Goal: Task Accomplishment & Management: Manage account settings

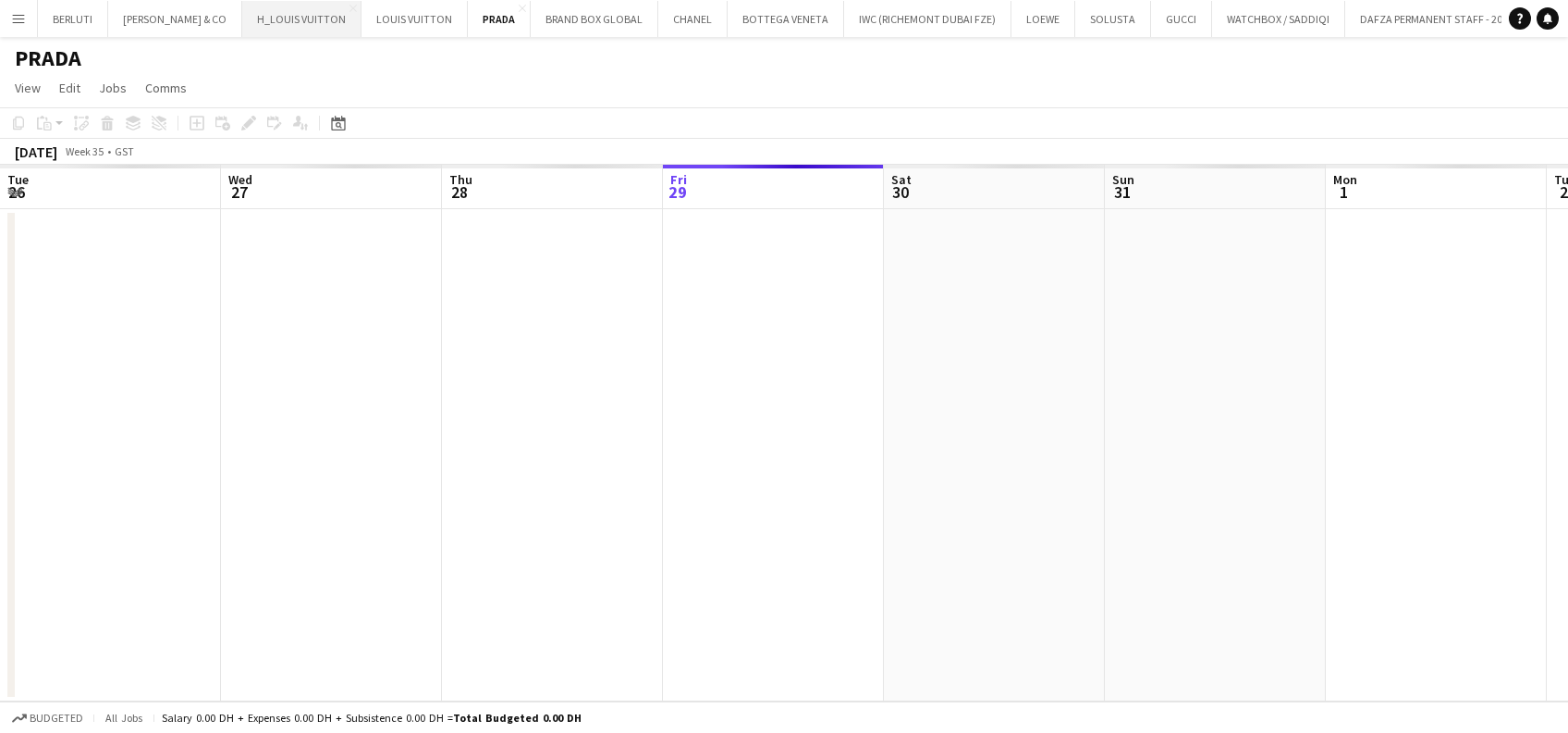
scroll to position [0, 442]
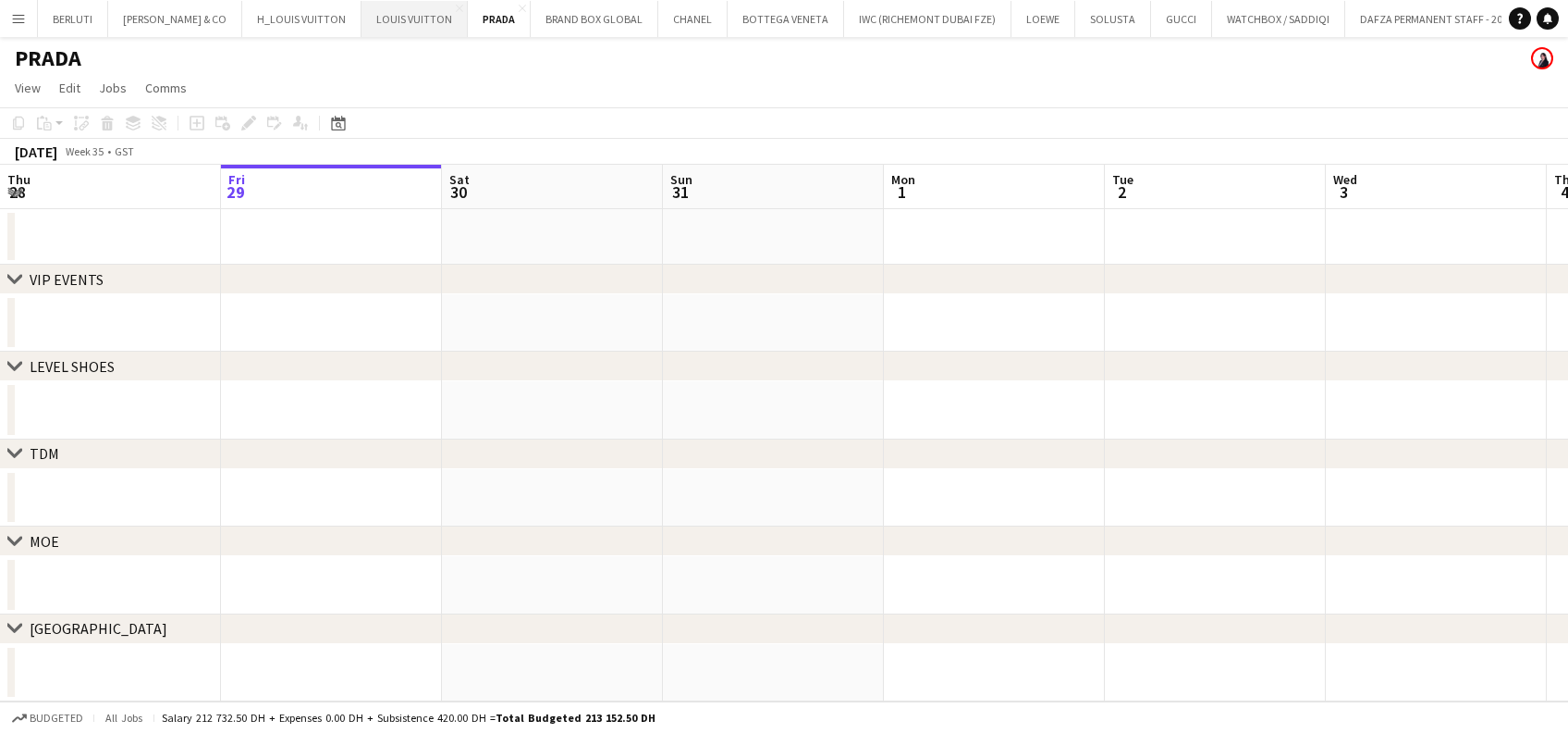
click at [402, 25] on button "LOUIS VUITTON Close" at bounding box center [414, 19] width 107 height 36
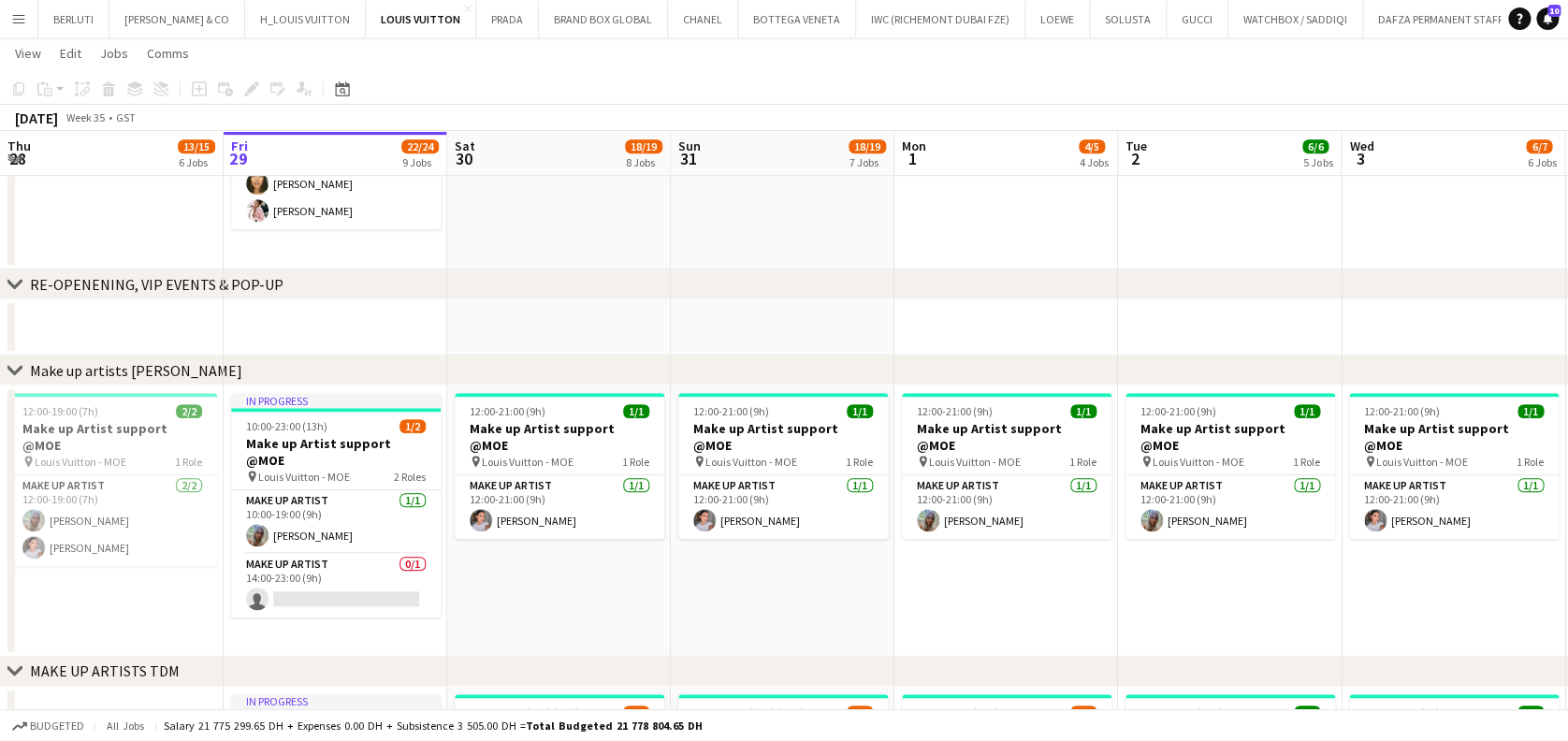
scroll to position [0, 634]
drag, startPoint x: 756, startPoint y: 578, endPoint x: 698, endPoint y: 577, distance: 58.0
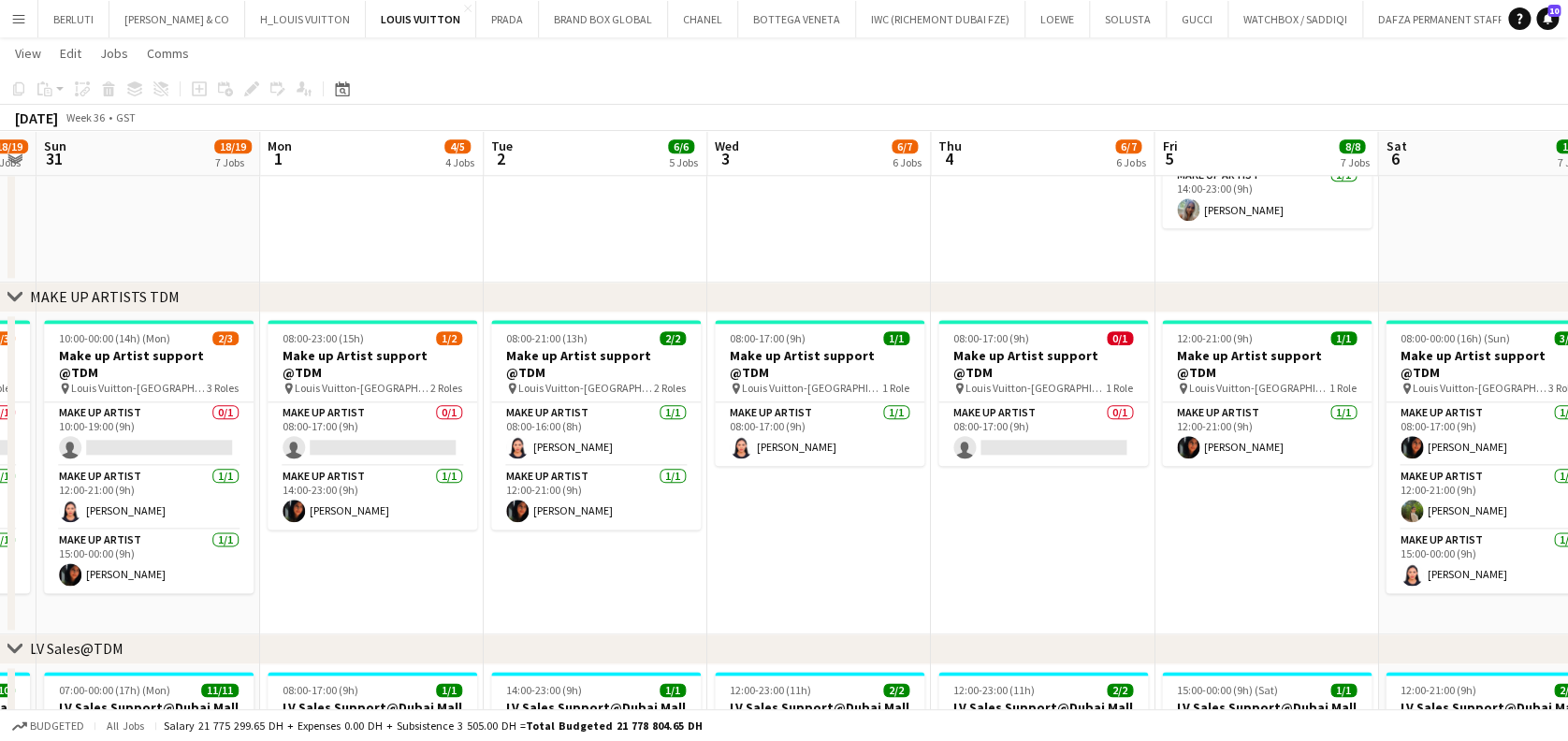
scroll to position [0, 931]
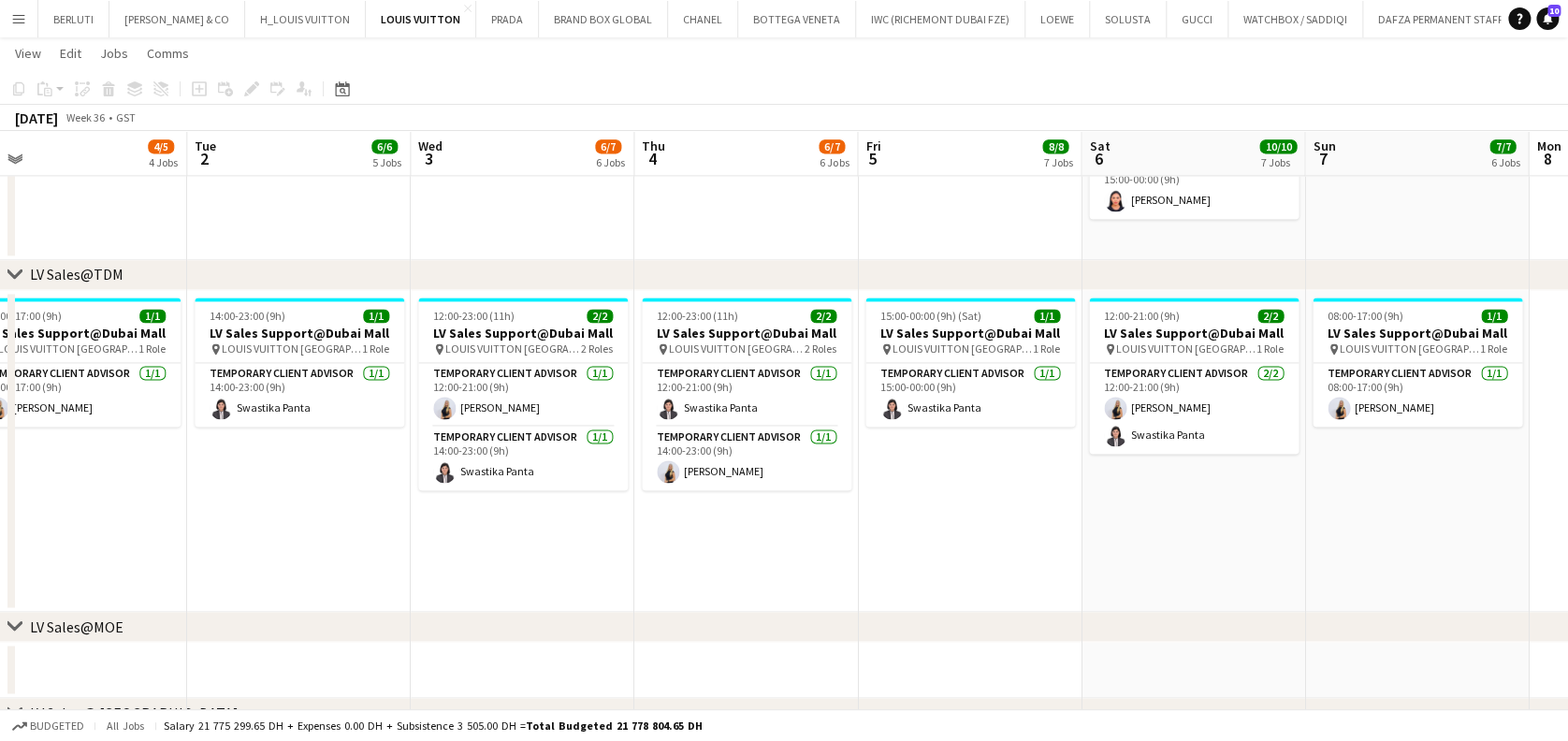
scroll to position [0, 919]
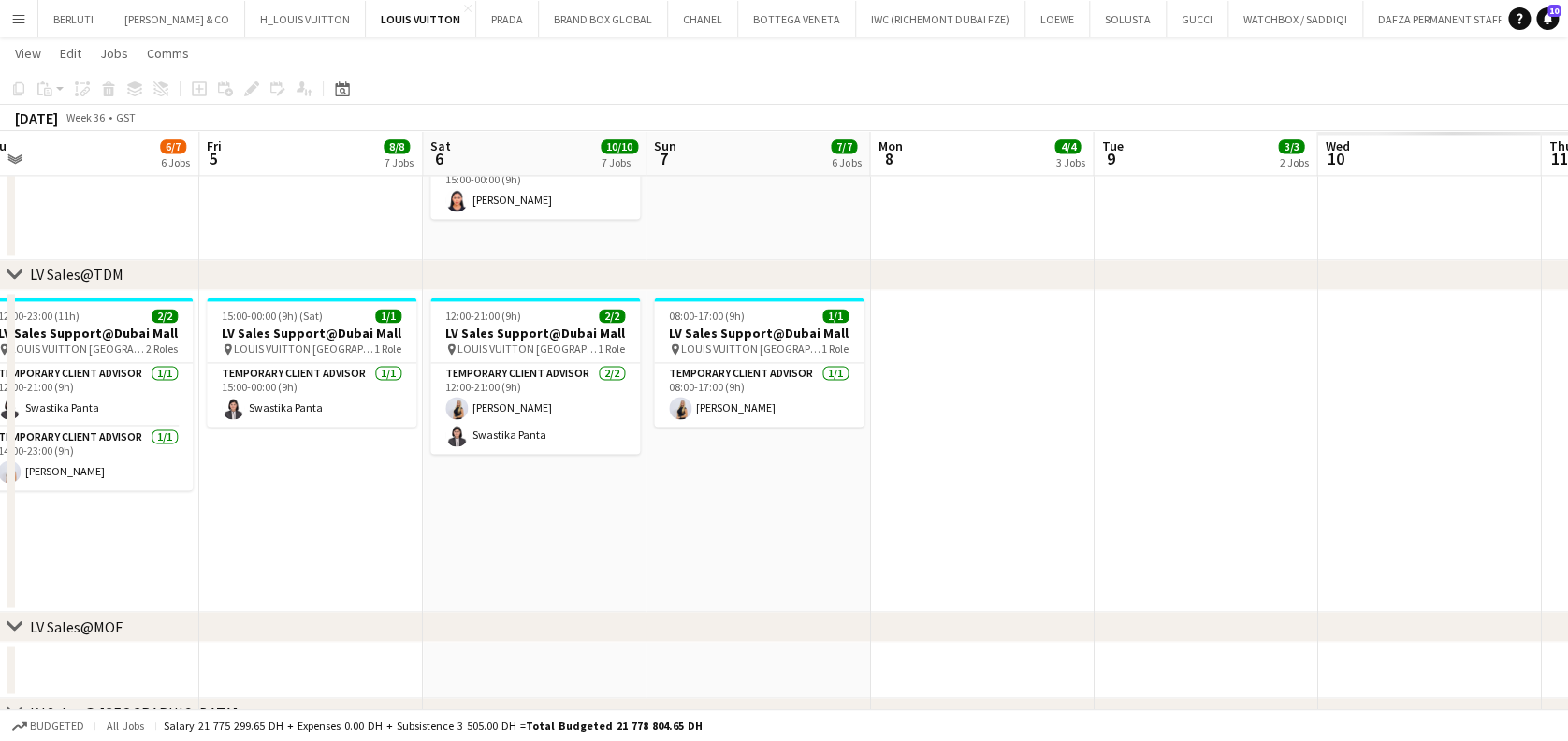
drag, startPoint x: 764, startPoint y: 508, endPoint x: 272, endPoint y: 508, distance: 492.0
click at [272, 508] on app-calendar-viewport "Sun 31 18/19 7 Jobs Mon 1 4/5 4 Jobs Tue 2 6/6 5 Jobs Wed 3 6/7 6 Jobs Thu 4 6/…" at bounding box center [784, 582] width 1568 height 3512
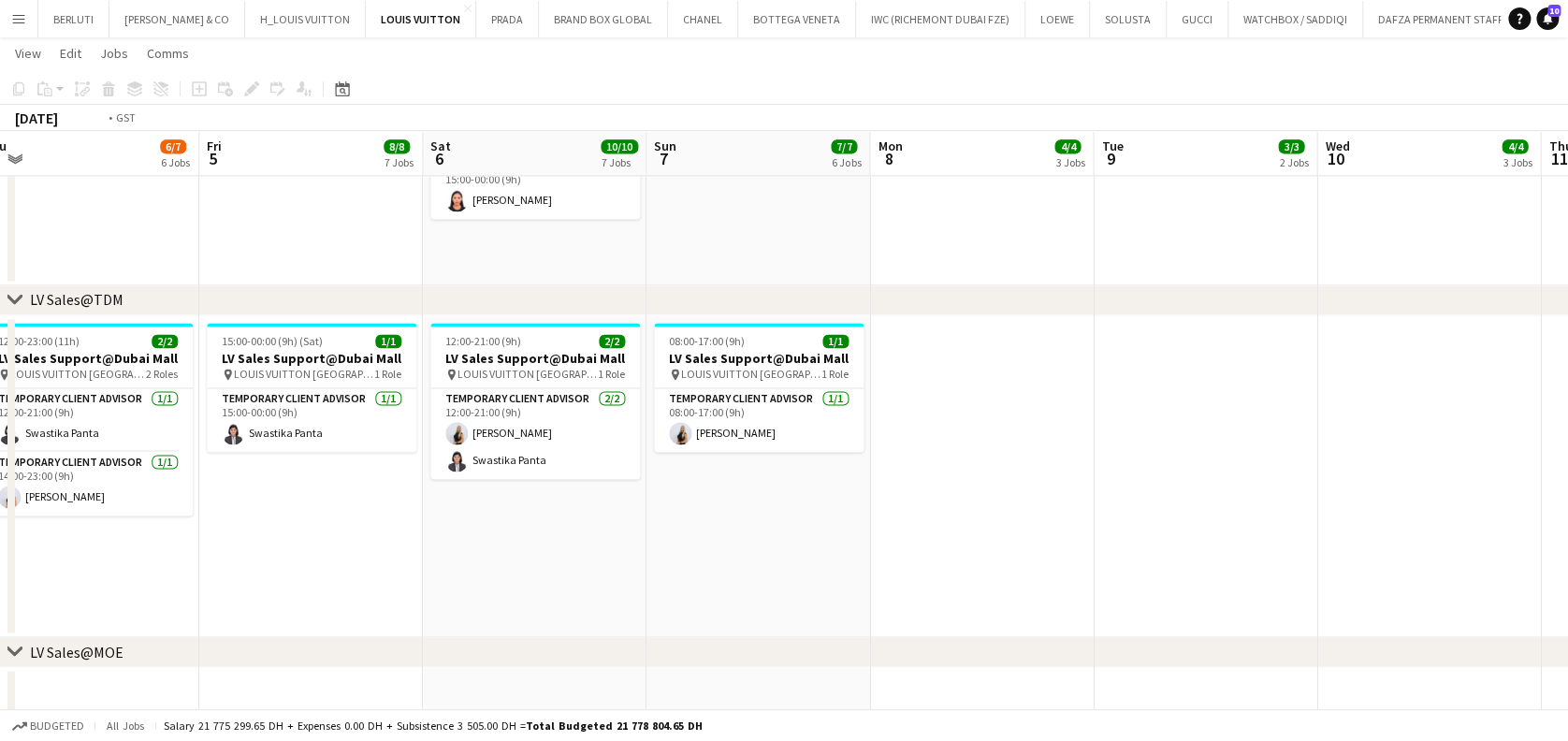
drag, startPoint x: 267, startPoint y: 490, endPoint x: 1062, endPoint y: 515, distance: 795.4
click at [1068, 515] on app-calendar-viewport "Sun 31 18/19 7 Jobs Mon 1 4/5 4 Jobs Tue 2 6/6 5 Jobs Wed 3 6/7 6 Jobs Thu 4 6/…" at bounding box center [784, 594] width 1568 height 3538
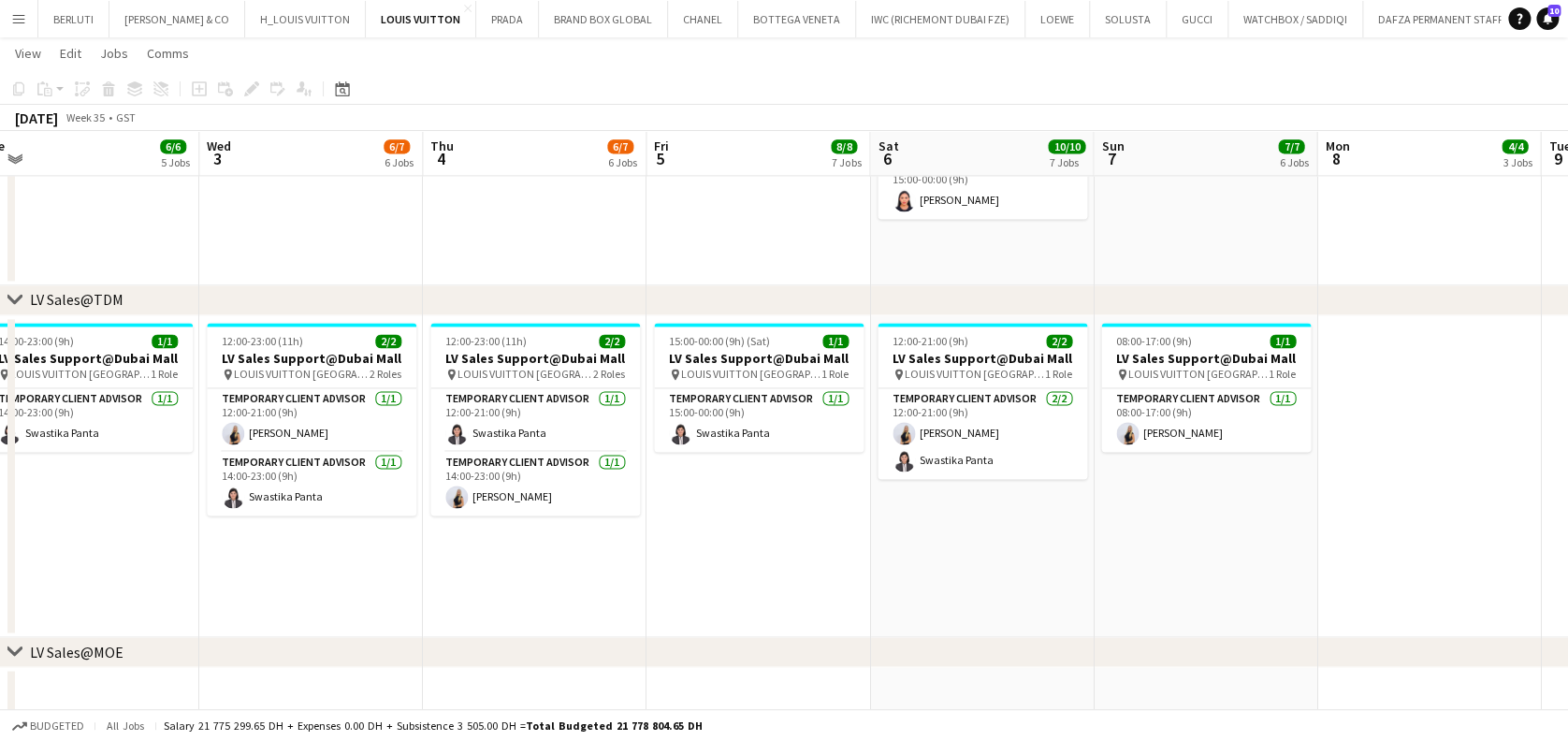
scroll to position [0, 561]
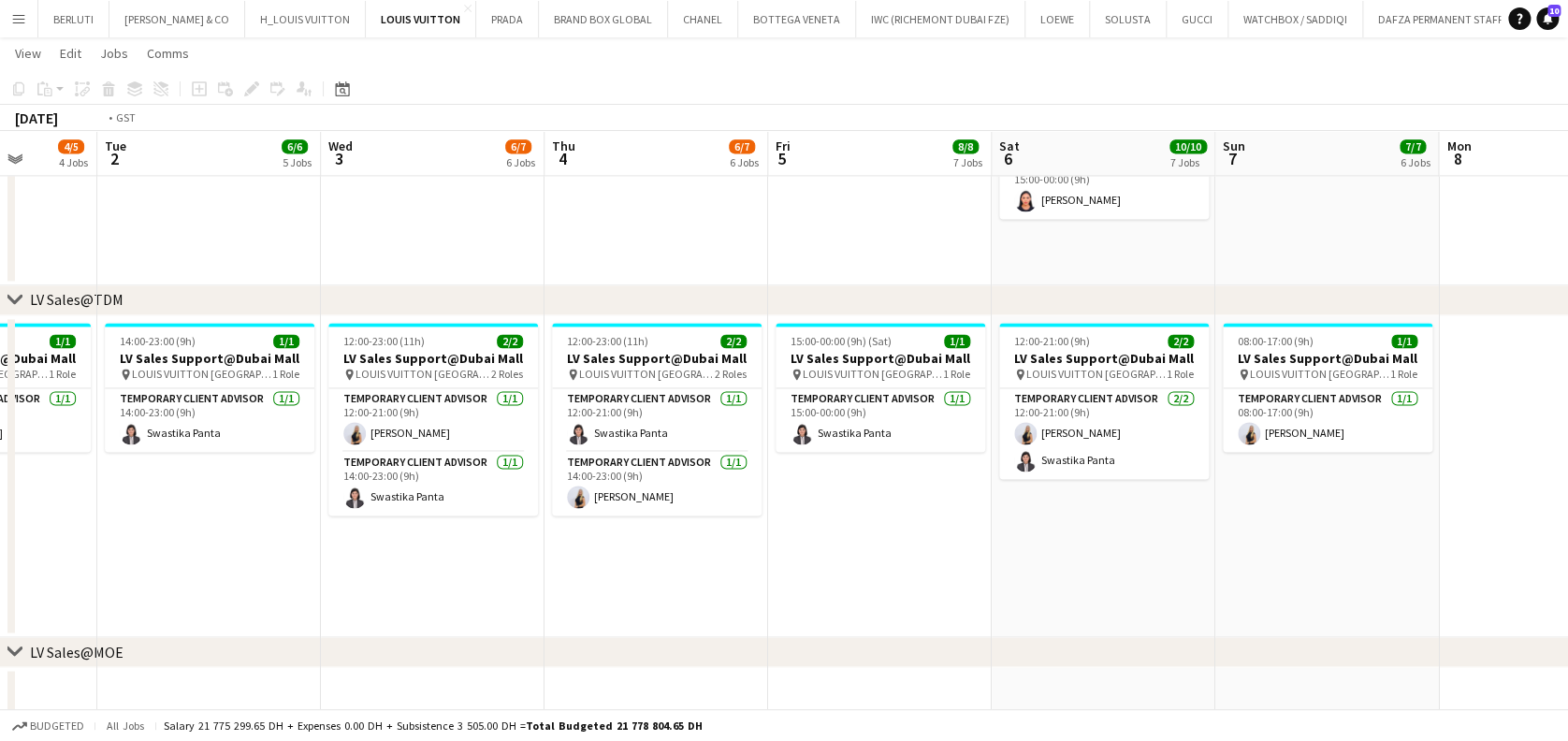
click at [1244, 522] on app-calendar-viewport "Sun 31 18/19 7 Jobs Mon 1 4/5 4 Jobs Tue 2 6/6 5 Jobs Wed 3 6/7 6 Jobs Thu 4 6/…" at bounding box center [784, 594] width 1568 height 3538
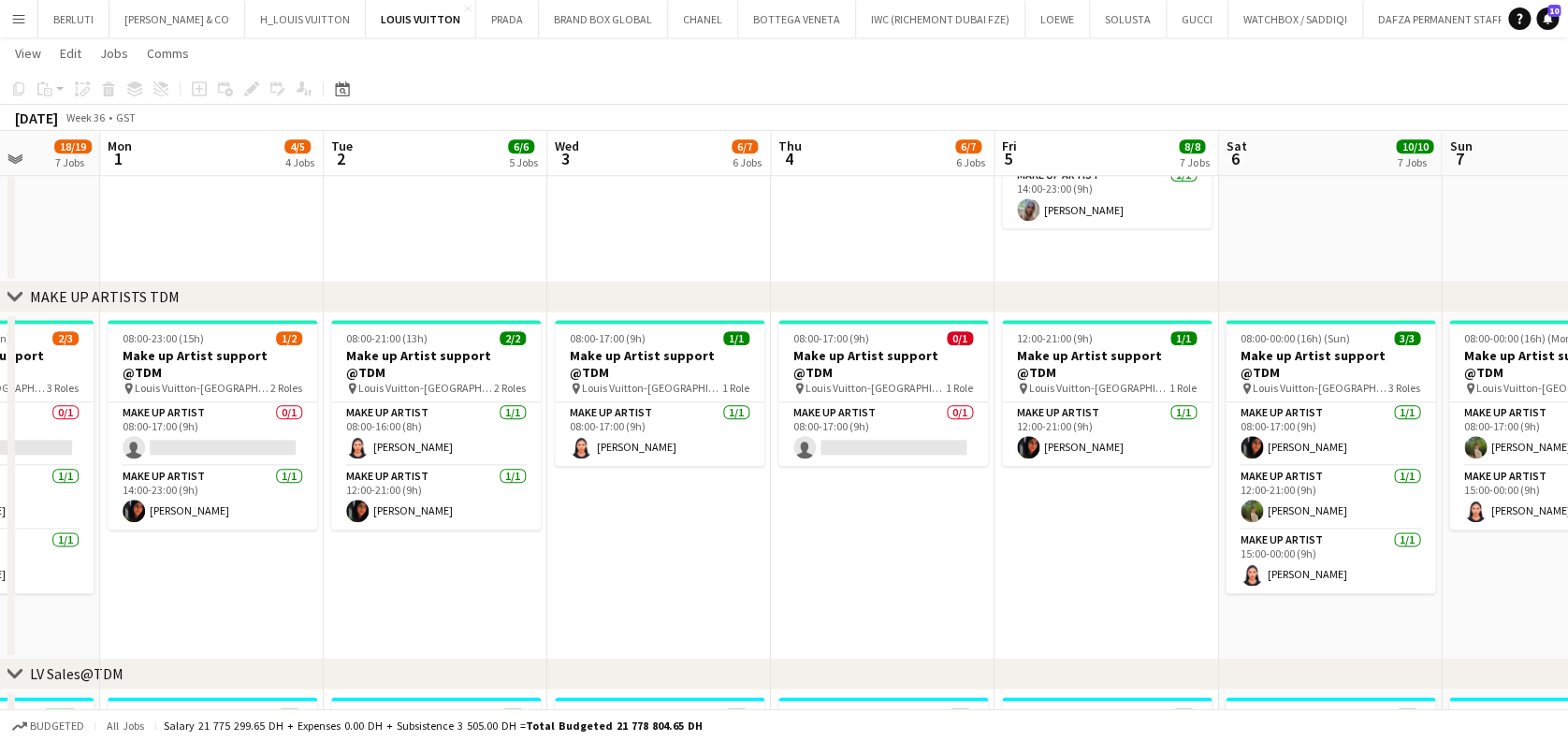
scroll to position [0, 795]
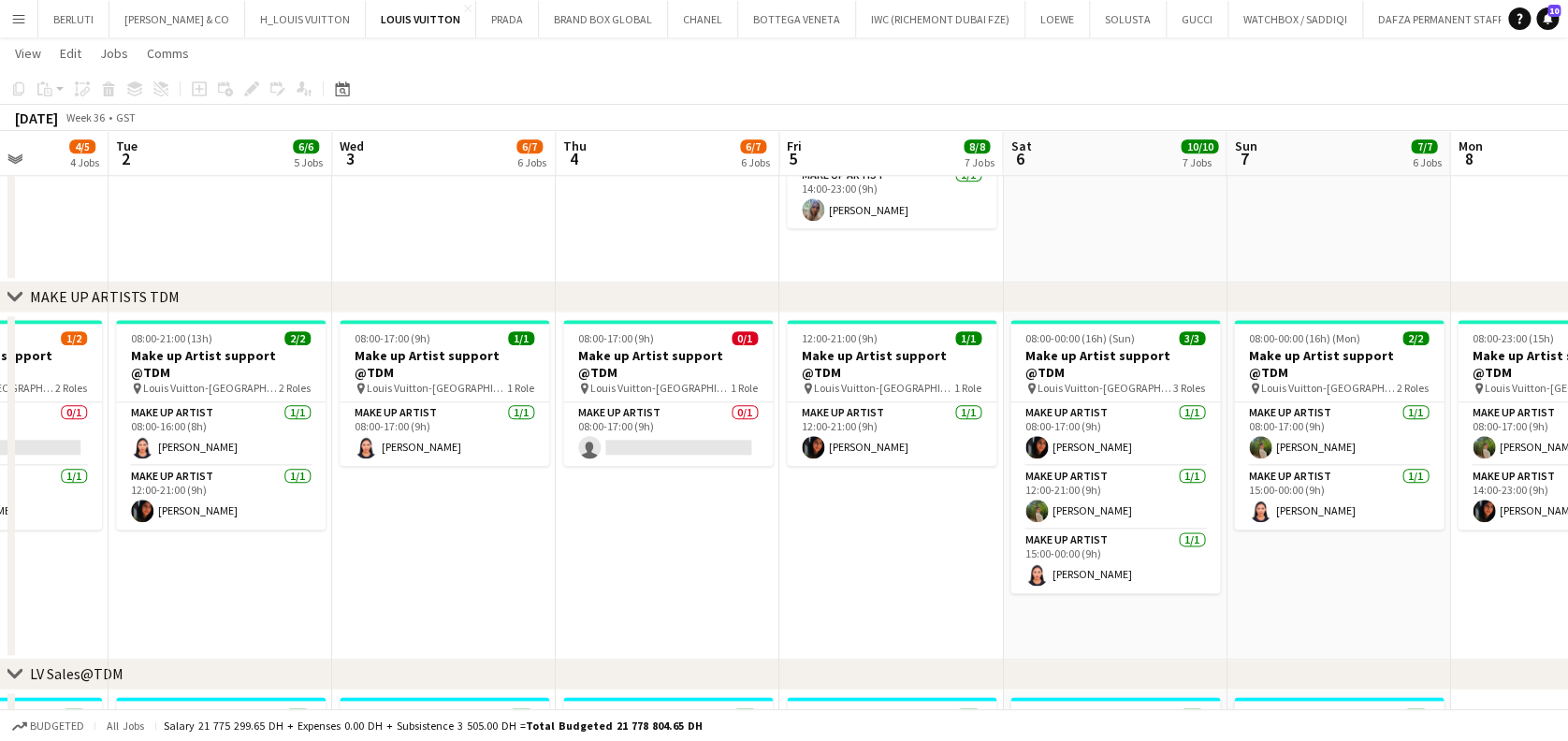
drag, startPoint x: 896, startPoint y: 573, endPoint x: 824, endPoint y: 569, distance: 72.1
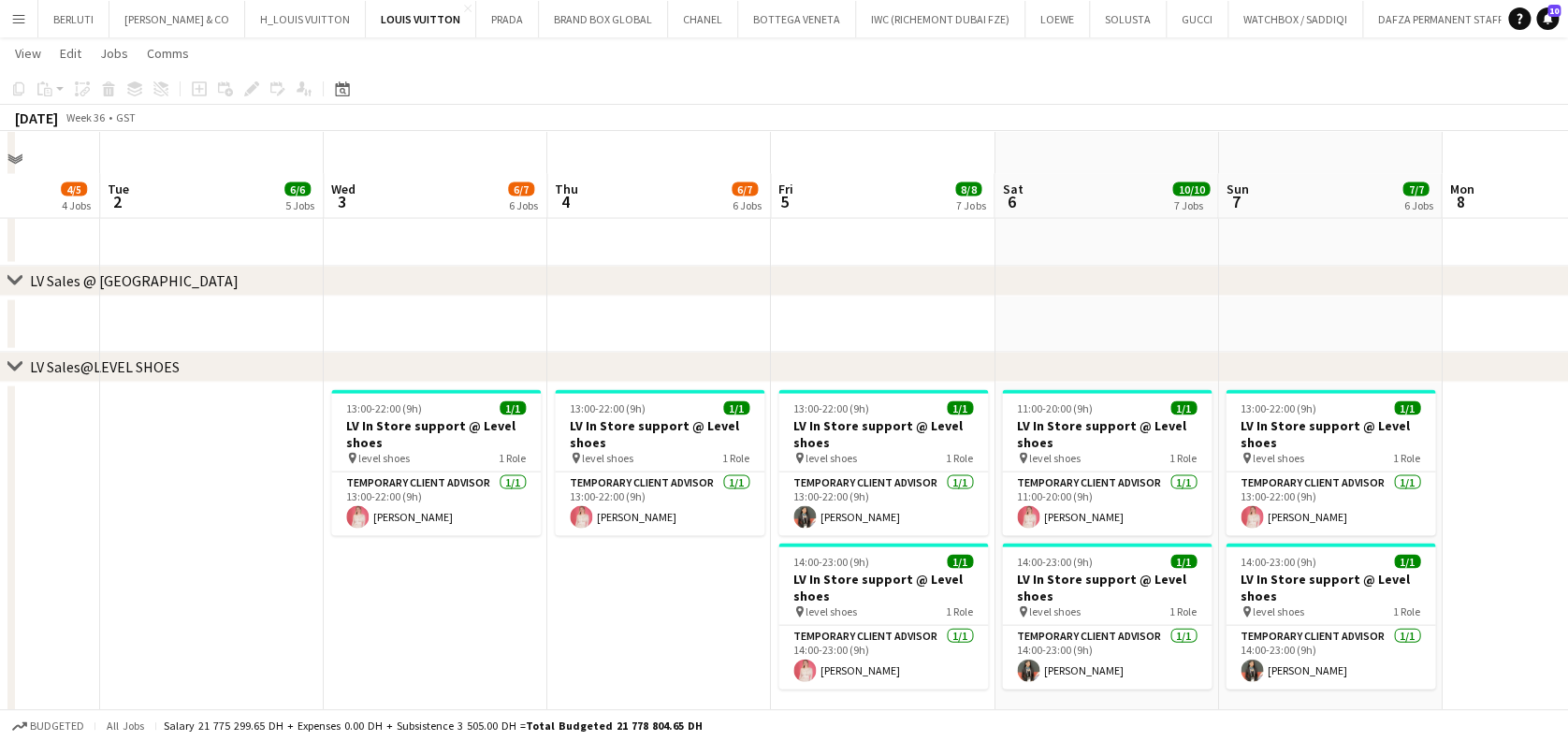
scroll to position [1746, 0]
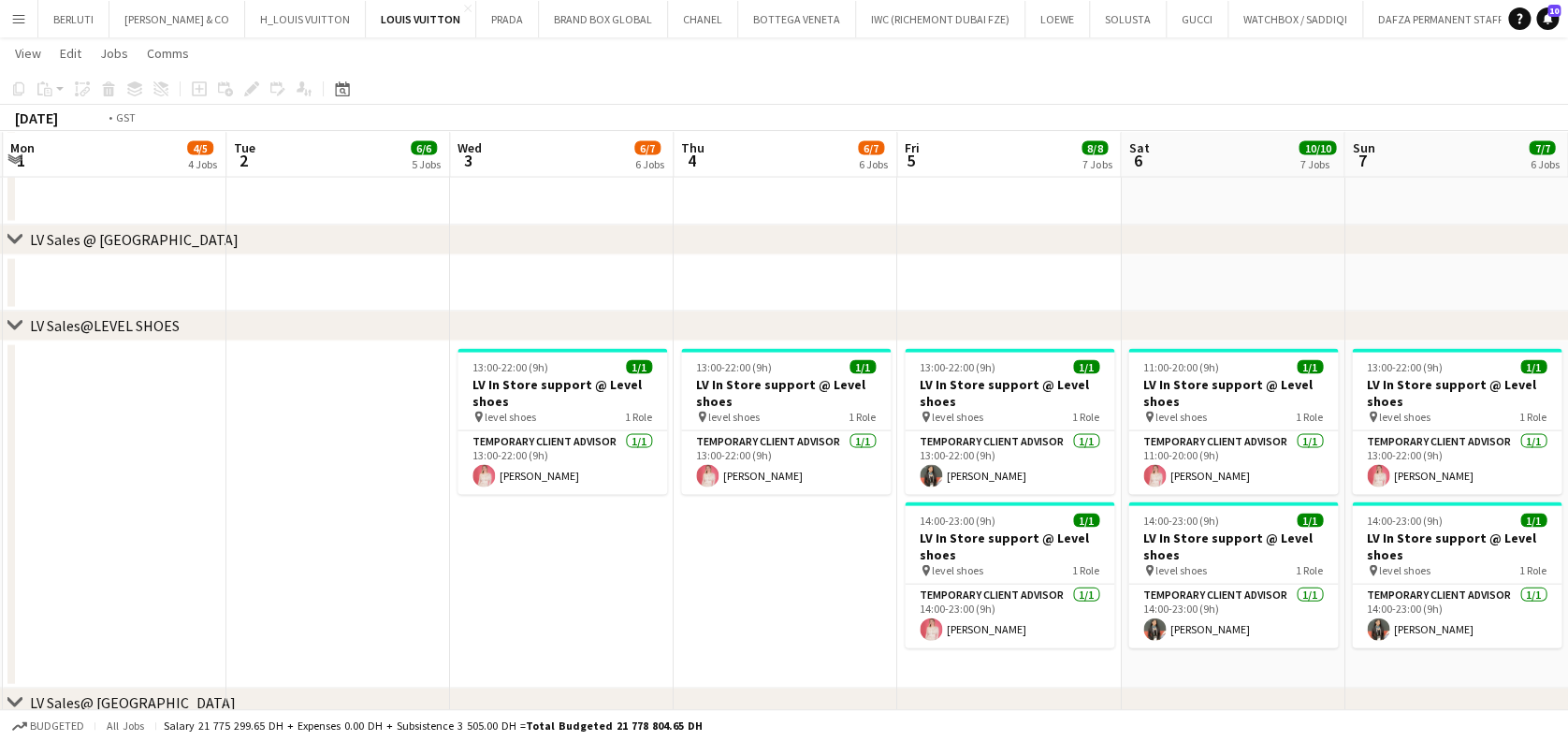
drag, startPoint x: 166, startPoint y: 285, endPoint x: 879, endPoint y: 285, distance: 713.0
click at [879, 285] on app-calendar-viewport "Fri 29 22/24 9 Jobs Sat 30 18/19 8 Jobs Sun 31 18/19 7 Jobs Mon 1 4/5 4 Jobs Tu…" at bounding box center [784, 96] width 1568 height 3538
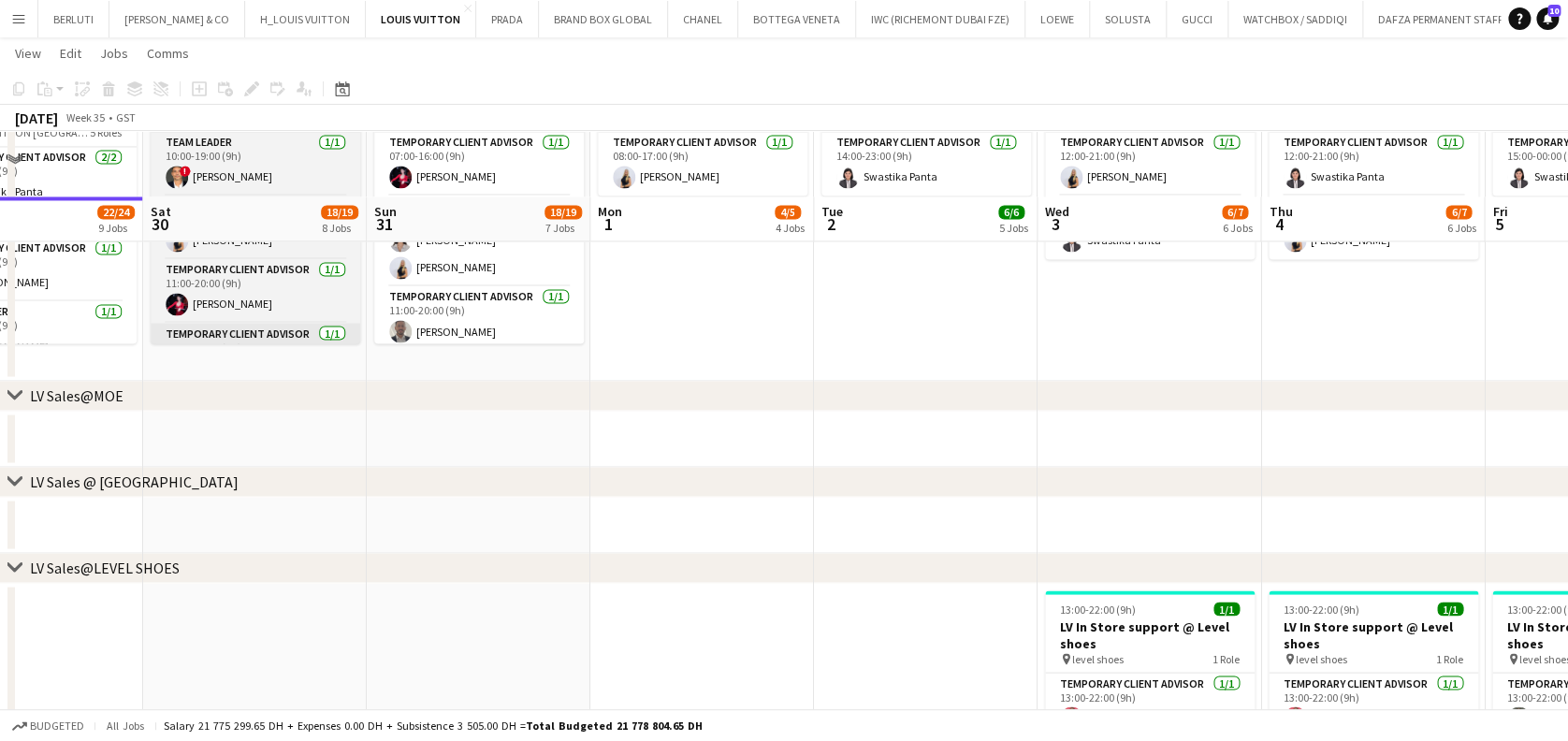
scroll to position [1497, 0]
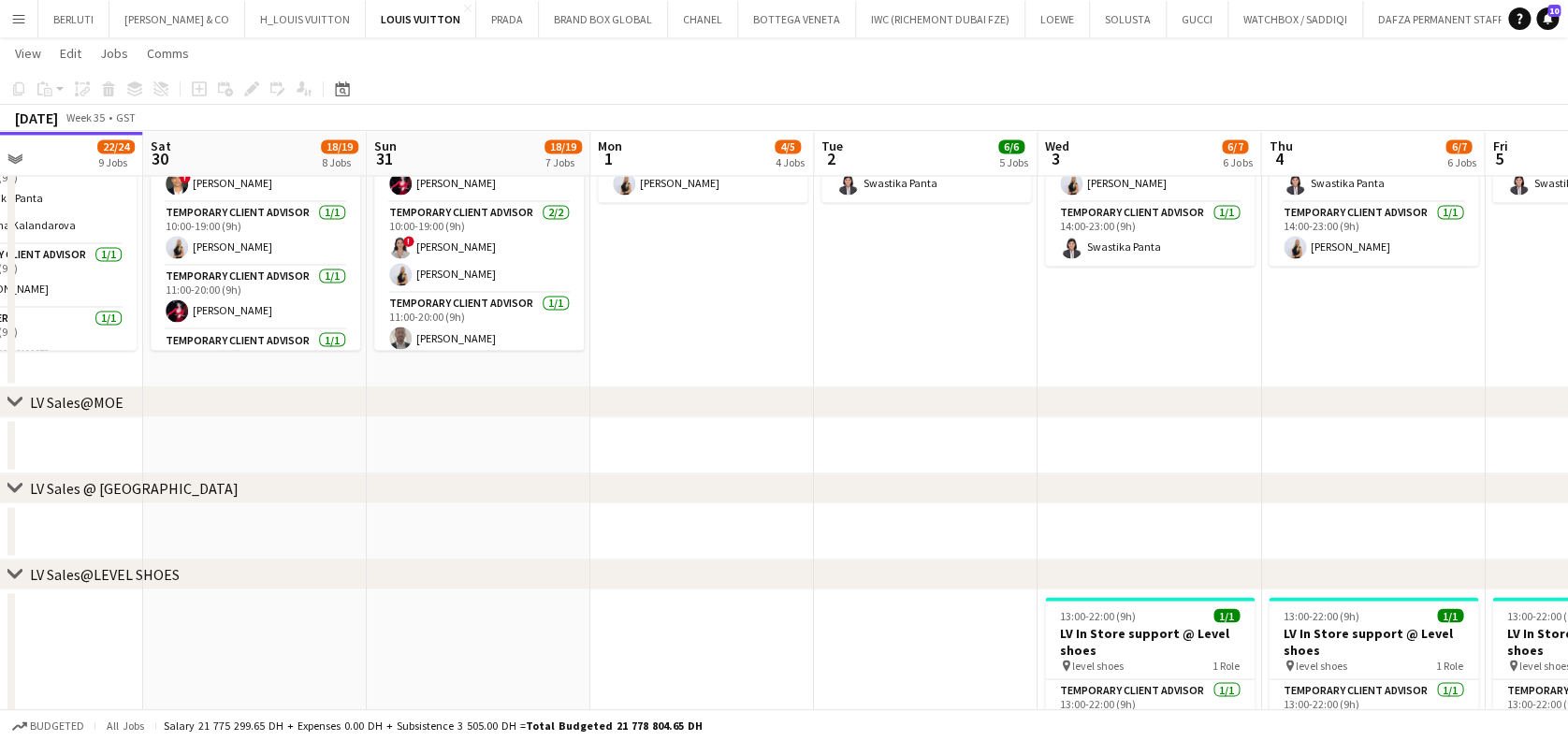
drag, startPoint x: 255, startPoint y: 452, endPoint x: 699, endPoint y: 441, distance: 444.1
click at [699, 441] on app-calendar-viewport "Wed 27 11/12 6 Jobs Thu 28 13/15 6 Jobs Fri 29 22/24 9 Jobs Sat 30 18/19 8 Jobs…" at bounding box center [784, 345] width 1568 height 3538
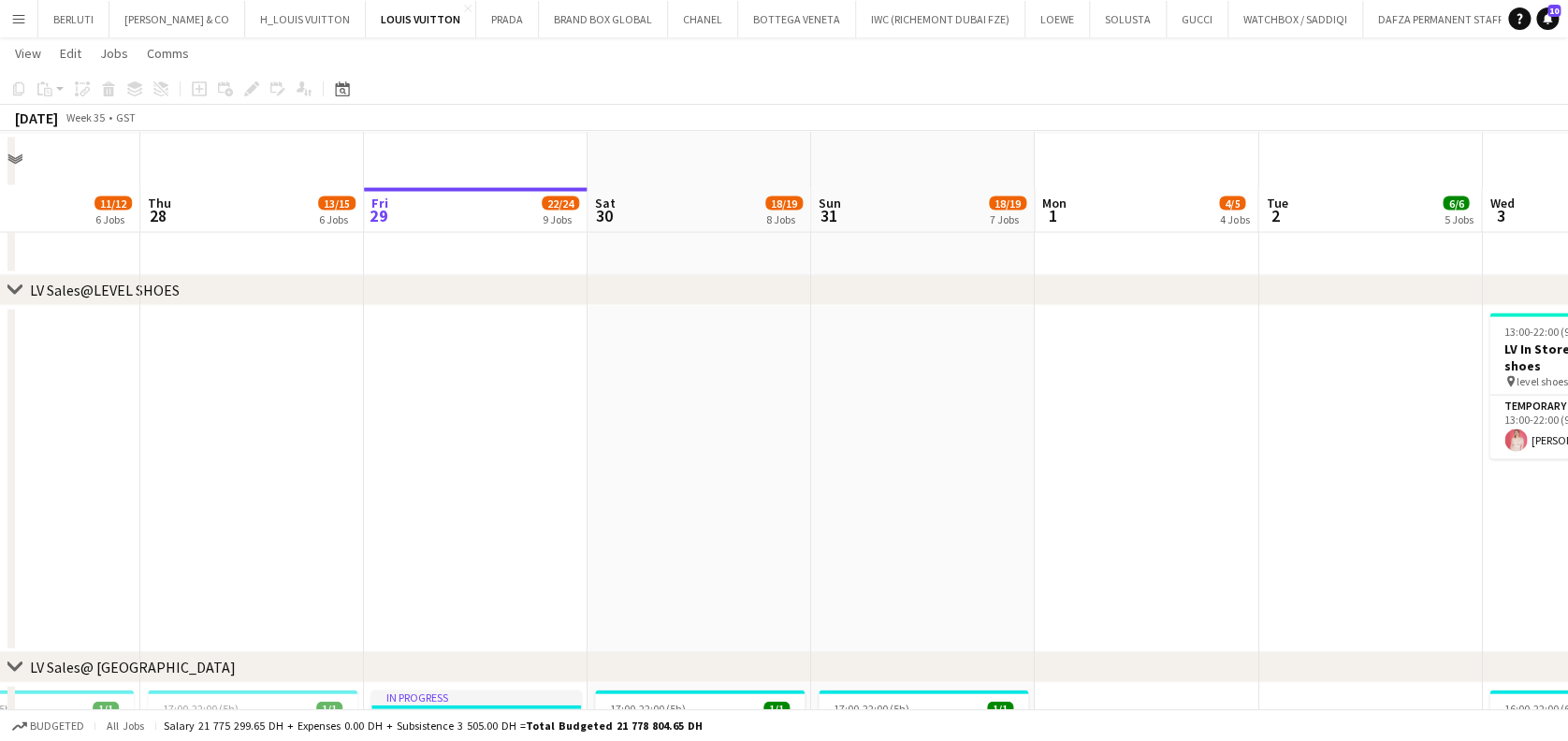
scroll to position [1746, 0]
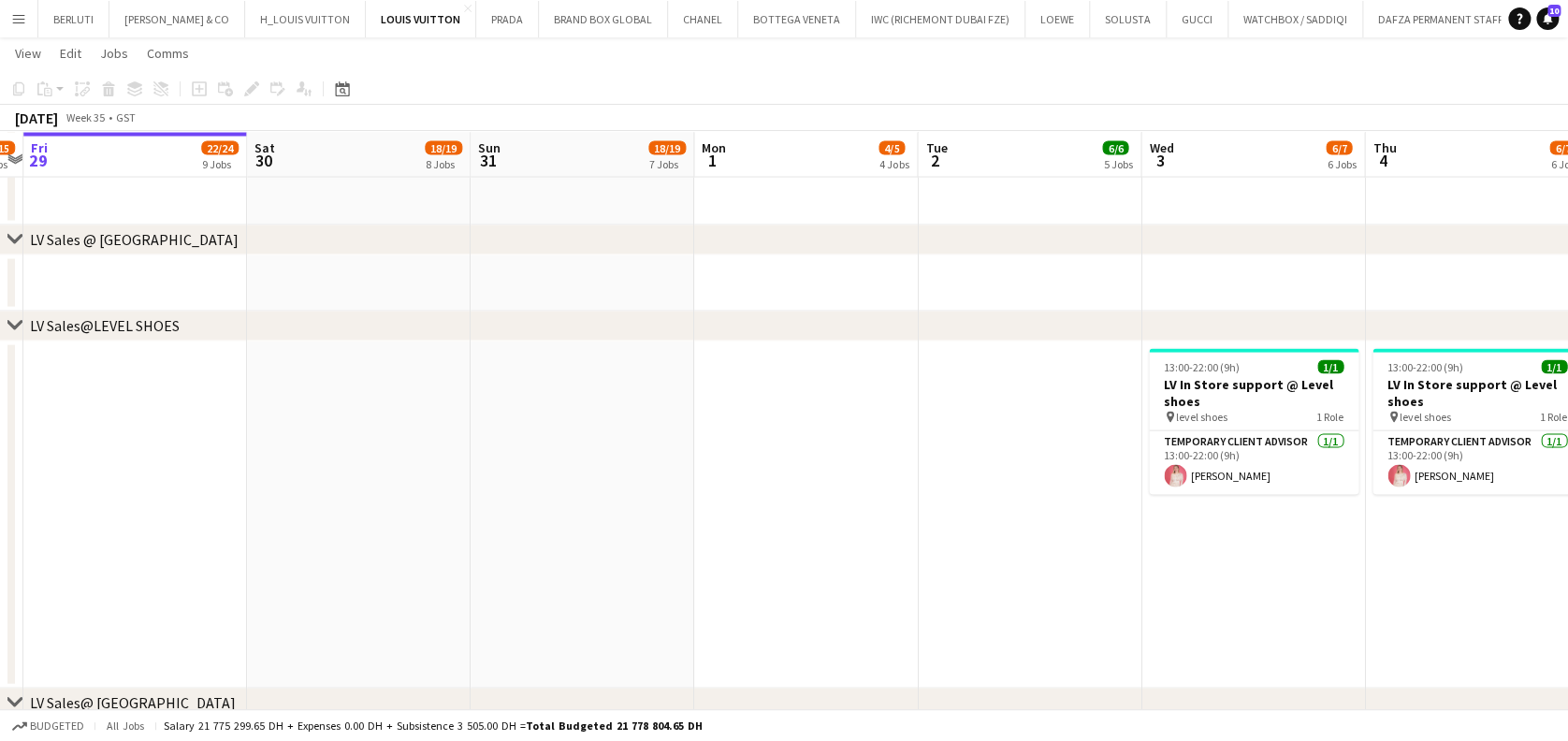
drag, startPoint x: 692, startPoint y: 464, endPoint x: 403, endPoint y: 414, distance: 293.3
click at [379, 419] on app-calendar-viewport "Mon 25 16/17 4 Jobs Tue 26 15/16 4 Jobs Wed 27 11/12 6 Jobs Thu 28 13/15 6 Jobs…" at bounding box center [784, 96] width 1568 height 3538
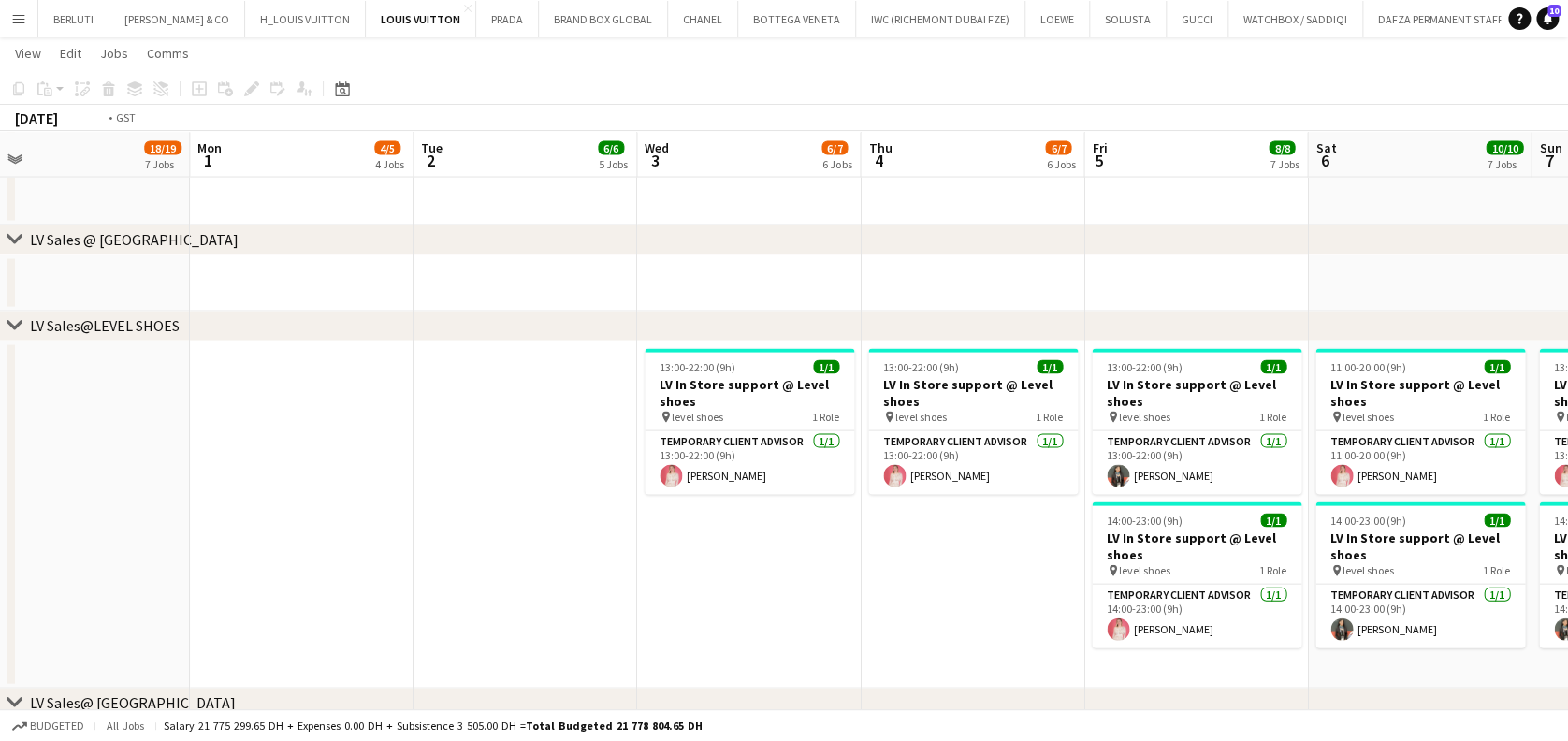
drag, startPoint x: 811, startPoint y: 454, endPoint x: 453, endPoint y: 449, distance: 358.0
click at [454, 449] on app-calendar-viewport "Wed 27 11/12 6 Jobs Thu 28 13/15 6 Jobs Fri 29 22/24 9 Jobs Sat 30 18/19 8 Jobs…" at bounding box center [784, 96] width 1568 height 3538
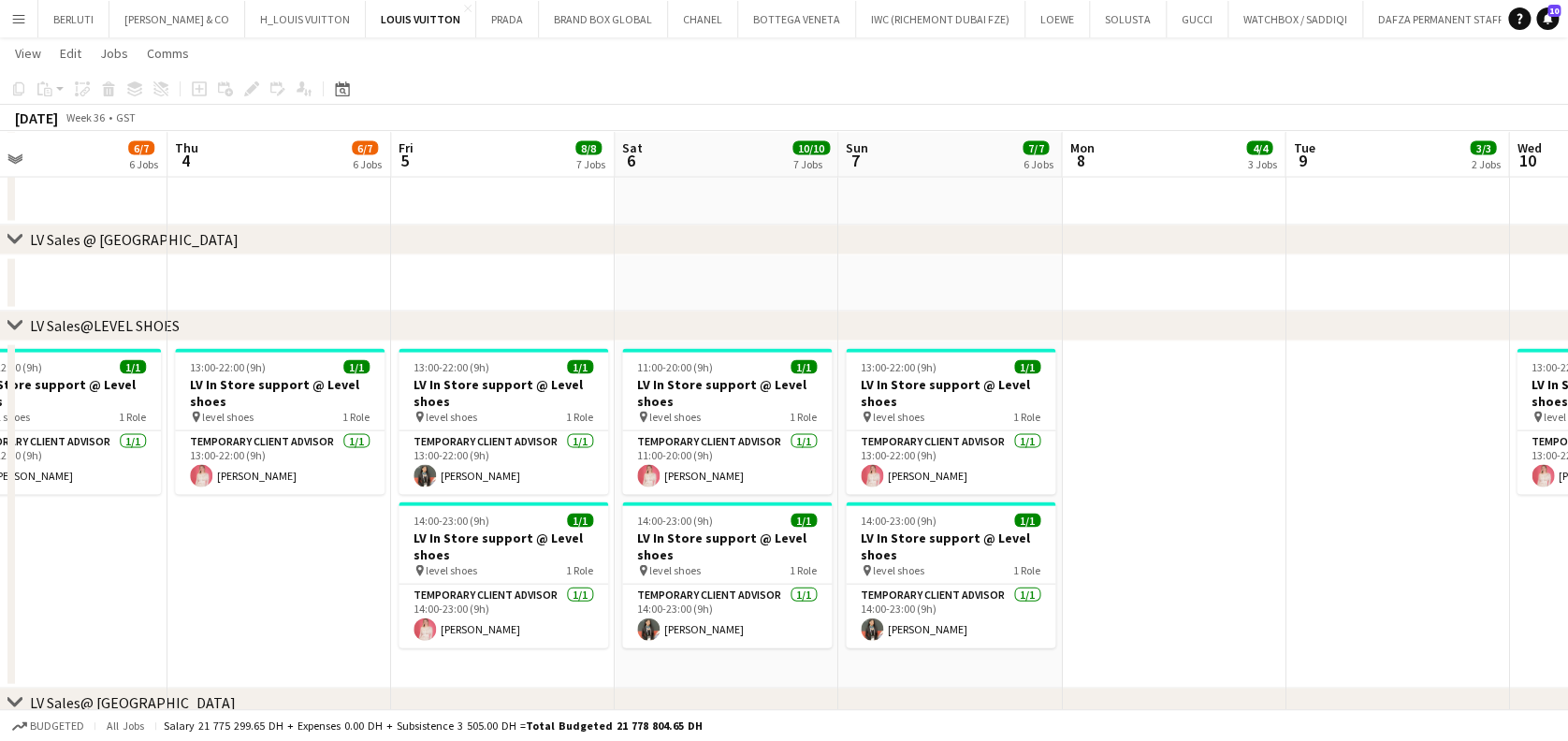
drag, startPoint x: 758, startPoint y: 473, endPoint x: 728, endPoint y: 472, distance: 30.0
click at [731, 472] on app-calendar-viewport "Sun 31 18/19 7 Jobs Mon 1 4/5 4 Jobs Tue 2 6/6 5 Jobs Wed 3 6/7 6 Jobs Thu 4 6/…" at bounding box center [784, 96] width 1568 height 3538
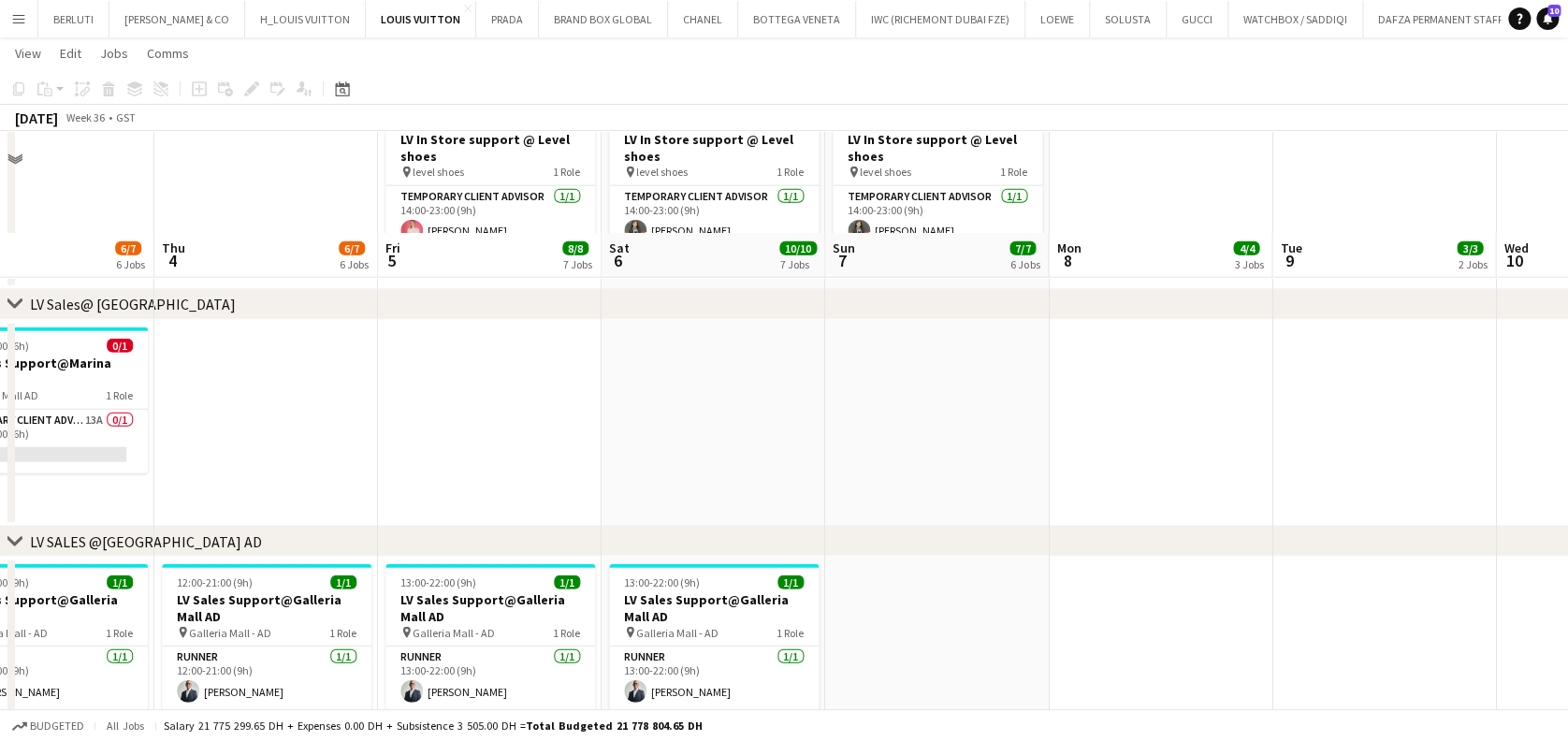
scroll to position [2245, 0]
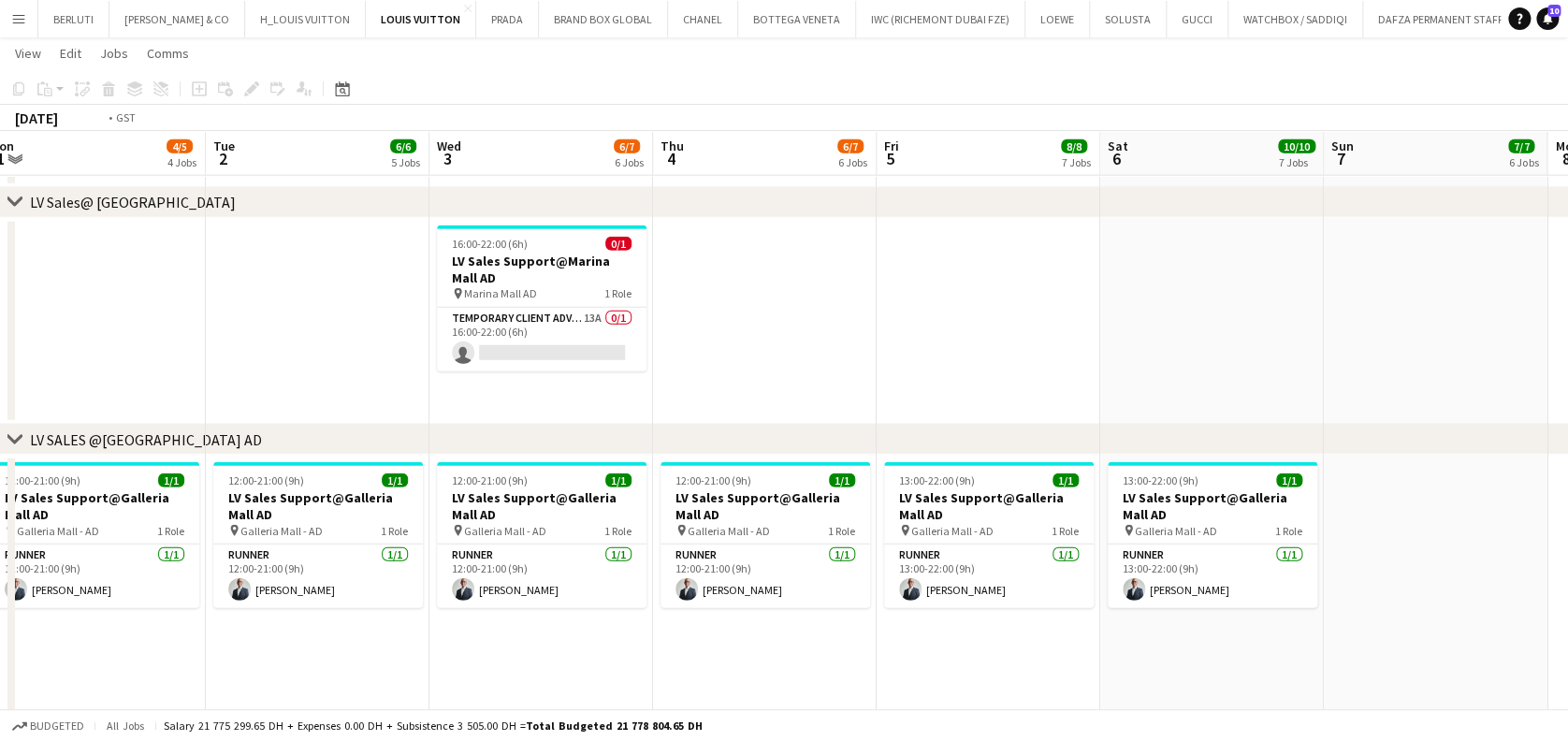
drag, startPoint x: 273, startPoint y: 298, endPoint x: 868, endPoint y: 321, distance: 595.4
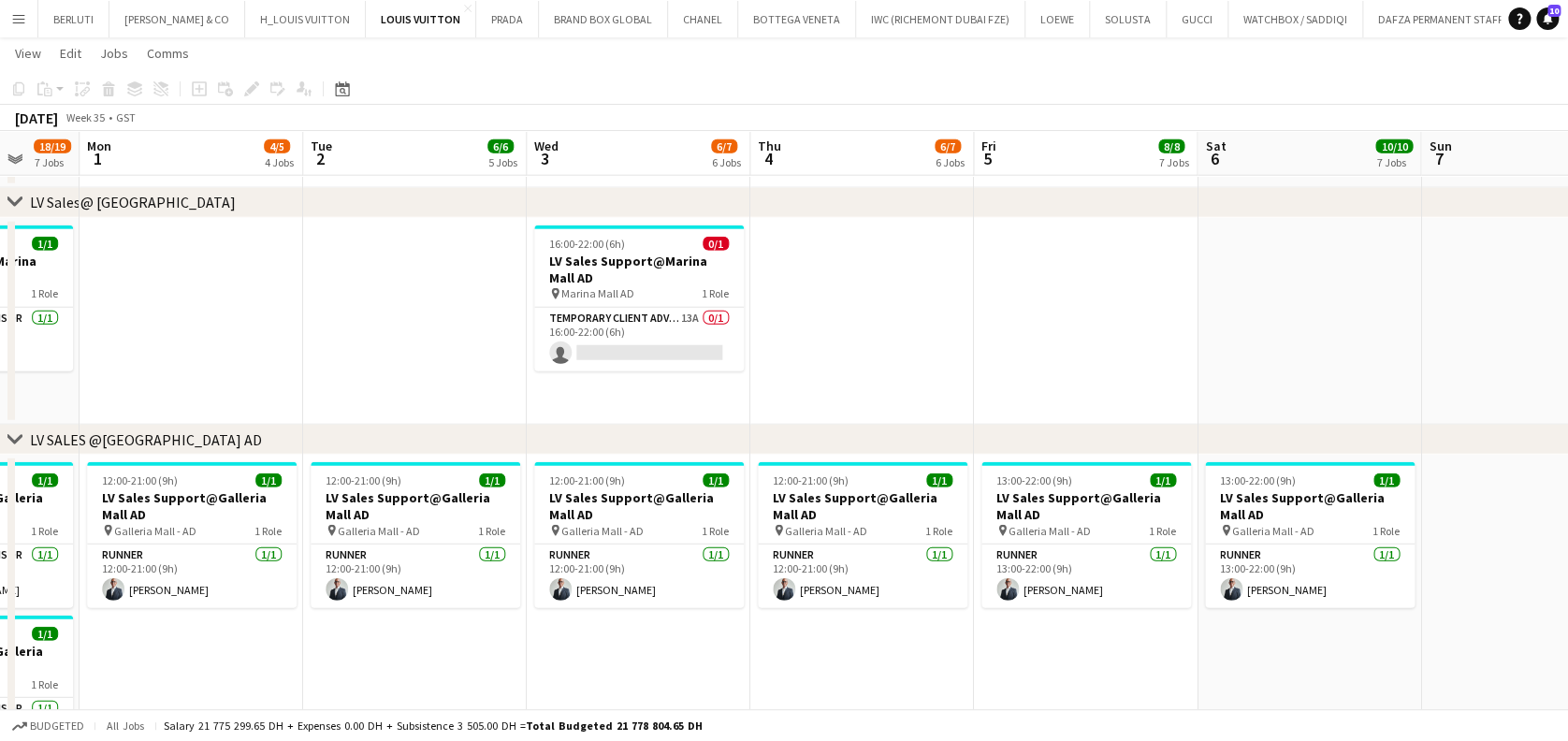
scroll to position [0, 513]
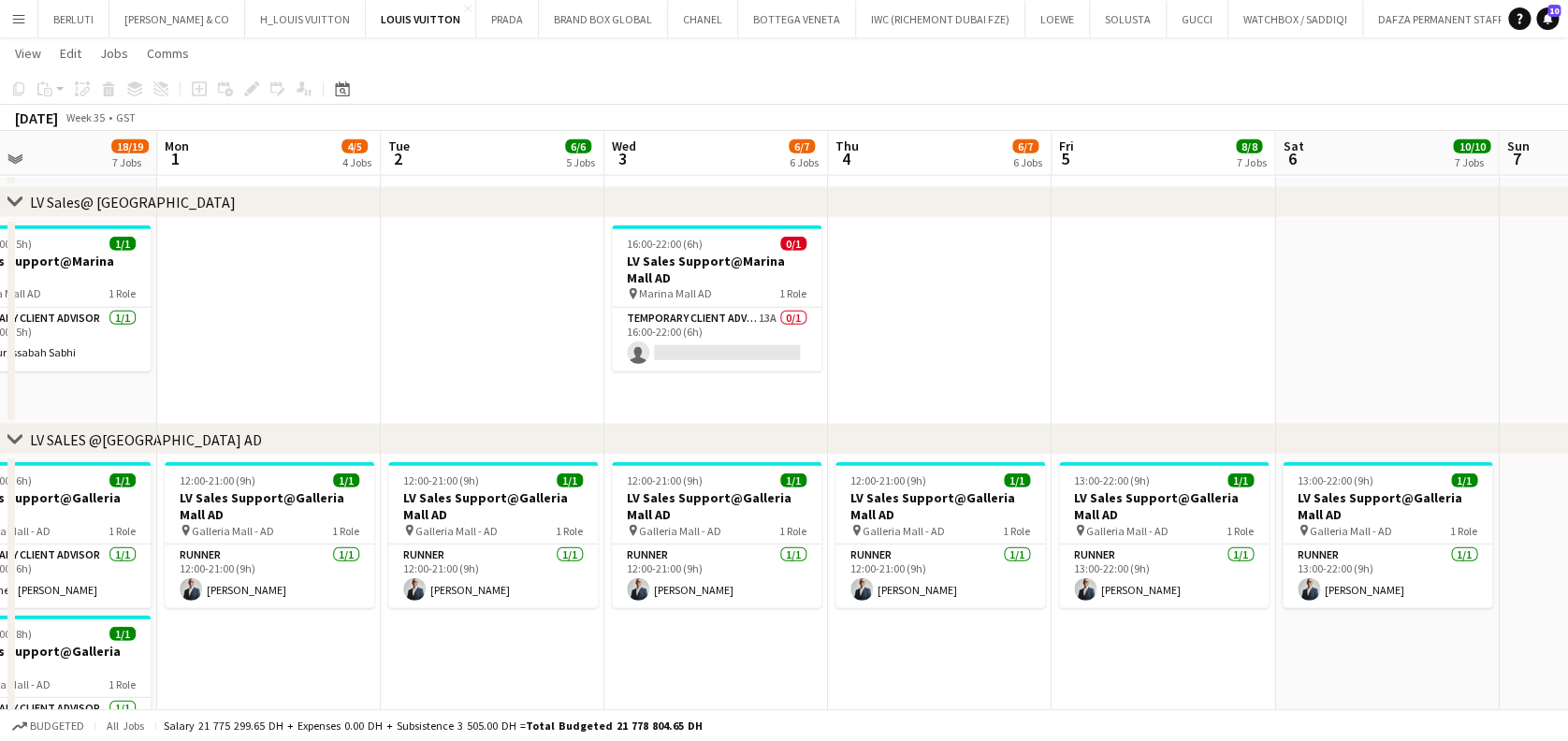
drag, startPoint x: 385, startPoint y: 335, endPoint x: 547, endPoint y: 335, distance: 162.0
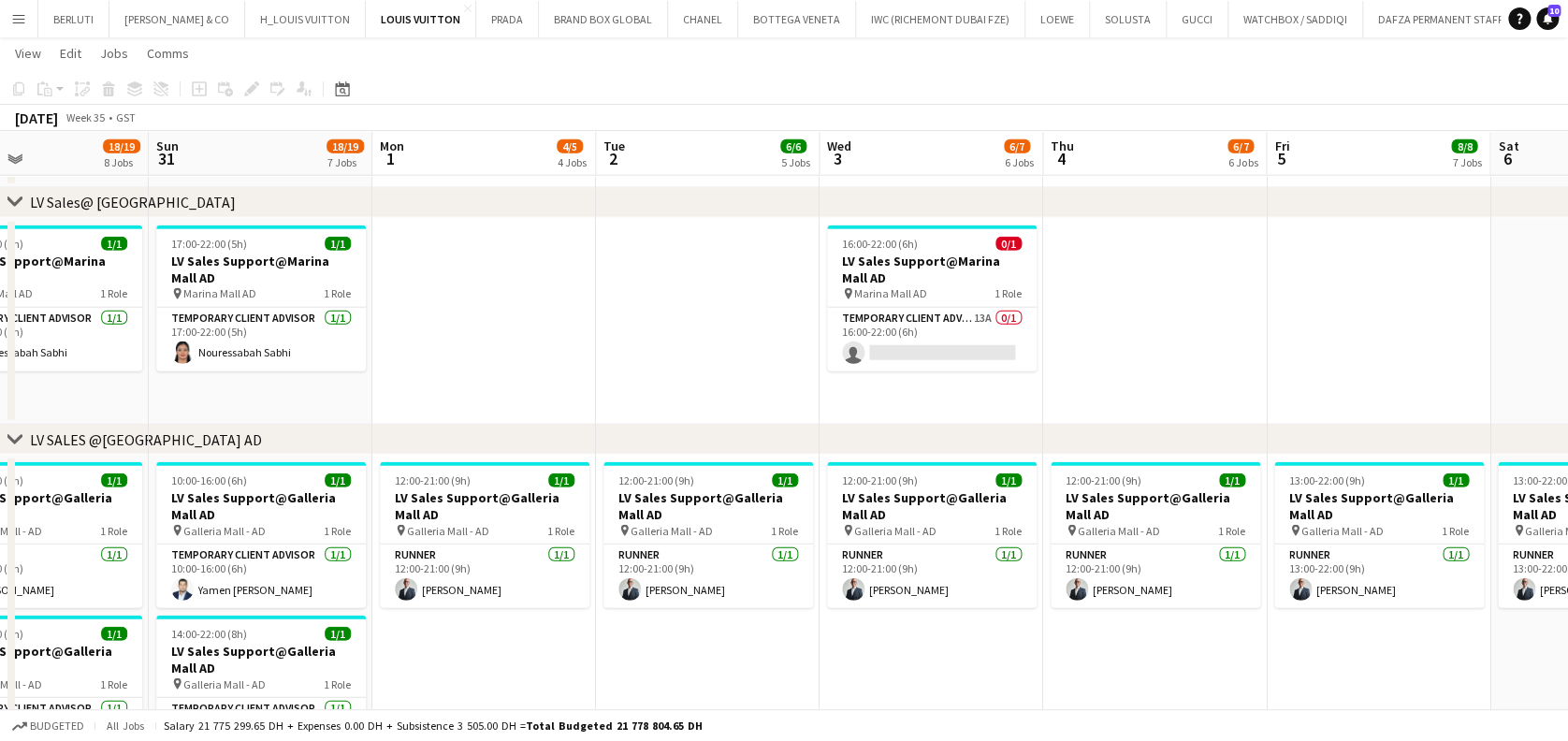
drag, startPoint x: 438, startPoint y: 335, endPoint x: 612, endPoint y: 342, distance: 174.1
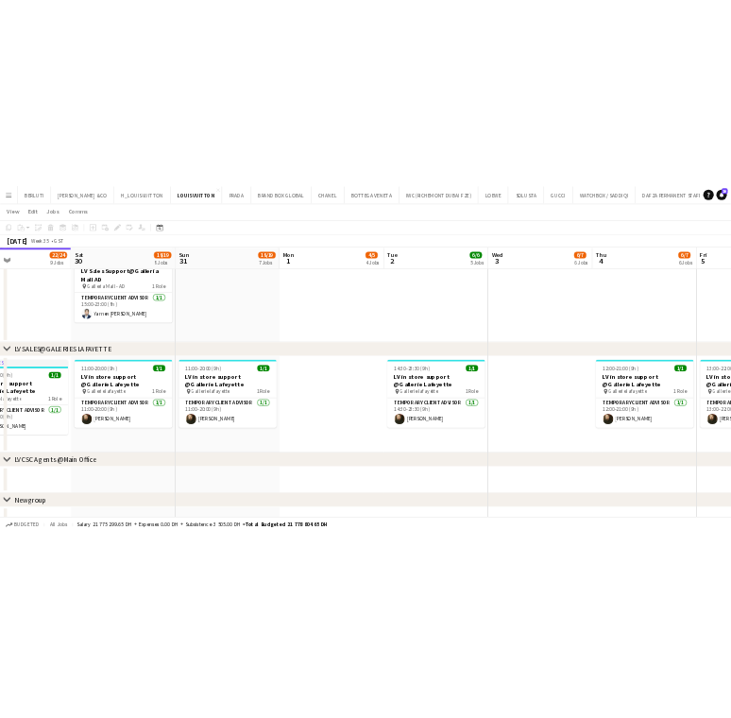
scroll to position [0, 771]
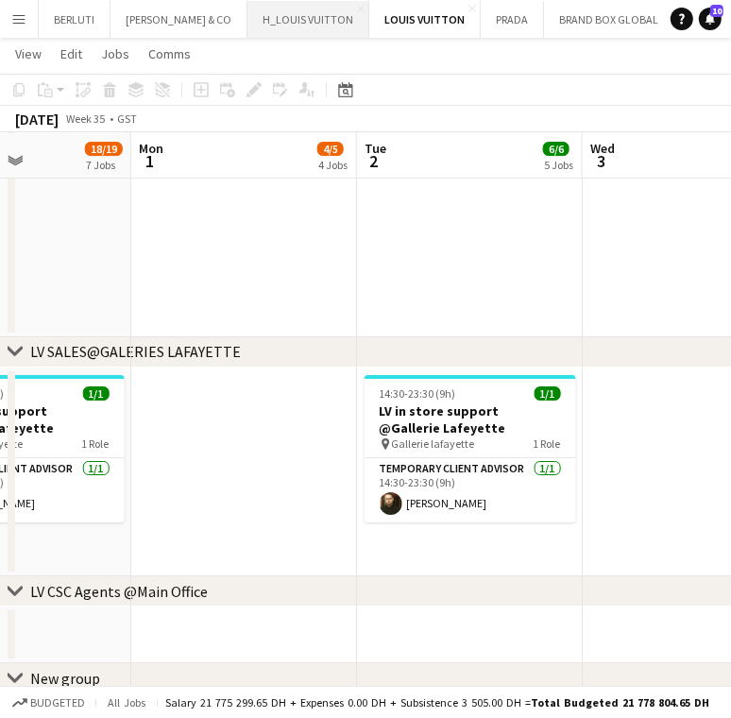
drag, startPoint x: 251, startPoint y: 21, endPoint x: 262, endPoint y: 34, distance: 16.8
click at [252, 22] on button "H_LOUIS VUITTON Close" at bounding box center [308, 19] width 122 height 37
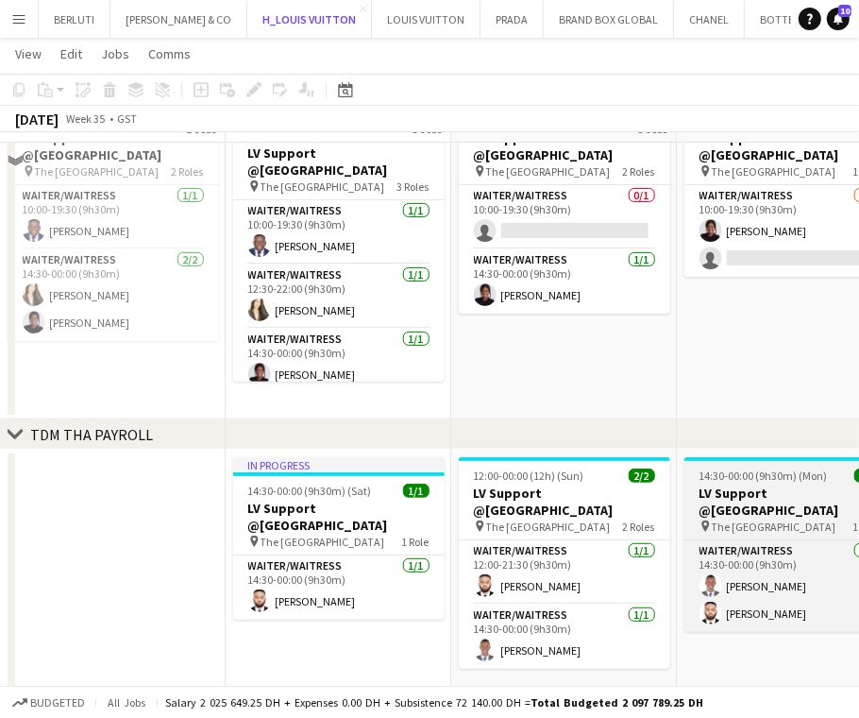
scroll to position [126, 0]
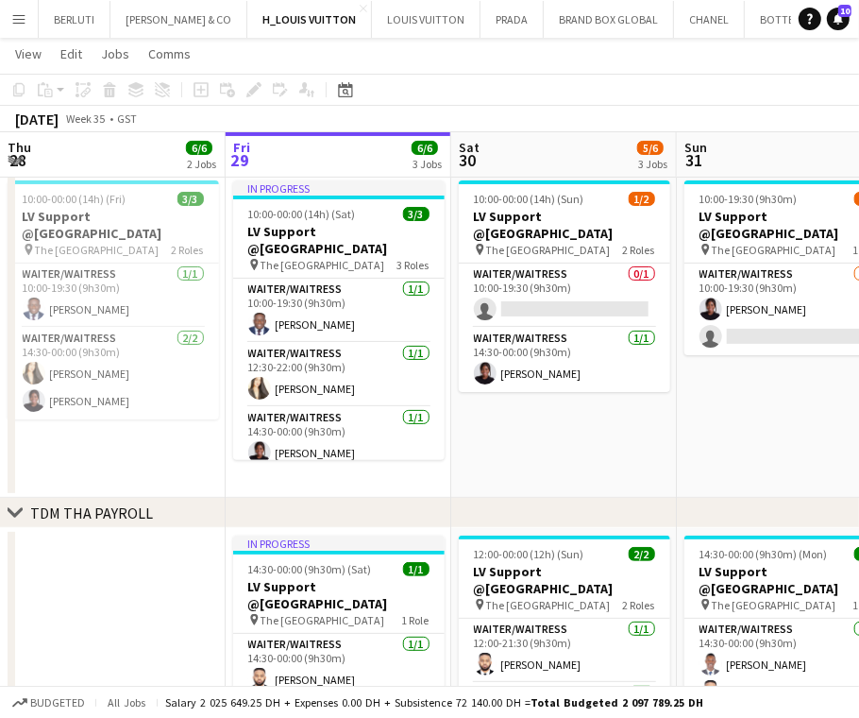
drag, startPoint x: 381, startPoint y: 445, endPoint x: 295, endPoint y: 445, distance: 86.9
click at [350, 445] on app-calendar-viewport "Tue 26 5/5 3 Jobs Wed 27 5/5 3 Jobs Thu 28 6/6 2 Jobs Fri 29 6/6 3 Jobs Sat 30 …" at bounding box center [429, 673] width 859 height 1451
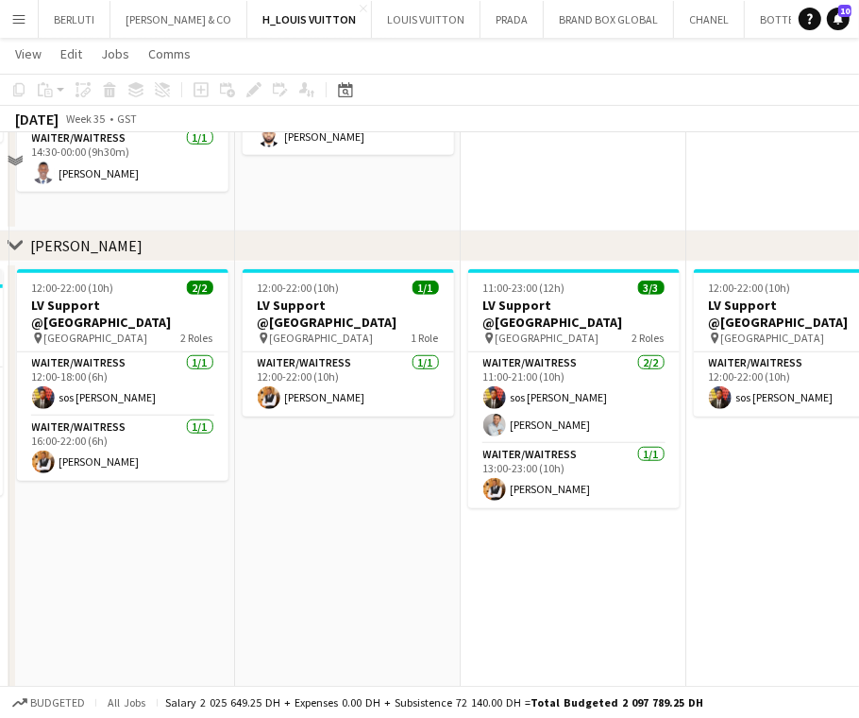
scroll to position [755, 0]
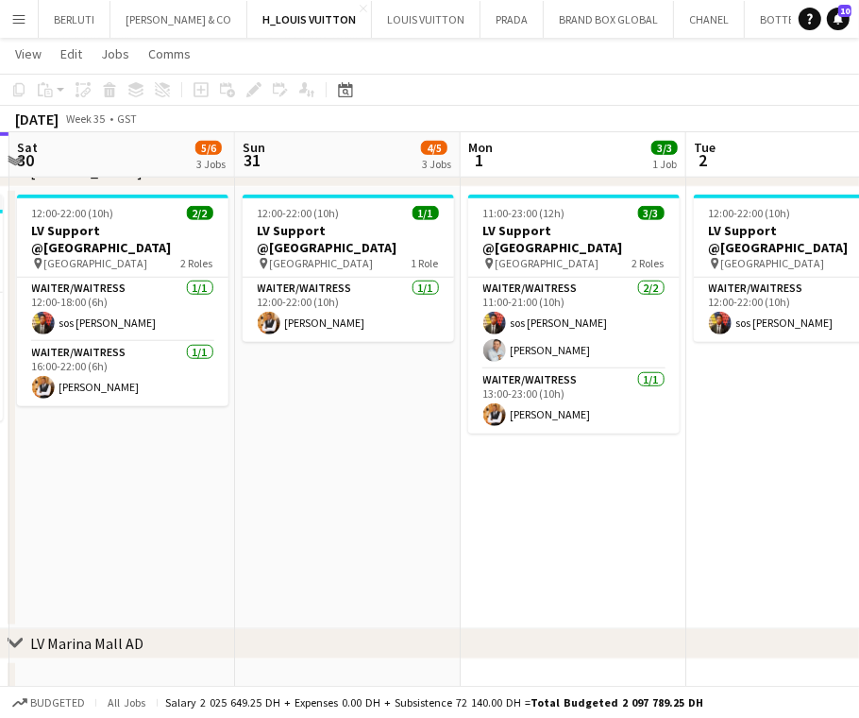
drag, startPoint x: 407, startPoint y: 457, endPoint x: 386, endPoint y: 443, distance: 25.1
click at [265, 461] on app-calendar-viewport "Wed 27 5/5 3 Jobs Thu 28 6/6 2 Jobs Fri 29 6/6 3 Jobs Sat 30 5/6 3 Jobs Sun 31 …" at bounding box center [429, 103] width 859 height 1571
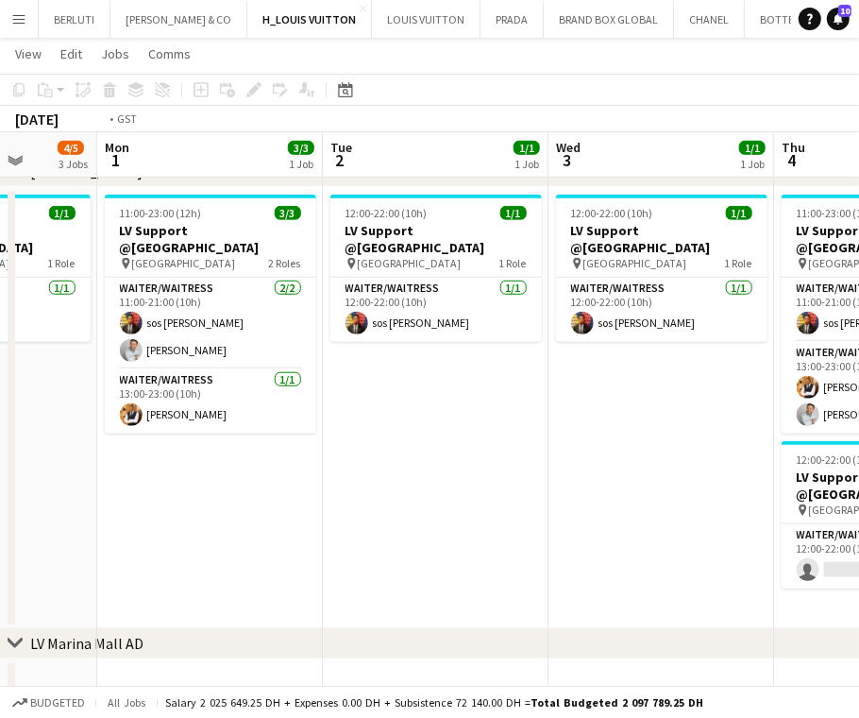
drag, startPoint x: 362, startPoint y: 509, endPoint x: 274, endPoint y: 521, distance: 88.7
click at [264, 524] on app-calendar-viewport "Fri 29 6/6 3 Jobs Sat 30 5/6 3 Jobs Sun 31 4/5 3 Jobs Mon 1 3/3 1 Job Tue 2 1/1…" at bounding box center [429, 103] width 859 height 1571
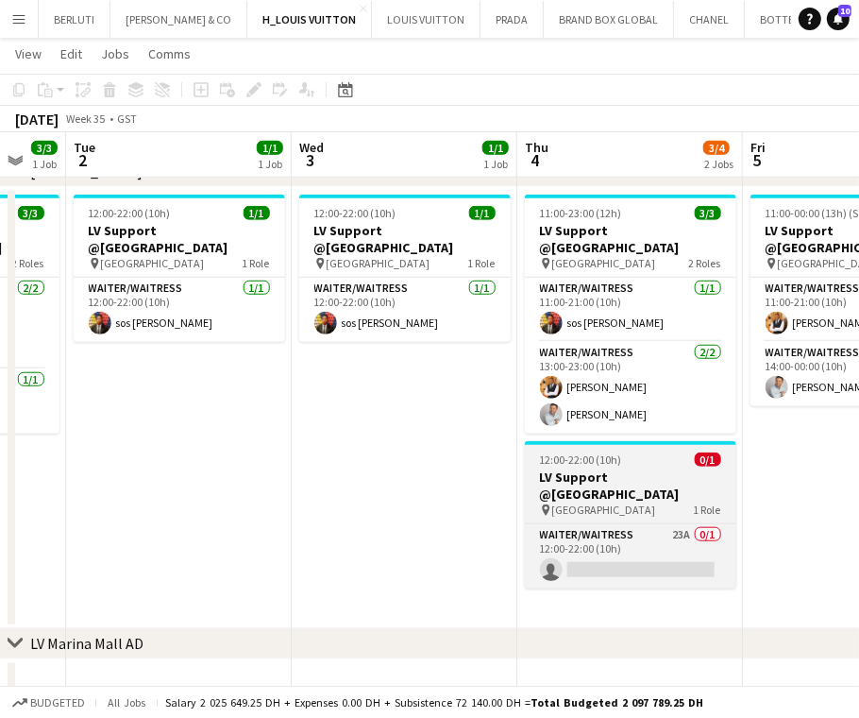
drag, startPoint x: 379, startPoint y: 495, endPoint x: 292, endPoint y: 506, distance: 87.6
click at [287, 507] on app-calendar-viewport "Sat 30 5/6 3 Jobs Sun 31 4/5 3 Jobs Mon 1 3/3 1 Job Tue 2 1/1 1 Job Wed 3 1/1 1…" at bounding box center [429, 103] width 859 height 1571
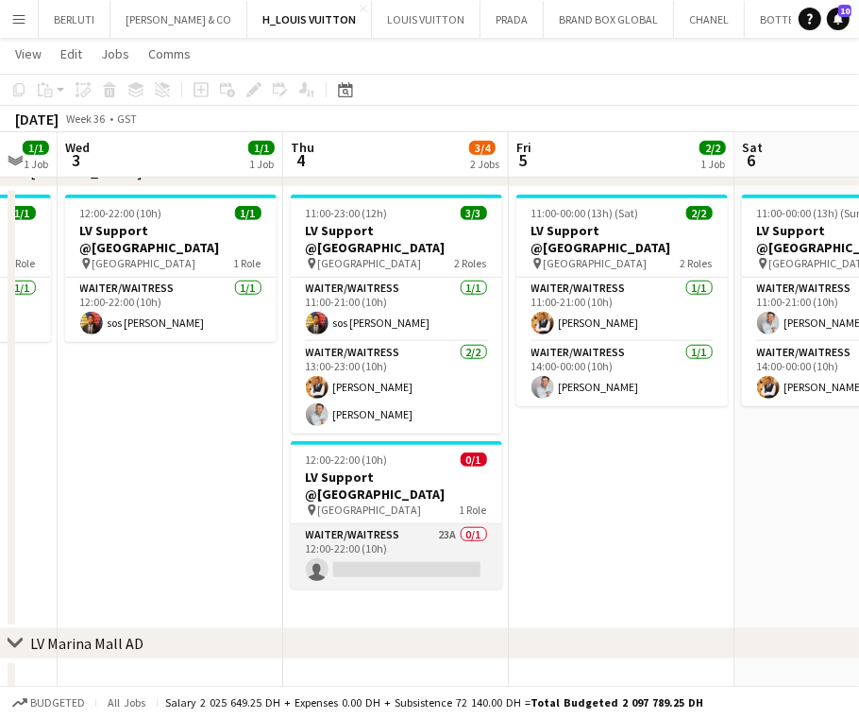
click at [403, 564] on app-card-role "Waiter/Waitress 23A 0/1 12:00-22:00 (10h) single-neutral-actions" at bounding box center [396, 556] width 211 height 64
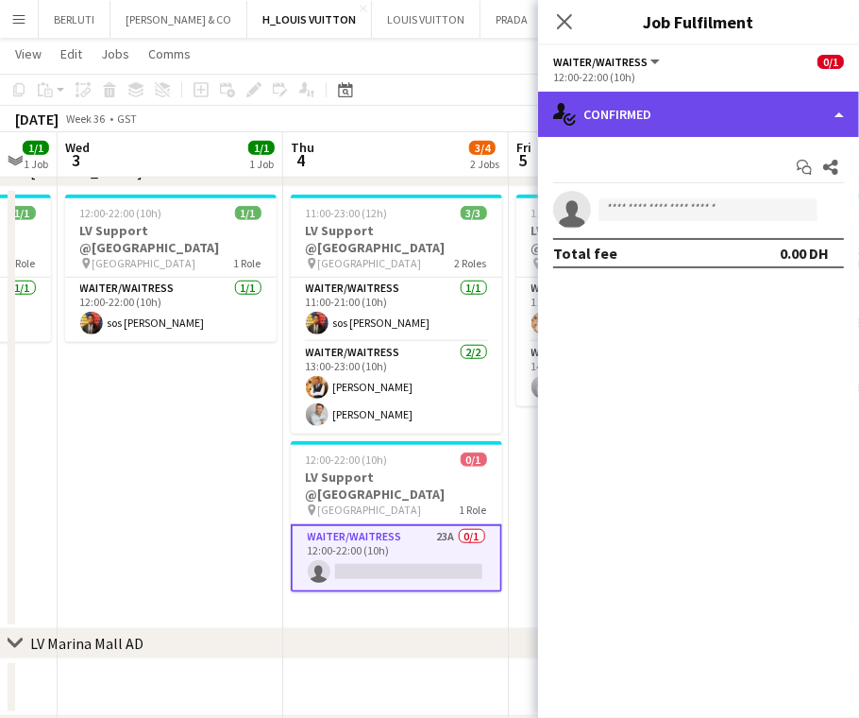
click at [736, 101] on div "single-neutral-actions-check-2 Confirmed" at bounding box center [698, 114] width 321 height 45
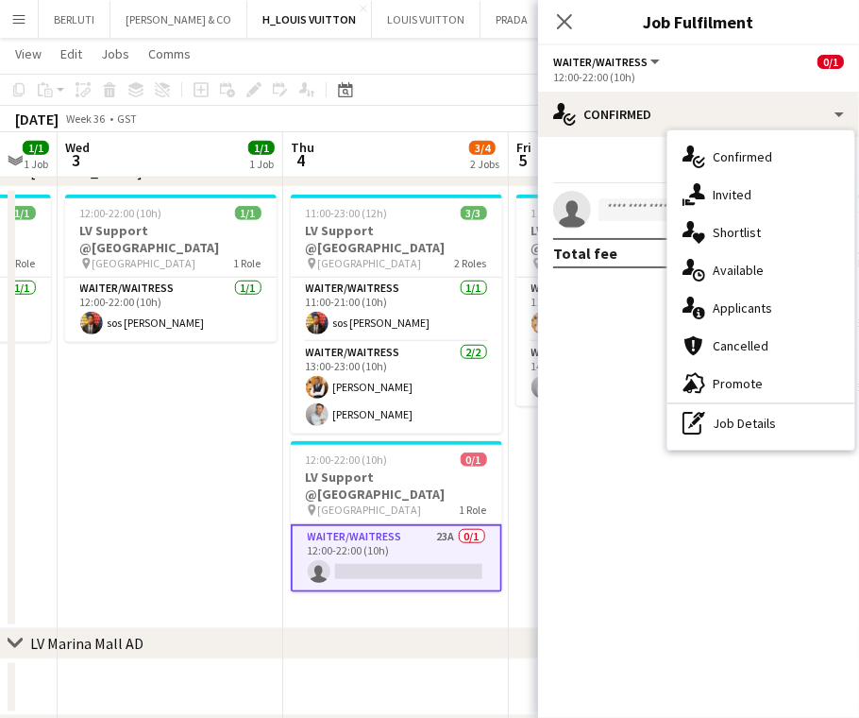
click at [748, 311] on div "single-neutral-actions-information Applicants" at bounding box center [761, 308] width 187 height 38
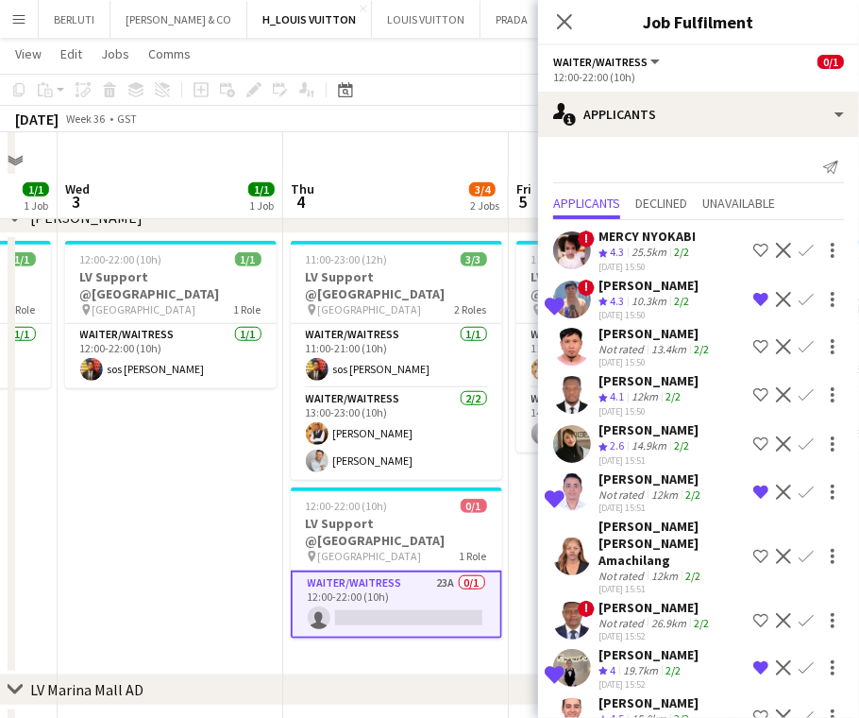
scroll to position [706, 0]
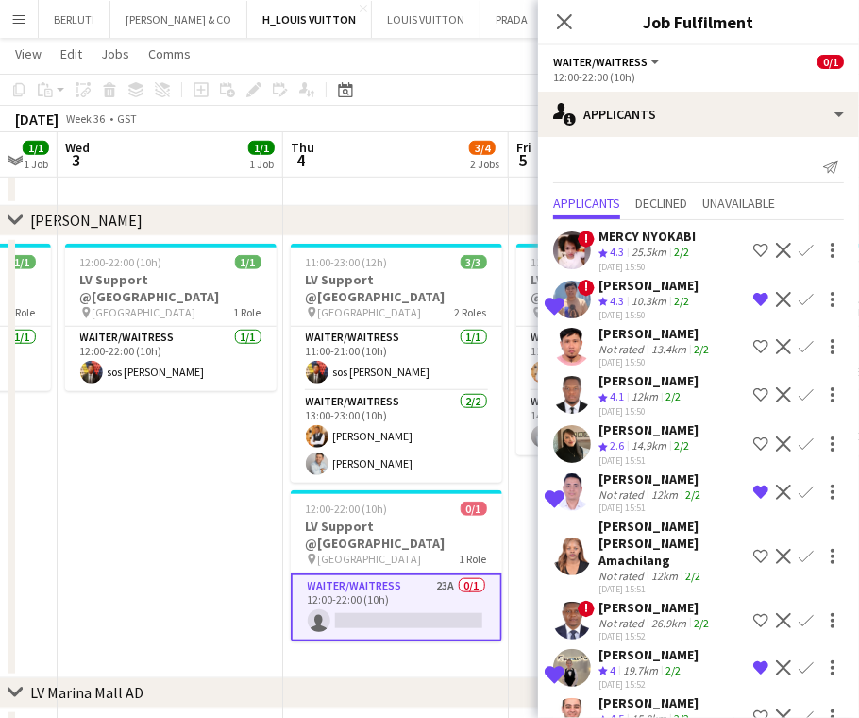
click at [227, 472] on app-date-cell "12:00-22:00 (10h) 1/1 LV Support @[GEOGRAPHIC_DATA] pin Mall of the Emirates 1 …" at bounding box center [171, 457] width 226 height 442
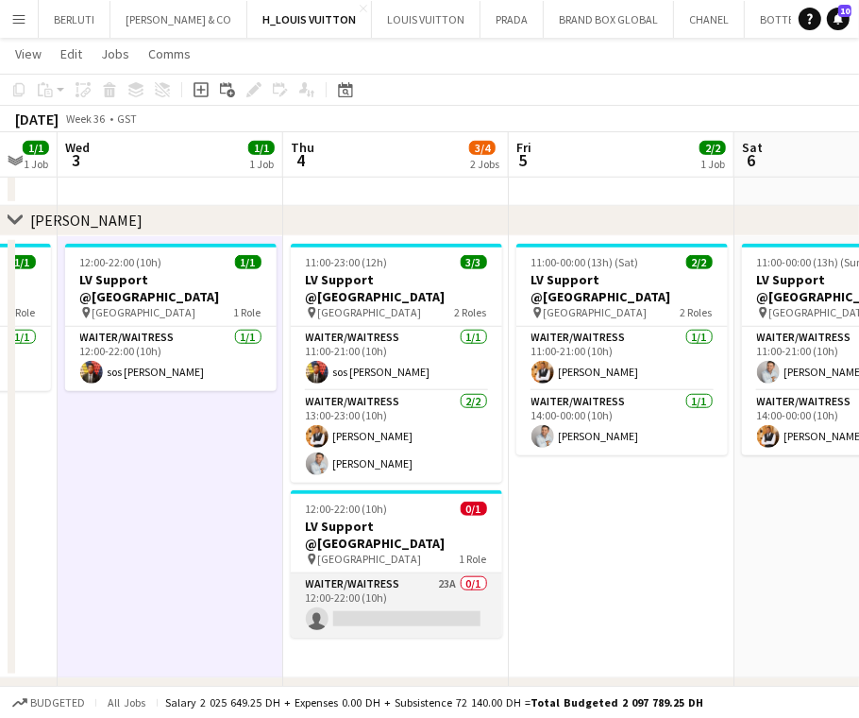
click at [379, 590] on app-card-role "Waiter/Waitress 23A 0/1 12:00-22:00 (10h) single-neutral-actions" at bounding box center [396, 605] width 211 height 64
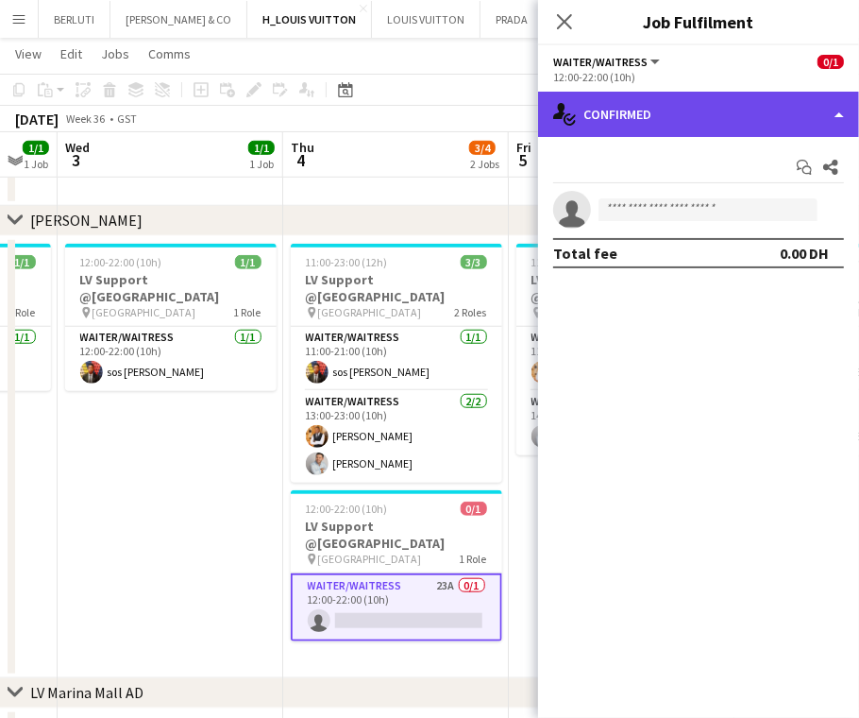
click at [730, 114] on div "single-neutral-actions-check-2 Confirmed" at bounding box center [698, 114] width 321 height 45
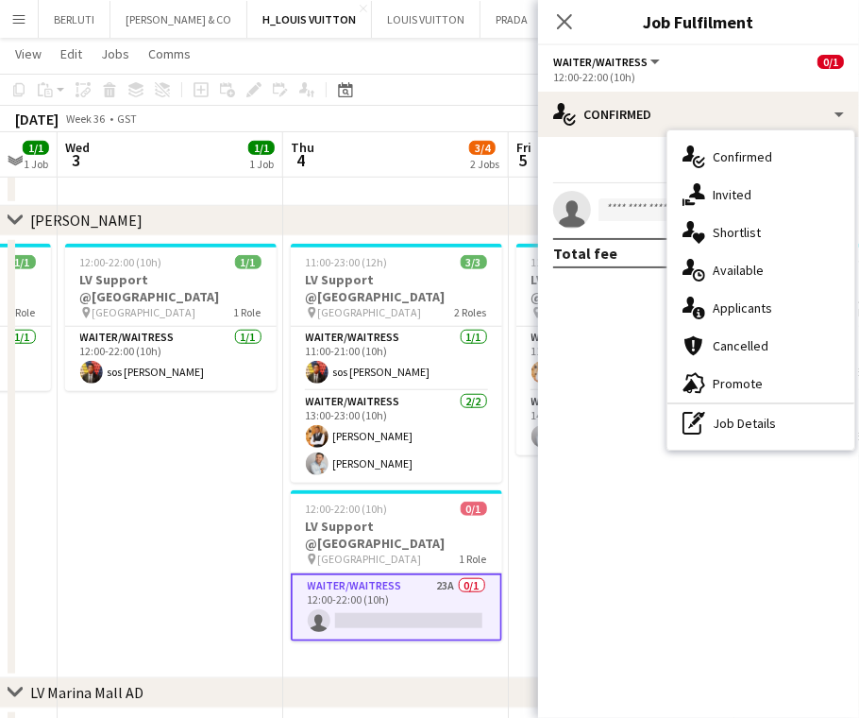
click at [620, 546] on body "Menu Boards Boards Boards All jobs Status Workforce Workforce My Workforce Recr…" at bounding box center [429, 132] width 859 height 1677
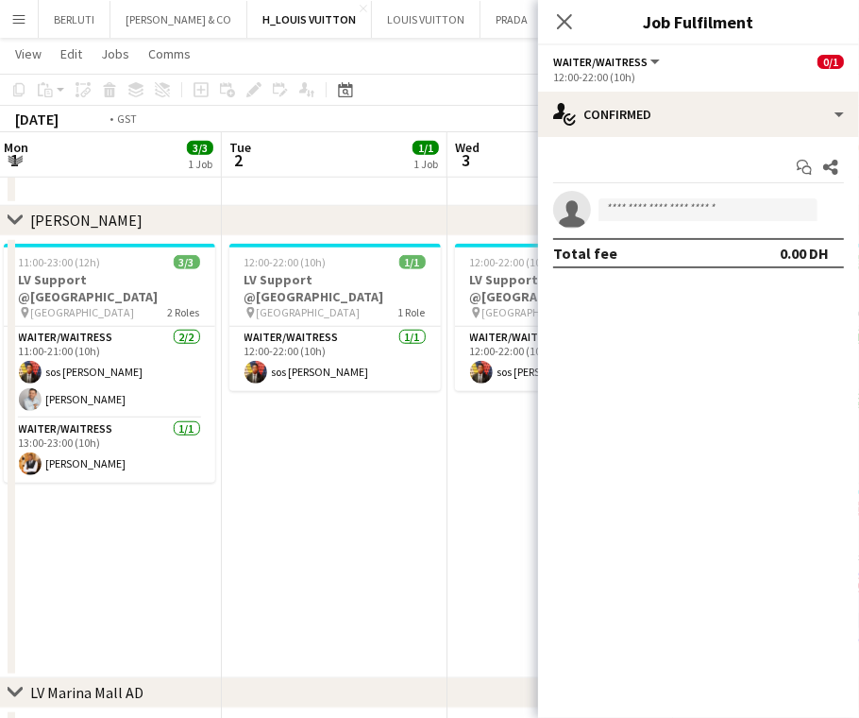
click at [540, 517] on body "Menu Boards Boards Boards All jobs Status Workforce Workforce My Workforce Recr…" at bounding box center [429, 132] width 859 height 1677
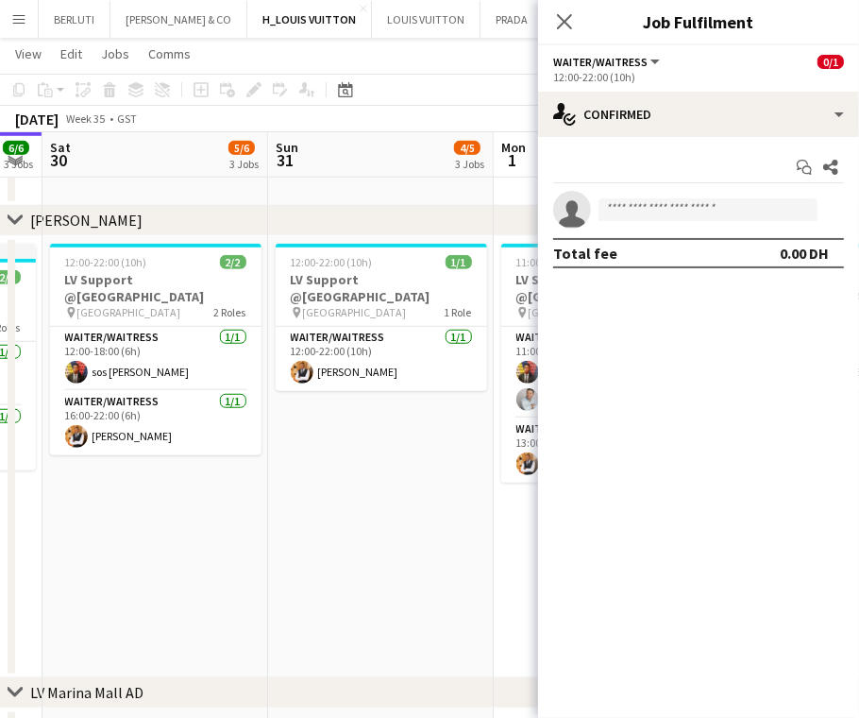
drag, startPoint x: 514, startPoint y: 523, endPoint x: 552, endPoint y: 523, distance: 38.7
click at [552, 523] on body "Menu Boards Boards Boards All jobs Status Workforce Workforce My Workforce Recr…" at bounding box center [429, 132] width 859 height 1677
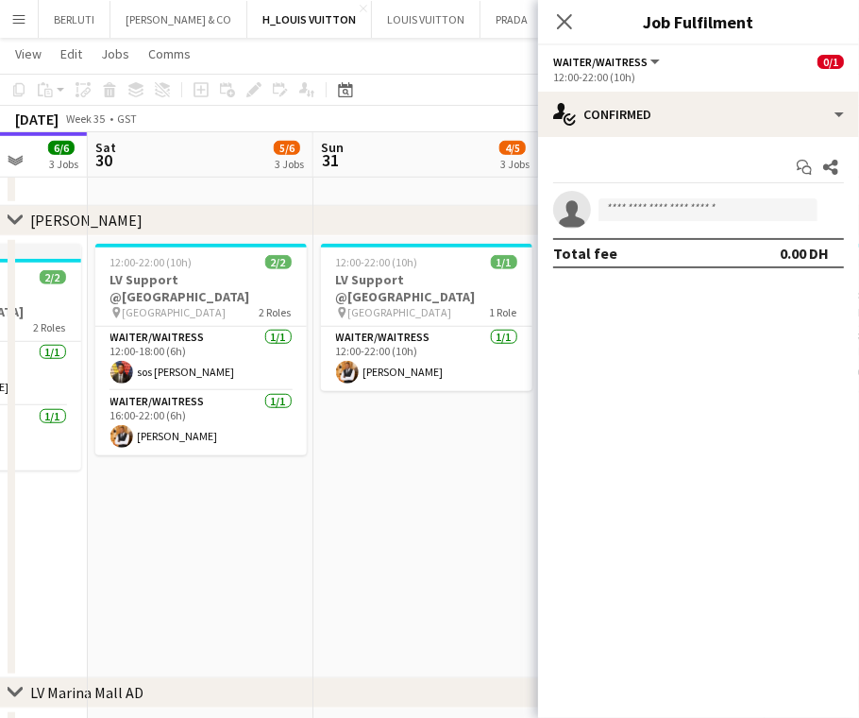
drag, startPoint x: 266, startPoint y: 544, endPoint x: 423, endPoint y: 518, distance: 158.8
click at [496, 501] on app-calendar-viewport "Wed 27 5/5 3 Jobs Thu 28 6/6 2 Jobs Fri 29 6/6 3 Jobs Sat 30 5/6 3 Jobs Sun 31 …" at bounding box center [429, 152] width 859 height 1571
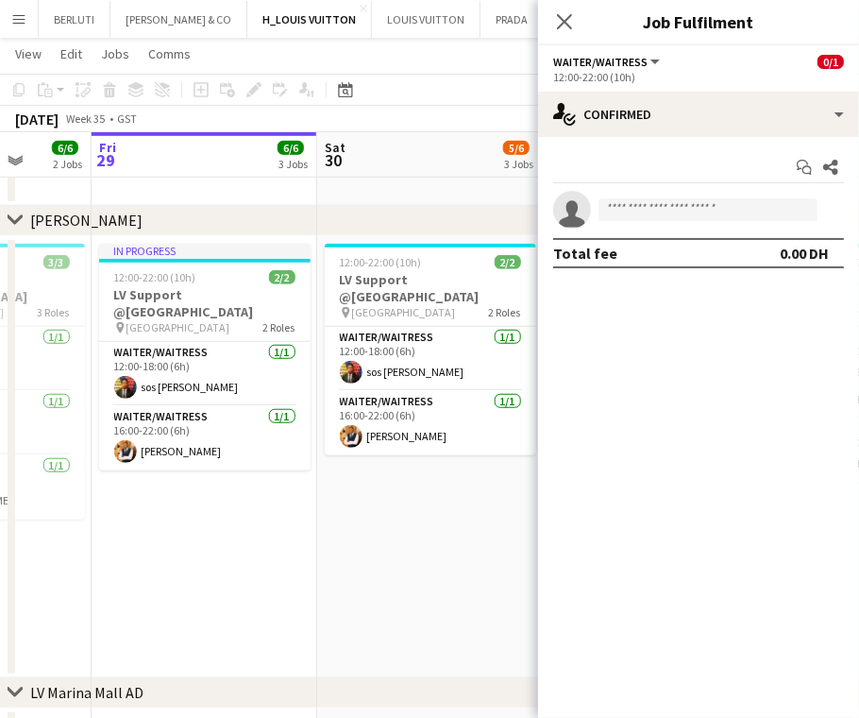
drag, startPoint x: 326, startPoint y: 506, endPoint x: 476, endPoint y: 502, distance: 150.2
click at [513, 489] on app-calendar-viewport "Tue 26 5/5 3 Jobs Wed 27 5/5 3 Jobs Thu 28 6/6 2 Jobs Fri 29 6/6 3 Jobs Sat 30 …" at bounding box center [429, 152] width 859 height 1571
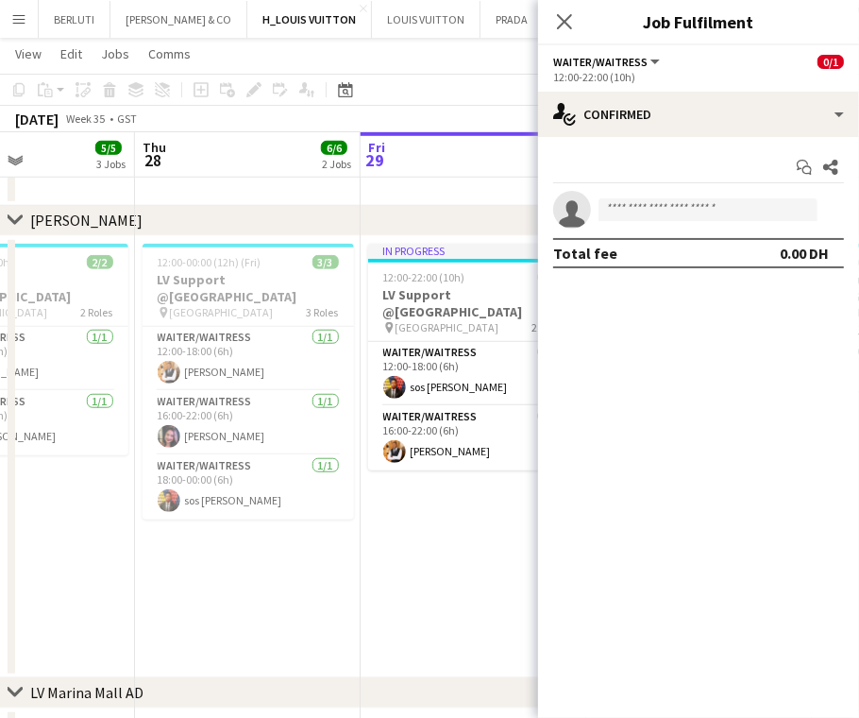
drag, startPoint x: 443, startPoint y: 503, endPoint x: 471, endPoint y: 503, distance: 28.3
click at [471, 503] on app-calendar-viewport "Mon 25 Tue 26 5/5 3 Jobs Wed 27 5/5 3 Jobs Thu 28 6/6 2 Jobs Fri 29 6/6 3 Jobs …" at bounding box center [429, 152] width 859 height 1571
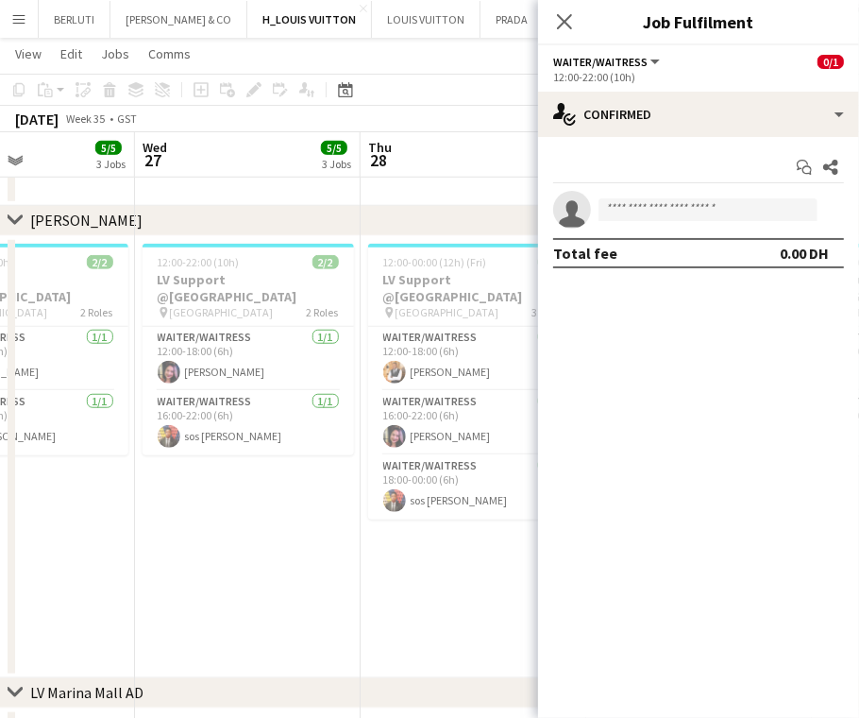
scroll to position [0, 518]
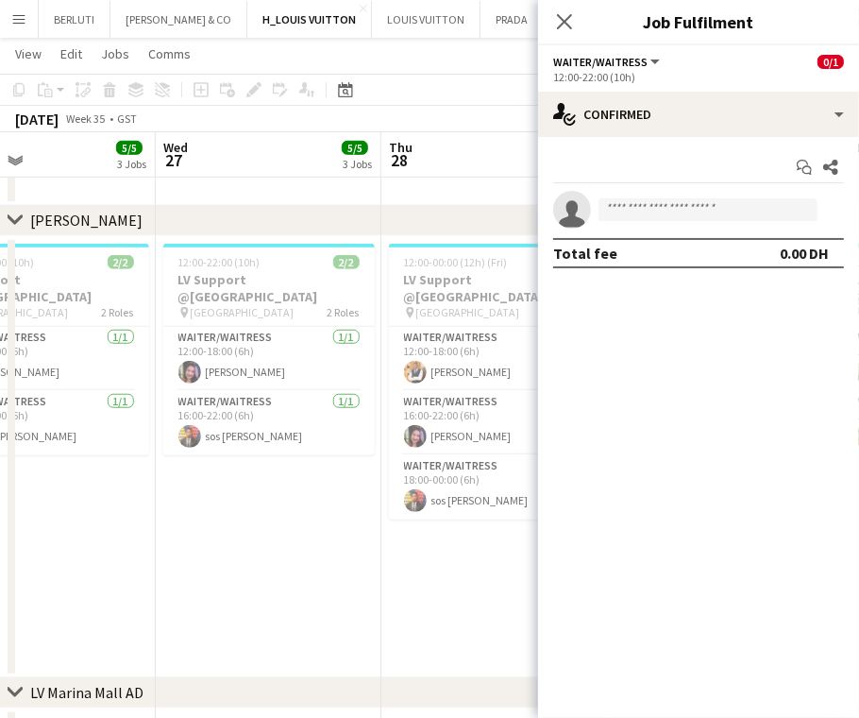
drag, startPoint x: 294, startPoint y: 508, endPoint x: 400, endPoint y: 504, distance: 106.8
click at [417, 493] on app-calendar-viewport "Sun 24 6/6 3 Jobs Mon 25 6/6 3 Jobs Tue 26 5/5 3 Jobs Wed 27 5/5 3 Jobs Thu 28 …" at bounding box center [429, 152] width 859 height 1571
click at [43, 525] on app-calendar-viewport "Sat 23 6/6 3 Jobs Sun 24 6/6 3 Jobs Mon 25 6/6 3 Jobs Tue 26 5/5 3 Jobs Wed 27 …" at bounding box center [429, 152] width 859 height 1571
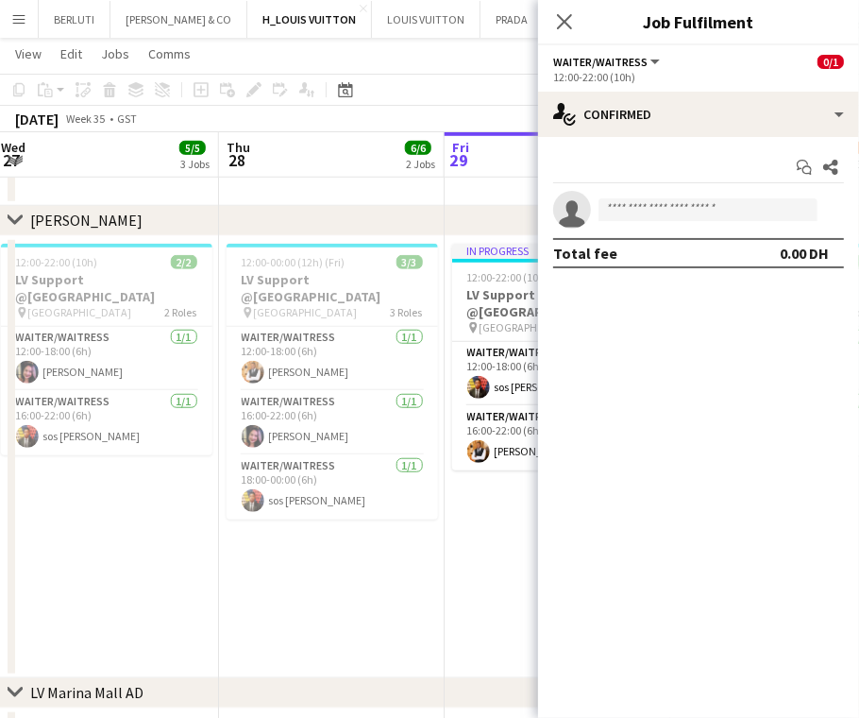
drag, startPoint x: 123, startPoint y: 592, endPoint x: 141, endPoint y: 574, distance: 25.4
click at [57, 594] on app-calendar-viewport "Sun 24 6/6 3 Jobs Mon 25 6/6 3 Jobs Tue 26 5/5 3 Jobs Wed 27 5/5 3 Jobs Thu 28 …" at bounding box center [429, 152] width 859 height 1571
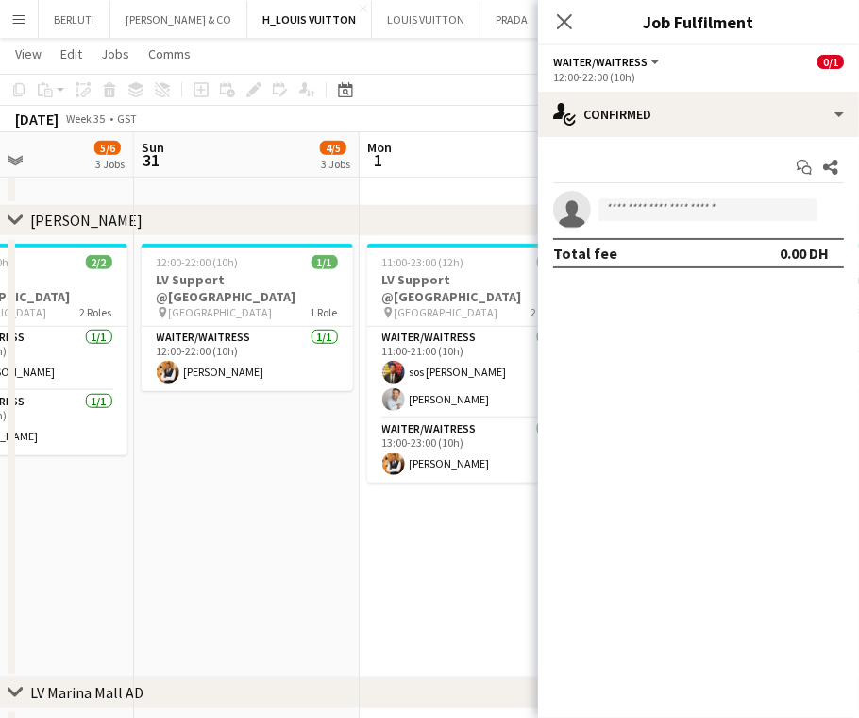
drag, startPoint x: 345, startPoint y: 540, endPoint x: 12, endPoint y: 585, distance: 335.4
click at [12, 585] on div "chevron-right LV TDM chevron-right TDM THA PAYROLL chevron-right [PERSON_NAME] …" at bounding box center [429, 152] width 859 height 1571
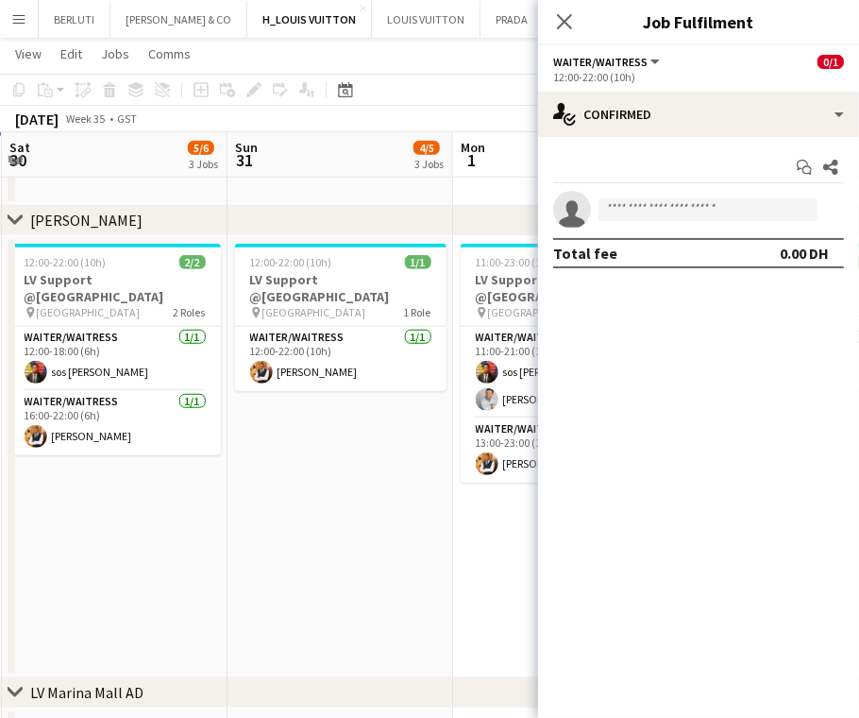
click at [11, 553] on div "chevron-right LV TDM chevron-right TDM THA PAYROLL chevron-right [PERSON_NAME] …" at bounding box center [429, 152] width 859 height 1571
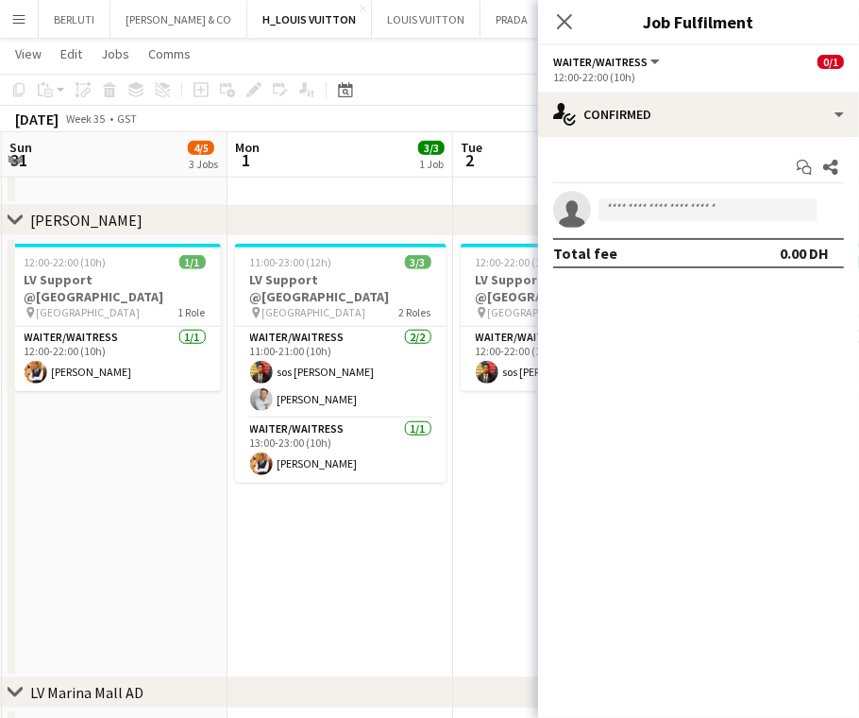
click at [78, 549] on app-calendar-viewport "Thu 28 6/6 2 Jobs Fri 29 6/6 3 Jobs Sat 30 5/6 3 Jobs Sun 31 4/5 3 Jobs Mon 1 3…" at bounding box center [429, 152] width 859 height 1571
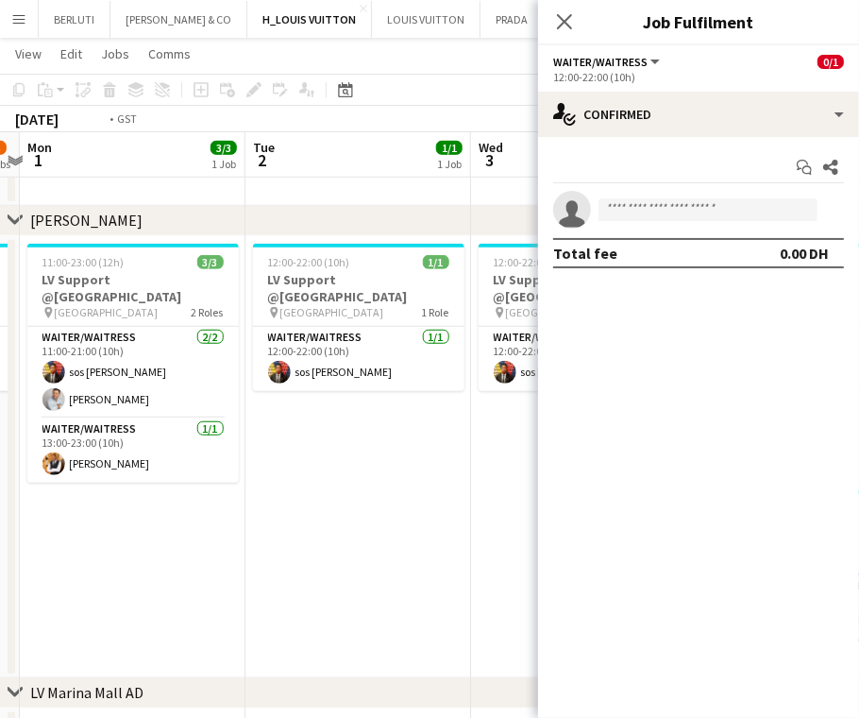
click at [14, 542] on div "chevron-right LV TDM chevron-right TDM THA PAYROLL chevron-right [PERSON_NAME] …" at bounding box center [429, 152] width 859 height 1571
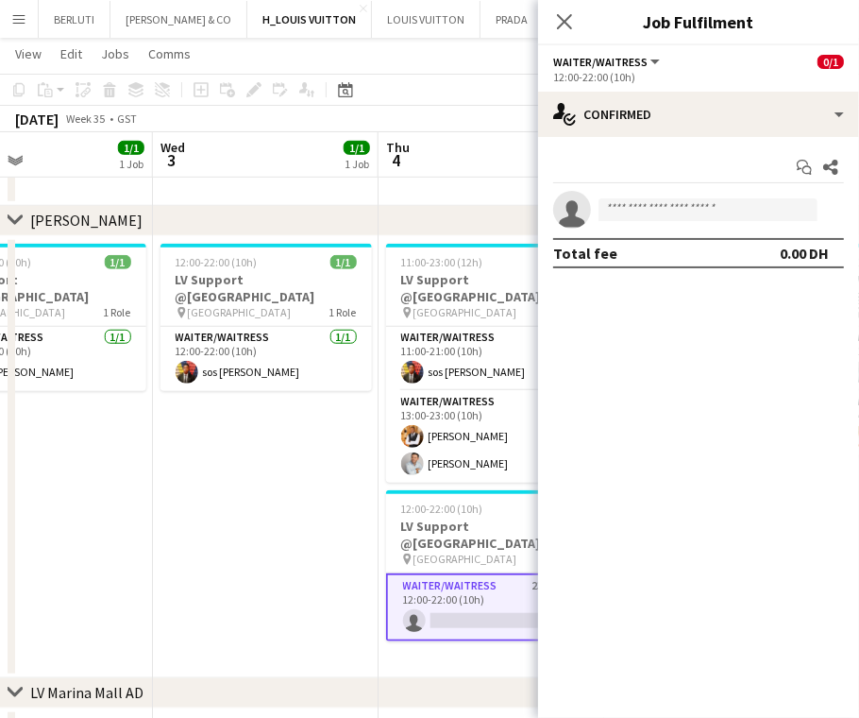
click at [187, 525] on app-calendar-viewport "Sat 30 5/6 3 Jobs Sun 31 4/5 3 Jobs Mon 1 3/3 1 Job Tue 2 1/1 1 Job Wed 3 1/1 1…" at bounding box center [429, 152] width 859 height 1571
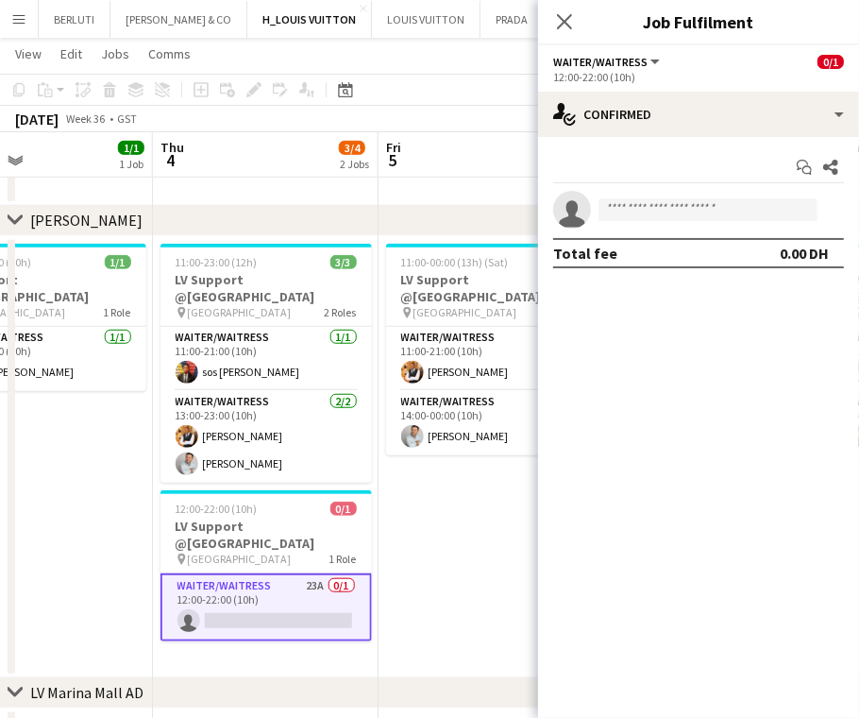
scroll to position [0, 638]
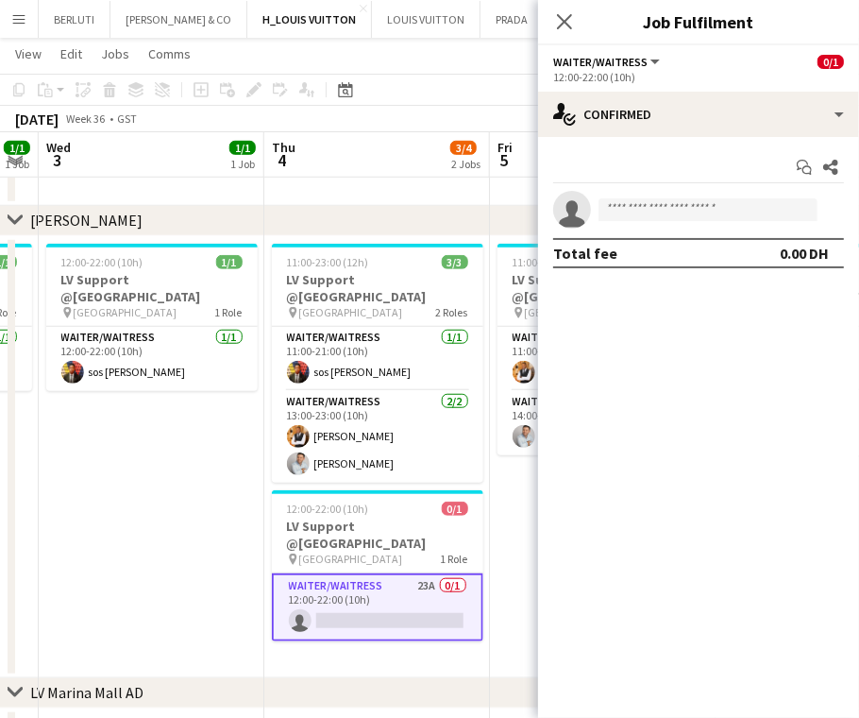
click at [384, 593] on app-card-role "Waiter/Waitress 23A 0/1 12:00-22:00 (10h) single-neutral-actions" at bounding box center [377, 607] width 211 height 68
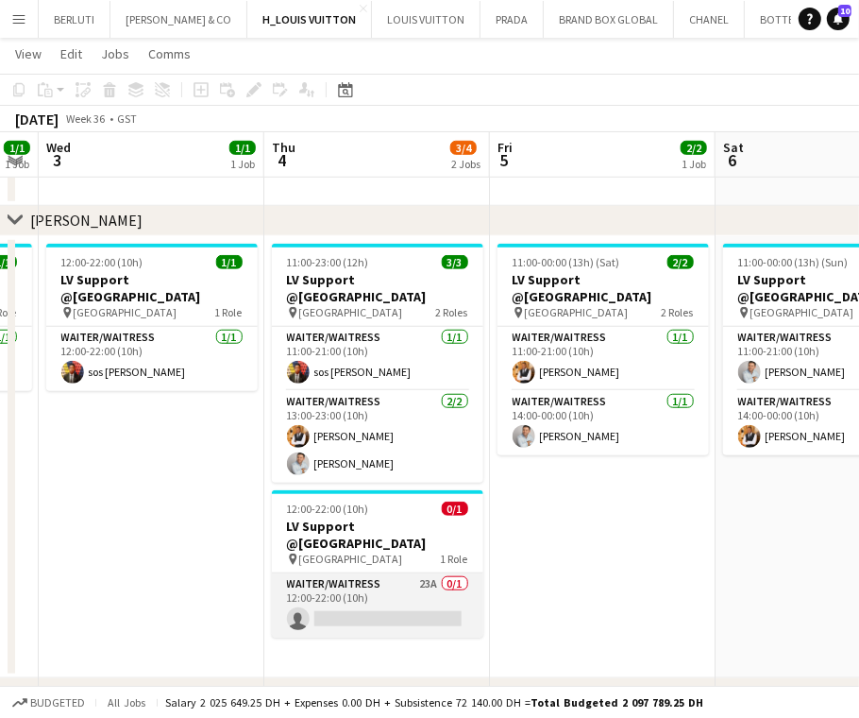
click at [384, 593] on app-card-role "Waiter/Waitress 23A 0/1 12:00-22:00 (10h) single-neutral-actions" at bounding box center [377, 605] width 211 height 64
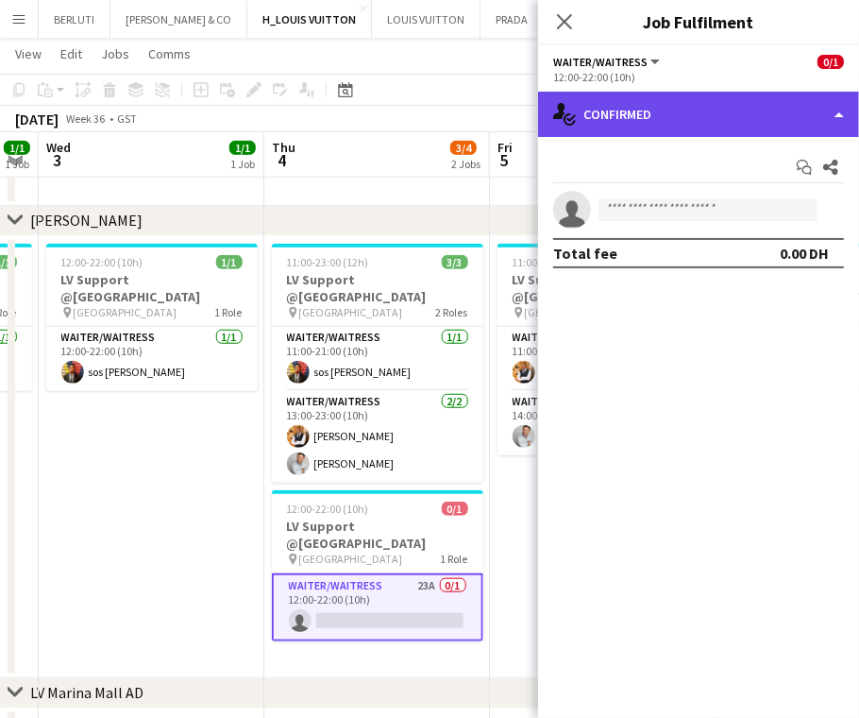
click at [735, 131] on div "single-neutral-actions-check-2 Confirmed" at bounding box center [698, 114] width 321 height 45
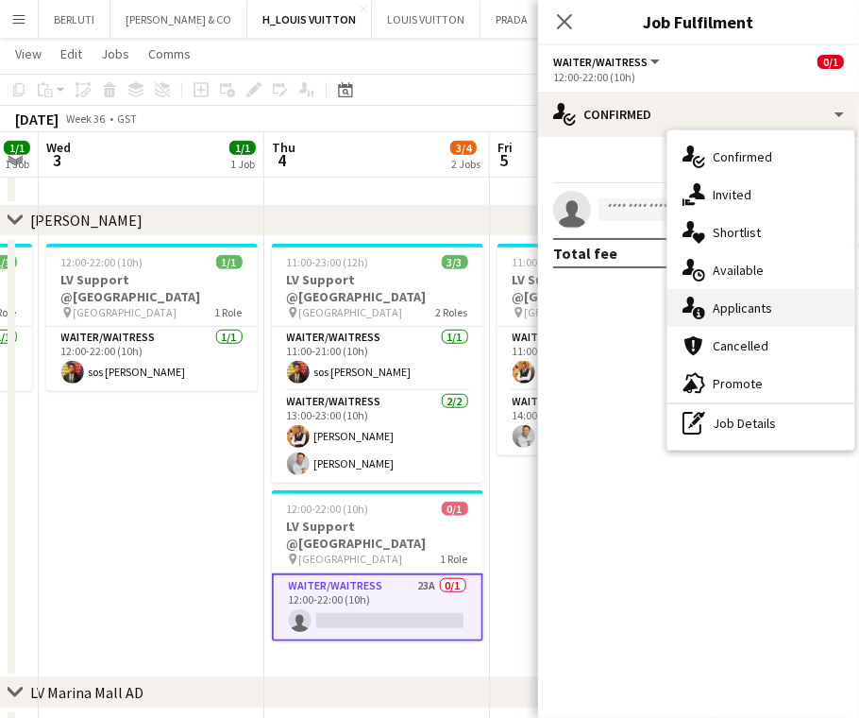
click at [785, 315] on div "single-neutral-actions-information Applicants" at bounding box center [761, 308] width 187 height 38
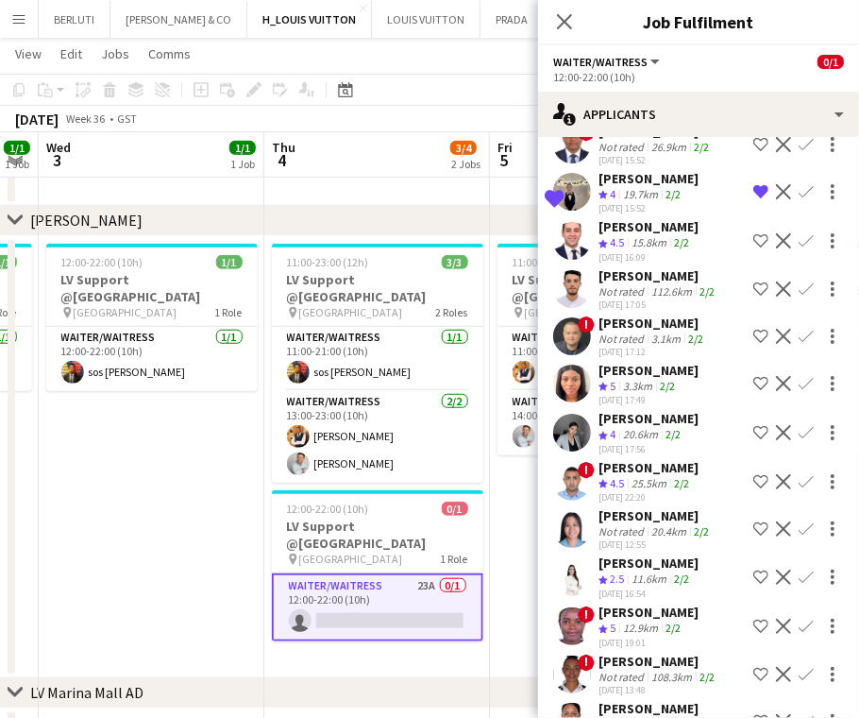
scroll to position [629, 0]
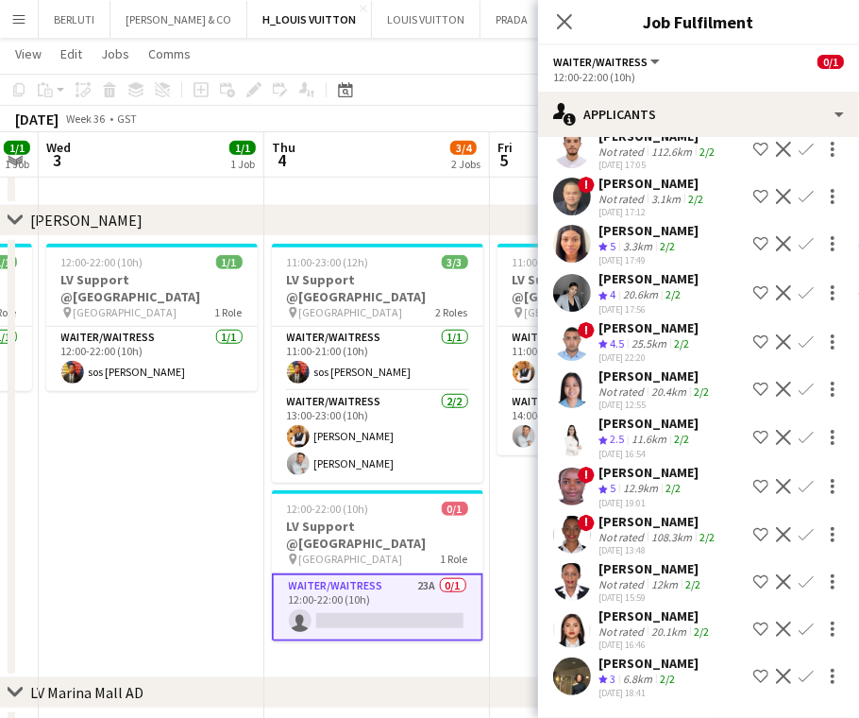
click at [188, 600] on app-date-cell "12:00-22:00 (10h) 1/1 LV Support @[GEOGRAPHIC_DATA] pin Mall of the Emirates 1 …" at bounding box center [152, 457] width 226 height 442
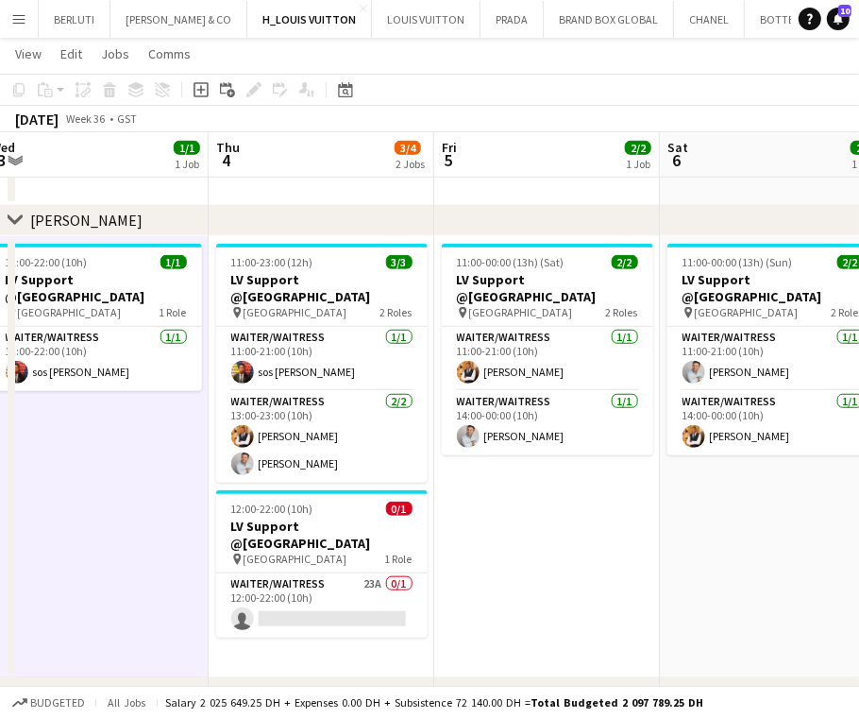
drag, startPoint x: 682, startPoint y: 566, endPoint x: 416, endPoint y: 573, distance: 265.4
click at [426, 573] on app-calendar-viewport "Sun 31 4/5 3 Jobs Mon 1 3/3 1 Job Tue 2 1/1 1 Job Wed 3 1/1 1 Job Thu 4 3/4 2 J…" at bounding box center [429, 152] width 859 height 1571
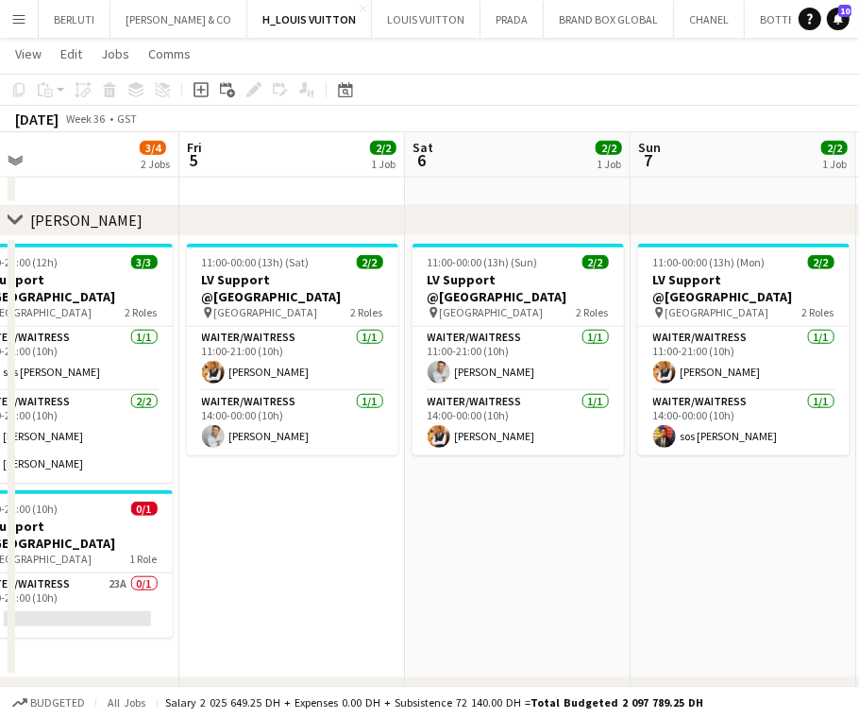
drag, startPoint x: 587, startPoint y: 563, endPoint x: 276, endPoint y: 561, distance: 311.6
click at [278, 565] on app-calendar-viewport "Mon 1 3/3 1 Job Tue 2 1/1 1 Job Wed 3 1/1 1 Job Thu 4 3/4 2 Jobs Fri 5 2/2 1 Jo…" at bounding box center [429, 152] width 859 height 1571
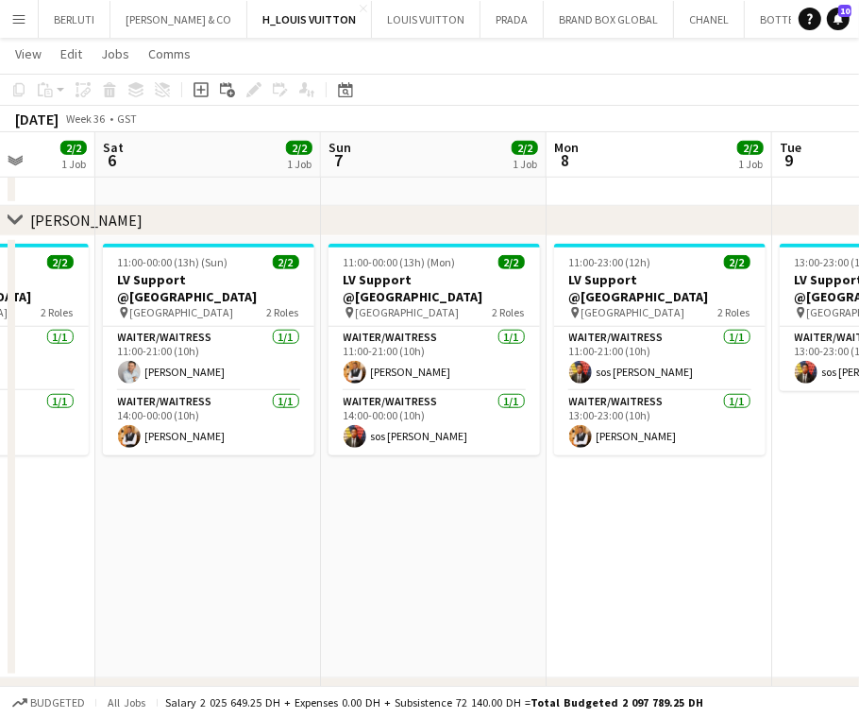
drag, startPoint x: 573, startPoint y: 613, endPoint x: 332, endPoint y: 611, distance: 240.8
click at [333, 615] on app-calendar-viewport "Wed 3 1/1 1 Job Thu 4 3/4 2 Jobs Fri 5 2/2 1 Job Sat 6 2/2 1 Job Sun 7 2/2 1 Jo…" at bounding box center [429, 152] width 859 height 1571
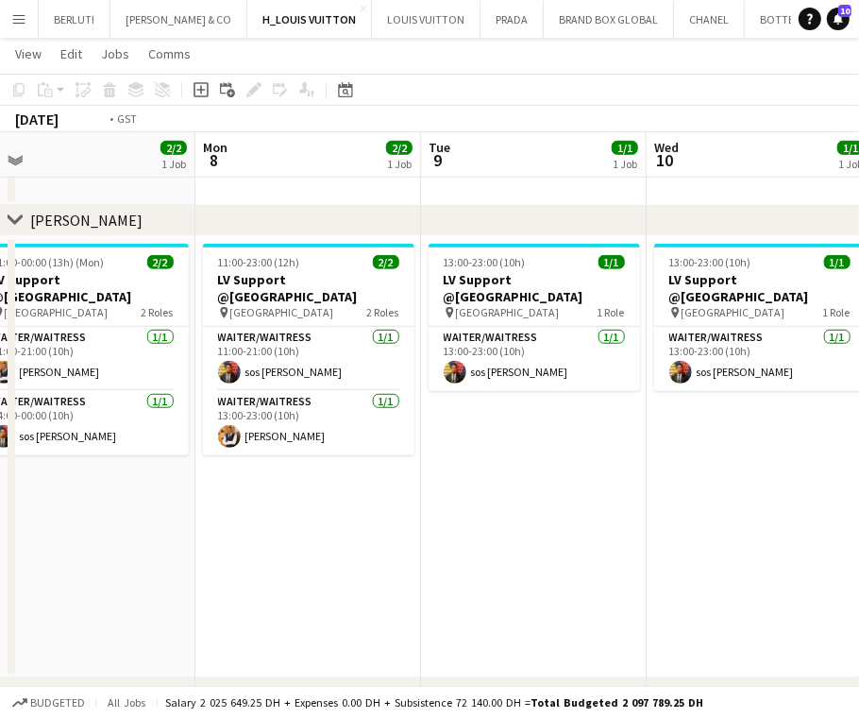
drag, startPoint x: 670, startPoint y: 538, endPoint x: 299, endPoint y: 571, distance: 372.5
click at [299, 572] on app-calendar-viewport "Fri 5 2/2 1 Job Sat 6 2/2 1 Job Sun 7 2/2 1 Job Mon 8 2/2 1 Job Tue 9 1/1 1 Job…" at bounding box center [429, 152] width 859 height 1571
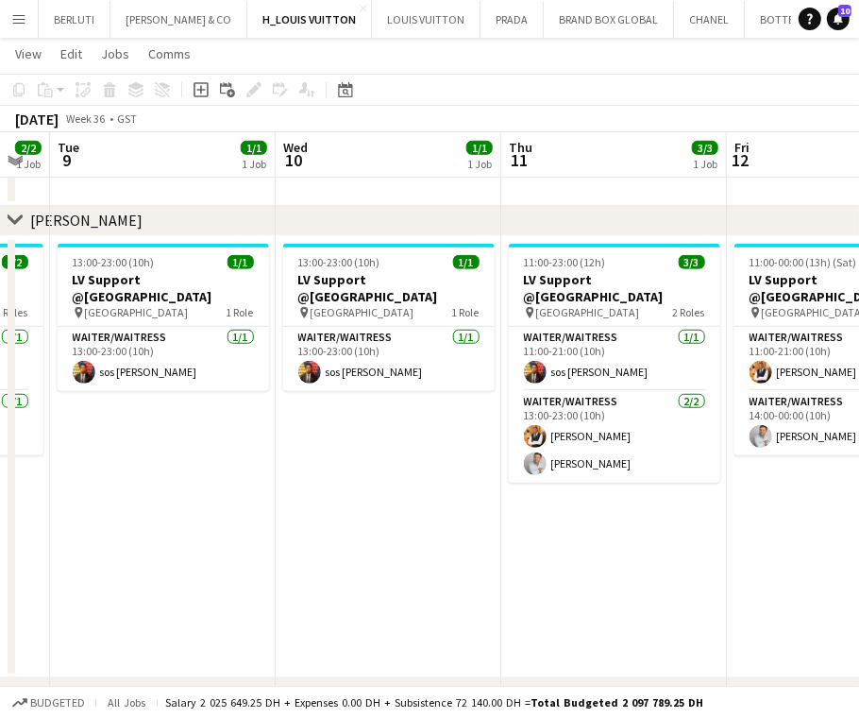
click at [283, 548] on app-calendar-viewport "Sat 6 2/2 1 Job Sun 7 2/2 1 Job Mon 8 2/2 1 Job Tue 9 1/1 1 Job Wed 10 1/1 1 Jo…" at bounding box center [429, 152] width 859 height 1571
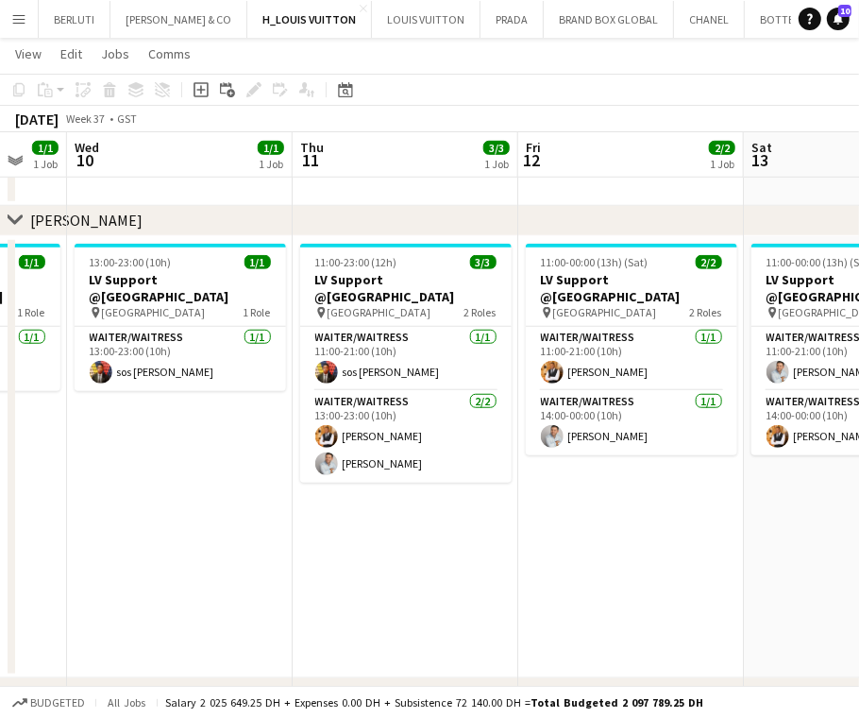
click at [244, 504] on app-calendar-viewport "Sun 7 2/2 1 Job Mon 8 2/2 1 Job Tue 9 1/1 1 Job Wed 10 1/1 1 Job Thu 11 3/3 1 J…" at bounding box center [429, 152] width 859 height 1571
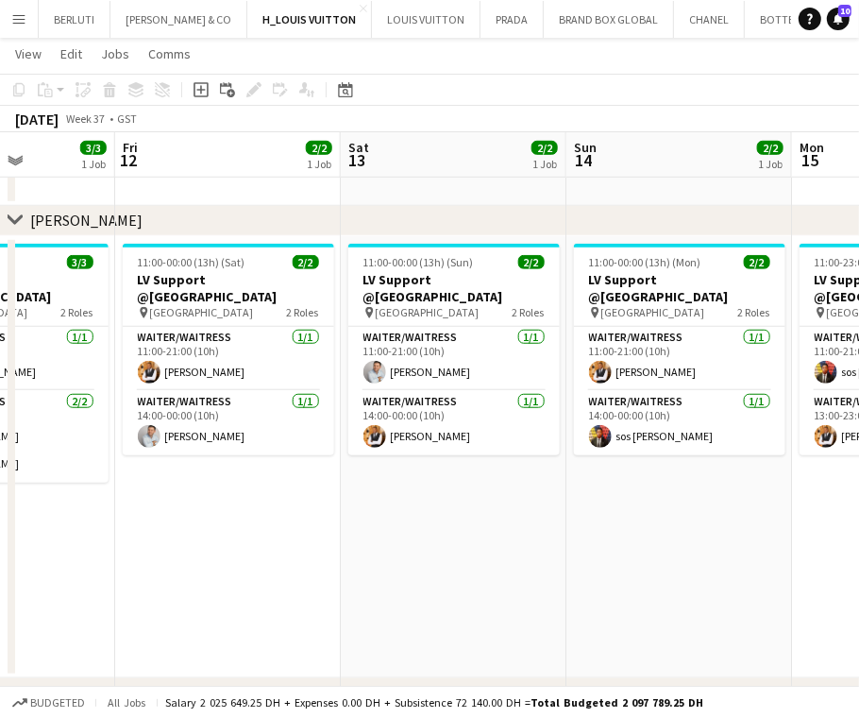
click at [246, 527] on app-calendar-viewport "Mon 8 2/2 1 Job Tue 9 1/1 1 Job Wed 10 1/1 1 Job Thu 11 3/3 1 Job Fri 12 2/2 1 …" at bounding box center [429, 152] width 859 height 1571
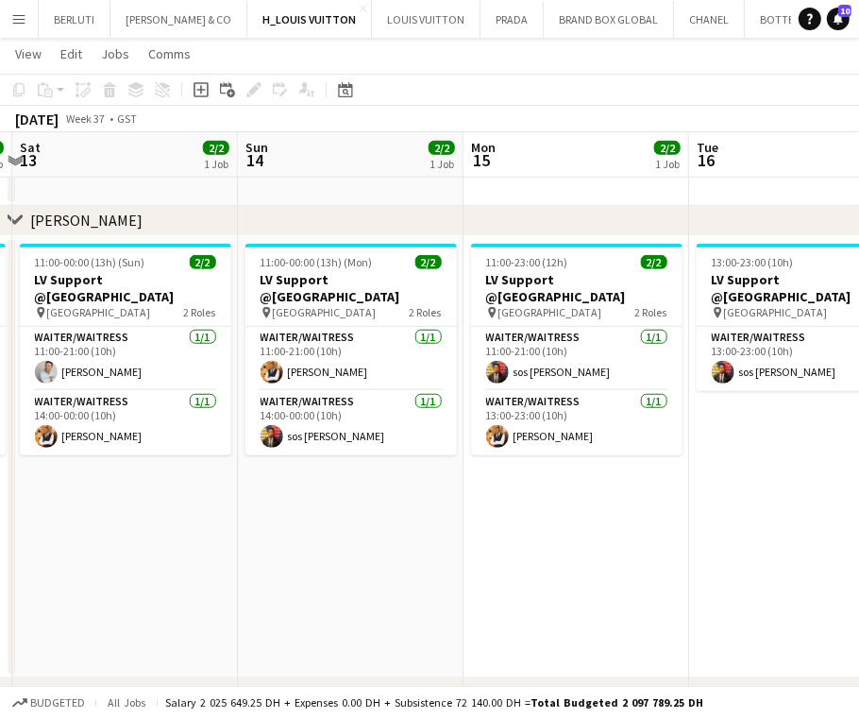
drag, startPoint x: 439, startPoint y: 532, endPoint x: 340, endPoint y: 513, distance: 100.9
click at [286, 532] on app-calendar-viewport "Wed 10 1/1 1 Job Thu 11 3/3 1 Job Fri 12 2/2 1 Job Sat 13 2/2 1 Job Sun 14 2/2 …" at bounding box center [429, 152] width 859 height 1571
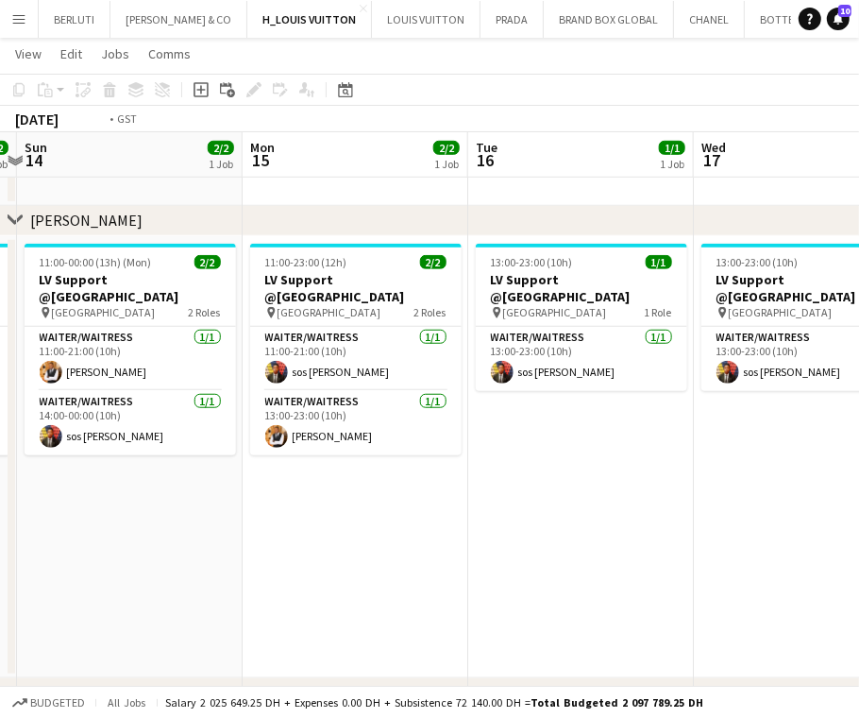
click at [296, 490] on app-calendar-viewport "Thu 11 3/3 1 Job Fri 12 2/2 1 Job Sat 13 2/2 1 Job Sun 14 2/2 1 Job Mon 15 2/2 …" at bounding box center [429, 152] width 859 height 1571
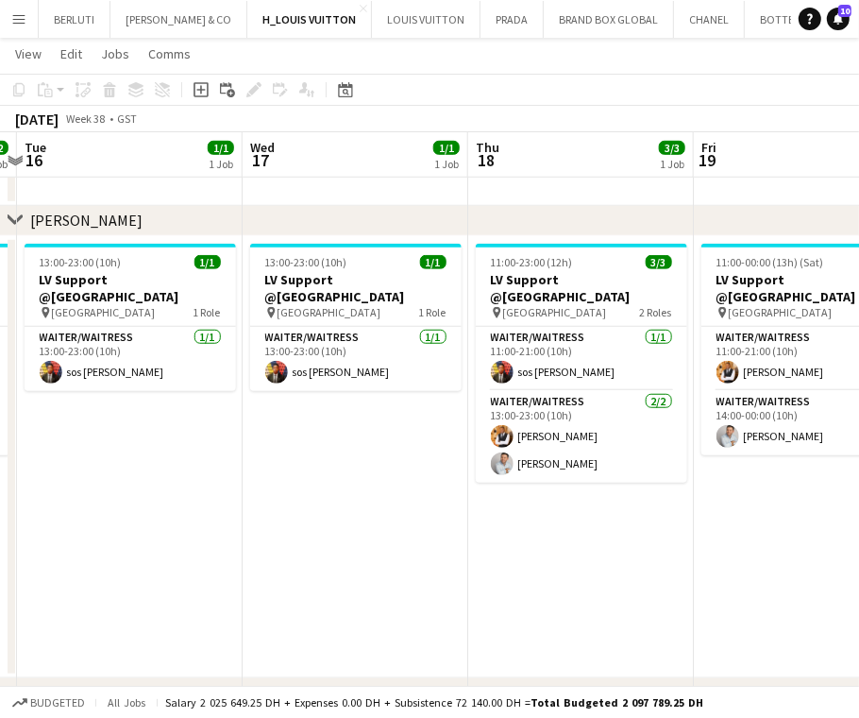
drag, startPoint x: 512, startPoint y: 523, endPoint x: 269, endPoint y: 515, distance: 242.8
click at [235, 527] on app-calendar-viewport "Sat 13 2/2 1 Job Sun 14 2/2 1 Job Mon 15 2/2 1 Job Tue 16 1/1 1 Job Wed 17 1/1 …" at bounding box center [429, 152] width 859 height 1571
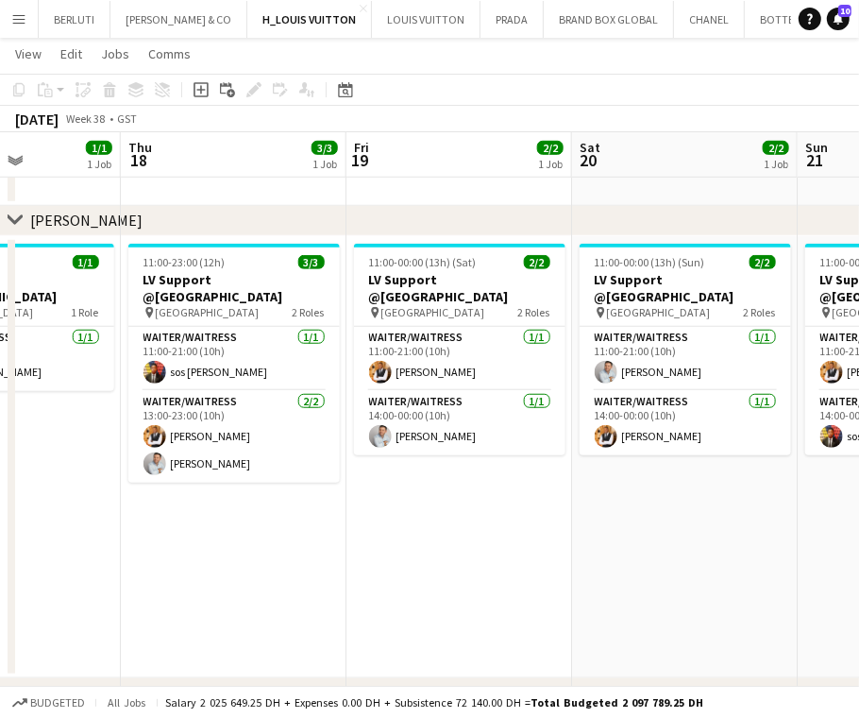
click at [259, 530] on app-calendar-viewport "Sun 14 2/2 1 Job Mon 15 2/2 1 Job Tue 16 1/1 1 Job Wed 17 1/1 1 Job Thu 18 3/3 …" at bounding box center [429, 152] width 859 height 1571
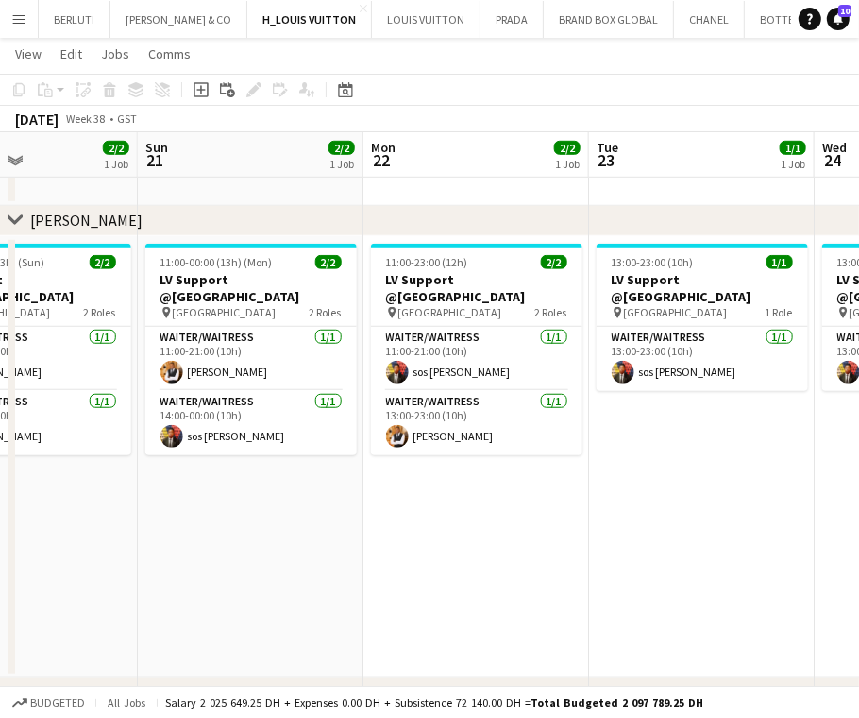
drag, startPoint x: 635, startPoint y: 512, endPoint x: 185, endPoint y: 494, distance: 450.7
click at [141, 512] on app-calendar-viewport "Wed 17 1/1 1 Job Thu 18 3/3 1 Job Fri 19 2/2 1 Job Sat 20 2/2 1 Job Sun 21 2/2 …" at bounding box center [429, 152] width 859 height 1571
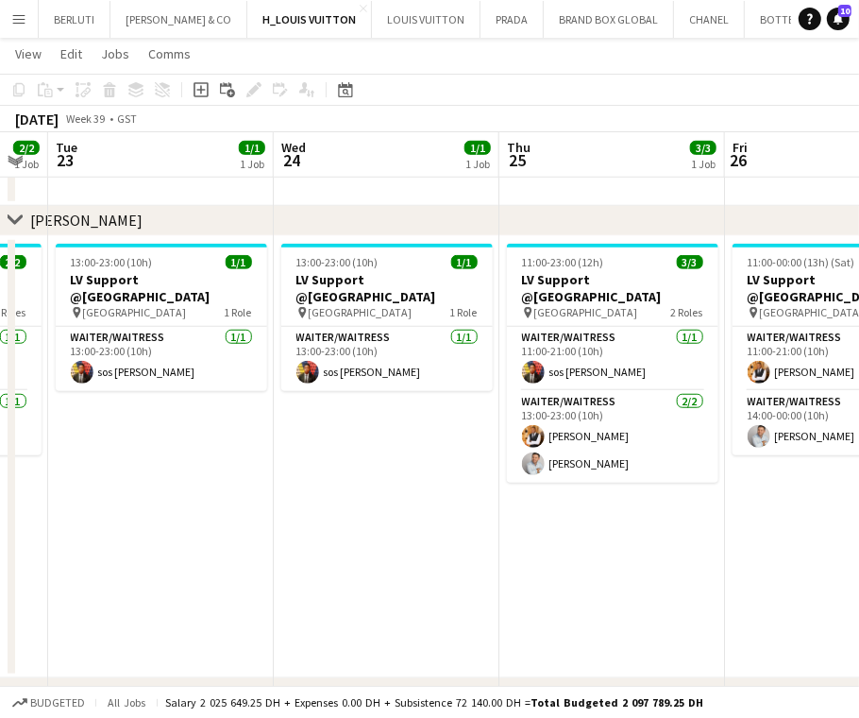
drag, startPoint x: 248, startPoint y: 530, endPoint x: 194, endPoint y: 530, distance: 53.8
click at [194, 530] on app-calendar-viewport "Sat 20 2/2 1 Job Sun 21 2/2 1 Job Mon 22 2/2 1 Job Tue 23 1/1 1 Job Wed 24 1/1 …" at bounding box center [429, 152] width 859 height 1571
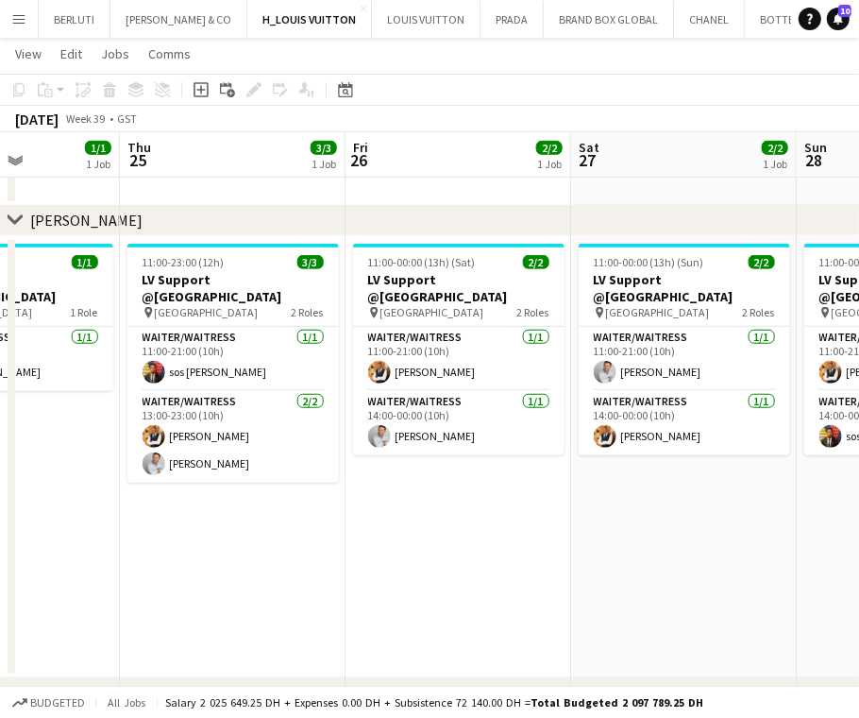
drag, startPoint x: 424, startPoint y: 524, endPoint x: 549, endPoint y: 501, distance: 127.6
click at [423, 525] on app-calendar-viewport "Sun 21 2/2 1 Job Mon 22 2/2 1 Job Tue 23 1/1 1 Job Wed 24 1/1 1 Job Thu 25 3/3 …" at bounding box center [429, 152] width 859 height 1571
click at [332, 523] on app-calendar-viewport "Sun 21 2/2 1 Job Mon 22 2/2 1 Job Tue 23 1/1 1 Job Wed 24 1/1 1 Job Thu 25 3/3 …" at bounding box center [429, 152] width 859 height 1571
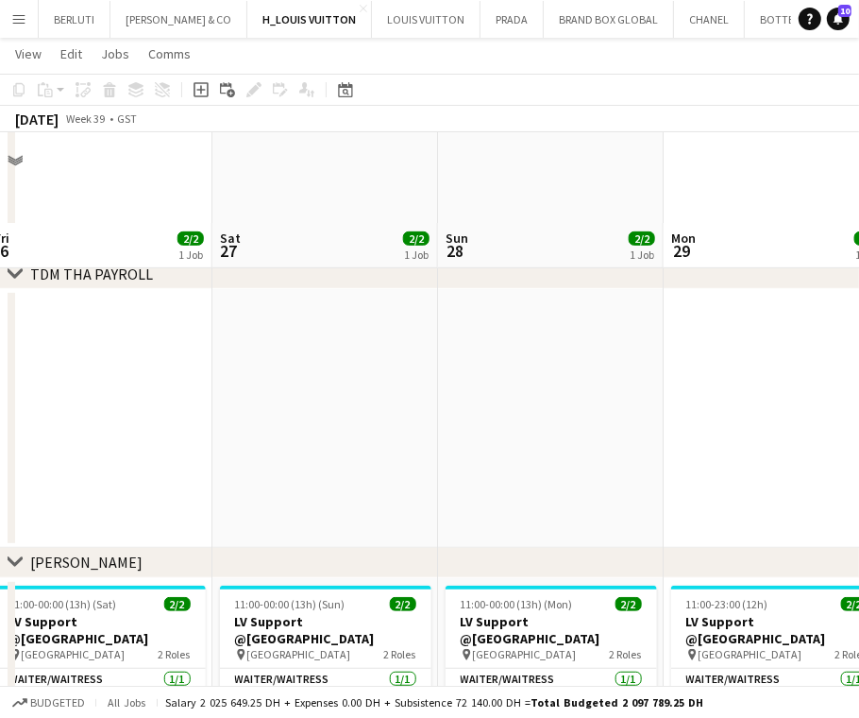
scroll to position [329, 0]
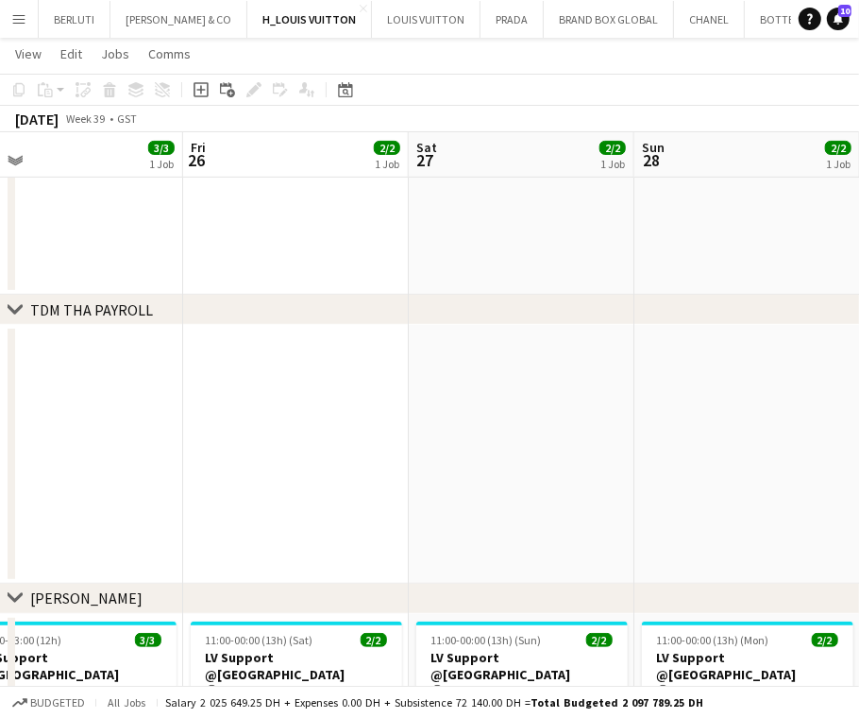
drag, startPoint x: 135, startPoint y: 433, endPoint x: 582, endPoint y: 419, distance: 446.8
click at [582, 419] on app-calendar-viewport "Tue 23 1/1 1 Job Wed 24 1/1 1 Job Thu 25 3/3 1 Job Fri 26 2/2 1 Job Sat 27 2/2 …" at bounding box center [429, 530] width 859 height 1571
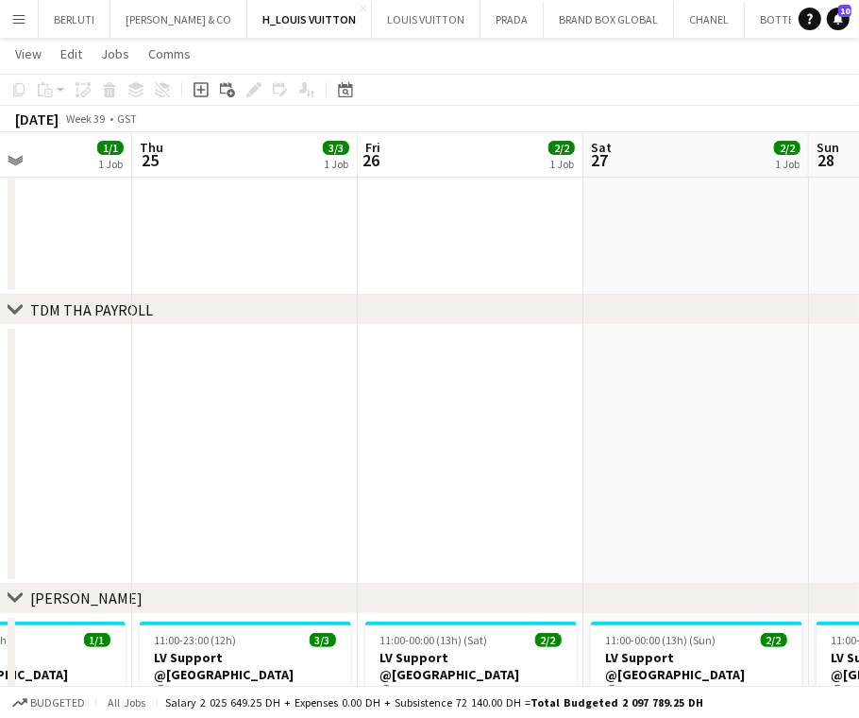
click at [583, 435] on app-calendar-viewport "Mon 22 2/2 1 Job Tue 23 1/1 1 Job Wed 24 1/1 1 Job Thu 25 3/3 1 Job Fri 26 2/2 …" at bounding box center [429, 530] width 859 height 1571
drag, startPoint x: 509, startPoint y: 430, endPoint x: 655, endPoint y: 423, distance: 146.5
click at [655, 423] on app-calendar-viewport "Sat 20 2/2 1 Job Sun 21 2/2 1 Job Mon 22 2/2 1 Job Tue 23 1/1 1 Job Wed 24 1/1 …" at bounding box center [429, 530] width 859 height 1571
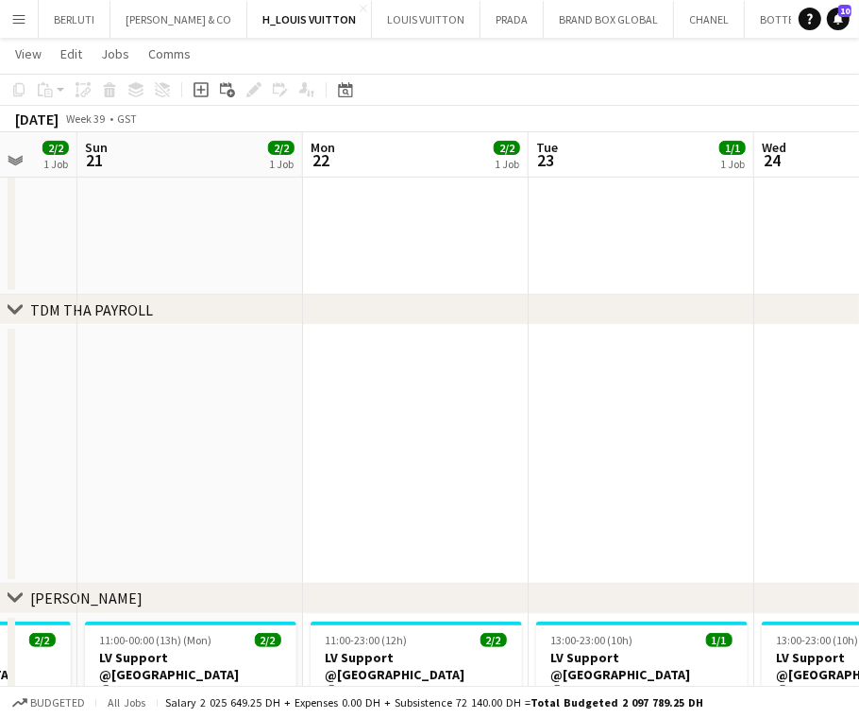
drag, startPoint x: 211, startPoint y: 457, endPoint x: 687, endPoint y: 440, distance: 476.1
click at [709, 434] on app-calendar-viewport "Thu 18 3/3 1 Job Fri 19 2/2 1 Job Sat 20 2/2 1 Job Sun 21 2/2 1 Job Mon 22 2/2 …" at bounding box center [429, 530] width 859 height 1571
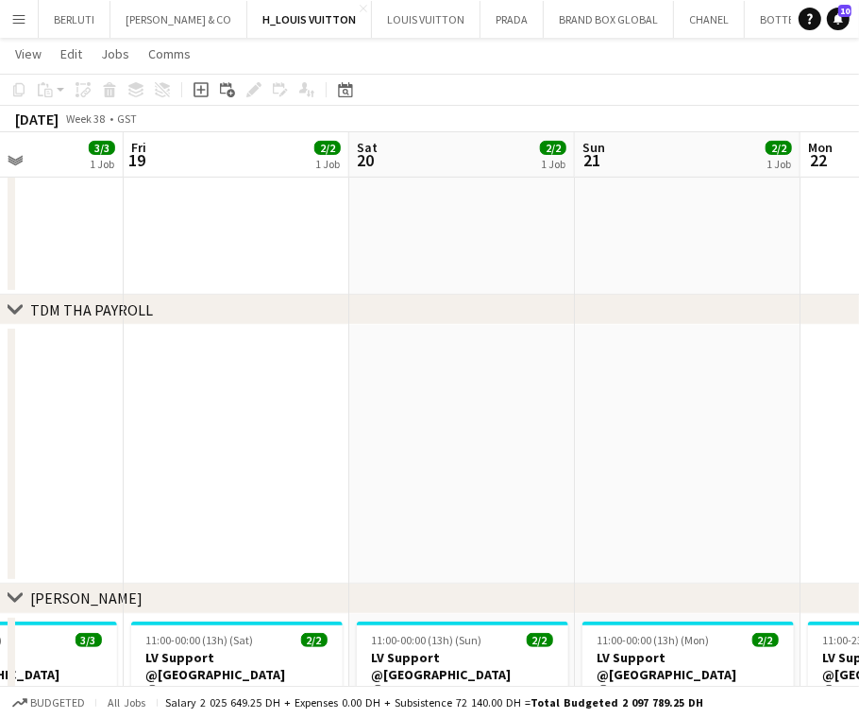
drag, startPoint x: 394, startPoint y: 453, endPoint x: 815, endPoint y: 459, distance: 421.1
click at [803, 453] on app-calendar-viewport "Tue 16 1/1 1 Job Wed 17 1/1 1 Job Thu 18 3/3 1 Job Fri 19 2/2 1 Job Sat 20 2/2 …" at bounding box center [429, 530] width 859 height 1571
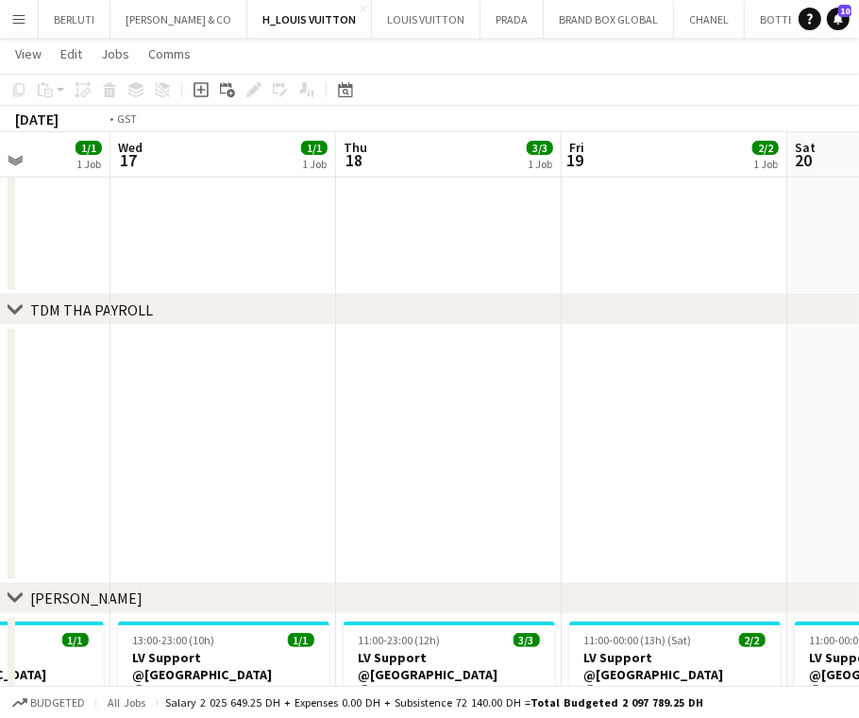
drag, startPoint x: 523, startPoint y: 464, endPoint x: 756, endPoint y: 477, distance: 233.6
click at [817, 465] on app-calendar-viewport "Sun 14 2/2 1 Job Mon 15 2/2 1 Job Tue 16 1/1 1 Job Wed 17 1/1 1 Job Thu 18 3/3 …" at bounding box center [429, 530] width 859 height 1571
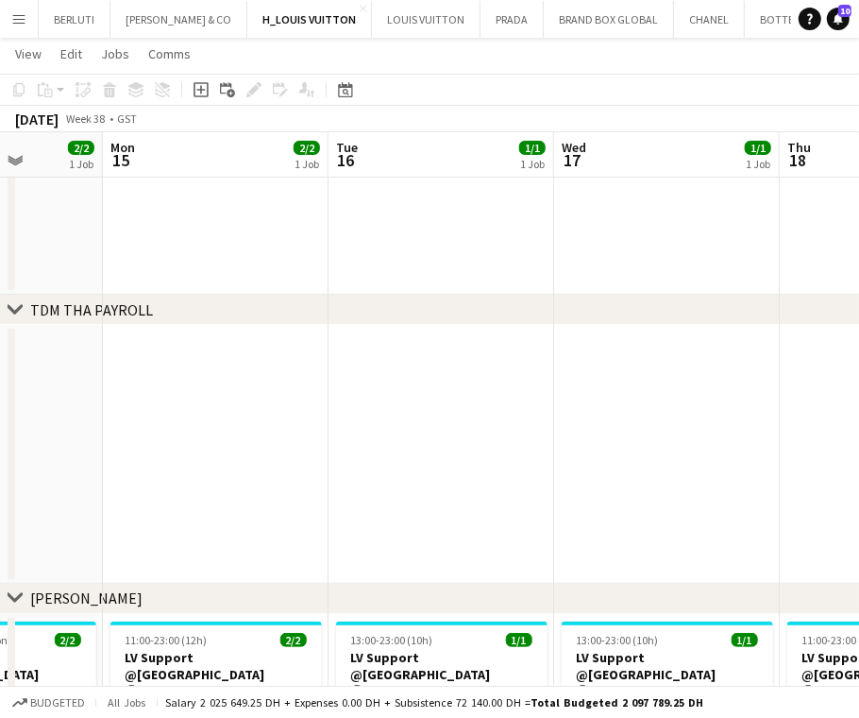
drag, startPoint x: 606, startPoint y: 468, endPoint x: 822, endPoint y: 465, distance: 216.2
click at [816, 465] on app-calendar-viewport "Fri 12 2/2 1 Job Sat 13 2/2 1 Job Sun 14 2/2 1 Job Mon 15 2/2 1 Job Tue 16 1/1 …" at bounding box center [429, 530] width 859 height 1571
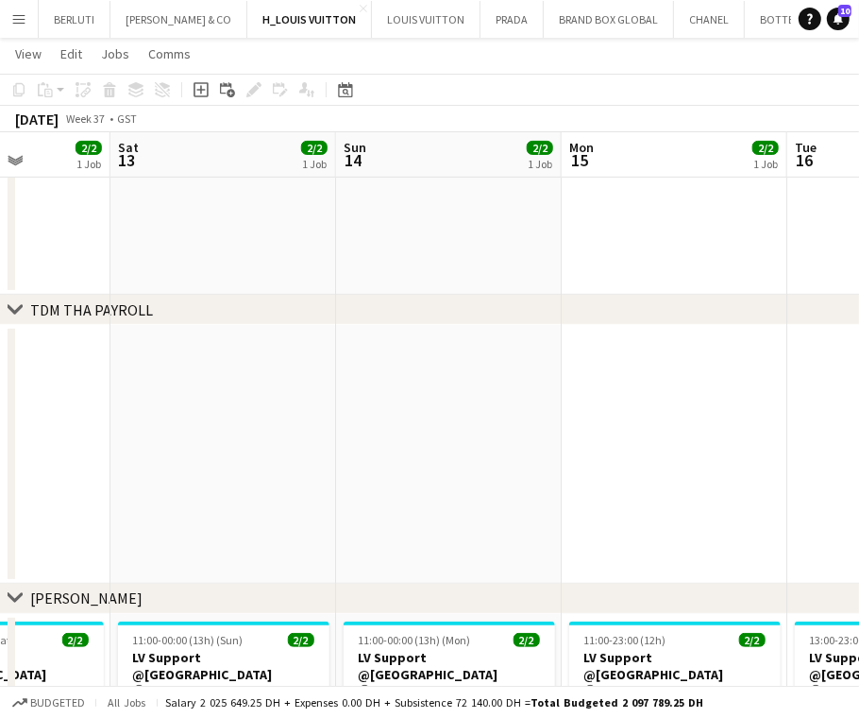
drag, startPoint x: 500, startPoint y: 465, endPoint x: 560, endPoint y: 462, distance: 59.5
click at [636, 451] on app-calendar-viewport "Wed 10 1/1 1 Job Thu 11 3/3 1 Job Fri 12 2/2 1 Job Sat 13 2/2 1 Job Sun 14 2/2 …" at bounding box center [429, 530] width 859 height 1571
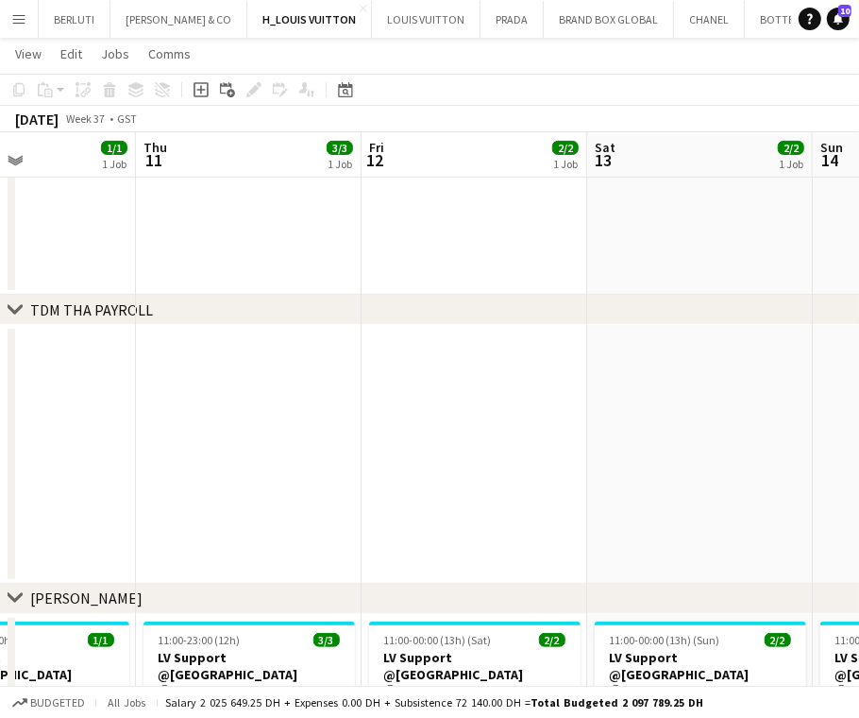
drag, startPoint x: 267, startPoint y: 438, endPoint x: 801, endPoint y: 444, distance: 533.5
click at [767, 438] on app-calendar-viewport "Tue 9 1/1 1 Job Wed 10 1/1 1 Job Thu 11 3/3 1 Job Fri 12 2/2 1 Job Sat 13 2/2 1…" at bounding box center [429, 530] width 859 height 1571
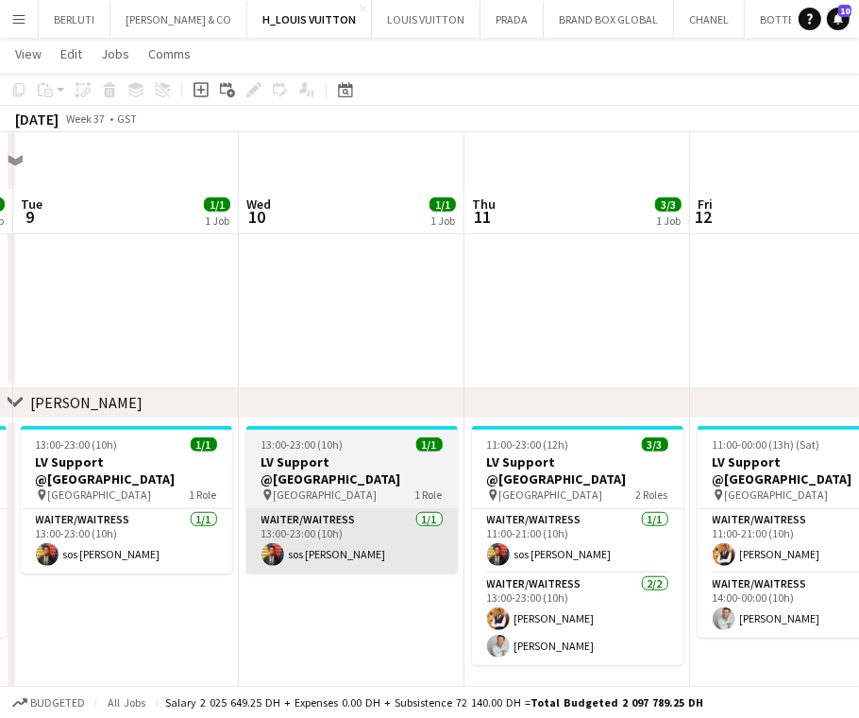
scroll to position [581, 0]
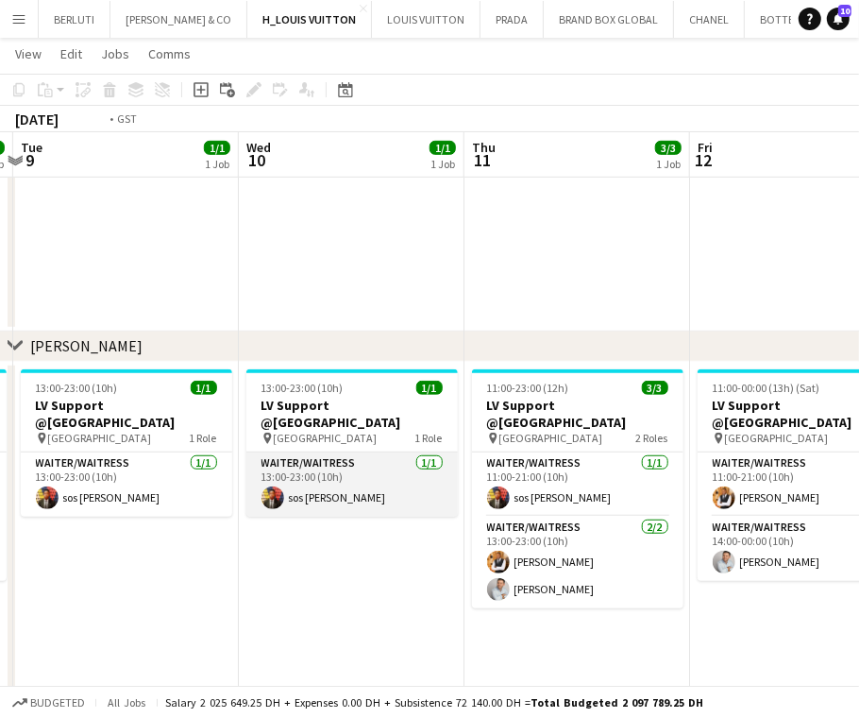
click at [838, 497] on app-calendar-viewport "Sun 7 2/2 1 Job Mon 8 2/2 1 Job Tue 9 1/1 1 Job Wed 10 1/1 1 Job Thu 11 3/3 1 J…" at bounding box center [429, 278] width 859 height 1571
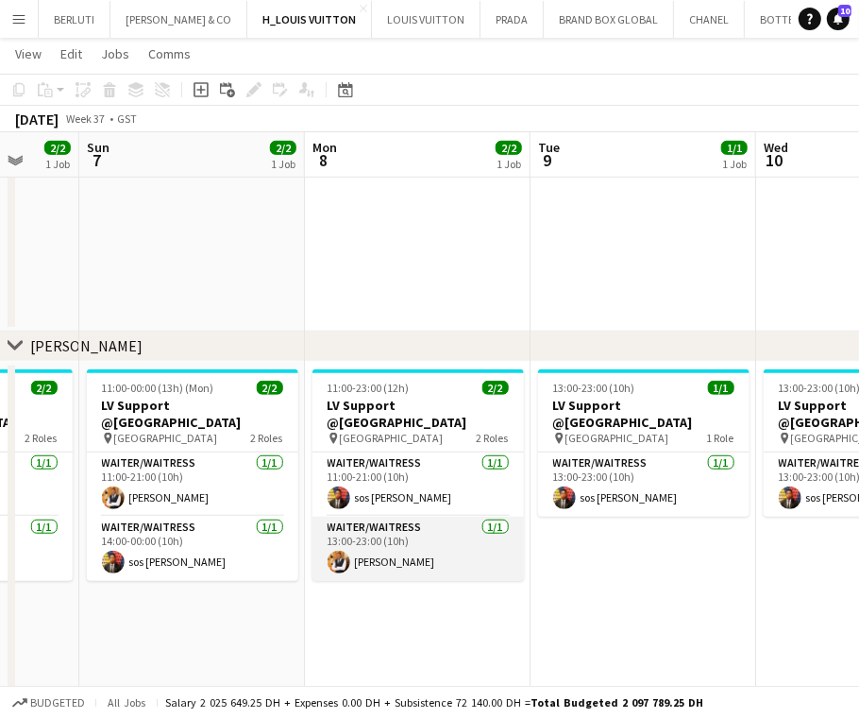
drag, startPoint x: 349, startPoint y: 567, endPoint x: 728, endPoint y: 545, distance: 379.3
click at [728, 541] on app-calendar-viewport "Thu 4 3/4 2 Jobs Fri 5 2/2 1 Job Sat 6 2/2 1 Job Sun 7 2/2 1 Job Mon 8 2/2 1 Jo…" at bounding box center [429, 278] width 859 height 1571
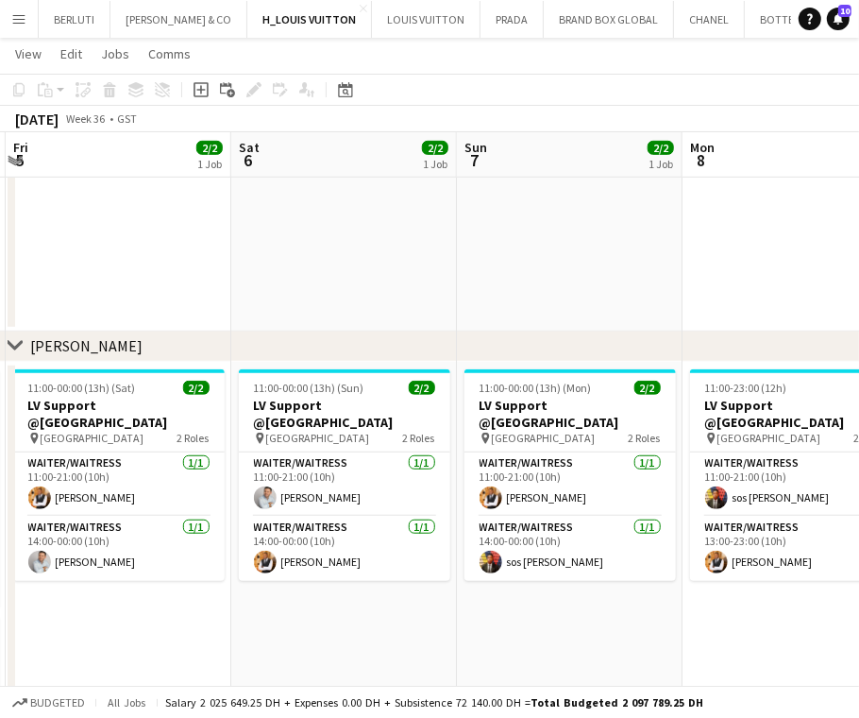
drag
click at [718, 553] on app-calendar-viewport "Wed 3 1/1 1 Job Thu 4 3/4 2 Jobs Fri 5 2/2 1 Job Sat 6 2/2 1 Job Sun 7 2/2 1 Jo…" at bounding box center [429, 278] width 859 height 1571
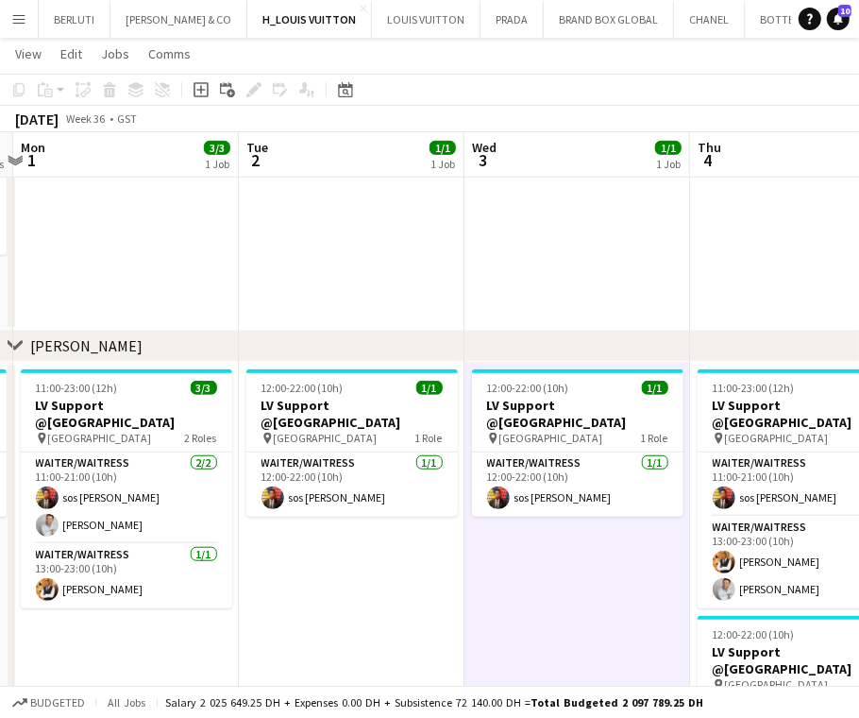
click at [661, 553] on app-calendar-viewport "Sat 30 5/6 3 Jobs Sun 31 4/5 3 Jobs Mon 1 3/3 1 Job Tue 2 1/1 1 Job Wed 3 1/1 1…" at bounding box center [429, 278] width 859 height 1571
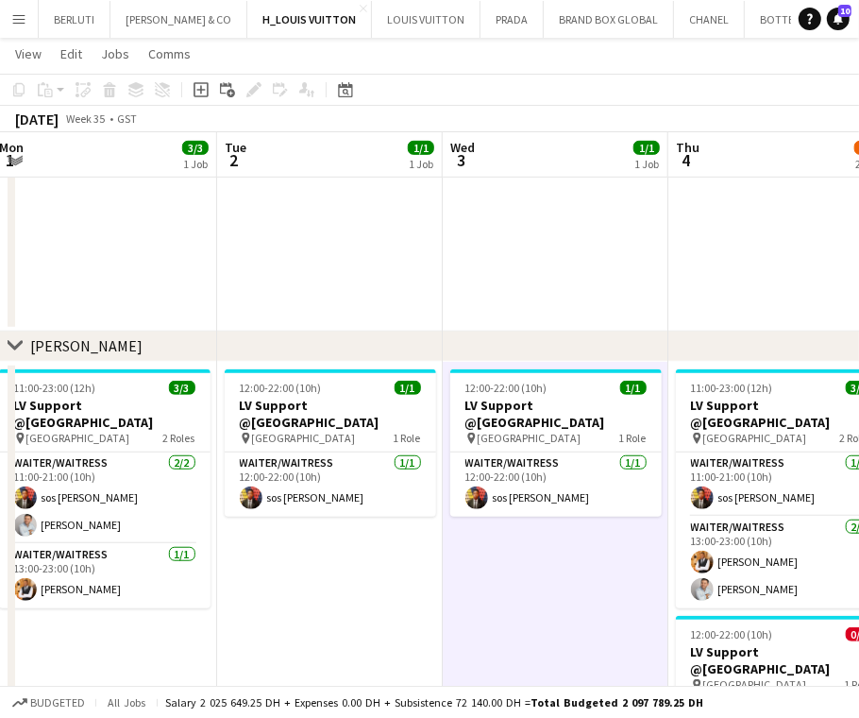
click at [833, 528] on app-calendar-viewport "Sat 30 5/6 3 Jobs Sun 31 4/5 3 Jobs Mon 1 3/3 1 Job Tue 2 1/1 1 Job Wed 3 1/1 1…" at bounding box center [429, 278] width 859 height 1571
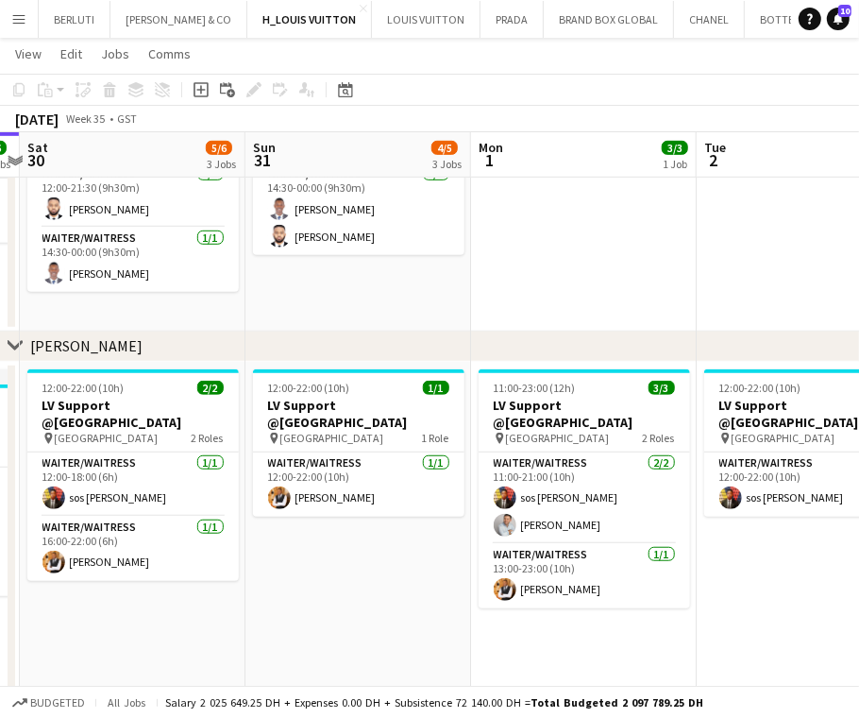
click at [681, 496] on app-calendar-viewport "Thu 28 6/6 2 Jobs Fri 29 6/6 3 Jobs Sat 30 5/6 3 Jobs Sun 31 4/5 3 Jobs Mon 1 3…" at bounding box center [429, 278] width 859 height 1571
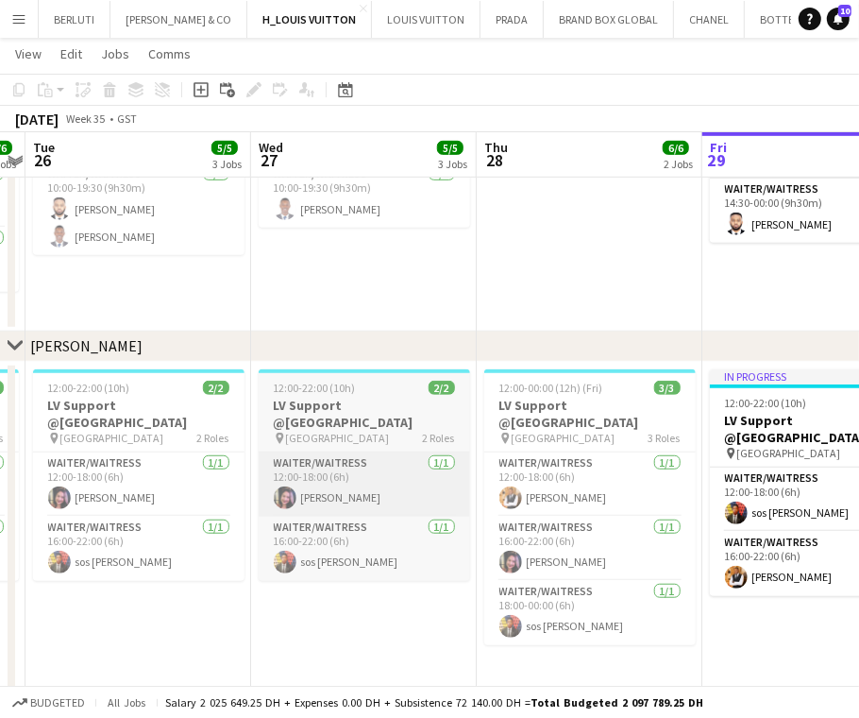
click at [363, 476] on app-calendar-viewport "Sun 24 6/6 3 Jobs Mon 25 6/6 3 Jobs Tue 26 5/5 3 Jobs Wed 27 5/5 3 Jobs Thu 28 …" at bounding box center [429, 278] width 859 height 1571
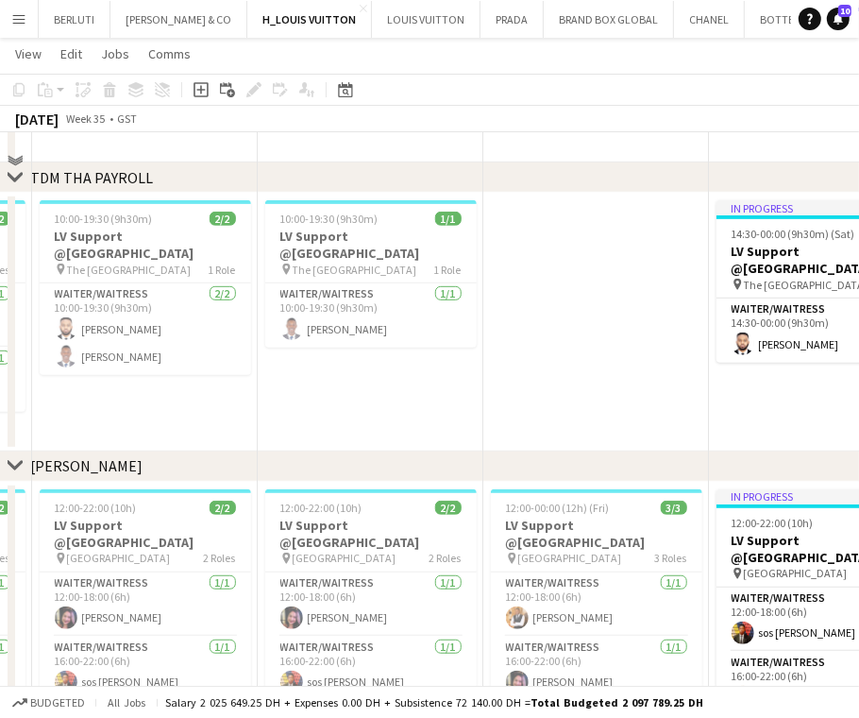
scroll to position [329, 0]
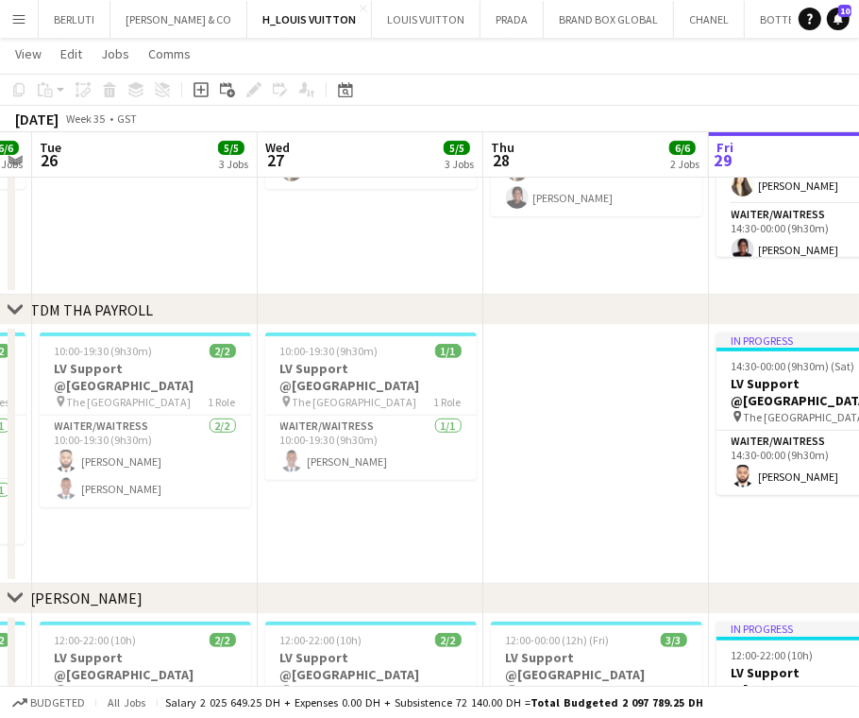
click at [212, 427] on app-calendar-viewport "Sun 24 6/6 3 Jobs Mon 25 6/6 3 Jobs Tue 26 5/5 3 Jobs Wed 27 5/5 3 Jobs Thu 28 …" at bounding box center [429, 530] width 859 height 1571
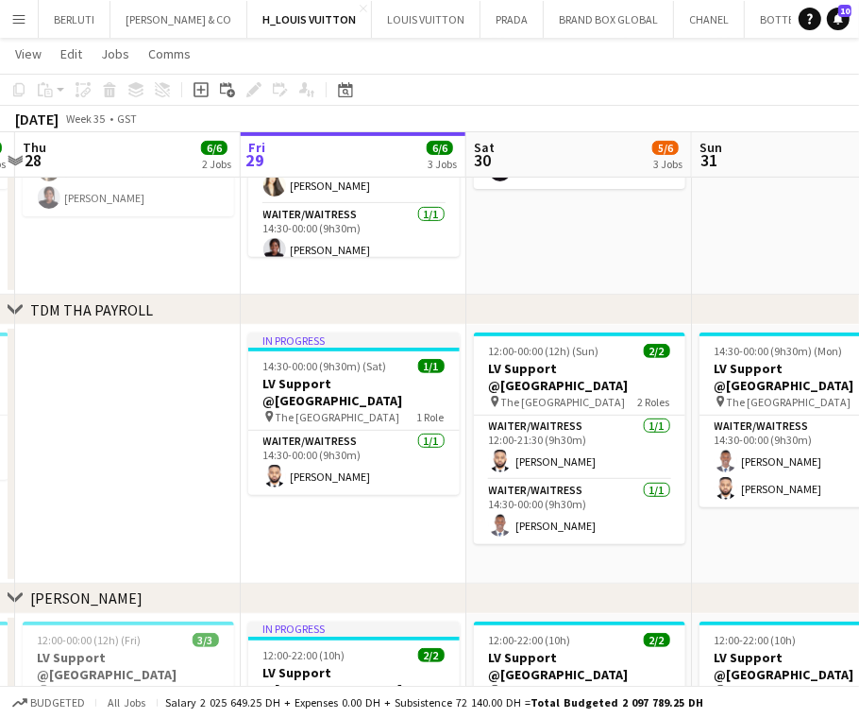
click at [84, 461] on app-calendar-viewport "Mon 25 6/6 3 Jobs Tue 26 5/5 3 Jobs Wed 27 5/5 3 Jobs Thu 28 6/6 2 Jobs Fri 29 …" at bounding box center [429, 530] width 859 height 1571
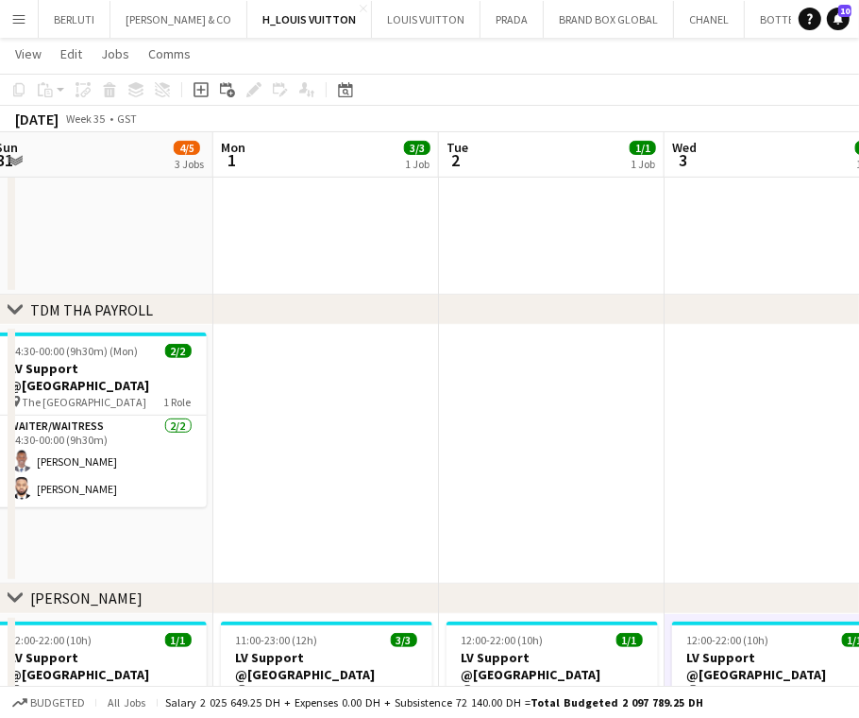
scroll to position [0, 714]
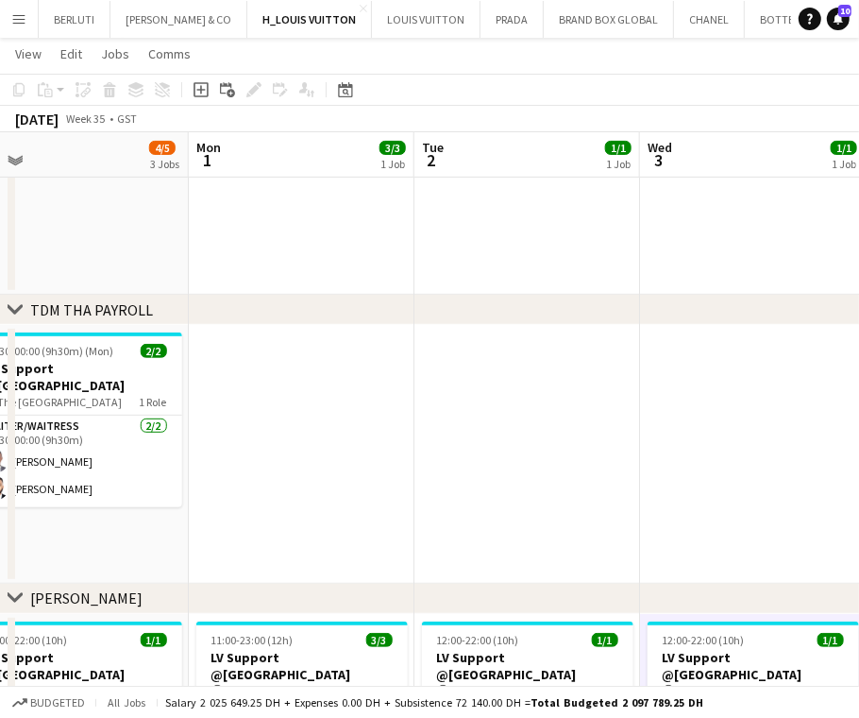
click at [330, 466] on app-calendar-viewport "Thu 28 6/6 2 Jobs Fri 29 6/6 3 Jobs Sat 30 5/6 3 Jobs Sun 31 4/5 3 Jobs Mon 1 3…" at bounding box center [429, 530] width 859 height 1571
click at [414, 336] on app-calendar-viewport "Thu 28 6/6 2 Jobs Fri 29 6/6 3 Jobs Sat 30 5/6 3 Jobs Sun 31 4/5 3 Jobs Mon 1 3…" at bounding box center [429, 530] width 859 height 1571
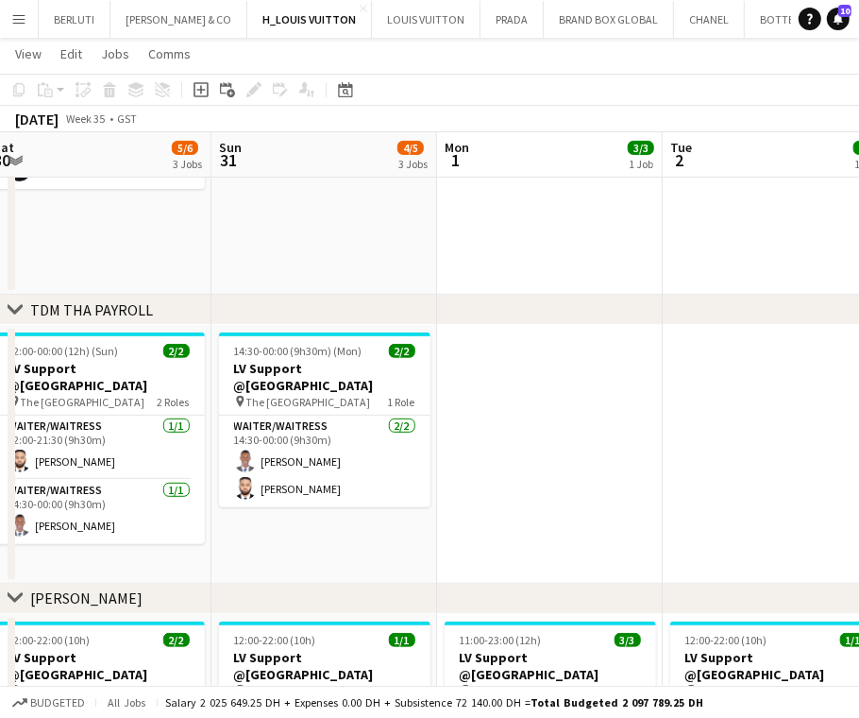
click at [514, 344] on app-calendar-viewport "Thu 28 6/6 2 Jobs Fri 29 6/6 3 Jobs Sat 30 5/6 3 Jobs Sun 31 4/5 3 Jobs Mon 1 3…" at bounding box center [429, 530] width 859 height 1571
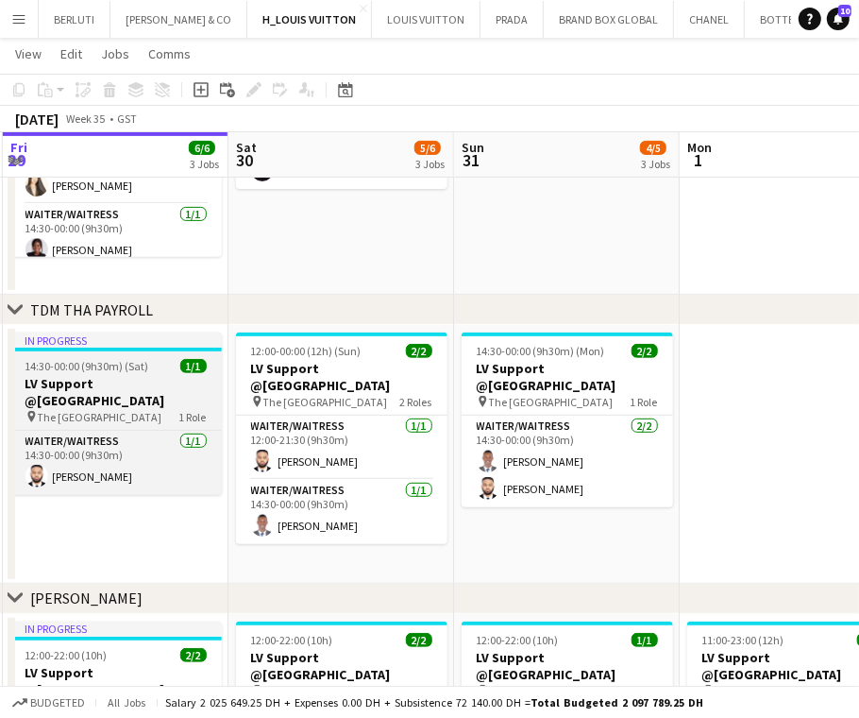
click at [532, 359] on app-calendar-viewport "Wed 27 5/5 3 Jobs Thu 28 6/6 2 Jobs Fri 29 6/6 3 Jobs Sat 30 5/6 3 Jobs Sun 31 …" at bounding box center [429, 530] width 859 height 1571
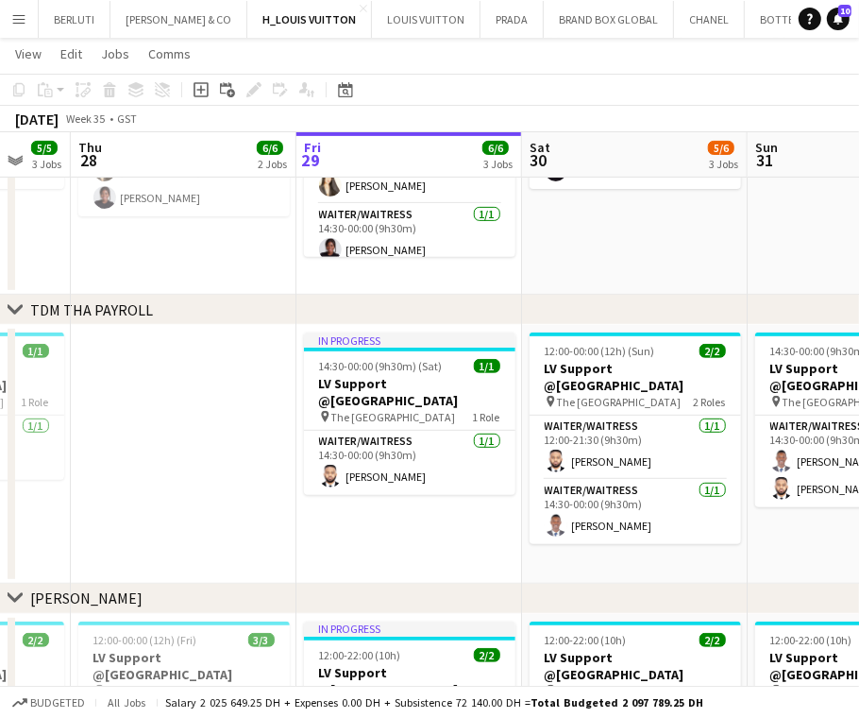
click at [425, 374] on app-calendar-viewport "Tue 26 5/5 3 Jobs Wed 27 5/5 3 Jobs Thu 28 6/6 2 Jobs Fri 29 6/6 3 Jobs Sat 30 …" at bounding box center [429, 530] width 859 height 1571
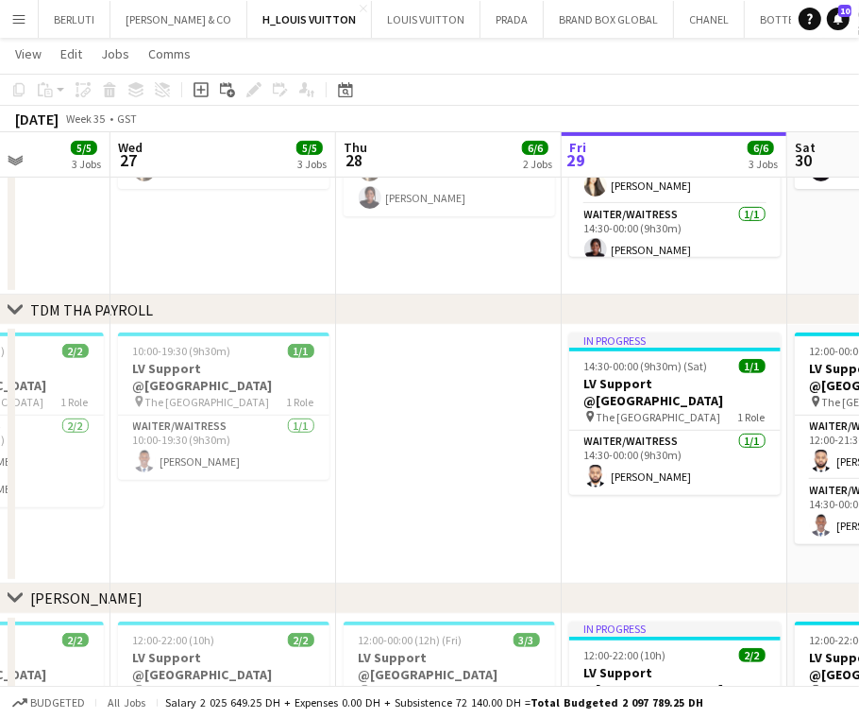
click at [398, 373] on app-calendar-viewport "Sun 24 6/6 3 Jobs Mon 25 6/6 3 Jobs Tue 26 5/5 3 Jobs Wed 27 5/5 3 Jobs Thu 28 …" at bounding box center [429, 530] width 859 height 1571
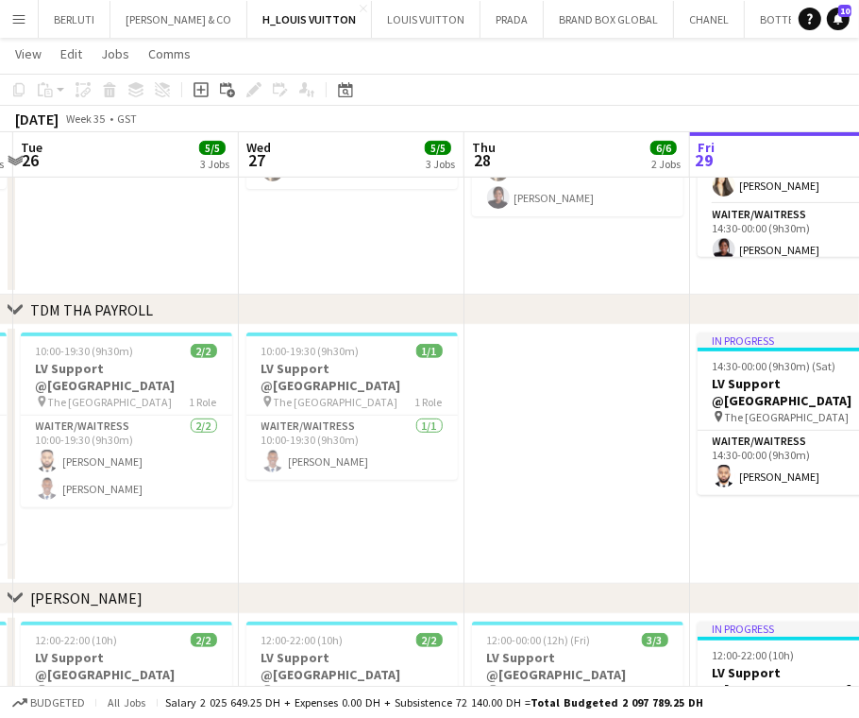
click at [330, 366] on app-calendar-viewport "Sun 24 6/6 3 Jobs Mon 25 6/6 3 Jobs Tue 26 5/5 3 Jobs Wed 27 5/5 3 Jobs Thu 28 …" at bounding box center [429, 530] width 859 height 1571
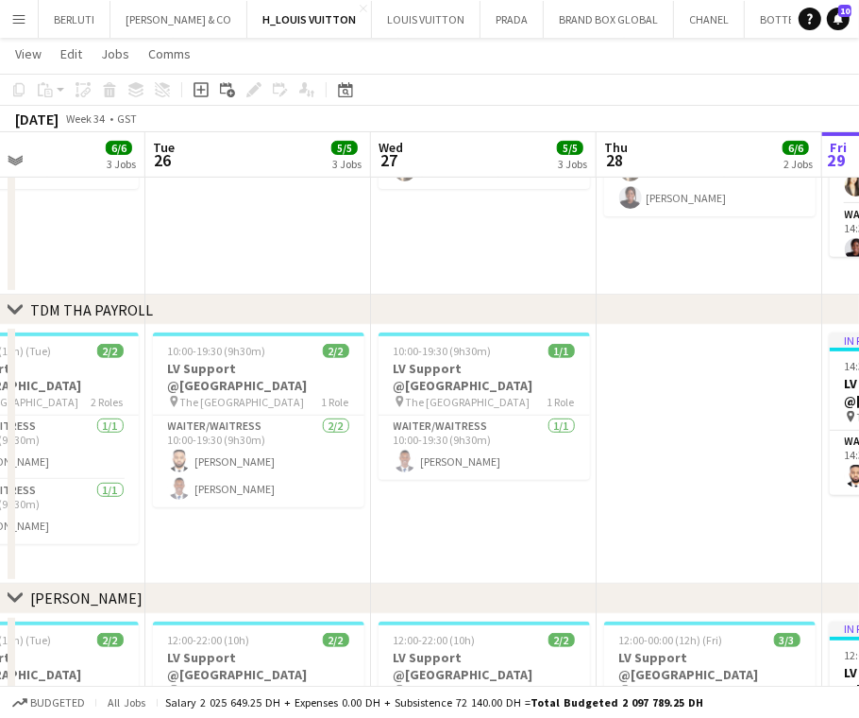
click at [298, 380] on app-calendar-viewport "Sat 23 6/6 3 Jobs Sun 24 6/6 3 Jobs Mon 25 6/6 3 Jobs Tue 26 5/5 3 Jobs Wed 27 …" at bounding box center [429, 530] width 859 height 1571
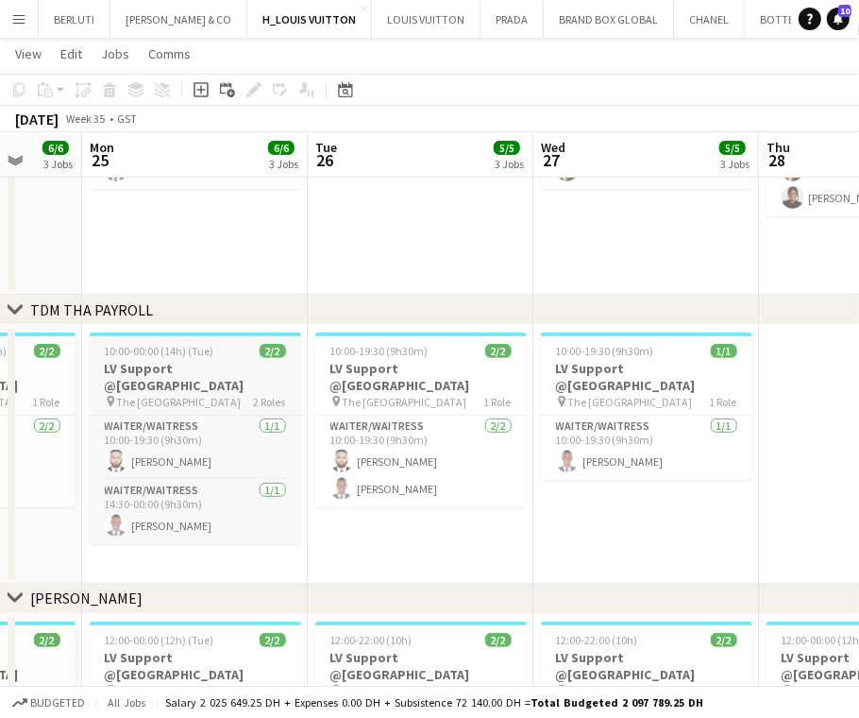
click at [166, 395] on span "The [GEOGRAPHIC_DATA]" at bounding box center [179, 402] width 125 height 14
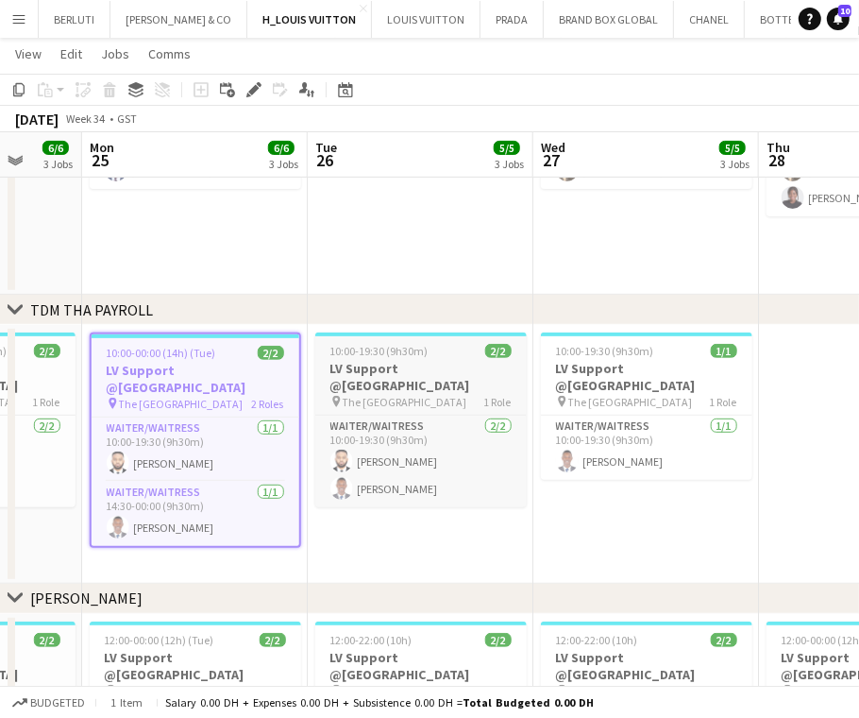
click at [400, 357] on span "10:00-19:30 (9h30m)" at bounding box center [379, 351] width 98 height 14
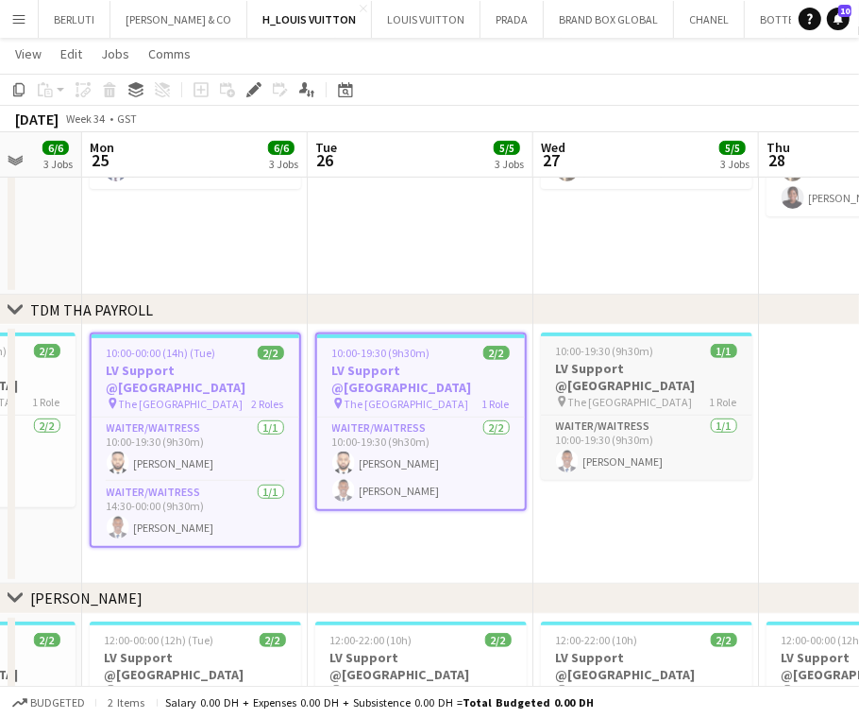
click at [541, 366] on h3 "LV Support @[GEOGRAPHIC_DATA]" at bounding box center [646, 377] width 211 height 34
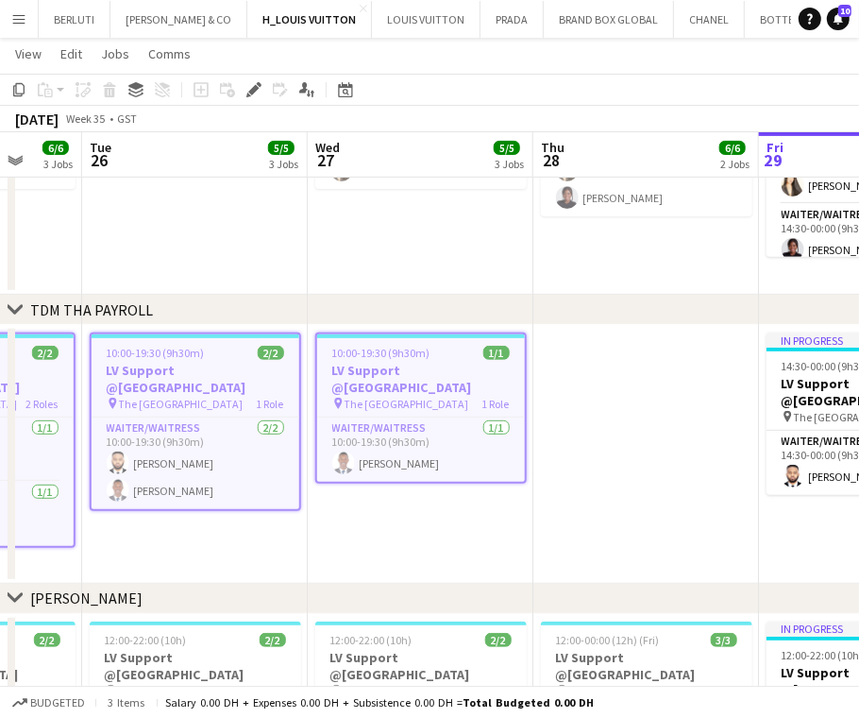
click at [197, 444] on app-calendar-viewport "Sat 23 6/6 3 Jobs Sun 24 6/6 3 Jobs Mon 25 6/6 3 Jobs Tue 26 5/5 3 Jobs Wed 27 …" at bounding box center [429, 530] width 859 height 1571
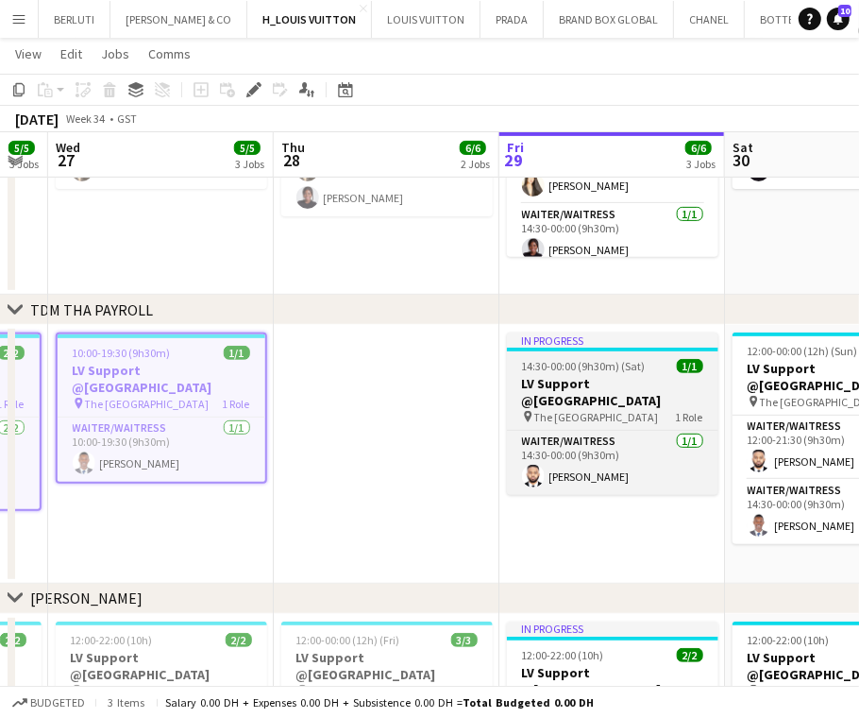
click at [516, 409] on div "pin The [GEOGRAPHIC_DATA] 1 Role" at bounding box center [612, 416] width 211 height 15
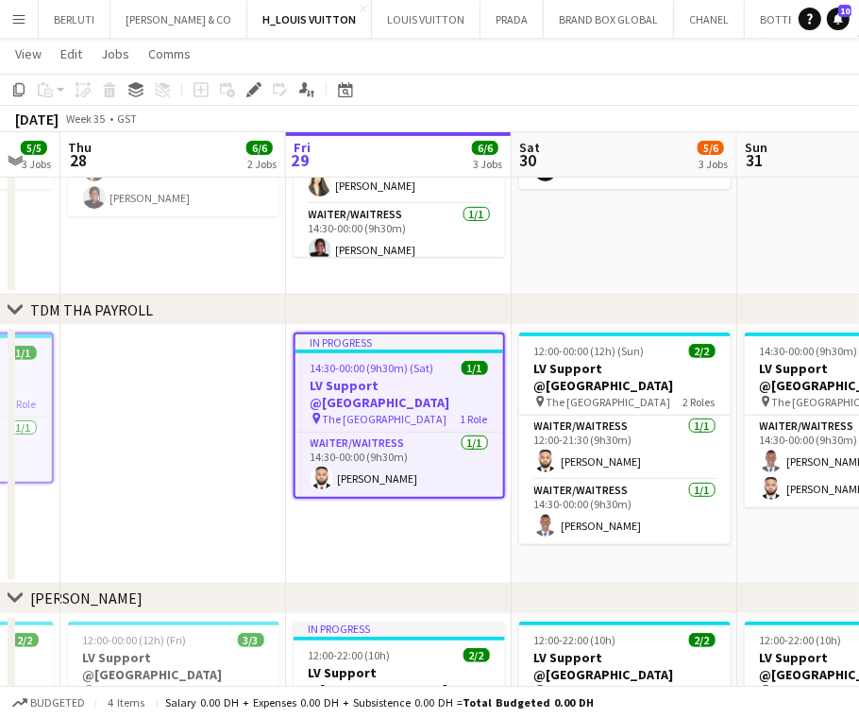
click at [408, 424] on app-calendar-viewport "Sun 24 6/6 3 Jobs Mon 25 6/6 3 Jobs Tue 26 5/5 3 Jobs Wed 27 5/5 3 Jobs Thu 28 …" at bounding box center [429, 530] width 859 height 1571
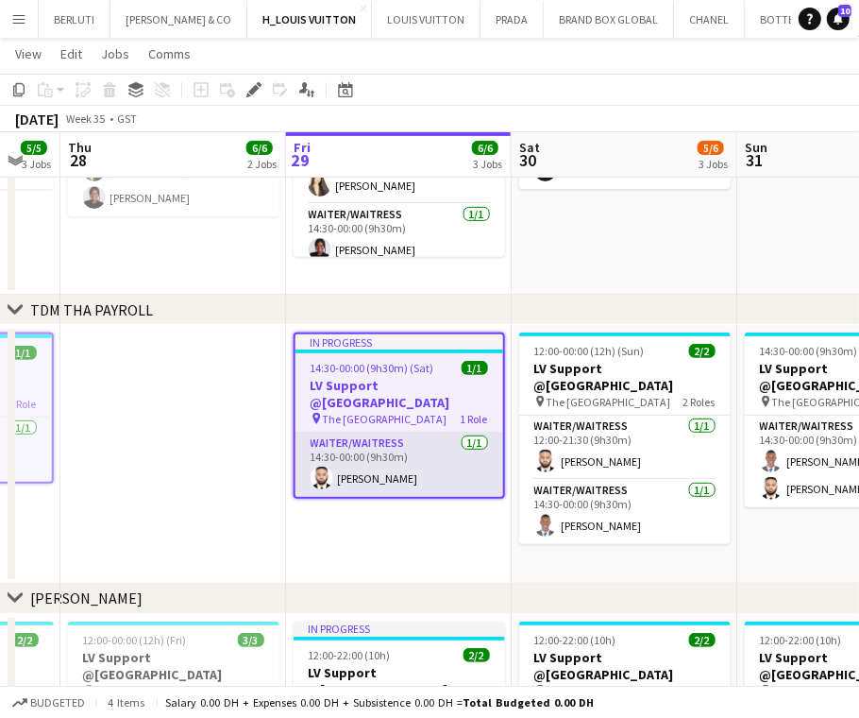
scroll to position [0, 702]
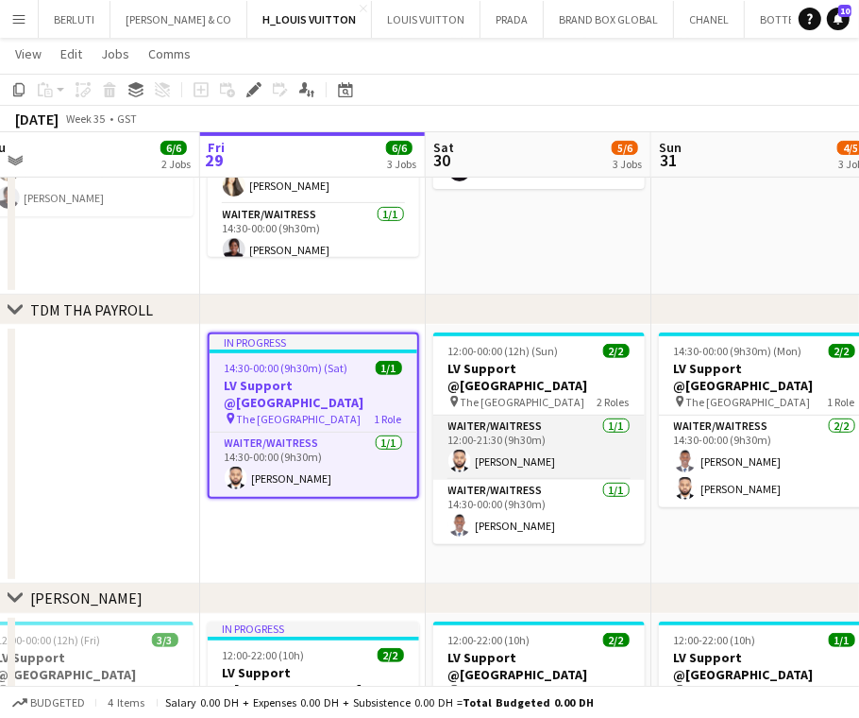
click at [530, 415] on app-card-role "Waiter/Waitress [DATE] 12:00-21:30 (9h30m) [PERSON_NAME]" at bounding box center [538, 447] width 211 height 64
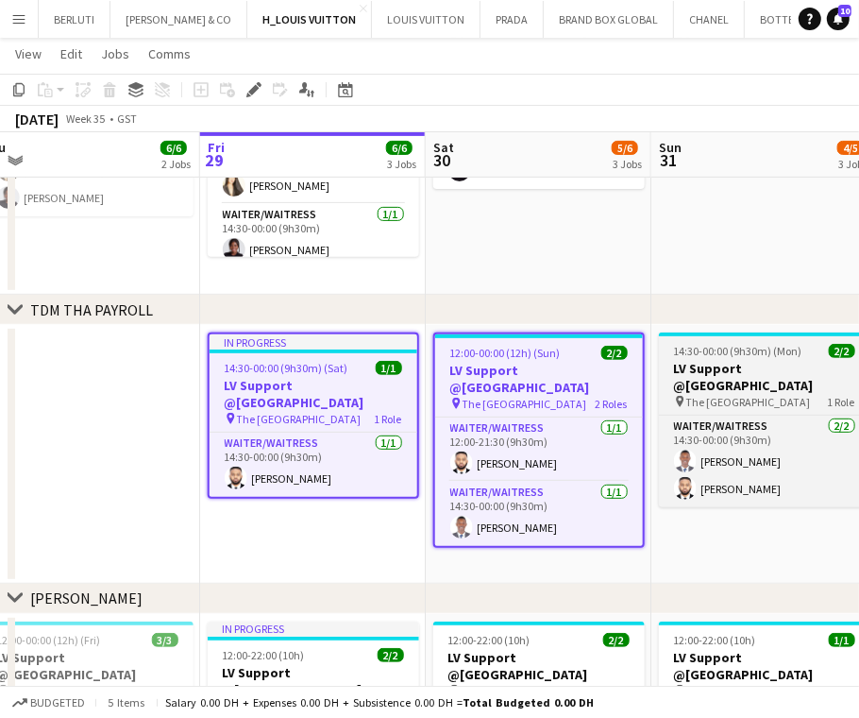
click at [710, 366] on h3 "LV Support @[GEOGRAPHIC_DATA]" at bounding box center [764, 377] width 211 height 34
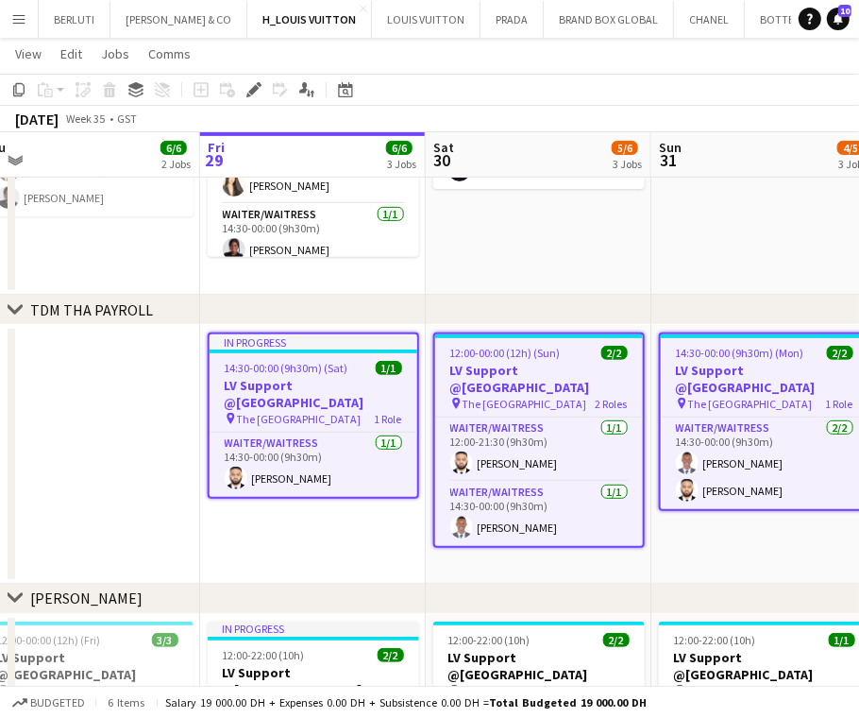
click at [347, 397] on app-calendar-viewport "Mon 25 6/6 3 Jobs Tue 26 5/5 3 Jobs Wed 27 5/5 3 Jobs Thu 28 6/6 2 Jobs Fri 29 …" at bounding box center [429, 530] width 859 height 1571
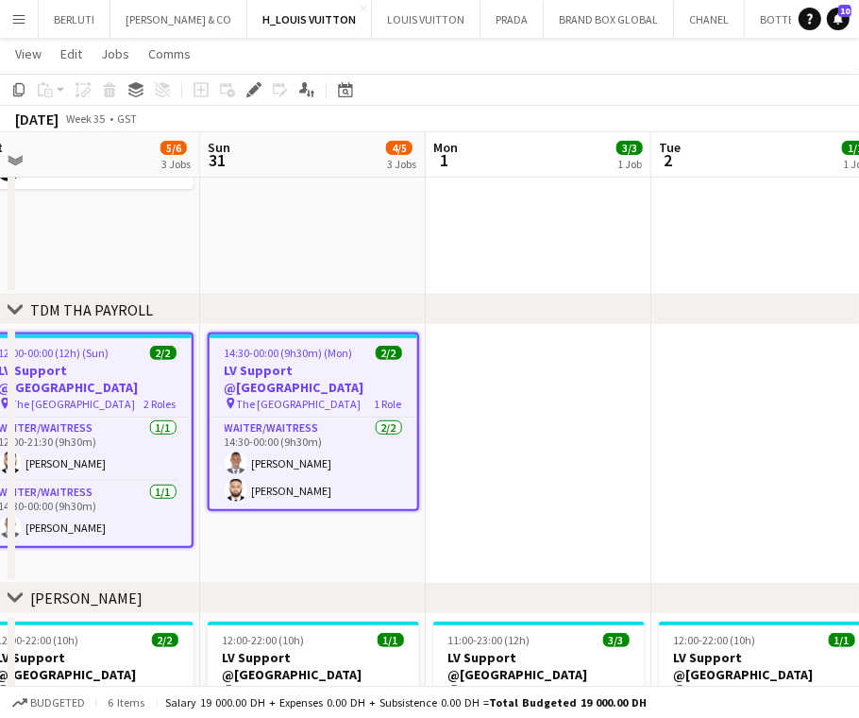
scroll to position [0, 640]
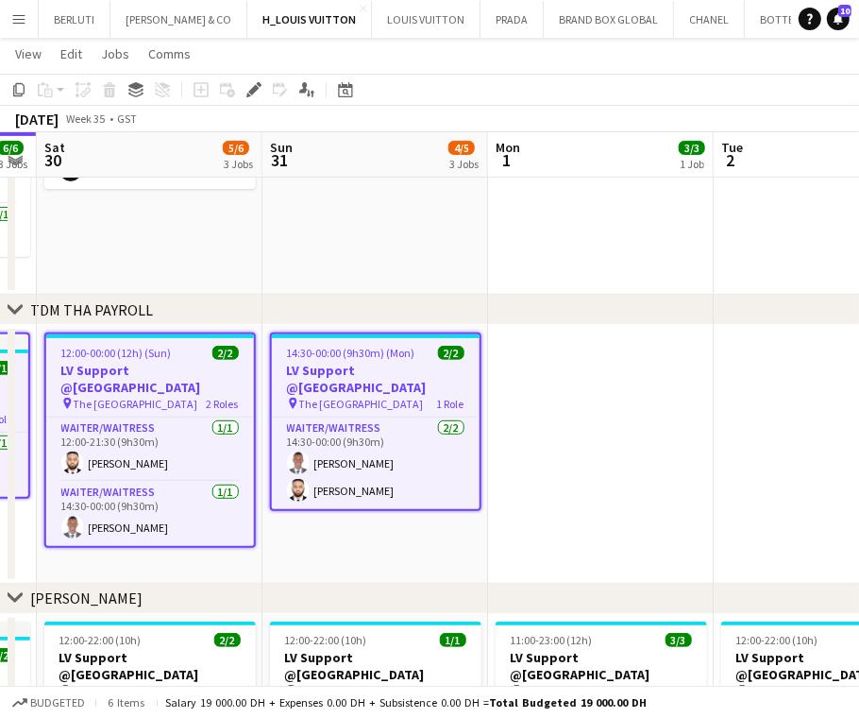
click at [0, 83] on app-toolbar "Copy Paste Paste Ctrl+V Paste with crew Ctrl+Shift+V Paste linked Job [GEOGRAPH…" at bounding box center [429, 90] width 859 height 32
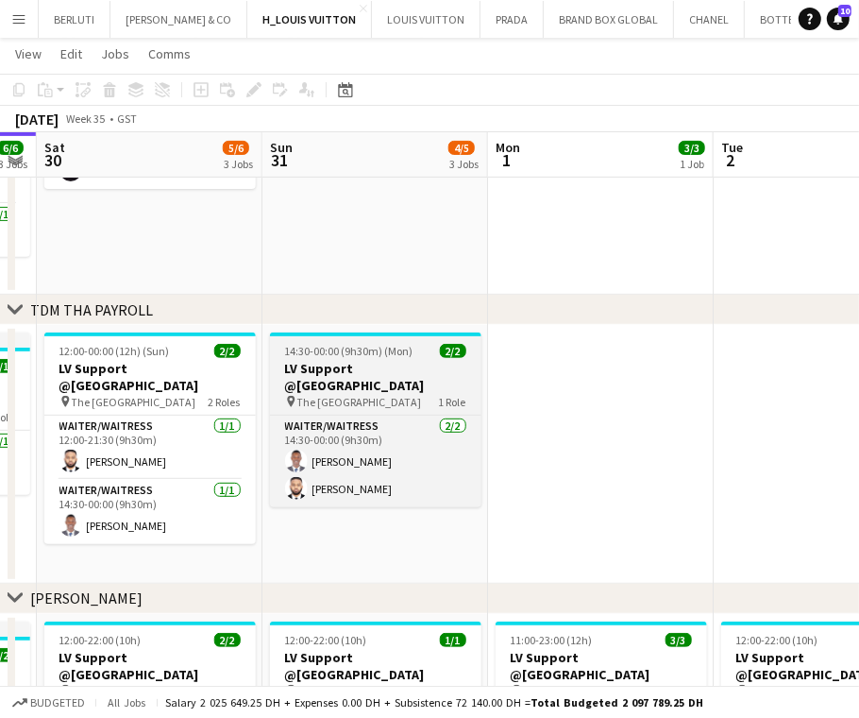
click at [339, 364] on h3 "LV Support @[GEOGRAPHIC_DATA]" at bounding box center [375, 377] width 211 height 34
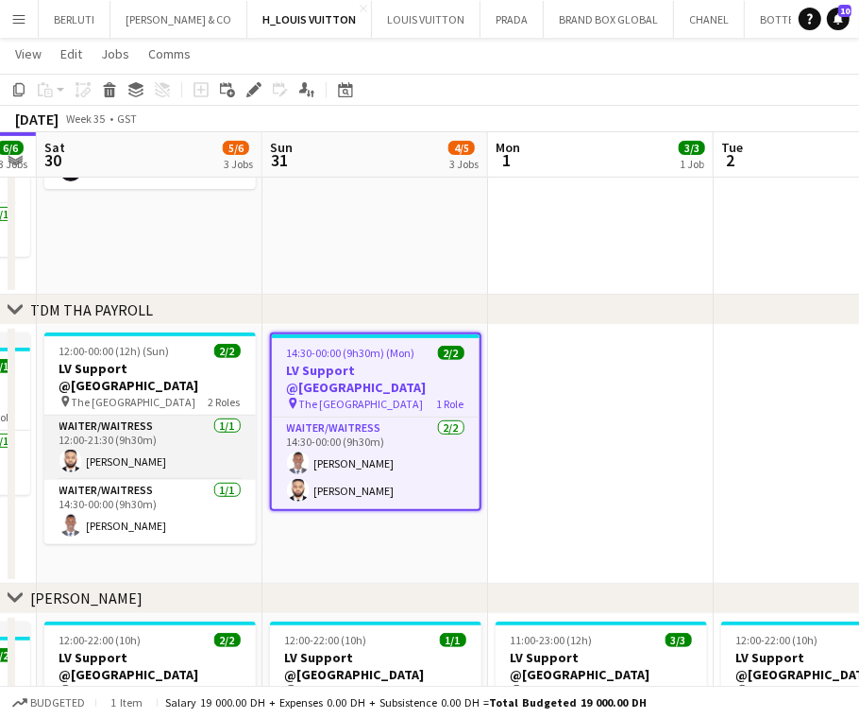
click at [191, 415] on app-card-role "Waiter/Waitress [DATE] 12:00-21:30 (9h30m) [PERSON_NAME]" at bounding box center [149, 447] width 211 height 64
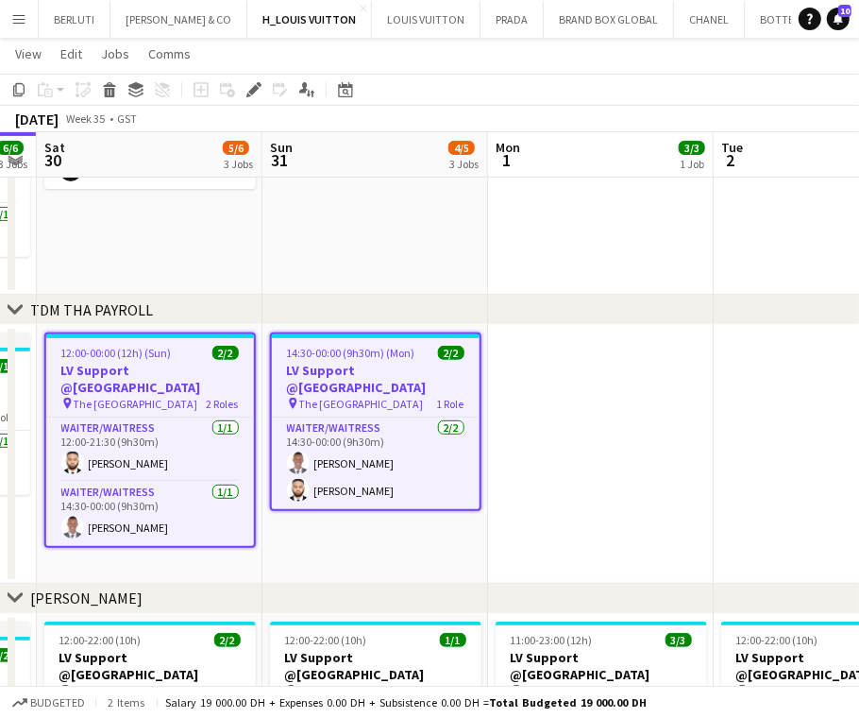
click at [360, 380] on app-calendar-viewport "Wed 27 5/5 3 Jobs Thu 28 6/6 2 Jobs Fri 29 6/6 3 Jobs Sat 30 5/6 3 Jobs Sun 31 …" at bounding box center [429, 530] width 859 height 1571
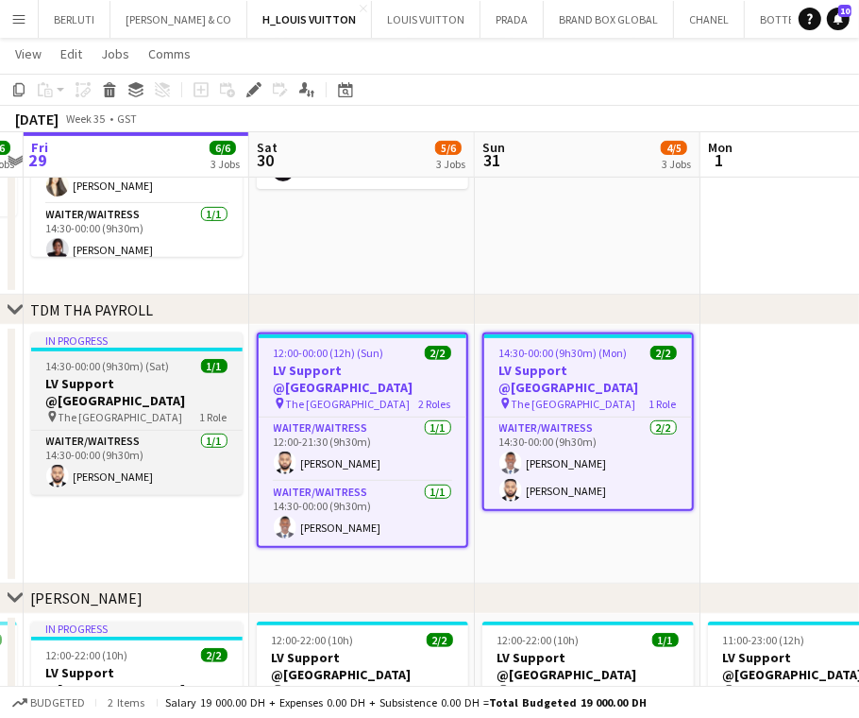
click at [217, 371] on span "1/1" at bounding box center [214, 366] width 26 height 14
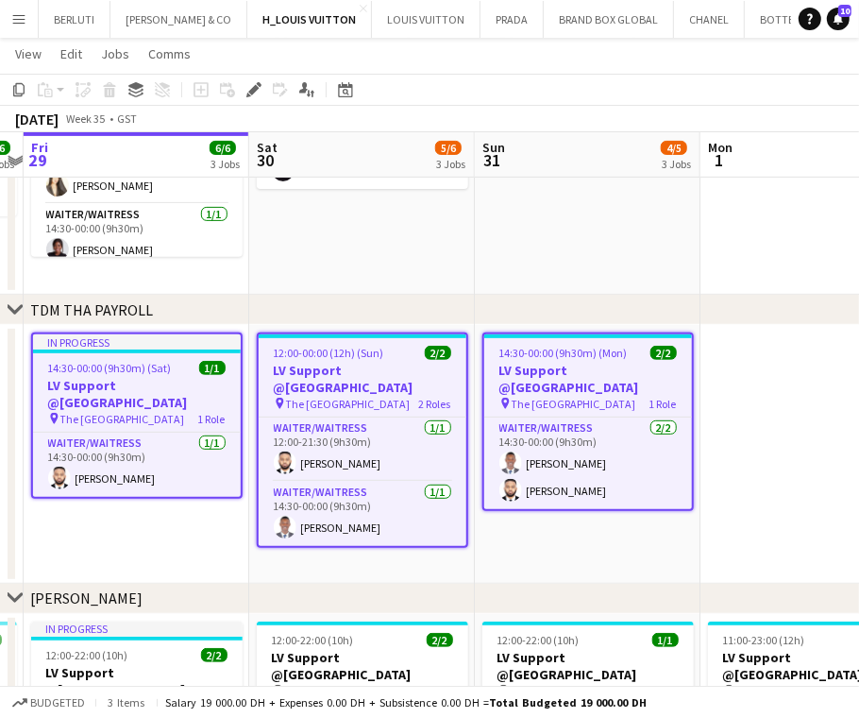
click at [459, 355] on app-calendar-viewport "Wed 27 5/5 3 Jobs Thu 28 6/6 2 Jobs Fri 29 6/6 3 Jobs Sat 30 5/6 3 Jobs Sun 31 …" at bounding box center [429, 530] width 859 height 1571
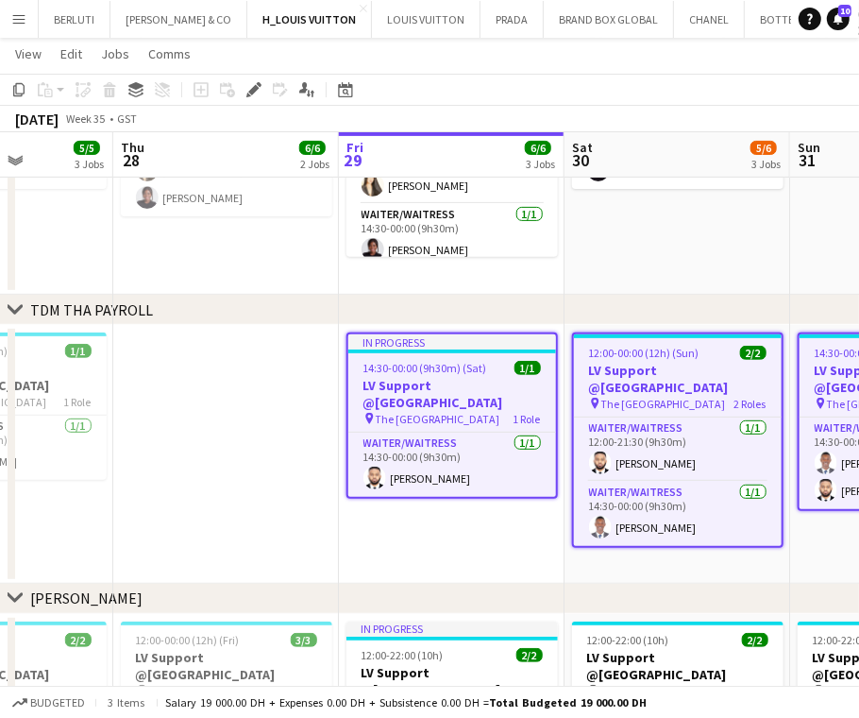
click at [432, 374] on app-calendar-viewport "Mon 25 6/6 3 Jobs Tue 26 5/5 3 Jobs Wed 27 5/5 3 Jobs Thu 28 6/6 2 Jobs Fri 29 …" at bounding box center [429, 530] width 859 height 1571
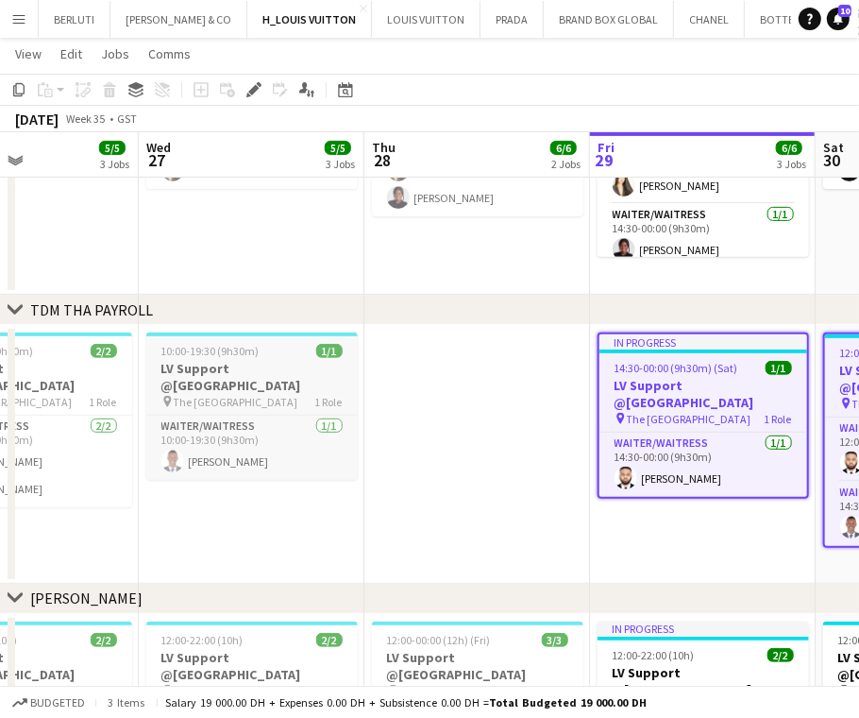
click at [245, 373] on h3 "LV Support @[GEOGRAPHIC_DATA]" at bounding box center [251, 377] width 211 height 34
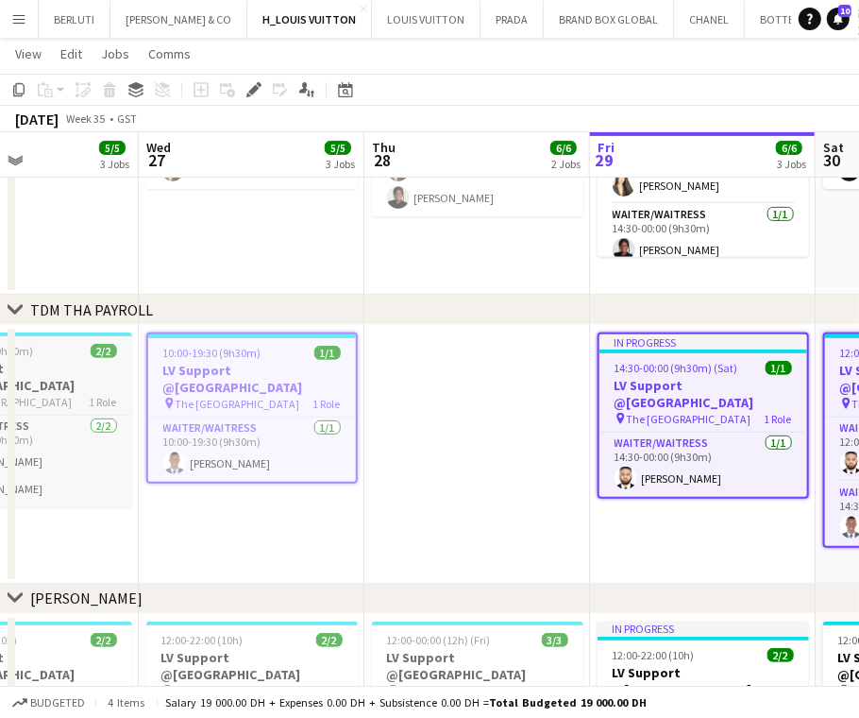
click at [70, 375] on h3 "LV Support @[GEOGRAPHIC_DATA]" at bounding box center [26, 377] width 211 height 34
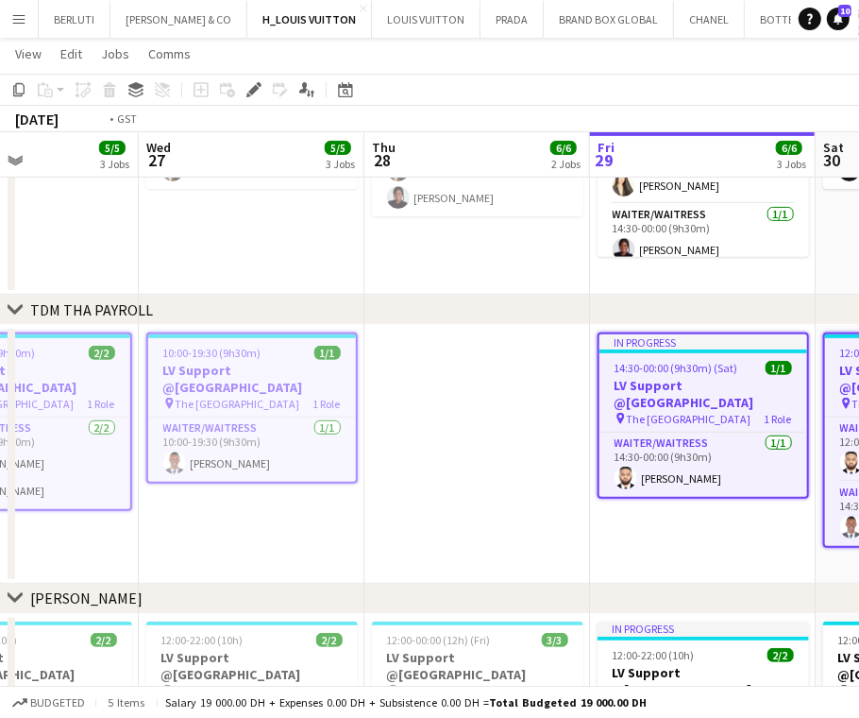
click at [448, 359] on app-calendar-viewport "Sun 24 6/6 3 Jobs Mon 25 6/6 3 Jobs Tue 26 5/5 3 Jobs Wed 27 5/5 3 Jobs Thu 28 …" at bounding box center [429, 530] width 859 height 1571
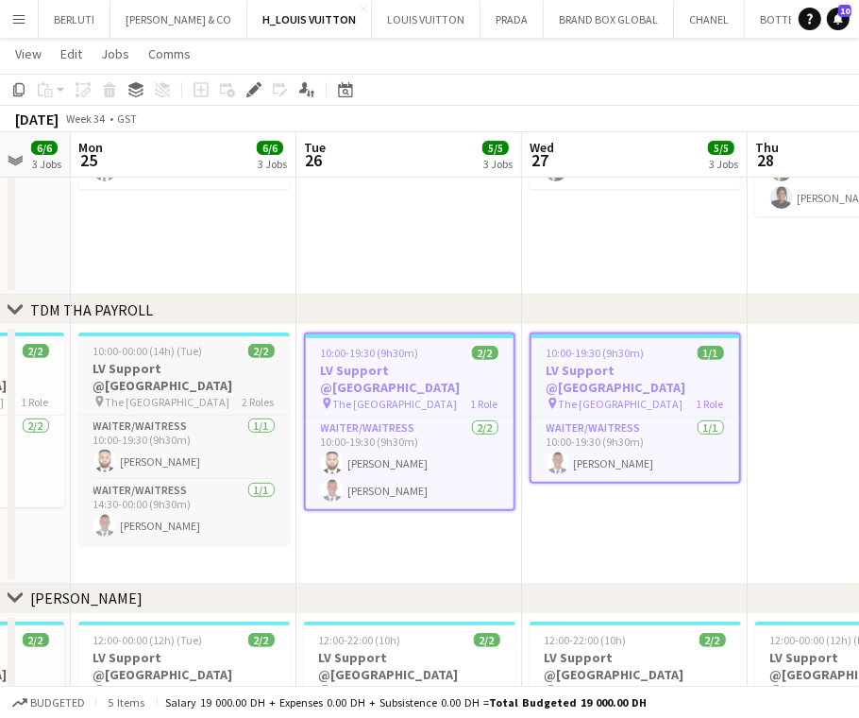
click at [225, 371] on h3 "LV Support @[GEOGRAPHIC_DATA]" at bounding box center [183, 377] width 211 height 34
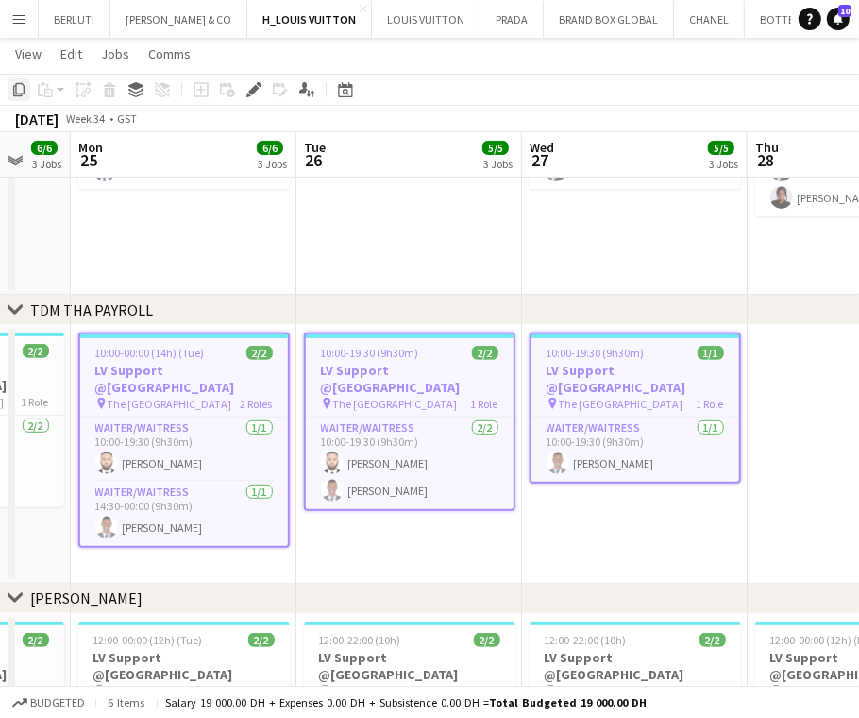
click at [18, 87] on icon "Copy" at bounding box center [18, 89] width 15 height 15
click at [253, 432] on app-calendar-viewport "Sat 23 6/6 3 Jobs Sun 24 6/6 3 Jobs Mon 25 6/6 3 Jobs Tue 26 5/5 3 Jobs Wed 27 …" at bounding box center [429, 530] width 859 height 1571
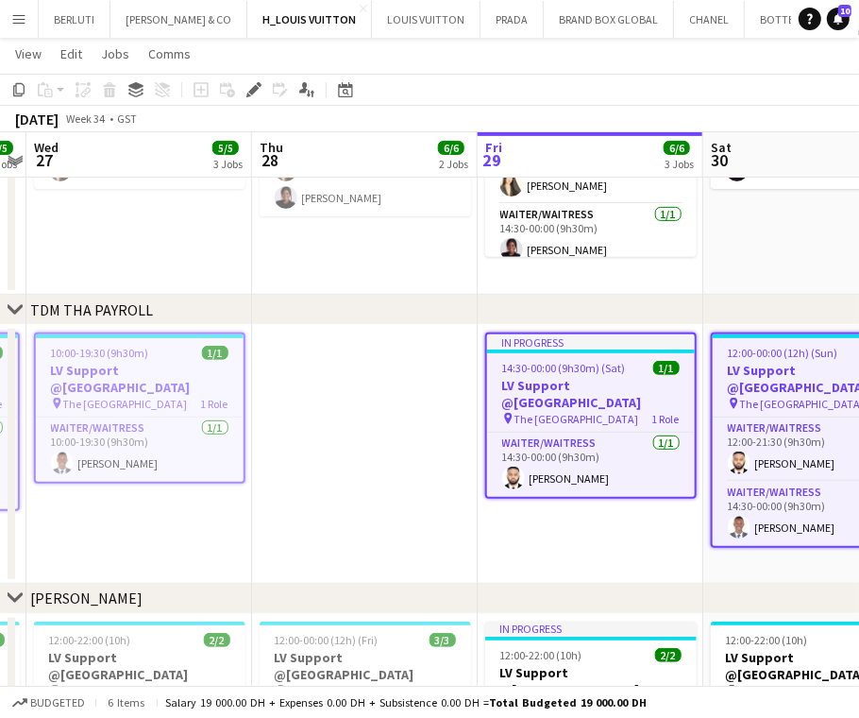
click at [301, 443] on app-calendar-viewport "Sun 24 6/6 3 Jobs Mon 25 6/6 3 Jobs Tue 26 5/5 3 Jobs Wed 27 5/5 3 Jobs Thu 28 …" at bounding box center [429, 530] width 859 height 1571
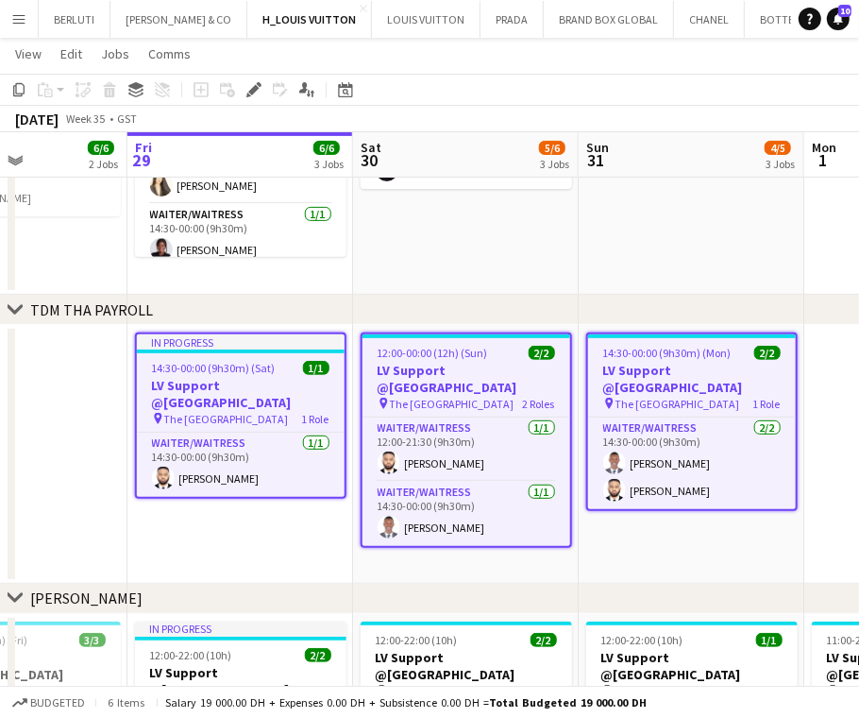
click at [277, 408] on app-calendar-viewport "Tue 26 5/5 3 Jobs Wed 27 5/5 3 Jobs Thu 28 6/6 2 Jobs Fri 29 6/6 3 Jobs Sat 30 …" at bounding box center [429, 530] width 859 height 1571
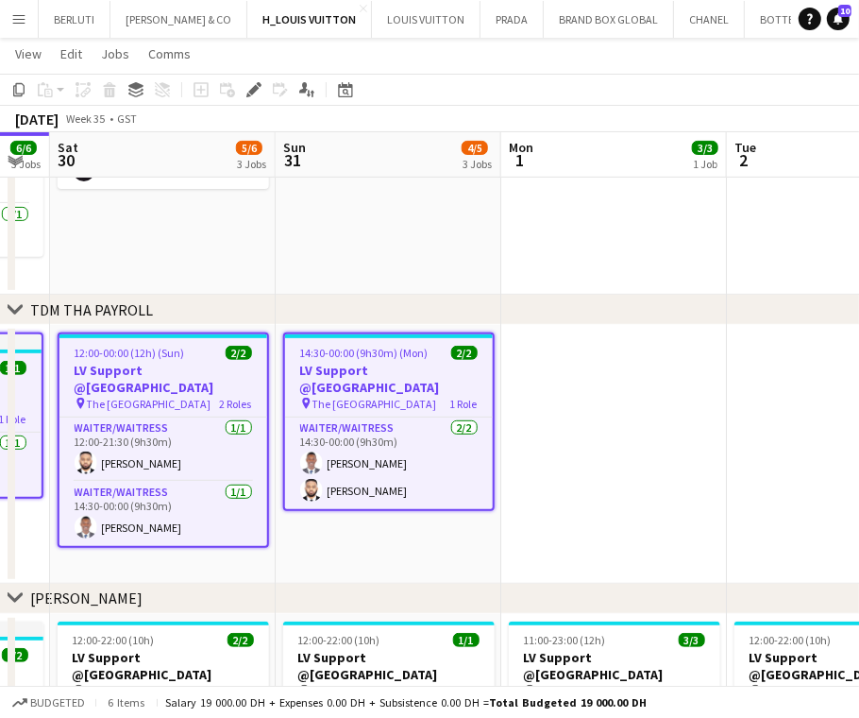
click at [523, 399] on app-calendar-viewport "Wed 27 5/5 3 Jobs Thu 28 6/6 2 Jobs Fri 29 6/6 3 Jobs Sat 30 5/6 3 Jobs Sun 31 …" at bounding box center [429, 530] width 859 height 1571
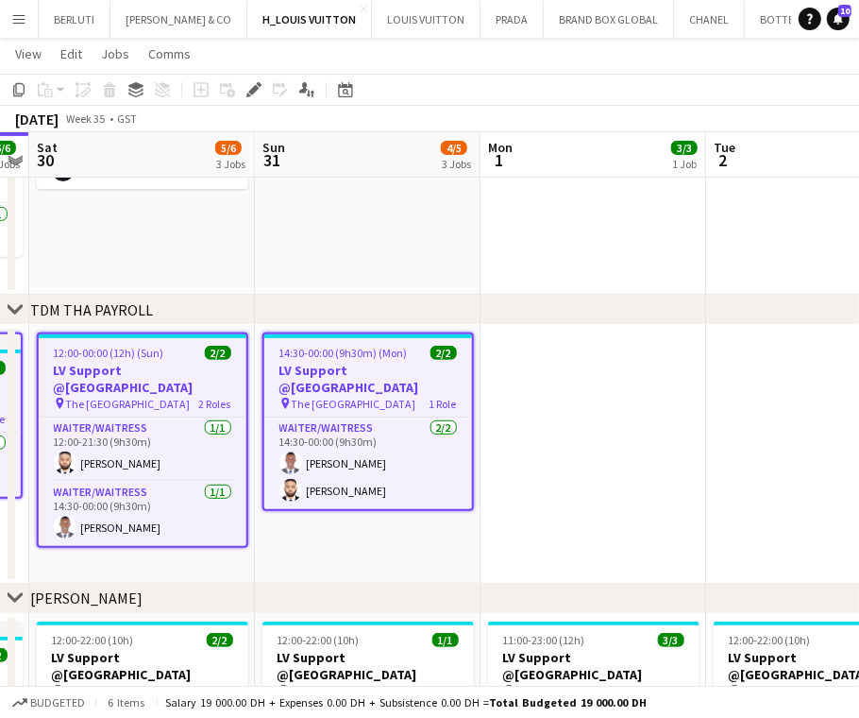
click at [613, 386] on app-date-cell at bounding box center [594, 454] width 226 height 259
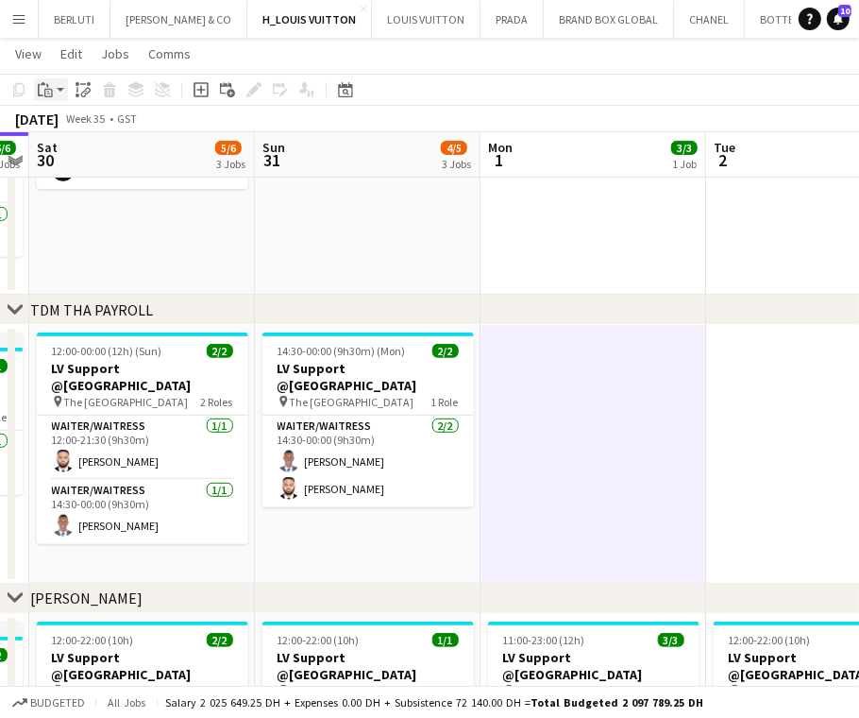
click at [53, 85] on div "Paste" at bounding box center [45, 89] width 23 height 23
click at [97, 154] on link "Paste with crew Ctrl+Shift+V" at bounding box center [138, 157] width 177 height 17
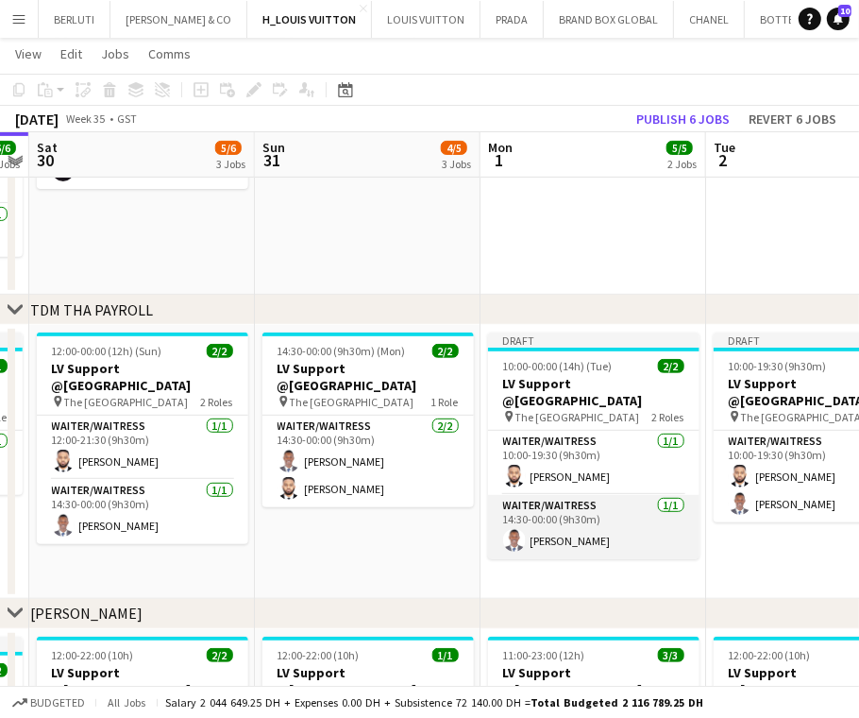
click at [594, 507] on app-card-role "Waiter/Waitress [DATE] 14:30-00:00 (9h30m) [PERSON_NAME]" at bounding box center [593, 527] width 211 height 64
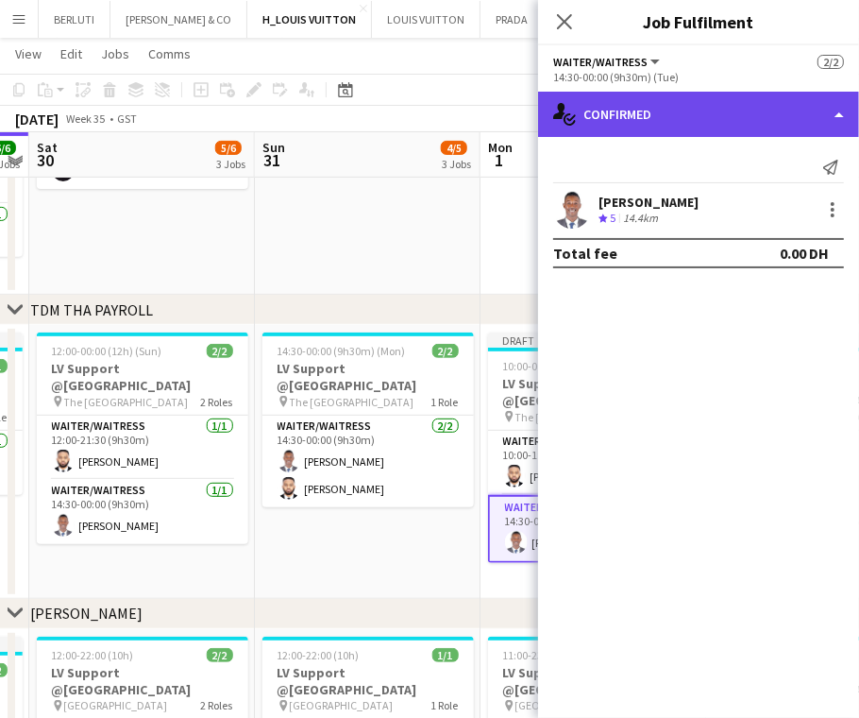
click at [837, 105] on div "single-neutral-actions-check-2 Confirmed" at bounding box center [698, 114] width 321 height 45
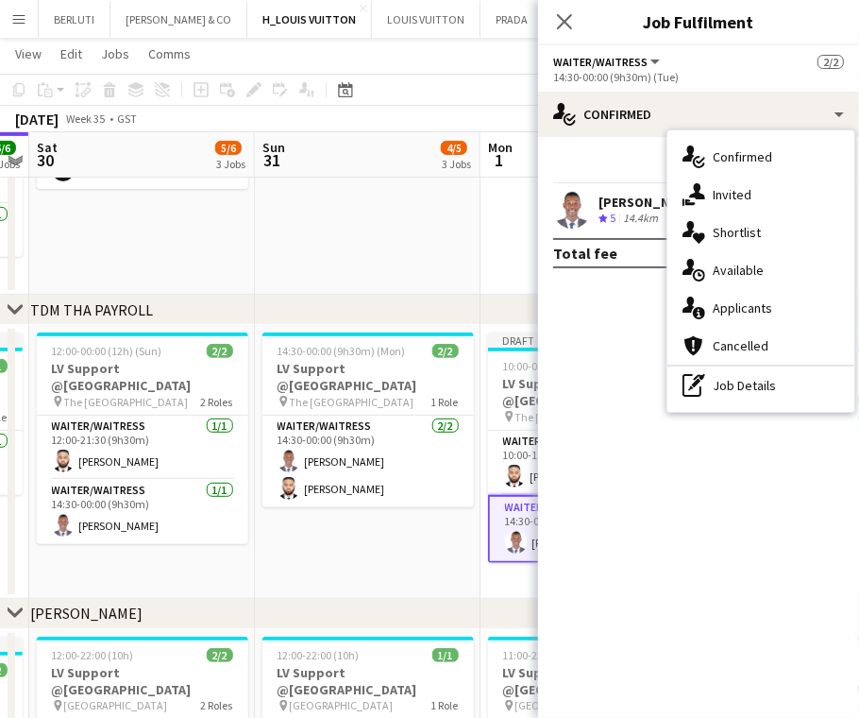
click at [818, 397] on div "pen-write Job Details" at bounding box center [761, 385] width 187 height 38
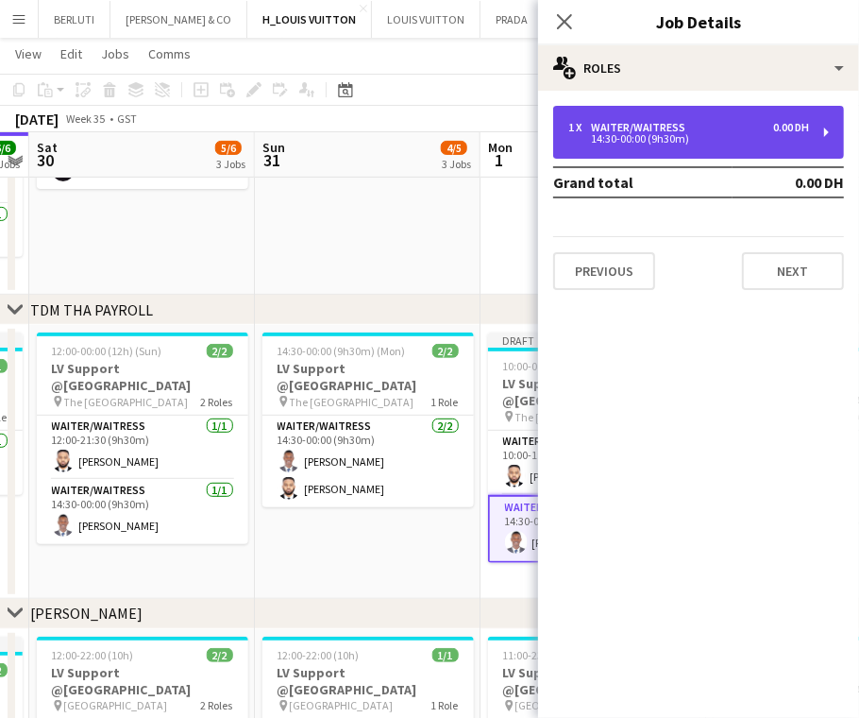
click at [778, 151] on div "1 x Waiter/Waitress 0.00 DH 14:30-00:00 (9h30m)" at bounding box center [698, 132] width 291 height 53
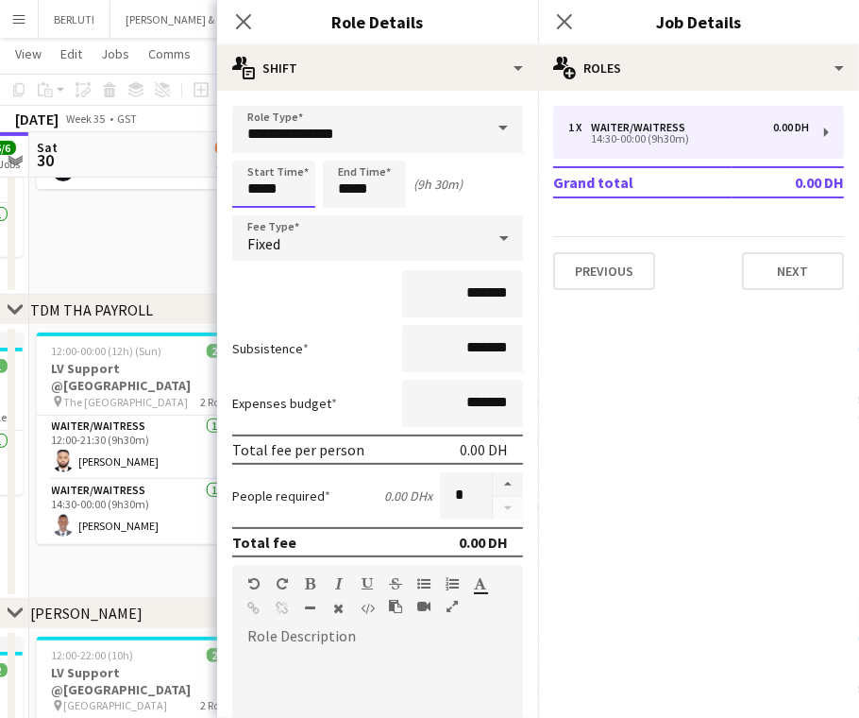
click at [263, 192] on input "*****" at bounding box center [273, 184] width 83 height 47
type input "*****"
drag, startPoint x: 355, startPoint y: 192, endPoint x: 336, endPoint y: 197, distance: 19.7
click at [336, 197] on input "*****" at bounding box center [364, 184] width 83 height 47
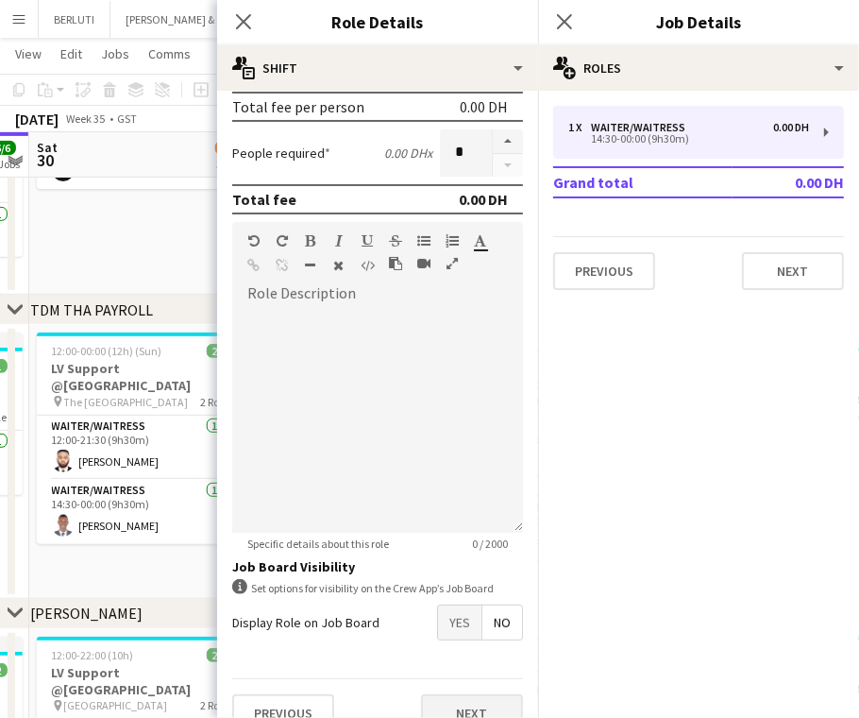
scroll to position [370, 0]
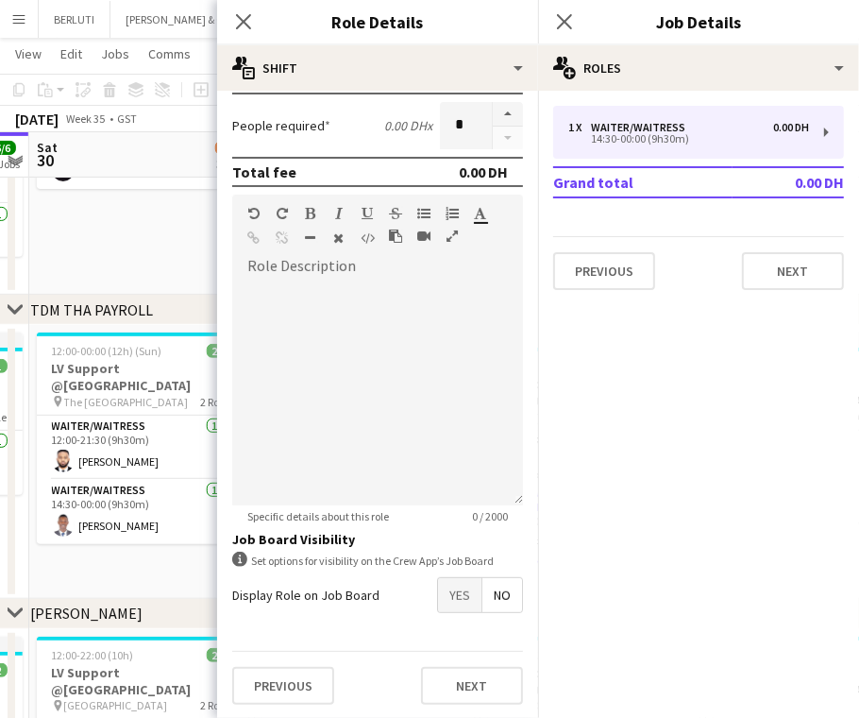
type input "*****"
click at [483, 675] on button "Next" at bounding box center [472, 686] width 102 height 38
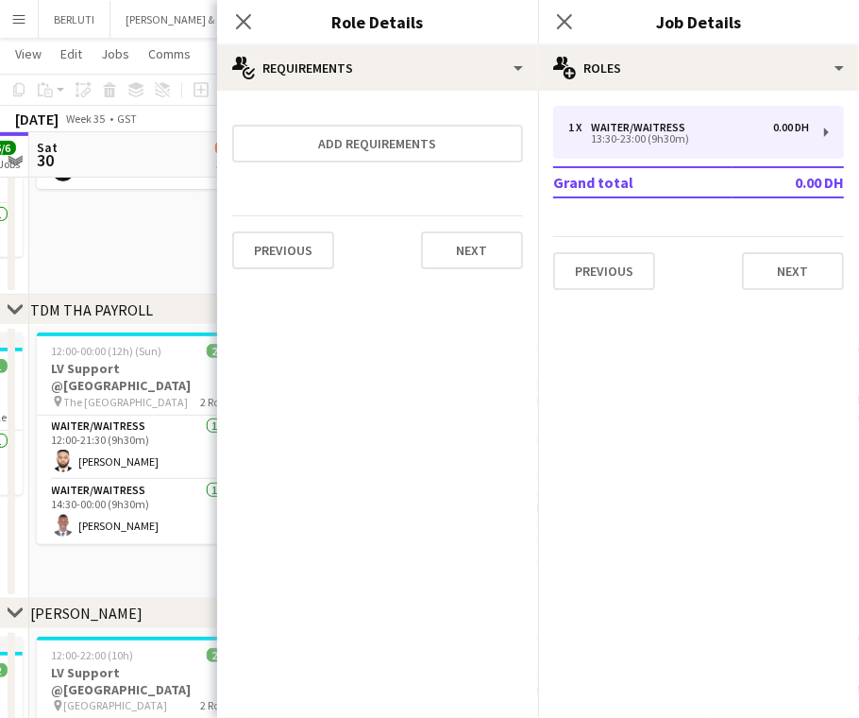
click at [182, 558] on app-date-cell "12:00-00:00 (12h) (Sun) 2/2 LV Support @[GEOGRAPHIC_DATA] pin The Dubai Mall 2 …" at bounding box center [142, 462] width 226 height 274
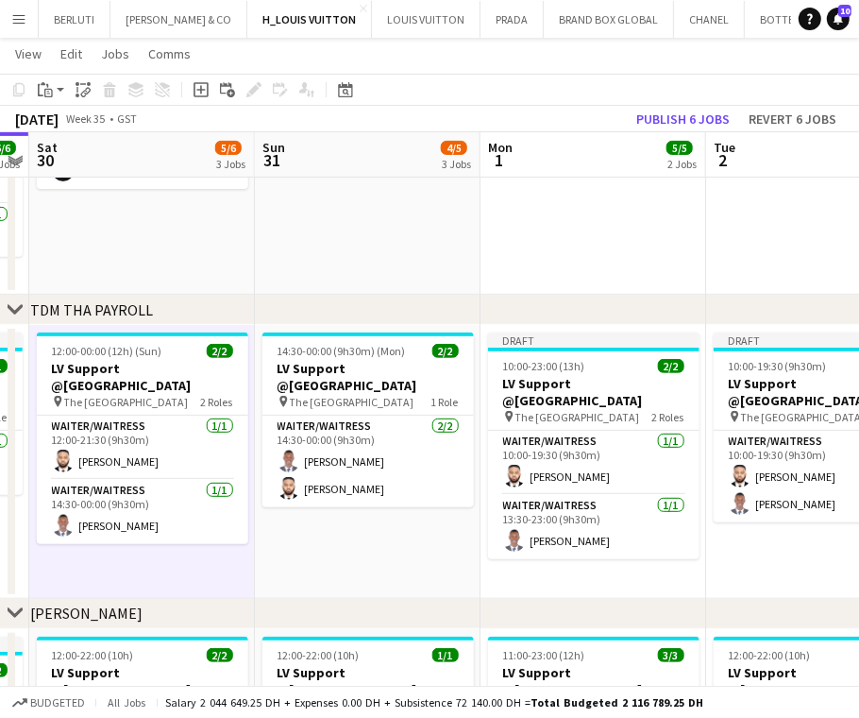
scroll to position [0, 669]
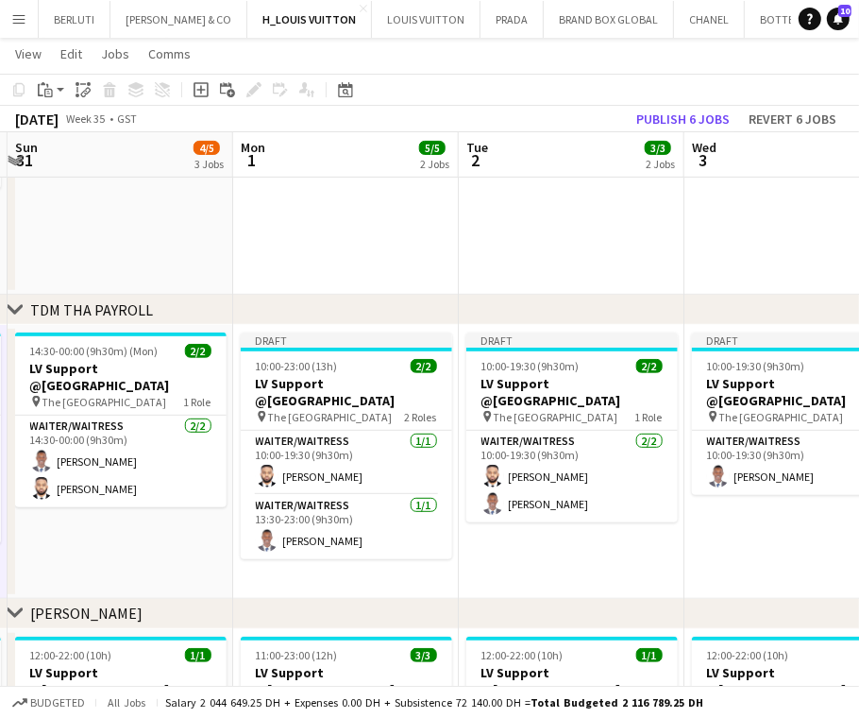
click at [546, 511] on app-calendar-viewport "Thu 28 6/6 2 Jobs Fri 29 6/6 3 Jobs Sat 30 5/6 3 Jobs Sun 31 4/5 3 Jobs Mon 1 5…" at bounding box center [429, 538] width 859 height 1586
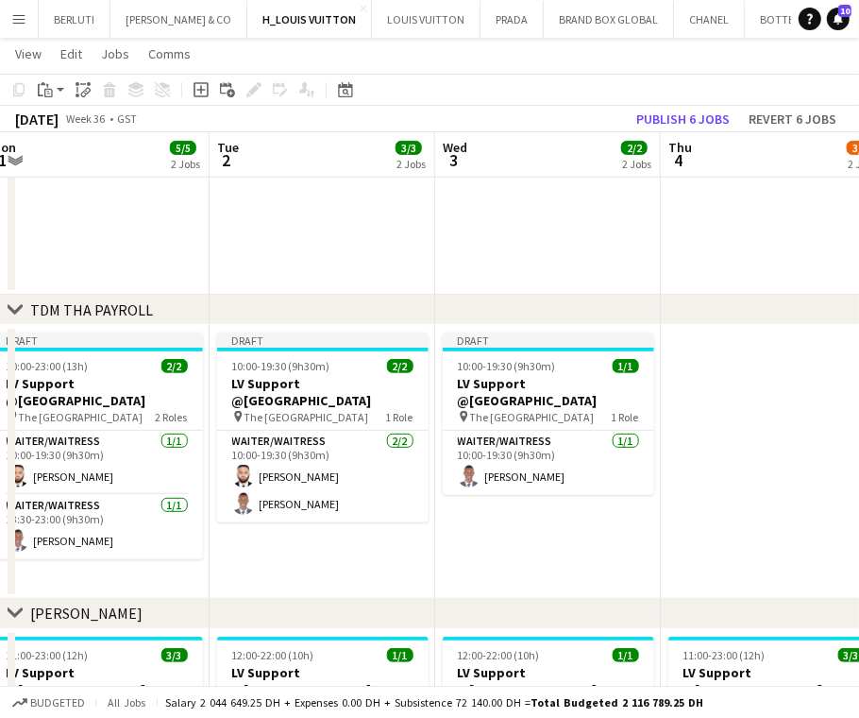
scroll to position [0, 740]
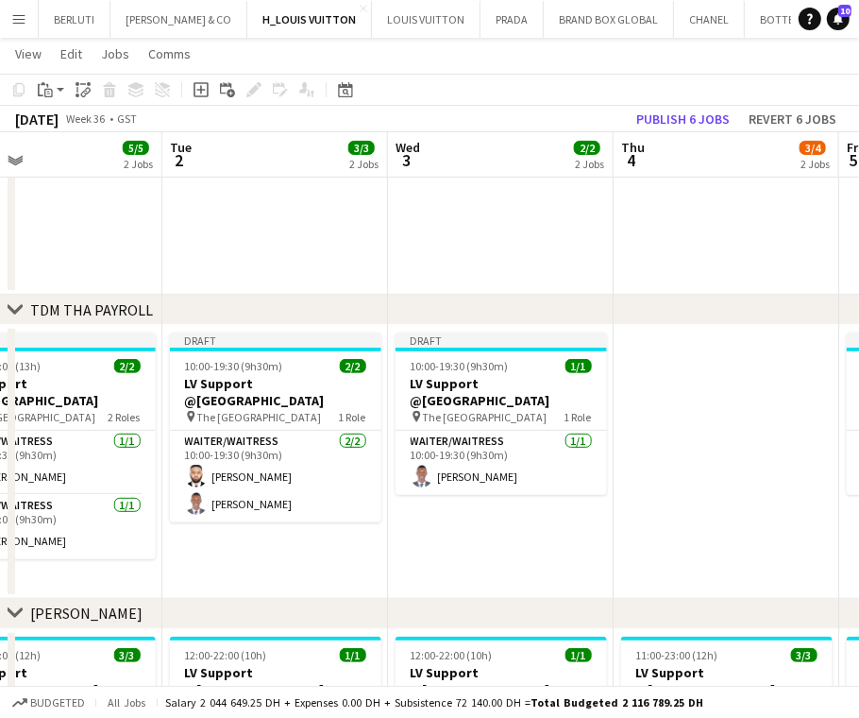
drag, startPoint x: 542, startPoint y: 532, endPoint x: 423, endPoint y: 548, distance: 120.0
click at [423, 548] on app-calendar-viewport "Fri 29 6/6 3 Jobs Sat 30 5/6 3 Jobs Sun 31 4/5 3 Jobs Mon 1 5/5 2 Jobs Tue 2 3/…" at bounding box center [429, 538] width 859 height 1586
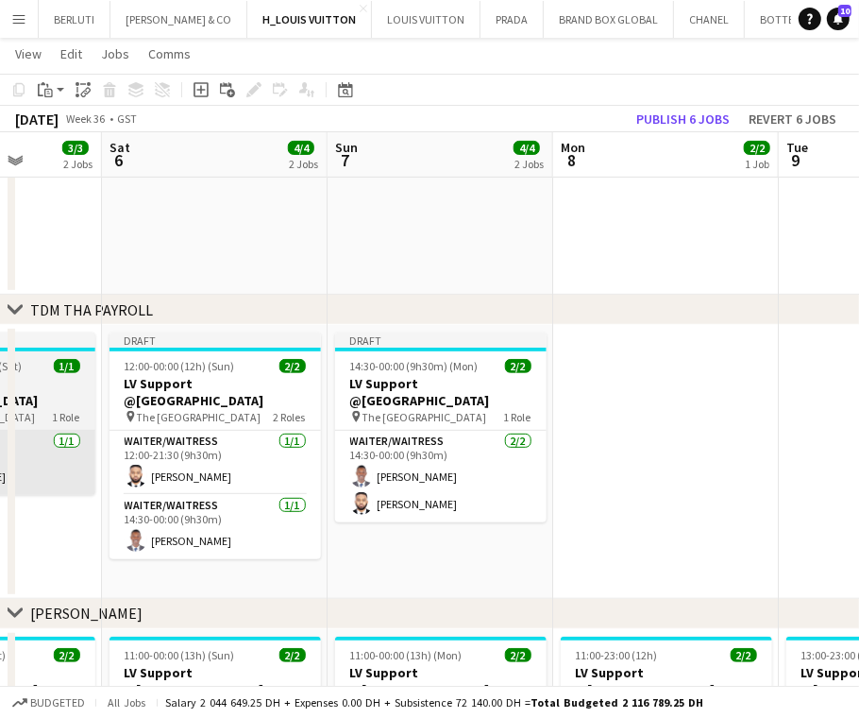
scroll to position [0, 599]
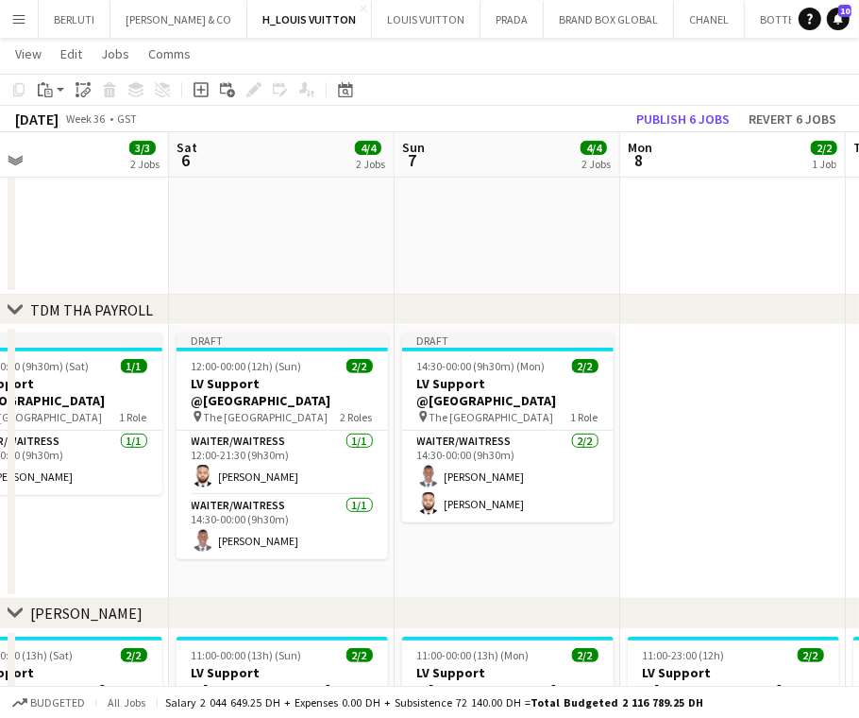
drag, startPoint x: 488, startPoint y: 524, endPoint x: 804, endPoint y: 517, distance: 316.4
click at [786, 521] on app-calendar-viewport "Wed 3 2/2 2 Jobs Thu 4 3/4 2 Jobs Fri 5 3/3 2 Jobs Sat 6 4/4 2 Jobs Sun 7 4/4 2…" at bounding box center [429, 538] width 859 height 1586
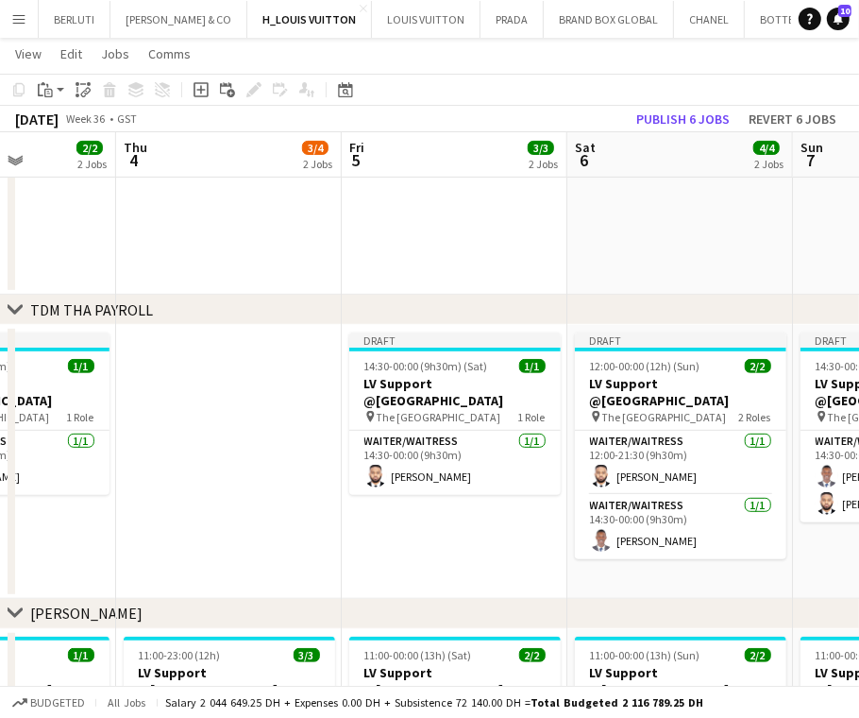
drag, startPoint x: 529, startPoint y: 521, endPoint x: 740, endPoint y: 521, distance: 211.5
click at [740, 521] on app-calendar-viewport "Tue 2 3/3 2 Jobs Wed 3 2/2 2 Jobs Thu 4 3/4 2 Jobs Fri 5 3/3 2 Jobs Sat 6 4/4 2…" at bounding box center [429, 538] width 859 height 1586
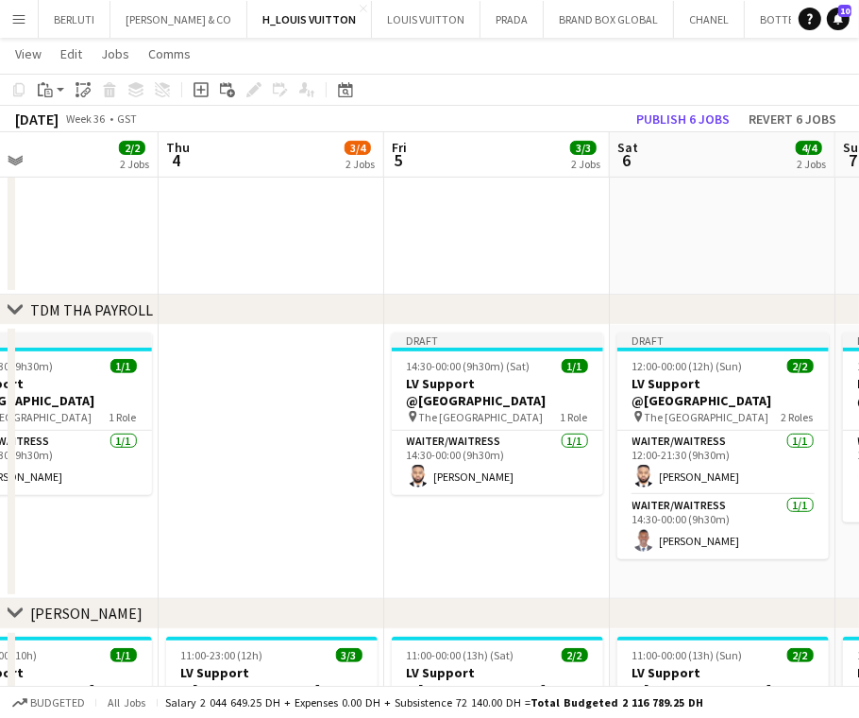
click at [697, 512] on app-calendar-viewport "Mon 1 5/5 2 Jobs Tue 2 3/3 2 Jobs Wed 3 2/2 2 Jobs Thu 4 3/4 2 Jobs Fri 5 3/3 2…" at bounding box center [429, 538] width 859 height 1586
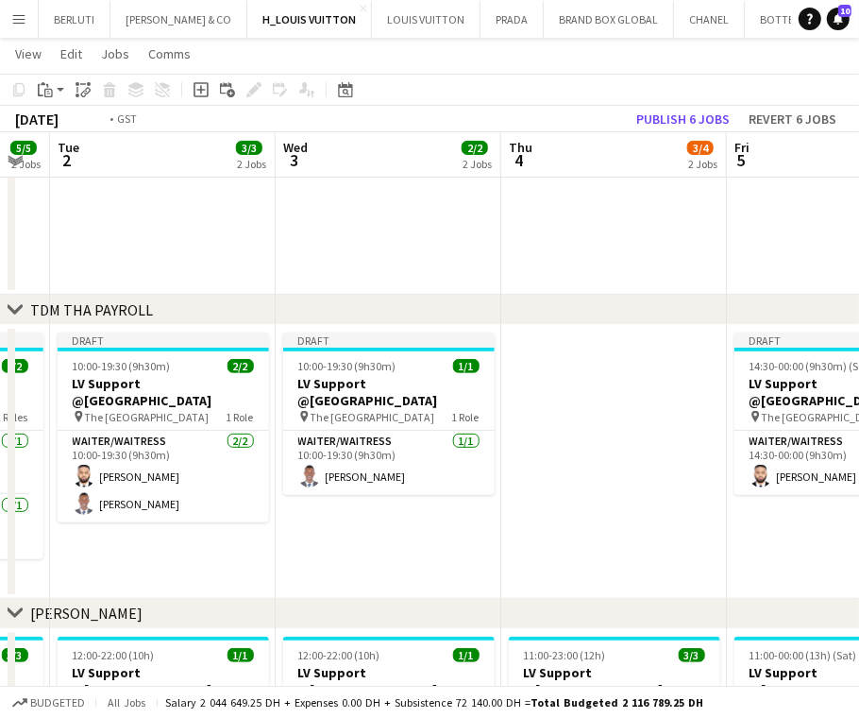
drag, startPoint x: 325, startPoint y: 518, endPoint x: 542, endPoint y: 517, distance: 217.2
click at [544, 518] on app-calendar-viewport "Sat 30 5/6 3 Jobs Sun 31 4/5 3 Jobs Mon 1 5/5 2 Jobs Tue 2 3/3 2 Jobs Wed 3 2/2…" at bounding box center [429, 538] width 859 height 1586
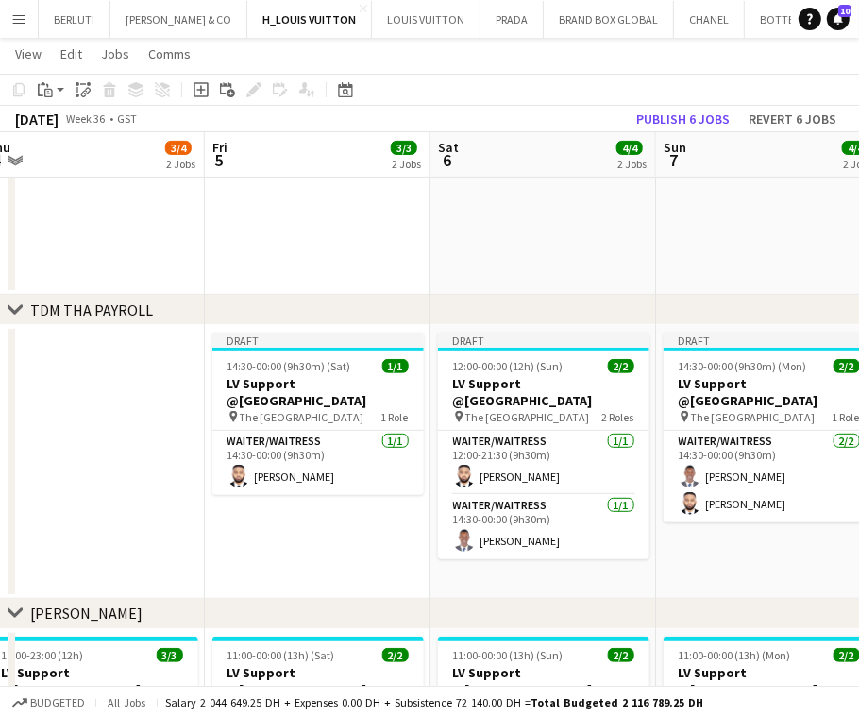
scroll to position [0, 734]
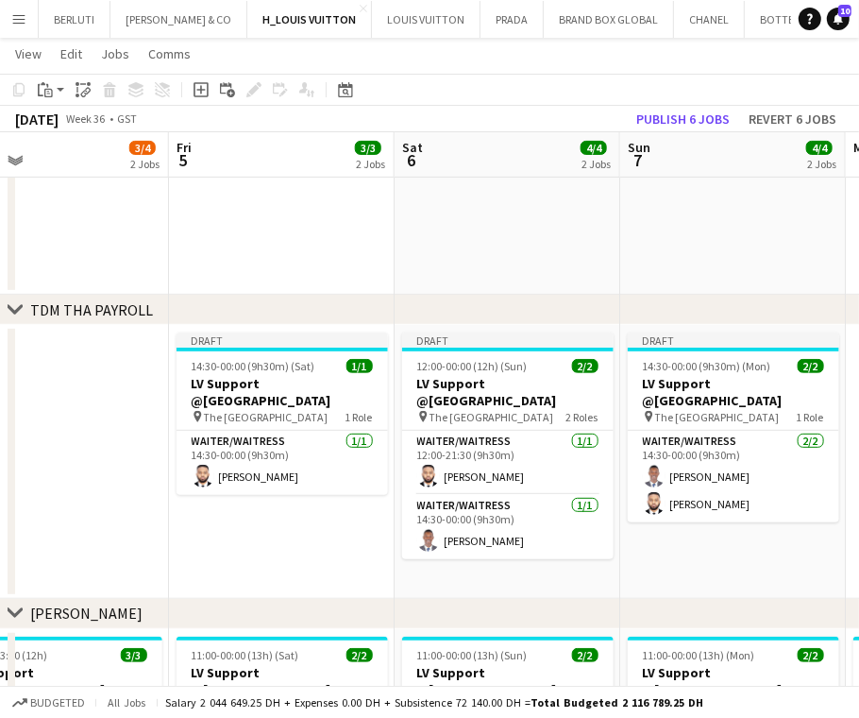
click at [778, 526] on app-calendar-viewport "Mon 1 5/5 2 Jobs Tue 2 3/3 2 Jobs Wed 3 2/2 2 Jobs Thu 4 3/4 2 Jobs Fri 5 3/3 2…" at bounding box center [429, 538] width 859 height 1586
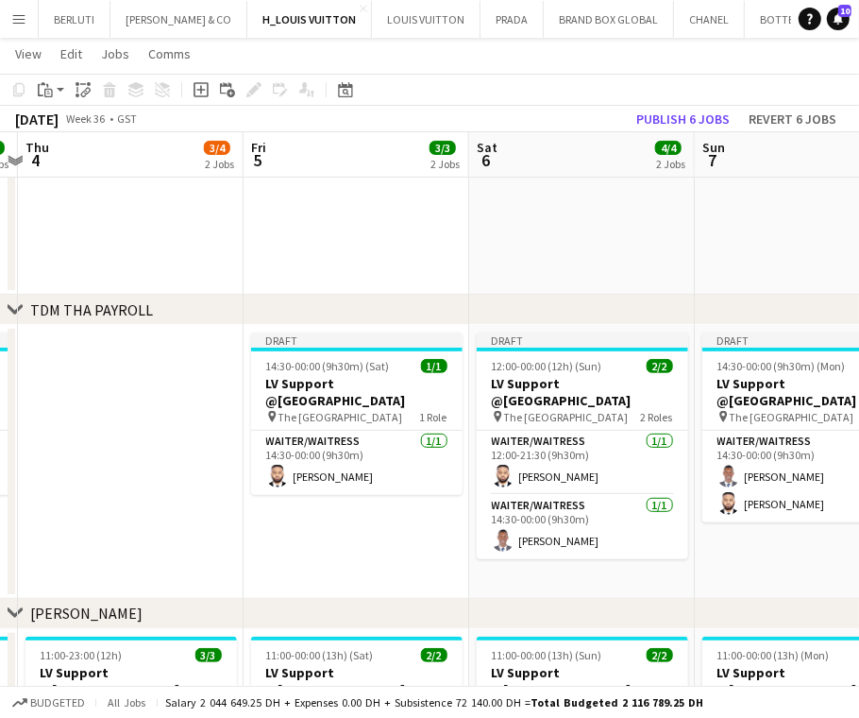
click at [752, 526] on app-calendar-viewport "Mon 1 5/5 2 Jobs Tue 2 3/3 2 Jobs Wed 3 2/2 2 Jobs Thu 4 3/4 2 Jobs Fri 5 3/3 2…" at bounding box center [429, 538] width 859 height 1586
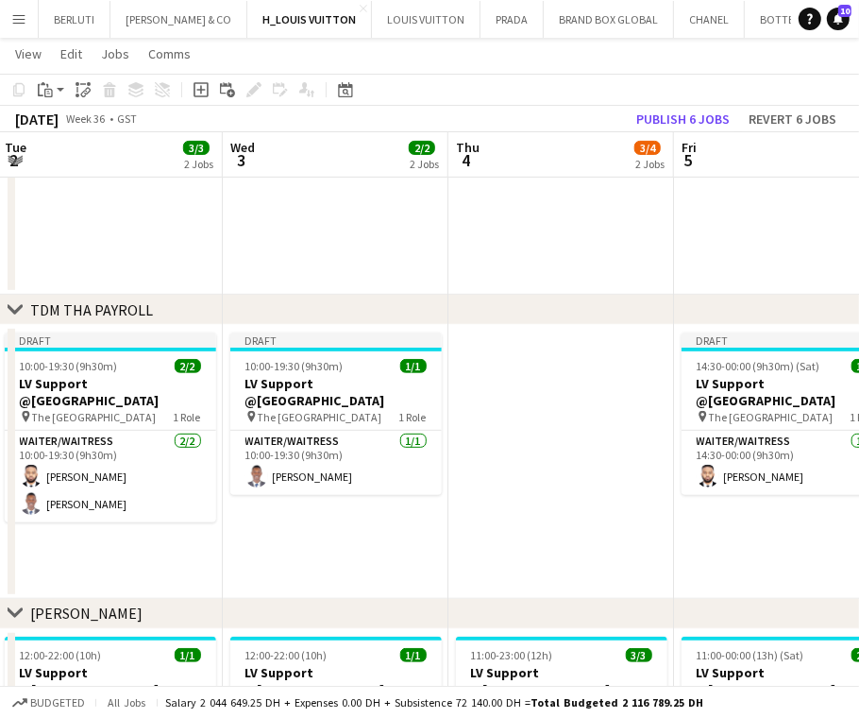
drag, startPoint x: 706, startPoint y: 495, endPoint x: 677, endPoint y: 490, distance: 29.6
click at [710, 492] on app-calendar-viewport "Sun 31 4/5 3 Jobs Mon 1 5/5 2 Jobs Tue 2 3/3 2 Jobs Wed 3 2/2 2 Jobs Thu 4 3/4 …" at bounding box center [429, 538] width 859 height 1586
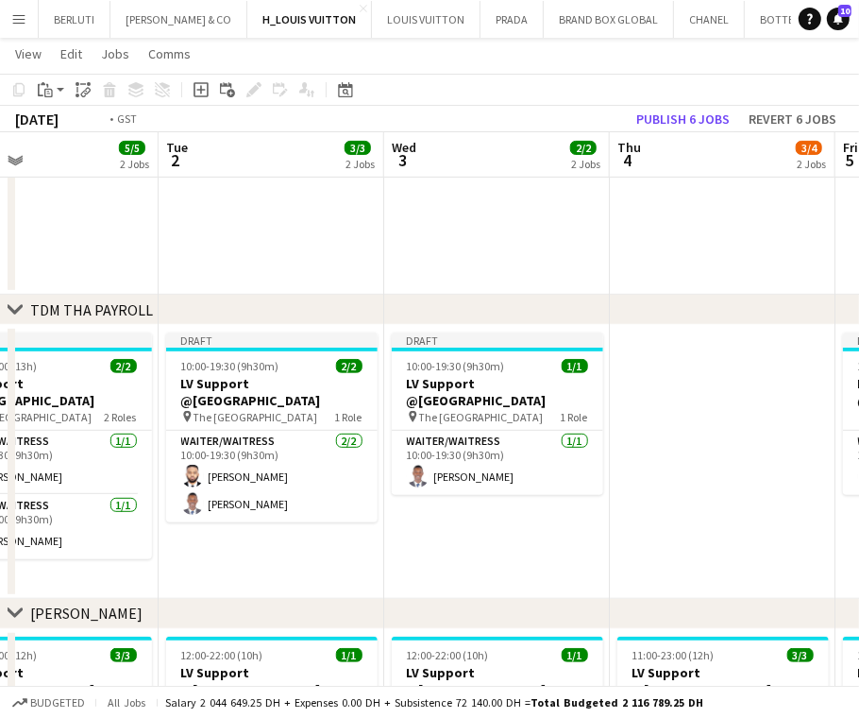
drag, startPoint x: 463, startPoint y: 488, endPoint x: 654, endPoint y: 485, distance: 191.7
click at [697, 486] on app-calendar-viewport "Sat 30 5/6 3 Jobs Sun 31 4/5 3 Jobs Mon 1 5/5 2 Jobs Tue 2 3/3 2 Jobs Wed 3 2/2…" at bounding box center [429, 538] width 859 height 1586
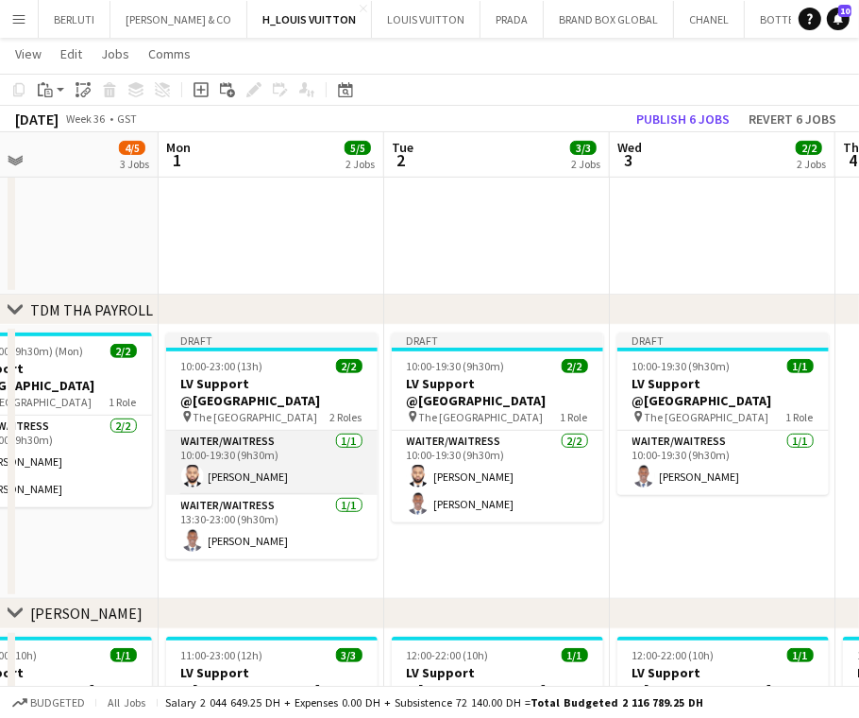
drag, startPoint x: 432, startPoint y: 495, endPoint x: 612, endPoint y: 434, distance: 189.3
click at [618, 475] on app-calendar-viewport "Fri 29 6/6 3 Jobs Sat 30 5/6 3 Jobs Sun 31 4/5 3 Jobs Mon 1 5/5 2 Jobs Tue 2 3/…" at bounding box center [429, 538] width 859 height 1586
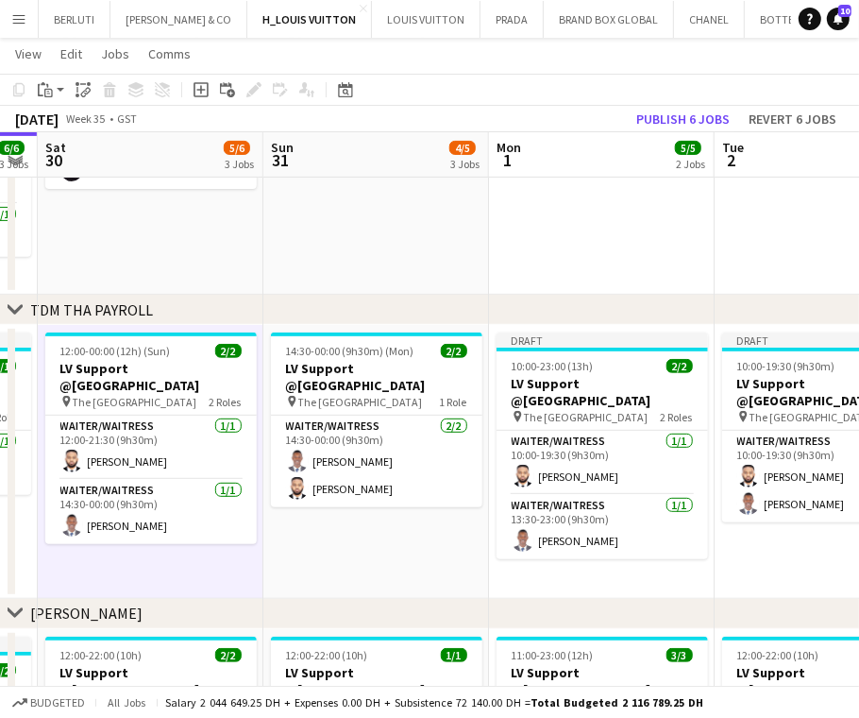
click at [543, 252] on app-date-cell at bounding box center [602, 132] width 226 height 325
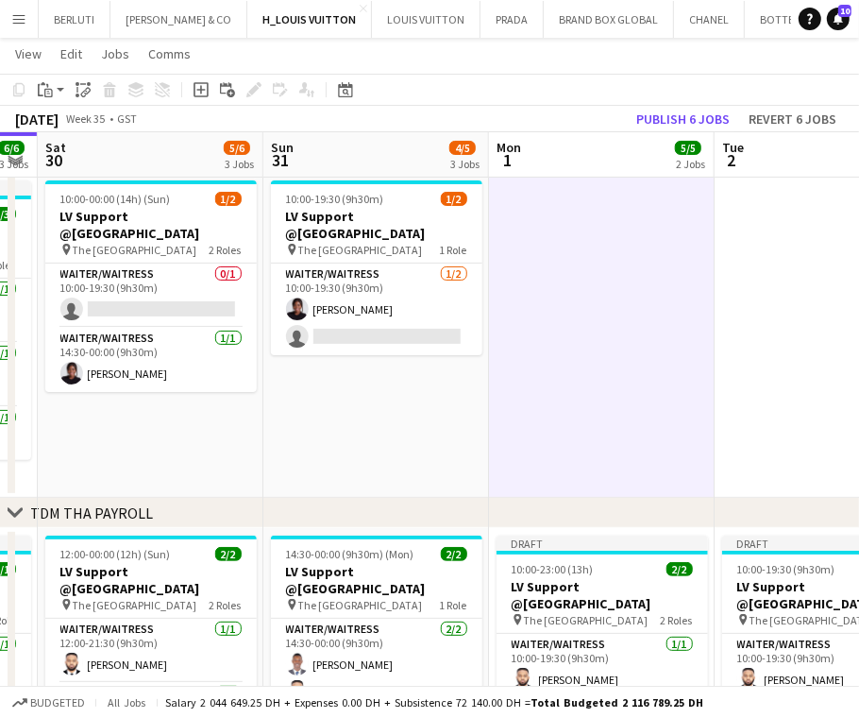
scroll to position [0, 584]
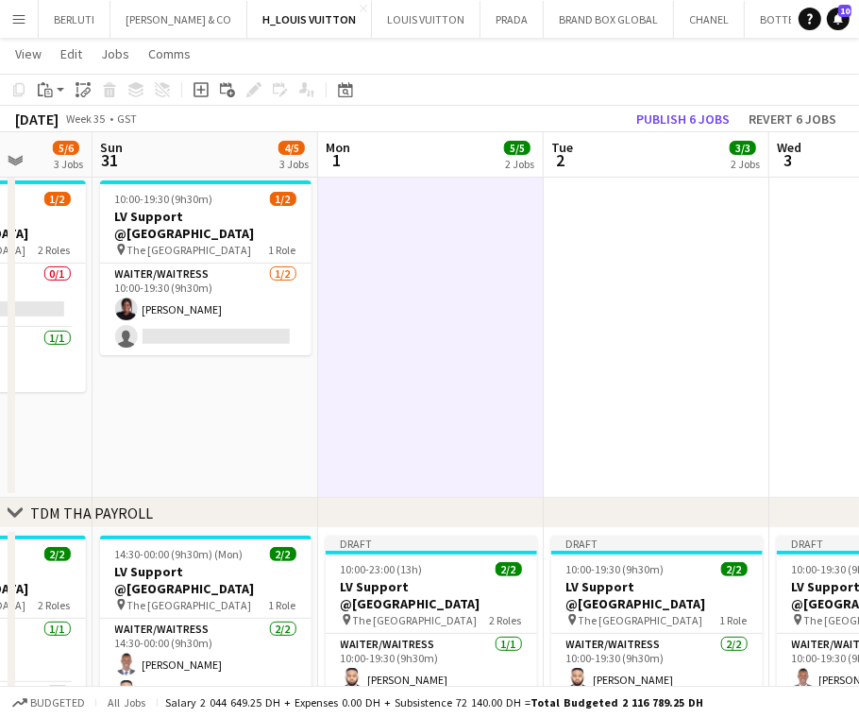
drag, startPoint x: 320, startPoint y: 389, endPoint x: 600, endPoint y: 324, distance: 287.9
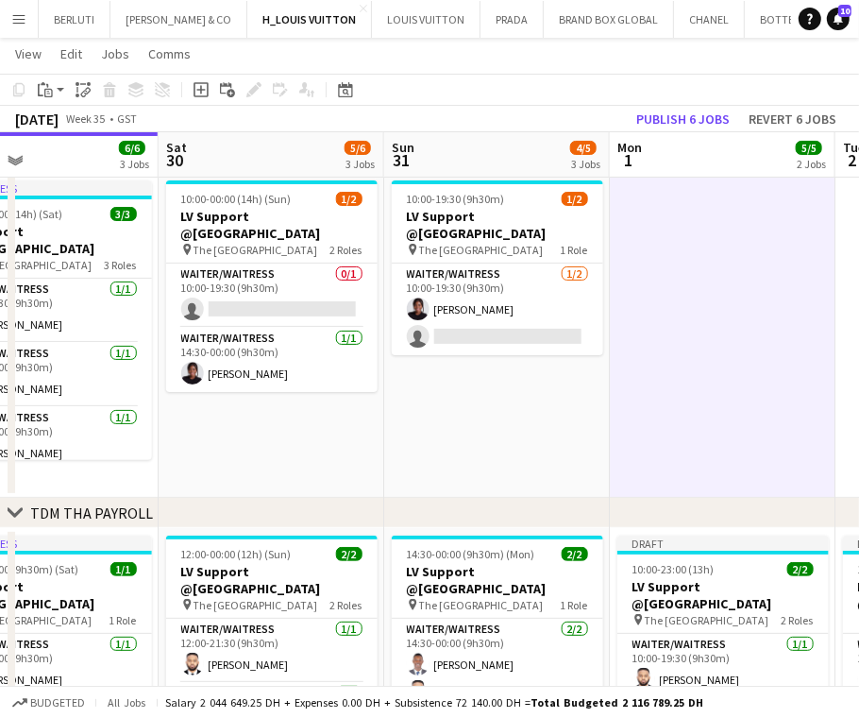
drag, startPoint x: 611, startPoint y: 309, endPoint x: 713, endPoint y: 309, distance: 102.0
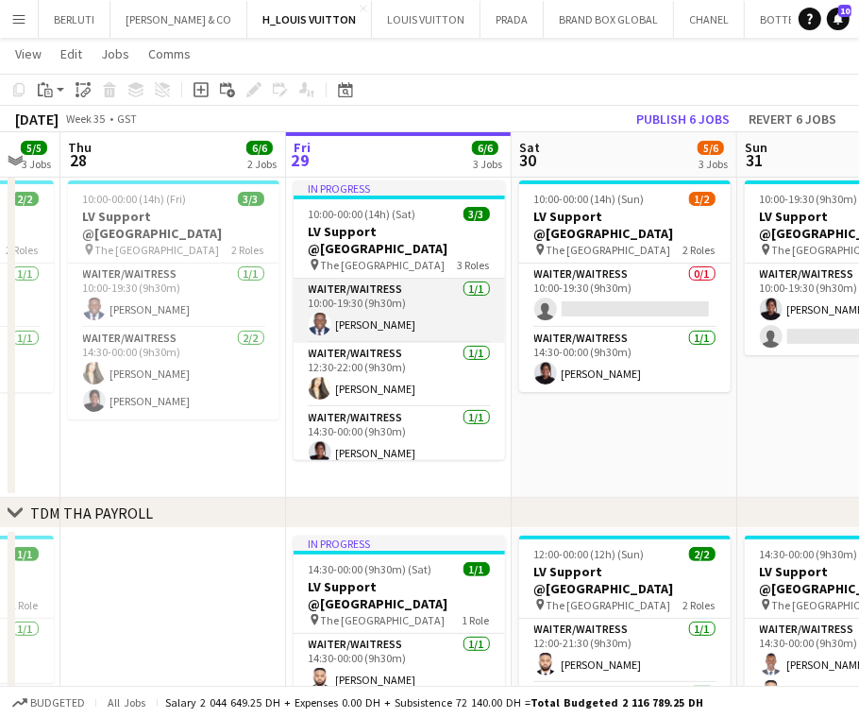
drag, startPoint x: 456, startPoint y: 320, endPoint x: 605, endPoint y: 321, distance: 149.2
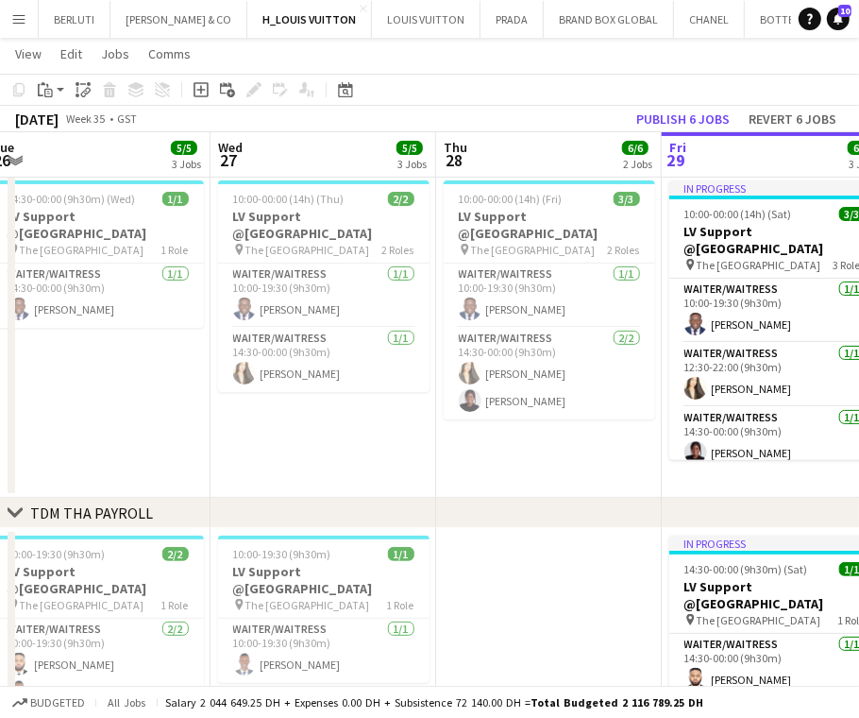
drag, startPoint x: 275, startPoint y: 334, endPoint x: 321, endPoint y: 317, distance: 49.3
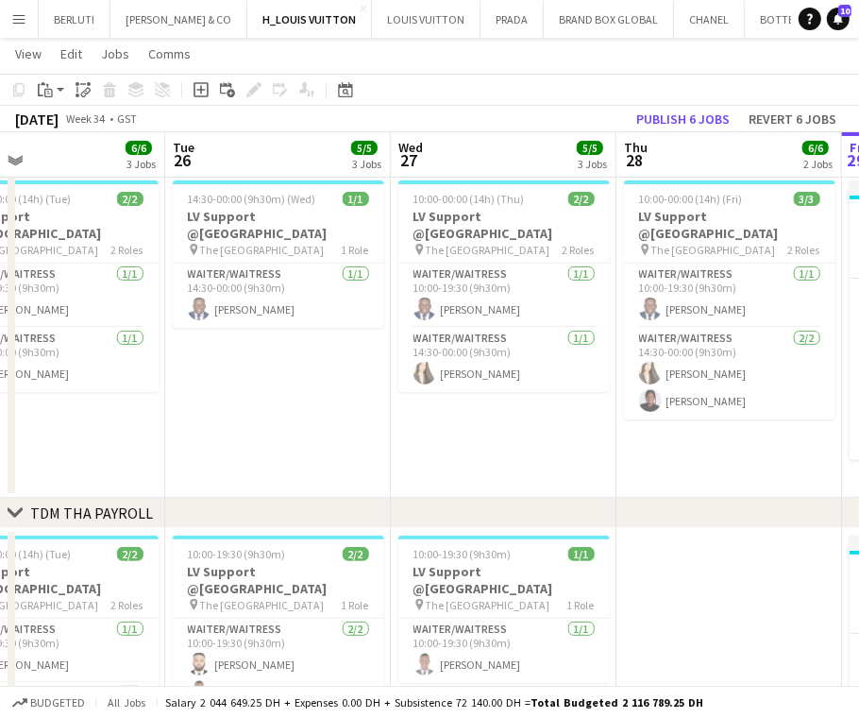
drag, startPoint x: 174, startPoint y: 301, endPoint x: 342, endPoint y: 305, distance: 168.1
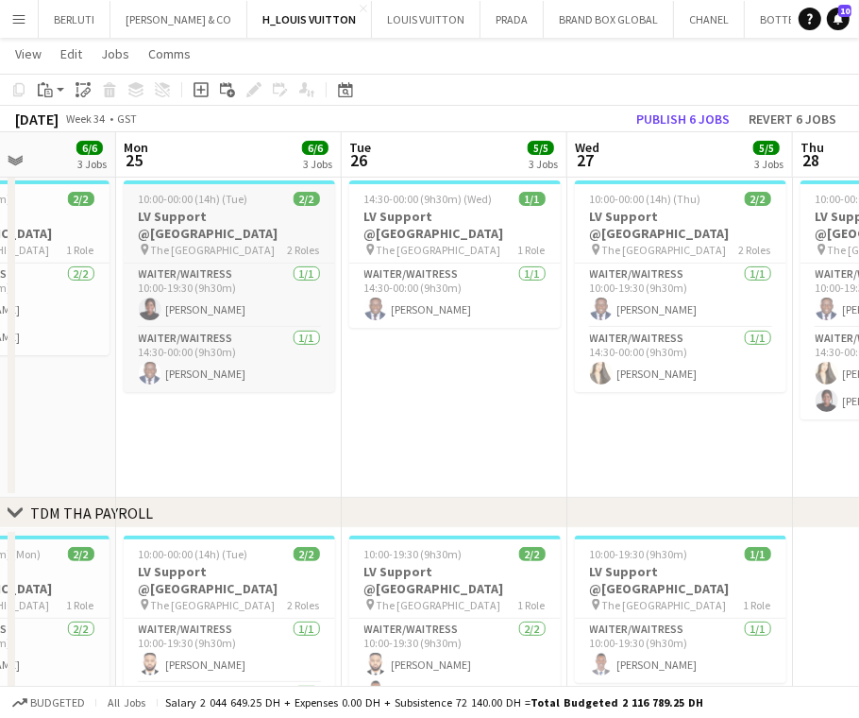
click at [189, 242] on app-job-card "10:00-00:00 (14h) (Tue) 2/2 LV Support @[GEOGRAPHIC_DATA] pin The Dubai Mall 2 …" at bounding box center [229, 285] width 211 height 211
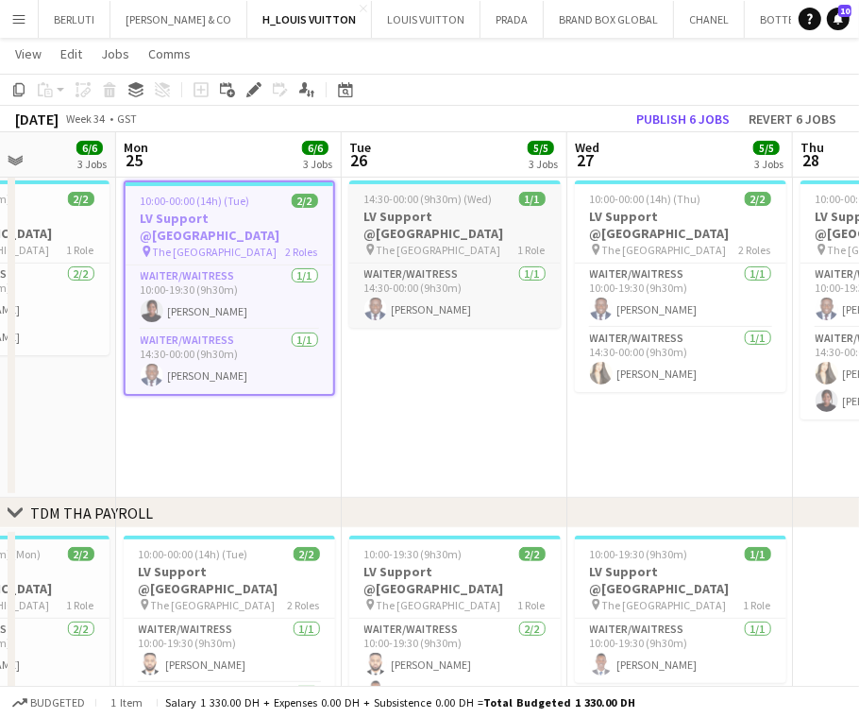
click at [415, 203] on span "14:30-00:00 (9h30m) (Wed)" at bounding box center [428, 199] width 128 height 14
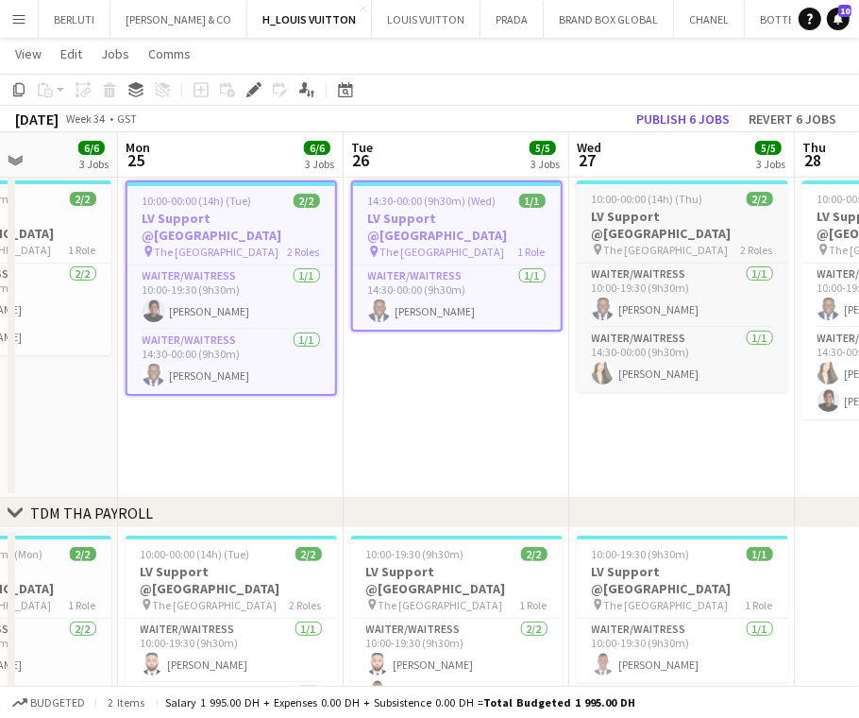
click at [621, 203] on span "10:00-00:00 (14h) (Thu)" at bounding box center [647, 199] width 111 height 14
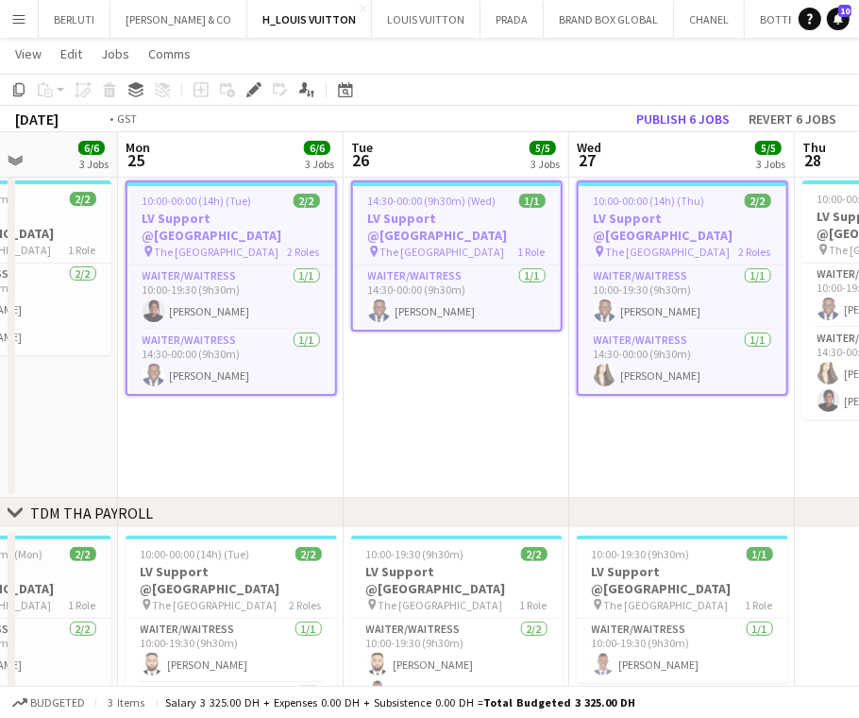
scroll to position [0, 727]
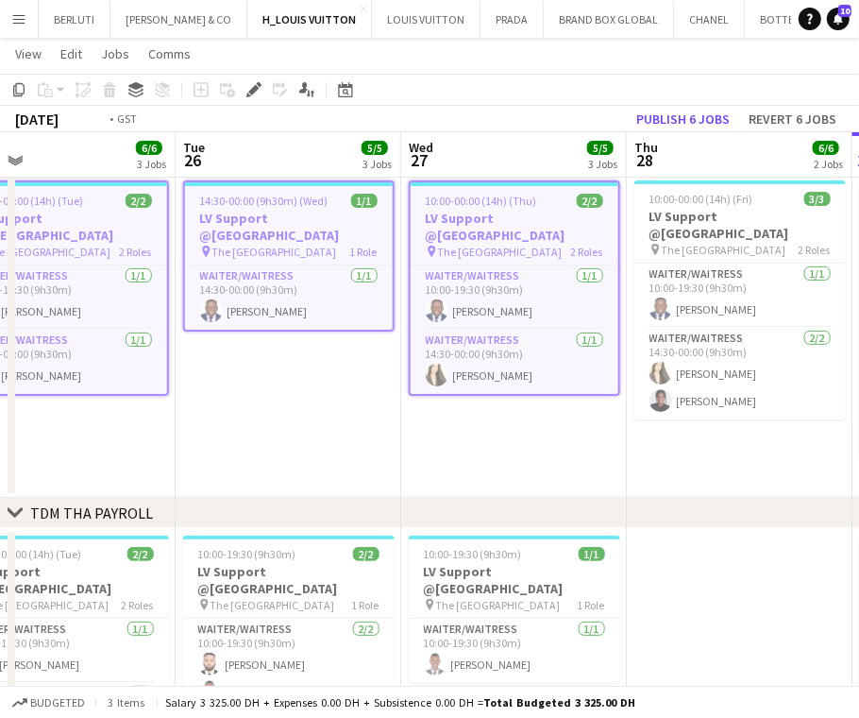
drag, startPoint x: 504, startPoint y: 252, endPoint x: 363, endPoint y: 266, distance: 142.3
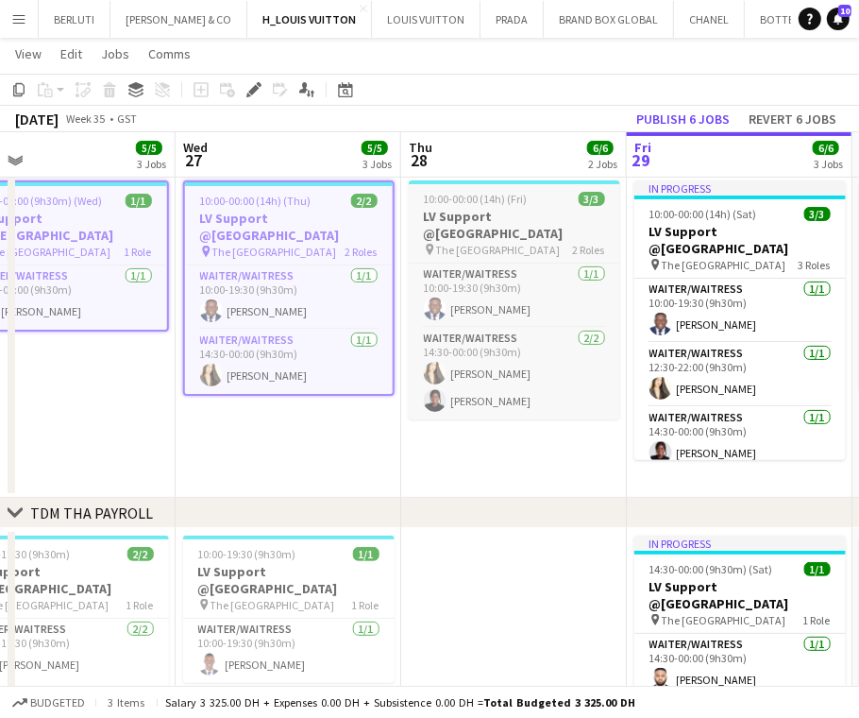
click at [490, 243] on span "The [GEOGRAPHIC_DATA]" at bounding box center [498, 250] width 125 height 14
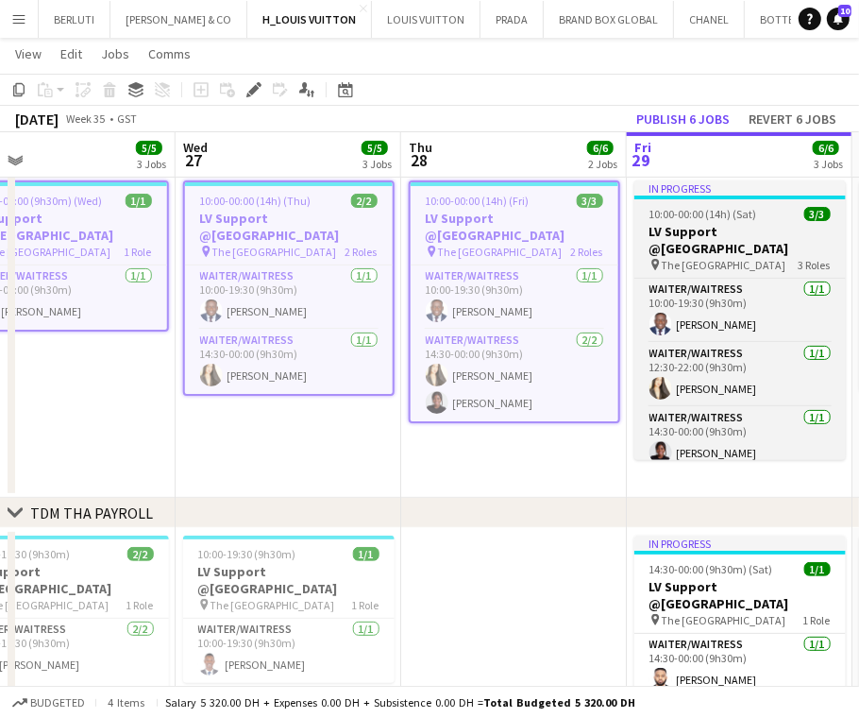
click at [709, 214] on span "10:00-00:00 (14h) (Sat)" at bounding box center [704, 214] width 108 height 14
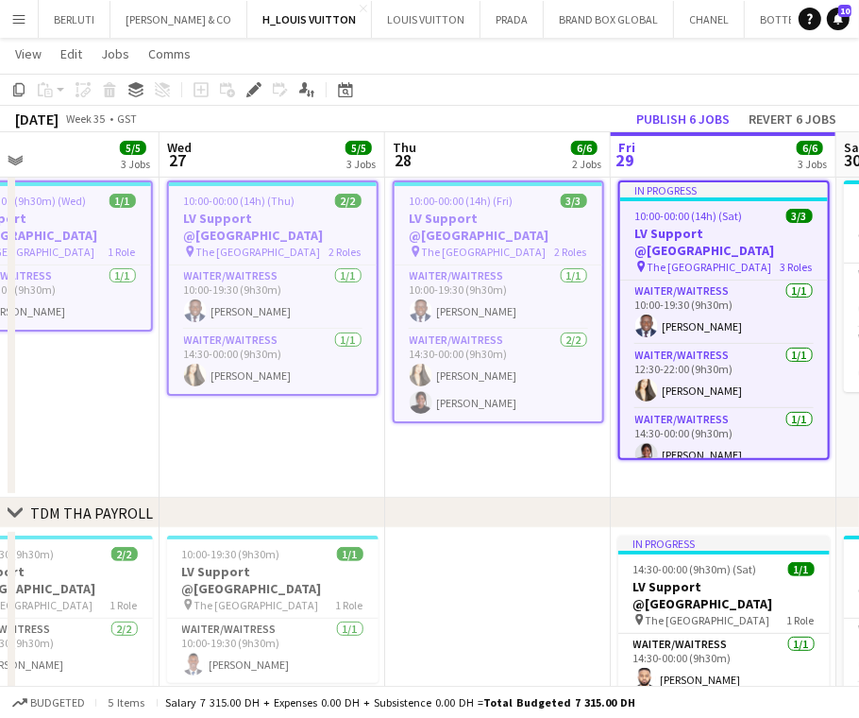
drag, startPoint x: 423, startPoint y: 233, endPoint x: 355, endPoint y: 237, distance: 68.1
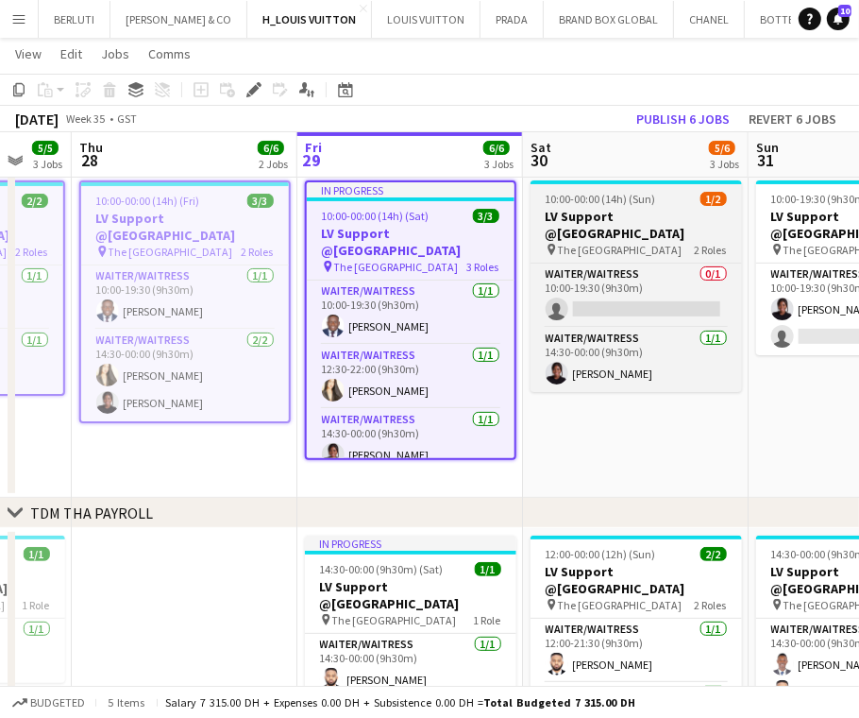
click at [604, 202] on span "10:00-00:00 (14h) (Sun)" at bounding box center [601, 199] width 110 height 14
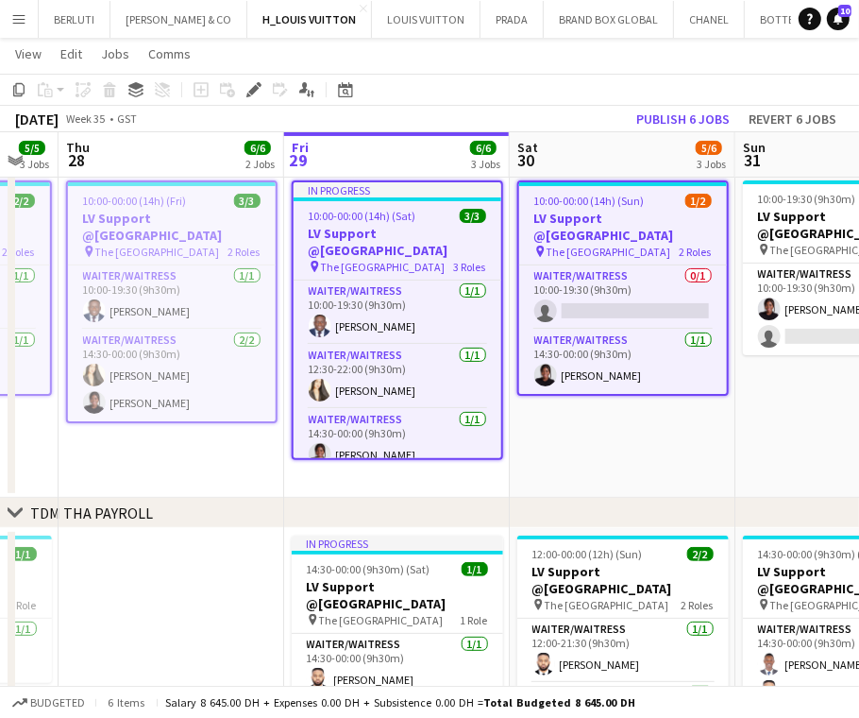
drag, startPoint x: 666, startPoint y: 223, endPoint x: 514, endPoint y: 255, distance: 155.4
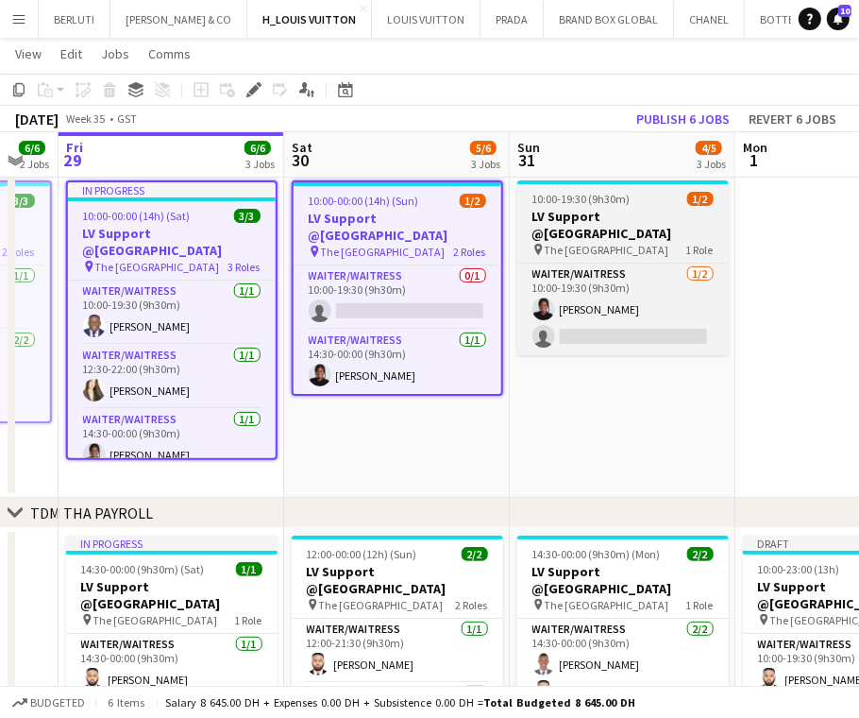
click at [568, 243] on span "The [GEOGRAPHIC_DATA]" at bounding box center [607, 250] width 125 height 14
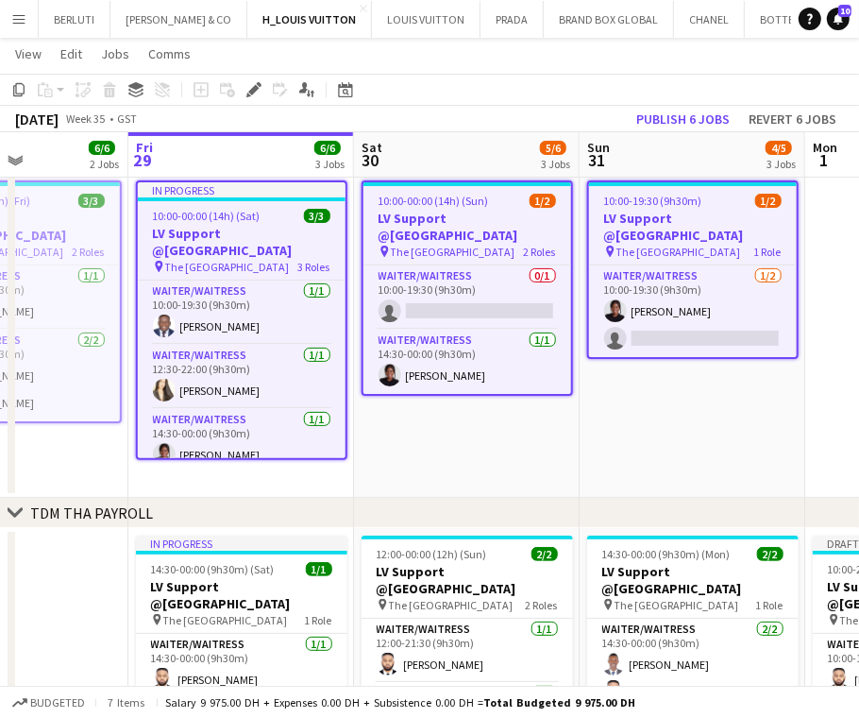
drag, startPoint x: 691, startPoint y: 213, endPoint x: 294, endPoint y: 257, distance: 399.8
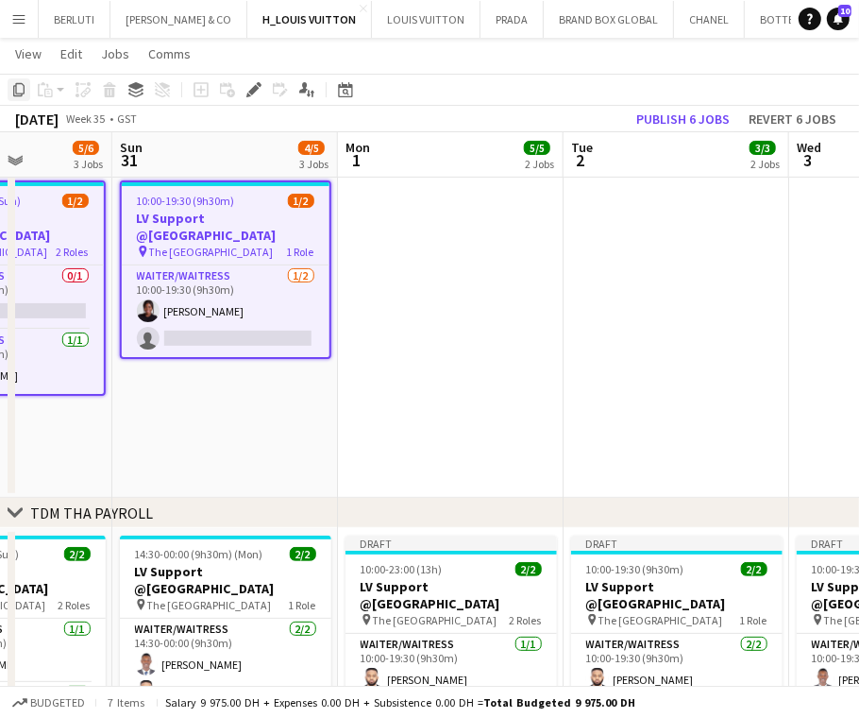
click at [16, 93] on icon at bounding box center [18, 89] width 11 height 13
click at [400, 252] on app-date-cell at bounding box center [451, 335] width 226 height 325
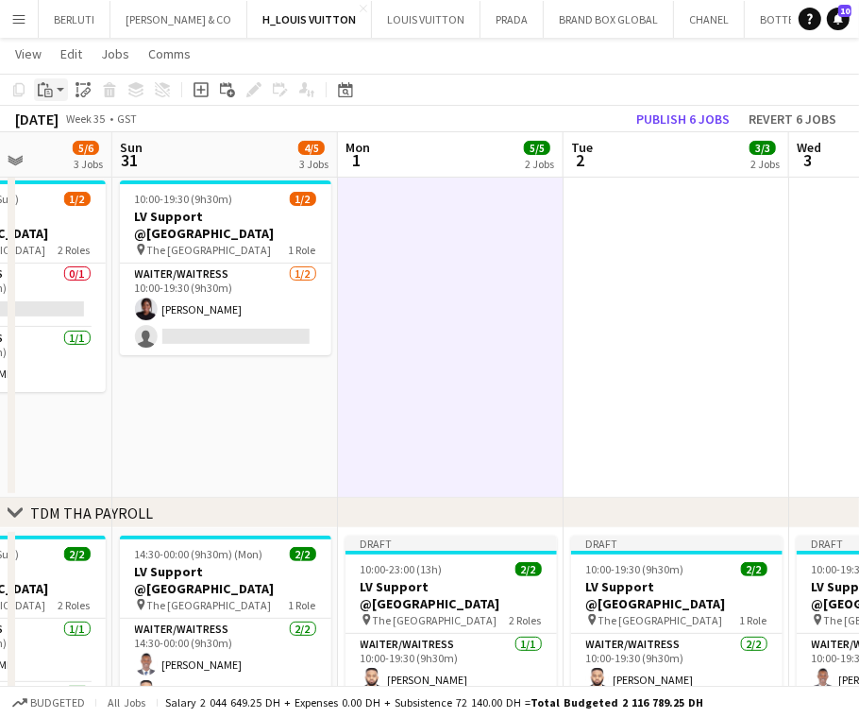
click at [45, 82] on icon "Paste" at bounding box center [45, 89] width 15 height 15
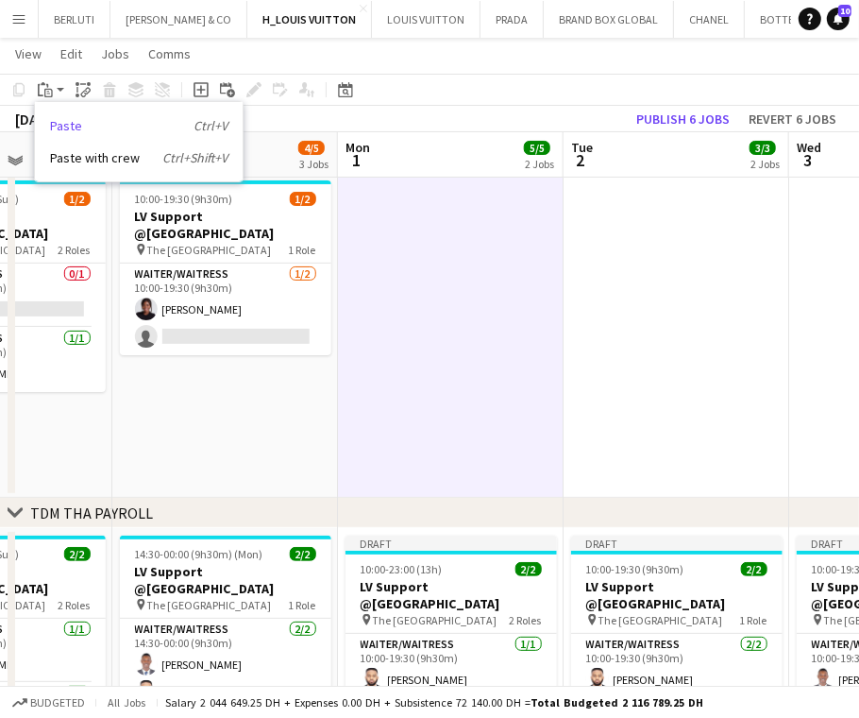
click at [70, 123] on link "Paste Ctrl+V" at bounding box center [138, 125] width 177 height 17
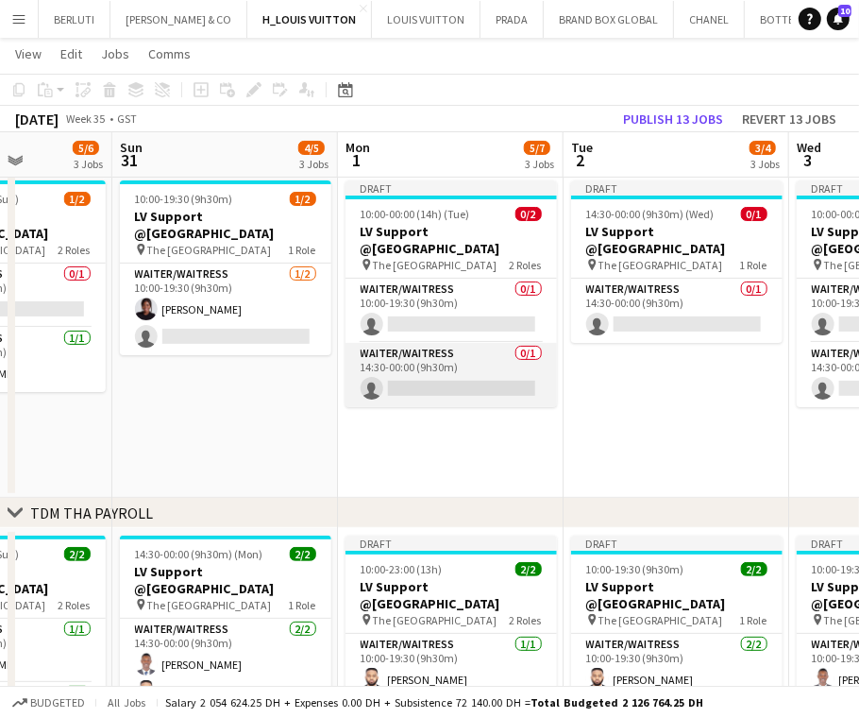
click at [493, 366] on app-card-role "Waiter/Waitress 0/1 14:30-00:00 (9h30m) single-neutral-actions" at bounding box center [451, 375] width 211 height 64
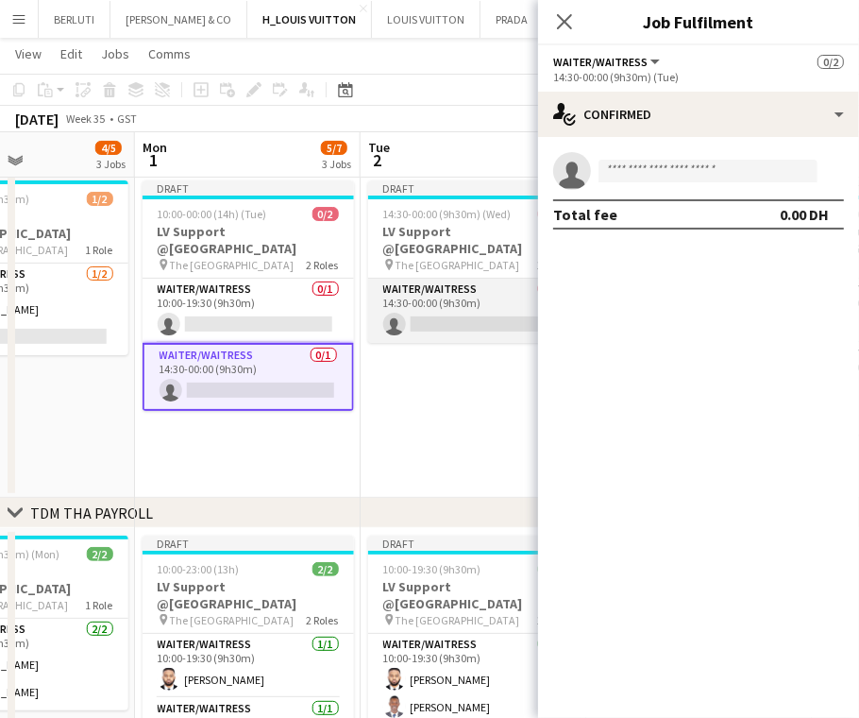
click at [499, 305] on app-card-role "Waiter/Waitress 0/1 14:30-00:00 (9h30m) single-neutral-actions" at bounding box center [473, 311] width 211 height 64
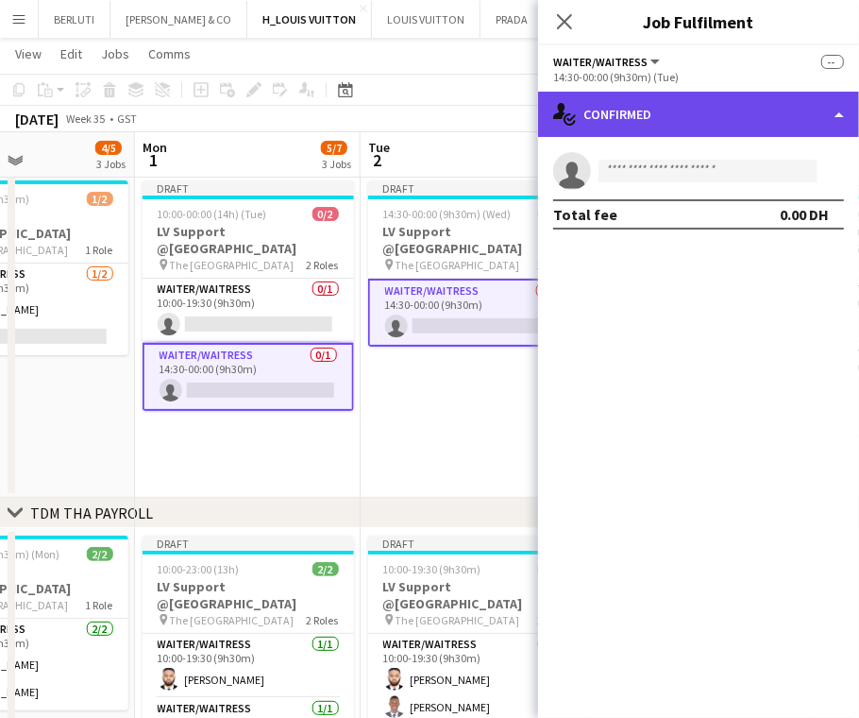
click at [740, 118] on div "single-neutral-actions-check-2 Confirmed" at bounding box center [698, 114] width 321 height 45
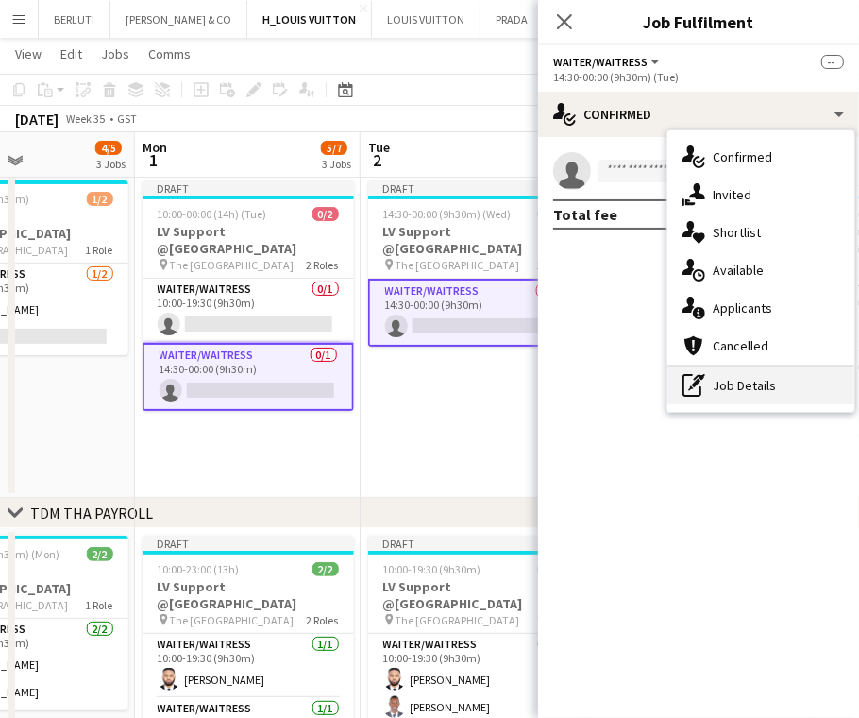
click at [795, 397] on div "pen-write Job Details" at bounding box center [761, 385] width 187 height 38
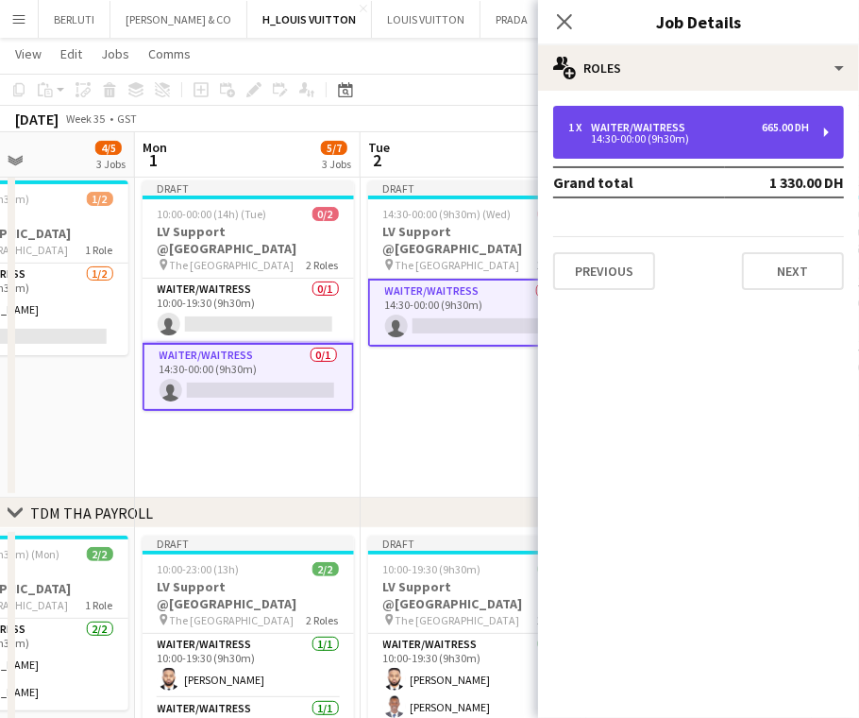
click at [788, 132] on div "665.00 DH" at bounding box center [785, 127] width 47 height 13
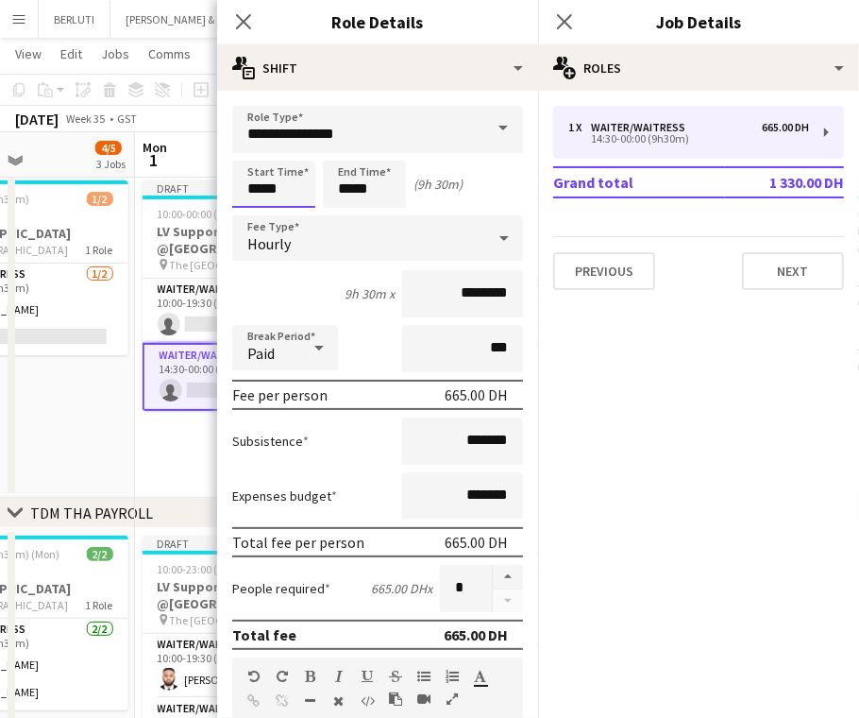
click at [261, 198] on input "*****" at bounding box center [273, 184] width 83 height 47
type input "*****"
click at [317, 206] on div "Start Time ***** End Time ***** (10h 30m)" at bounding box center [377, 184] width 291 height 47
type input "*****"
click at [164, 457] on app-date-cell "Draft 10:00-00:00 (14h) (Tue) 0/2 LV Support @[GEOGRAPHIC_DATA] pin The Dubai M…" at bounding box center [248, 335] width 226 height 325
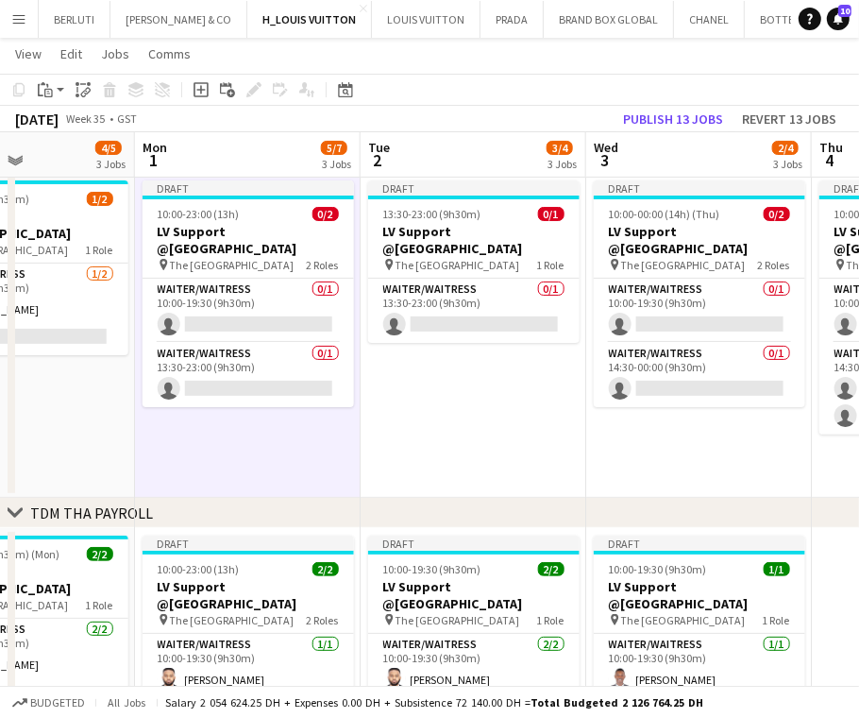
drag, startPoint x: 286, startPoint y: 341, endPoint x: 355, endPoint y: 326, distance: 70.6
click at [287, 343] on app-card-role "Waiter/Waitress 0/1 13:30-23:00 (9h30m) single-neutral-actions" at bounding box center [248, 375] width 211 height 64
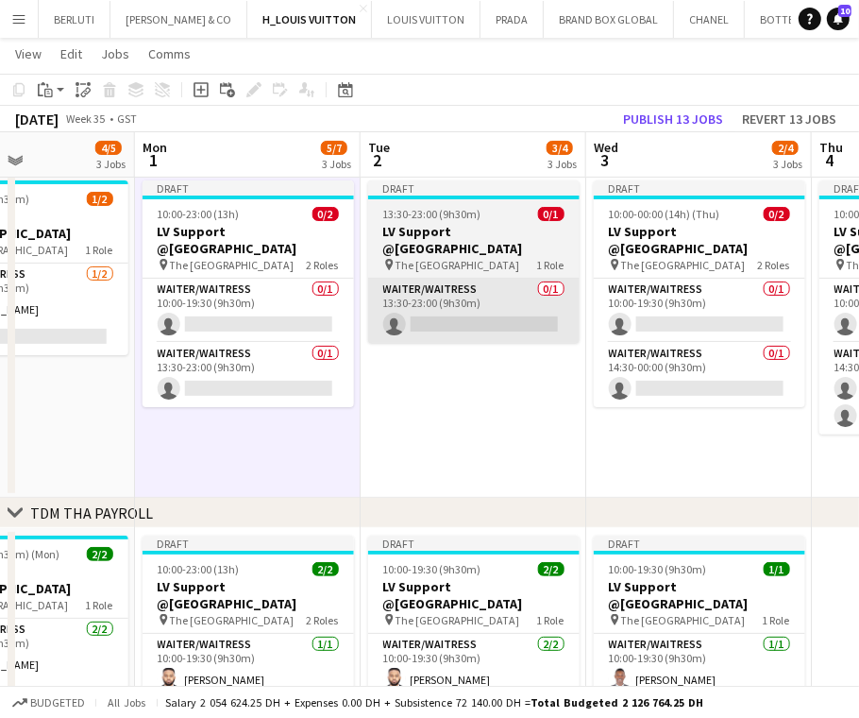
scroll to position [0, 767]
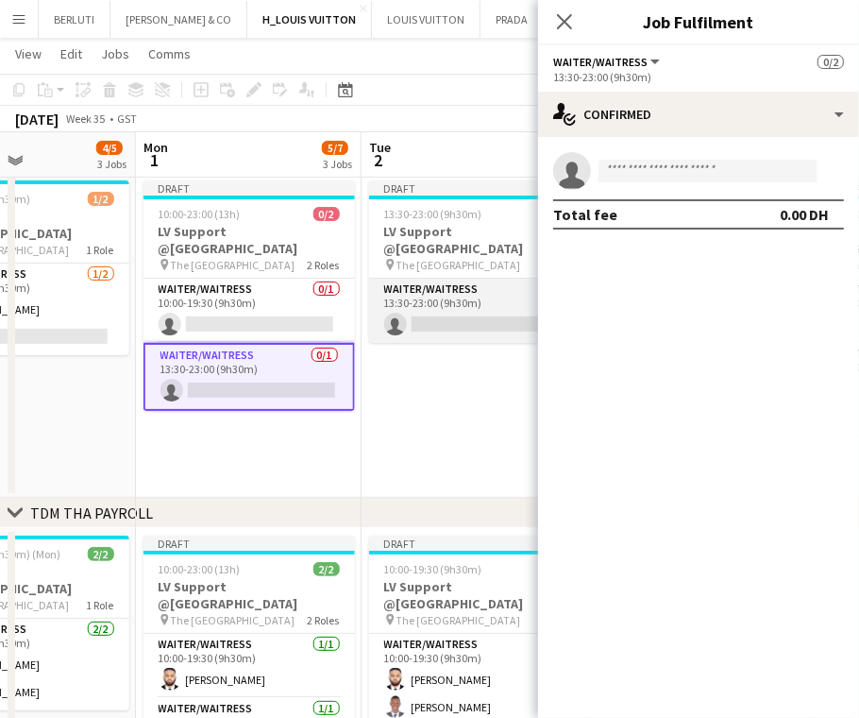
click at [430, 292] on app-card-role "Waiter/Waitress 0/1 13:30-23:00 (9h30m) single-neutral-actions" at bounding box center [474, 311] width 211 height 64
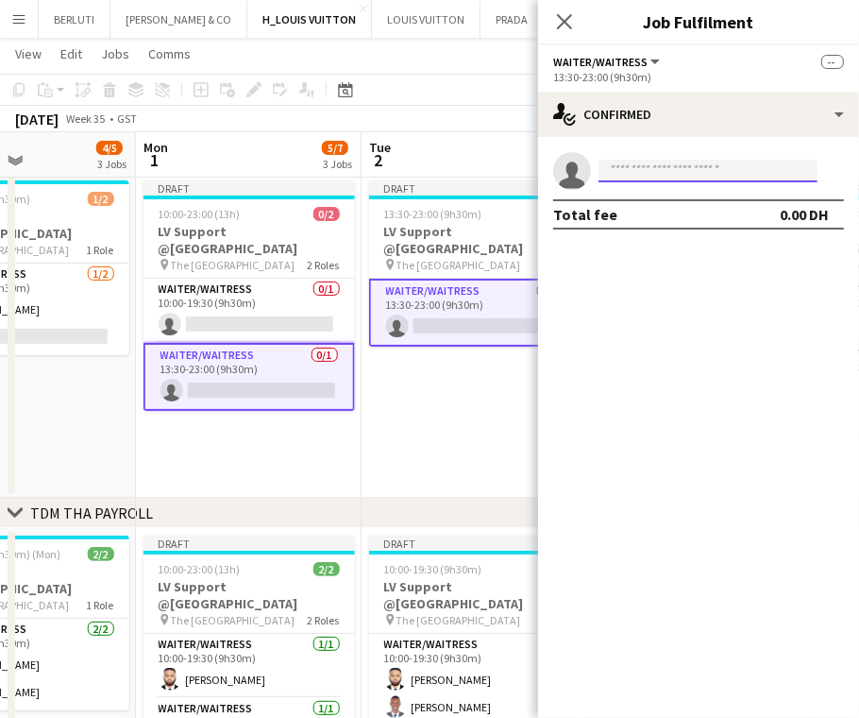
click at [627, 163] on input at bounding box center [708, 171] width 219 height 23
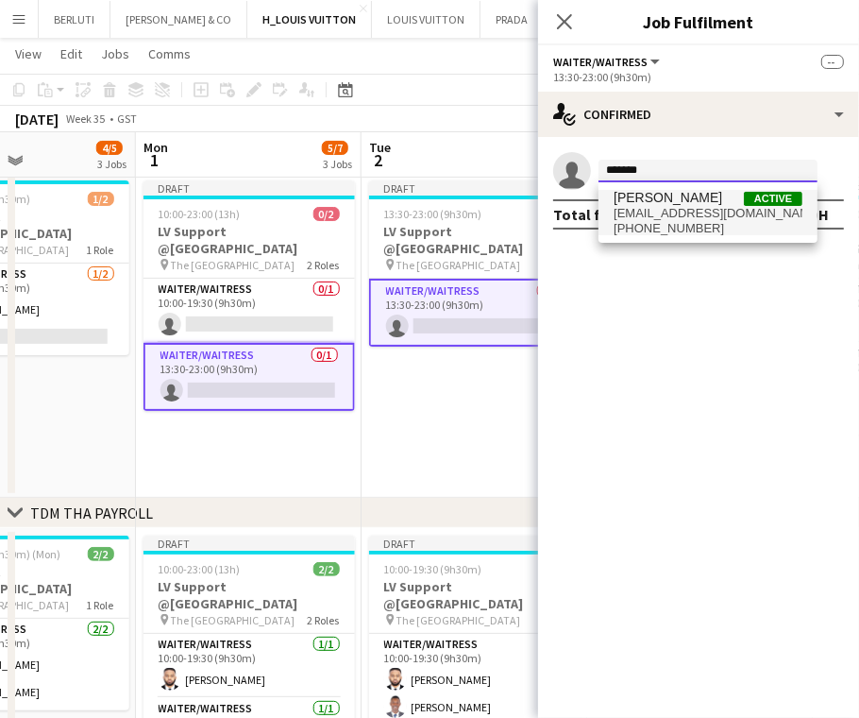
type input "*******"
click at [684, 200] on span "[PERSON_NAME]" at bounding box center [668, 198] width 109 height 16
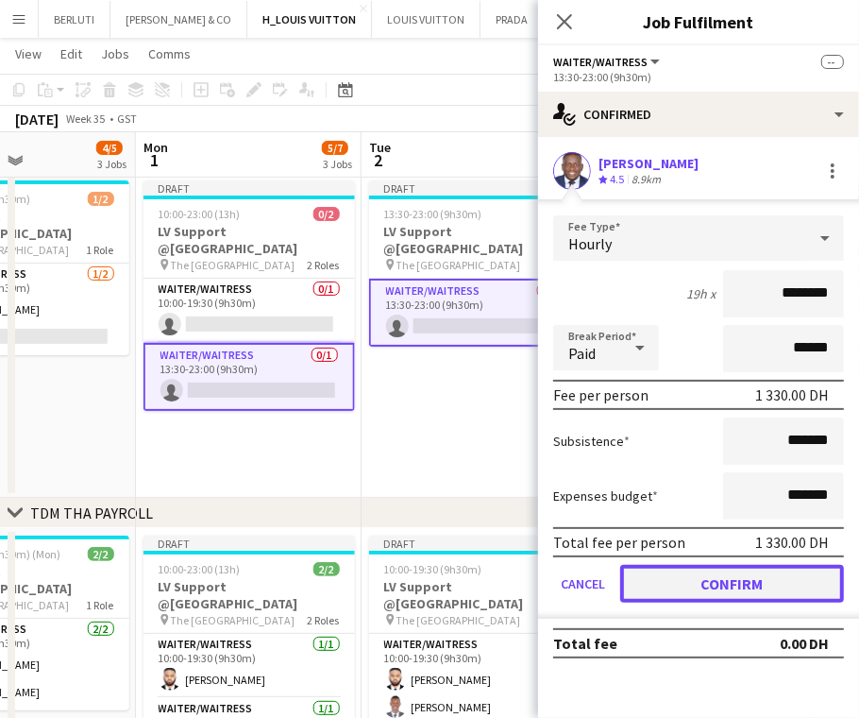
click at [726, 583] on button "Confirm" at bounding box center [732, 584] width 224 height 38
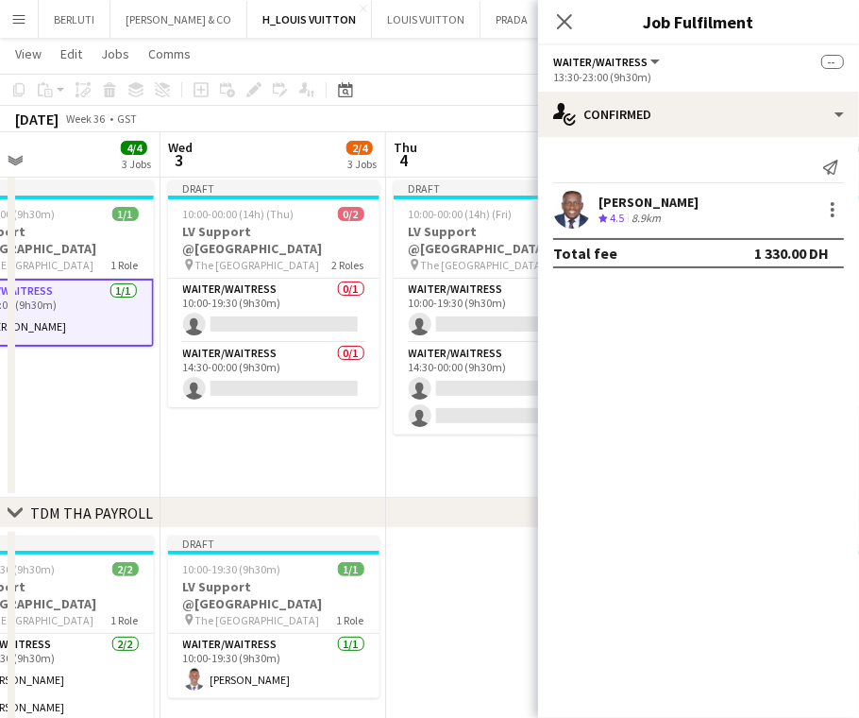
scroll to position [0, 744]
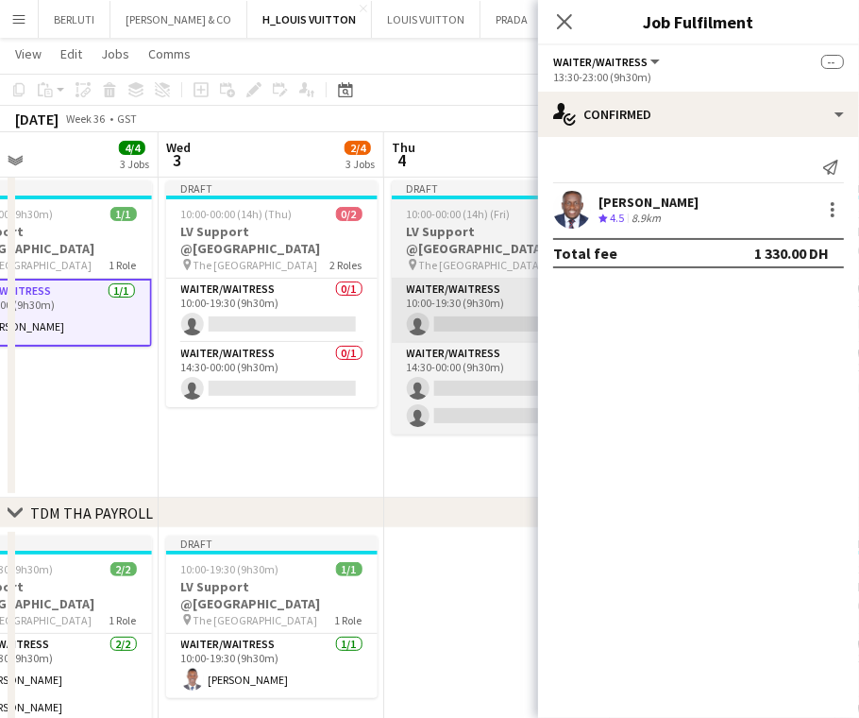
drag, startPoint x: 288, startPoint y: 272, endPoint x: 393, endPoint y: 277, distance: 104.9
click at [287, 279] on app-card-role "Waiter/Waitress 0/1 10:00-19:30 (9h30m) single-neutral-actions" at bounding box center [271, 311] width 211 height 64
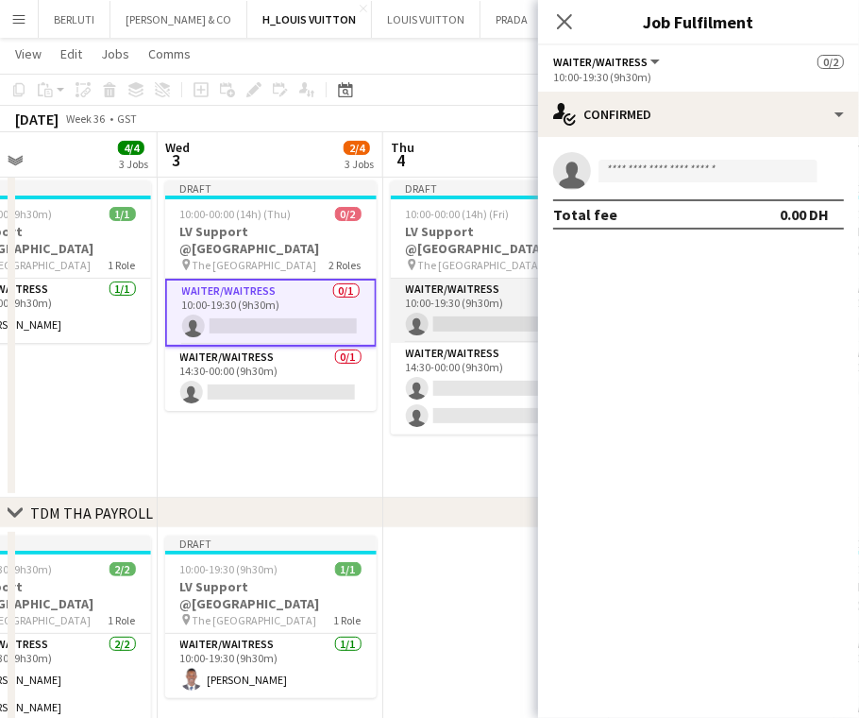
click at [499, 296] on app-card-role "Waiter/Waitress 0/1 10:00-19:30 (9h30m) single-neutral-actions" at bounding box center [496, 311] width 211 height 64
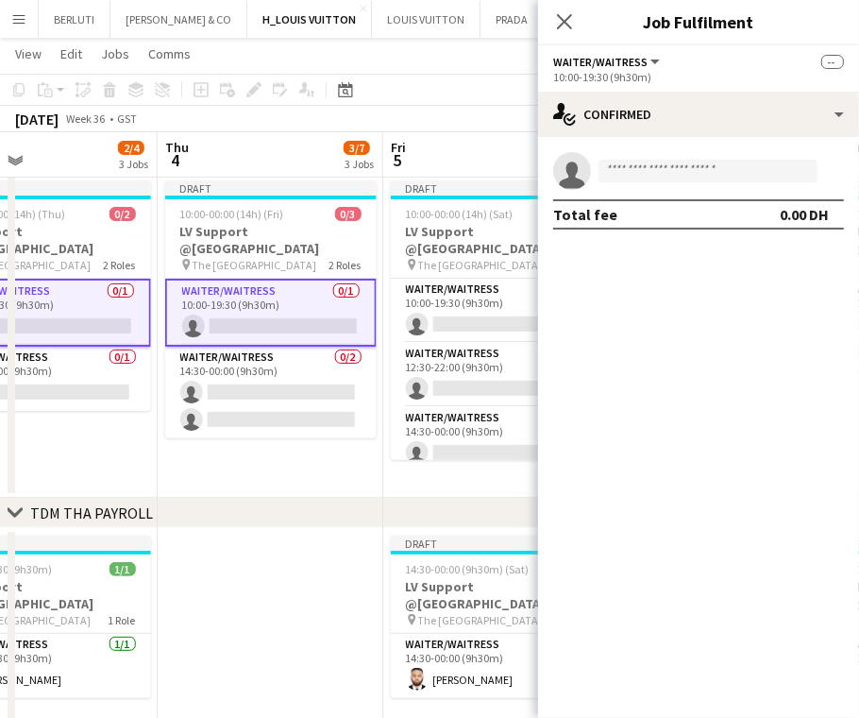
drag, startPoint x: 332, startPoint y: 304, endPoint x: 211, endPoint y: 304, distance: 120.8
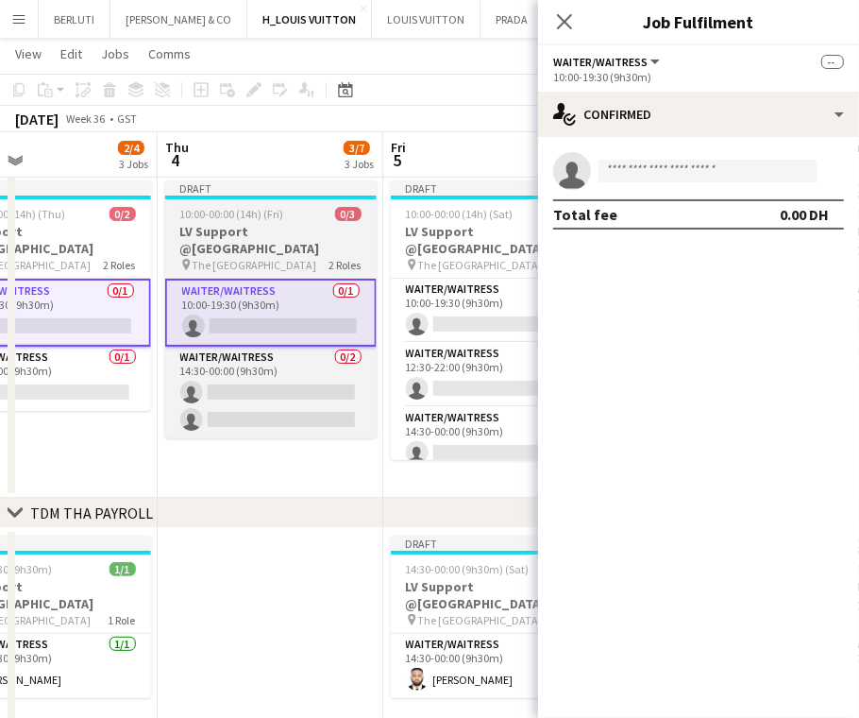
scroll to position [0, 751]
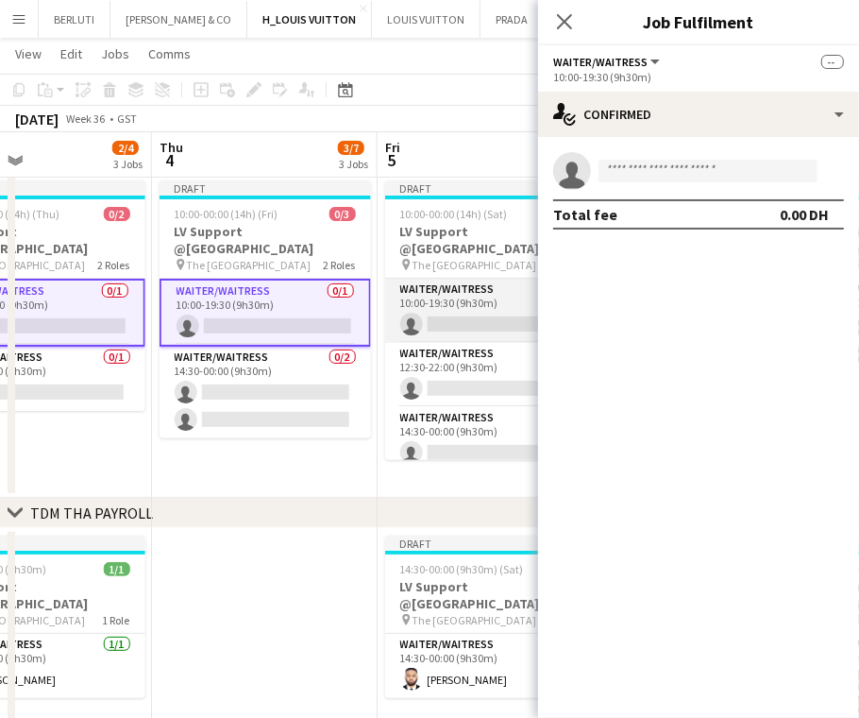
click at [415, 284] on app-card-role "Waiter/Waitress 0/1 10:00-19:30 (9h30m) single-neutral-actions" at bounding box center [490, 311] width 211 height 64
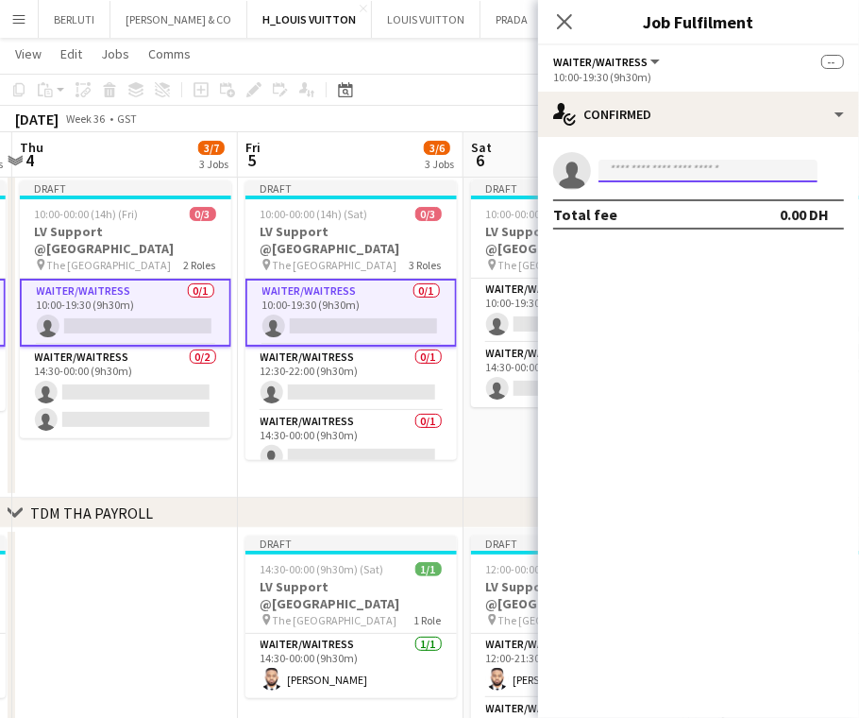
click at [623, 177] on input at bounding box center [708, 171] width 219 height 23
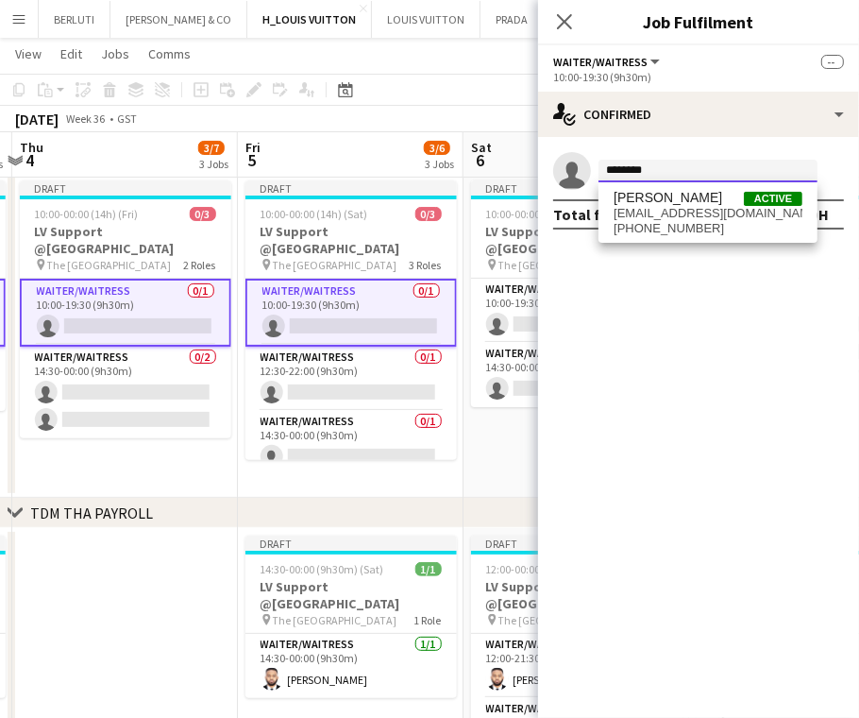
type input "*******"
click at [687, 212] on span "[EMAIL_ADDRESS][DOMAIN_NAME]" at bounding box center [708, 213] width 189 height 15
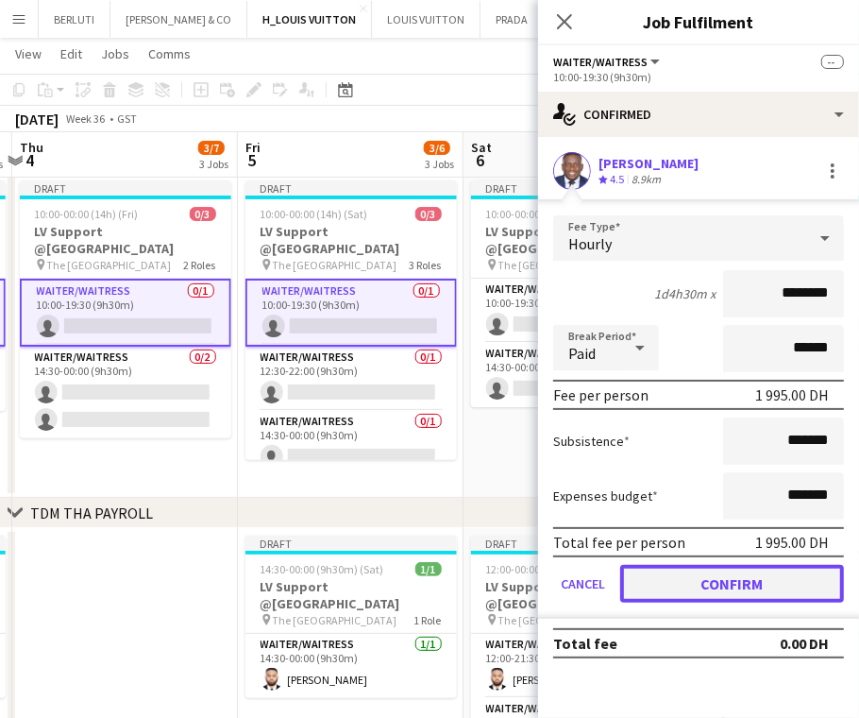
click at [735, 584] on button "Confirm" at bounding box center [732, 584] width 224 height 38
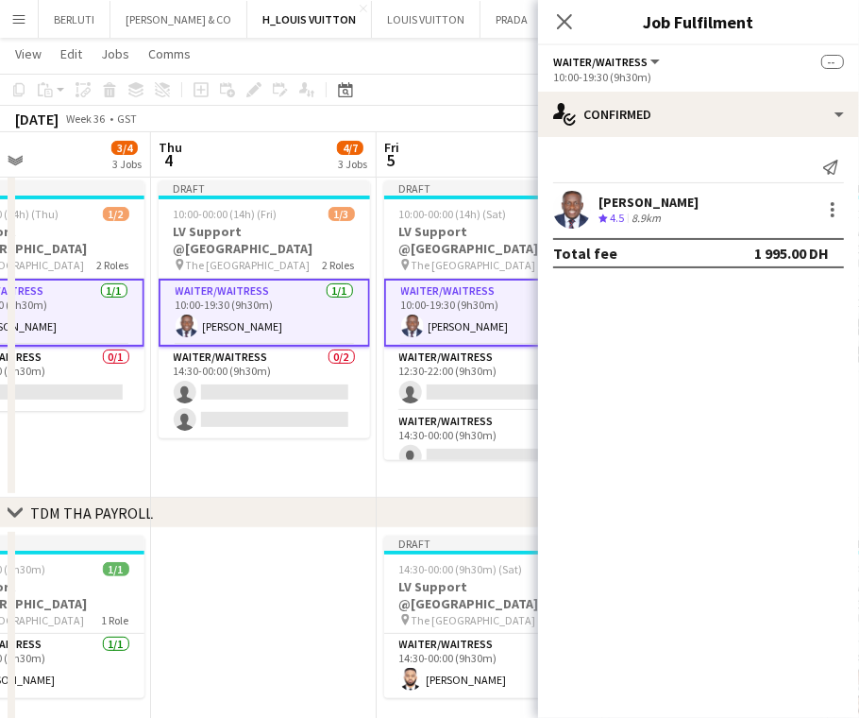
drag, startPoint x: 246, startPoint y: 384, endPoint x: 297, endPoint y: 382, distance: 51.0
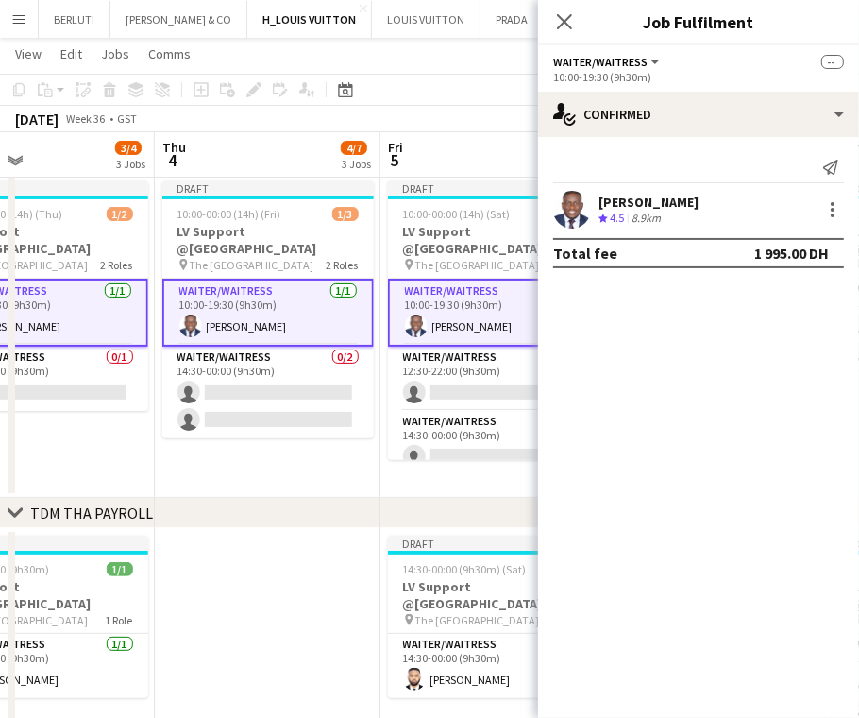
drag, startPoint x: 246, startPoint y: 412, endPoint x: 257, endPoint y: 411, distance: 10.4
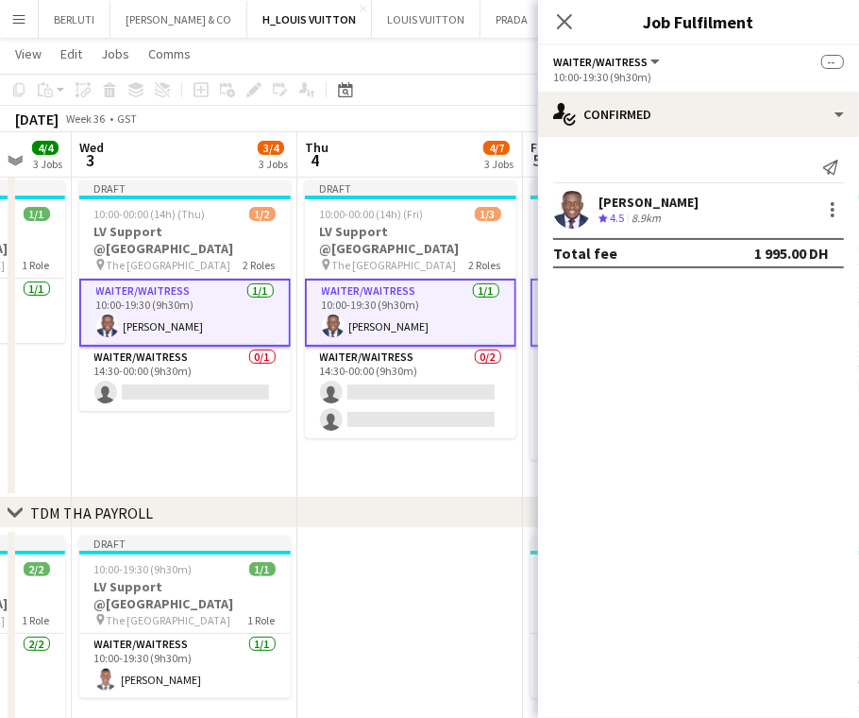
drag, startPoint x: 270, startPoint y: 419, endPoint x: 242, endPoint y: 421, distance: 28.4
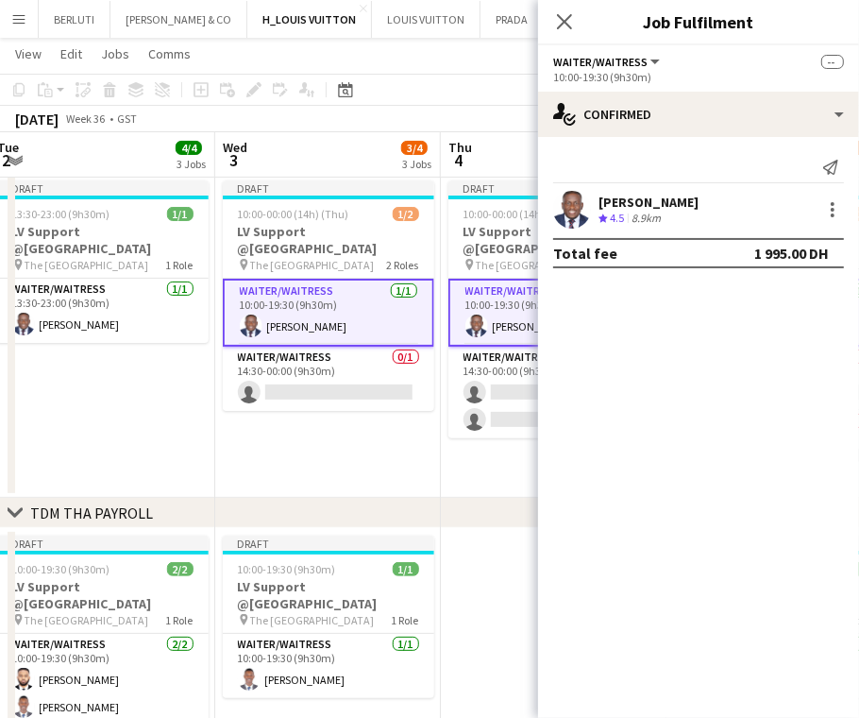
drag, startPoint x: 340, startPoint y: 411, endPoint x: 293, endPoint y: 414, distance: 47.3
click at [283, 422] on app-date-cell "Draft 10:00-00:00 (14h) (Thu) 1/2 LV Support @[GEOGRAPHIC_DATA] pin The Dubai M…" at bounding box center [328, 335] width 226 height 325
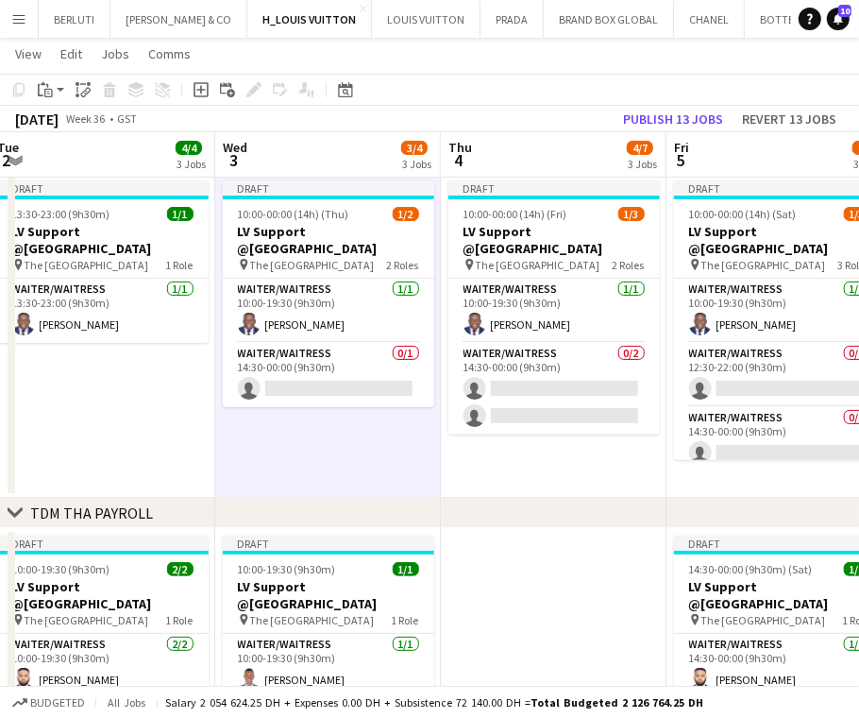
drag, startPoint x: 164, startPoint y: 429, endPoint x: 384, endPoint y: 419, distance: 220.2
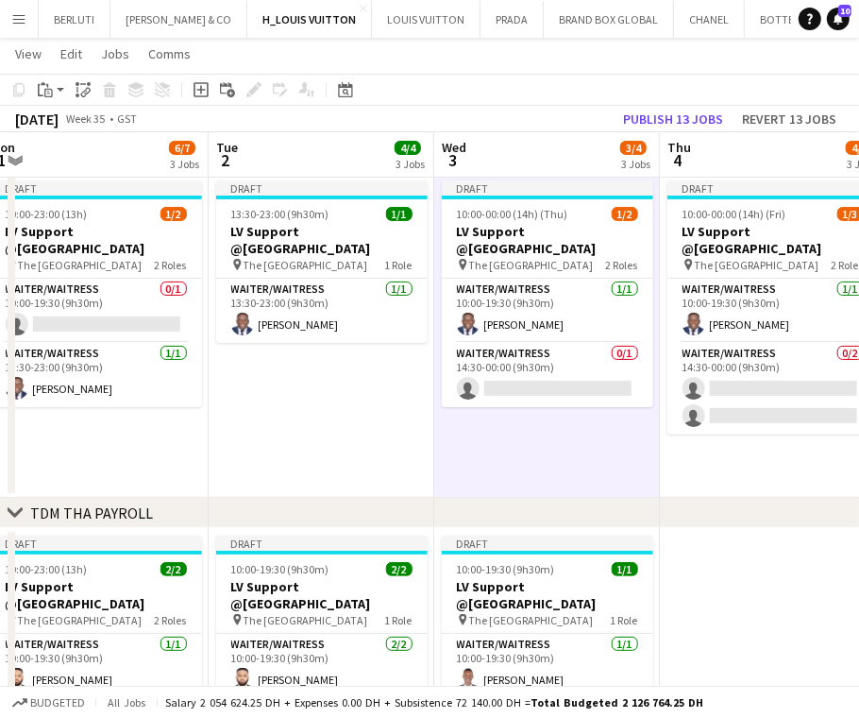
scroll to position [0, 537]
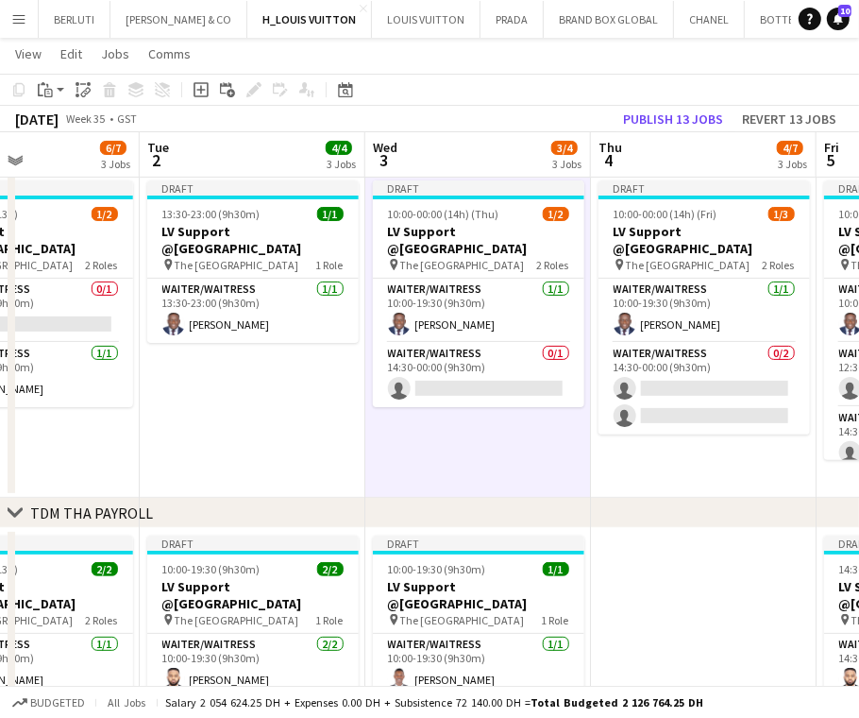
drag, startPoint x: 255, startPoint y: 430, endPoint x: 411, endPoint y: 426, distance: 155.8
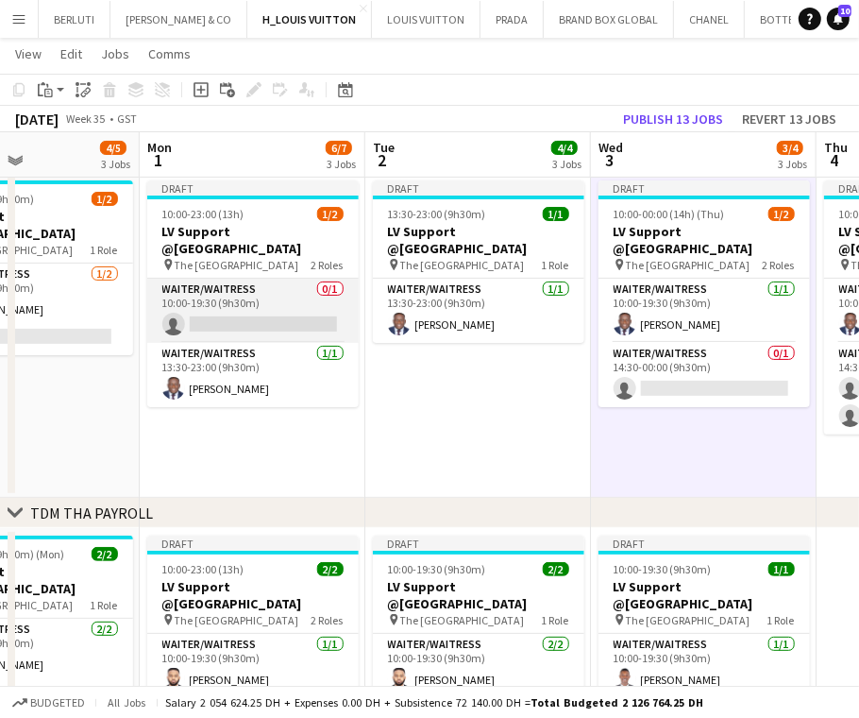
click at [245, 306] on app-card-role "Waiter/Waitress 0/1 10:00-19:30 (9h30m) single-neutral-actions" at bounding box center [252, 311] width 211 height 64
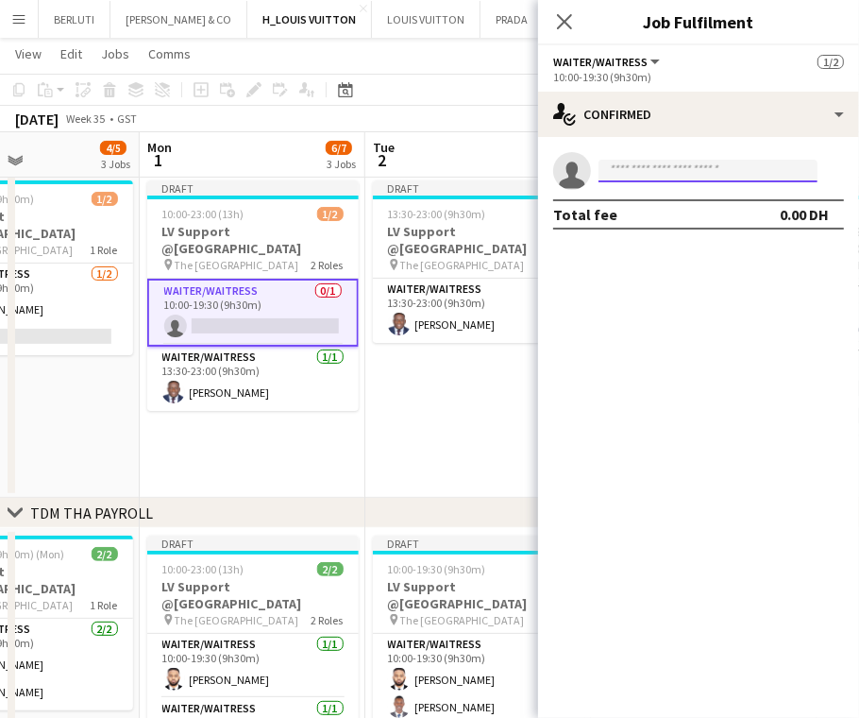
click at [707, 176] on input at bounding box center [708, 171] width 219 height 23
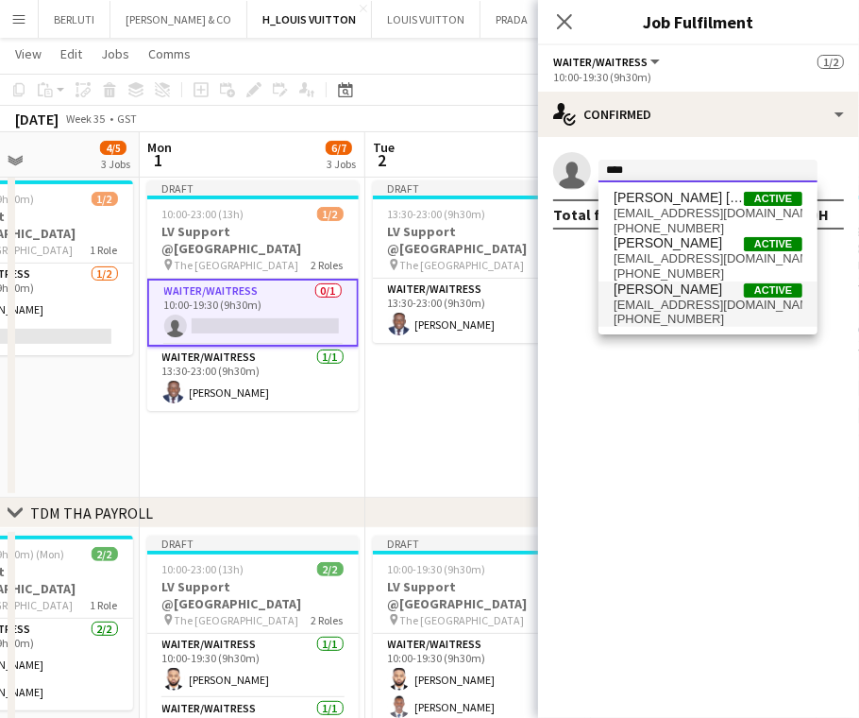
type input "****"
click at [695, 310] on span "[EMAIL_ADDRESS][DOMAIN_NAME]" at bounding box center [708, 304] width 189 height 15
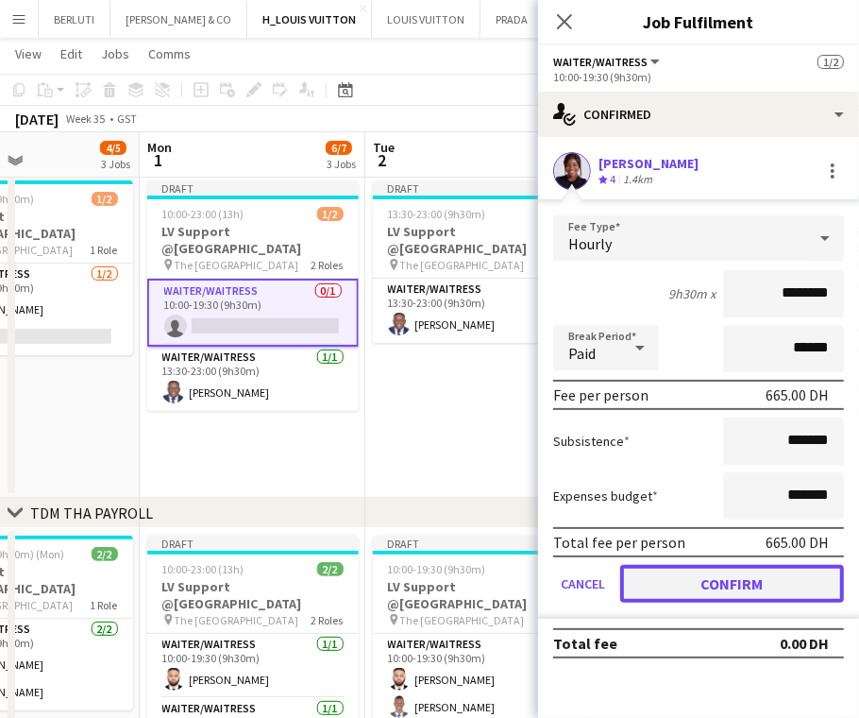
click at [718, 579] on button "Confirm" at bounding box center [732, 584] width 224 height 38
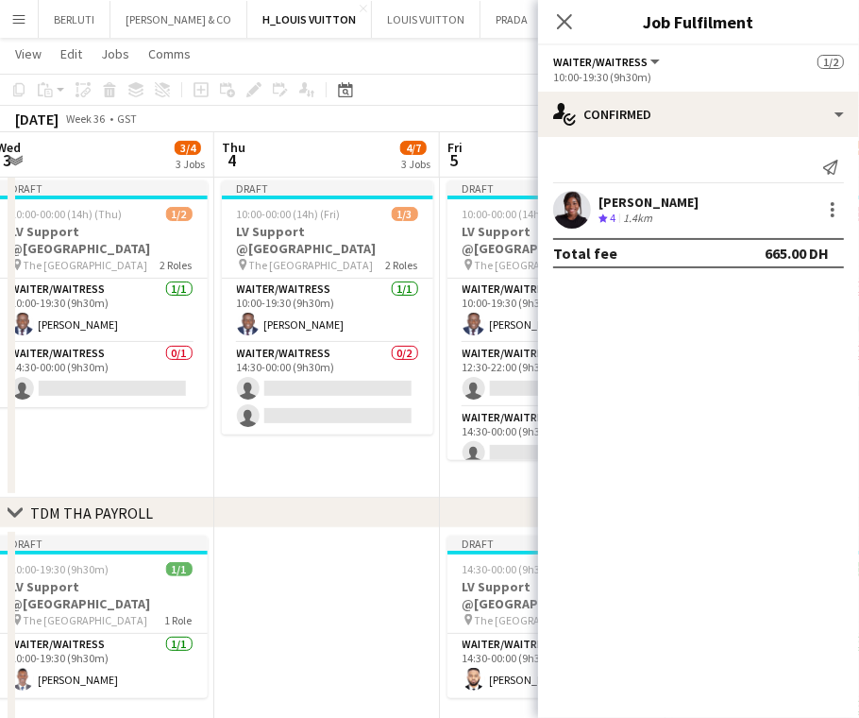
scroll to position [0, 744]
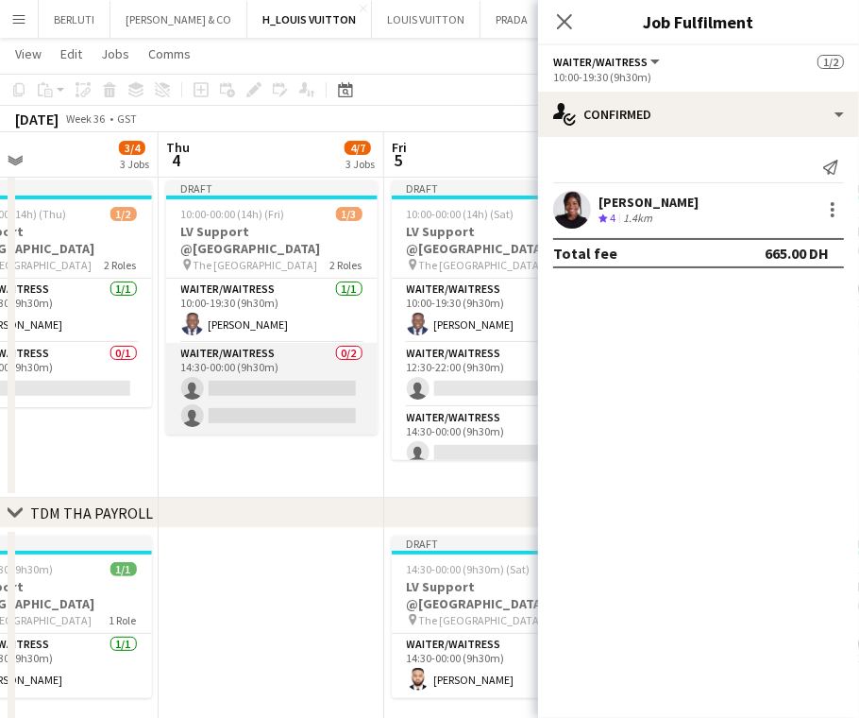
click at [328, 396] on app-card-role "Waiter/Waitress 0/2 14:30-00:00 (9h30m) single-neutral-actions single-neutral-a…" at bounding box center [271, 389] width 211 height 92
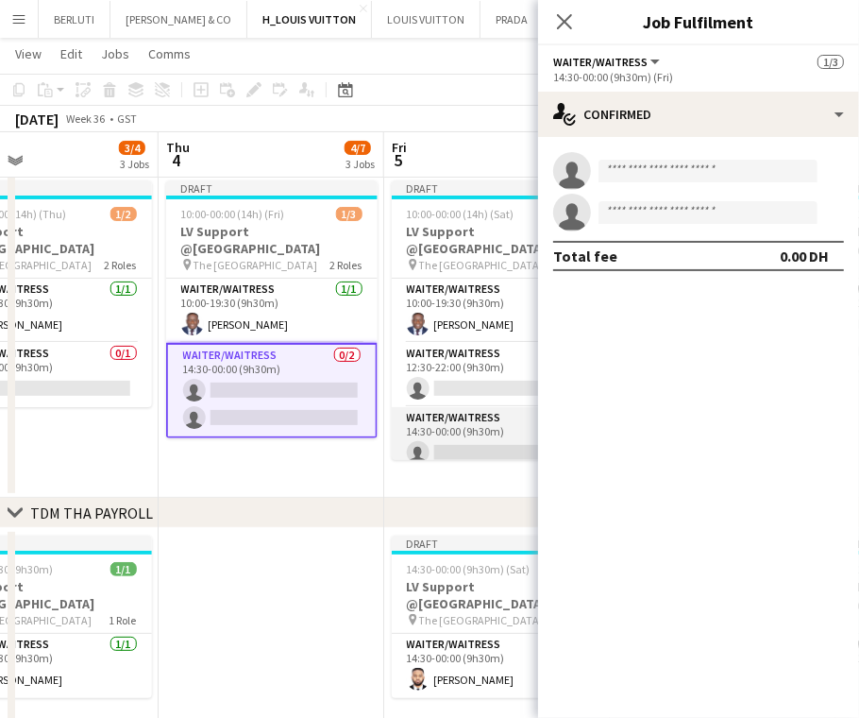
click at [467, 425] on app-card-role "Waiter/Waitress 0/1 14:30-00:00 (9h30m) single-neutral-actions" at bounding box center [497, 439] width 211 height 64
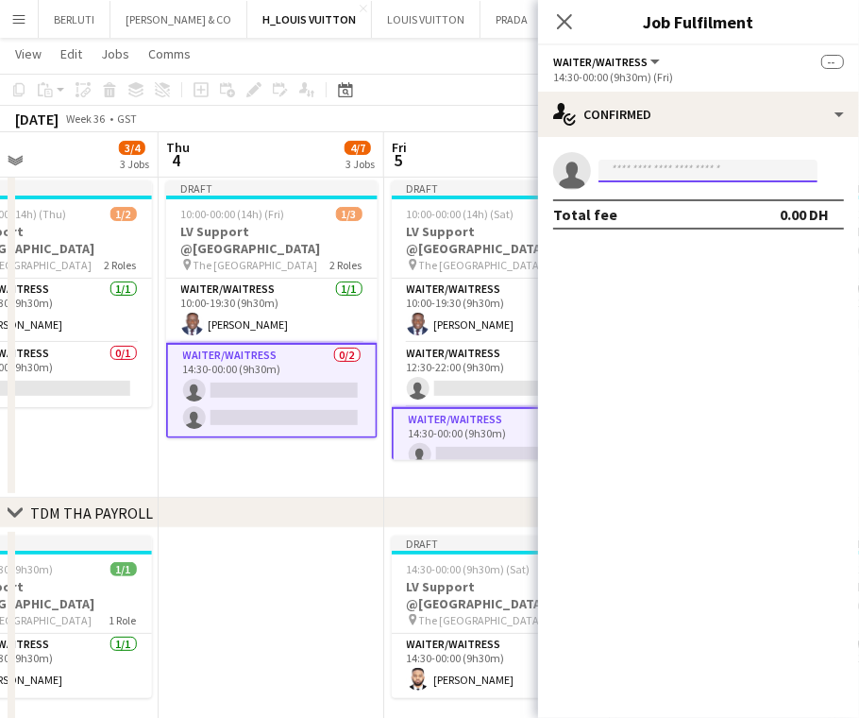
click at [691, 173] on input at bounding box center [708, 171] width 219 height 23
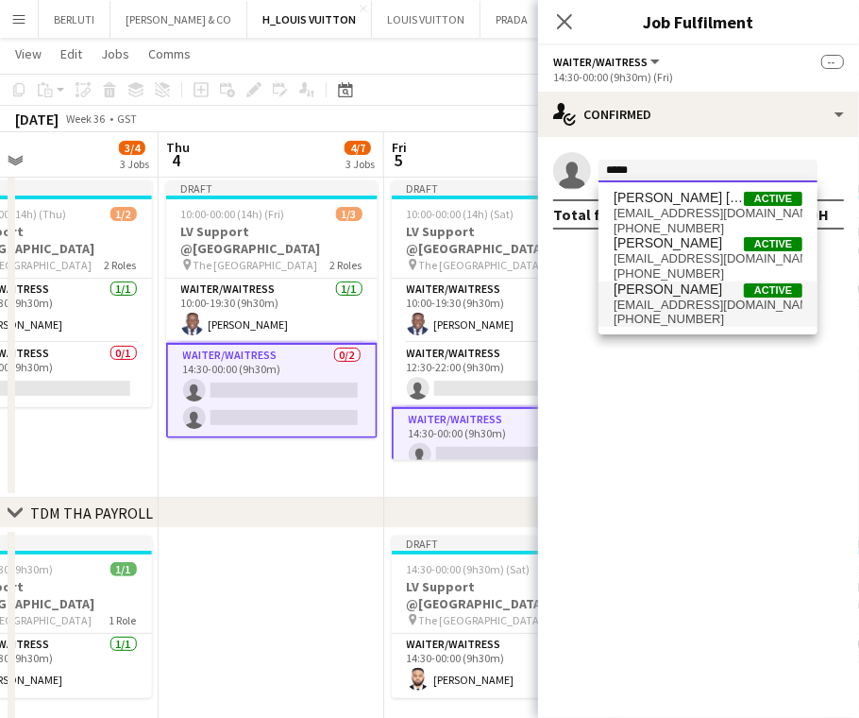
type input "****"
click at [726, 298] on span "[EMAIL_ADDRESS][DOMAIN_NAME]" at bounding box center [708, 304] width 189 height 15
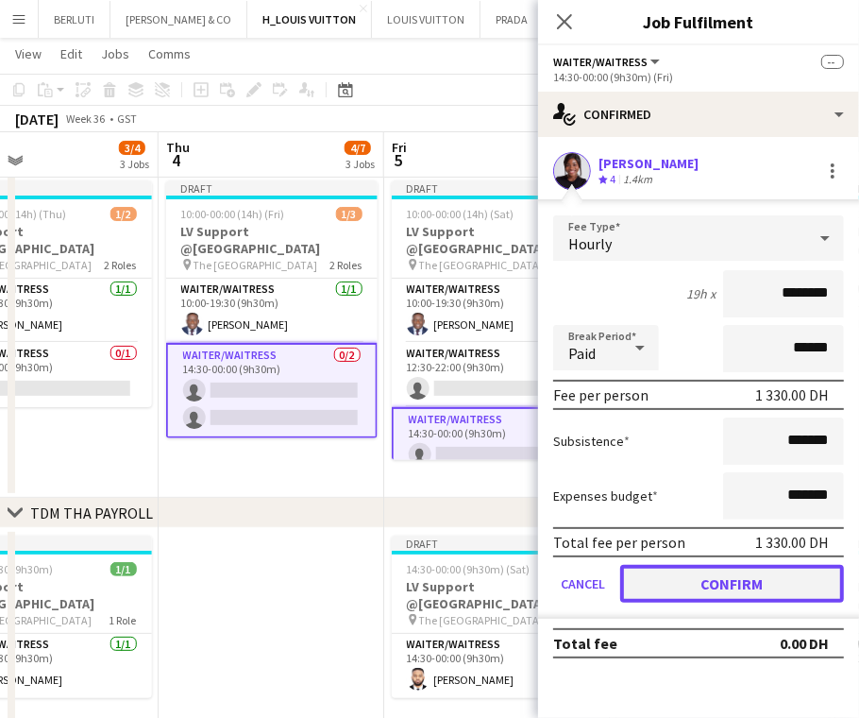
drag, startPoint x: 793, startPoint y: 566, endPoint x: 471, endPoint y: 550, distance: 322.3
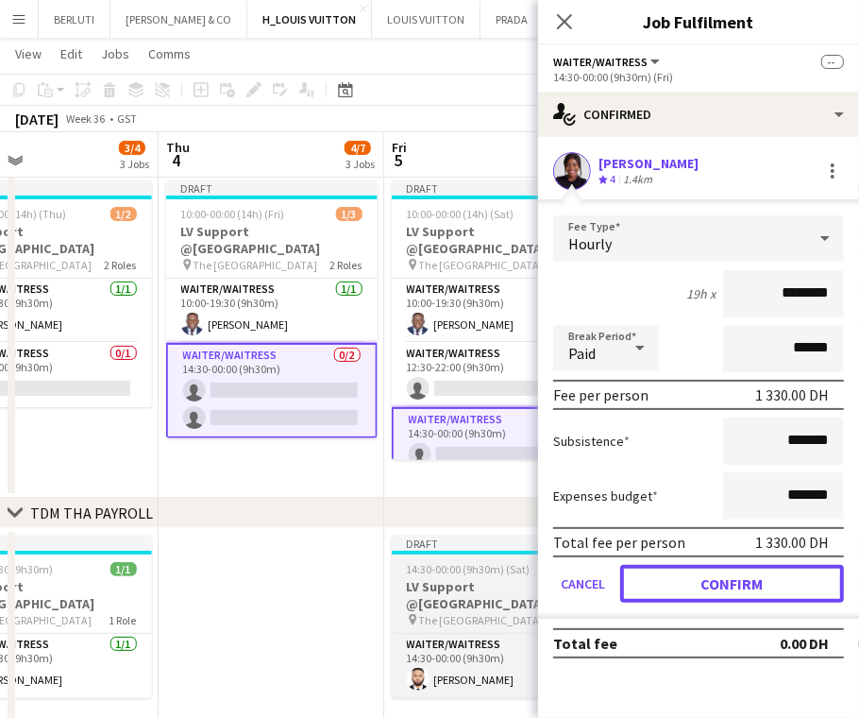
click at [793, 566] on button "Confirm" at bounding box center [732, 584] width 224 height 38
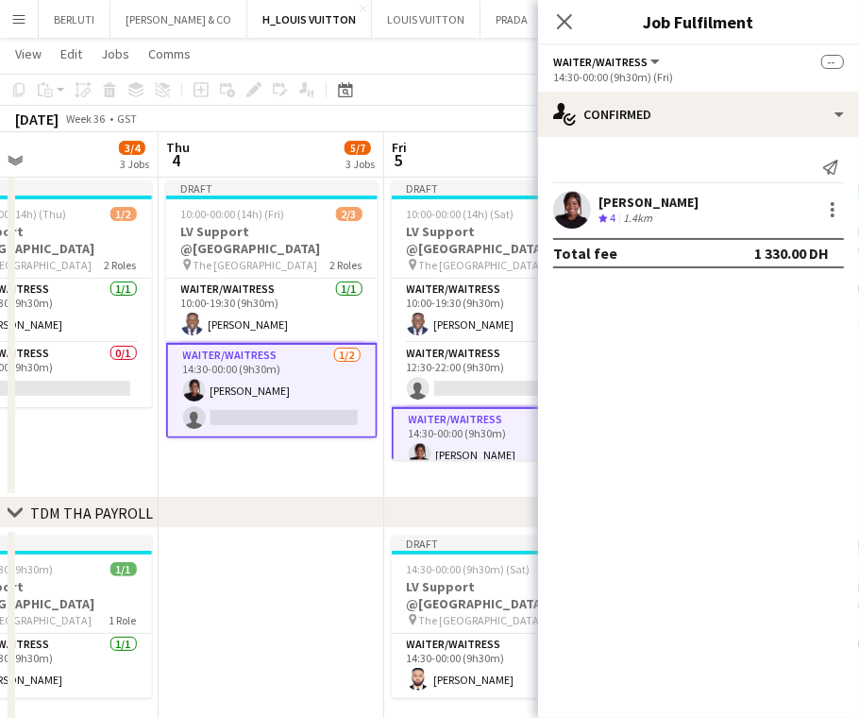
click at [249, 343] on app-card-role "Waiter/Waitress [DATE] 14:30-00:00 (9h30m) [PERSON_NAME] single-neutral-actions" at bounding box center [271, 390] width 211 height 95
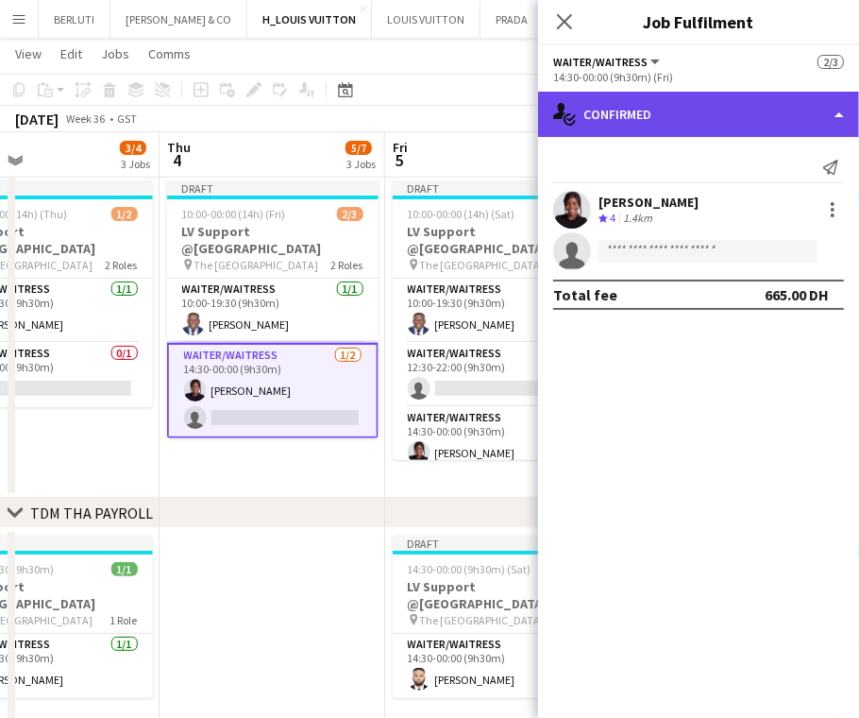
click at [758, 118] on div "single-neutral-actions-check-2 Confirmed" at bounding box center [698, 114] width 321 height 45
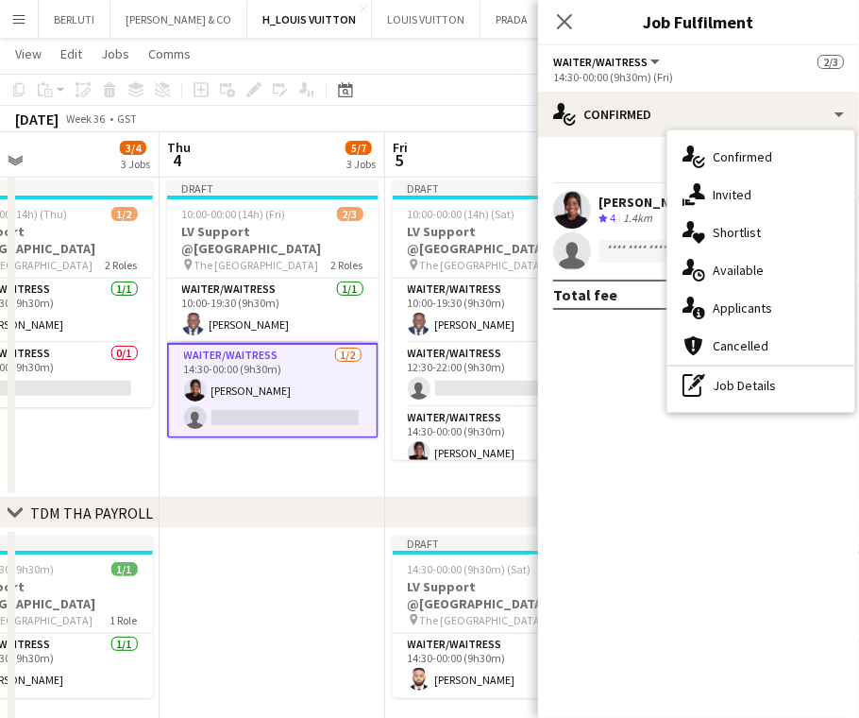
click at [798, 388] on div "pen-write Job Details" at bounding box center [761, 385] width 187 height 38
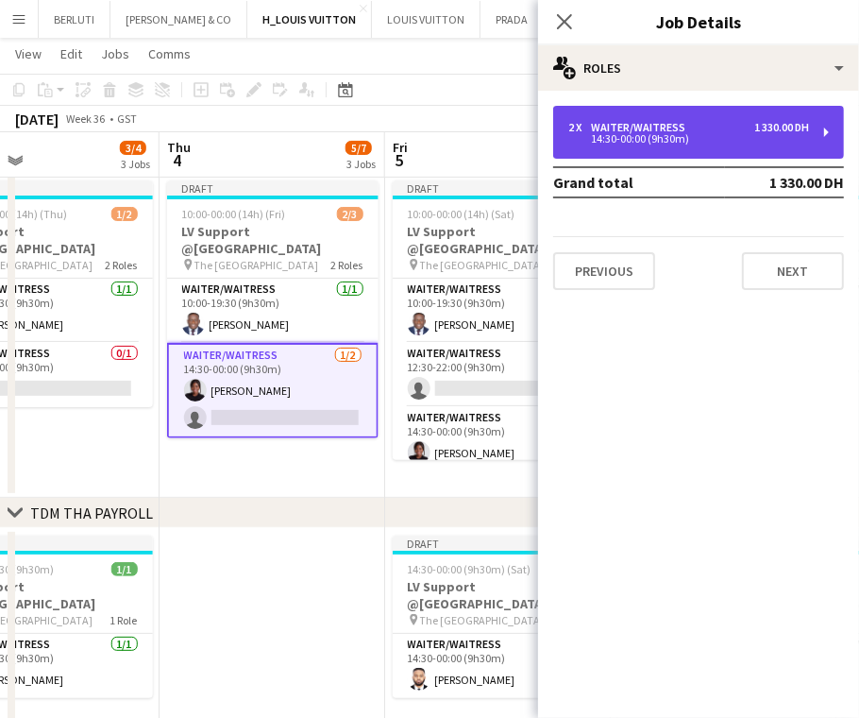
click at [804, 117] on div "2 x Waiter/Waitress 1 330.00 DH 14:30-00:00 (9h30m)" at bounding box center [698, 132] width 291 height 53
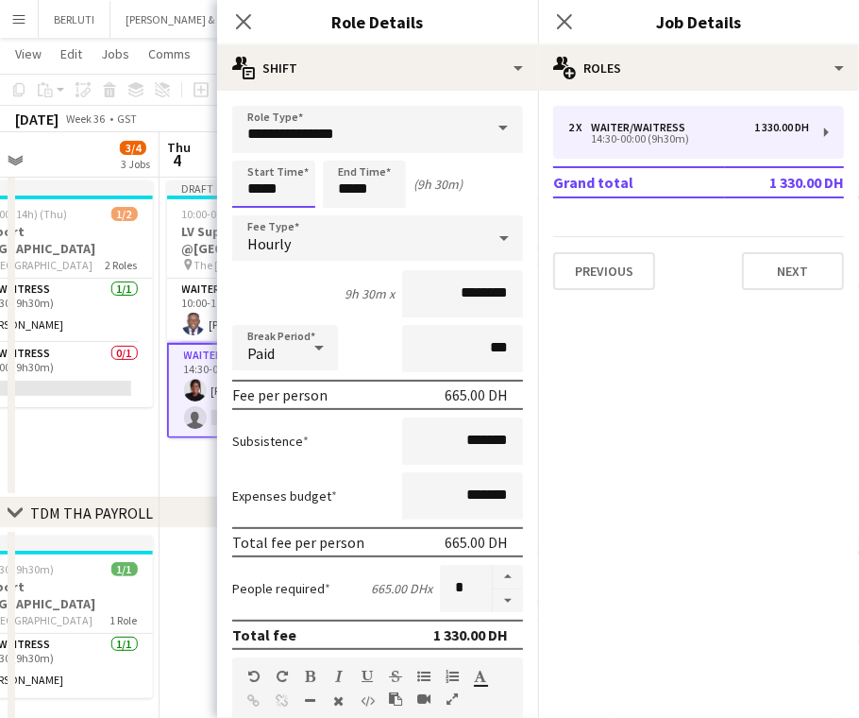
click at [262, 186] on input "*****" at bounding box center [273, 184] width 83 height 47
type input "*****"
drag, startPoint x: 349, startPoint y: 193, endPoint x: 282, endPoint y: 201, distance: 67.6
click at [282, 201] on div "Start Time ***** End Time ***** (10h 30m)" at bounding box center [377, 184] width 291 height 47
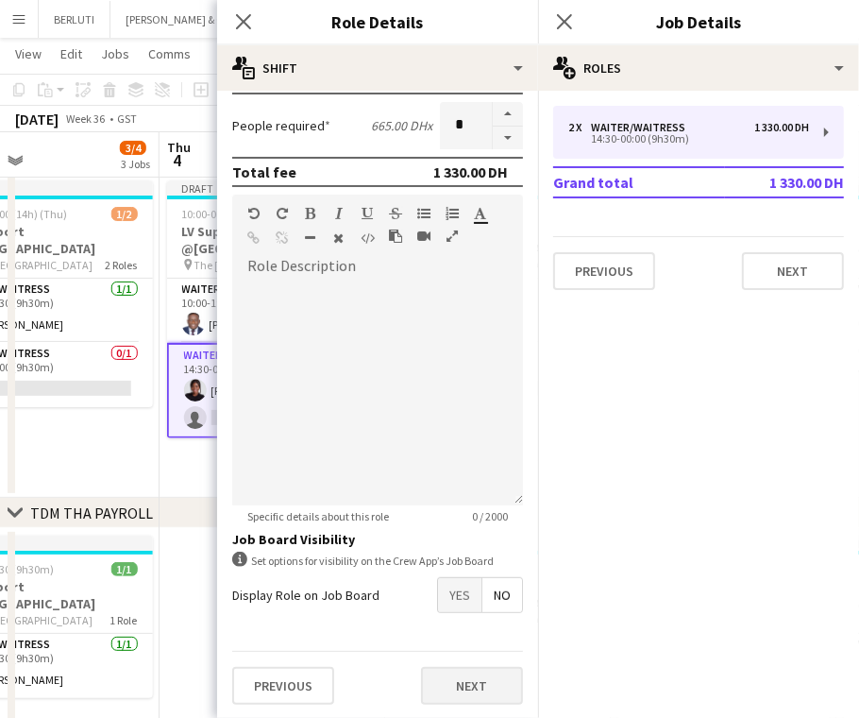
type input "*****"
click at [459, 687] on button "Next" at bounding box center [472, 686] width 102 height 38
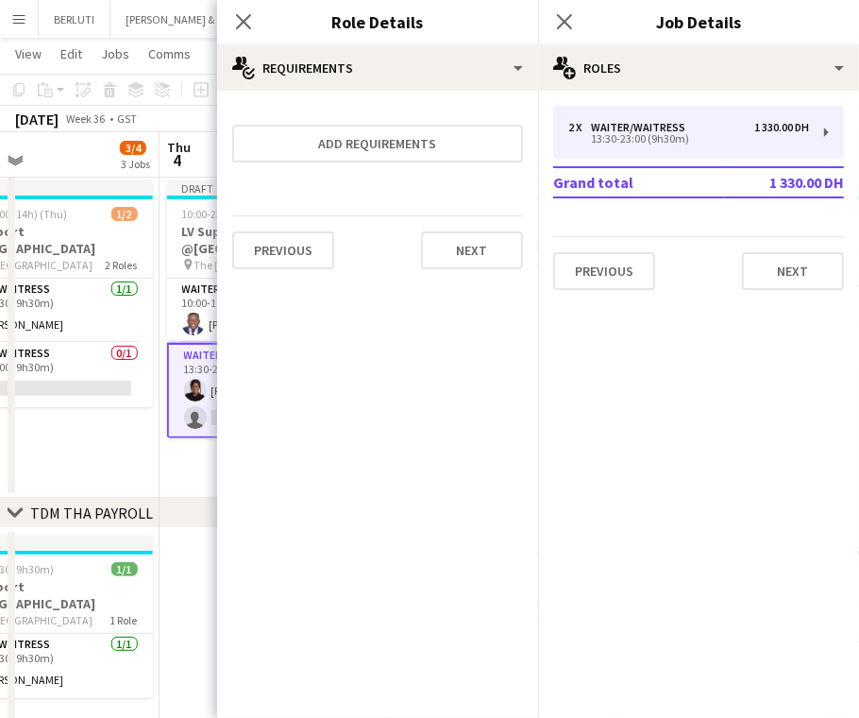
scroll to position [0, 0]
click at [171, 489] on app-date-cell "Draft 10:00-23:00 (13h) 2/3 LV Support @[GEOGRAPHIC_DATA] pin The Dubai Mall 2 …" at bounding box center [273, 335] width 226 height 325
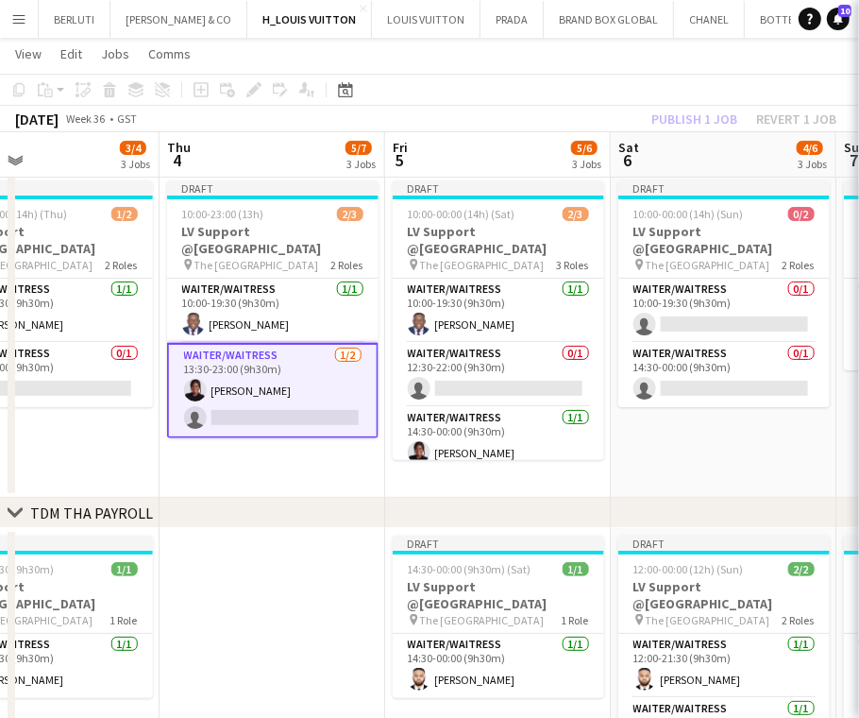
scroll to position [0, 741]
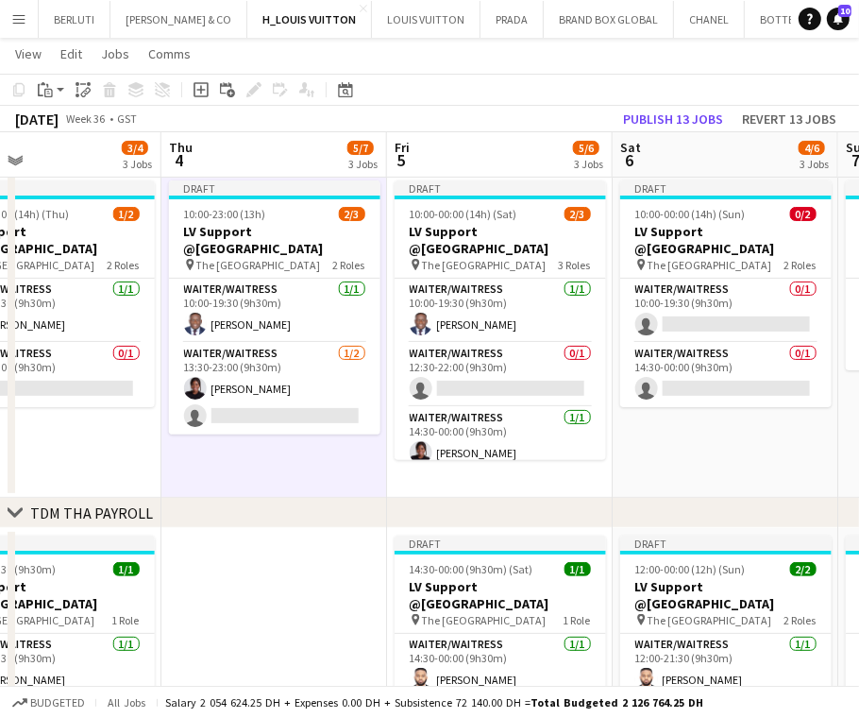
drag, startPoint x: 618, startPoint y: 475, endPoint x: 566, endPoint y: 467, distance: 52.5
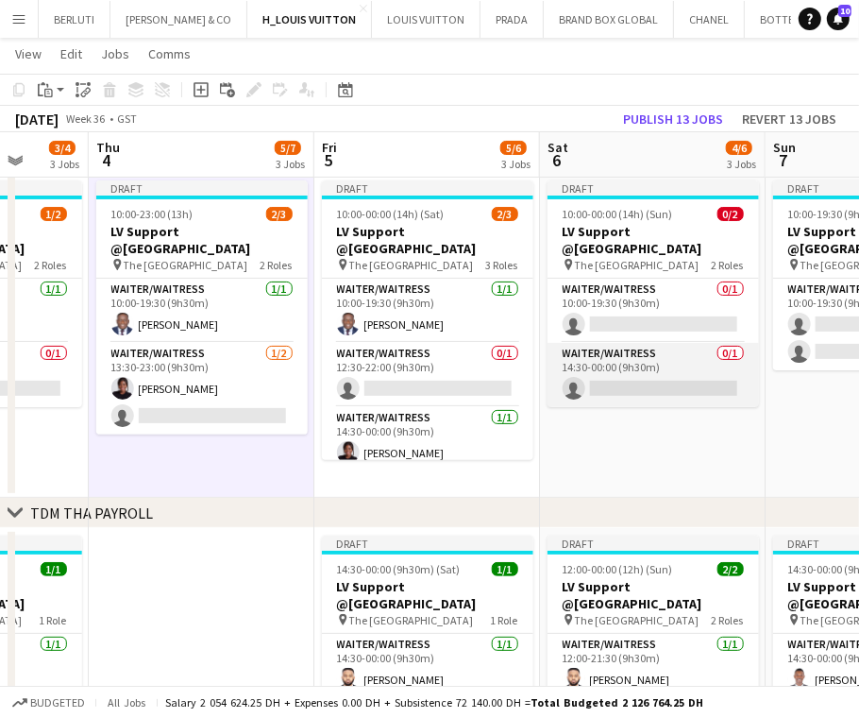
click at [702, 380] on app-card-role "Waiter/Waitress 0/1 14:30-00:00 (9h30m) single-neutral-actions" at bounding box center [653, 375] width 211 height 64
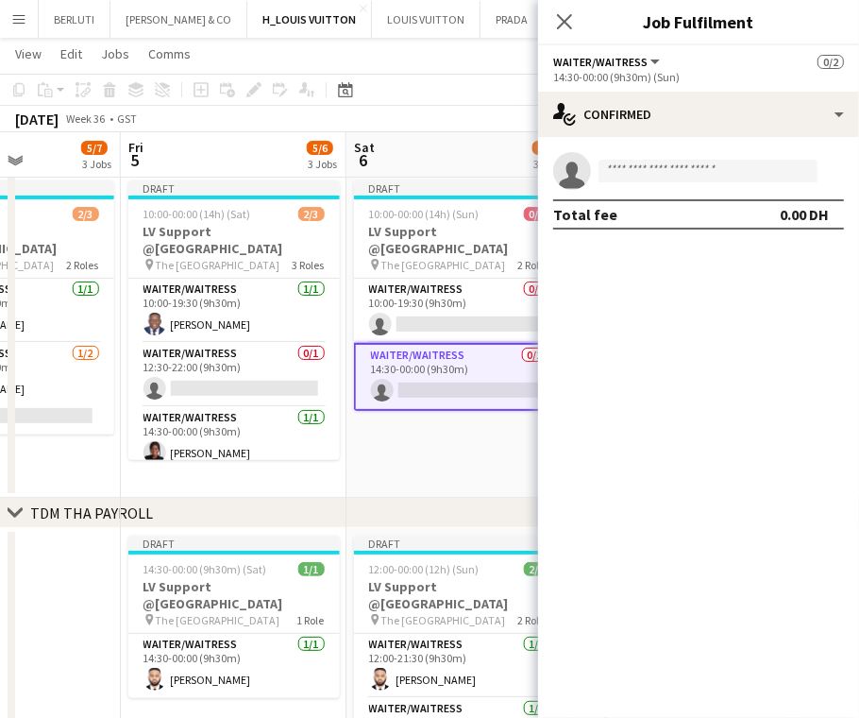
drag, startPoint x: 266, startPoint y: 427, endPoint x: 179, endPoint y: 417, distance: 87.4
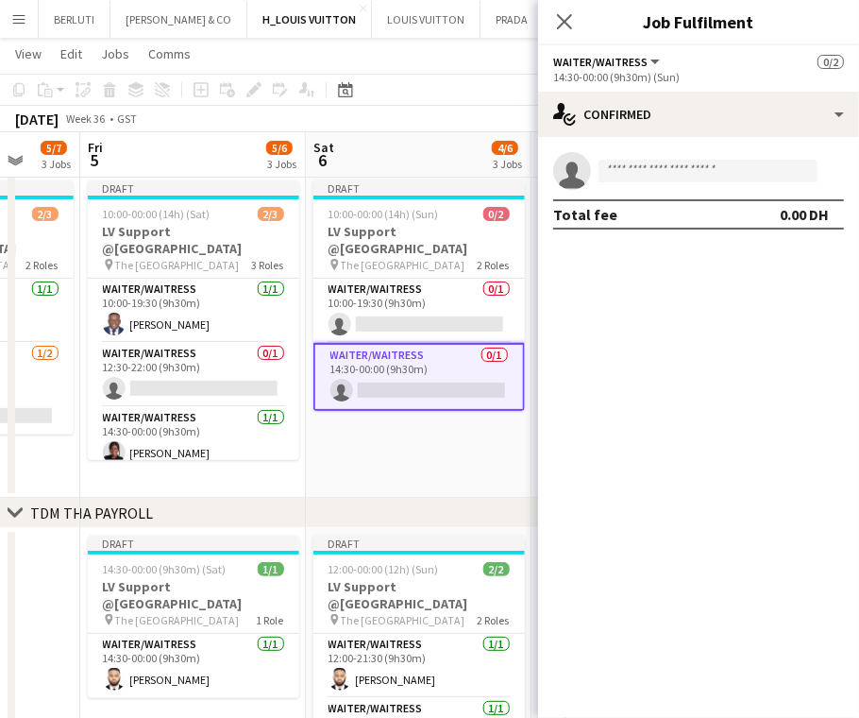
drag, startPoint x: 458, startPoint y: 404, endPoint x: 363, endPoint y: 407, distance: 95.4
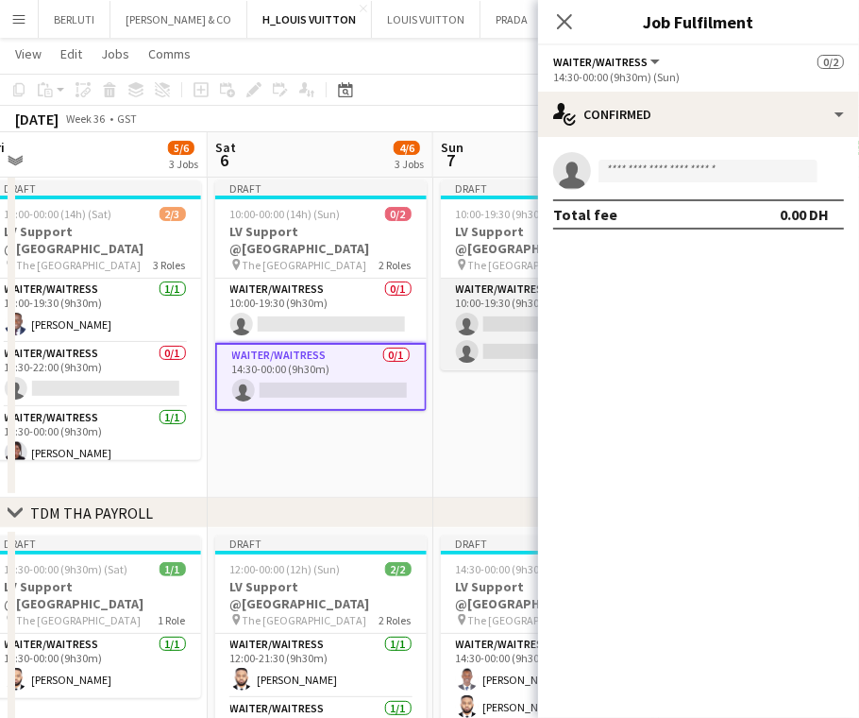
click at [514, 327] on app-card-role "Waiter/Waitress 0/2 10:00-19:30 (9h30m) single-neutral-actions single-neutral-a…" at bounding box center [546, 325] width 211 height 92
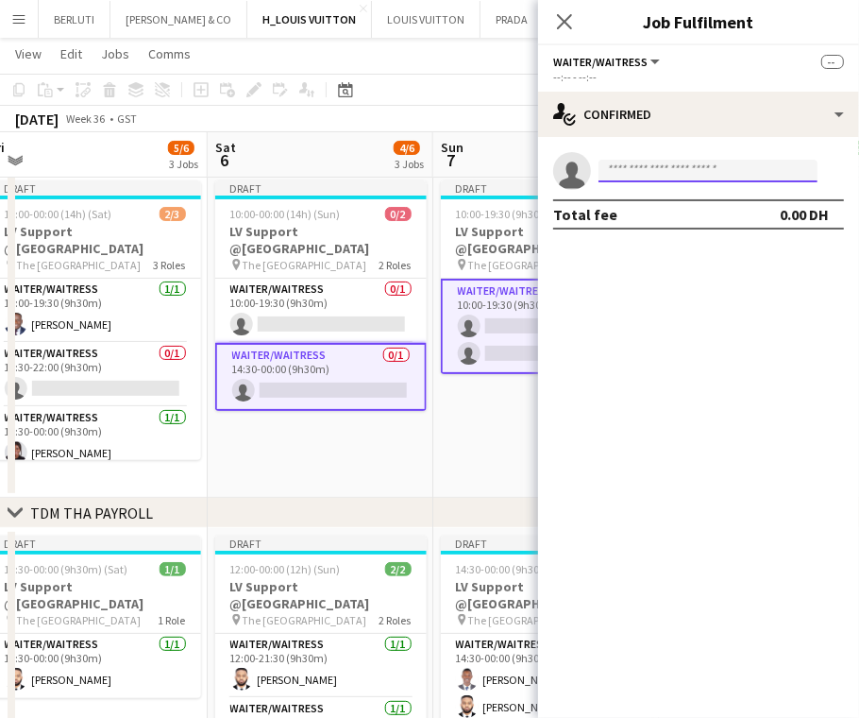
click at [717, 162] on input at bounding box center [708, 171] width 219 height 23
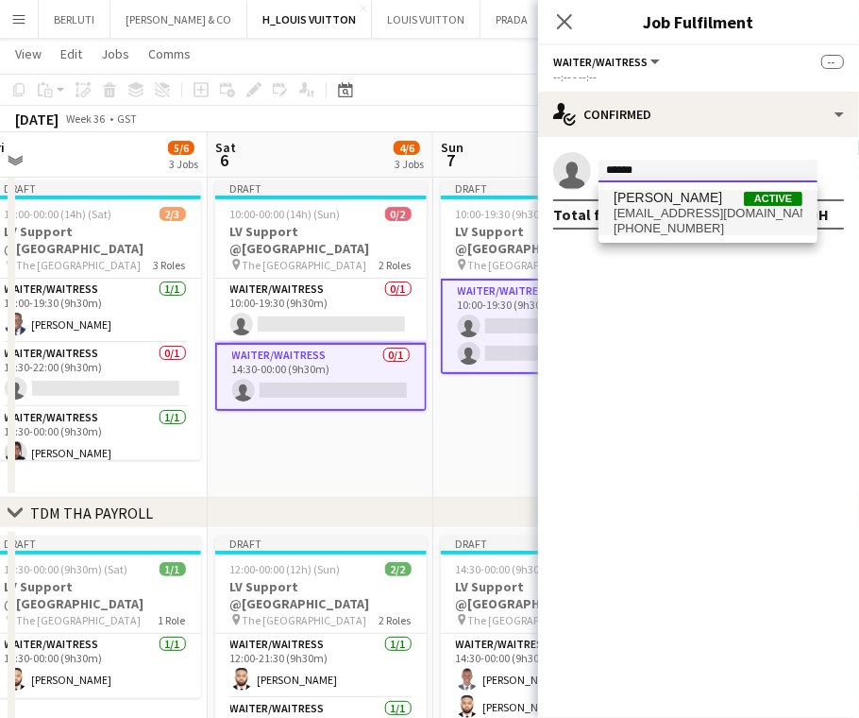
type input "******"
click at [688, 190] on span "[PERSON_NAME] Active" at bounding box center [708, 198] width 189 height 16
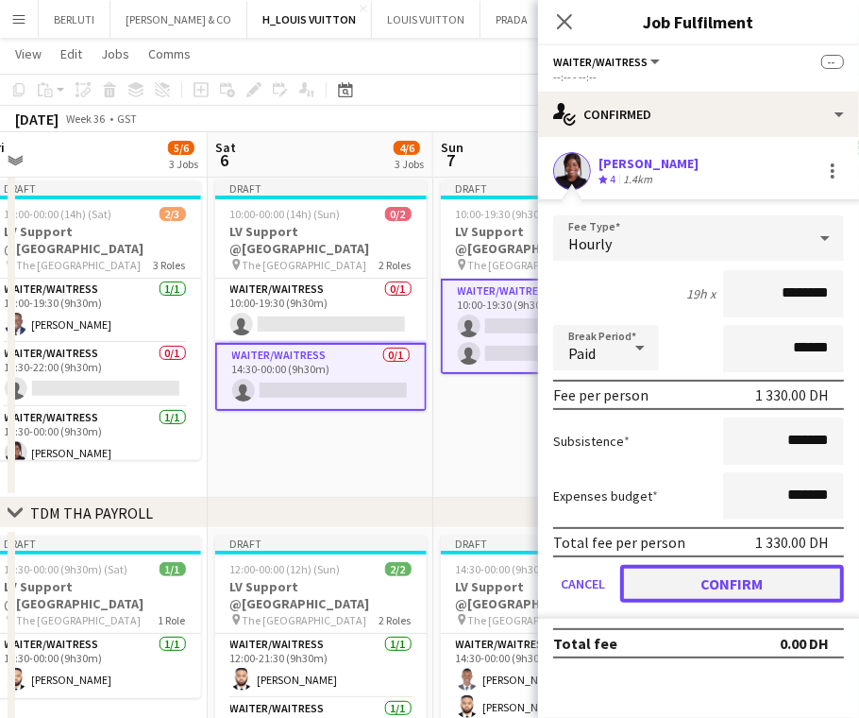
click at [729, 581] on button "Confirm" at bounding box center [732, 584] width 224 height 38
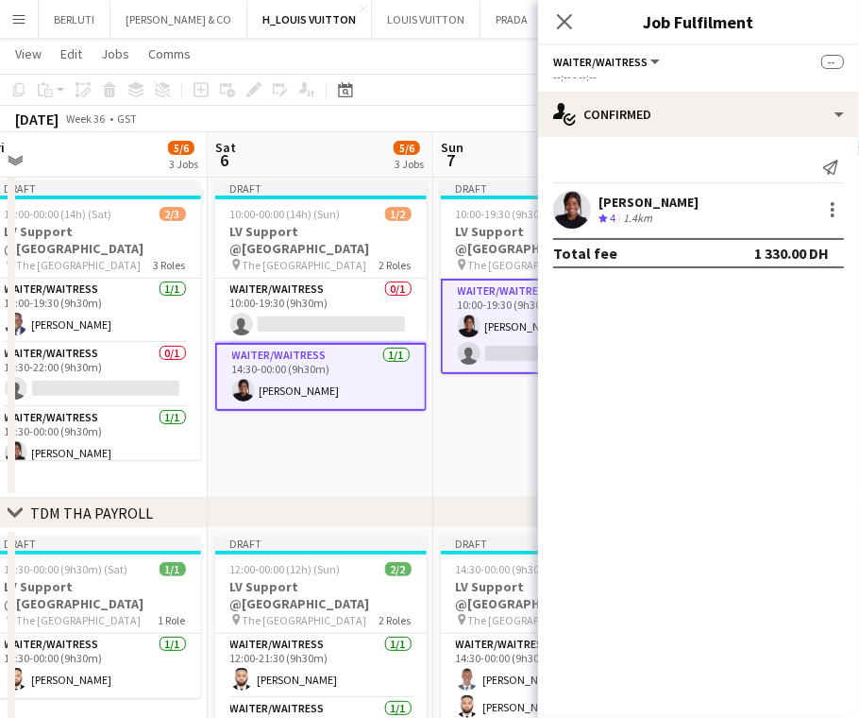
click at [470, 481] on app-date-cell "Draft 10:00-19:30 (9h30m) 1/2 LV Support @[GEOGRAPHIC_DATA] pin The Dubai Mall …" at bounding box center [546, 335] width 226 height 325
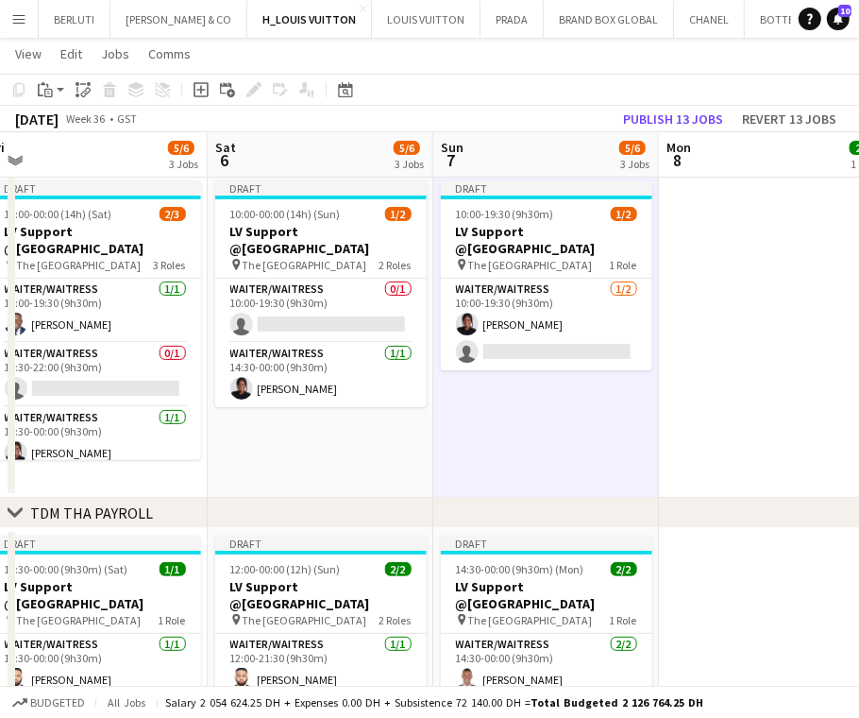
drag, startPoint x: 331, startPoint y: 417, endPoint x: 562, endPoint y: 414, distance: 230.4
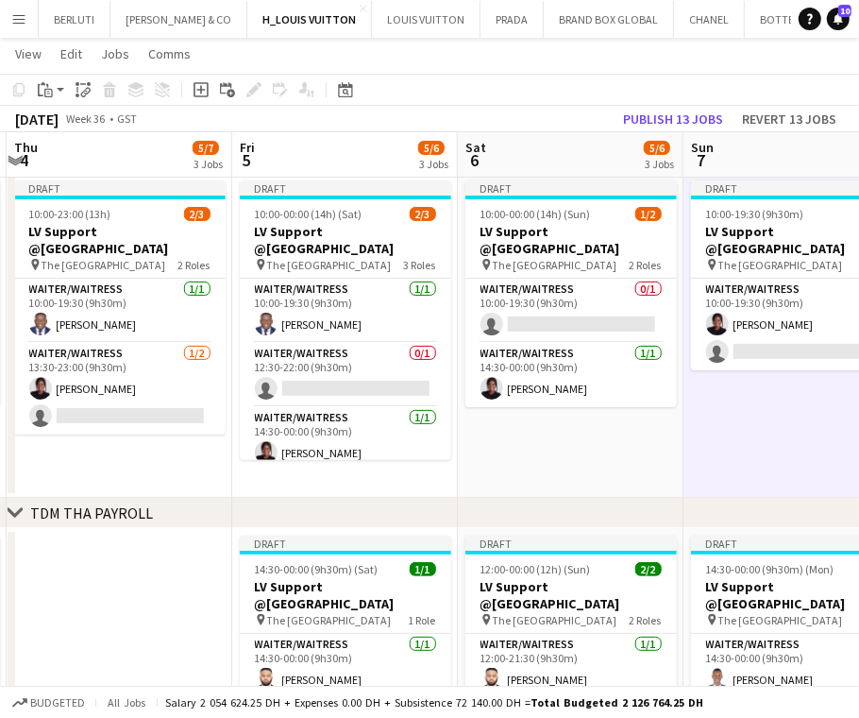
drag, startPoint x: 400, startPoint y: 419, endPoint x: 610, endPoint y: 418, distance: 209.6
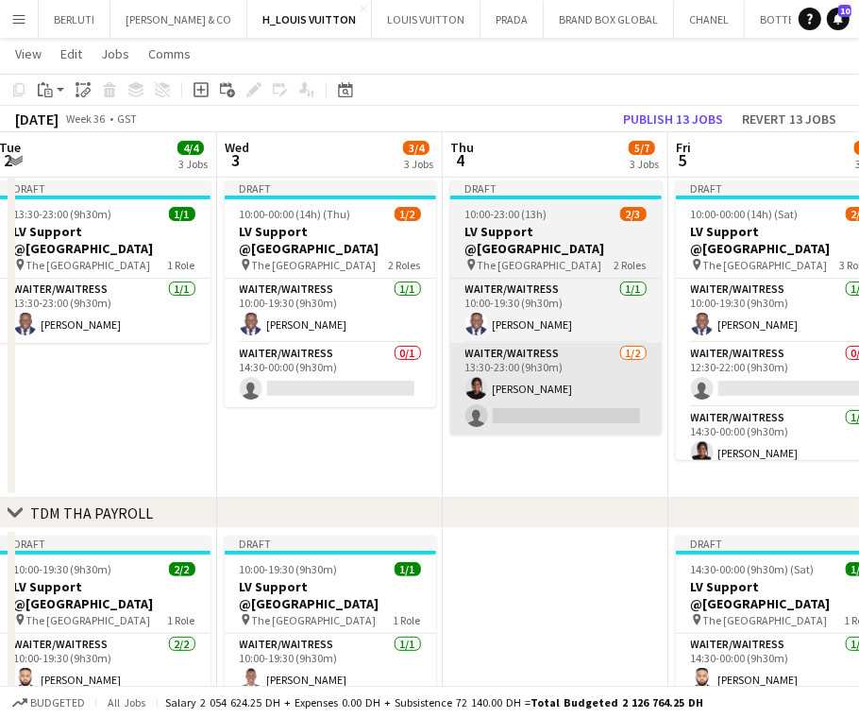
drag, startPoint x: 365, startPoint y: 418, endPoint x: 580, endPoint y: 415, distance: 214.3
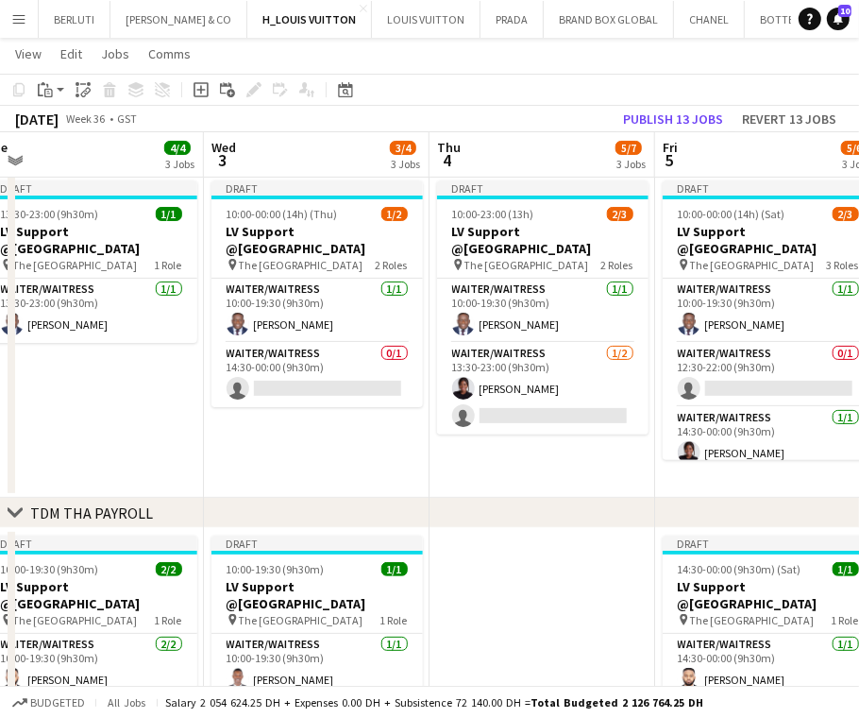
drag, startPoint x: 238, startPoint y: 415, endPoint x: 449, endPoint y: 415, distance: 211.5
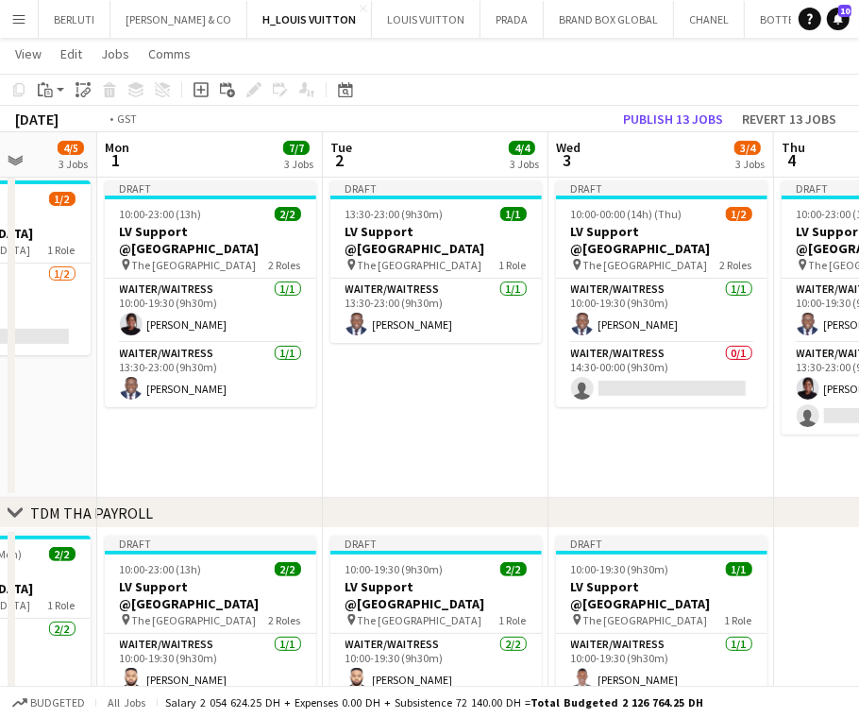
drag, startPoint x: 342, startPoint y: 405, endPoint x: 446, endPoint y: 405, distance: 103.9
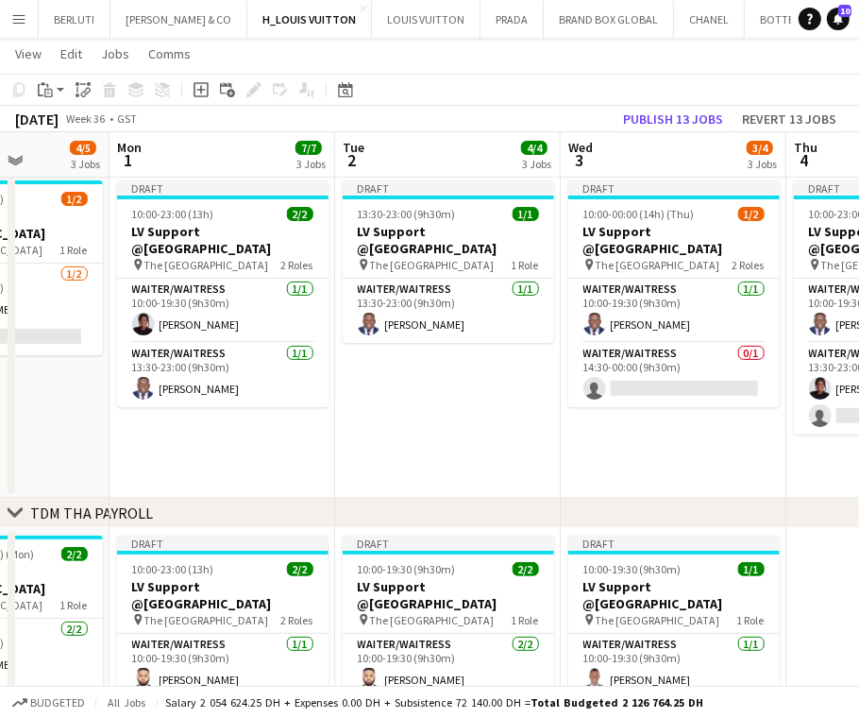
scroll to position [0, 502]
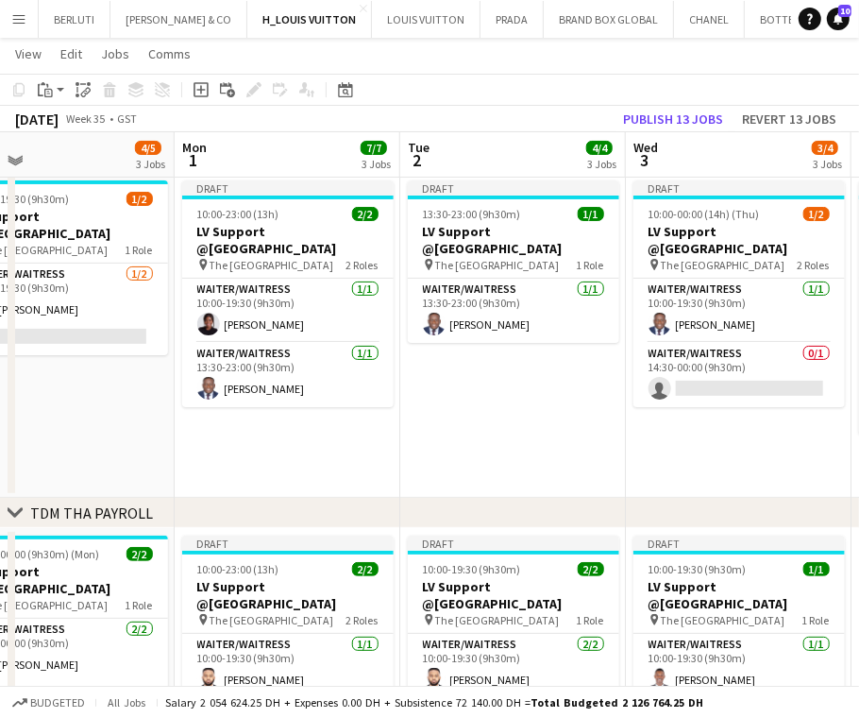
drag, startPoint x: 228, startPoint y: 406, endPoint x: 294, endPoint y: 410, distance: 65.3
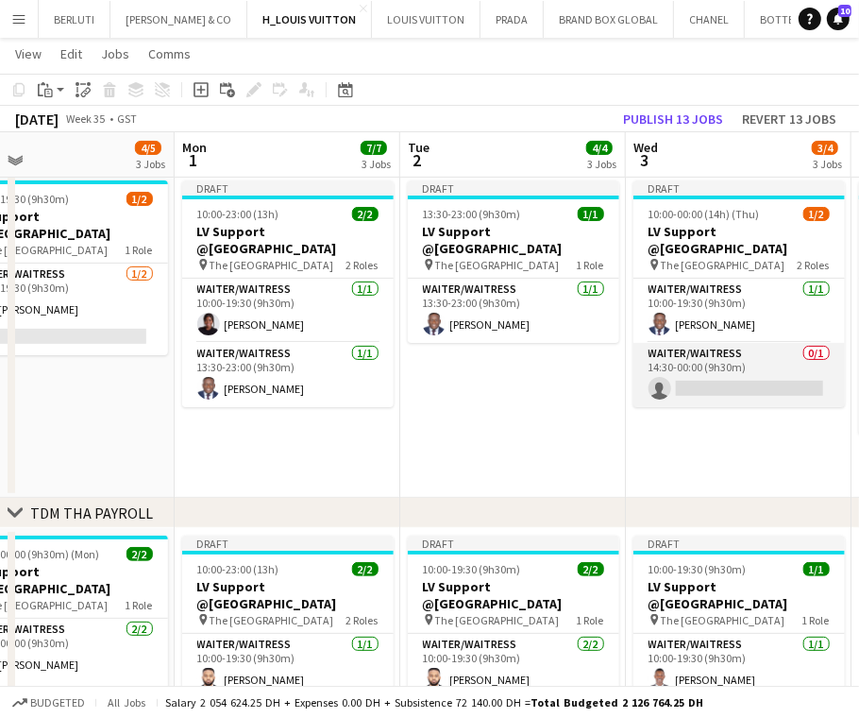
drag, startPoint x: 737, startPoint y: 358, endPoint x: 735, endPoint y: 342, distance: 16.2
click at [737, 358] on app-card-role "Waiter/Waitress 0/1 14:30-00:00 (9h30m) single-neutral-actions" at bounding box center [739, 375] width 211 height 64
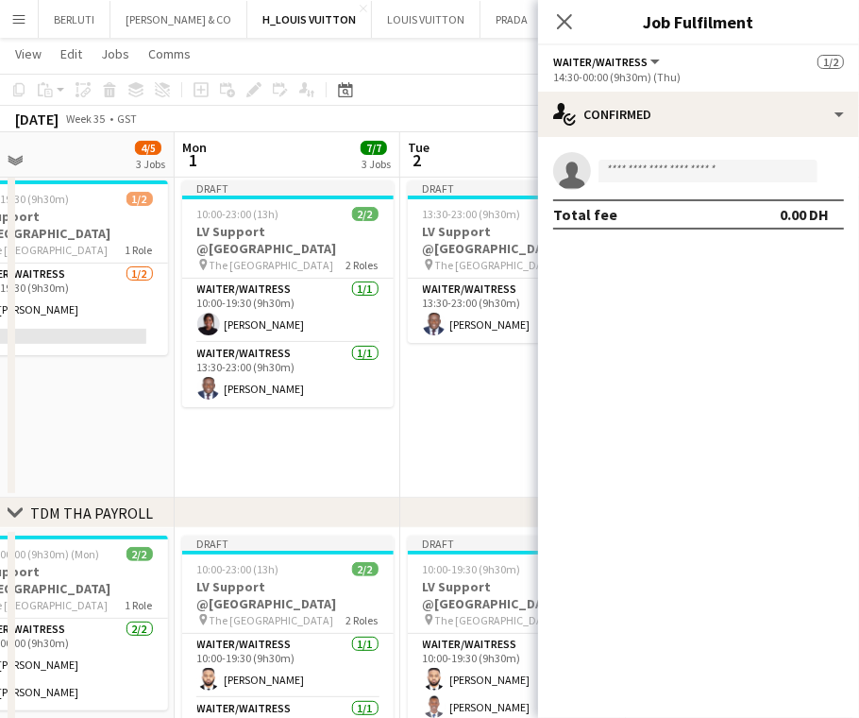
click at [824, 87] on app-options-switcher "Waiter/Waitress All roles Waiter/Waitress [DATE] 14:30-00:00 (9h30m) (Thu)" at bounding box center [698, 68] width 321 height 46
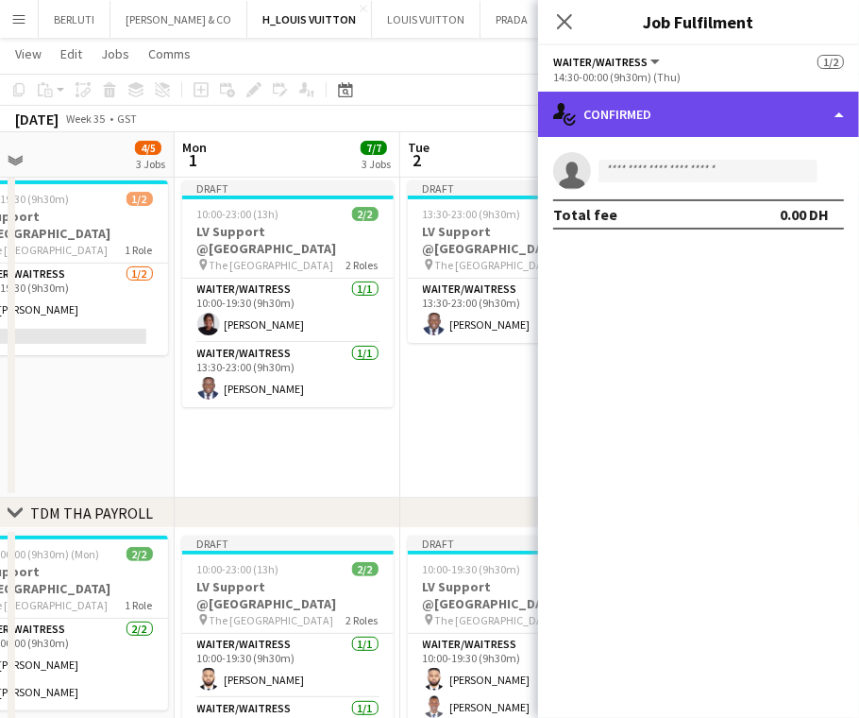
click at [822, 127] on div "single-neutral-actions-check-2 Confirmed" at bounding box center [698, 114] width 321 height 45
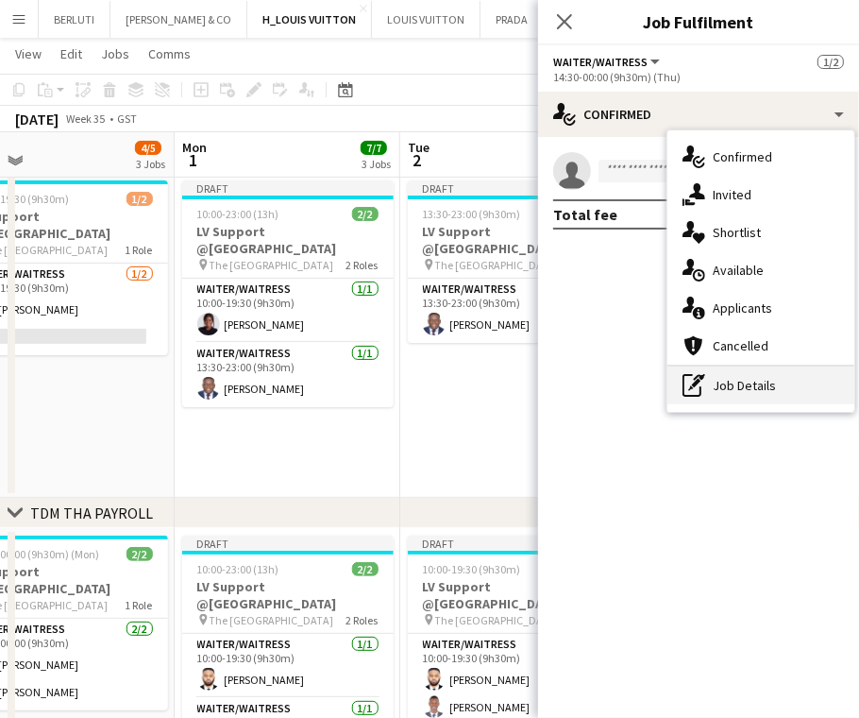
click at [803, 394] on div "pen-write Job Details" at bounding box center [761, 385] width 187 height 38
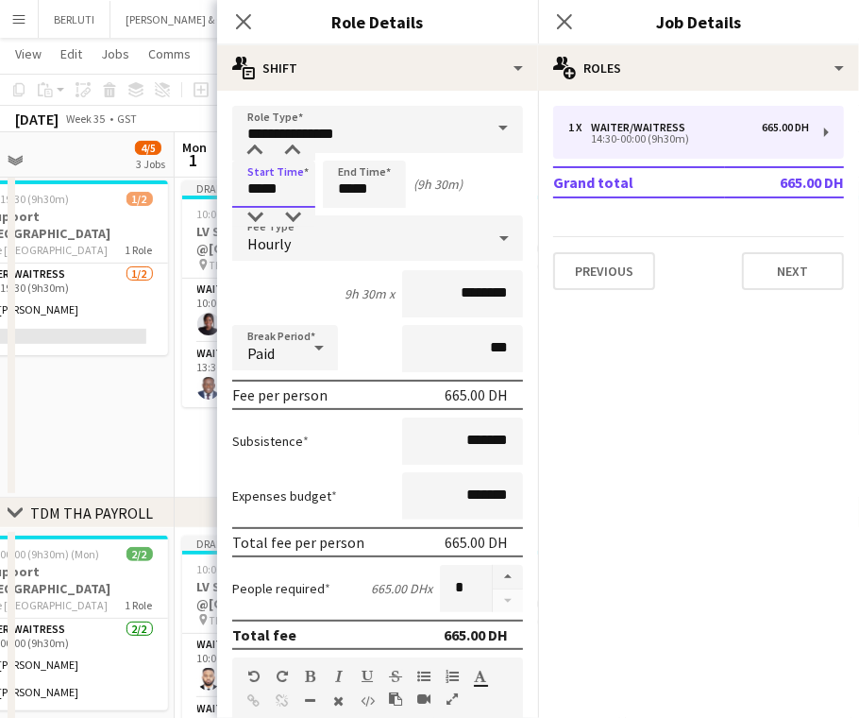
click at [263, 196] on input "*****" at bounding box center [273, 184] width 83 height 47
type input "*****"
drag, startPoint x: 349, startPoint y: 188, endPoint x: 336, endPoint y: 197, distance: 16.2
click at [336, 197] on input "*****" at bounding box center [364, 184] width 83 height 47
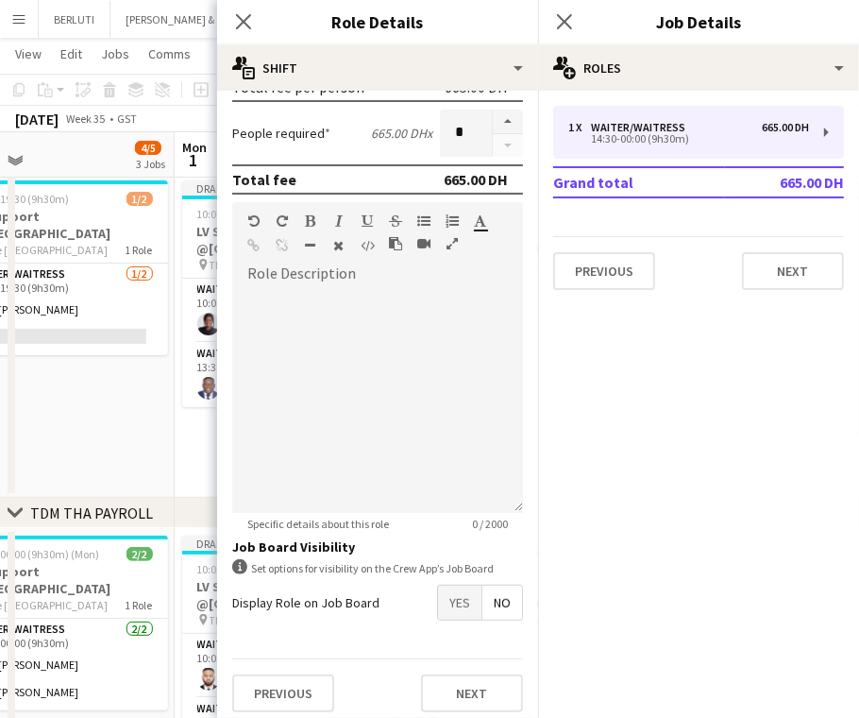
scroll to position [463, 0]
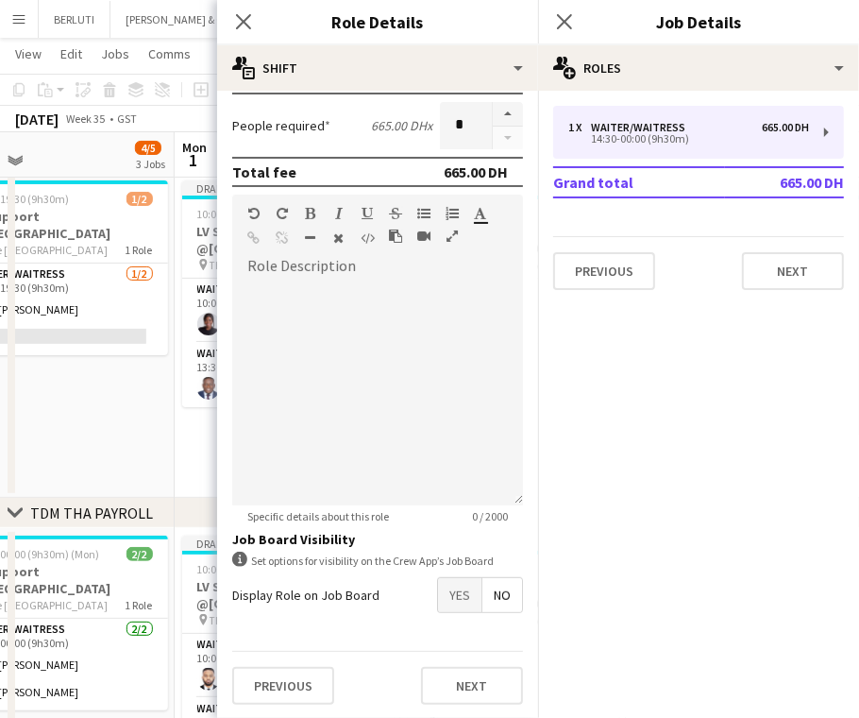
type input "*****"
click at [464, 672] on button "Next" at bounding box center [472, 686] width 102 height 38
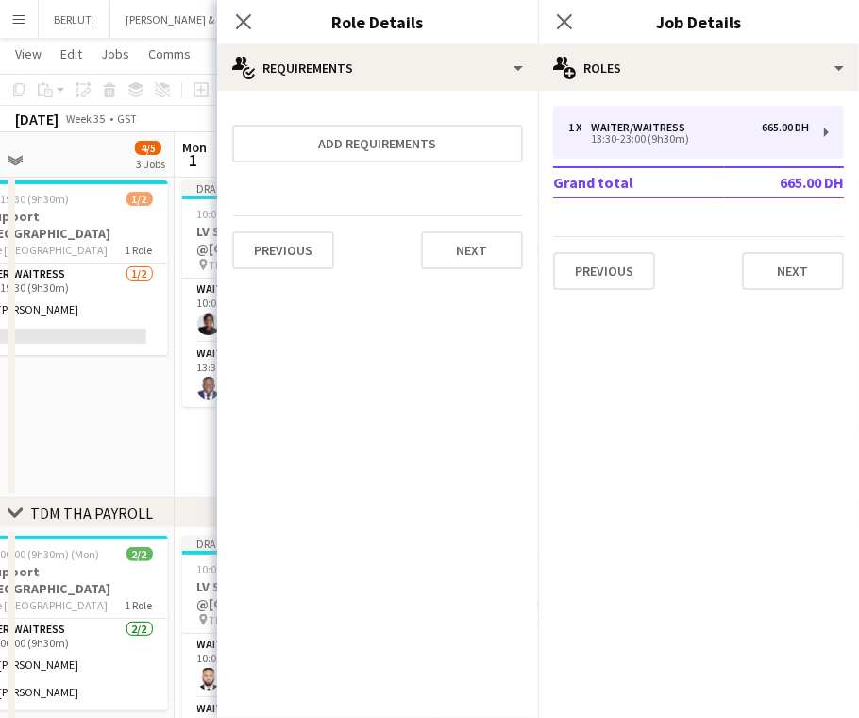
click at [82, 404] on app-date-cell "10:00-19:30 (9h30m) 1/2 LV Support @[GEOGRAPHIC_DATA] pin The Dubai Mall 1 Role…" at bounding box center [62, 335] width 226 height 325
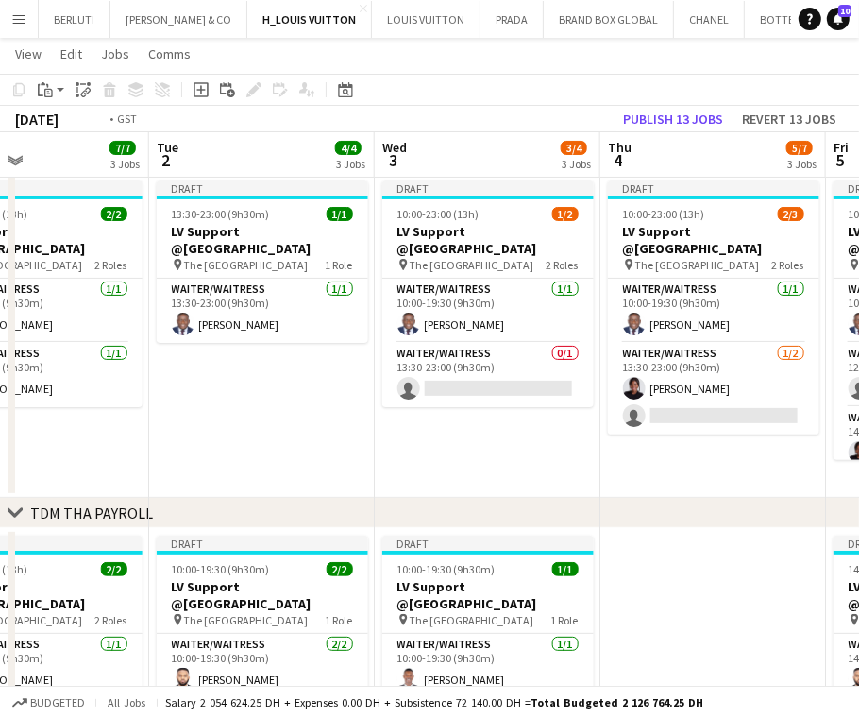
drag, startPoint x: 695, startPoint y: 366, endPoint x: 420, endPoint y: 439, distance: 284.2
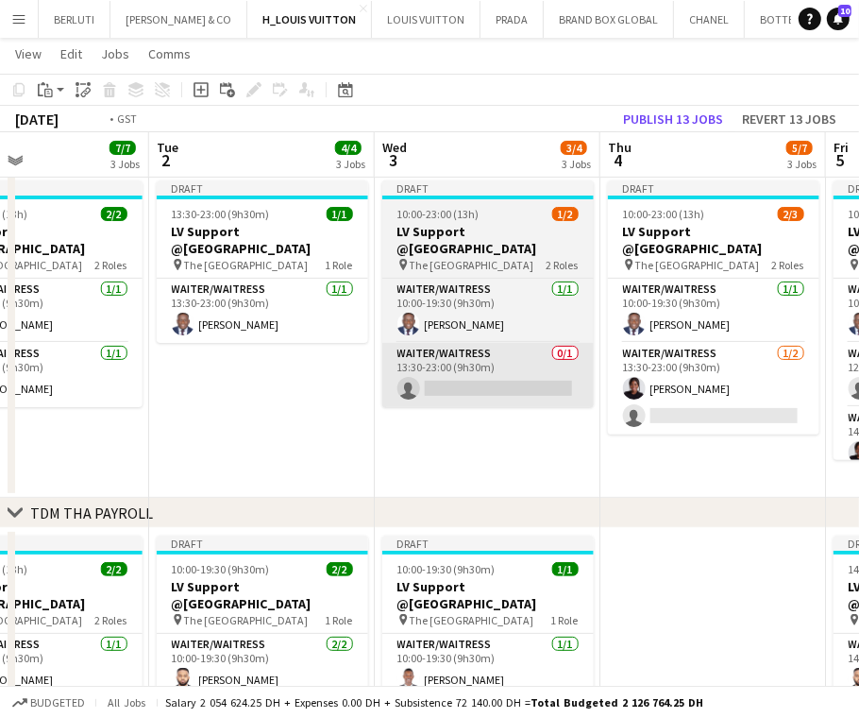
scroll to position [0, 784]
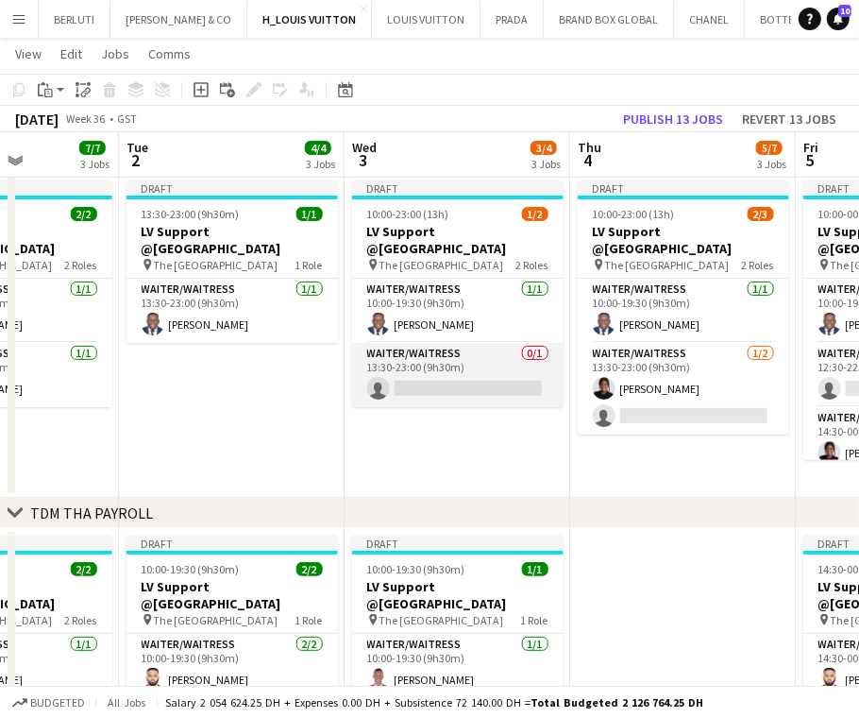
click at [473, 353] on app-card-role "Waiter/Waitress 0/1 13:30-23:00 (9h30m) single-neutral-actions" at bounding box center [457, 375] width 211 height 64
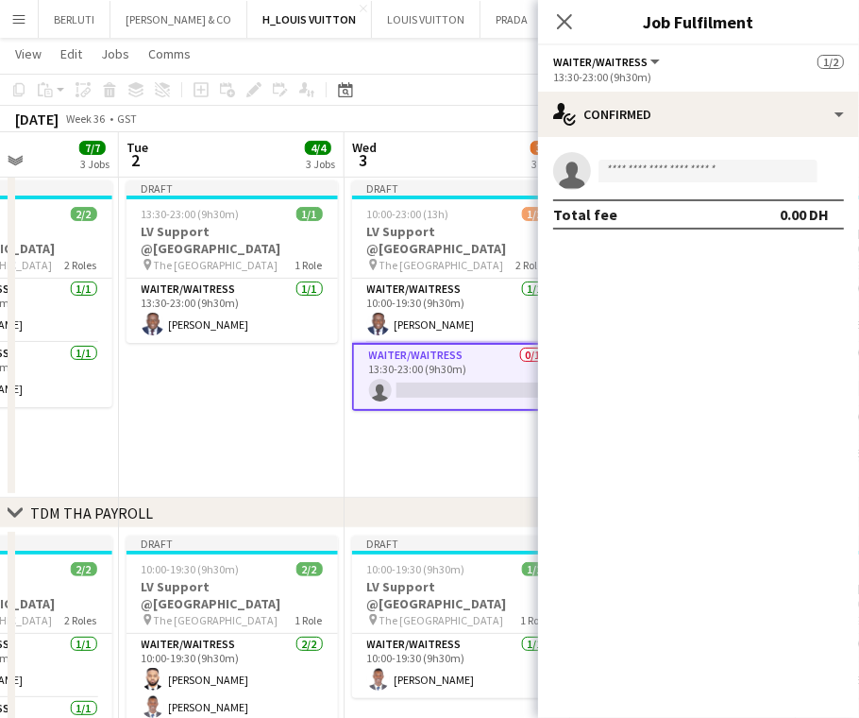
drag, startPoint x: 262, startPoint y: 439, endPoint x: 309, endPoint y: 421, distance: 50.5
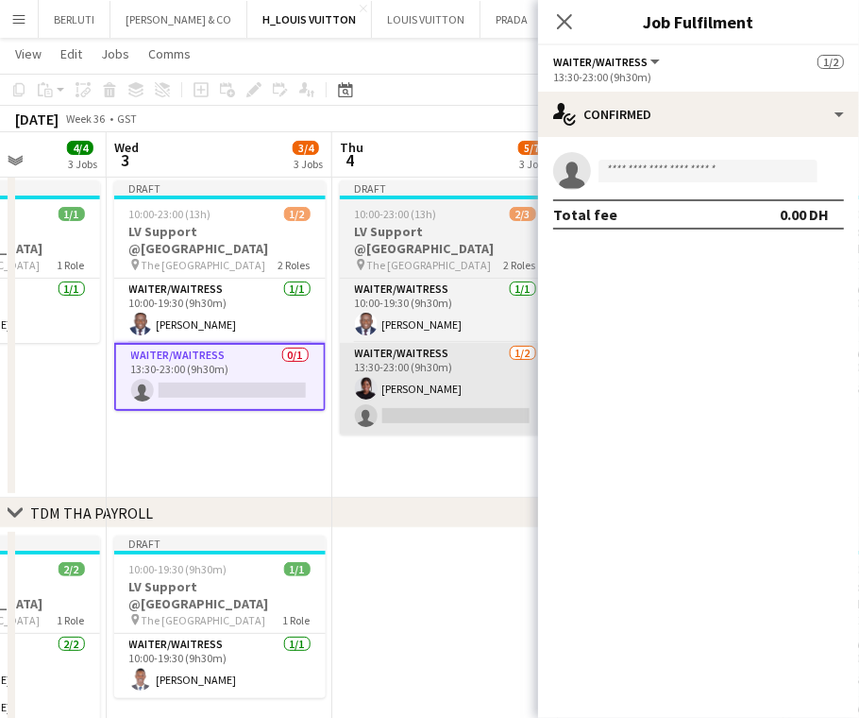
drag, startPoint x: 356, startPoint y: 447, endPoint x: 355, endPoint y: 396, distance: 51.0
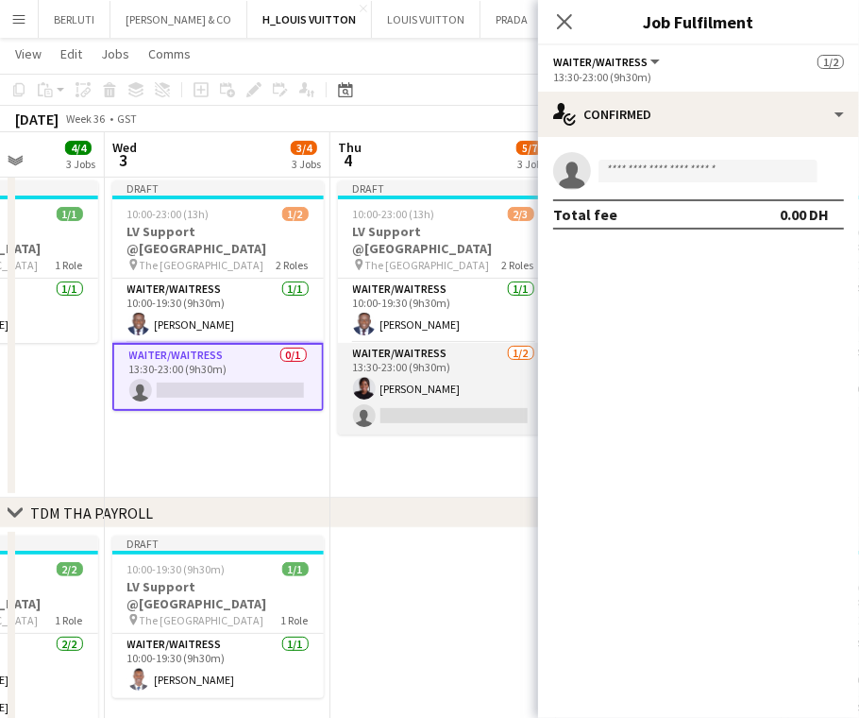
click at [456, 378] on app-card-role "Waiter/Waitress [DATE] 13:30-23:00 (9h30m) [PERSON_NAME] single-neutral-actions" at bounding box center [443, 389] width 211 height 92
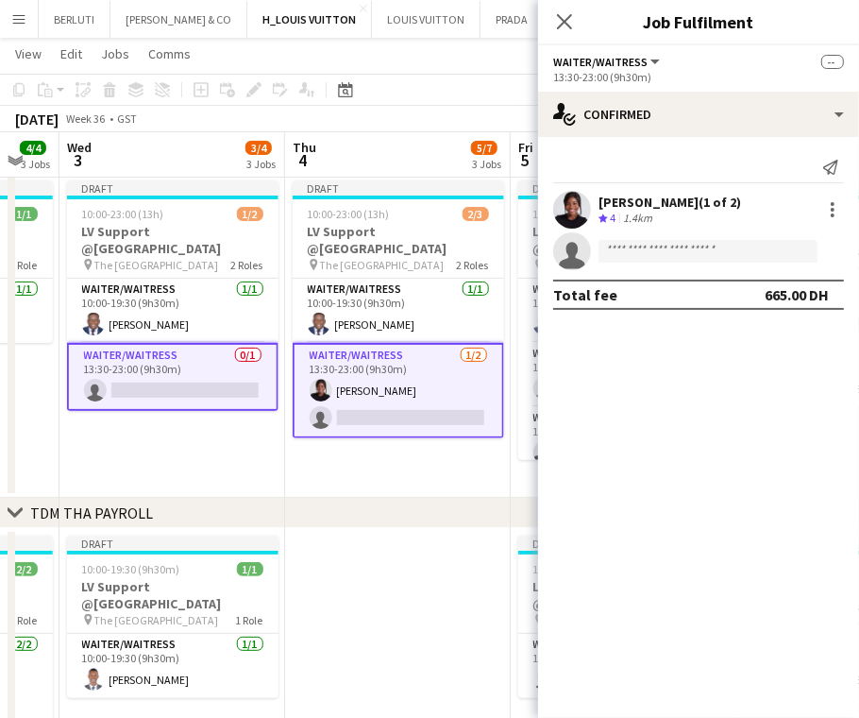
drag, startPoint x: 397, startPoint y: 393, endPoint x: 231, endPoint y: 415, distance: 166.8
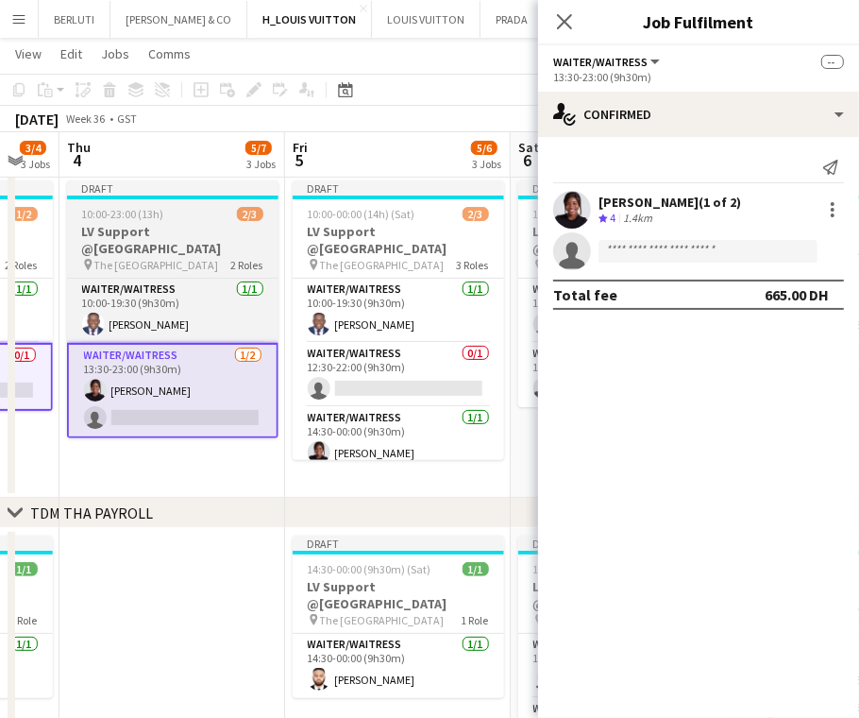
scroll to position [0, 642]
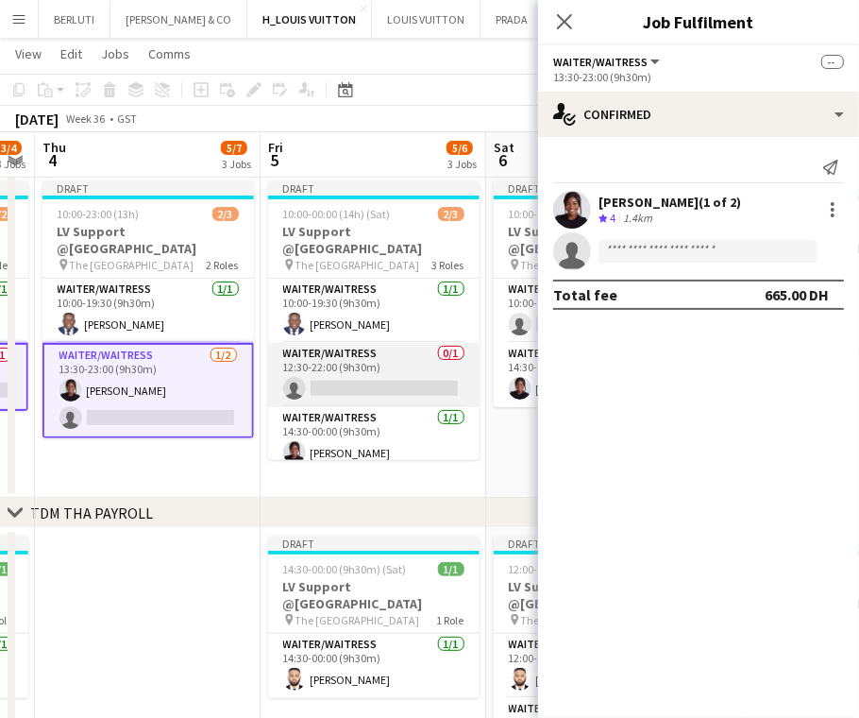
click at [355, 347] on app-card-role "Waiter/Waitress 0/1 12:30-22:00 (9h30m) single-neutral-actions" at bounding box center [373, 375] width 211 height 64
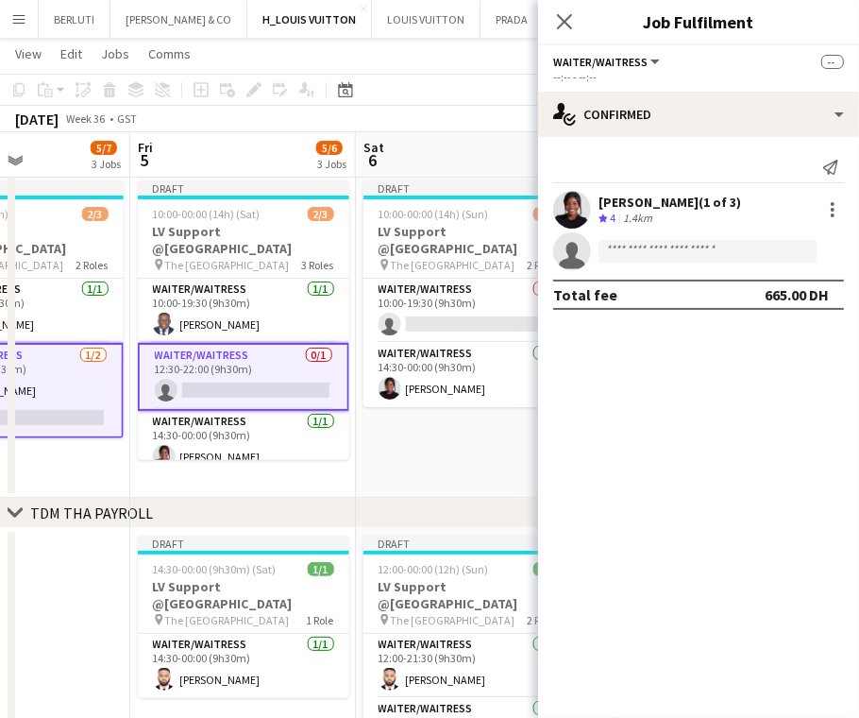
drag, startPoint x: 386, startPoint y: 359, endPoint x: 223, endPoint y: 381, distance: 164.9
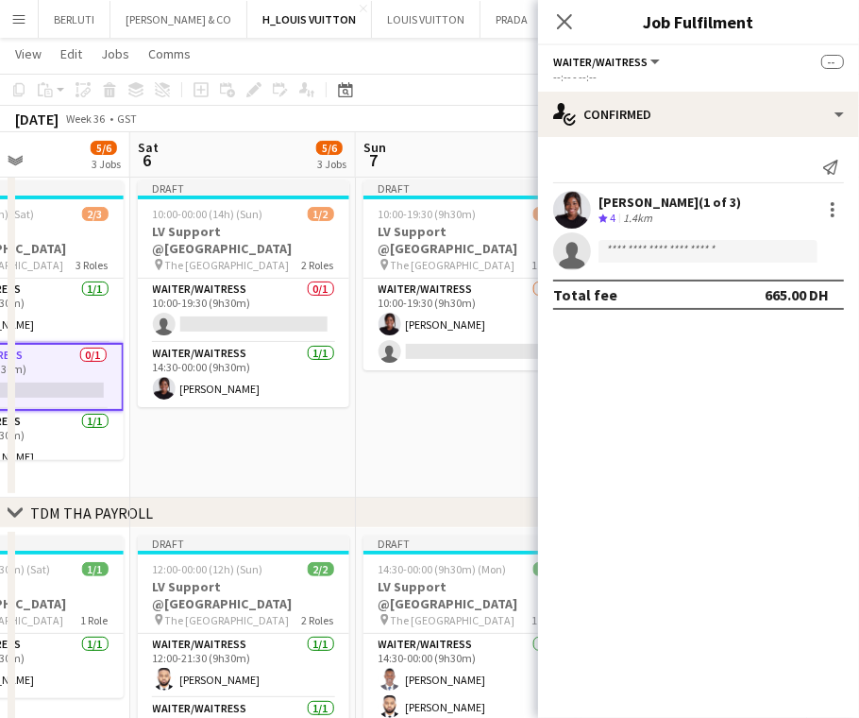
scroll to position [0, 580]
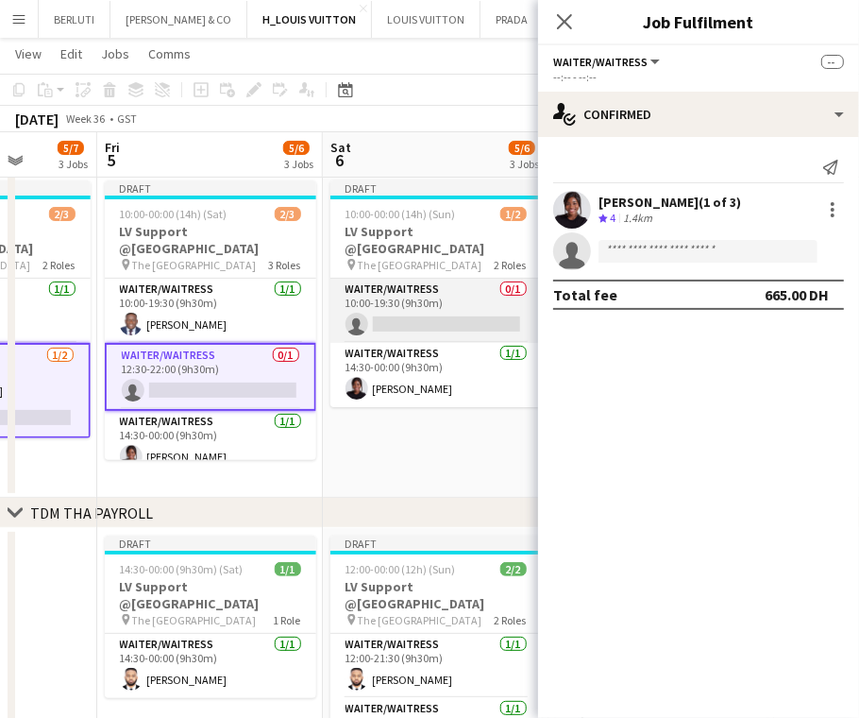
click at [424, 284] on app-card-role "Waiter/Waitress 0/1 10:00-19:30 (9h30m) single-neutral-actions" at bounding box center [435, 311] width 211 height 64
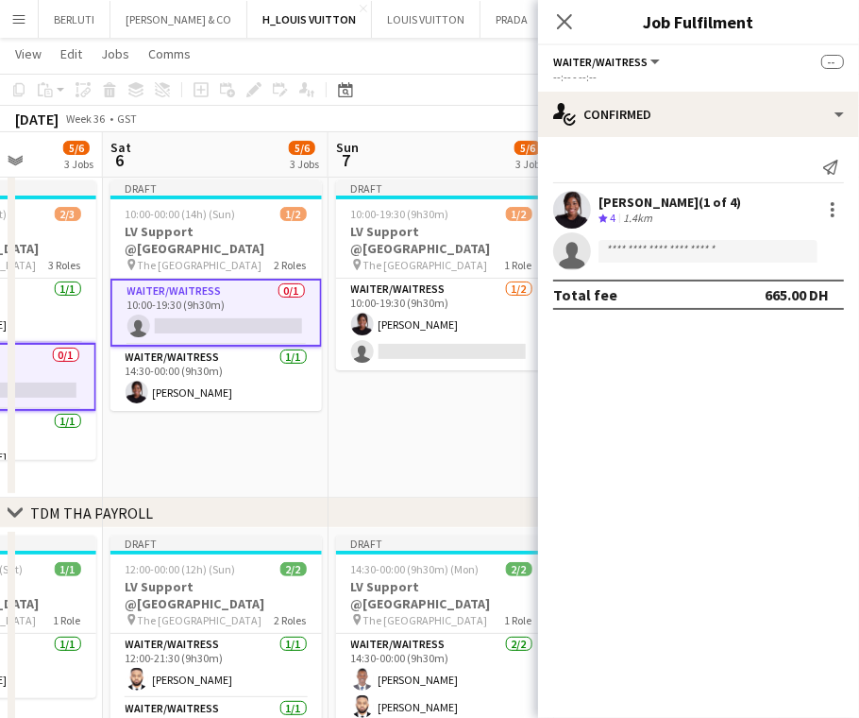
drag, startPoint x: 379, startPoint y: 294, endPoint x: 153, endPoint y: 294, distance: 225.6
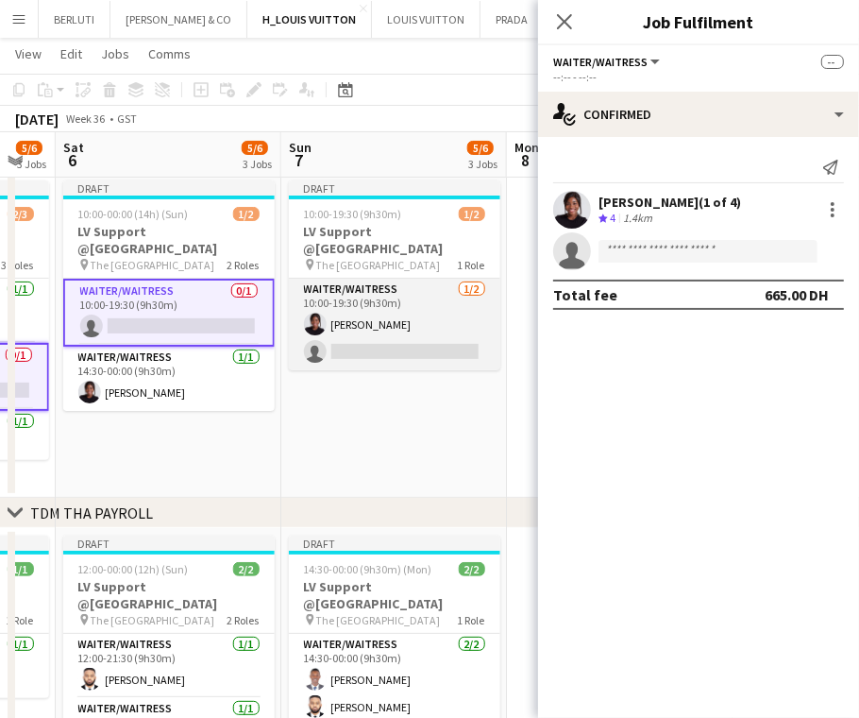
click at [351, 297] on app-card-role "Waiter/Waitress [DATE] 10:00-19:30 (9h30m) [PERSON_NAME] single-neutral-actions" at bounding box center [394, 325] width 211 height 92
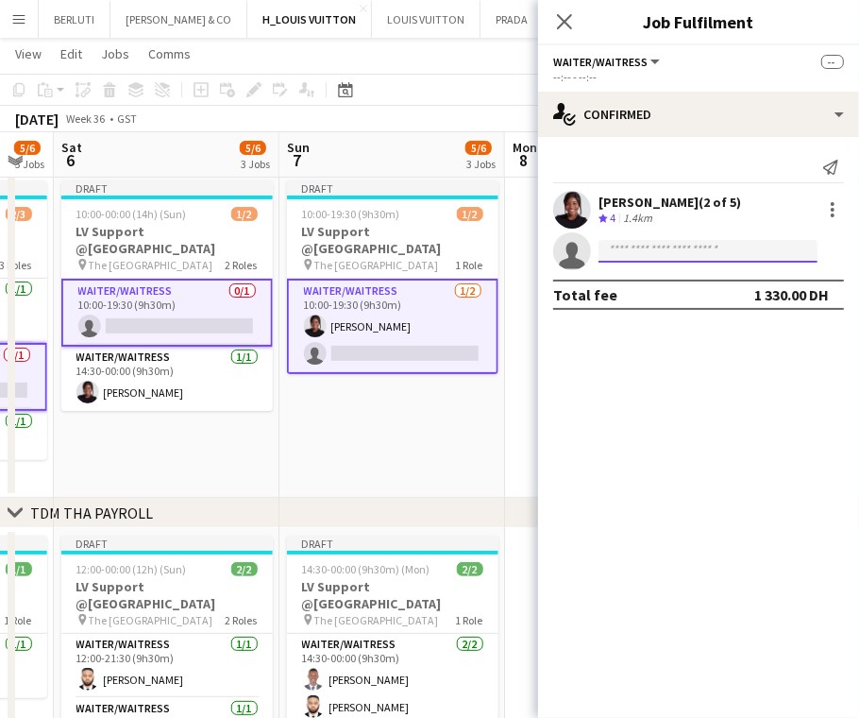
click at [677, 259] on input at bounding box center [708, 251] width 219 height 23
click at [730, 253] on input at bounding box center [708, 251] width 219 height 23
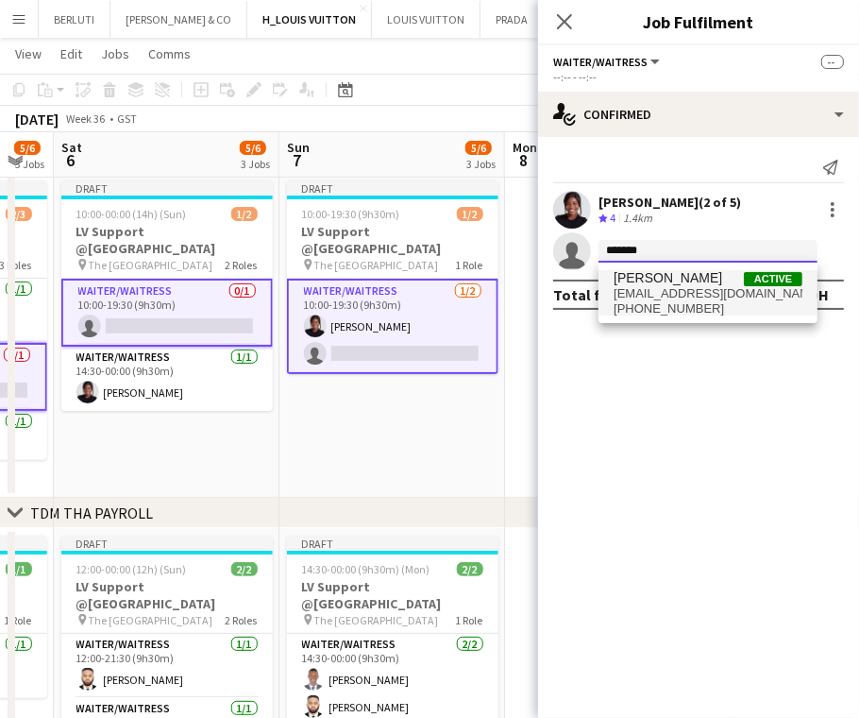
type input "******"
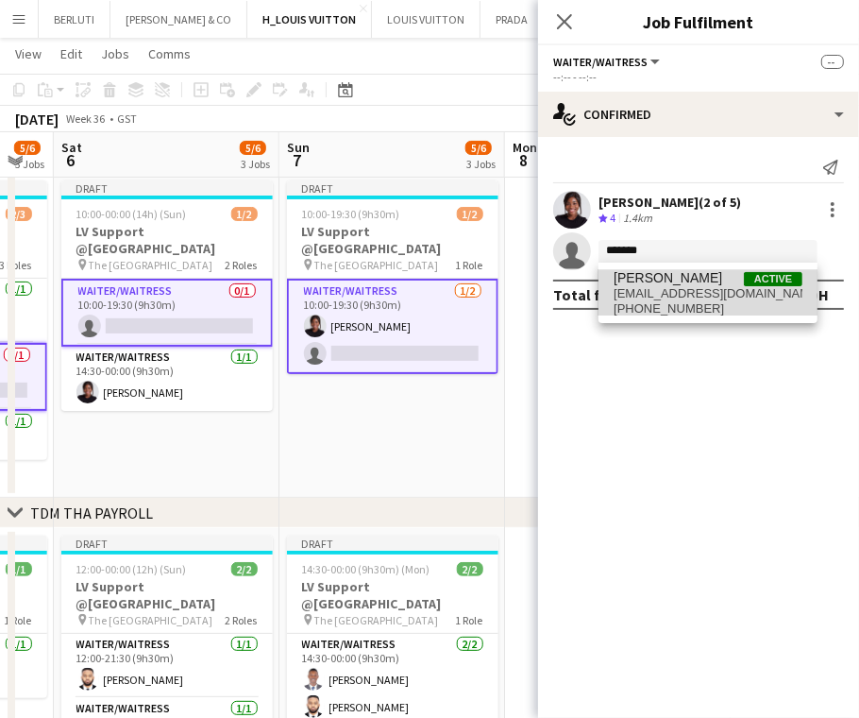
click at [672, 287] on span "[EMAIL_ADDRESS][DOMAIN_NAME]" at bounding box center [708, 293] width 189 height 15
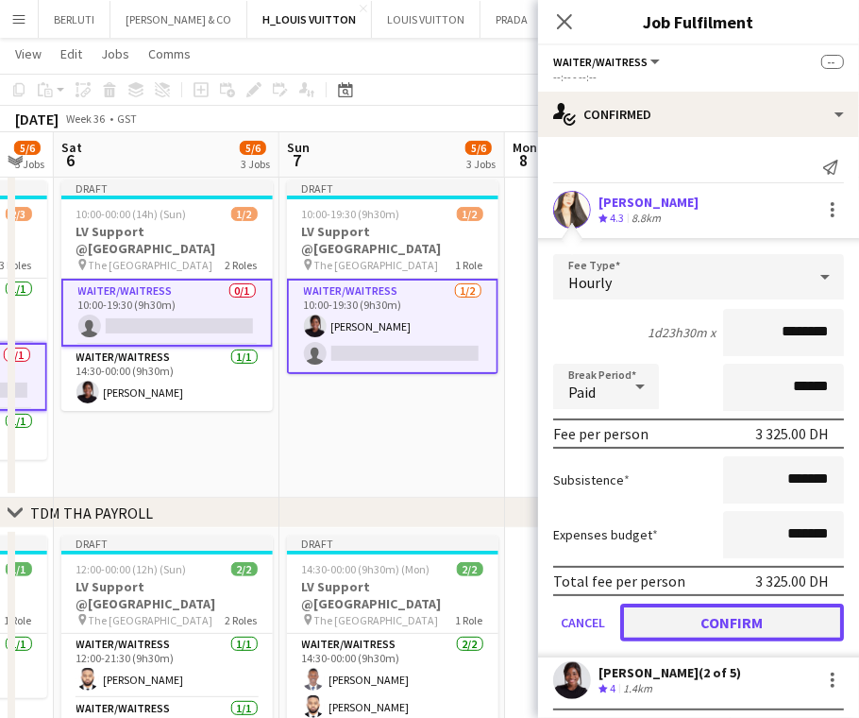
click at [734, 631] on button "Confirm" at bounding box center [732, 622] width 224 height 38
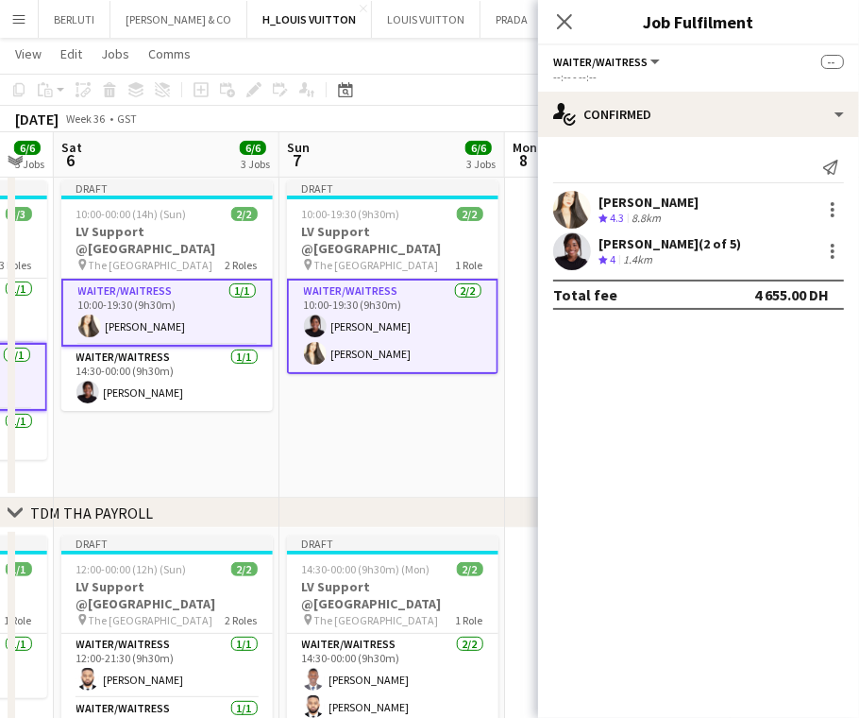
drag, startPoint x: 389, startPoint y: 391, endPoint x: 451, endPoint y: 381, distance: 63.0
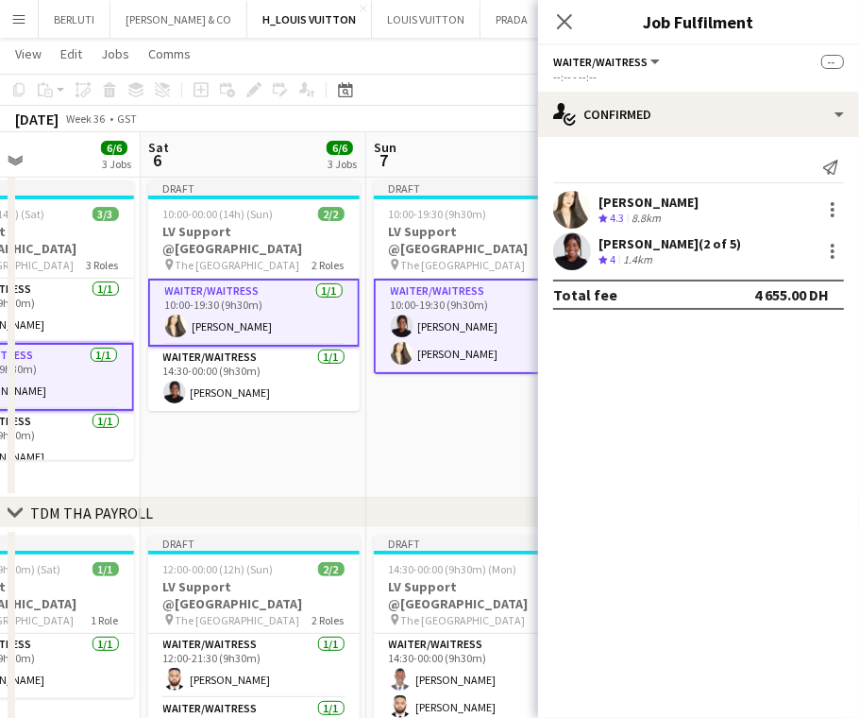
drag, startPoint x: 271, startPoint y: 394, endPoint x: 381, endPoint y: 394, distance: 110.5
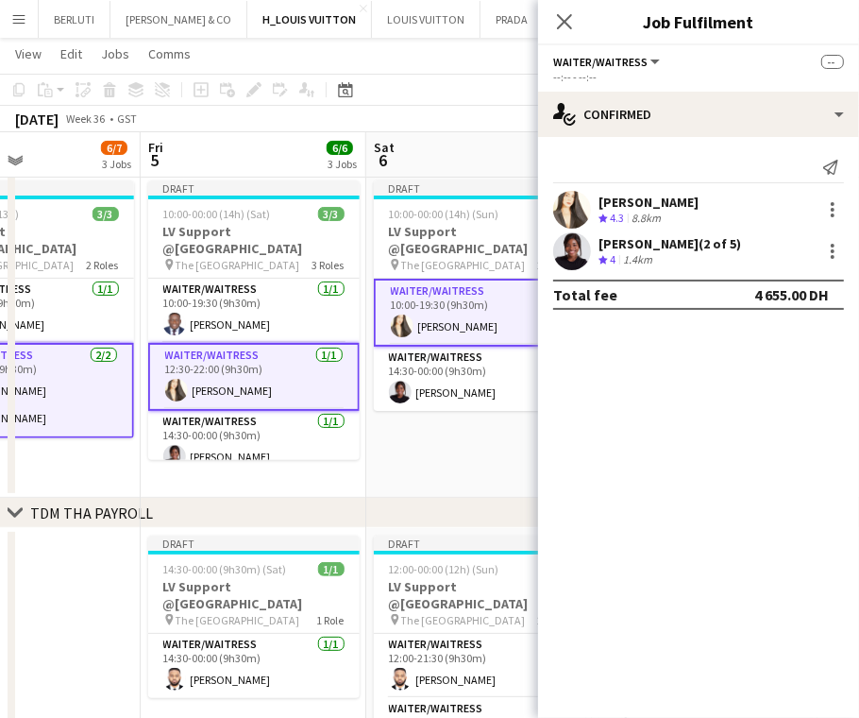
drag, startPoint x: 178, startPoint y: 470, endPoint x: 316, endPoint y: 468, distance: 137.9
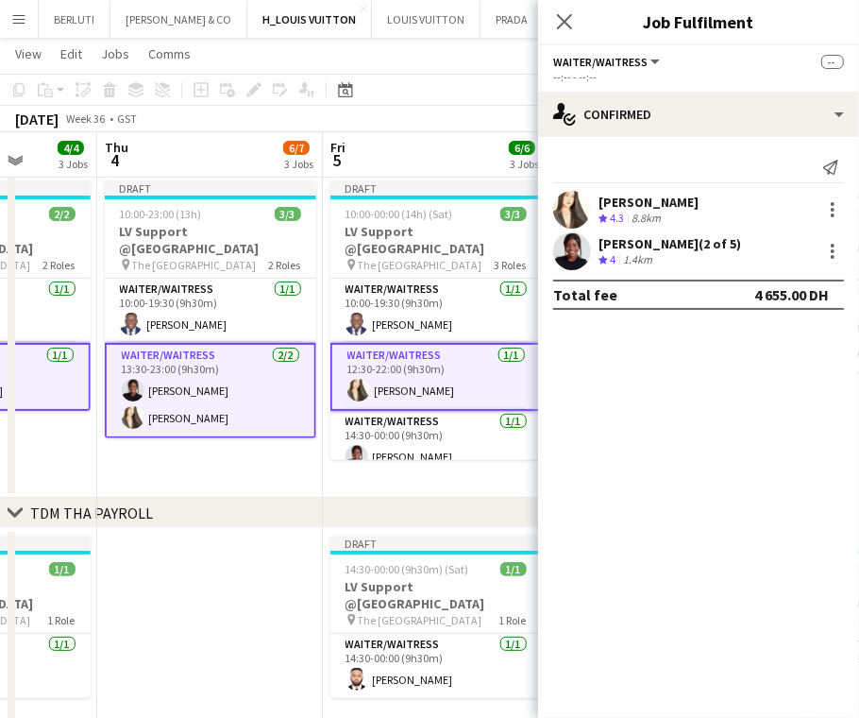
drag, startPoint x: 140, startPoint y: 469, endPoint x: 332, endPoint y: 461, distance: 192.8
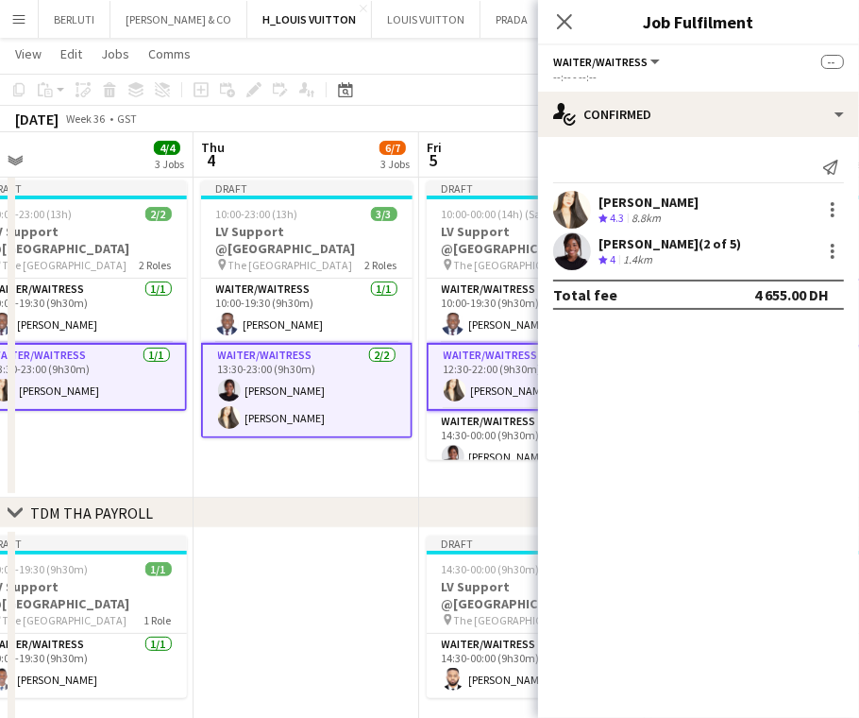
drag, startPoint x: 245, startPoint y: 450, endPoint x: 324, endPoint y: 449, distance: 78.4
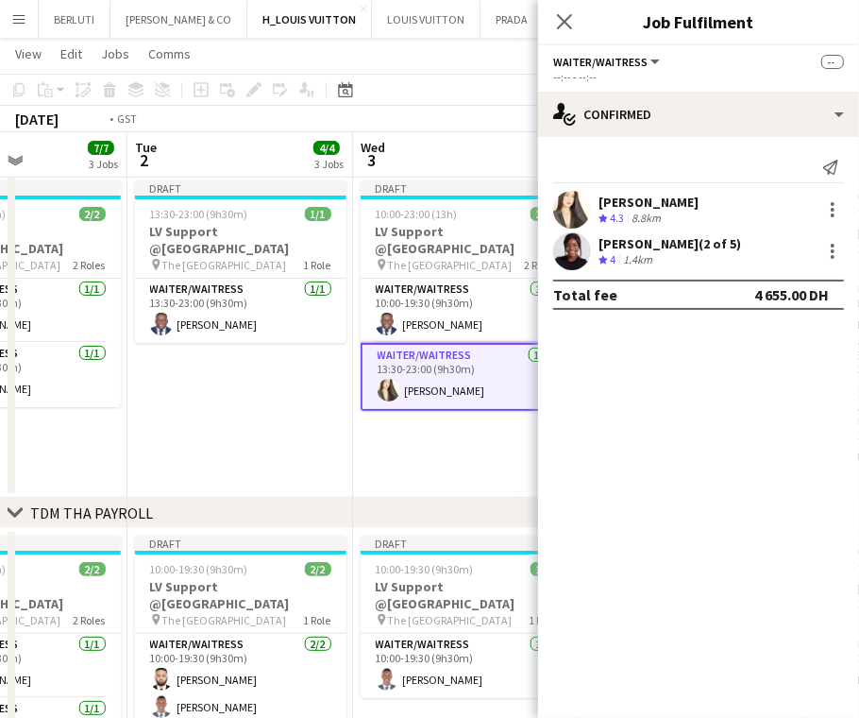
scroll to position [0, 418]
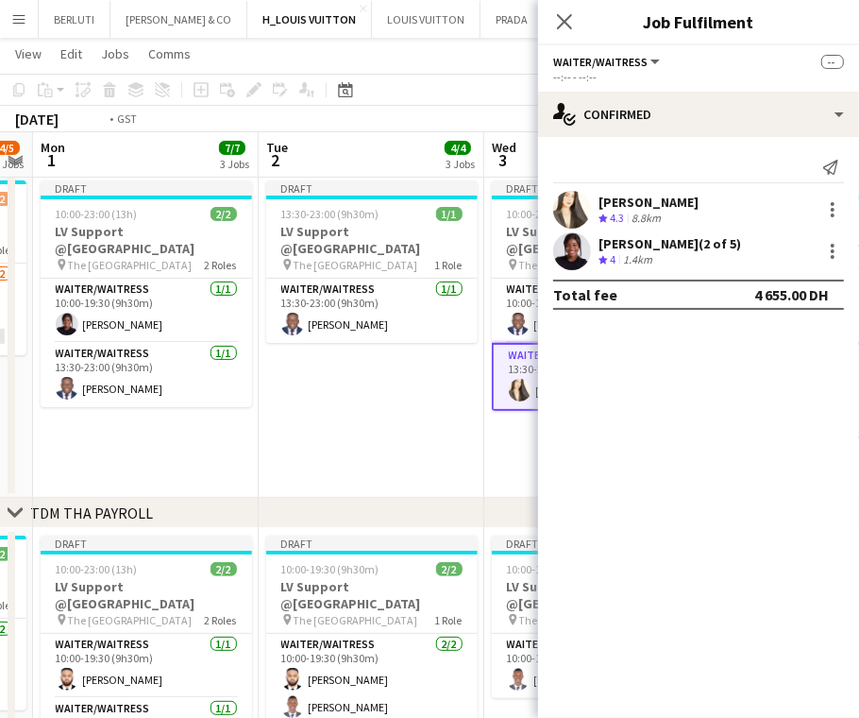
drag, startPoint x: 203, startPoint y: 420, endPoint x: 327, endPoint y: 419, distance: 123.7
drag, startPoint x: 413, startPoint y: 400, endPoint x: 558, endPoint y: 291, distance: 182.0
click at [413, 401] on app-date-cell "Draft 13:30-23:00 (9h30m) 1/1 LV Support @[GEOGRAPHIC_DATA] pin The Dubai Mall …" at bounding box center [372, 335] width 226 height 325
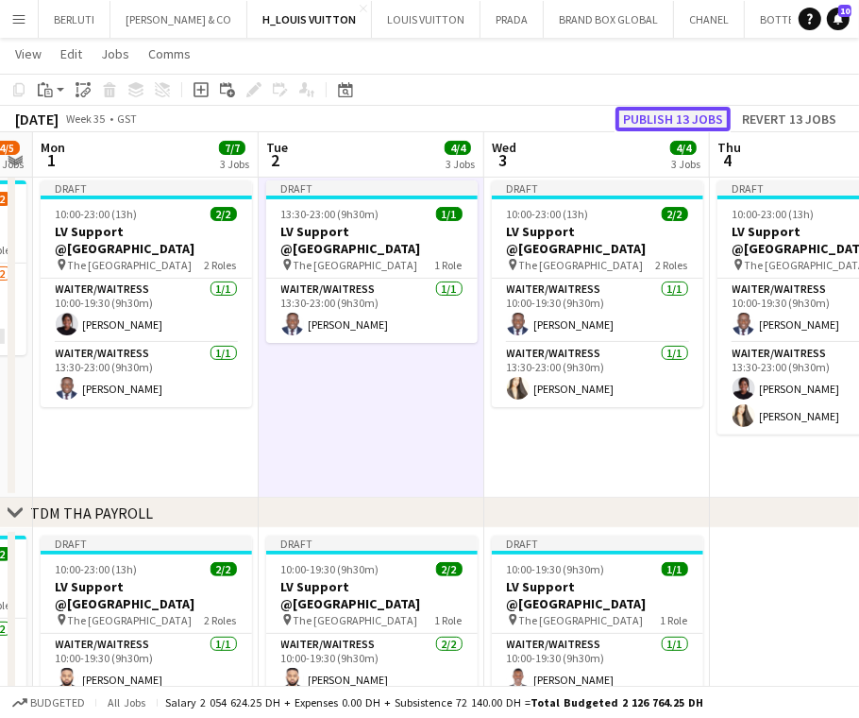
click at [671, 110] on button "Publish 13 jobs" at bounding box center [673, 119] width 115 height 25
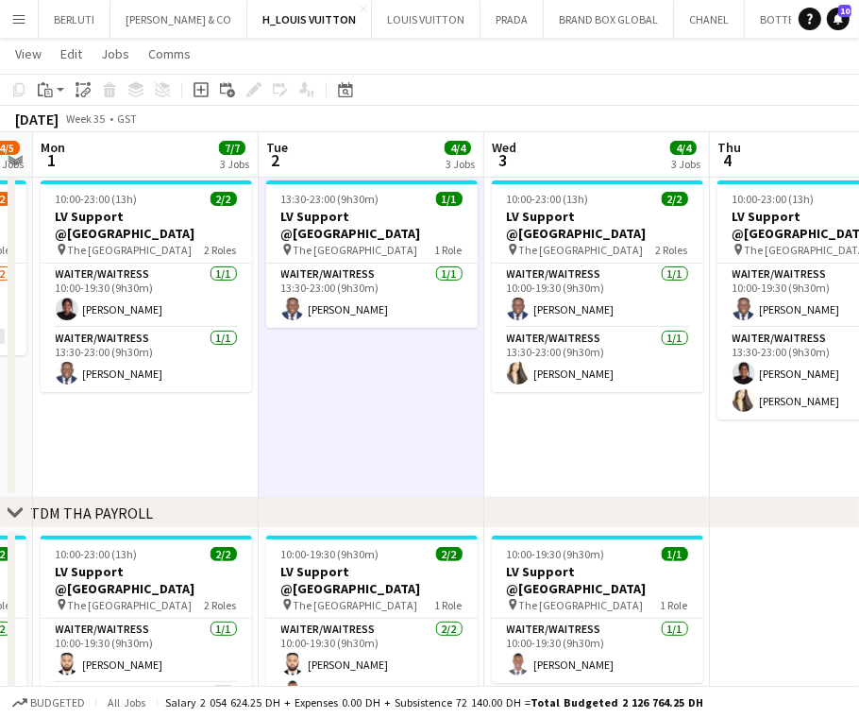
click at [499, 448] on app-date-cell "10:00-23:00 (13h) 2/2 LV Support @[GEOGRAPHIC_DATA] pin The Dubai Mall 2 Roles …" at bounding box center [597, 335] width 226 height 325
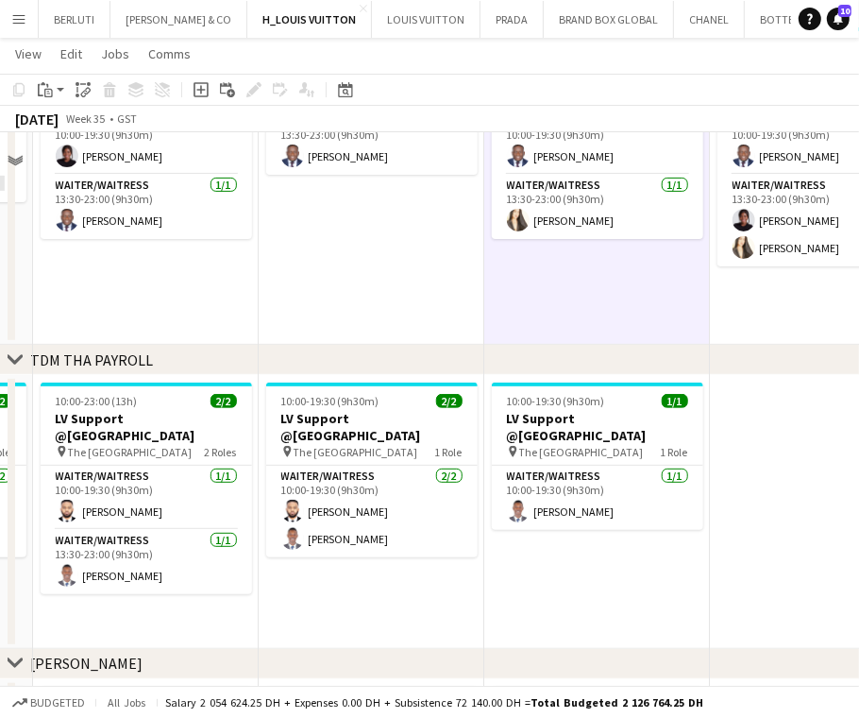
scroll to position [378, 0]
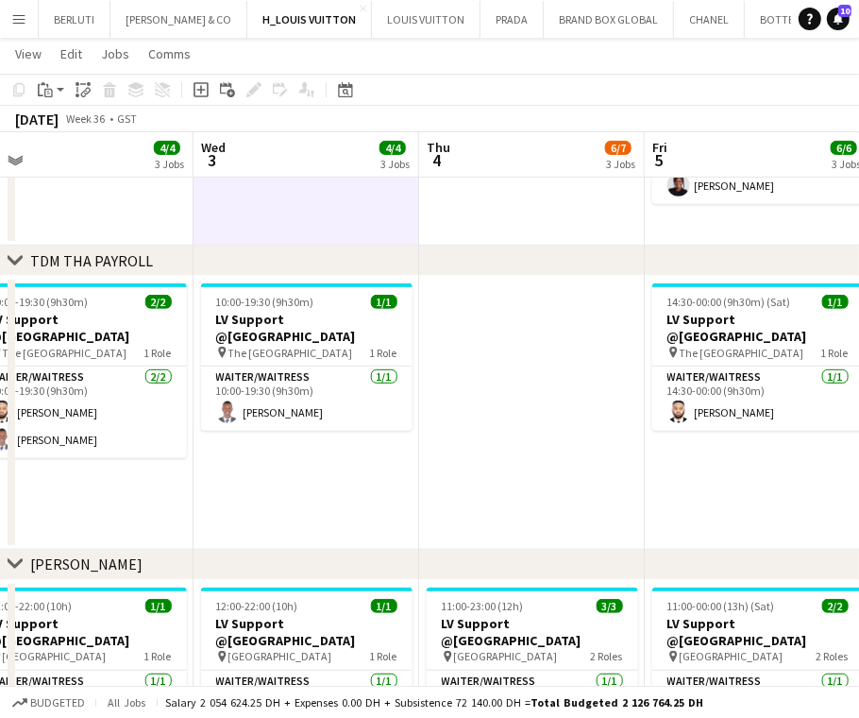
drag, startPoint x: 458, startPoint y: 517, endPoint x: 282, endPoint y: 517, distance: 175.6
click at [292, 517] on app-calendar-viewport "Sat 30 5/6 3 Jobs Sun 31 4/5 3 Jobs Mon 1 7/7 3 Jobs Tue 2 4/4 3 Jobs Wed 3 4/4…" at bounding box center [429, 489] width 859 height 1586
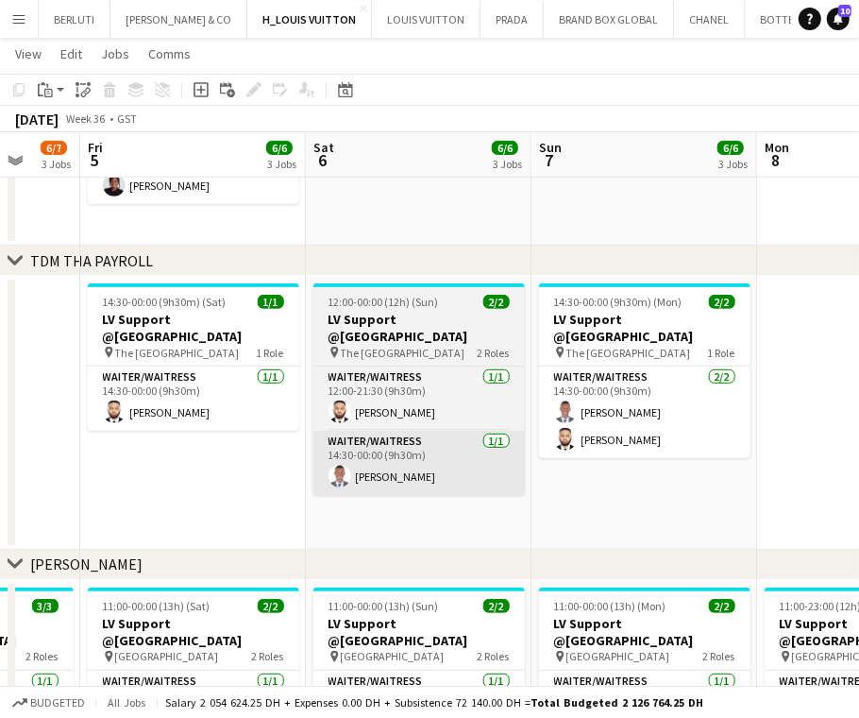
drag, startPoint x: 328, startPoint y: 427, endPoint x: 380, endPoint y: 414, distance: 54.5
click at [317, 427] on app-calendar-viewport "Tue 2 4/4 3 Jobs Wed 3 4/4 3 Jobs Thu 4 6/7 3 Jobs Fri 5 6/6 3 Jobs Sat 6 6/6 3…" at bounding box center [429, 489] width 859 height 1586
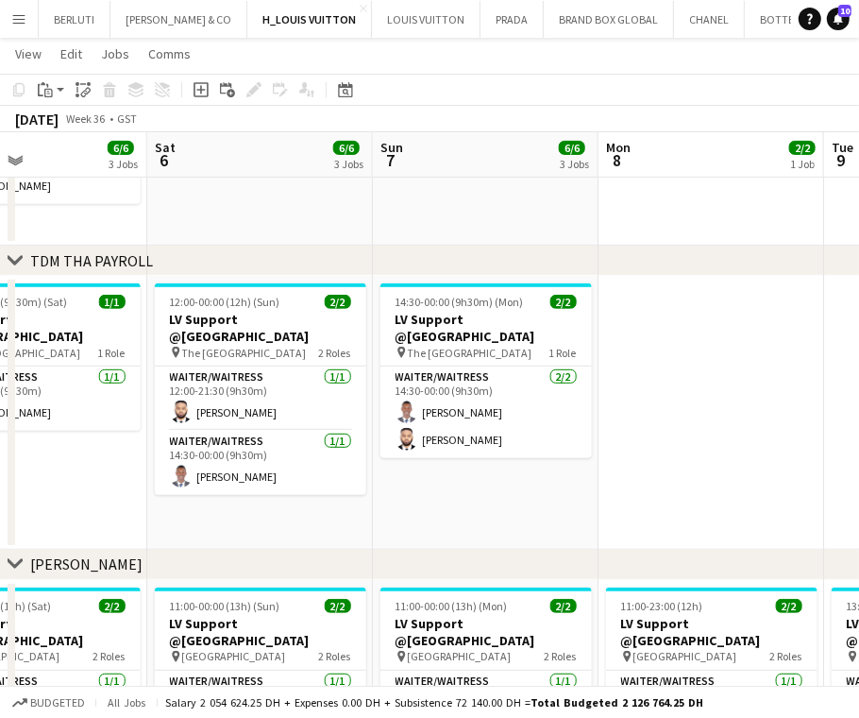
drag, startPoint x: 672, startPoint y: 414, endPoint x: 392, endPoint y: 456, distance: 283.6
click at [418, 449] on app-calendar-viewport "Tue 2 4/4 3 Jobs Wed 3 4/4 3 Jobs Thu 4 6/7 3 Jobs Fri 5 6/6 3 Jobs Sat 6 6/6 3…" at bounding box center [429, 489] width 859 height 1586
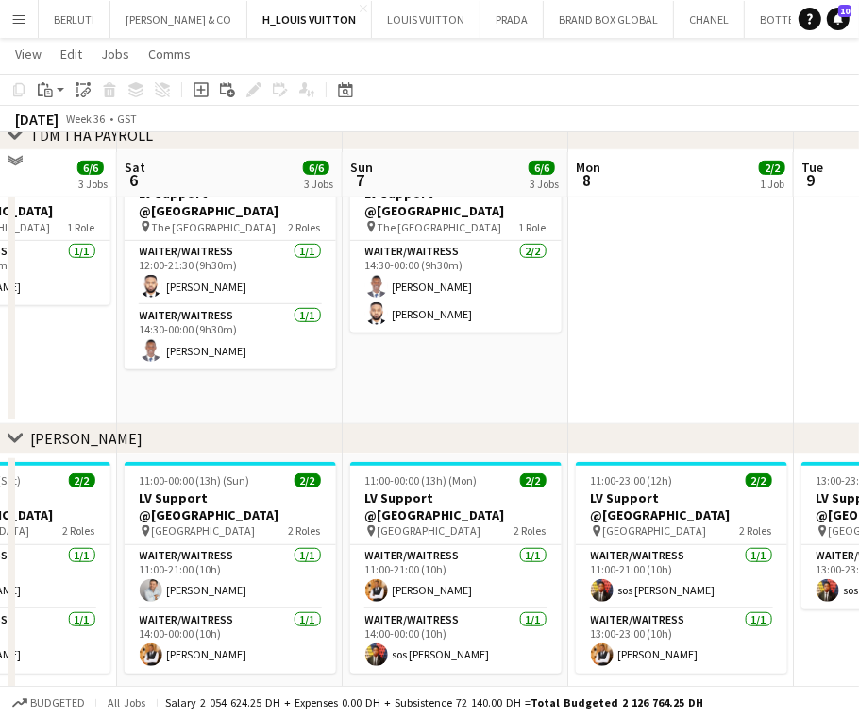
scroll to position [755, 0]
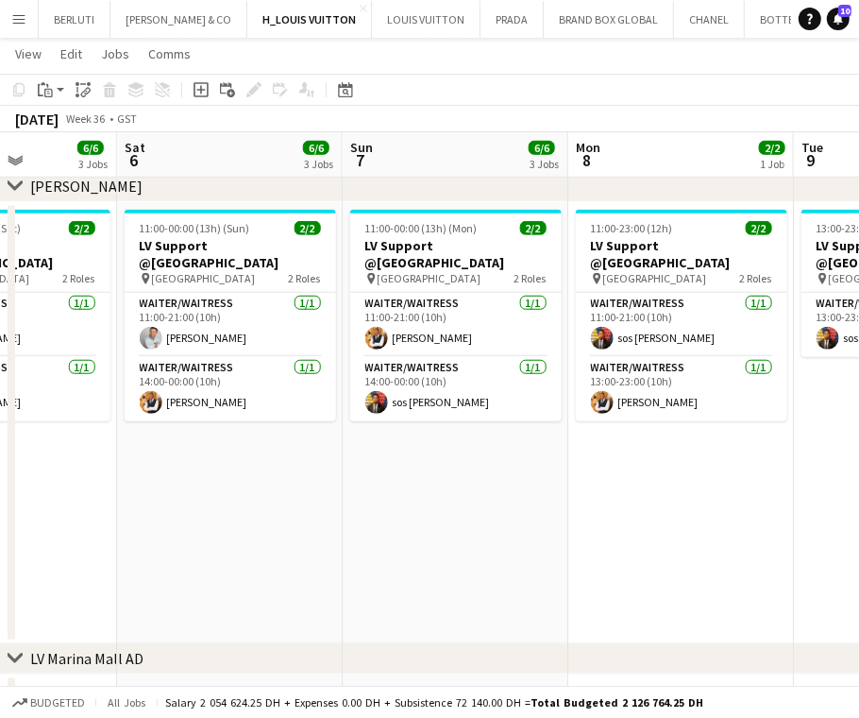
drag, startPoint x: 460, startPoint y: 602, endPoint x: 191, endPoint y: 585, distance: 269.6
click at [166, 611] on app-calendar-viewport "Tue 2 4/4 3 Jobs Wed 3 4/4 3 Jobs Thu 4 6/7 3 Jobs Fri 5 6/6 3 Jobs Sat 6 6/6 3…" at bounding box center [429, 111] width 859 height 1586
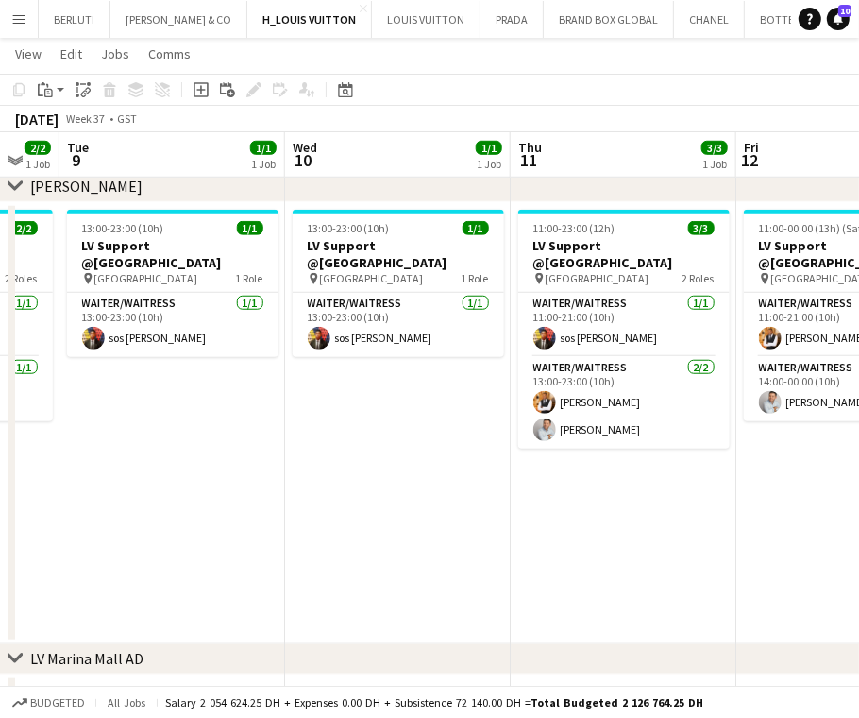
drag, startPoint x: 311, startPoint y: 523, endPoint x: 181, endPoint y: 523, distance: 129.3
click at [181, 523] on app-calendar-viewport "Sat 6 6/6 3 Jobs Sun 7 6/6 3 Jobs Mon 8 2/2 1 Job Tue 9 1/1 1 Job Wed 10 1/1 1 …" at bounding box center [429, 111] width 859 height 1586
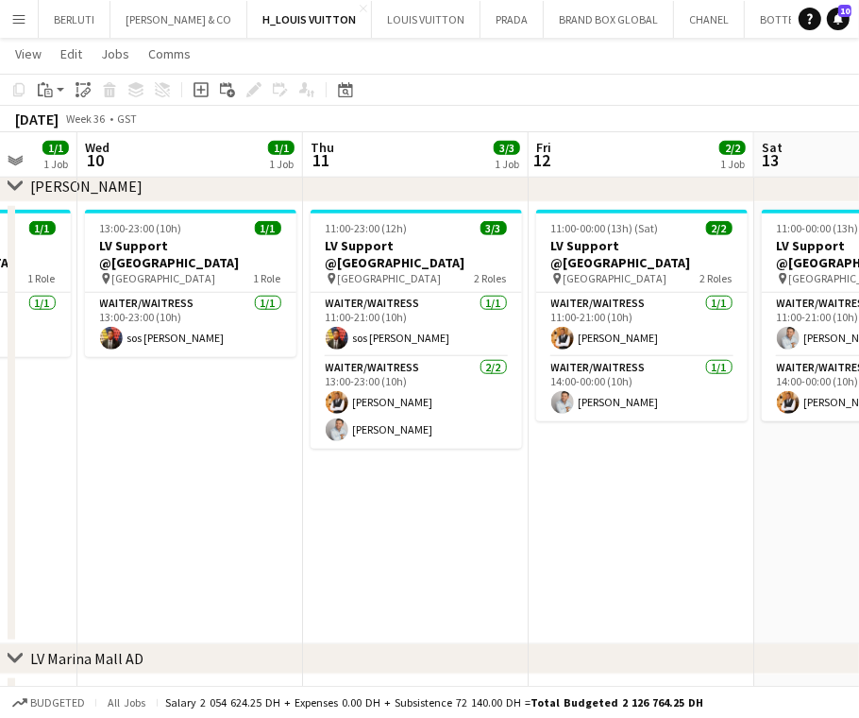
click at [264, 502] on app-calendar-viewport "Sun 7 6/6 3 Jobs Mon 8 2/2 1 Job Tue 9 1/1 1 Job Wed 10 1/1 1 Job Thu 11 3/3 1 …" at bounding box center [429, 111] width 859 height 1586
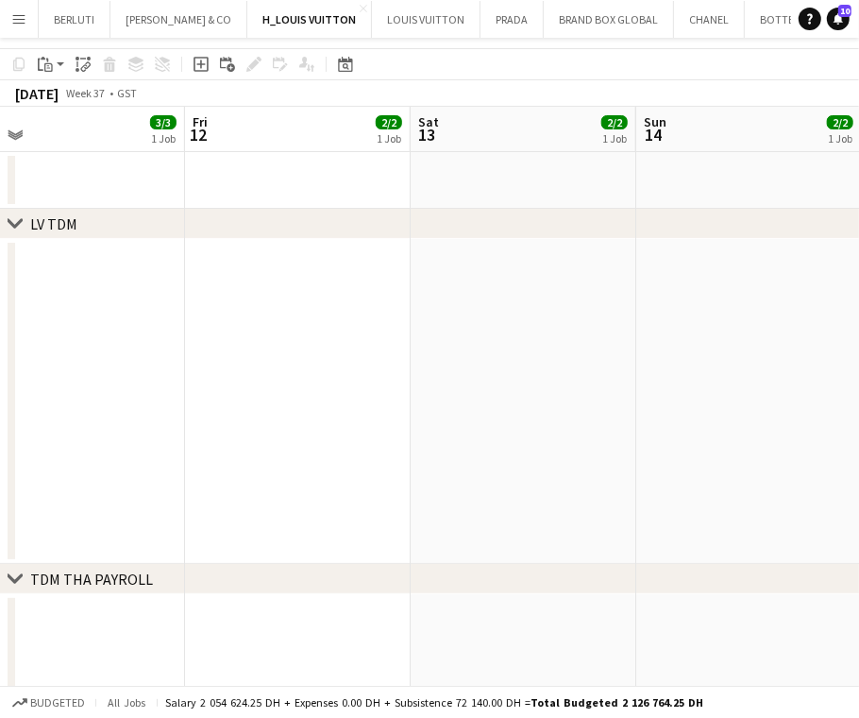
scroll to position [0, 0]
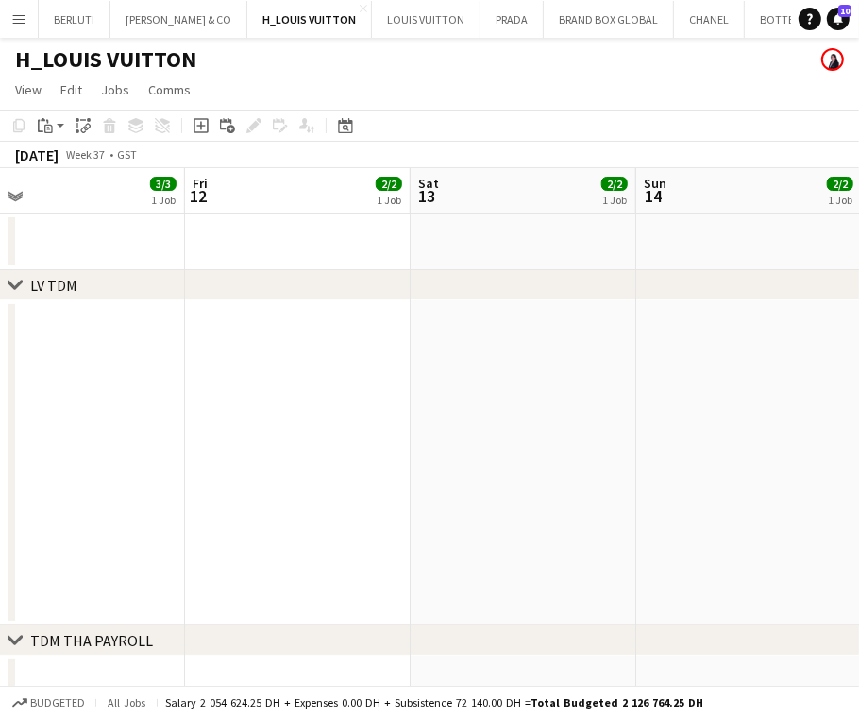
drag, startPoint x: 230, startPoint y: 491, endPoint x: 494, endPoint y: 484, distance: 263.5
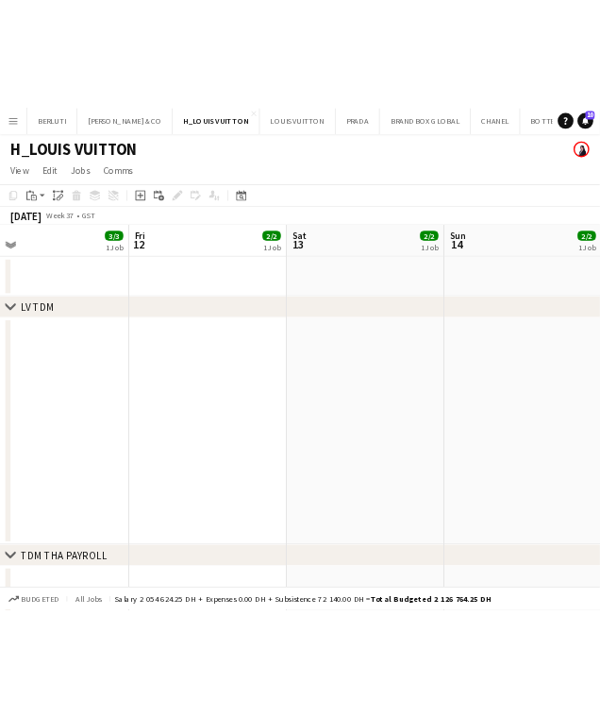
scroll to position [0, 516]
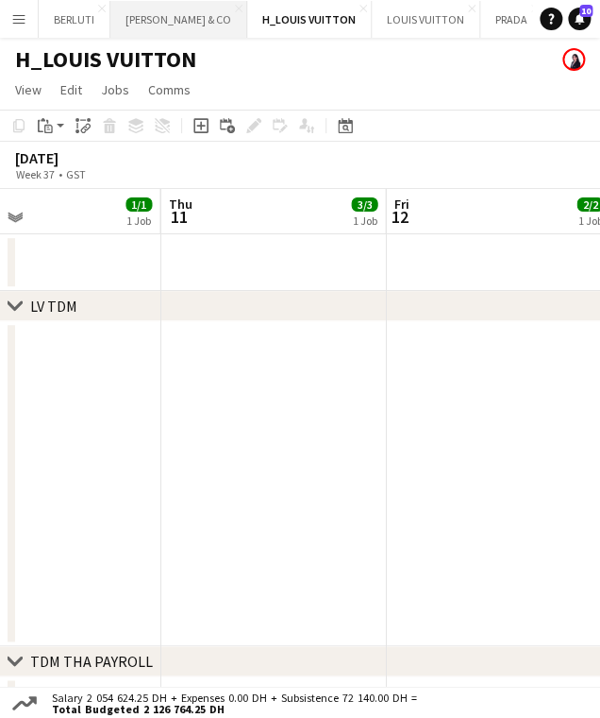
click at [119, 21] on button "[PERSON_NAME] & CO Close" at bounding box center [178, 19] width 137 height 37
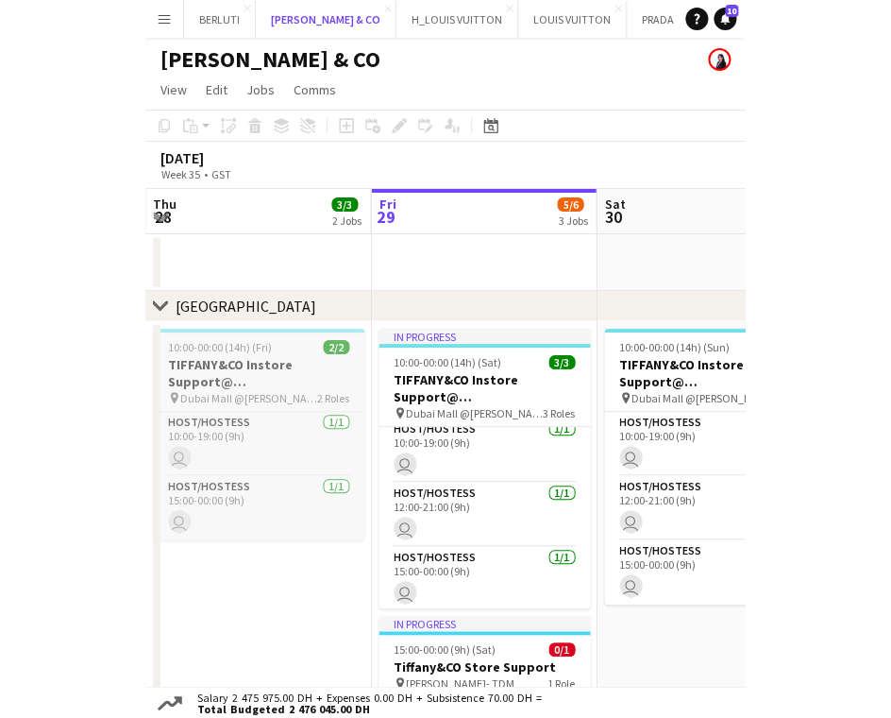
scroll to position [10, 0]
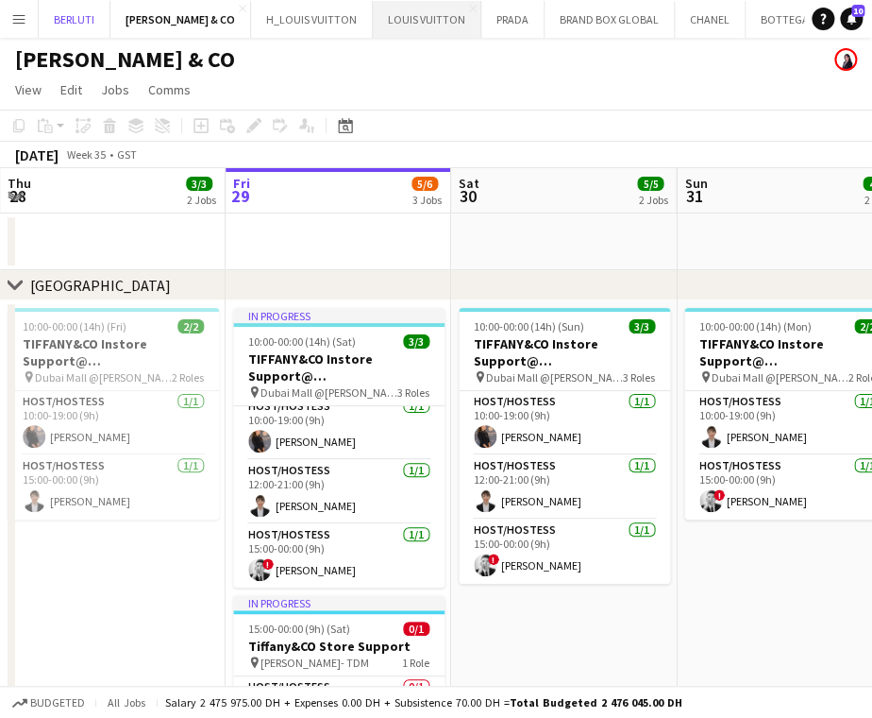
drag, startPoint x: 276, startPoint y: 15, endPoint x: 341, endPoint y: 13, distance: 65.2
click at [341, 13] on div "BERLUTI Close [PERSON_NAME] & CO Close H_LOUIS VUITTON Close LOUIS VUITTON Clos…" at bounding box center [421, 19] width 767 height 38
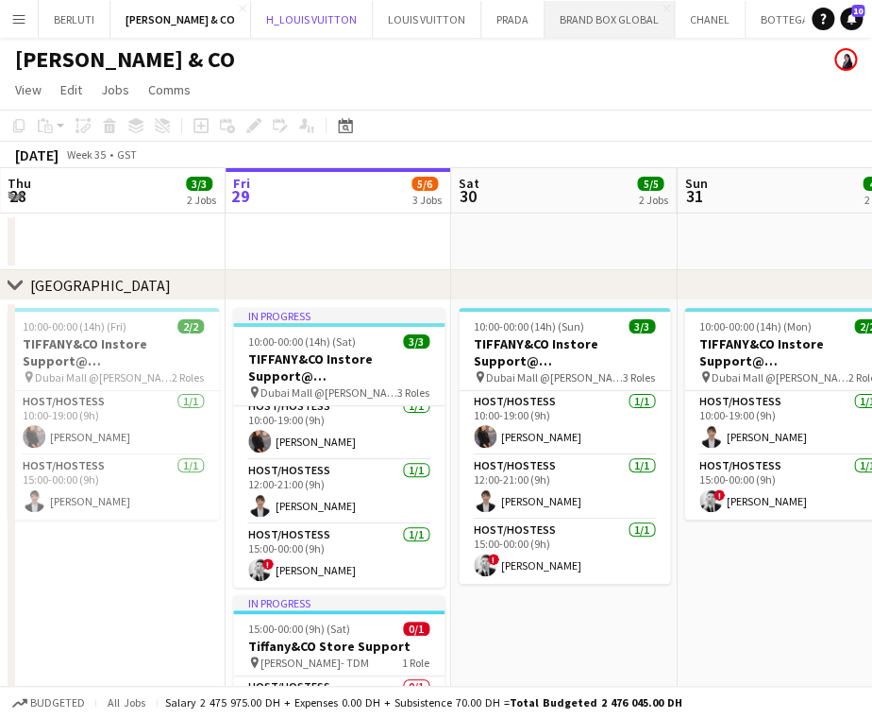
drag, startPoint x: 274, startPoint y: 21, endPoint x: 600, endPoint y: 11, distance: 326.8
click at [600, 11] on div "BERLUTI Close [PERSON_NAME] & CO Close H_LOUIS VUITTON Close LOUIS VUITTON Clos…" at bounding box center [421, 19] width 767 height 38
drag, startPoint x: 98, startPoint y: 26, endPoint x: 453, endPoint y: 20, distance: 355.1
click at [459, 26] on div "BERLUTI Close [PERSON_NAME] & CO Close H_LOUIS VUITTON Close LOUIS VUITTON Clos…" at bounding box center [421, 19] width 767 height 38
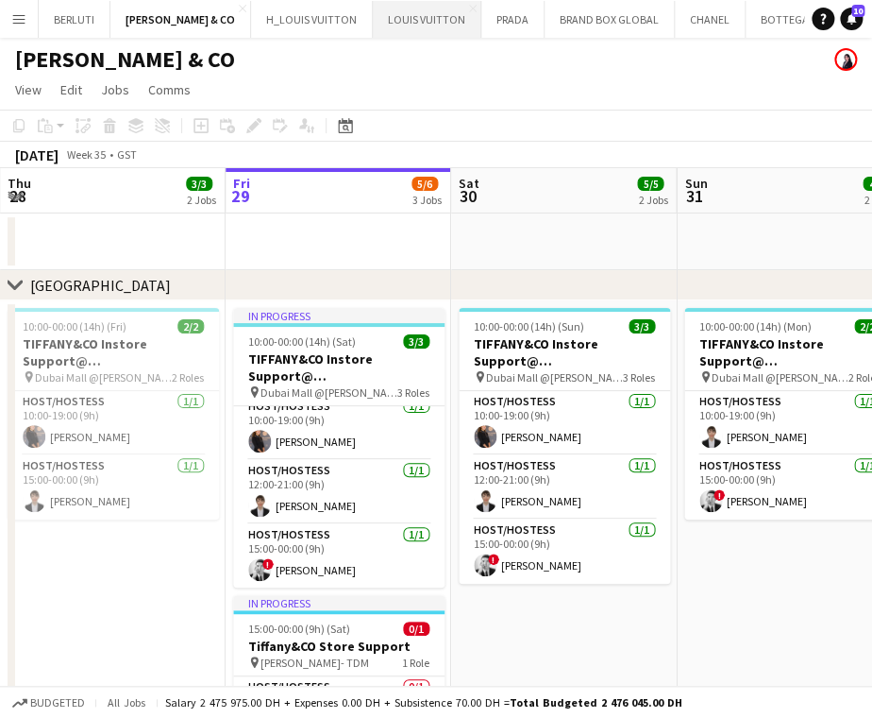
click at [373, 11] on button "LOUIS VUITTON Close" at bounding box center [427, 19] width 109 height 37
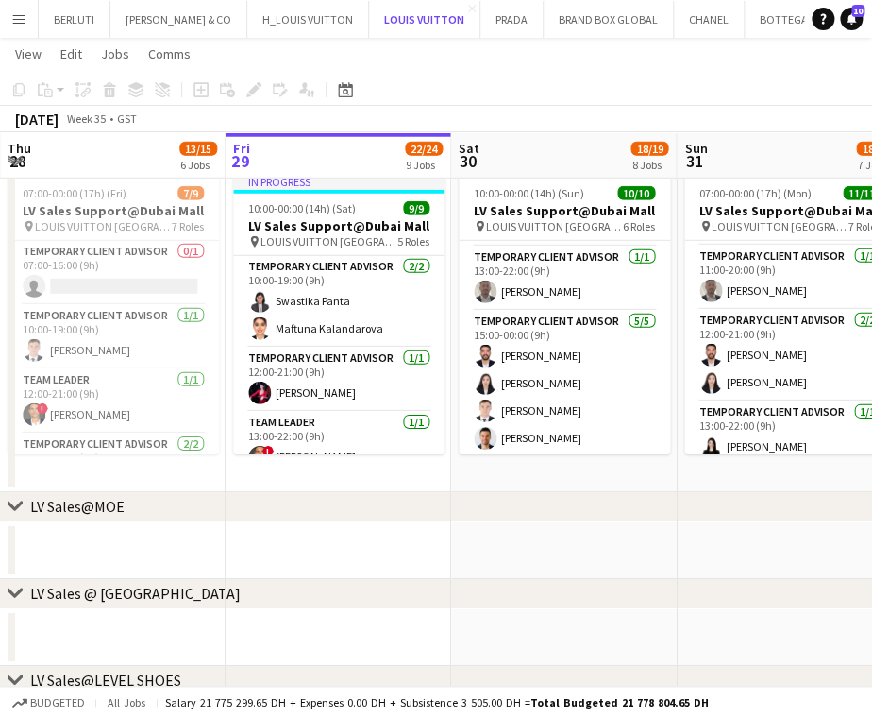
scroll to position [346, 0]
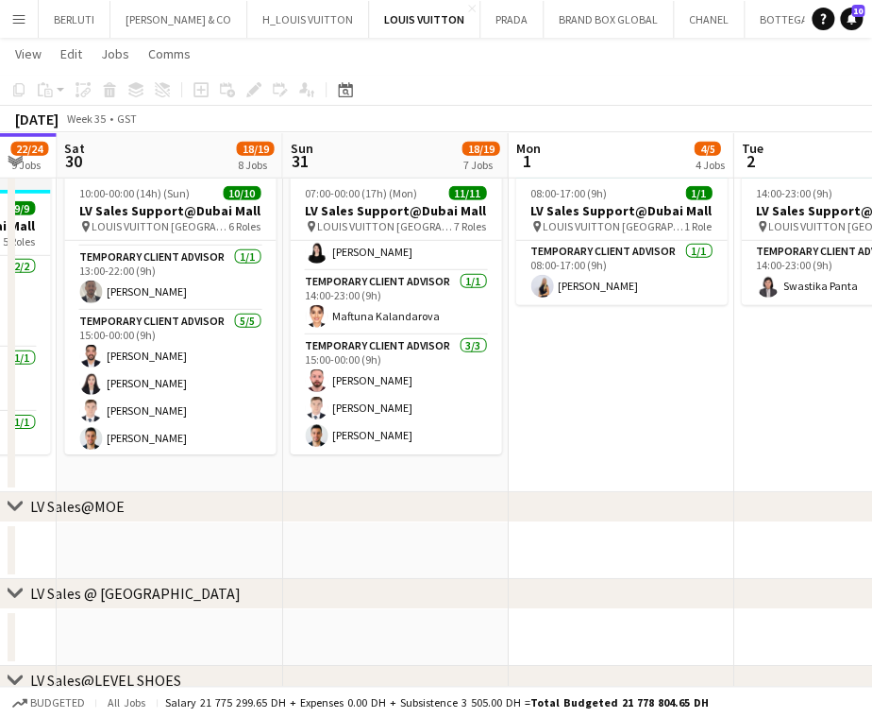
drag, startPoint x: 740, startPoint y: 283, endPoint x: 245, endPoint y: 374, distance: 503.9
click at [249, 375] on app-calendar-viewport "Tue 26 15/16 4 Jobs Wed 27 11/12 6 Jobs Thu 28 13/15 6 Jobs Fri 29 22/24 9 Jobs…" at bounding box center [436, 384] width 872 height 3389
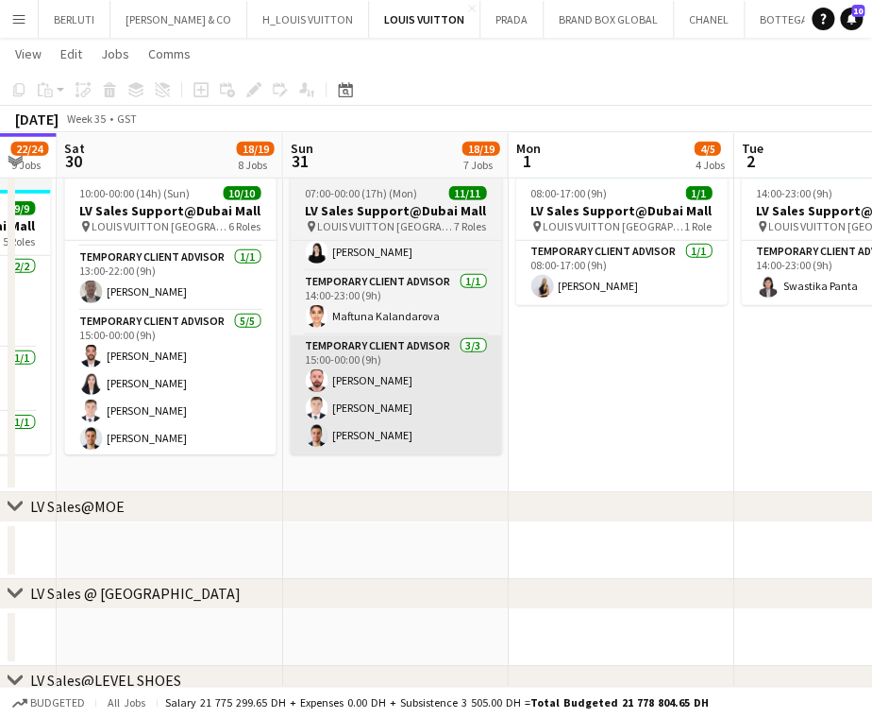
scroll to position [0, 727]
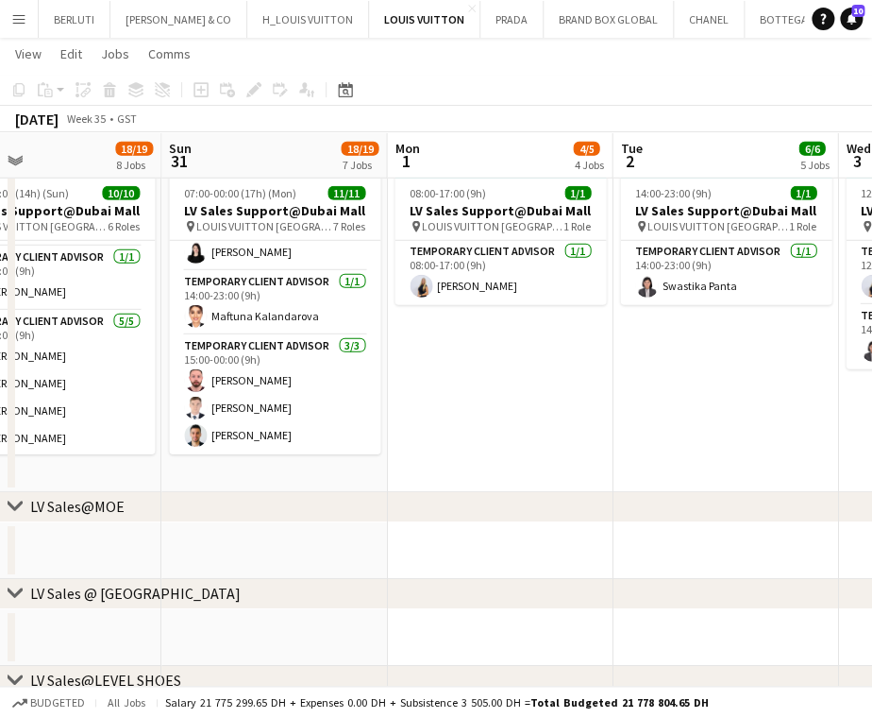
drag, startPoint x: 557, startPoint y: 380, endPoint x: 335, endPoint y: 406, distance: 223.4
click at [357, 401] on app-calendar-viewport "Wed 27 11/12 6 Jobs Thu 28 13/15 6 Jobs Fri 29 22/24 9 Jobs Sat 30 18/19 8 Jobs…" at bounding box center [436, 384] width 872 height 3389
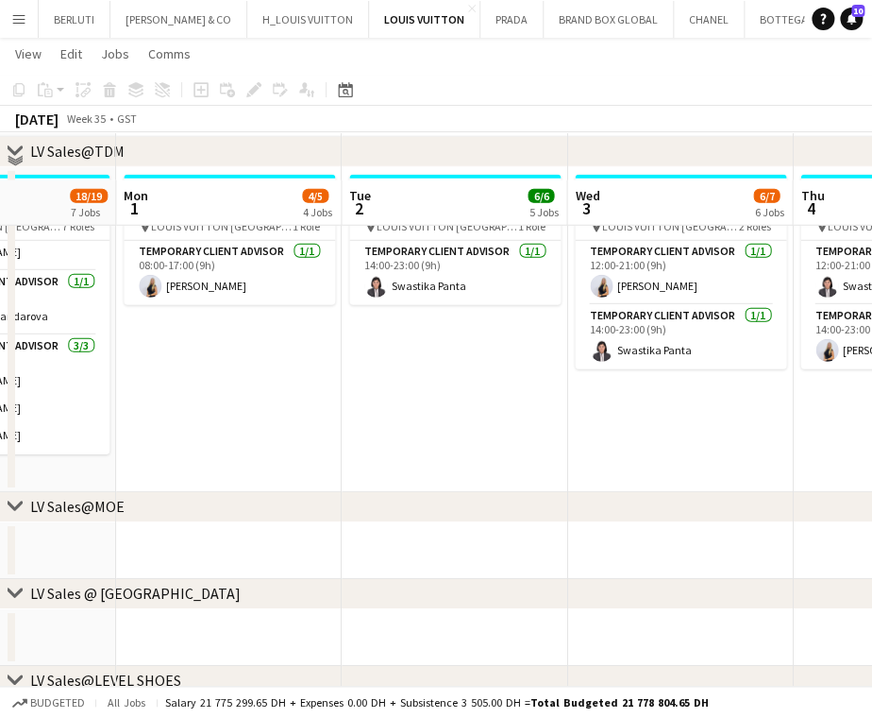
scroll to position [1636, 0]
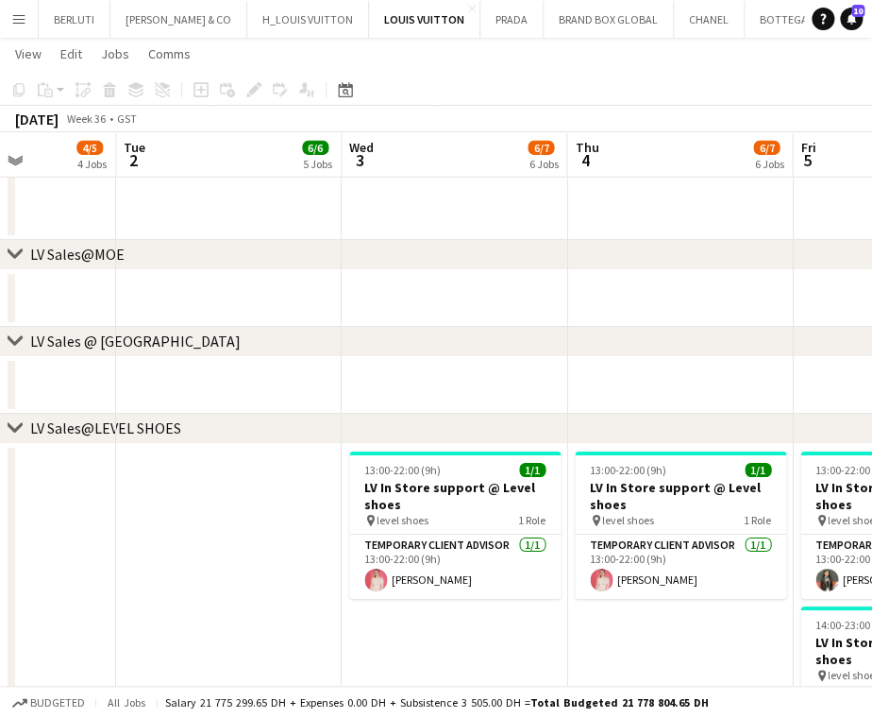
drag, startPoint x: 520, startPoint y: 591, endPoint x: 142, endPoint y: 577, distance: 378.9
click at [142, 577] on app-calendar-viewport "Sat 30 18/19 8 Jobs Sun 31 18/19 7 Jobs Mon 1 4/5 4 Jobs Tue 2 6/6 5 Jobs Wed 3…" at bounding box center [436, 209] width 872 height 3545
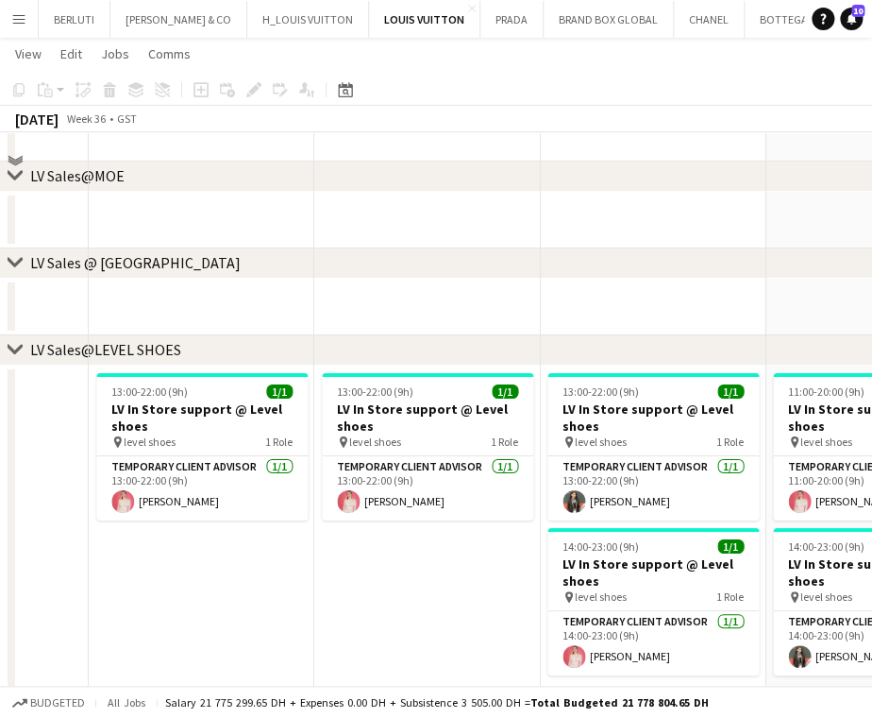
scroll to position [1762, 0]
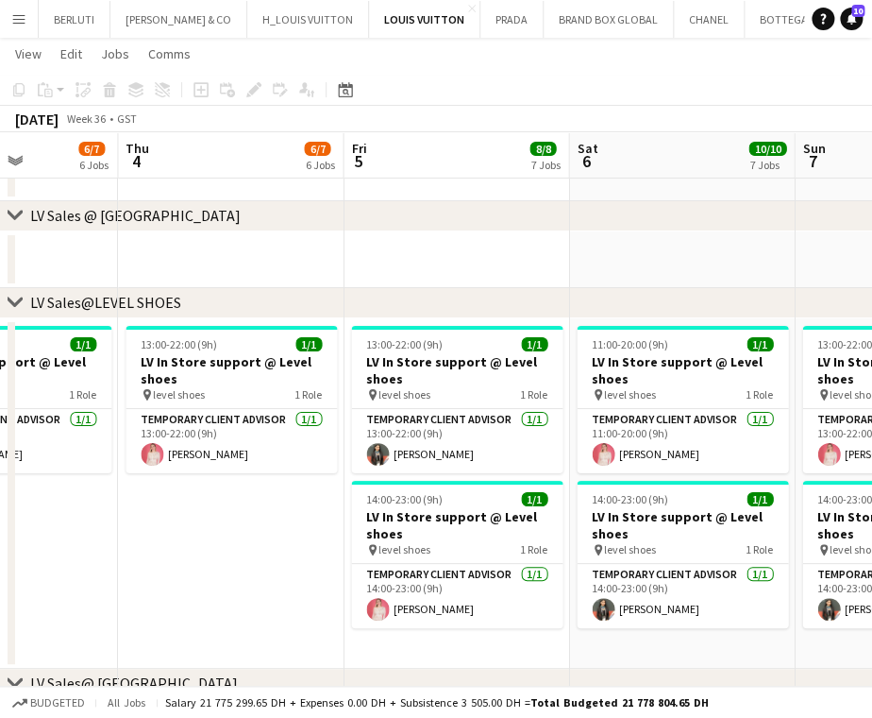
click at [441, 524] on app-calendar-viewport "Sun 31 18/19 7 Jobs Mon 1 4/5 4 Jobs Tue 2 6/6 5 Jobs Wed 3 6/7 6 Jobs Thu 4 6/…" at bounding box center [436, 84] width 872 height 3545
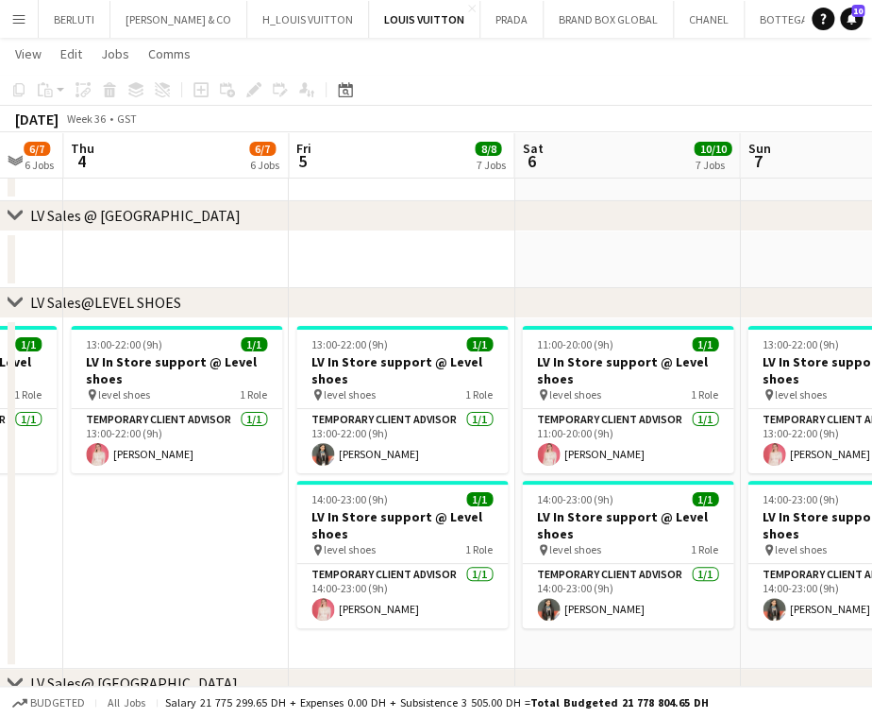
drag, startPoint x: 602, startPoint y: 391, endPoint x: 551, endPoint y: 398, distance: 51.5
click at [551, 398] on app-calendar-viewport "Mon 1 4/5 4 Jobs Tue 2 6/6 5 Jobs Wed 3 6/7 6 Jobs Thu 4 6/7 6 Jobs Fri 5 8/8 7…" at bounding box center [436, 84] width 872 height 3545
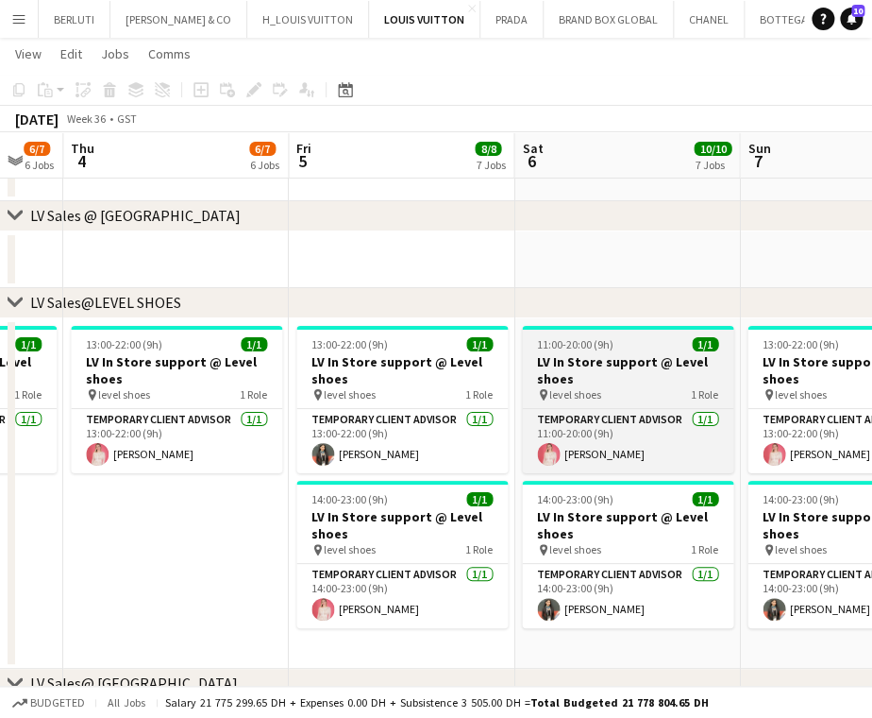
scroll to position [0, 620]
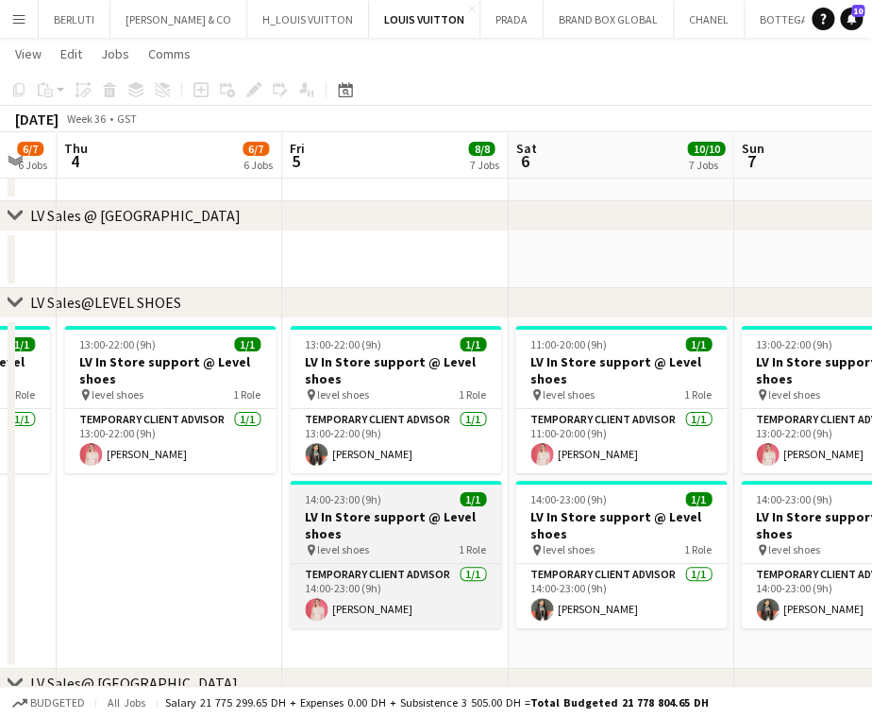
click at [401, 524] on h3 "LV In Store support @ Level shoes" at bounding box center [395, 525] width 211 height 34
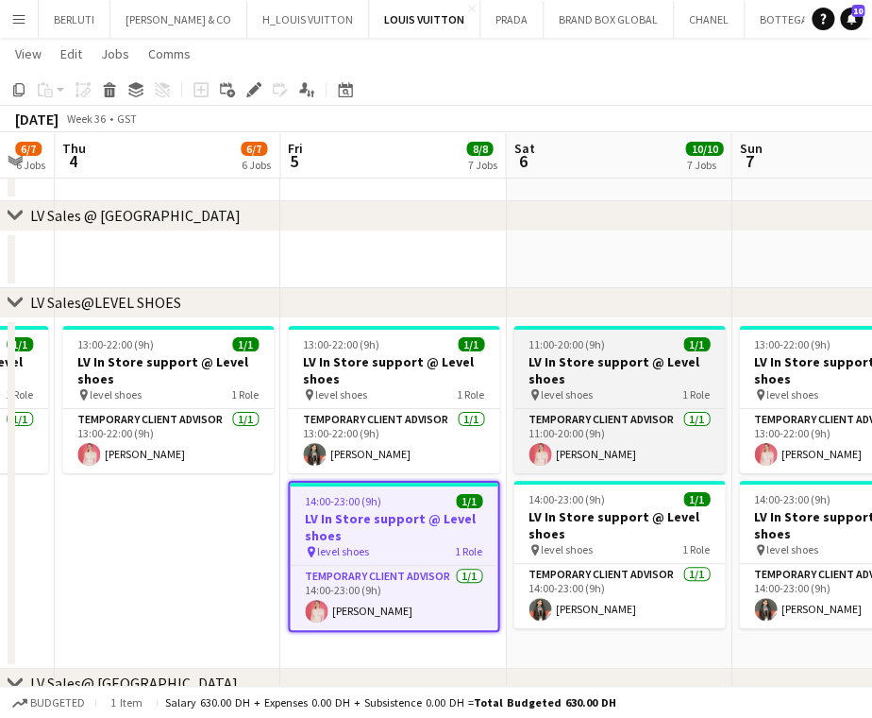
click at [623, 363] on h3 "LV In Store support @ Level shoes" at bounding box center [619, 370] width 211 height 34
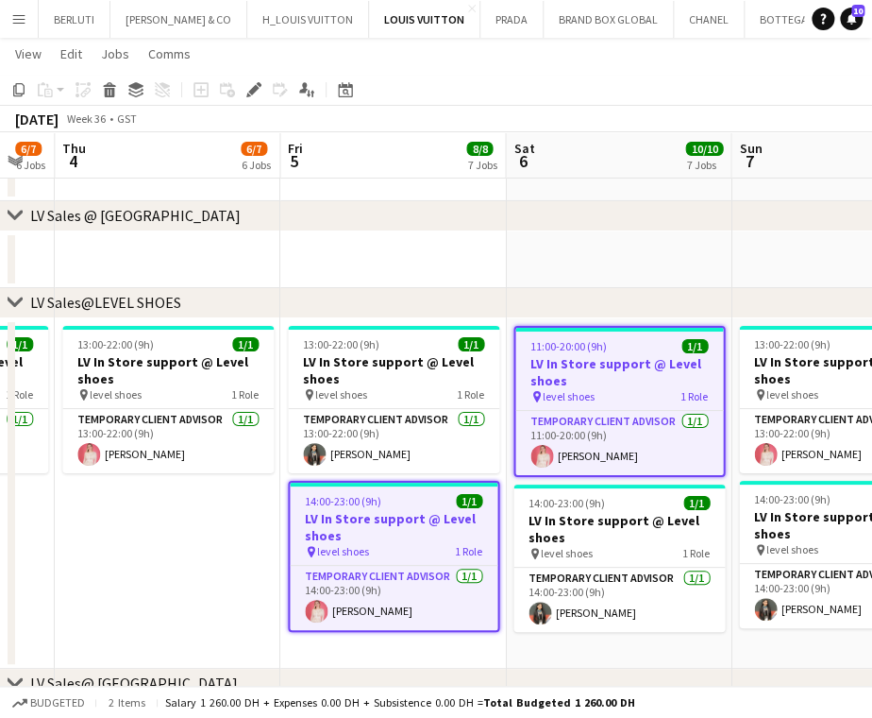
drag, startPoint x: 523, startPoint y: 377, endPoint x: 400, endPoint y: 386, distance: 123.1
click at [420, 386] on app-calendar-viewport "Mon 1 4/5 4 Jobs Tue 2 6/6 5 Jobs Wed 3 6/7 6 Jobs Thu 4 6/7 6 Jobs Fri 5 8/8 7…" at bounding box center [436, 84] width 872 height 3545
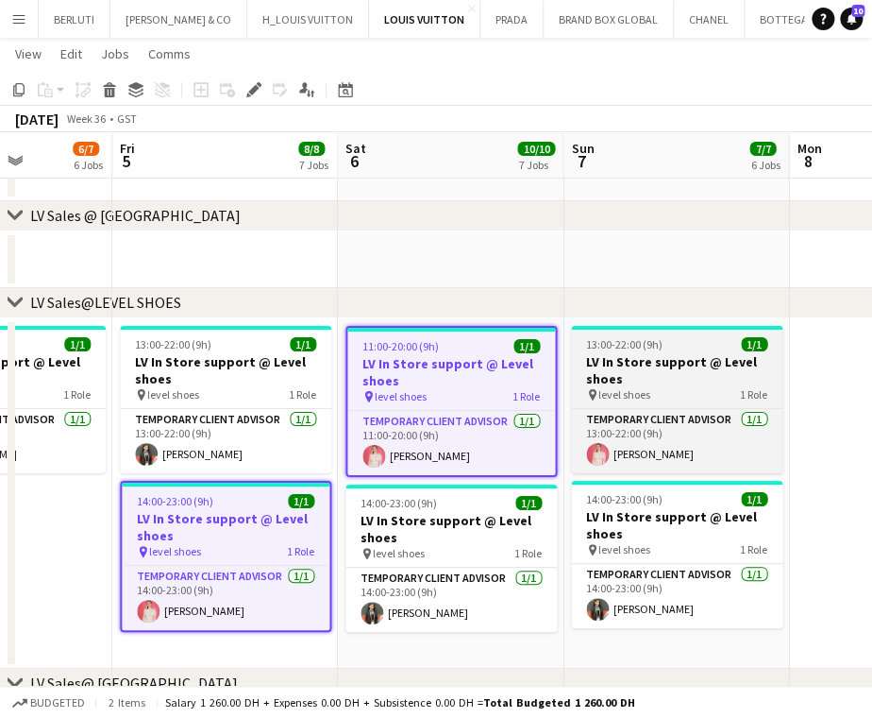
click at [626, 354] on h3 "LV In Store support @ Level shoes" at bounding box center [676, 370] width 211 height 34
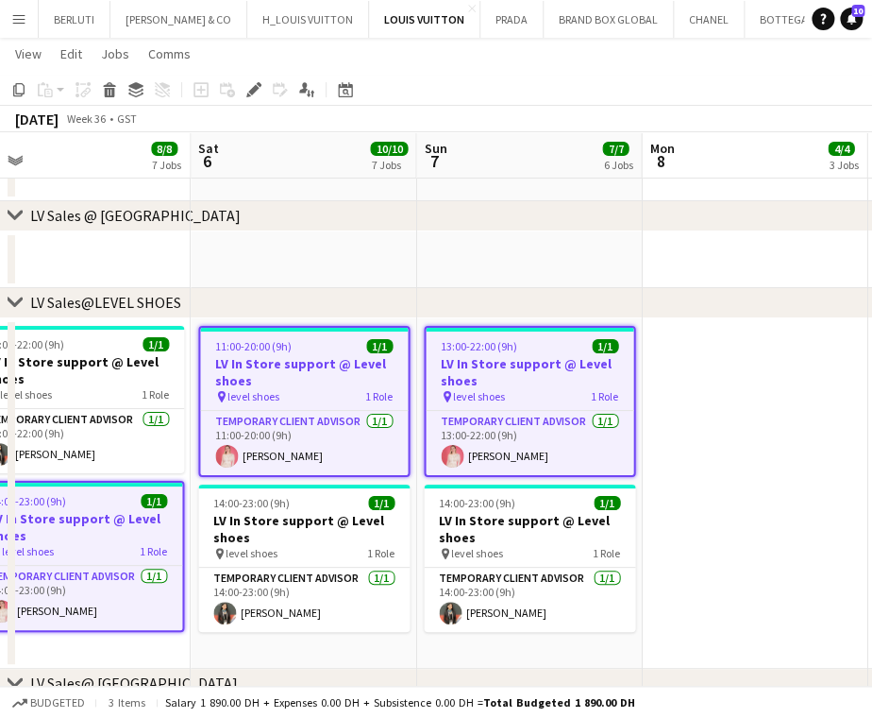
drag, startPoint x: 823, startPoint y: 444, endPoint x: 219, endPoint y: 474, distance: 605.0
click at [209, 482] on app-calendar-viewport "Tue 2 6/6 5 Jobs Wed 3 6/7 6 Jobs Thu 4 6/7 6 Jobs Fri 5 8/8 7 Jobs Sat 6 10/10…" at bounding box center [436, 84] width 872 height 3545
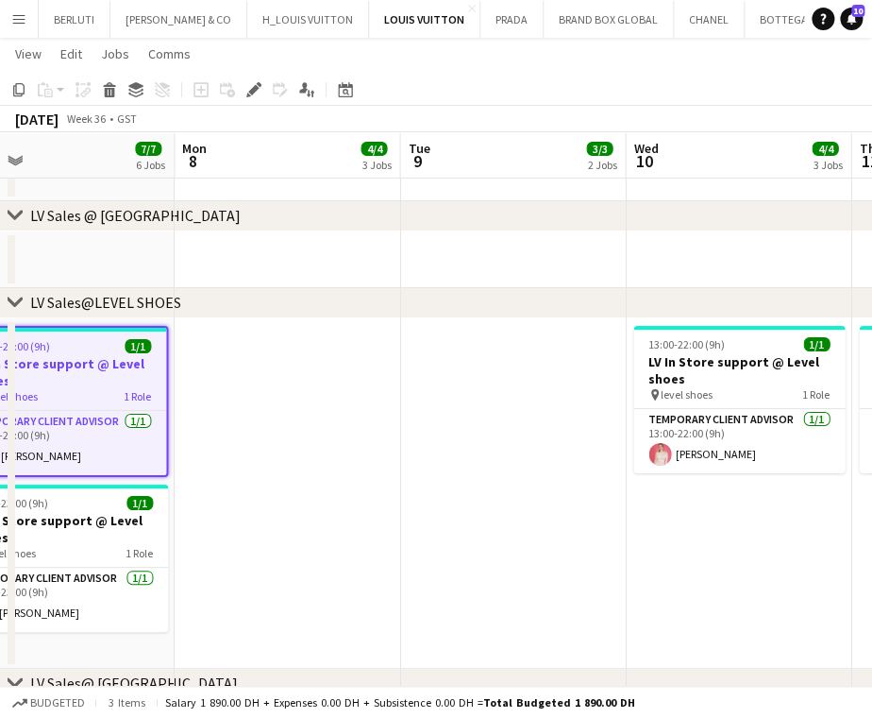
scroll to position [1788, 0]
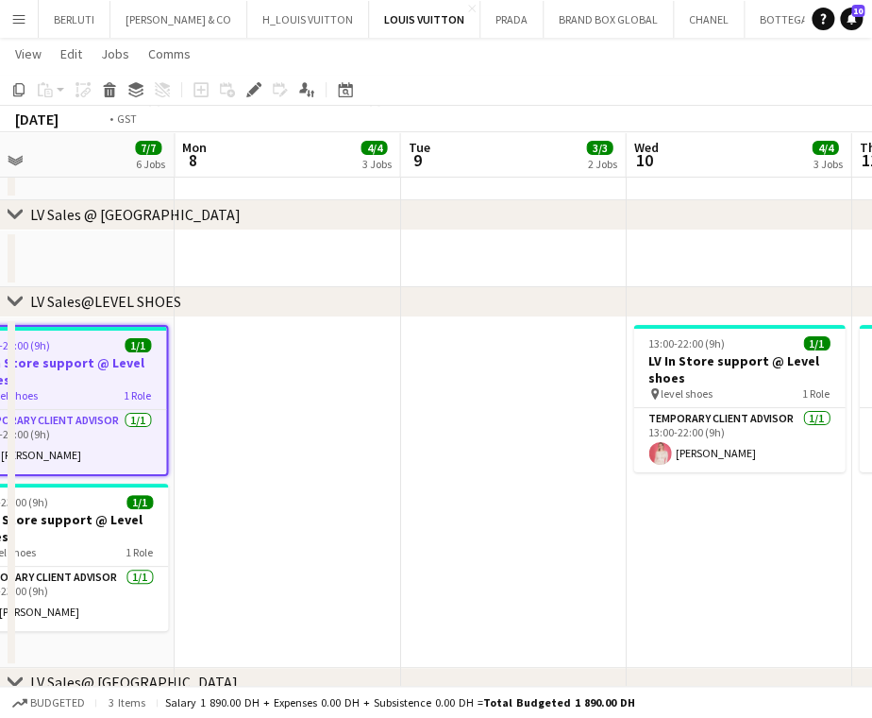
drag, startPoint x: 348, startPoint y: 508, endPoint x: 334, endPoint y: 509, distance: 14.2
click at [334, 509] on app-calendar-viewport "Thu 4 6/7 6 Jobs Fri 5 8/8 7 Jobs Sat 6 10/10 7 Jobs Sun 7 7/7 6 Jobs Mon 8 4/4…" at bounding box center [436, 70] width 872 height 3571
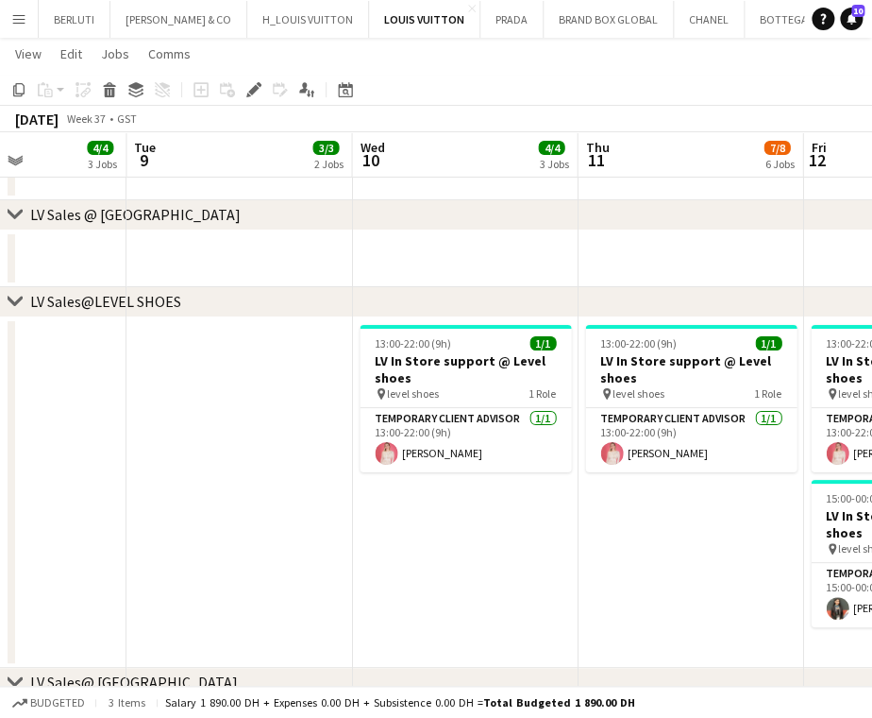
click at [269, 529] on app-calendar-viewport "Fri 5 8/8 7 Jobs Sat 6 10/10 7 Jobs Sun 7 7/7 6 Jobs Mon 8 4/4 3 Jobs Tue 9 3/3…" at bounding box center [436, 70] width 872 height 3571
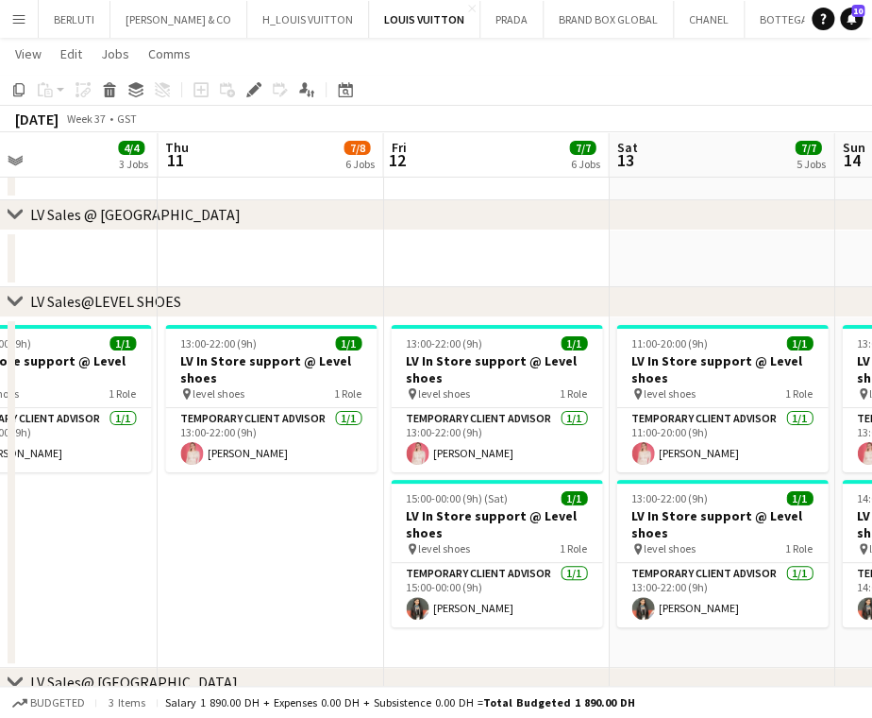
drag, startPoint x: 610, startPoint y: 540, endPoint x: 474, endPoint y: 540, distance: 136.0
click at [474, 540] on app-calendar-viewport "Sun 7 7/7 6 Jobs Mon 8 4/4 3 Jobs Tue 9 3/3 2 Jobs Wed 10 4/4 3 Jobs Thu 11 7/8…" at bounding box center [436, 70] width 872 height 3571
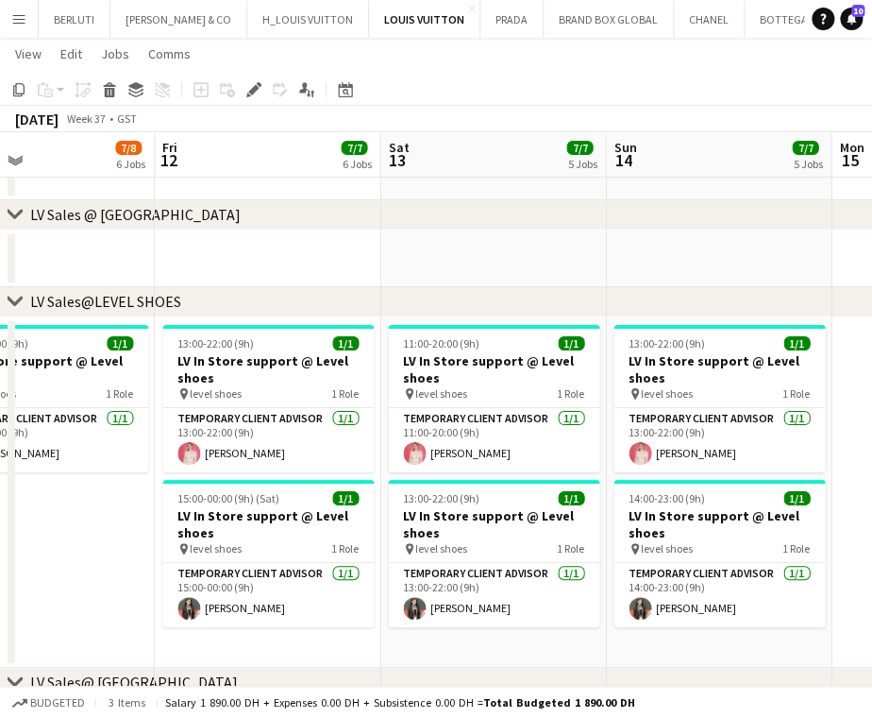
drag, startPoint x: 328, startPoint y: 356, endPoint x: 373, endPoint y: 356, distance: 45.3
click at [326, 356] on h3 "LV In Store support @ Level shoes" at bounding box center [267, 369] width 211 height 34
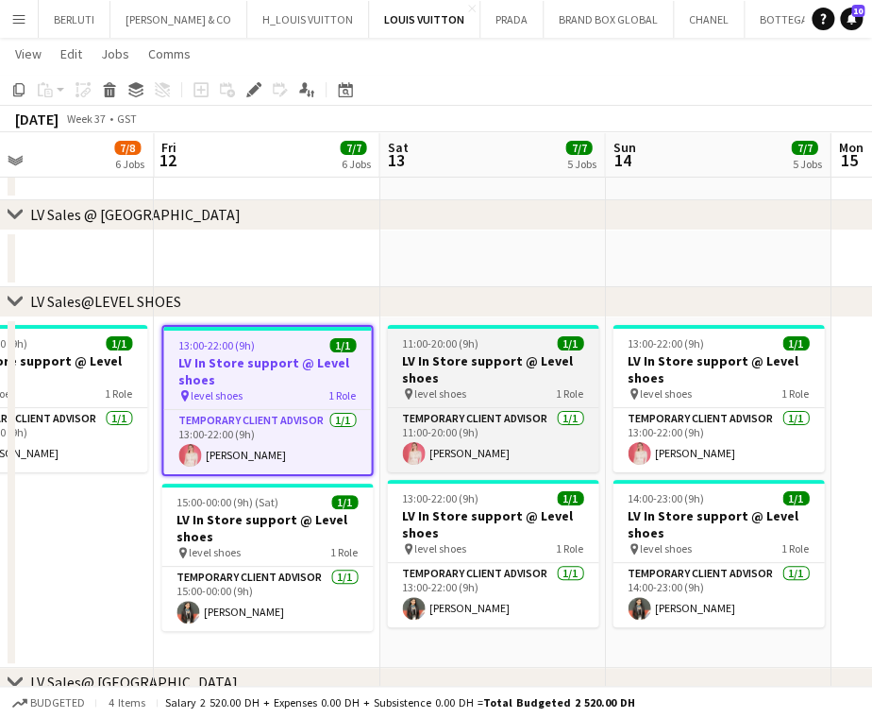
click at [533, 363] on h3 "LV In Store support @ Level shoes" at bounding box center [492, 369] width 211 height 34
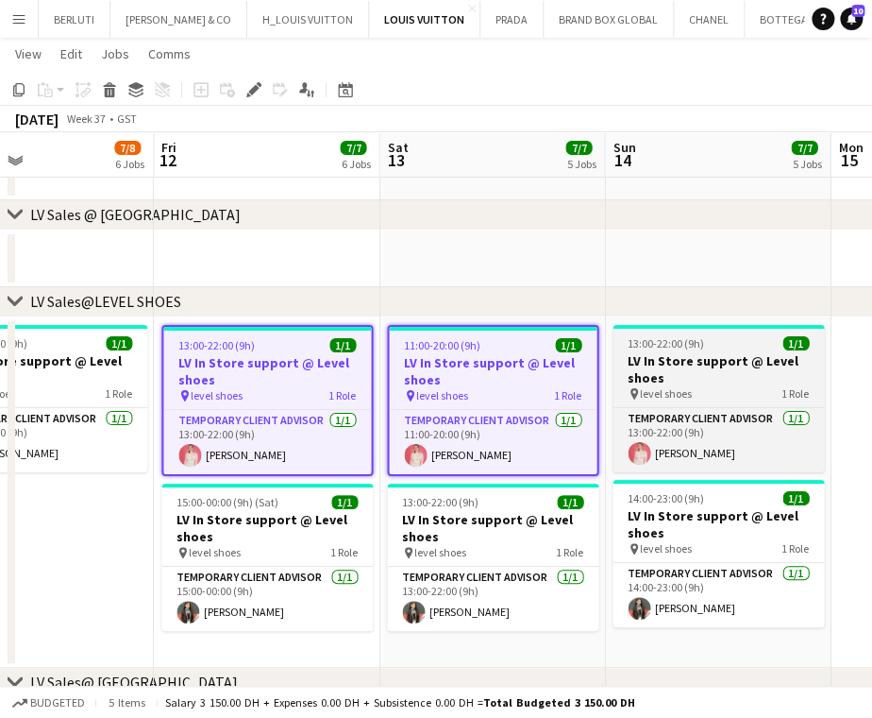
click at [687, 363] on h3 "LV In Store support @ Level shoes" at bounding box center [718, 369] width 211 height 34
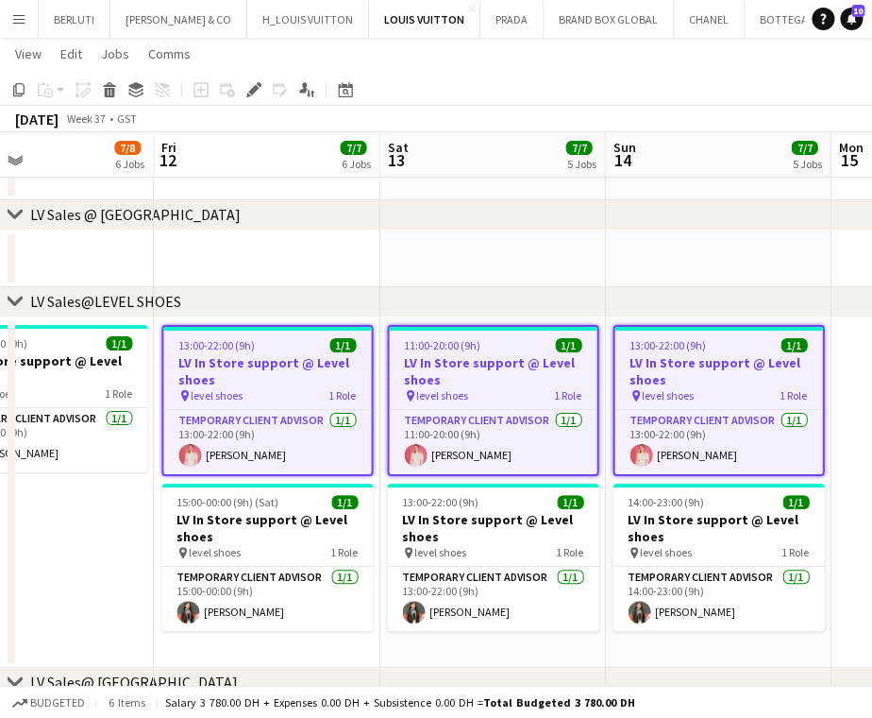
drag, startPoint x: 612, startPoint y: 419, endPoint x: 410, endPoint y: 445, distance: 203.6
click at [253, 472] on app-calendar-viewport "Mon 8 4/4 3 Jobs Tue 9 3/3 2 Jobs Wed 10 4/4 3 Jobs Thu 11 7/8 6 Jobs Fri 12 7/…" at bounding box center [436, 70] width 872 height 3571
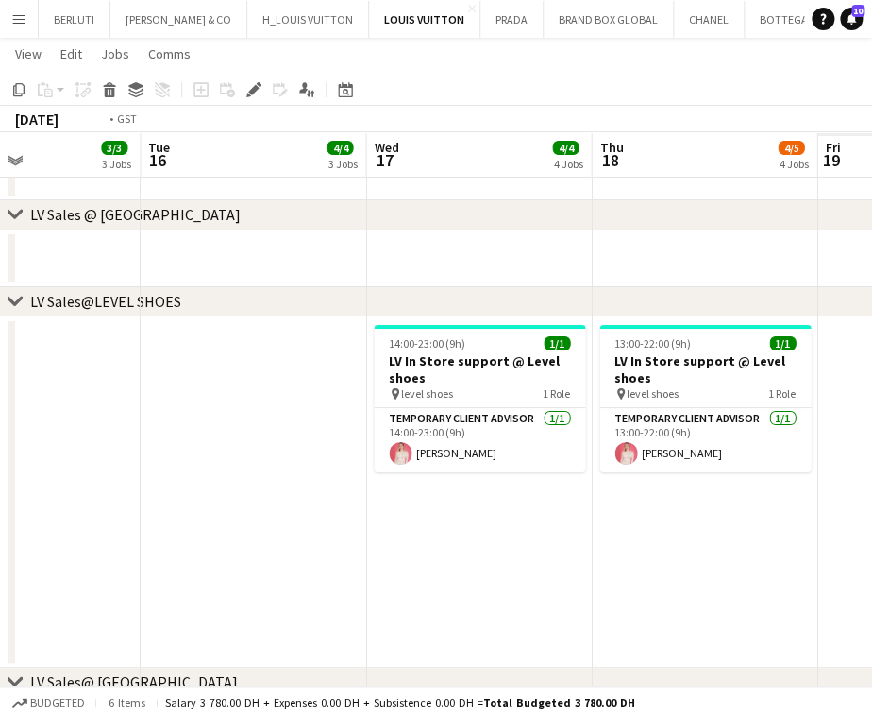
drag, startPoint x: 462, startPoint y: 495, endPoint x: 290, endPoint y: 457, distance: 175.9
click at [123, 499] on app-calendar-viewport "Fri 12 7/7 6 Jobs Sat 13 7/7 5 Jobs Sun 14 7/7 5 Jobs Mon 15 3/3 3 Jobs Tue 16 …" at bounding box center [436, 70] width 872 height 3571
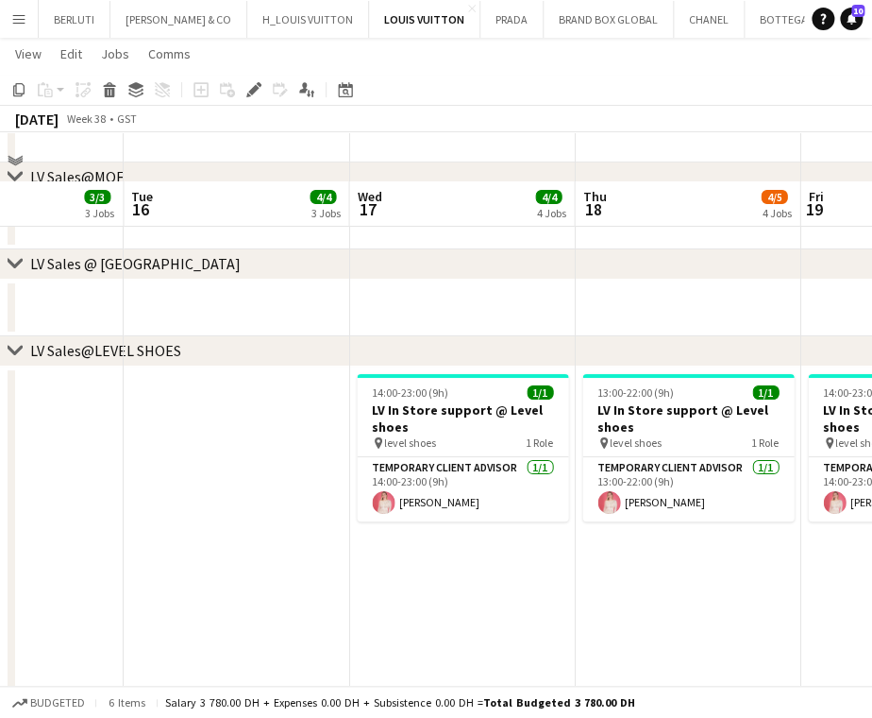
scroll to position [1836, 0]
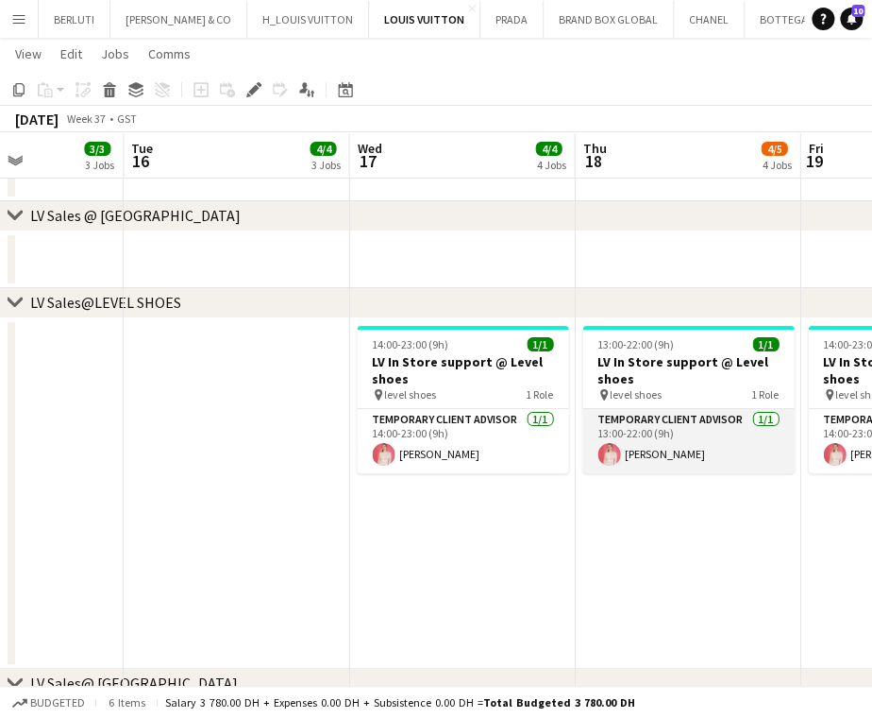
drag, startPoint x: 438, startPoint y: 473, endPoint x: 416, endPoint y: 449, distance: 32.1
click at [297, 476] on app-calendar-viewport "Fri 12 7/7 6 Jobs Sat 13 7/7 5 Jobs Sun 14 7/7 5 Jobs Mon 15 3/3 3 Jobs Tue 16 …" at bounding box center [436, 47] width 872 height 3620
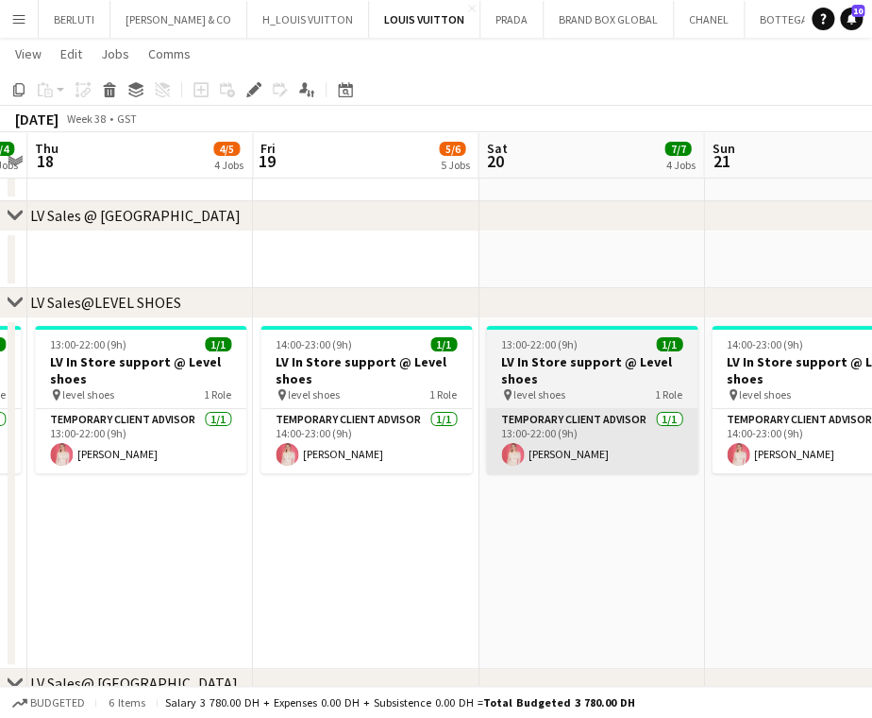
drag, startPoint x: 567, startPoint y: 472, endPoint x: 425, endPoint y: 465, distance: 142.8
click at [308, 476] on app-calendar-viewport "Mon 15 3/3 3 Jobs Tue 16 4/4 3 Jobs Wed 17 4/4 4 Jobs Thu 18 4/5 4 Jobs Fri 19 …" at bounding box center [436, 47] width 872 height 3620
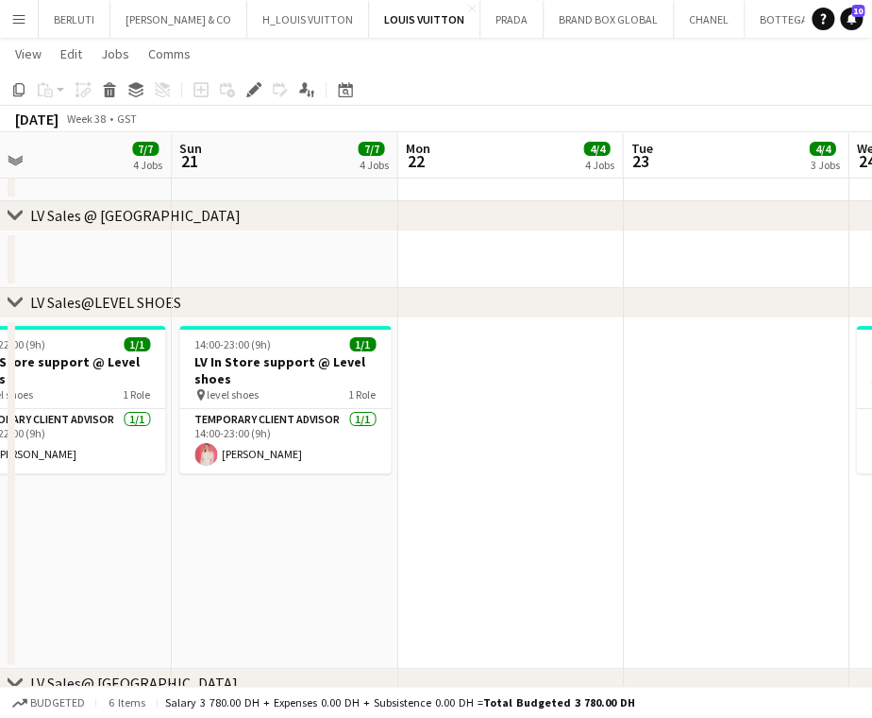
drag, startPoint x: 718, startPoint y: 482, endPoint x: 321, endPoint y: 498, distance: 396.9
click at [321, 498] on app-calendar-viewport "Wed 17 4/4 4 Jobs Thu 18 4/5 4 Jobs Fri 19 5/6 5 Jobs Sat 20 7/7 4 Jobs Sun 21 …" at bounding box center [436, 47] width 872 height 3620
click at [257, 98] on div "Edit" at bounding box center [254, 89] width 23 height 23
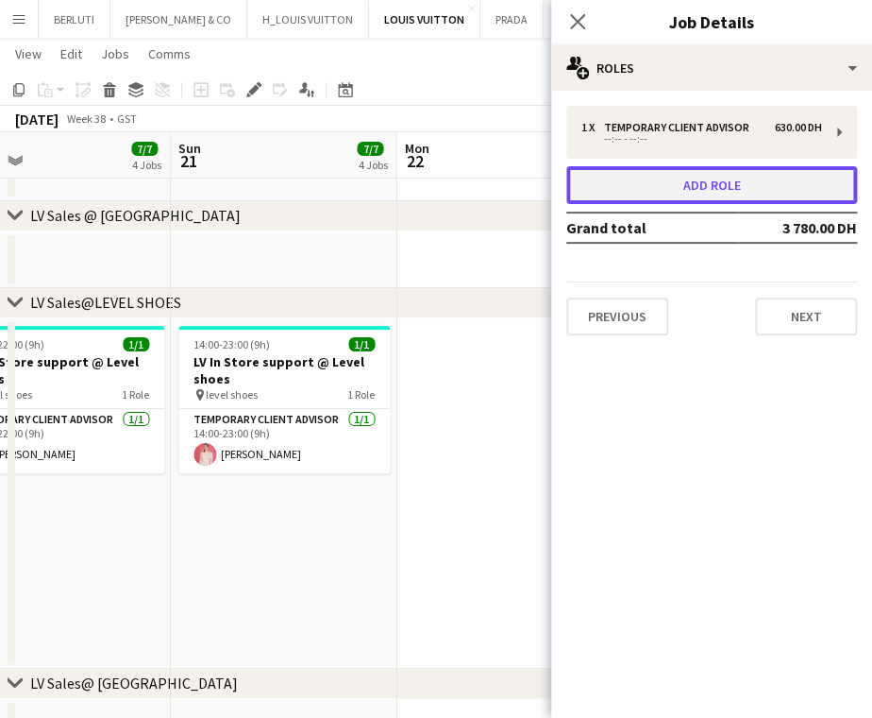
click at [776, 193] on button "Add role" at bounding box center [711, 185] width 291 height 38
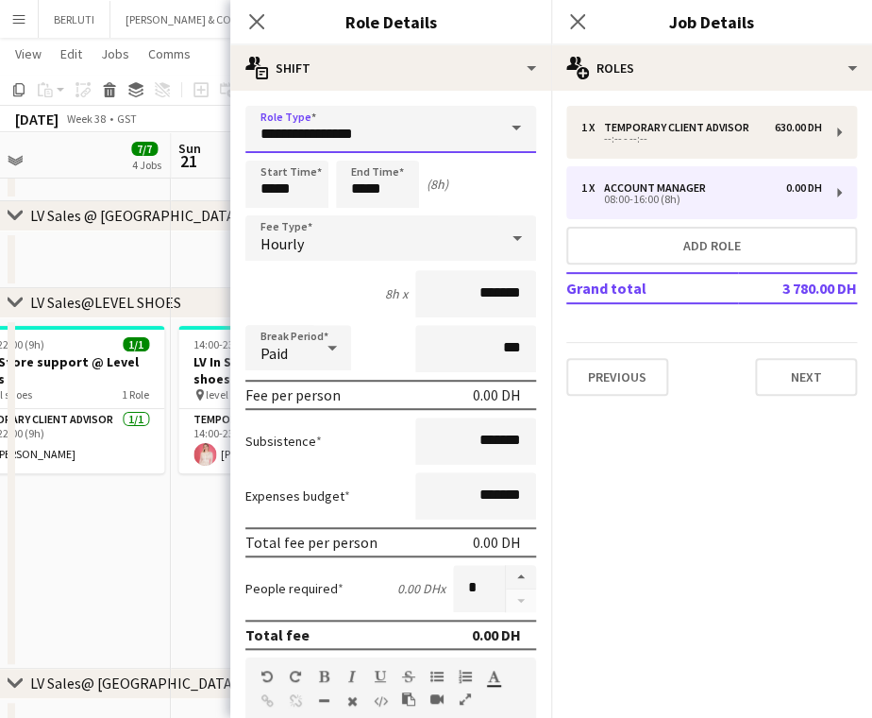
drag, startPoint x: 274, startPoint y: 132, endPoint x: 0, endPoint y: 119, distance: 274.1
click at [10, 125] on body "Menu Boards Boards Boards All jobs Status Workforce Workforce My Workforce Recr…" at bounding box center [436, 27] width 872 height 3726
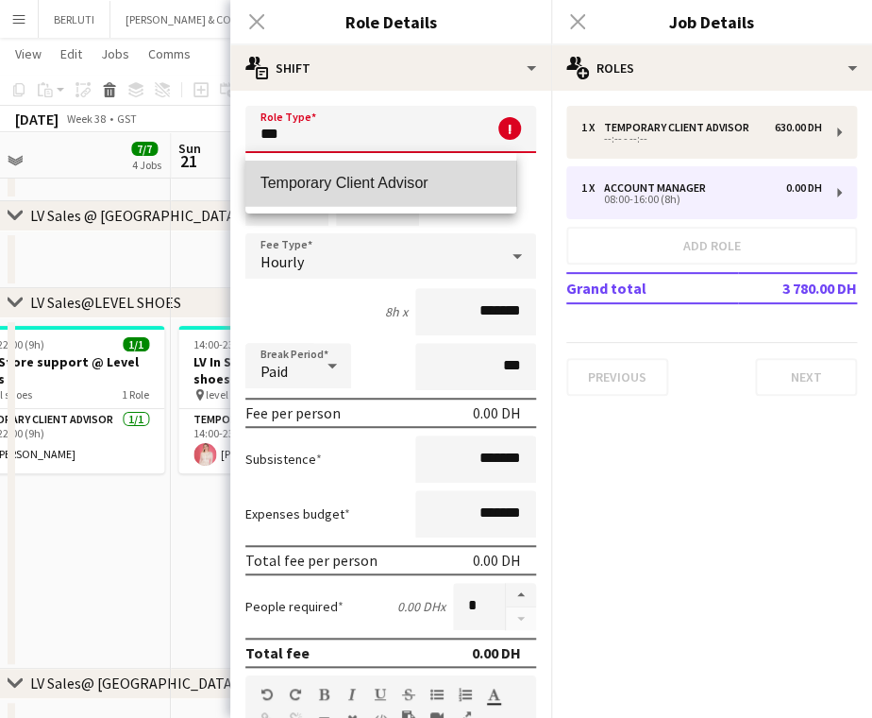
drag, startPoint x: 394, startPoint y: 177, endPoint x: 338, endPoint y: 182, distance: 55.9
click at [393, 177] on span "Temporary Client Advisor" at bounding box center [382, 183] width 242 height 18
type input "**********"
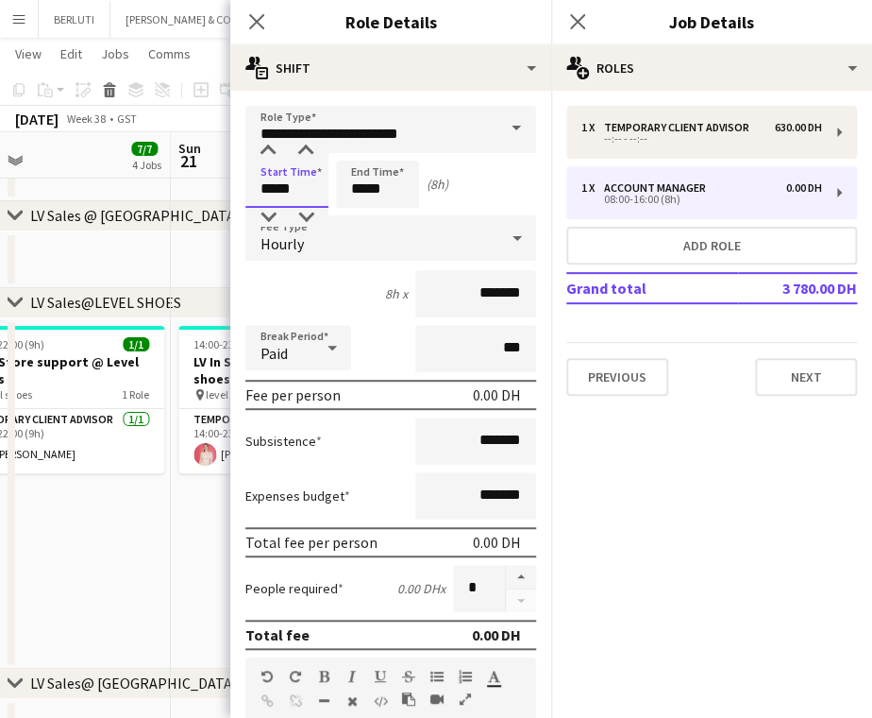
drag, startPoint x: 266, startPoint y: 195, endPoint x: 141, endPoint y: 195, distance: 125.6
click at [182, 195] on body "Menu Boards Boards Boards All jobs Status Workforce Workforce My Workforce Recr…" at bounding box center [436, 27] width 872 height 3726
type input "*****"
drag, startPoint x: 389, startPoint y: 191, endPoint x: 272, endPoint y: 202, distance: 117.6
click at [274, 202] on div "Start Time ***** End Time ***** (3h)" at bounding box center [390, 184] width 291 height 47
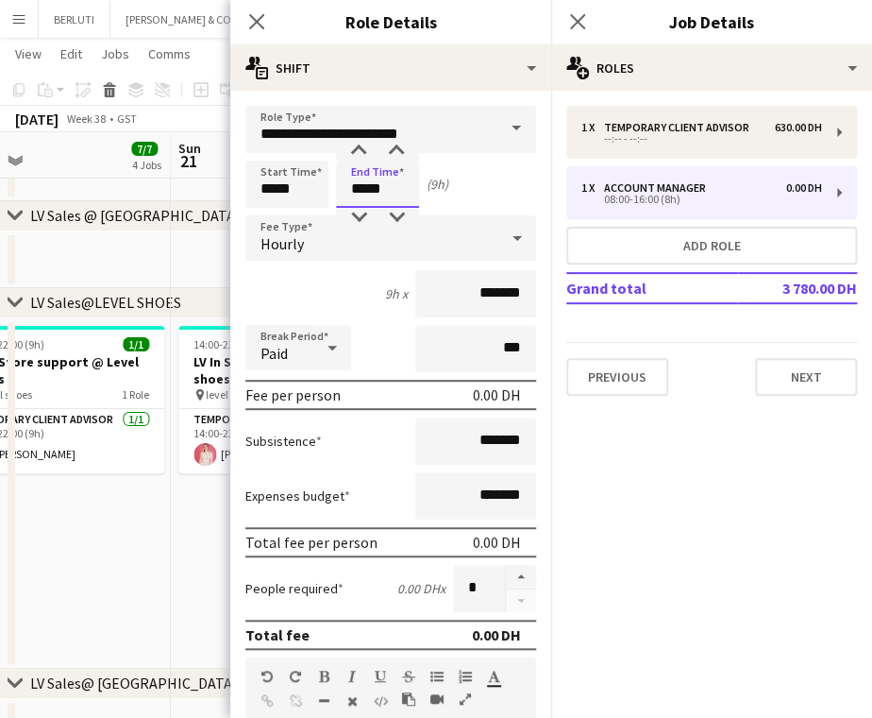
type input "*****"
click at [426, 313] on input "*******" at bounding box center [475, 293] width 121 height 47
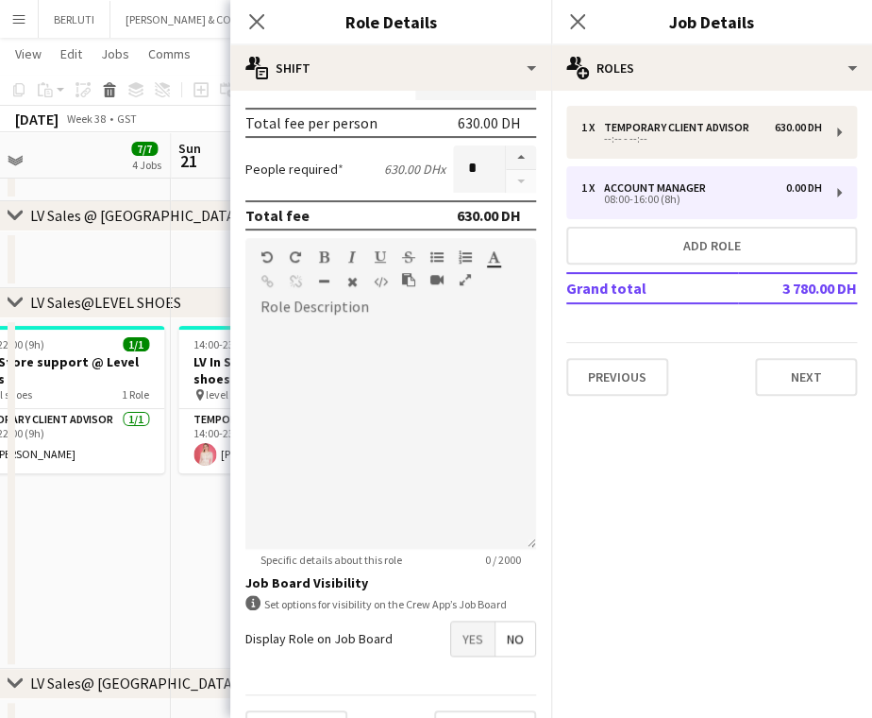
scroll to position [463, 0]
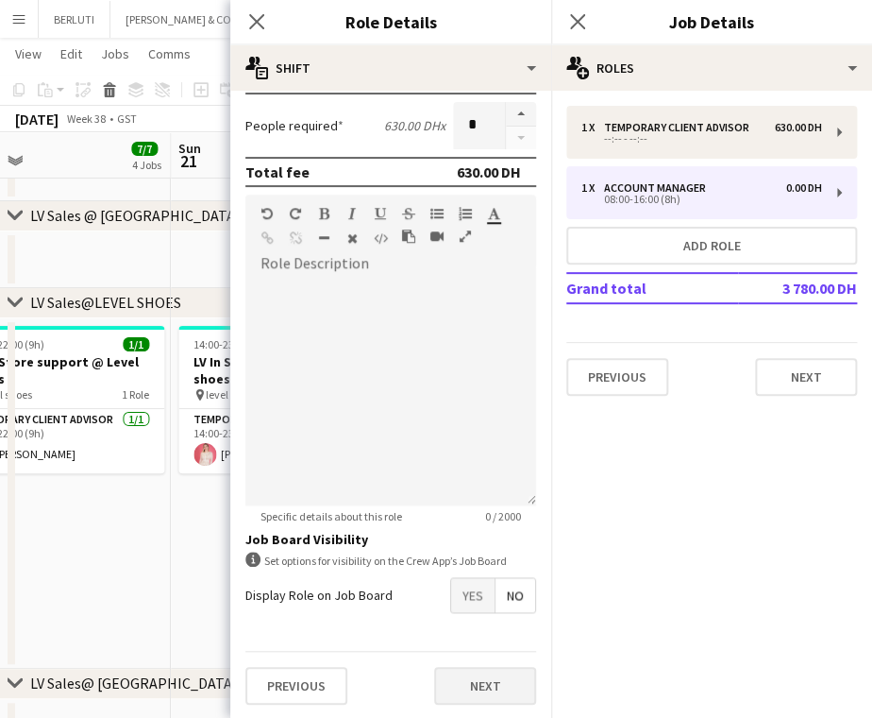
type input "********"
click at [499, 685] on button "Next" at bounding box center [485, 686] width 102 height 38
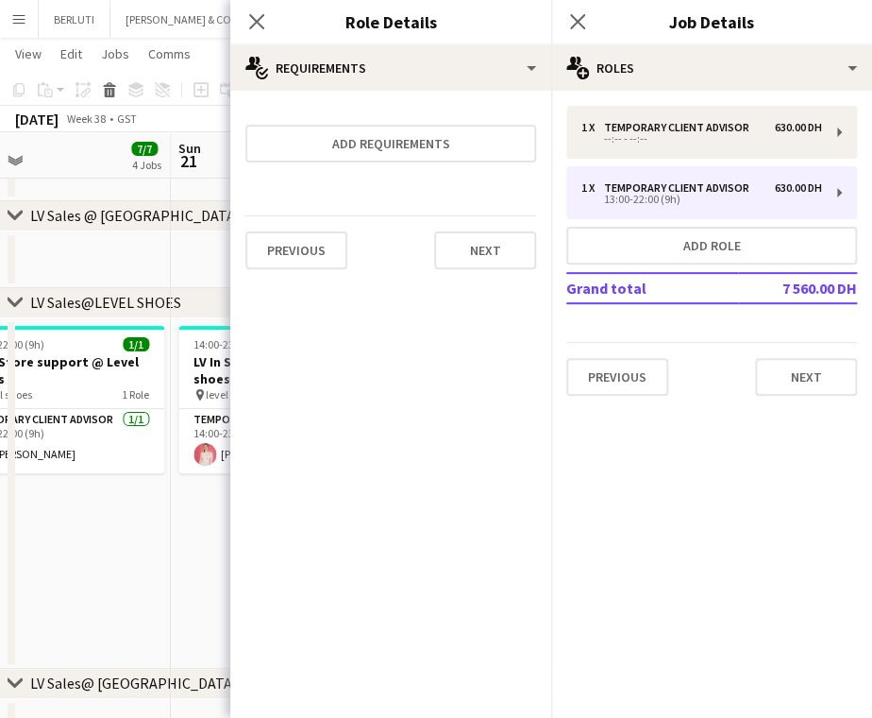
click at [120, 541] on app-date-cell "13:00-22:00 (9h) 1/1 LV In Store support @ Level shoes pin level shoes 1 Role T…" at bounding box center [58, 493] width 226 height 350
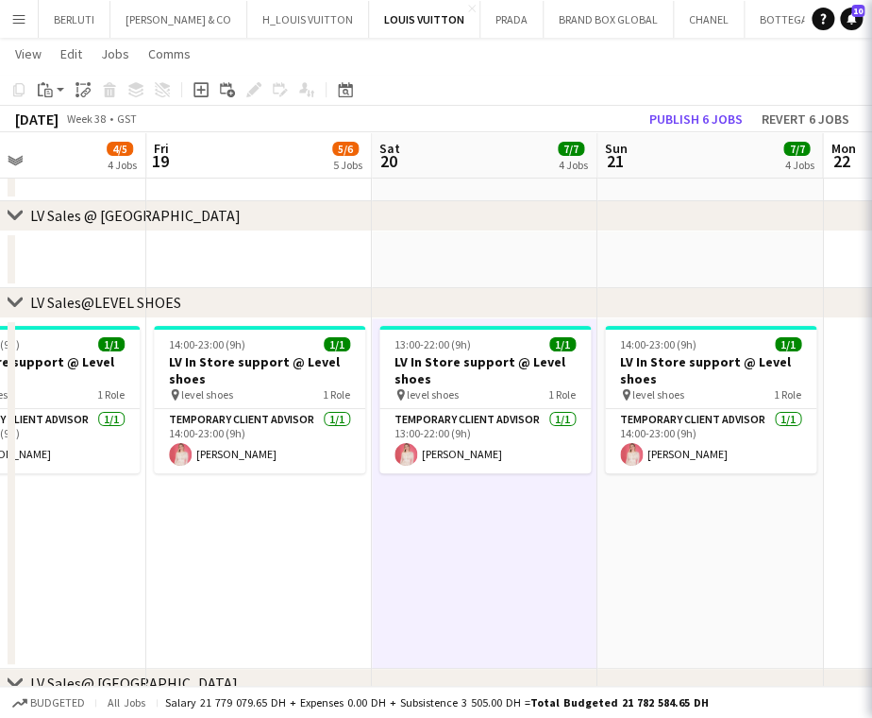
drag, startPoint x: 173, startPoint y: 540, endPoint x: 671, endPoint y: 499, distance: 500.2
click at [671, 501] on app-calendar-viewport "Wed 17 4/4 4 Jobs Thu 18 4/5 4 Jobs Fri 19 5/6 5 Jobs Sat 20 7/7 4 Jobs Sun 21 …" at bounding box center [436, 47] width 872 height 3620
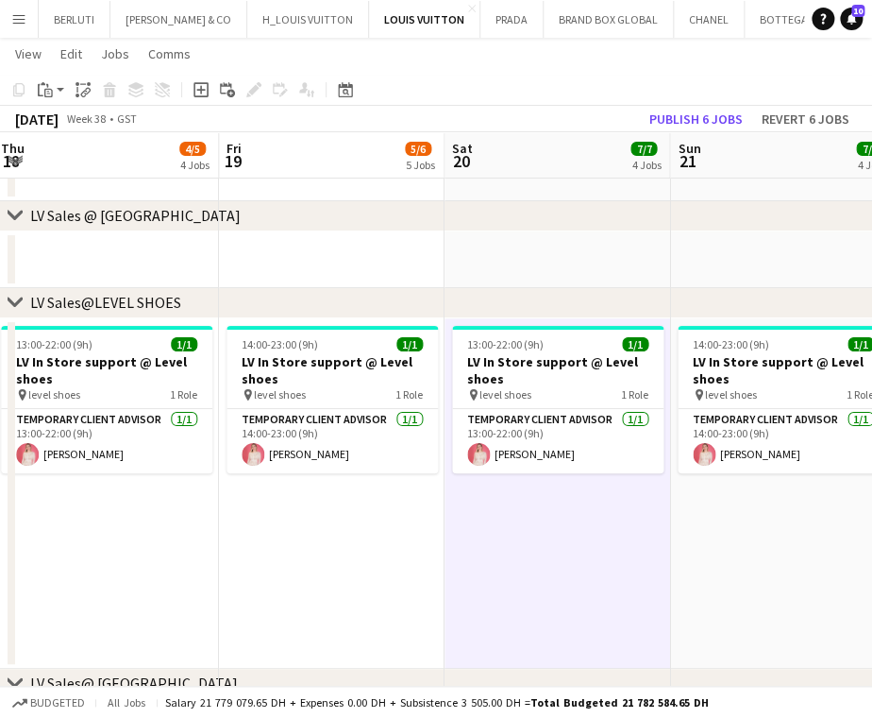
drag, startPoint x: 234, startPoint y: 519, endPoint x: 680, endPoint y: 521, distance: 445.6
click at [718, 520] on app-calendar-viewport "Tue 16 4/4 3 Jobs Wed 17 4/4 4 Jobs Thu 18 4/5 4 Jobs Fri 19 5/6 5 Jobs Sat 20 …" at bounding box center [436, 47] width 872 height 3620
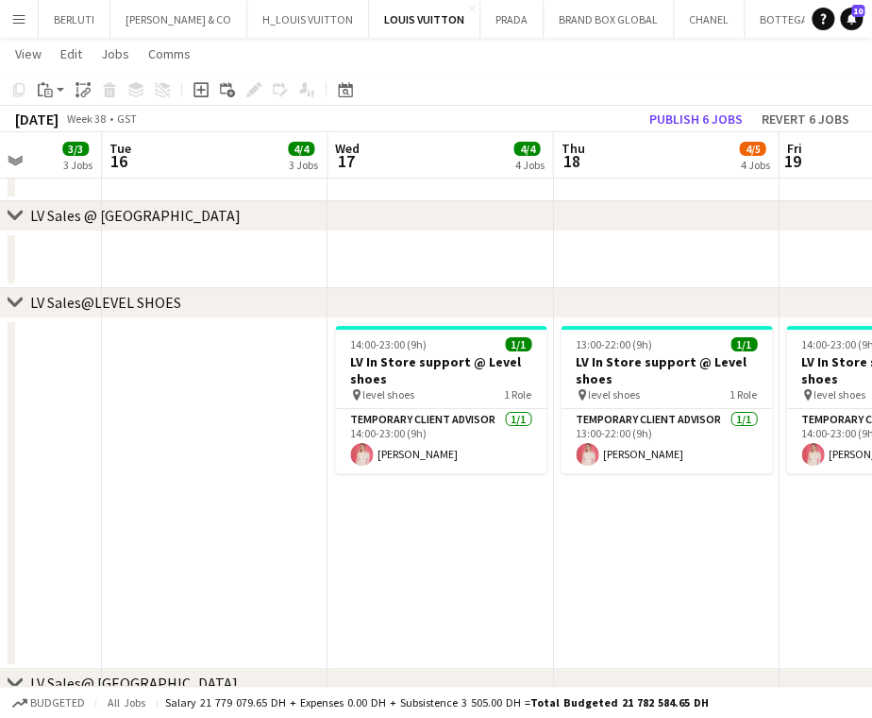
drag, startPoint x: 423, startPoint y: 611, endPoint x: 448, endPoint y: 561, distance: 55.7
click at [604, 565] on app-calendar-viewport "Sat 13 7/8 5 Jobs Sun 14 7/8 5 Jobs Mon 15 3/3 3 Jobs Tue 16 4/4 3 Jobs Wed 17 …" at bounding box center [436, 47] width 872 height 3620
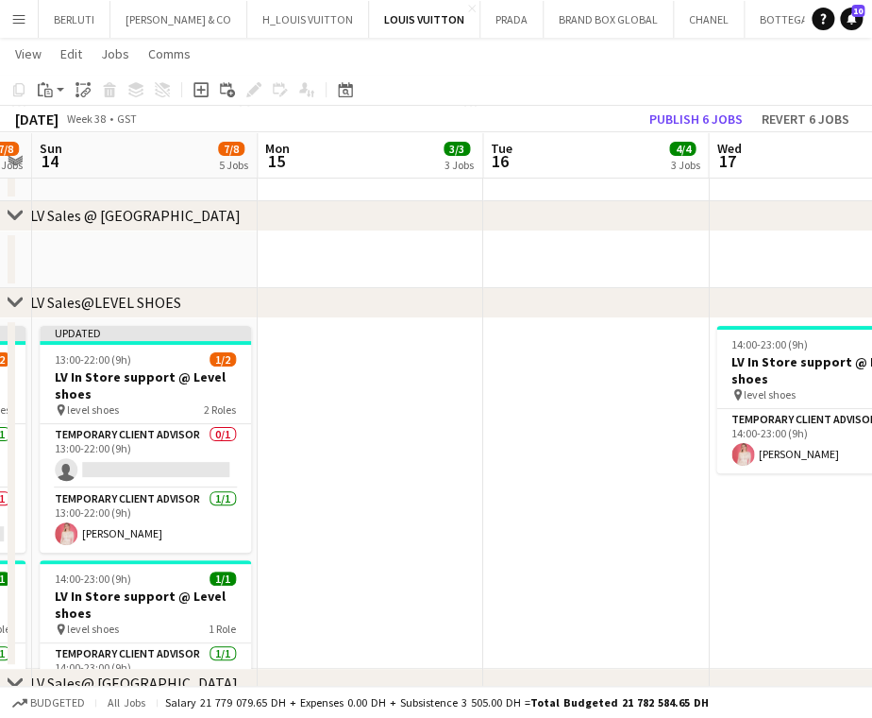
click at [613, 543] on app-calendar-viewport "Fri 12 7/8 6 Jobs Sat 13 7/8 5 Jobs Sun 14 7/8 5 Jobs Mon 15 3/3 3 Jobs Tue 16 …" at bounding box center [436, 47] width 872 height 3620
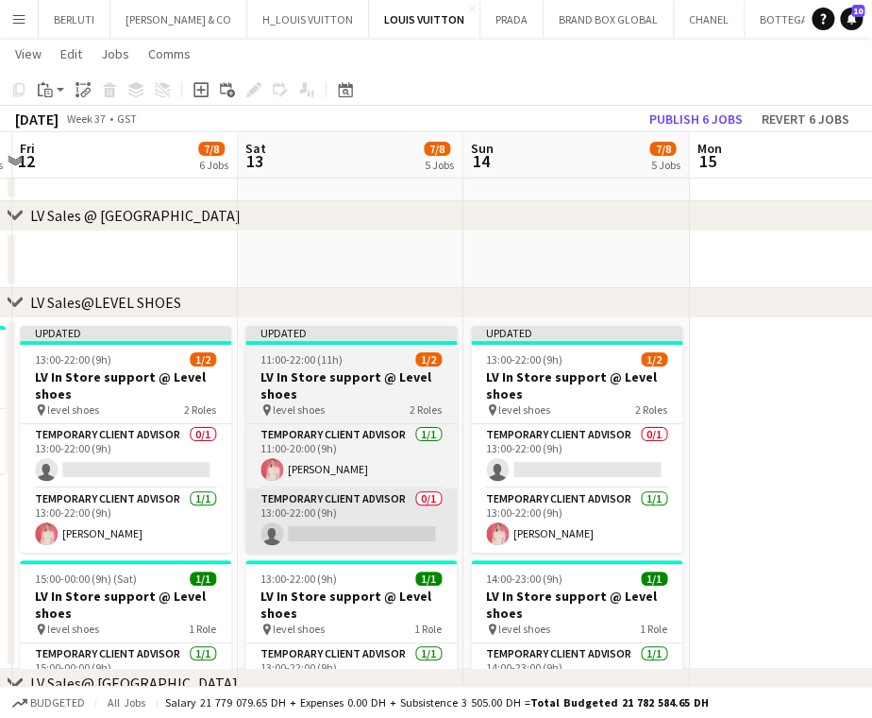
drag, startPoint x: 287, startPoint y: 543, endPoint x: 691, endPoint y: 513, distance: 405.2
click at [710, 519] on app-calendar-viewport "Wed 10 4/4 3 Jobs Thu 11 7/8 6 Jobs Fri 12 7/8 6 Jobs Sat 13 7/8 5 Jobs Sun 14 …" at bounding box center [436, 47] width 872 height 3620
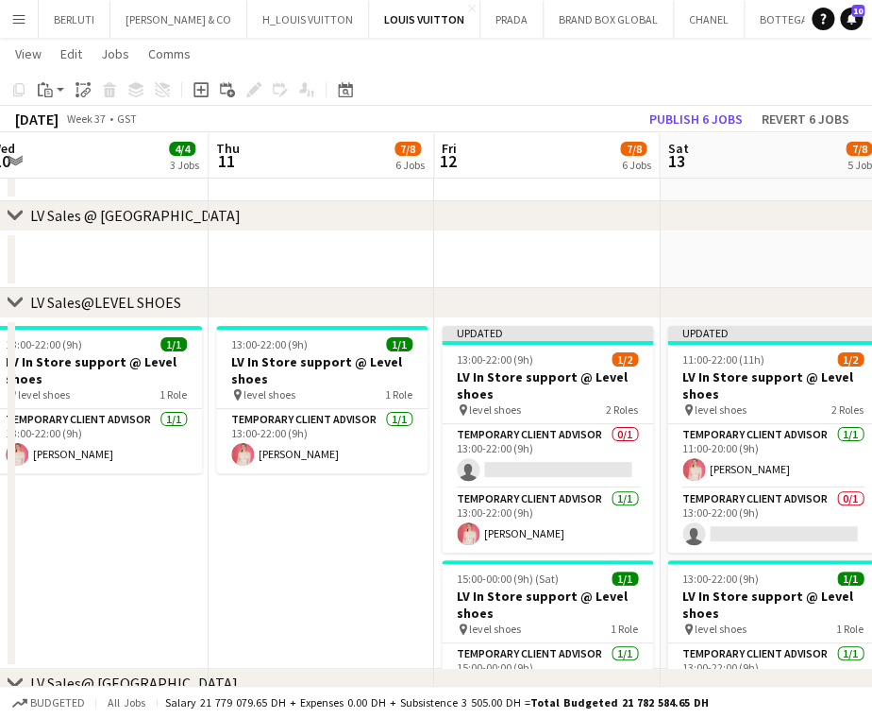
drag, startPoint x: 419, startPoint y: 532, endPoint x: 552, endPoint y: 513, distance: 134.6
click at [552, 515] on app-calendar-viewport "Mon 8 4/4 3 Jobs Tue 9 3/3 2 Jobs Wed 10 4/4 3 Jobs Thu 11 7/8 6 Jobs Fri 12 7/…" at bounding box center [436, 47] width 872 height 3620
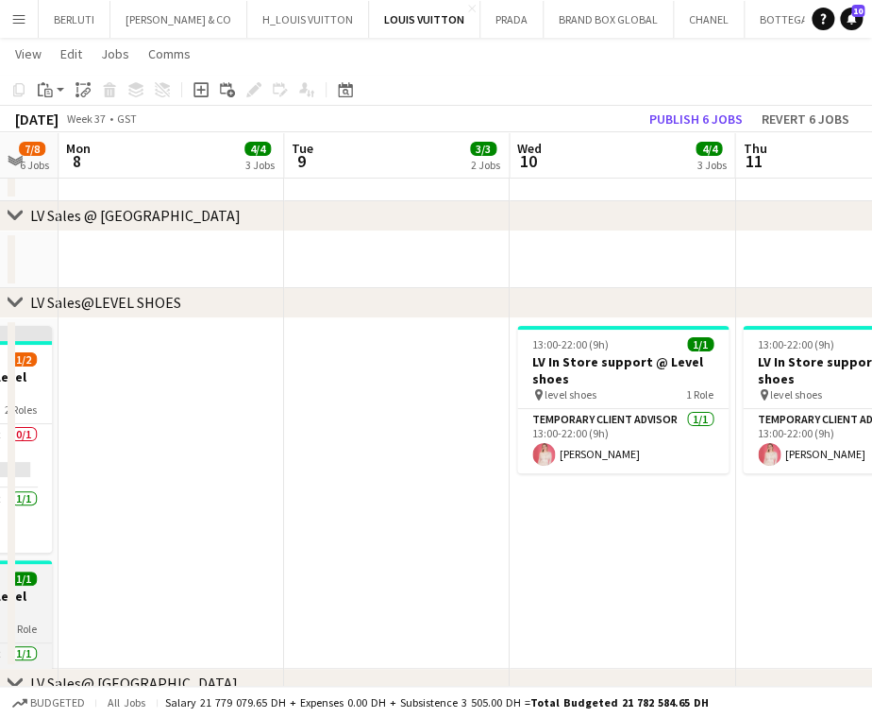
drag, startPoint x: 474, startPoint y: 549, endPoint x: 142, endPoint y: 559, distance: 332.5
click at [513, 542] on app-calendar-viewport "Sat 6 10/11 7 Jobs Sun 7 7/8 6 Jobs Mon 8 4/4 3 Jobs Tue 9 3/3 2 Jobs Wed 10 4/…" at bounding box center [436, 47] width 872 height 3620
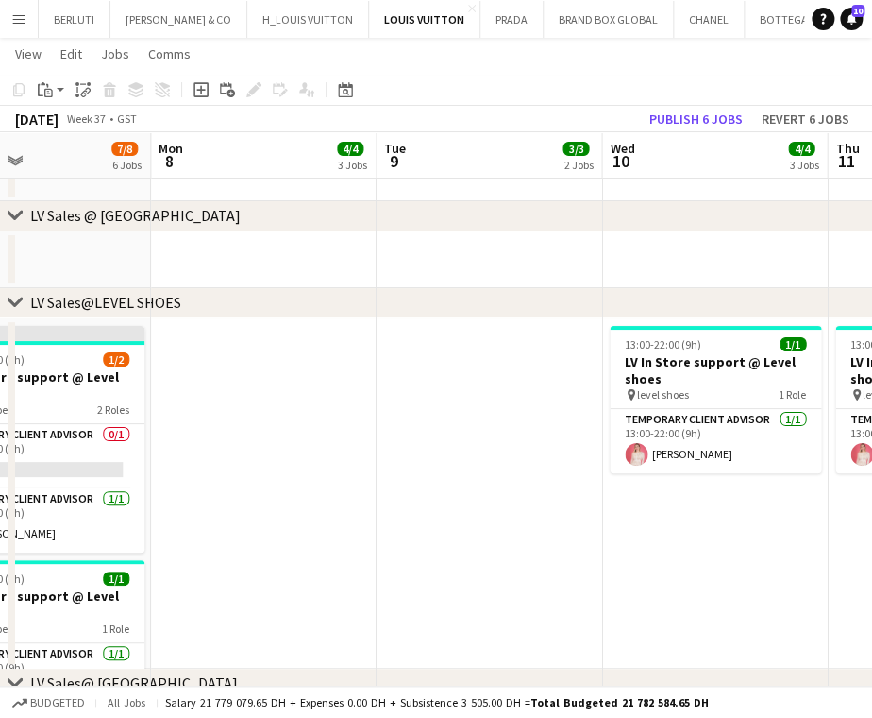
drag, startPoint x: 354, startPoint y: 566, endPoint x: 440, endPoint y: 546, distance: 88.2
click at [440, 547] on app-calendar-viewport "Fri 5 8/9 7 Jobs Sat 6 10/11 7 Jobs Sun 7 7/8 6 Jobs Mon 8 4/4 3 Jobs Tue 9 3/3…" at bounding box center [436, 47] width 872 height 3620
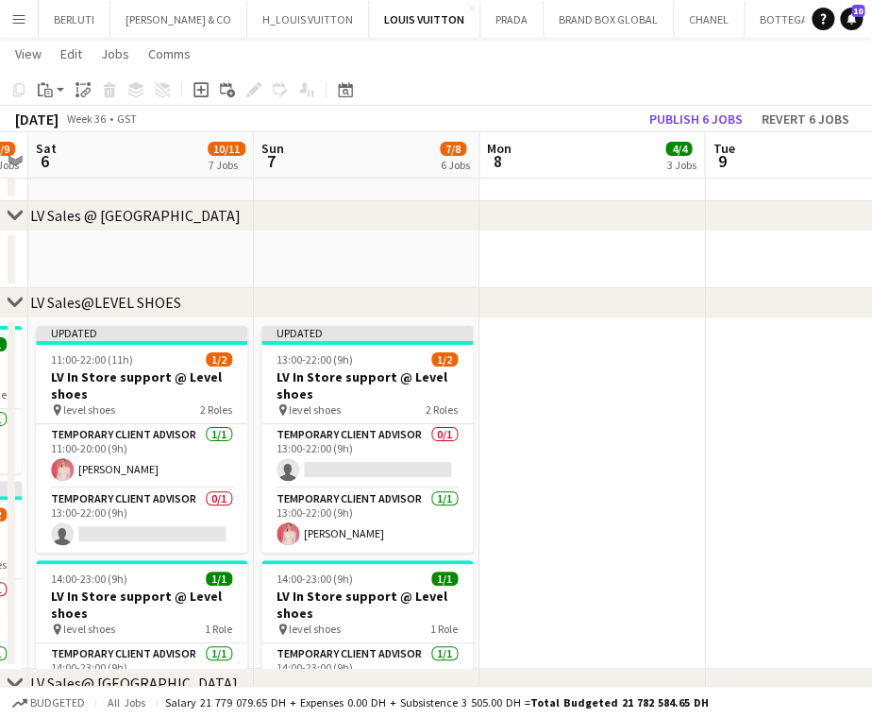
drag, startPoint x: 205, startPoint y: 552, endPoint x: 496, endPoint y: 505, distance: 294.6
click at [496, 505] on app-calendar-viewport "Thu 4 6/7 6 Jobs Fri 5 8/9 7 Jobs Sat 6 10/11 7 Jobs Sun 7 7/8 6 Jobs Mon 8 4/4…" at bounding box center [436, 47] width 872 height 3620
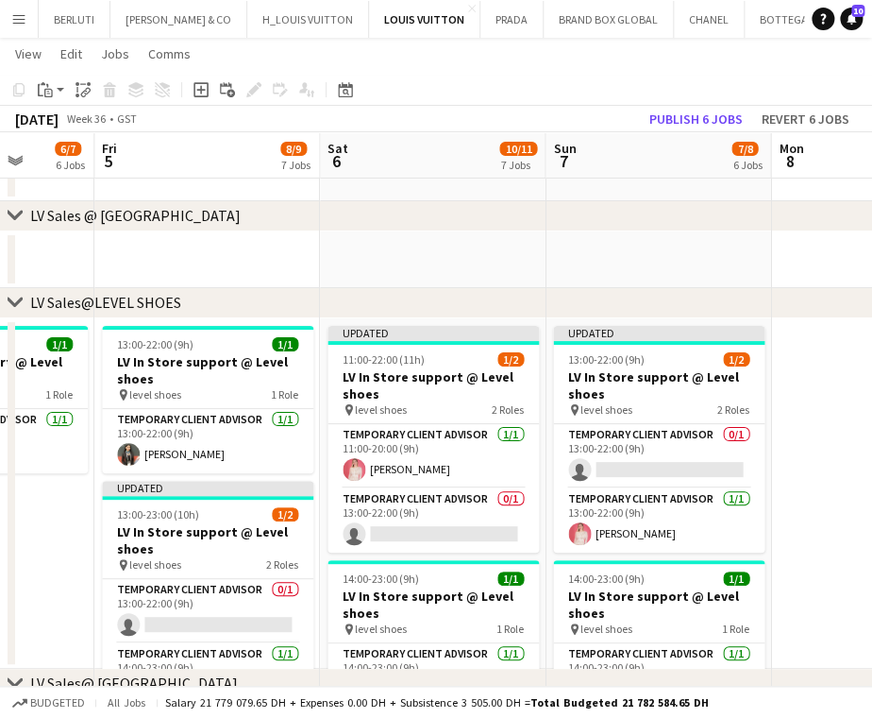
scroll to position [0, 430]
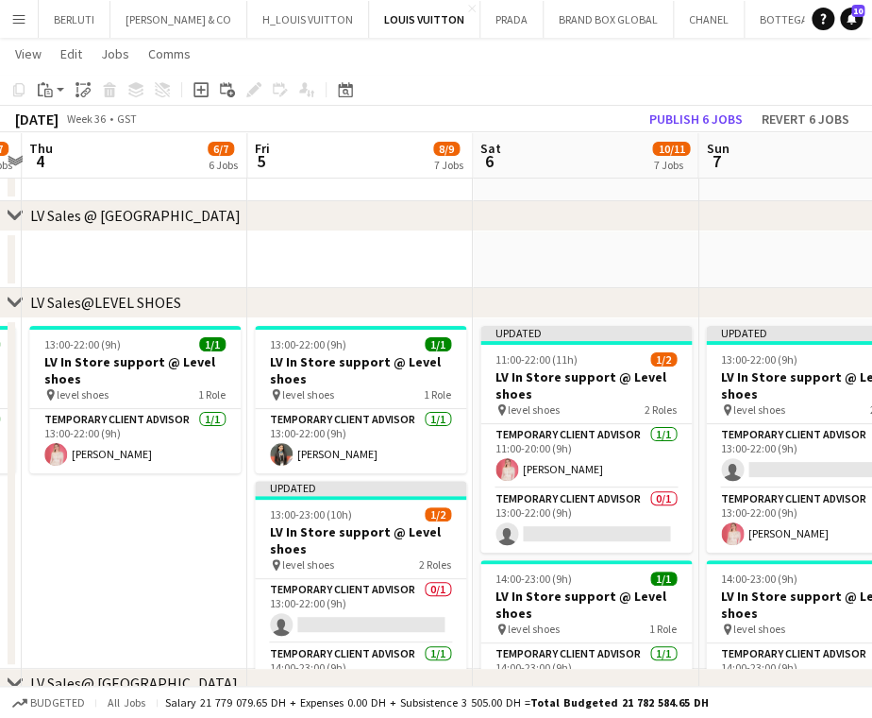
drag, startPoint x: 161, startPoint y: 502, endPoint x: 267, endPoint y: 499, distance: 105.8
click at [267, 499] on app-calendar-viewport "Tue 2 6/6 5 Jobs Wed 3 6/7 6 Jobs Thu 4 6/7 6 Jobs Fri 5 8/9 7 Jobs Sat 6 10/11…" at bounding box center [436, 47] width 872 height 3620
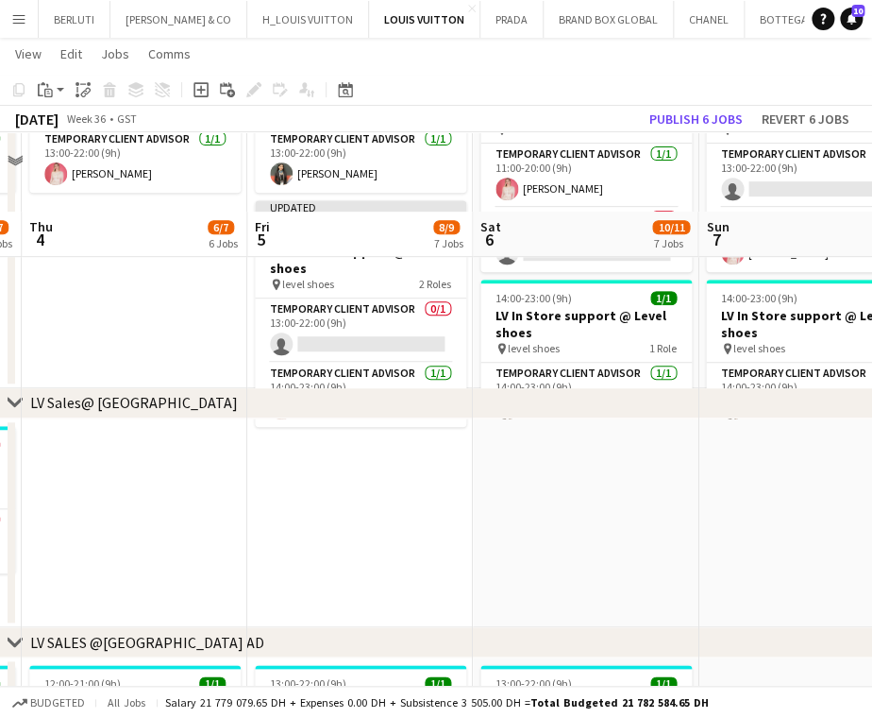
scroll to position [1963, 0]
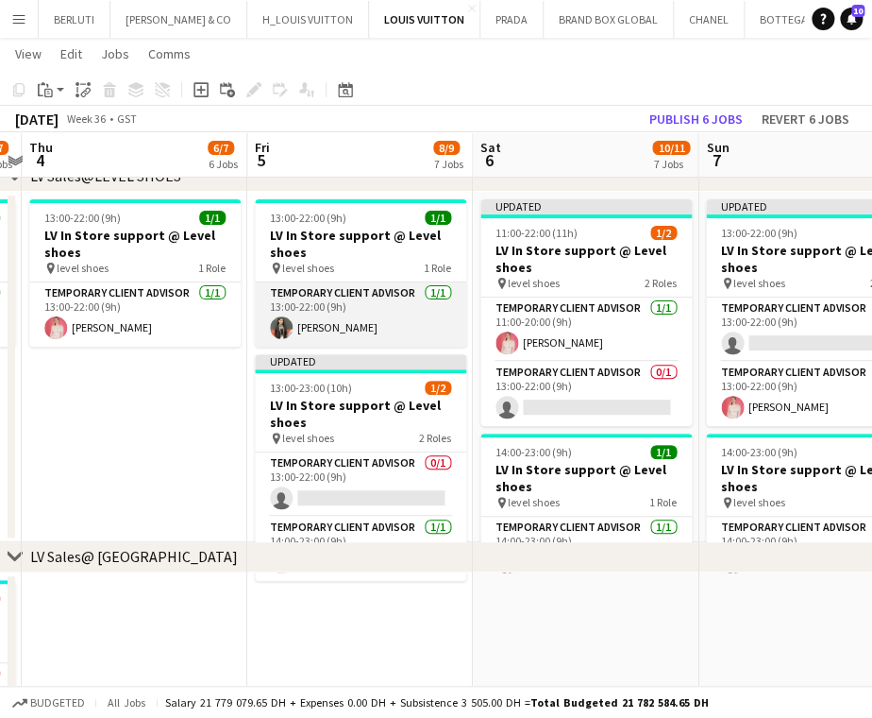
click at [418, 313] on app-card-role "Temporary Client Advisor [DATE] 13:00-22:00 (9h) [PERSON_NAME]" at bounding box center [360, 314] width 211 height 64
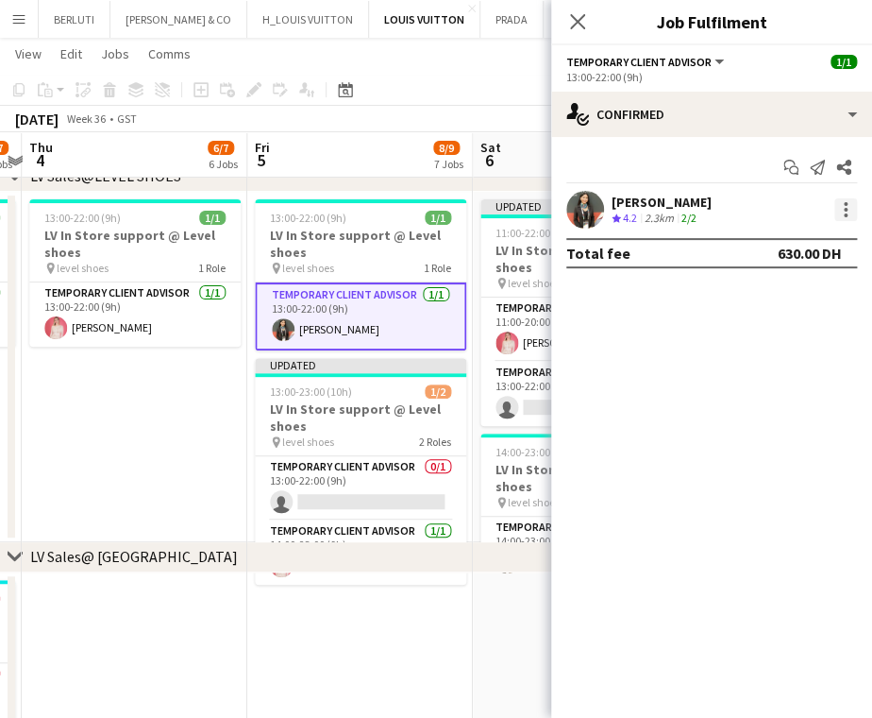
click at [853, 214] on div at bounding box center [846, 209] width 23 height 23
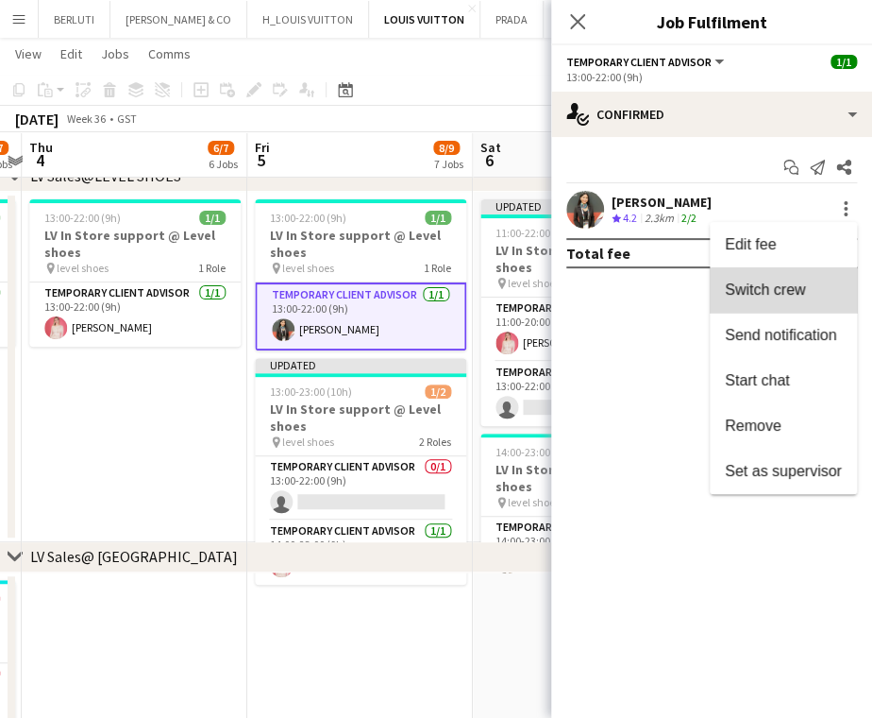
click at [801, 298] on button "Switch crew" at bounding box center [783, 289] width 147 height 45
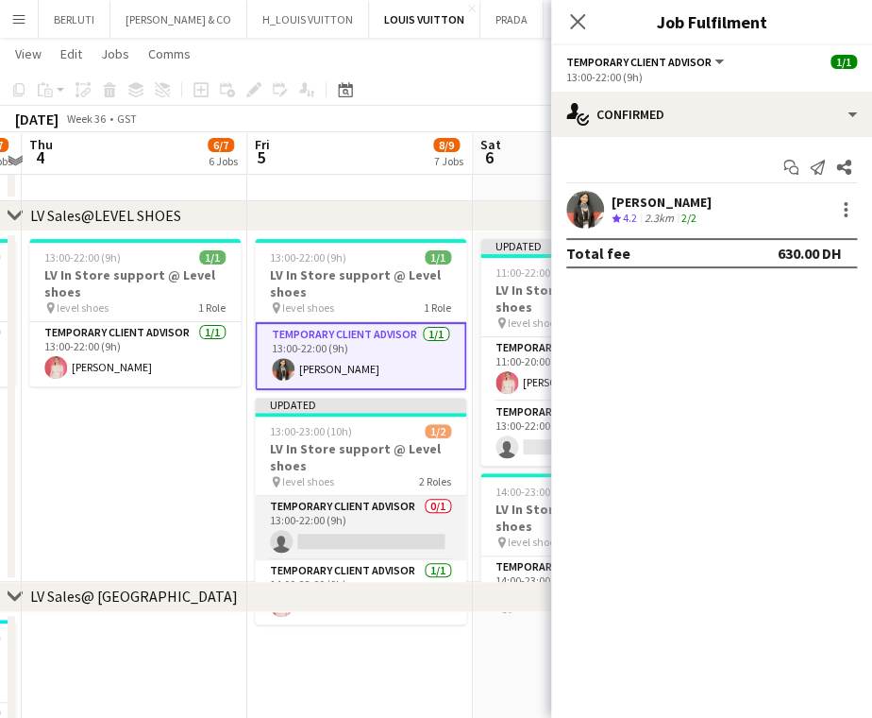
click at [413, 522] on app-card-role "Temporary Client Advisor 0/1 13:00-22:00 (9h) single-neutral-actions" at bounding box center [360, 528] width 211 height 64
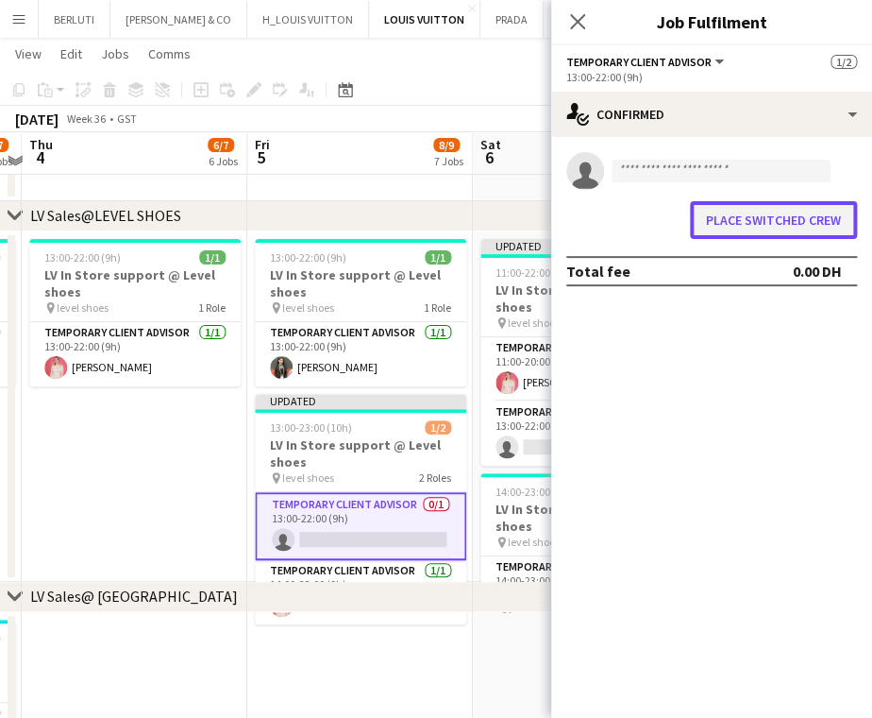
click at [794, 208] on button "Place switched crew" at bounding box center [773, 220] width 167 height 38
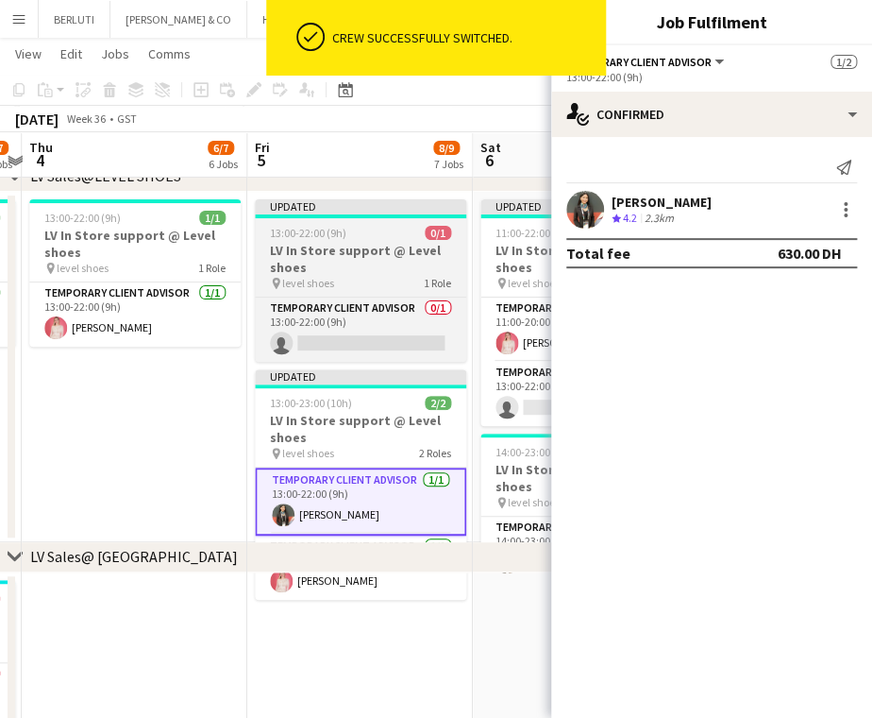
click at [368, 280] on div "pin level shoes 1 Role" at bounding box center [360, 283] width 211 height 15
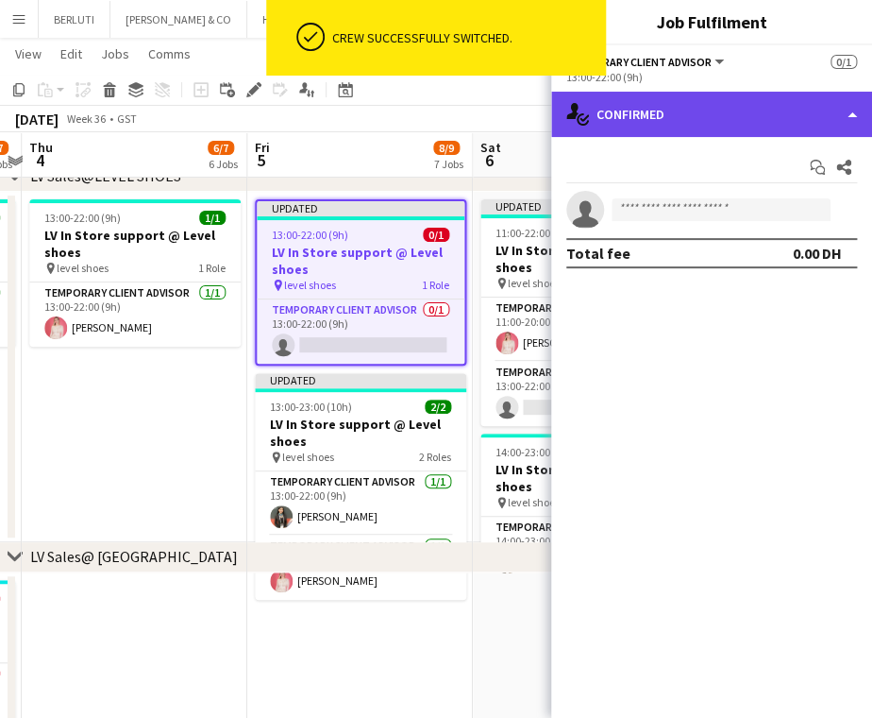
click at [748, 117] on div "single-neutral-actions-check-2 Confirmed" at bounding box center [711, 114] width 321 height 45
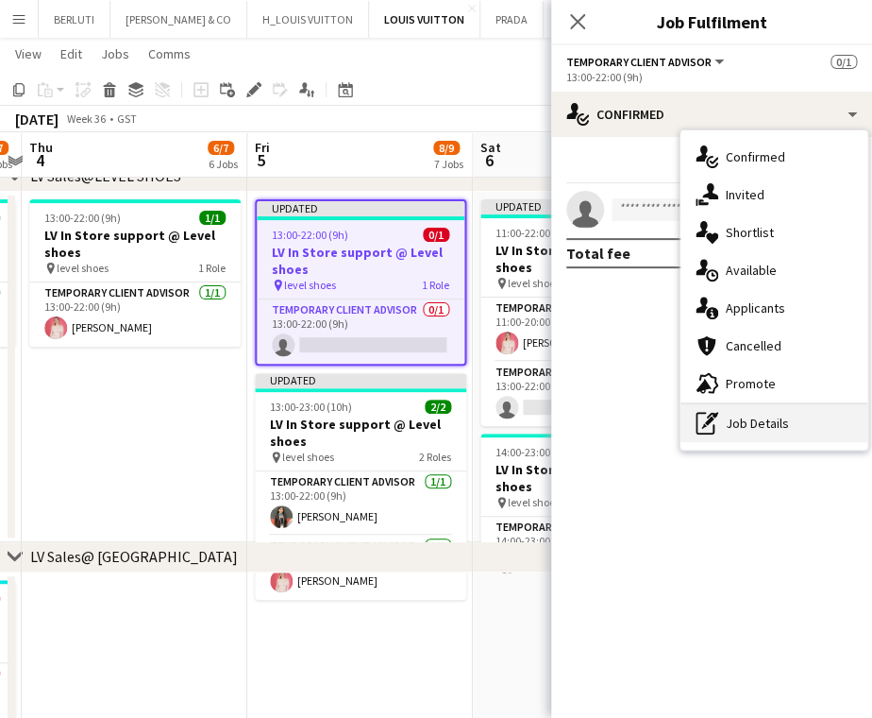
click at [768, 433] on div "pen-write Job Details" at bounding box center [774, 423] width 187 height 38
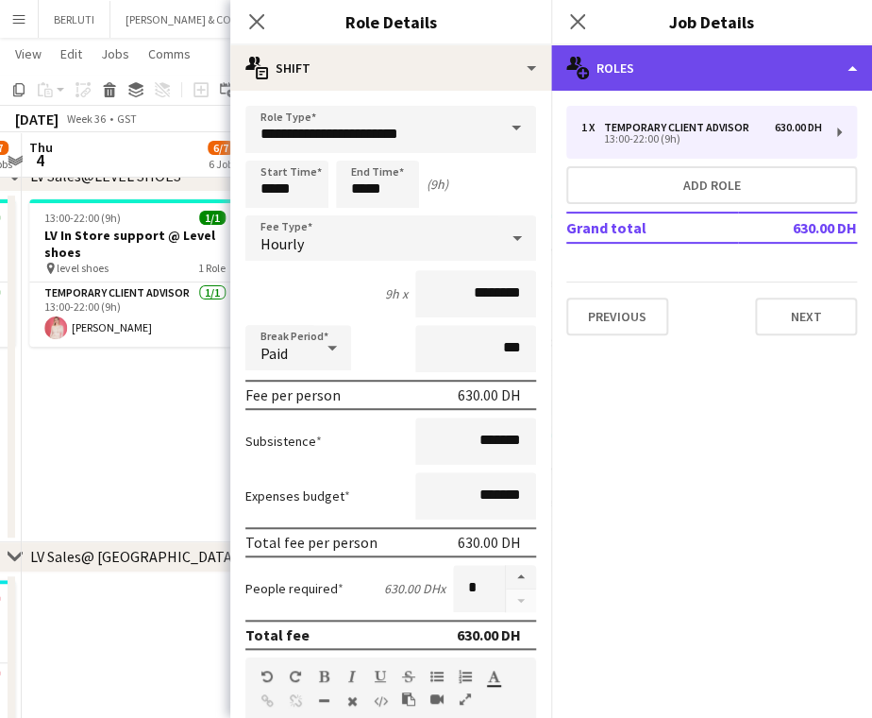
click at [795, 66] on div "multiple-users-add Roles" at bounding box center [711, 67] width 321 height 45
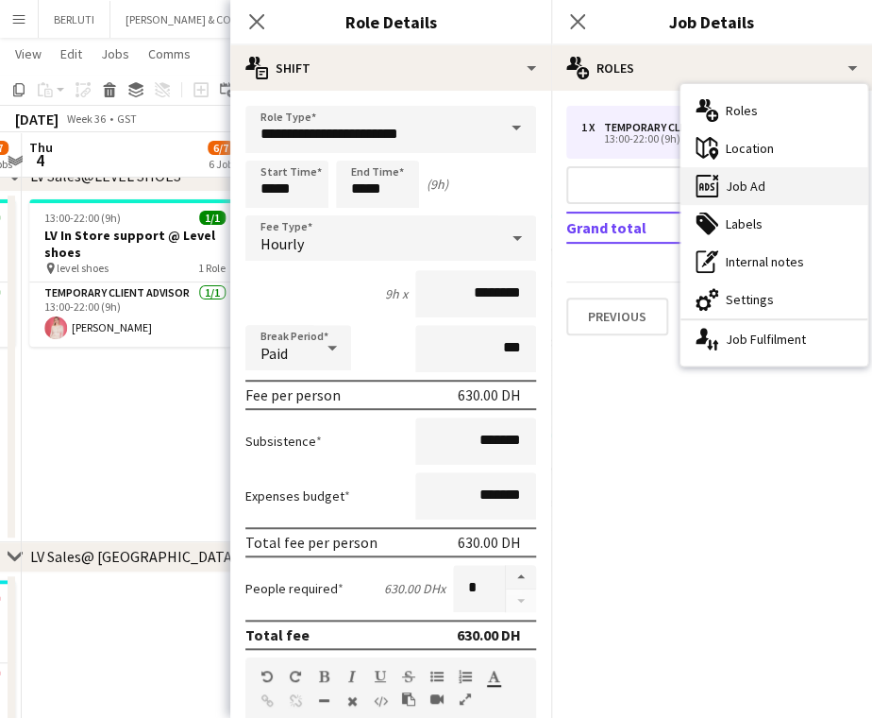
click at [778, 196] on div "ads-window Job Ad" at bounding box center [774, 186] width 187 height 38
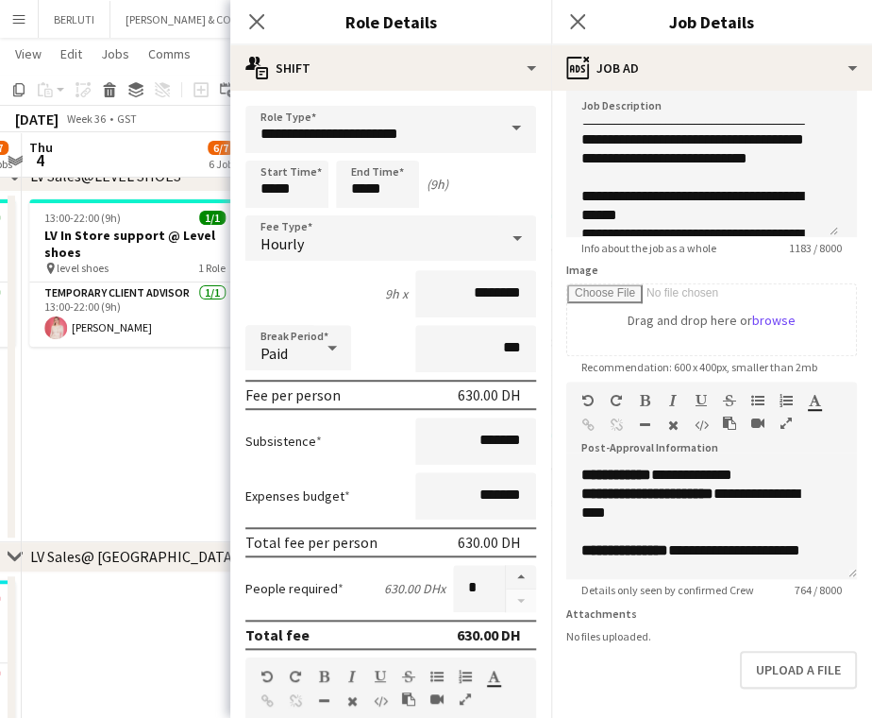
scroll to position [229, 0]
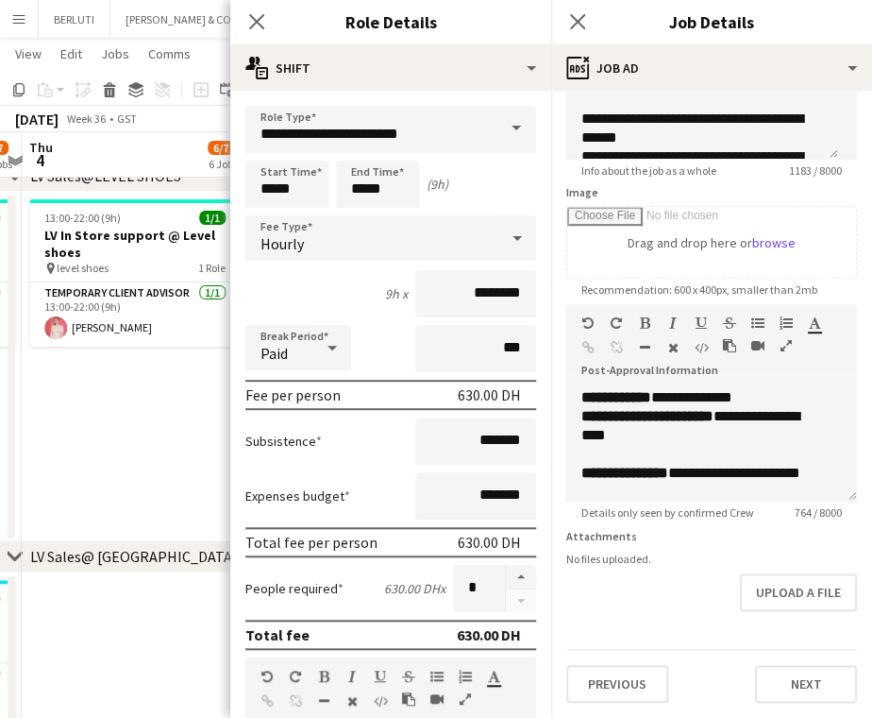
click at [178, 449] on app-date-cell "13:00-22:00 (9h) 1/1 LV In Store support @ Level shoes pin level shoes 1 Role T…" at bounding box center [135, 367] width 226 height 350
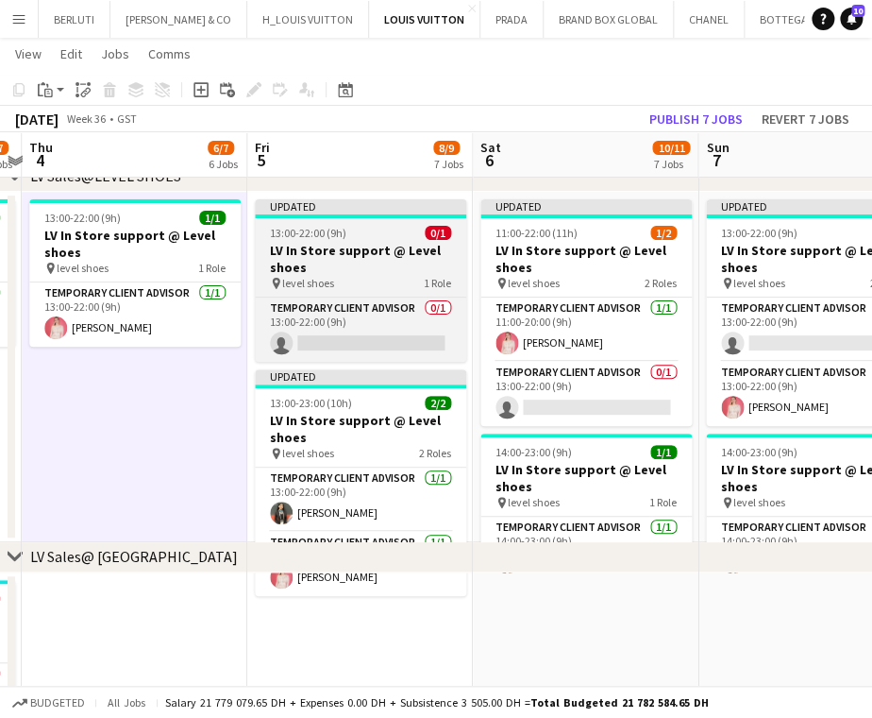
click at [412, 247] on h3 "LV In Store support @ Level shoes" at bounding box center [360, 259] width 211 height 34
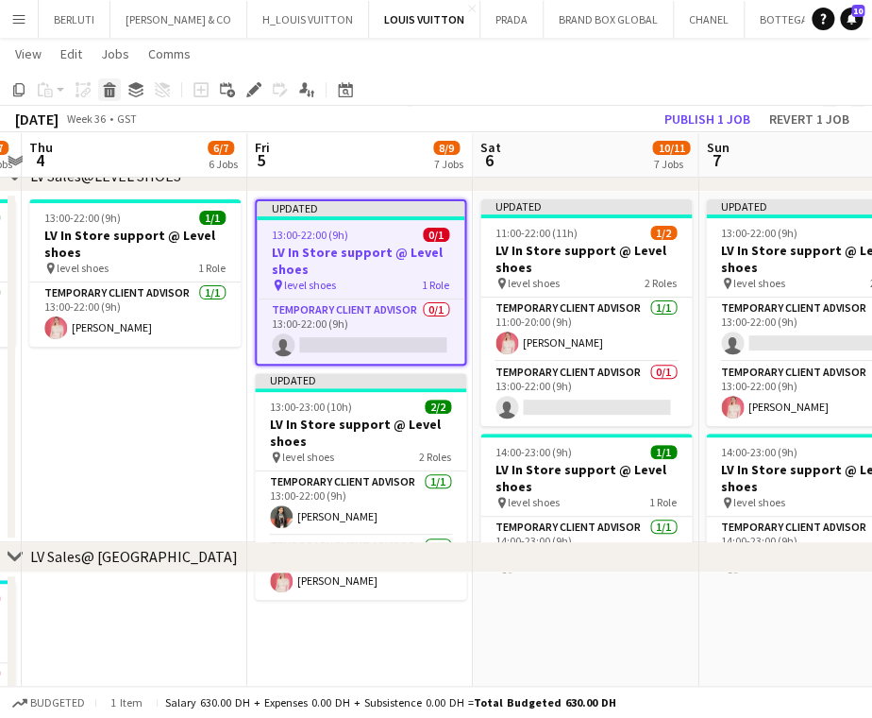
click at [110, 88] on icon at bounding box center [110, 92] width 10 height 9
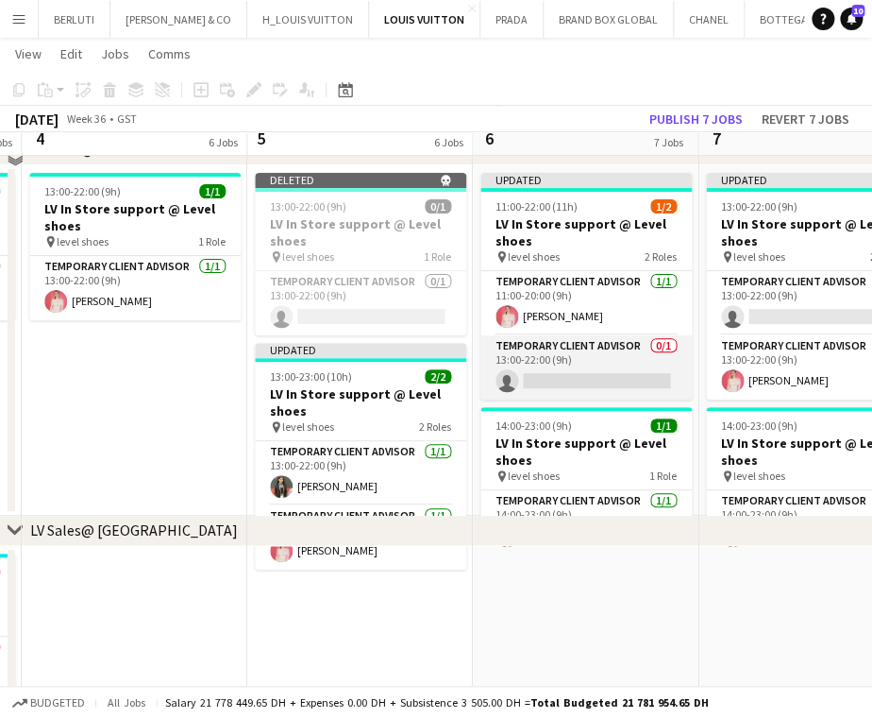
scroll to position [1963, 0]
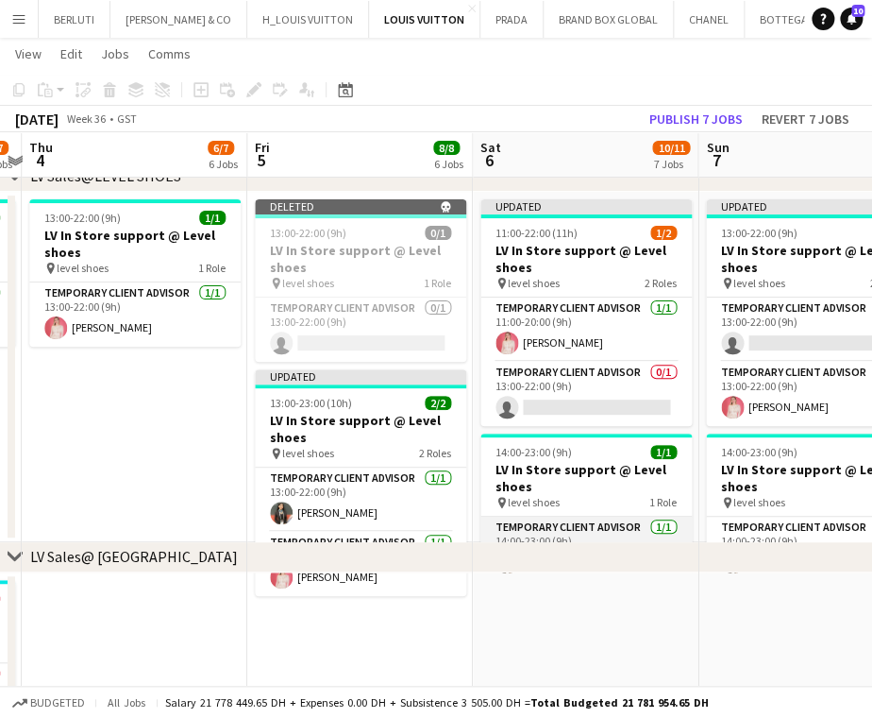
click at [645, 532] on app-card-role "Temporary Client Advisor [DATE] 14:00-23:00 (9h) [PERSON_NAME]" at bounding box center [586, 548] width 211 height 64
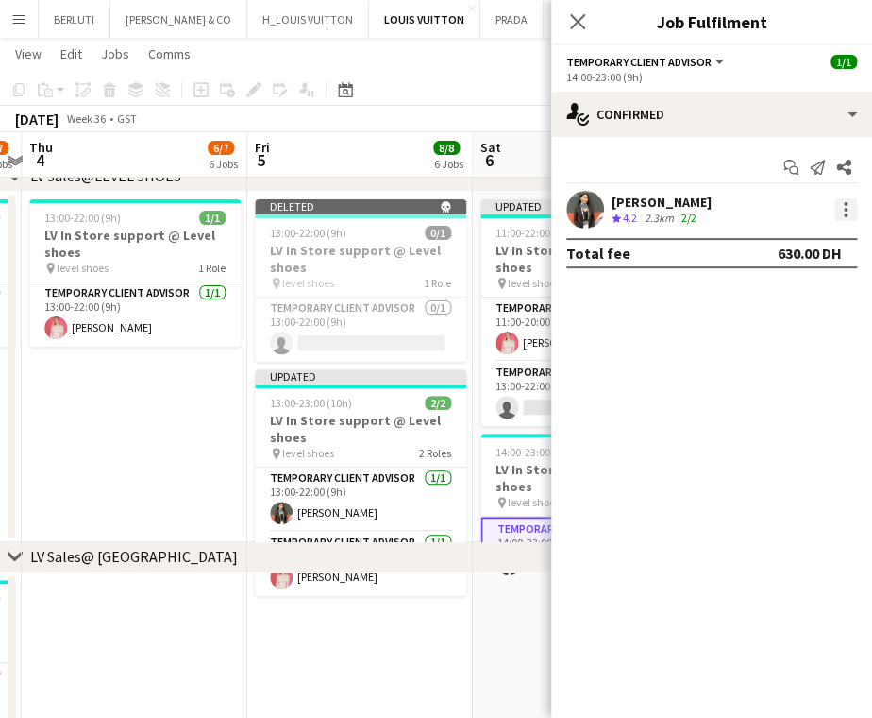
click at [842, 208] on div at bounding box center [846, 209] width 23 height 23
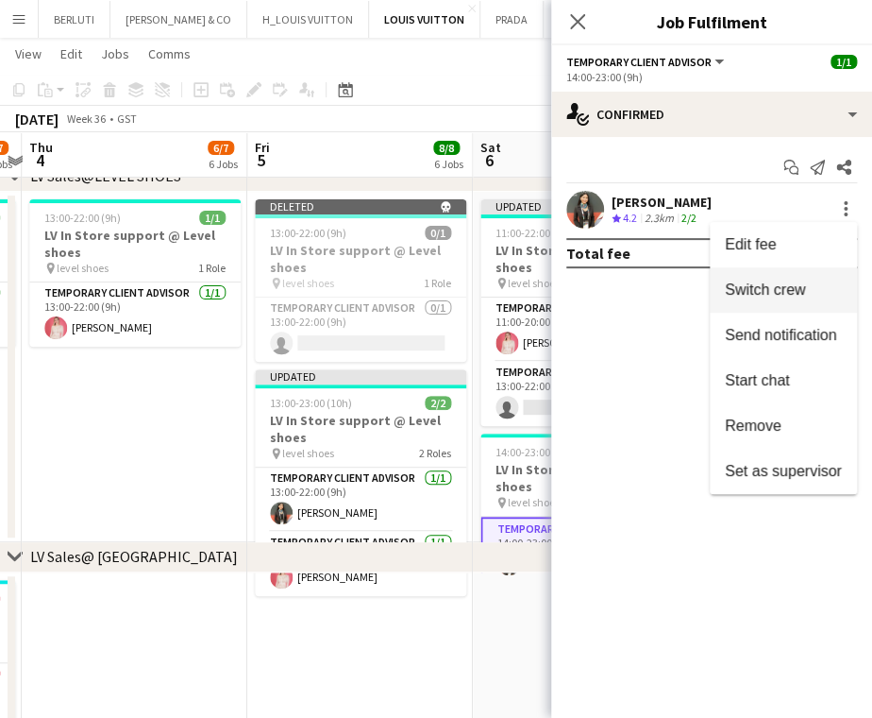
click at [789, 289] on span "Switch crew" at bounding box center [765, 289] width 80 height 16
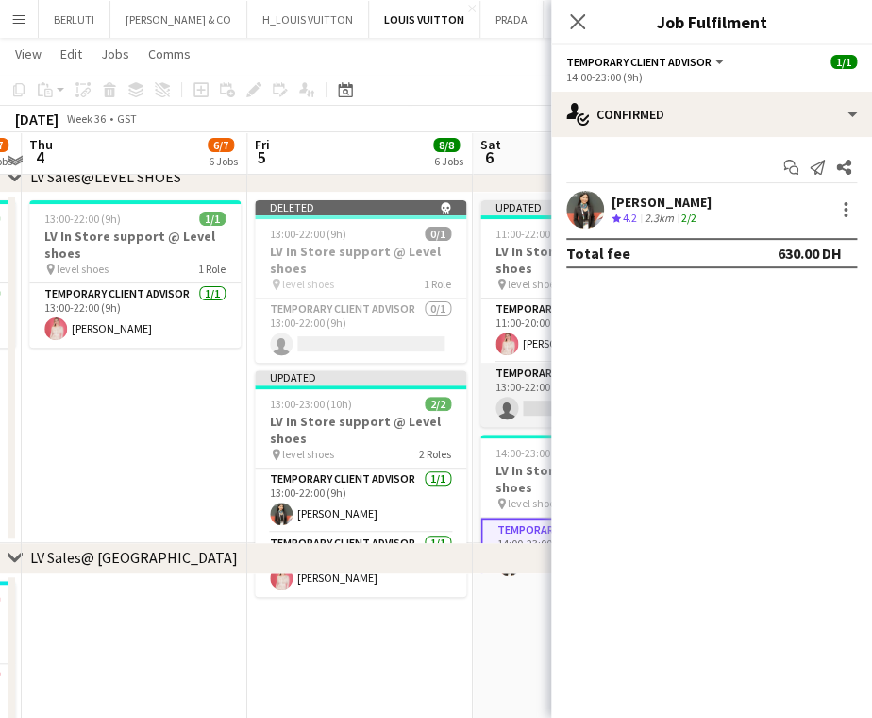
click at [515, 409] on app-card-role "Temporary Client Advisor 0/1 13:00-22:00 (9h) single-neutral-actions" at bounding box center [586, 395] width 211 height 64
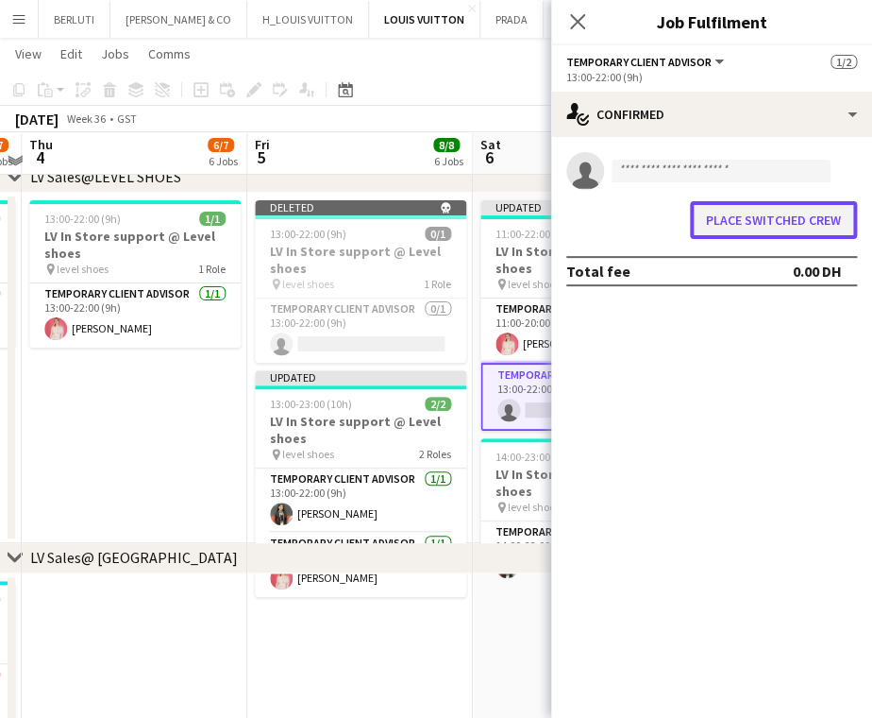
click at [800, 226] on button "Place switched crew" at bounding box center [773, 220] width 167 height 38
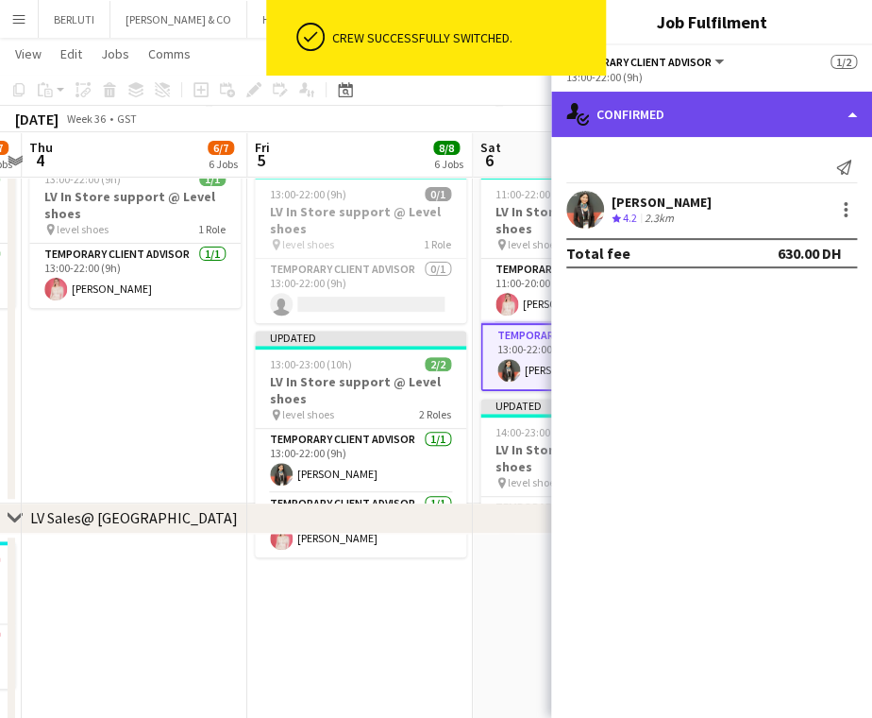
click at [803, 129] on div "single-neutral-actions-check-2 Confirmed" at bounding box center [711, 114] width 321 height 45
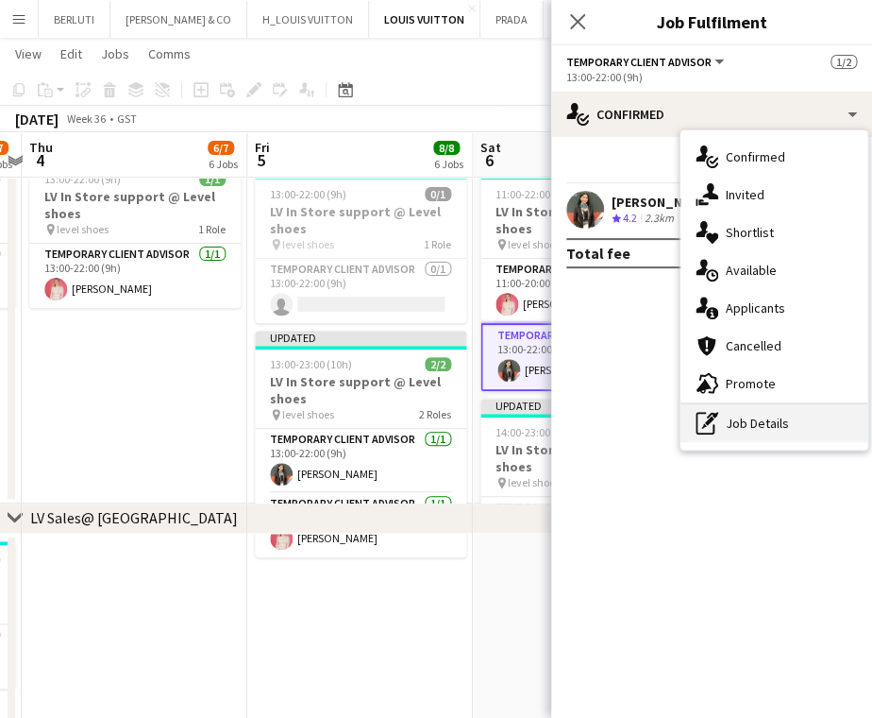
click at [800, 419] on div "pen-write Job Details" at bounding box center [774, 423] width 187 height 38
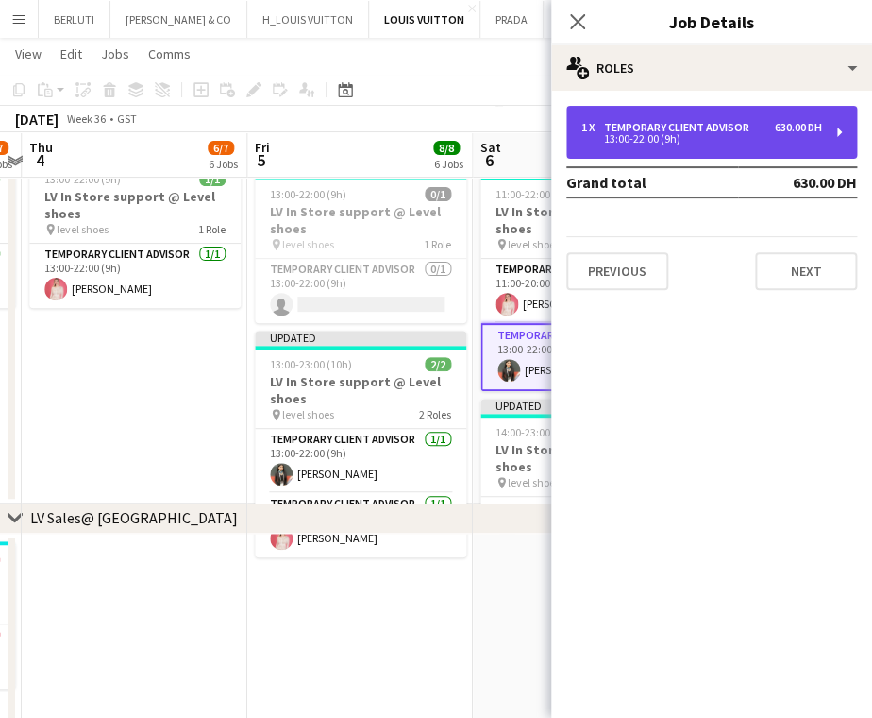
click at [634, 128] on div "Temporary Client Advisor" at bounding box center [680, 127] width 153 height 13
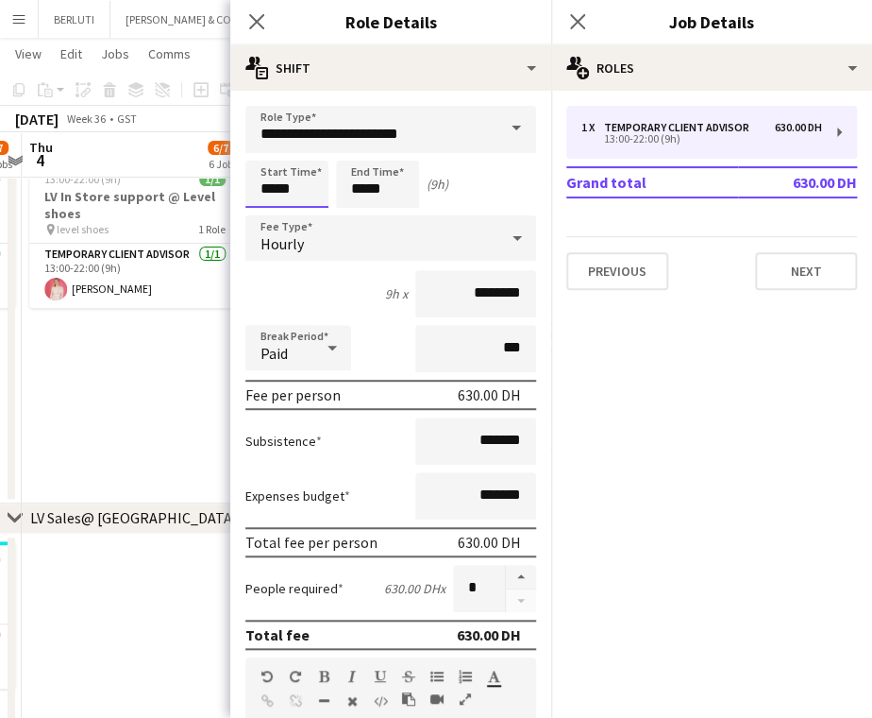
click at [273, 193] on input "*****" at bounding box center [286, 184] width 83 height 47
type input "*****"
click at [363, 190] on input "*****" at bounding box center [377, 184] width 83 height 47
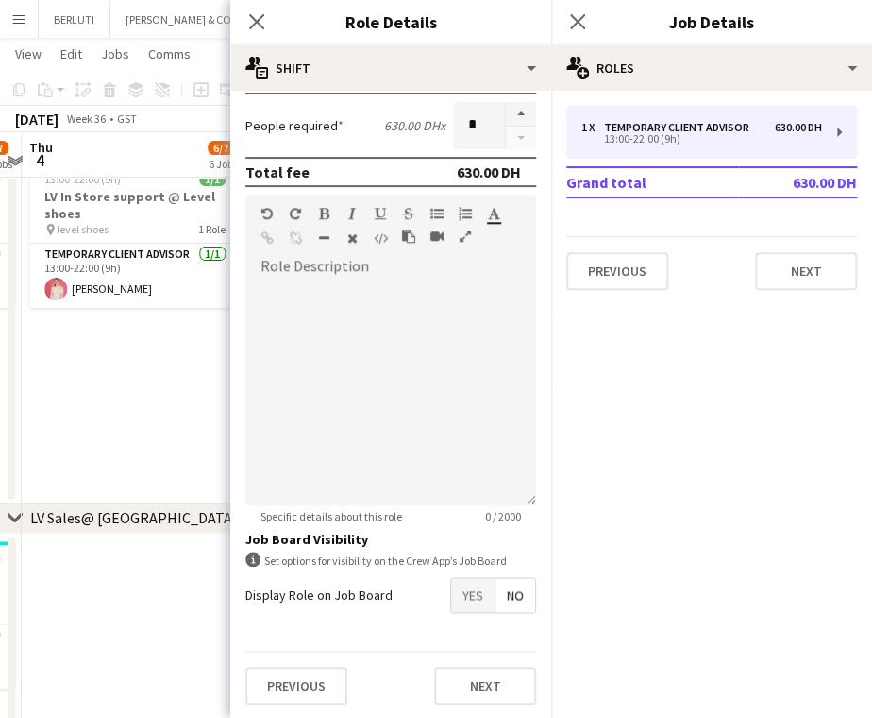
type input "*****"
click at [486, 672] on button "Next" at bounding box center [485, 686] width 102 height 38
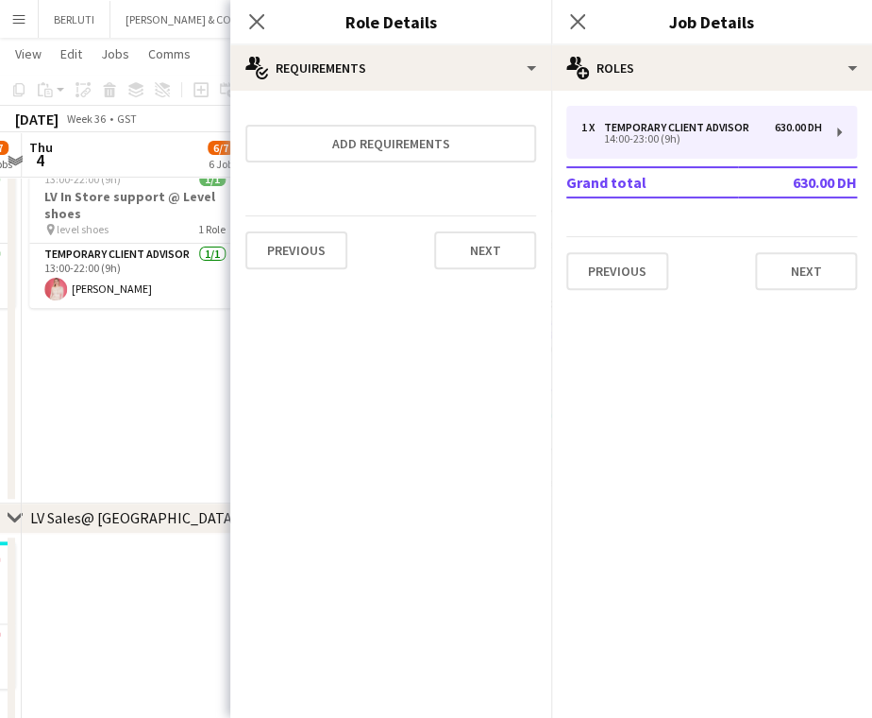
scroll to position [0, 0]
click at [130, 429] on app-date-cell "13:00-22:00 (9h) 1/1 LV In Store support @ Level shoes pin level shoes 1 Role T…" at bounding box center [135, 328] width 226 height 350
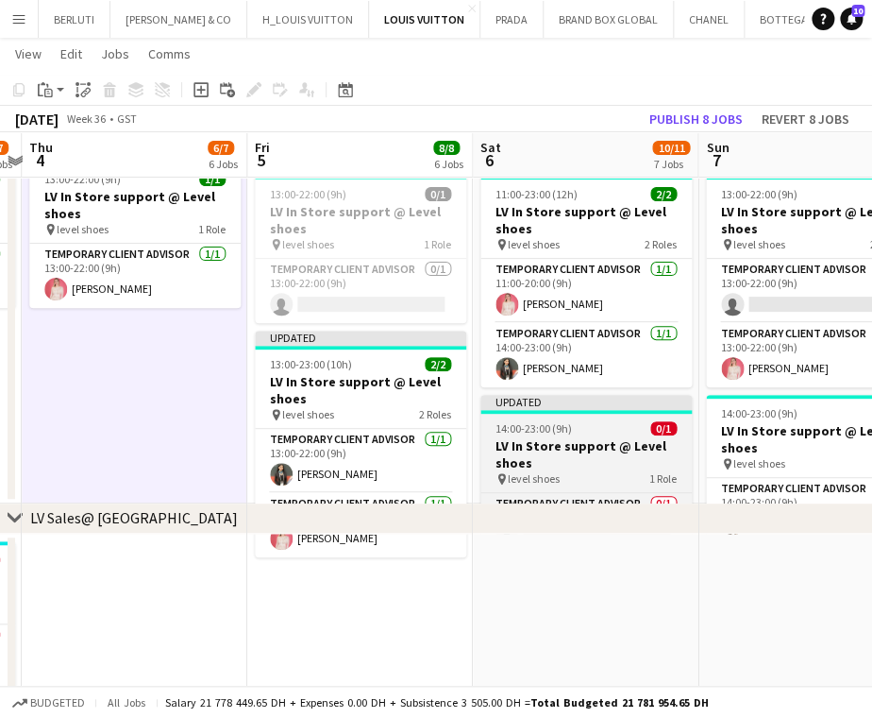
click at [544, 431] on span "14:00-23:00 (9h)" at bounding box center [534, 428] width 76 height 14
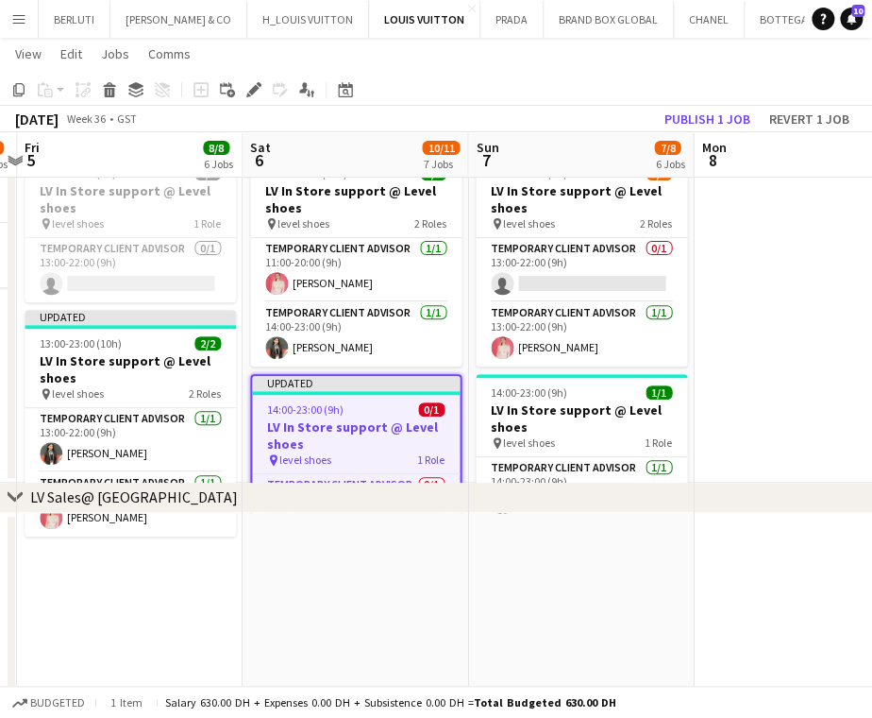
scroll to position [0, 664]
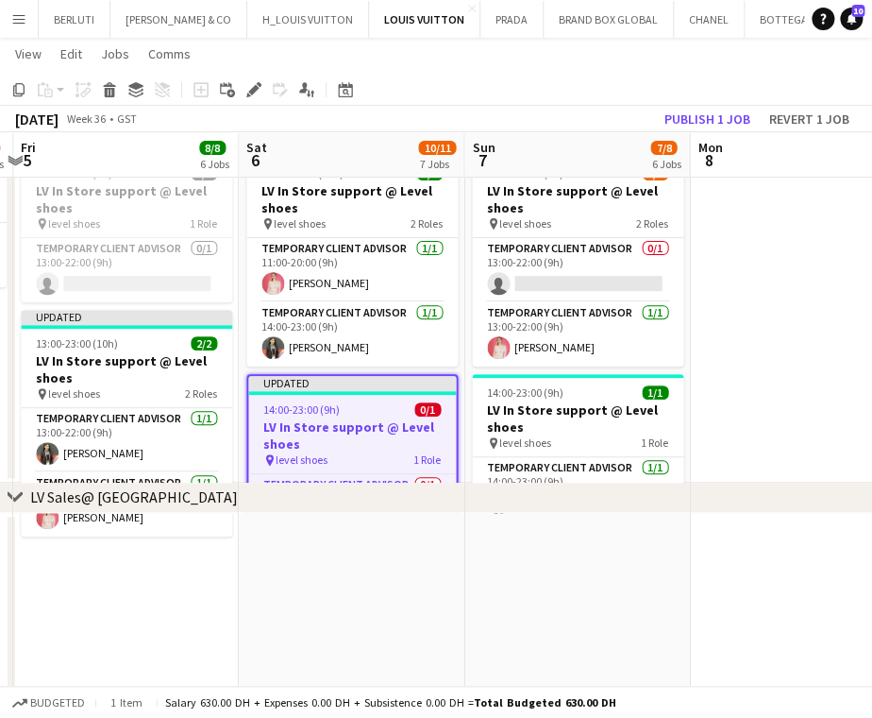
drag, startPoint x: 637, startPoint y: 443, endPoint x: 557, endPoint y: 448, distance: 80.4
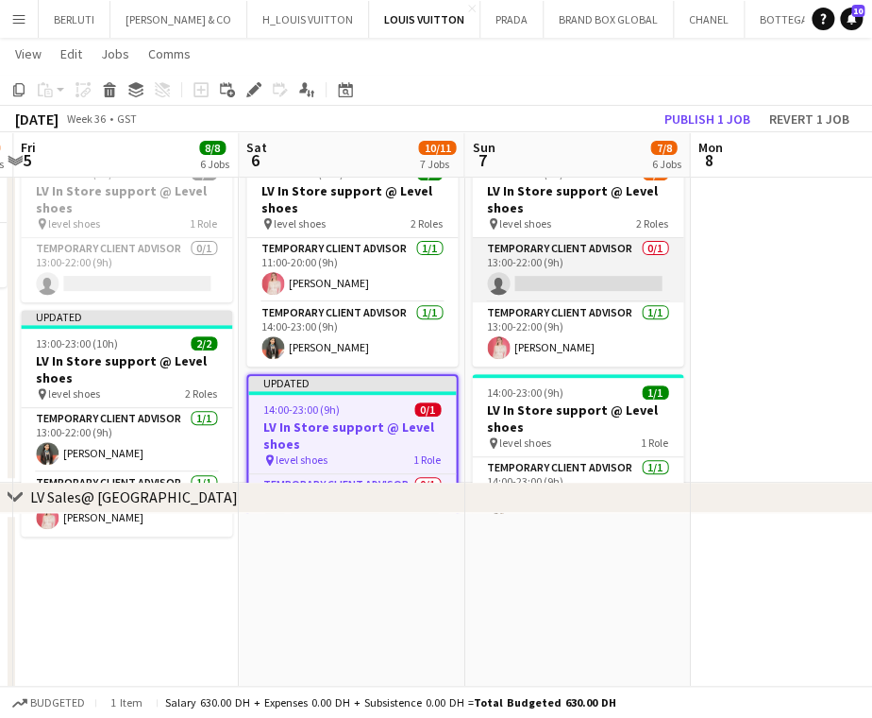
click at [584, 276] on app-card-role "Temporary Client Advisor 0/1 13:00-22:00 (9h) single-neutral-actions" at bounding box center [577, 270] width 211 height 64
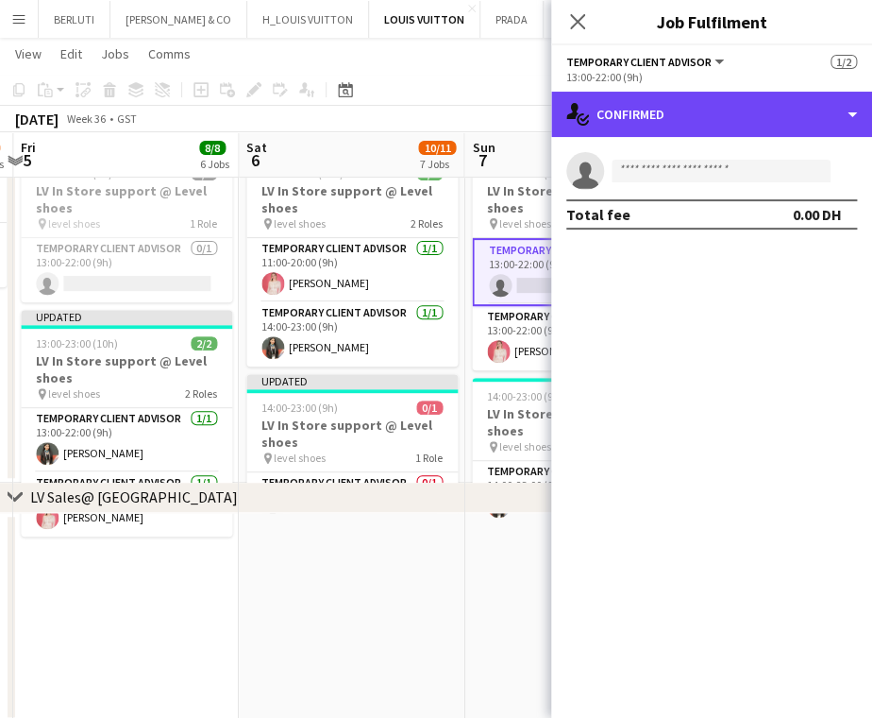
click at [755, 114] on div "single-neutral-actions-check-2 Confirmed" at bounding box center [711, 114] width 321 height 45
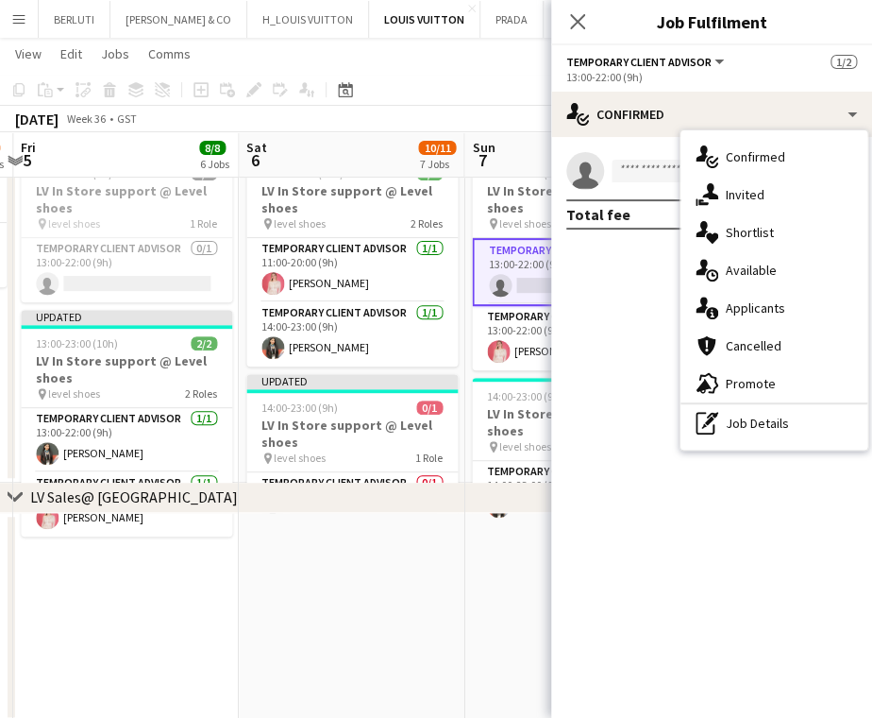
click at [761, 416] on div "pen-write Job Details" at bounding box center [774, 423] width 187 height 38
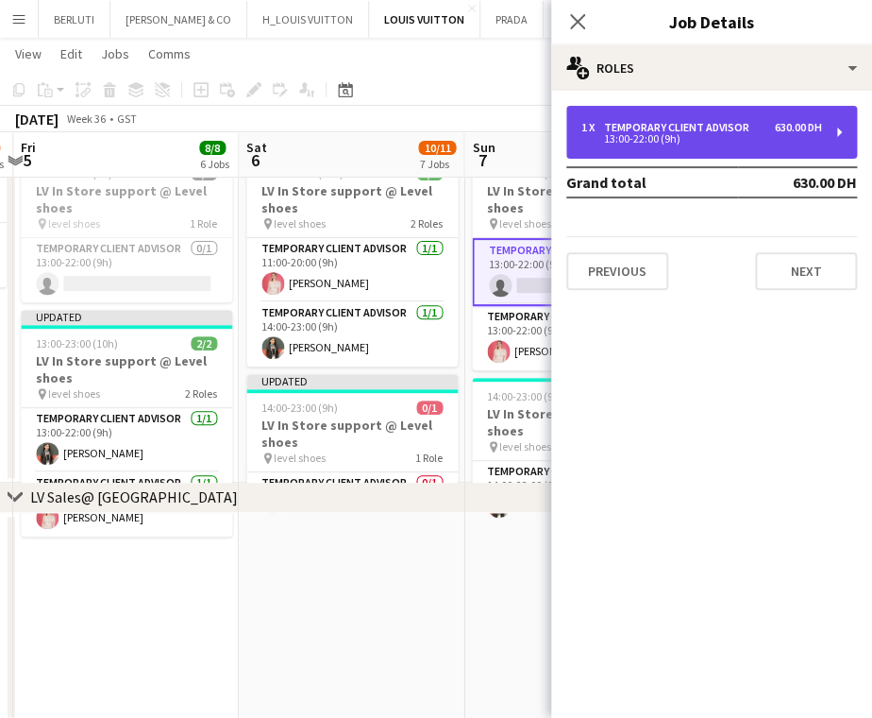
click at [741, 144] on div "1 x Temporary Client Advisor 630.00 DH 13:00-22:00 (9h)" at bounding box center [711, 132] width 291 height 53
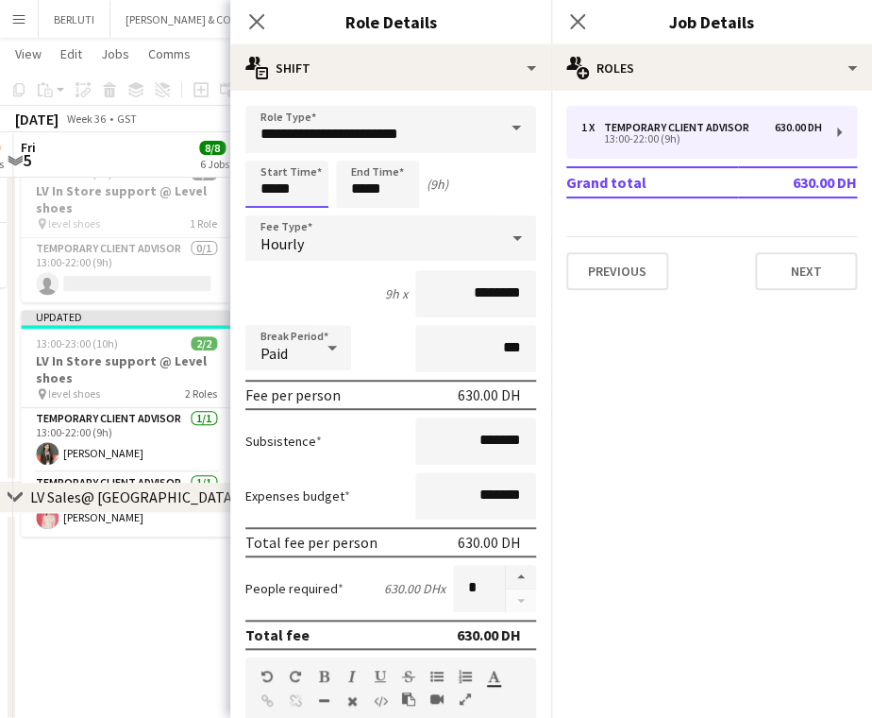
click at [269, 198] on input "*****" at bounding box center [286, 184] width 83 height 47
type input "*****"
click at [367, 192] on input "*****" at bounding box center [377, 184] width 83 height 47
type input "*****"
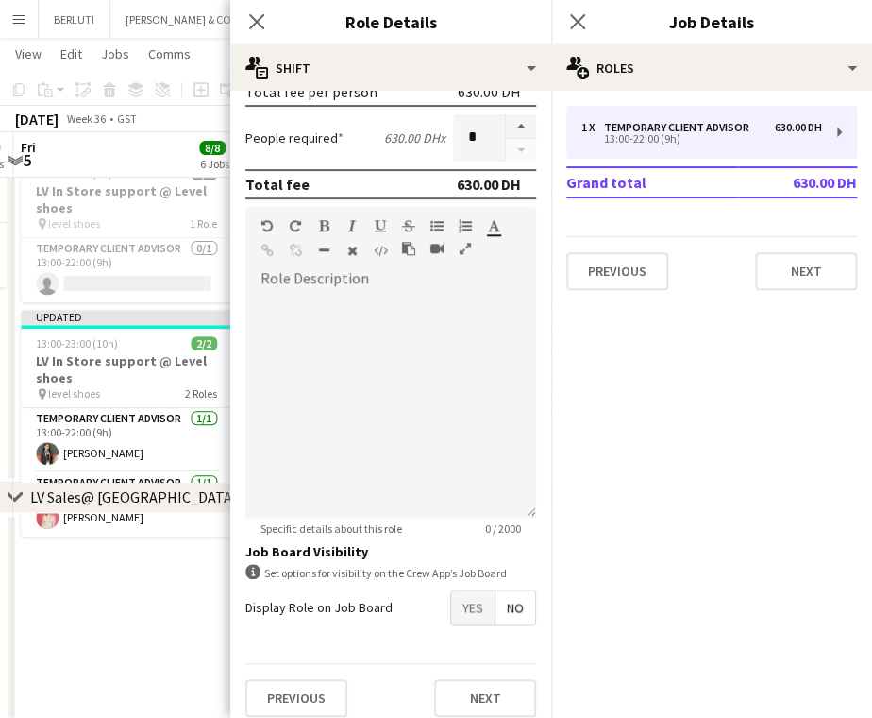
scroll to position [463, 0]
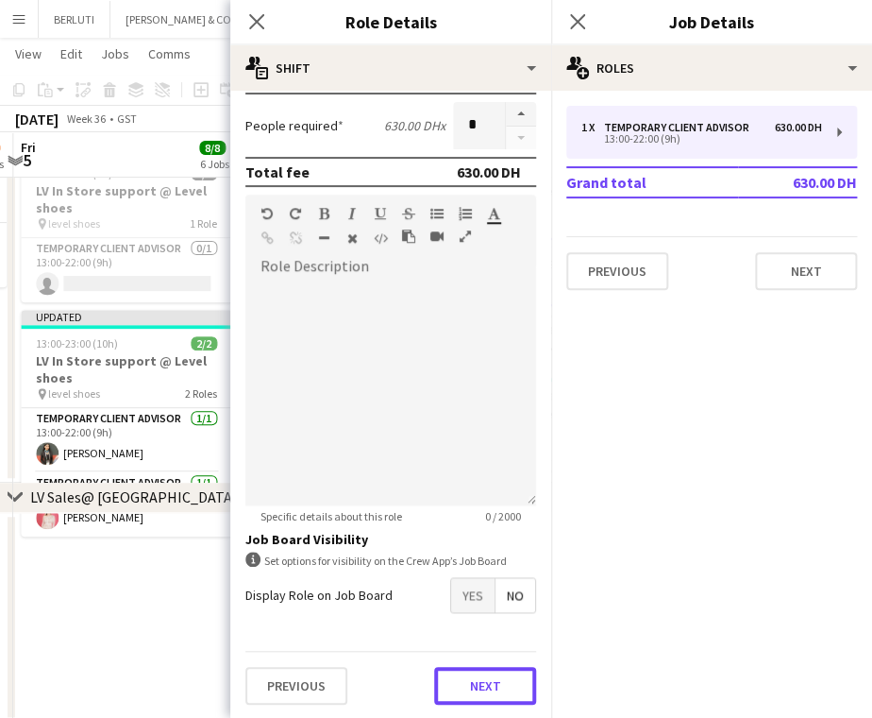
click at [463, 667] on button "Next" at bounding box center [485, 686] width 102 height 38
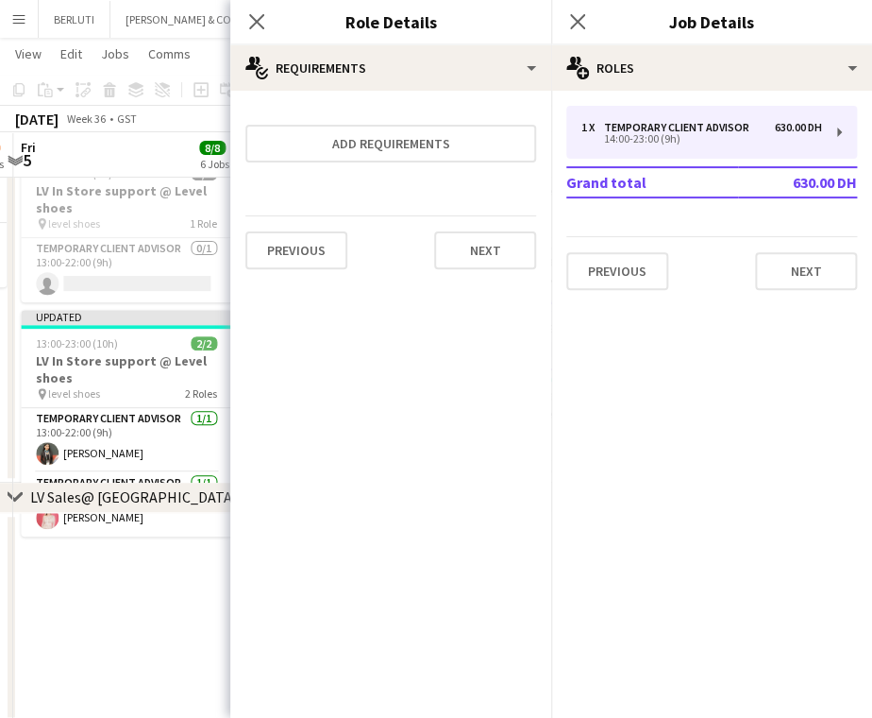
scroll to position [0, 0]
click at [93, 550] on app-date-cell at bounding box center [126, 618] width 226 height 210
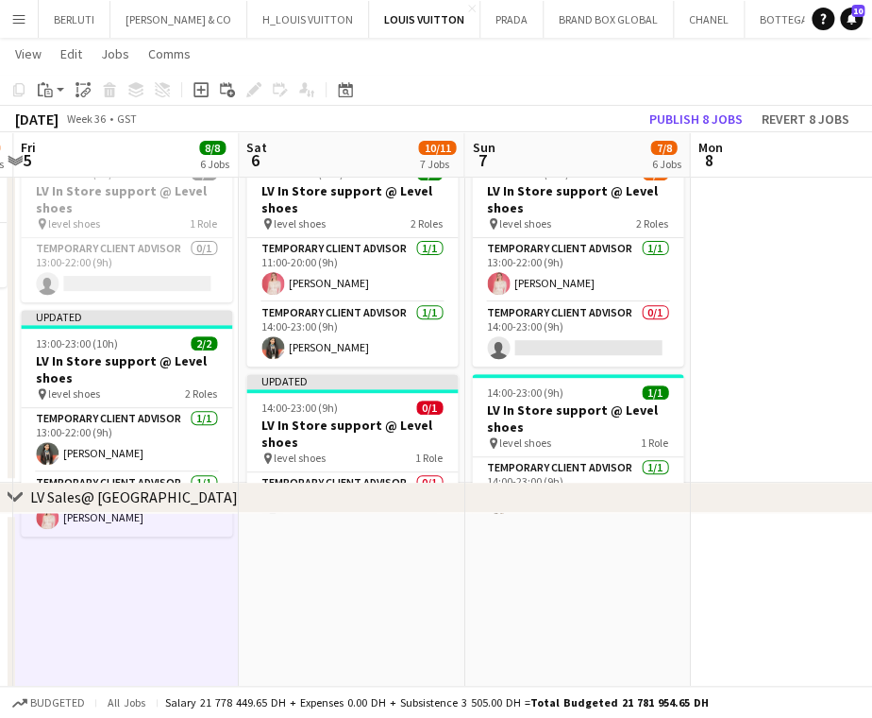
click at [641, 464] on app-card-role "Temporary Client Advisor [DATE] 14:00-23:00 (9h) [PERSON_NAME]" at bounding box center [577, 489] width 211 height 64
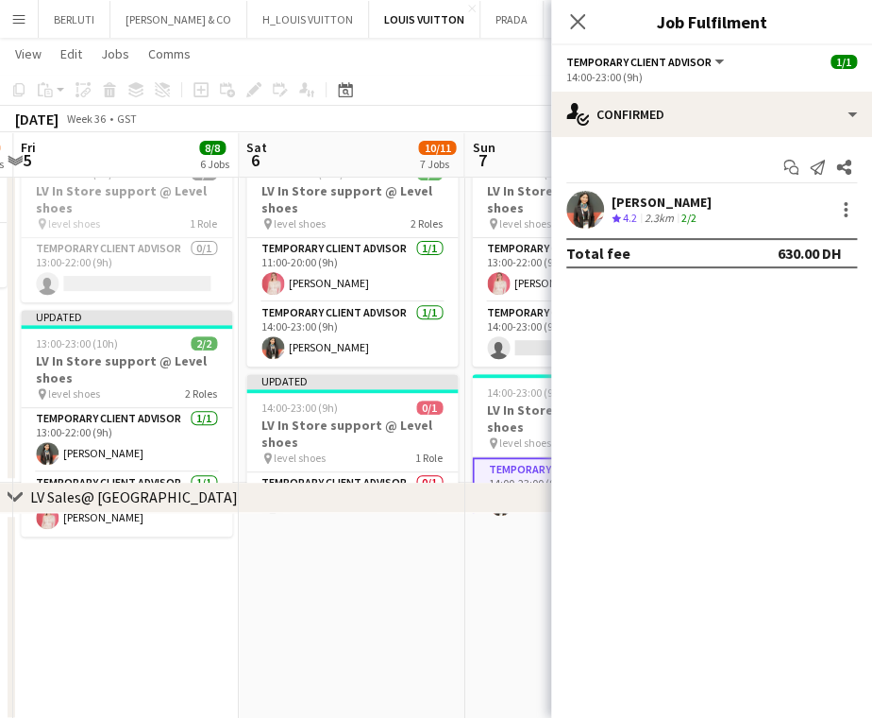
click at [854, 220] on div at bounding box center [846, 209] width 23 height 23
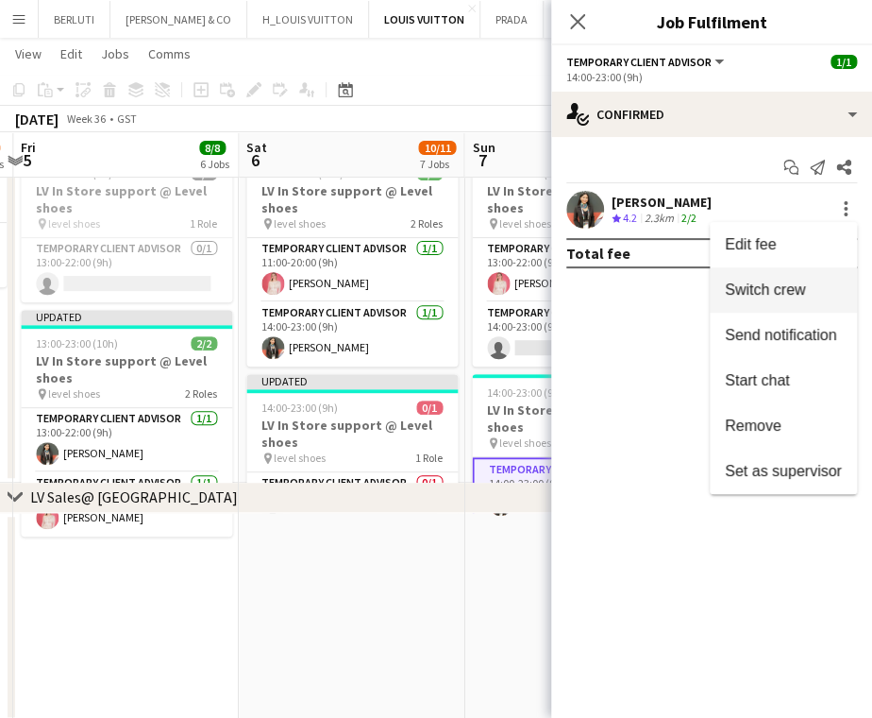
drag, startPoint x: 812, startPoint y: 279, endPoint x: 623, endPoint y: 321, distance: 193.3
click at [810, 280] on button "Switch crew" at bounding box center [783, 289] width 147 height 45
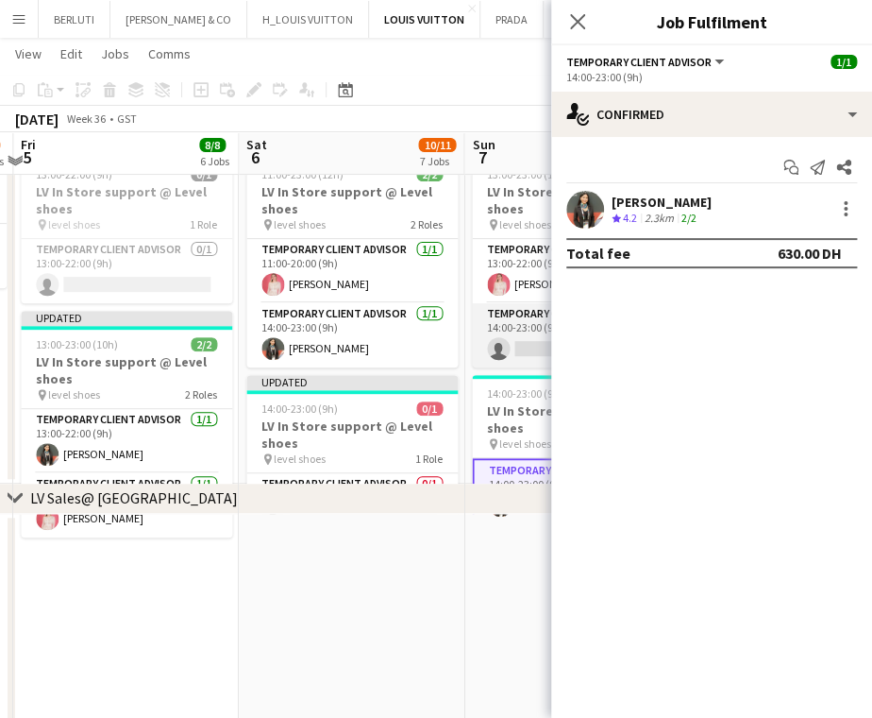
click at [519, 330] on app-card-role "Temporary Client Advisor 0/1 14:00-23:00 (9h) single-neutral-actions" at bounding box center [577, 335] width 211 height 64
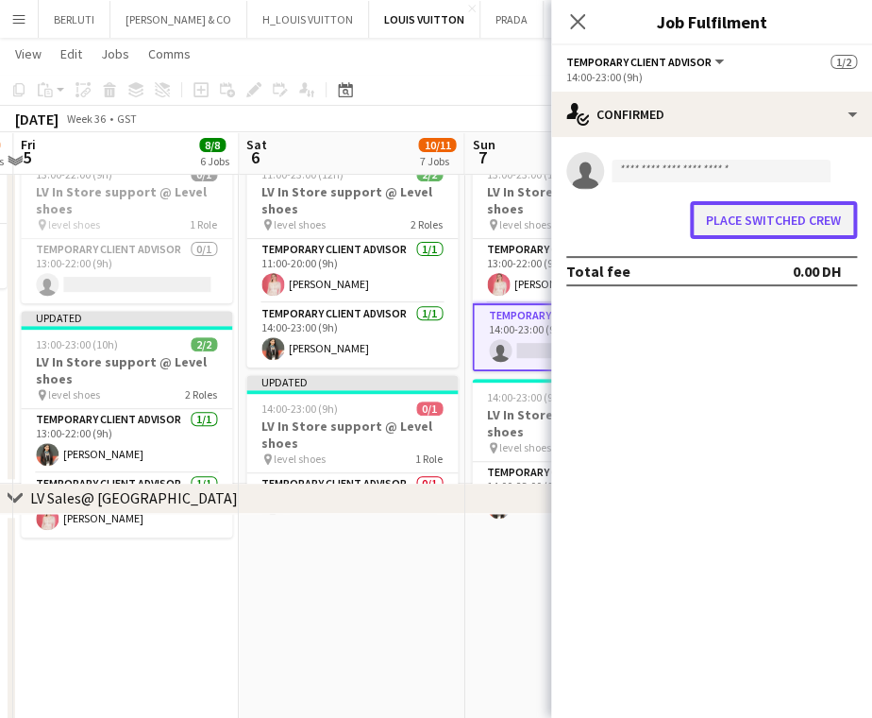
click at [722, 226] on button "Place switched crew" at bounding box center [773, 220] width 167 height 38
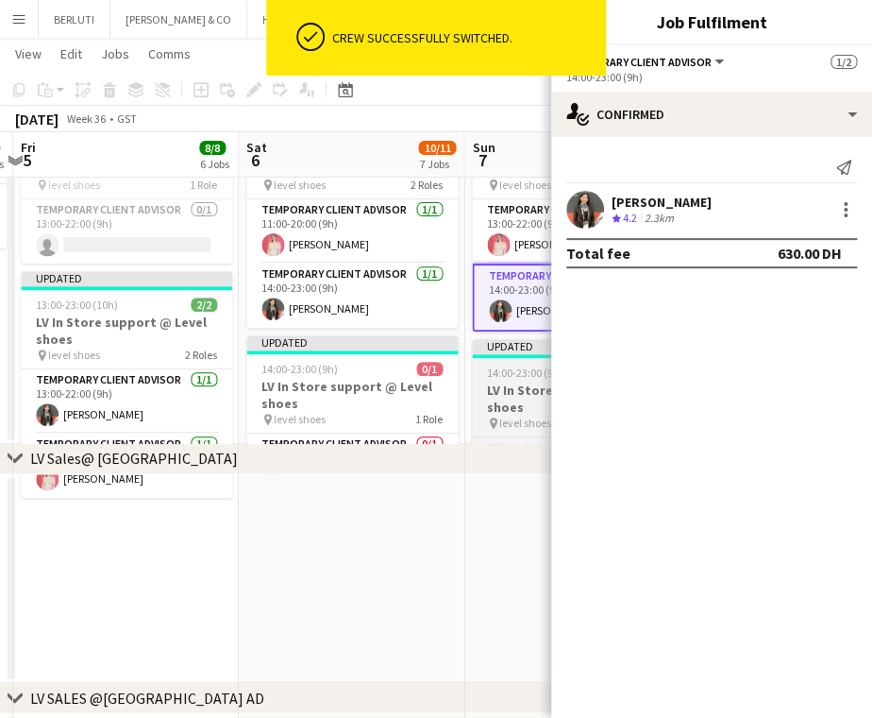
click at [507, 390] on h3 "LV In Store support @ Level shoes" at bounding box center [577, 398] width 211 height 34
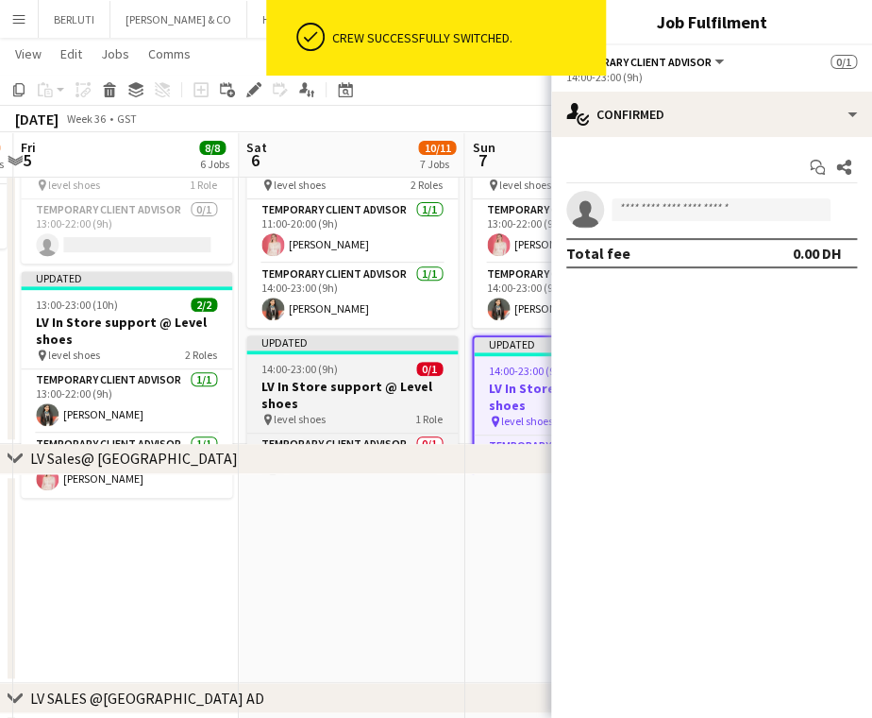
click at [385, 392] on h3 "LV In Store support @ Level shoes" at bounding box center [351, 395] width 211 height 34
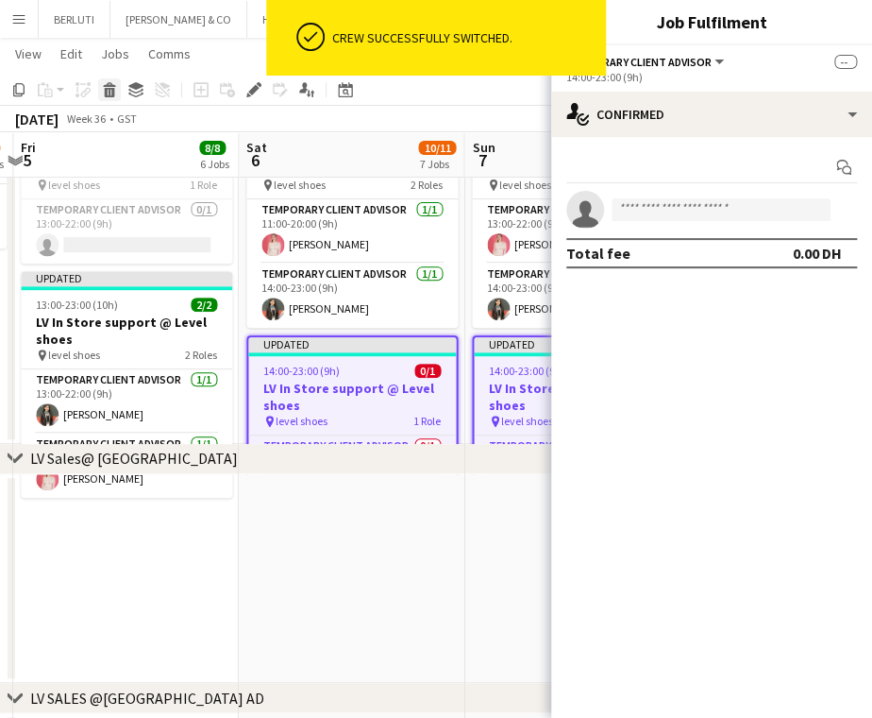
click at [110, 88] on icon at bounding box center [110, 92] width 10 height 9
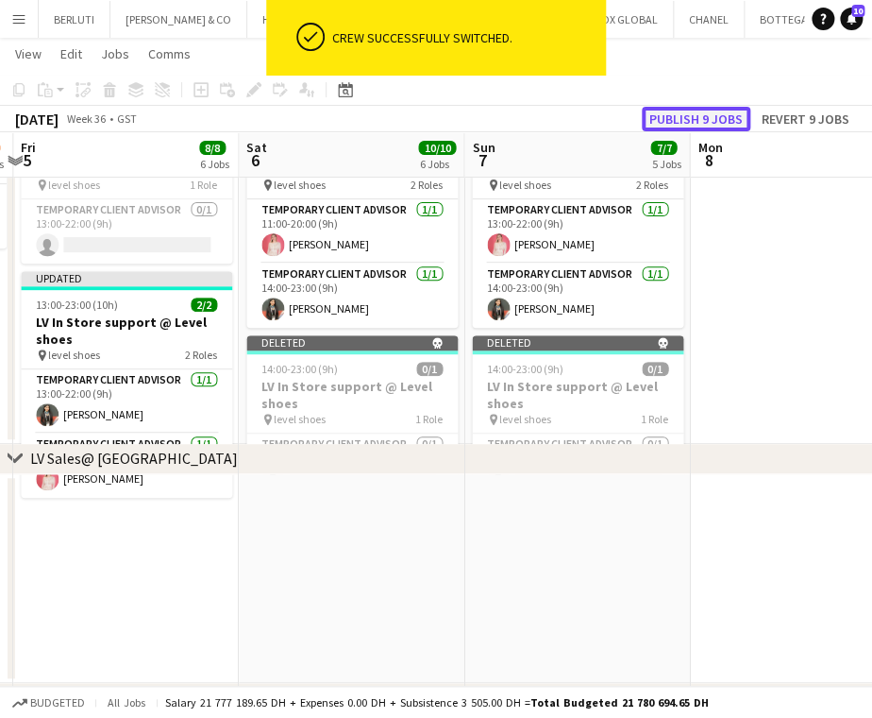
click at [716, 109] on button "Publish 9 jobs" at bounding box center [696, 119] width 109 height 25
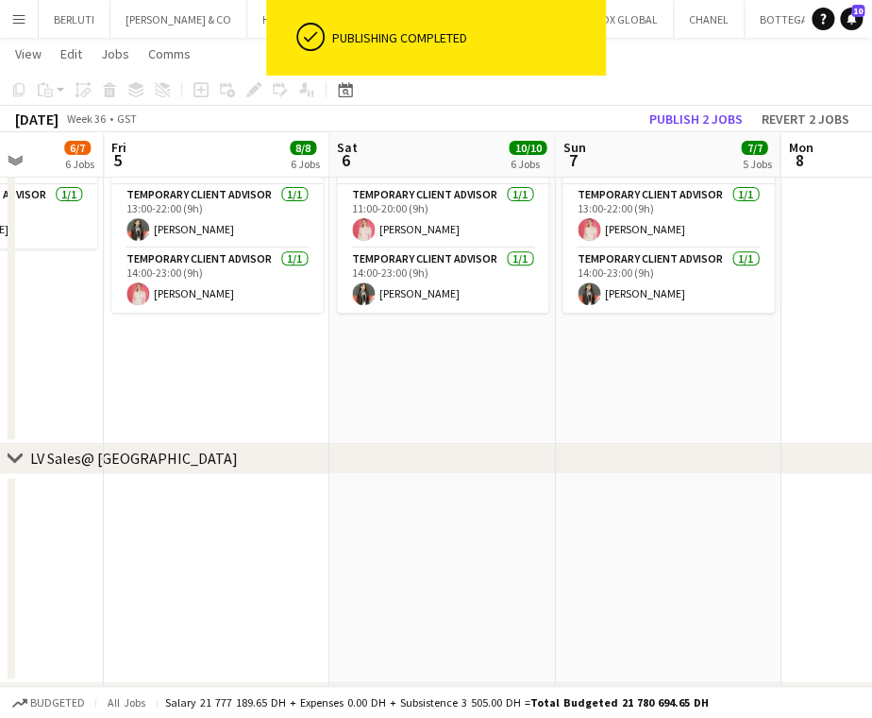
scroll to position [0, 528]
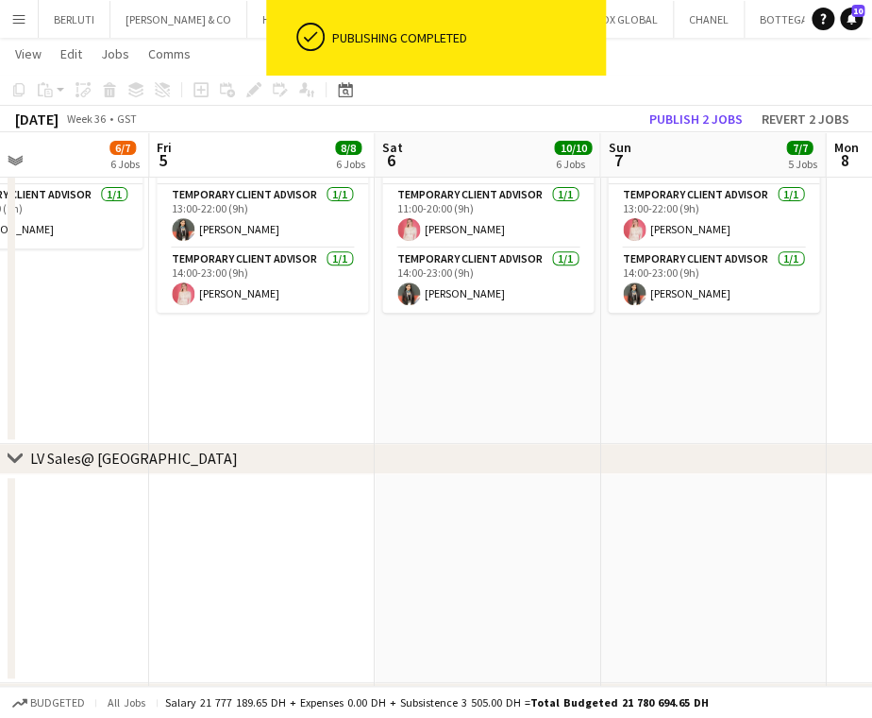
drag, startPoint x: 189, startPoint y: 373, endPoint x: 325, endPoint y: 371, distance: 136.0
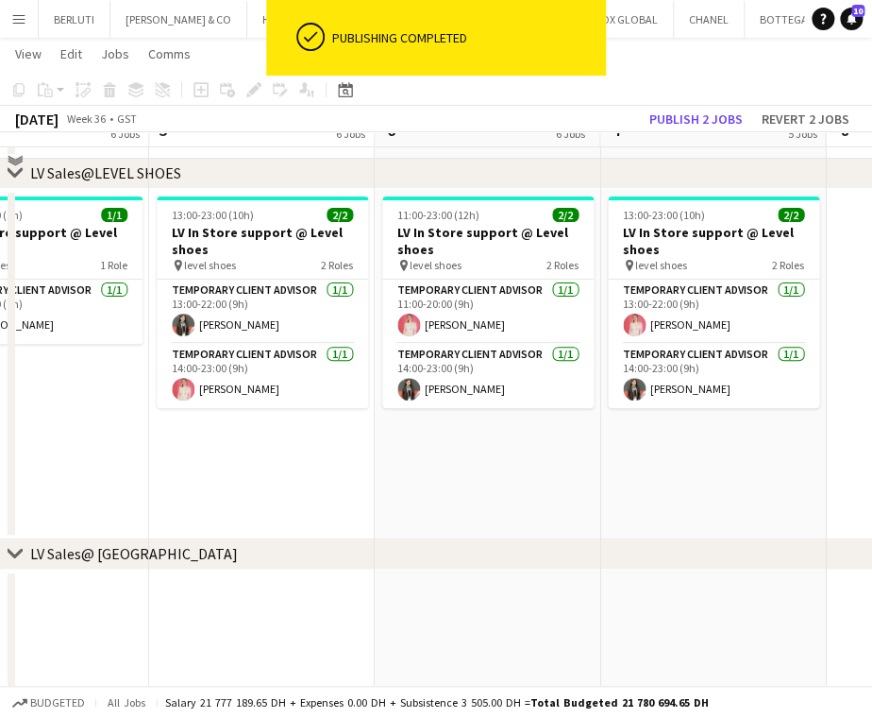
scroll to position [1935, 0]
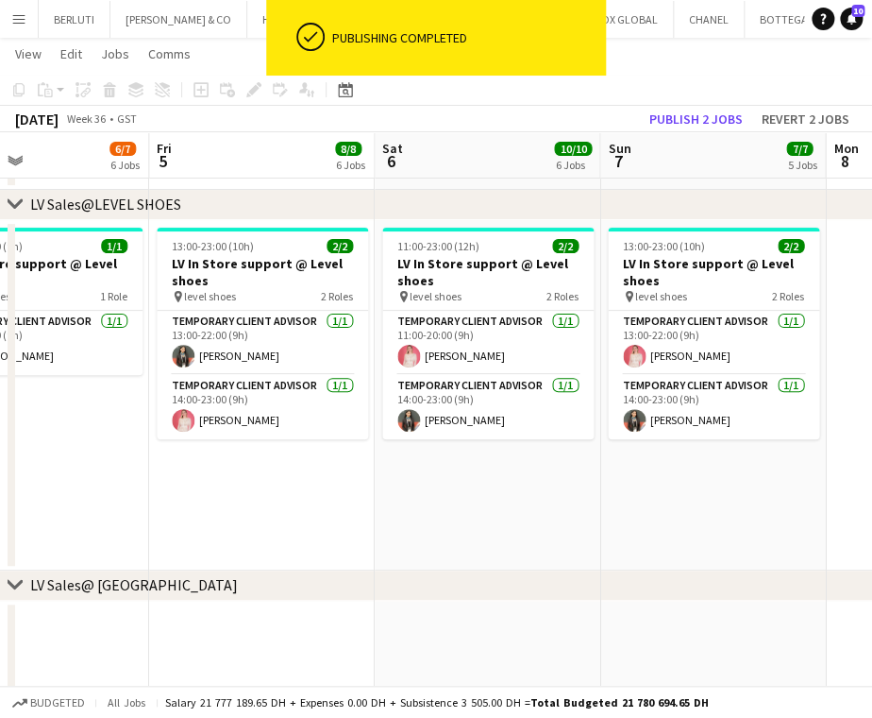
drag, startPoint x: 374, startPoint y: 458, endPoint x: 250, endPoint y: 458, distance: 123.7
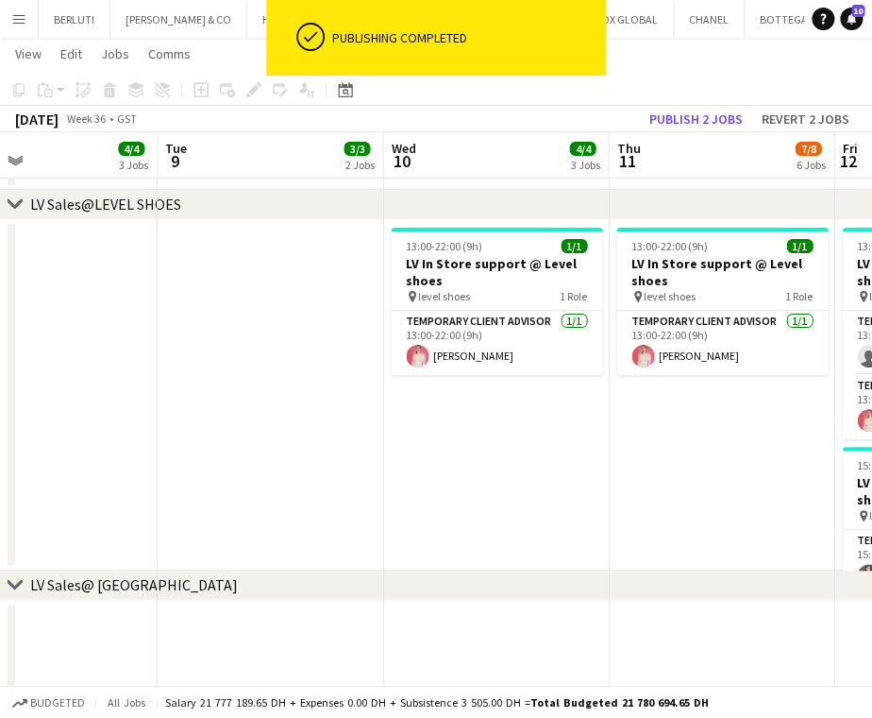
drag, startPoint x: 595, startPoint y: 430, endPoint x: 91, endPoint y: 556, distance: 519.8
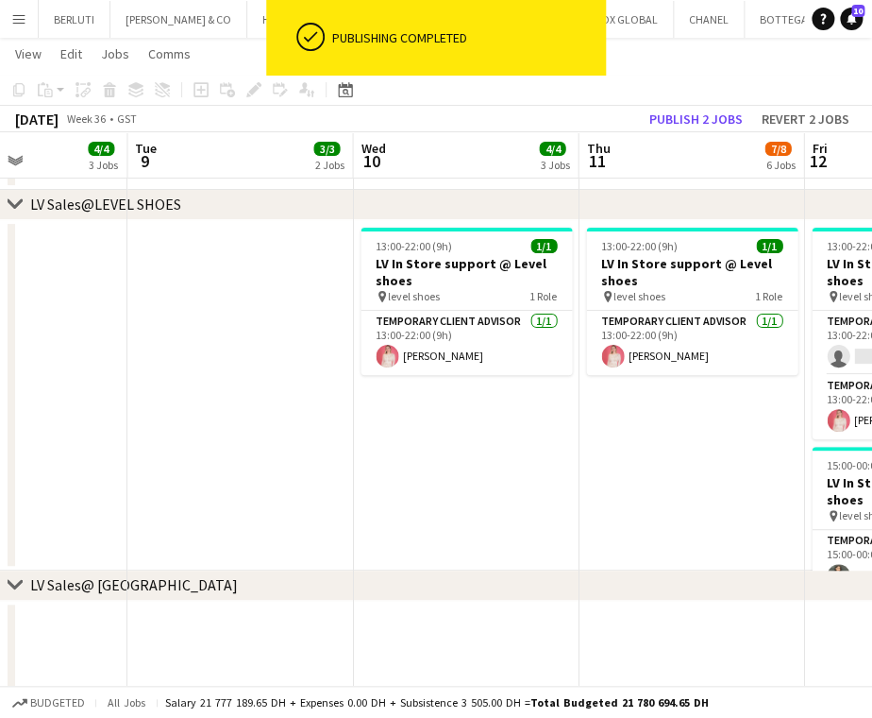
scroll to position [0, 644]
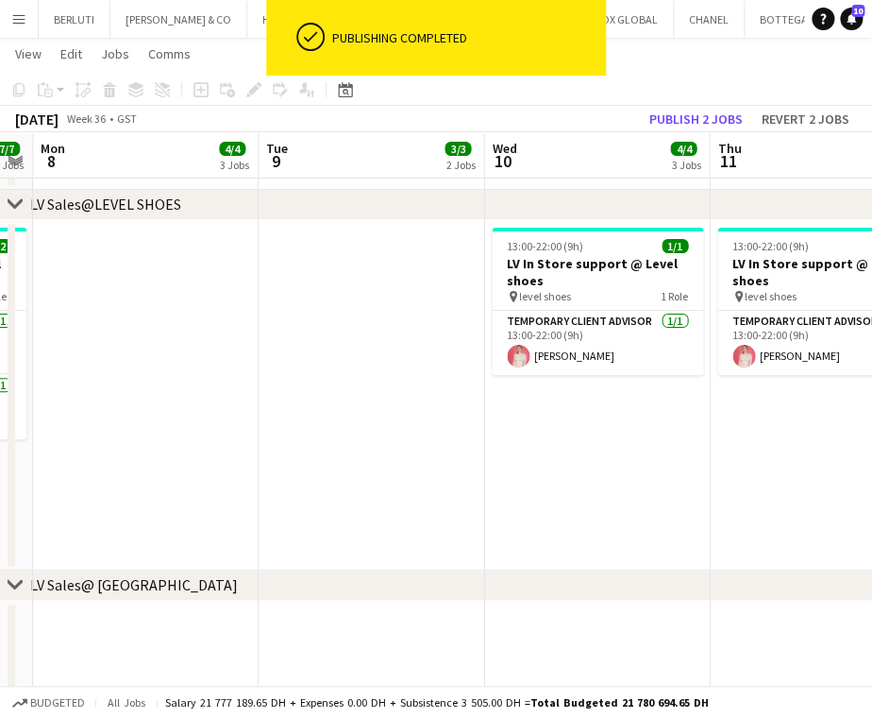
drag, startPoint x: 110, startPoint y: 500, endPoint x: 121, endPoint y: 498, distance: 11.7
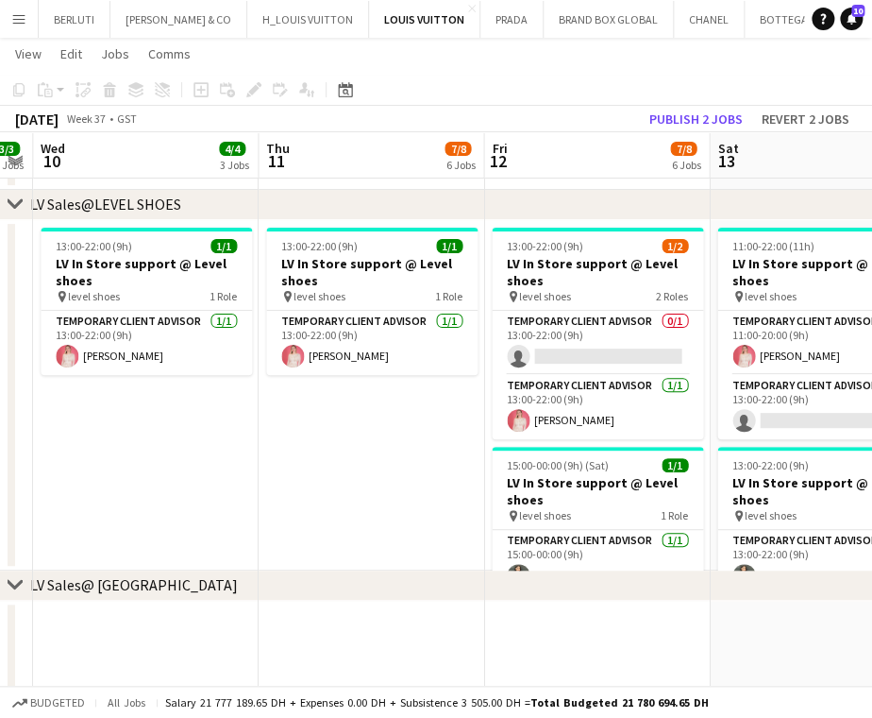
drag, startPoint x: 822, startPoint y: 406, endPoint x: 860, endPoint y: 400, distance: 38.2
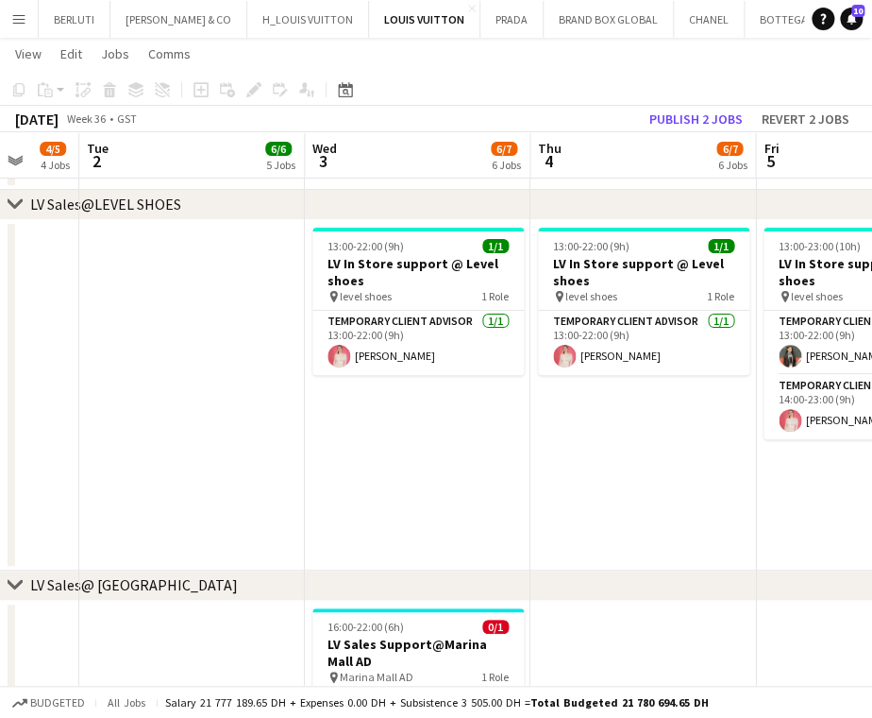
drag, startPoint x: 90, startPoint y: 555, endPoint x: 416, endPoint y: 520, distance: 328.5
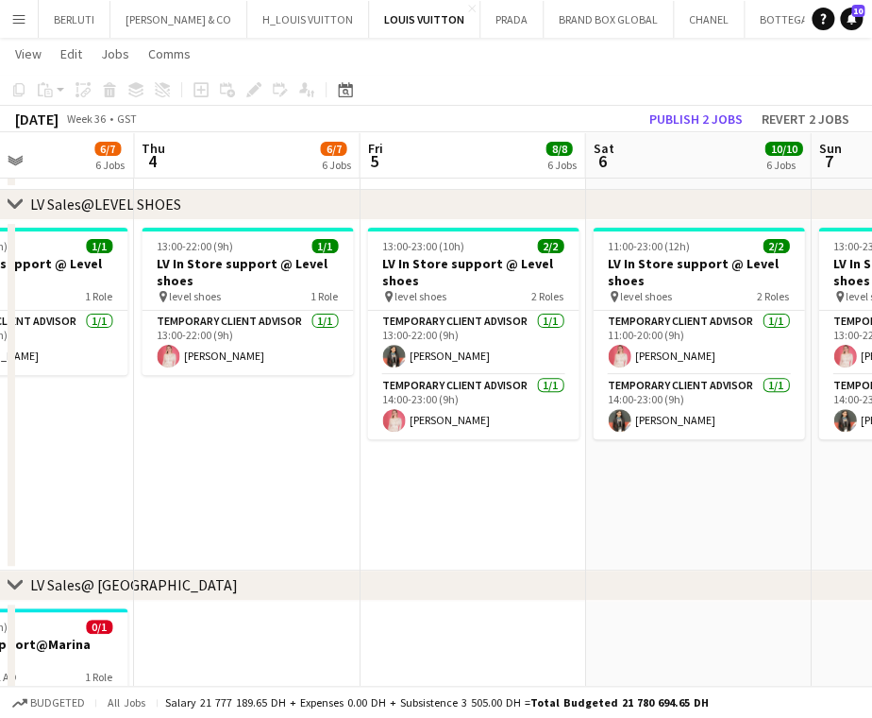
drag, startPoint x: 440, startPoint y: 475, endPoint x: 201, endPoint y: 478, distance: 238.9
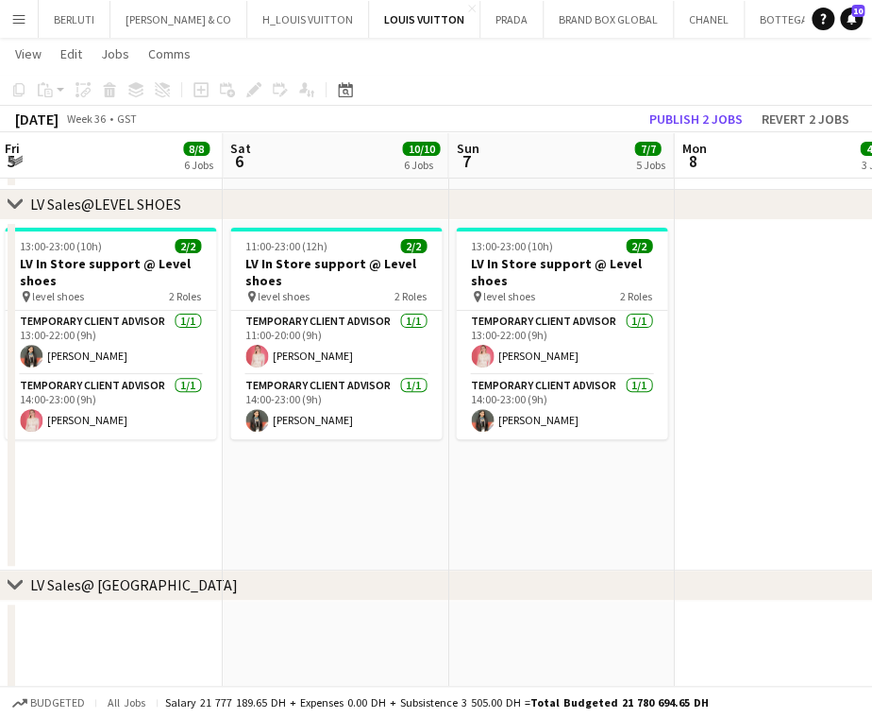
drag, startPoint x: 449, startPoint y: 447, endPoint x: 199, endPoint y: 455, distance: 250.3
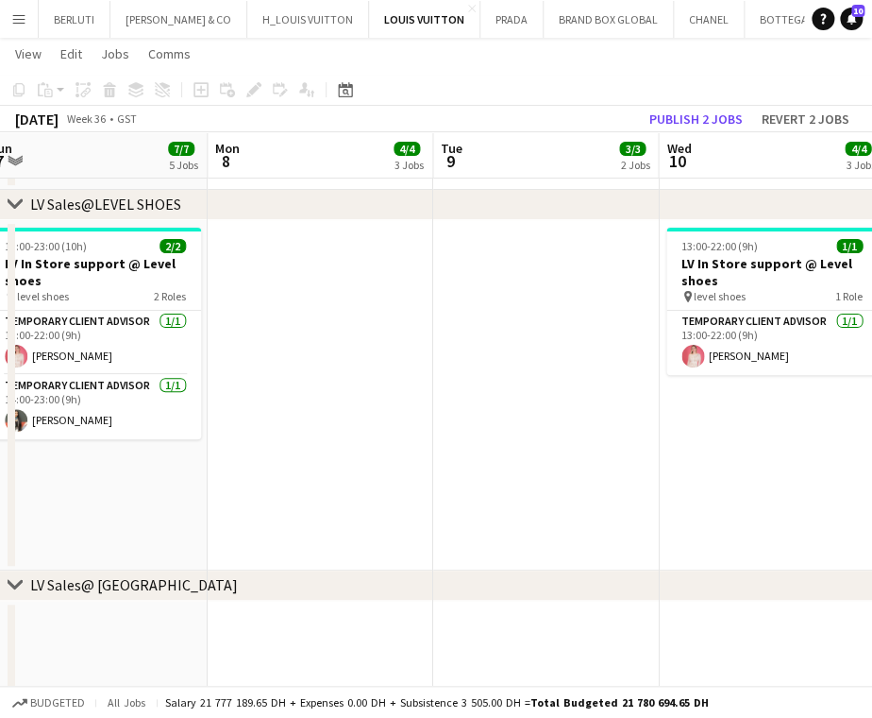
drag, startPoint x: 461, startPoint y: 441, endPoint x: -11, endPoint y: 542, distance: 482.8
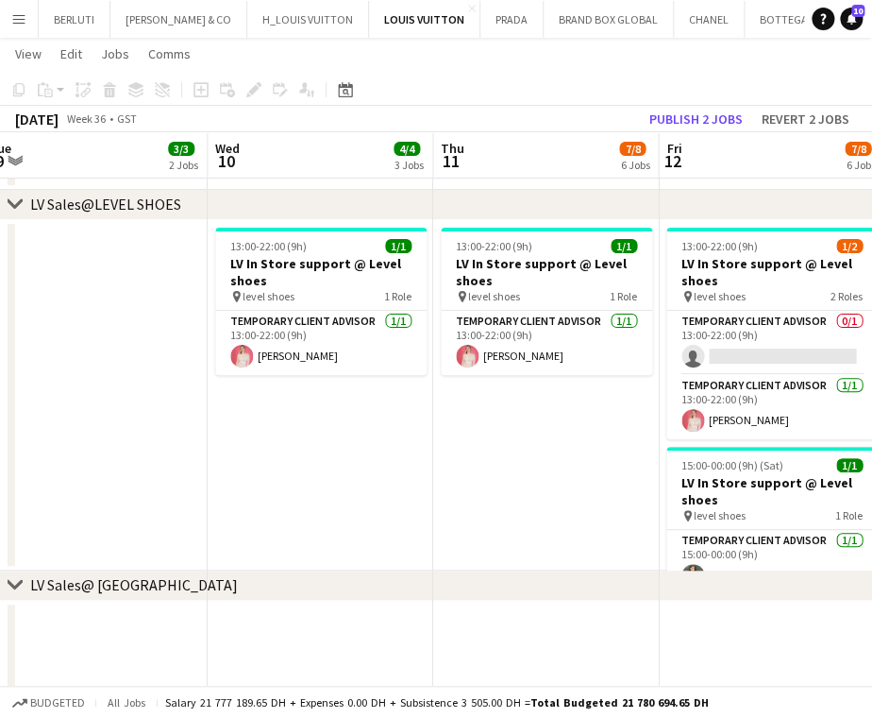
drag, startPoint x: 177, startPoint y: 548, endPoint x: 35, endPoint y: 568, distance: 144.1
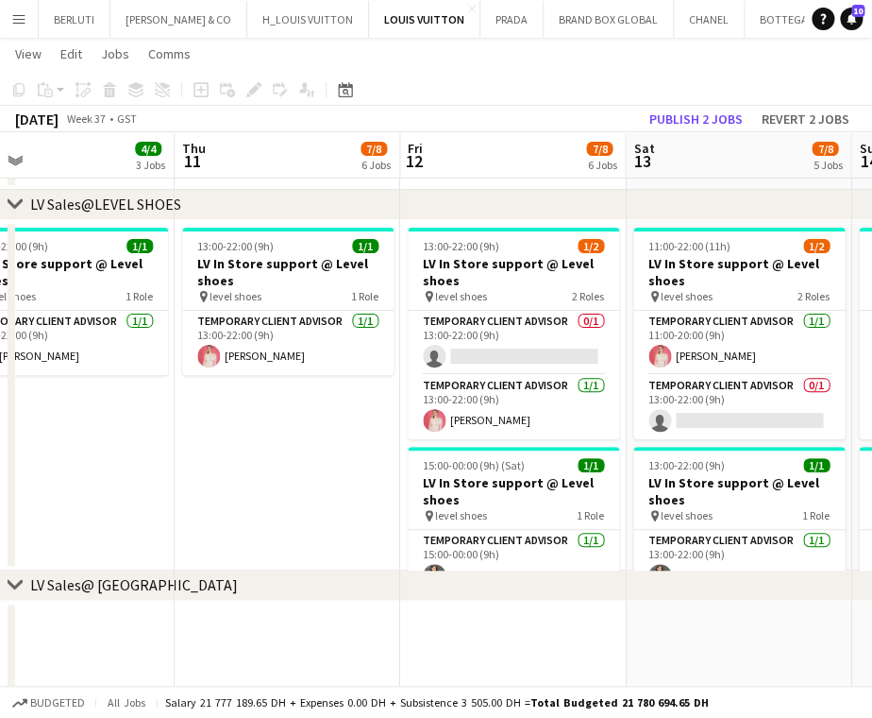
scroll to position [0, 600]
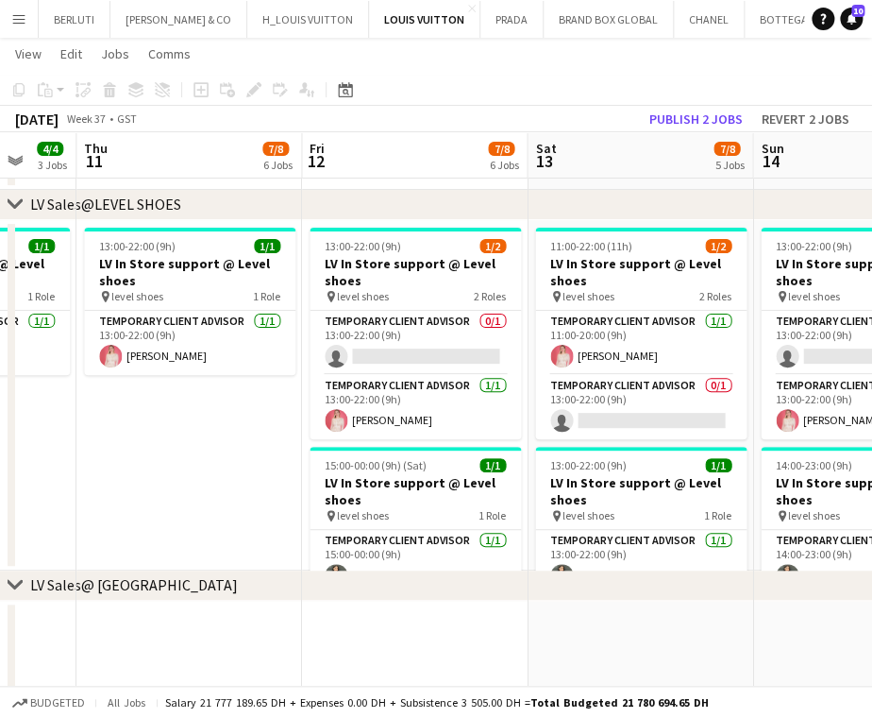
drag, startPoint x: 235, startPoint y: 562, endPoint x: 0, endPoint y: 584, distance: 236.2
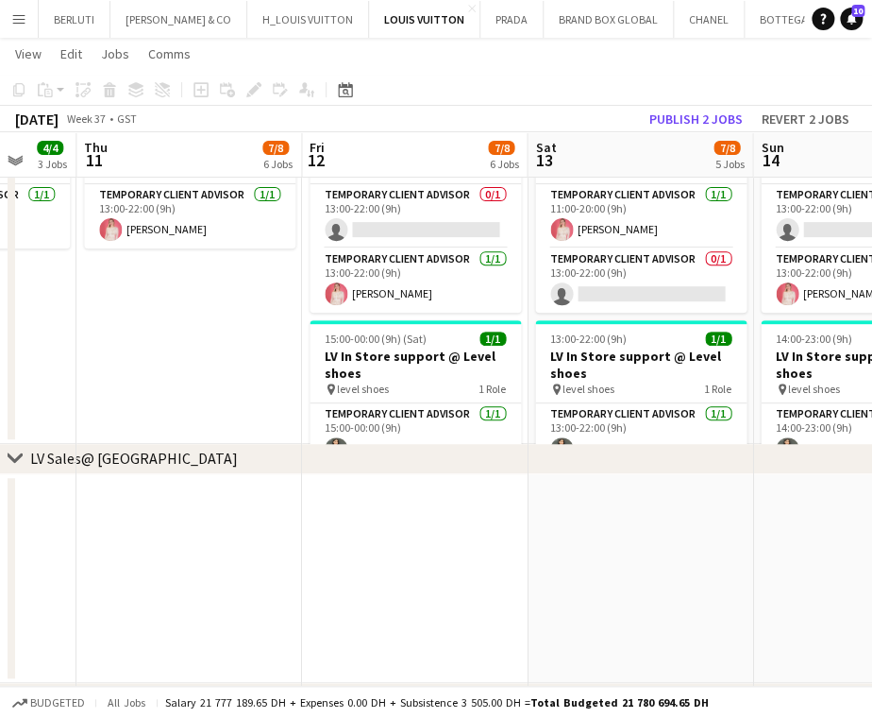
scroll to position [0, 499]
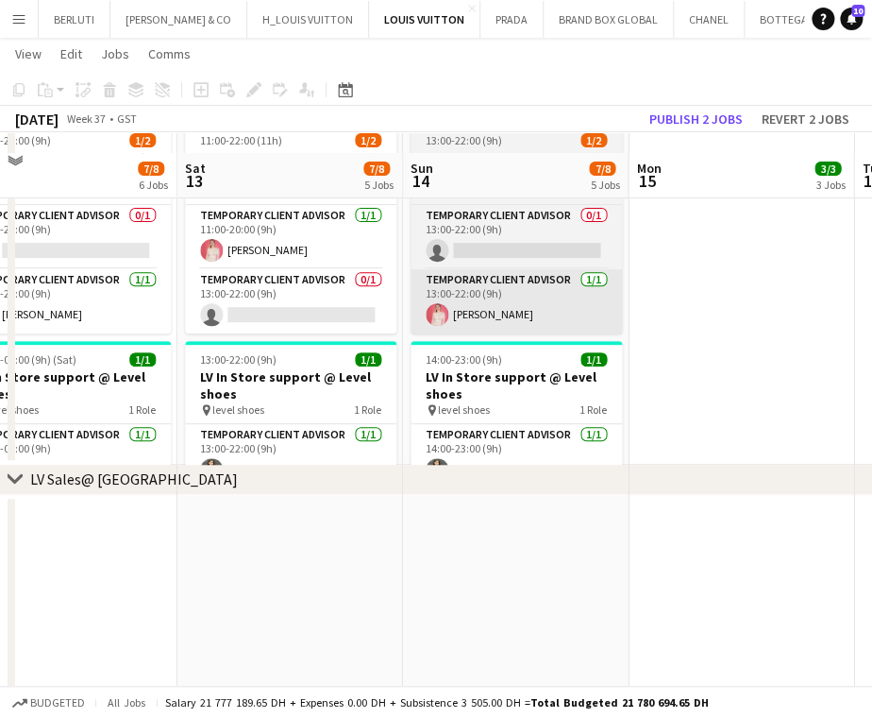
scroll to position [1935, 0]
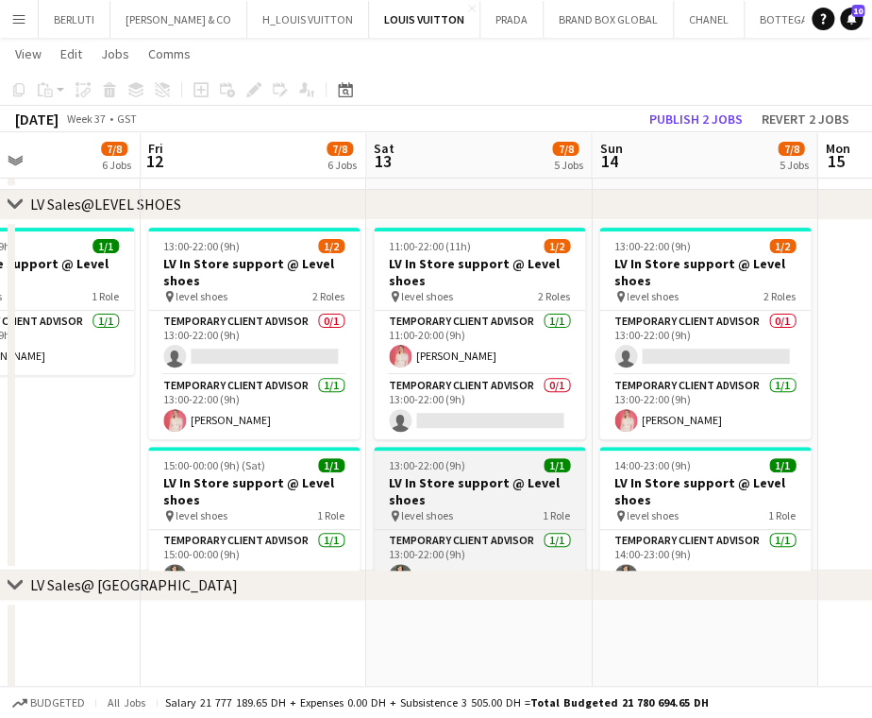
scroll to position [0, 529]
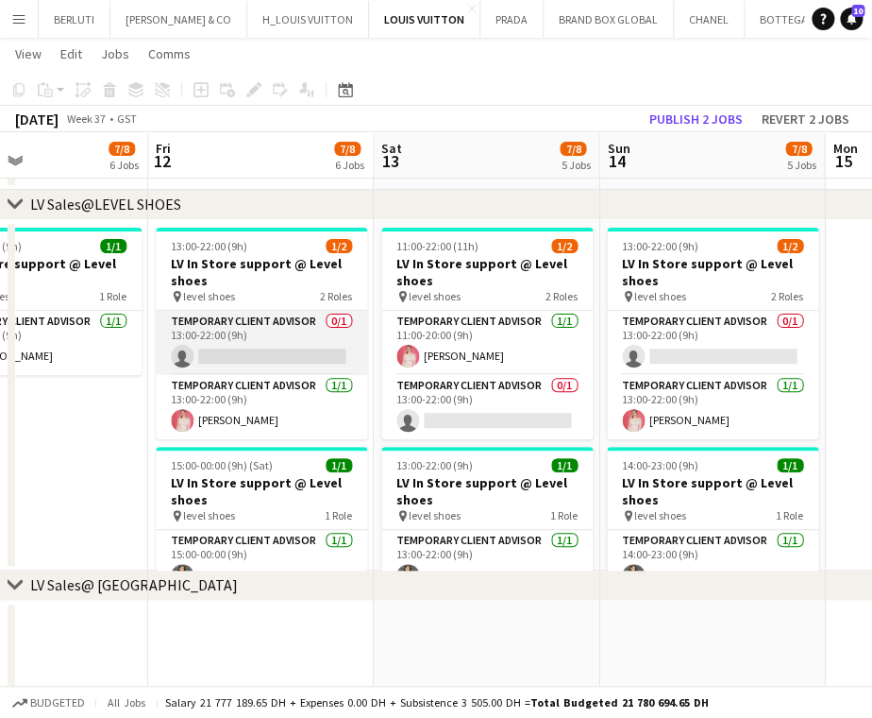
click at [301, 349] on app-card-role "Temporary Client Advisor 0/1 13:00-22:00 (9h) single-neutral-actions" at bounding box center [261, 343] width 211 height 64
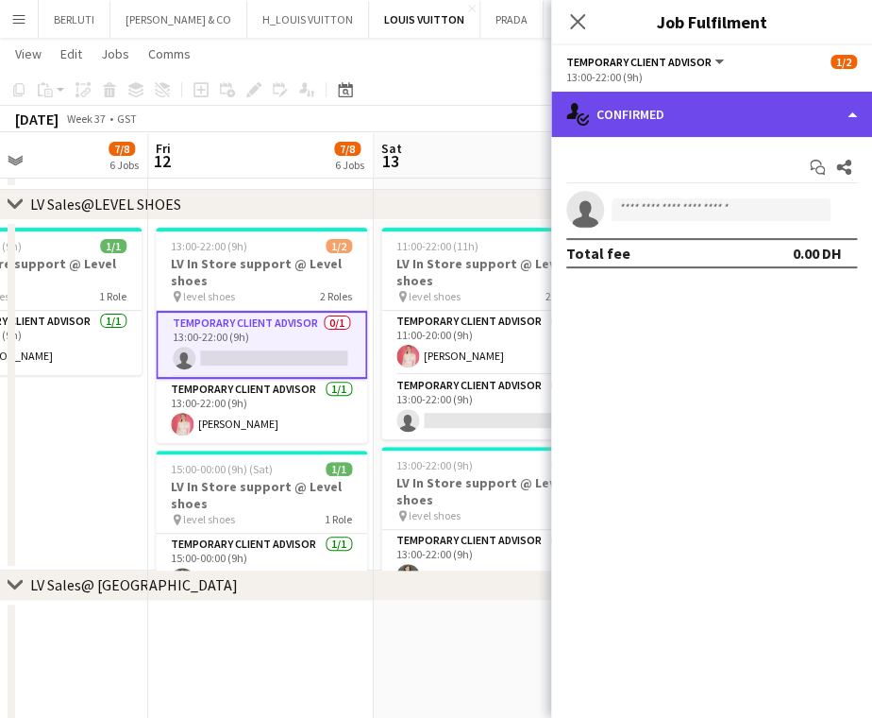
click at [796, 110] on div "single-neutral-actions-check-2 Confirmed" at bounding box center [711, 114] width 321 height 45
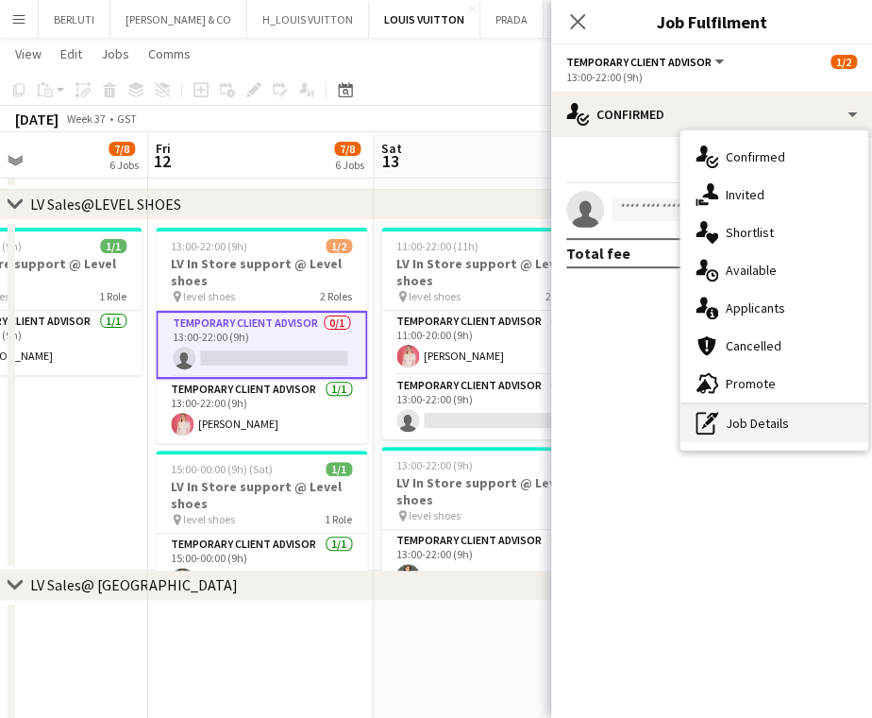
click at [789, 431] on div "pen-write Job Details" at bounding box center [774, 423] width 187 height 38
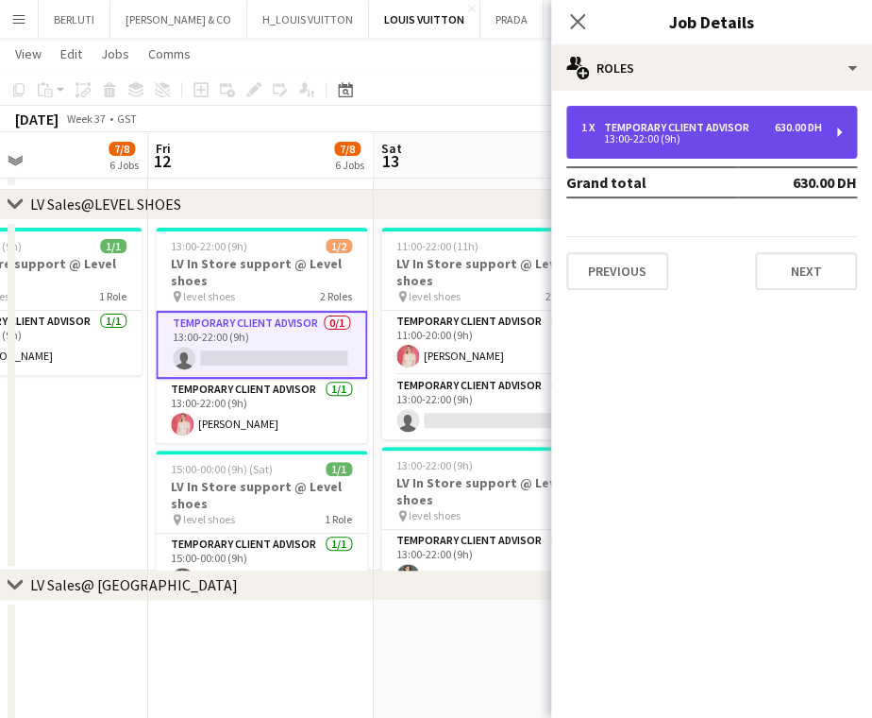
click at [712, 117] on div "1 x Temporary Client Advisor 630.00 DH 13:00-22:00 (9h)" at bounding box center [711, 132] width 291 height 53
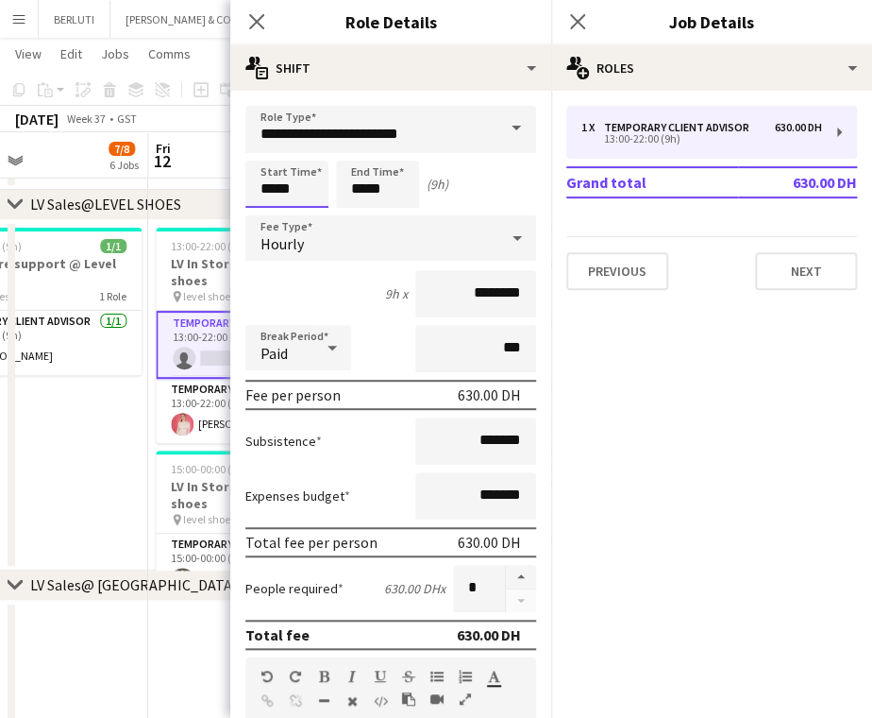
click at [273, 192] on input "*****" at bounding box center [286, 184] width 83 height 47
type input "*****"
click at [302, 193] on div "Start Time ***** End Time ***** (7h)" at bounding box center [390, 184] width 291 height 47
type input "*****"
click at [201, 563] on app-card-role "Temporary Client Advisor [DATE] 15:00-00:00 (9h) [PERSON_NAME]" at bounding box center [261, 565] width 211 height 64
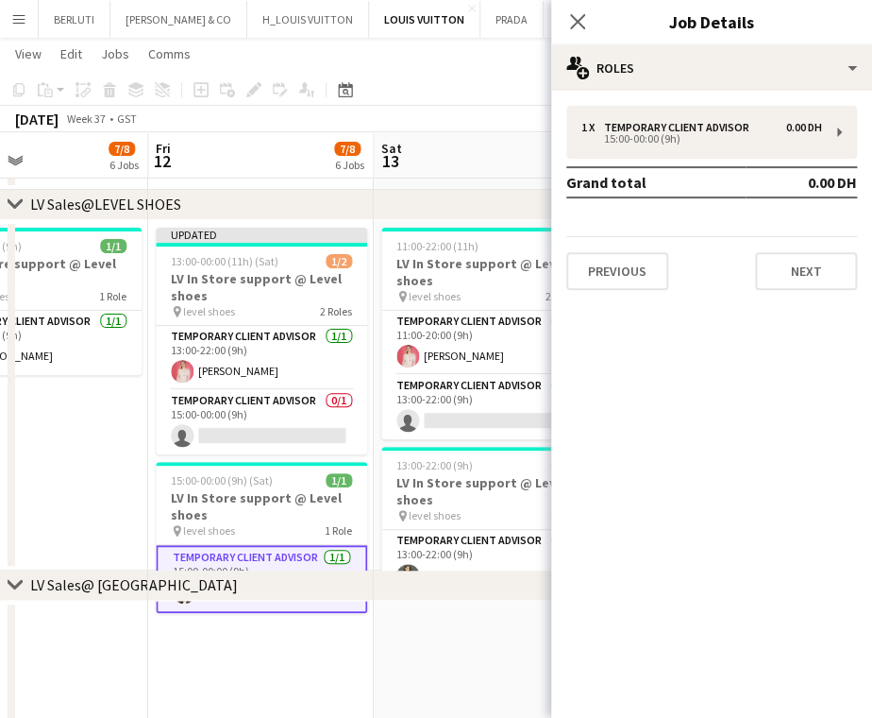
click at [76, 456] on app-date-cell "13:00-22:00 (9h) 1/1 LV In Store support @ Level shoes pin level shoes 1 Role T…" at bounding box center [36, 395] width 226 height 350
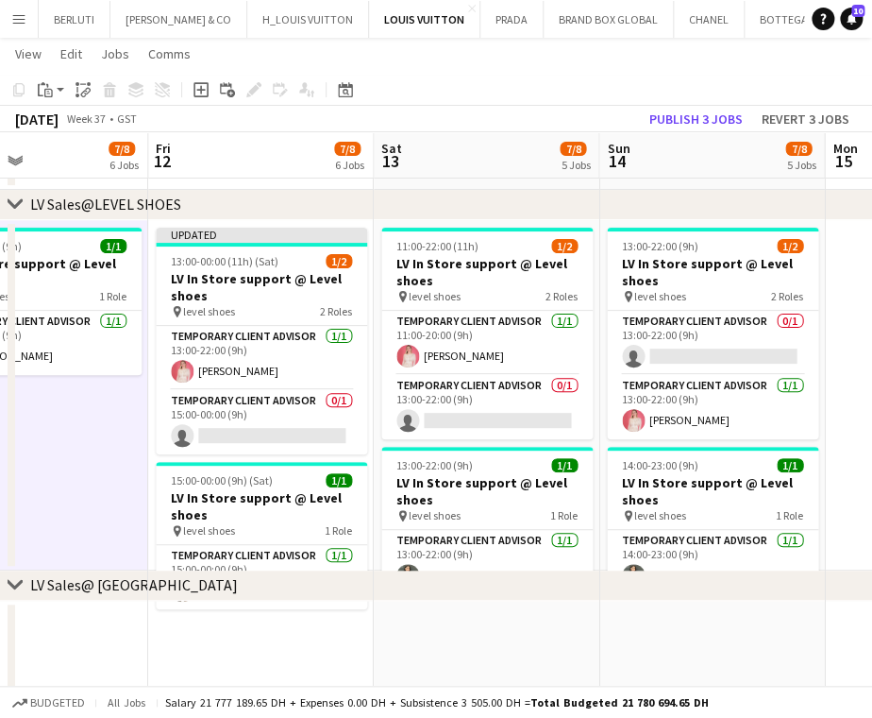
drag, startPoint x: 242, startPoint y: 558, endPoint x: 279, endPoint y: 522, distance: 52.1
click at [243, 558] on app-card-role "Temporary Client Advisor [DATE] 15:00-00:00 (9h) [PERSON_NAME]" at bounding box center [261, 577] width 211 height 64
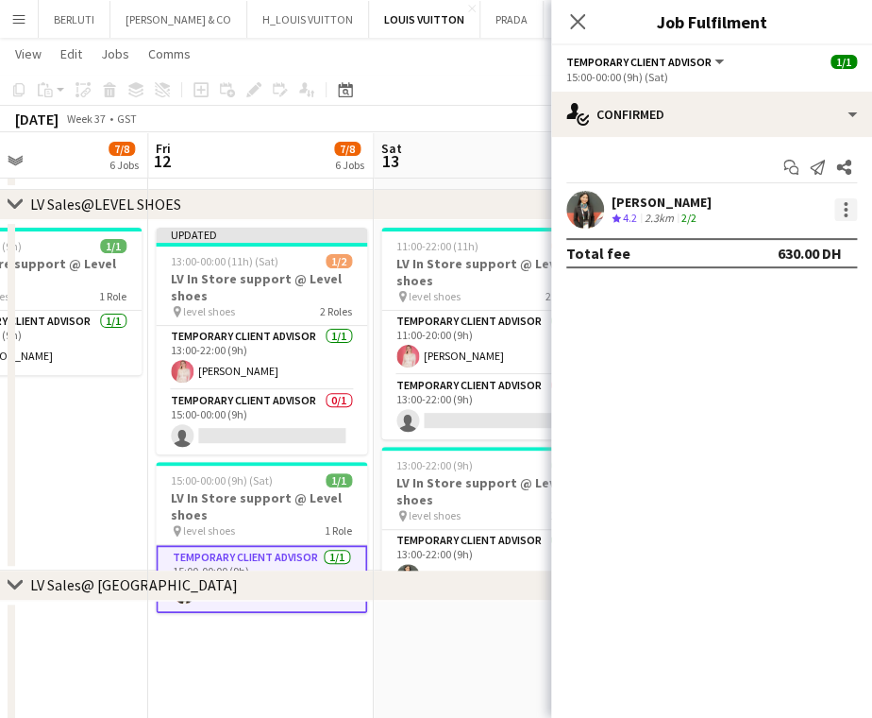
click at [839, 207] on div at bounding box center [846, 209] width 23 height 23
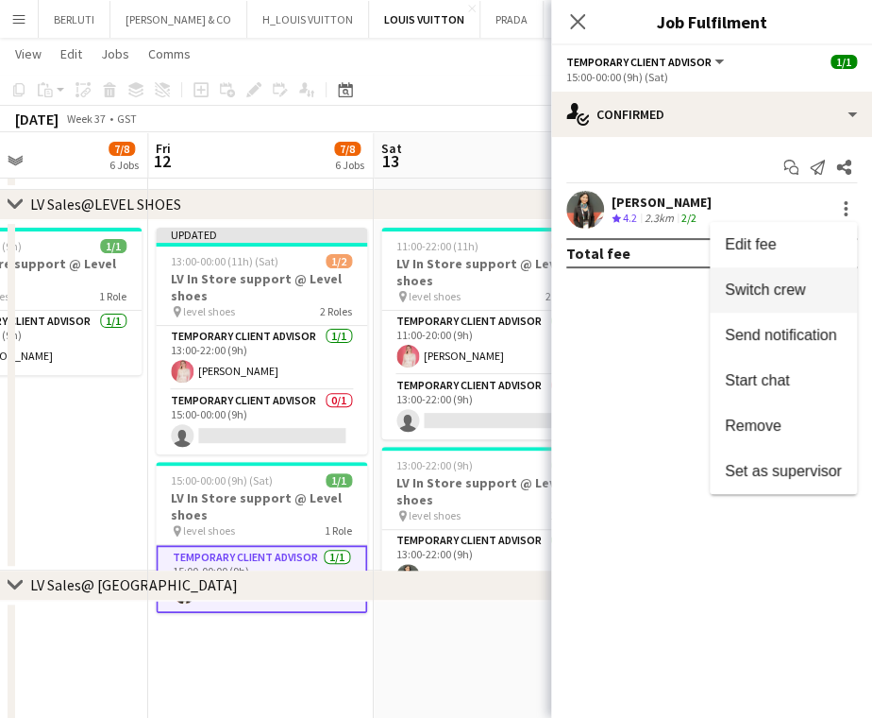
click at [778, 290] on span "Switch crew" at bounding box center [765, 289] width 80 height 16
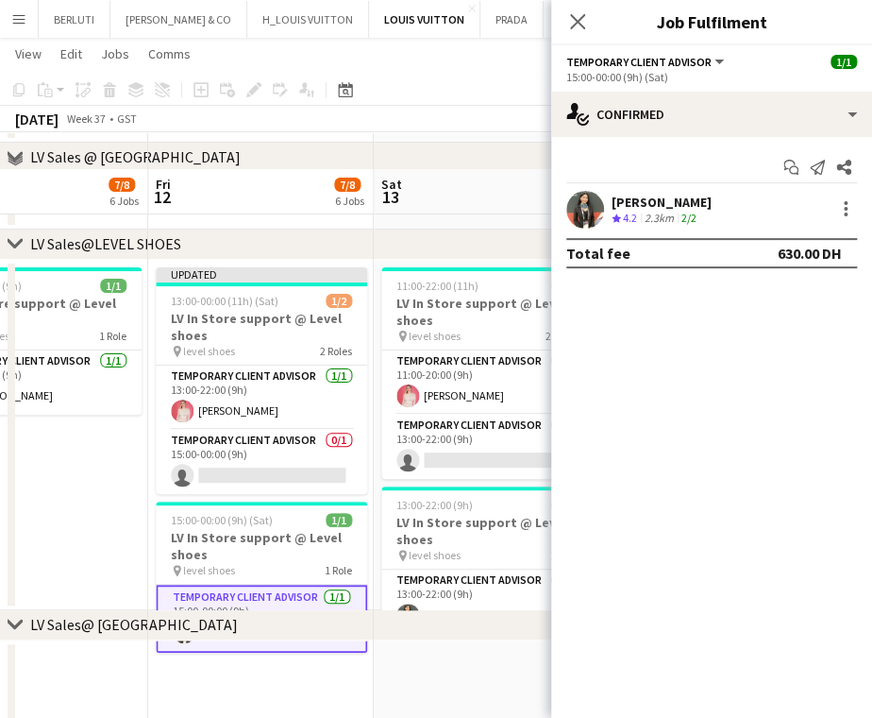
scroll to position [1973, 0]
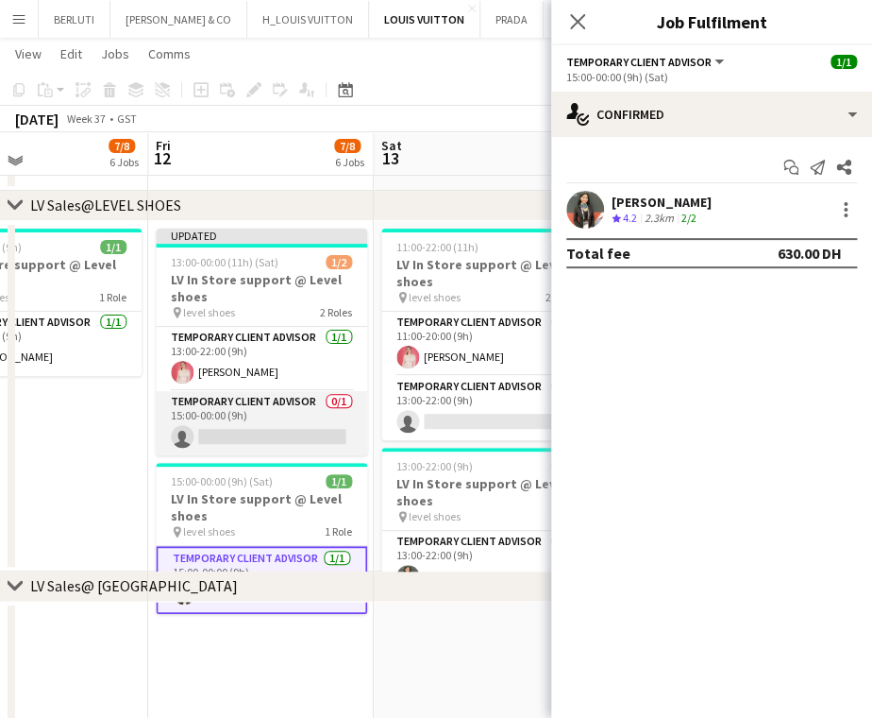
click at [329, 448] on app-card-role "Temporary Client Advisor 0/1 15:00-00:00 (9h) single-neutral-actions" at bounding box center [261, 423] width 211 height 64
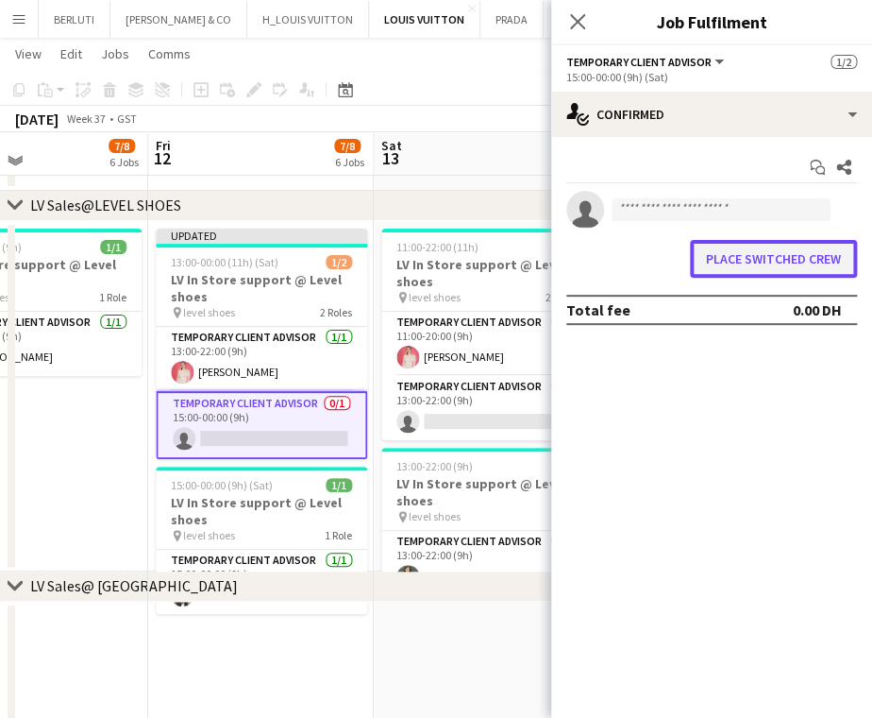
click at [727, 248] on button "Place switched crew" at bounding box center [773, 259] width 167 height 38
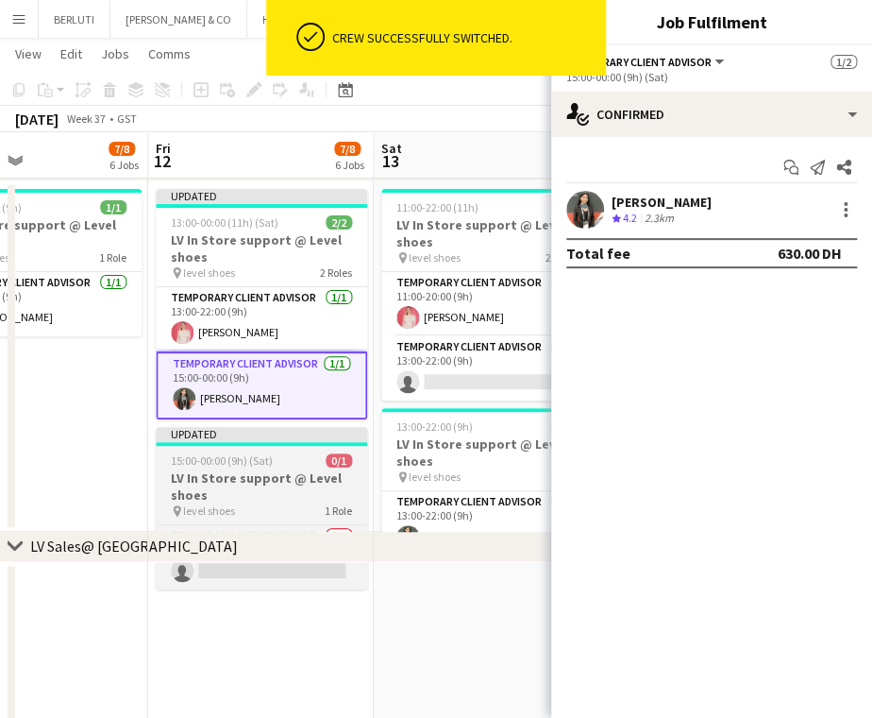
click at [314, 472] on h3 "LV In Store support @ Level shoes" at bounding box center [261, 486] width 211 height 34
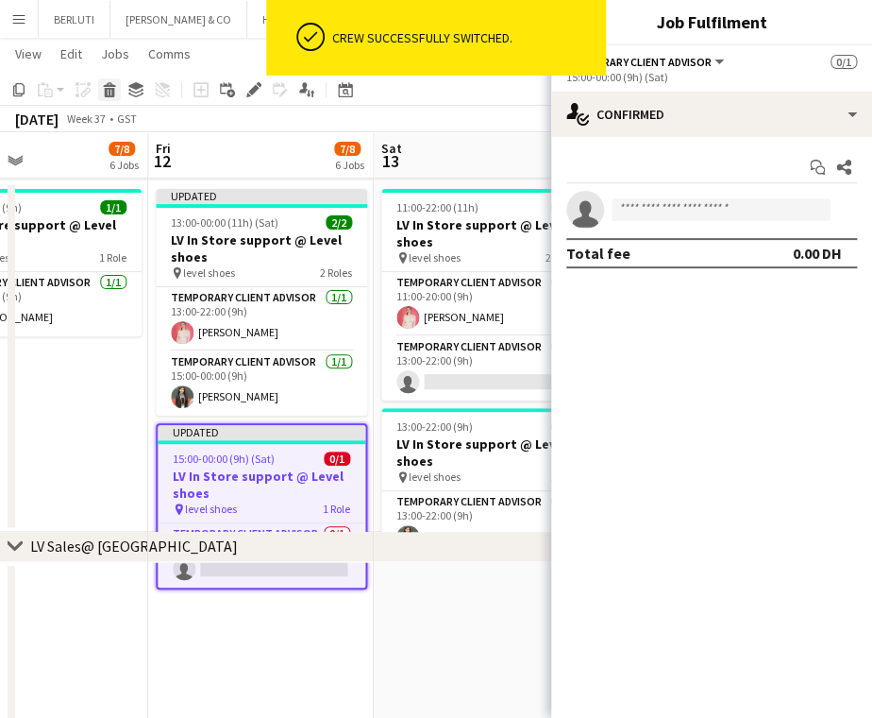
click at [110, 94] on icon "Delete" at bounding box center [109, 89] width 15 height 15
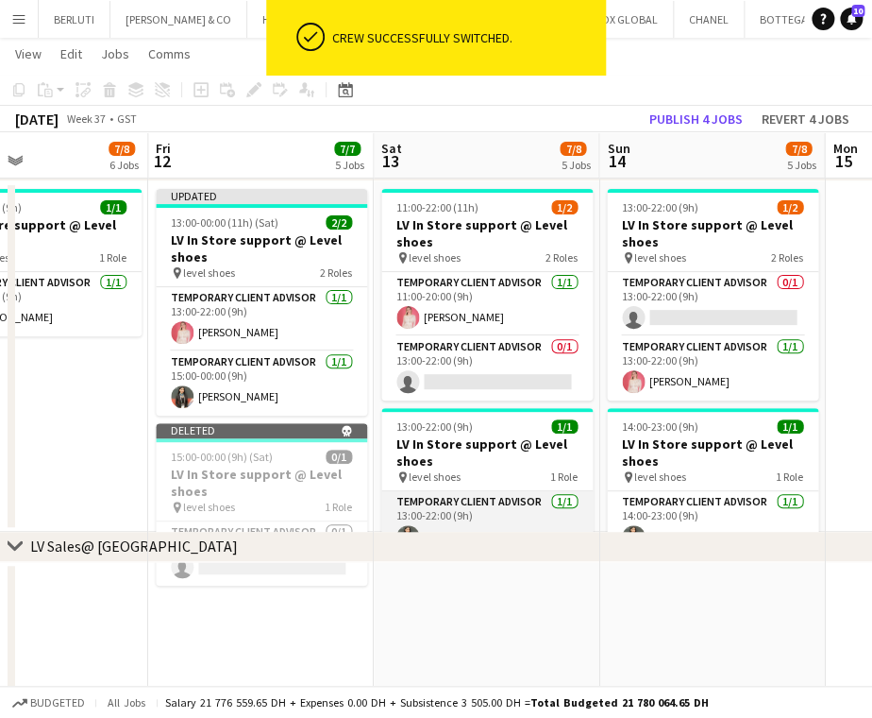
click at [483, 520] on app-card-role "Temporary Client Advisor [DATE] 13:00-22:00 (9h) [PERSON_NAME]" at bounding box center [486, 523] width 211 height 64
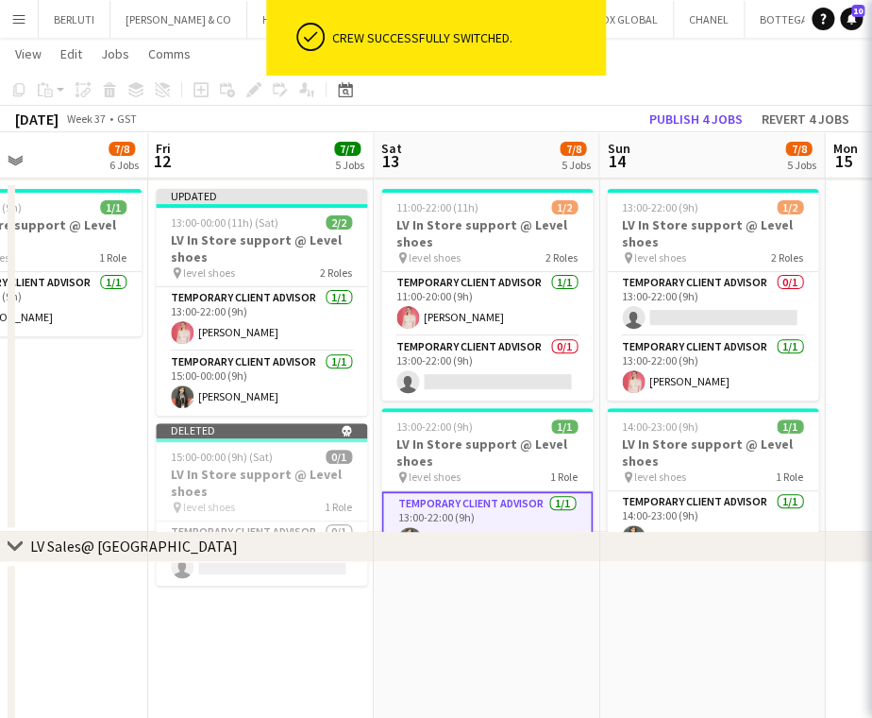
scroll to position [0, 529]
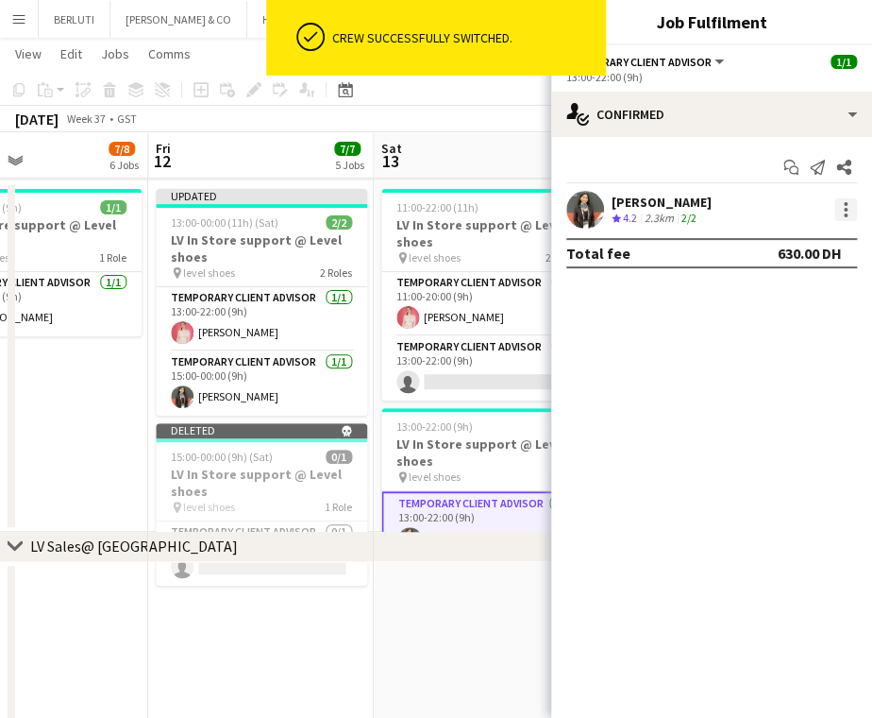
click at [849, 205] on div at bounding box center [846, 209] width 23 height 23
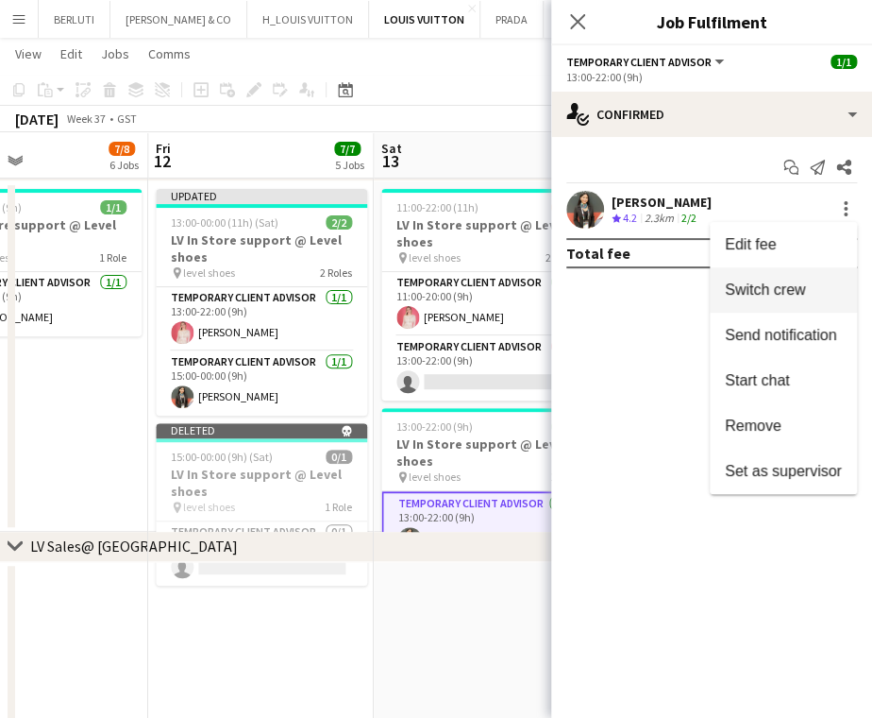
click at [803, 291] on span "Switch crew" at bounding box center [765, 289] width 80 height 16
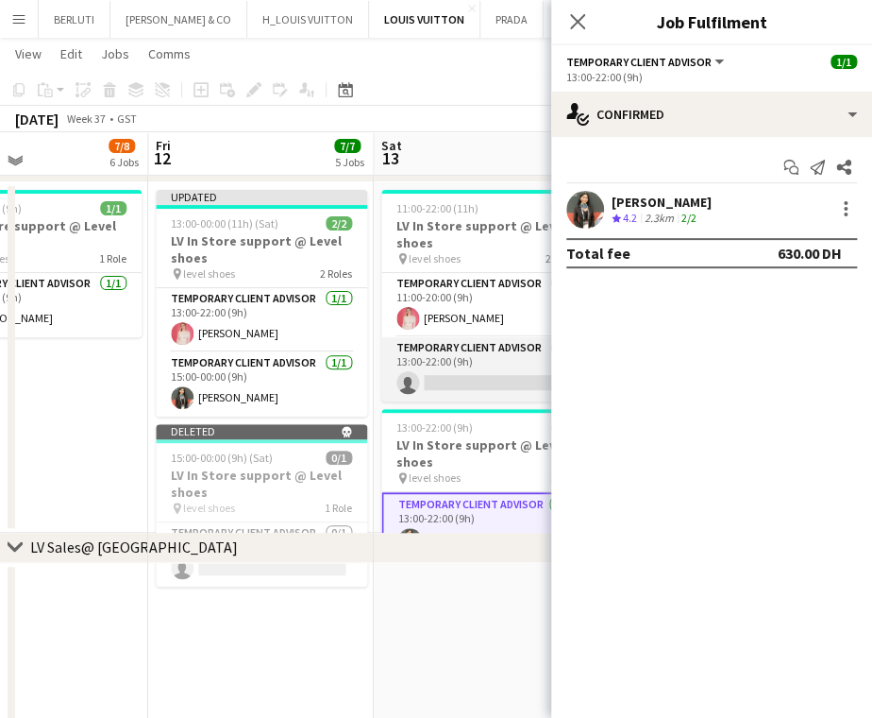
click at [481, 375] on app-card-role "Temporary Client Advisor 0/1 13:00-22:00 (9h) single-neutral-actions" at bounding box center [486, 369] width 211 height 64
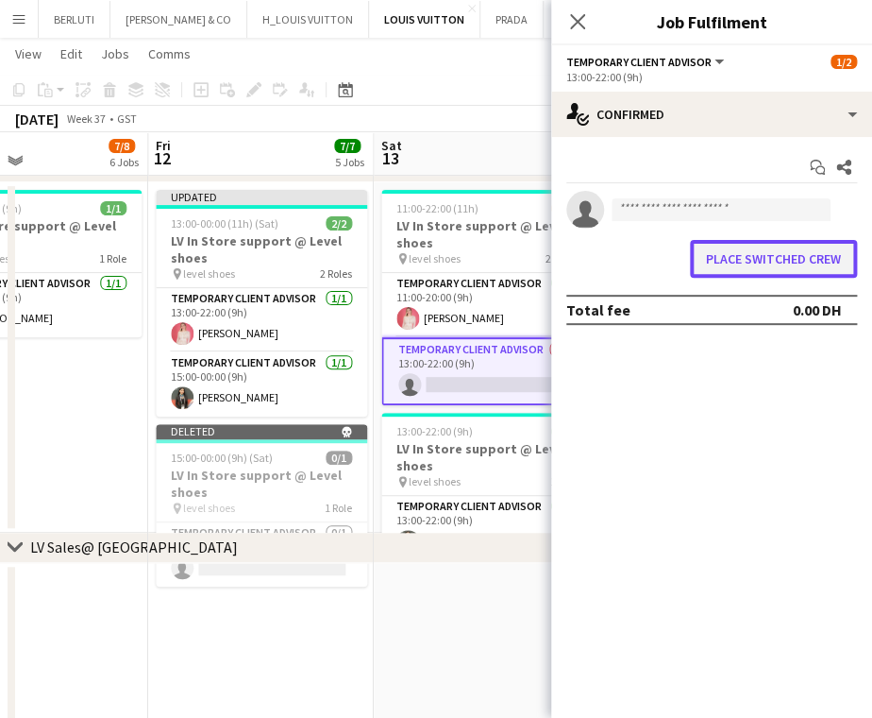
click at [829, 261] on button "Place switched crew" at bounding box center [773, 259] width 167 height 38
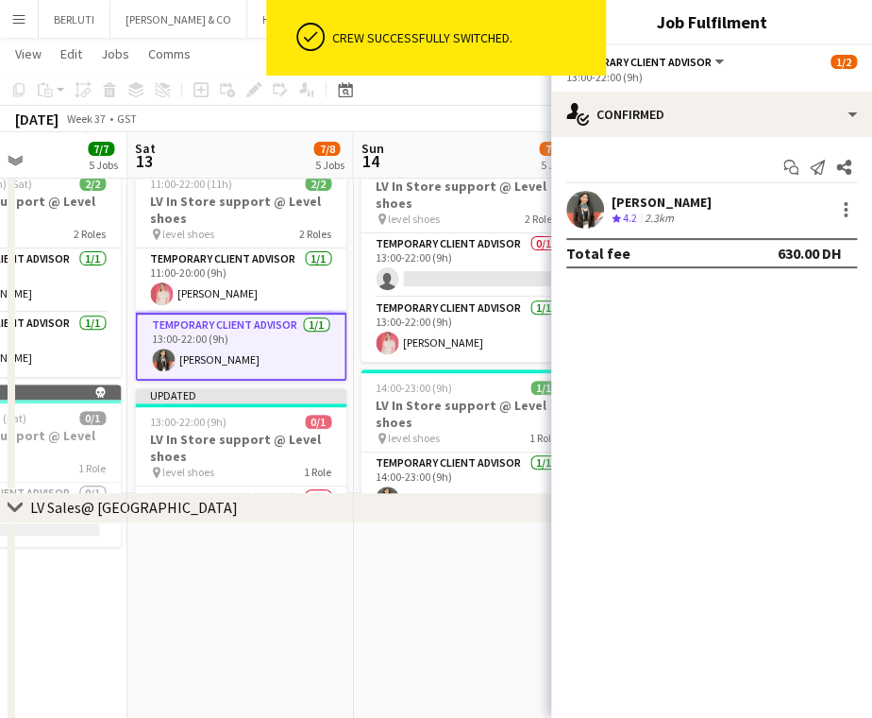
drag, startPoint x: 480, startPoint y: 412, endPoint x: 148, endPoint y: 429, distance: 331.8
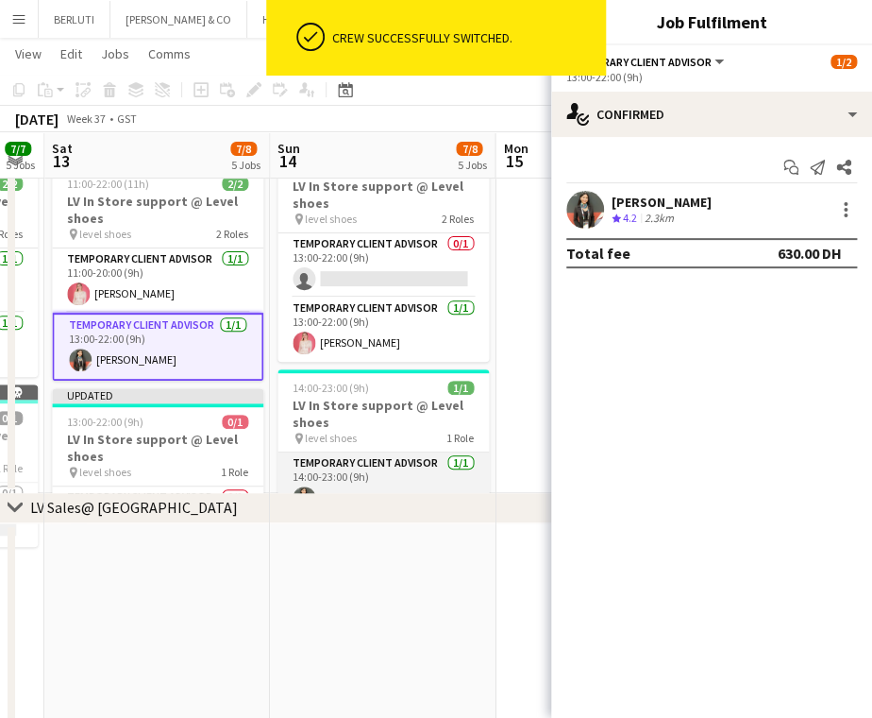
click at [390, 478] on app-card-role "Temporary Client Advisor [DATE] 14:00-23:00 (9h) [PERSON_NAME]" at bounding box center [383, 484] width 211 height 64
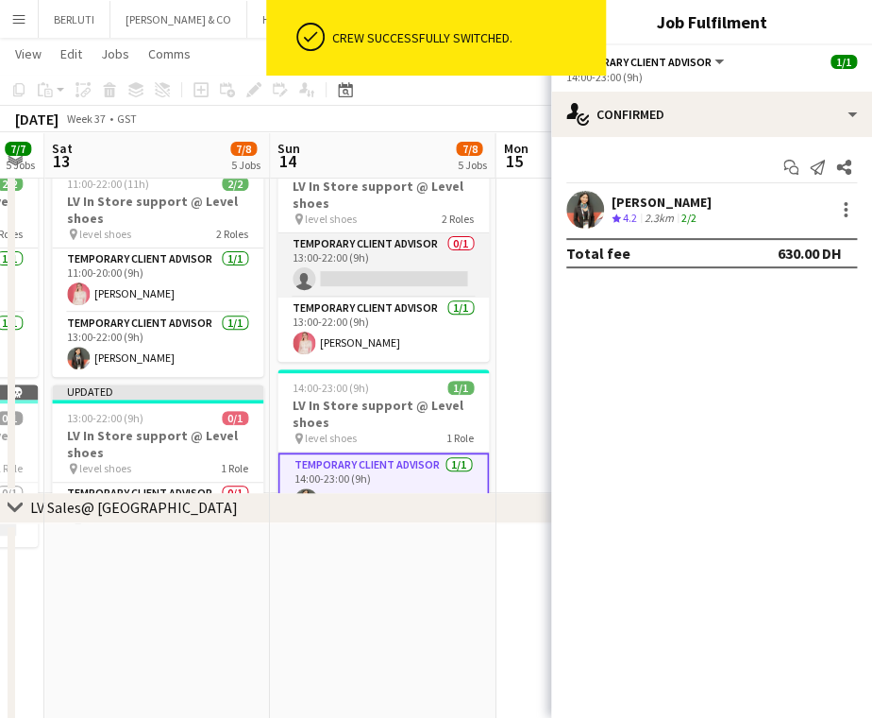
click at [380, 250] on app-card-role "Temporary Client Advisor 0/1 13:00-22:00 (9h) single-neutral-actions" at bounding box center [383, 265] width 211 height 64
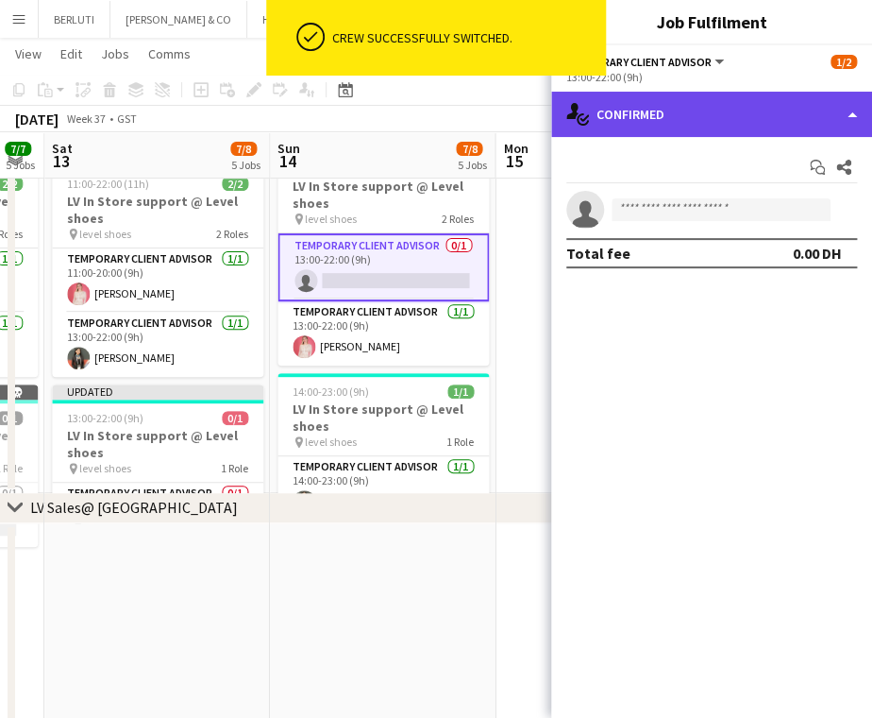
click at [681, 117] on div "single-neutral-actions-check-2 Confirmed" at bounding box center [711, 114] width 321 height 45
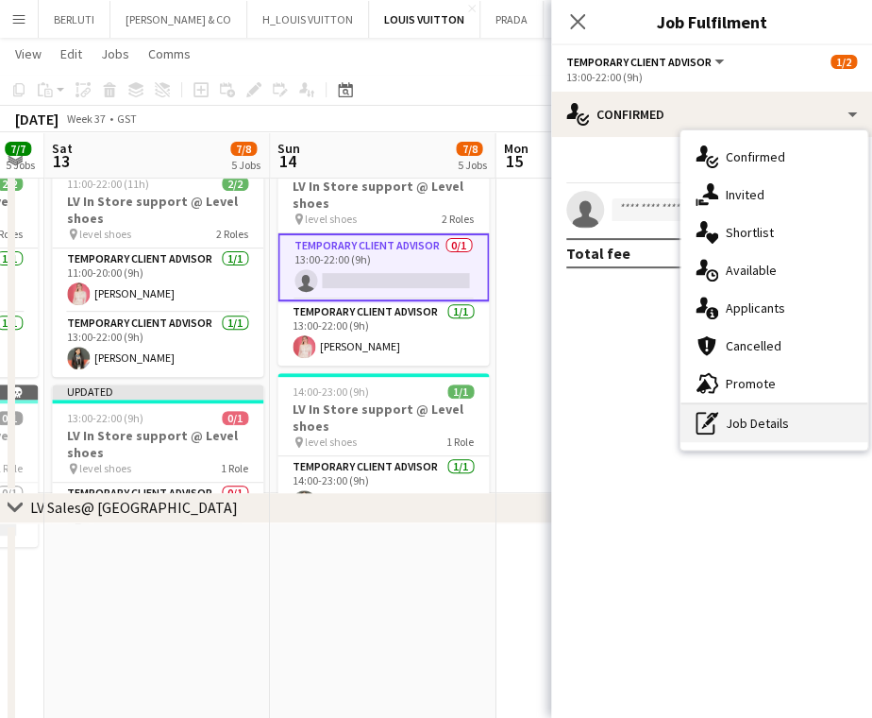
click at [750, 432] on div "pen-write Job Details" at bounding box center [774, 423] width 187 height 38
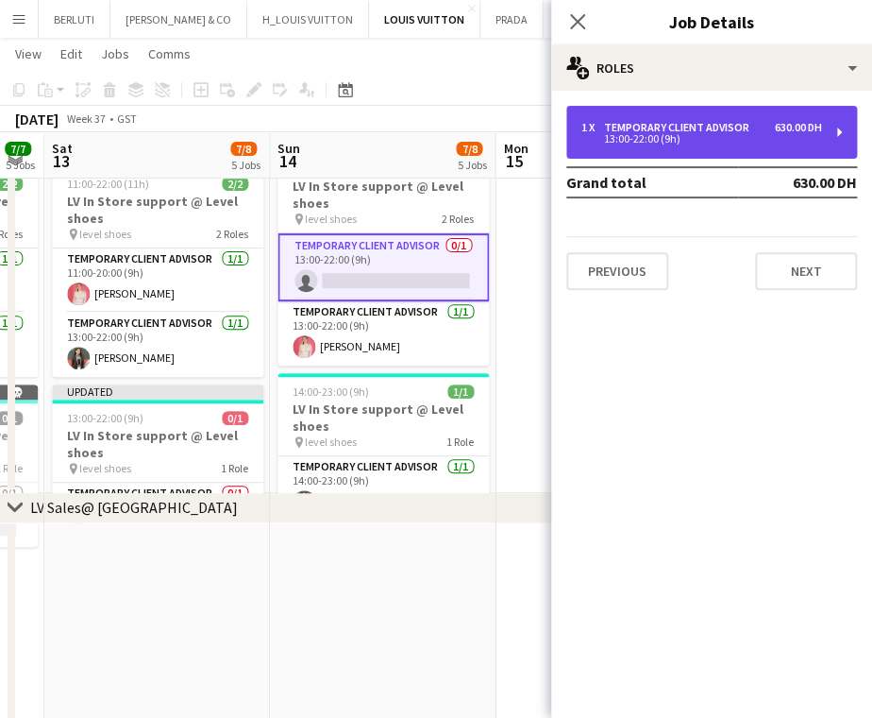
click at [766, 142] on div "13:00-22:00 (9h)" at bounding box center [702, 138] width 241 height 9
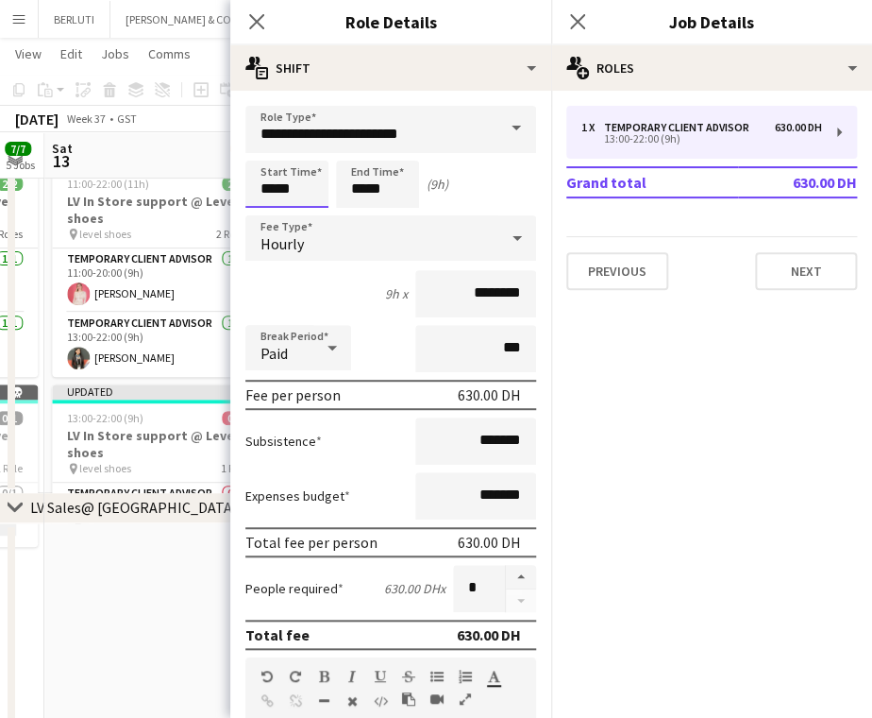
click at [275, 195] on input "*****" at bounding box center [286, 184] width 83 height 47
type input "*****"
click at [363, 194] on input "*****" at bounding box center [377, 184] width 83 height 47
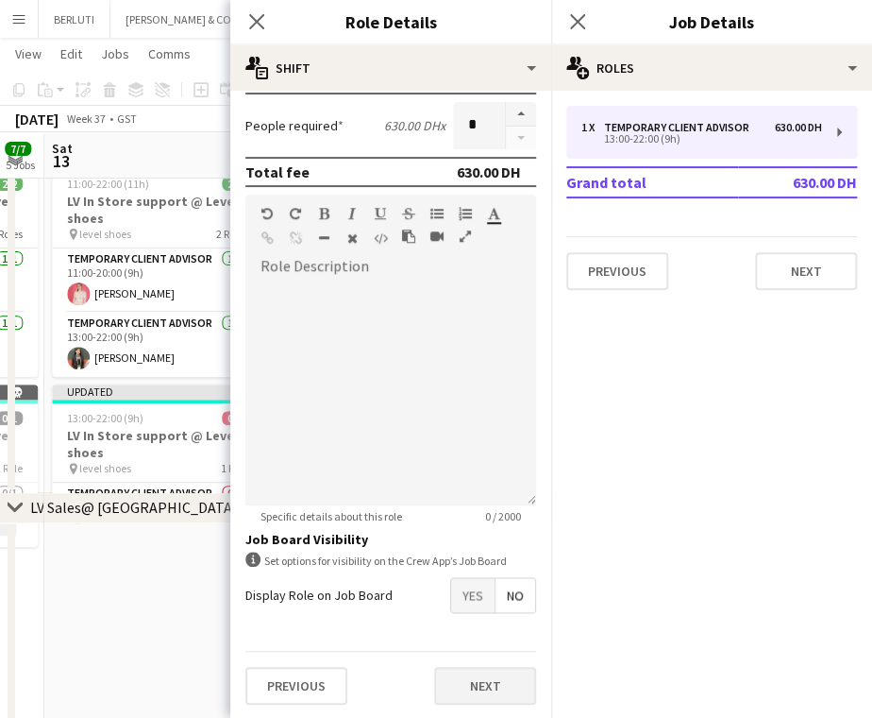
type input "*****"
click at [465, 681] on button "Next" at bounding box center [485, 686] width 102 height 38
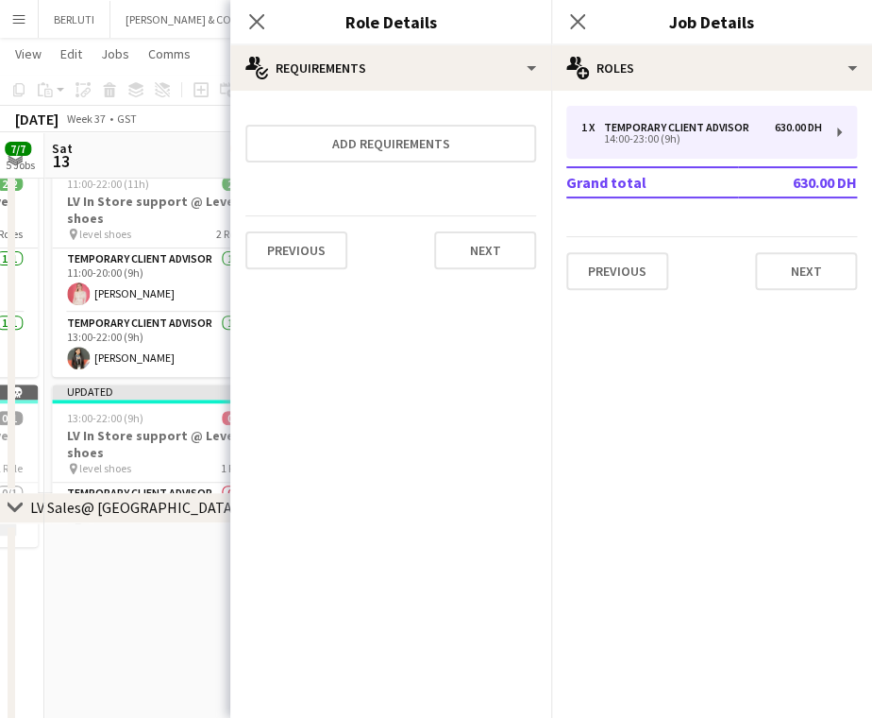
scroll to position [0, 0]
drag, startPoint x: 154, startPoint y: 624, endPoint x: 255, endPoint y: 482, distance: 174.7
click at [154, 623] on app-date-cell at bounding box center [157, 628] width 226 height 210
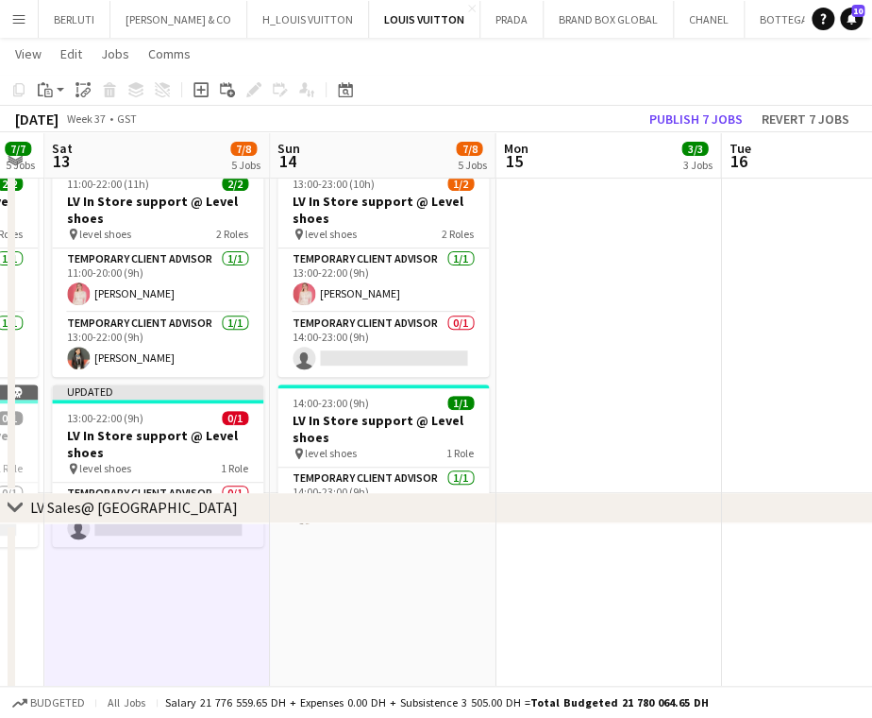
click at [453, 480] on app-card-role "Temporary Client Advisor [DATE] 14:00-23:00 (9h) [PERSON_NAME]" at bounding box center [383, 499] width 211 height 64
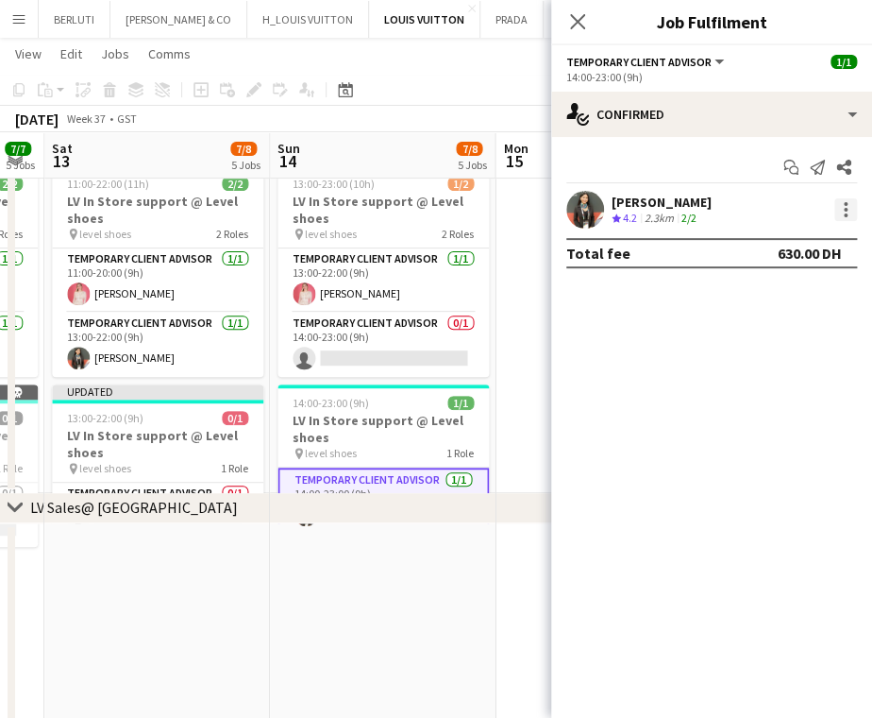
click at [848, 211] on div at bounding box center [846, 209] width 23 height 23
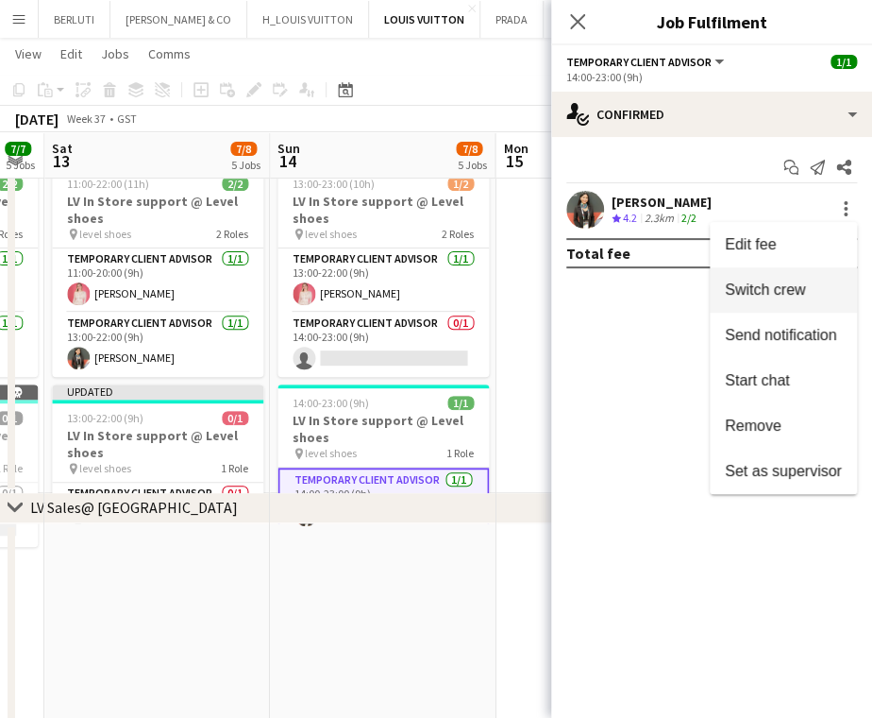
click at [780, 295] on span "Switch crew" at bounding box center [765, 289] width 80 height 16
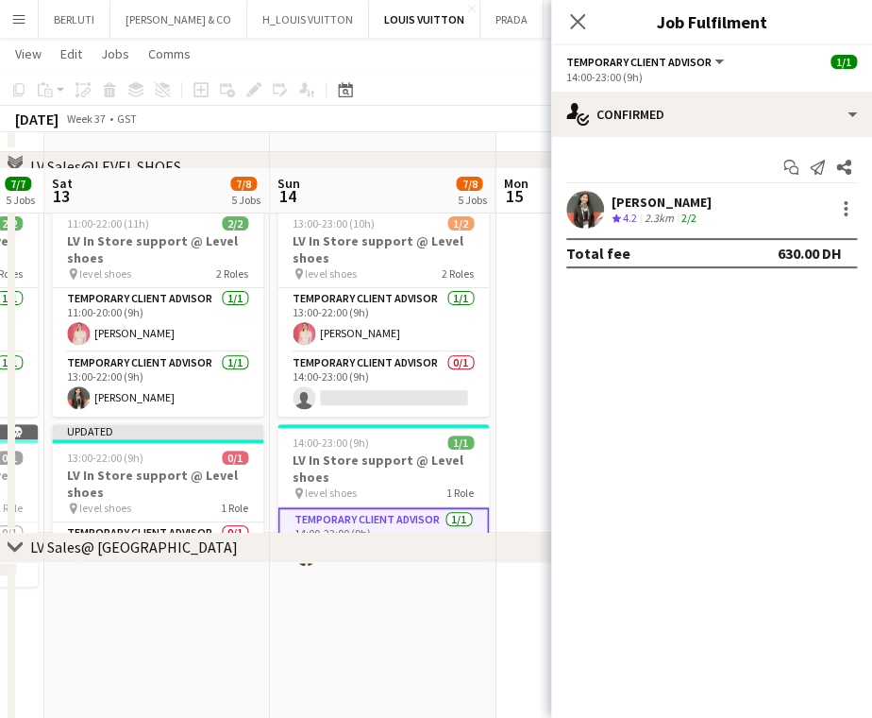
scroll to position [2051, 0]
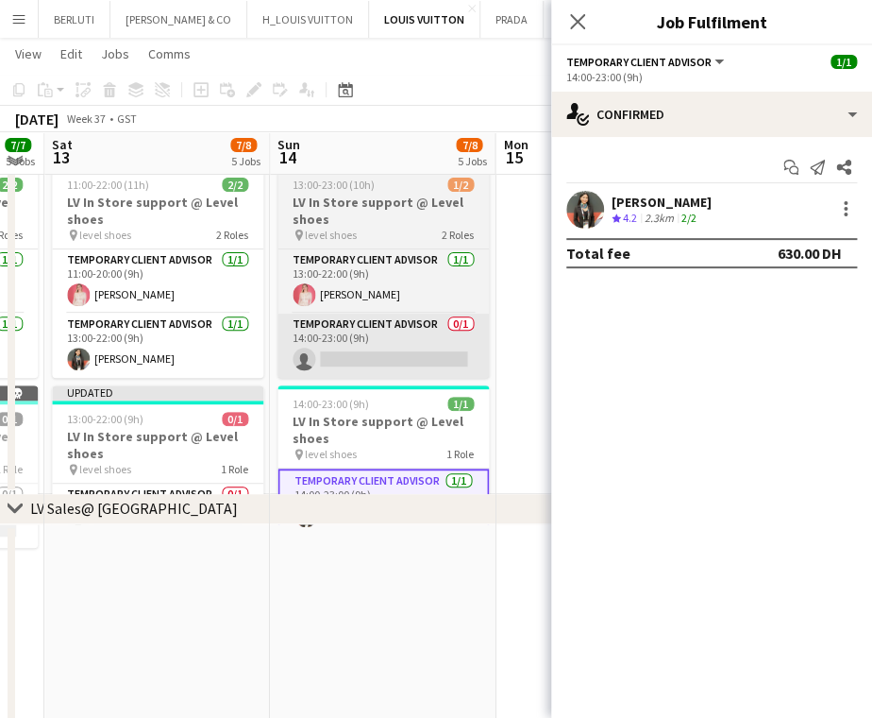
click at [476, 338] on app-card-role "Temporary Client Advisor 0/1 14:00-23:00 (9h) single-neutral-actions" at bounding box center [383, 345] width 211 height 64
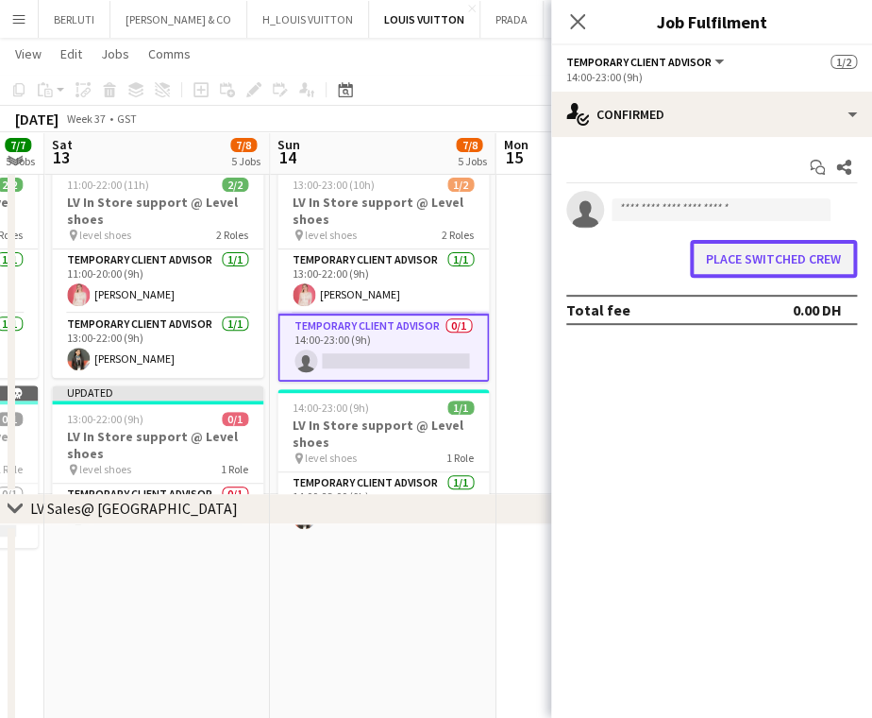
click at [778, 273] on button "Place switched crew" at bounding box center [773, 259] width 167 height 38
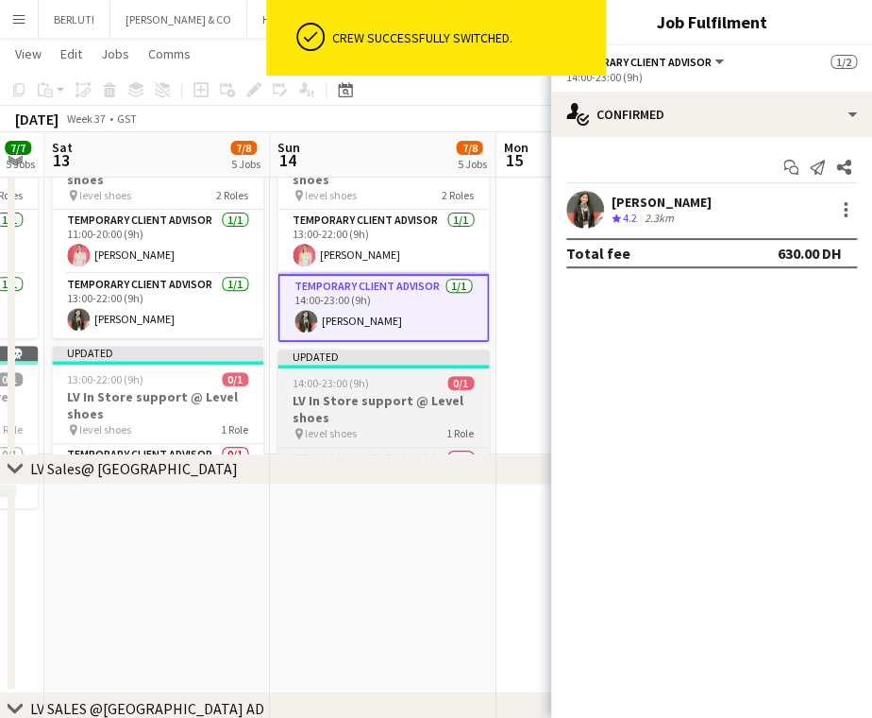
drag, startPoint x: 508, startPoint y: 404, endPoint x: 425, endPoint y: 410, distance: 83.3
click at [510, 404] on app-date-cell at bounding box center [609, 279] width 226 height 350
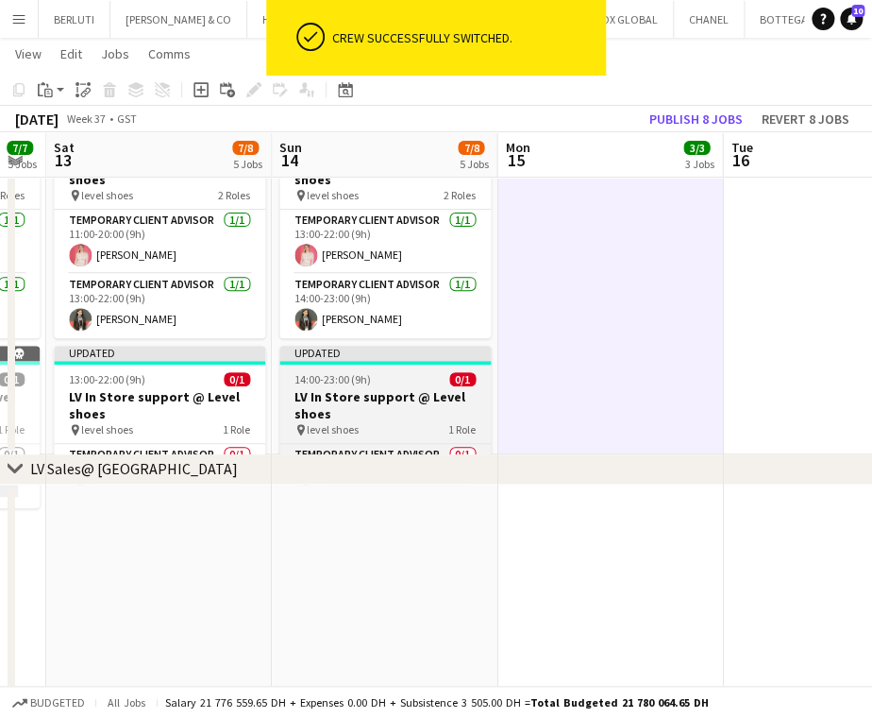
click at [453, 381] on span "0/1" at bounding box center [462, 379] width 26 height 14
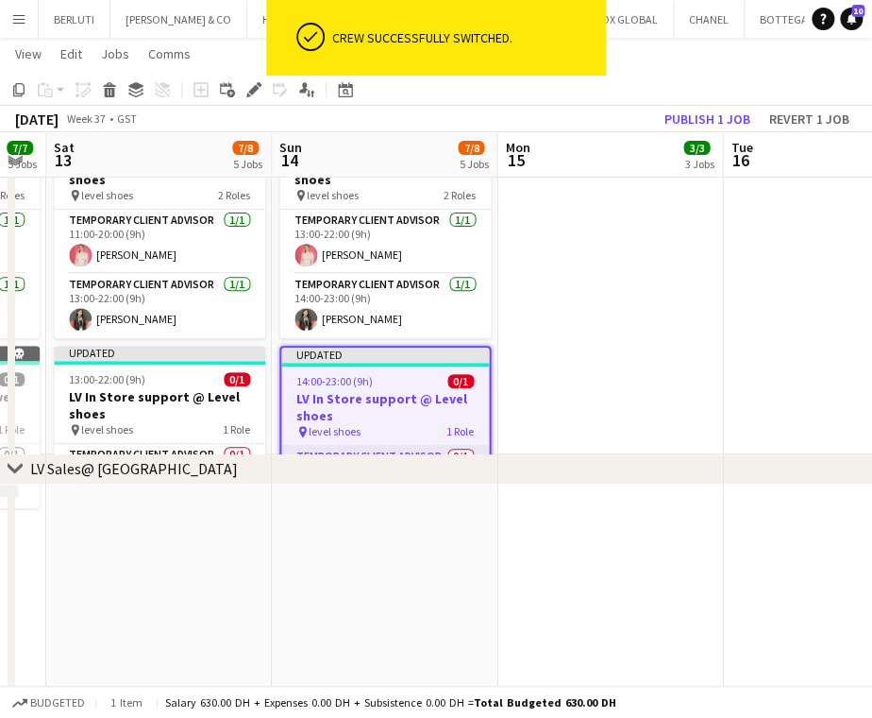
click at [414, 449] on app-card-role "Temporary Client Advisor 0/1 14:00-23:00 (9h) single-neutral-actions" at bounding box center [385, 478] width 208 height 64
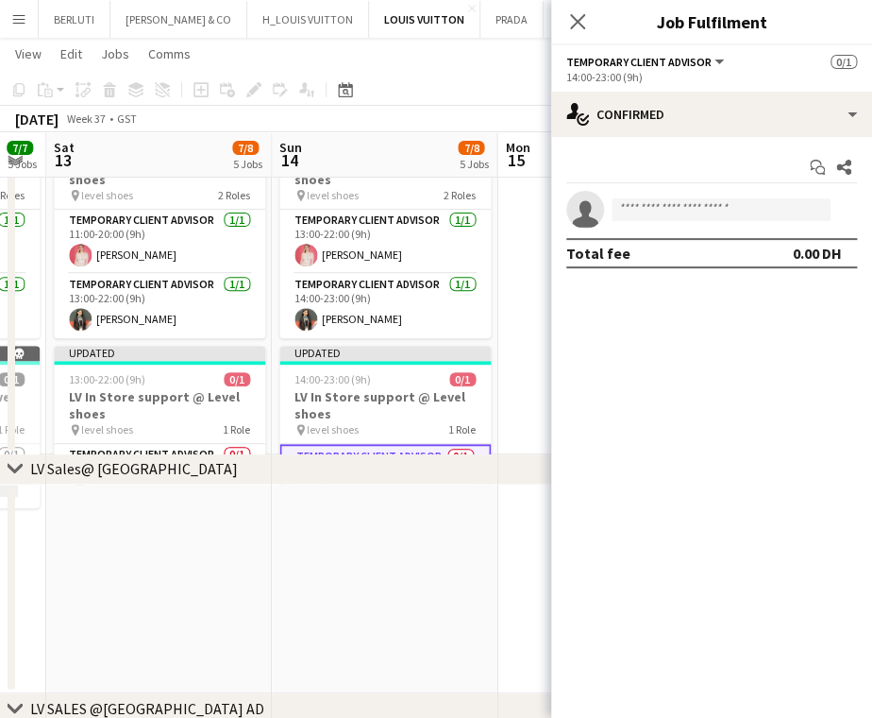
drag, startPoint x: 410, startPoint y: 389, endPoint x: 428, endPoint y: 389, distance: 17.9
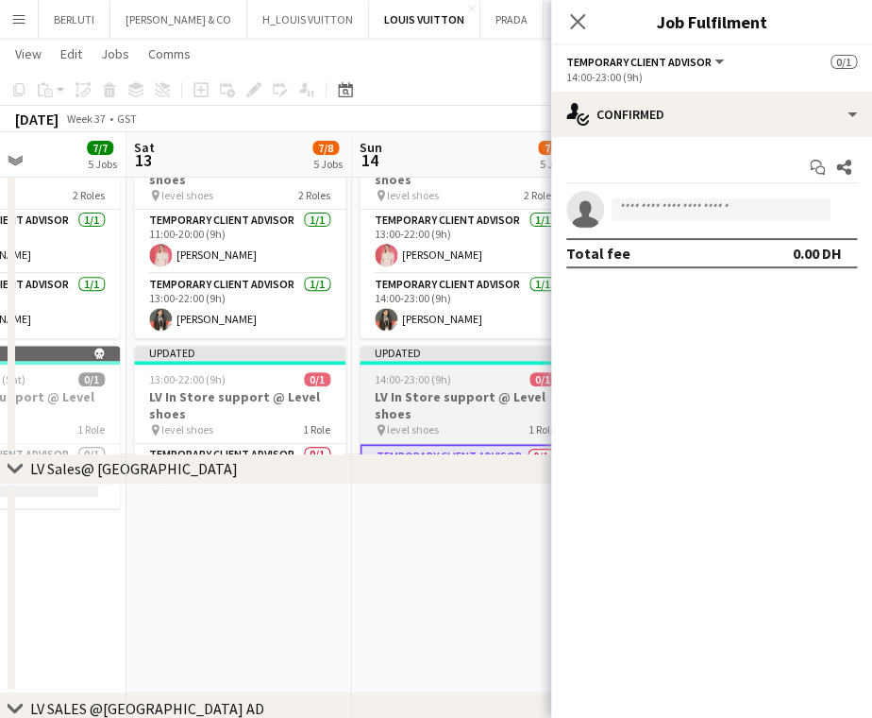
click at [385, 402] on h3 "LV In Store support @ Level shoes" at bounding box center [465, 405] width 211 height 34
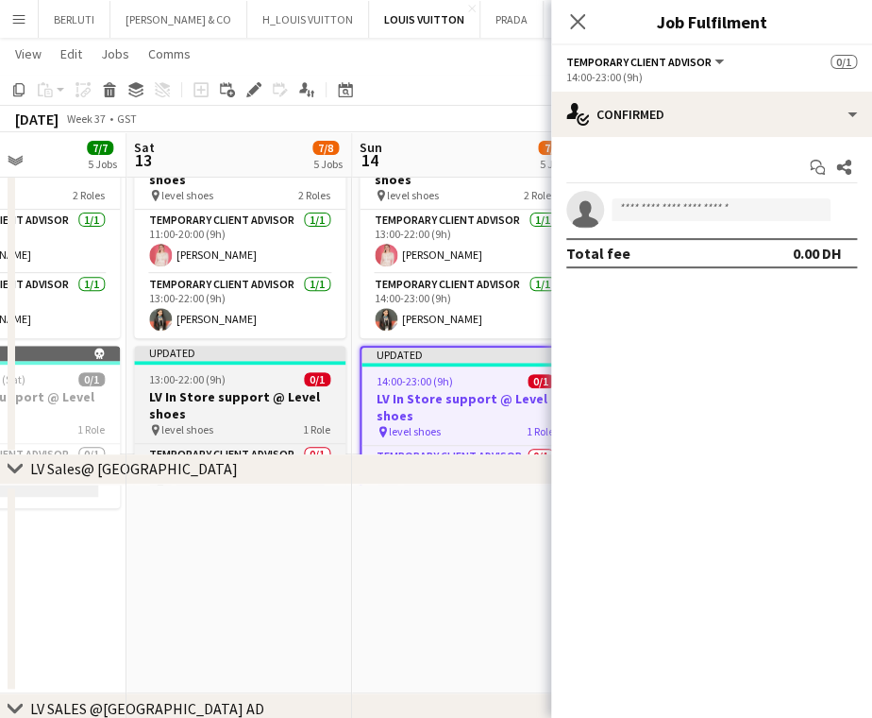
click at [268, 396] on h3 "LV In Store support @ Level shoes" at bounding box center [239, 405] width 211 height 34
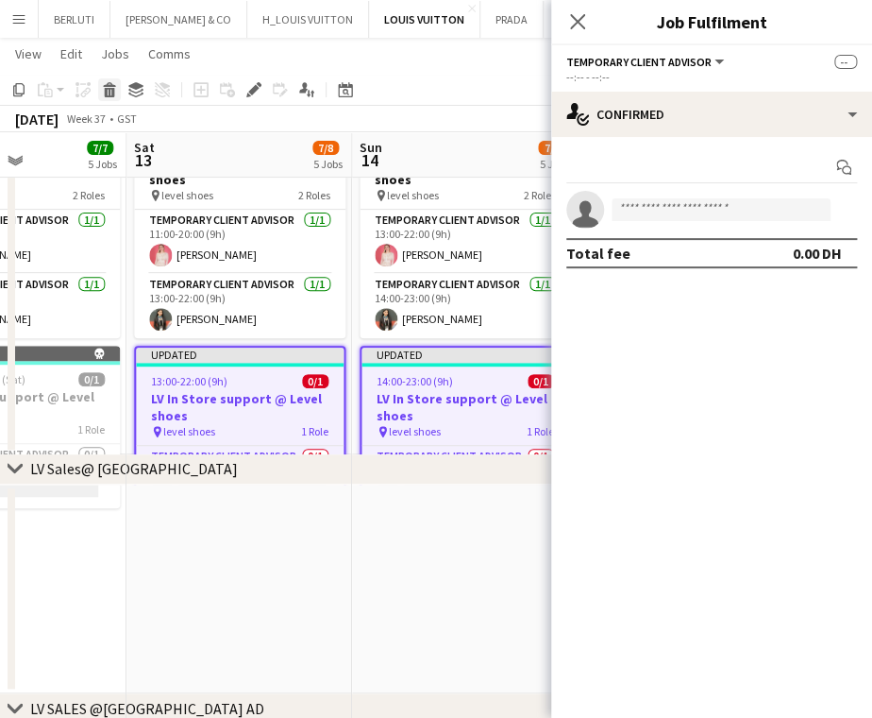
click at [110, 94] on icon "Delete" at bounding box center [109, 89] width 15 height 15
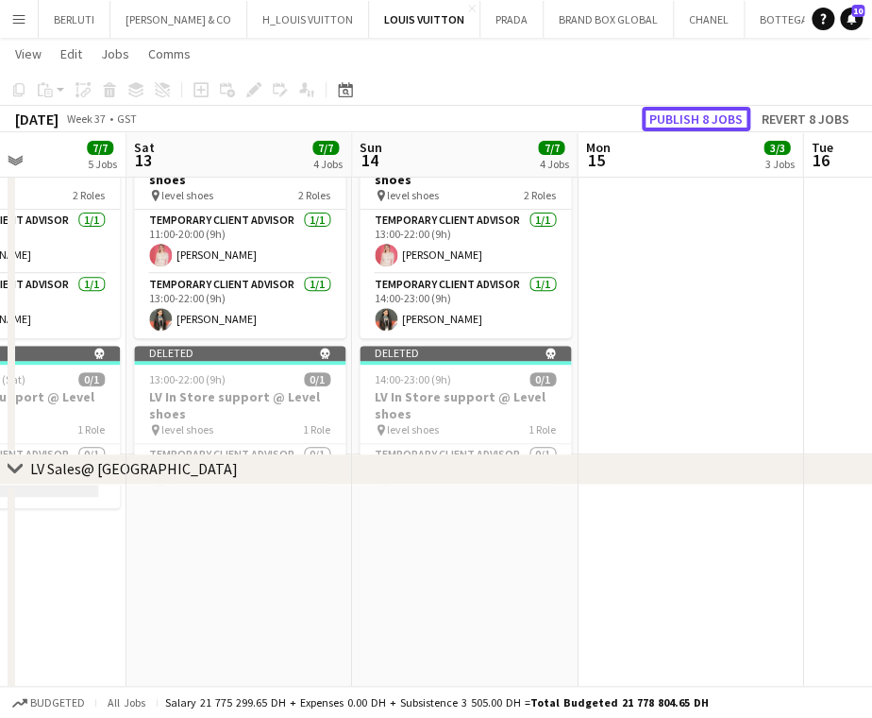
drag, startPoint x: 699, startPoint y: 116, endPoint x: 658, endPoint y: 138, distance: 46.0
click at [699, 116] on button "Publish 8 jobs" at bounding box center [696, 119] width 109 height 25
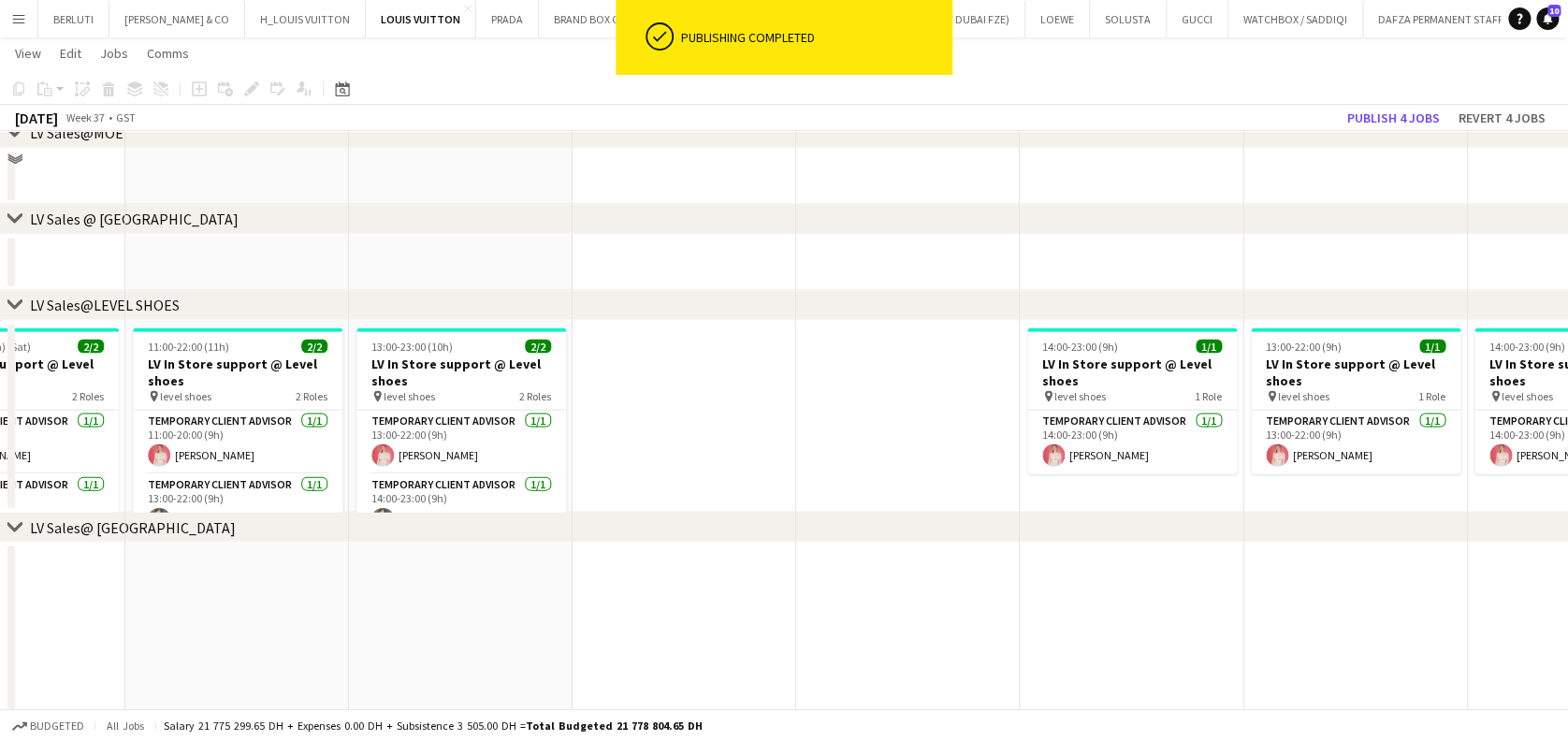
scroll to position [1907, 0]
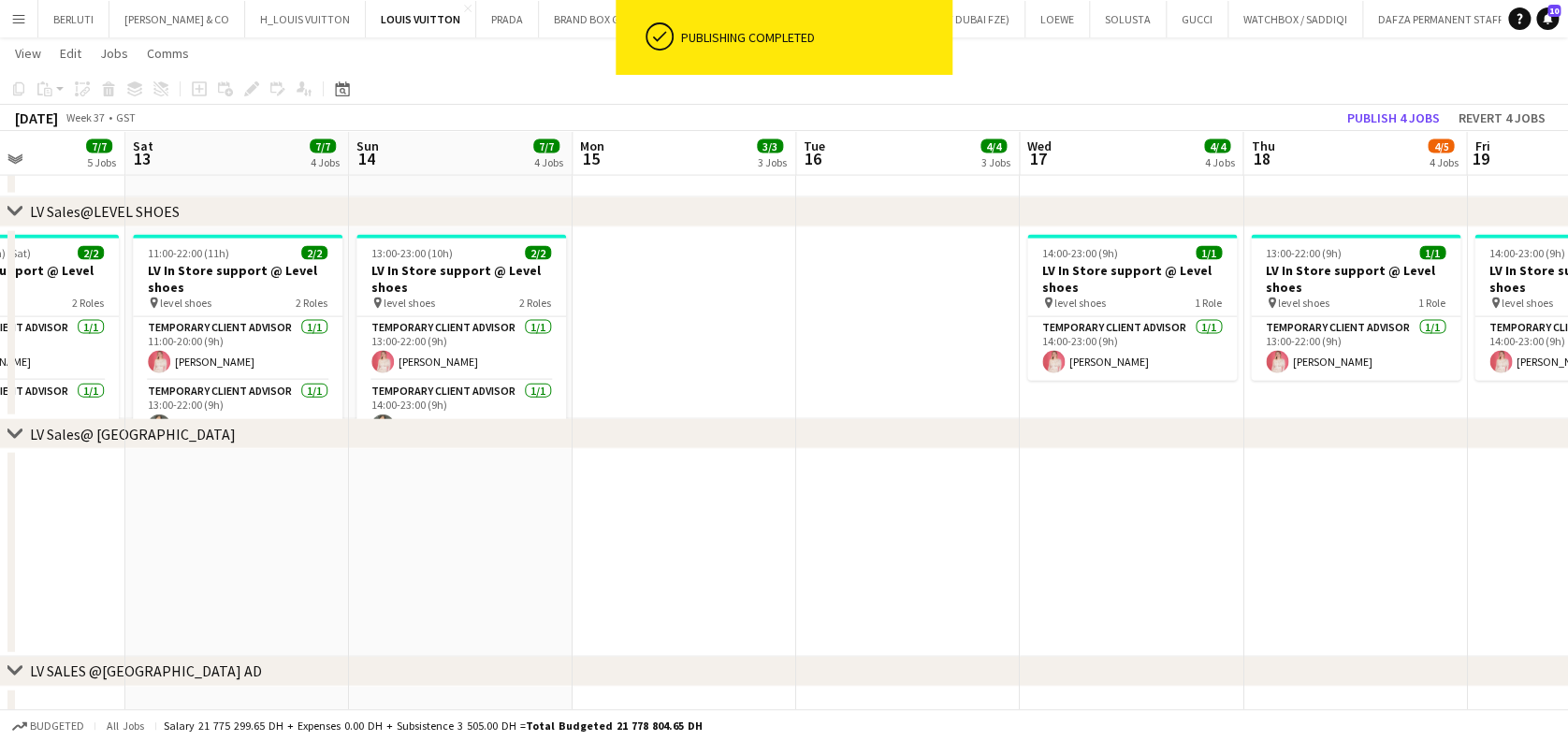
click at [8, 432] on icon at bounding box center [15, 433] width 14 height 8
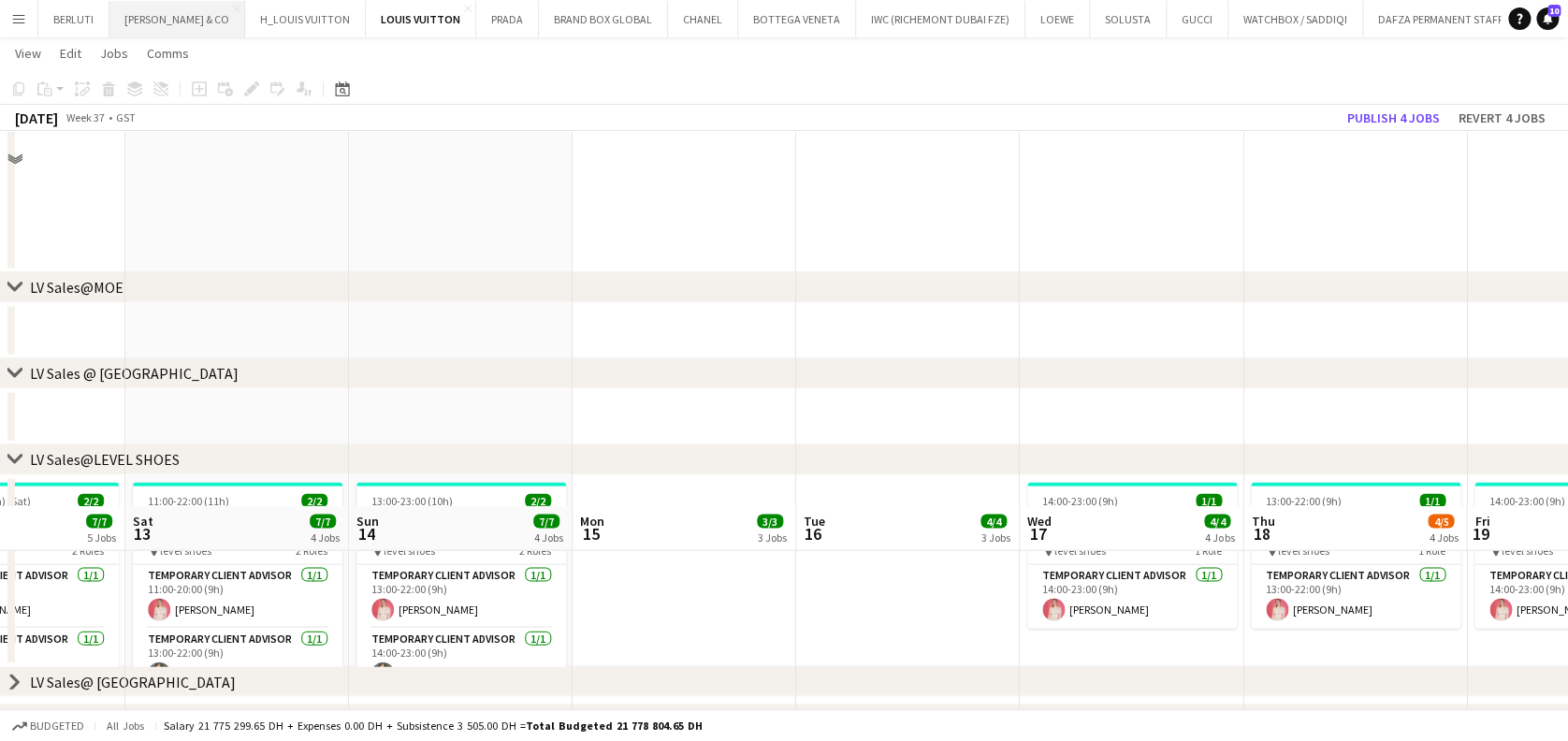
scroll to position [1657, 0]
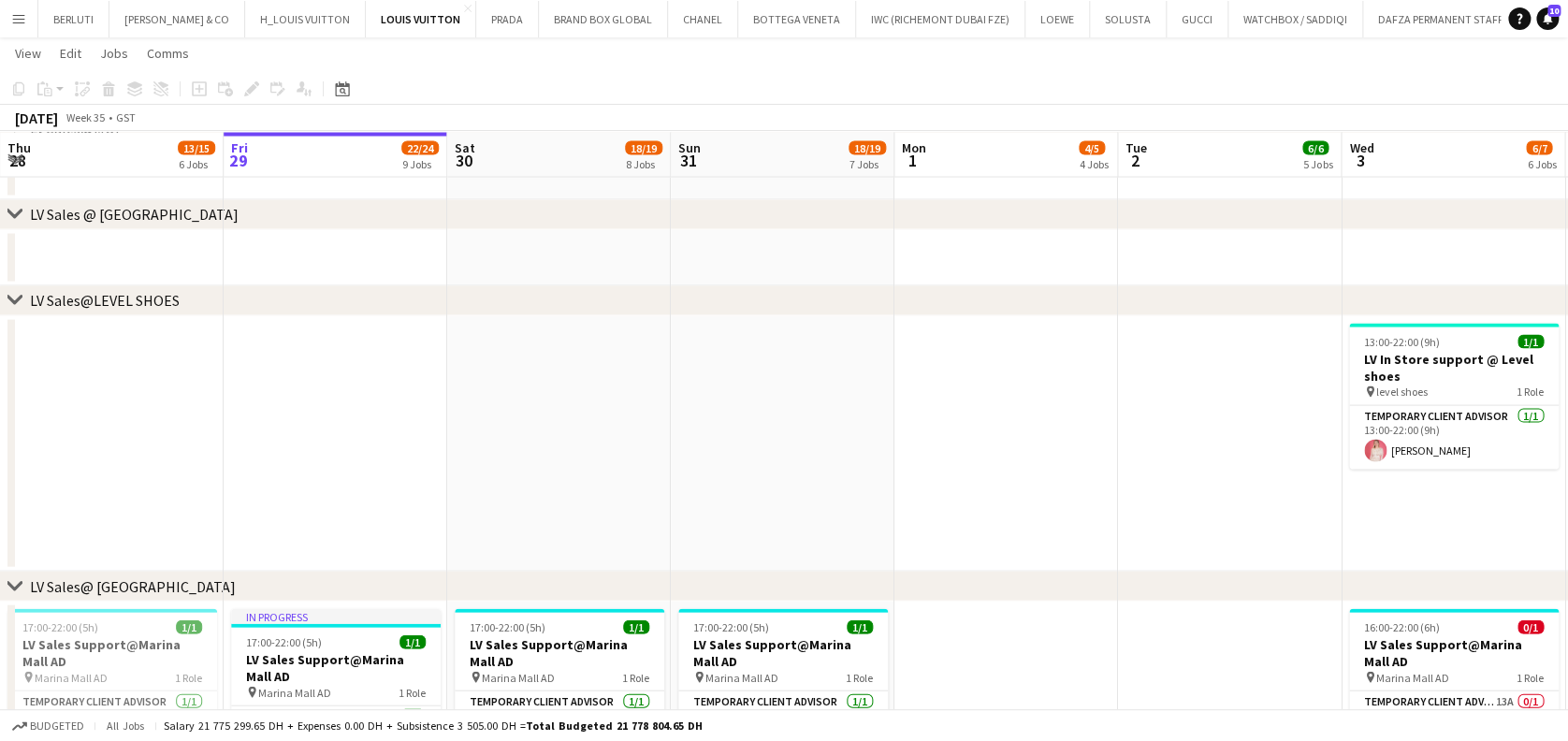
scroll to position [0, 667]
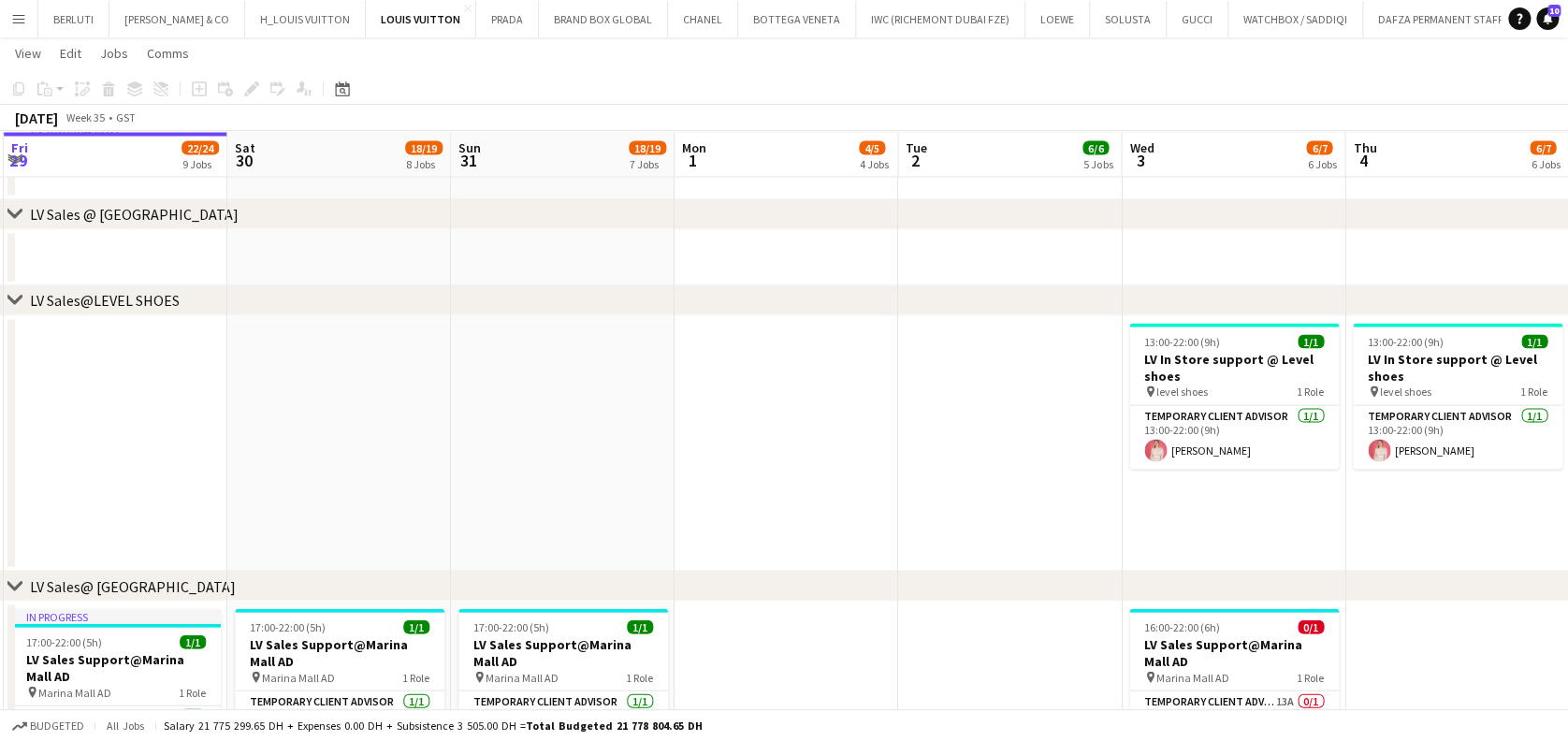
click at [0, 447] on html "Menu Boards Boards Boards All jobs Status Workforce Workforce My Workforce Recr…" at bounding box center [784, 17] width 1568 height 3526
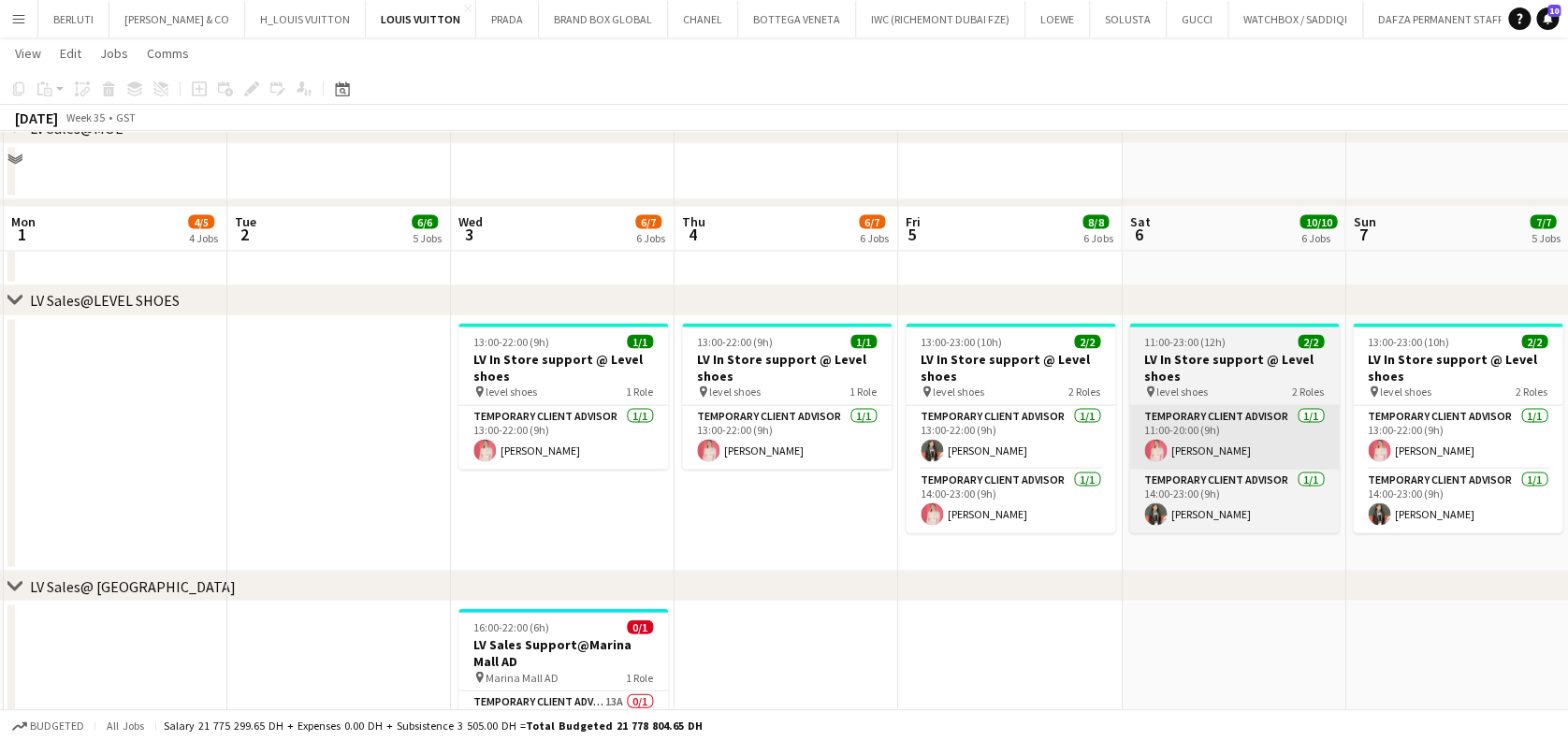
scroll to position [1870, 0]
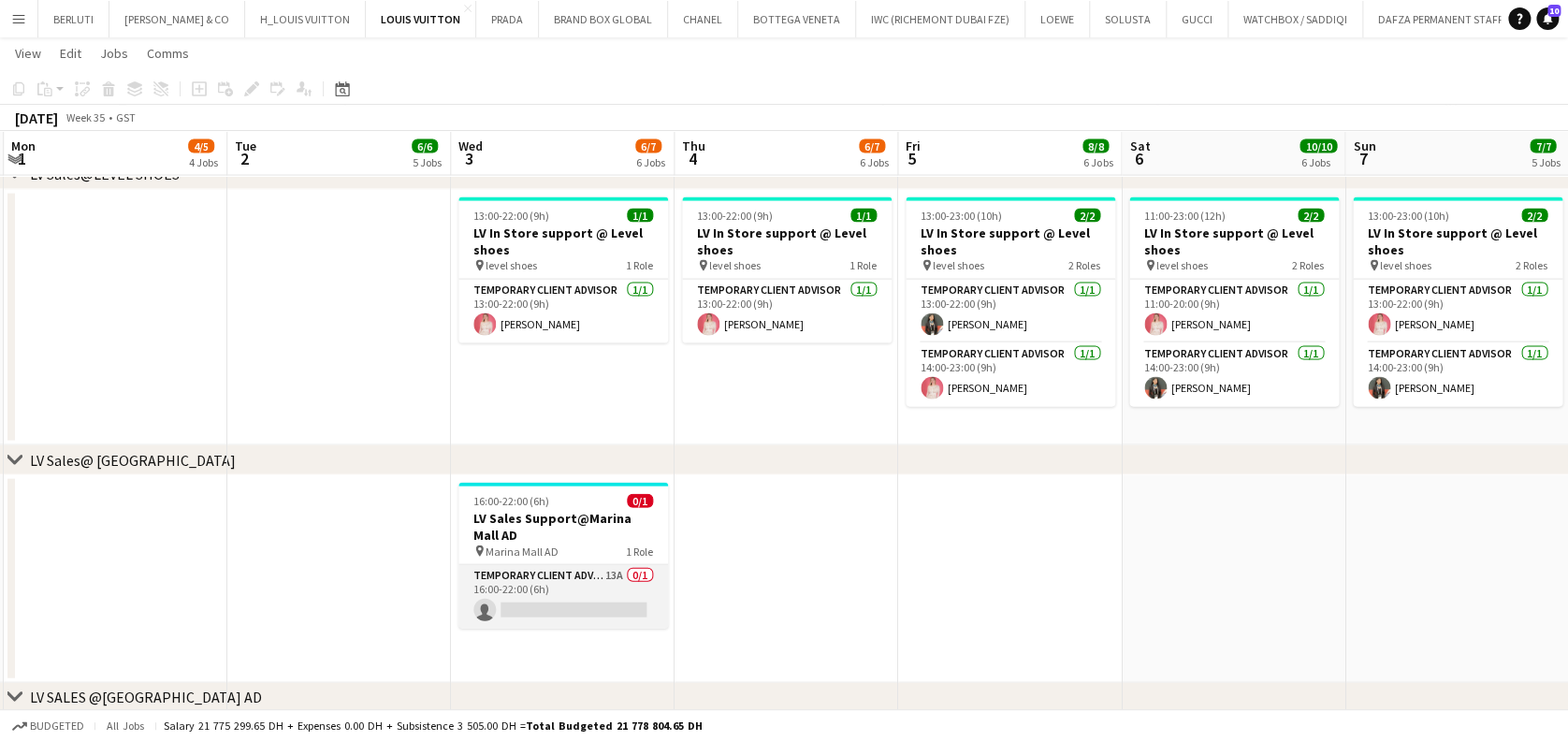
click at [608, 604] on app-card-role "Temporary Client Advisor 13A 0/1 16:00-22:00 (6h) single-neutral-actions" at bounding box center [563, 596] width 209 height 63
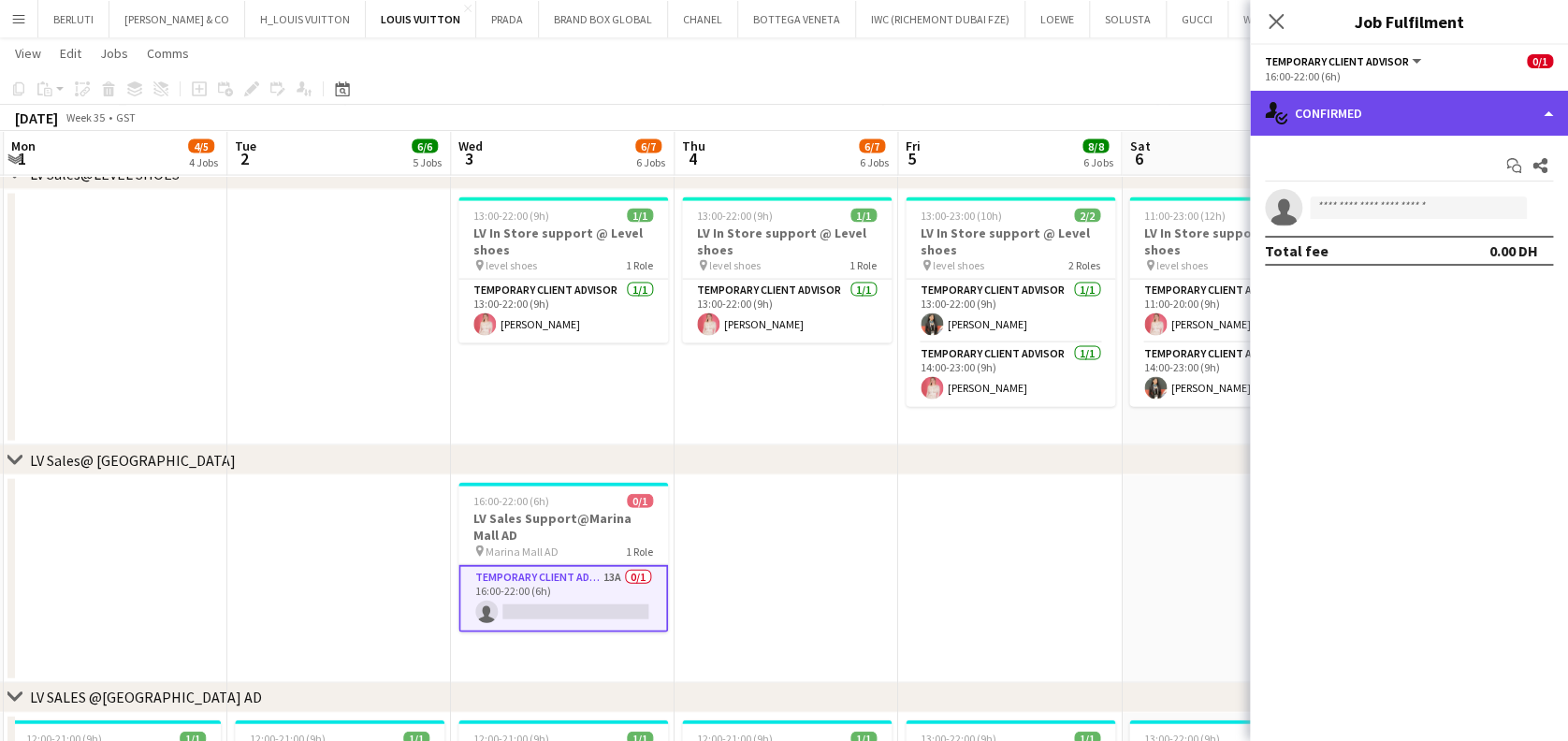
click at [1441, 111] on div "single-neutral-actions-check-2 Confirmed" at bounding box center [1408, 113] width 318 height 45
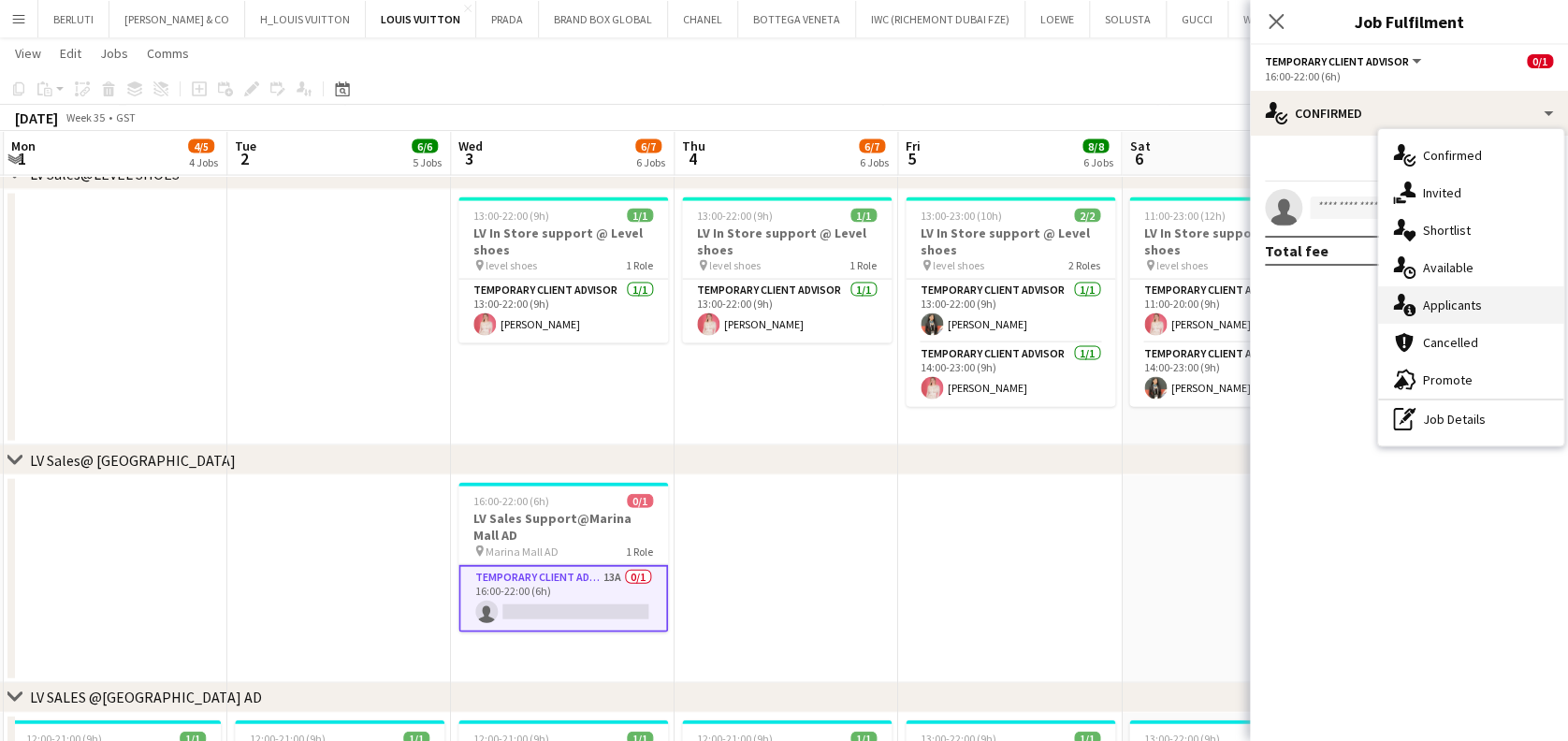
click at [1466, 309] on div "single-neutral-actions-information Applicants" at bounding box center [1471, 305] width 185 height 38
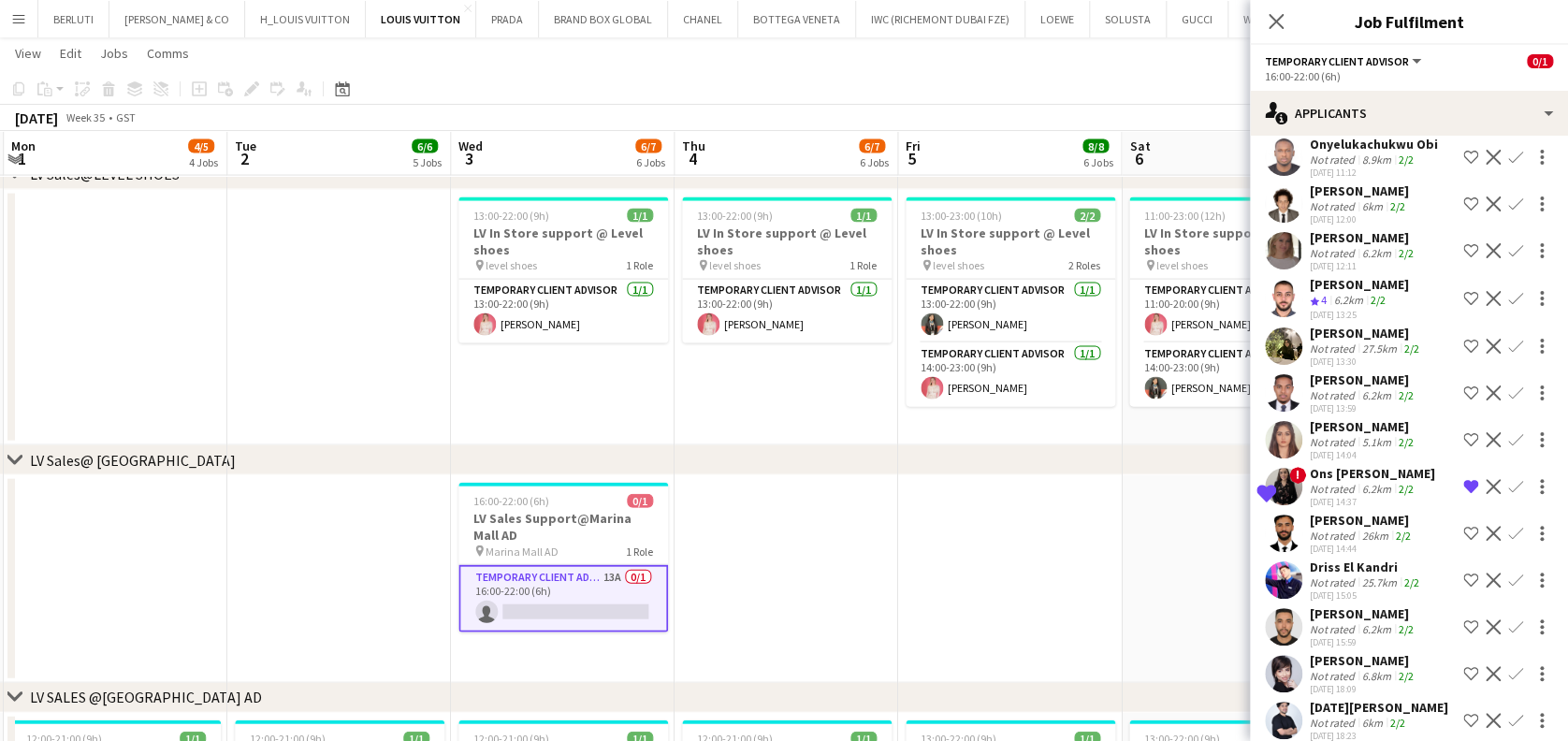
scroll to position [152, 0]
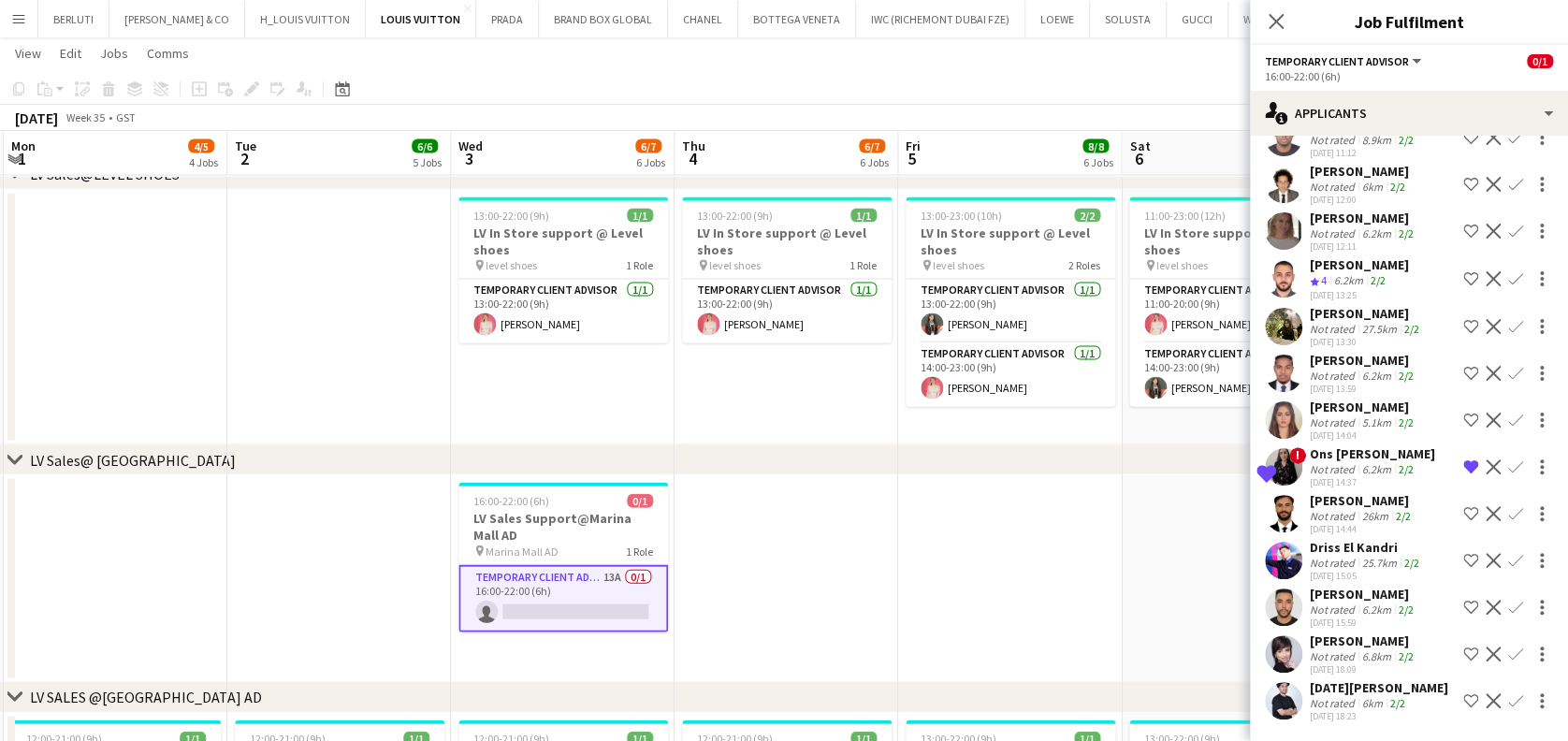
click at [745, 633] on app-date-cell at bounding box center [787, 580] width 224 height 208
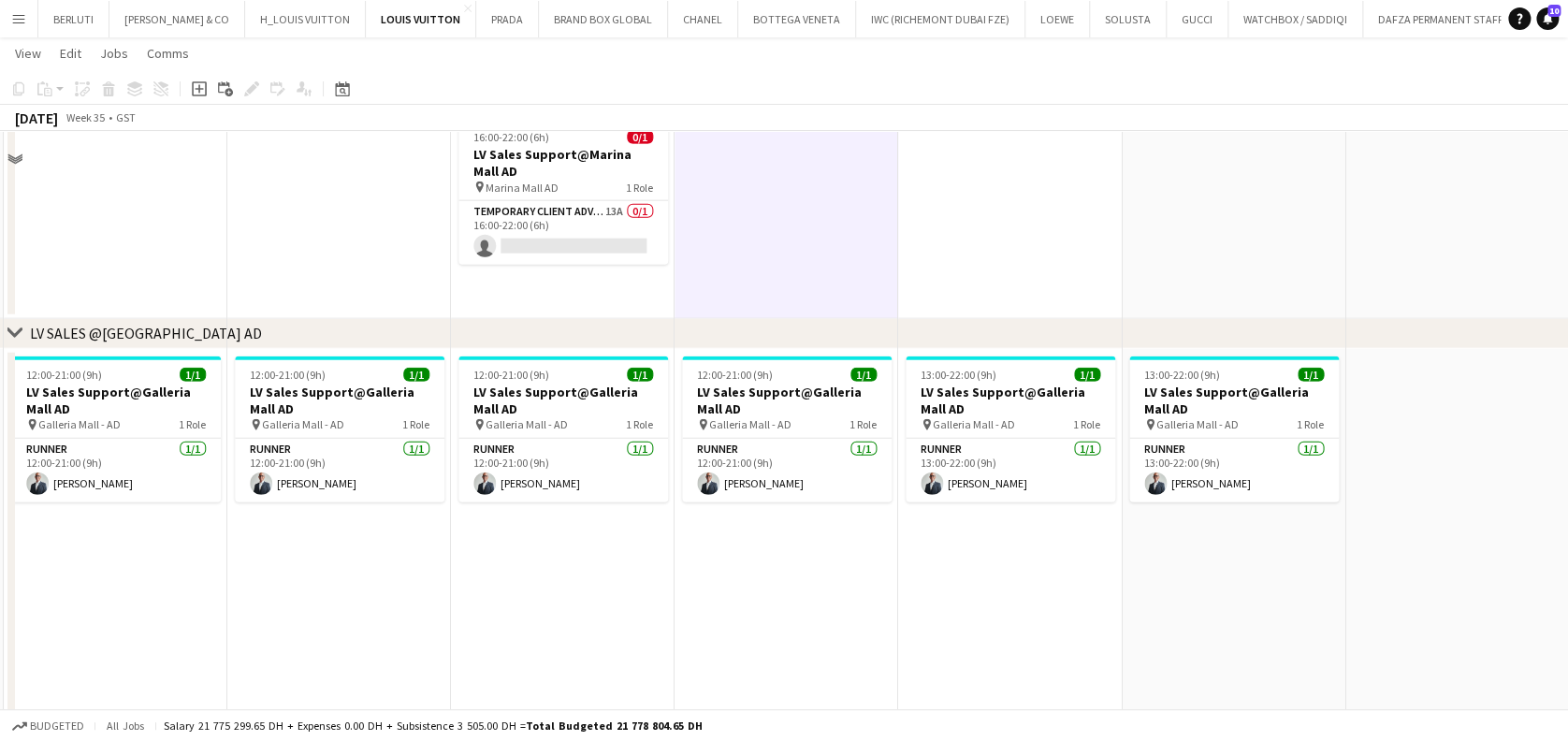
scroll to position [2245, 0]
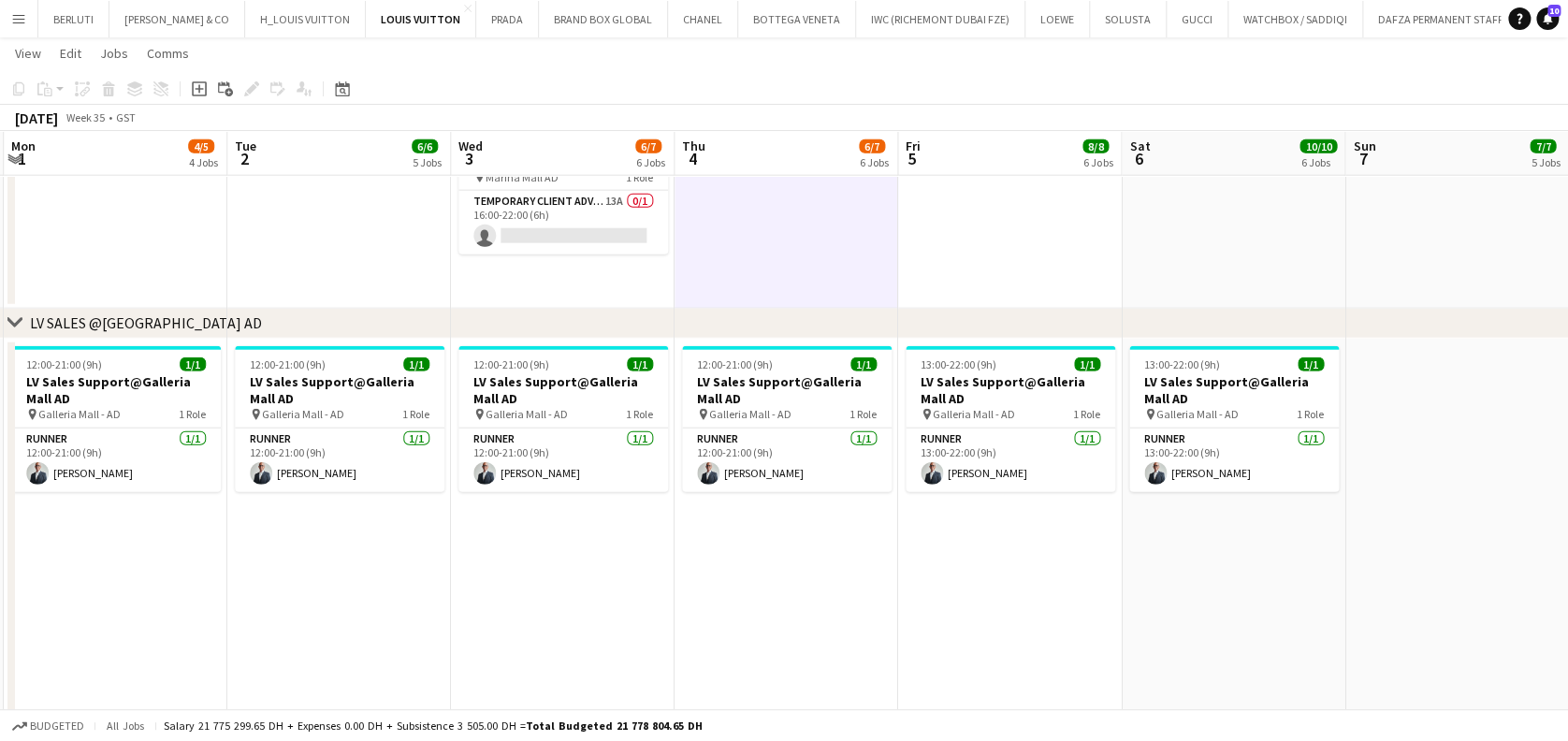
drag, startPoint x: 527, startPoint y: 579, endPoint x: 1050, endPoint y: 533, distance: 525.0
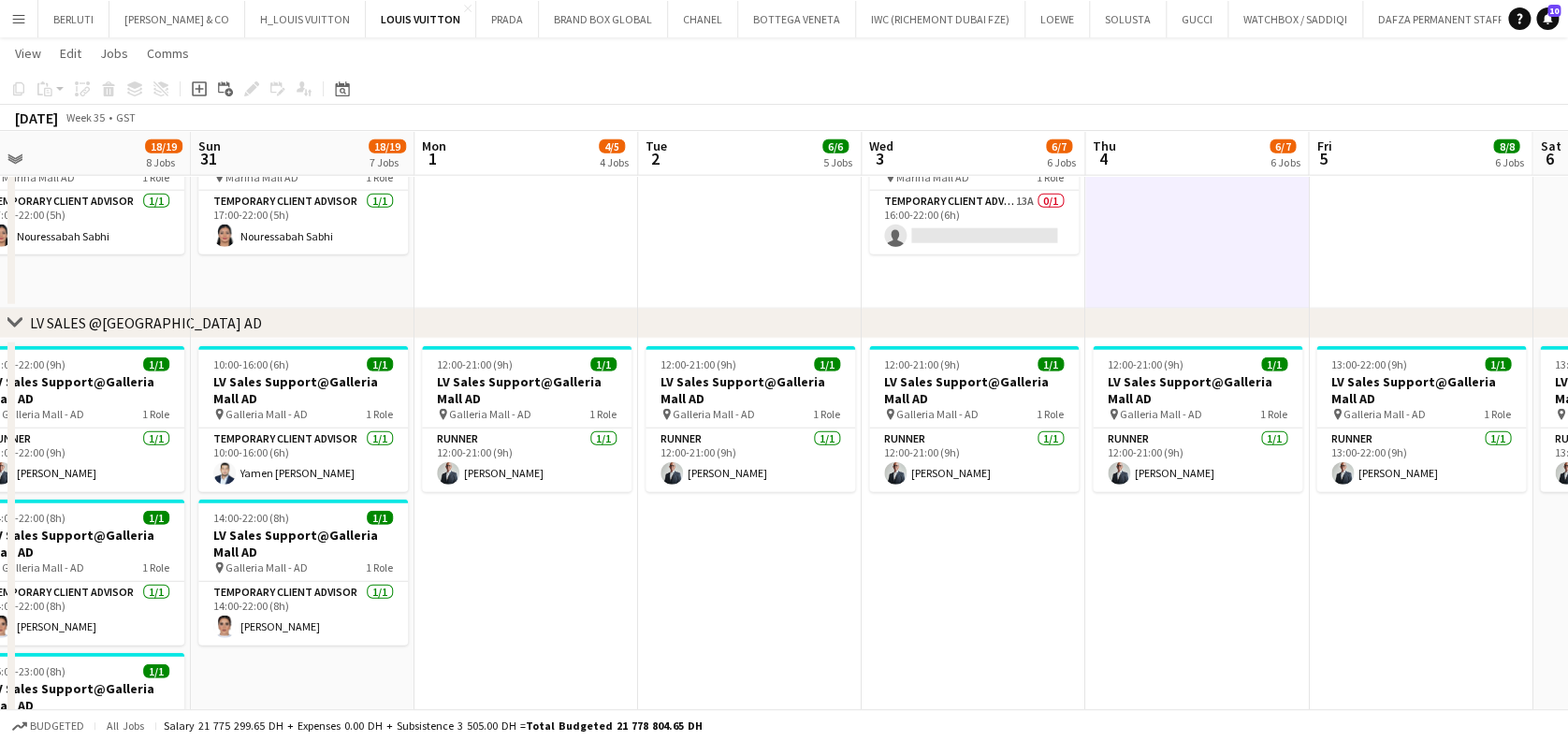
drag, startPoint x: 853, startPoint y: 576, endPoint x: 890, endPoint y: 574, distance: 37.1
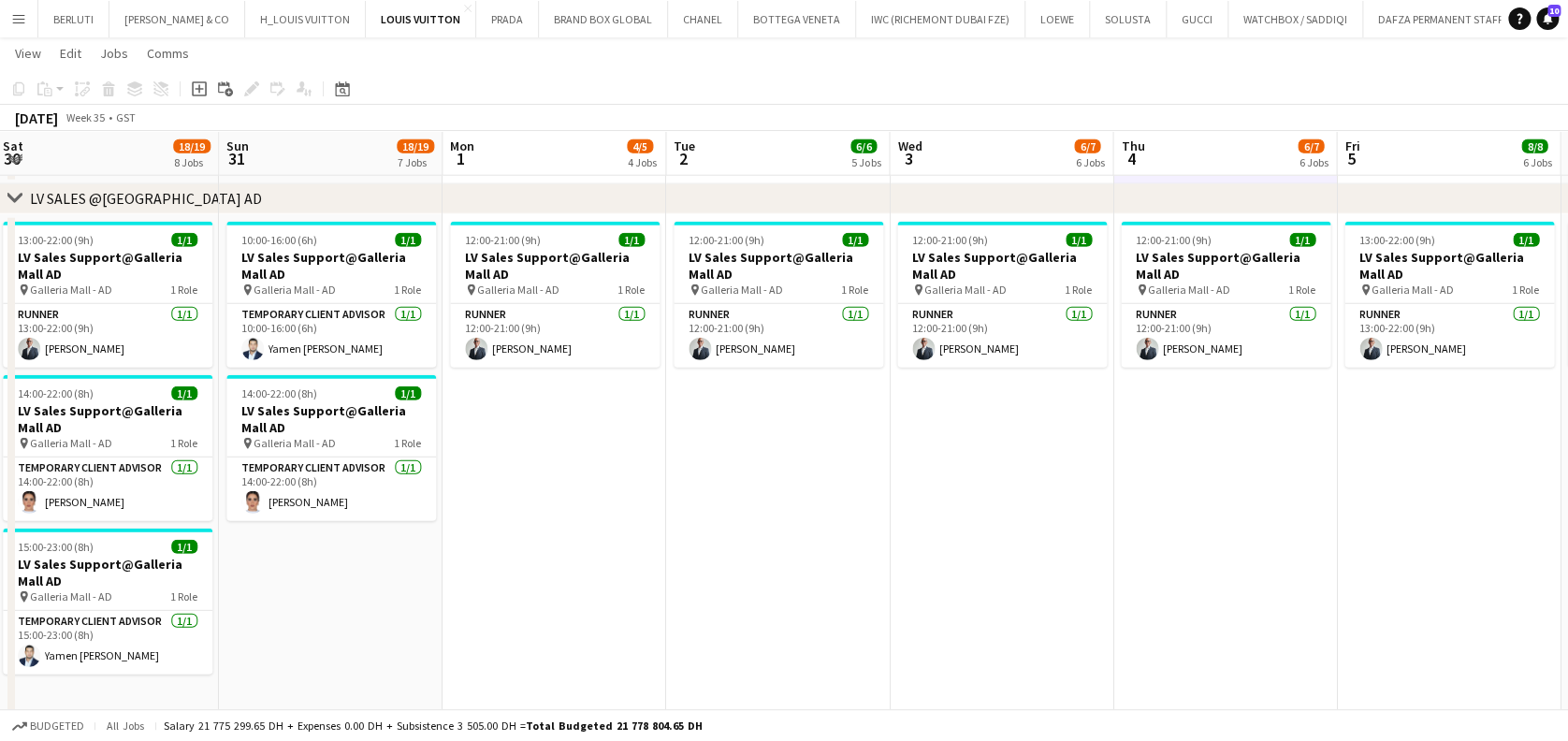
scroll to position [0, 913]
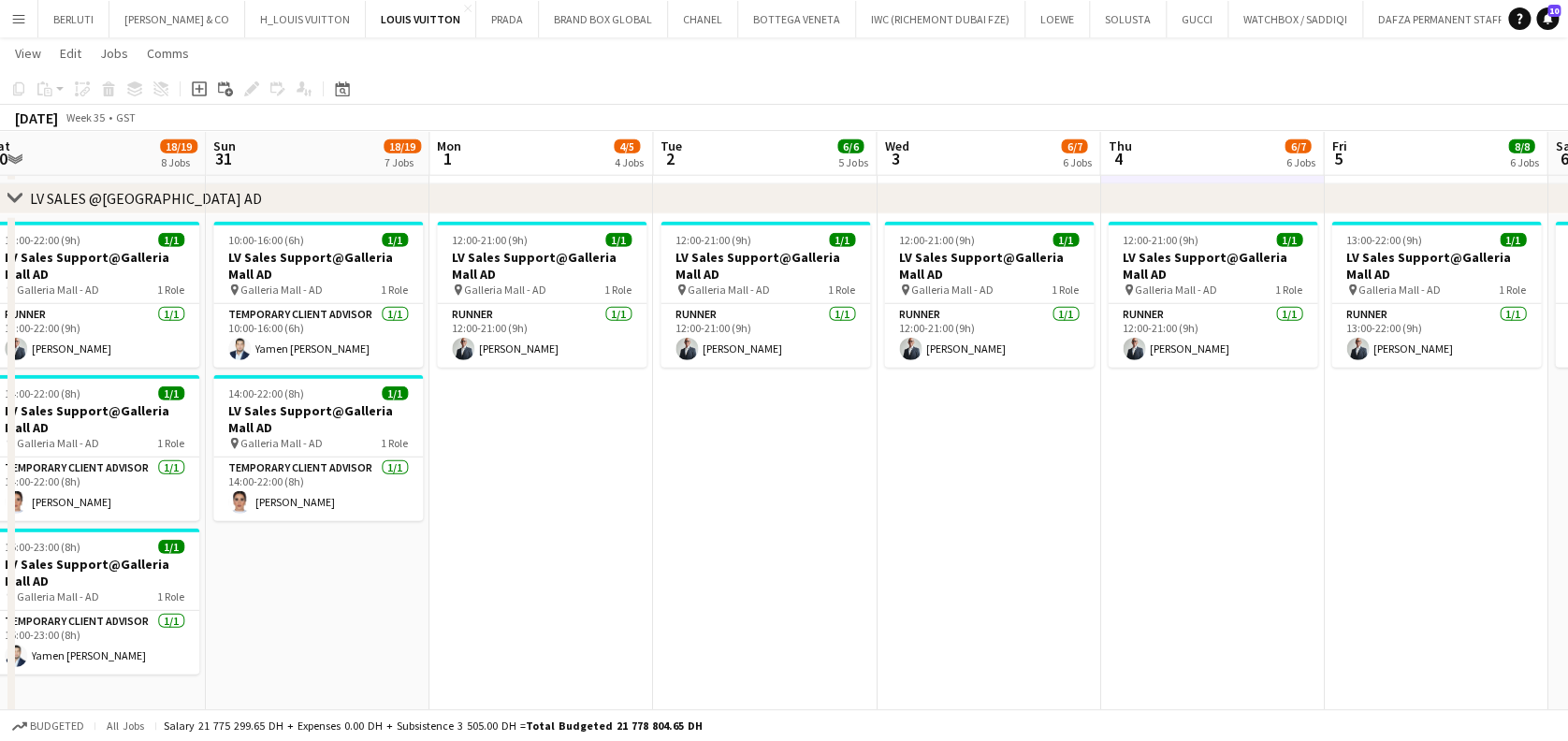
drag, startPoint x: 376, startPoint y: 352, endPoint x: 320, endPoint y: 352, distance: 56.0
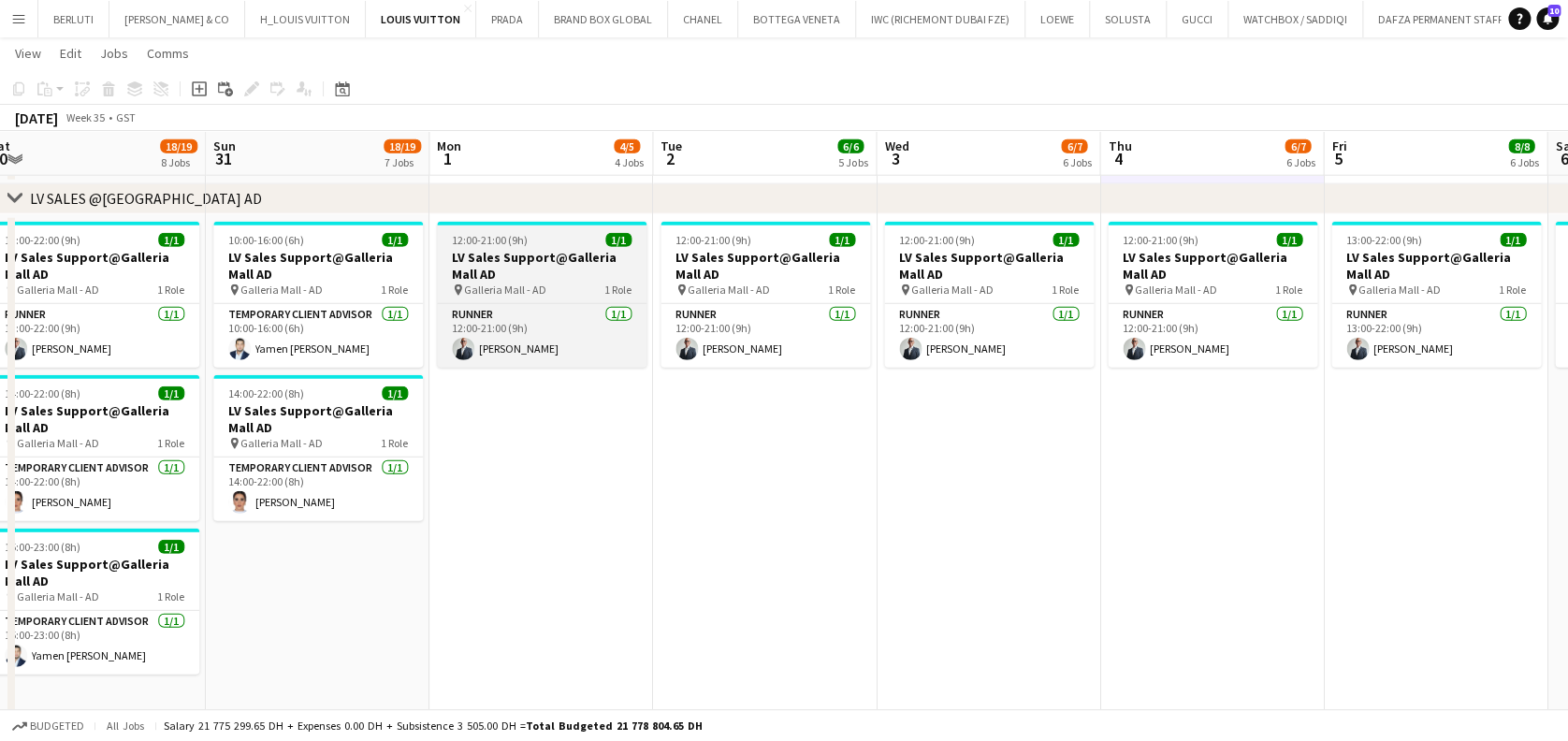
click at [527, 251] on h3 "LV Sales Support@Galleria Mall AD" at bounding box center [541, 265] width 209 height 34
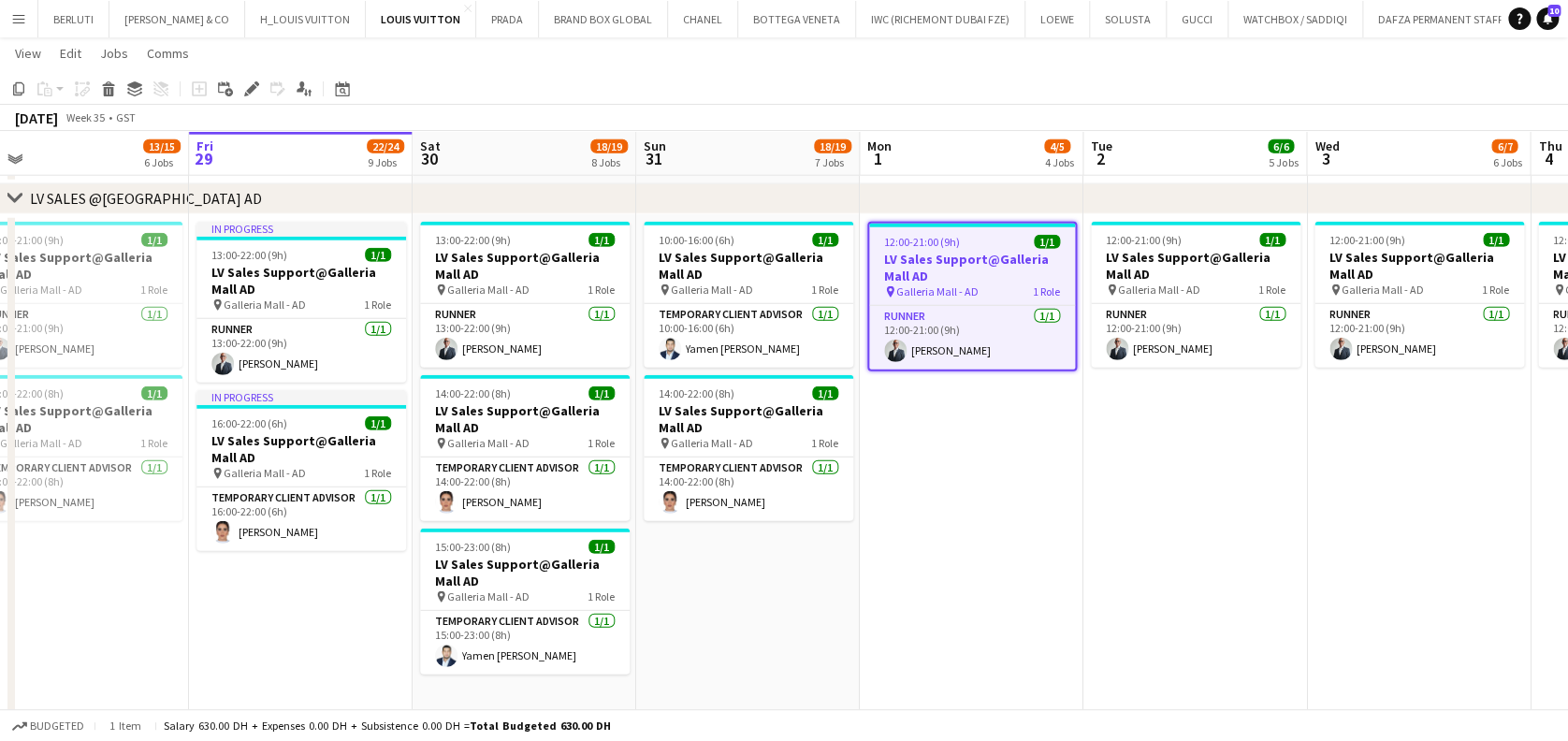
drag, startPoint x: 621, startPoint y: 449, endPoint x: 997, endPoint y: 454, distance: 376.0
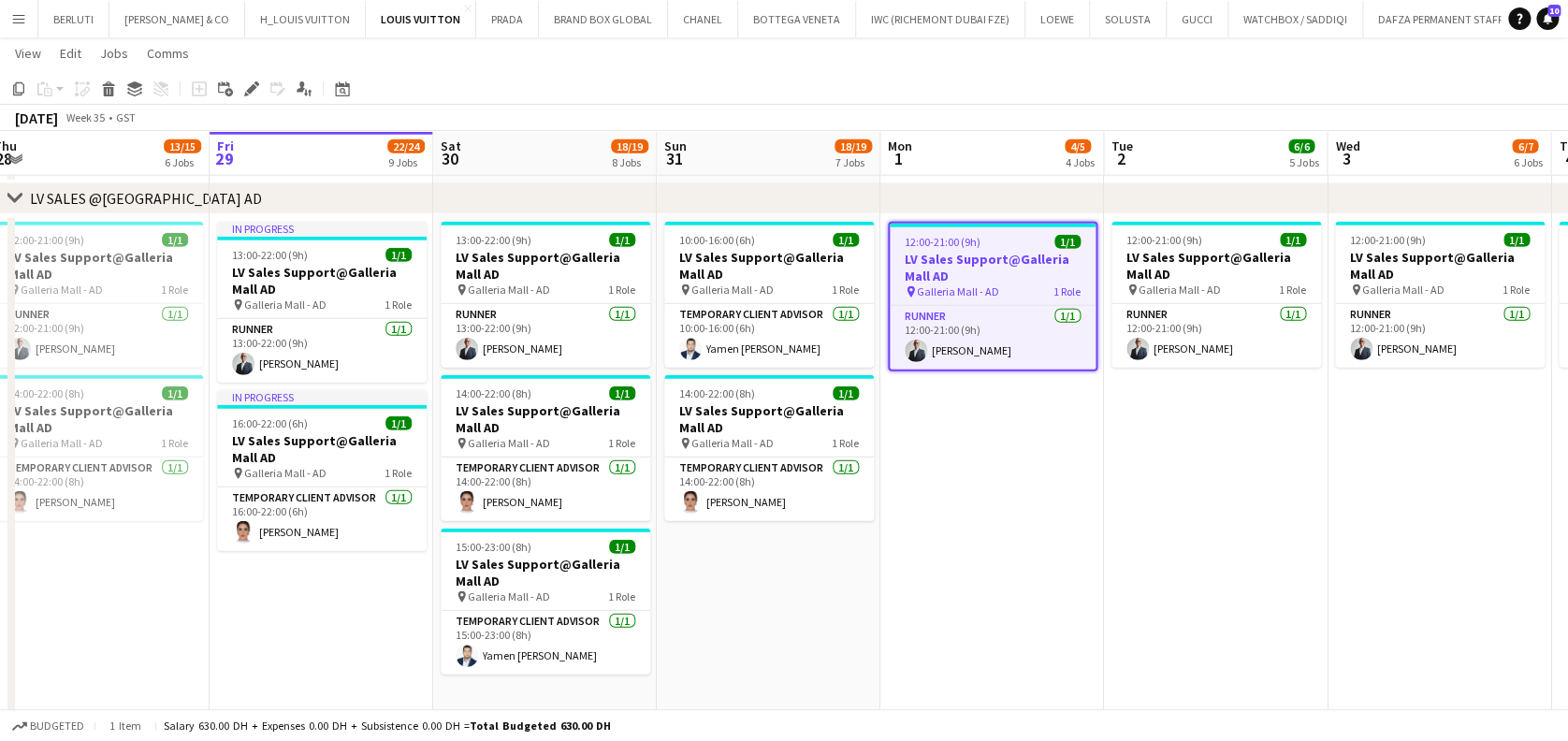
drag, startPoint x: 253, startPoint y: 486, endPoint x: 1021, endPoint y: 504, distance: 768.2
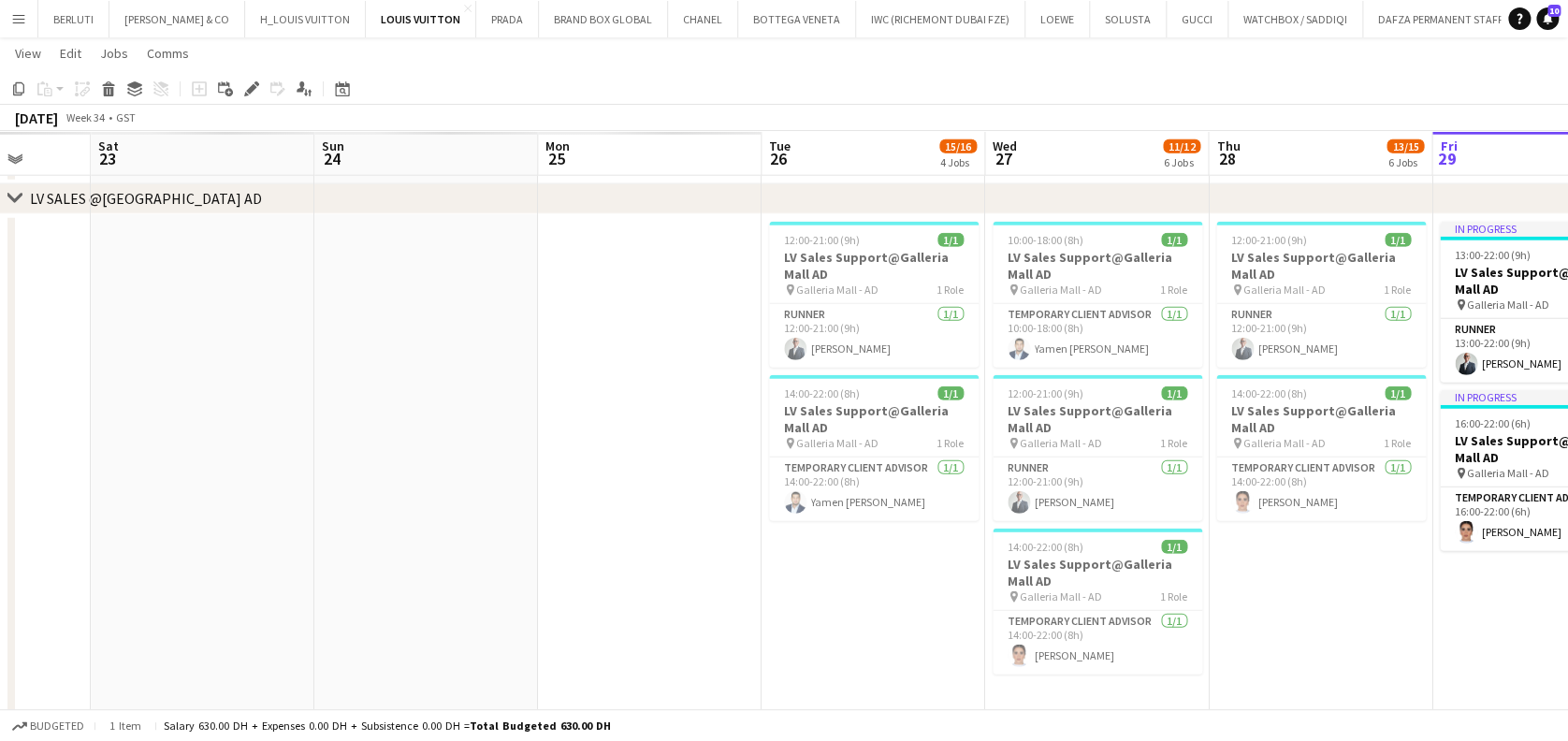
drag, startPoint x: 427, startPoint y: 486, endPoint x: 957, endPoint y: 508, distance: 530.5
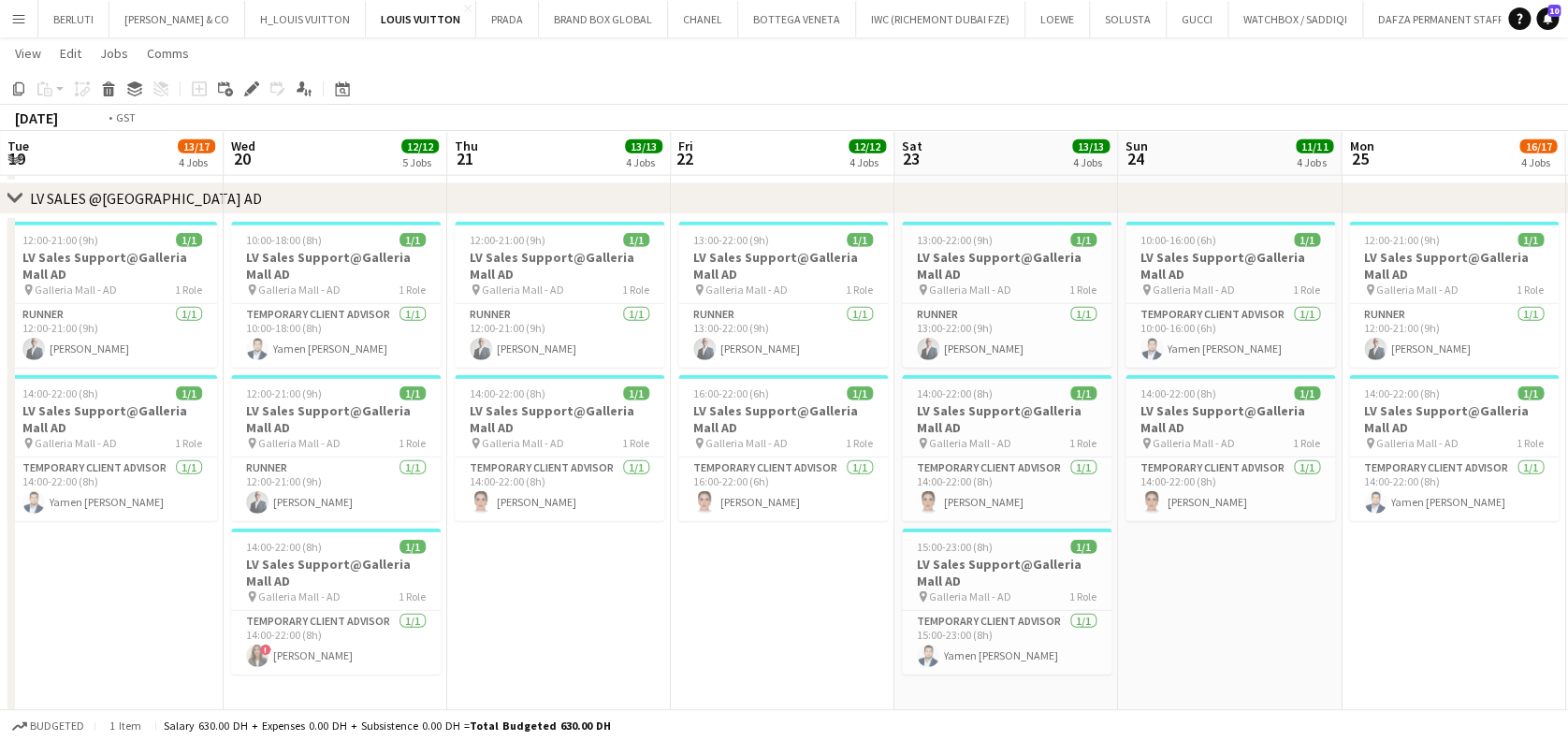
drag, startPoint x: 947, startPoint y: 513, endPoint x: 1271, endPoint y: 512, distance: 324.0
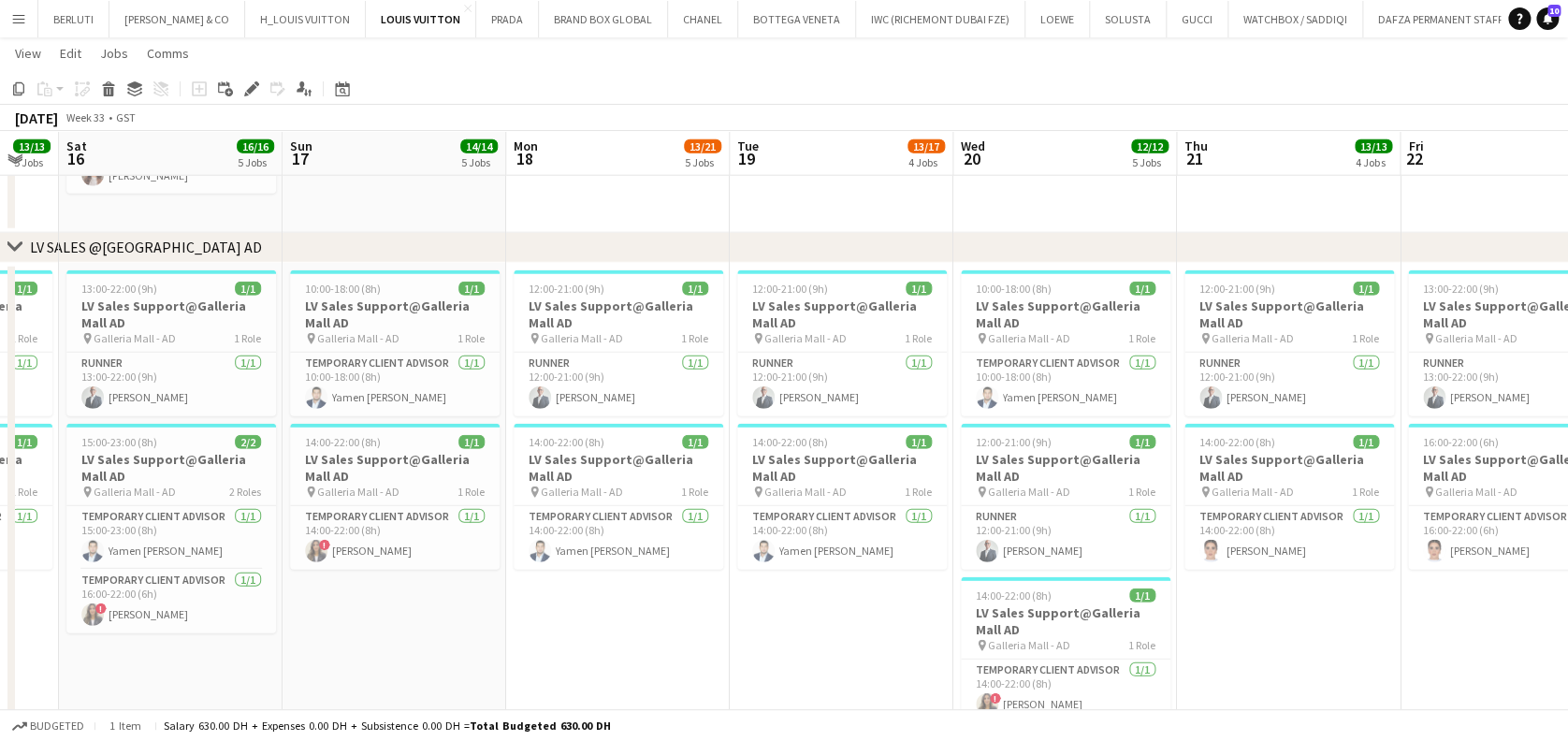
drag, startPoint x: 537, startPoint y: 526, endPoint x: 864, endPoint y: 510, distance: 327.4
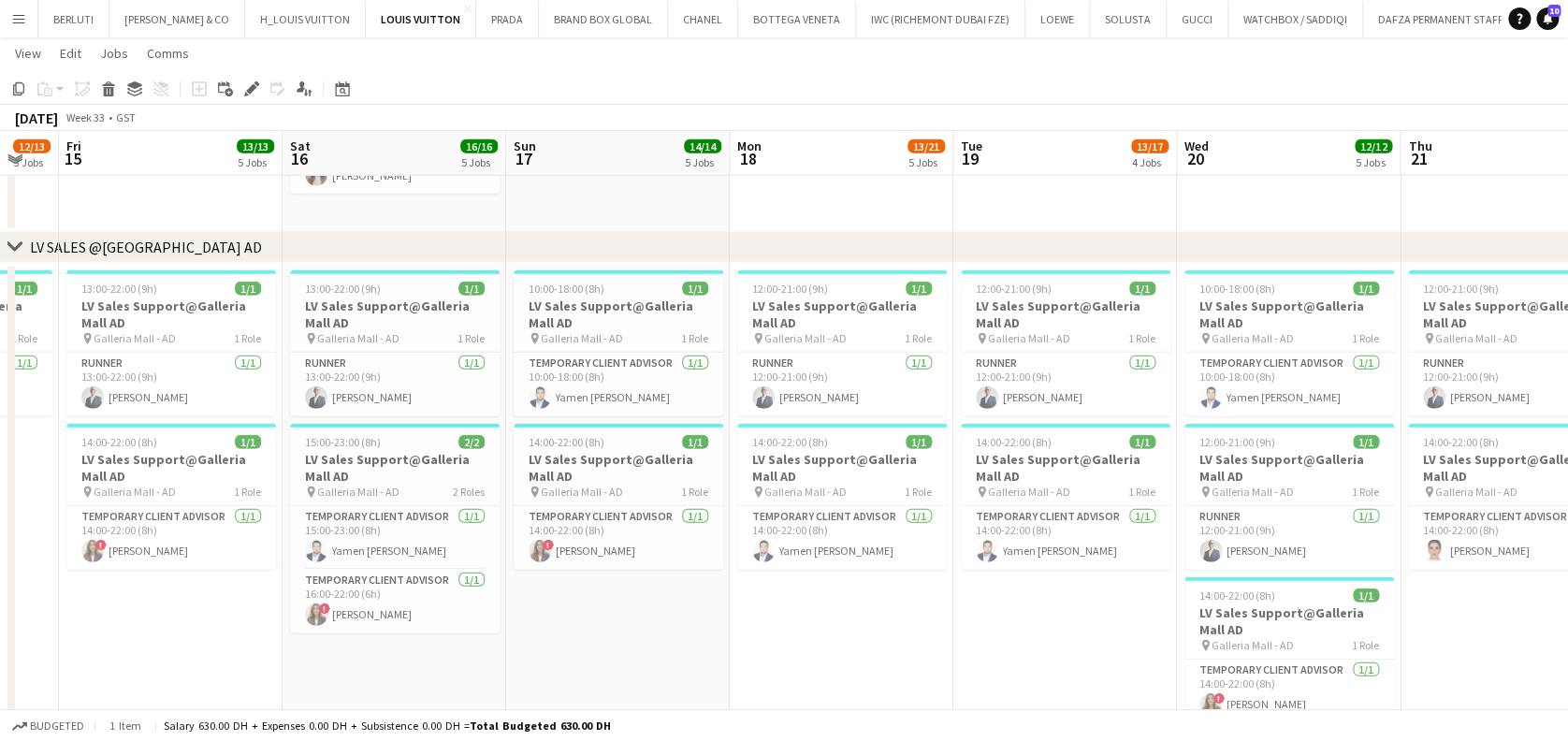
scroll to position [0, 392]
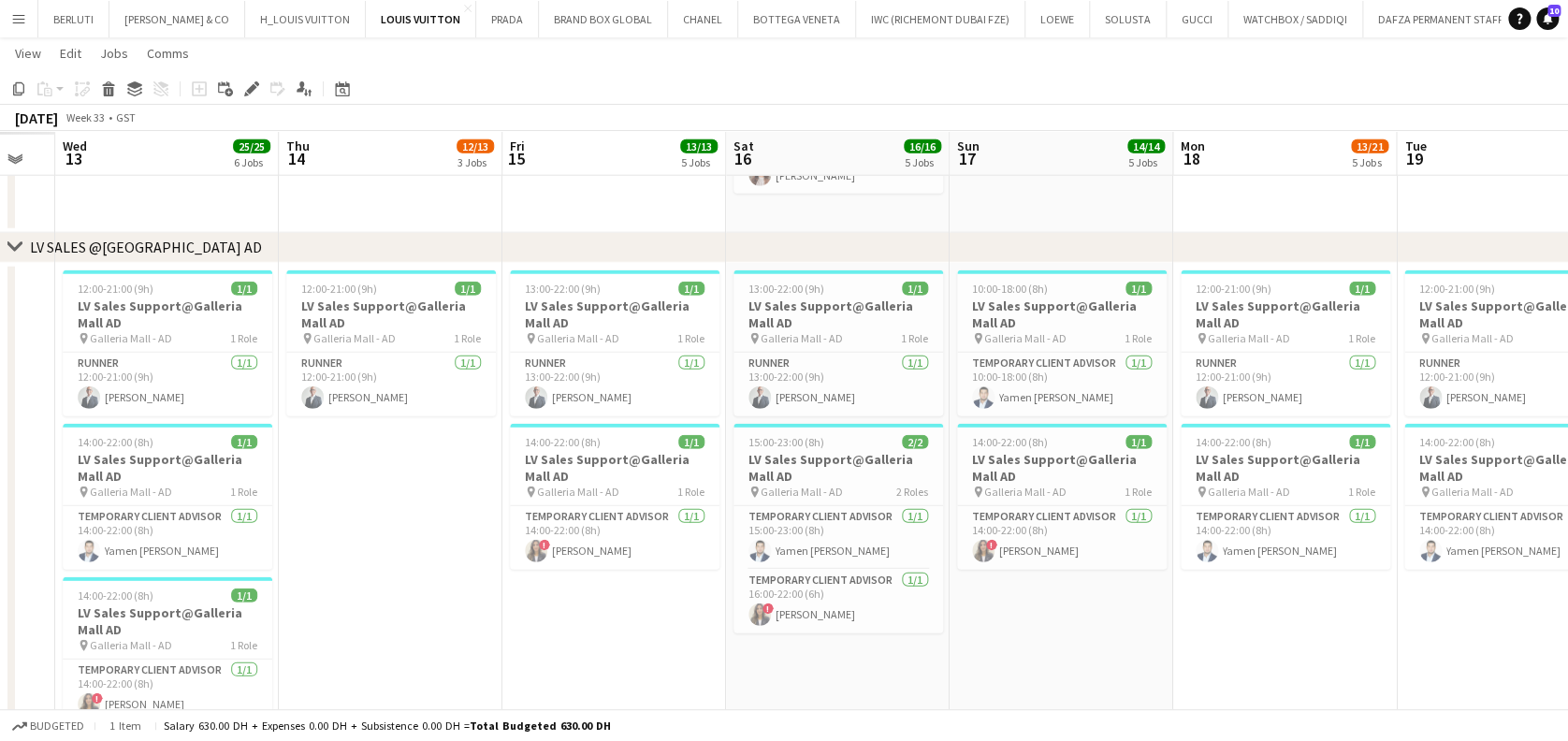
drag, startPoint x: 516, startPoint y: 488, endPoint x: 960, endPoint y: 480, distance: 444.1
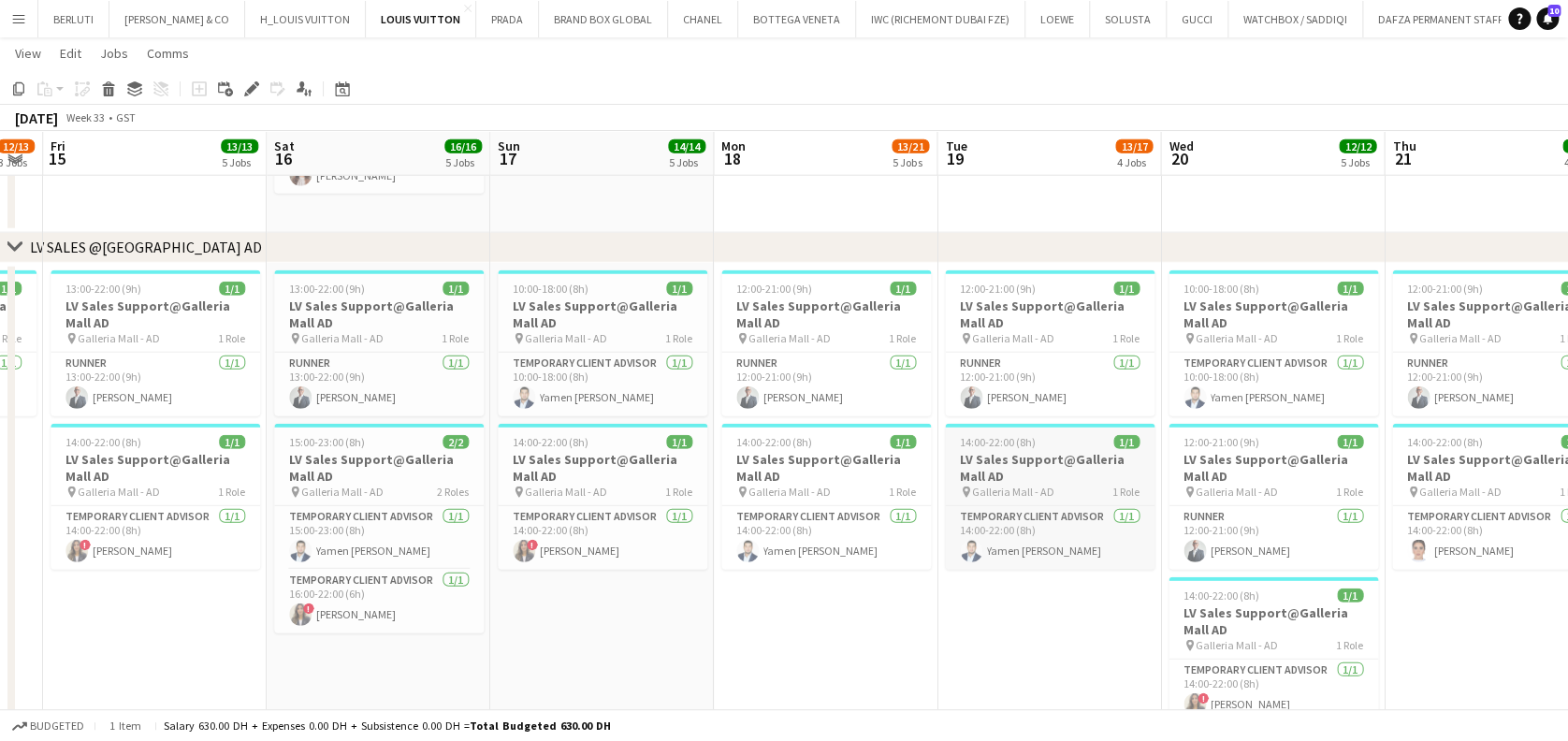
drag, startPoint x: 1405, startPoint y: 420, endPoint x: 397, endPoint y: 455, distance: 1008.6
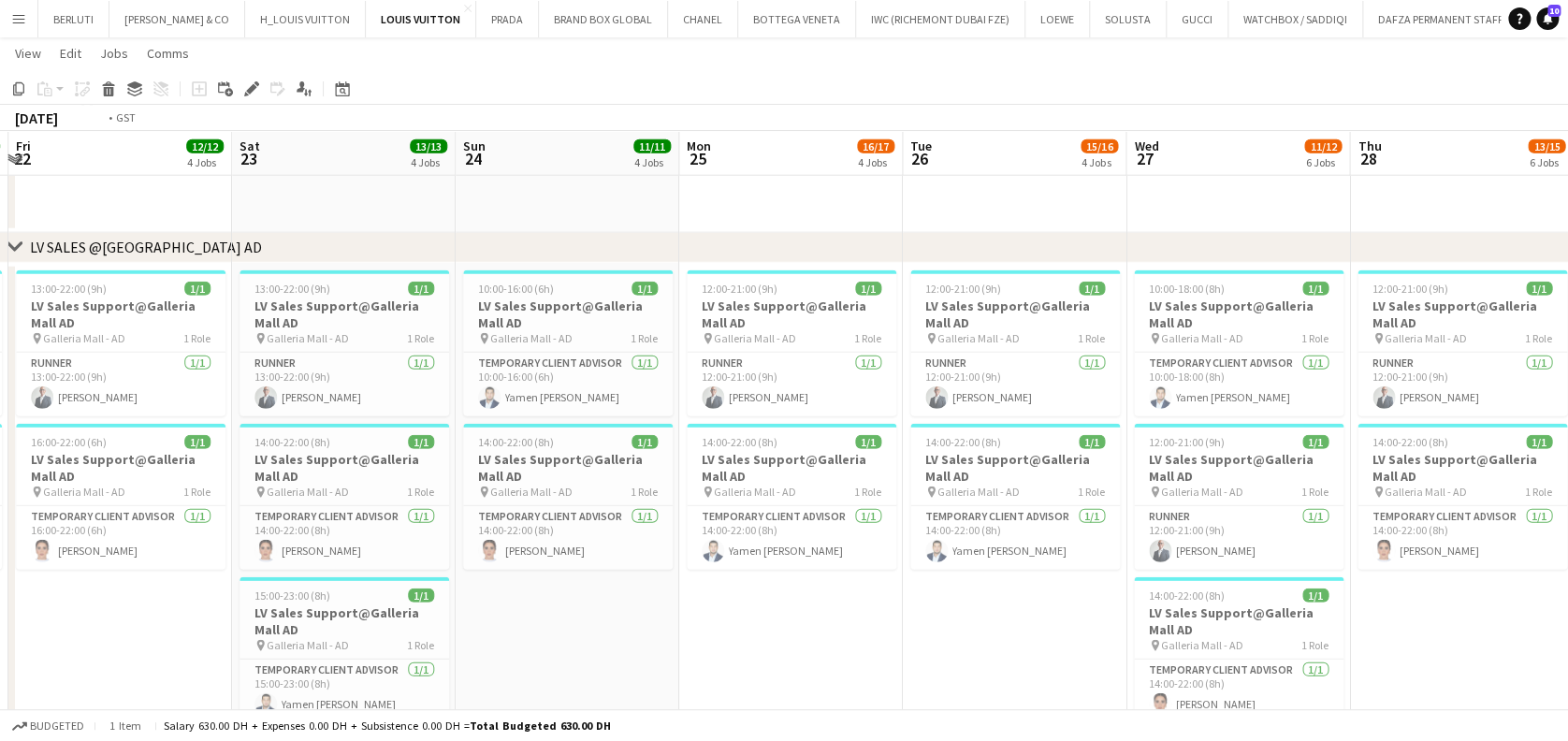
drag, startPoint x: 876, startPoint y: 538, endPoint x: 331, endPoint y: 539, distance: 545.0
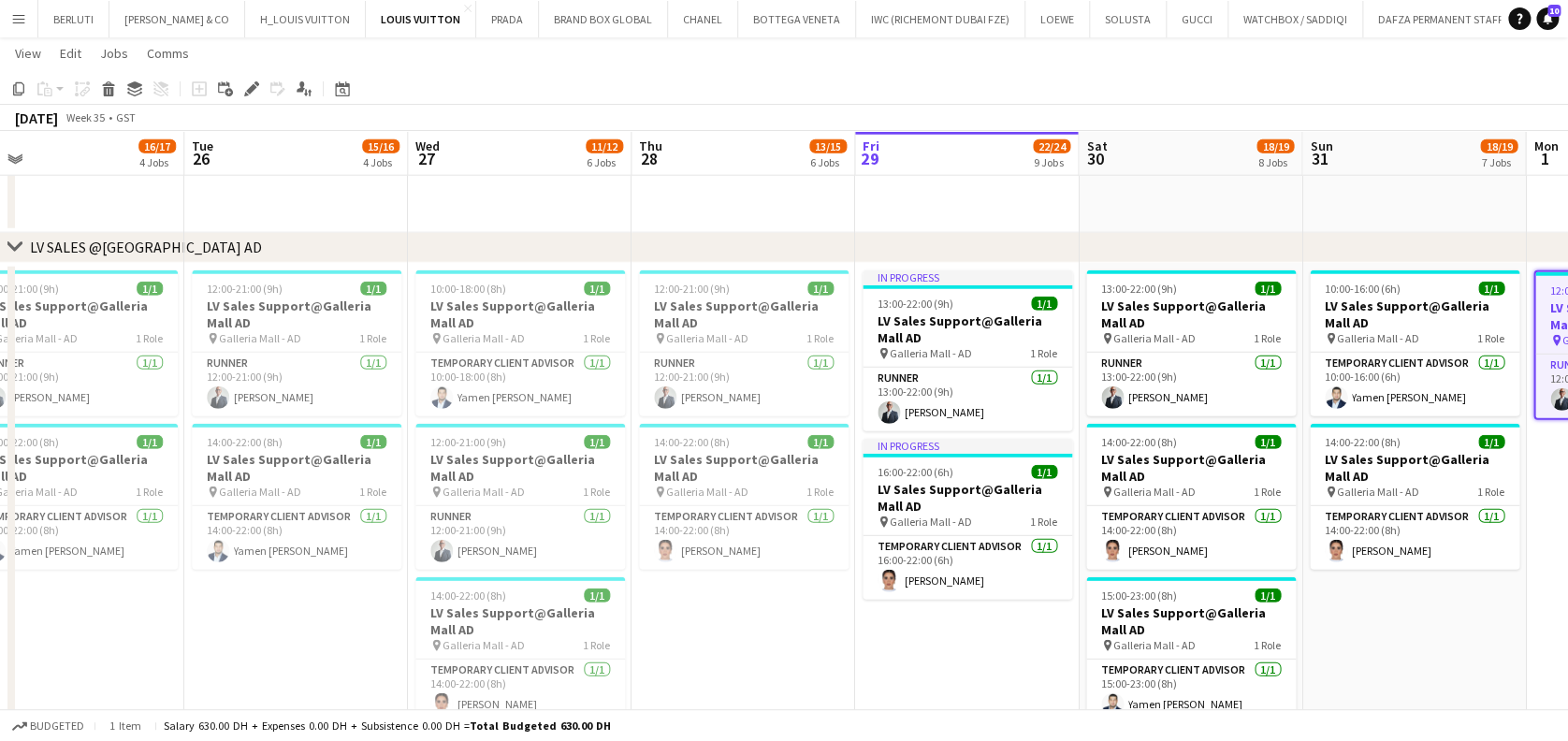
drag, startPoint x: 1131, startPoint y: 469, endPoint x: 365, endPoint y: 534, distance: 768.8
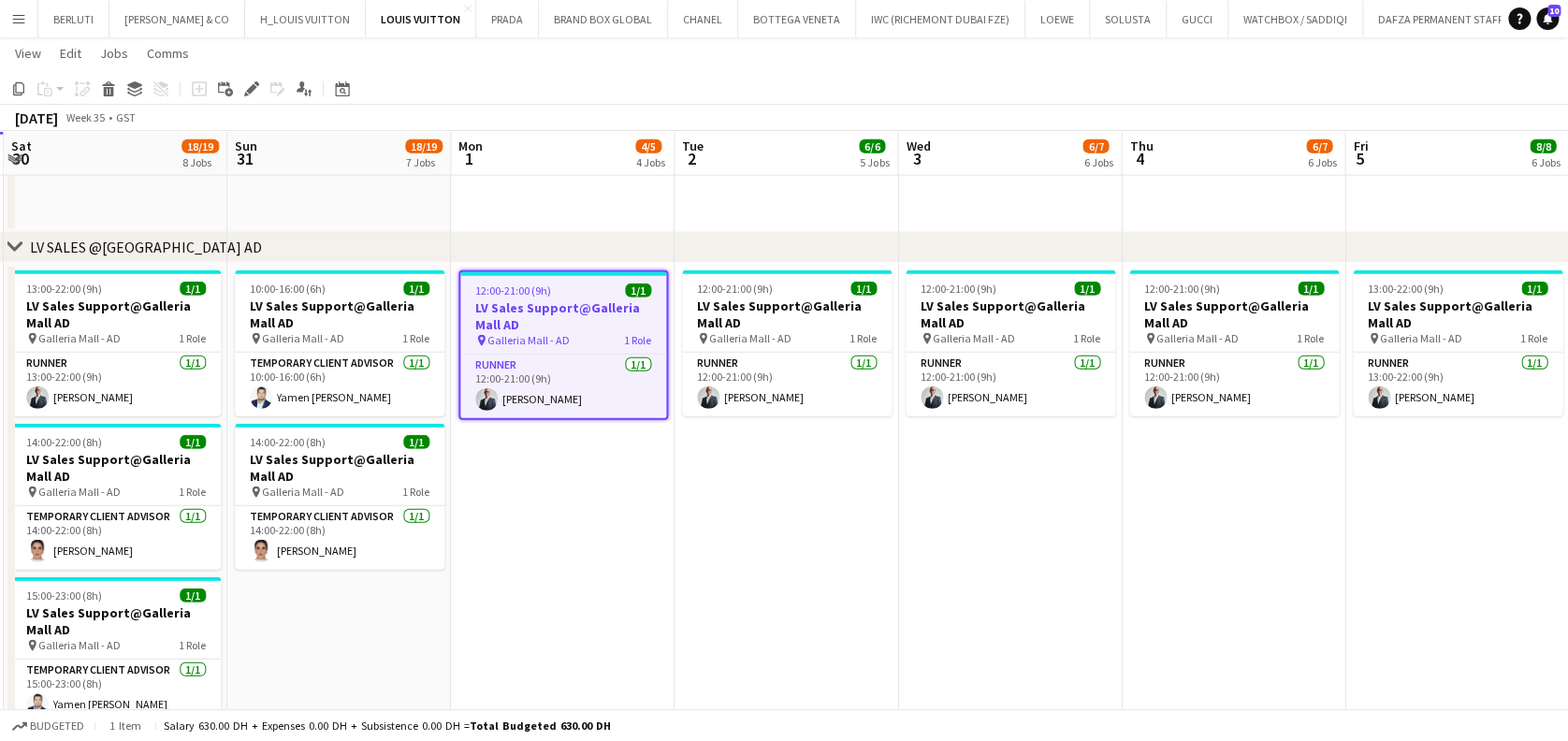
drag, startPoint x: 1004, startPoint y: 527, endPoint x: 775, endPoint y: 518, distance: 229.2
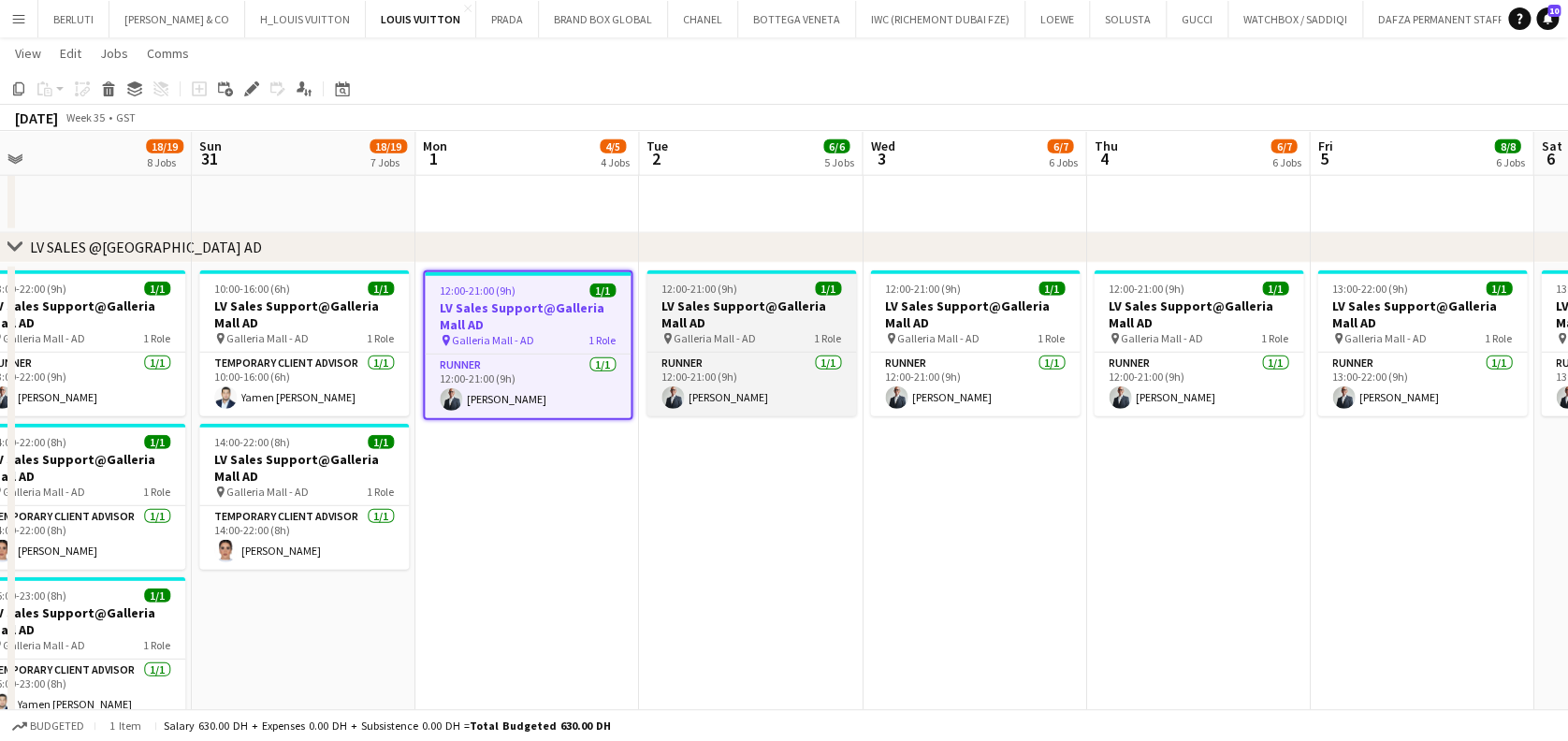
click at [805, 333] on div "pin Galleria Mall - AD 1 Role" at bounding box center [750, 338] width 209 height 15
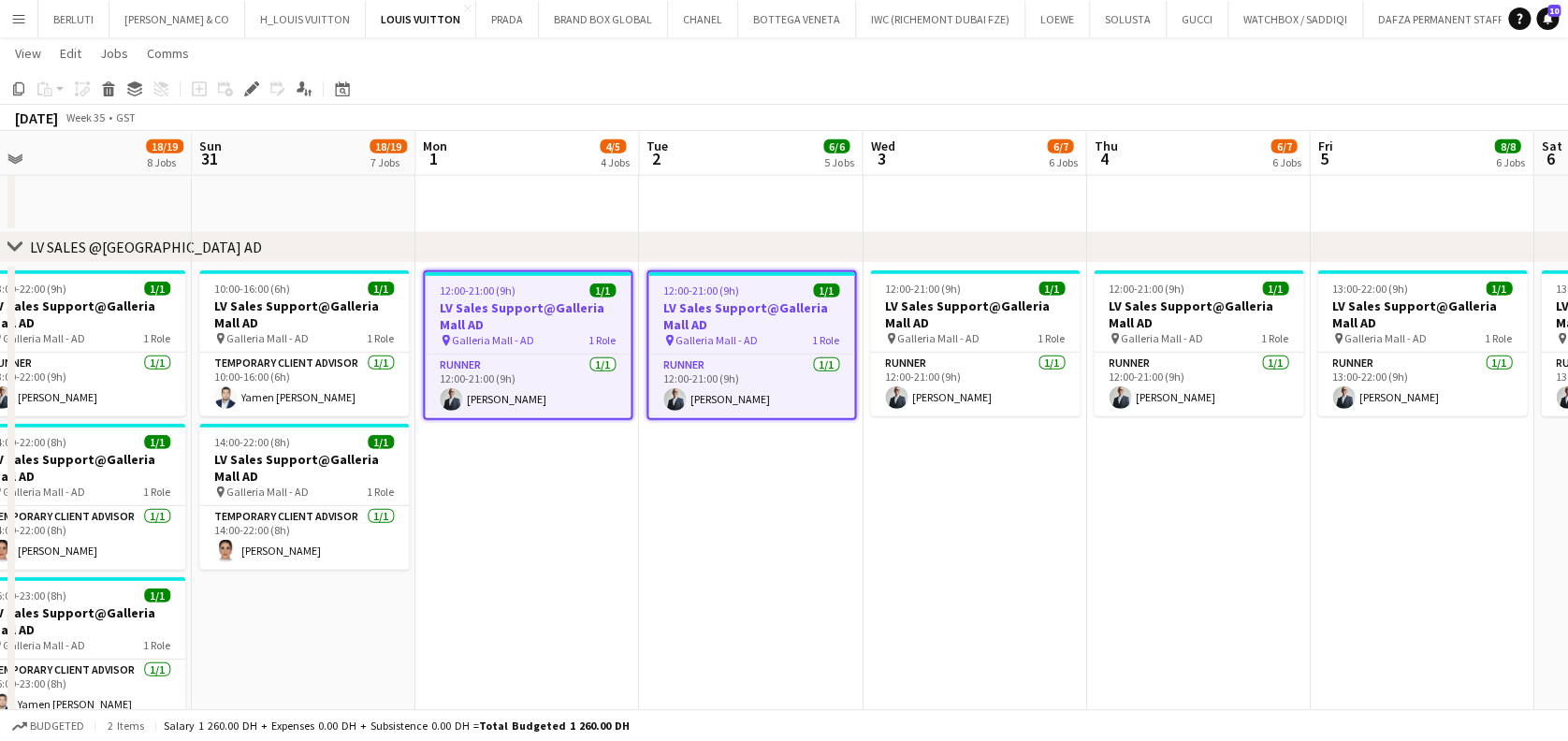
click at [1080, 300] on app-date-cell "12:00-21:00 (9h) 1/1 LV Sales Support@Galleria Mall AD pin Galleria Mall - AD 1…" at bounding box center [974, 513] width 224 height 502
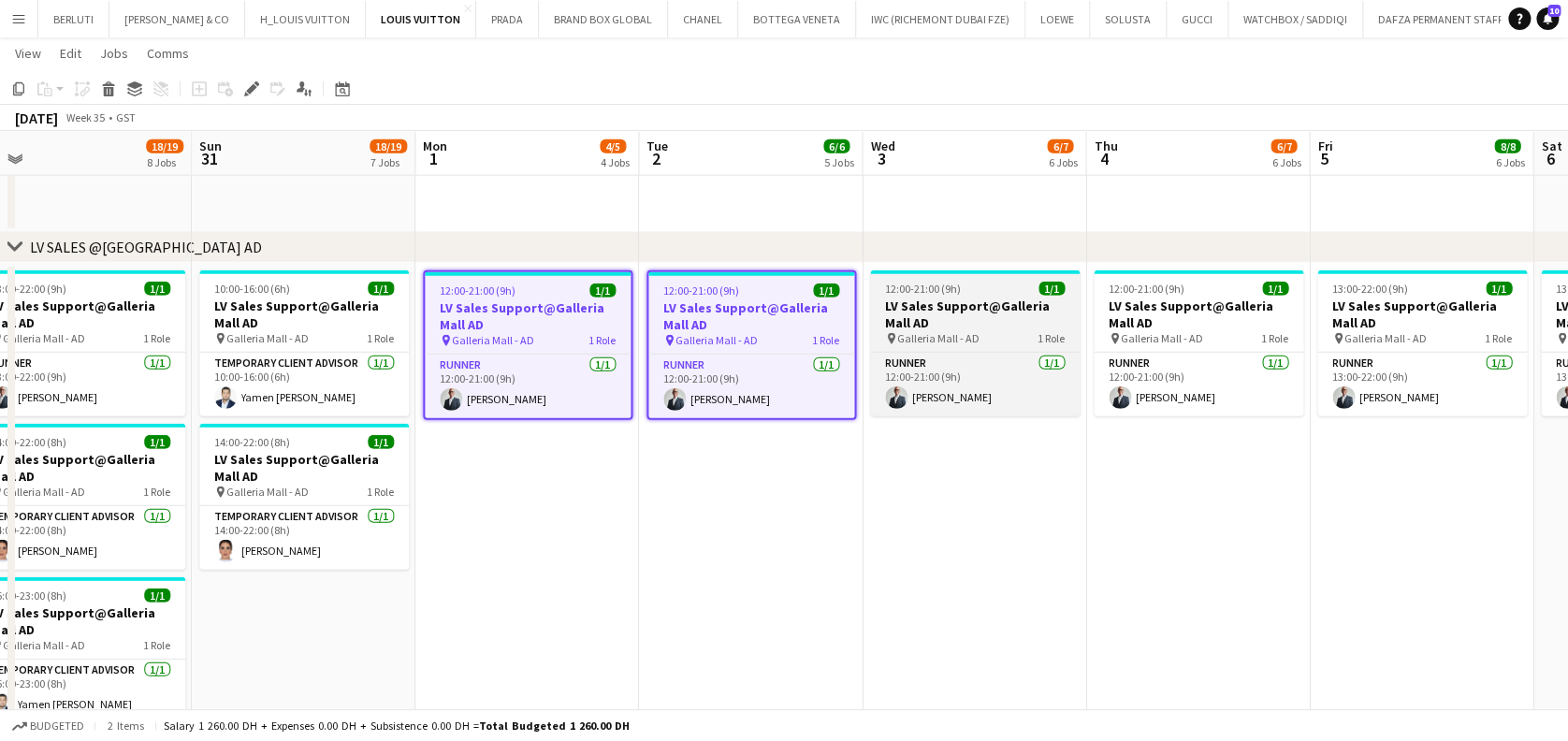
click at [1021, 322] on h3 "LV Sales Support@Galleria Mall AD" at bounding box center [974, 314] width 209 height 34
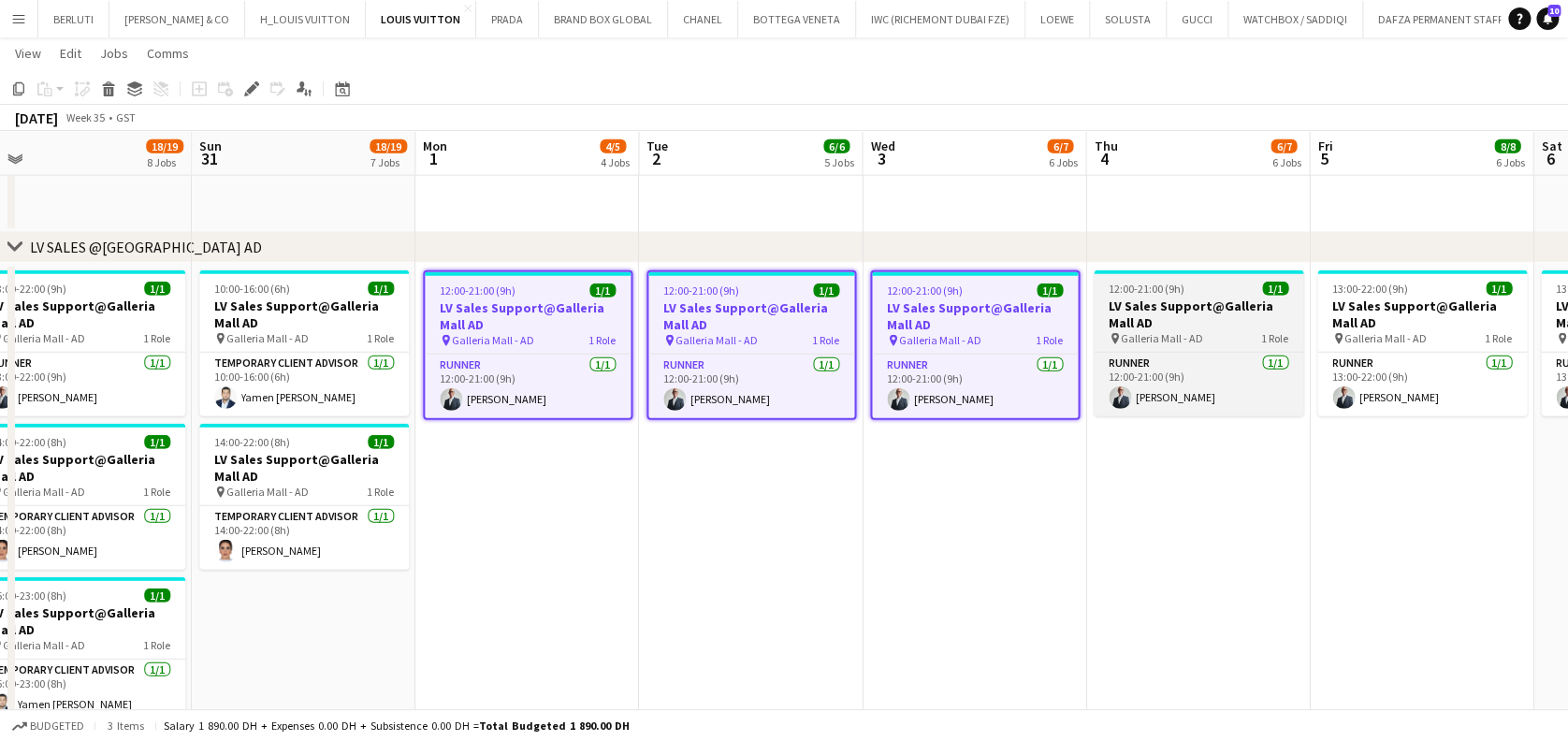
click at [1237, 286] on div "12:00-21:00 (9h) 1/1" at bounding box center [1198, 288] width 209 height 14
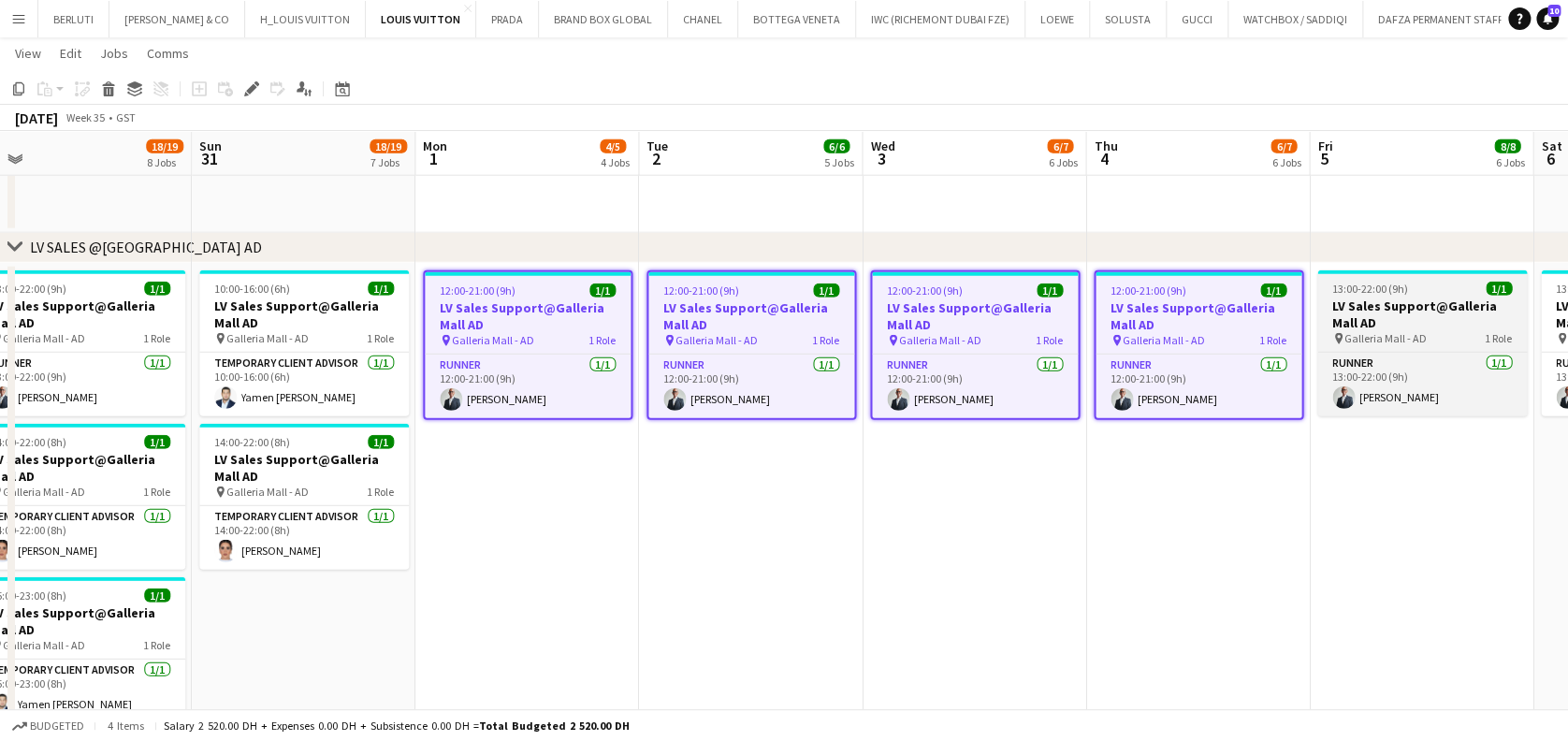
click at [1460, 292] on div "13:00-22:00 (9h) 1/1" at bounding box center [1421, 288] width 209 height 14
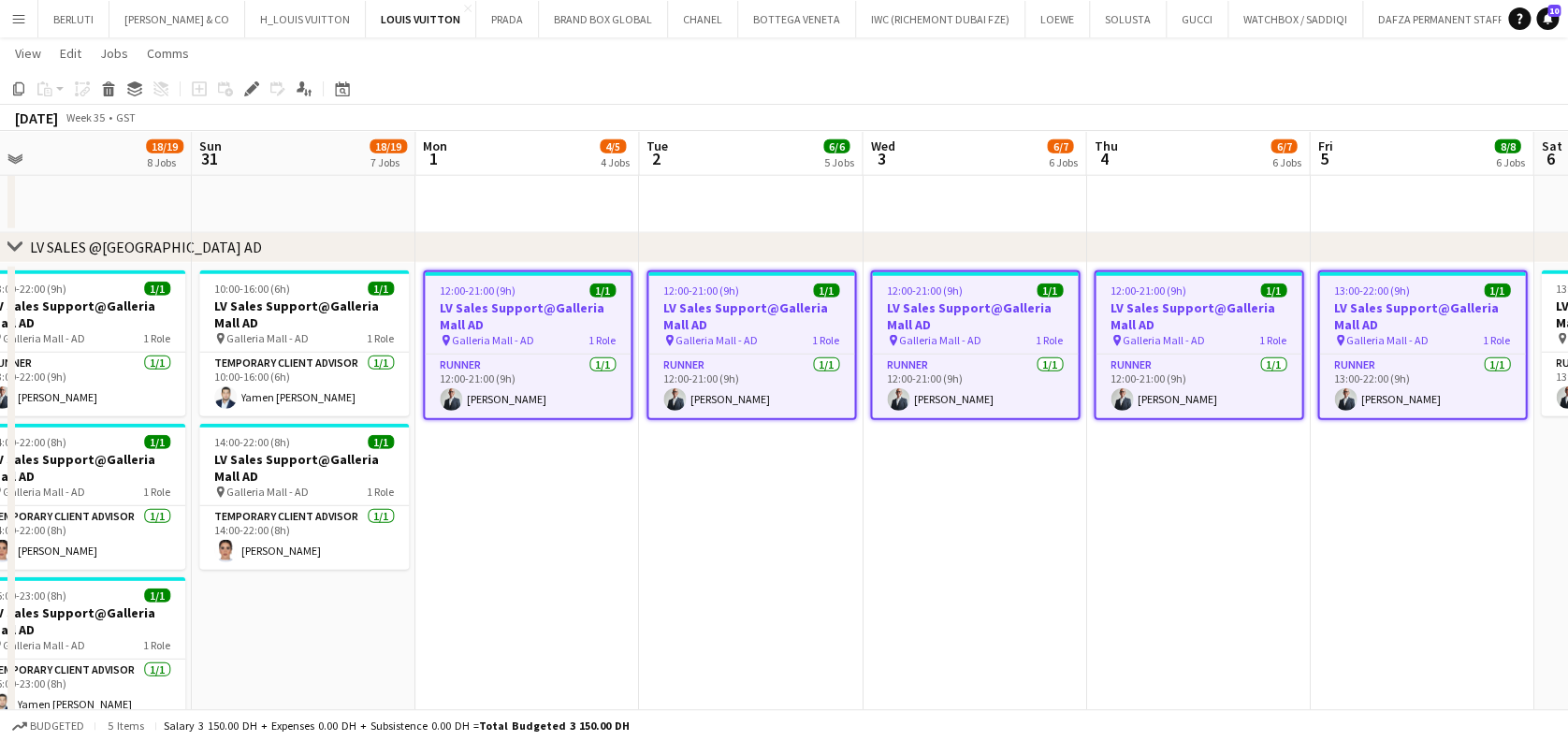
drag, startPoint x: 1105, startPoint y: 304, endPoint x: 1060, endPoint y: 300, distance: 45.2
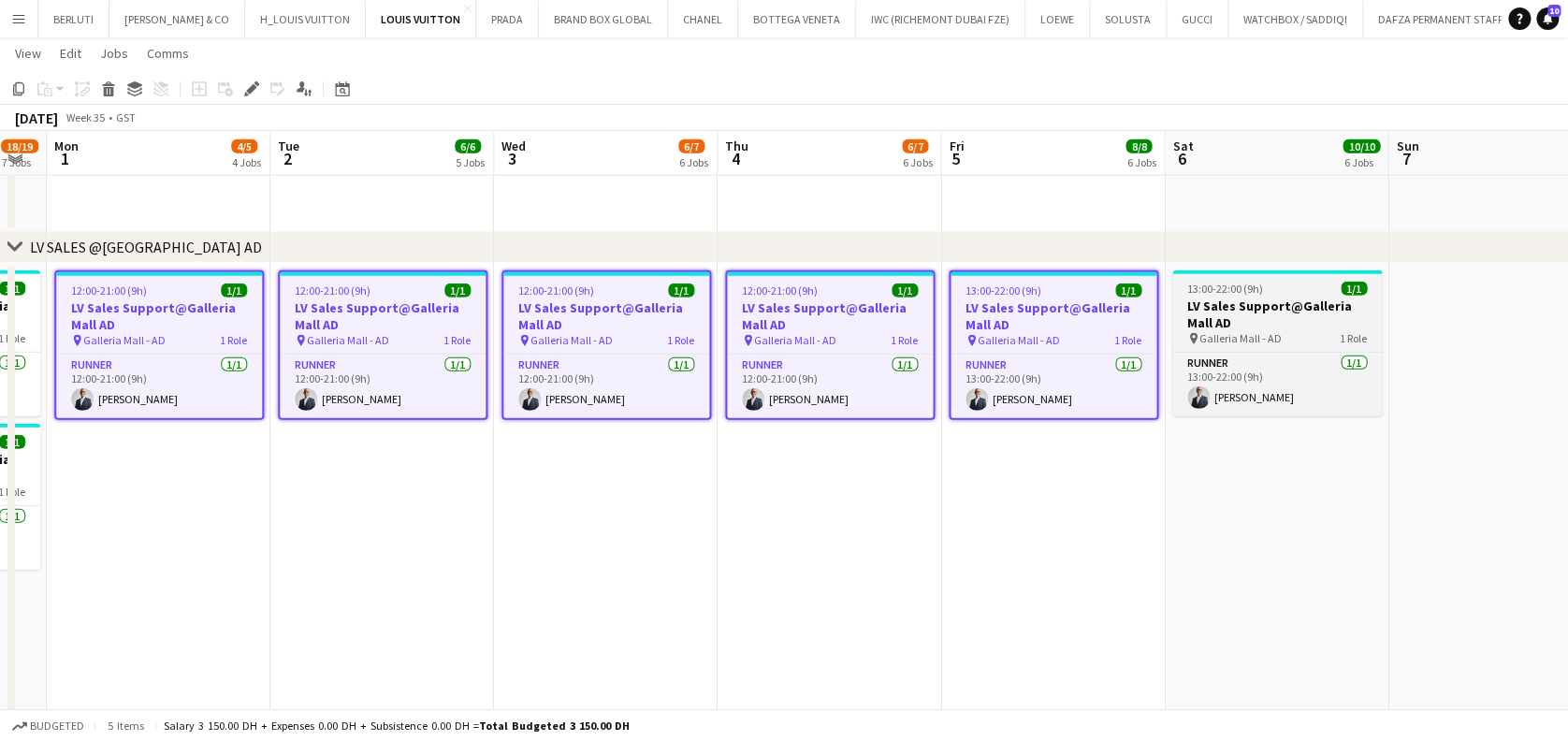
click at [1299, 307] on h3 "LV Sales Support@Galleria Mall AD" at bounding box center [1277, 314] width 209 height 34
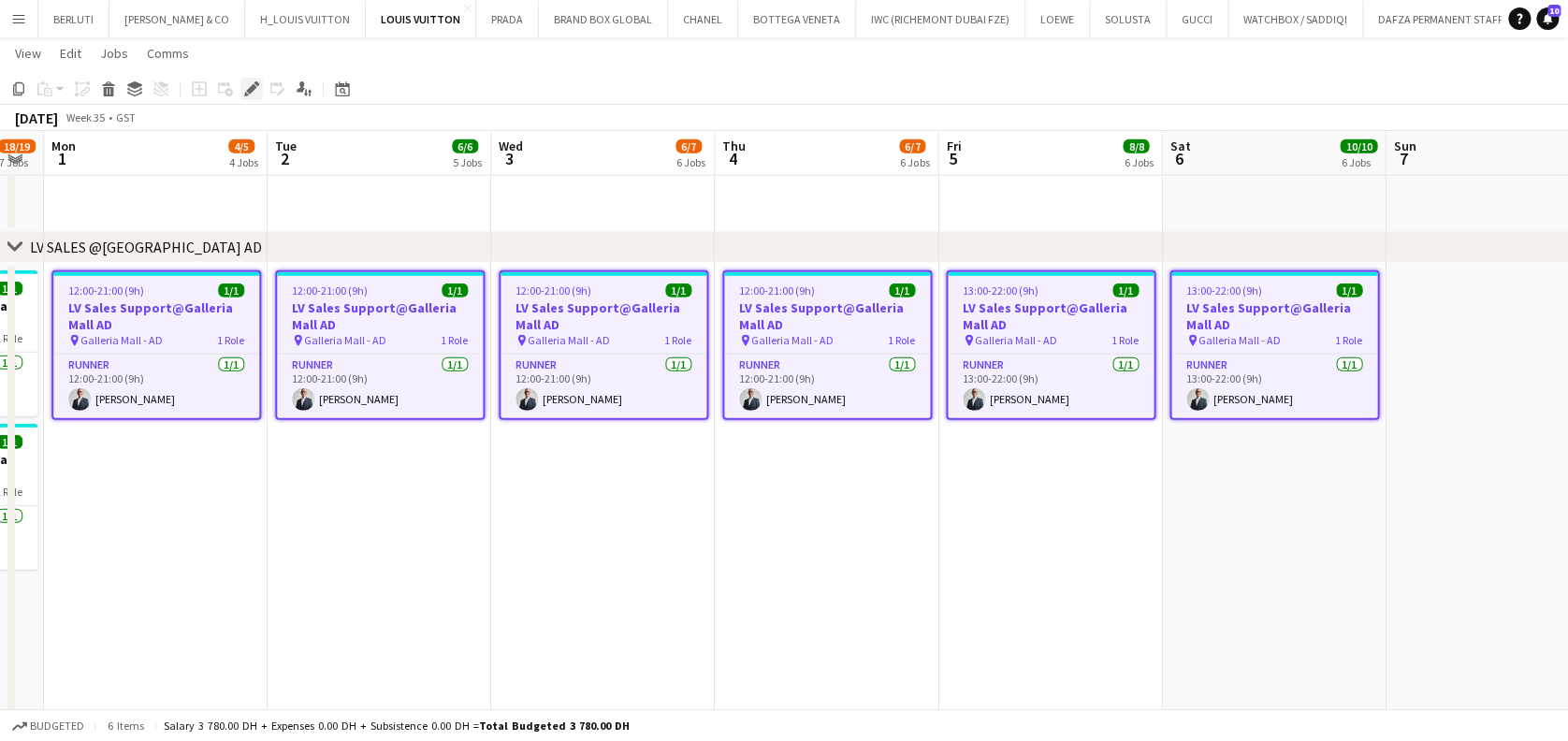
click at [251, 89] on icon at bounding box center [251, 89] width 10 height 10
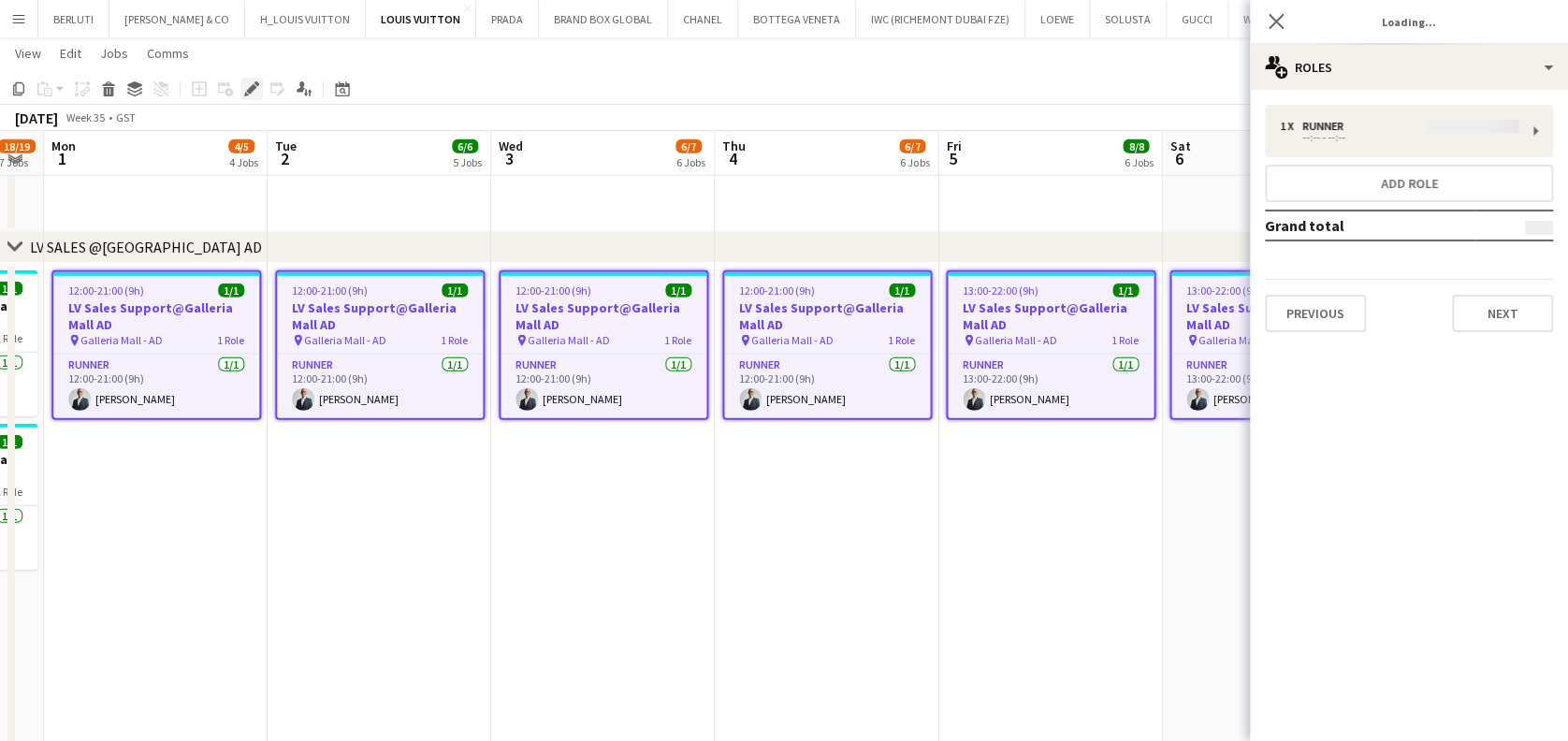
type input "**********"
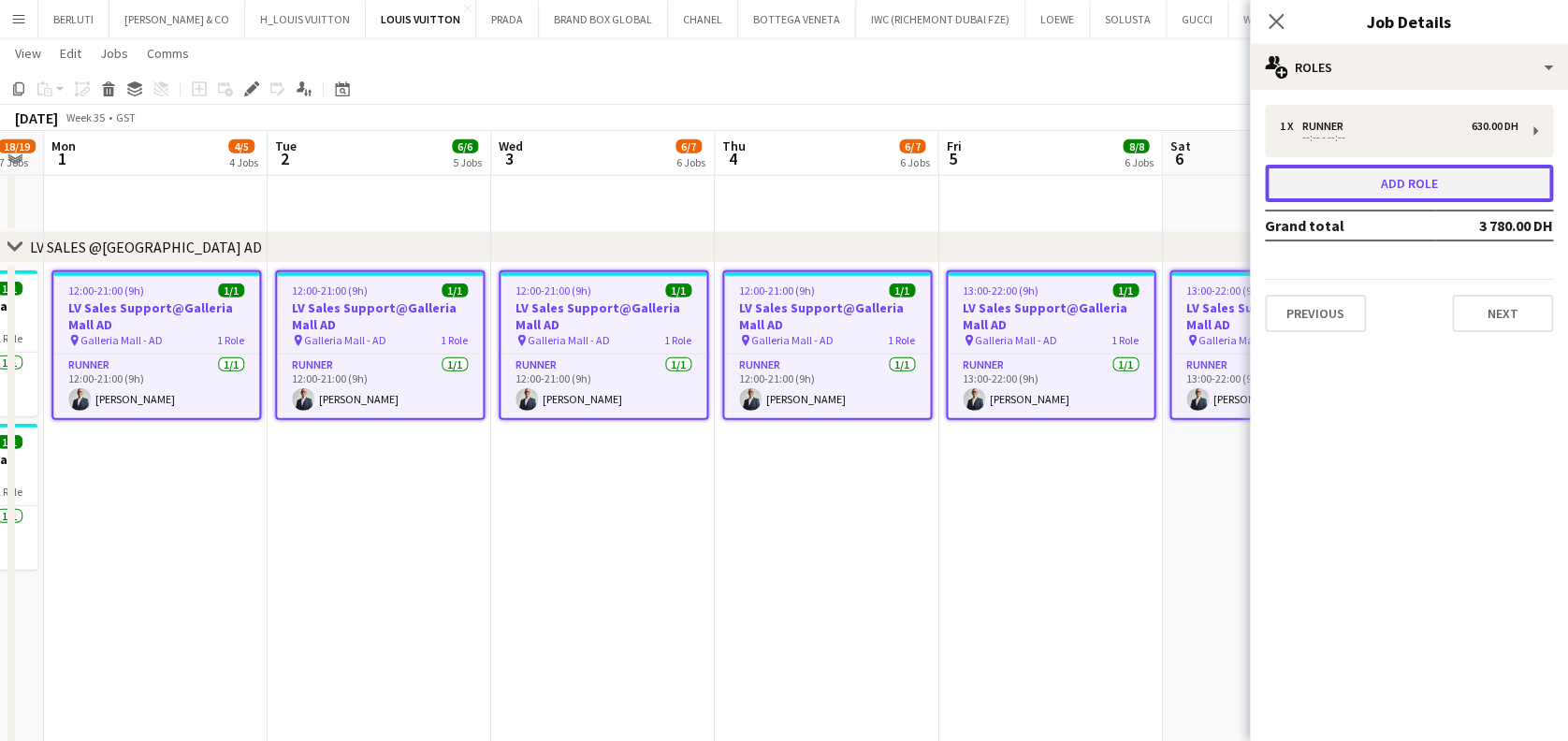
click at [1437, 179] on button "Add role" at bounding box center [1408, 183] width 288 height 38
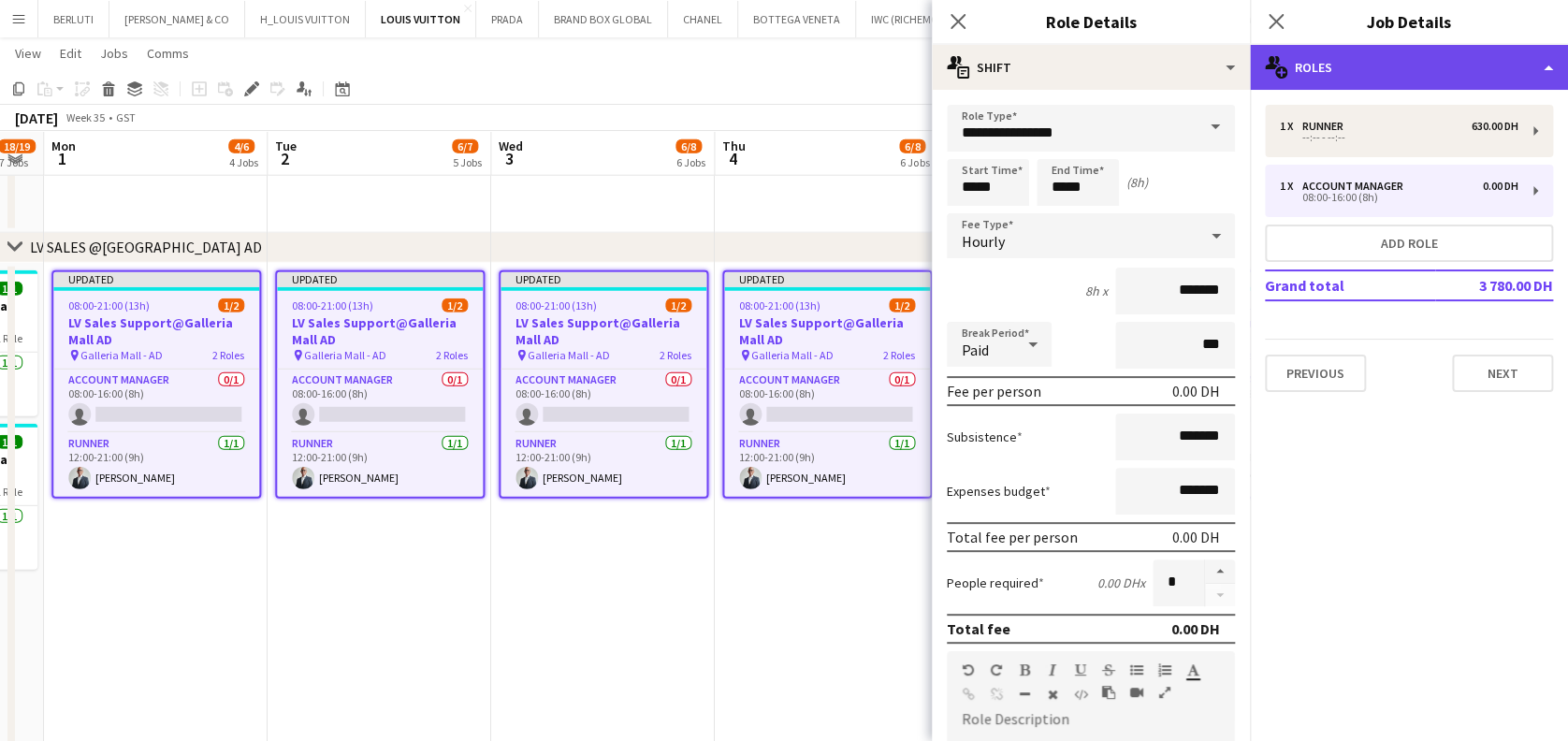
click at [1409, 57] on div "multiple-users-add Roles" at bounding box center [1408, 66] width 318 height 45
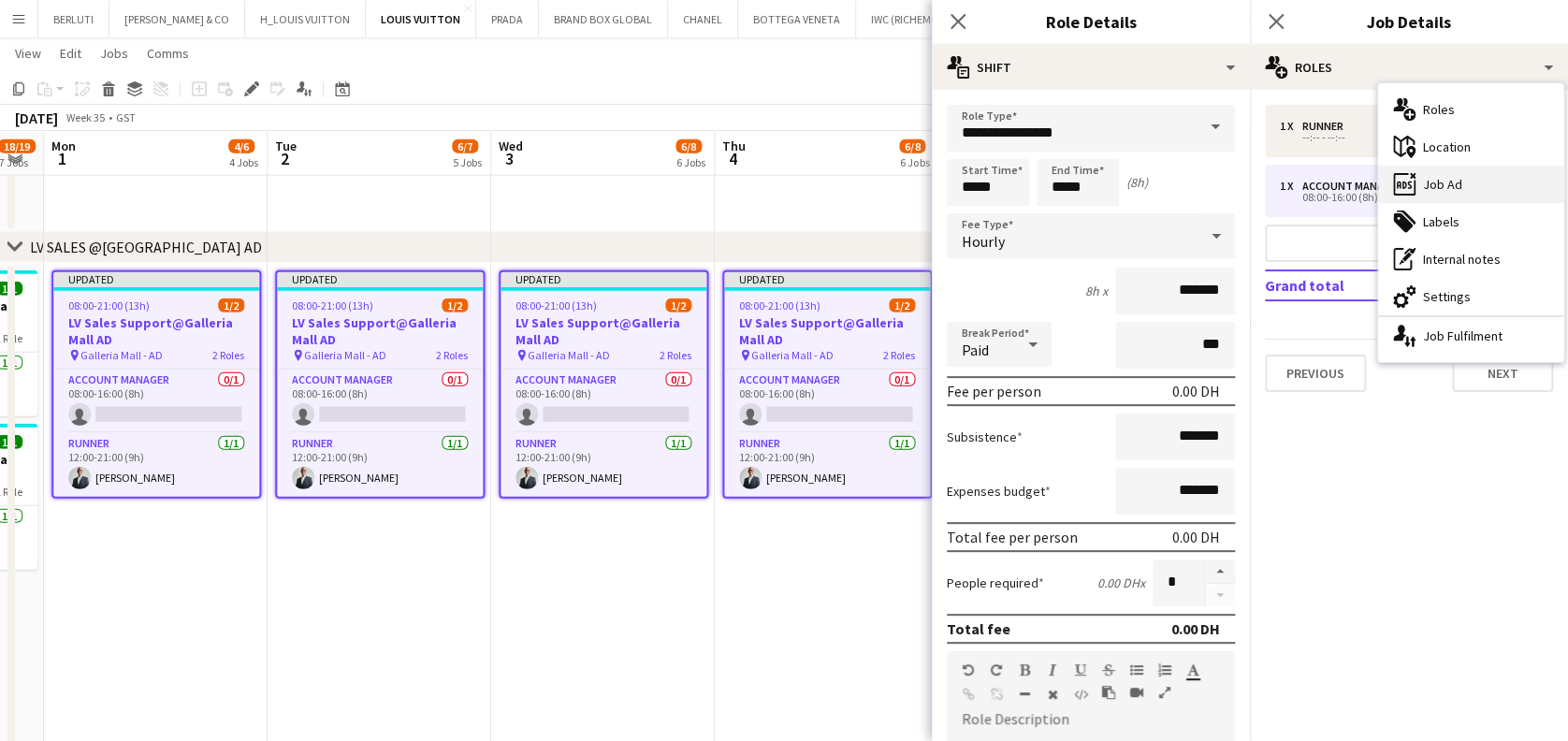
click at [1483, 187] on div "ads-window Job Ad" at bounding box center [1471, 184] width 185 height 38
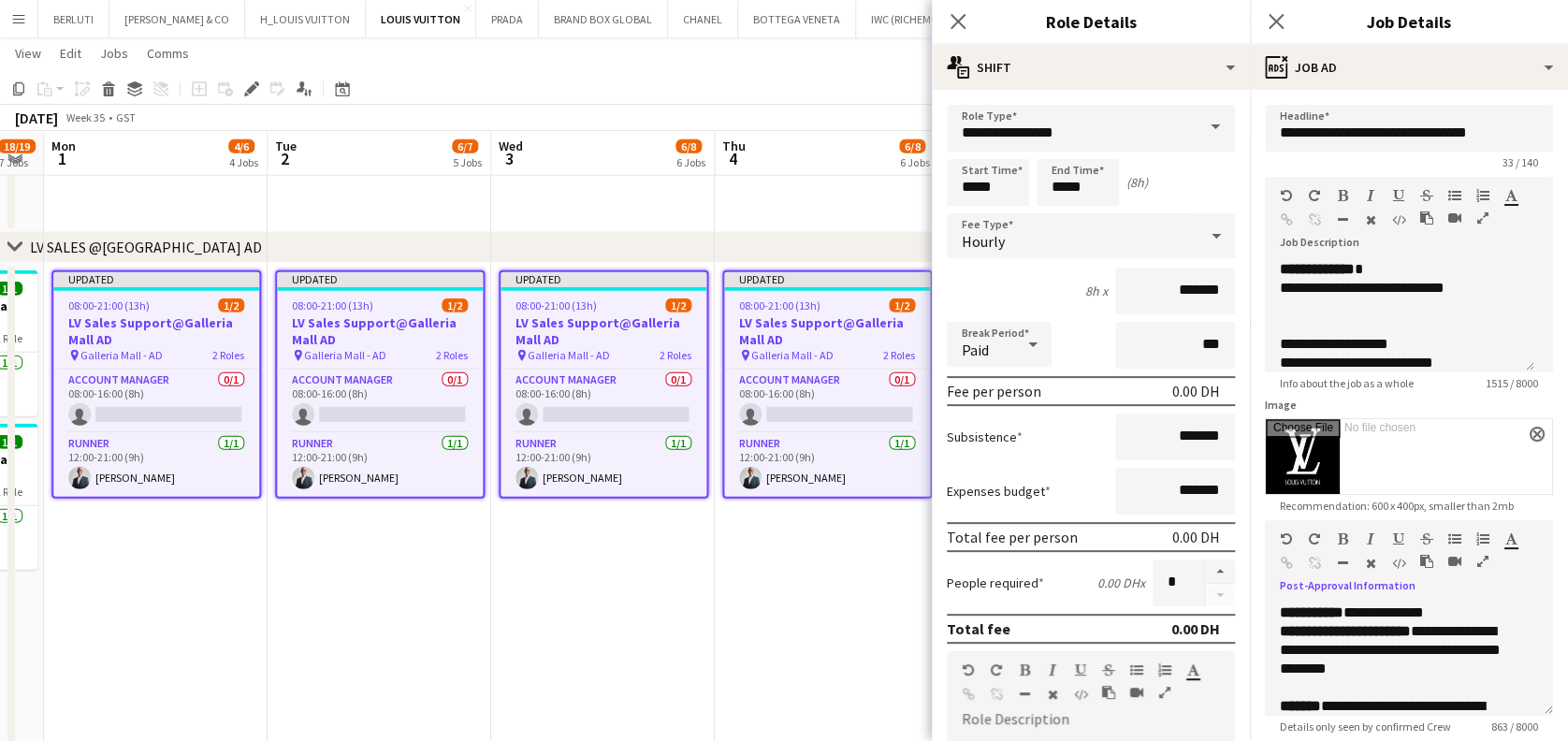
click at [1487, 559] on icon "button" at bounding box center [1483, 561] width 11 height 13
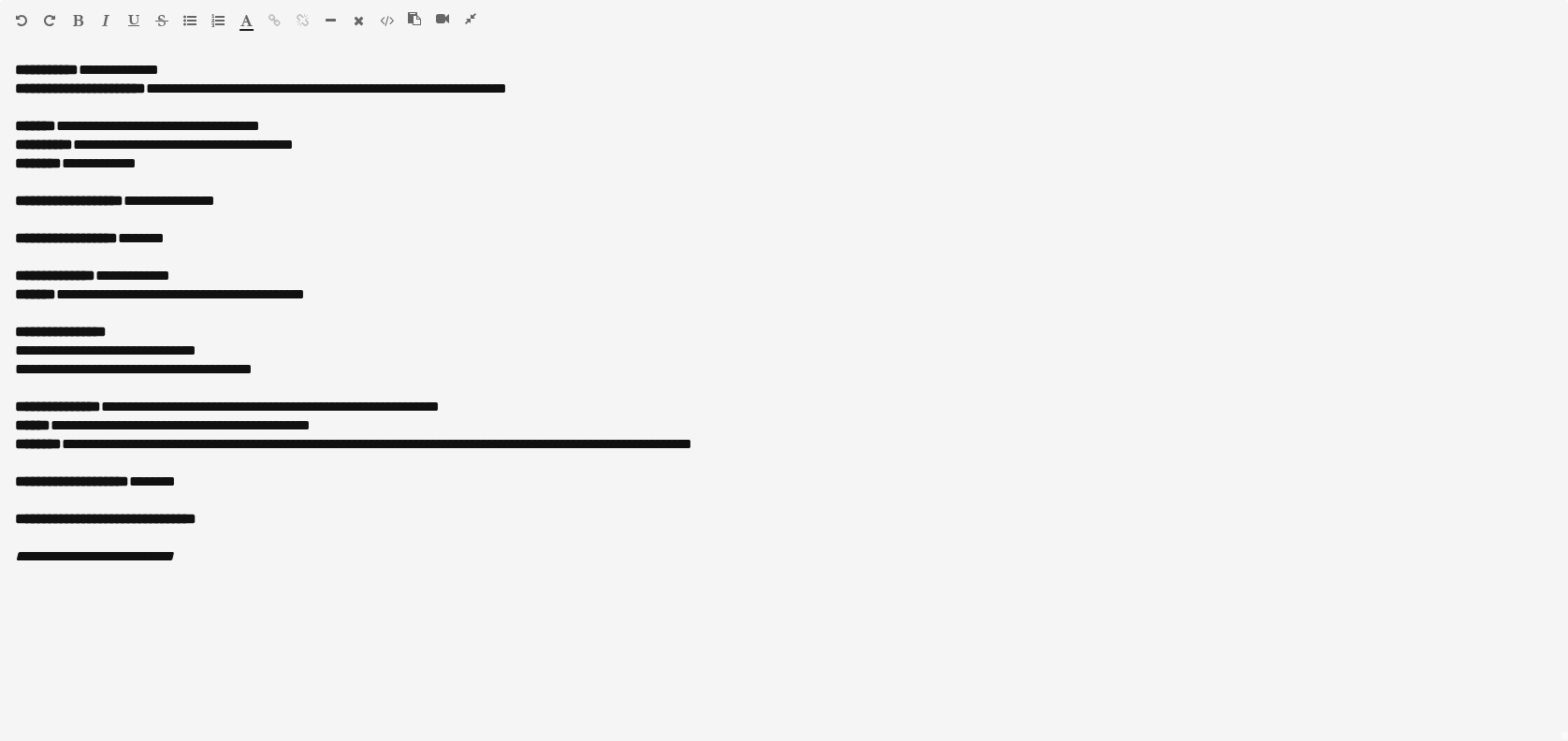
click at [470, 20] on icon "button" at bounding box center [470, 18] width 11 height 13
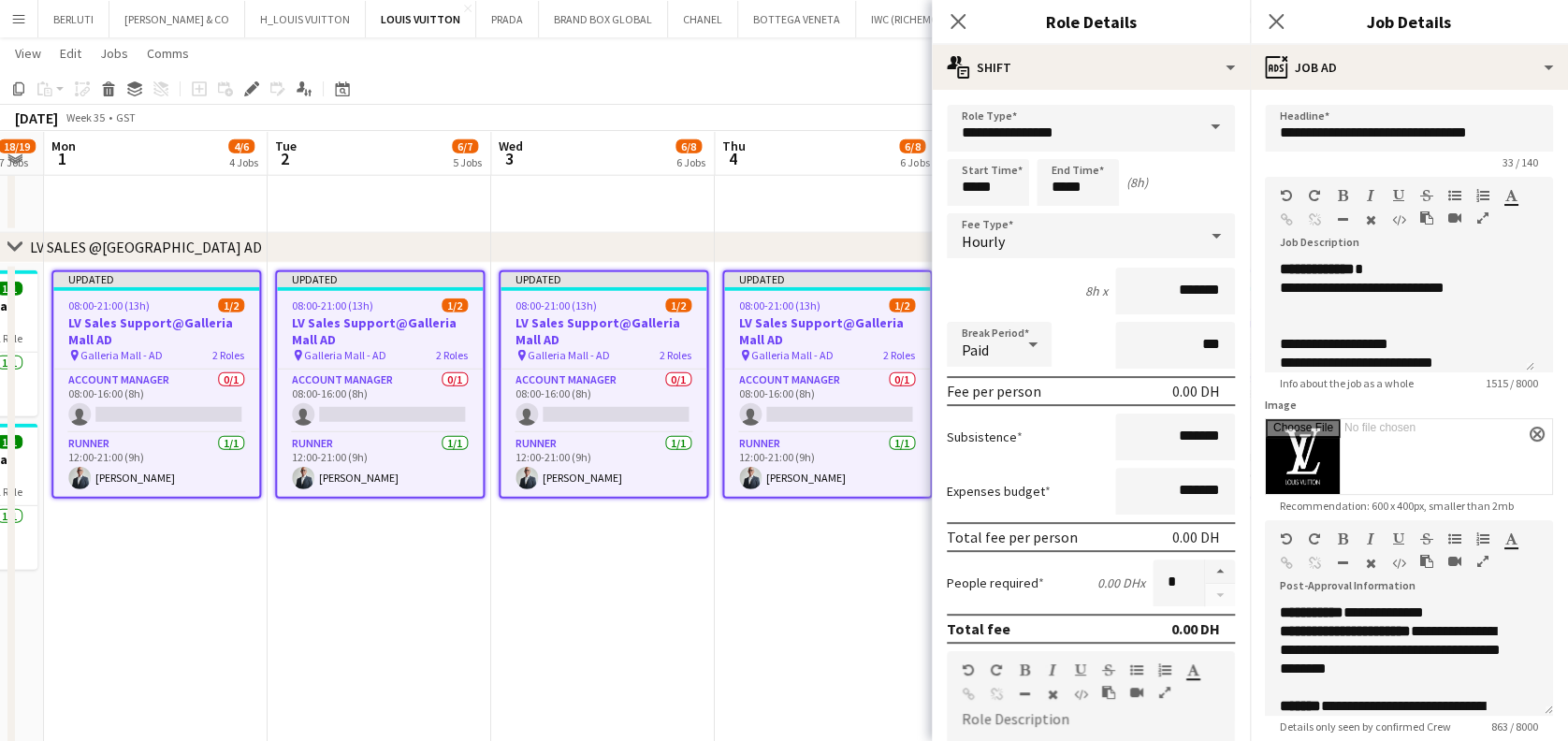
click at [521, 600] on app-date-cell "Updated 08:00-21:00 (13h) 1/2 LV Sales Support@Galleria Mall AD pin Galleria Ma…" at bounding box center [604, 513] width 224 height 502
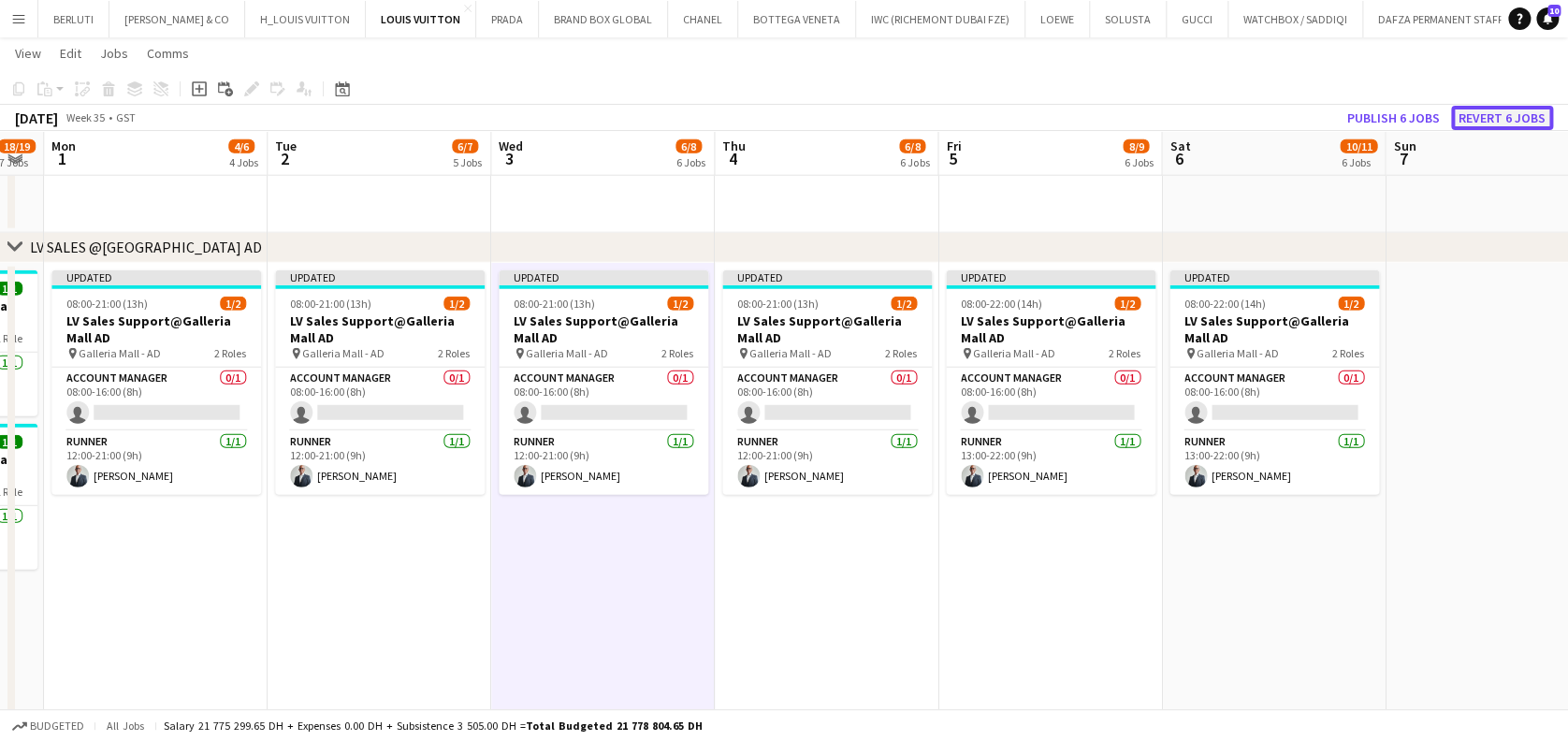
click at [1495, 113] on button "Revert 6 jobs" at bounding box center [1502, 118] width 102 height 25
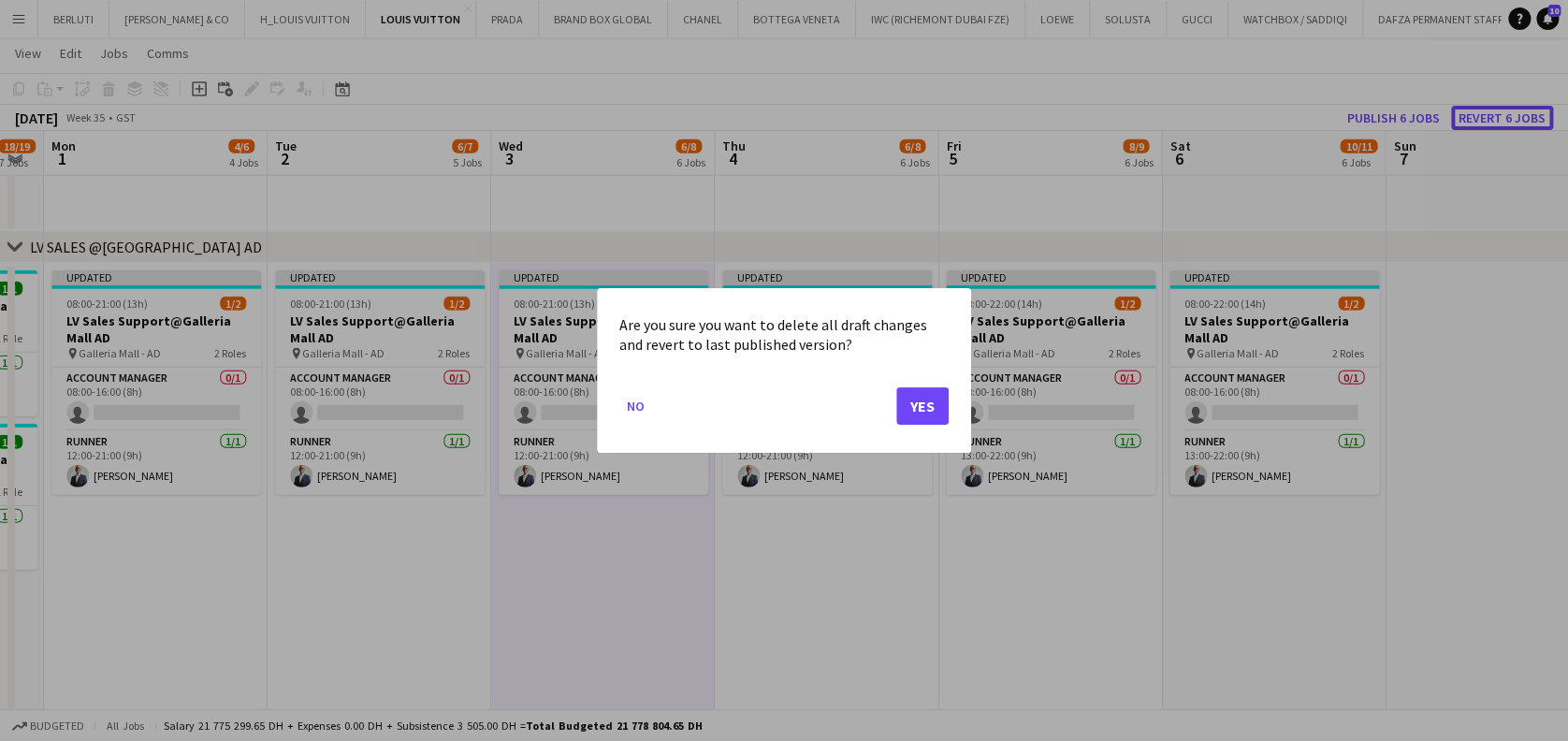
scroll to position [0, 0]
click at [921, 397] on button "Yes" at bounding box center [922, 406] width 53 height 38
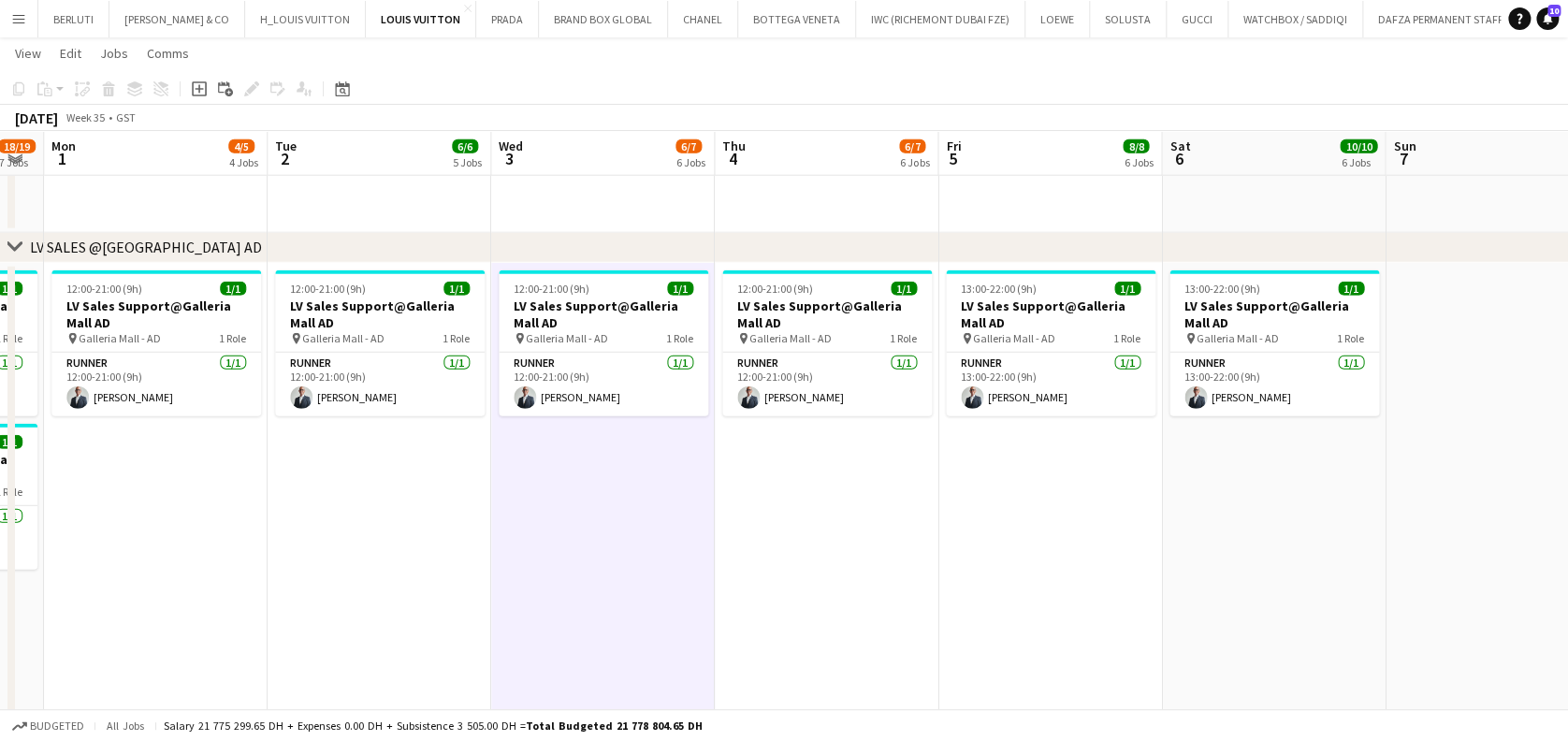
drag, startPoint x: 592, startPoint y: 422, endPoint x: 948, endPoint y: 422, distance: 356.0
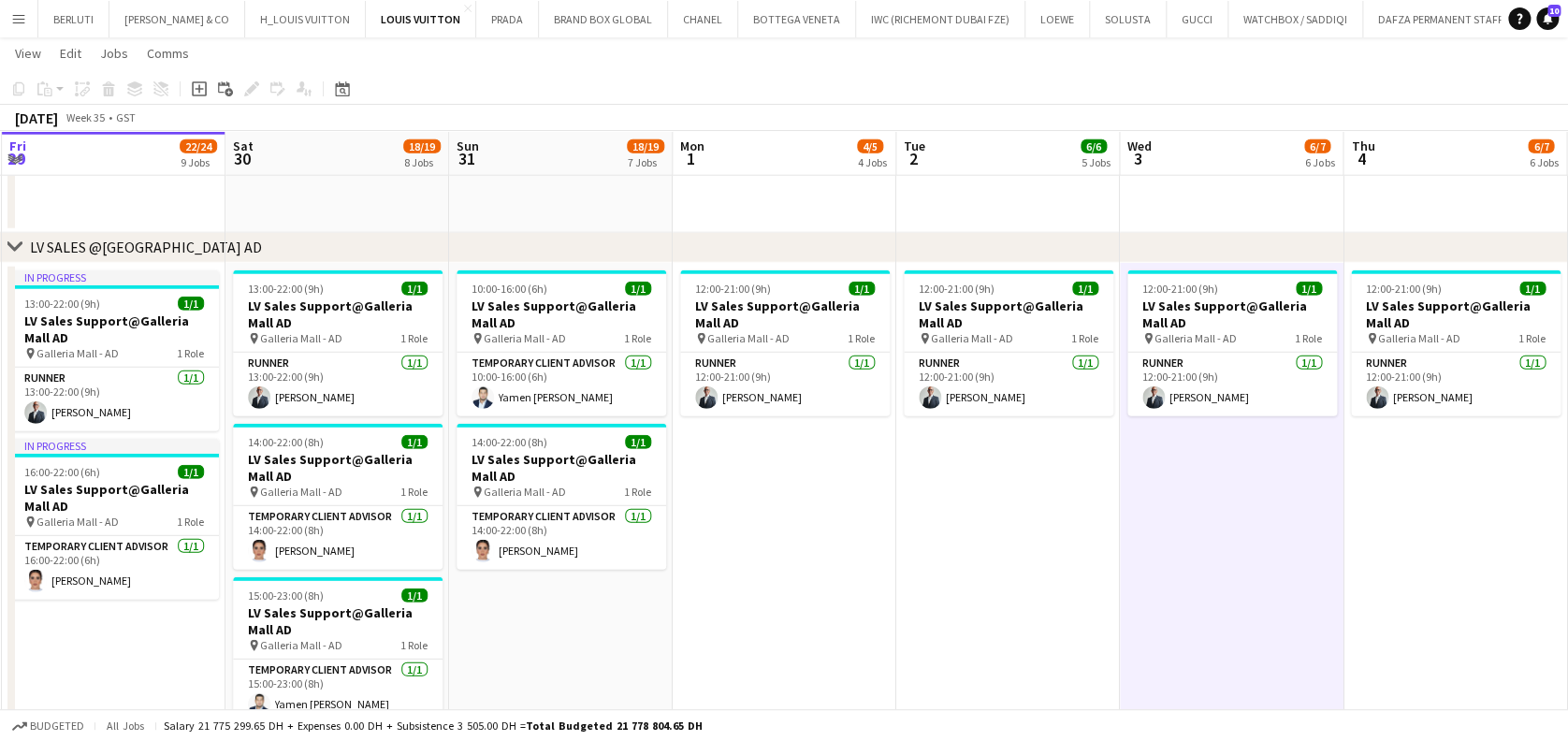
drag, startPoint x: 744, startPoint y: 486, endPoint x: 893, endPoint y: 452, distance: 152.8
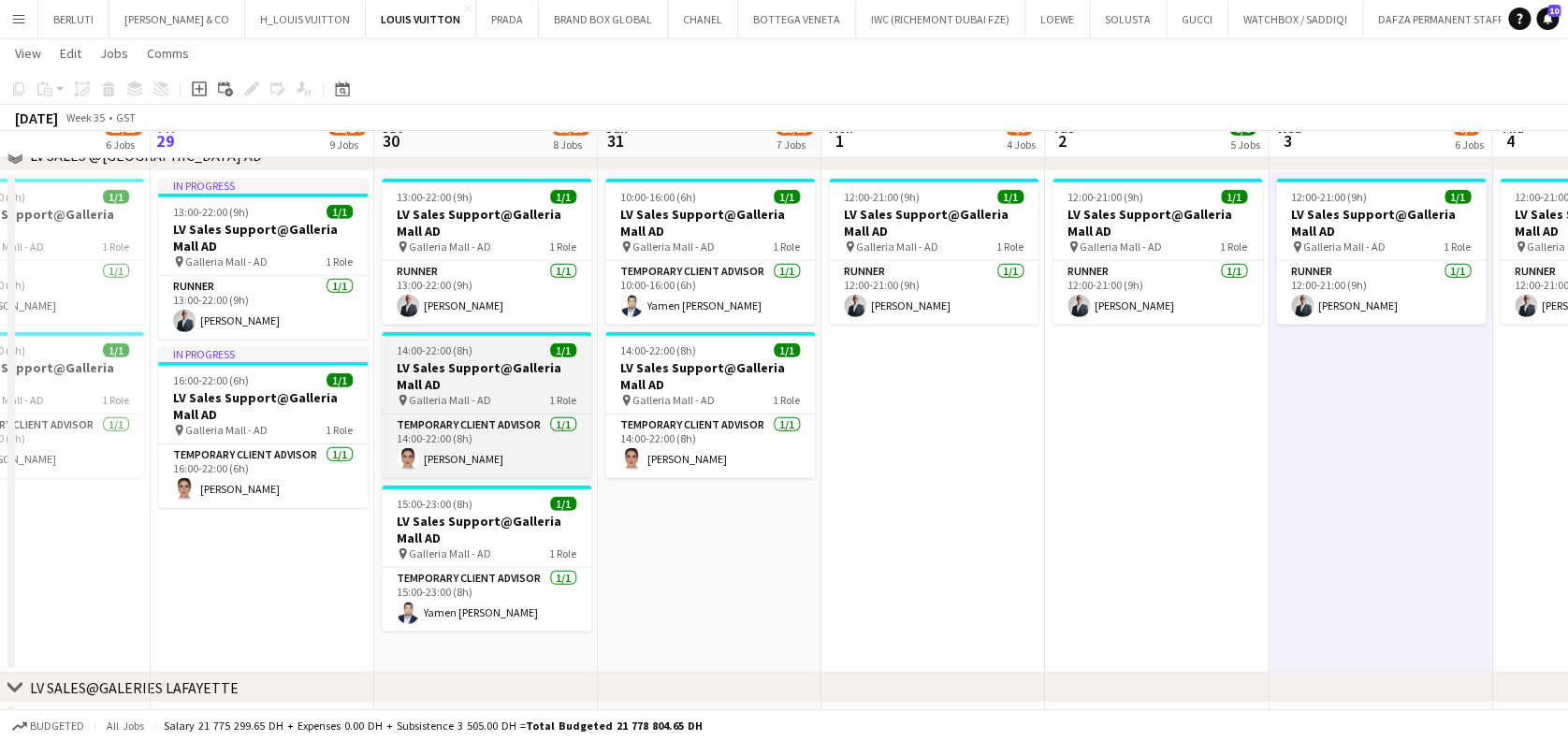
scroll to position [2493, 0]
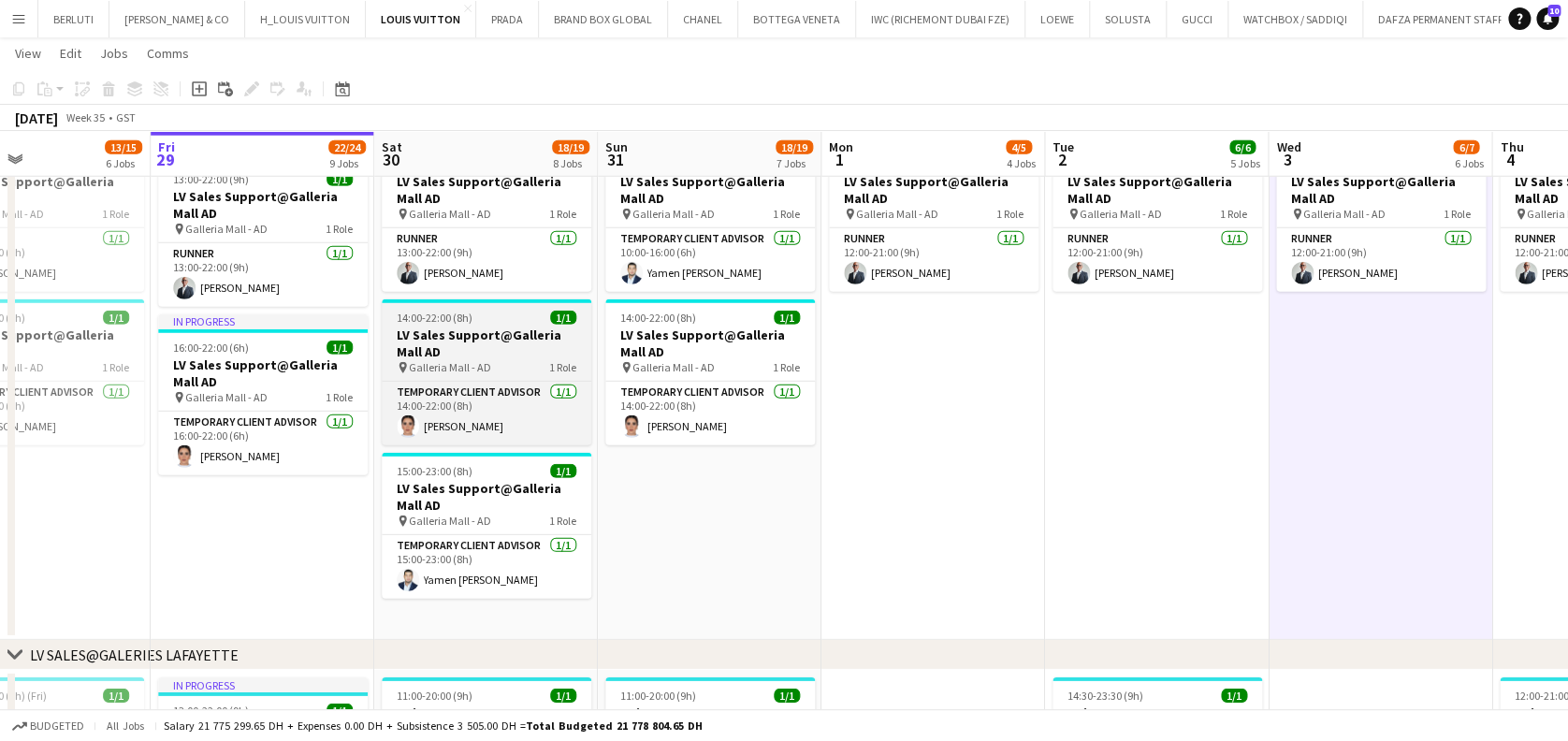
click at [453, 342] on h3 "LV Sales Support@Galleria Mall AD" at bounding box center [486, 344] width 209 height 34
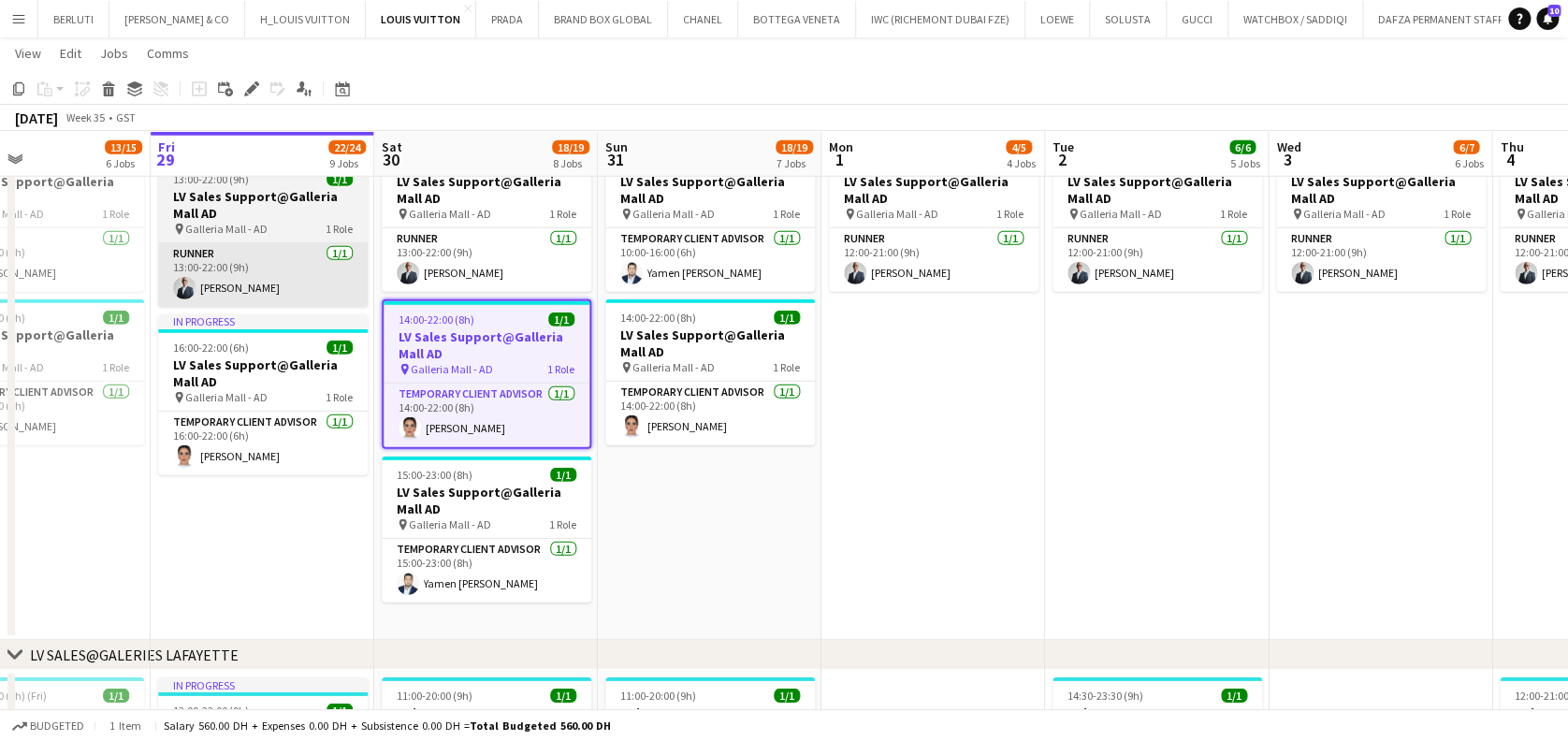
scroll to position [0, 518]
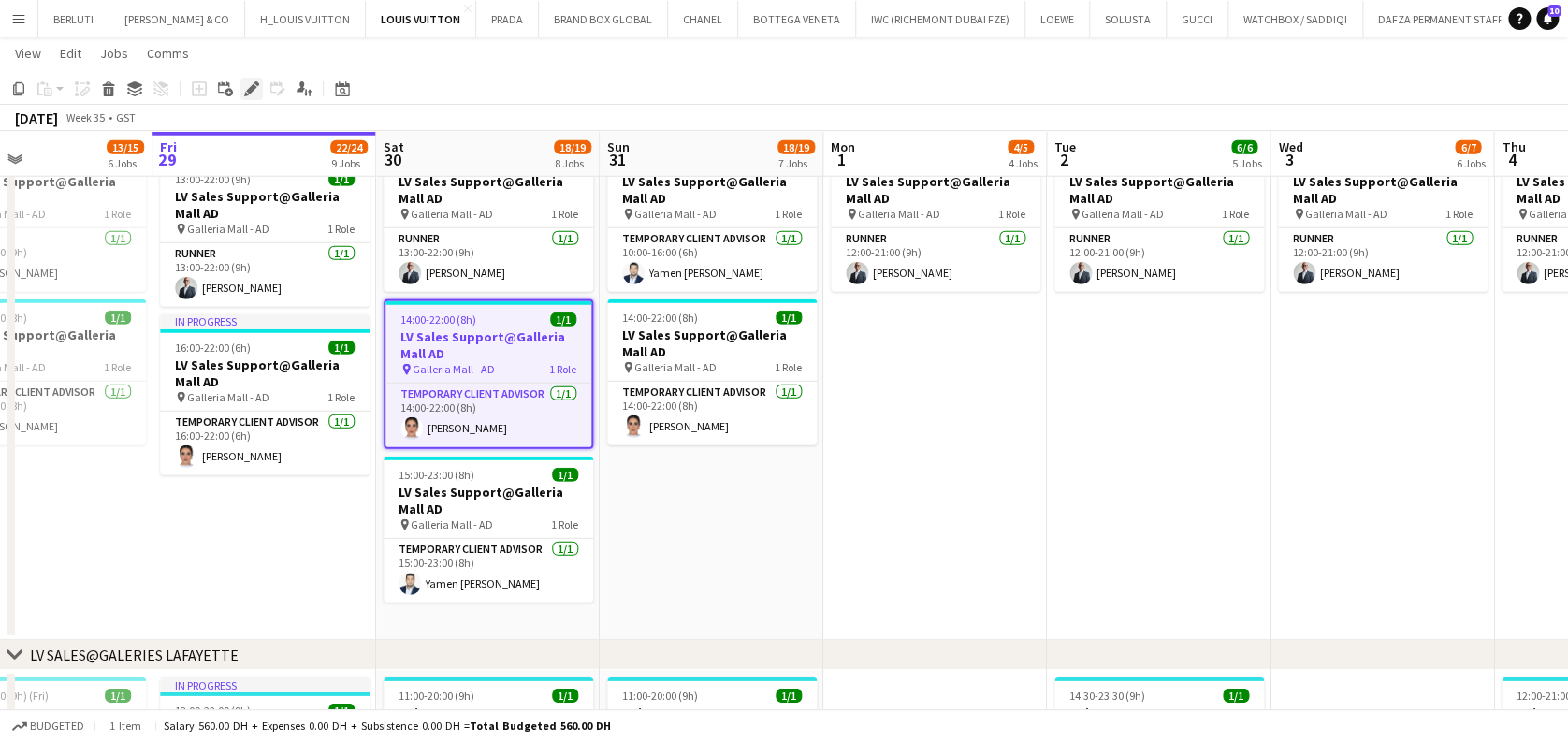
click at [256, 85] on icon at bounding box center [257, 83] width 5 height 5
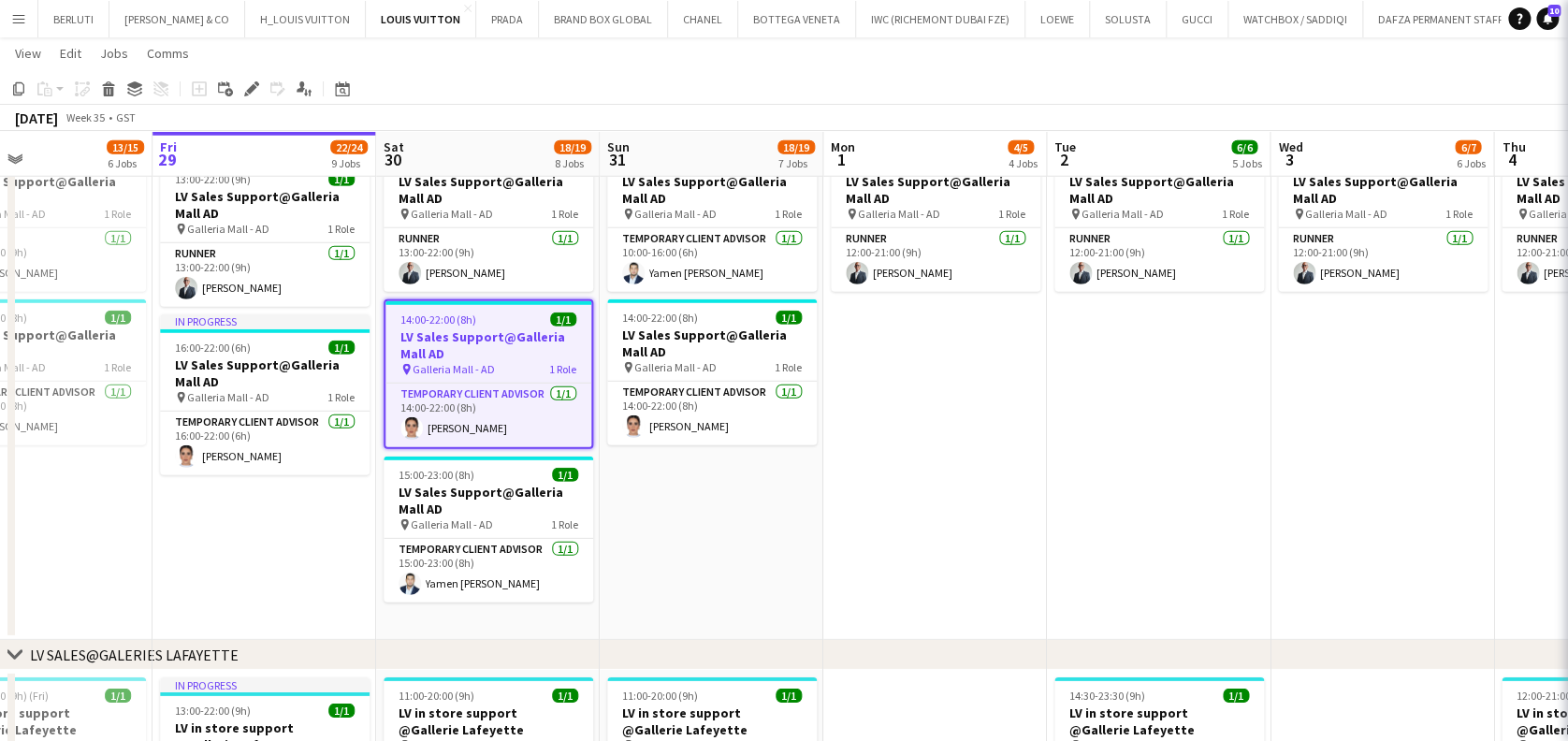
type input "**********"
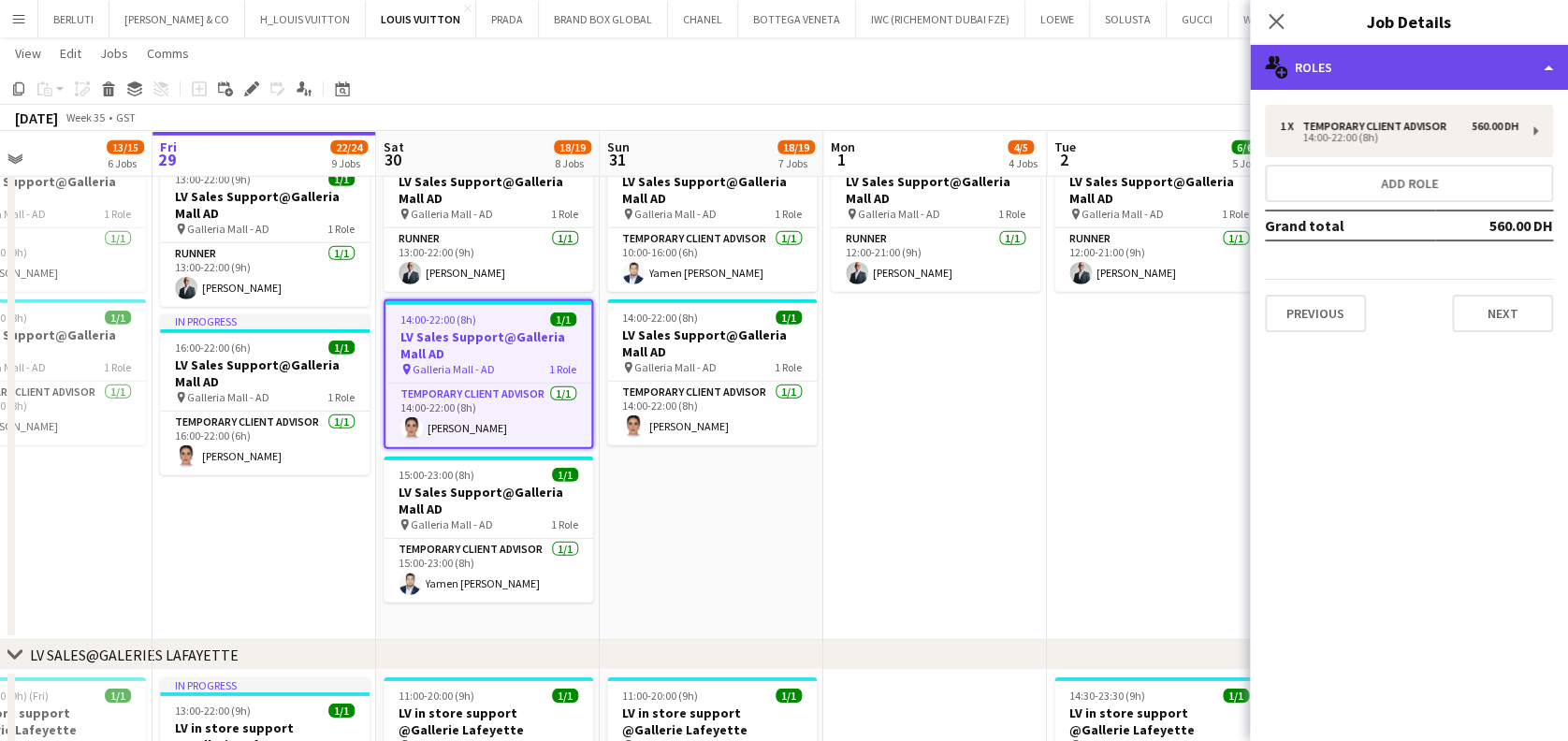
click at [1492, 61] on div "multiple-users-add Roles" at bounding box center [1408, 66] width 318 height 45
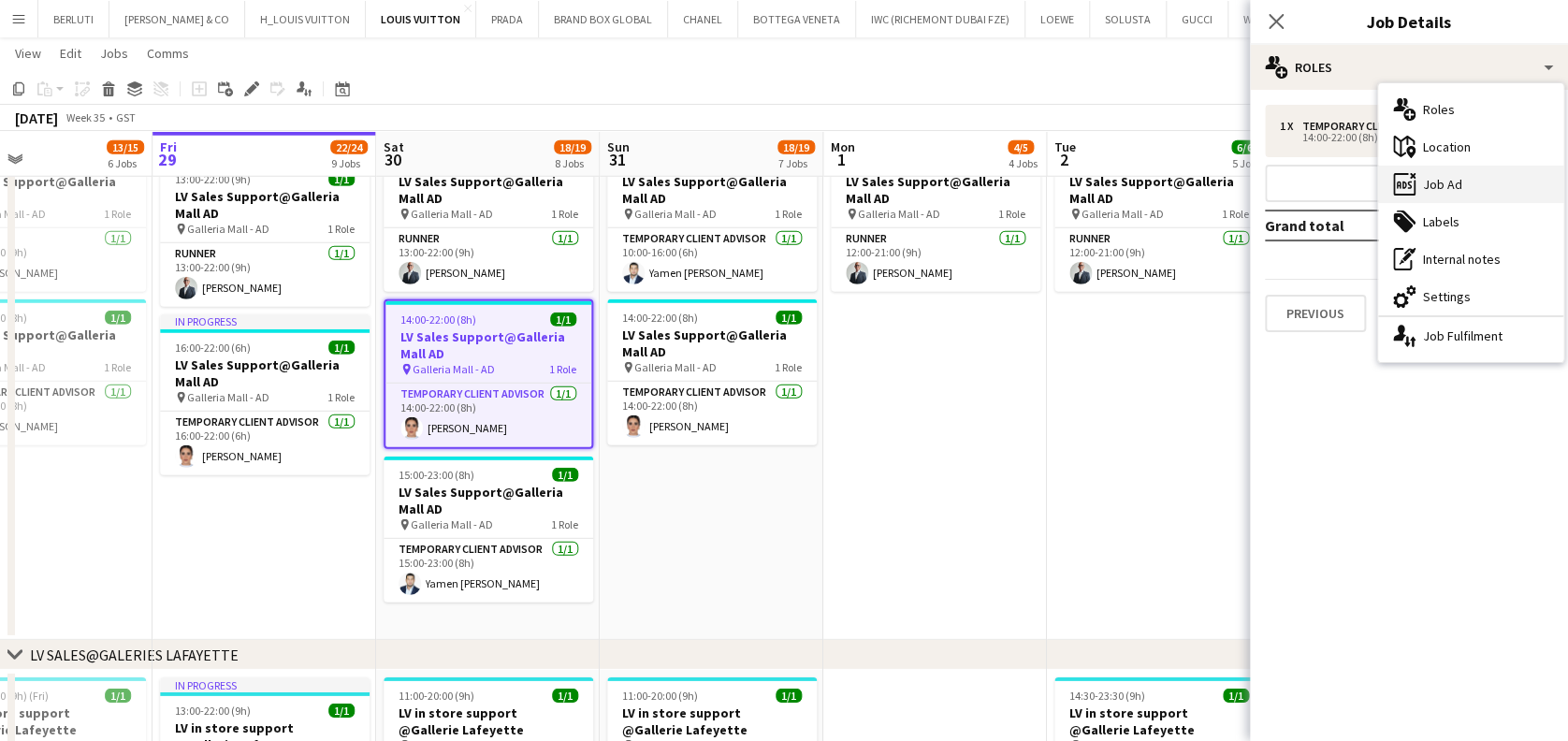
click at [1492, 194] on div "ads-window Job Ad" at bounding box center [1471, 184] width 185 height 38
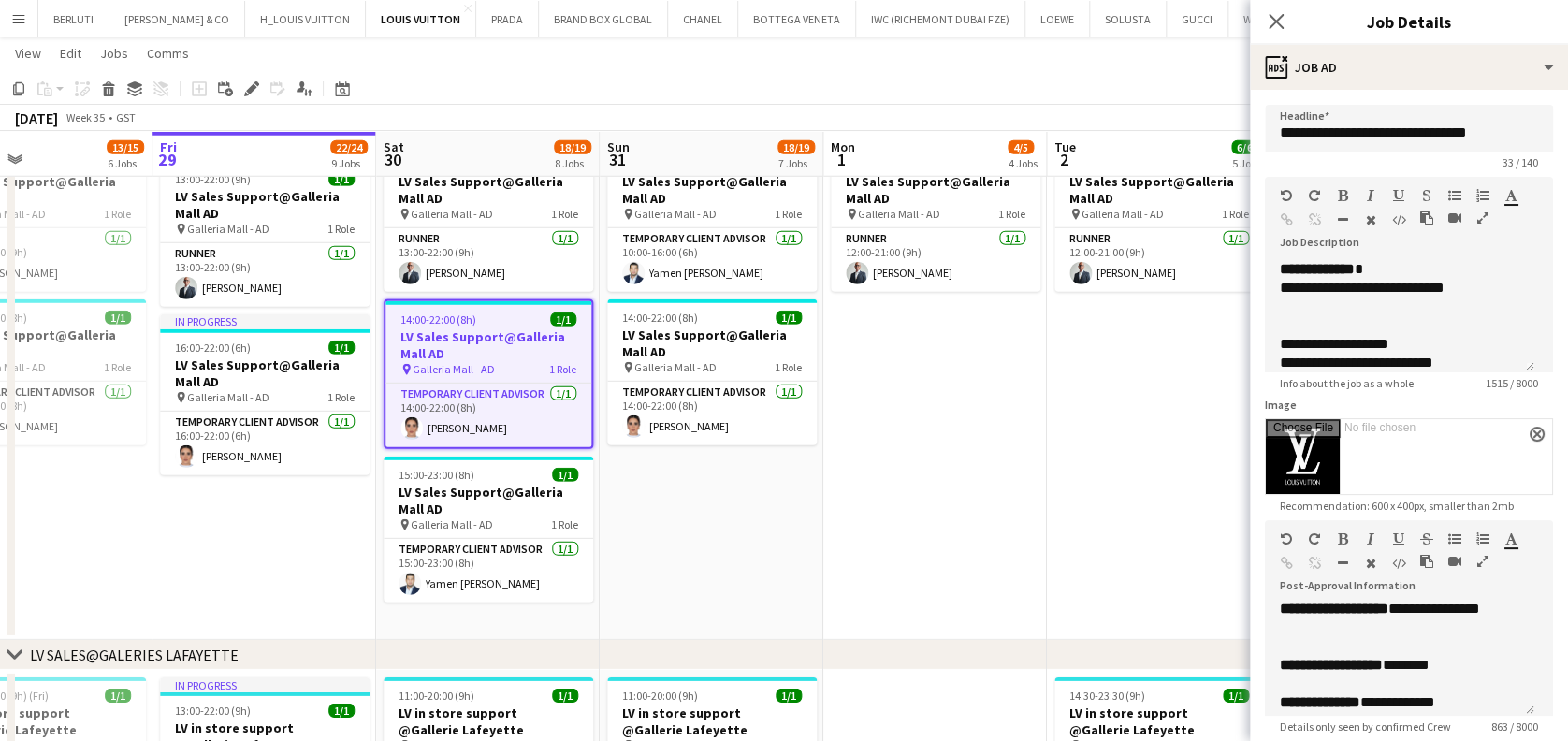
scroll to position [249, 0]
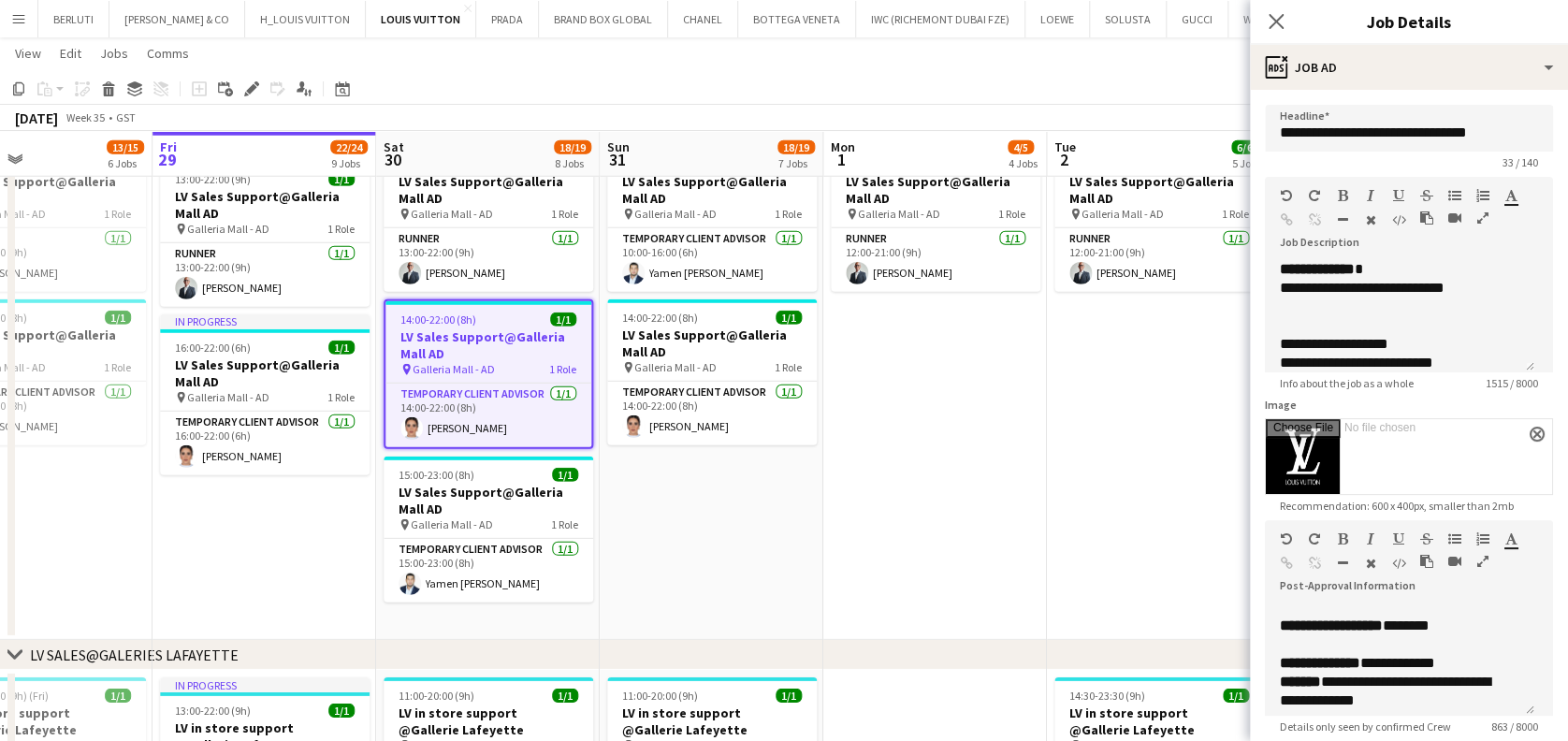
click at [1478, 560] on icon "button" at bounding box center [1483, 561] width 11 height 13
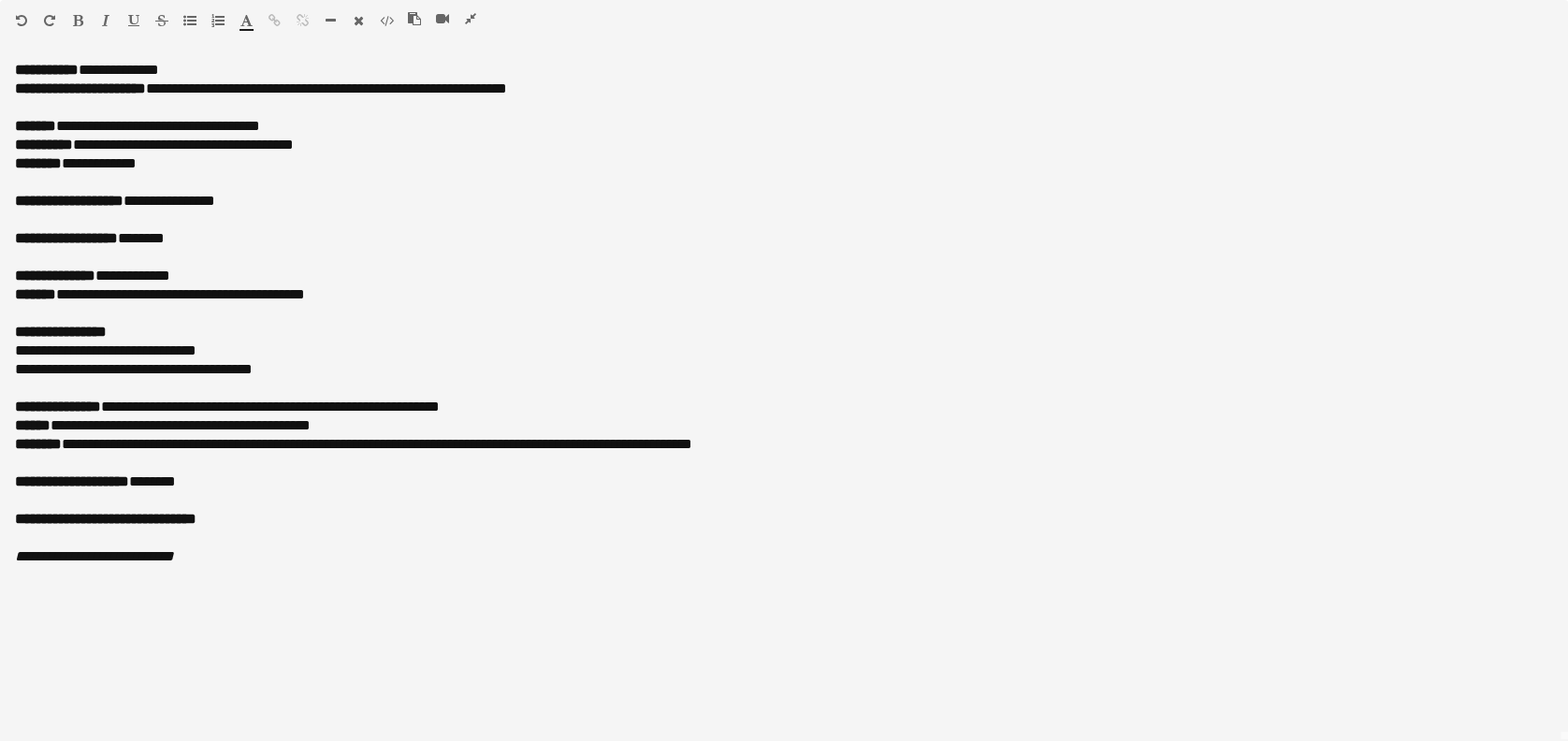
click at [476, 17] on icon "button" at bounding box center [470, 18] width 11 height 13
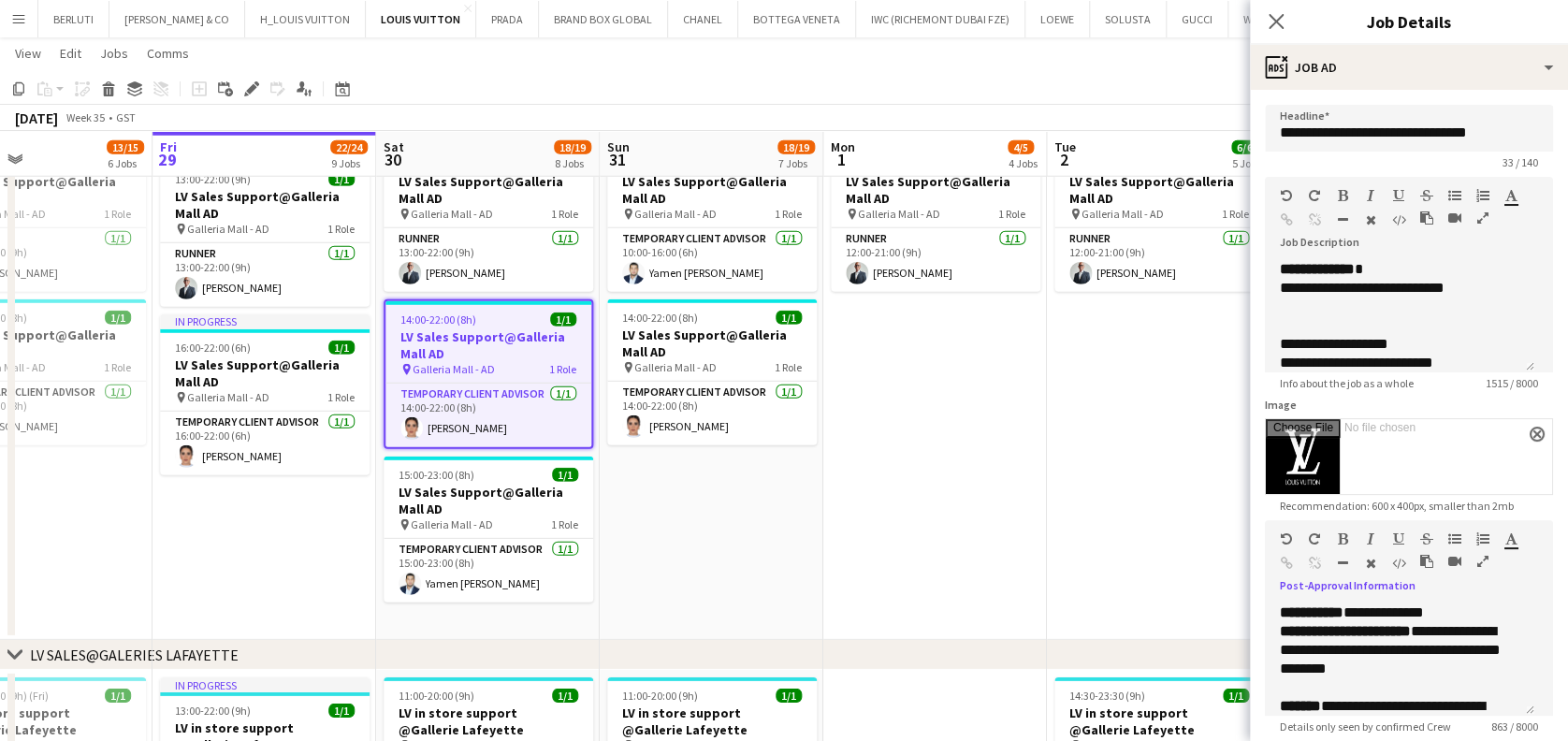
click at [933, 487] on app-date-cell "12:00-21:00 (9h) 1/1 LV Sales Support@Galleria Mall AD pin Galleria Mall - AD 1…" at bounding box center [936, 389] width 224 height 502
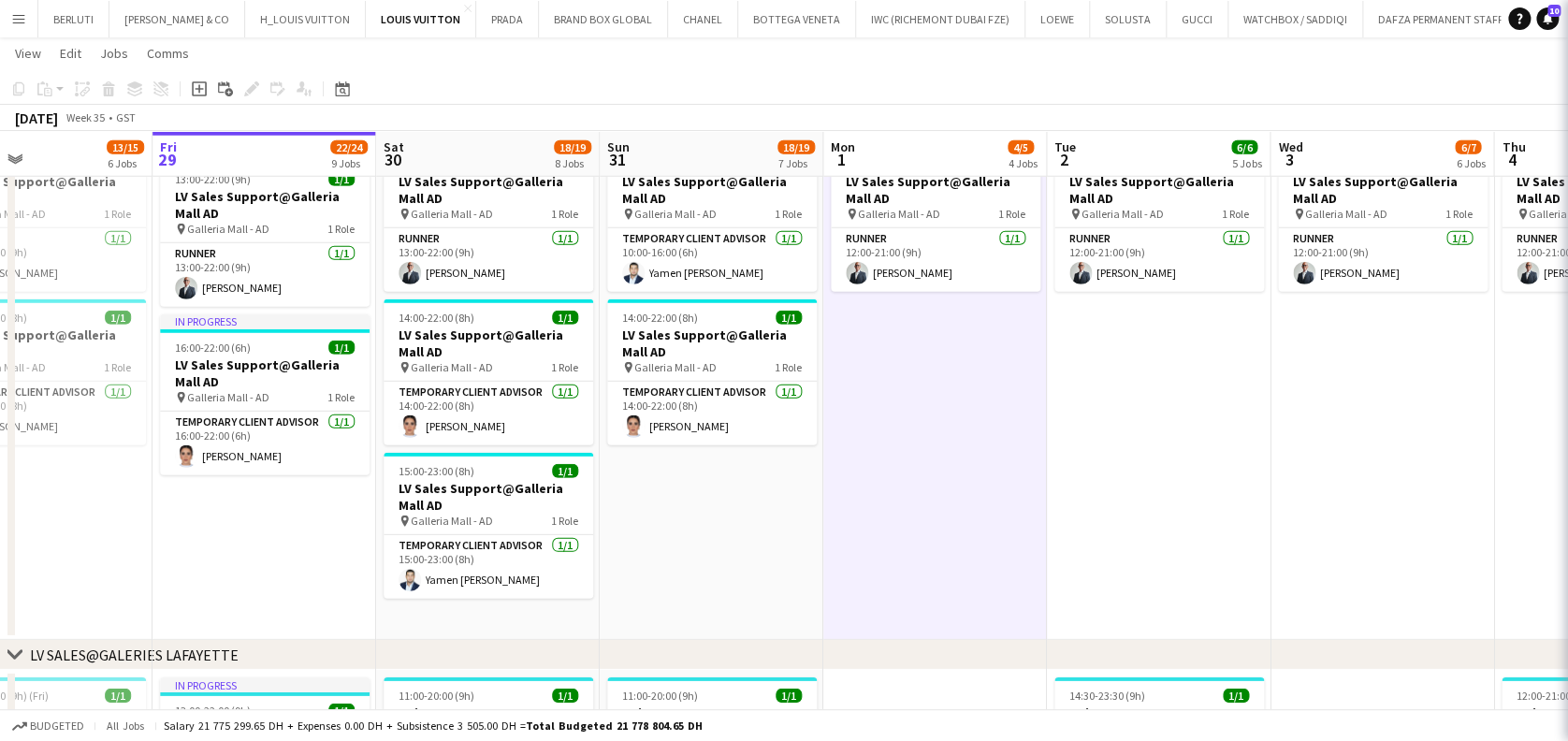
drag, startPoint x: 754, startPoint y: 440, endPoint x: 704, endPoint y: 448, distance: 50.6
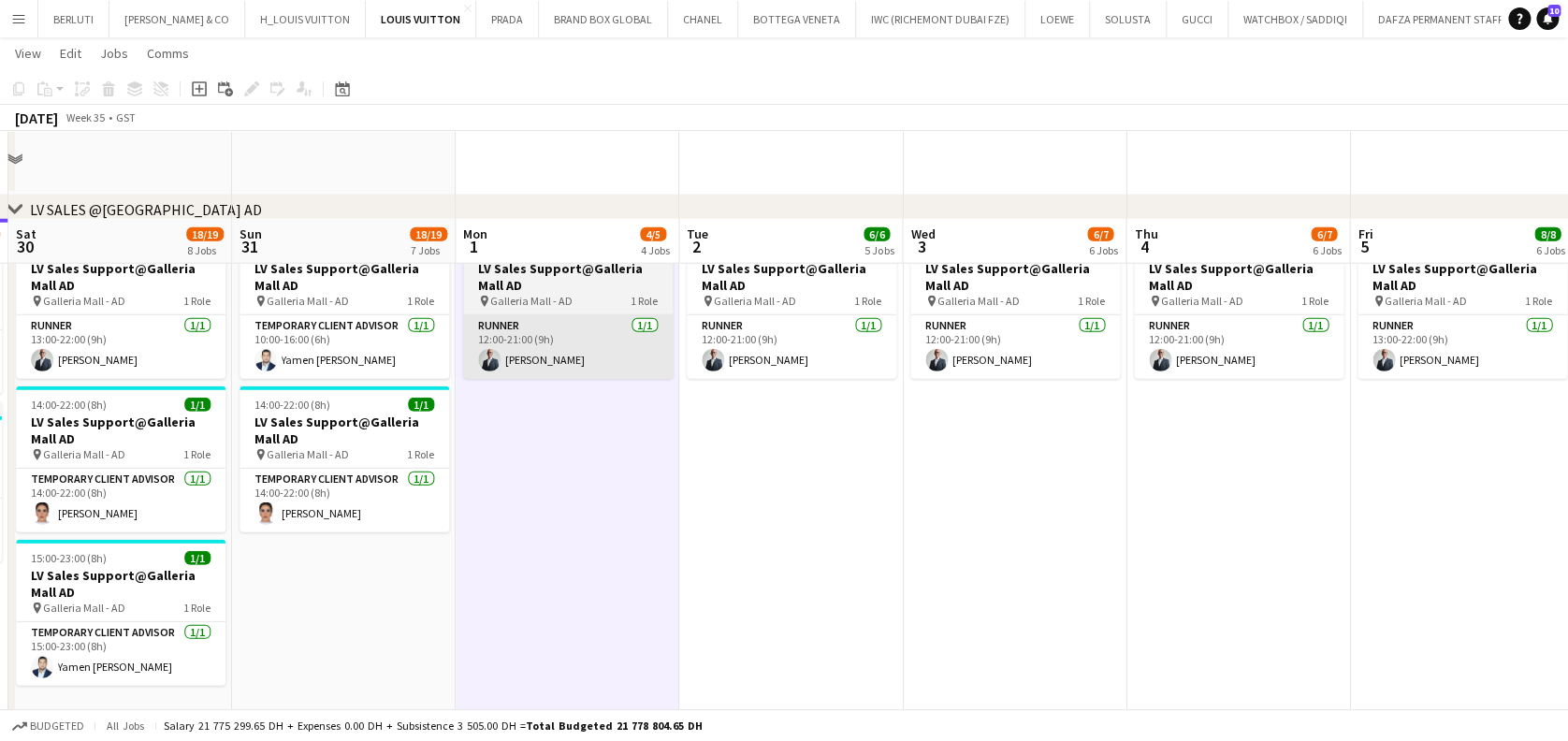
scroll to position [2369, 0]
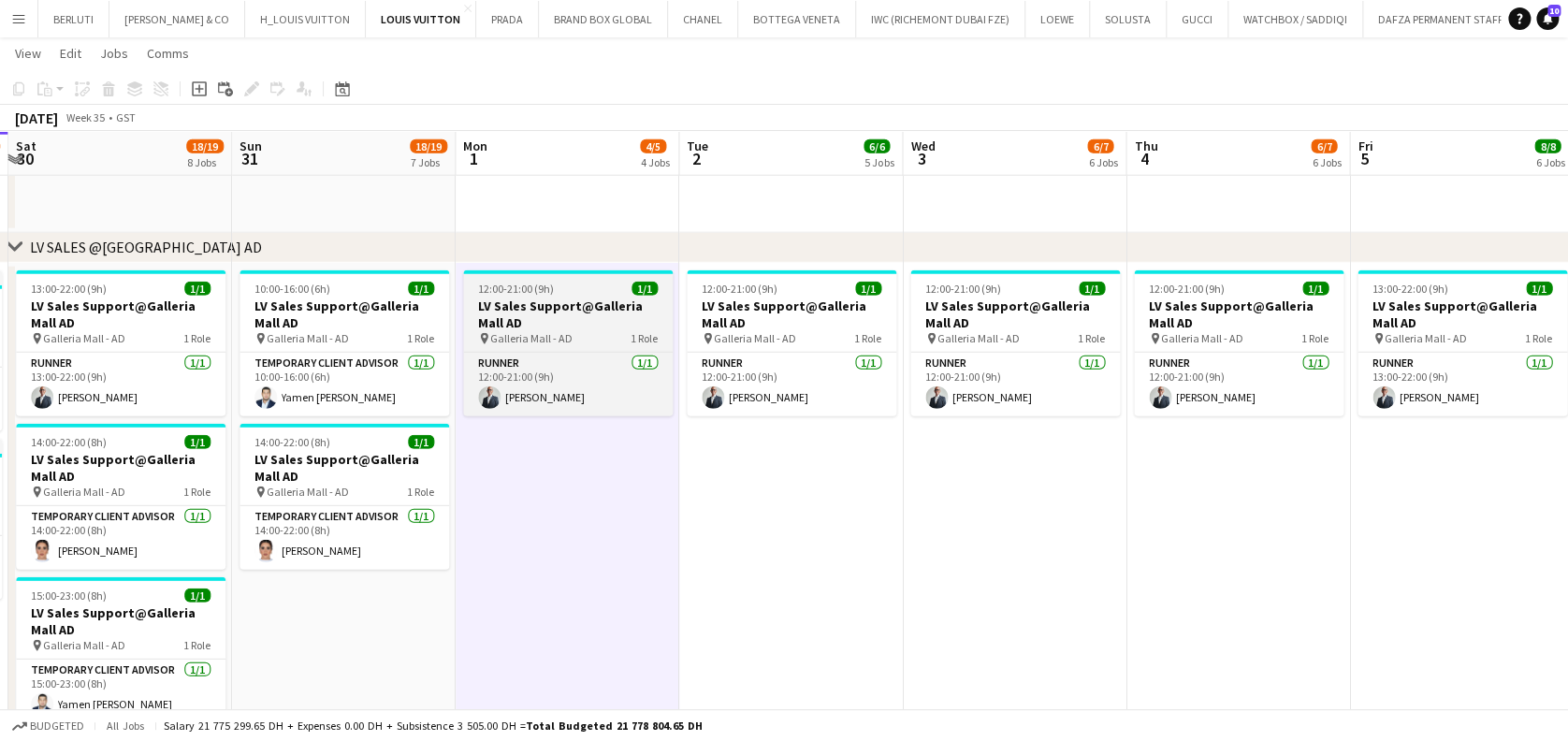
click at [574, 332] on div "pin Galleria Mall - AD 1 Role" at bounding box center [567, 338] width 209 height 15
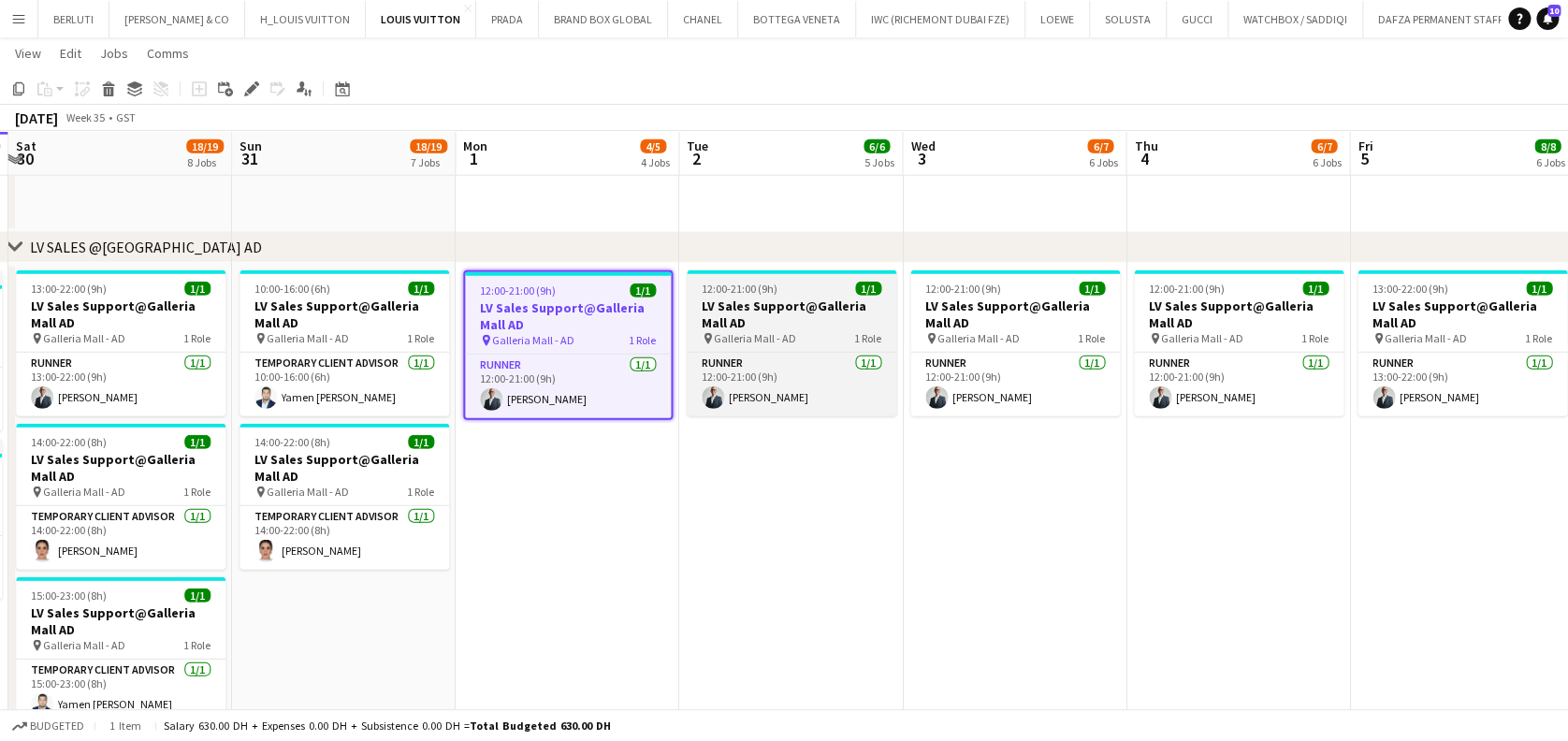
click at [737, 293] on span "12:00-21:00 (9h)" at bounding box center [739, 288] width 75 height 14
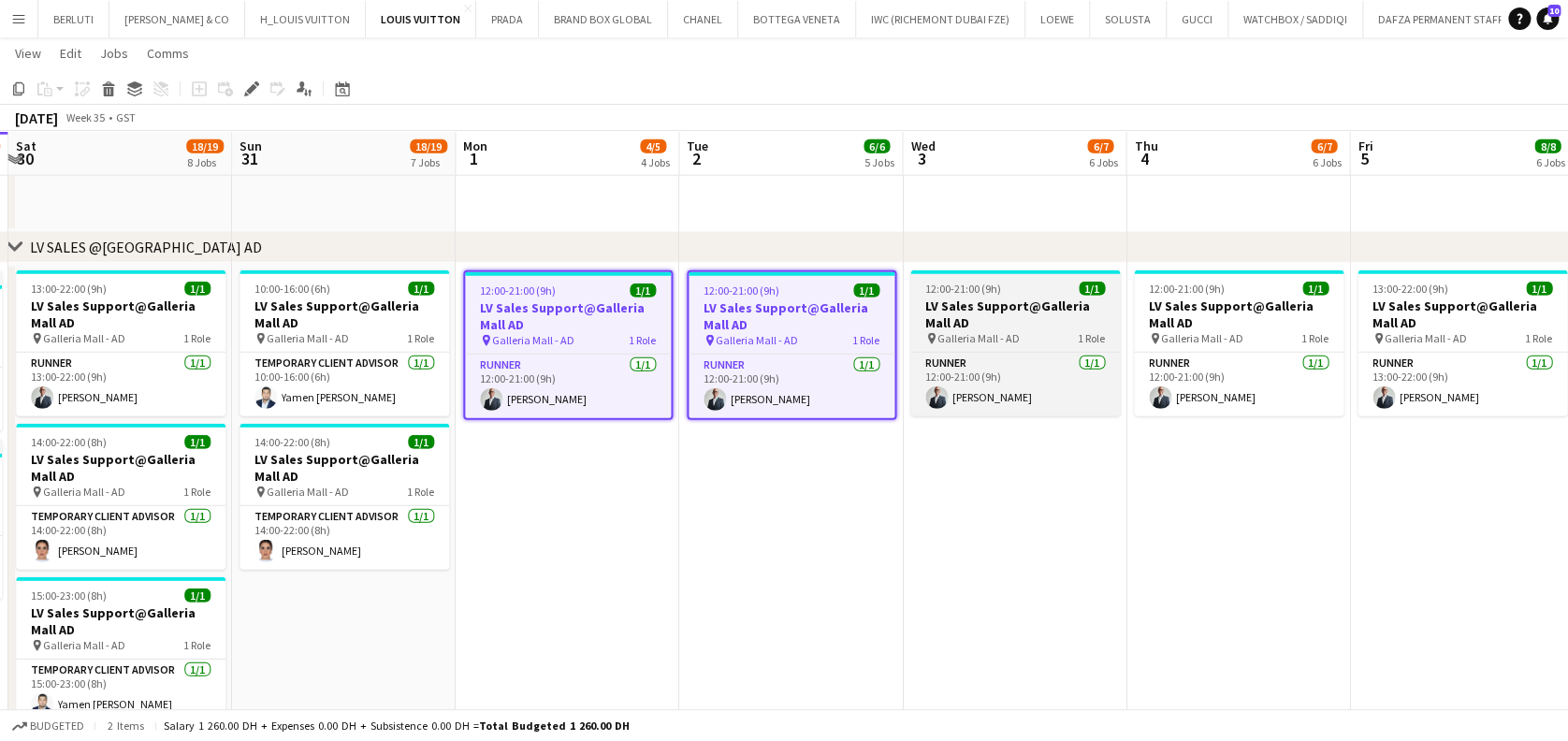
click at [1045, 311] on h3 "LV Sales Support@Galleria Mall AD" at bounding box center [1015, 314] width 209 height 34
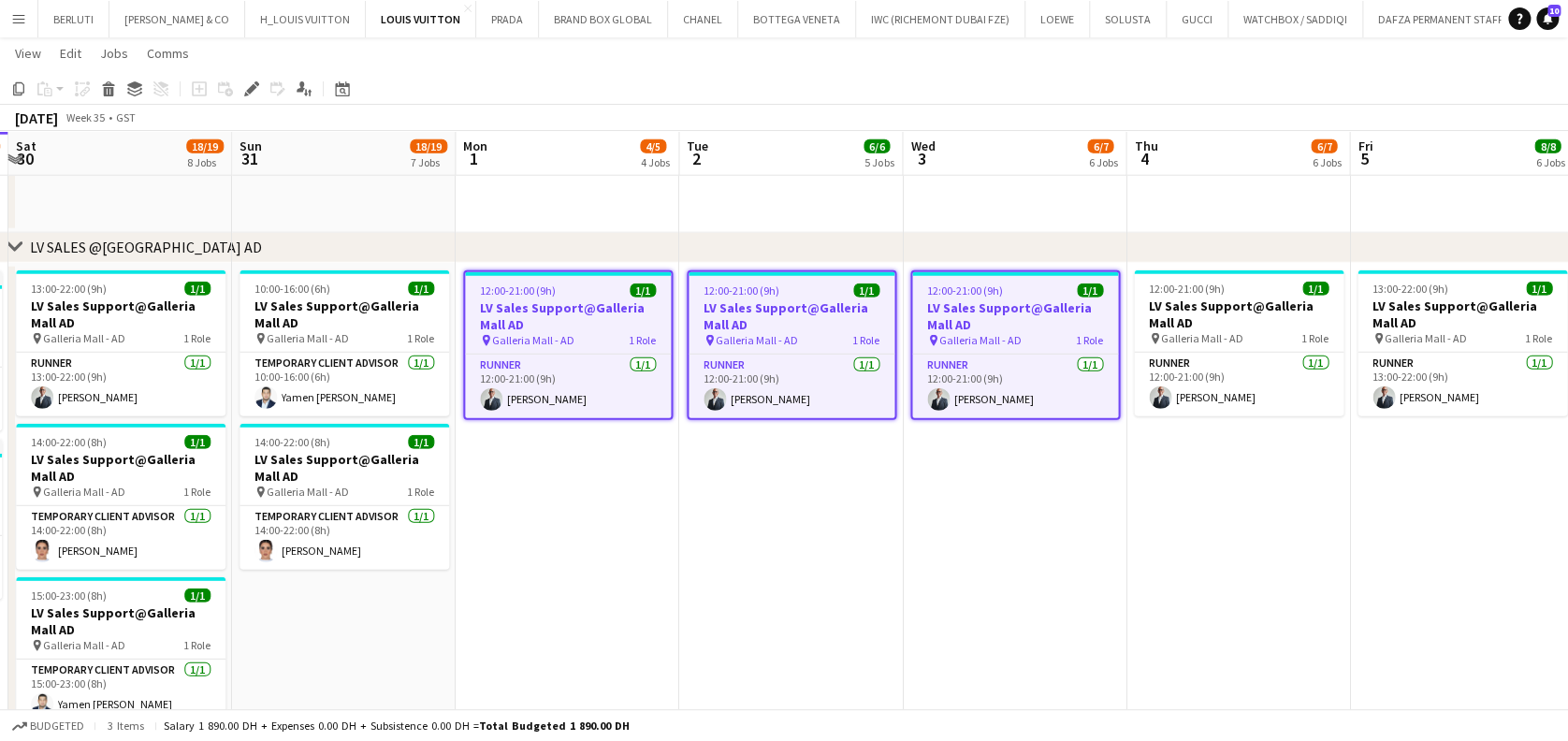
click at [1220, 303] on h3 "LV Sales Support@Galleria Mall AD" at bounding box center [1238, 314] width 209 height 34
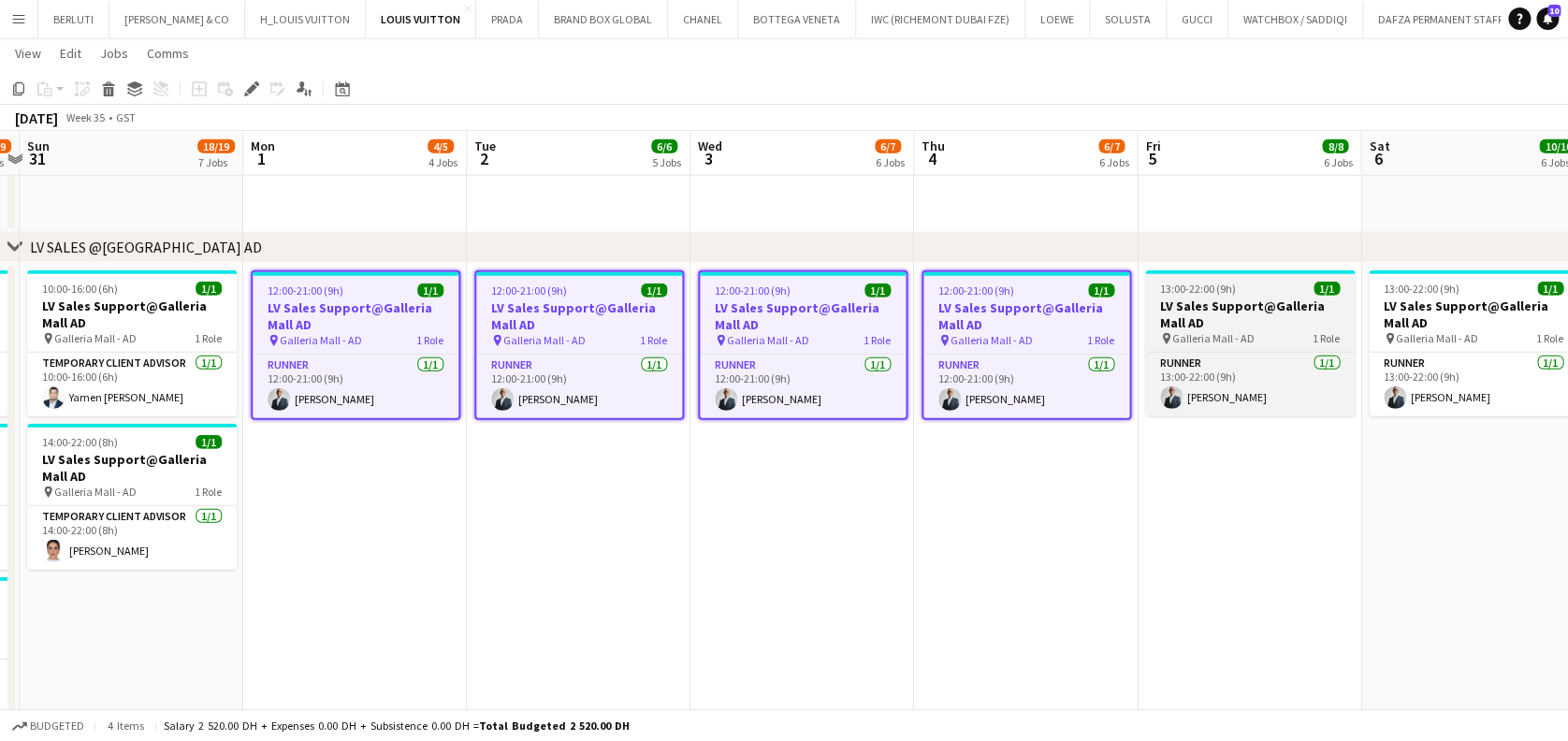
click at [1288, 331] on div "pin Galleria Mall - AD 1 Role" at bounding box center [1250, 338] width 209 height 15
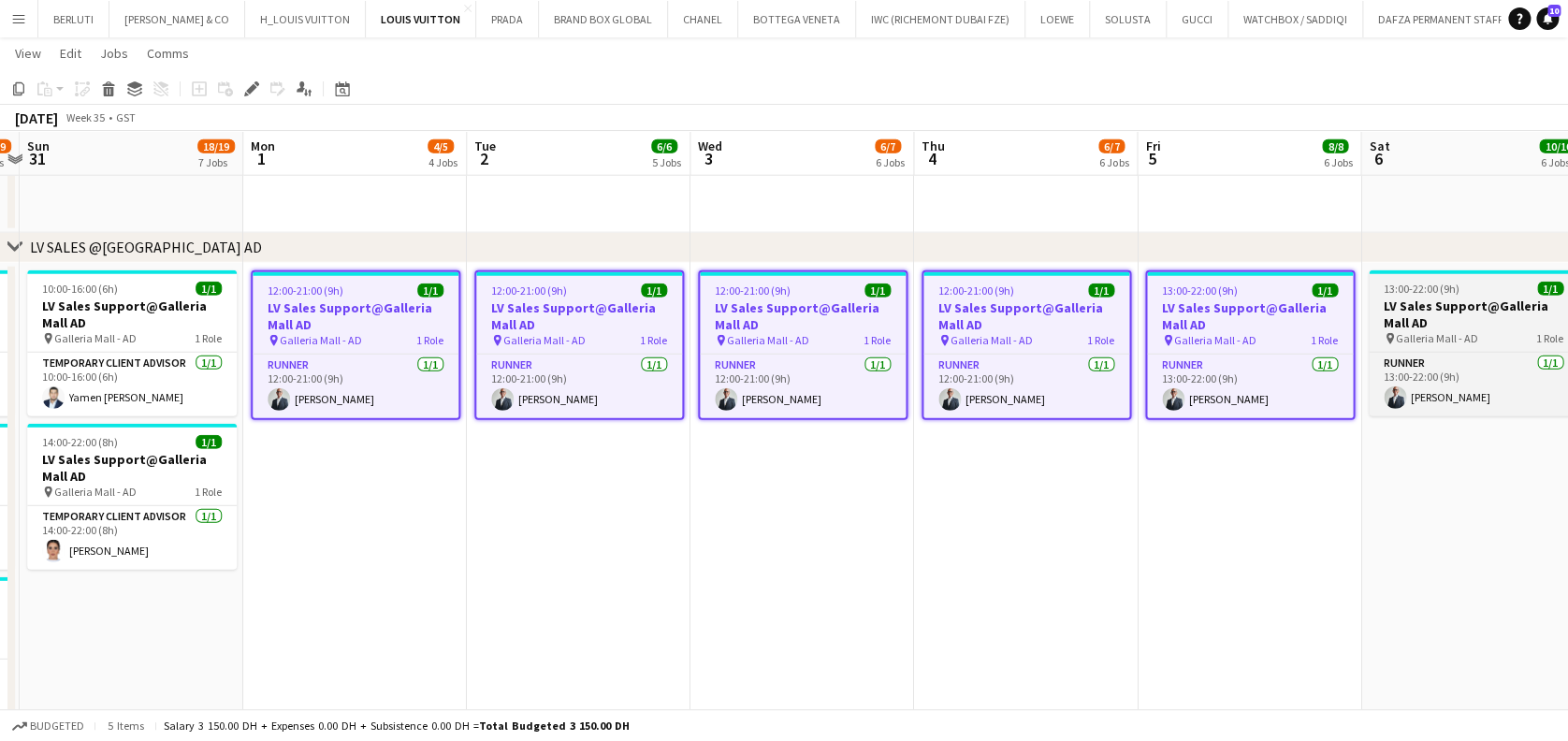
click at [1452, 318] on h3 "LV Sales Support@Galleria Mall AD" at bounding box center [1473, 314] width 209 height 34
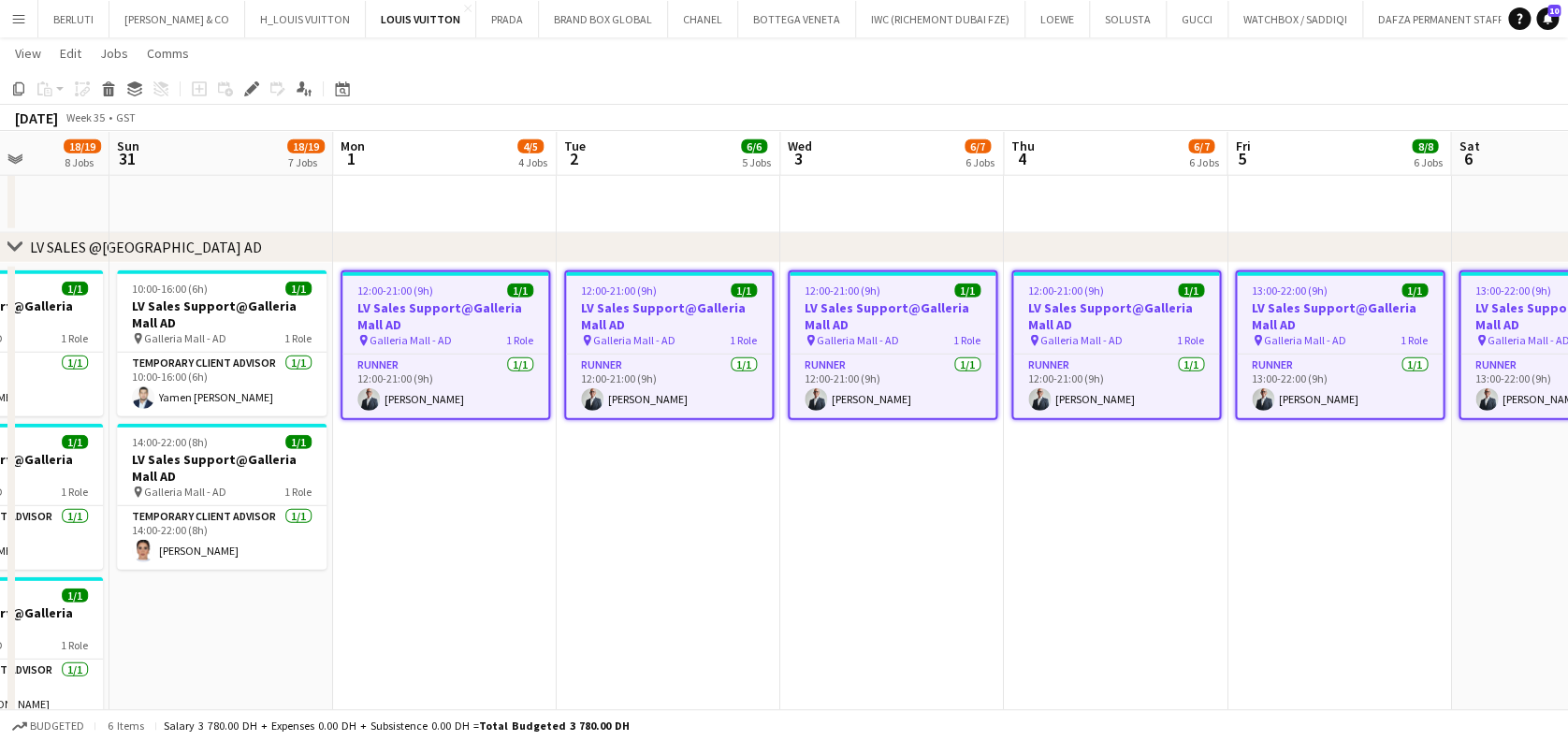
drag, startPoint x: 1310, startPoint y: 350, endPoint x: 1095, endPoint y: 368, distance: 215.8
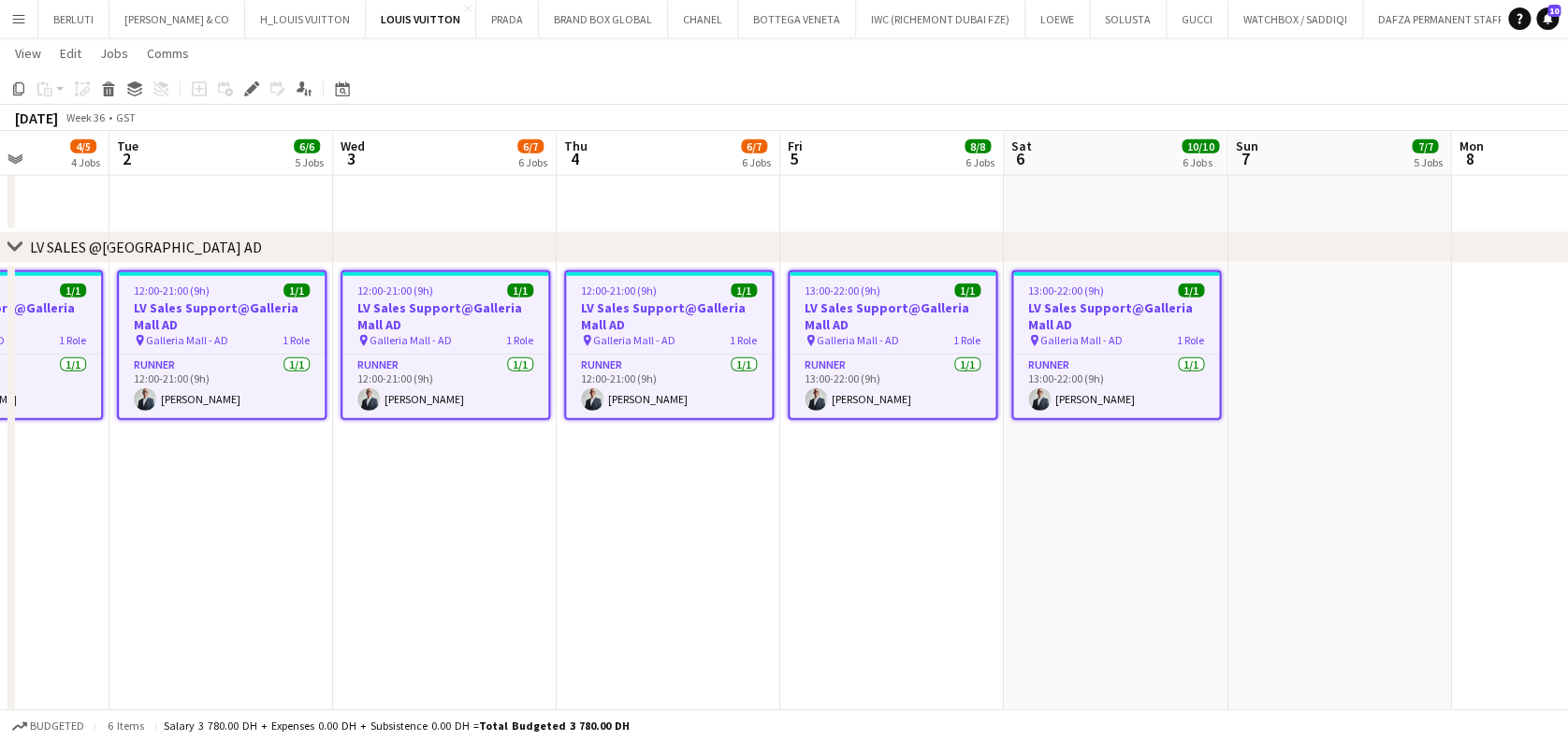
scroll to position [0, 562]
click at [245, 85] on icon "Edit" at bounding box center [251, 88] width 15 height 15
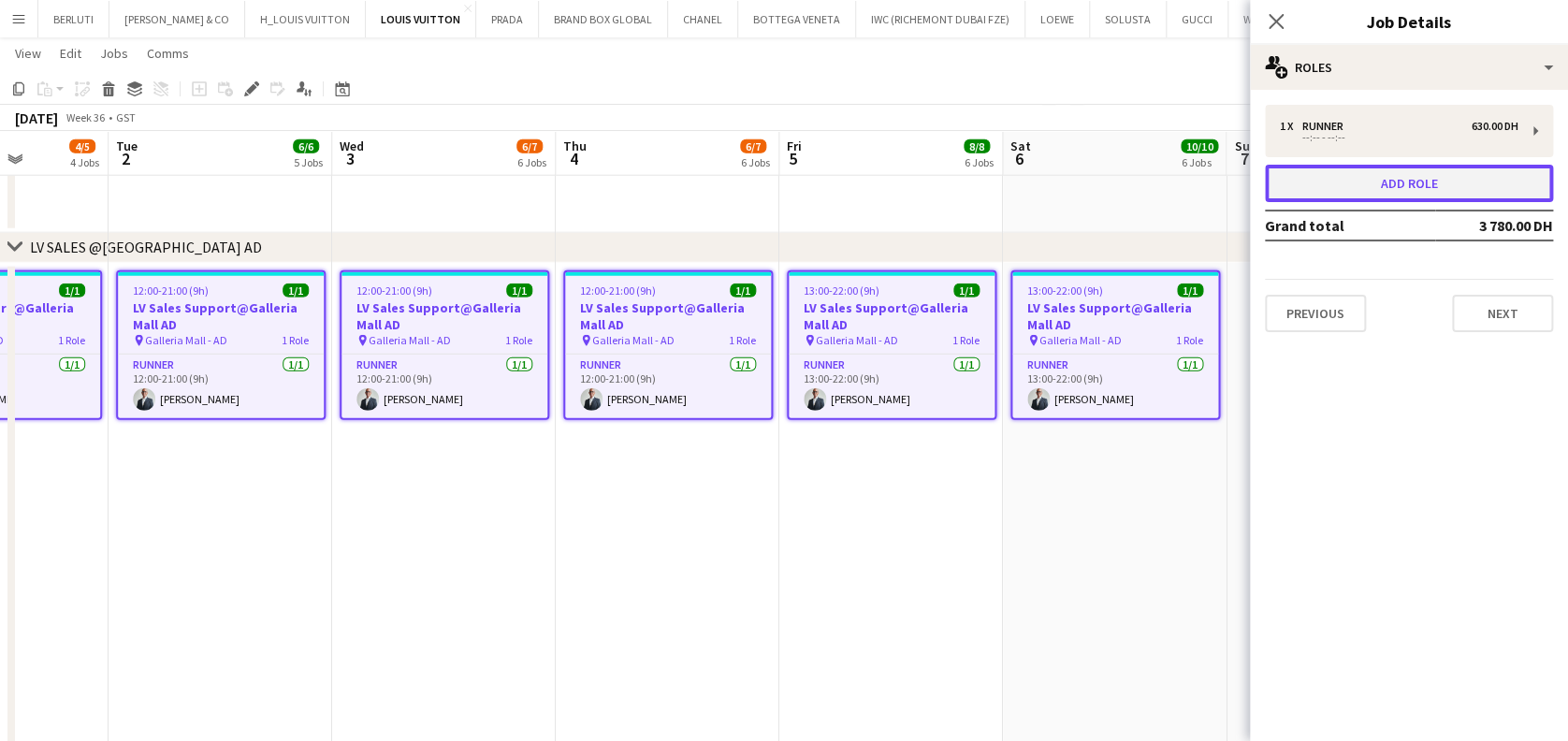
click at [1371, 172] on button "Add role" at bounding box center [1408, 183] width 288 height 38
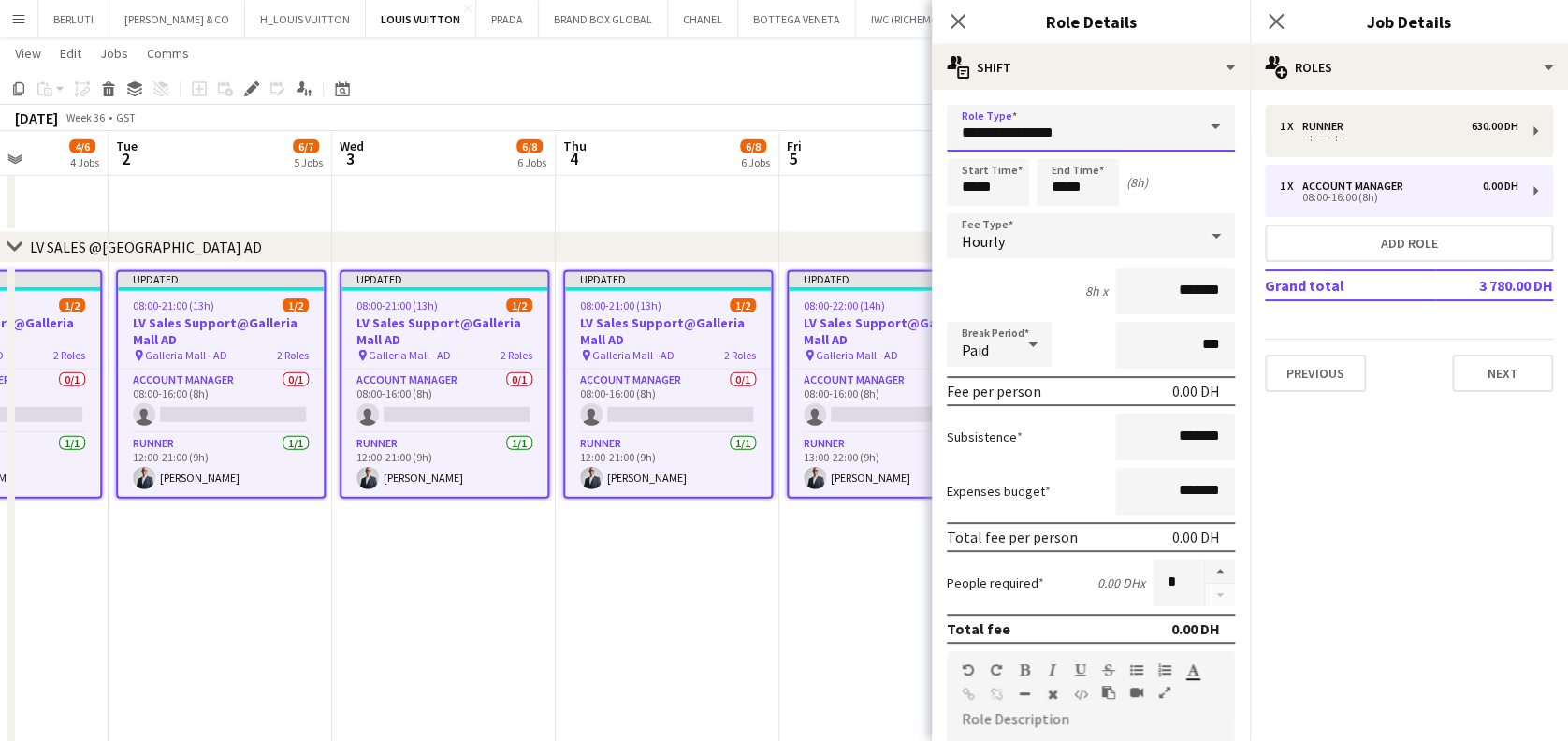
drag, startPoint x: 1097, startPoint y: 124, endPoint x: 756, endPoint y: 152, distance: 342.1
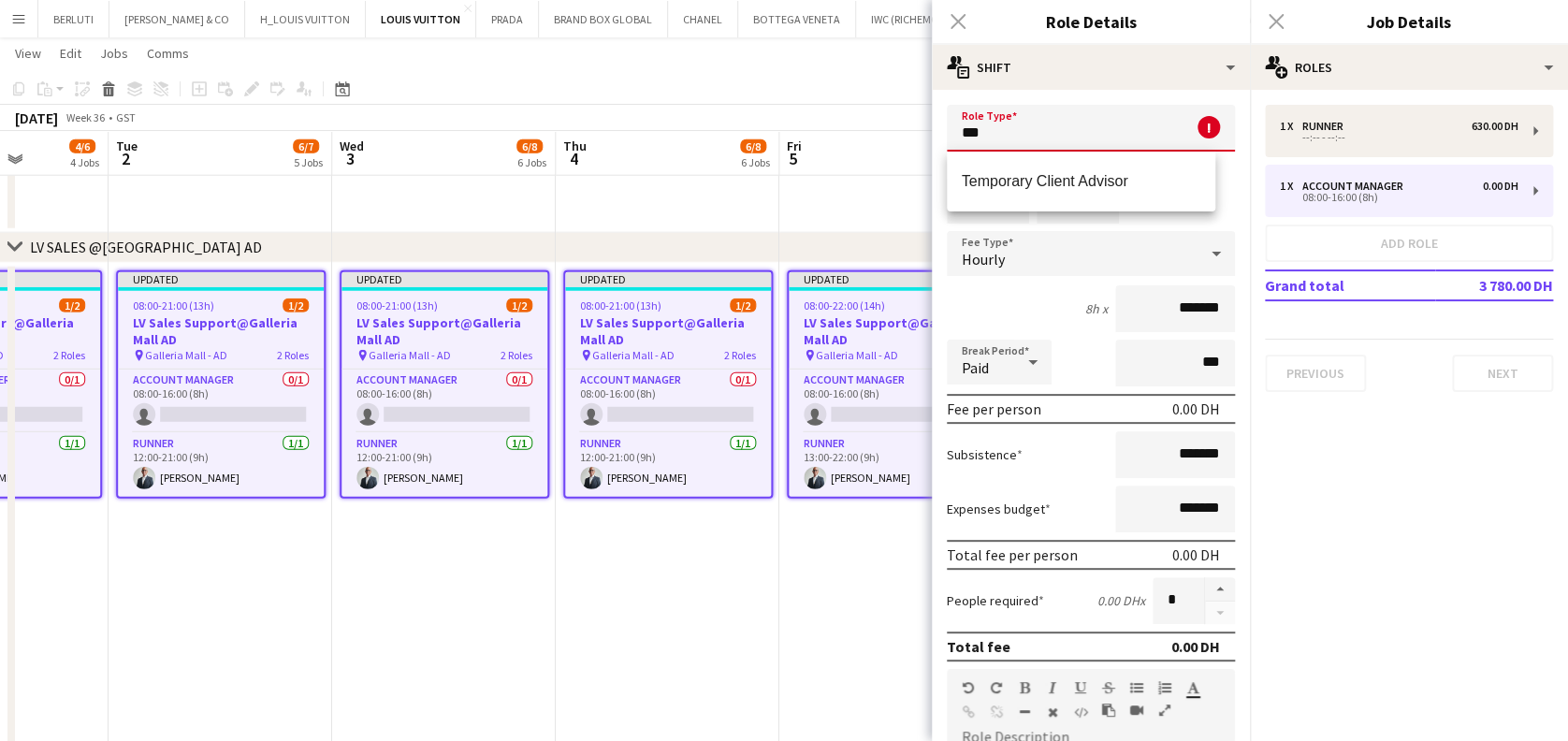
click at [1065, 192] on mat-option "Temporary Client Advisor" at bounding box center [1081, 181] width 270 height 45
type input "**********"
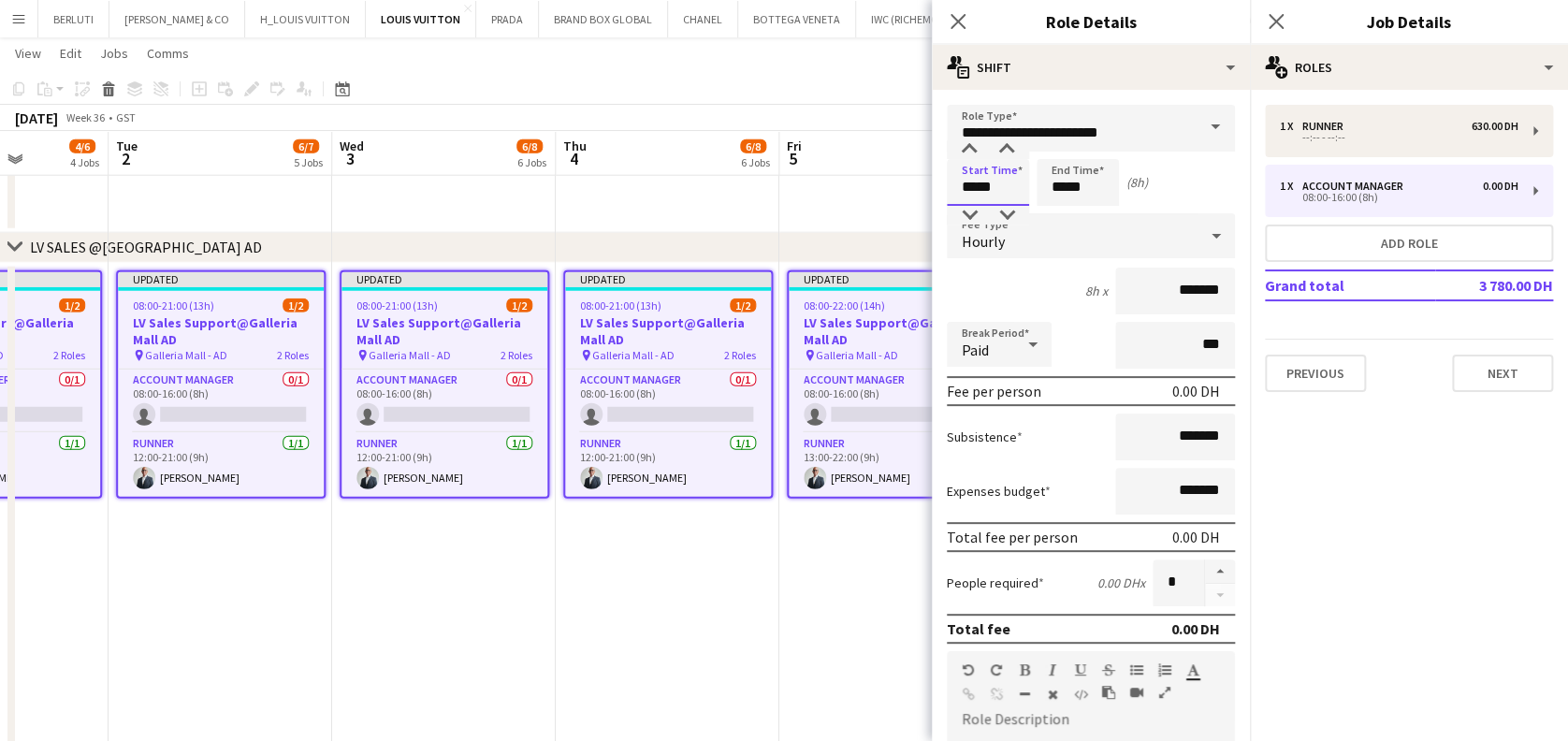
drag, startPoint x: 995, startPoint y: 189, endPoint x: 966, endPoint y: 201, distance: 31.4
click at [967, 201] on input "*****" at bounding box center [987, 182] width 82 height 47
type input "*****"
click at [1137, 293] on input "*******" at bounding box center [1175, 290] width 120 height 47
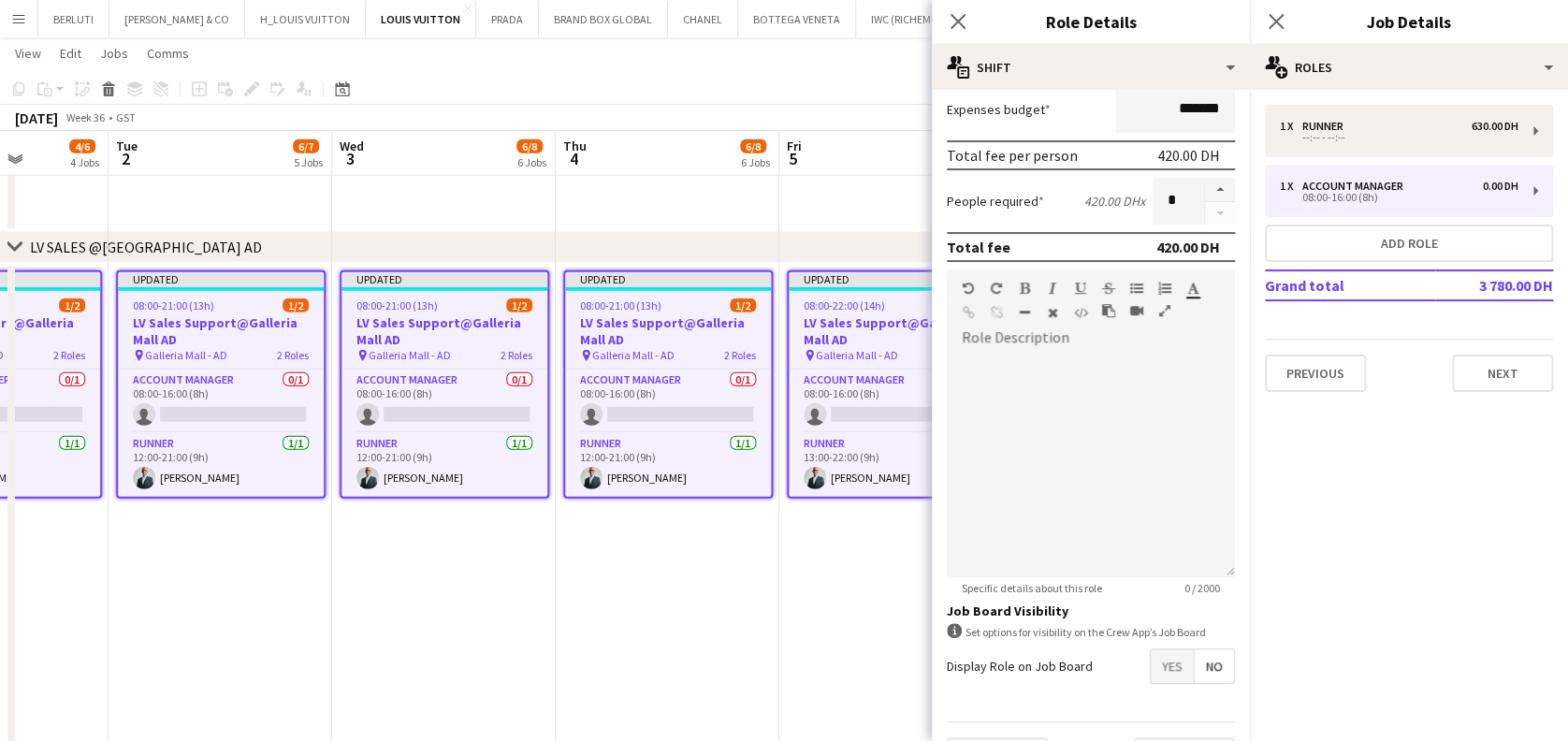
scroll to position [428, 0]
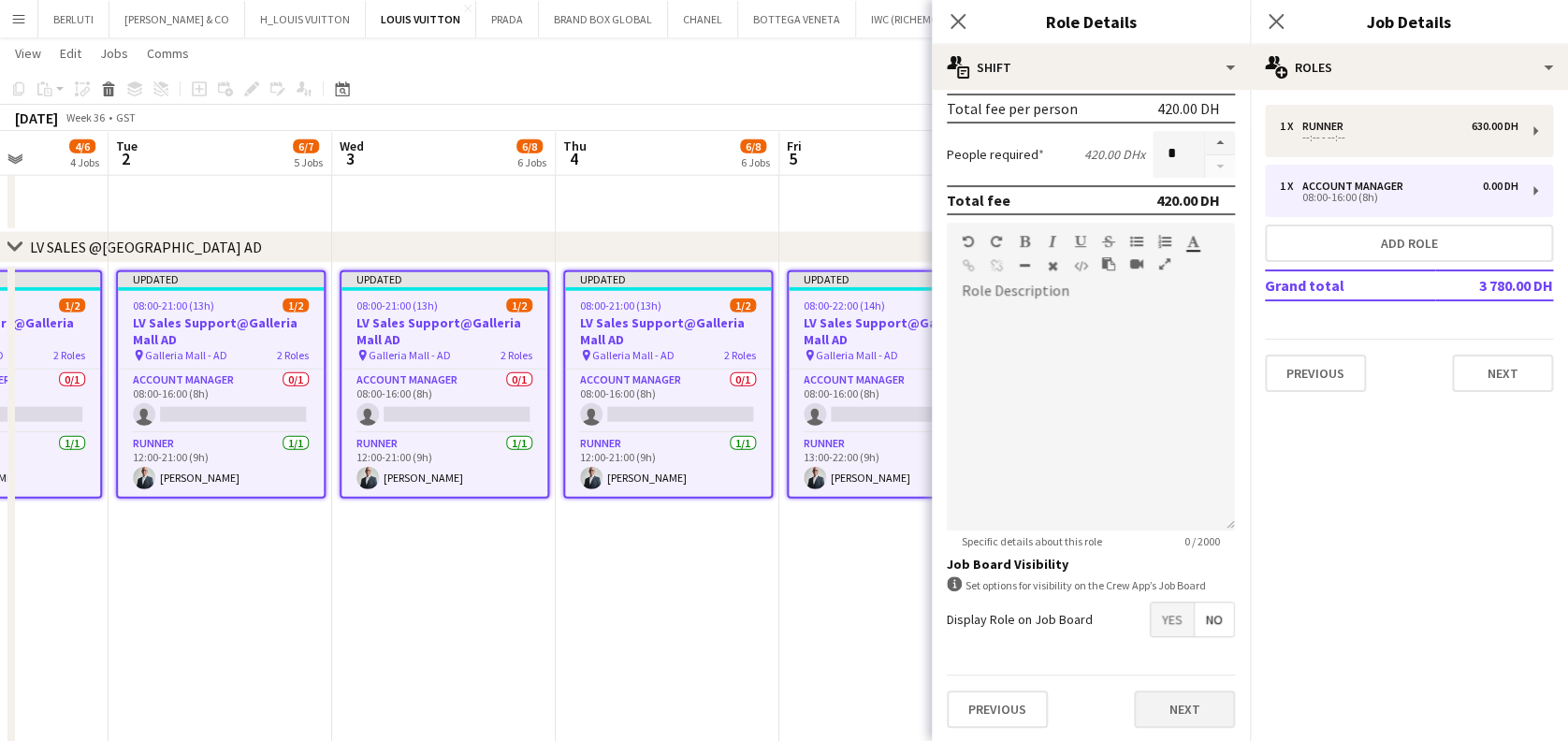
type input "********"
drag, startPoint x: 1182, startPoint y: 694, endPoint x: 1110, endPoint y: 679, distance: 73.5
click at [1181, 694] on button "Next" at bounding box center [1184, 709] width 101 height 38
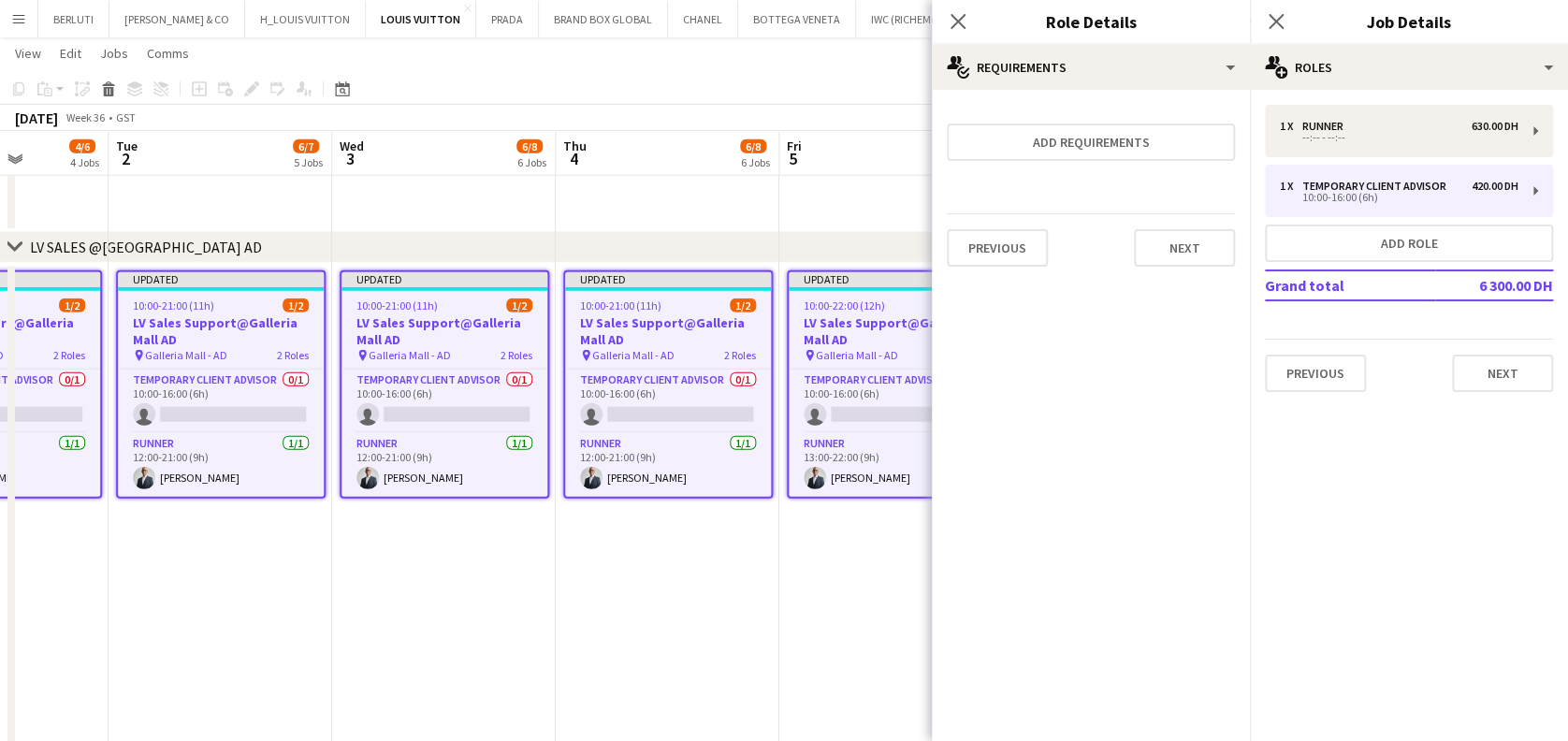
scroll to position [0, 0]
click at [1506, 15] on h3 "Job Details" at bounding box center [1408, 21] width 318 height 25
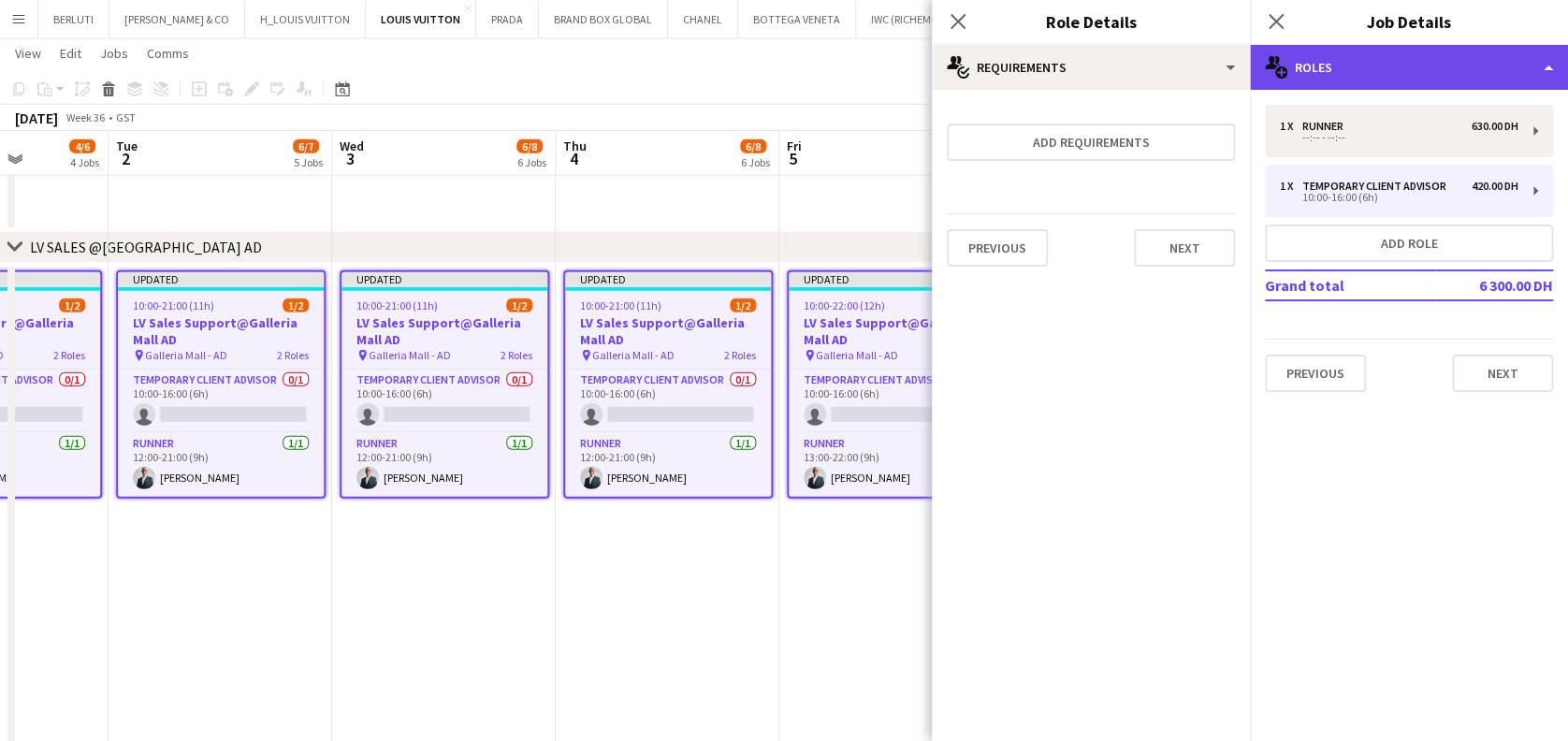
click at [1501, 53] on div "multiple-users-add Roles" at bounding box center [1408, 66] width 318 height 45
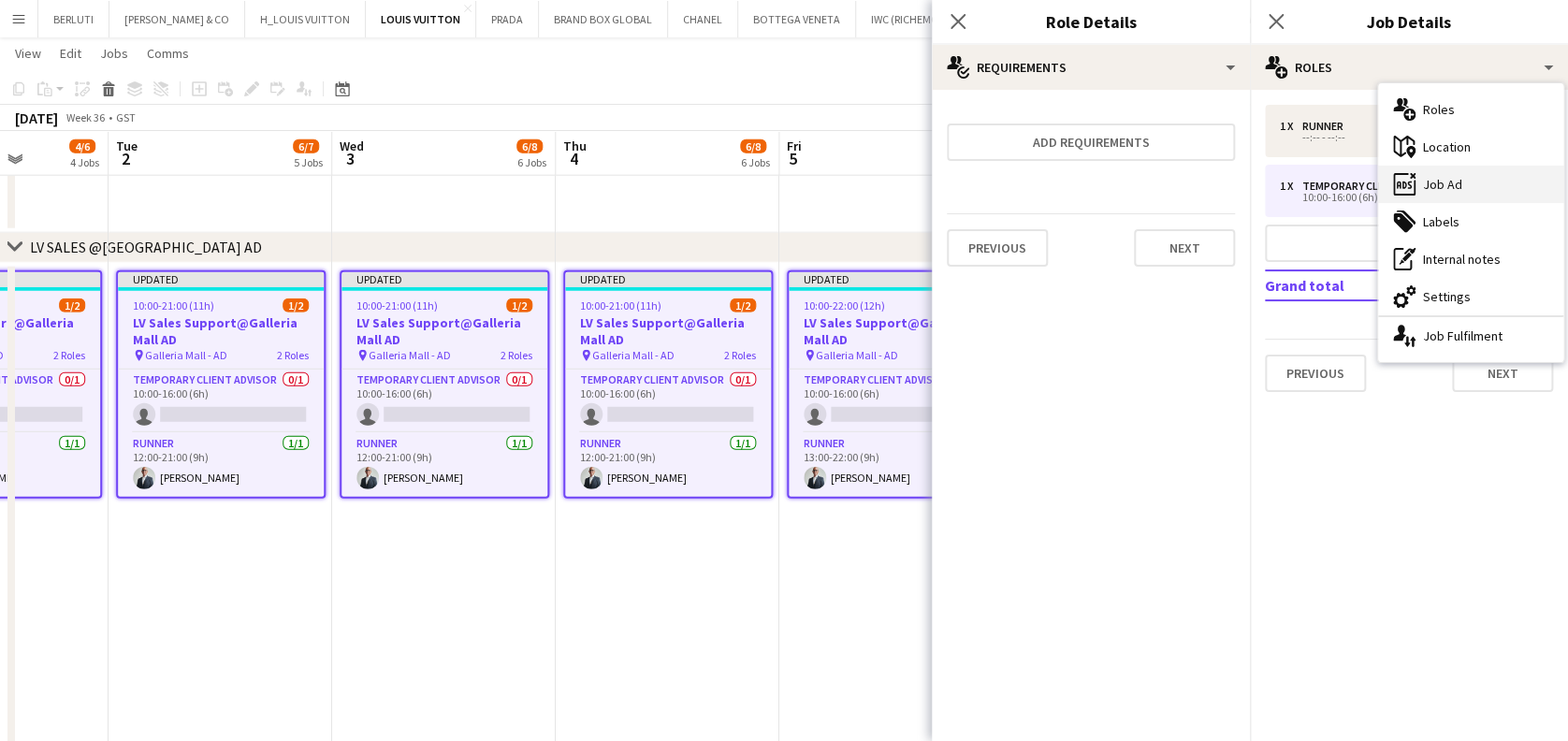
click at [1493, 169] on div "ads-window Job Ad" at bounding box center [1471, 184] width 185 height 38
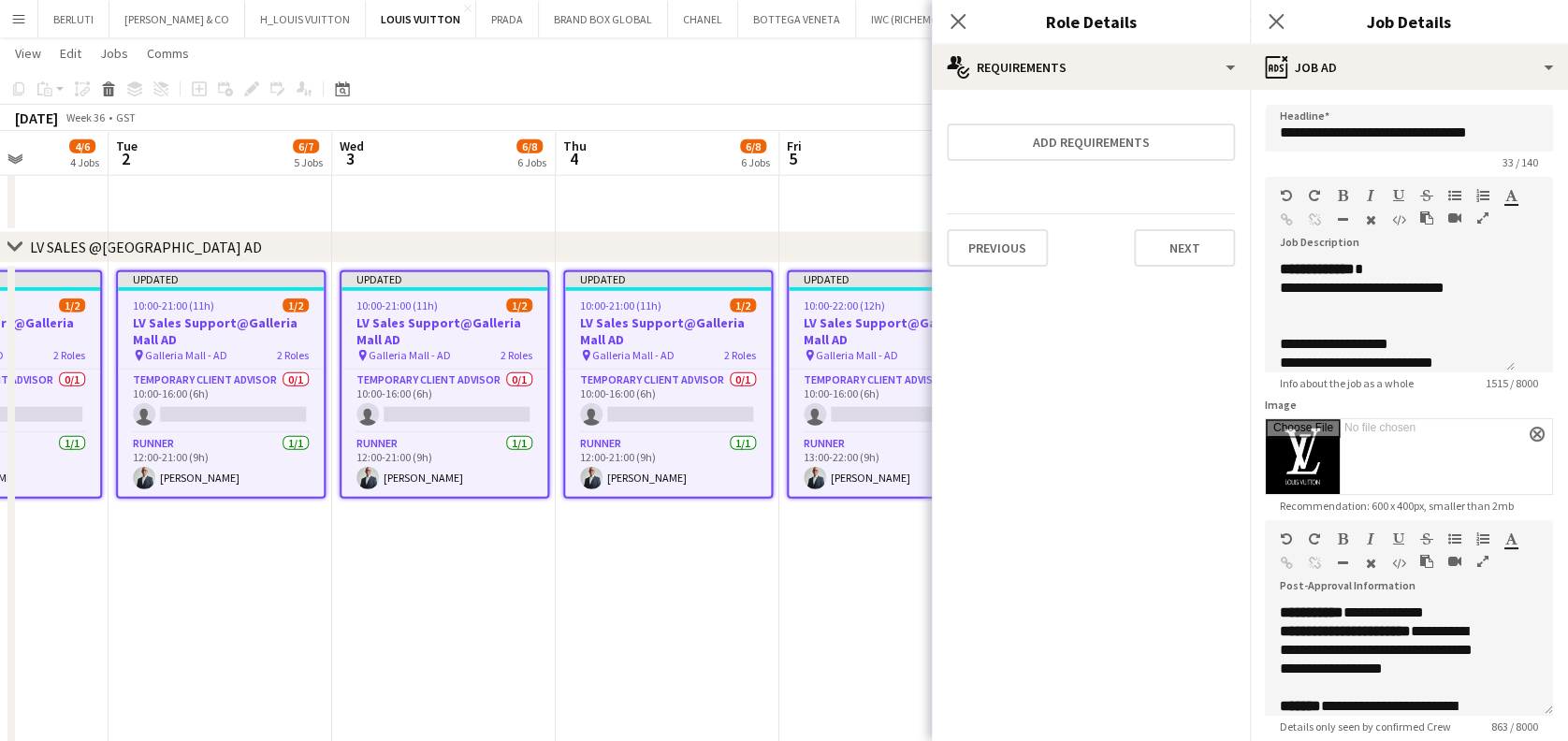
click at [1478, 225] on icon "button" at bounding box center [1483, 217] width 11 height 13
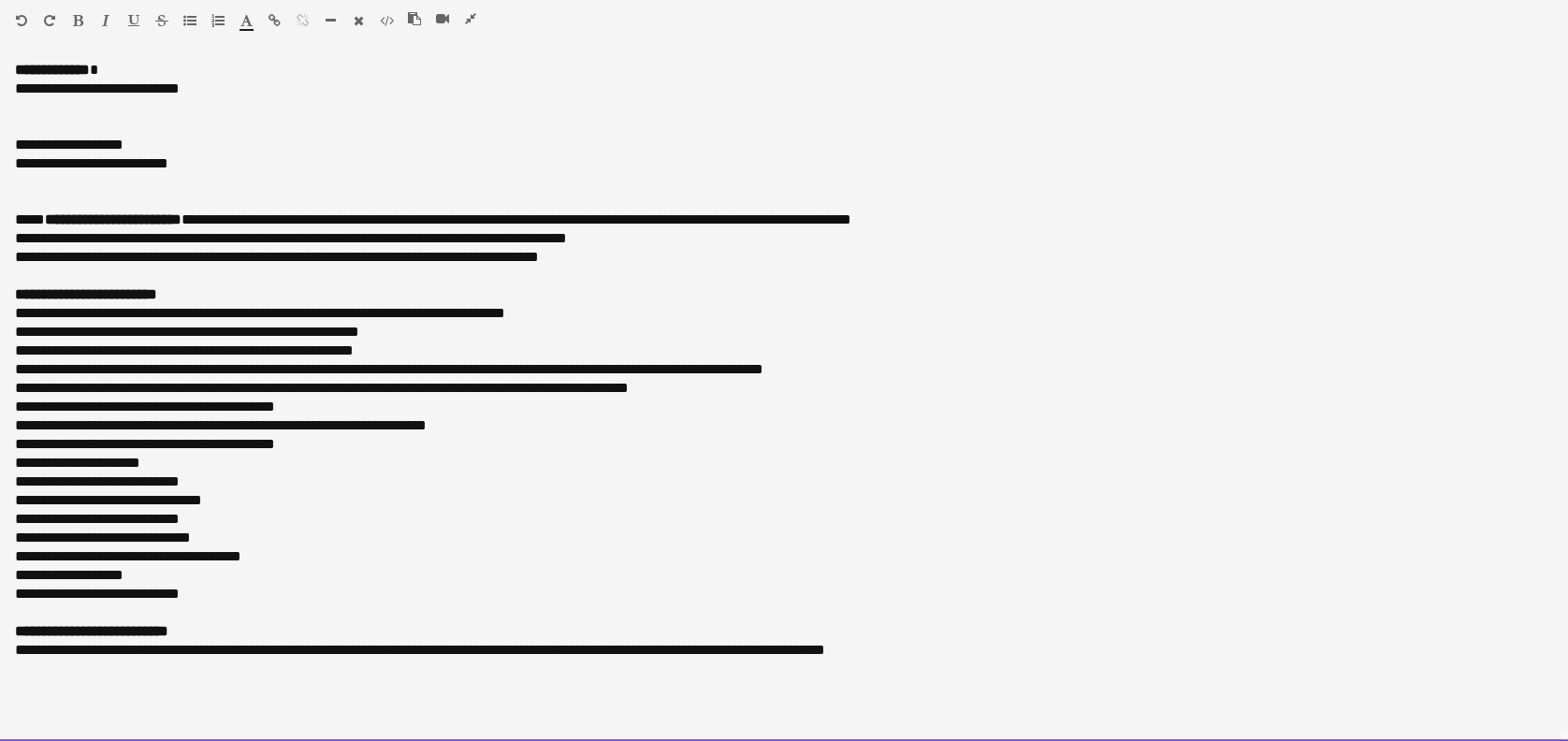
drag, startPoint x: 15, startPoint y: 75, endPoint x: 197, endPoint y: 192, distance: 216.4
click at [199, 191] on div "**********" at bounding box center [784, 400] width 1568 height 680
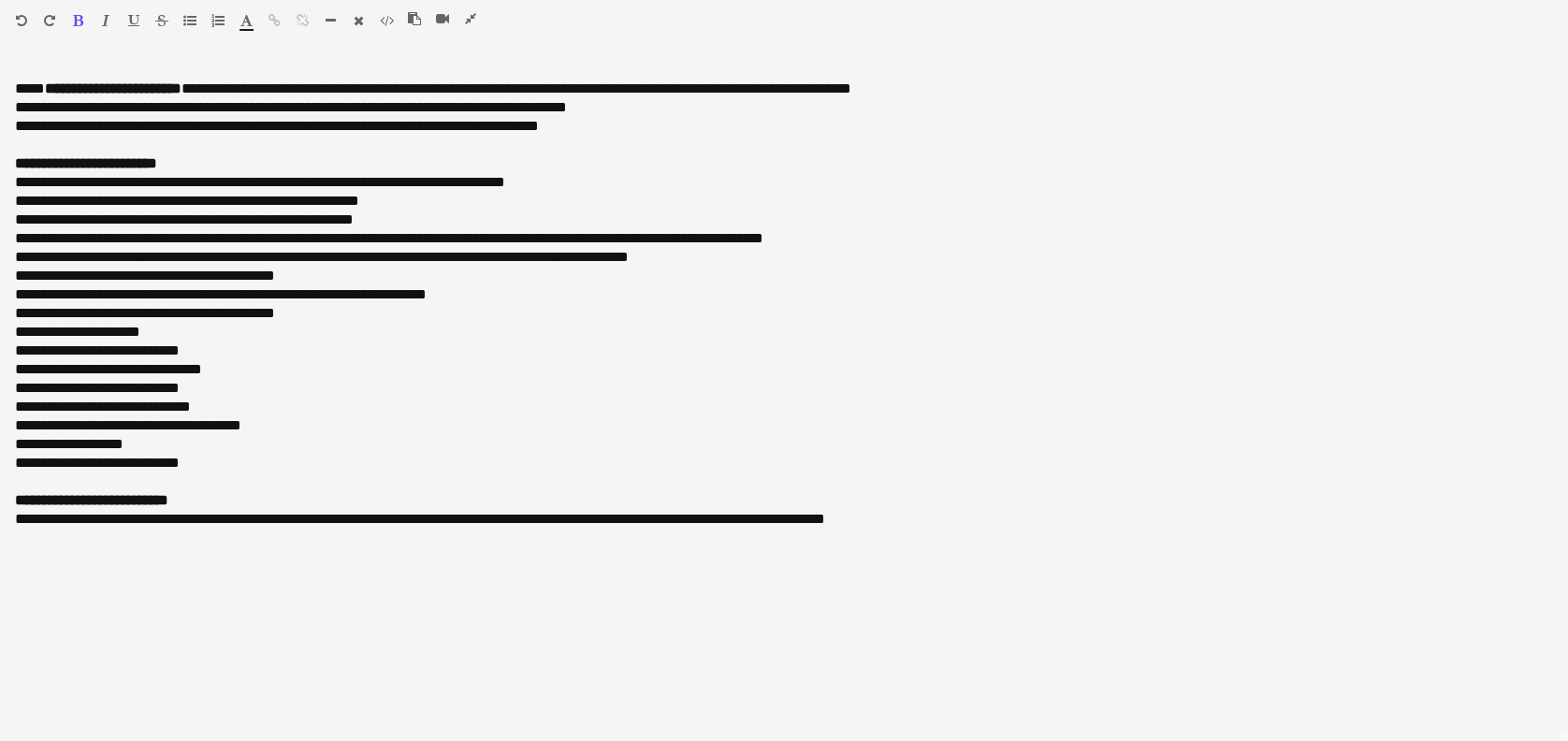
click at [473, 21] on icon "button" at bounding box center [470, 18] width 11 height 13
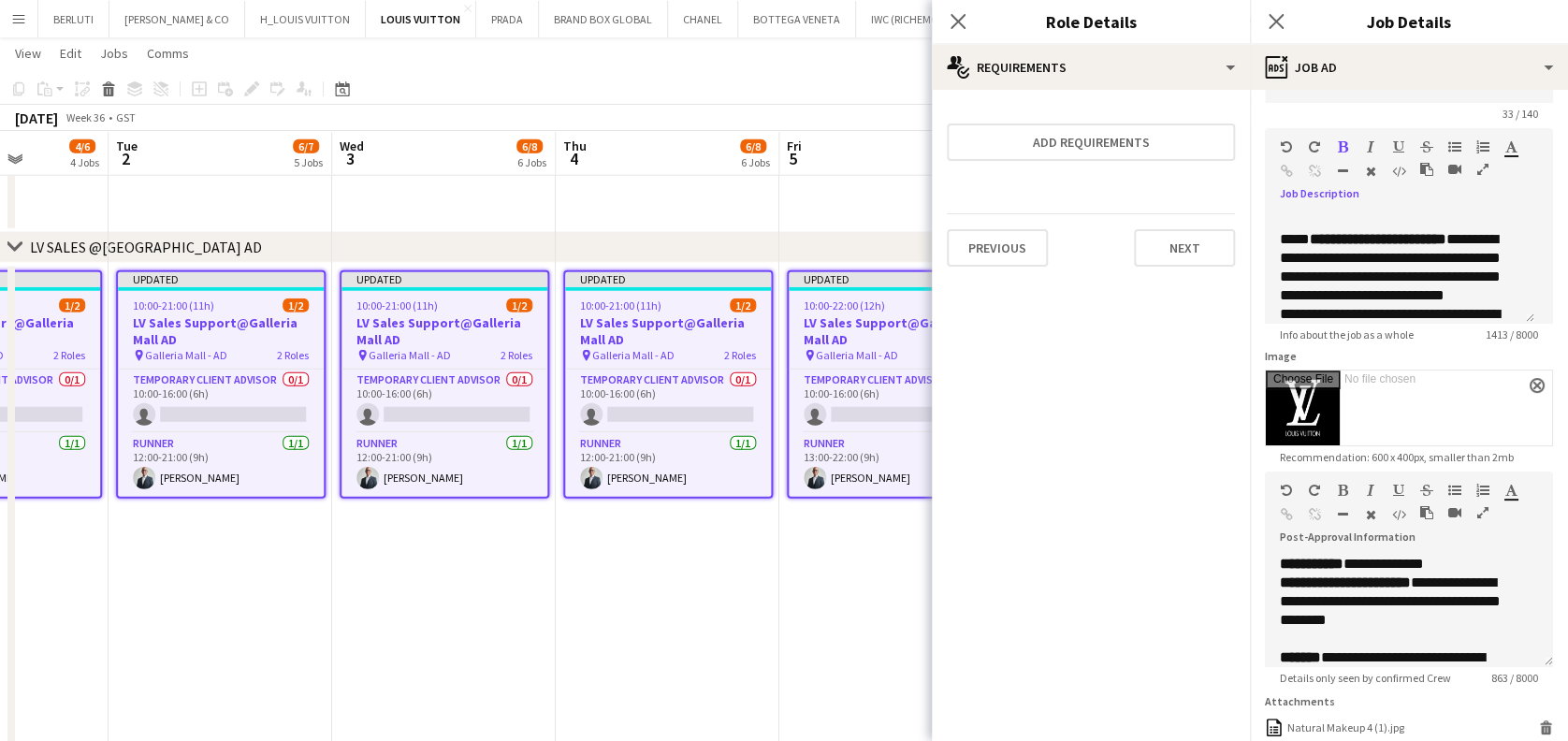
scroll to position [125, 0]
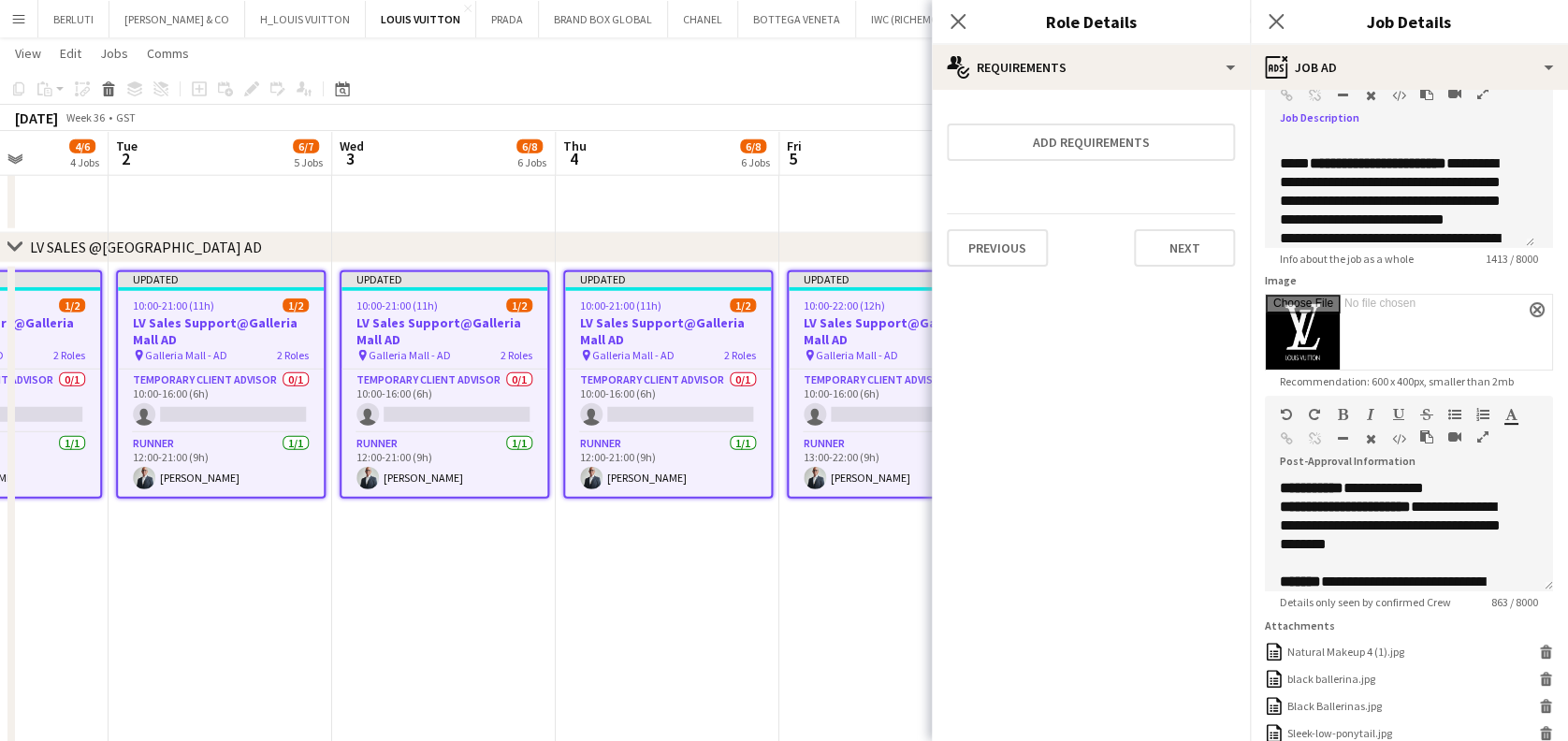
click at [1484, 441] on icon "button" at bounding box center [1483, 436] width 11 height 13
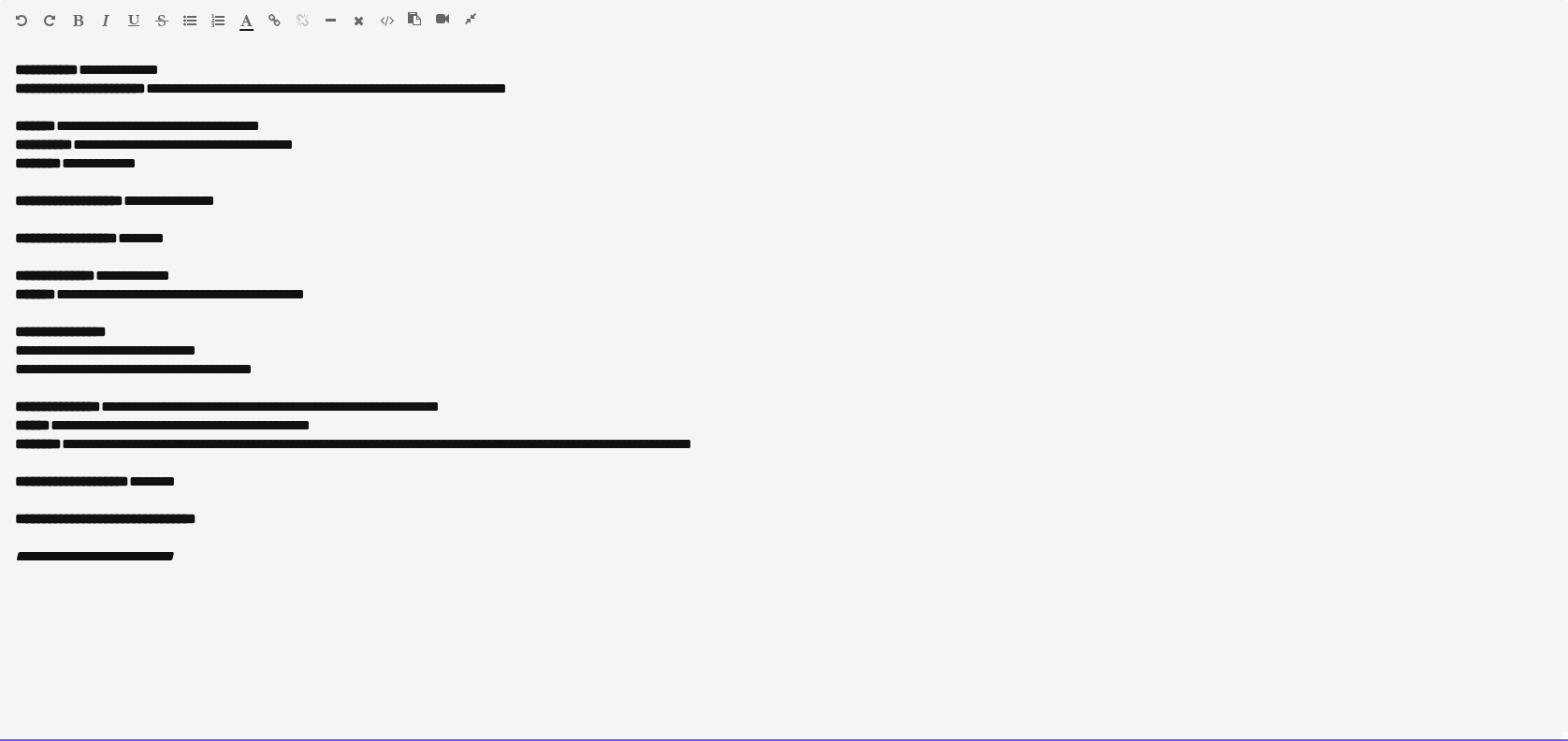
drag, startPoint x: 390, startPoint y: 89, endPoint x: 172, endPoint y: 82, distance: 218.1
click at [165, 83] on p "**********" at bounding box center [784, 88] width 1538 height 19
click at [293, 122] on p "**********" at bounding box center [784, 126] width 1538 height 19
click at [346, 296] on p "**********" at bounding box center [784, 294] width 1538 height 19
click at [112, 299] on p "**********" at bounding box center [784, 294] width 1538 height 19
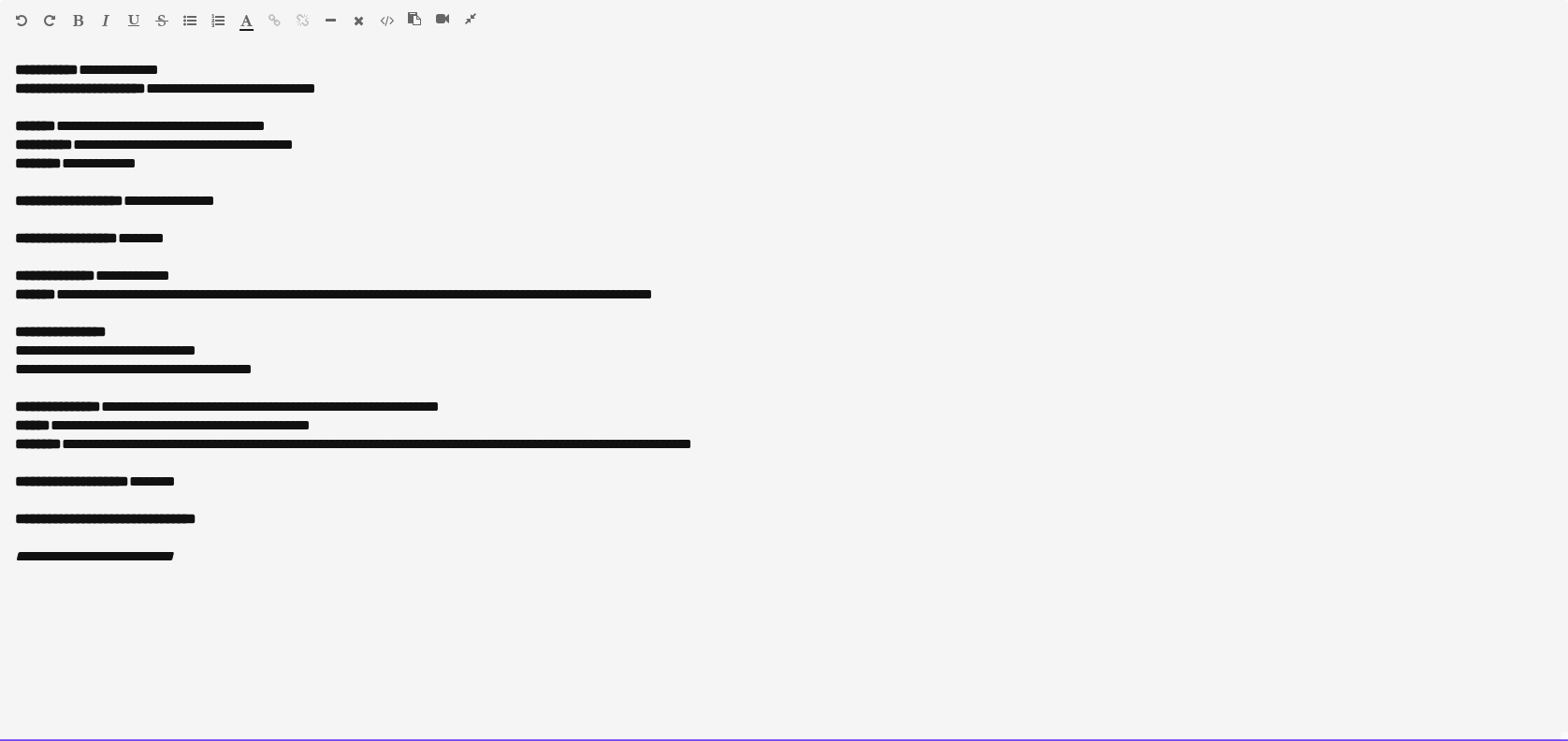
click at [356, 292] on p "**********" at bounding box center [784, 294] width 1538 height 19
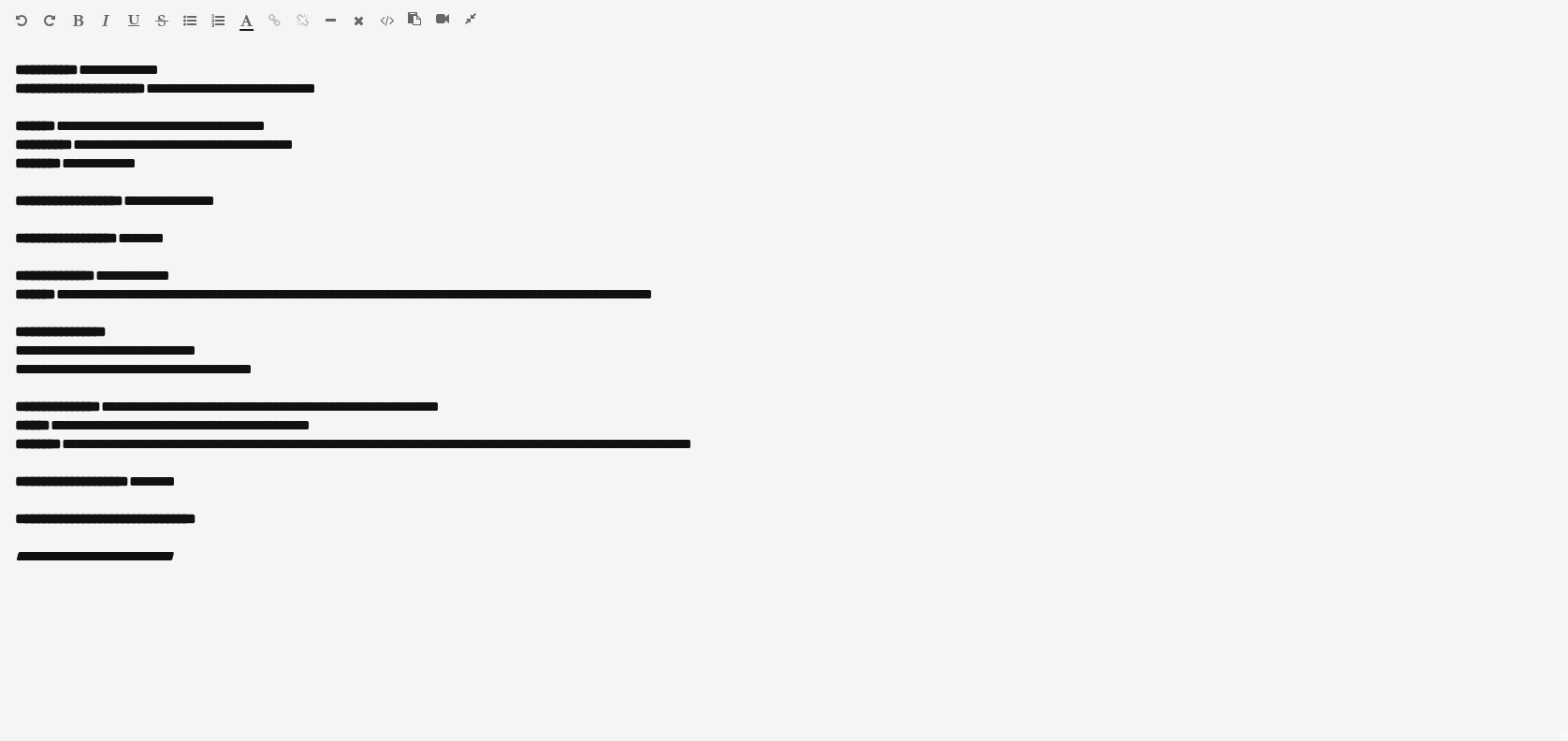
click at [474, 20] on icon "button" at bounding box center [470, 18] width 11 height 13
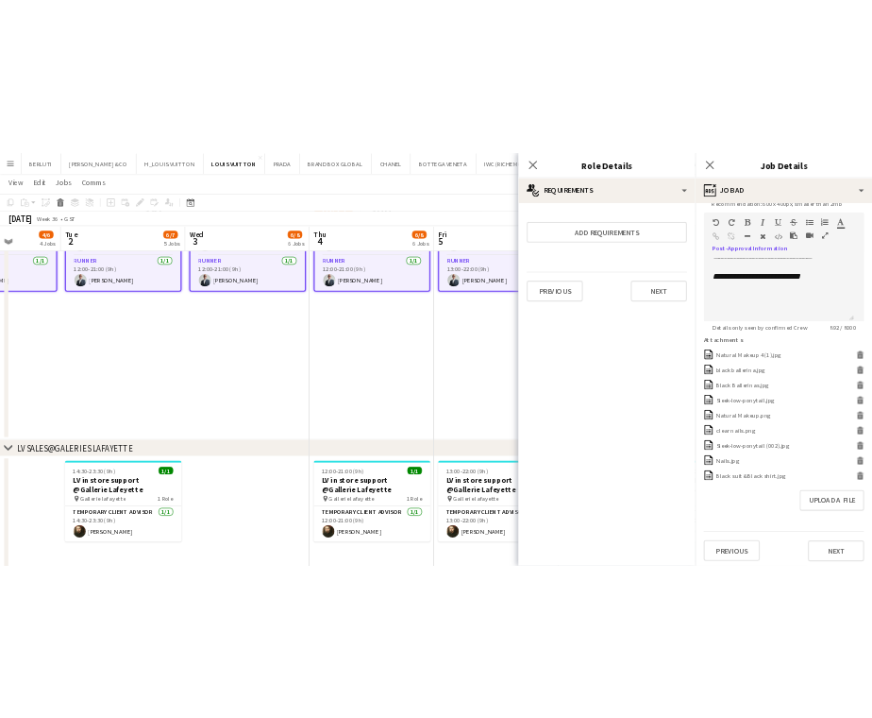
scroll to position [438, 0]
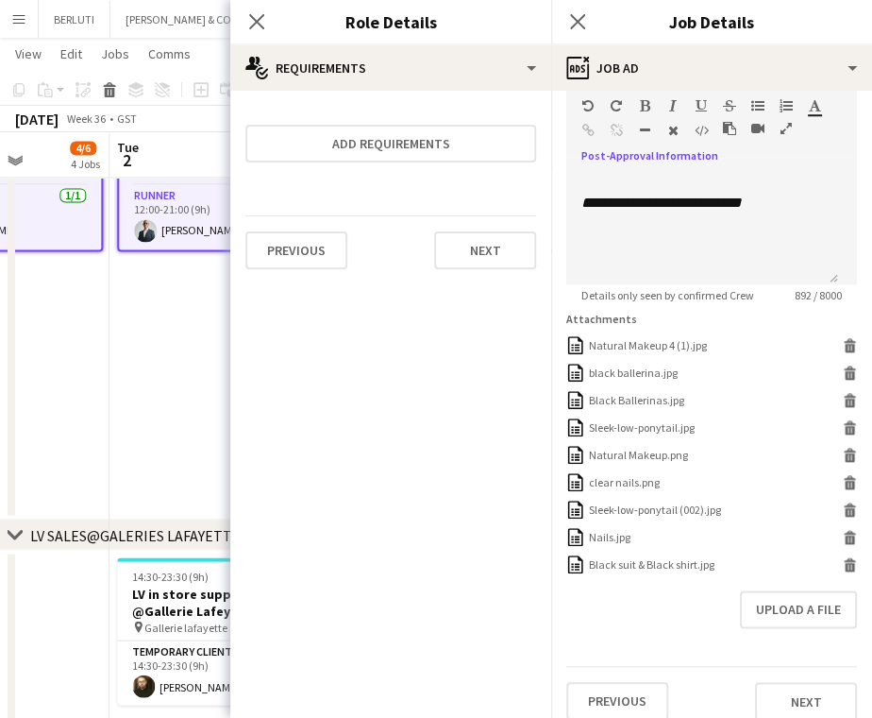
click at [128, 330] on app-date-cell "Updated 10:00-21:00 (11h) 1/2 LV Sales Support@Galleria Mall AD pin Galleria Ma…" at bounding box center [223, 266] width 226 height 507
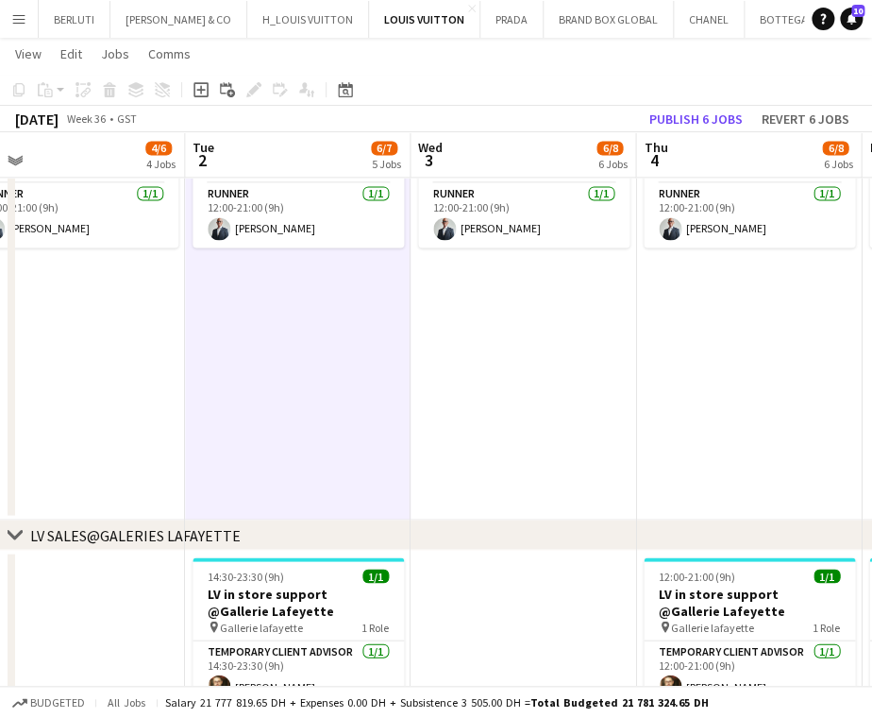
drag, startPoint x: 109, startPoint y: 329, endPoint x: 399, endPoint y: 331, distance: 290.8
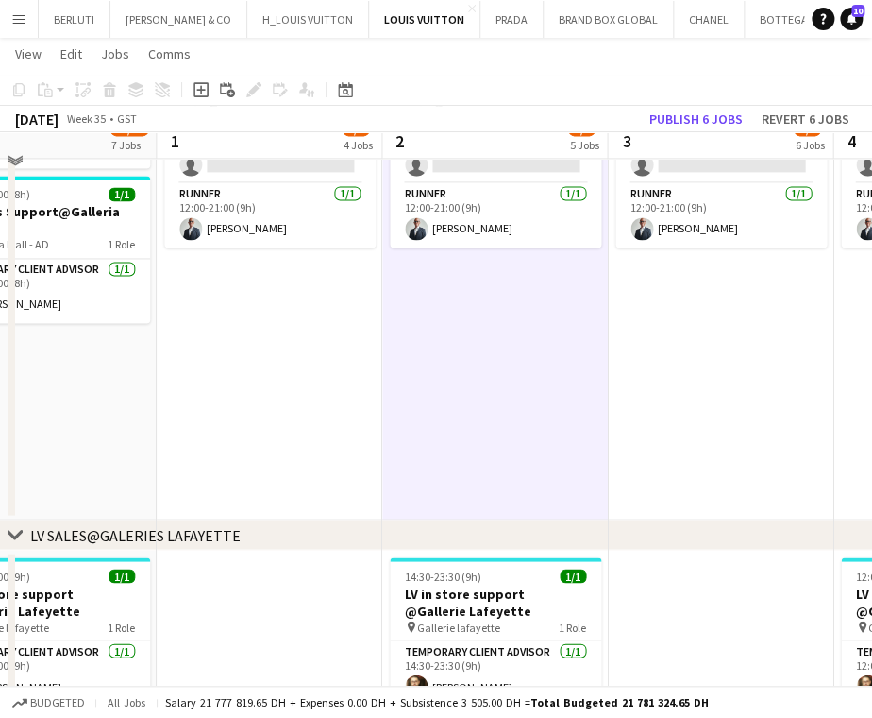
scroll to position [2517, 0]
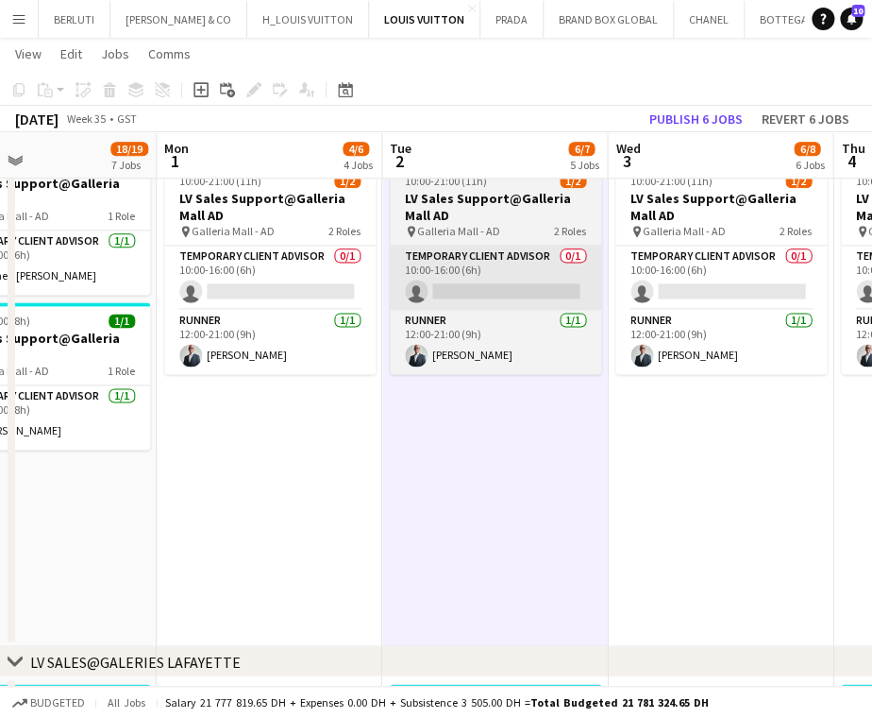
click at [279, 279] on app-card-role "Temporary Client Advisor 0/1 10:00-16:00 (6h) single-neutral-actions" at bounding box center [269, 277] width 211 height 64
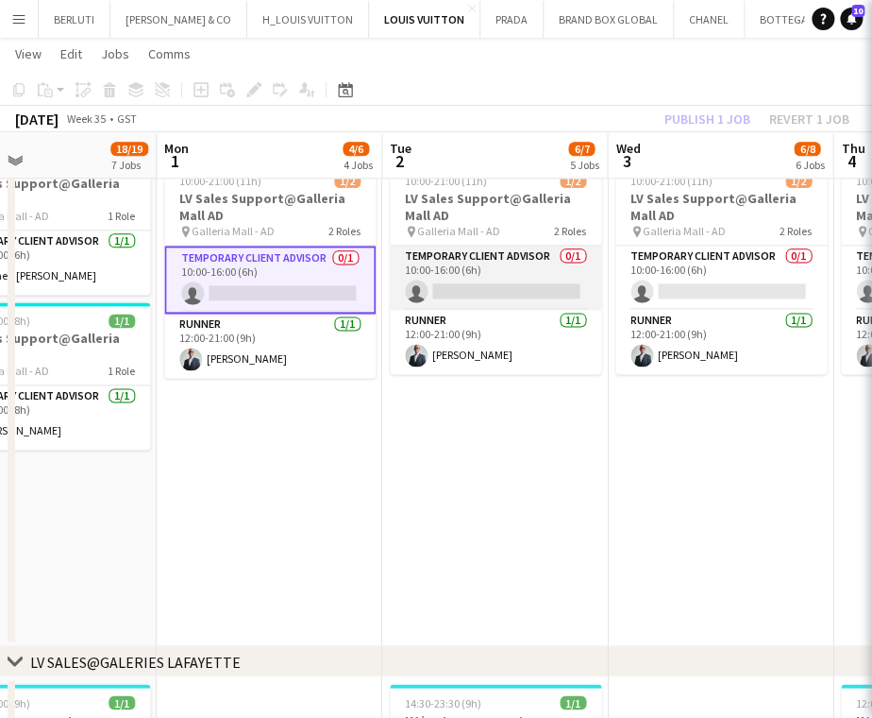
scroll to position [0, 521]
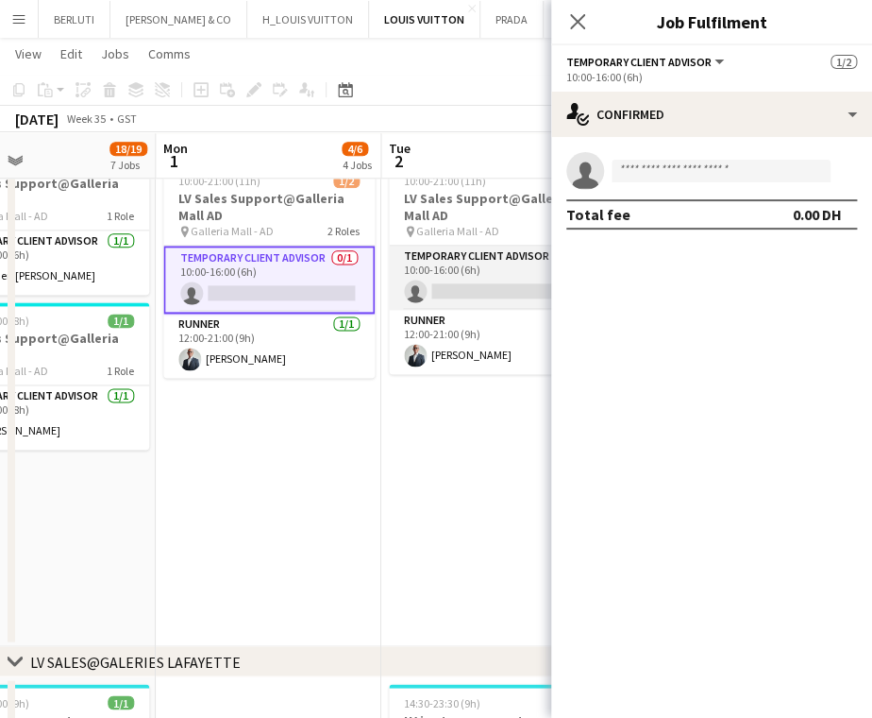
click at [486, 288] on app-card-role "Temporary Client Advisor 0/1 10:00-16:00 (6h) single-neutral-actions" at bounding box center [494, 277] width 211 height 64
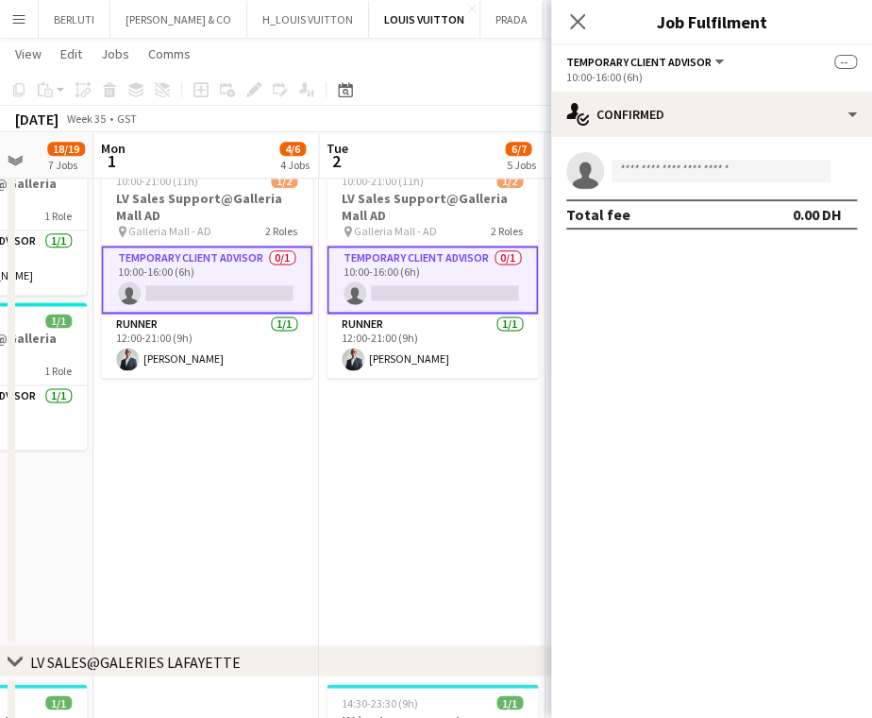
drag, startPoint x: 484, startPoint y: 288, endPoint x: 230, endPoint y: 287, distance: 254.0
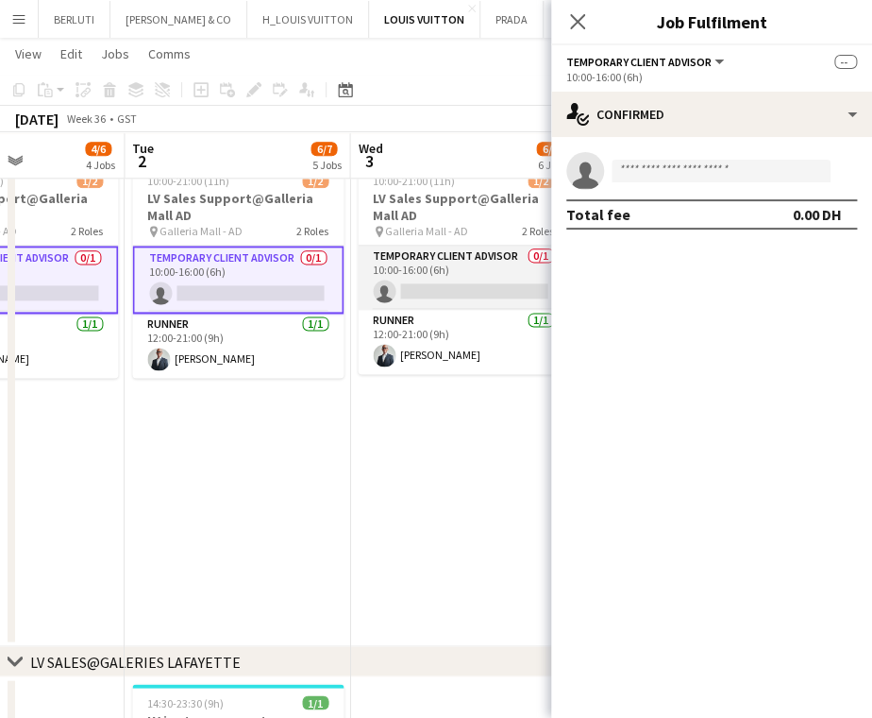
click at [449, 270] on app-card-role "Temporary Client Advisor 0/1 10:00-16:00 (6h) single-neutral-actions" at bounding box center [463, 277] width 211 height 64
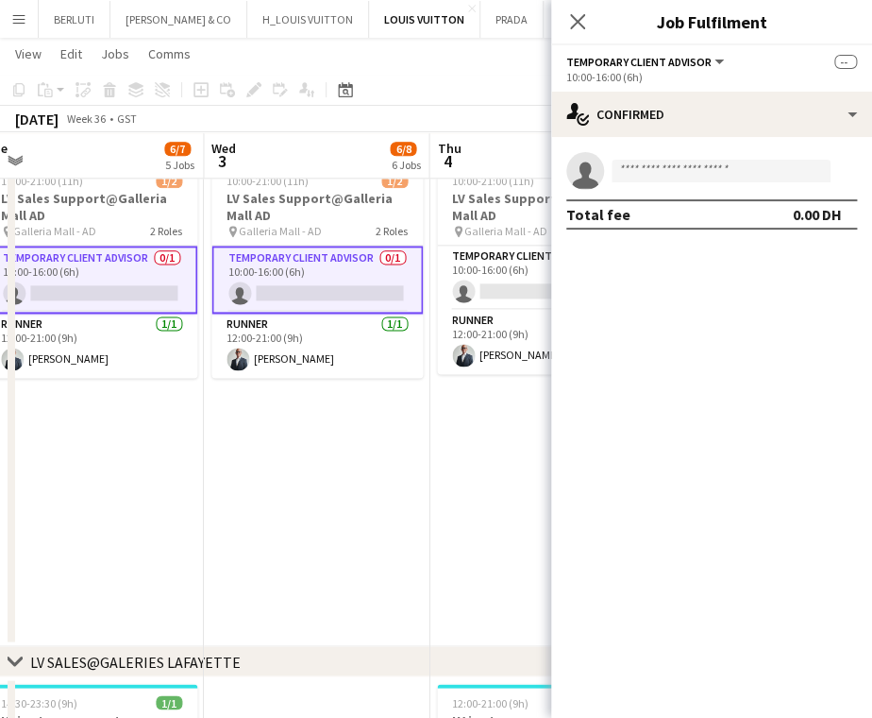
scroll to position [0, 701]
drag, startPoint x: 396, startPoint y: 285, endPoint x: 300, endPoint y: 285, distance: 95.4
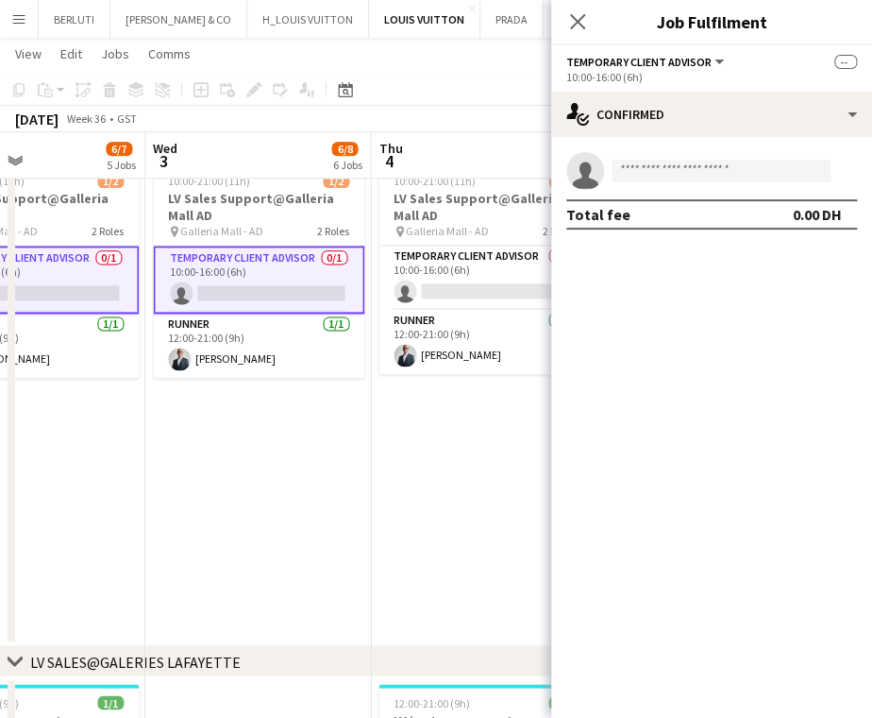
scroll to position [0, 760]
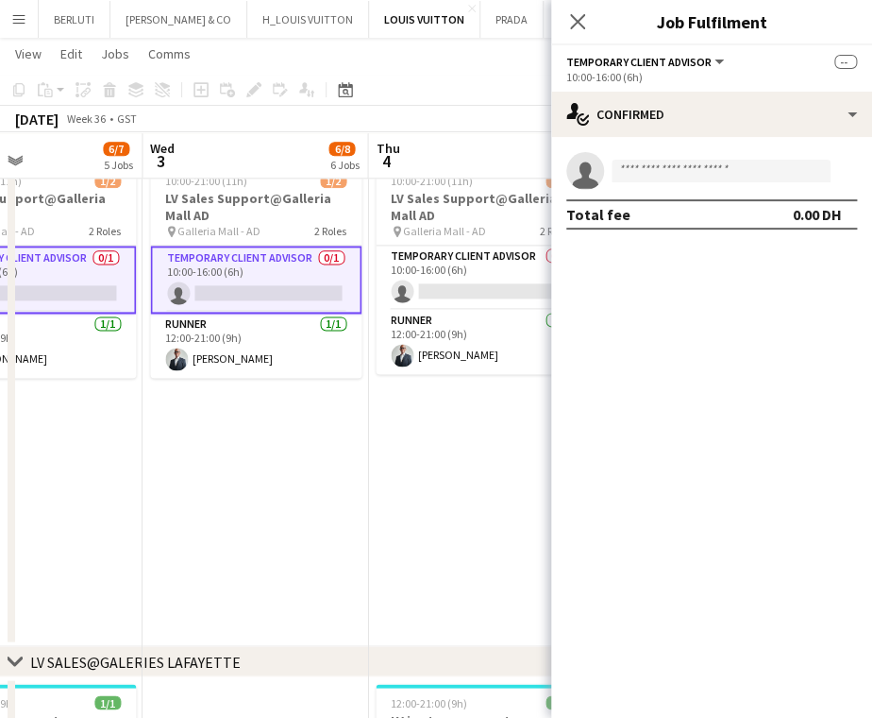
drag, startPoint x: 467, startPoint y: 397, endPoint x: 410, endPoint y: 407, distance: 58.5
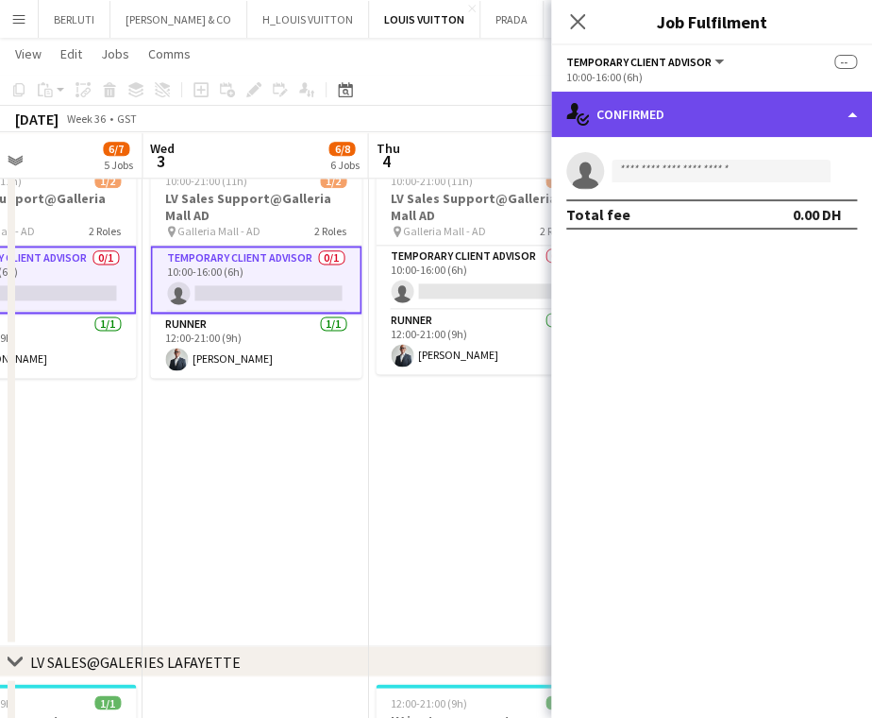
click at [686, 123] on div "single-neutral-actions-check-2 Confirmed" at bounding box center [711, 114] width 321 height 45
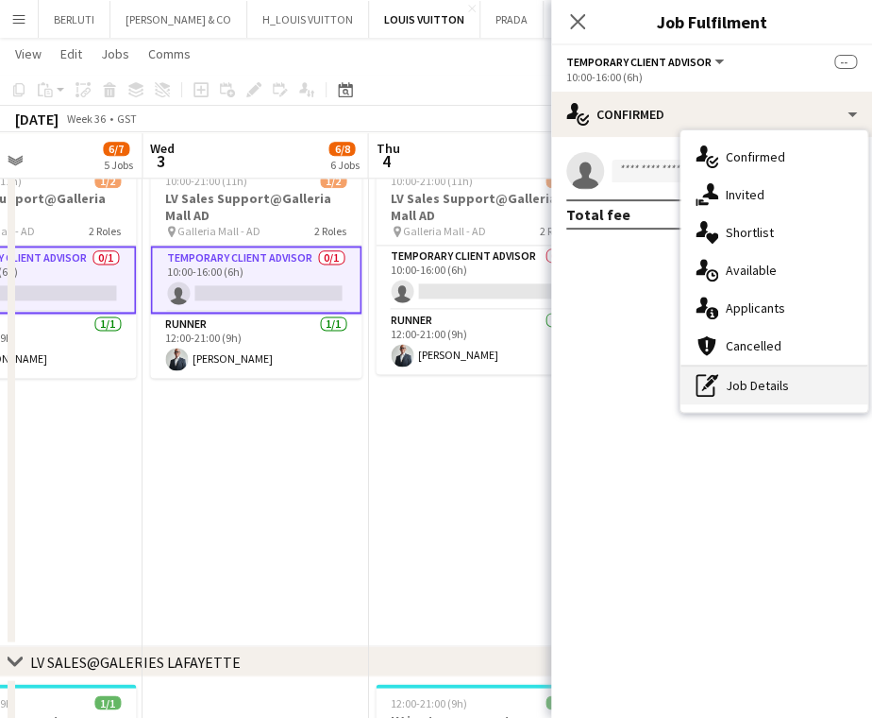
click at [762, 394] on div "pen-write Job Details" at bounding box center [774, 385] width 187 height 38
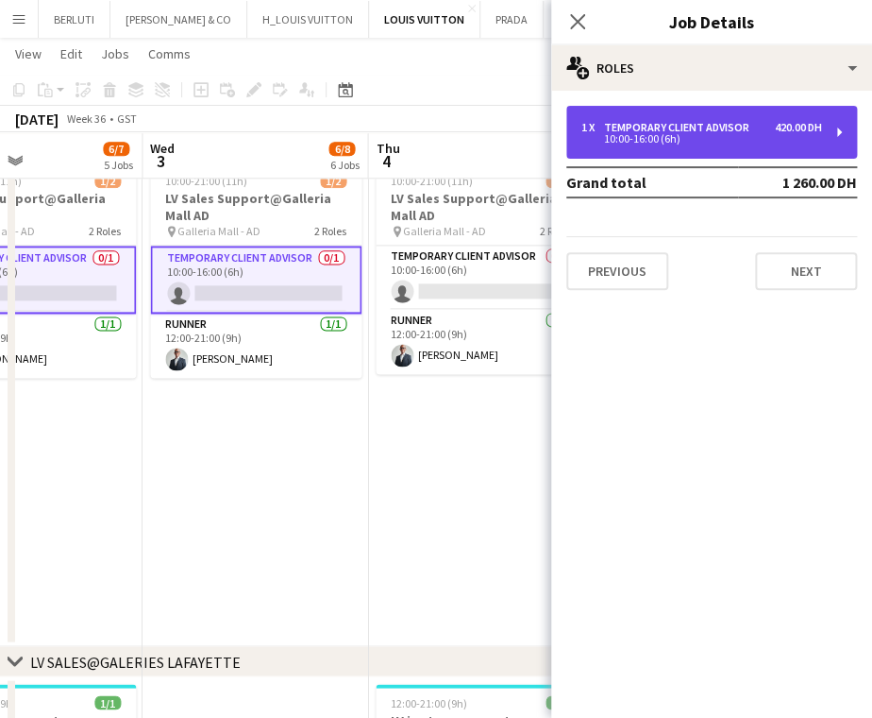
click at [729, 143] on div "10:00-16:00 (6h)" at bounding box center [702, 138] width 241 height 9
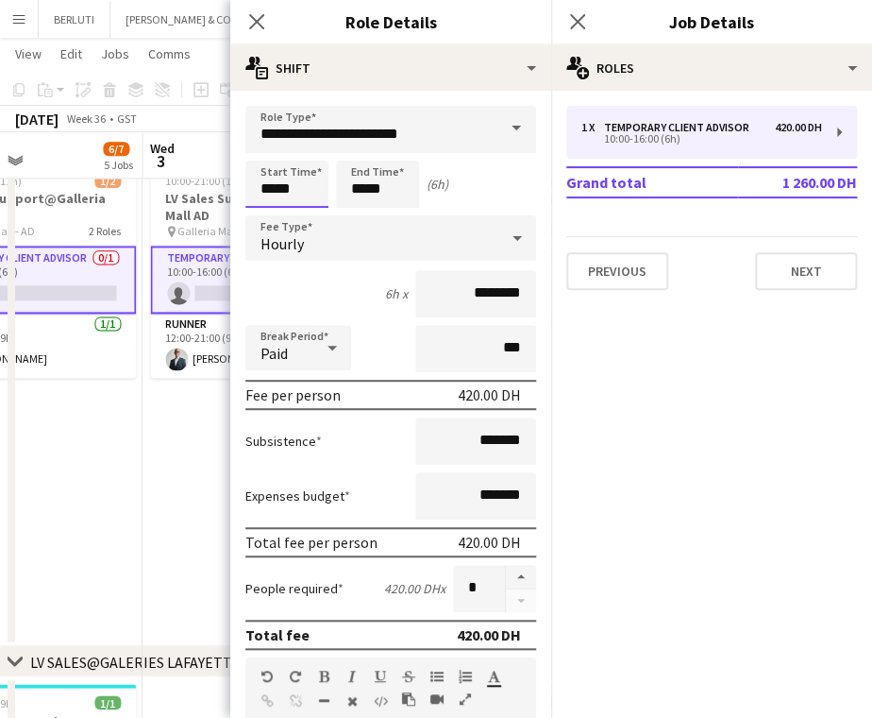
click at [276, 196] on input "*****" at bounding box center [286, 184] width 83 height 47
type input "*****"
click at [363, 192] on input "*****" at bounding box center [377, 184] width 83 height 47
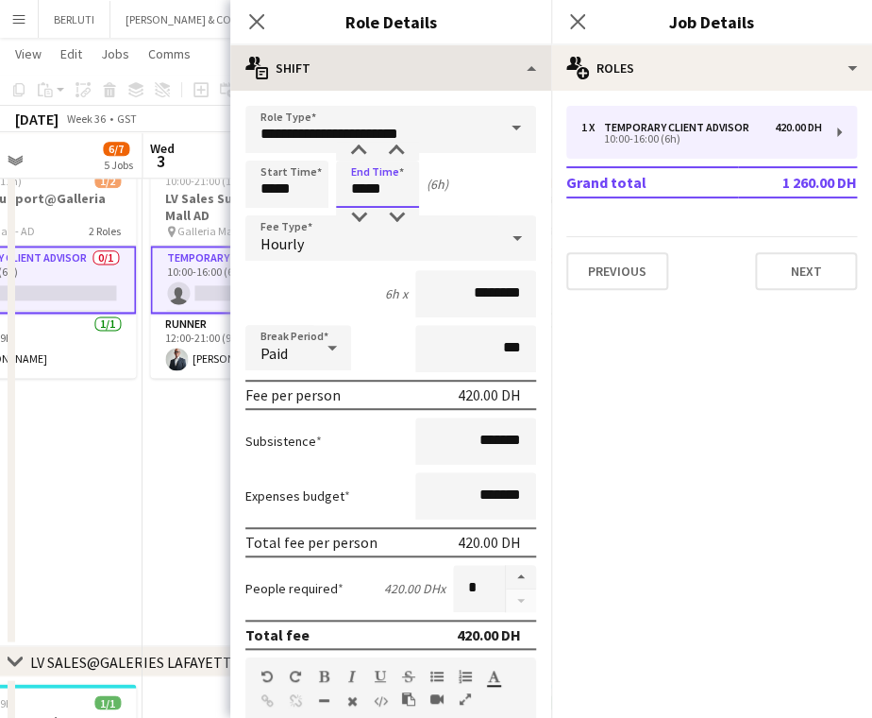
type input "*****"
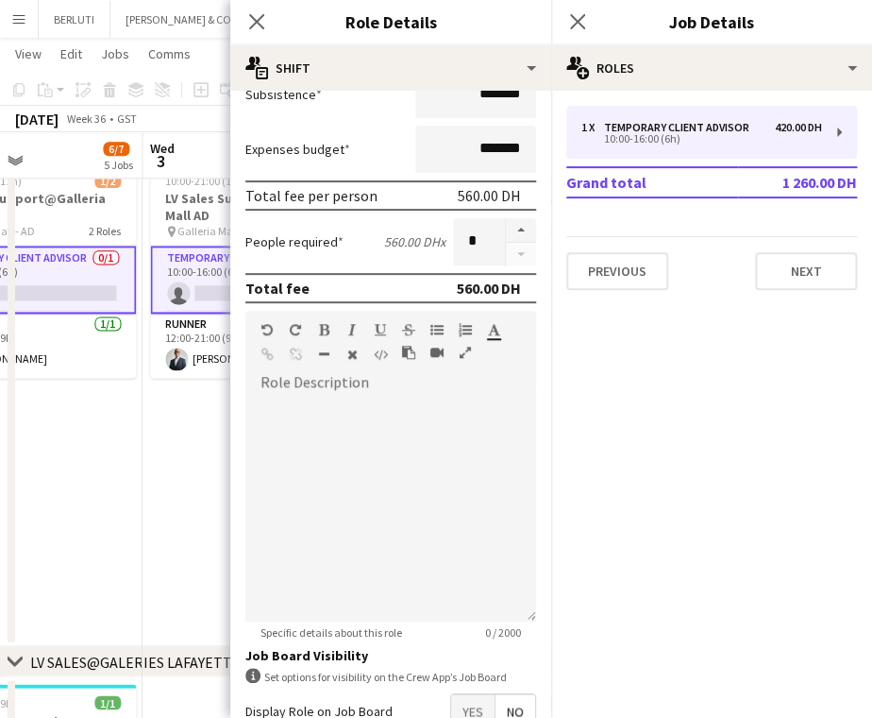
scroll to position [463, 0]
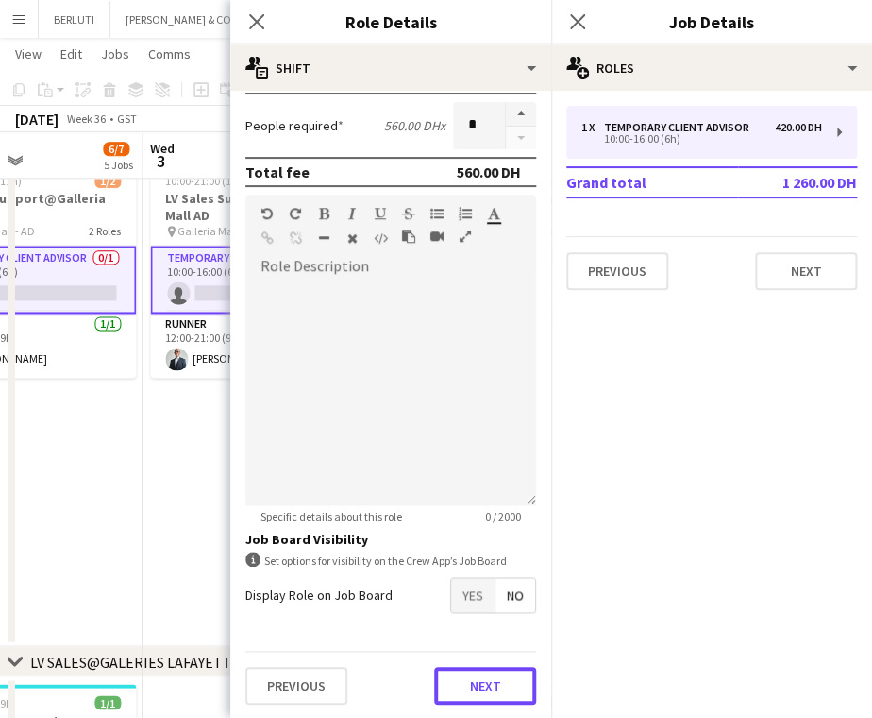
click at [484, 668] on button "Next" at bounding box center [485, 686] width 102 height 38
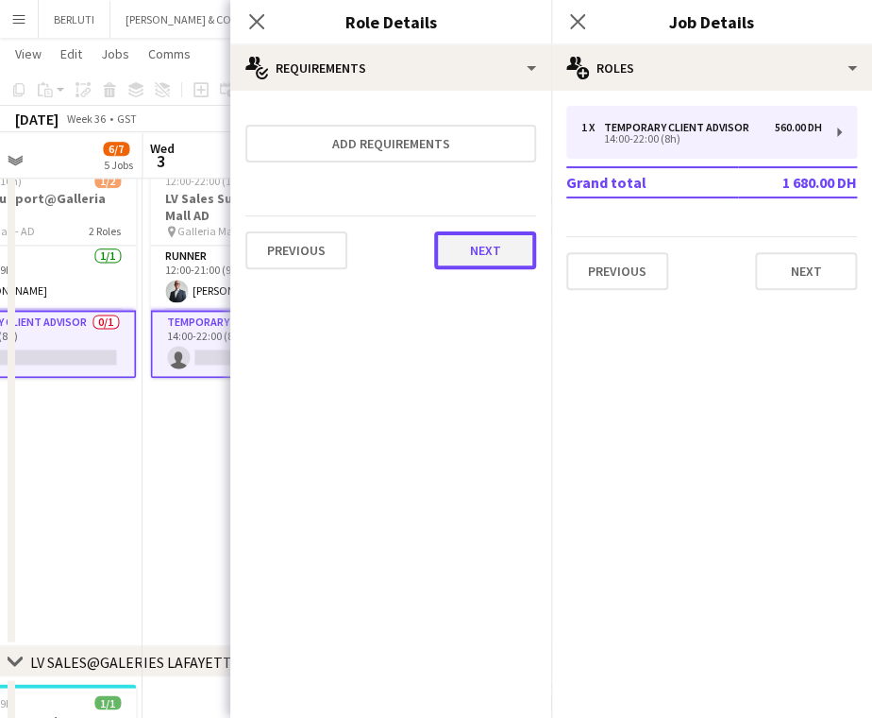
click at [515, 267] on button "Next" at bounding box center [485, 250] width 102 height 38
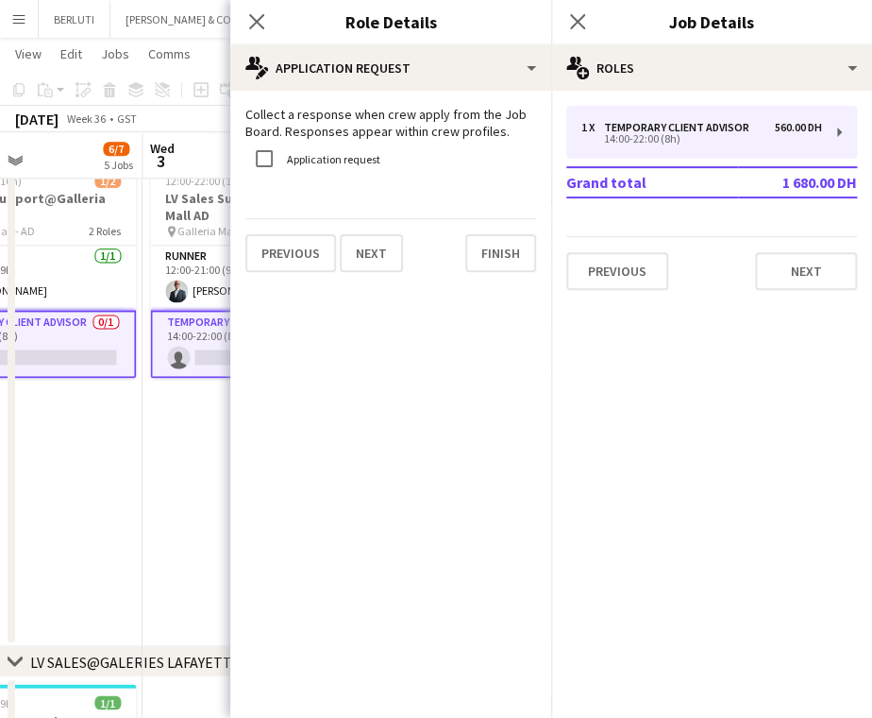
click at [195, 555] on app-date-cell "Updated 12:00-22:00 (10h) 1/2 LV Sales Support@Galleria Mall AD pin Galleria Ma…" at bounding box center [256, 393] width 226 height 507
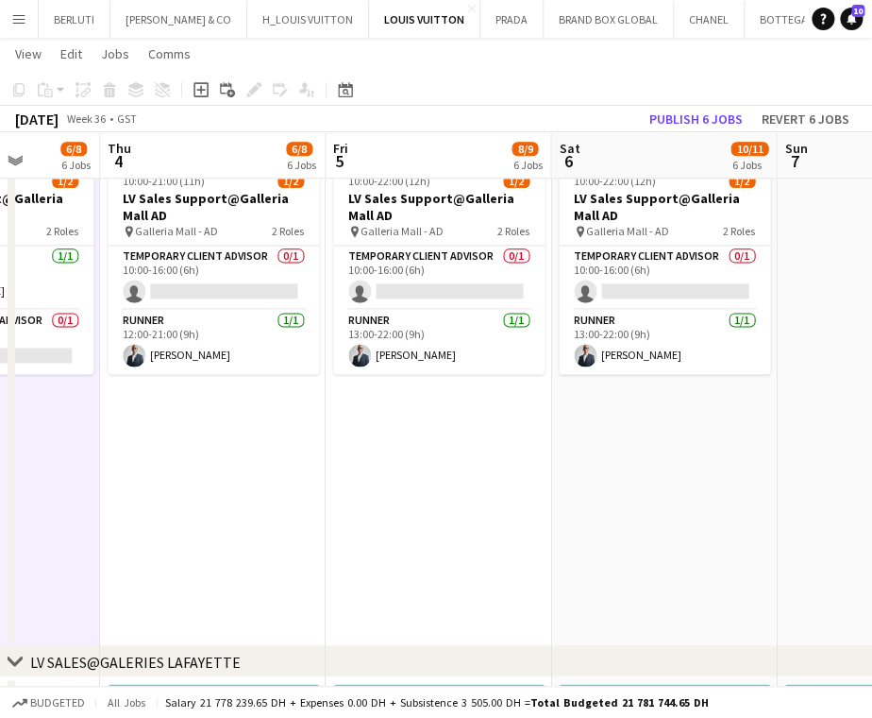
scroll to position [0, 578]
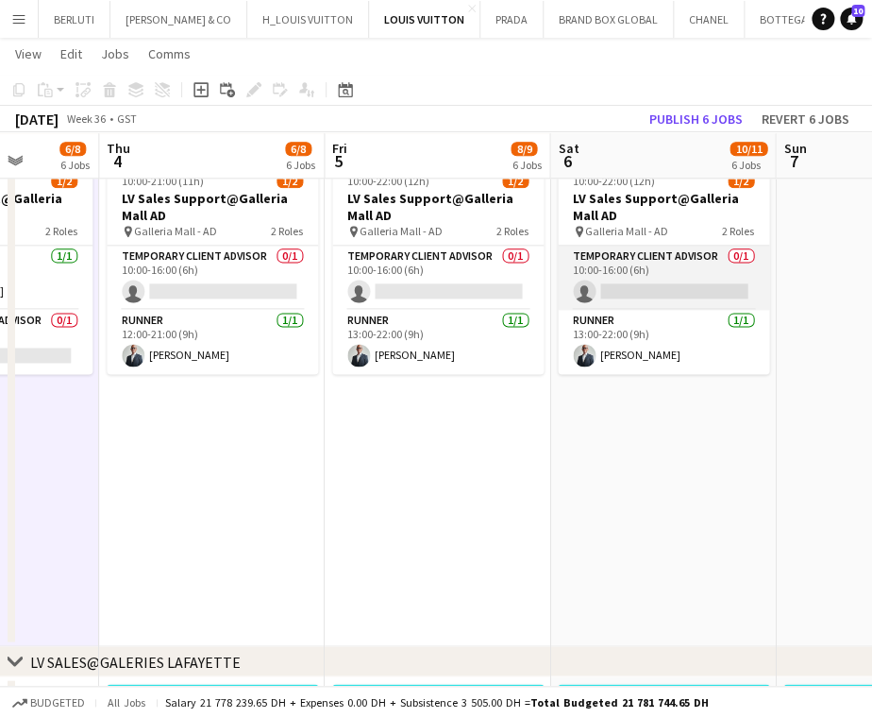
click at [680, 289] on app-card-role "Temporary Client Advisor 0/1 10:00-16:00 (6h) single-neutral-actions" at bounding box center [663, 277] width 211 height 64
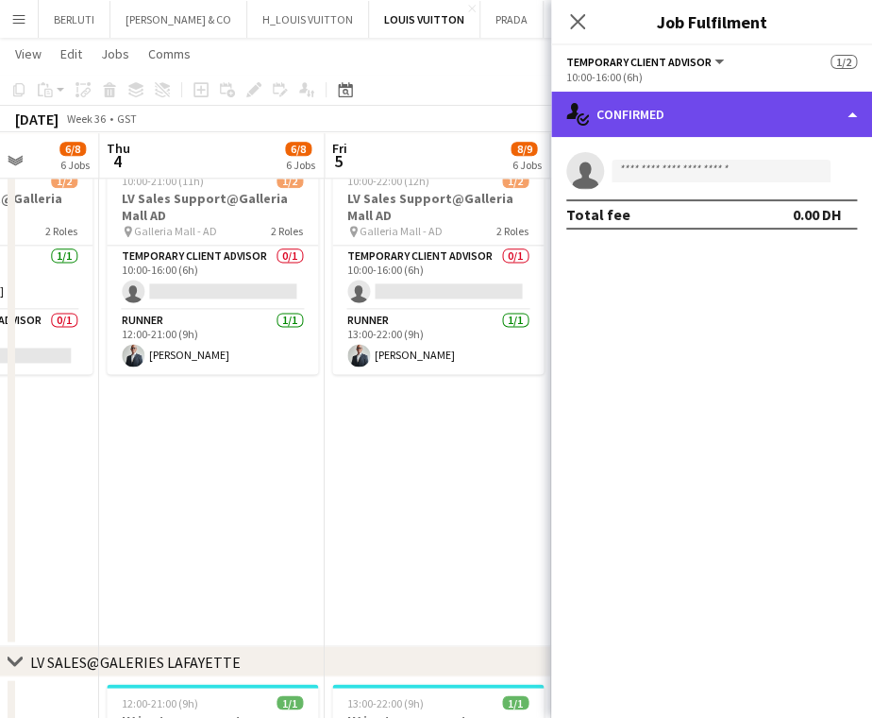
click at [746, 109] on div "single-neutral-actions-check-2 Confirmed" at bounding box center [711, 114] width 321 height 45
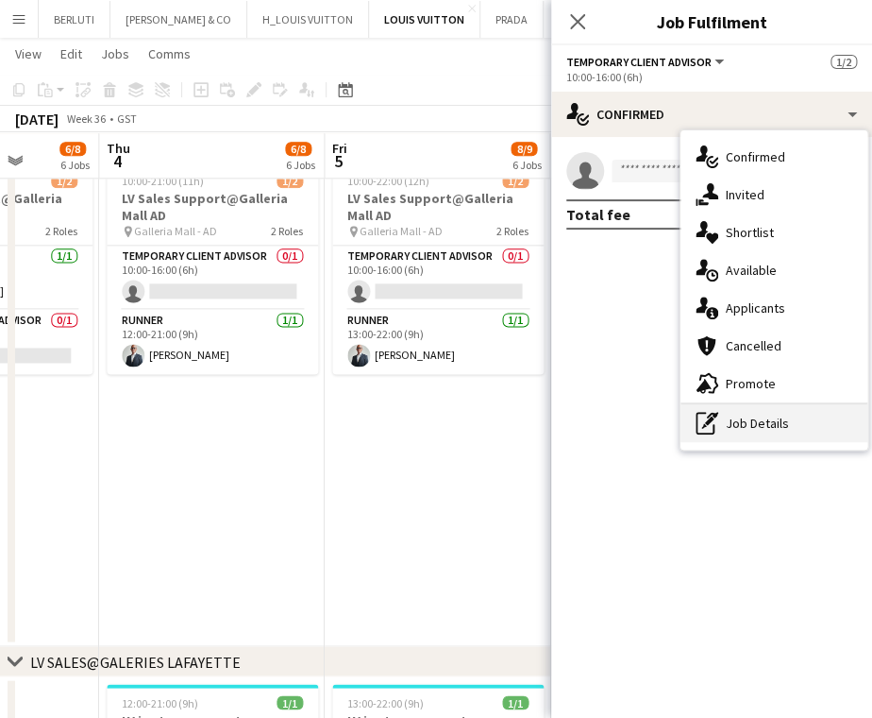
click at [765, 413] on div "pen-write Job Details" at bounding box center [774, 423] width 187 height 38
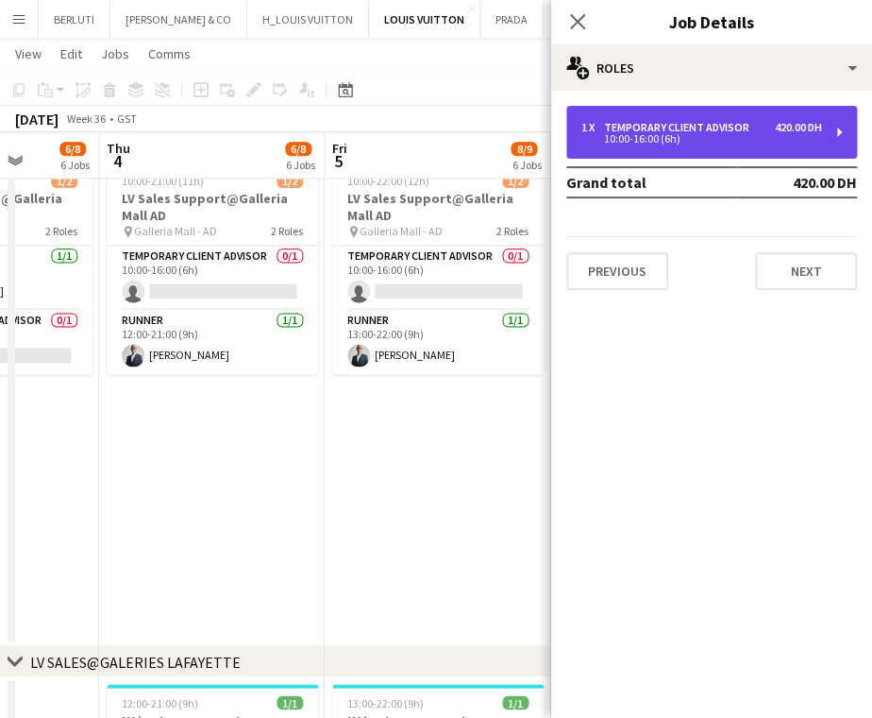
click at [803, 146] on div "1 x Temporary Client Advisor 420.00 DH 10:00-16:00 (6h)" at bounding box center [711, 132] width 291 height 53
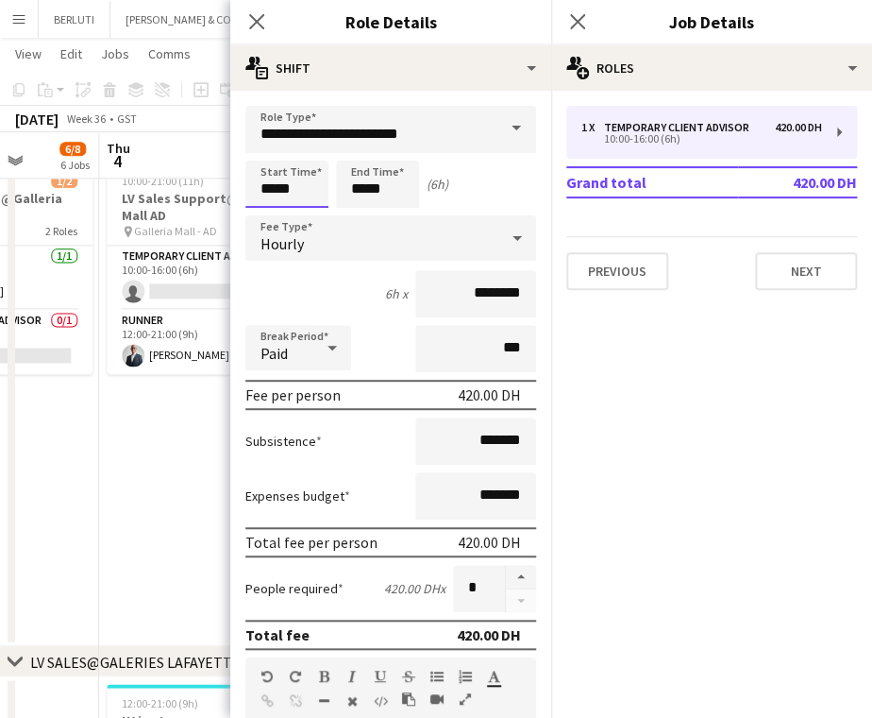
click at [277, 196] on input "*****" at bounding box center [286, 184] width 83 height 47
type input "*****"
click at [363, 183] on input "*****" at bounding box center [377, 184] width 83 height 47
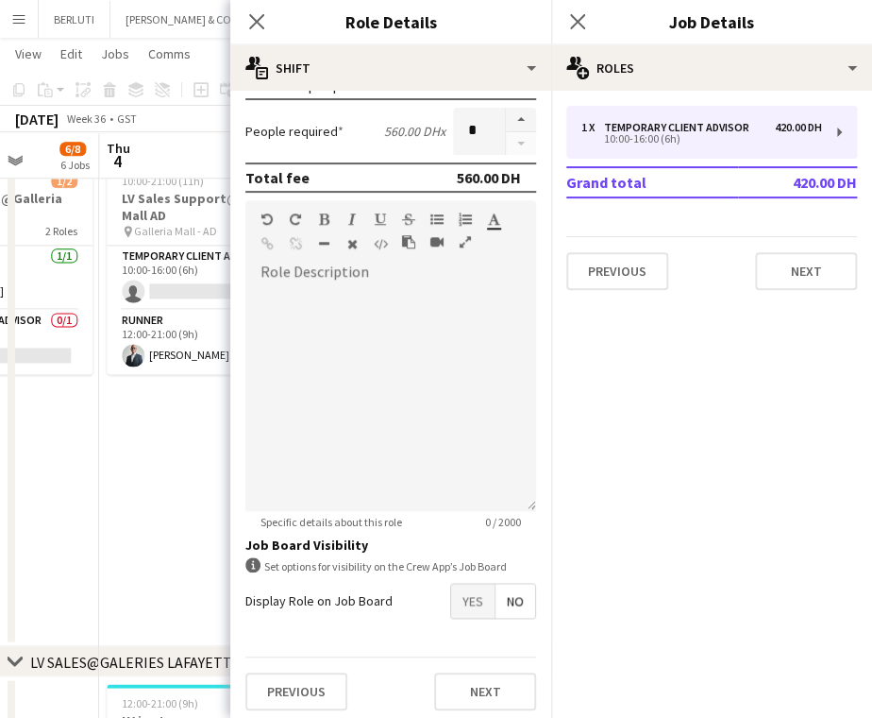
scroll to position [463, 0]
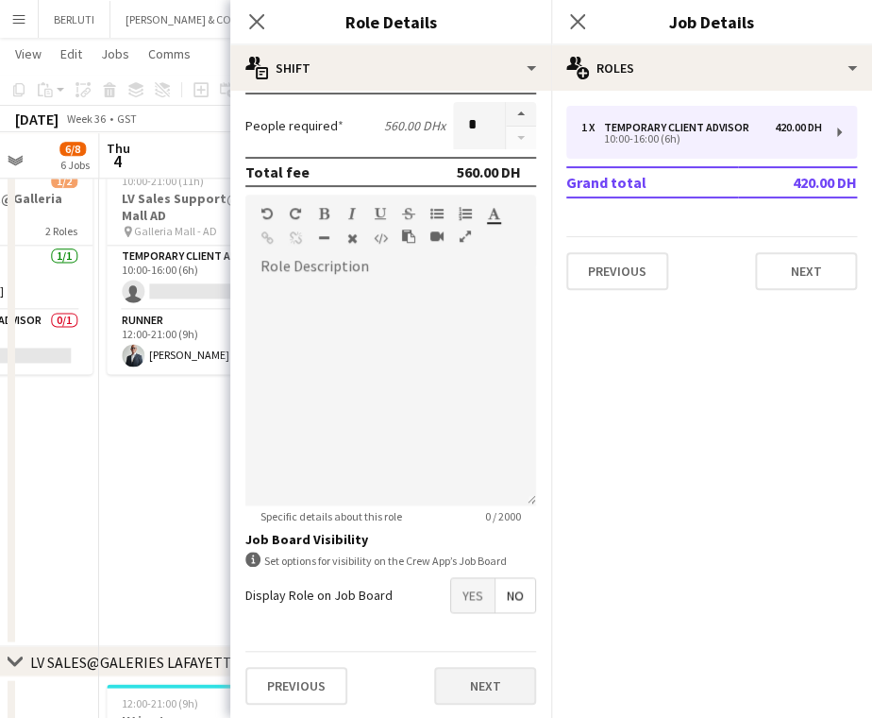
type input "*****"
click at [491, 695] on button "Next" at bounding box center [485, 686] width 102 height 38
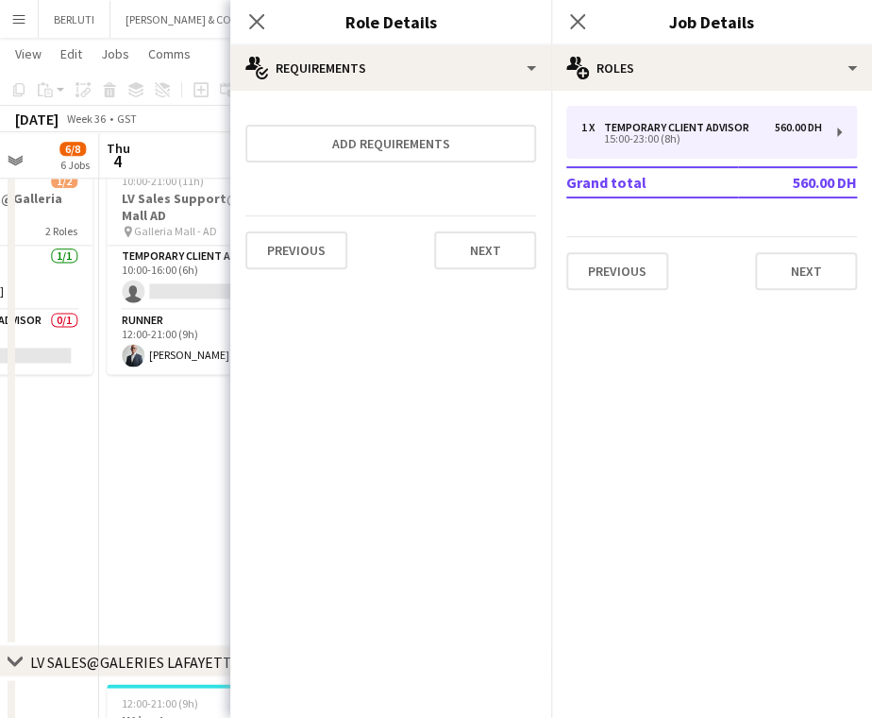
scroll to position [0, 0]
click at [221, 484] on app-date-cell "Updated 10:00-21:00 (11h) 1/2 LV Sales Support@Galleria Mall AD pin Galleria Ma…" at bounding box center [212, 393] width 226 height 507
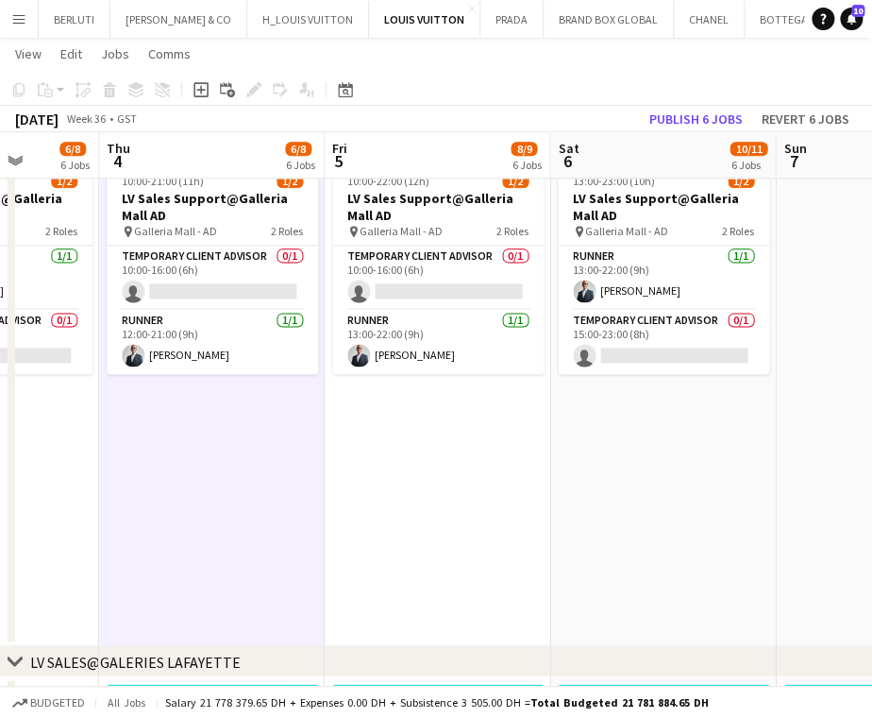
drag, startPoint x: 483, startPoint y: 339, endPoint x: 472, endPoint y: 339, distance: 11.3
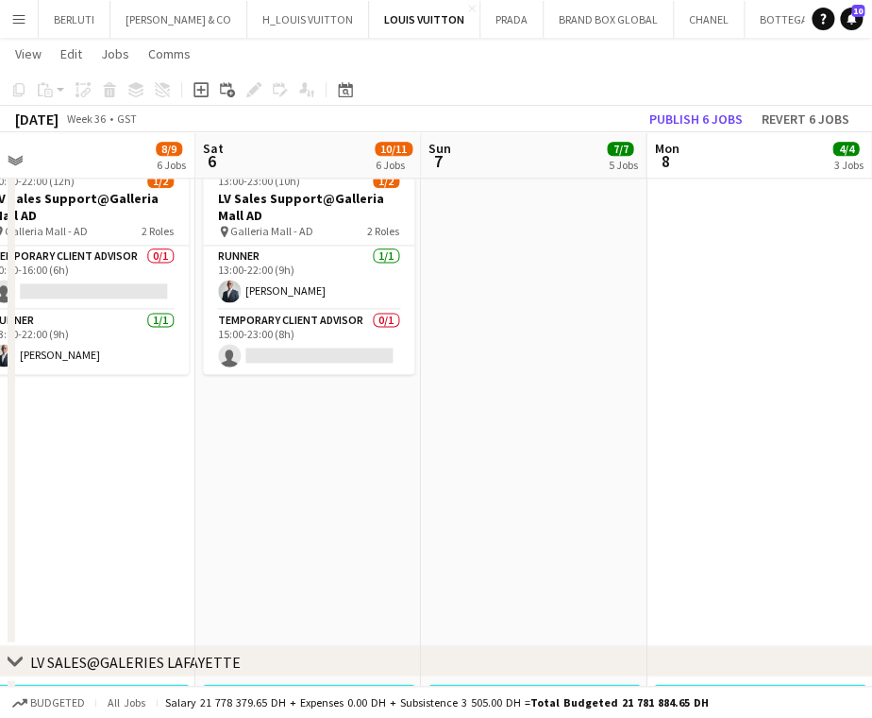
scroll to position [0, 415]
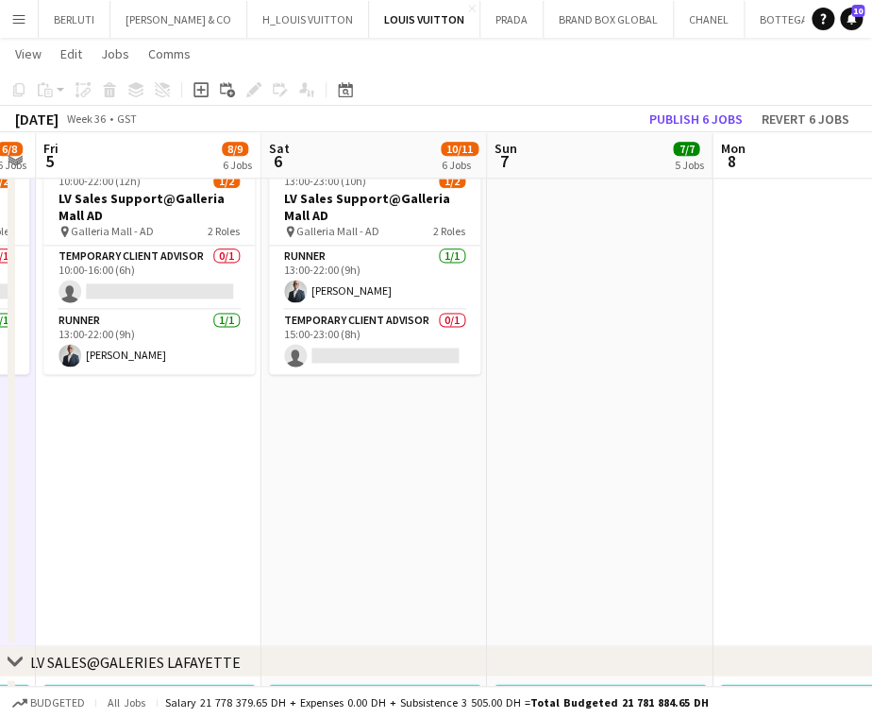
drag, startPoint x: 600, startPoint y: 389, endPoint x: 633, endPoint y: 347, distance: 53.1
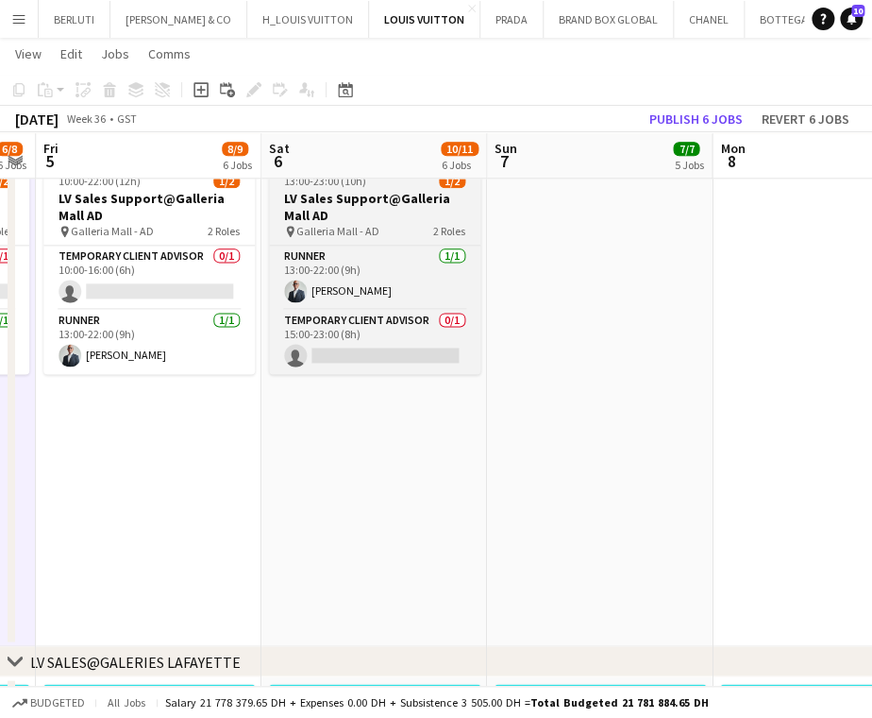
click at [400, 203] on h3 "LV Sales Support@Galleria Mall AD" at bounding box center [374, 207] width 211 height 34
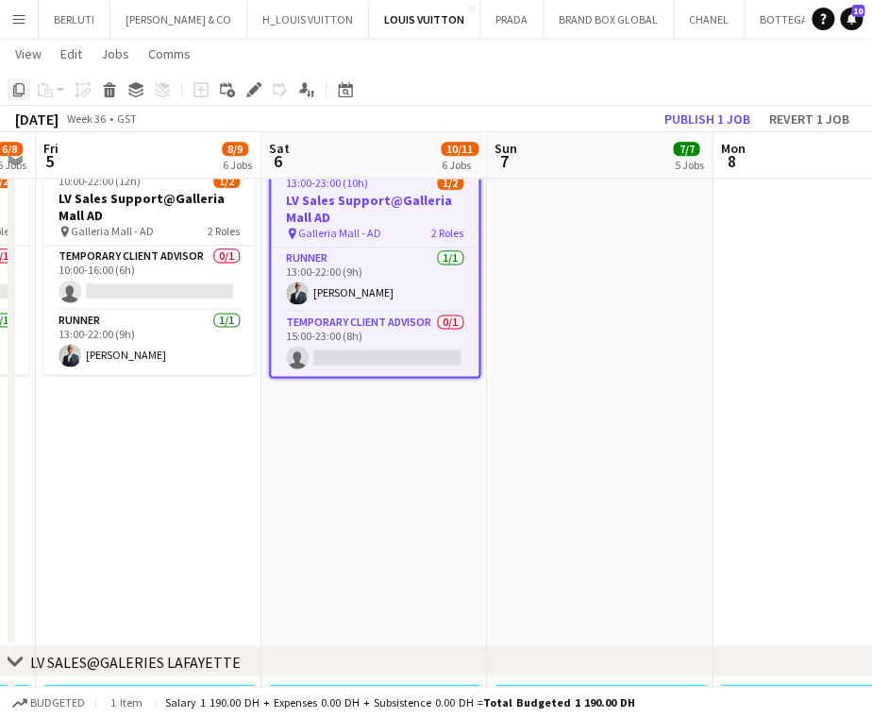
click at [17, 90] on icon "Copy" at bounding box center [18, 89] width 15 height 15
click at [558, 270] on app-date-cell at bounding box center [600, 393] width 226 height 507
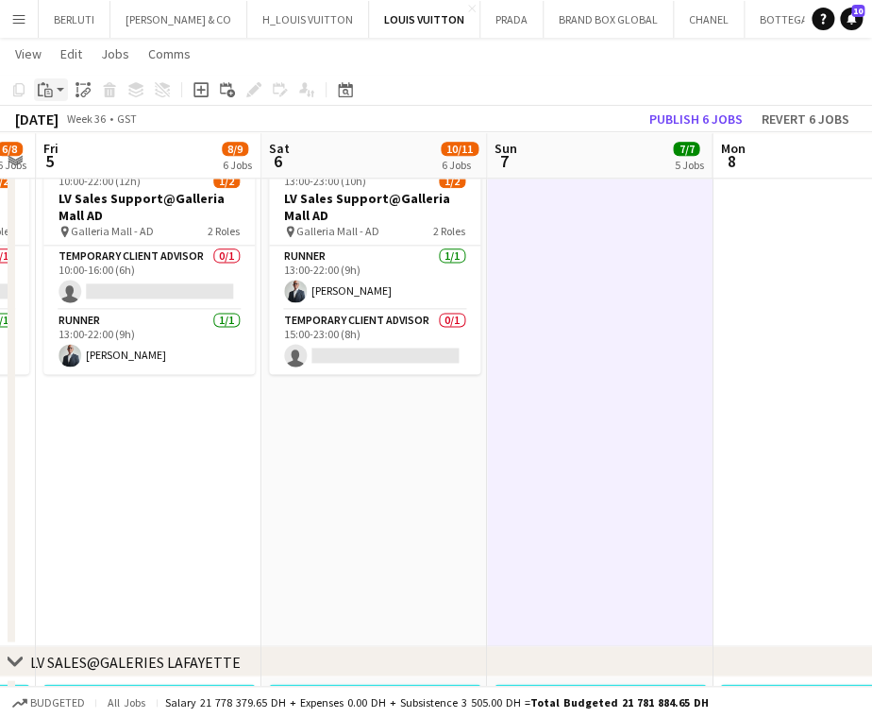
click at [38, 84] on icon "Paste" at bounding box center [45, 89] width 15 height 15
click at [75, 125] on link "Paste Ctrl+V" at bounding box center [138, 125] width 177 height 17
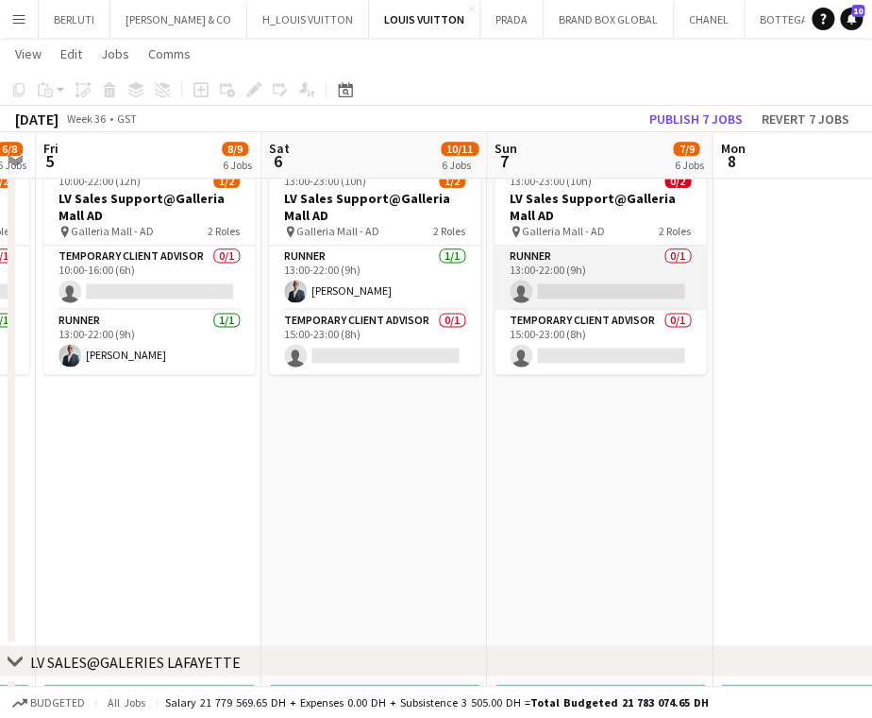
click at [605, 281] on app-card-role "Runner 0/1 13:00-22:00 (9h) single-neutral-actions" at bounding box center [600, 277] width 211 height 64
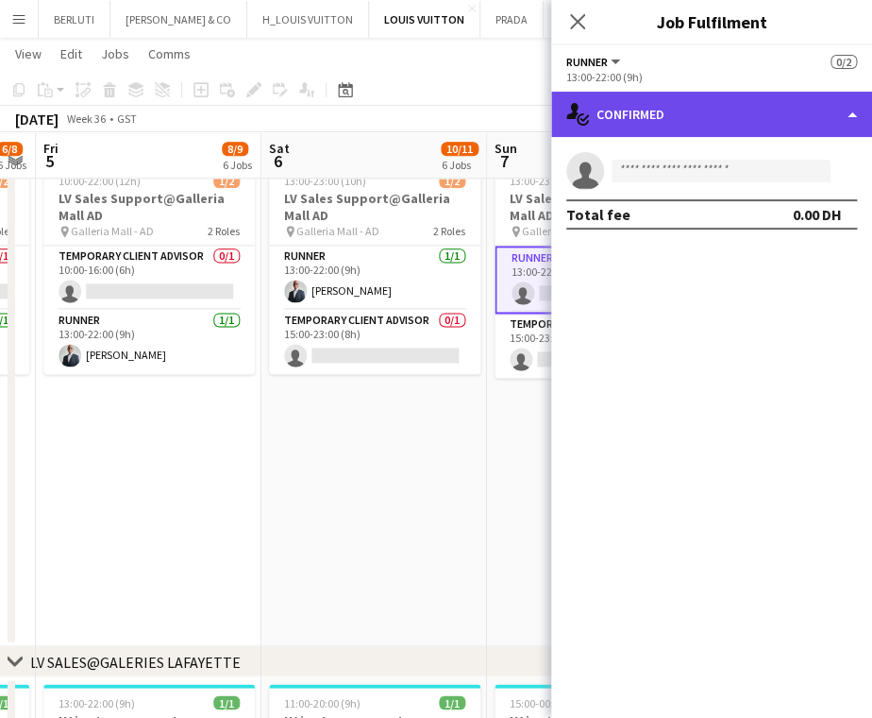
click at [769, 110] on div "single-neutral-actions-check-2 Confirmed" at bounding box center [711, 114] width 321 height 45
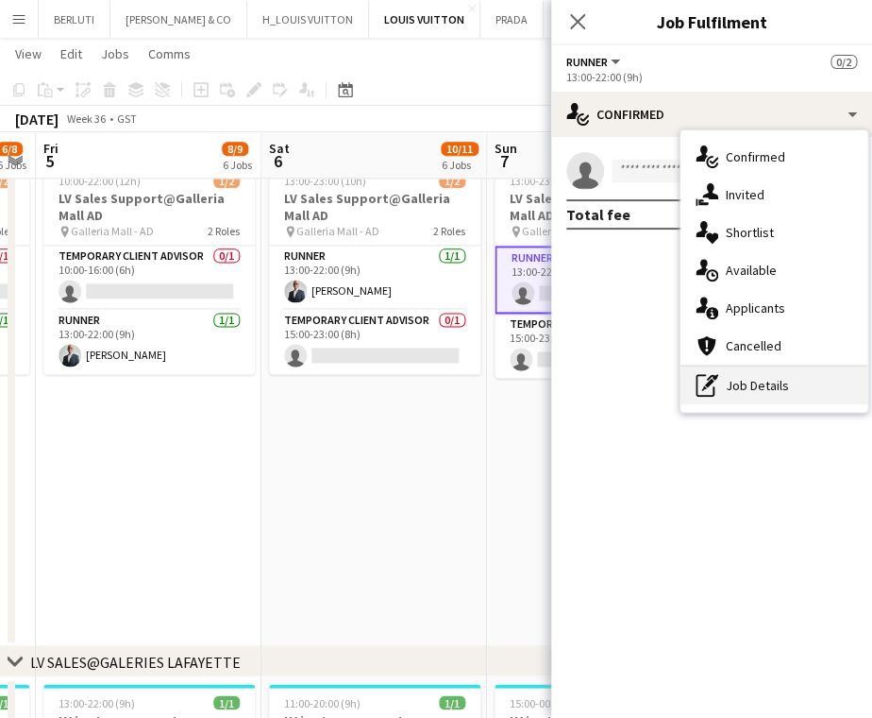
click at [791, 393] on div "pen-write Job Details" at bounding box center [774, 385] width 187 height 38
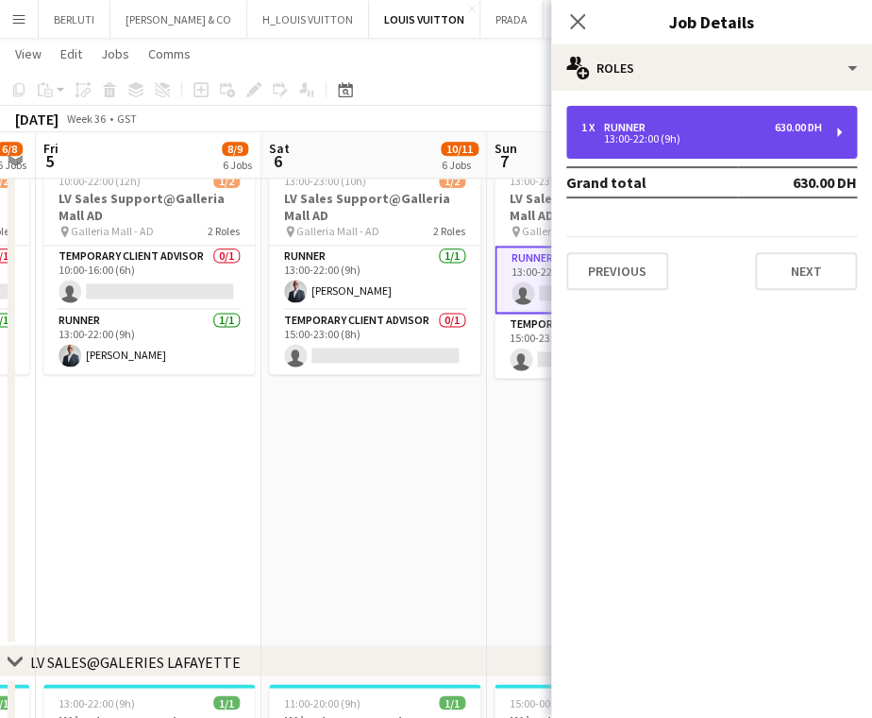
click at [793, 132] on div "630.00 DH" at bounding box center [798, 127] width 47 height 13
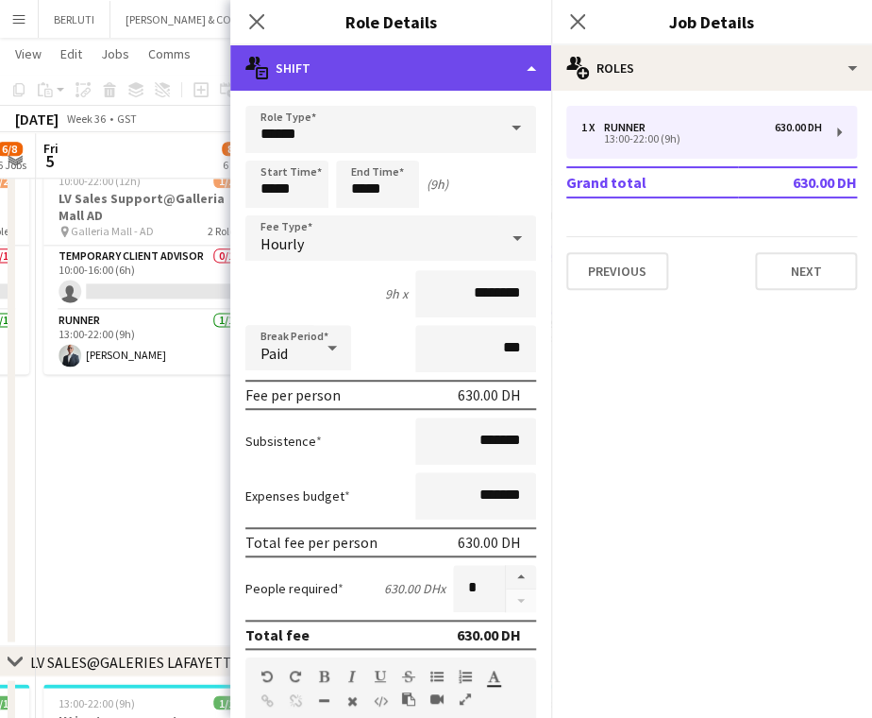
click at [532, 79] on div "multiple-actions-text Shift" at bounding box center [390, 67] width 321 height 45
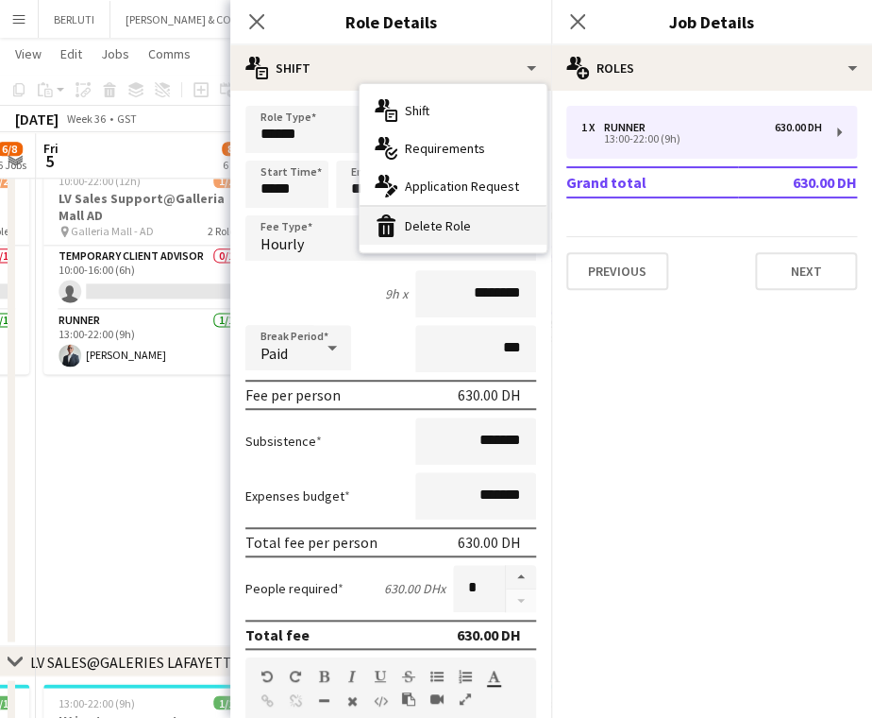
click at [512, 238] on div "bin-2 Delete Role" at bounding box center [453, 226] width 187 height 38
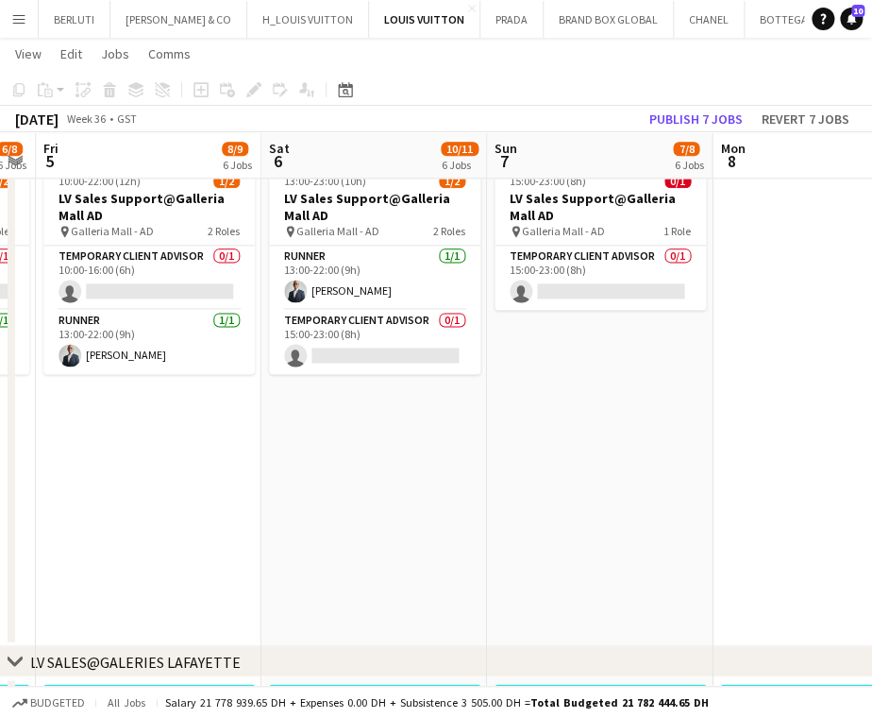
click at [310, 380] on app-date-cell "Updated 13:00-23:00 (10h) 1/2 LV Sales Support@Galleria Mall AD pin Galleria Ma…" at bounding box center [375, 393] width 226 height 507
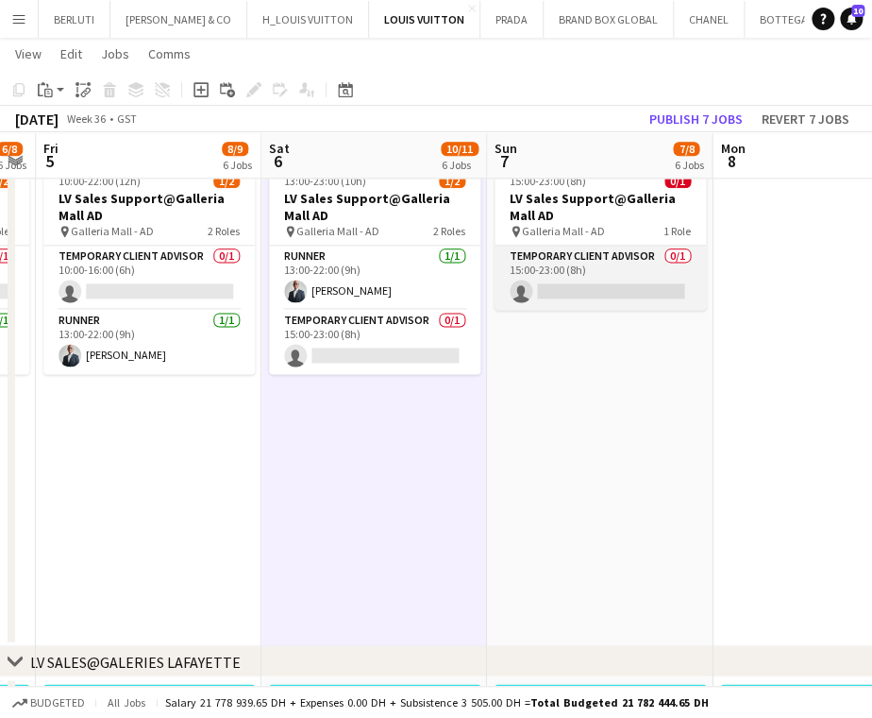
click at [591, 283] on app-card-role "Temporary Client Advisor 0/1 15:00-23:00 (8h) single-neutral-actions" at bounding box center [600, 277] width 211 height 64
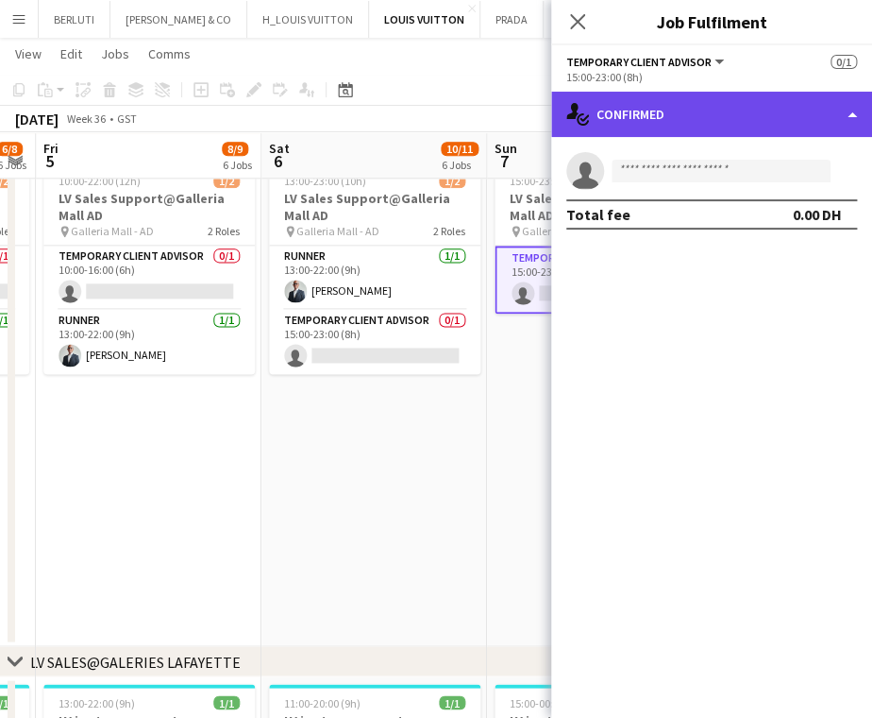
click at [763, 130] on div "single-neutral-actions-check-2 Confirmed" at bounding box center [711, 114] width 321 height 45
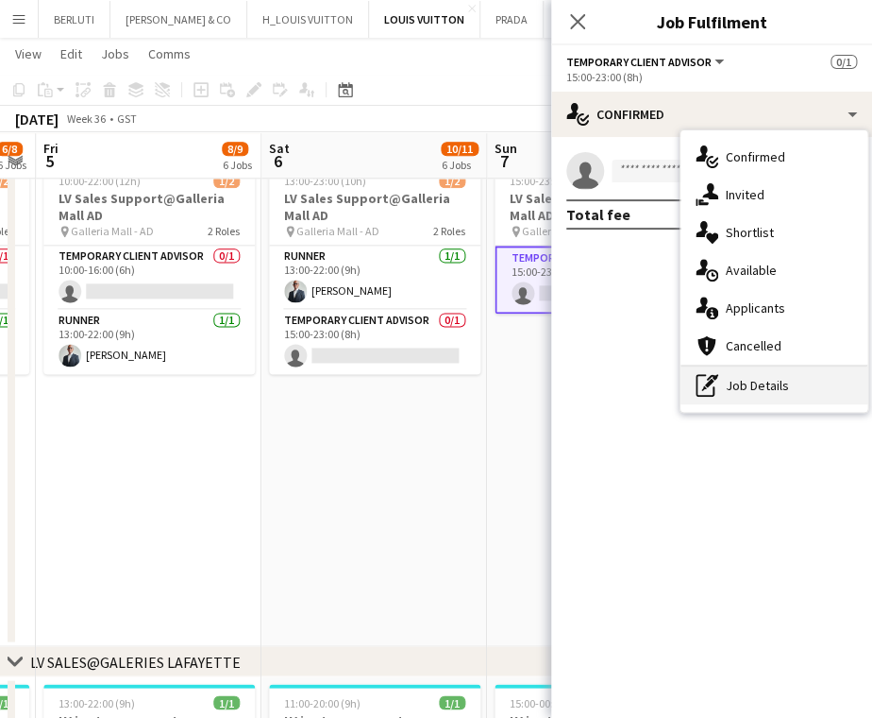
click at [800, 393] on div "pen-write Job Details" at bounding box center [774, 385] width 187 height 38
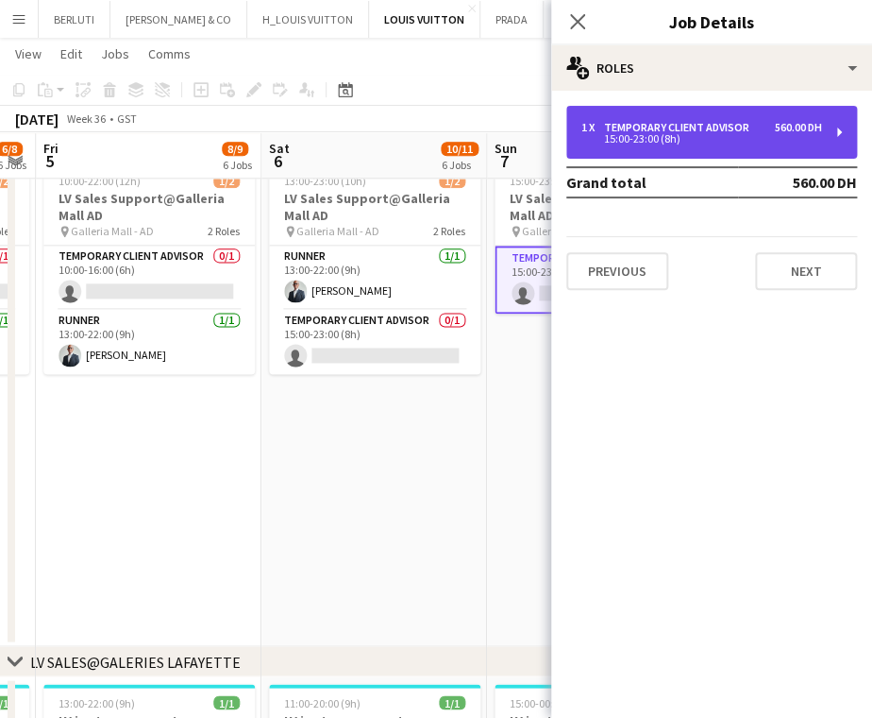
click at [791, 147] on div "1 x Temporary Client Advisor 560.00 DH 15:00-23:00 (8h)" at bounding box center [711, 132] width 291 height 53
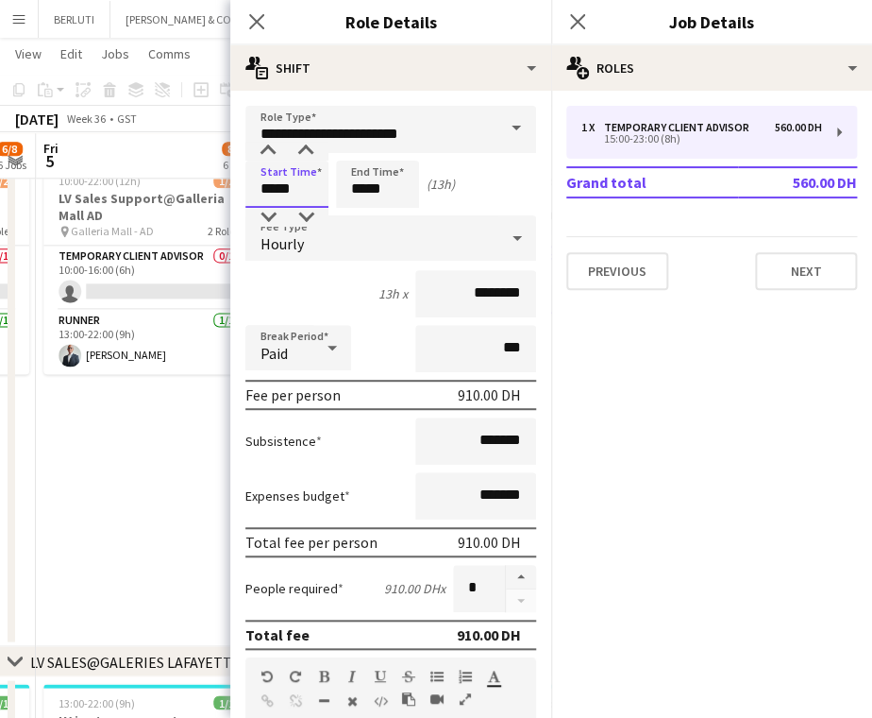
type input "*****"
drag, startPoint x: 402, startPoint y: 183, endPoint x: 317, endPoint y: 182, distance: 85.0
click at [327, 183] on div "Start Time ***** End Time ***** (13h)" at bounding box center [390, 184] width 291 height 47
type input "*****"
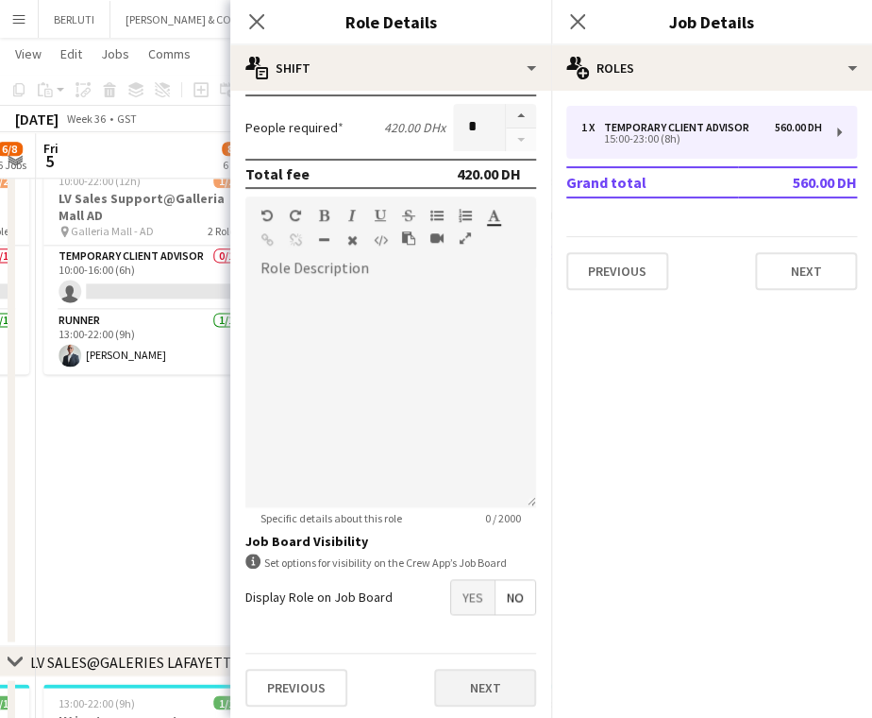
scroll to position [463, 0]
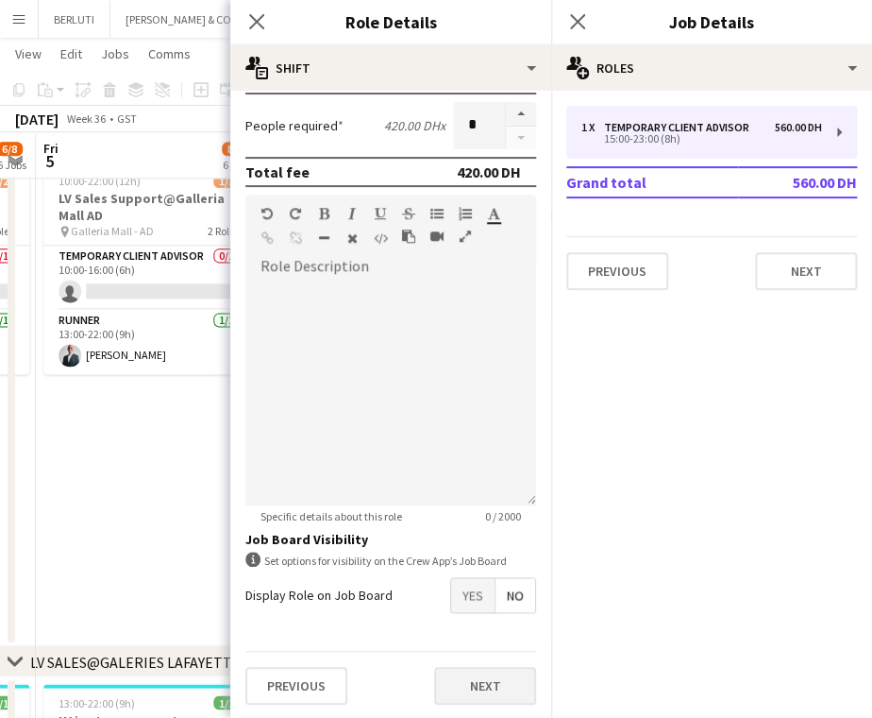
type input "*****"
click at [487, 684] on button "Next" at bounding box center [485, 686] width 102 height 38
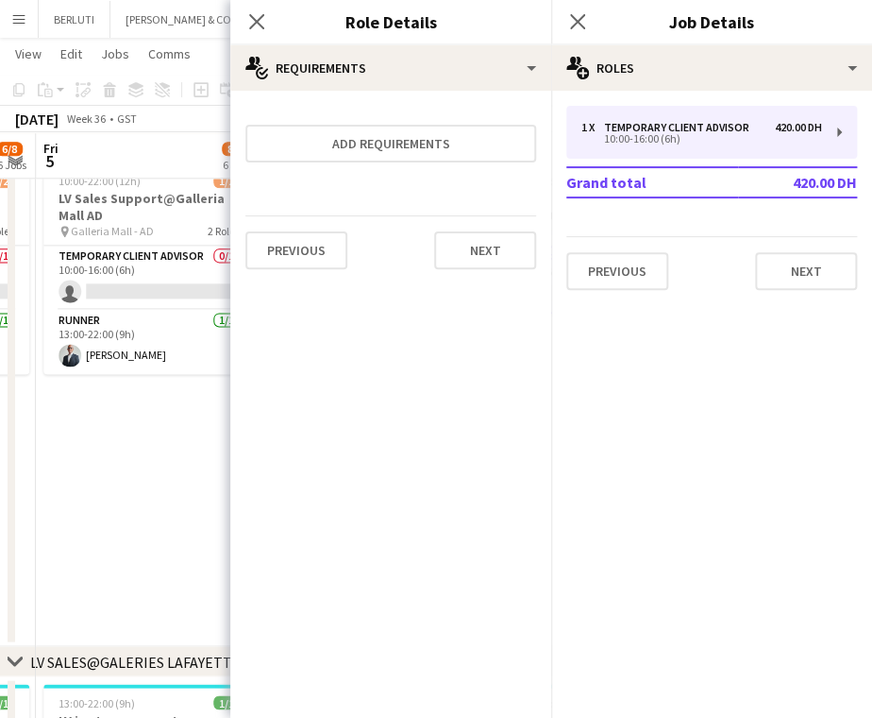
click at [153, 459] on app-date-cell "Updated 10:00-22:00 (12h) 1/2 LV Sales Support@Galleria Mall AD pin Galleria Ma…" at bounding box center [149, 393] width 226 height 507
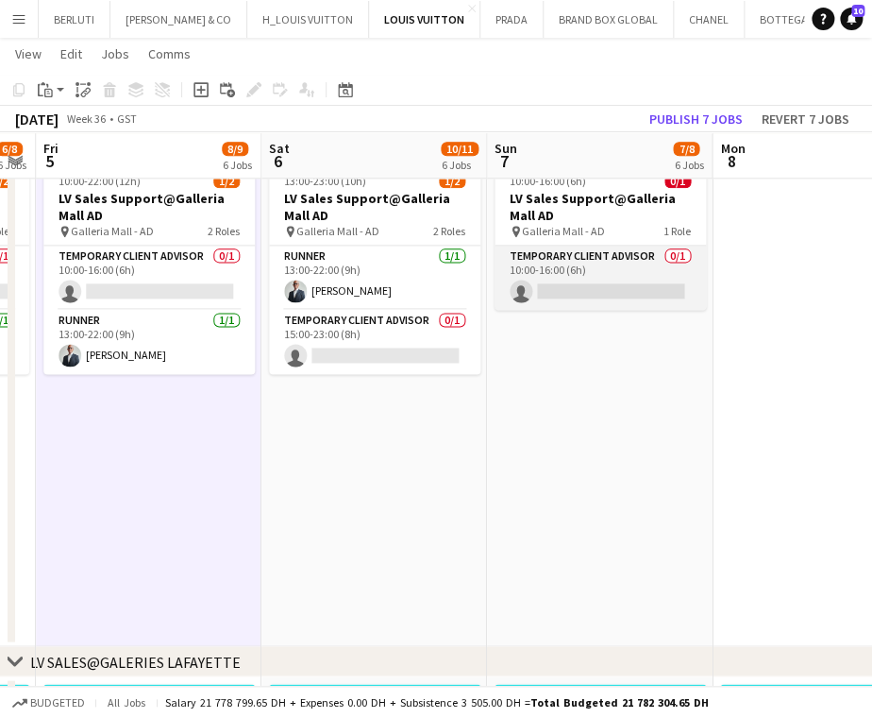
click at [597, 283] on app-card-role "Temporary Client Advisor 0/1 10:00-16:00 (6h) single-neutral-actions" at bounding box center [600, 277] width 211 height 64
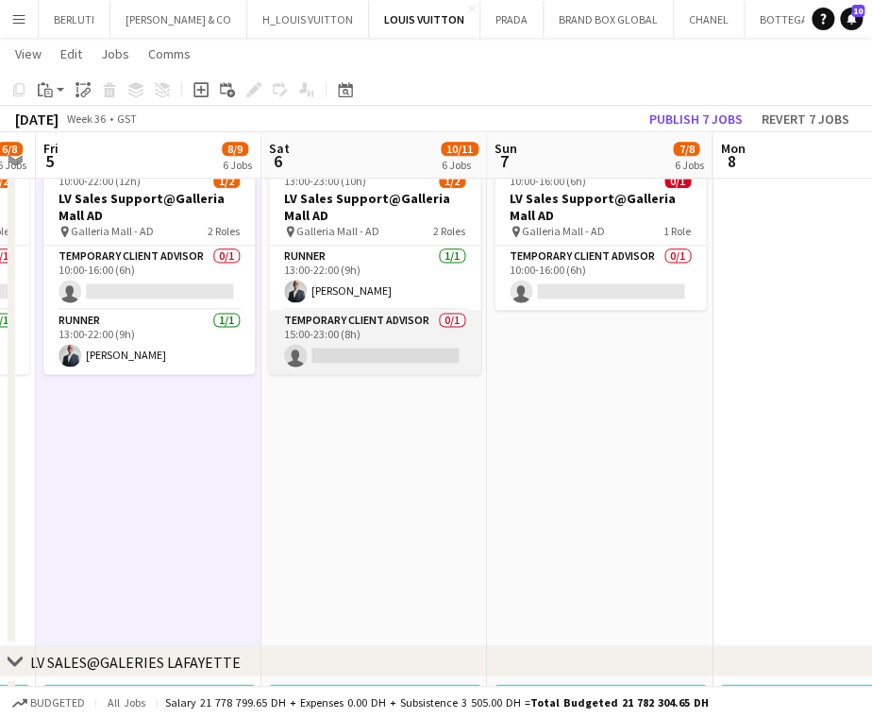
click at [381, 354] on app-card-role "Temporary Client Advisor 0/1 15:00-23:00 (8h) single-neutral-actions" at bounding box center [374, 342] width 211 height 64
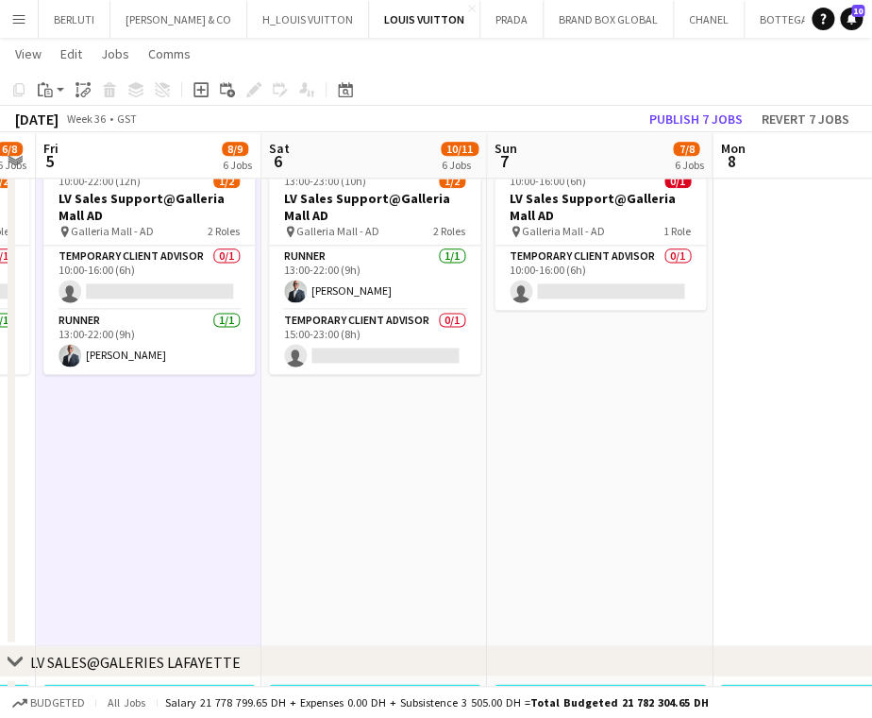
scroll to position [0, 414]
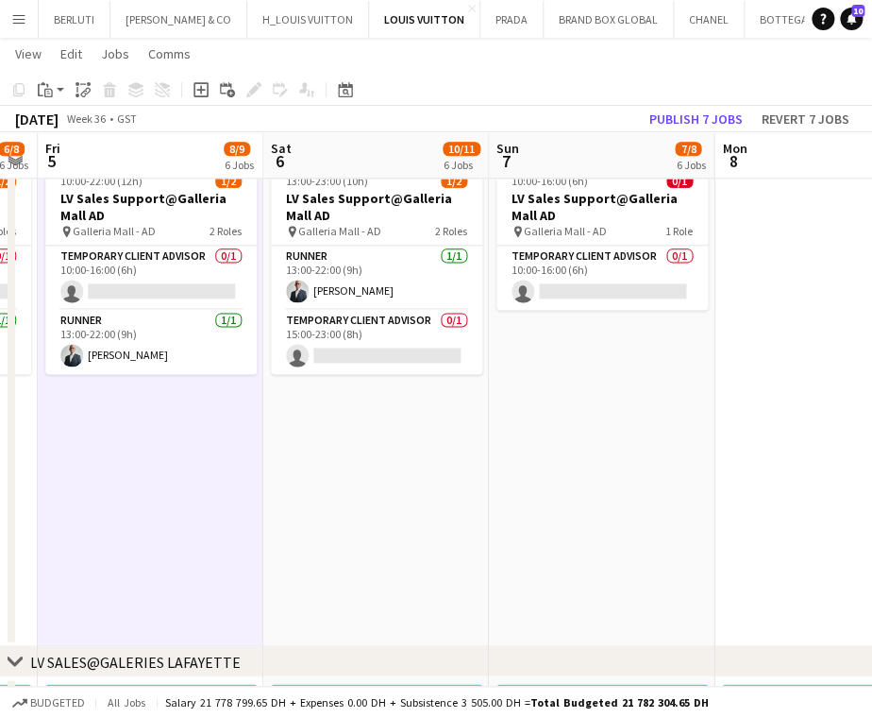
click at [202, 457] on app-date-cell "Updated 10:00-22:00 (12h) 1/2 LV Sales Support@Galleria Mall AD pin Galleria Ma…" at bounding box center [151, 393] width 226 height 507
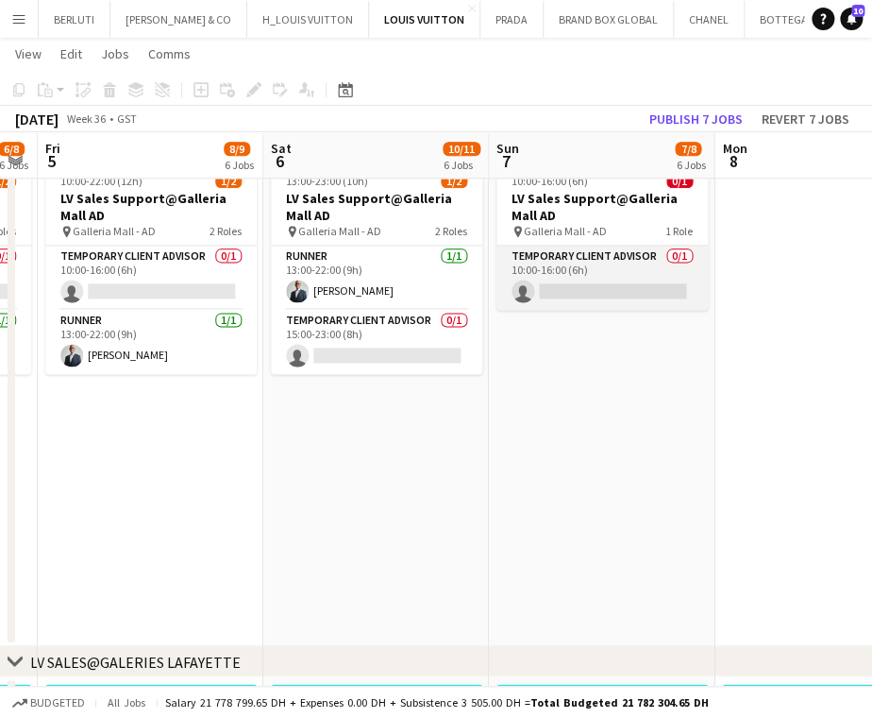
click at [587, 261] on app-card-role "Temporary Client Advisor 0/1 10:00-16:00 (6h) single-neutral-actions" at bounding box center [602, 277] width 211 height 64
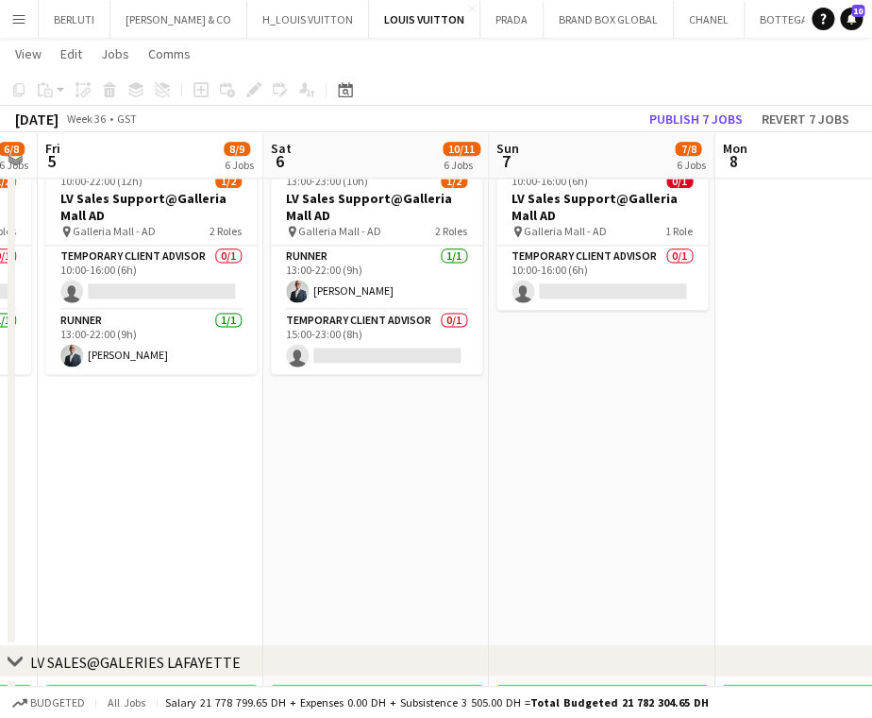
scroll to position [0, 411]
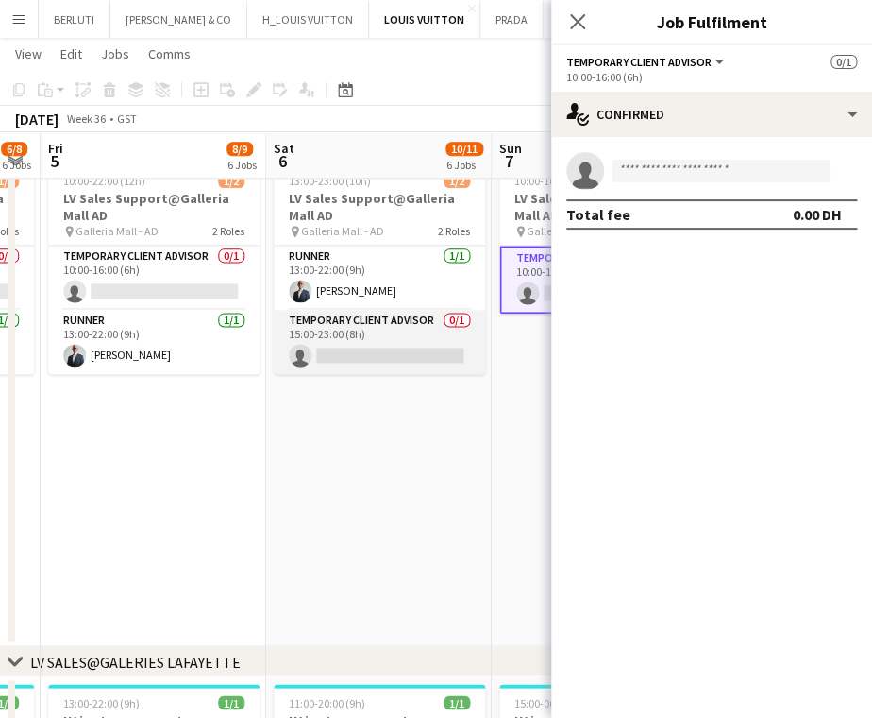
click at [387, 346] on app-card-role "Temporary Client Advisor 0/1 15:00-23:00 (8h) single-neutral-actions" at bounding box center [379, 342] width 211 height 64
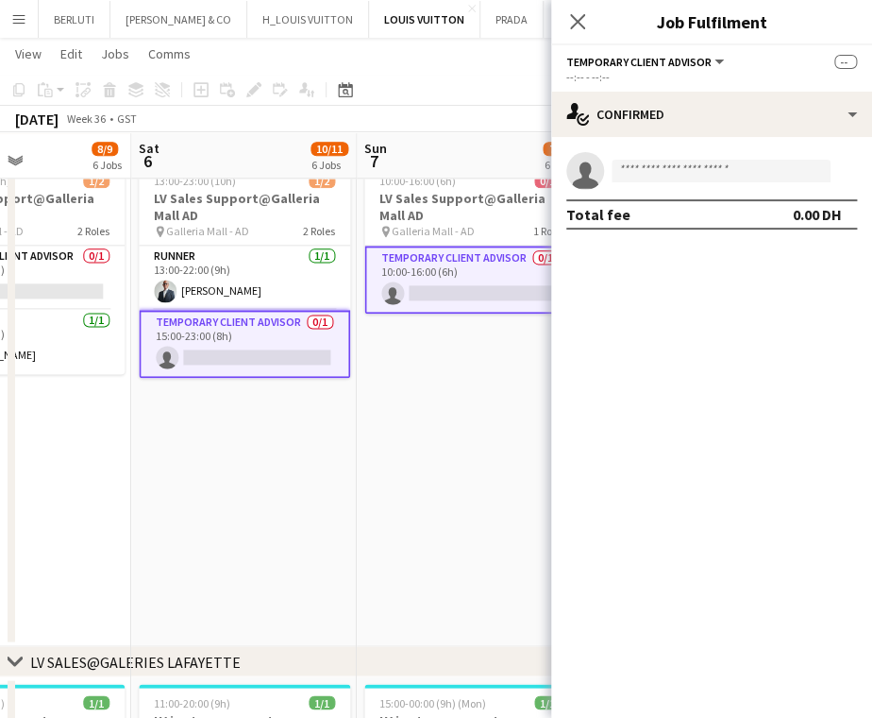
drag, startPoint x: 200, startPoint y: 481, endPoint x: 516, endPoint y: 442, distance: 318.6
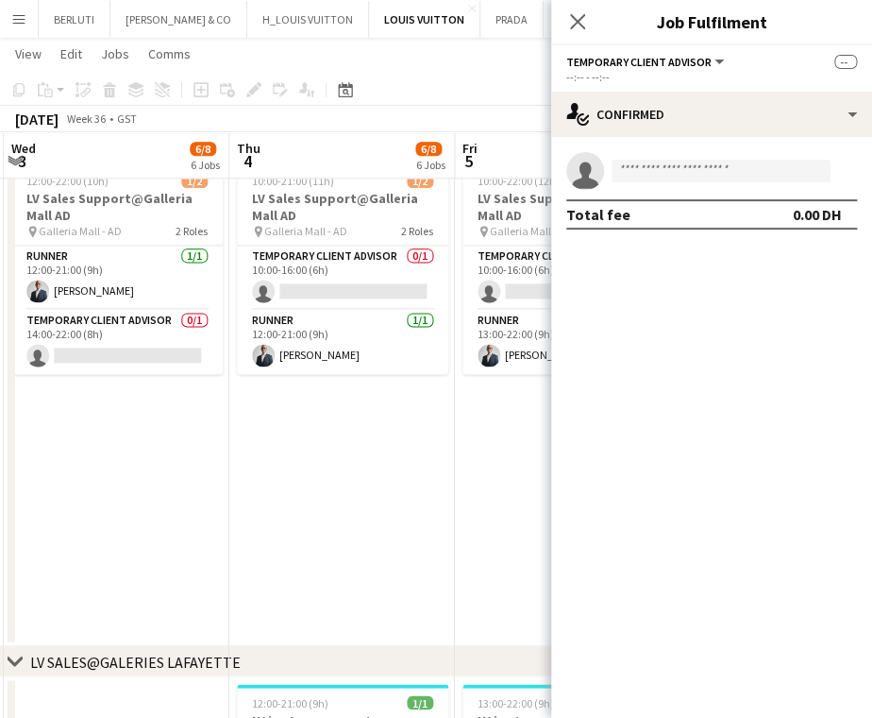
drag, startPoint x: 323, startPoint y: 448, endPoint x: 439, endPoint y: 422, distance: 119.1
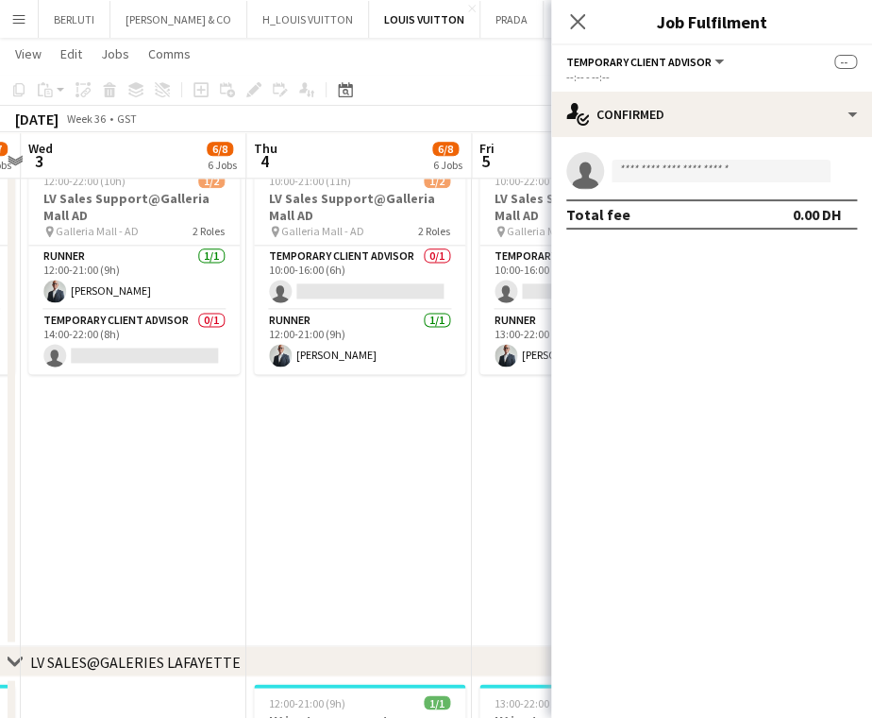
drag, startPoint x: 242, startPoint y: 457, endPoint x: 363, endPoint y: 405, distance: 131.5
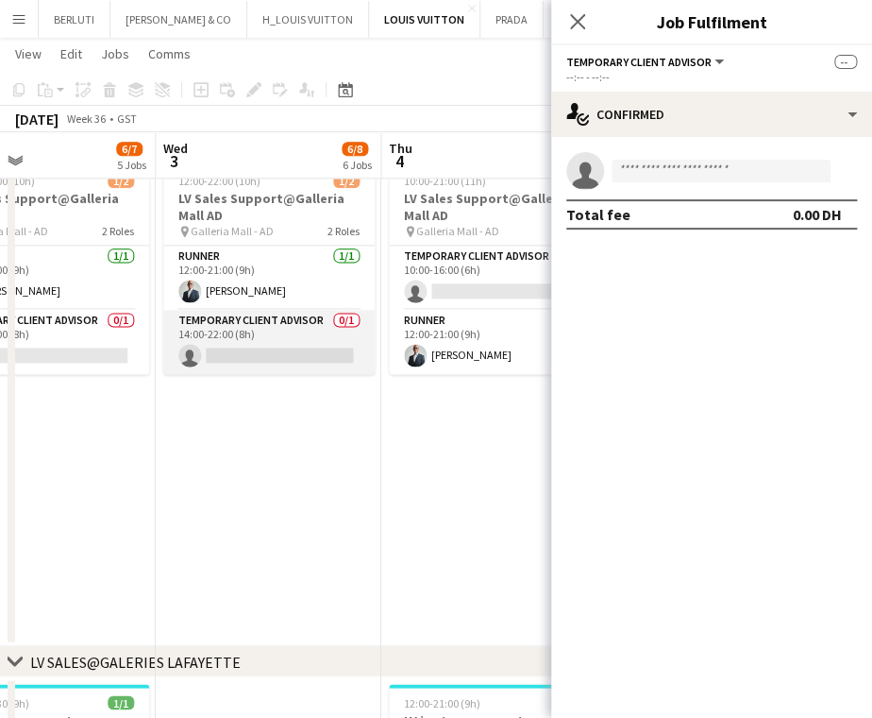
click at [300, 359] on app-card-role "Temporary Client Advisor 0/1 14:00-22:00 (8h) single-neutral-actions" at bounding box center [268, 342] width 211 height 64
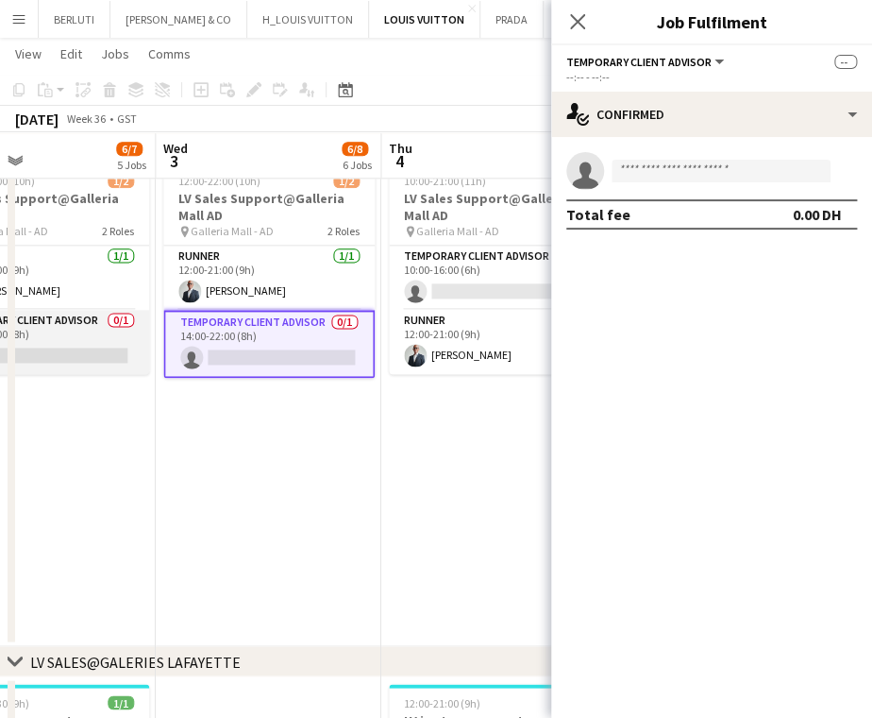
click at [93, 348] on app-card-role "Temporary Client Advisor 0/1 14:00-22:00 (8h) single-neutral-actions" at bounding box center [43, 342] width 211 height 64
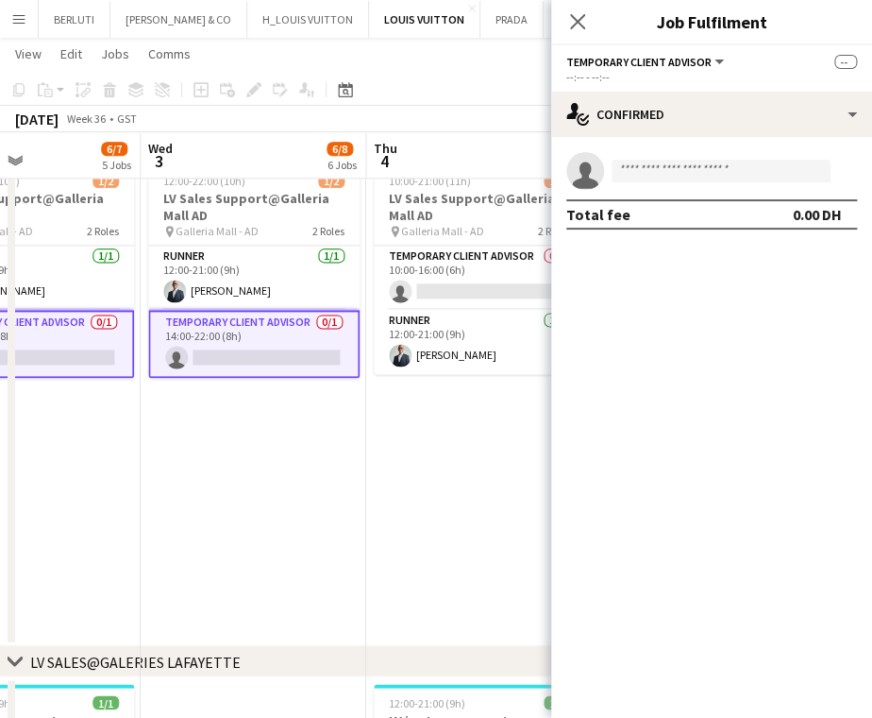
drag, startPoint x: 295, startPoint y: 380, endPoint x: 318, endPoint y: 377, distance: 23.8
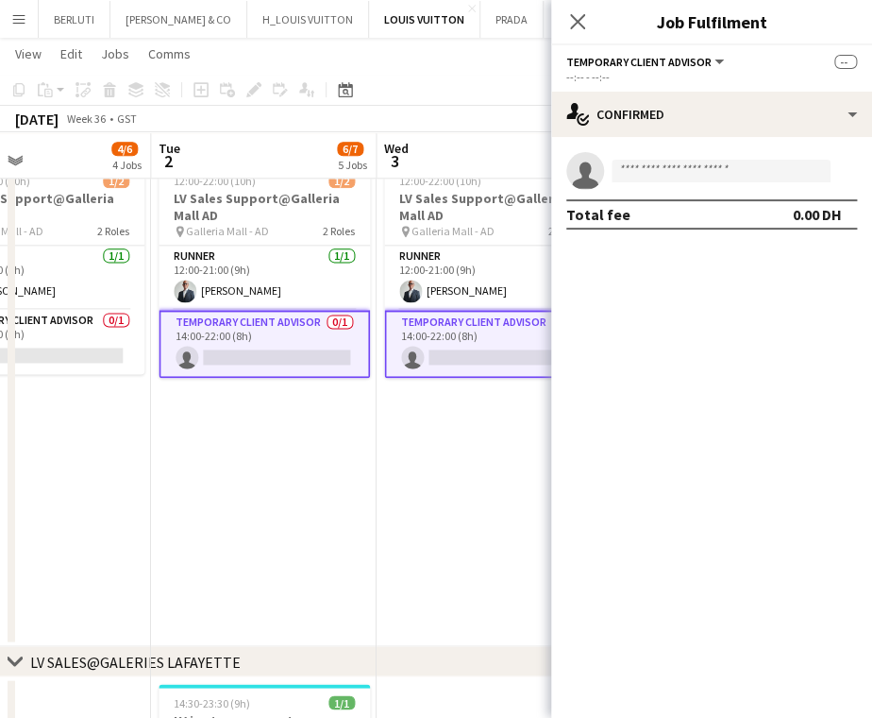
scroll to position [0, 584]
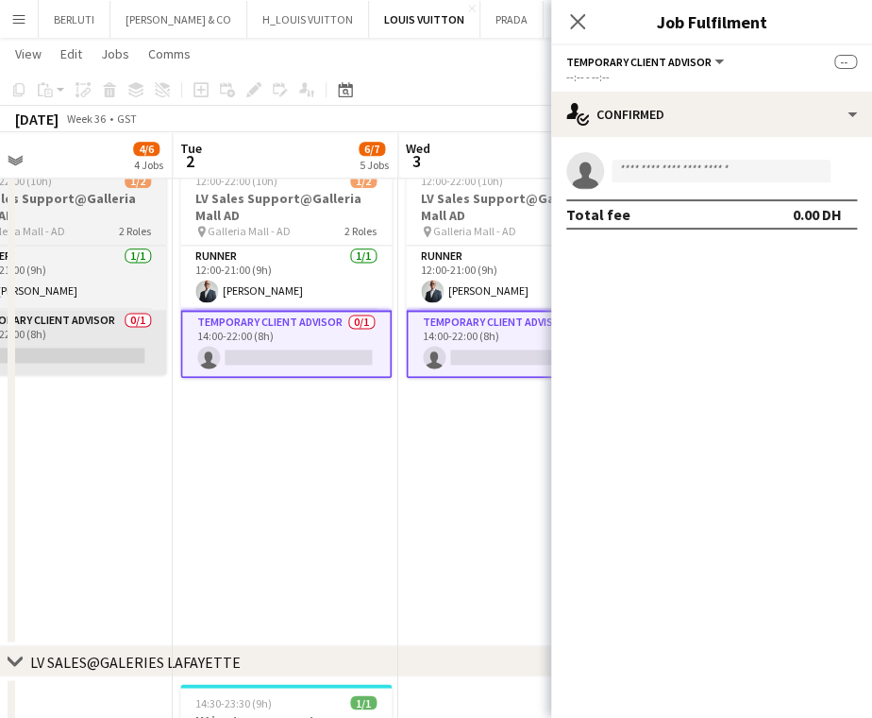
drag, startPoint x: 165, startPoint y: 346, endPoint x: 282, endPoint y: 344, distance: 117.1
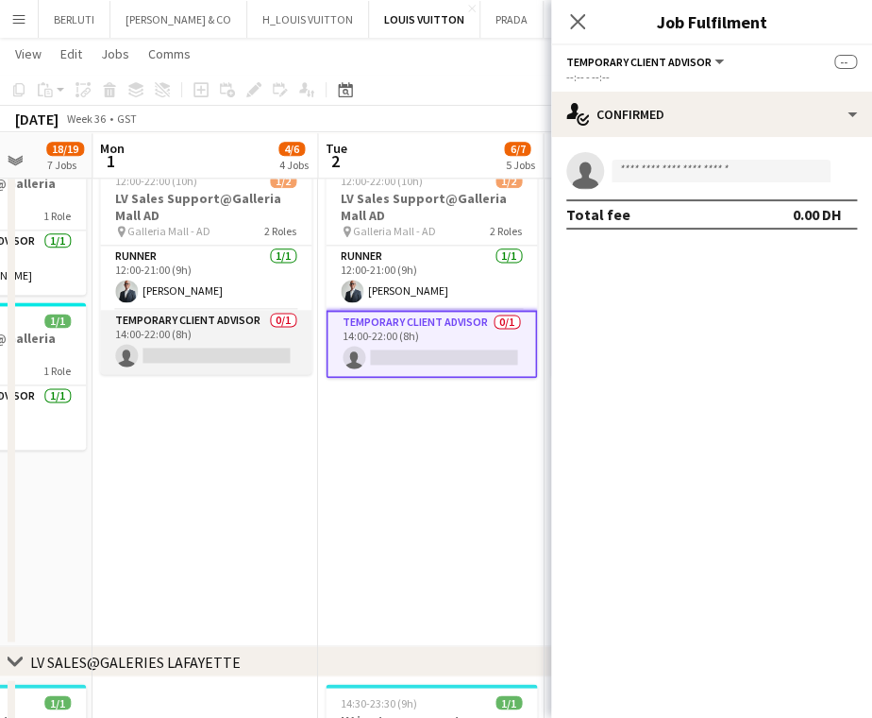
click at [221, 344] on app-card-role "Temporary Client Advisor 0/1 14:00-22:00 (8h) single-neutral-actions" at bounding box center [205, 342] width 211 height 64
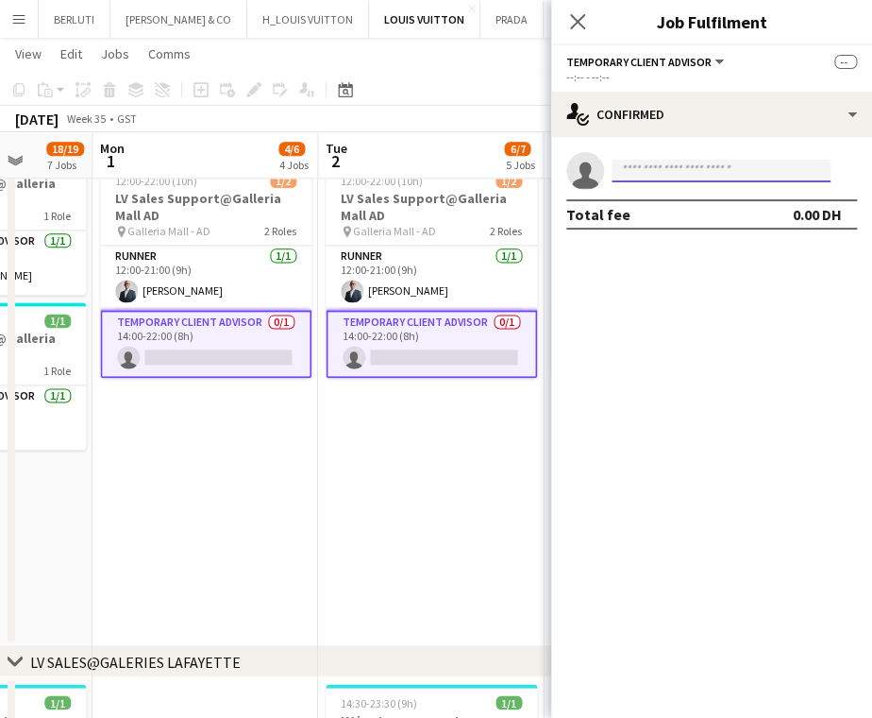
click at [682, 174] on input at bounding box center [721, 171] width 219 height 23
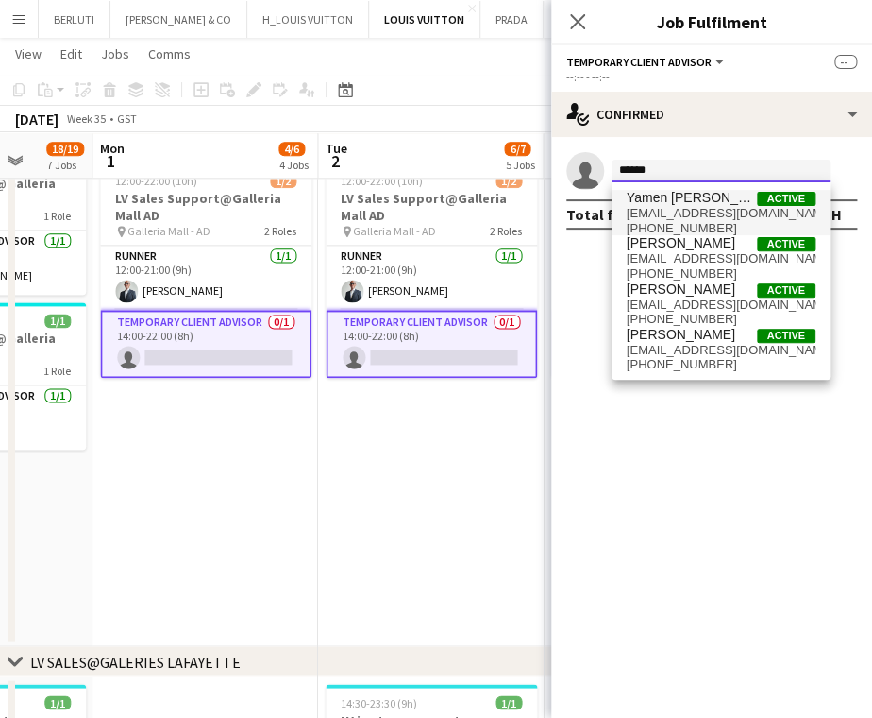
type input "*****"
click at [754, 203] on span "Yamen Abo Hamed Active" at bounding box center [721, 198] width 189 height 16
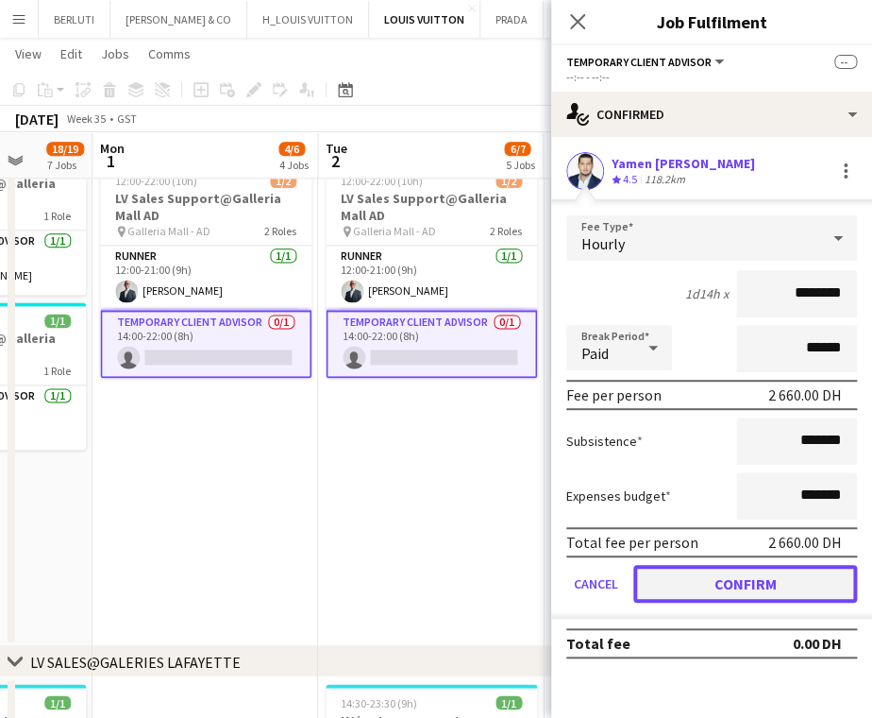
click at [757, 578] on button "Confirm" at bounding box center [746, 584] width 224 height 38
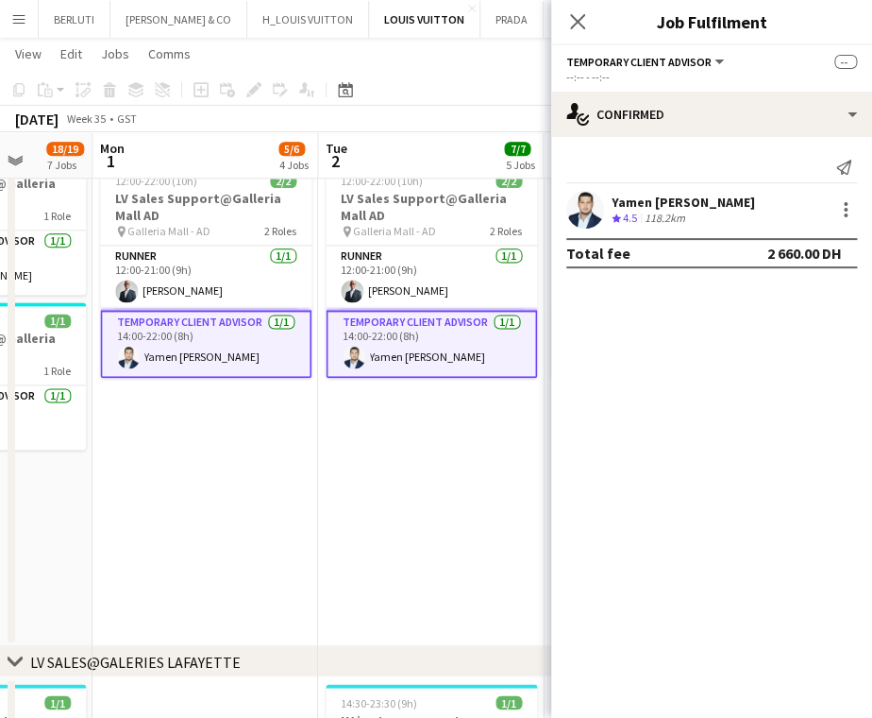
click at [438, 545] on app-date-cell "Updated 12:00-22:00 (10h) 2/2 LV Sales Support@Galleria Mall AD pin Galleria Ma…" at bounding box center [431, 393] width 226 height 507
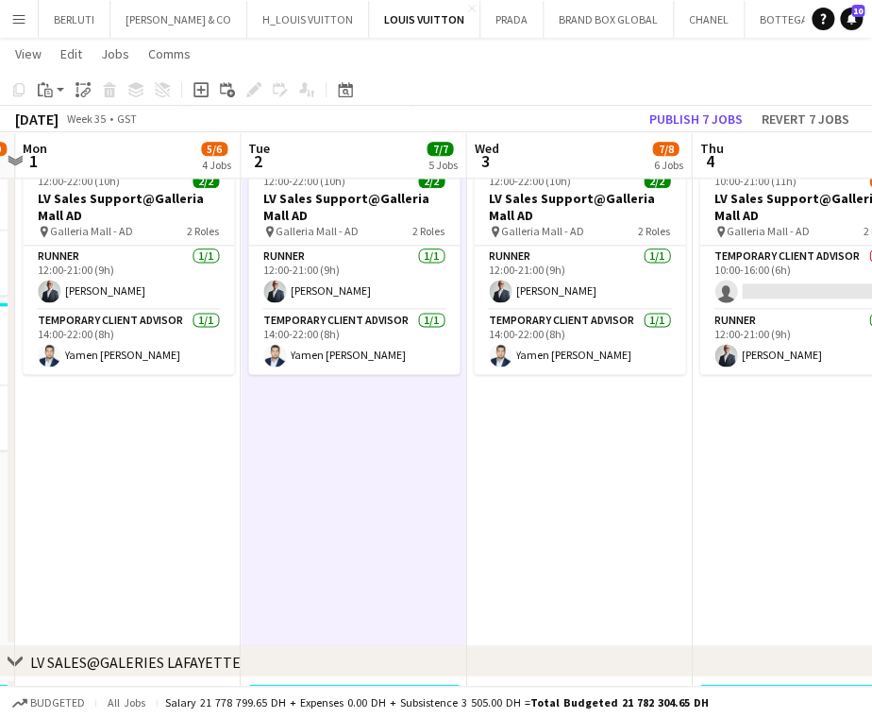
scroll to position [0, 668]
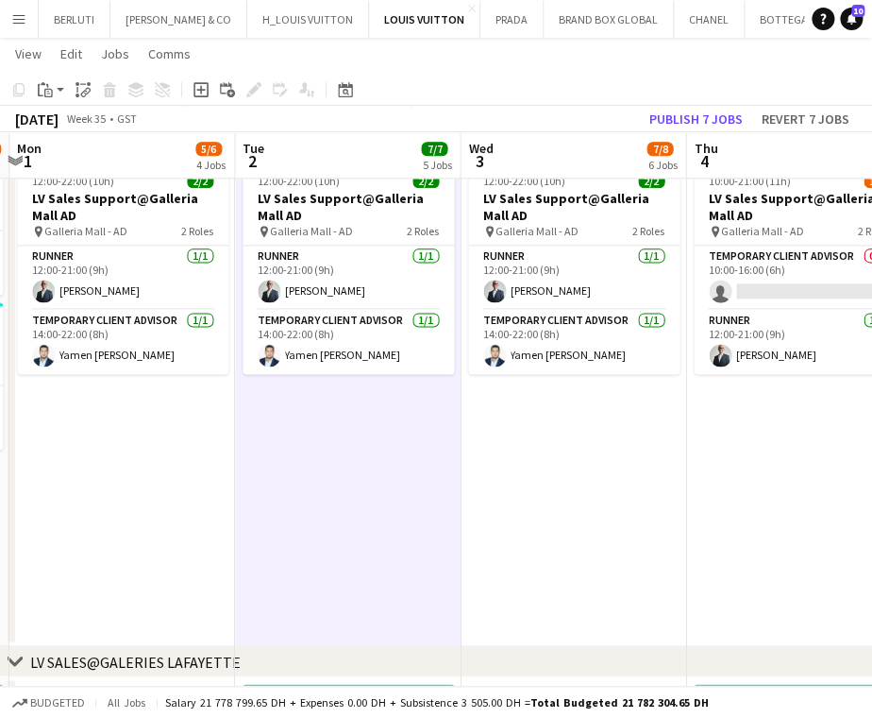
drag, startPoint x: 608, startPoint y: 434, endPoint x: 599, endPoint y: 437, distance: 9.9
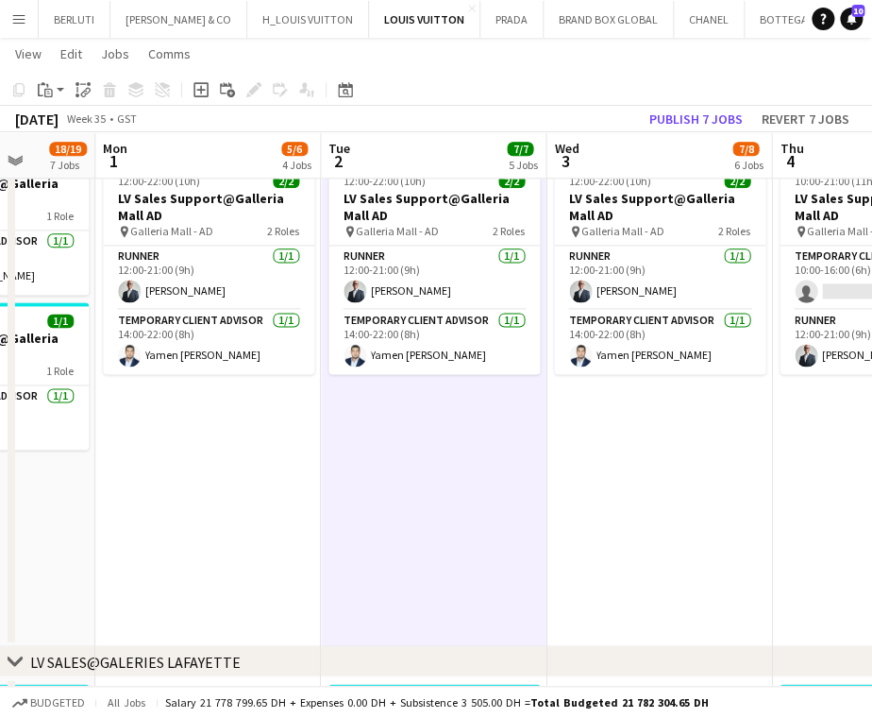
scroll to position [0, 537]
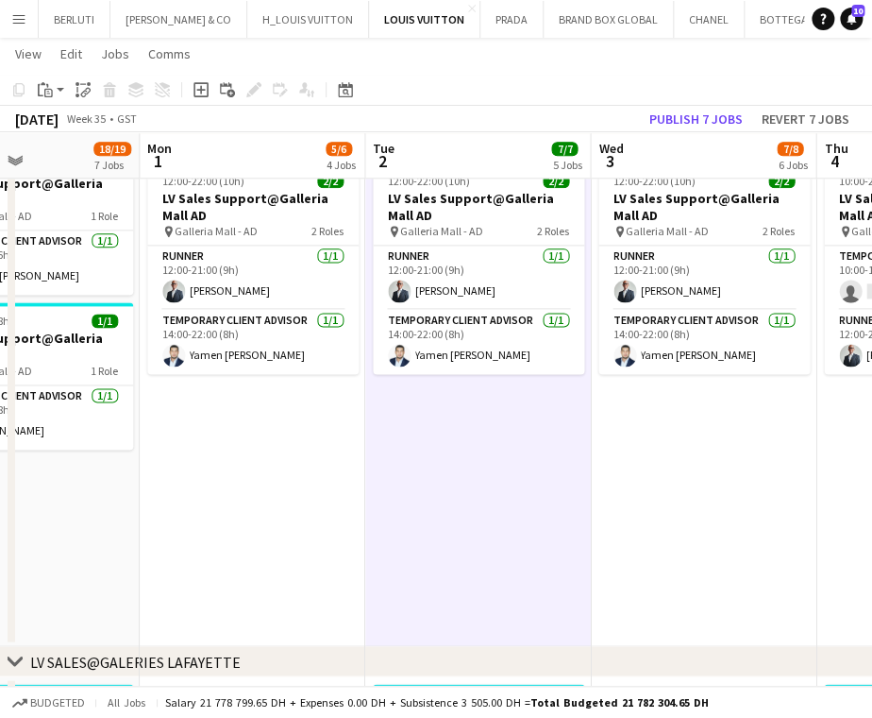
drag, startPoint x: 335, startPoint y: 433, endPoint x: 465, endPoint y: 419, distance: 130.1
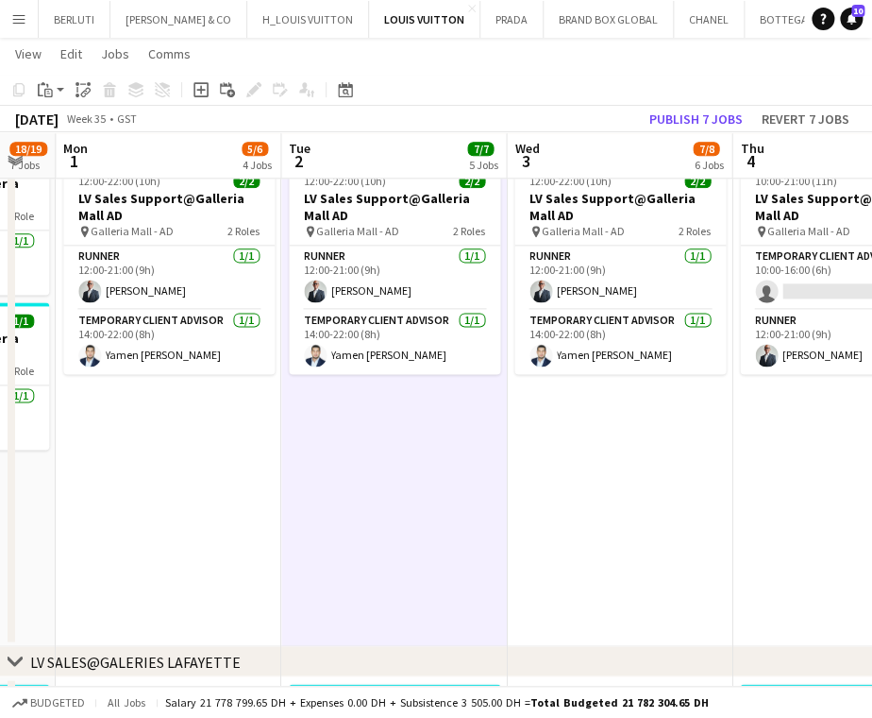
scroll to position [0, 659]
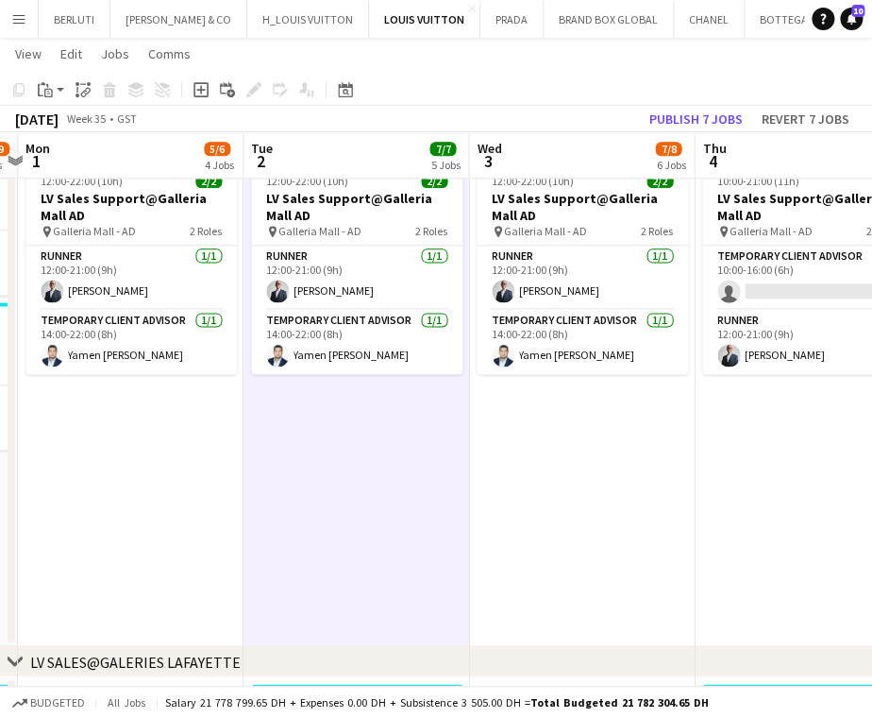
drag, startPoint x: 457, startPoint y: 336, endPoint x: 419, endPoint y: 335, distance: 37.8
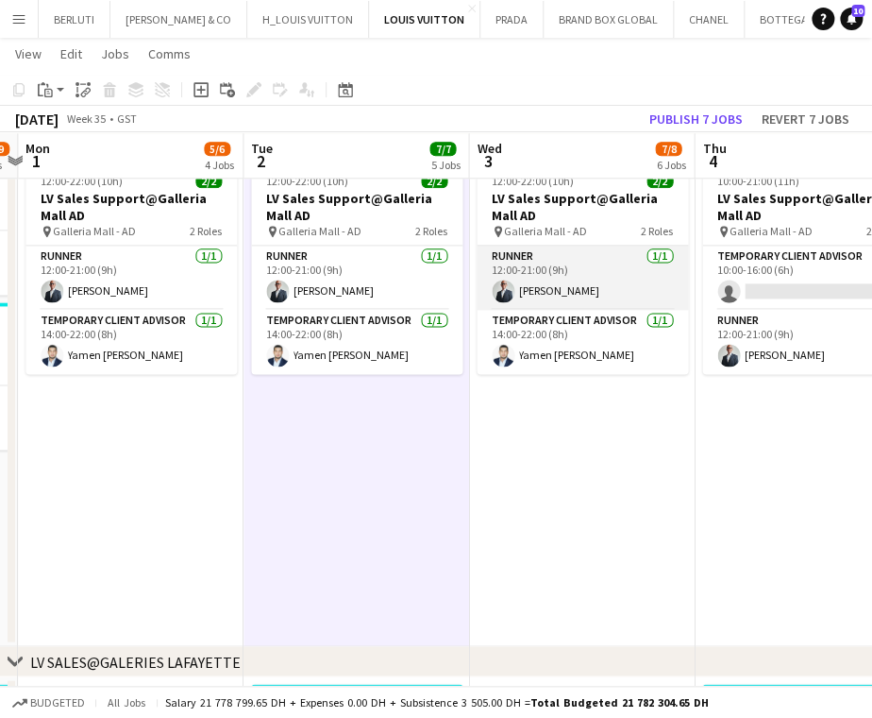
drag, startPoint x: 516, startPoint y: 332, endPoint x: 572, endPoint y: 303, distance: 62.9
click at [516, 333] on app-card-role "Temporary Client Advisor 1/1 14:00-22:00 (8h) Yamen Abo Hamed" at bounding box center [582, 342] width 211 height 64
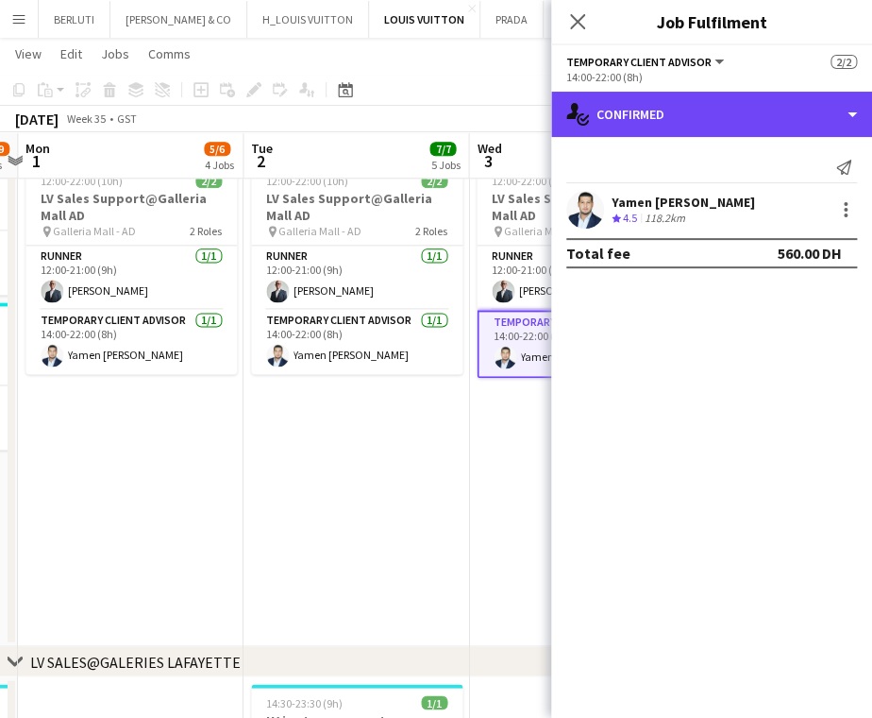
drag, startPoint x: 822, startPoint y: 110, endPoint x: 810, endPoint y: 245, distance: 136.5
click at [819, 110] on div "single-neutral-actions-check-2 Confirmed" at bounding box center [711, 114] width 321 height 45
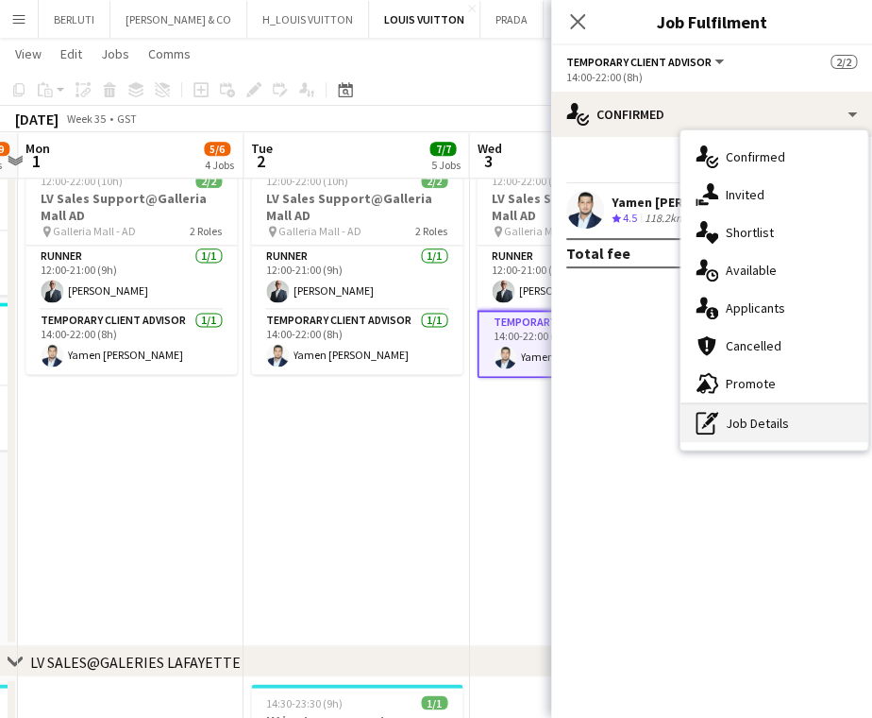
click at [810, 424] on div "pen-write Job Details" at bounding box center [774, 423] width 187 height 38
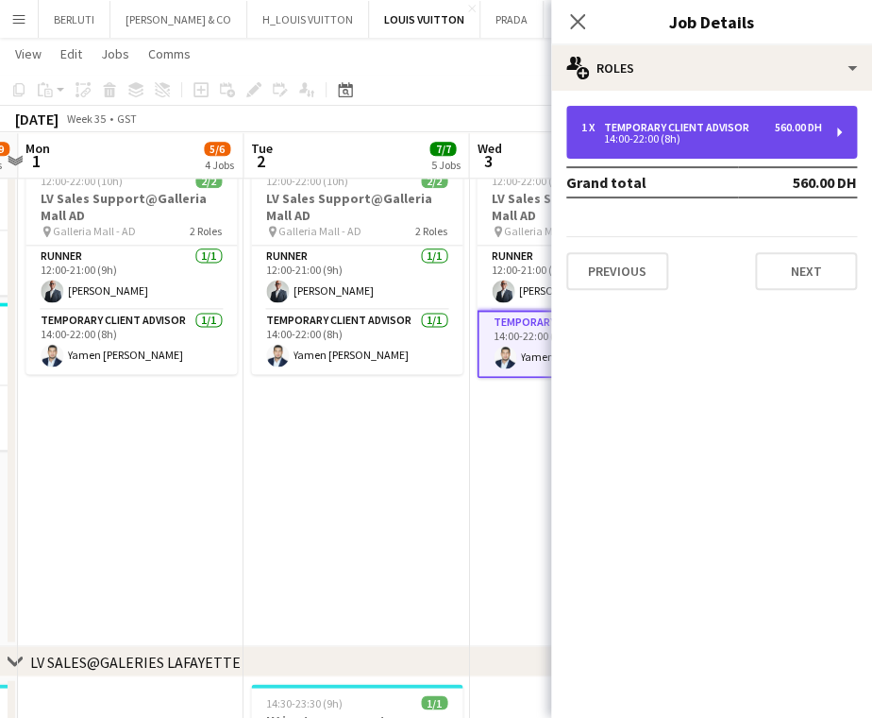
click at [791, 141] on div "14:00-22:00 (8h)" at bounding box center [702, 138] width 241 height 9
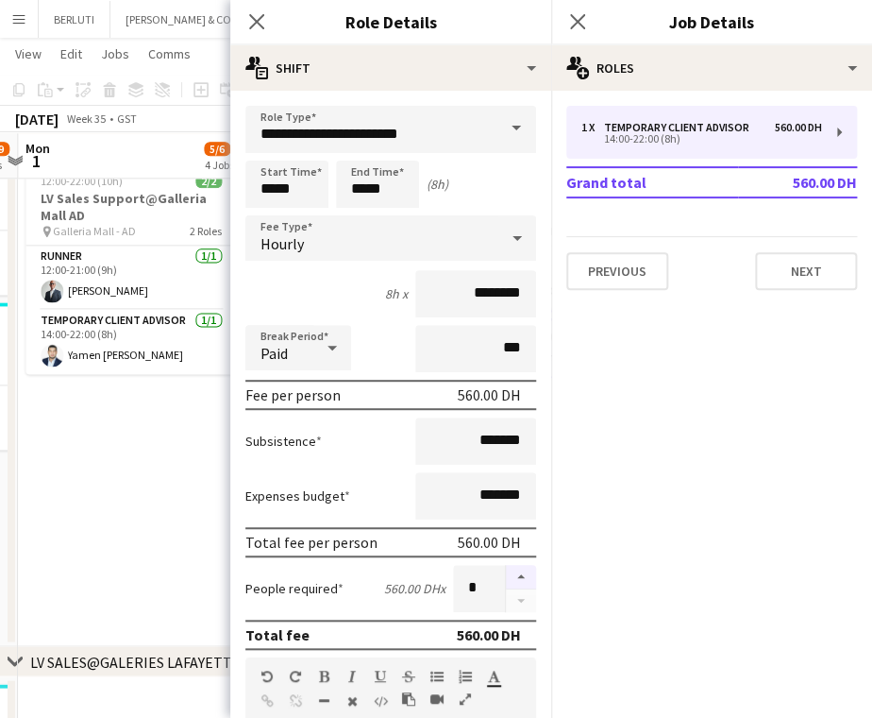
click at [506, 568] on button "button" at bounding box center [521, 577] width 30 height 25
type input "*"
click at [153, 538] on app-date-cell "Updated 12:00-22:00 (10h) 2/2 LV Sales Support@Galleria Mall AD pin Galleria Ma…" at bounding box center [131, 393] width 226 height 507
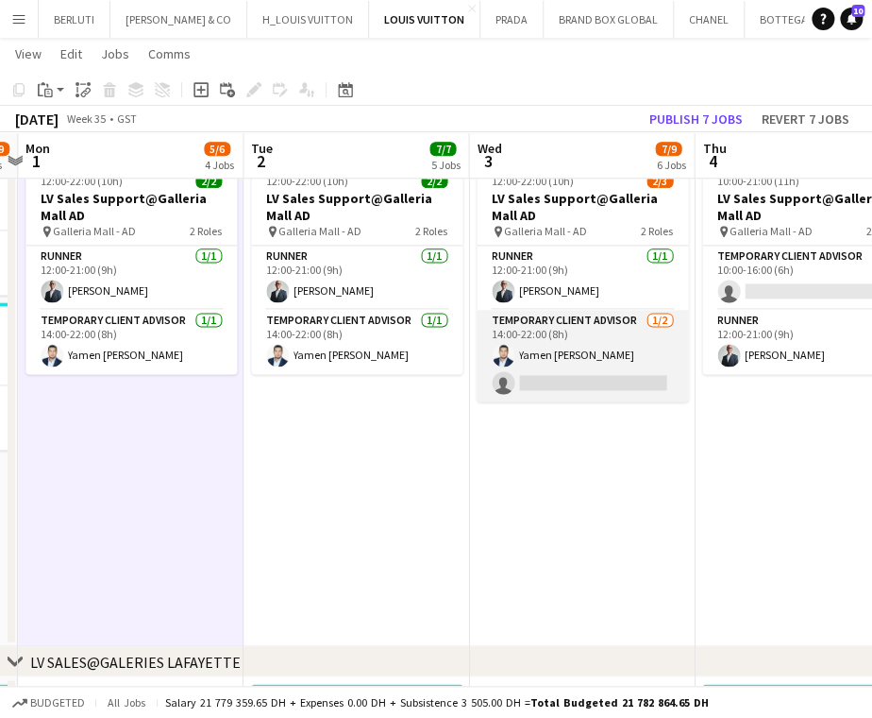
click at [553, 390] on app-card-role "Temporary Client Advisor 1/2 14:00-22:00 (8h) Yamen Abo Hamed single-neutral-ac…" at bounding box center [582, 356] width 211 height 92
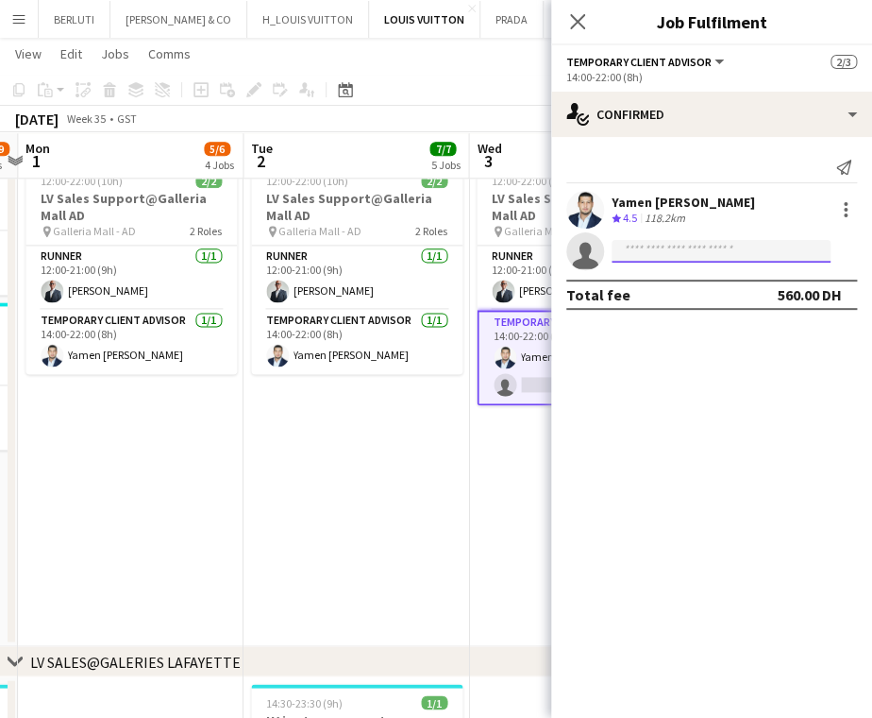
click at [740, 250] on input at bounding box center [721, 251] width 219 height 23
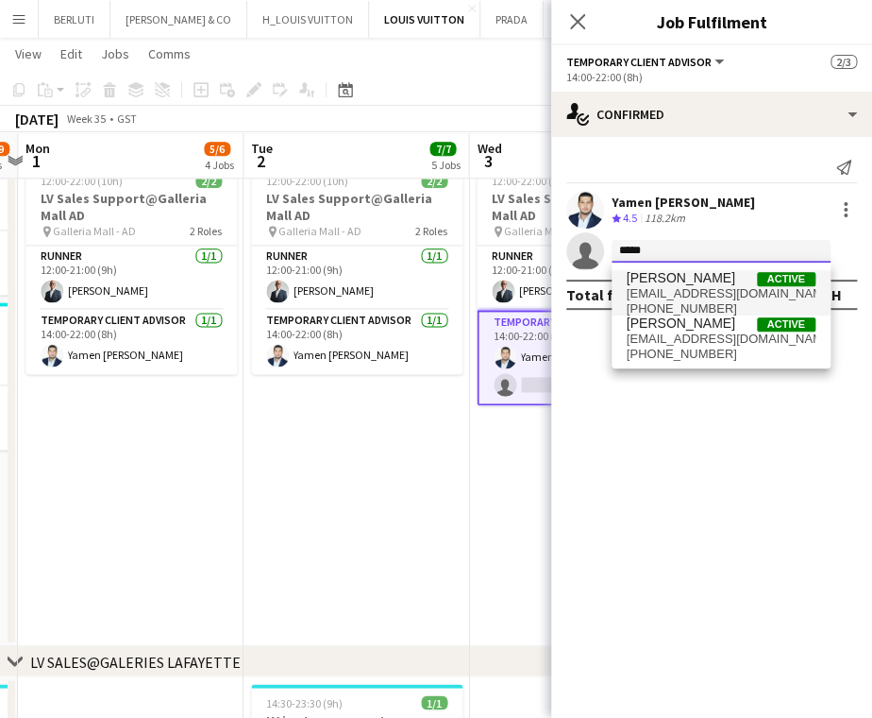
type input "****"
click at [760, 293] on span "meelloukhalifa09@gmail.com" at bounding box center [721, 293] width 189 height 15
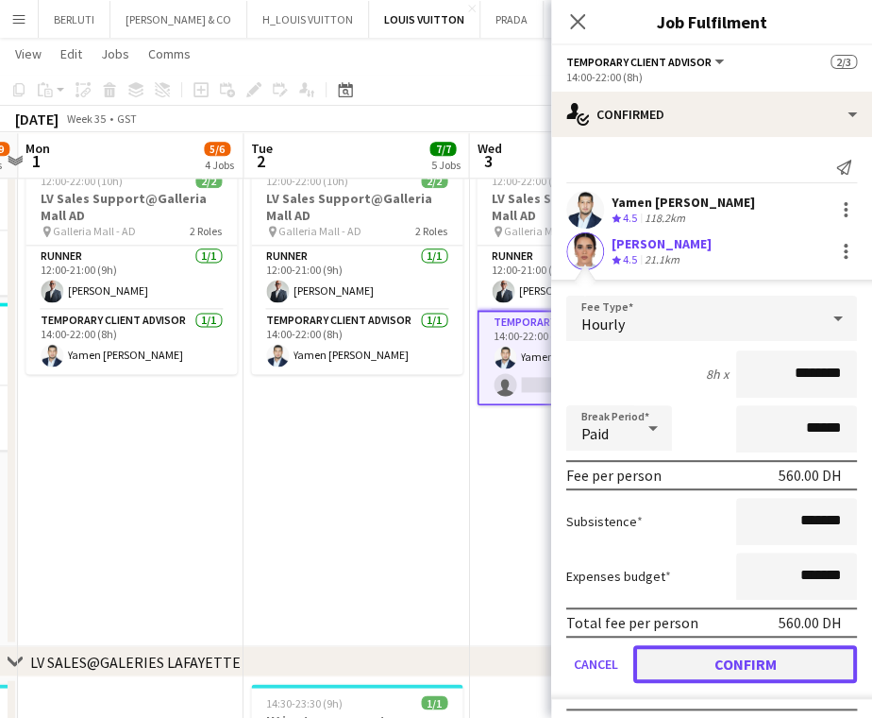
click at [794, 667] on button "Confirm" at bounding box center [746, 664] width 224 height 38
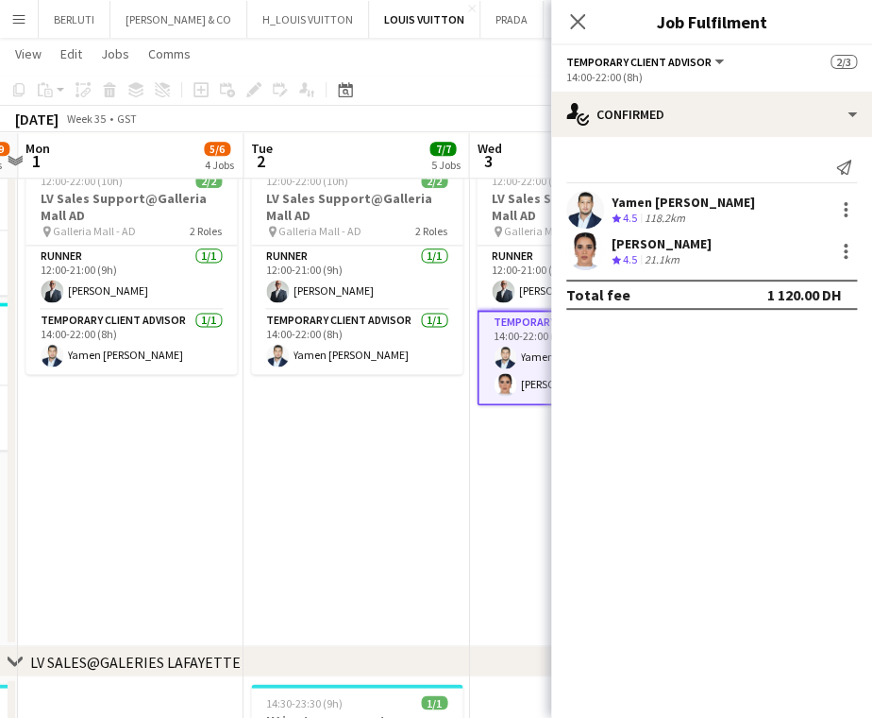
click at [478, 515] on app-date-cell "Updated 12:00-22:00 (10h) 3/3 LV Sales Support@Galleria Mall AD pin Galleria Ma…" at bounding box center [582, 393] width 226 height 507
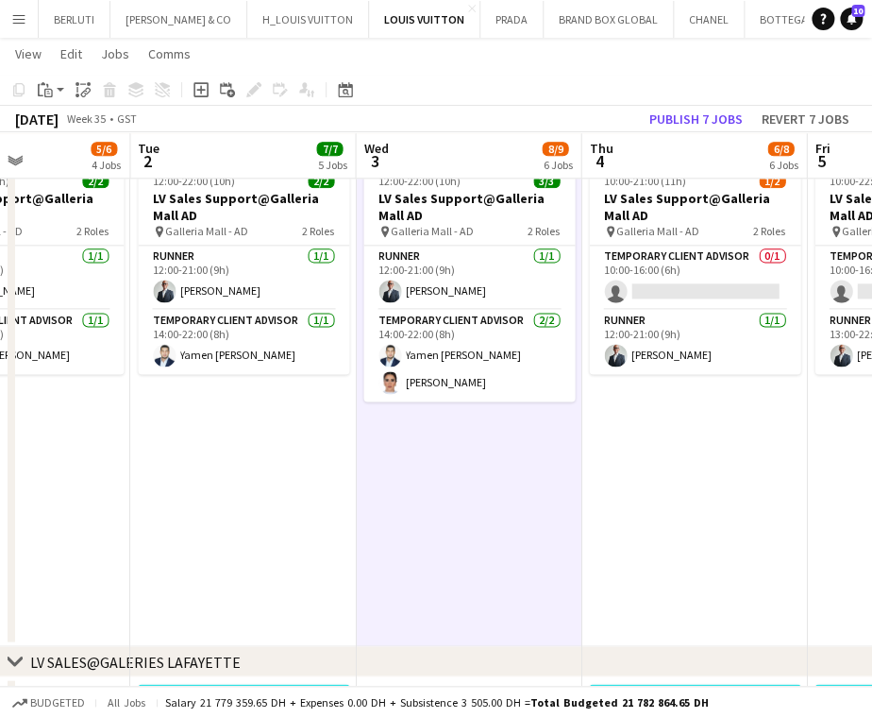
drag, startPoint x: 529, startPoint y: 494, endPoint x: 466, endPoint y: 480, distance: 63.9
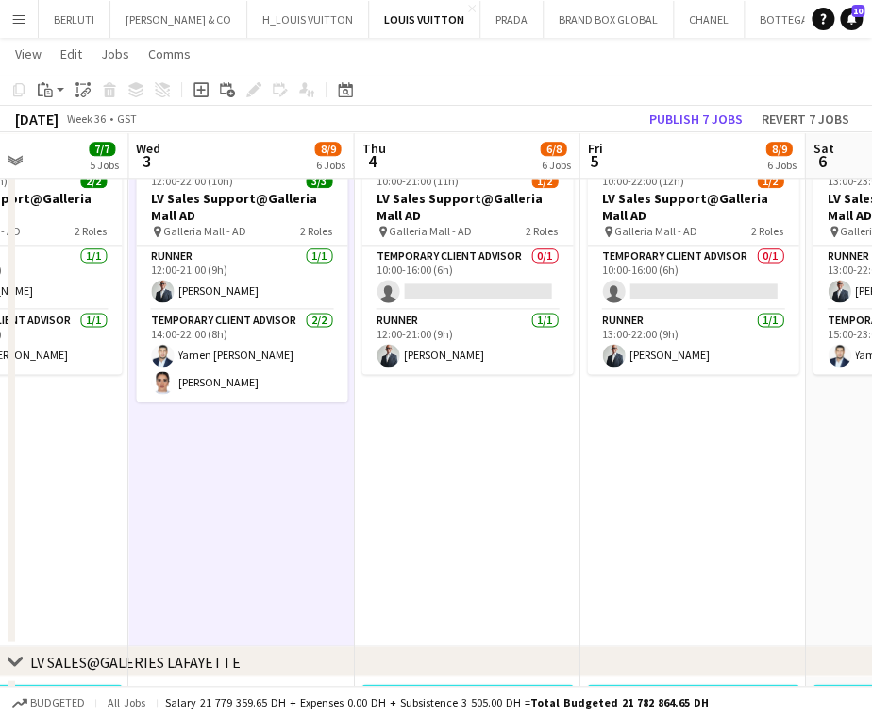
drag, startPoint x: 548, startPoint y: 416, endPoint x: 525, endPoint y: 381, distance: 41.6
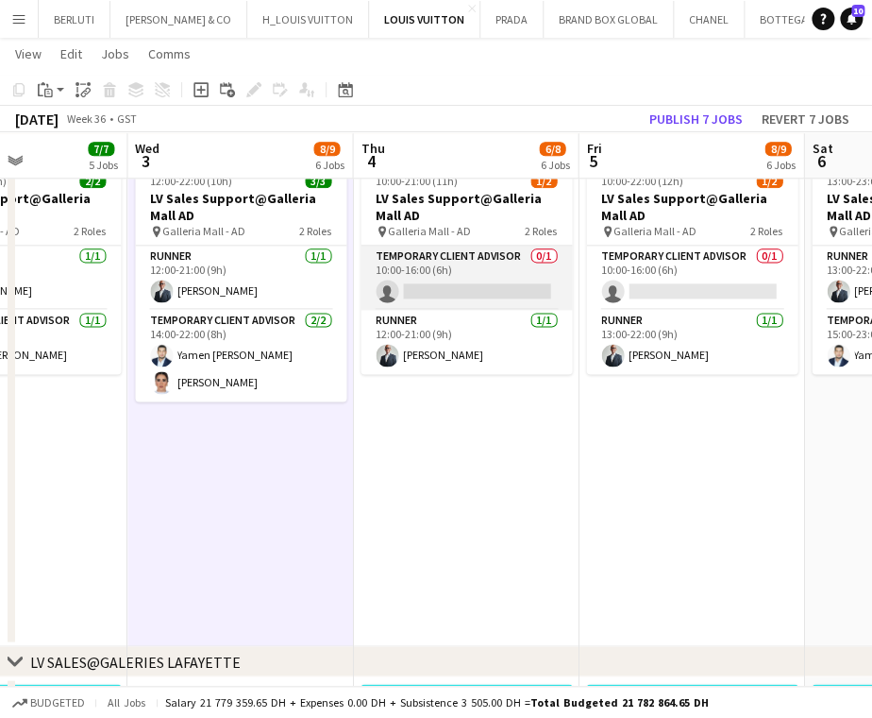
click at [532, 285] on app-card-role "Temporary Client Advisor 0/1 10:00-16:00 (6h) single-neutral-actions" at bounding box center [466, 277] width 211 height 64
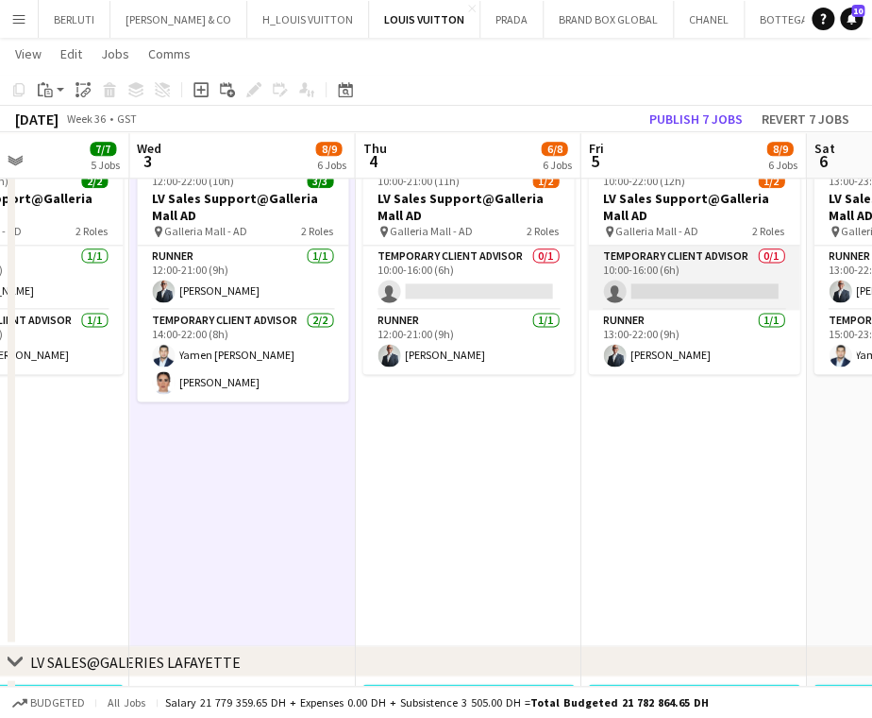
click at [649, 286] on app-card-role "Temporary Client Advisor 0/1 10:00-16:00 (6h) single-neutral-actions" at bounding box center [693, 277] width 211 height 64
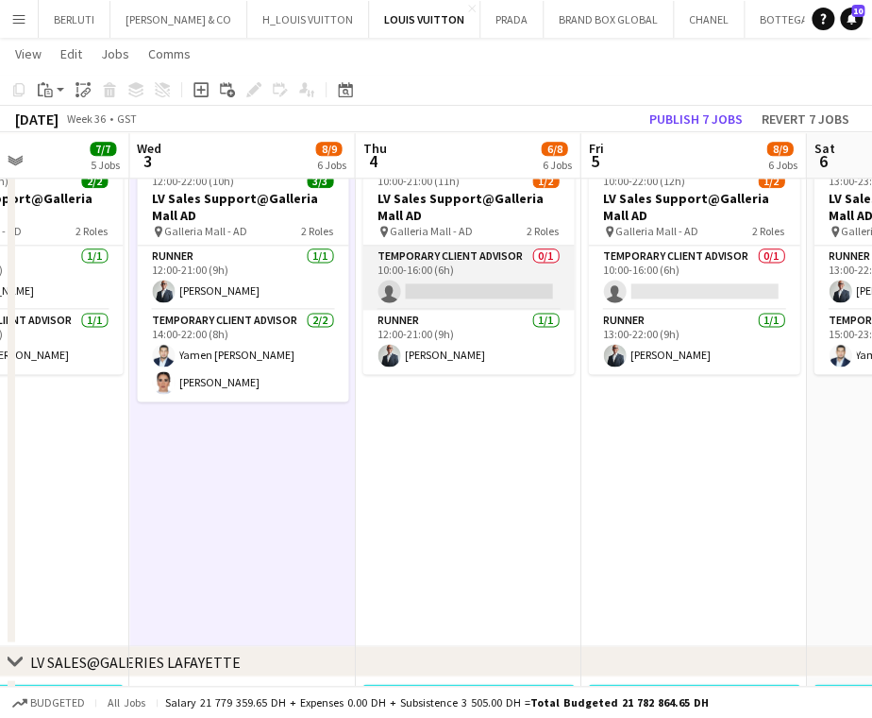
click at [500, 278] on app-card-role "Temporary Client Advisor 0/1 10:00-16:00 (6h) single-neutral-actions" at bounding box center [468, 277] width 211 height 64
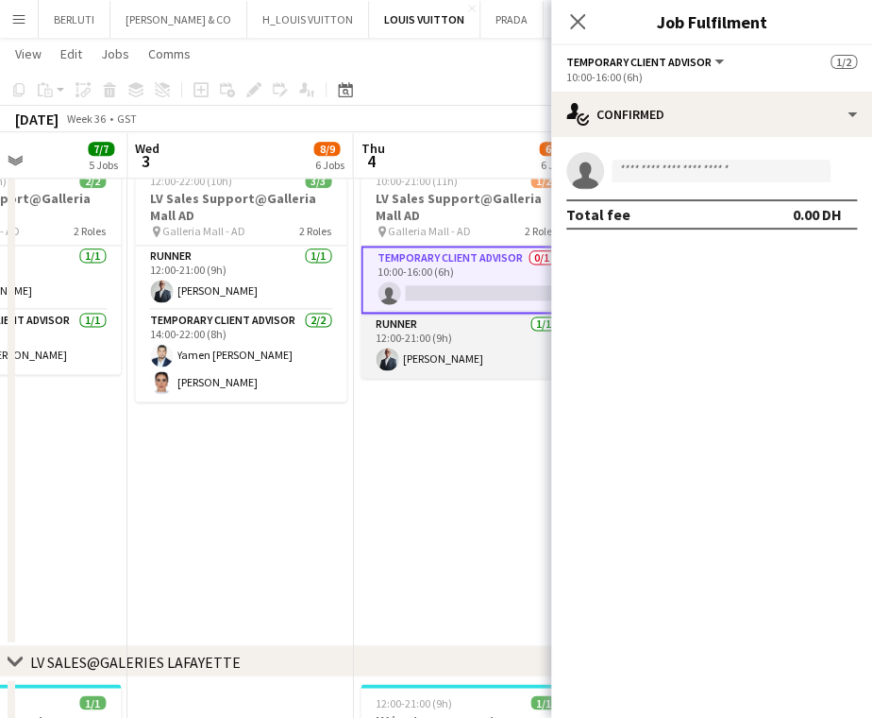
drag, startPoint x: 451, startPoint y: 347, endPoint x: 318, endPoint y: 344, distance: 133.2
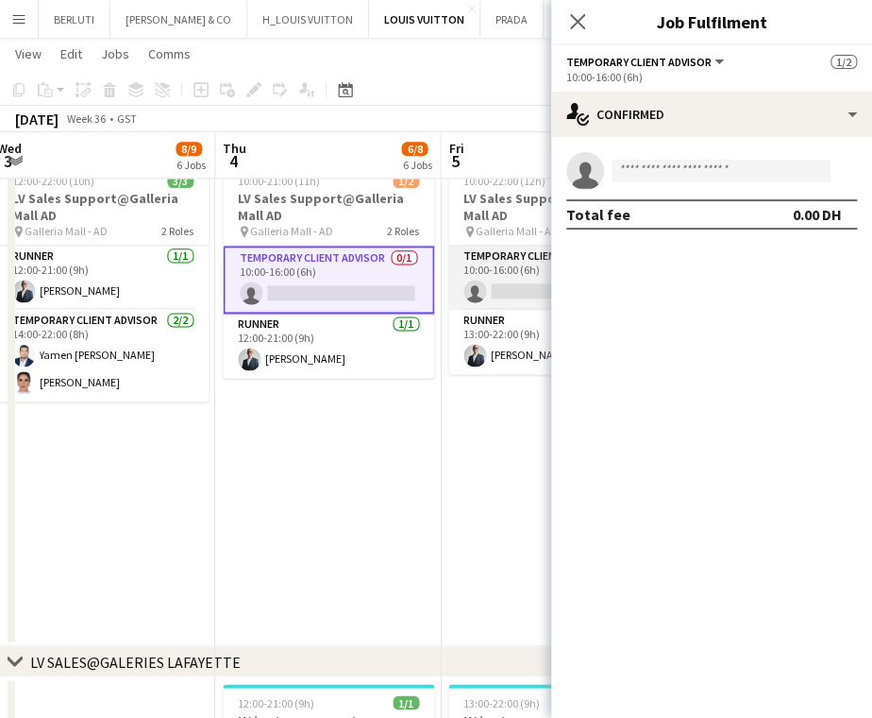
click at [461, 274] on app-card-role "Temporary Client Advisor 0/1 10:00-16:00 (6h) single-neutral-actions" at bounding box center [553, 277] width 211 height 64
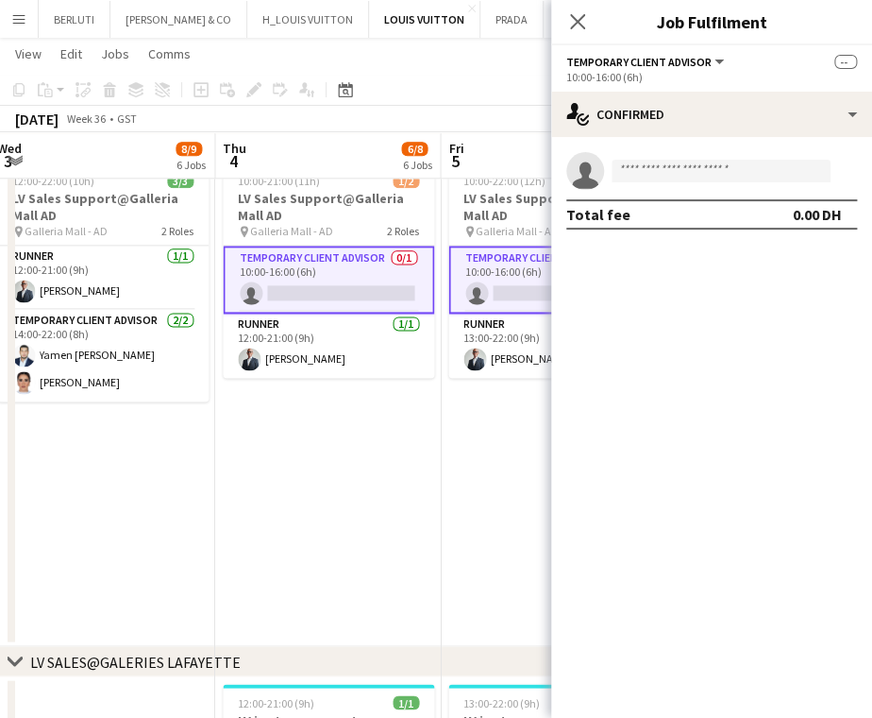
click at [785, 86] on app-options-switcher "Temporary Client Advisor All roles Temporary Client Advisor -- 10:00-16:00 (6h)" at bounding box center [711, 68] width 321 height 46
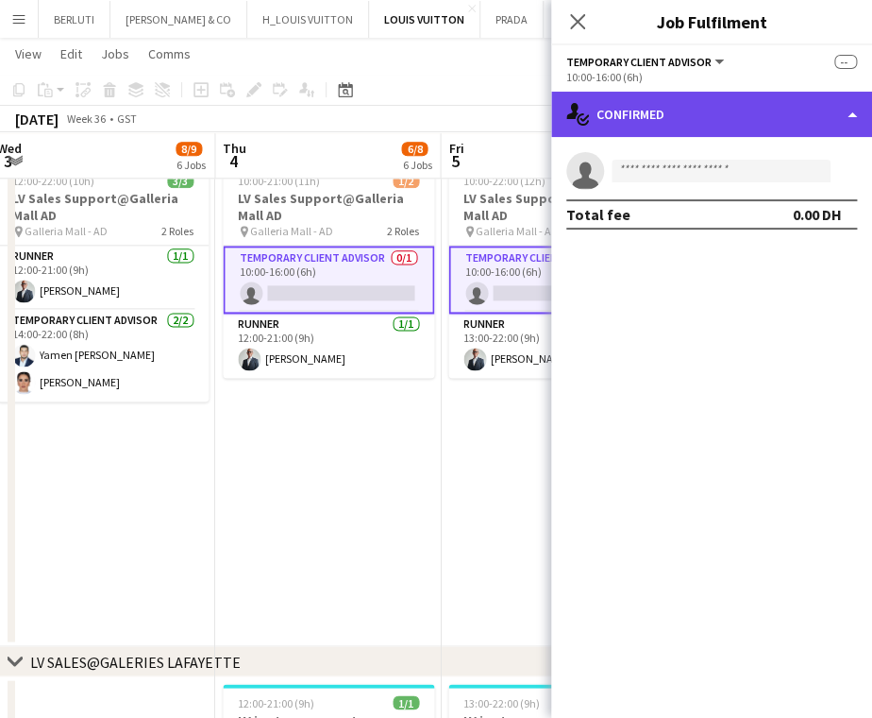
click at [777, 117] on div "single-neutral-actions-check-2 Confirmed" at bounding box center [711, 114] width 321 height 45
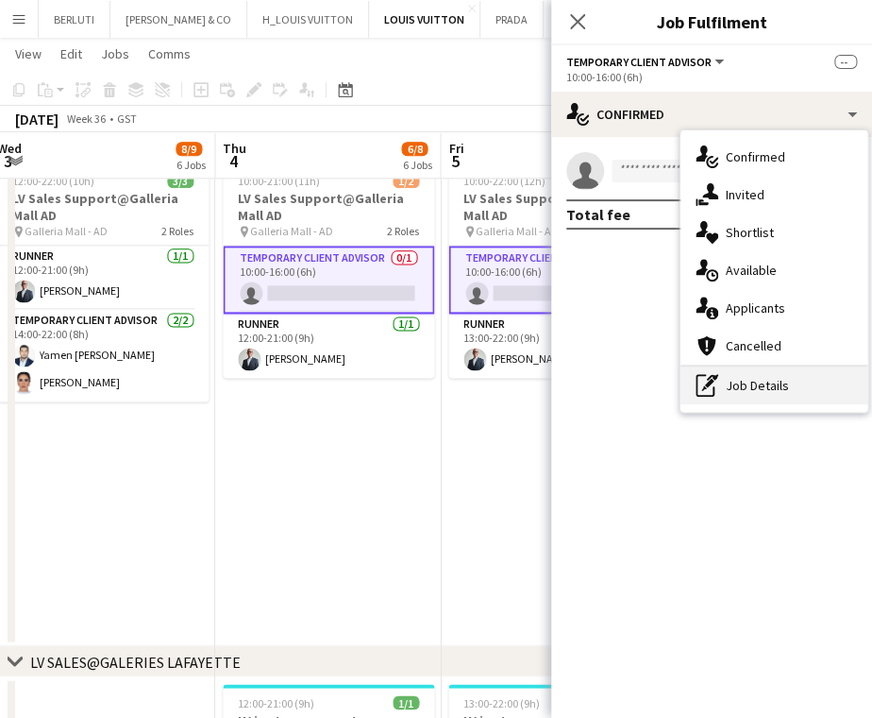
click at [768, 379] on div "pen-write Job Details" at bounding box center [774, 385] width 187 height 38
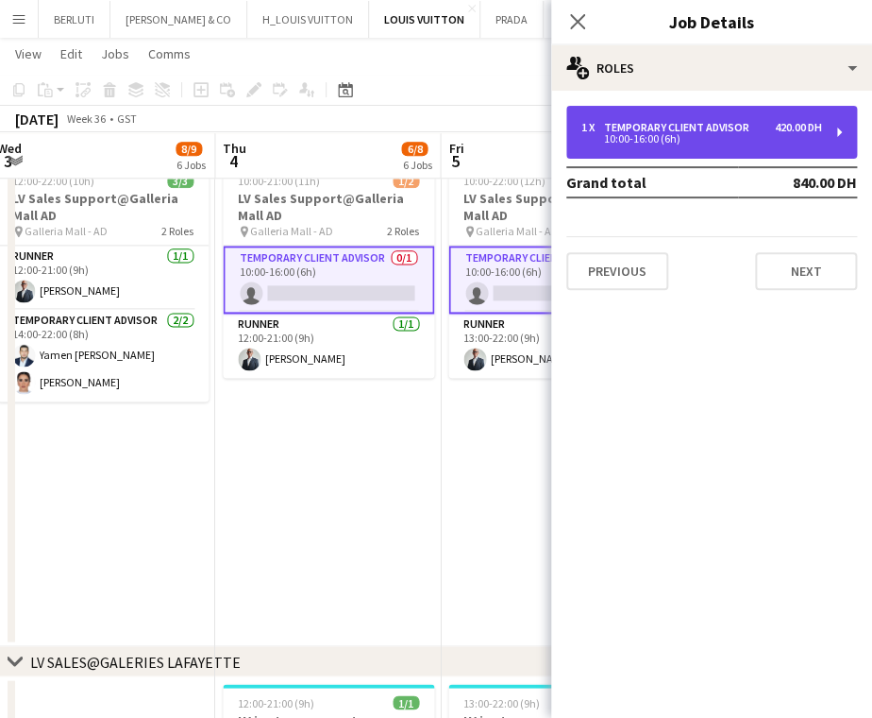
drag, startPoint x: 781, startPoint y: 143, endPoint x: 726, endPoint y: 149, distance: 55.2
click at [781, 140] on div "10:00-16:00 (6h)" at bounding box center [702, 138] width 241 height 9
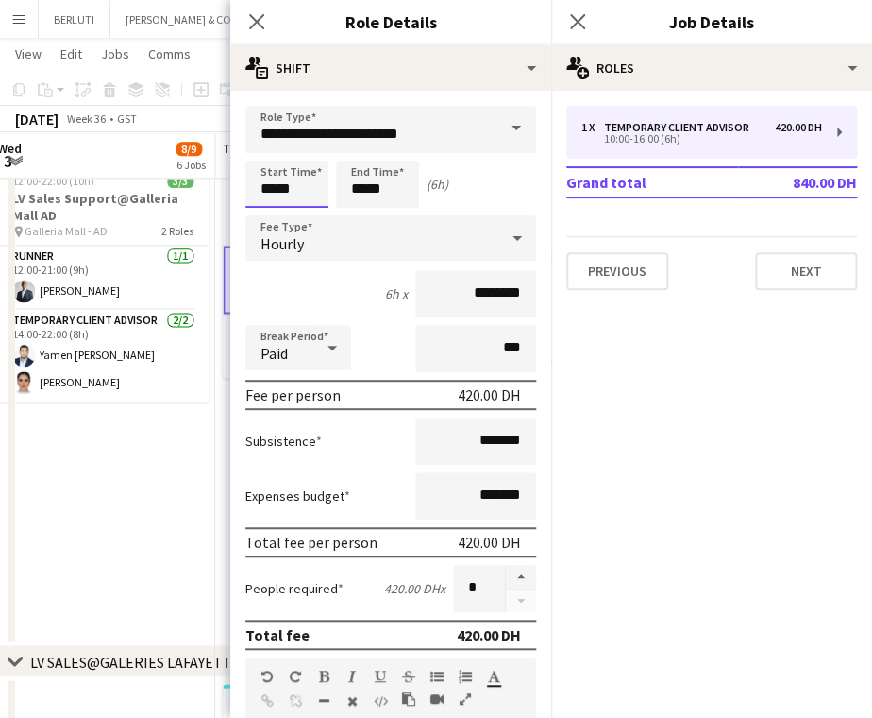
click at [272, 194] on input "*****" at bounding box center [286, 184] width 83 height 47
type input "*****"
click at [378, 185] on input "*****" at bounding box center [377, 184] width 83 height 47
type input "*****"
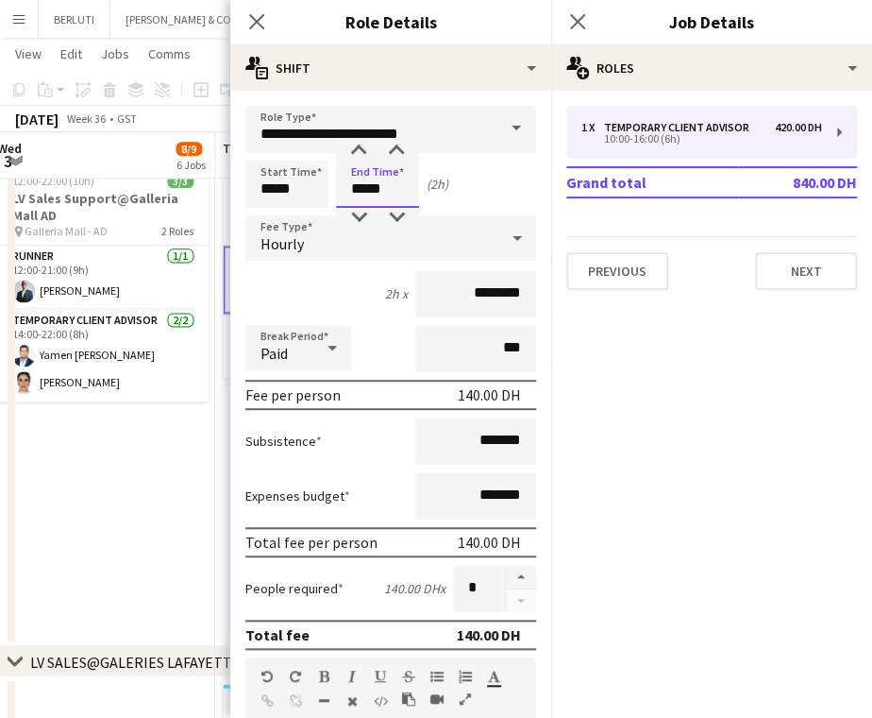
drag, startPoint x: 397, startPoint y: 192, endPoint x: 290, endPoint y: 194, distance: 106.7
click at [290, 194] on div "Start Time ***** End Time ***** (2h)" at bounding box center [390, 184] width 291 height 47
type input "*****"
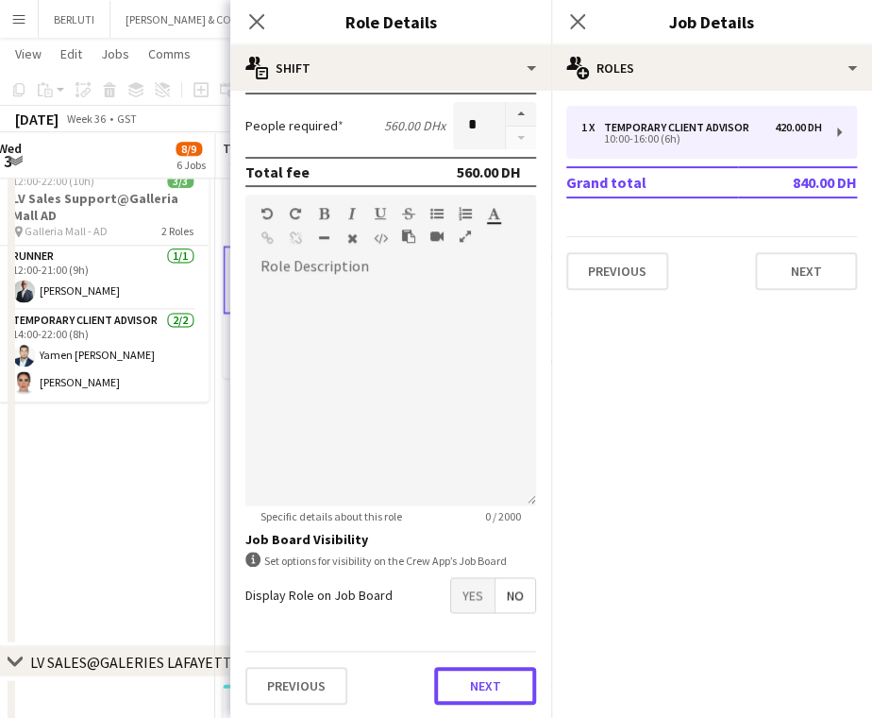
click at [479, 685] on button "Next" at bounding box center [485, 686] width 102 height 38
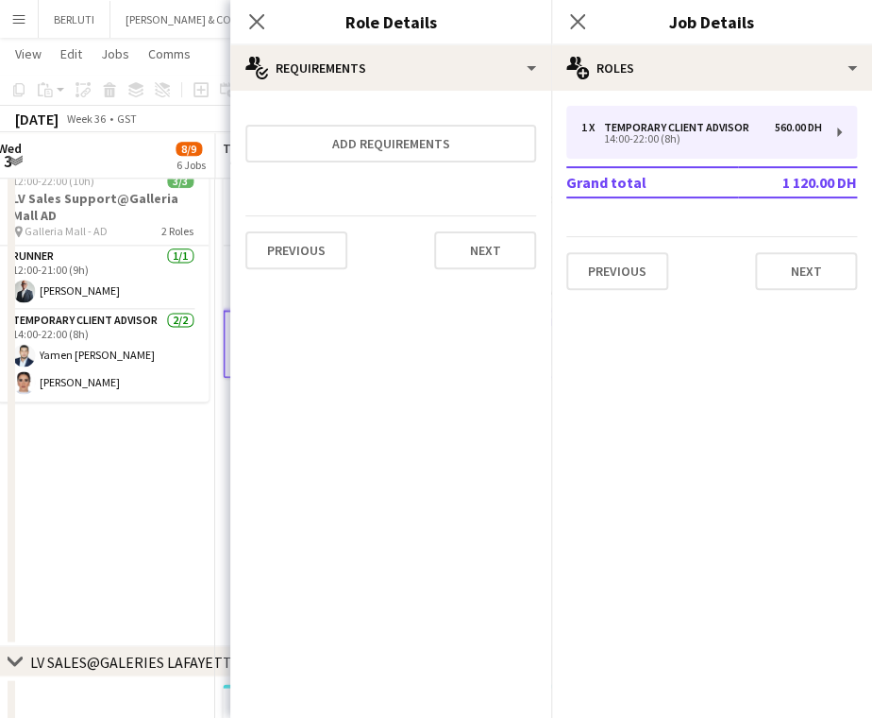
scroll to position [0, 0]
click at [93, 471] on app-date-cell "Updated 12:00-22:00 (10h) 3/3 LV Sales Support@Galleria Mall AD pin Galleria Ma…" at bounding box center [103, 393] width 226 height 507
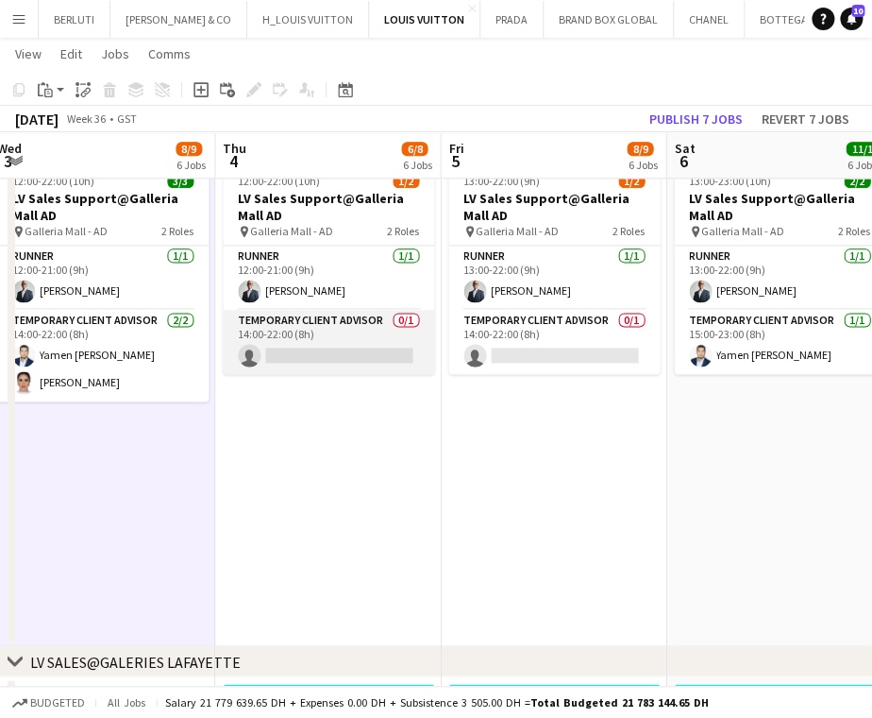
drag, startPoint x: 348, startPoint y: 333, endPoint x: 374, endPoint y: 330, distance: 25.8
click at [347, 334] on app-card-role "Temporary Client Advisor 0/1 14:00-22:00 (8h) single-neutral-actions" at bounding box center [328, 342] width 211 height 64
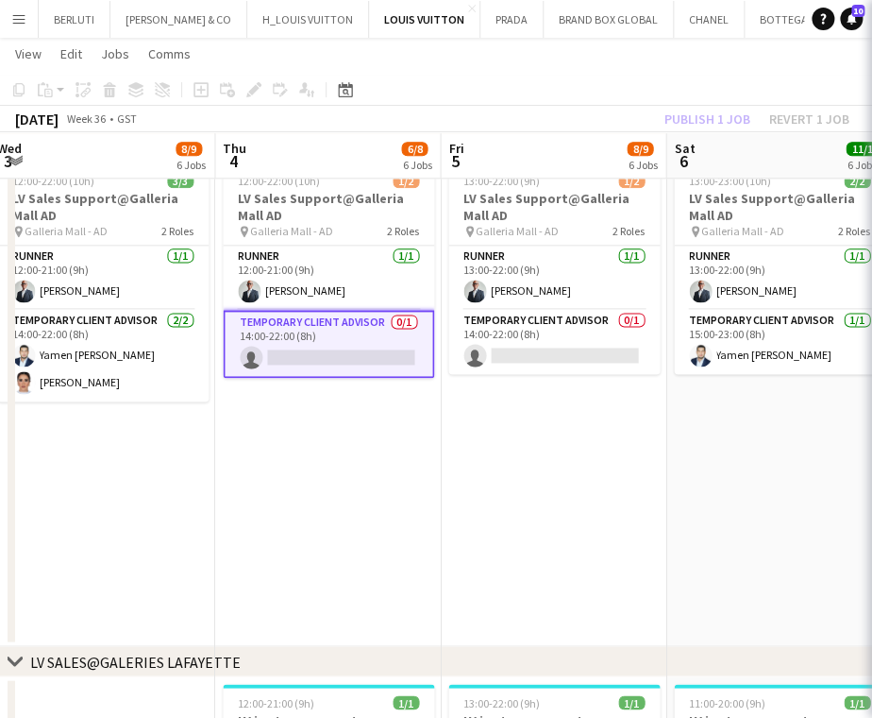
scroll to position [0, 687]
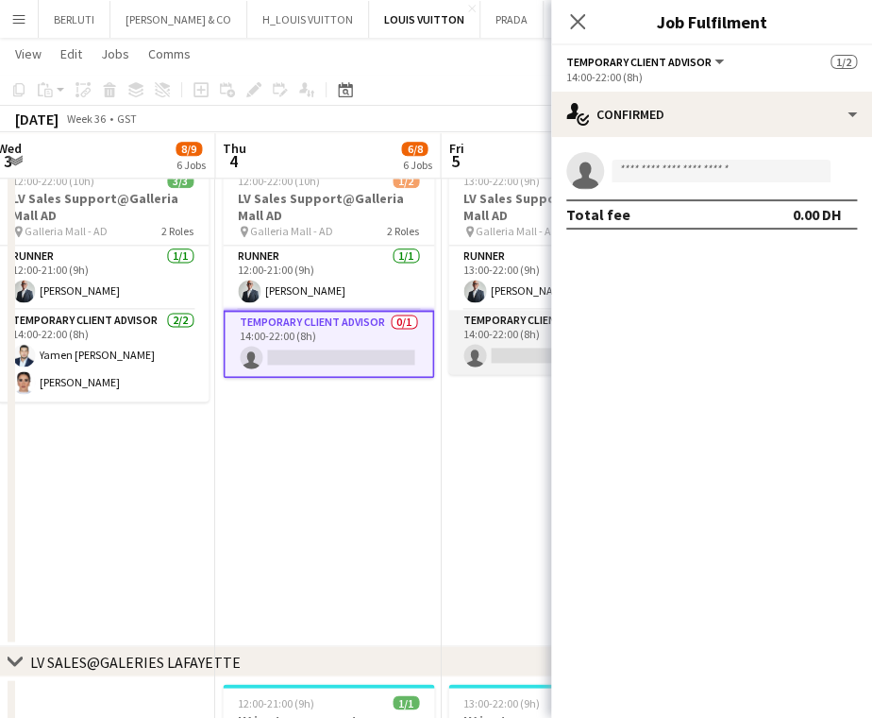
click at [487, 336] on app-card-role "Temporary Client Advisor 0/1 14:00-22:00 (8h) single-neutral-actions" at bounding box center [553, 342] width 211 height 64
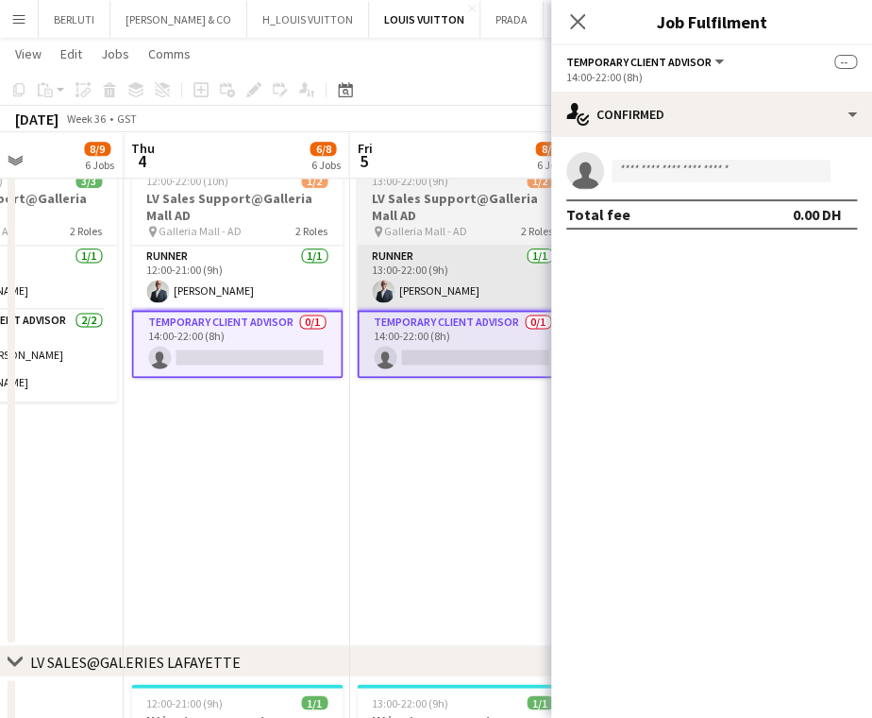
drag, startPoint x: 487, startPoint y: 336, endPoint x: 468, endPoint y: 264, distance: 74.2
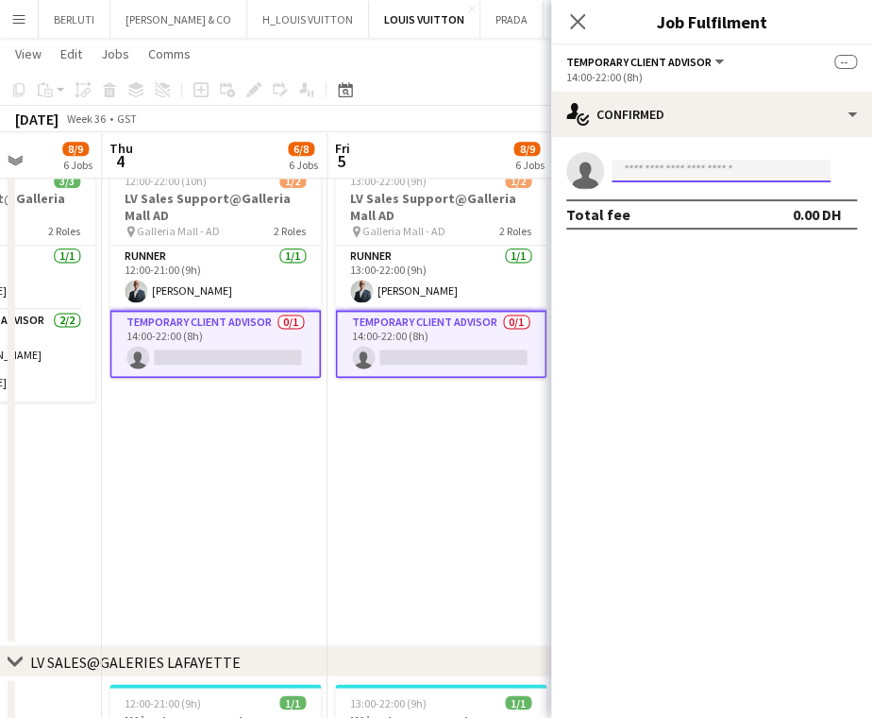
click at [650, 170] on input at bounding box center [721, 171] width 219 height 23
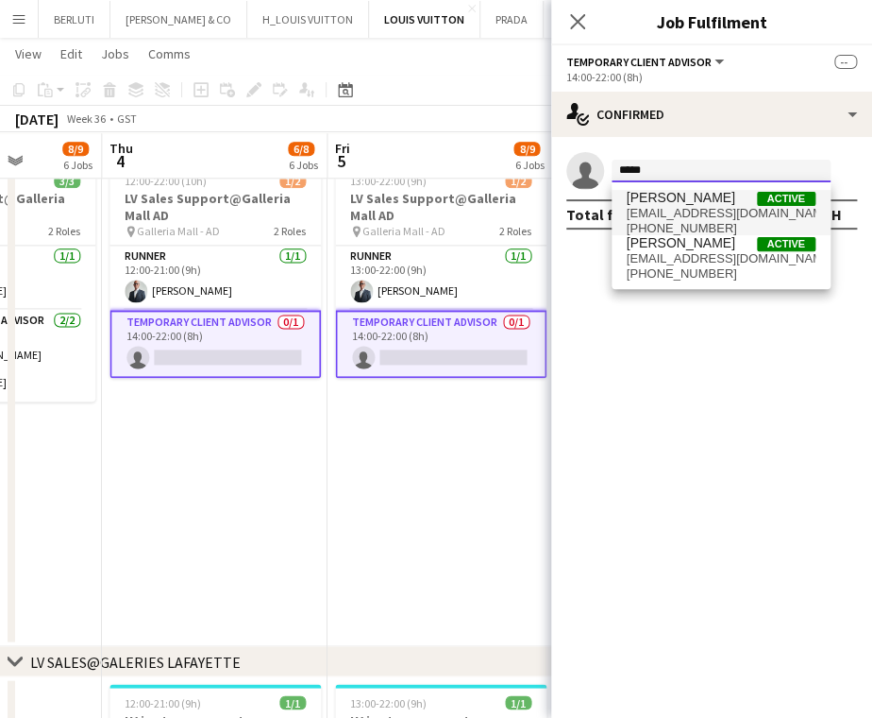
type input "****"
click at [735, 216] on span "meelloukhalifa09@gmail.com" at bounding box center [721, 213] width 189 height 15
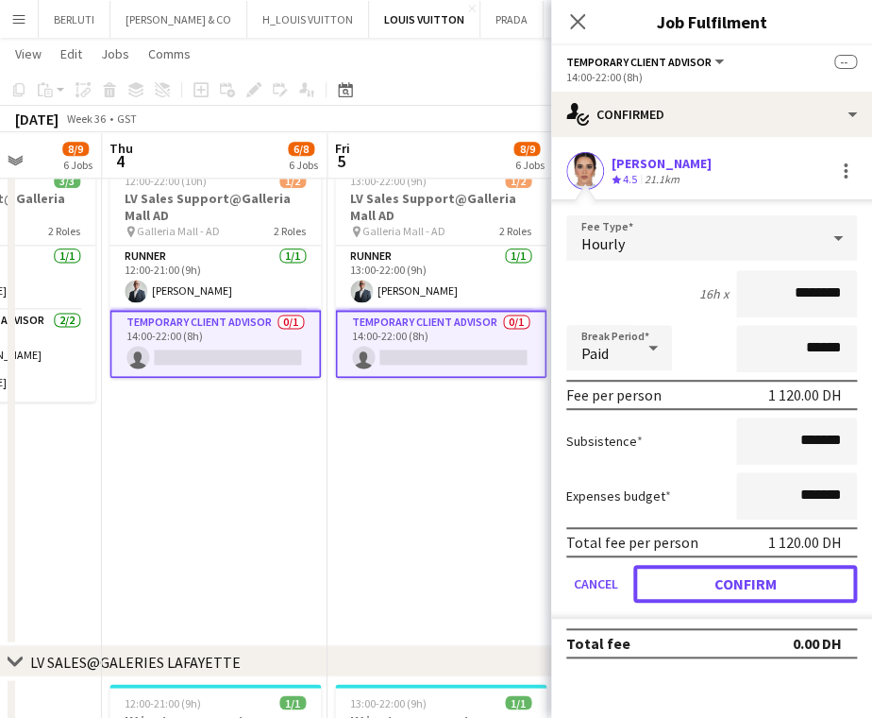
click at [786, 575] on button "Confirm" at bounding box center [746, 584] width 224 height 38
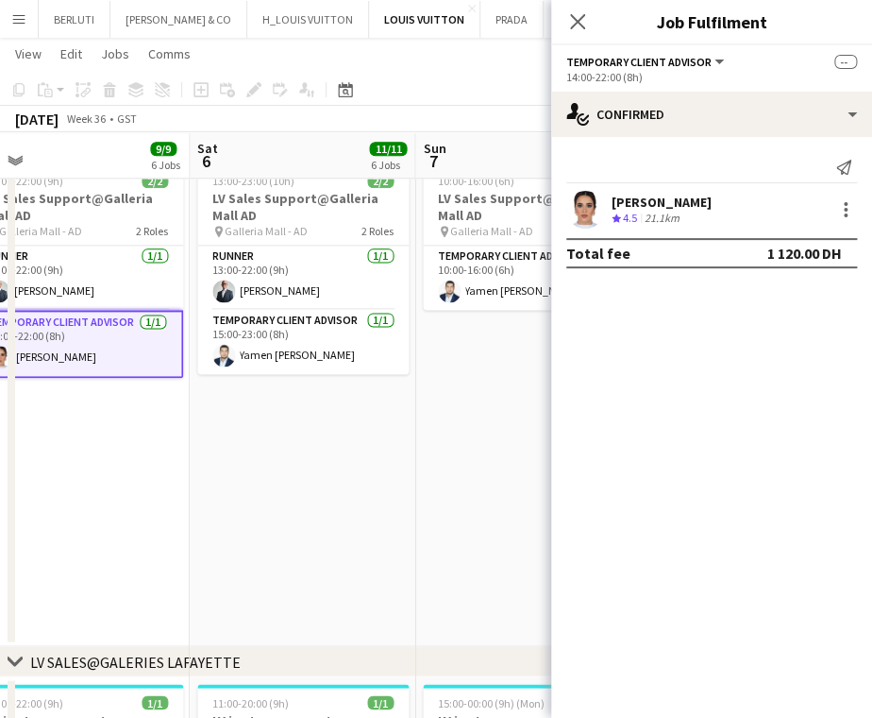
drag, startPoint x: 319, startPoint y: 507, endPoint x: 126, endPoint y: 521, distance: 194.1
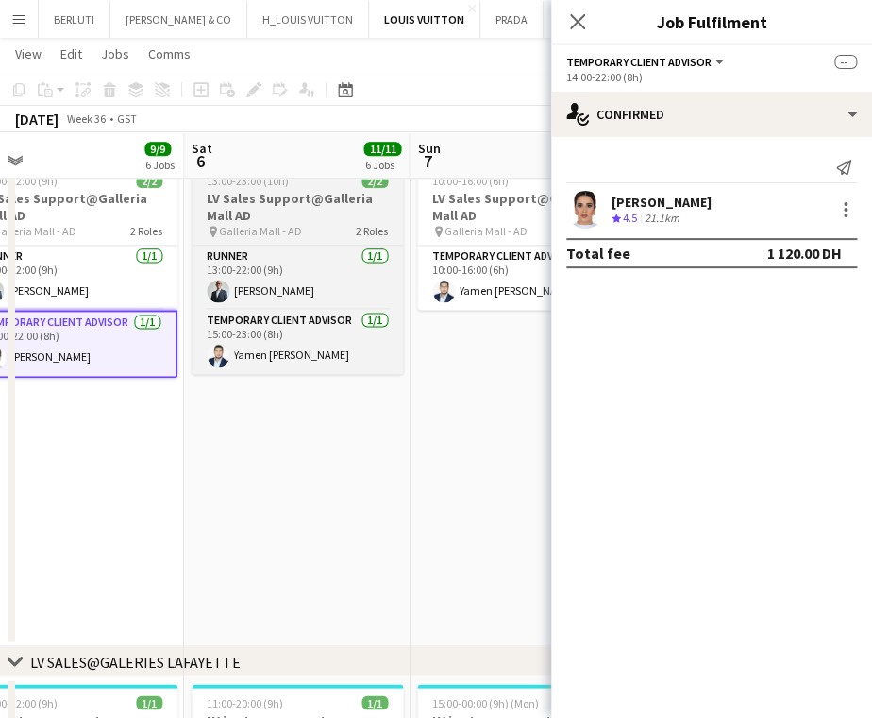
click at [328, 197] on h3 "LV Sales Support@Galleria Mall AD" at bounding box center [297, 207] width 211 height 34
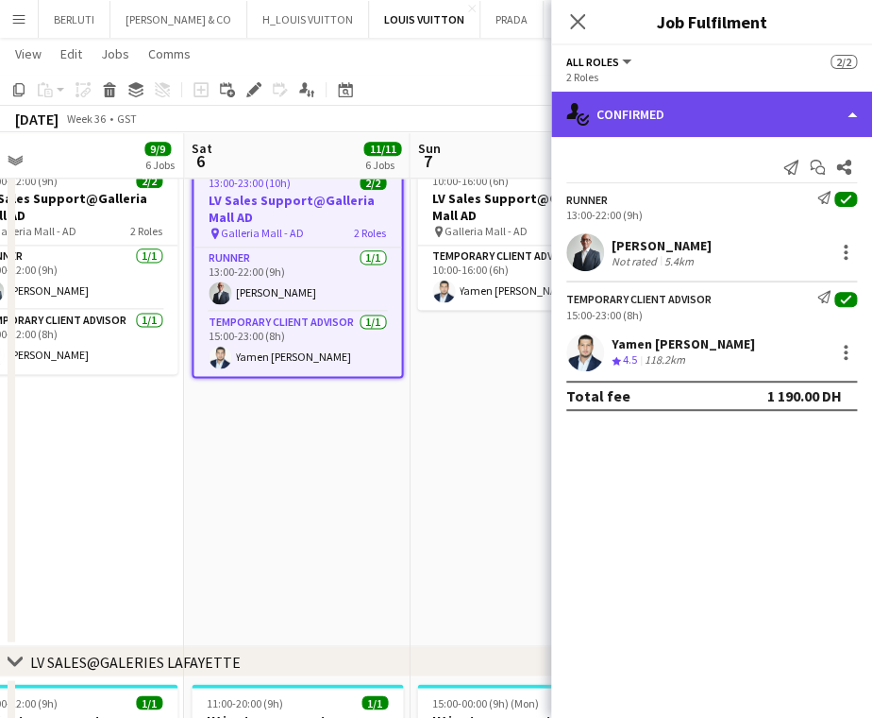
click at [668, 110] on div "single-neutral-actions-check-2 Confirmed" at bounding box center [711, 114] width 321 height 45
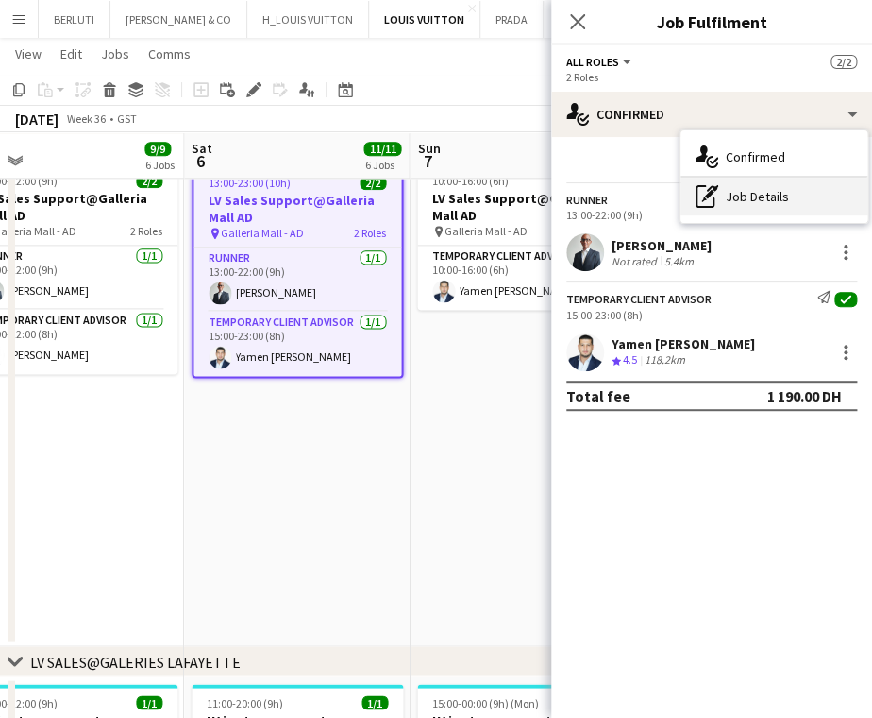
click at [729, 200] on div "pen-write Job Details" at bounding box center [774, 196] width 187 height 38
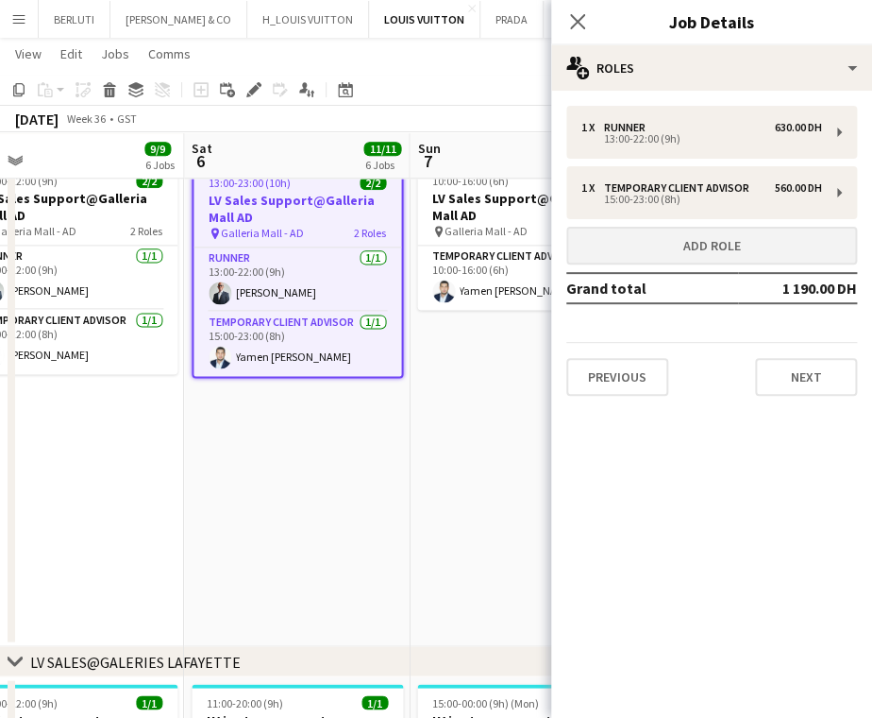
drag, startPoint x: 718, startPoint y: 267, endPoint x: 708, endPoint y: 239, distance: 30.2
click at [718, 266] on div "1 x Runner 630.00 DH 13:00-22:00 (9h) 1 x Temporary Client Advisor 560.00 DH 15…" at bounding box center [711, 251] width 321 height 290
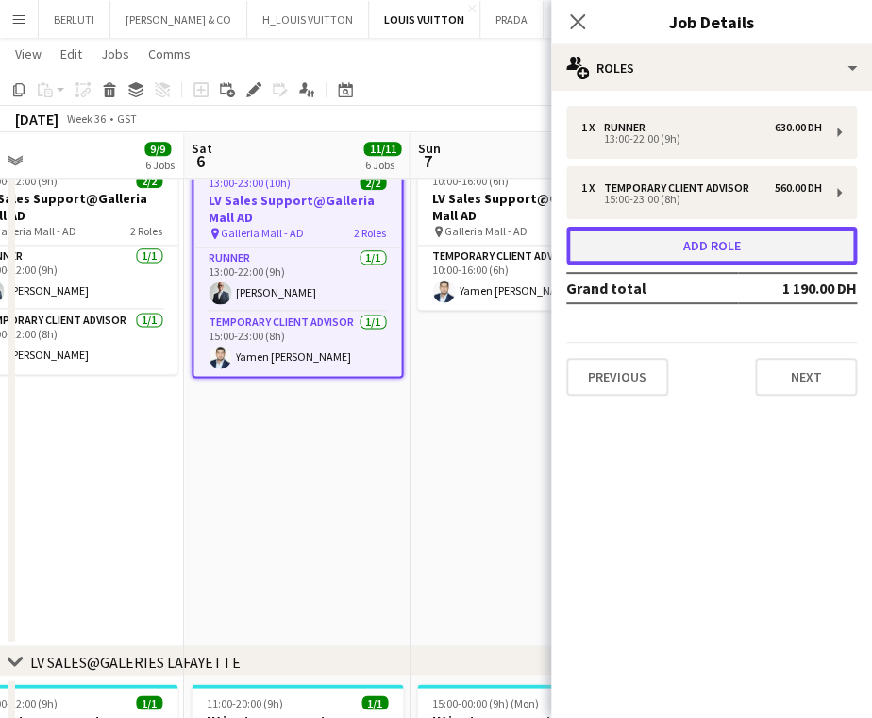
click at [706, 237] on button "Add role" at bounding box center [711, 246] width 291 height 38
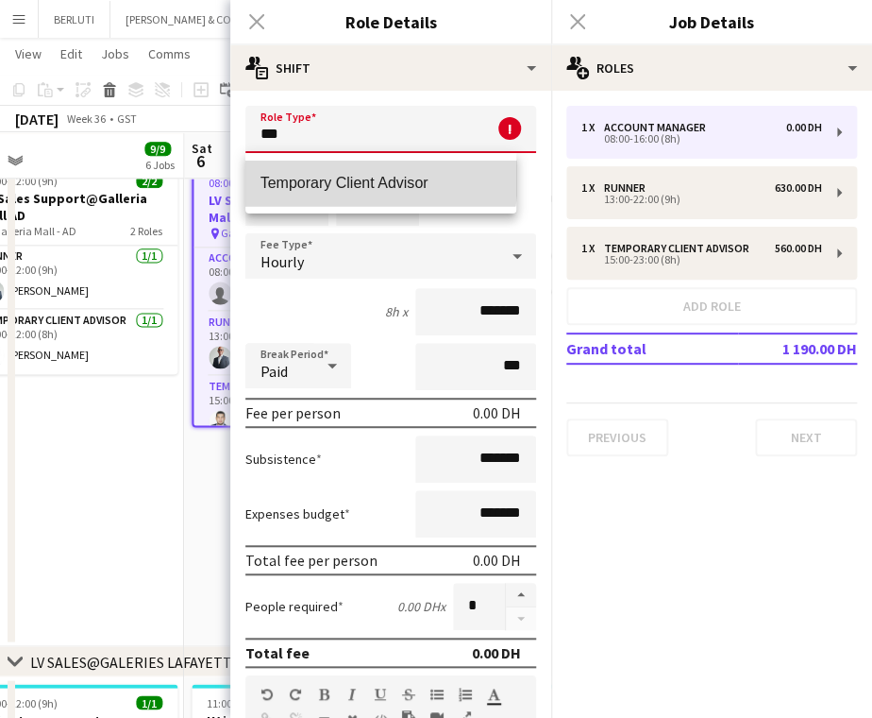
click at [330, 176] on span "Temporary Client Advisor" at bounding box center [382, 183] width 242 height 18
type input "**********"
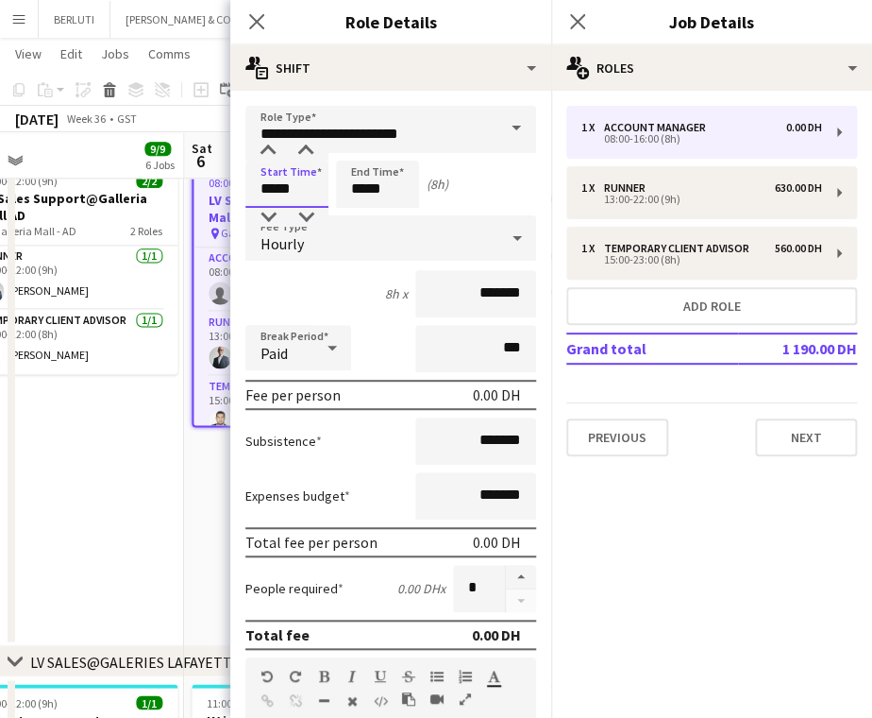
drag, startPoint x: 311, startPoint y: 181, endPoint x: 191, endPoint y: 174, distance: 120.1
type input "*****"
drag, startPoint x: 390, startPoint y: 192, endPoint x: 331, endPoint y: 199, distance: 59.0
click at [333, 199] on div "Start Time ***** End Time ***** (2h)" at bounding box center [390, 184] width 291 height 47
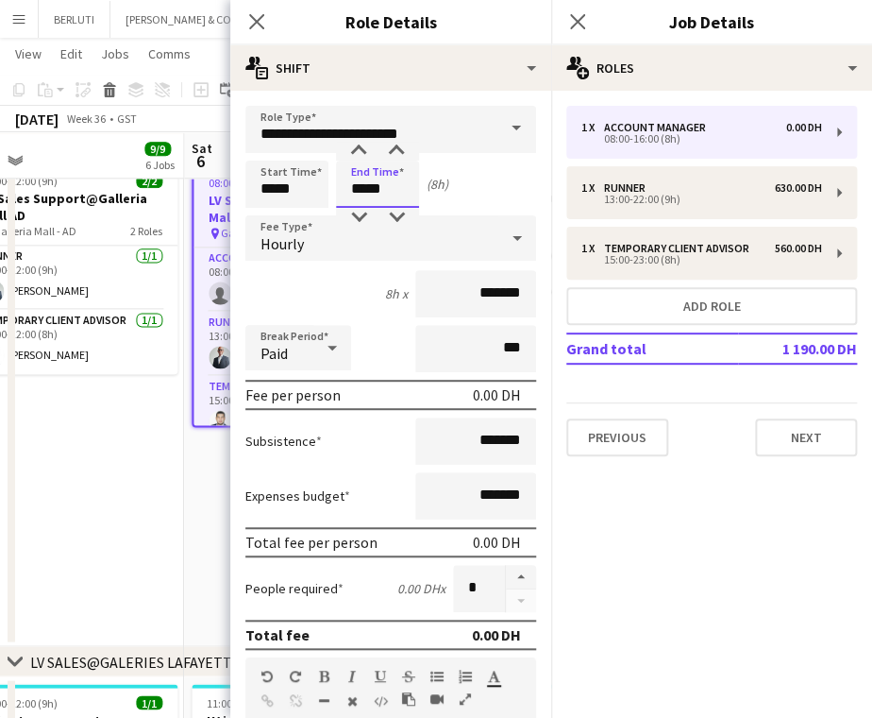
type input "*****"
click at [446, 299] on input "*******" at bounding box center [475, 293] width 121 height 47
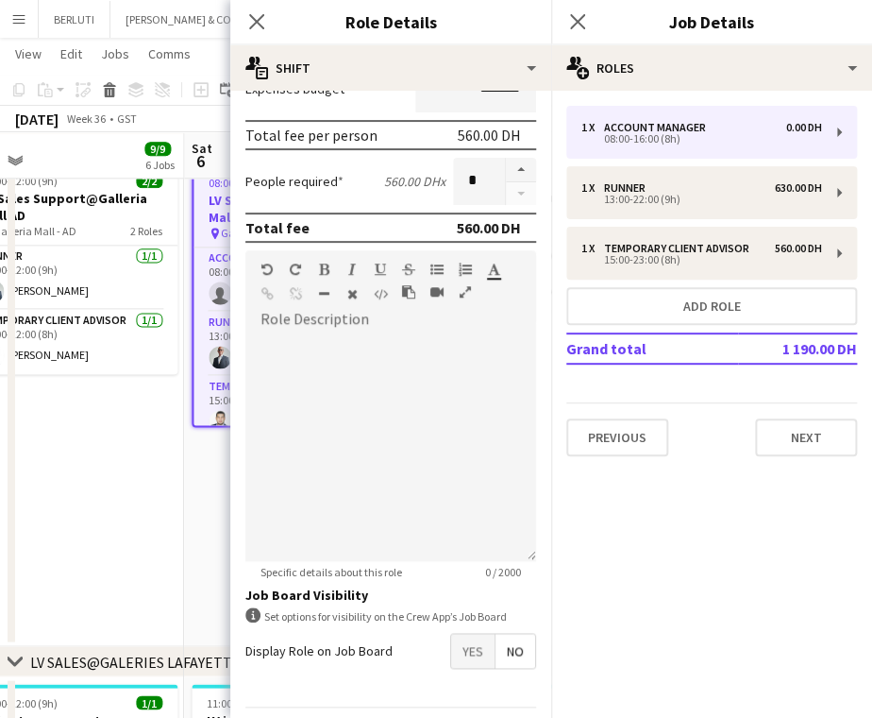
scroll to position [463, 0]
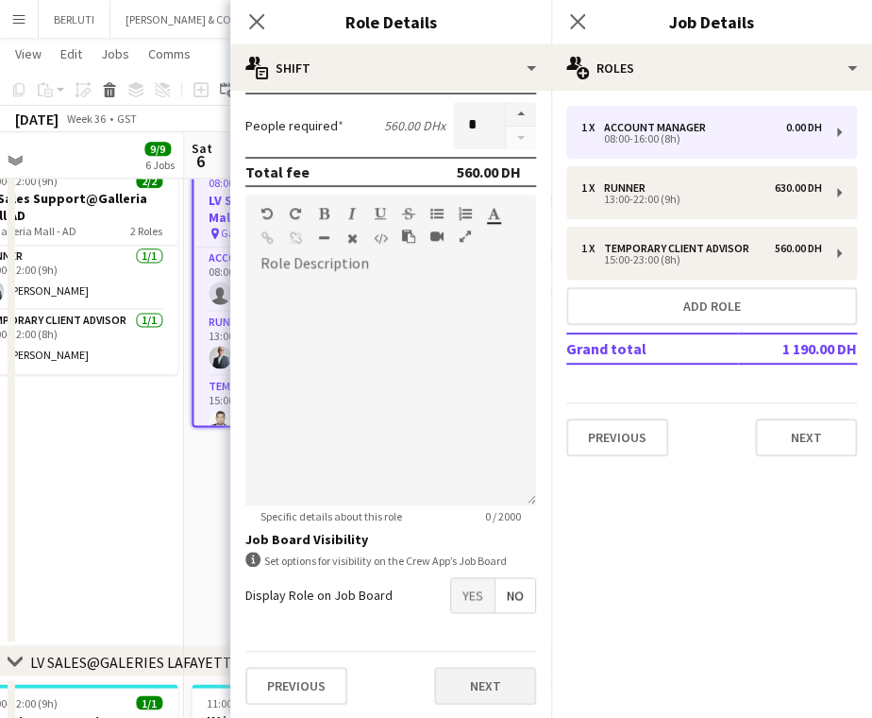
type input "********"
click at [489, 681] on button "Next" at bounding box center [485, 686] width 102 height 38
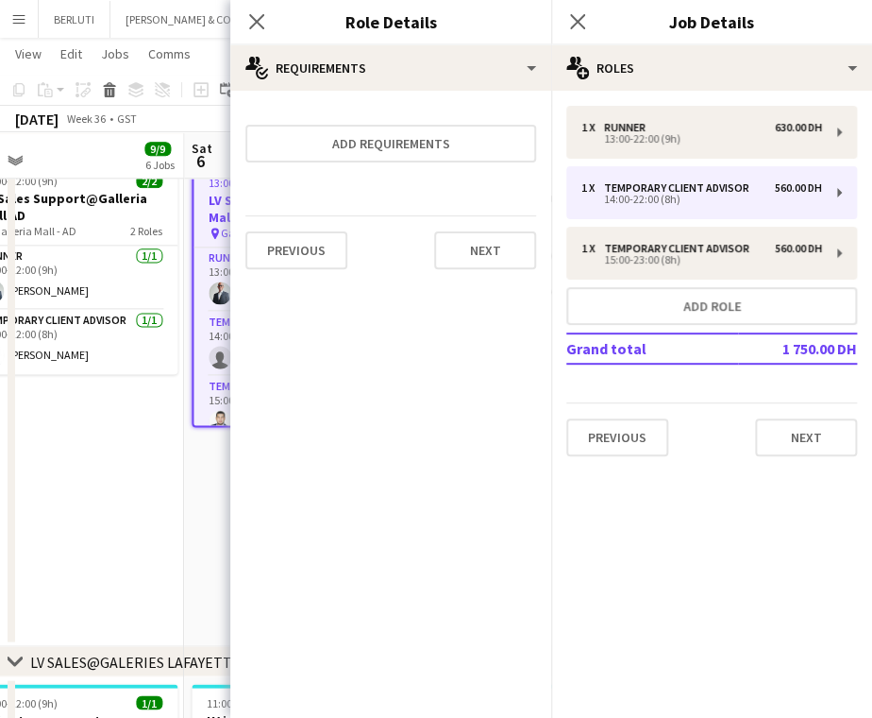
click at [131, 515] on app-date-cell "Updated 13:00-22:00 (9h) 2/2 LV Sales Support@Galleria Mall AD pin Galleria Mal…" at bounding box center [71, 393] width 226 height 507
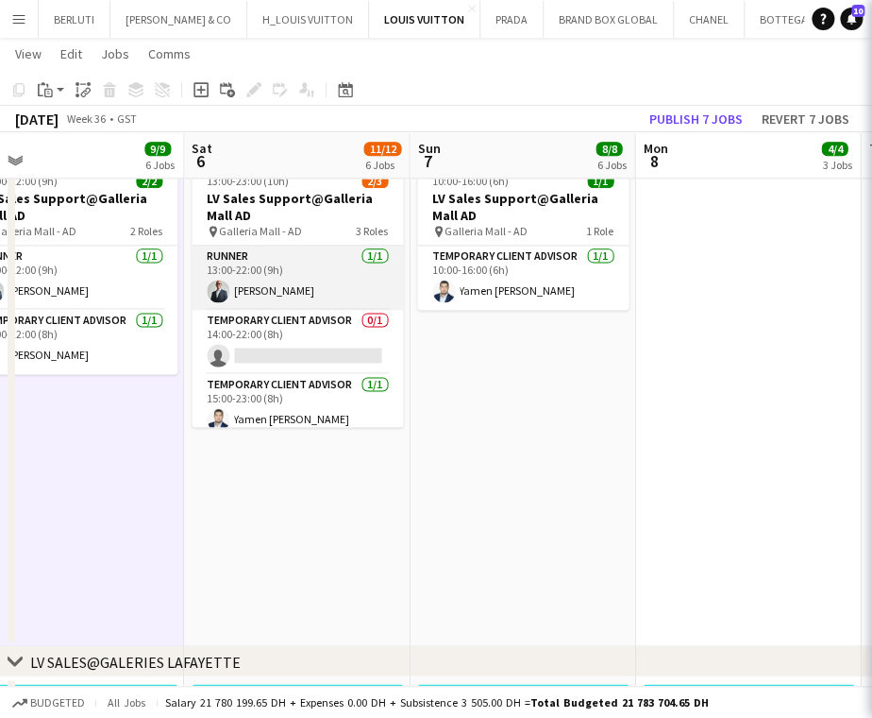
click at [296, 329] on app-card-role "Temporary Client Advisor 0/1 14:00-22:00 (8h) single-neutral-actions" at bounding box center [297, 342] width 211 height 64
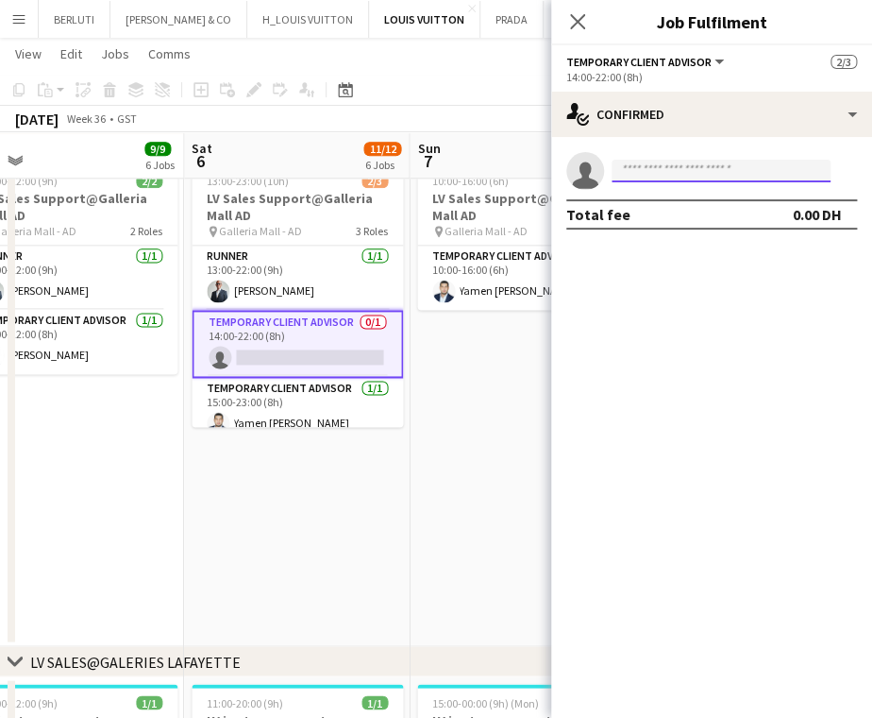
click at [704, 176] on input at bounding box center [721, 171] width 219 height 23
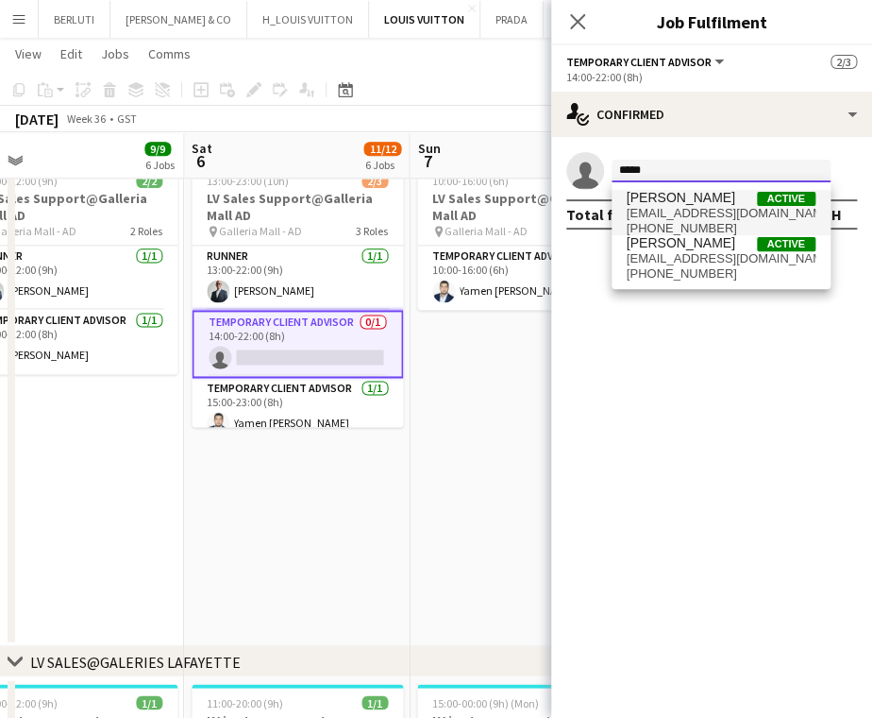
type input "****"
click at [711, 214] on span "meelloukhalifa09@gmail.com" at bounding box center [721, 213] width 189 height 15
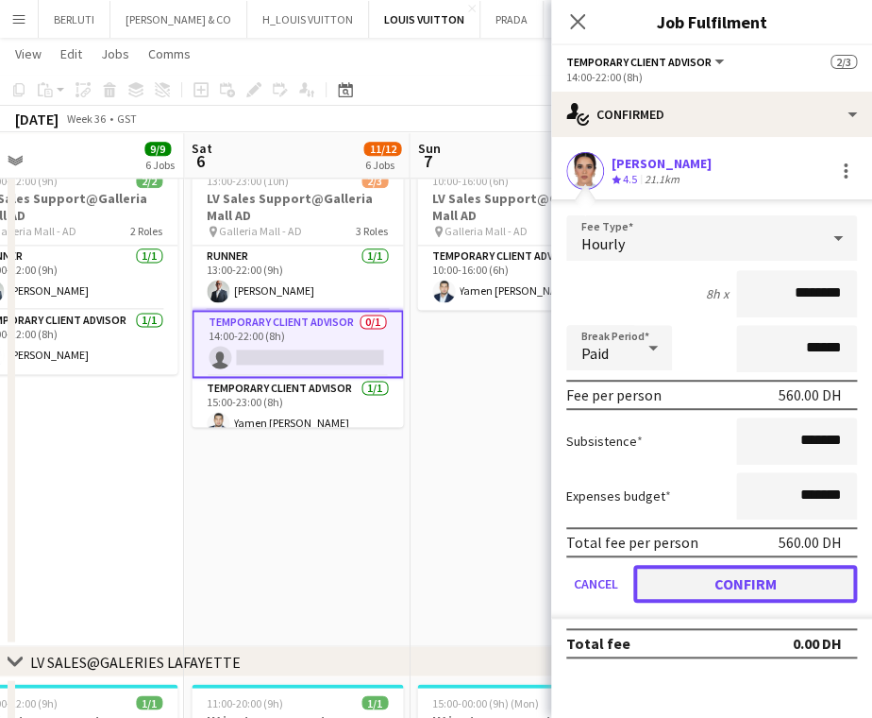
click at [756, 600] on button "Confirm" at bounding box center [746, 584] width 224 height 38
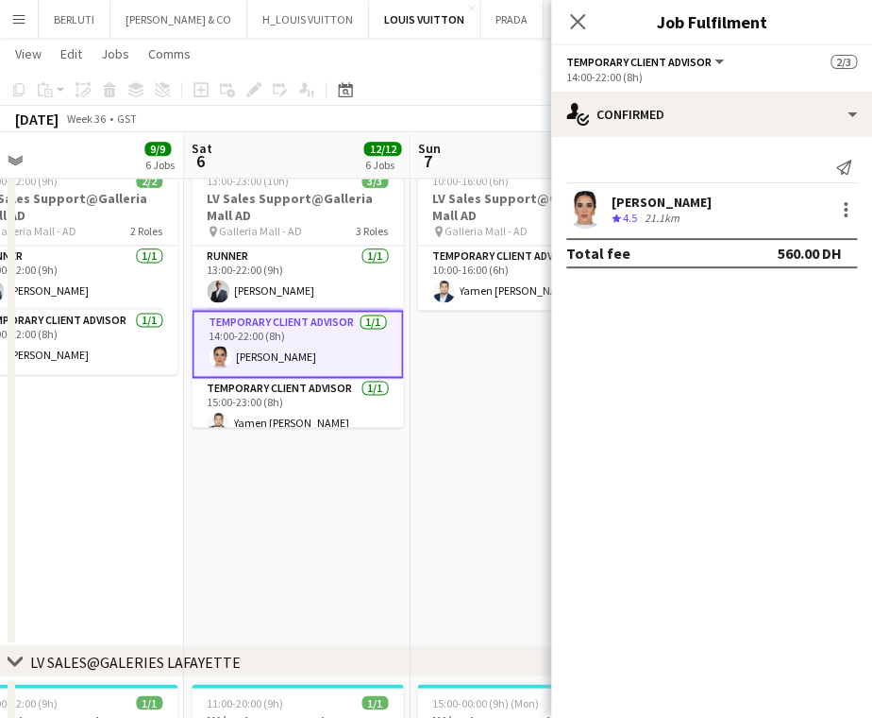
scroll to position [0, 657]
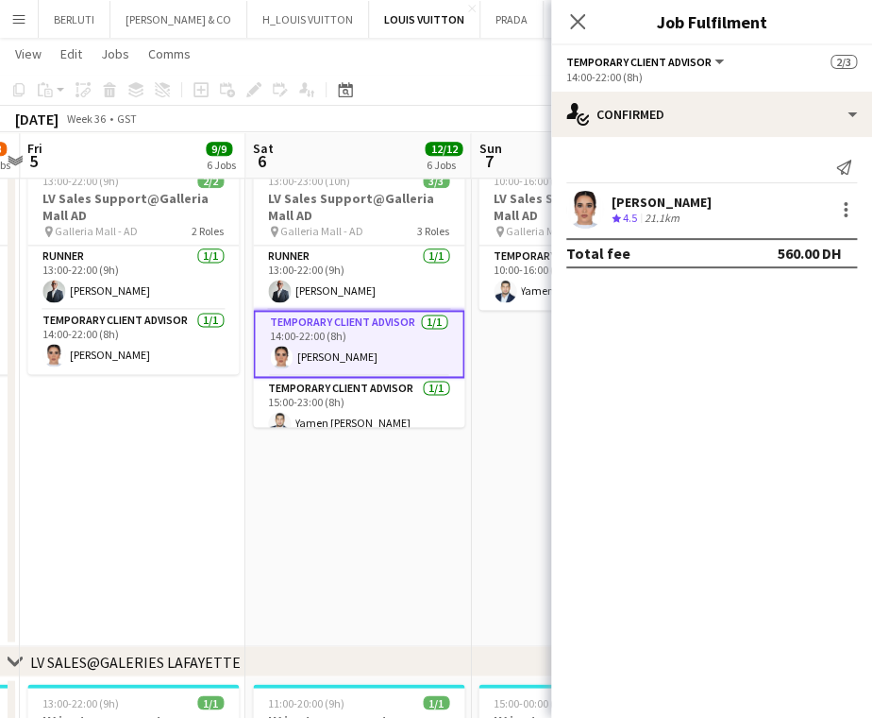
drag, startPoint x: 416, startPoint y: 388, endPoint x: 332, endPoint y: 388, distance: 84.0
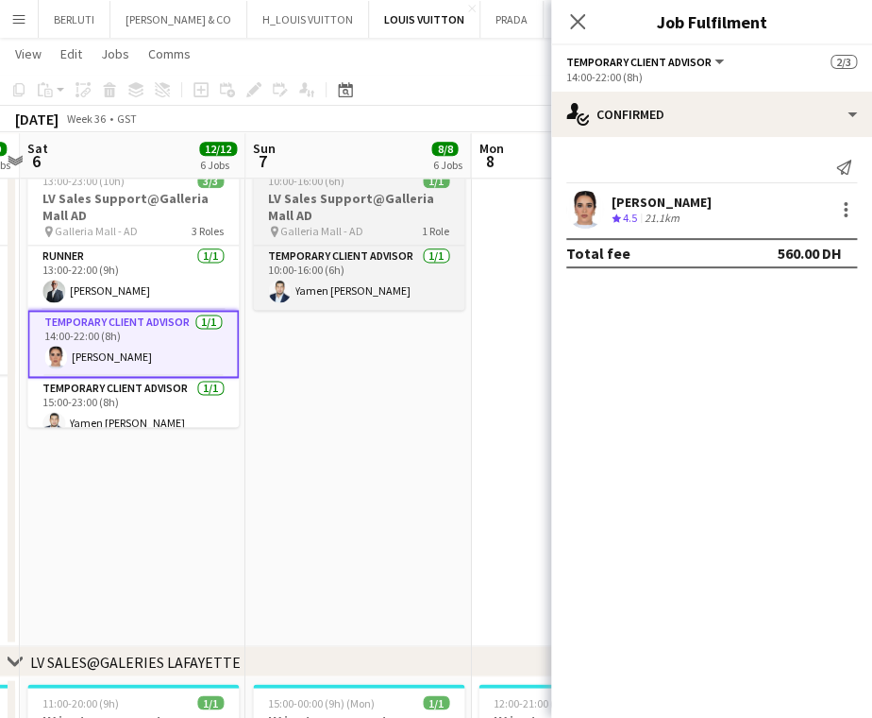
click at [370, 198] on h3 "LV Sales Support@Galleria Mall AD" at bounding box center [358, 207] width 211 height 34
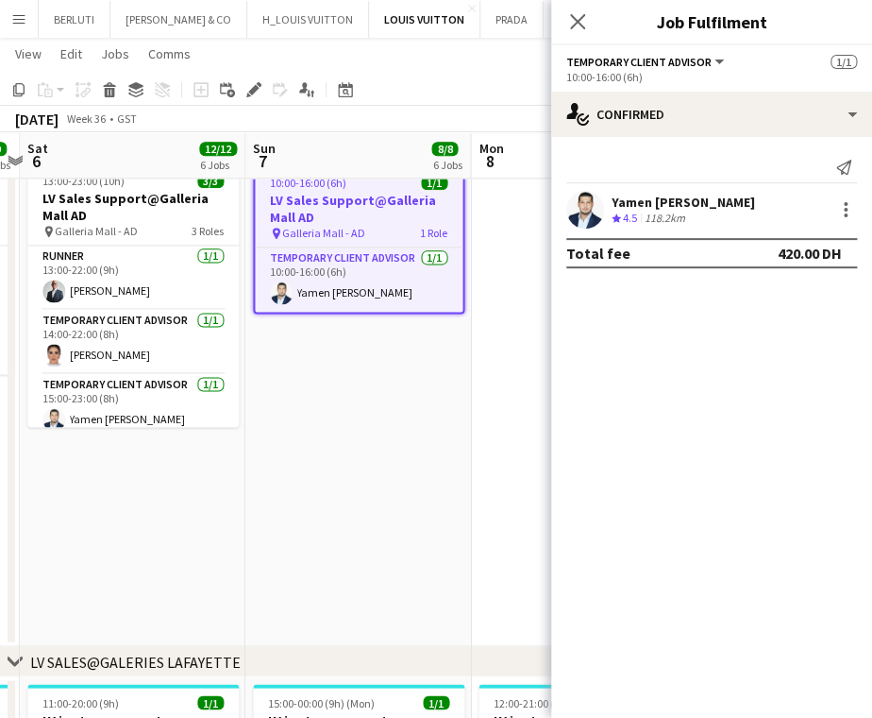
drag, startPoint x: 246, startPoint y: 87, endPoint x: 276, endPoint y: 87, distance: 29.3
click at [246, 87] on icon "Edit" at bounding box center [253, 89] width 15 height 15
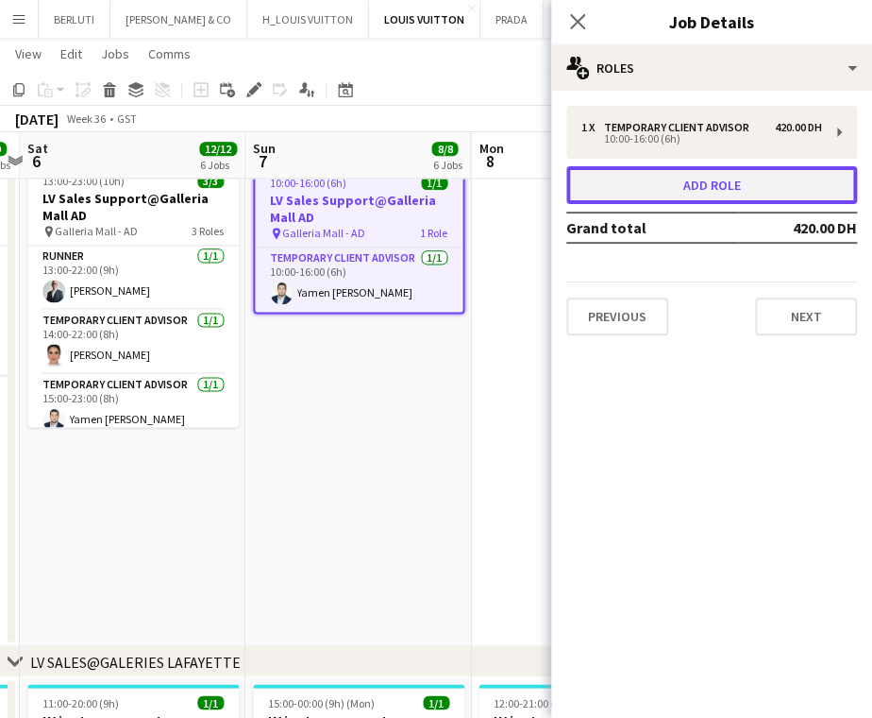
click at [774, 180] on button "Add role" at bounding box center [711, 185] width 291 height 38
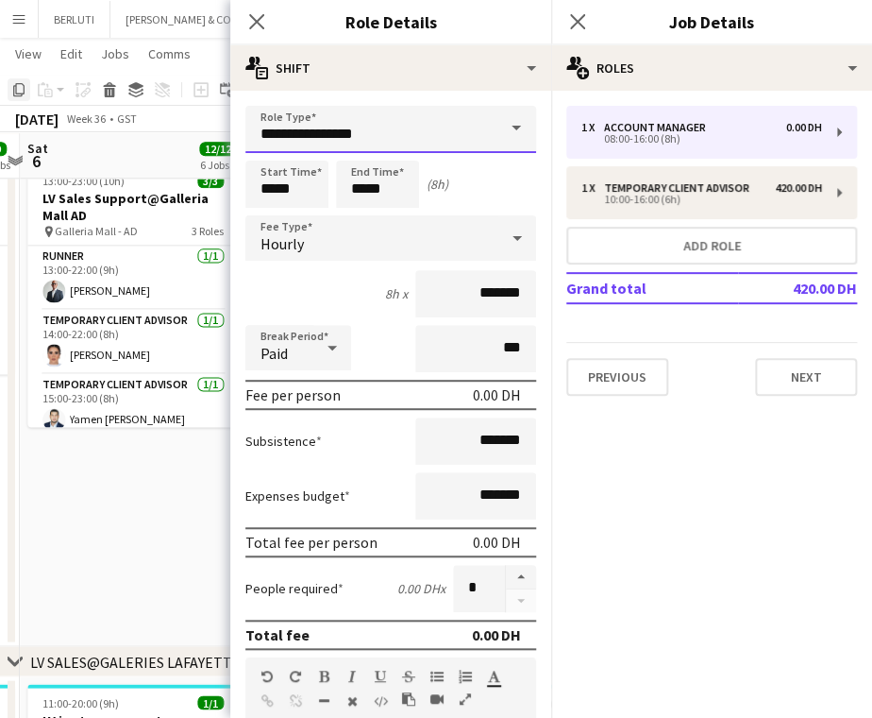
drag, startPoint x: 393, startPoint y: 125, endPoint x: 8, endPoint y: 86, distance: 386.2
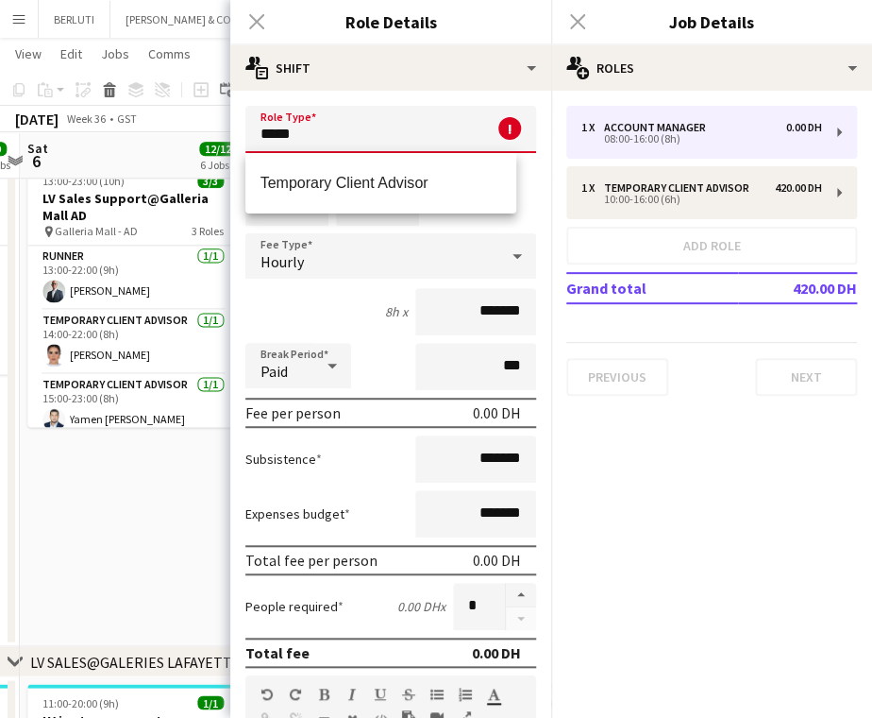
click at [340, 185] on span "Temporary Client Advisor" at bounding box center [382, 183] width 242 height 18
type input "**********"
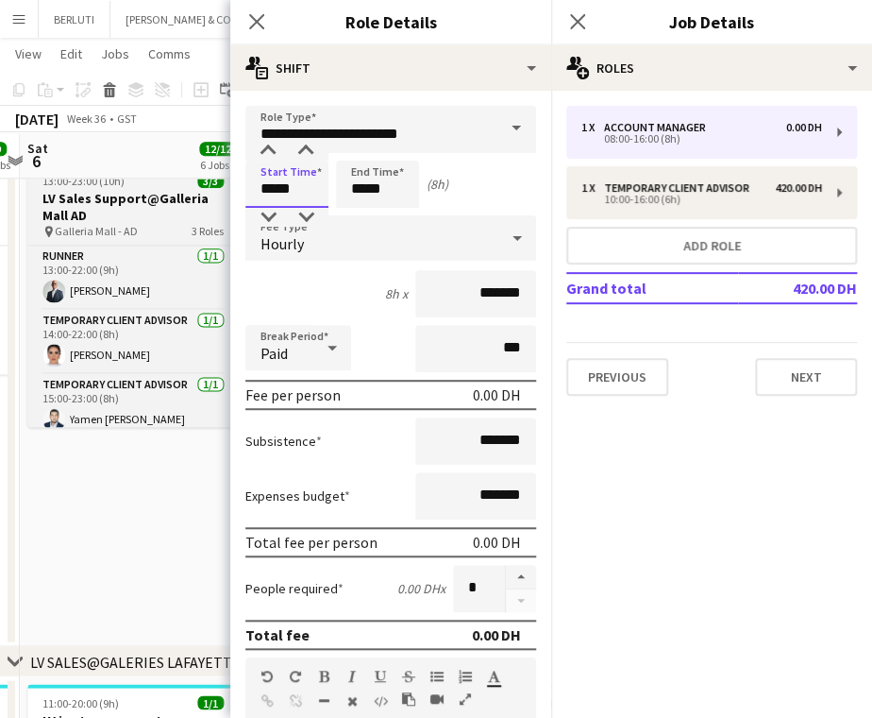
drag, startPoint x: 303, startPoint y: 191, endPoint x: 190, endPoint y: 191, distance: 113.3
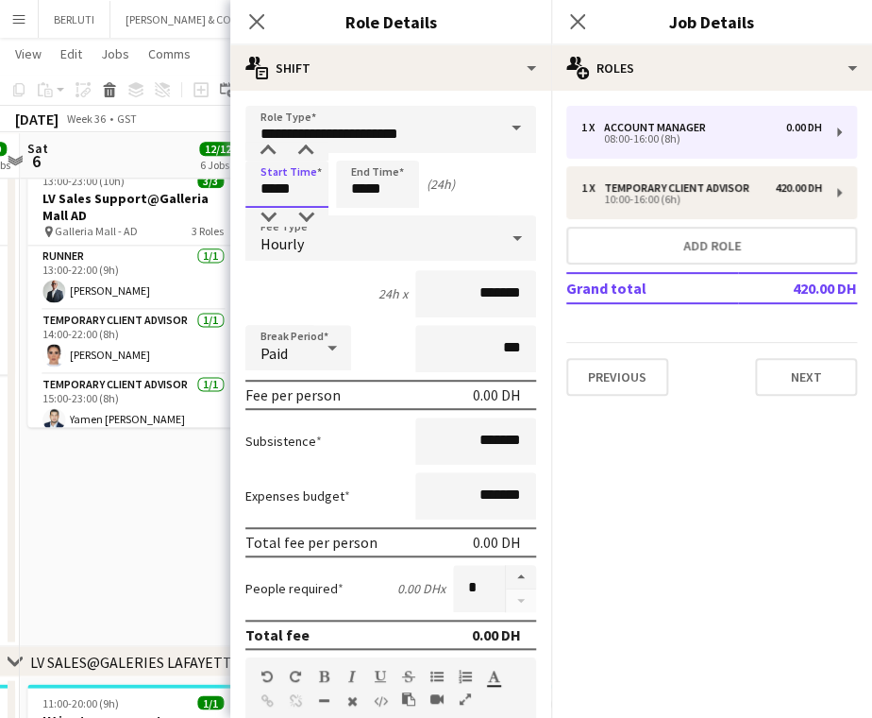
type input "*****"
drag, startPoint x: 319, startPoint y: 203, endPoint x: 267, endPoint y: 168, distance: 62.6
click at [310, 204] on div "Start Time ***** End Time ***** (24h)" at bounding box center [390, 184] width 291 height 47
type input "*****"
click at [441, 298] on input "*******" at bounding box center [475, 293] width 121 height 47
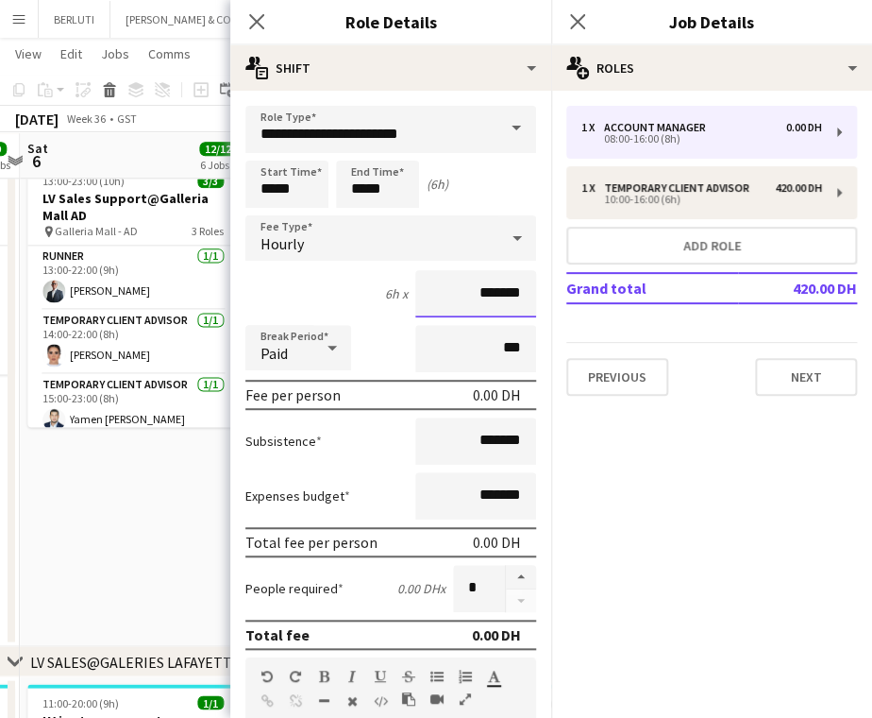
type input "********"
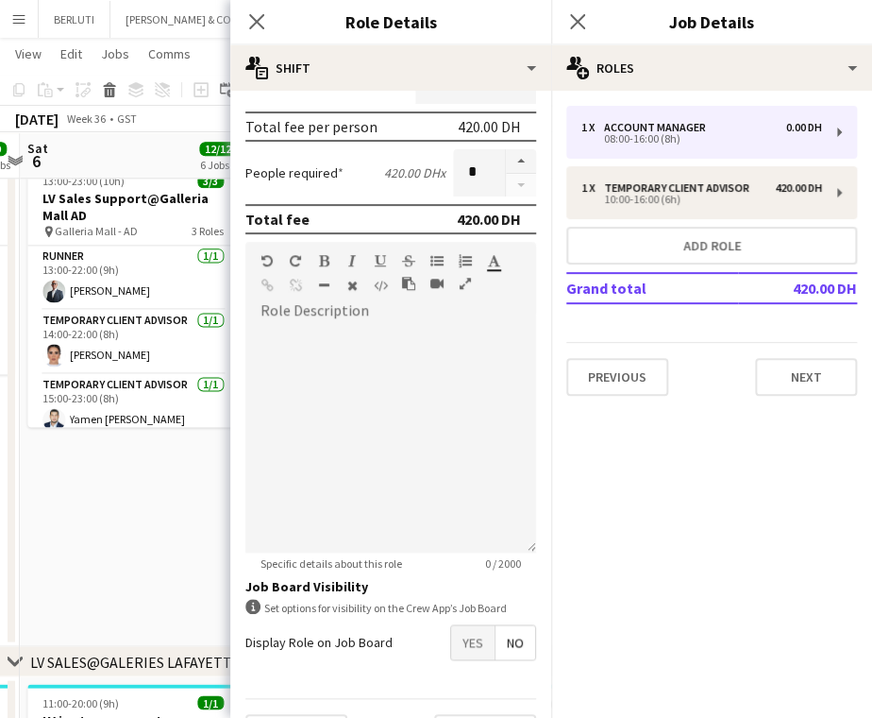
scroll to position [463, 0]
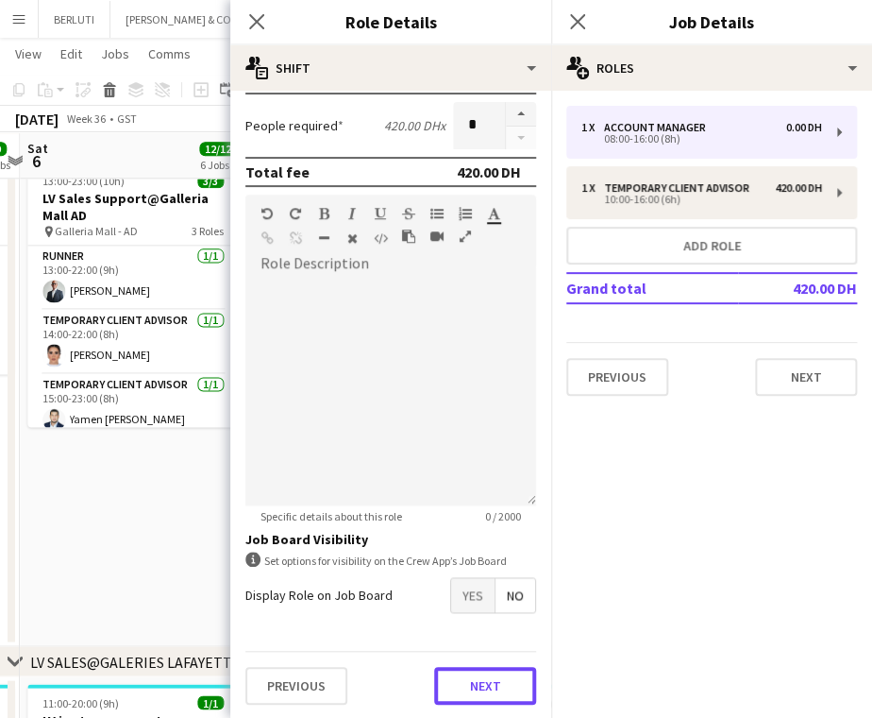
click at [493, 678] on button "Next" at bounding box center [485, 686] width 102 height 38
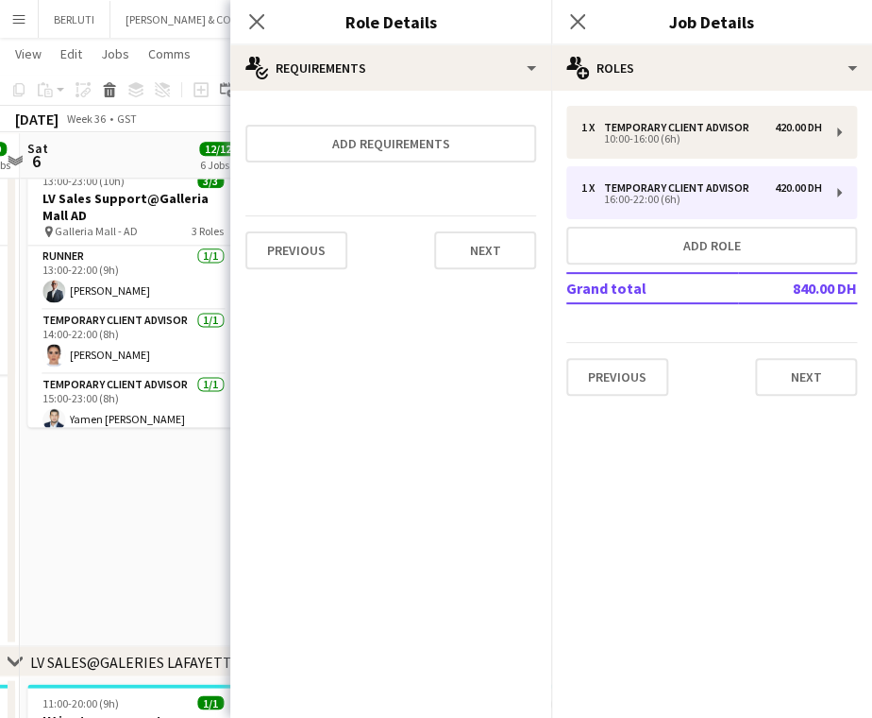
click at [160, 519] on app-date-cell "Updated 13:00-23:00 (10h) 3/3 LV Sales Support@Galleria Mall AD pin Galleria Ma…" at bounding box center [133, 393] width 226 height 507
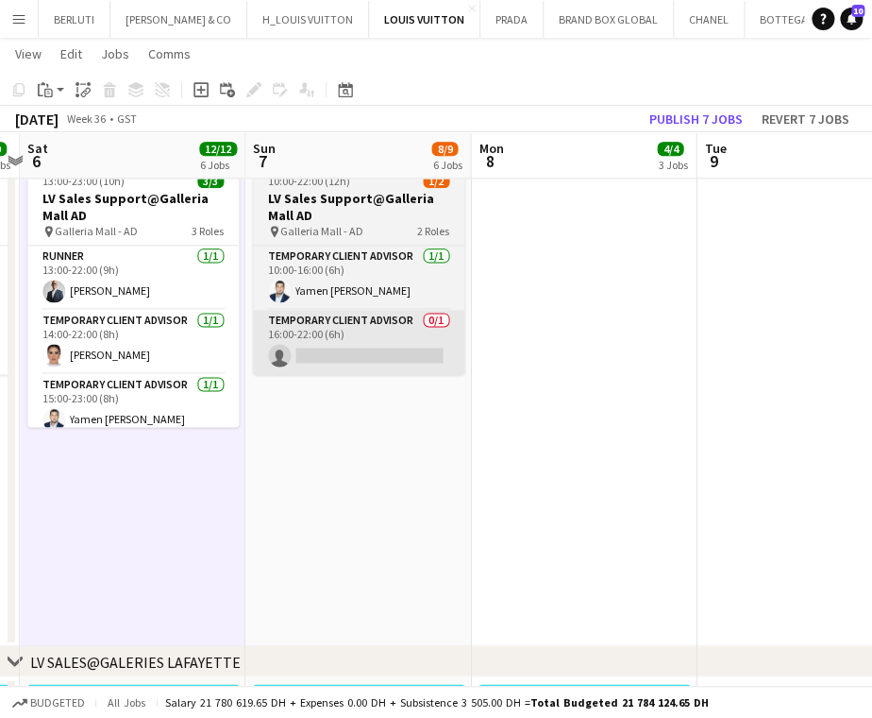
click at [412, 360] on app-card-role "Temporary Client Advisor 0/1 16:00-22:00 (6h) single-neutral-actions" at bounding box center [358, 342] width 211 height 64
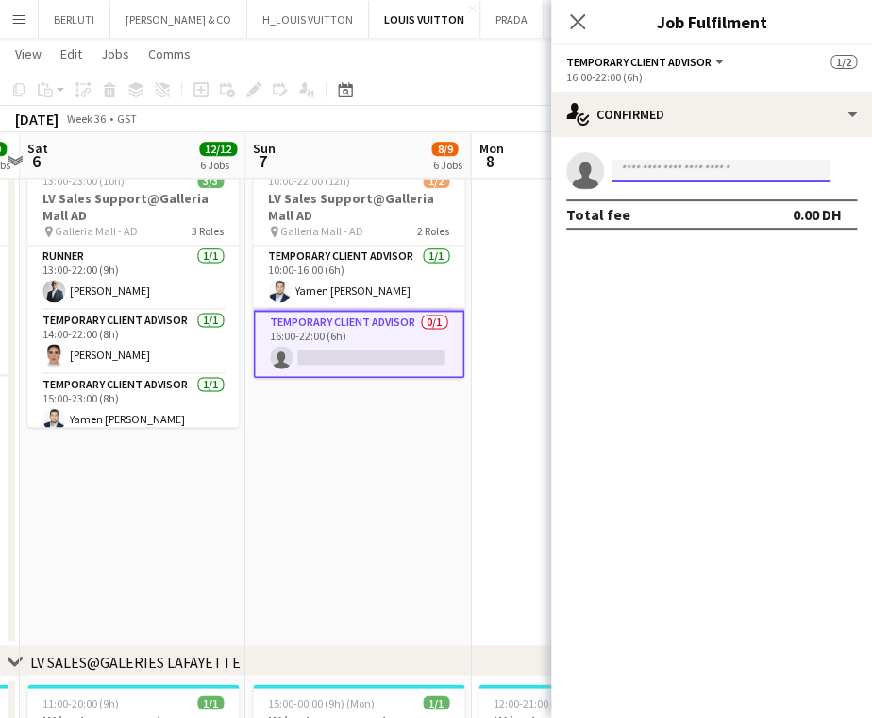
click at [701, 162] on input at bounding box center [721, 171] width 219 height 23
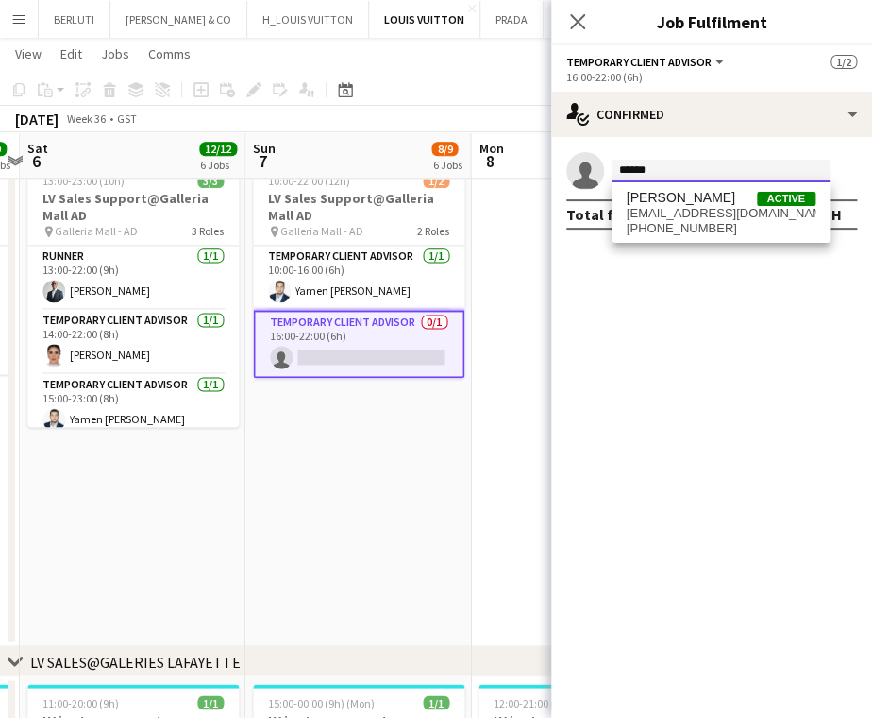
type input "******"
click at [690, 198] on span "[PERSON_NAME]" at bounding box center [681, 198] width 109 height 16
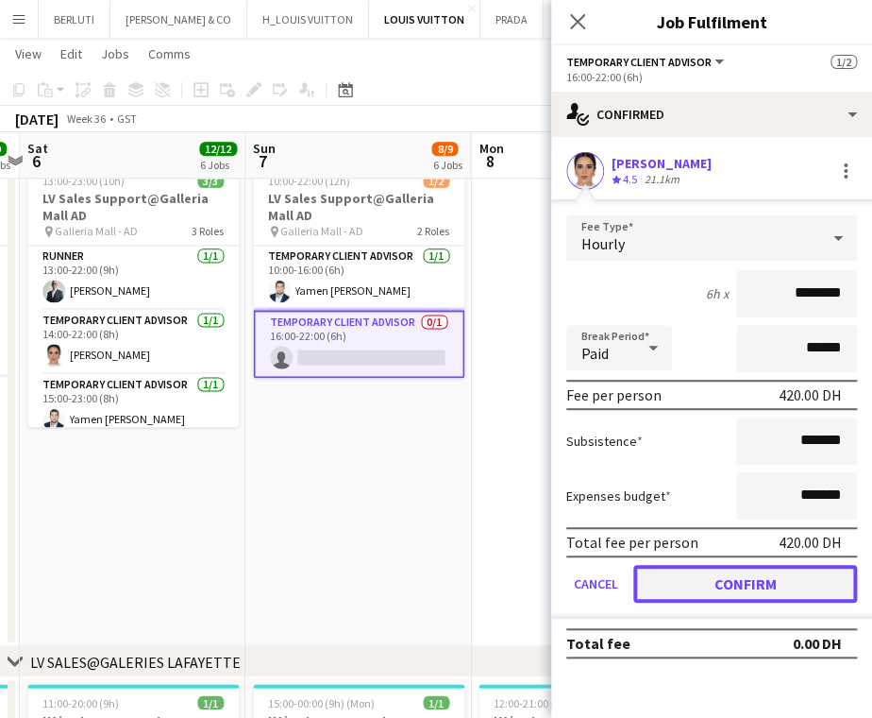
drag, startPoint x: 718, startPoint y: 593, endPoint x: 623, endPoint y: 564, distance: 98.8
click at [717, 593] on button "Confirm" at bounding box center [746, 584] width 224 height 38
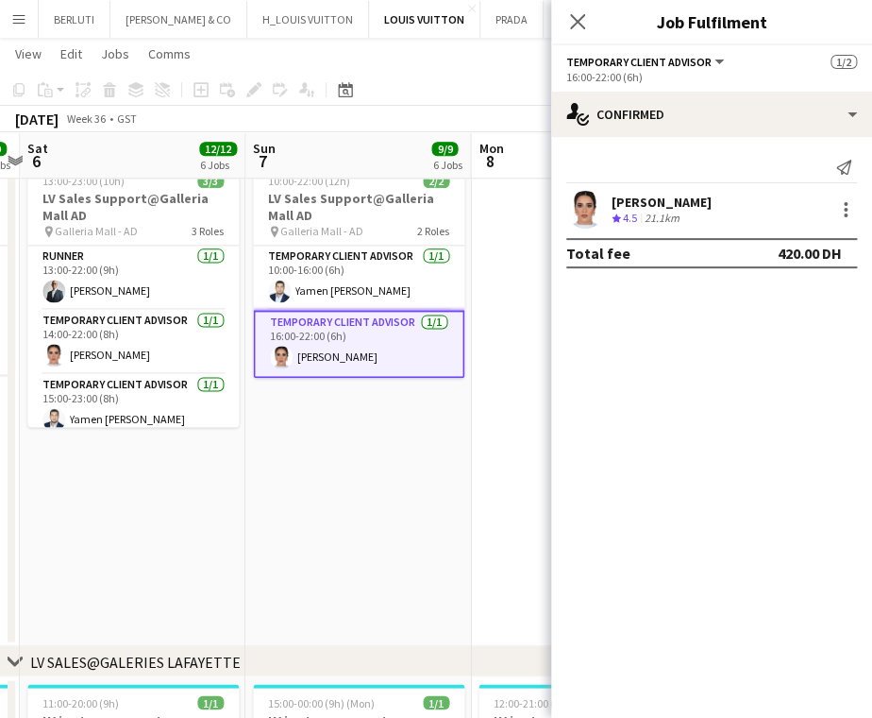
click at [445, 538] on app-date-cell "Draft 10:00-22:00 (12h) 2/2 LV Sales Support@Galleria Mall AD pin Galleria Mall…" at bounding box center [358, 393] width 226 height 507
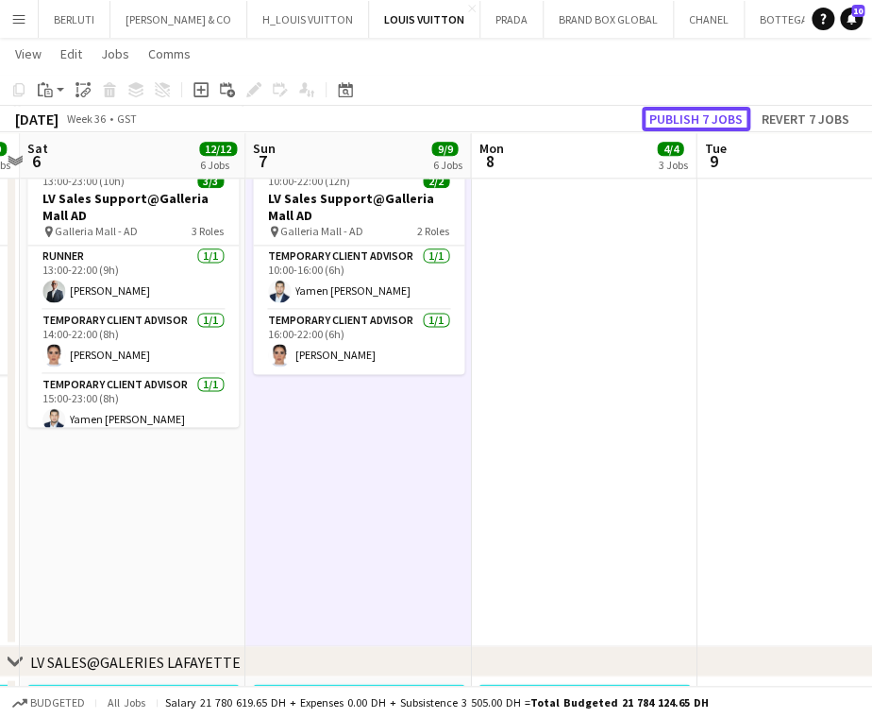
click at [719, 117] on button "Publish 7 jobs" at bounding box center [696, 119] width 109 height 25
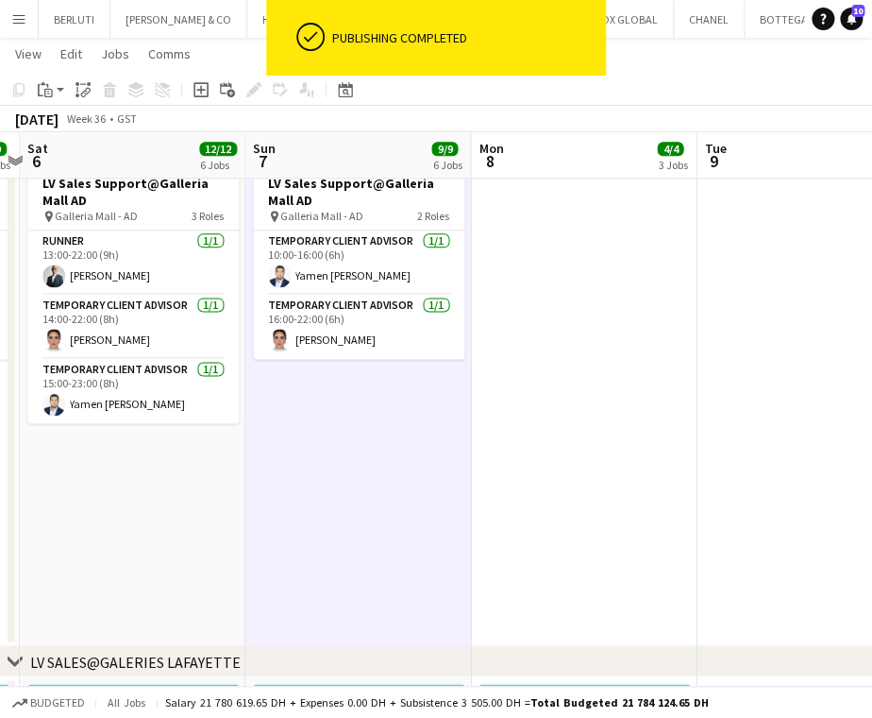
scroll to position [0, 596]
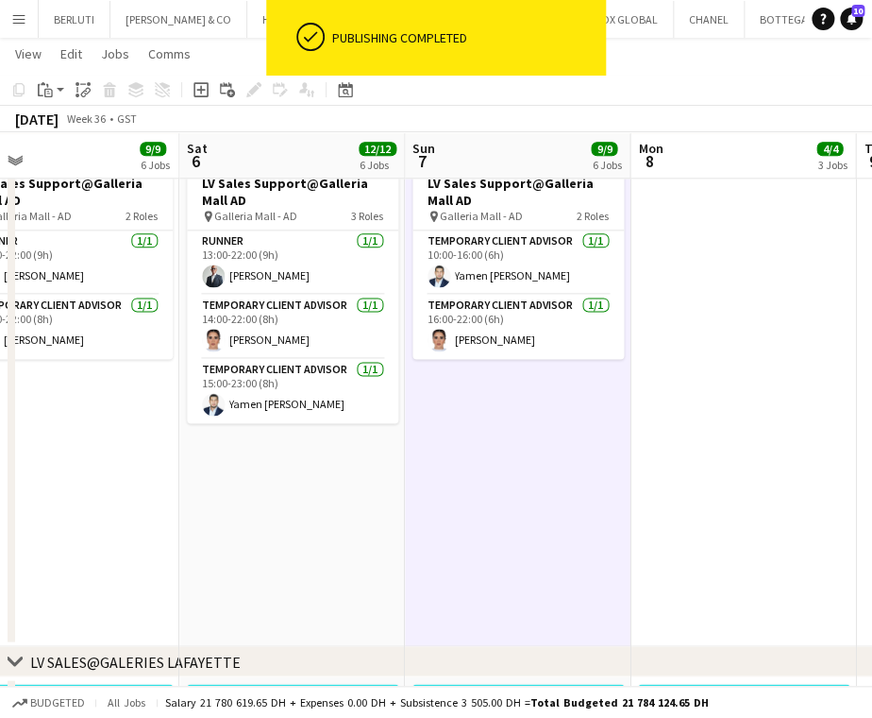
drag, startPoint x: 275, startPoint y: 473, endPoint x: 567, endPoint y: 466, distance: 292.8
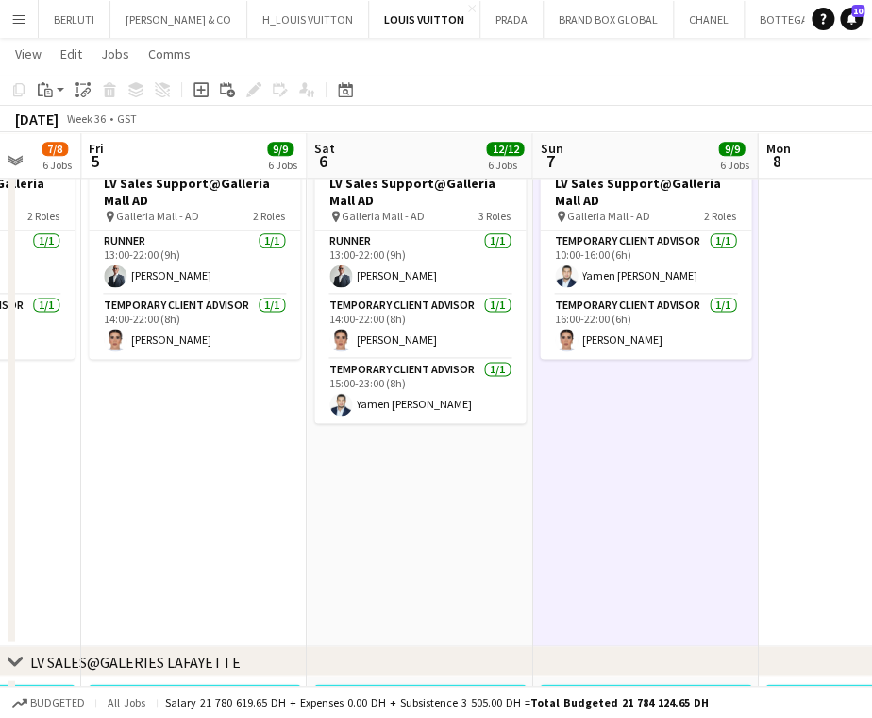
drag, startPoint x: 724, startPoint y: 471, endPoint x: 701, endPoint y: 484, distance: 27.1
click at [724, 471] on app-date-cell "10:00-22:00 (12h) 2/2 LV Sales Support@Galleria Mall AD pin Galleria Mall - AD …" at bounding box center [645, 393] width 226 height 507
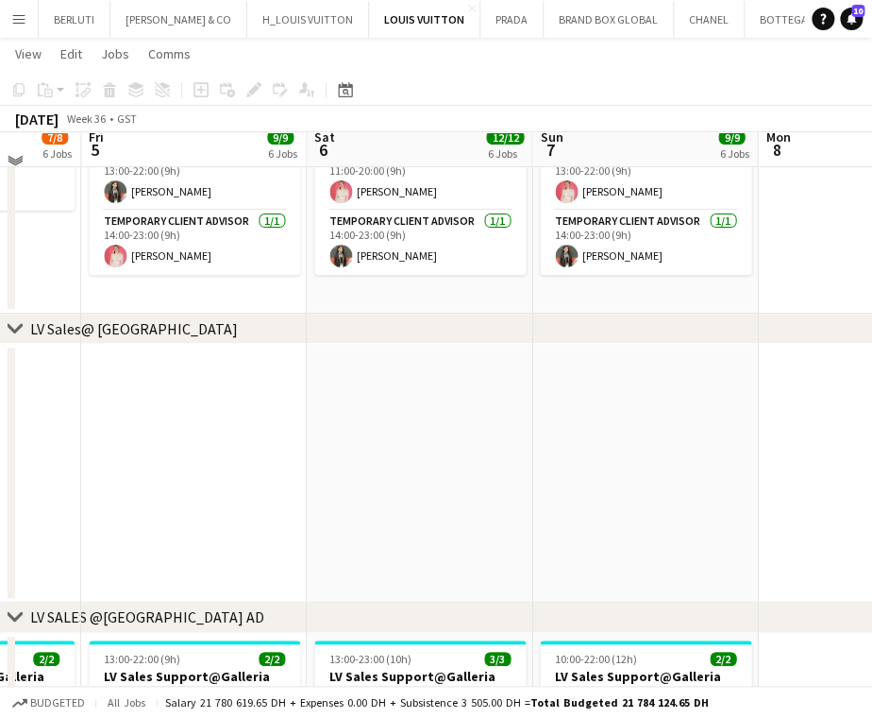
scroll to position [2014, 0]
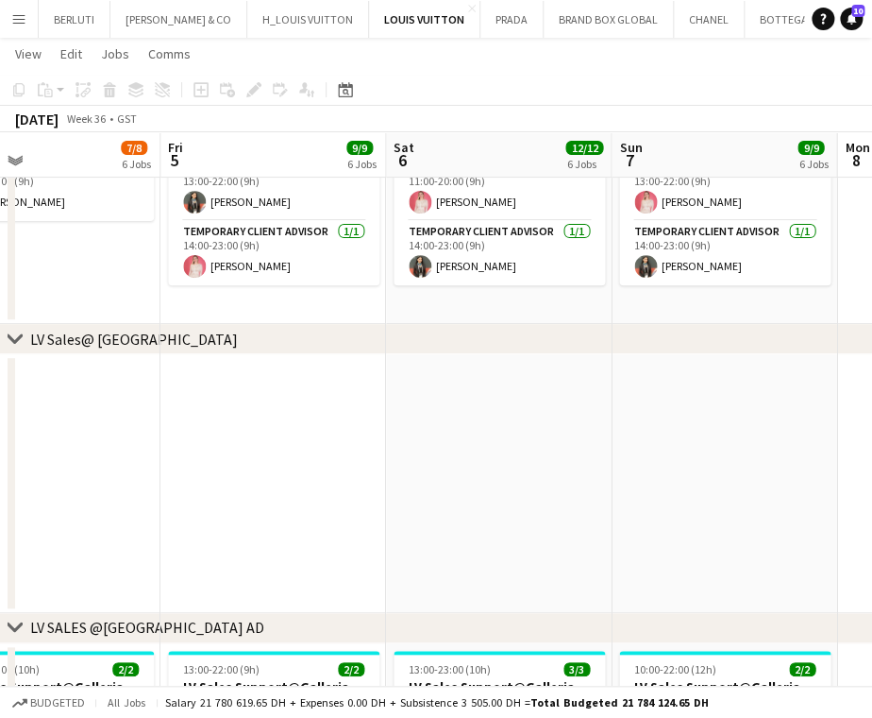
drag, startPoint x: 317, startPoint y: 442, endPoint x: 380, endPoint y: 441, distance: 63.3
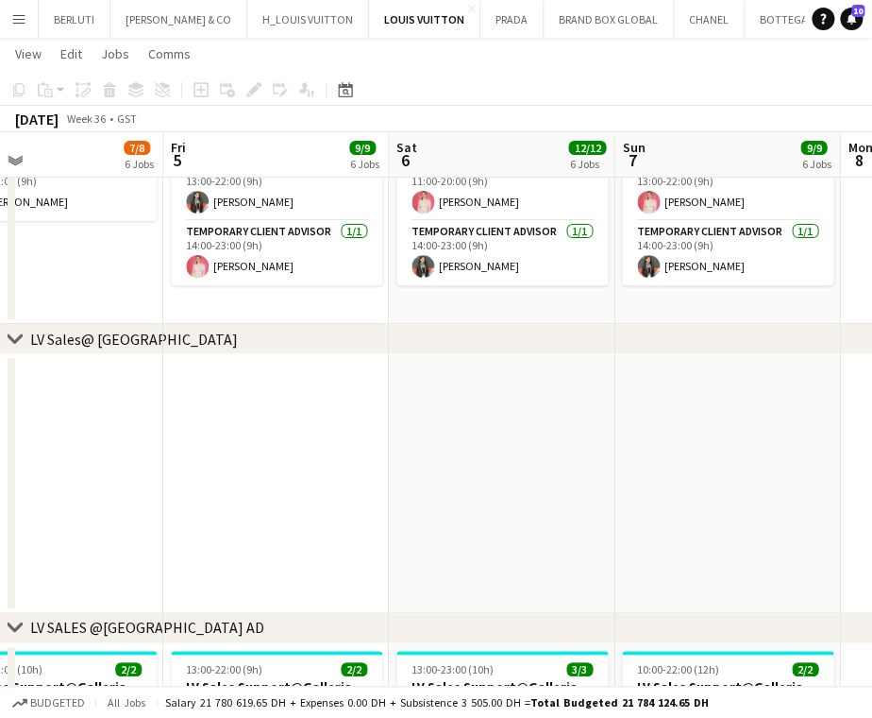
drag, startPoint x: 207, startPoint y: 457, endPoint x: 447, endPoint y: 411, distance: 244.2
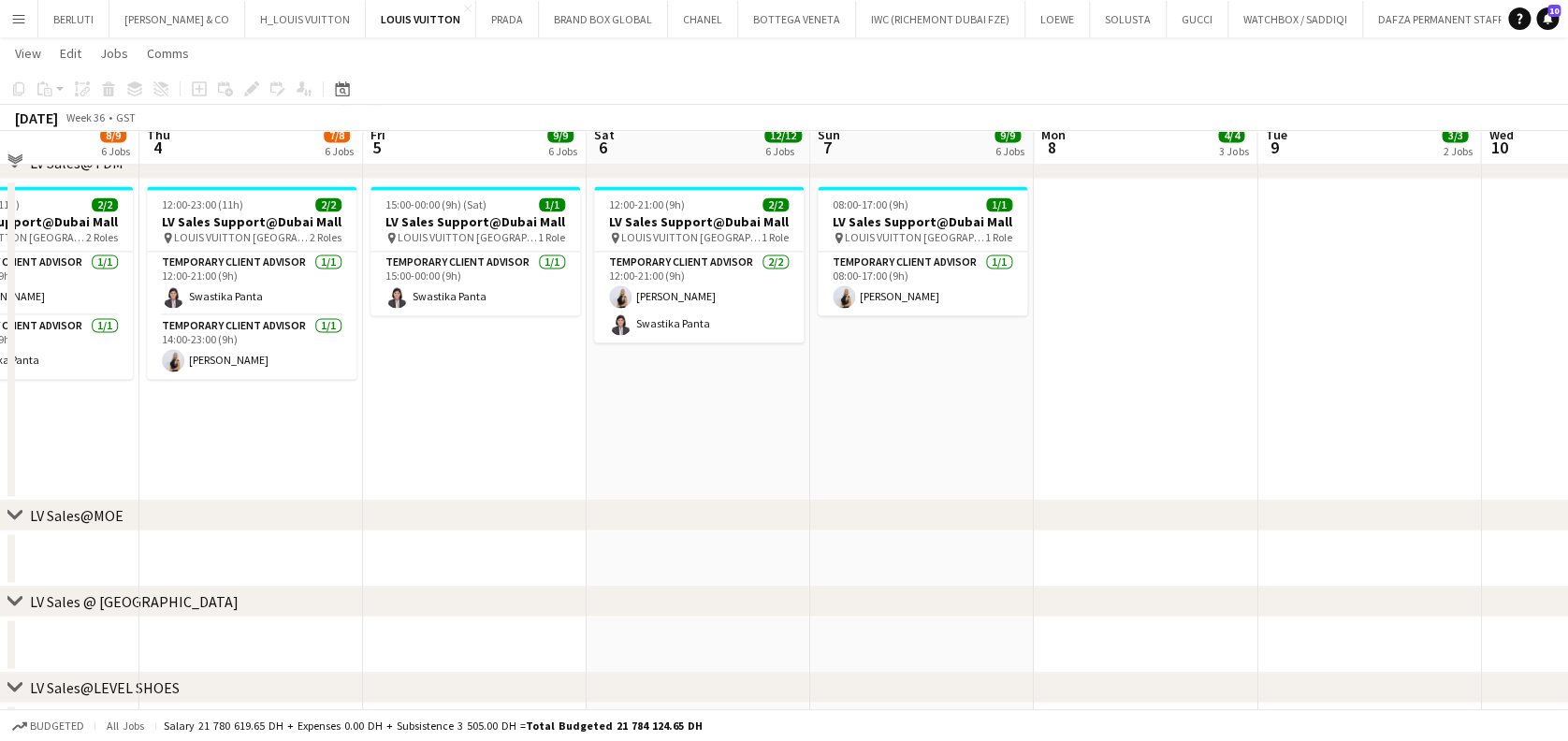
scroll to position [1371, 0]
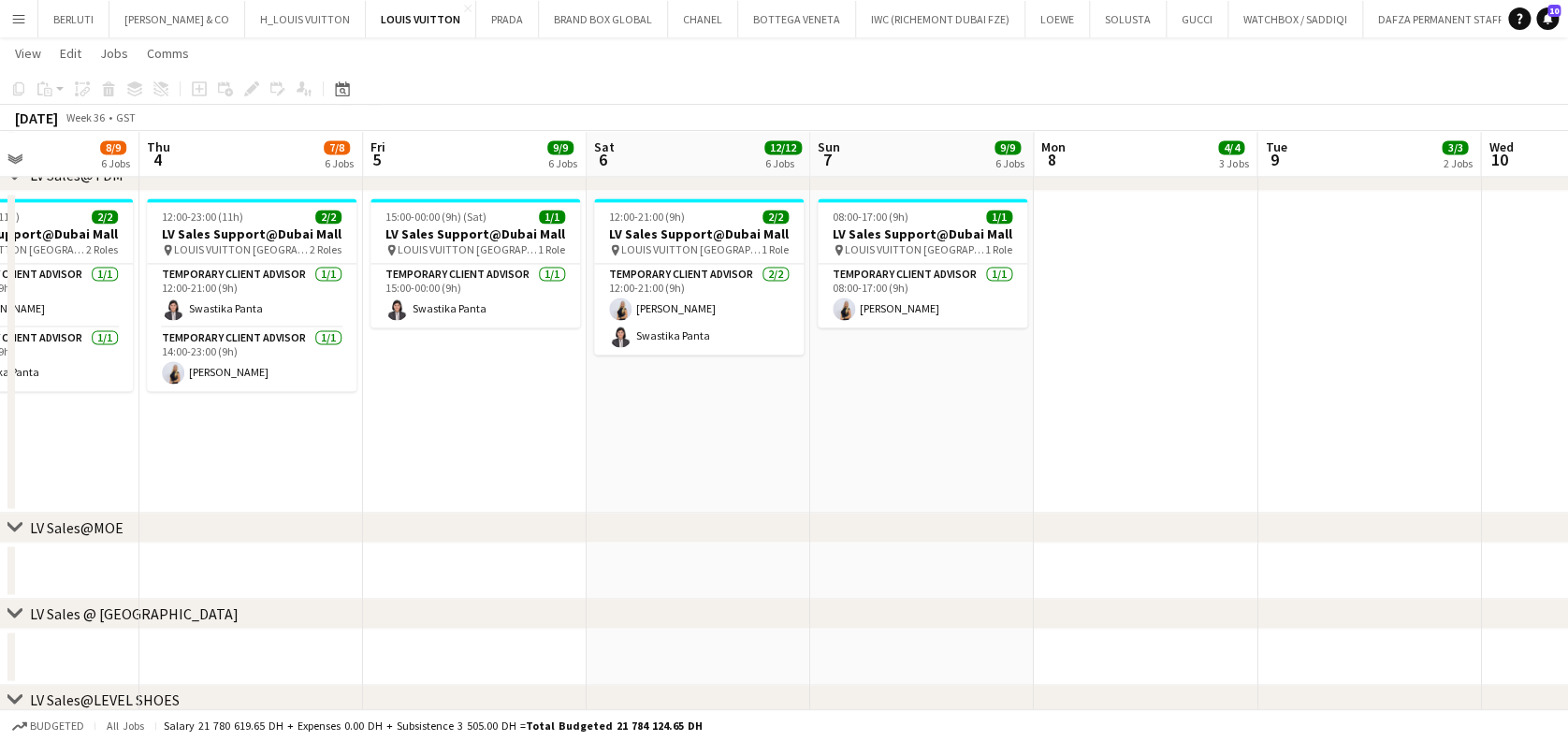
drag, startPoint x: 255, startPoint y: 468, endPoint x: 841, endPoint y: 415, distance: 588.4
click at [773, 410] on app-calendar-viewport "Mon 1 5/6 4 Jobs Tue 2 7/7 5 Jobs Wed 3 8/9 6 Jobs Thu 4 7/8 6 Jobs Fri 5 9/9 6…" at bounding box center [784, 450] width 1568 height 3495
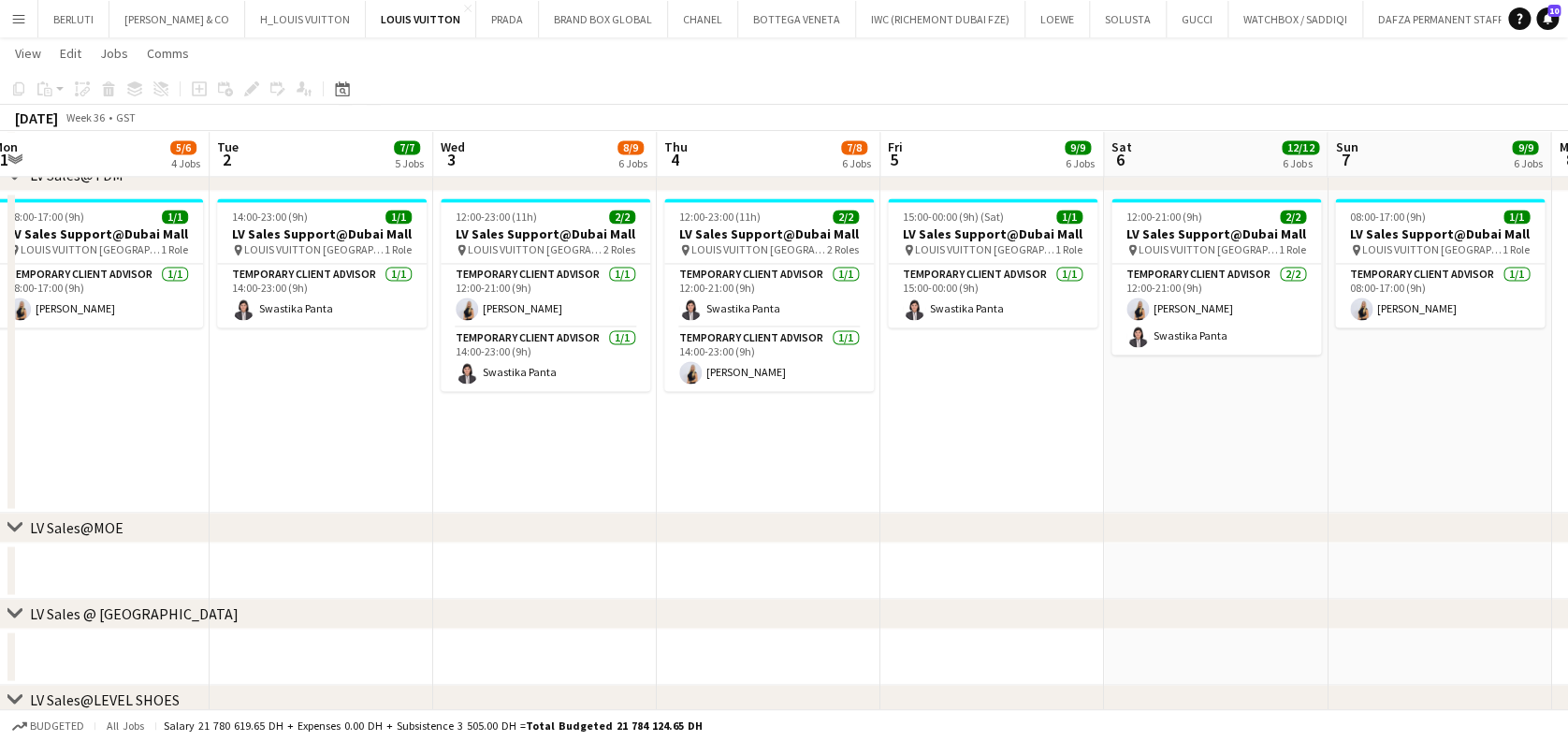
drag, startPoint x: 418, startPoint y: 405, endPoint x: 903, endPoint y: 366, distance: 486.6
click at [891, 365] on app-calendar-viewport "Sat 30 18/19 8 Jobs Sun 31 18/19 7 Jobs Mon 1 5/6 4 Jobs Tue 2 7/7 5 Jobs Wed 3…" at bounding box center [784, 450] width 1568 height 3495
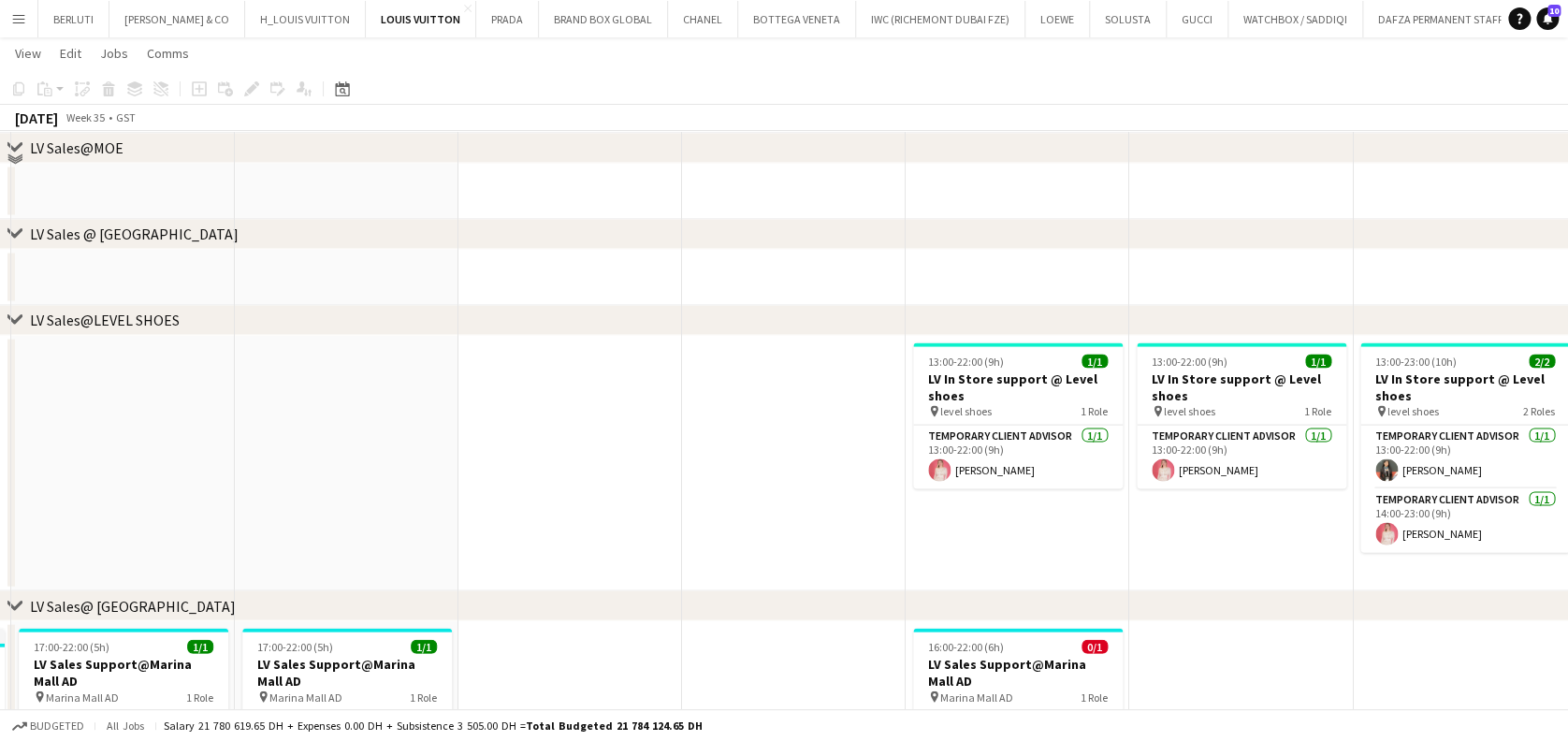
scroll to position [1870, 0]
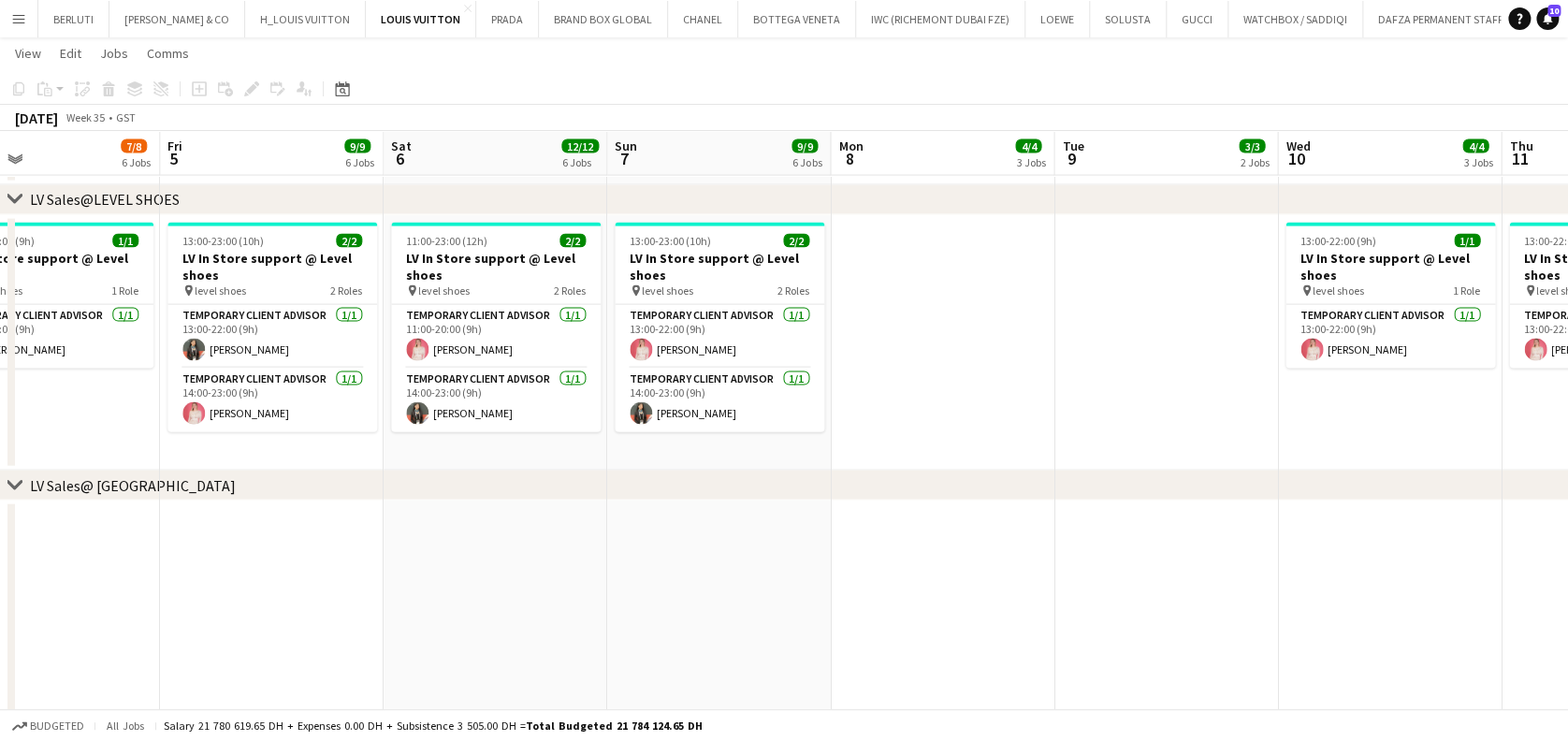
drag, startPoint x: 997, startPoint y: 362, endPoint x: 196, endPoint y: 505, distance: 813.7
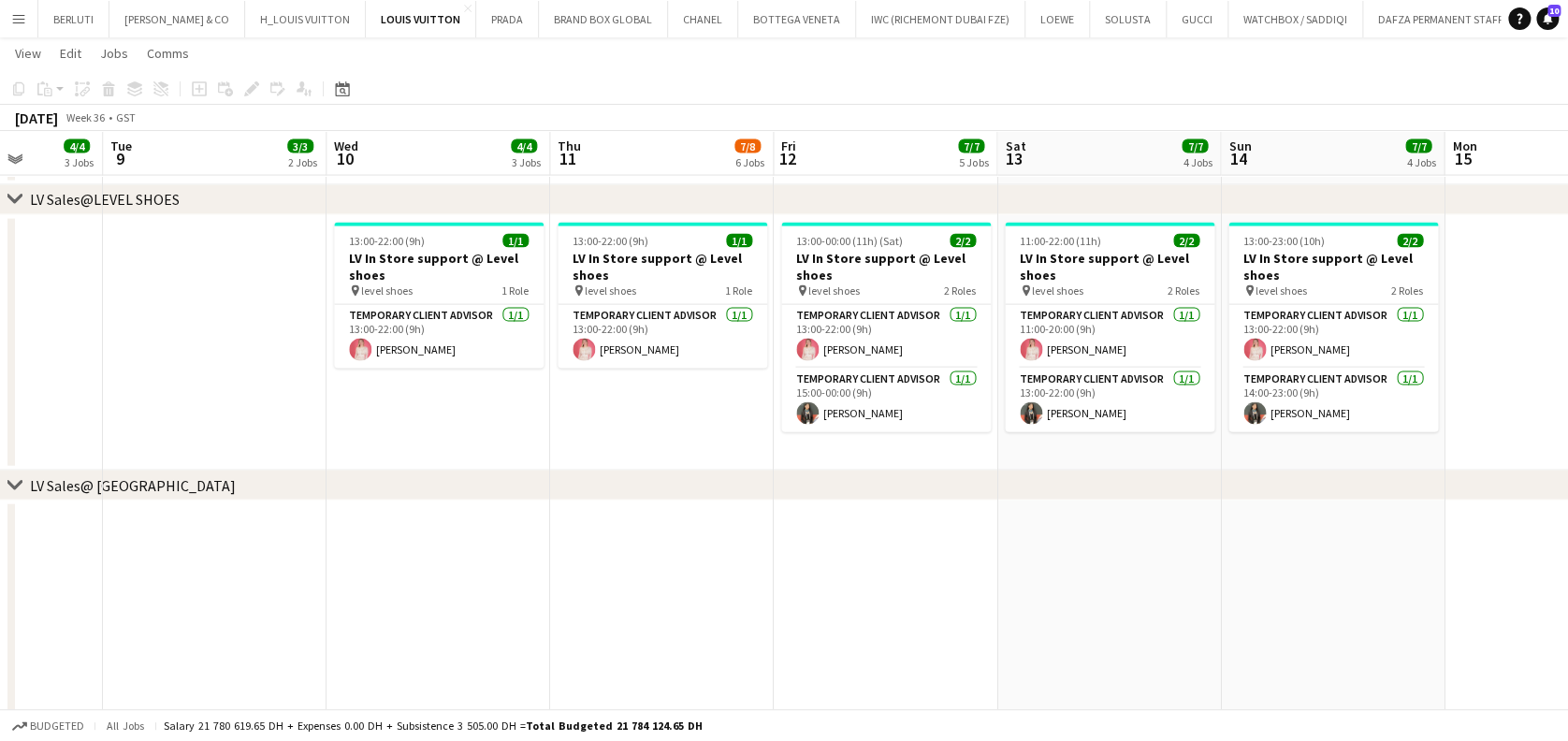
drag, startPoint x: 777, startPoint y: 507, endPoint x: 475, endPoint y: 506, distance: 302.0
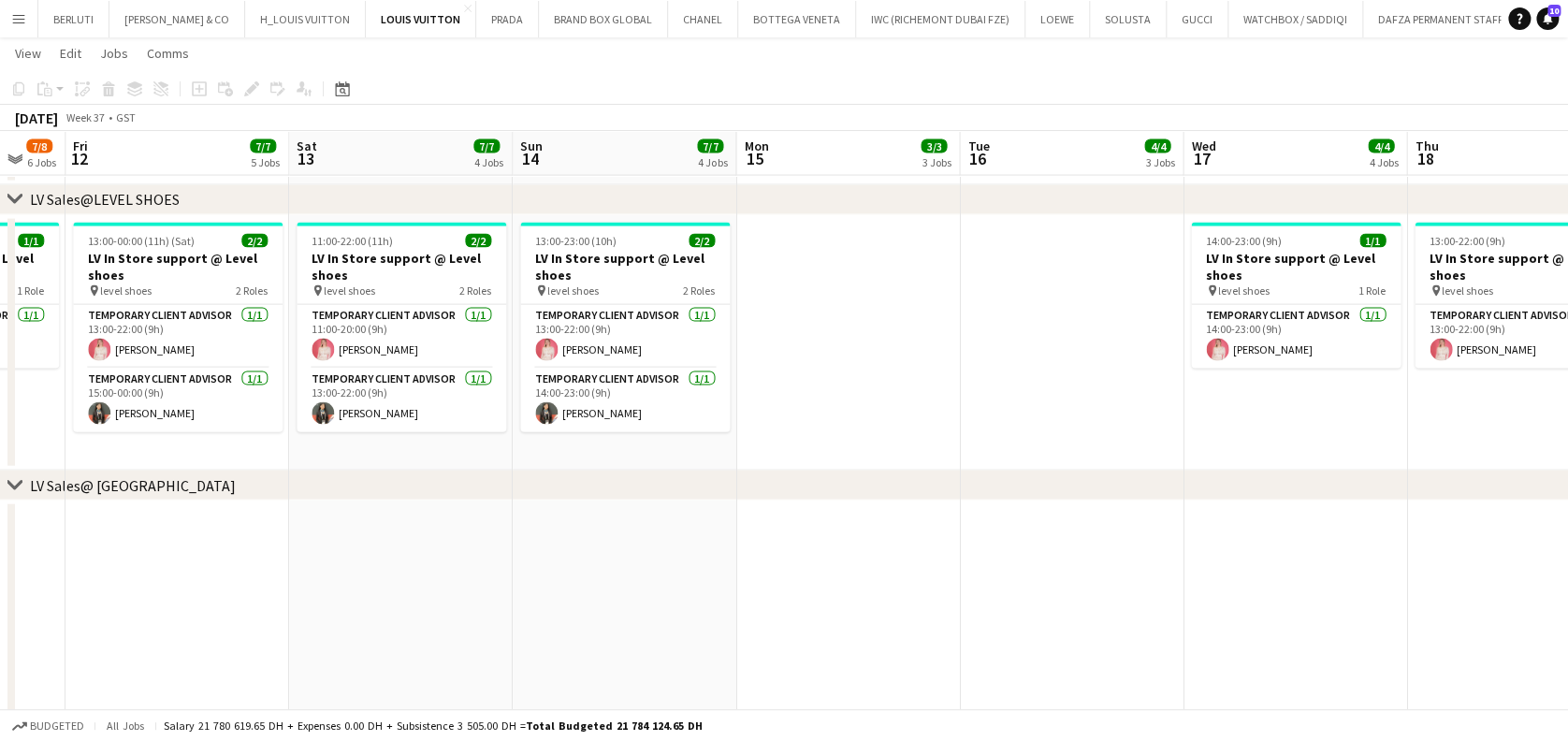
drag, startPoint x: 506, startPoint y: 387, endPoint x: 426, endPoint y: 383, distance: 80.1
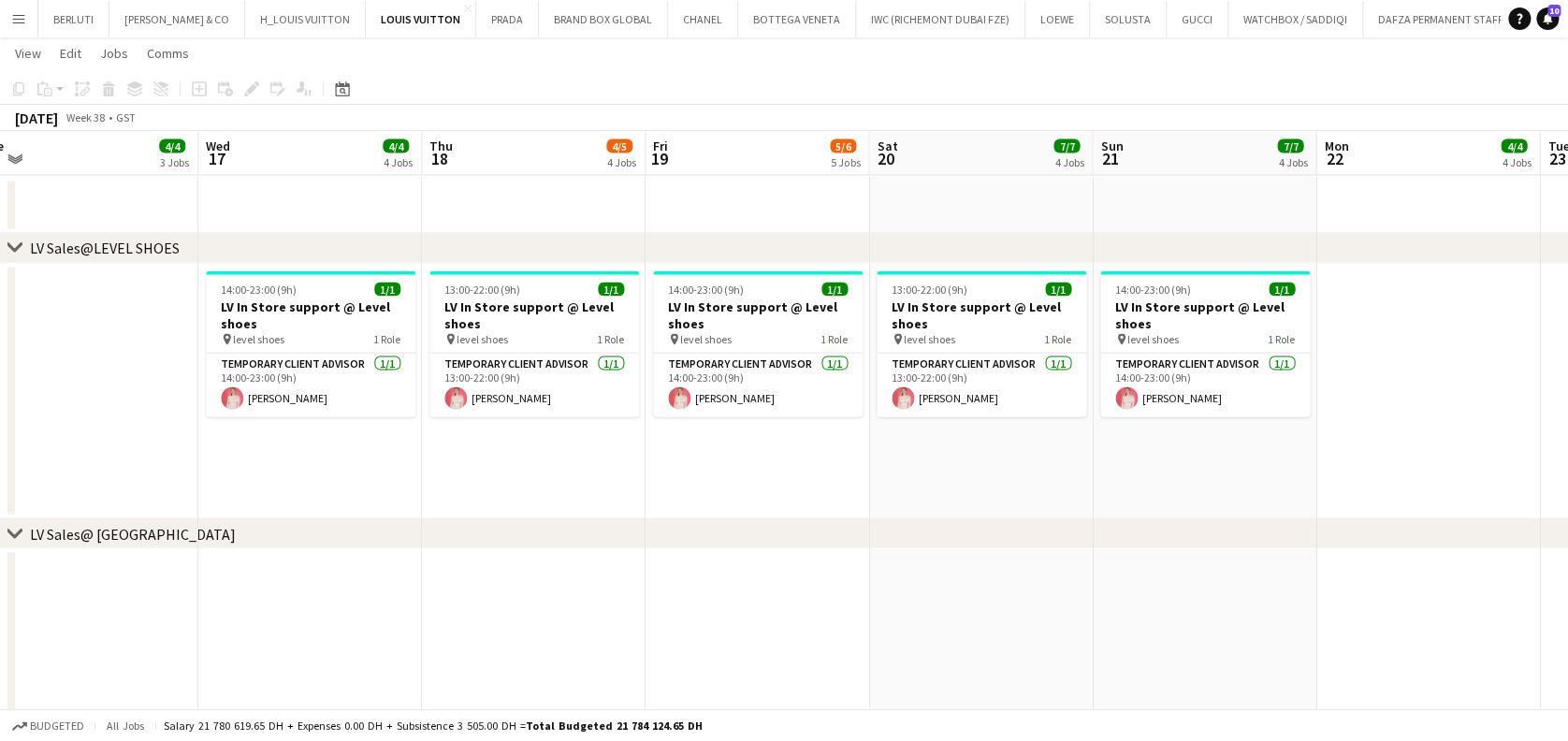
scroll to position [0, 734]
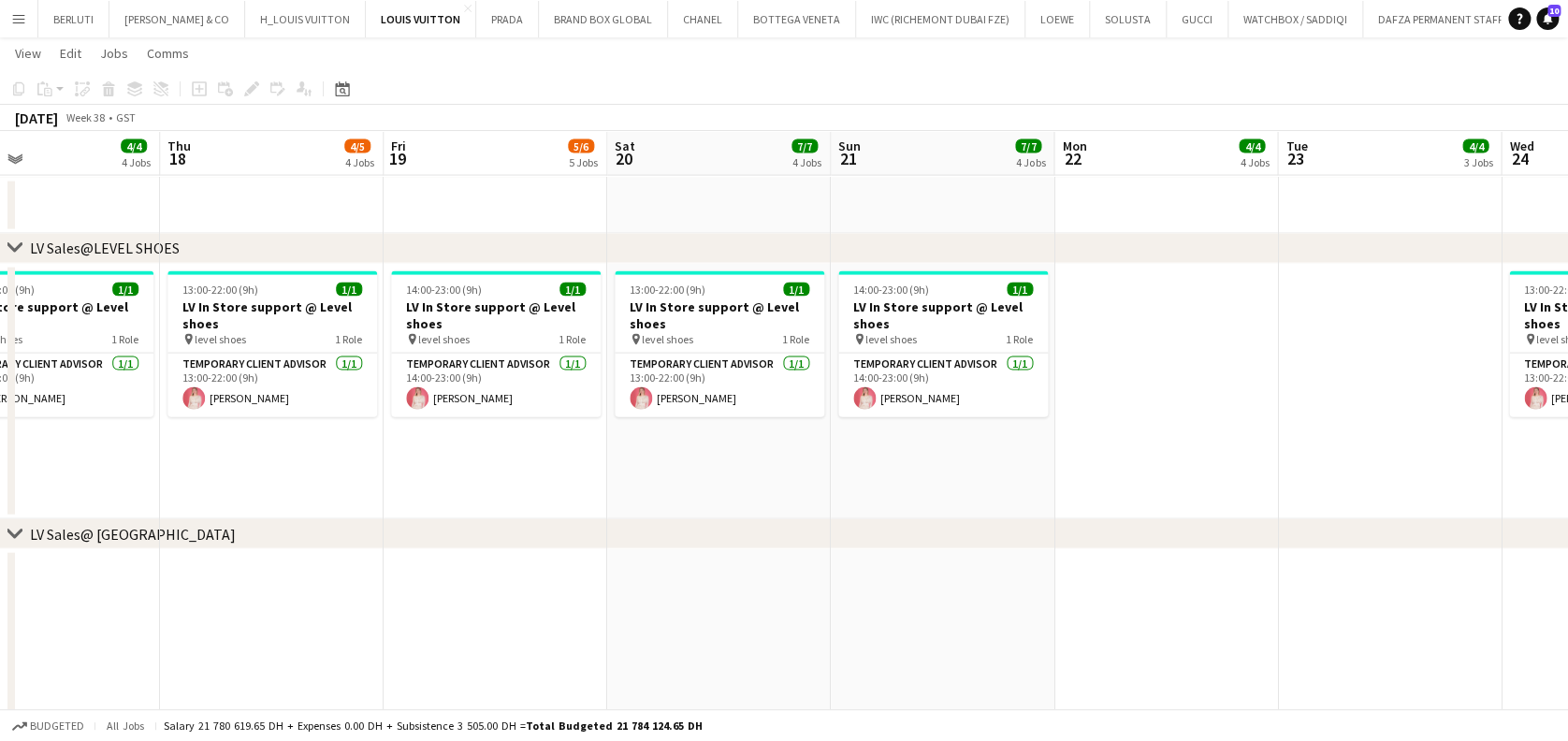
drag, startPoint x: 1080, startPoint y: 426, endPoint x: 674, endPoint y: 426, distance: 406.0
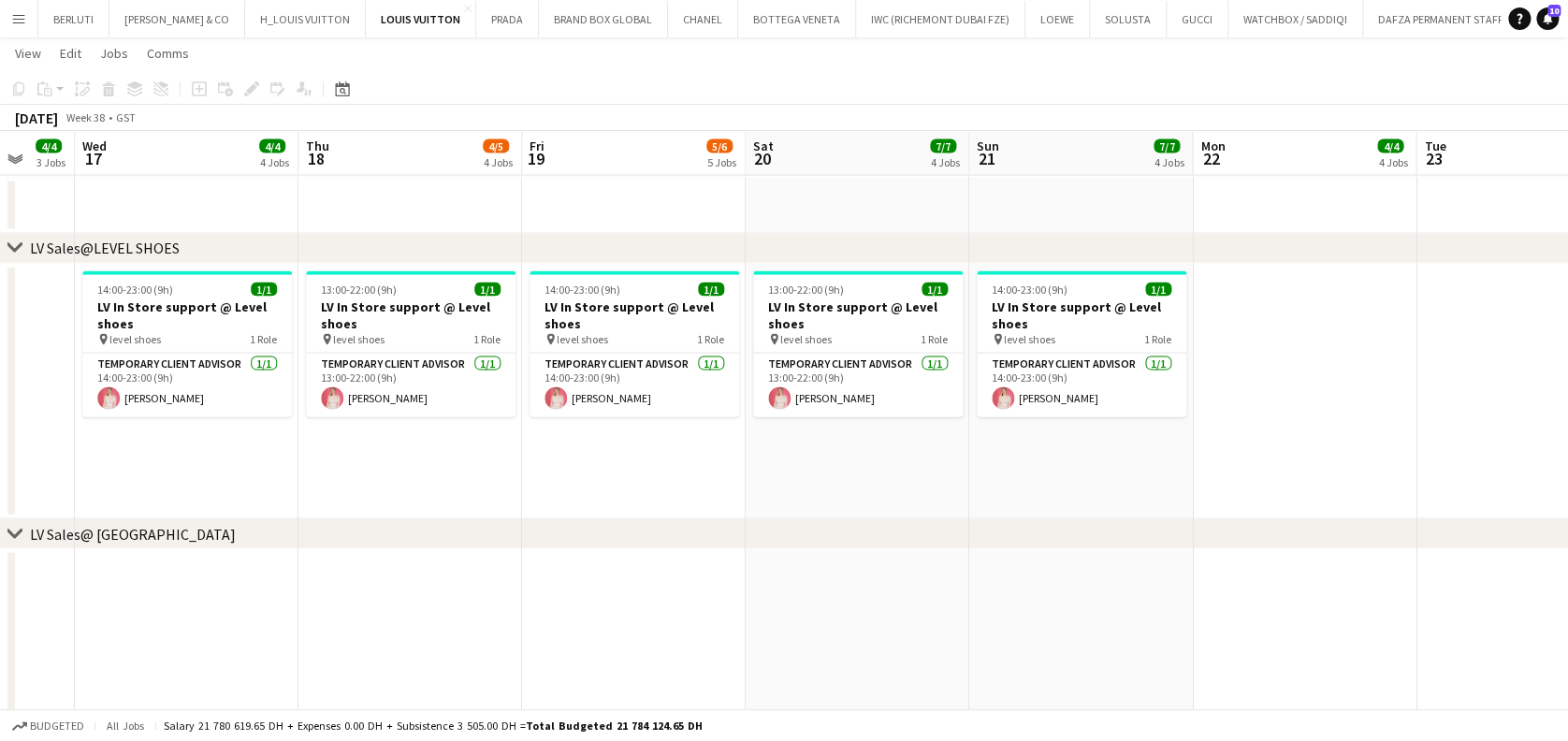
drag, startPoint x: 687, startPoint y: 472, endPoint x: 143, endPoint y: 474, distance: 544.0
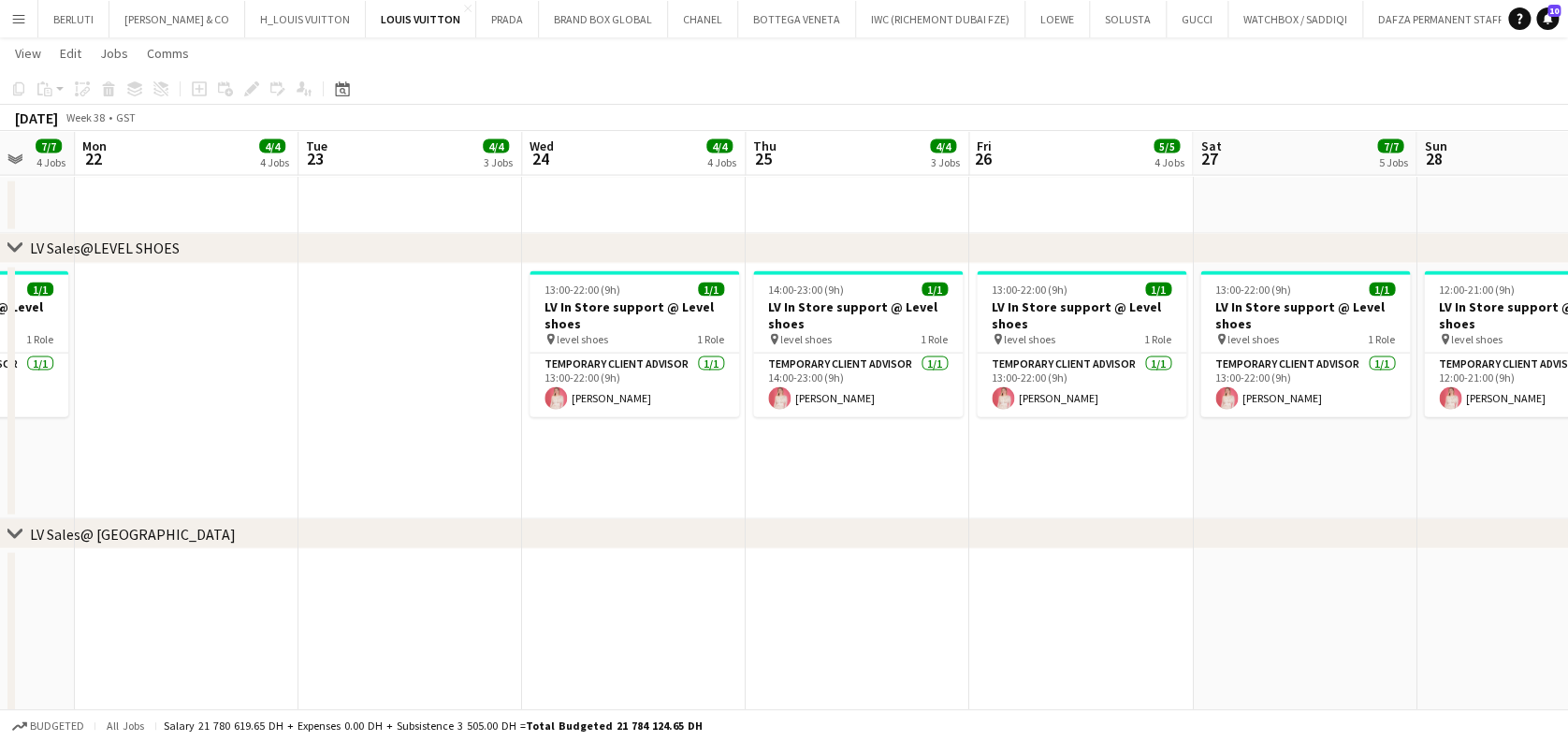
drag, startPoint x: 304, startPoint y: 468, endPoint x: 442, endPoint y: 451, distance: 139.0
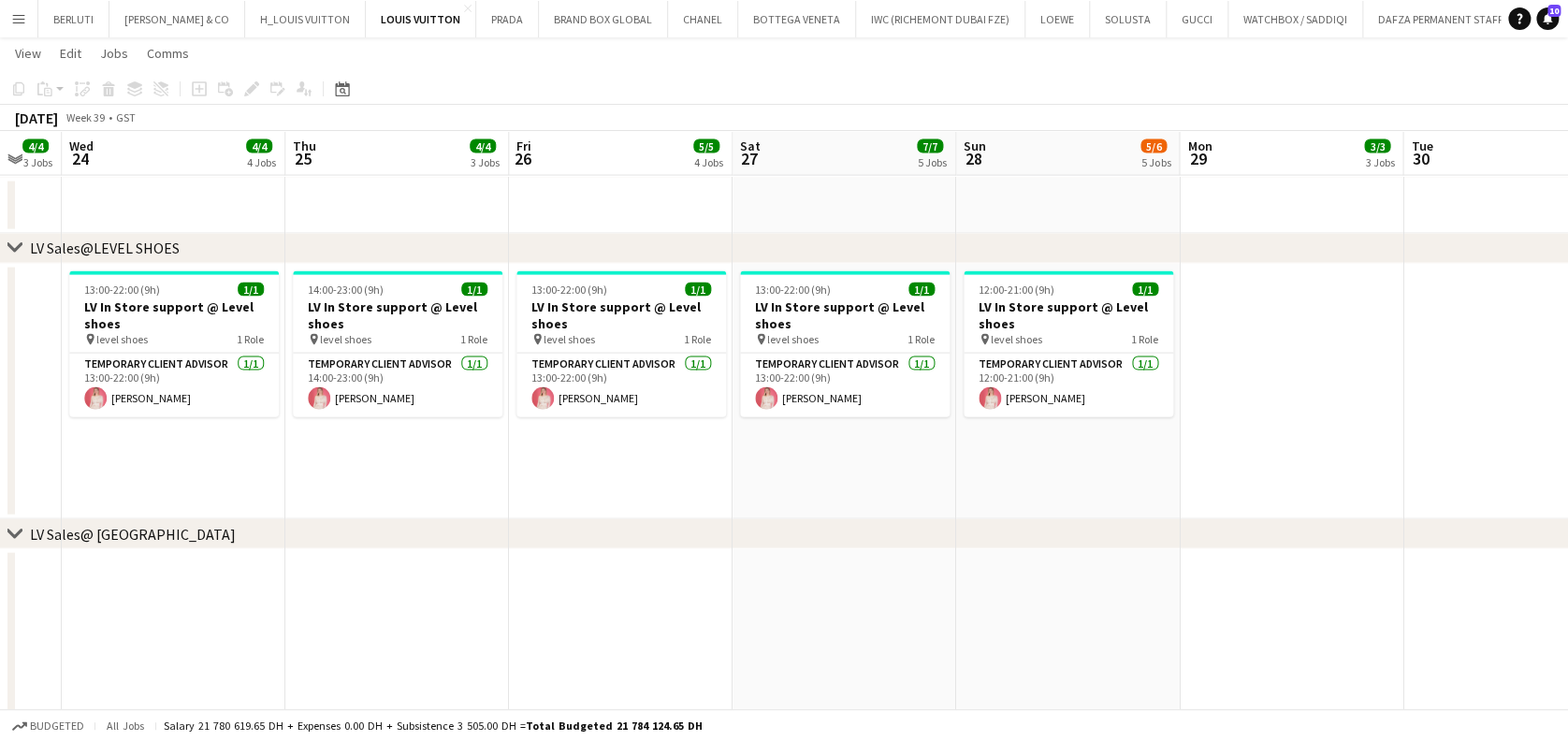
drag, startPoint x: 790, startPoint y: 403, endPoint x: 264, endPoint y: 403, distance: 526.0
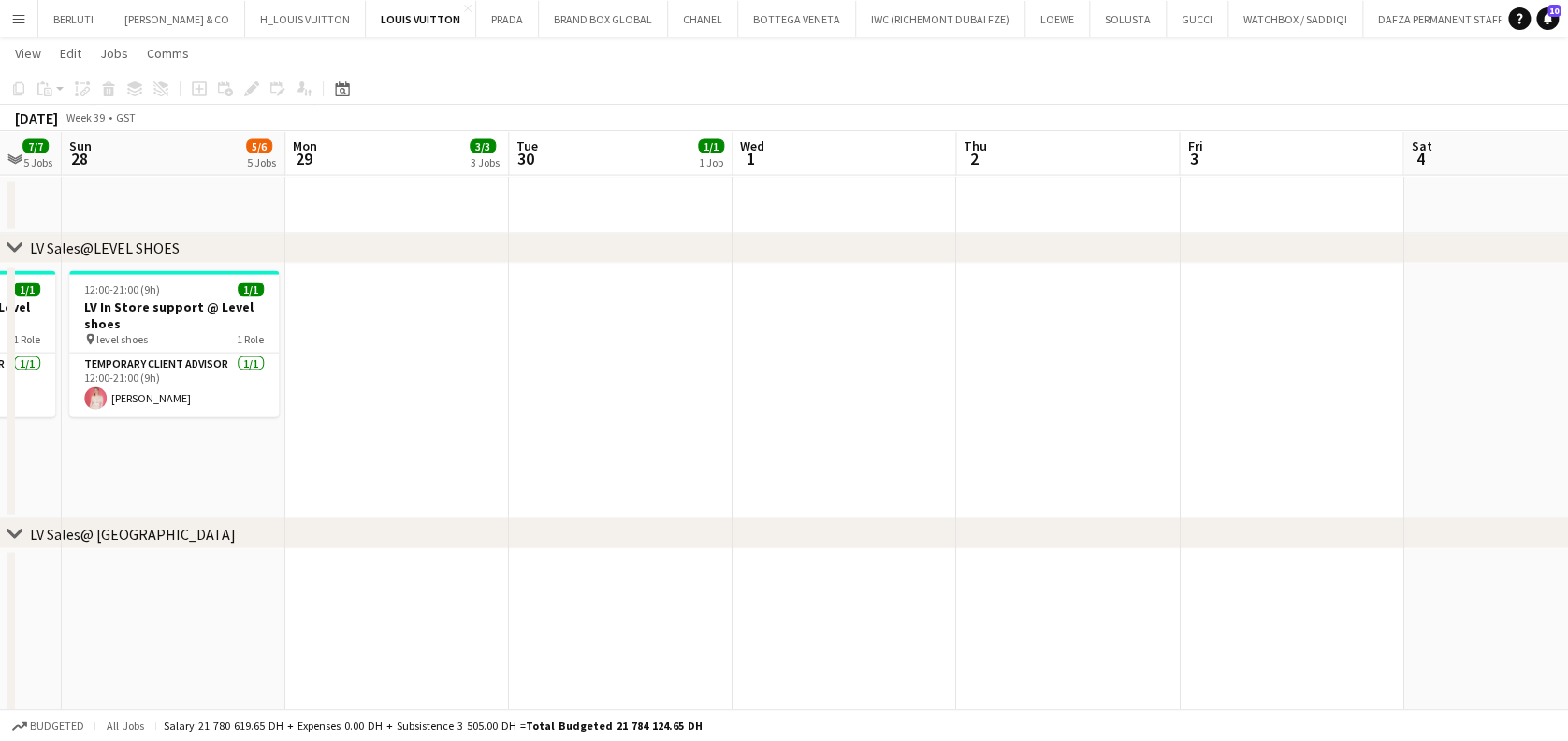
scroll to position [0, 954]
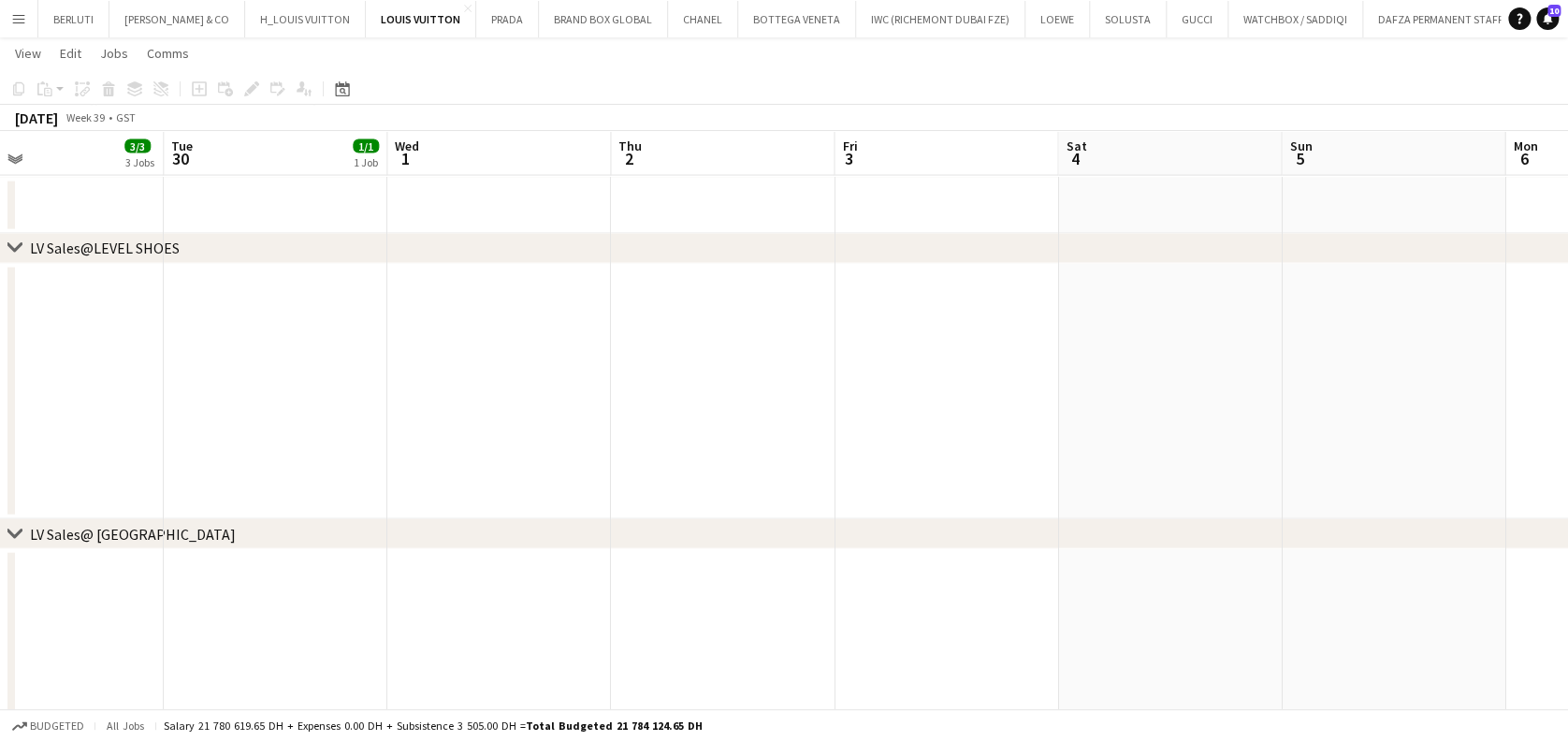
drag, startPoint x: 902, startPoint y: 399, endPoint x: 734, endPoint y: 399, distance: 168.0
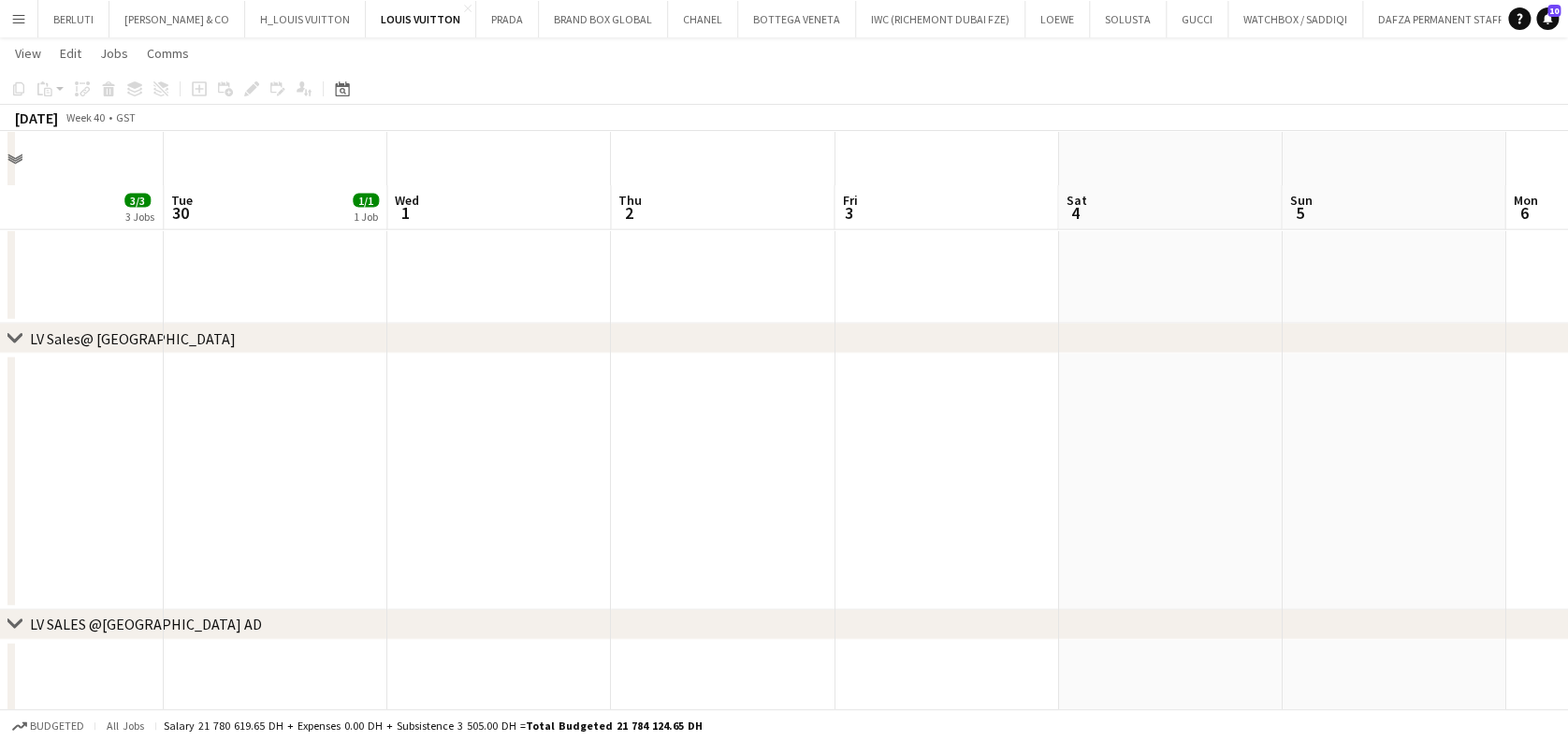
scroll to position [2119, 0]
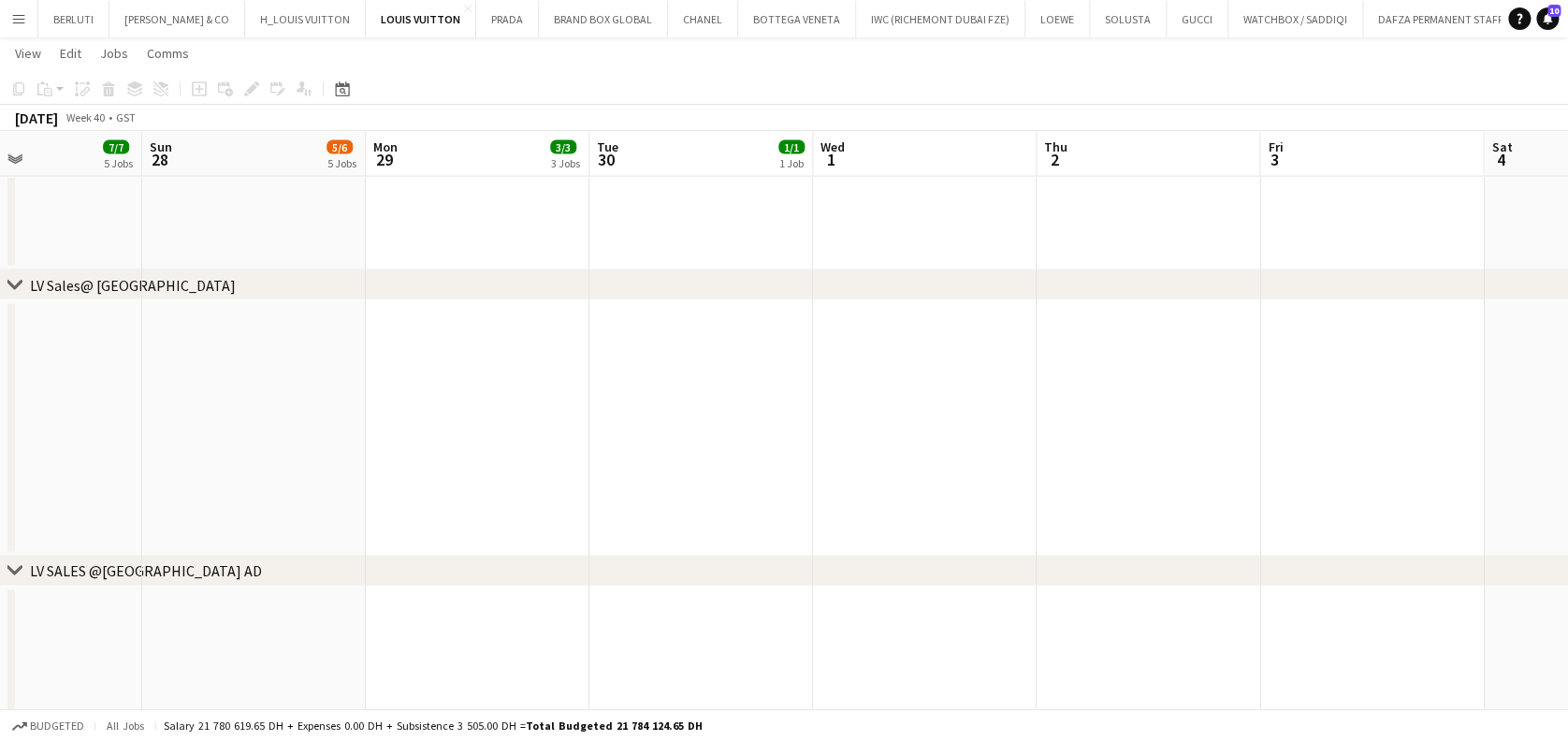
drag, startPoint x: 208, startPoint y: 461, endPoint x: 695, endPoint y: 432, distance: 487.9
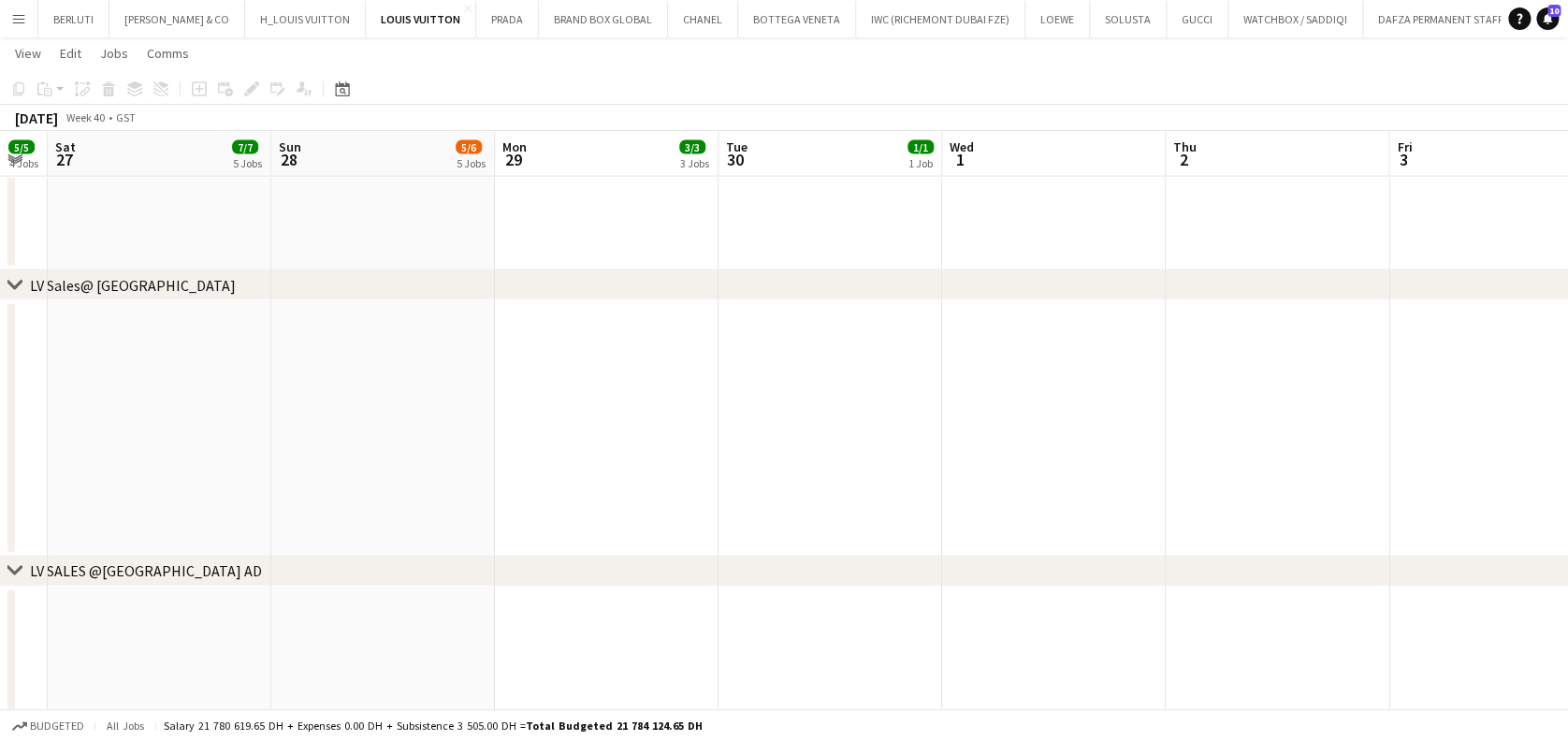
drag, startPoint x: 277, startPoint y: 468, endPoint x: 996, endPoint y: 397, distance: 722.5
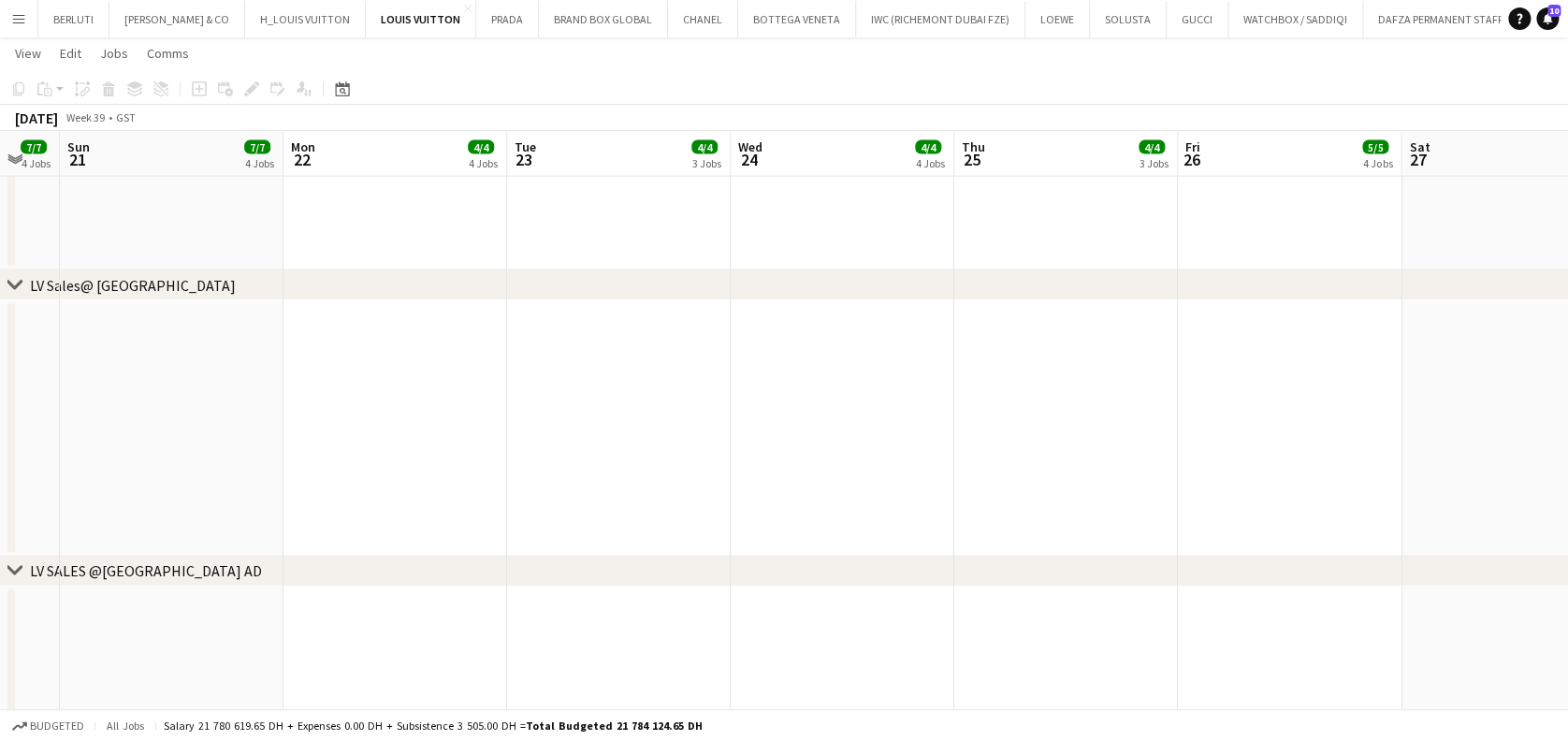
drag, startPoint x: 756, startPoint y: 492, endPoint x: 1470, endPoint y: 410, distance: 718.7
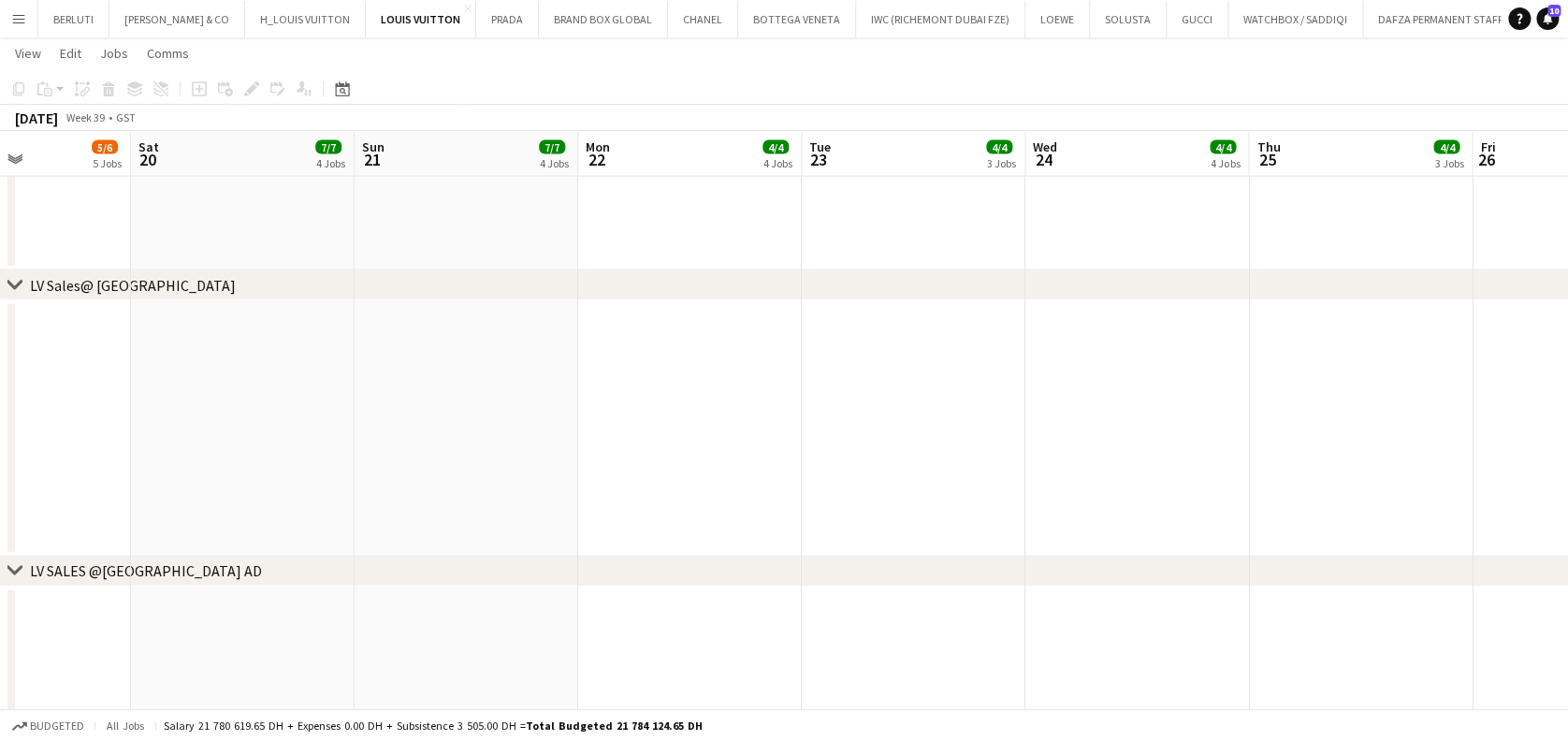
drag, startPoint x: 764, startPoint y: 432, endPoint x: 918, endPoint y: 591, distance: 221.4
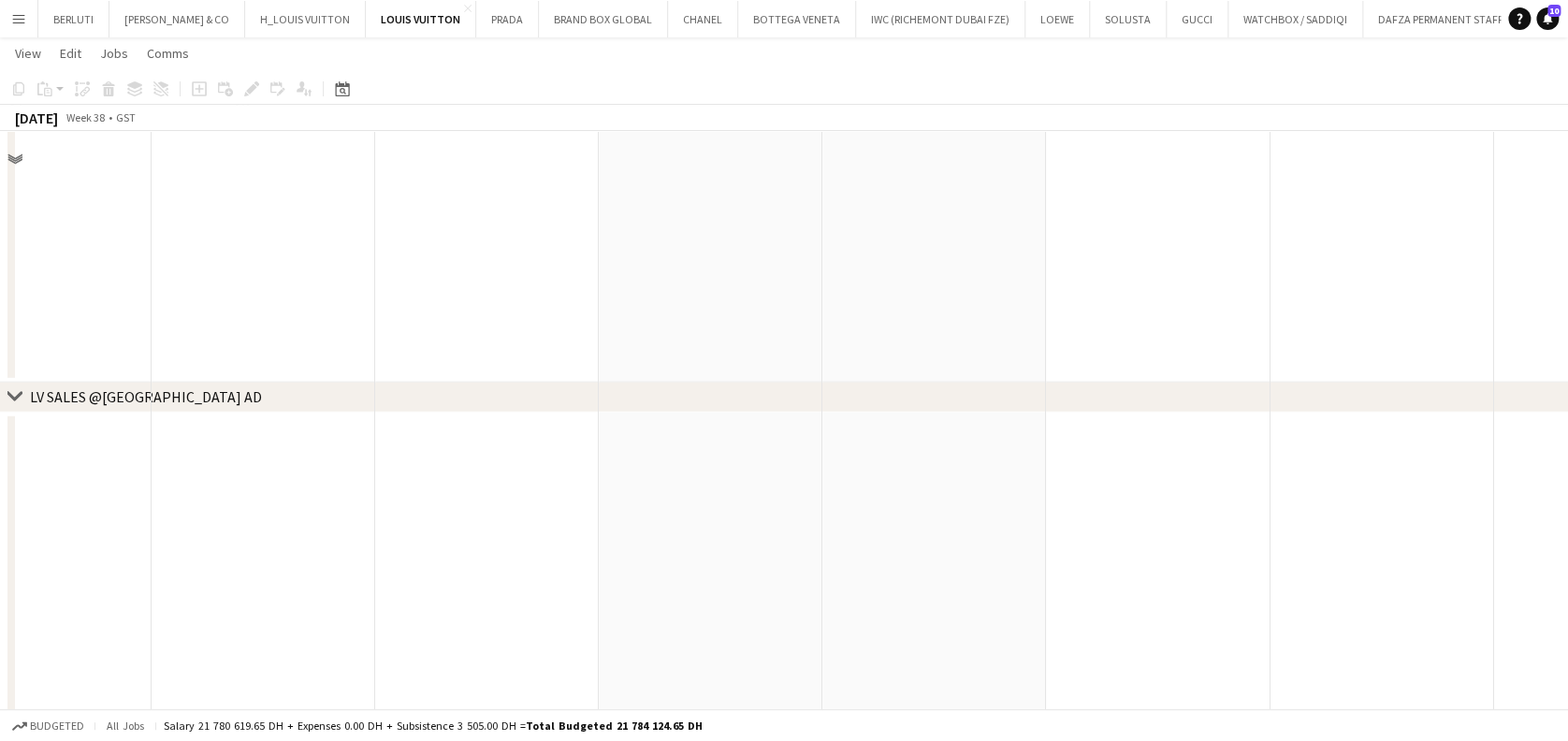
scroll to position [2369, 0]
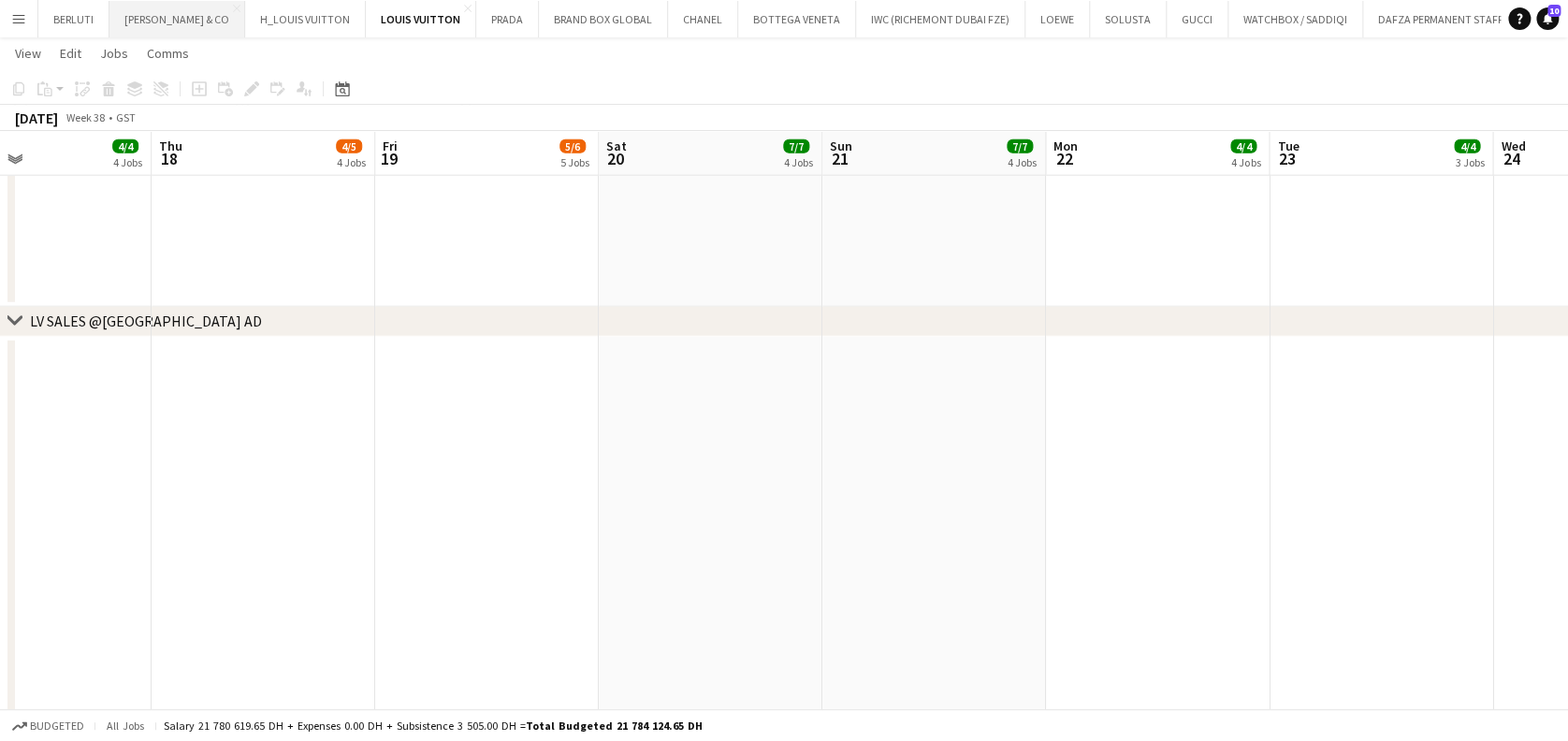
click at [177, 28] on button "[PERSON_NAME] & CO Close" at bounding box center [176, 19] width 136 height 37
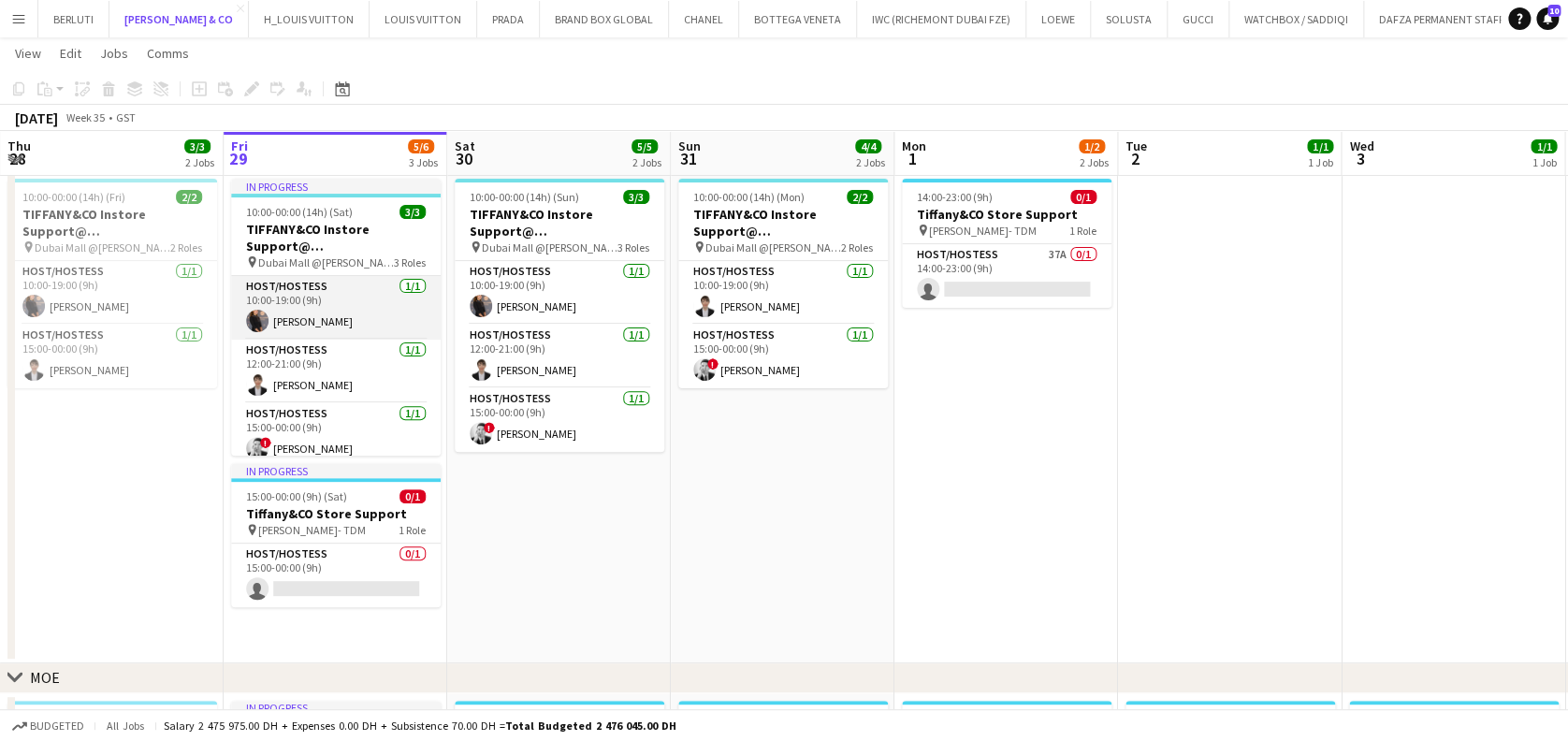
scroll to position [10, 0]
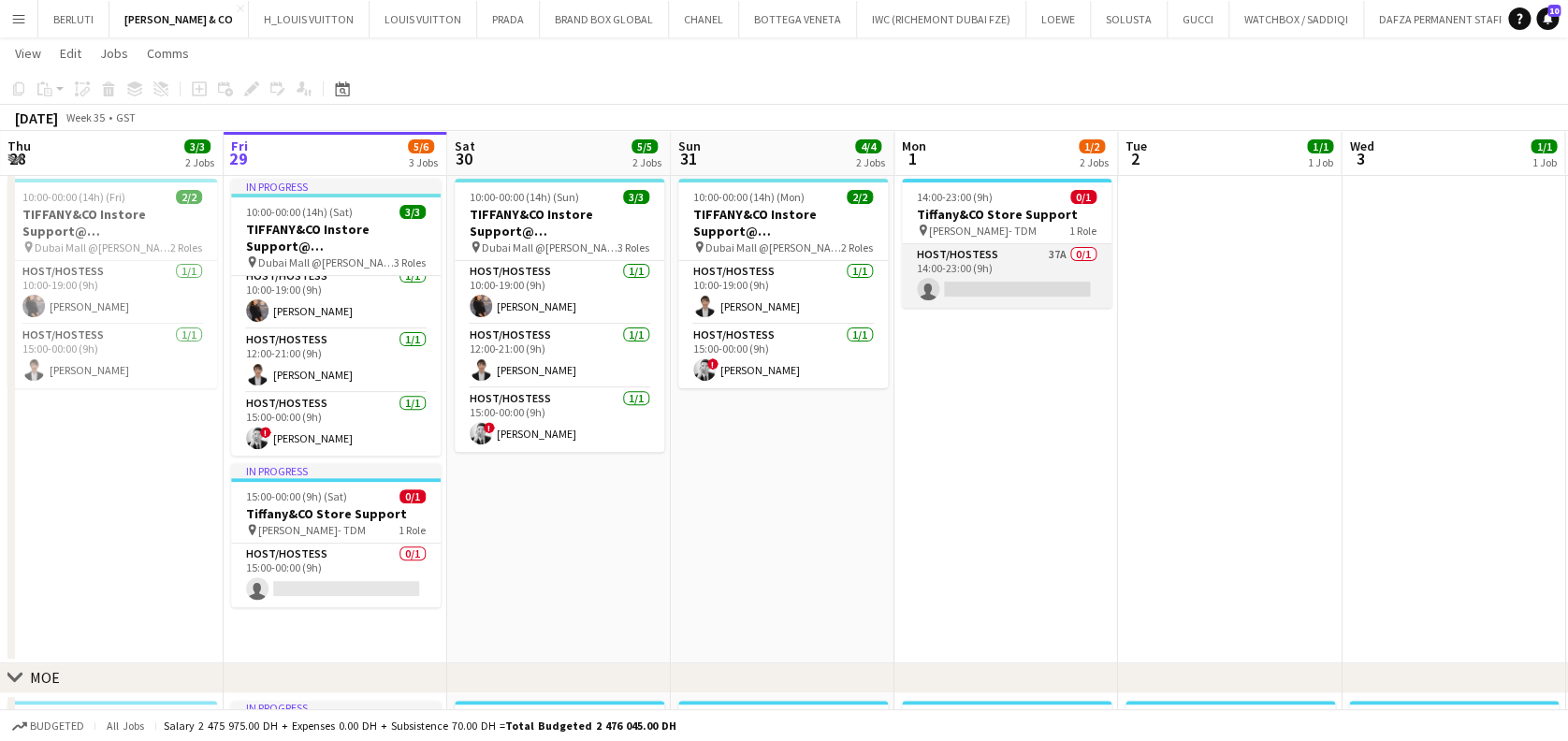
click at [1026, 269] on app-card-role "Host/Hostess 37A 0/1 14:00-23:00 (9h) single-neutral-actions" at bounding box center [1006, 275] width 209 height 63
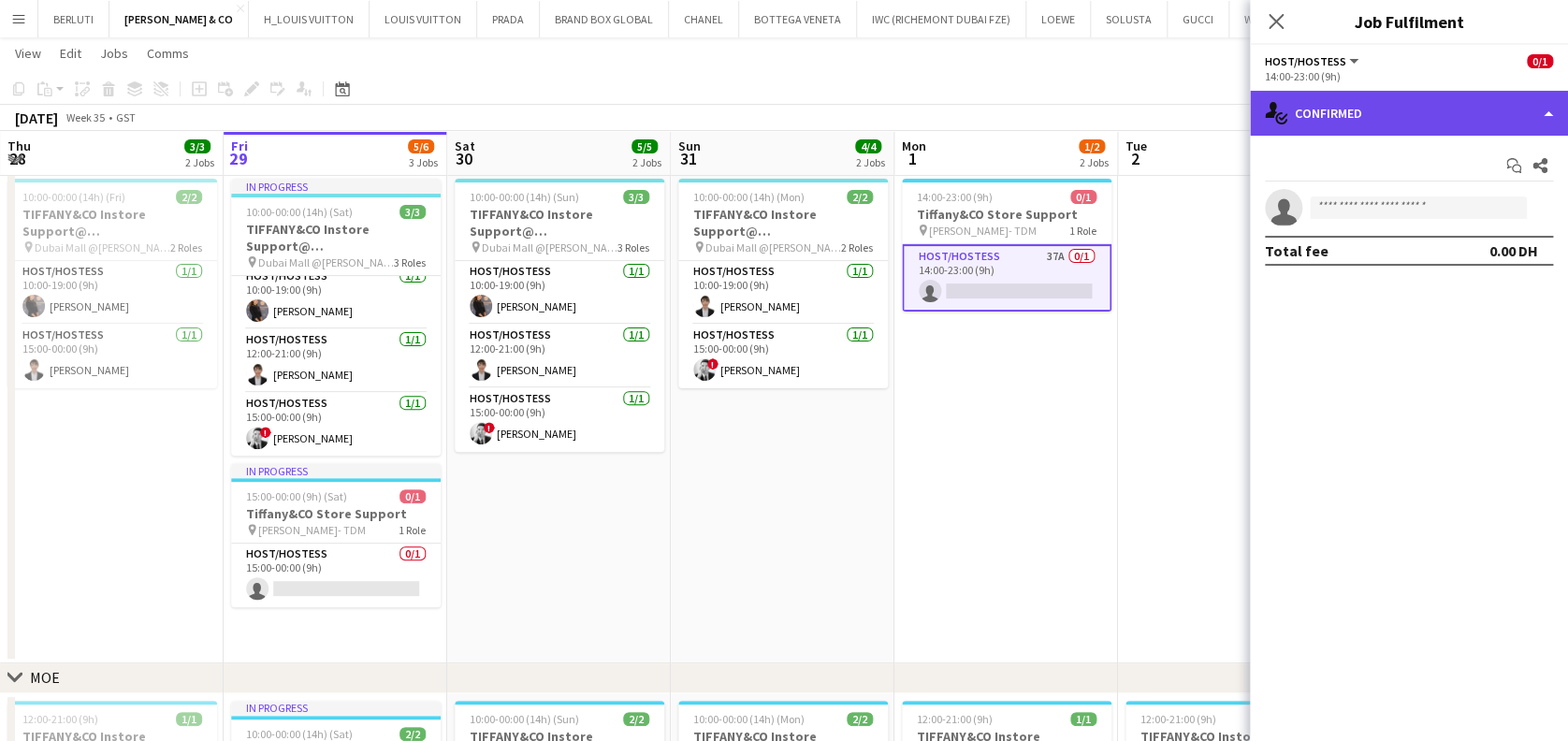
click at [1391, 113] on div "single-neutral-actions-check-2 Confirmed" at bounding box center [1408, 113] width 318 height 45
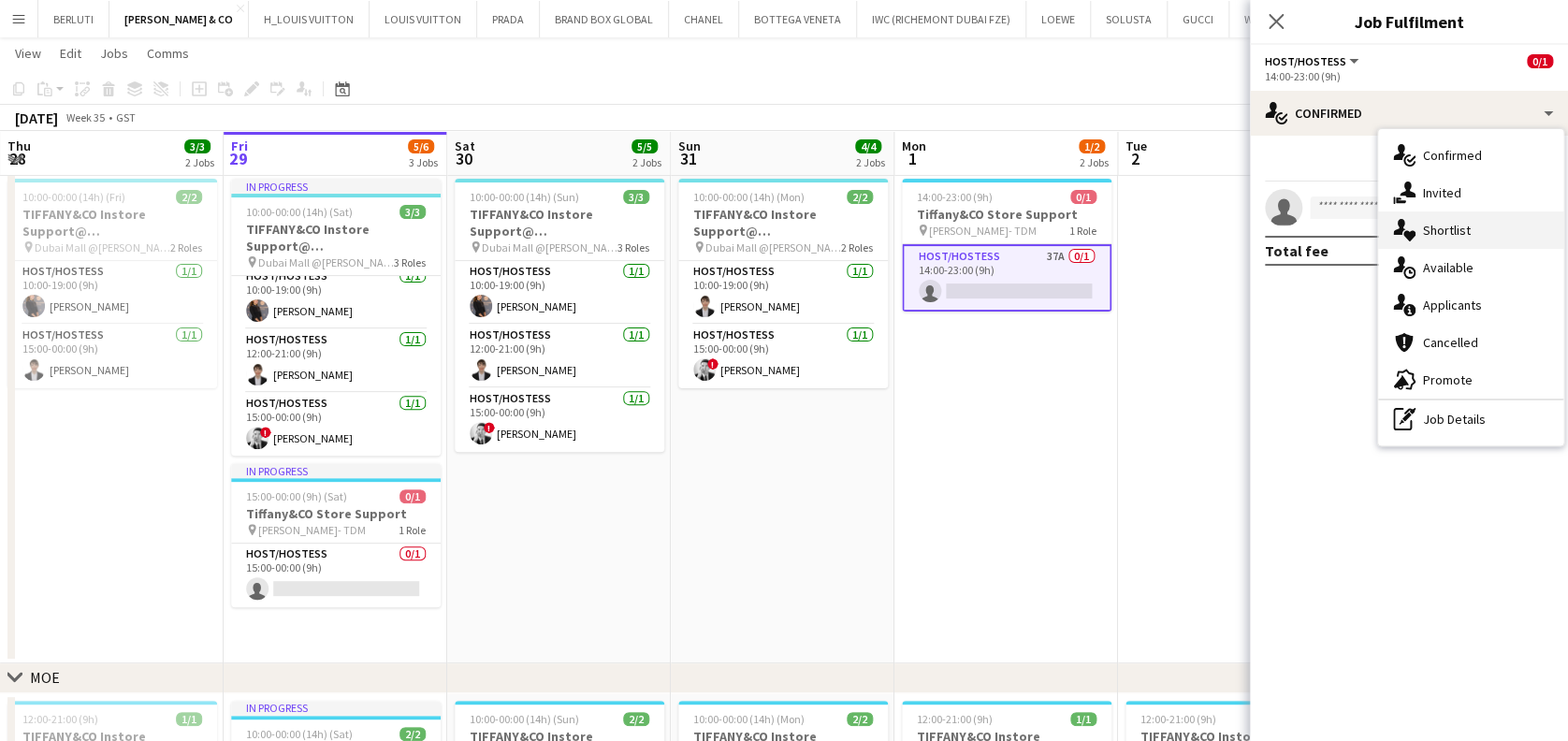
click at [1442, 246] on div "single-neutral-actions-heart Shortlist" at bounding box center [1471, 230] width 185 height 38
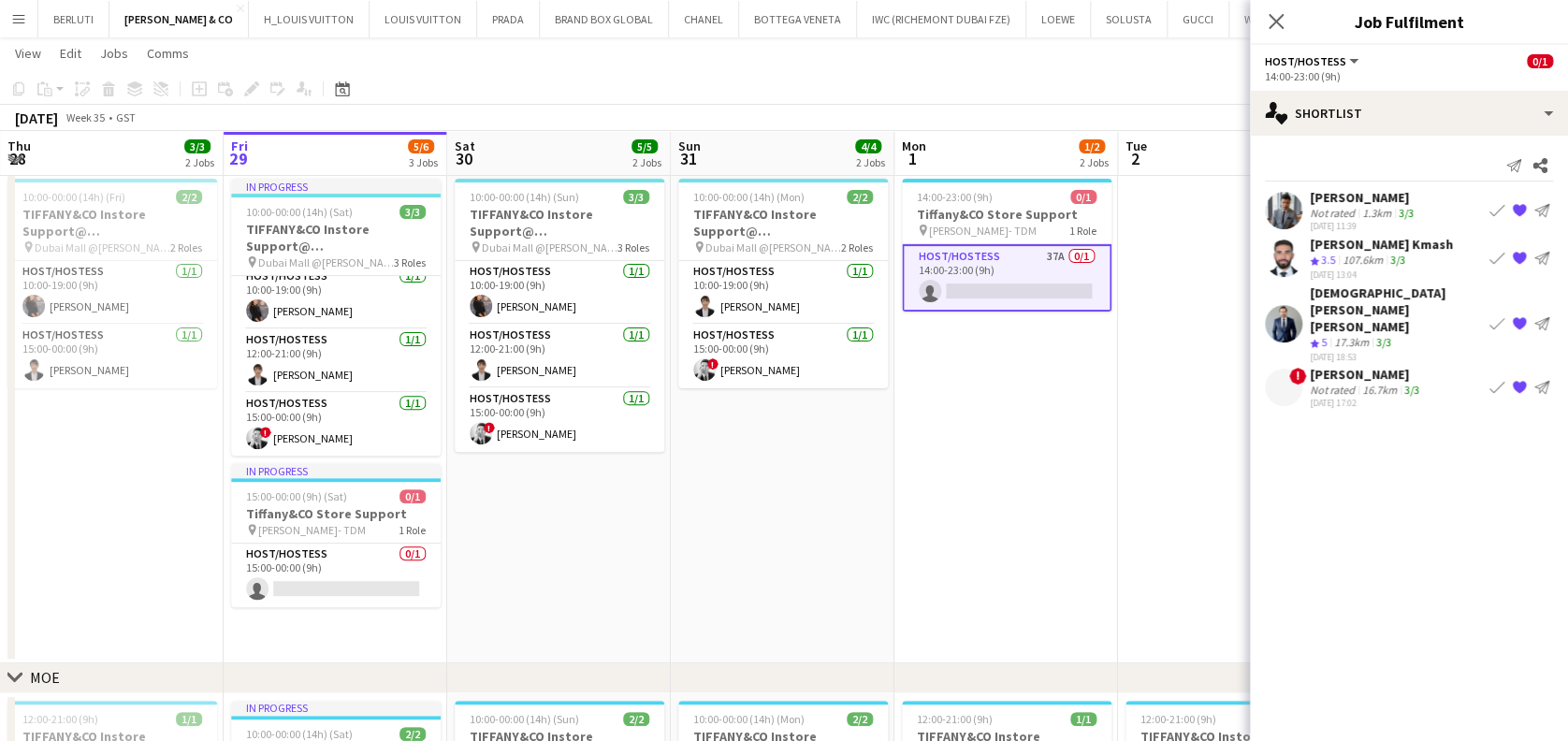
click at [809, 564] on app-date-cell "10:00-00:00 (14h) (Mon) 2/2 TIFFANY&CO Instore Support@ Dubai Mall pin Dubai Ma…" at bounding box center [783, 417] width 224 height 492
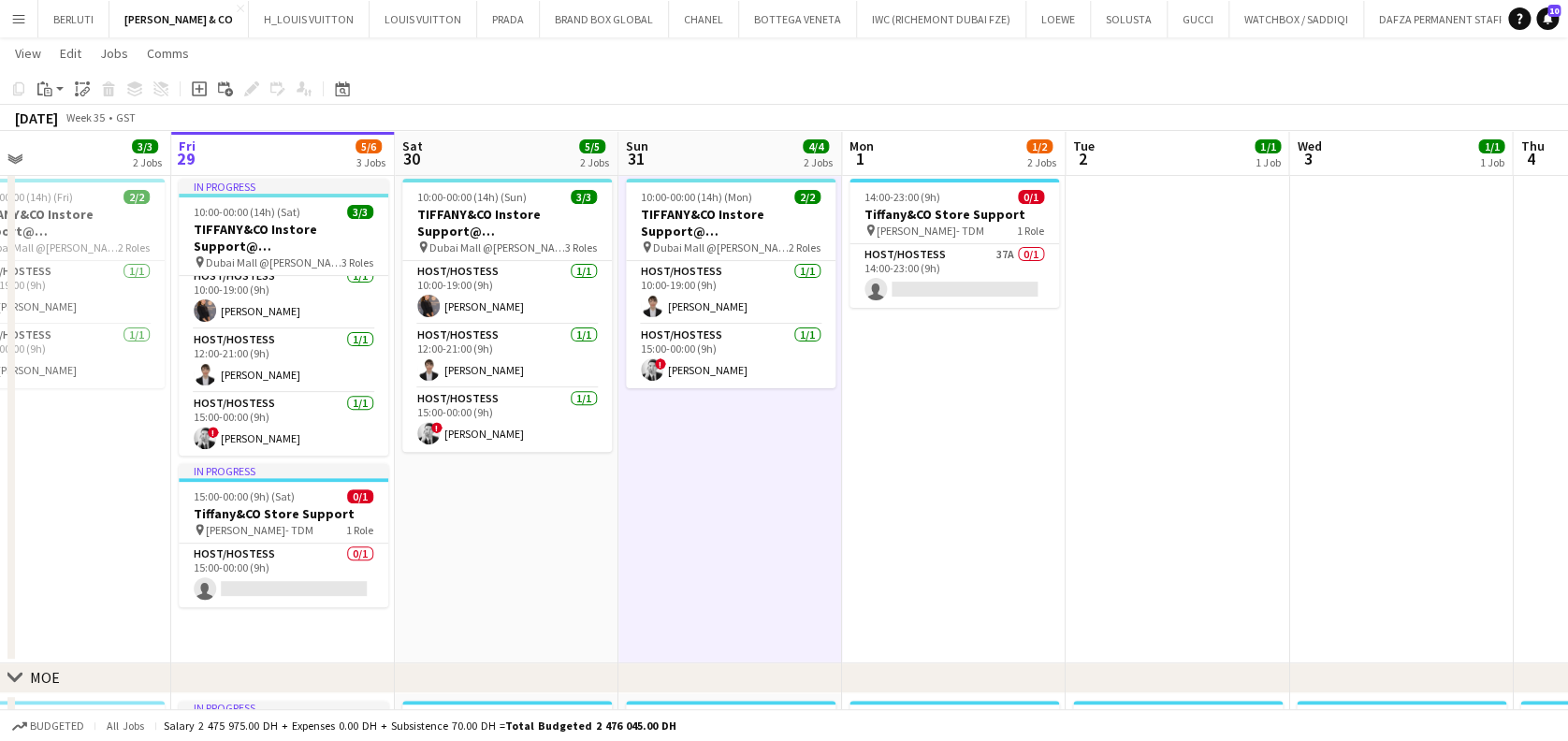
drag, startPoint x: 569, startPoint y: 533, endPoint x: 1042, endPoint y: 543, distance: 473.1
click at [1039, 544] on app-calendar-viewport "Tue 26 3/3 2 Jobs Wed 27 3/3 2 Jobs Thu 28 3/3 2 Jobs Fri 29 5/6 3 Jobs Sat 30 …" at bounding box center [784, 498] width 1568 height 1101
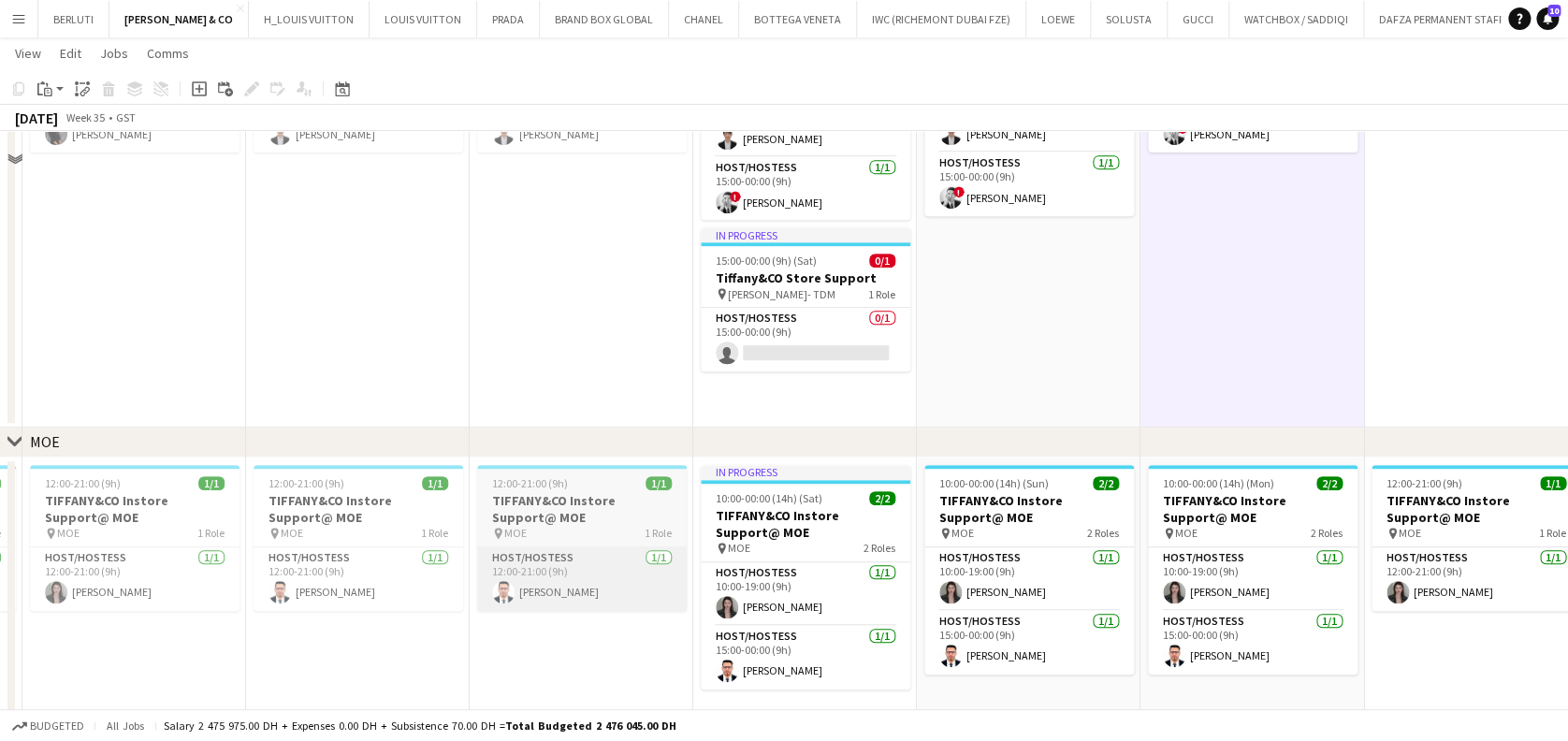
scroll to position [464, 0]
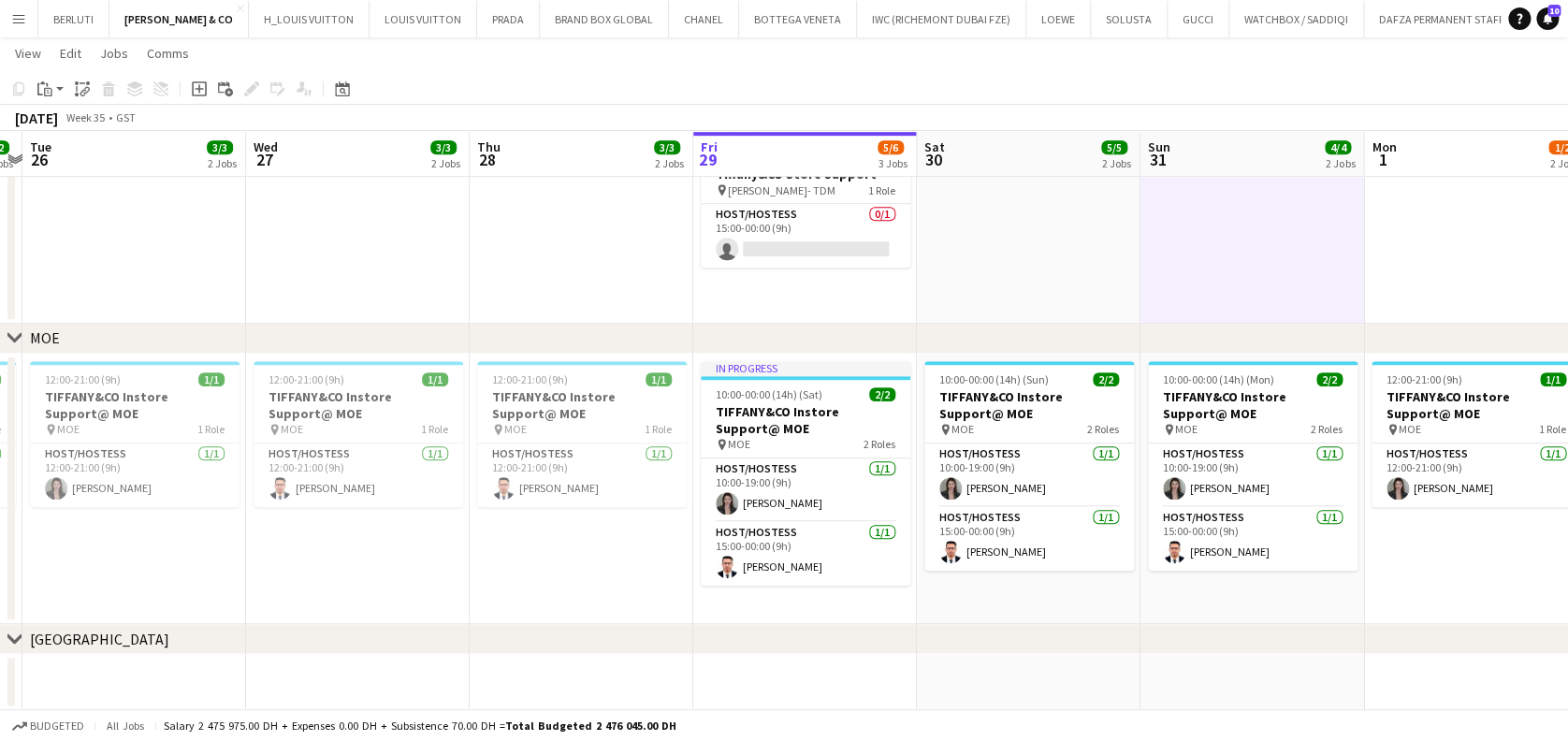
drag, startPoint x: 17, startPoint y: 31, endPoint x: 25, endPoint y: 53, distance: 23.4
click at [15, 31] on button "Menu" at bounding box center [19, 19] width 38 height 38
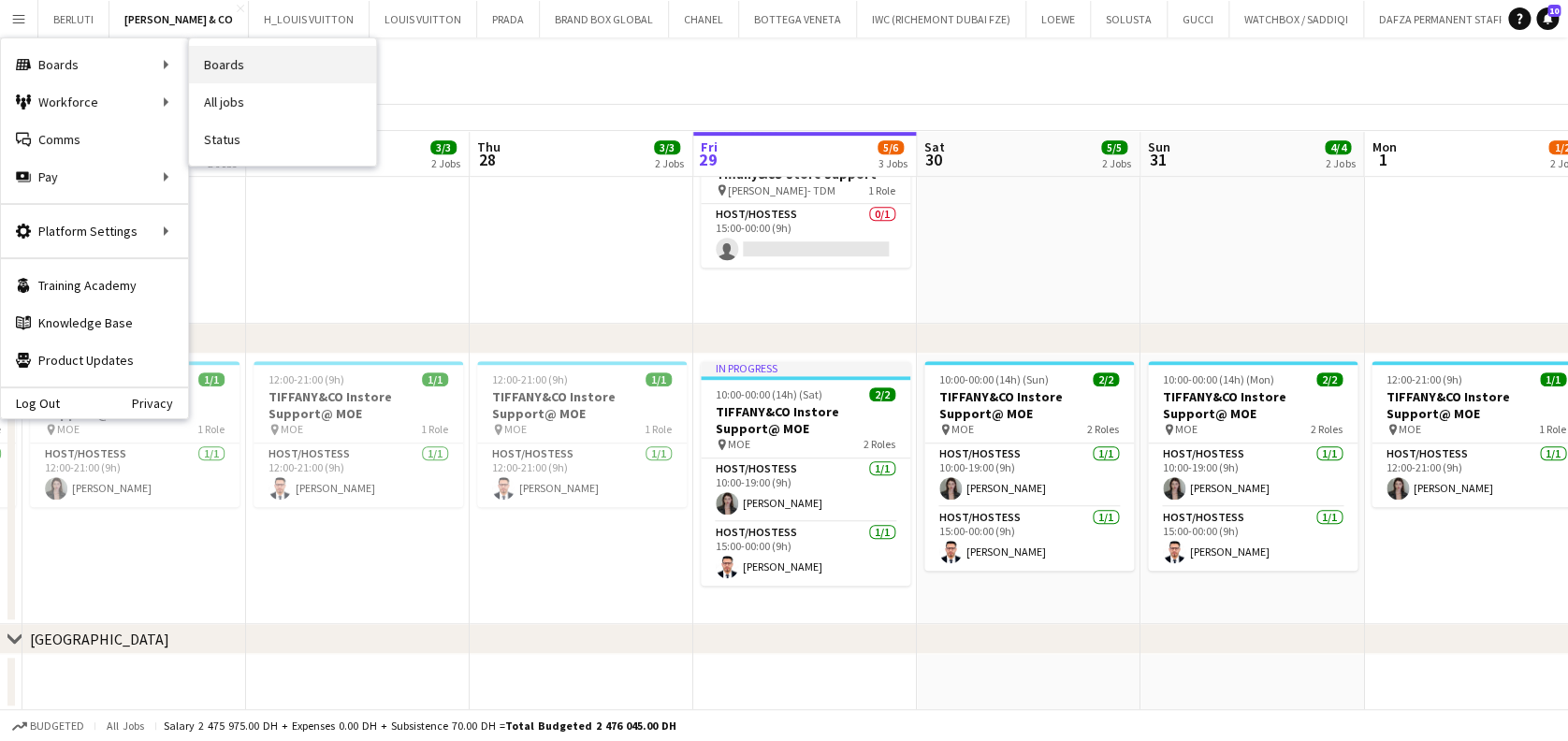
click at [290, 56] on link "Boards" at bounding box center [282, 64] width 187 height 38
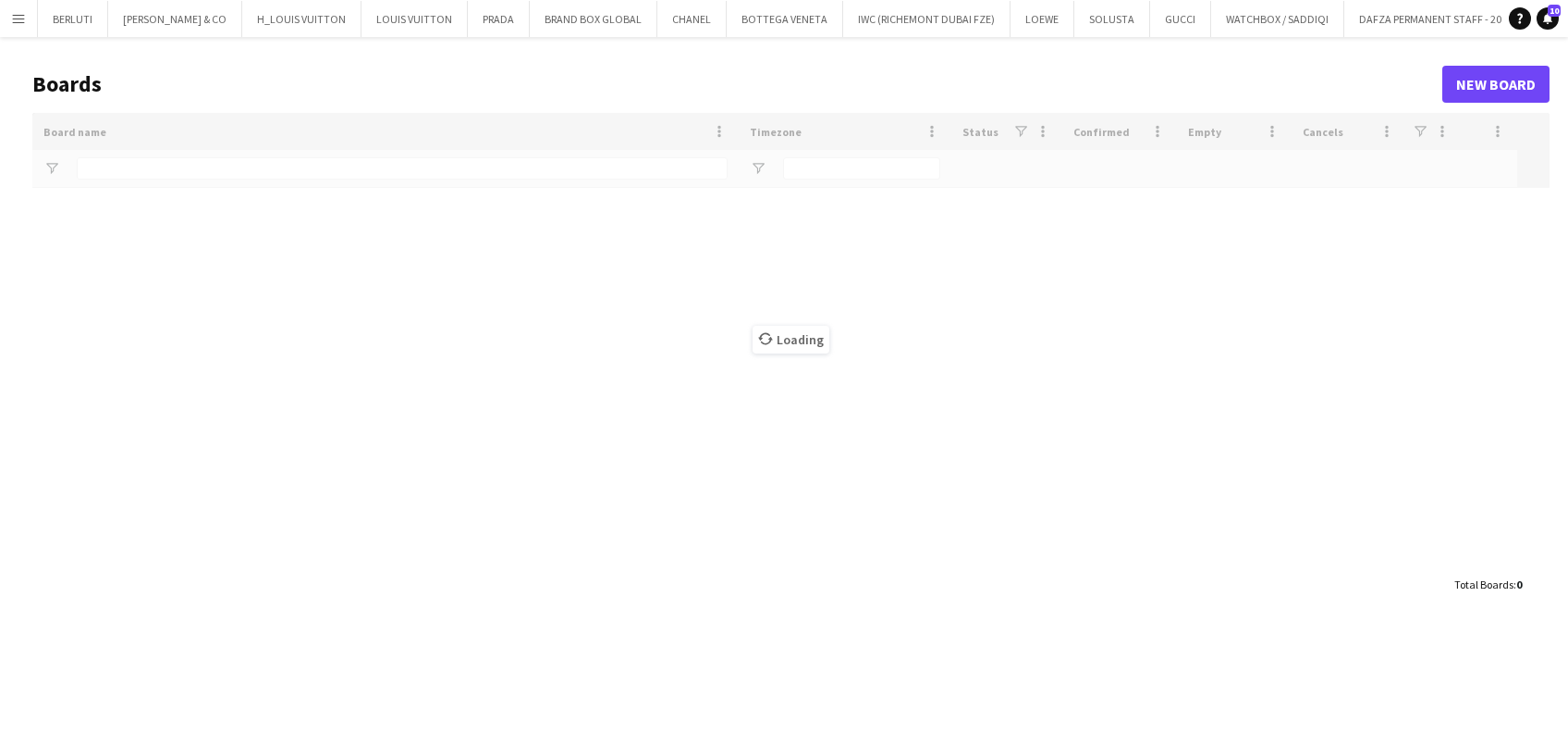
type input "*****"
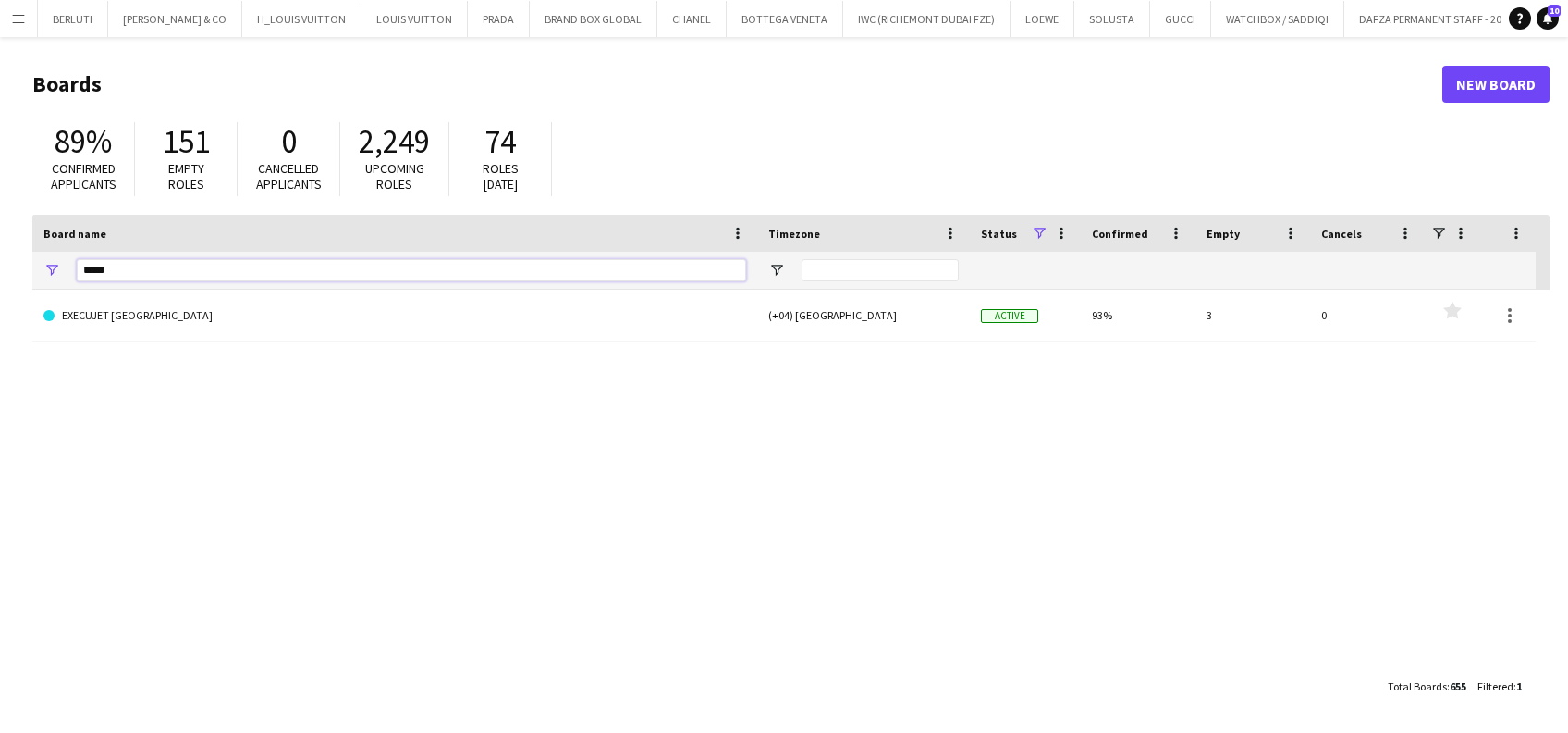
drag, startPoint x: 138, startPoint y: 273, endPoint x: 0, endPoint y: 254, distance: 139.3
click at [0, 270] on html "Menu Boards Boards Boards All jobs Status Workforce Workforce My Workforce Recr…" at bounding box center [784, 366] width 1568 height 733
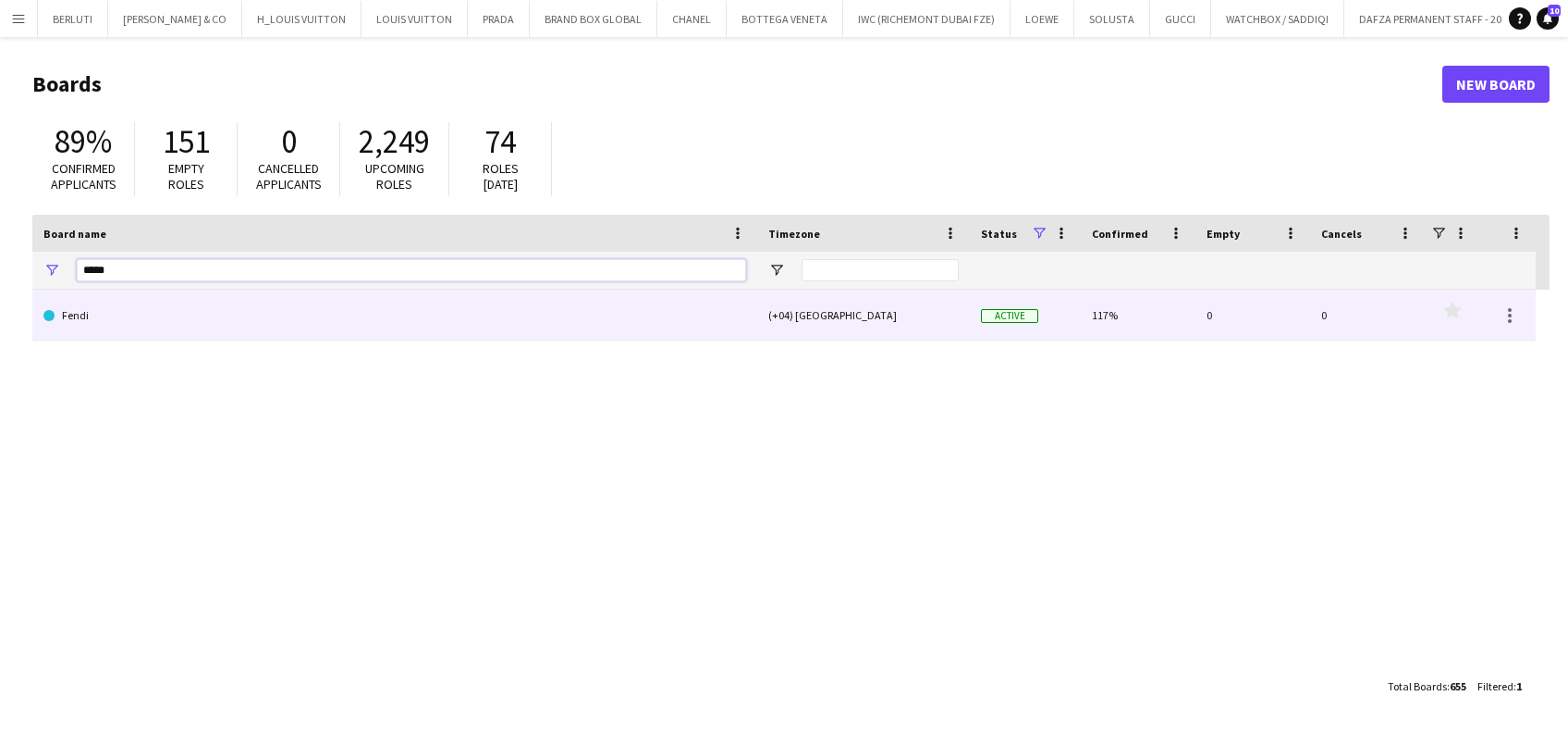
type input "*****"
click at [136, 304] on link "Fendi" at bounding box center [395, 316] width 703 height 52
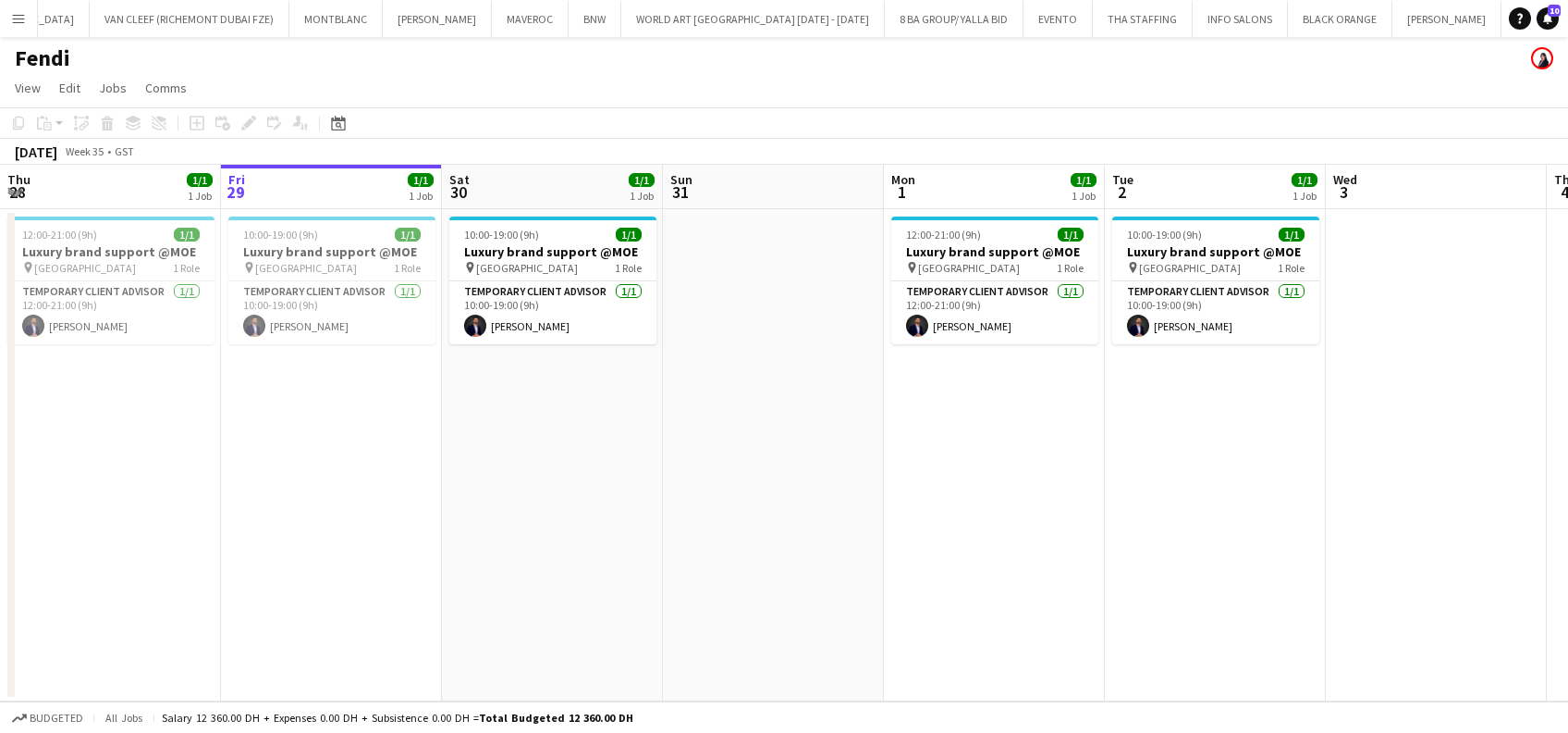
scroll to position [0, 14743]
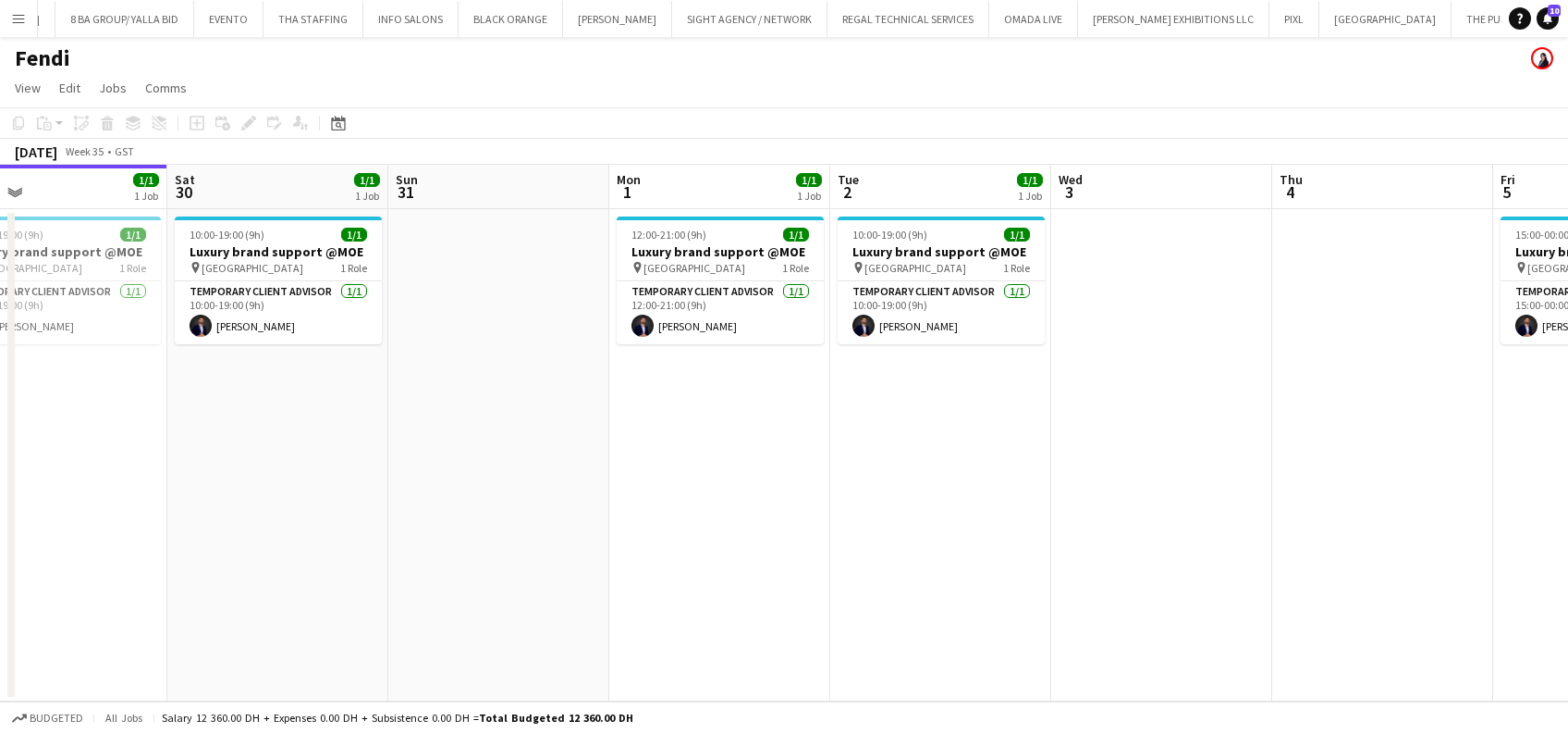
drag, startPoint x: 875, startPoint y: 422, endPoint x: 332, endPoint y: 405, distance: 543.3
click at [158, 450] on app-calendar-viewport "Tue 26 1/1 1 Job Wed 27 1/1 1 Job Thu 28 1/1 1 Job Fri 29 1/1 1 Job Sat 30 1/1 …" at bounding box center [784, 433] width 1568 height 537
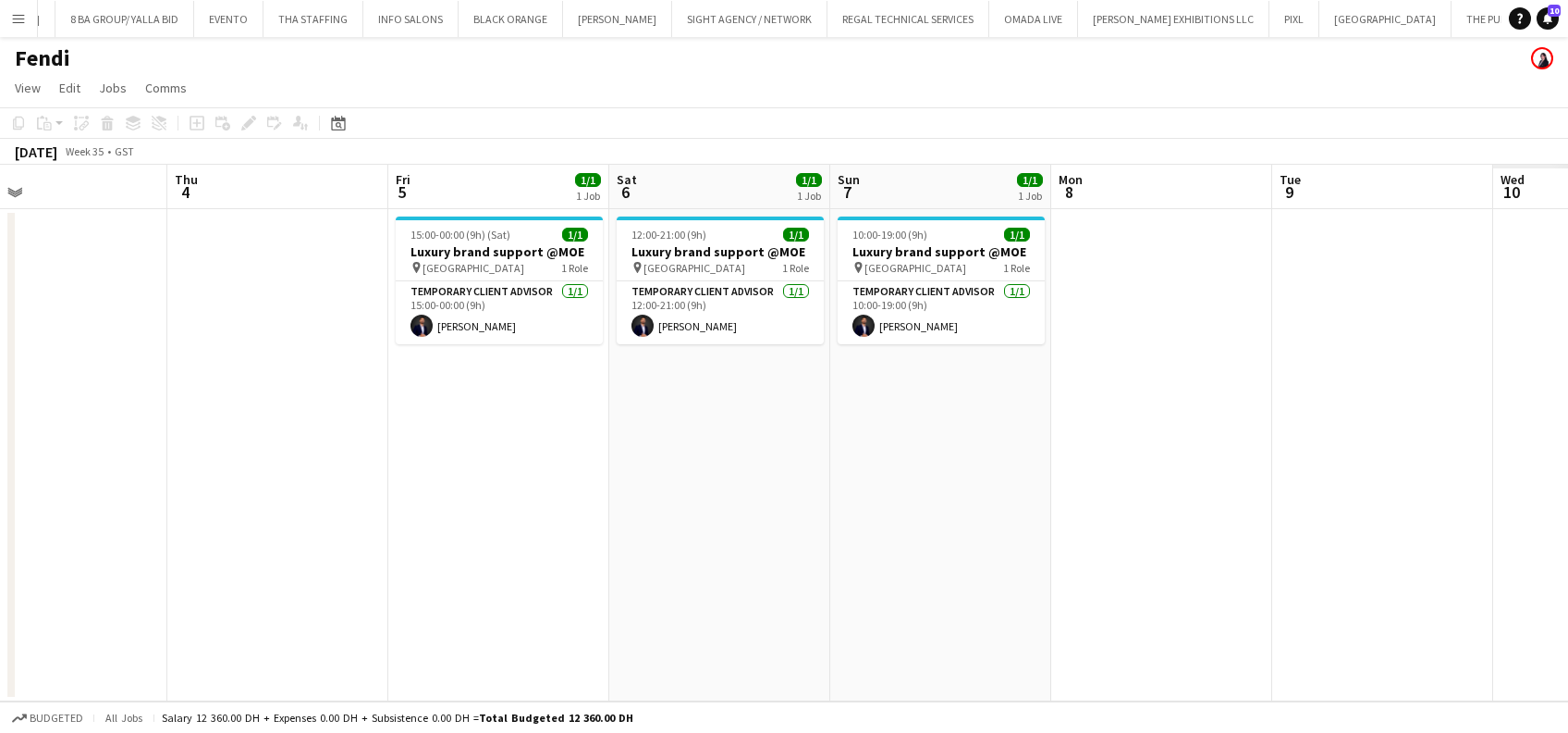
drag, startPoint x: 658, startPoint y: 408, endPoint x: 1271, endPoint y: 391, distance: 613.2
click at [495, 408] on app-calendar-viewport "Sun 31 Mon 1 1/1 1 Job Tue 2 1/1 1 Job Wed 3 Thu 4 Fri 5 1/1 1 Job Sat 6 1/1 1 …" at bounding box center [784, 433] width 1568 height 537
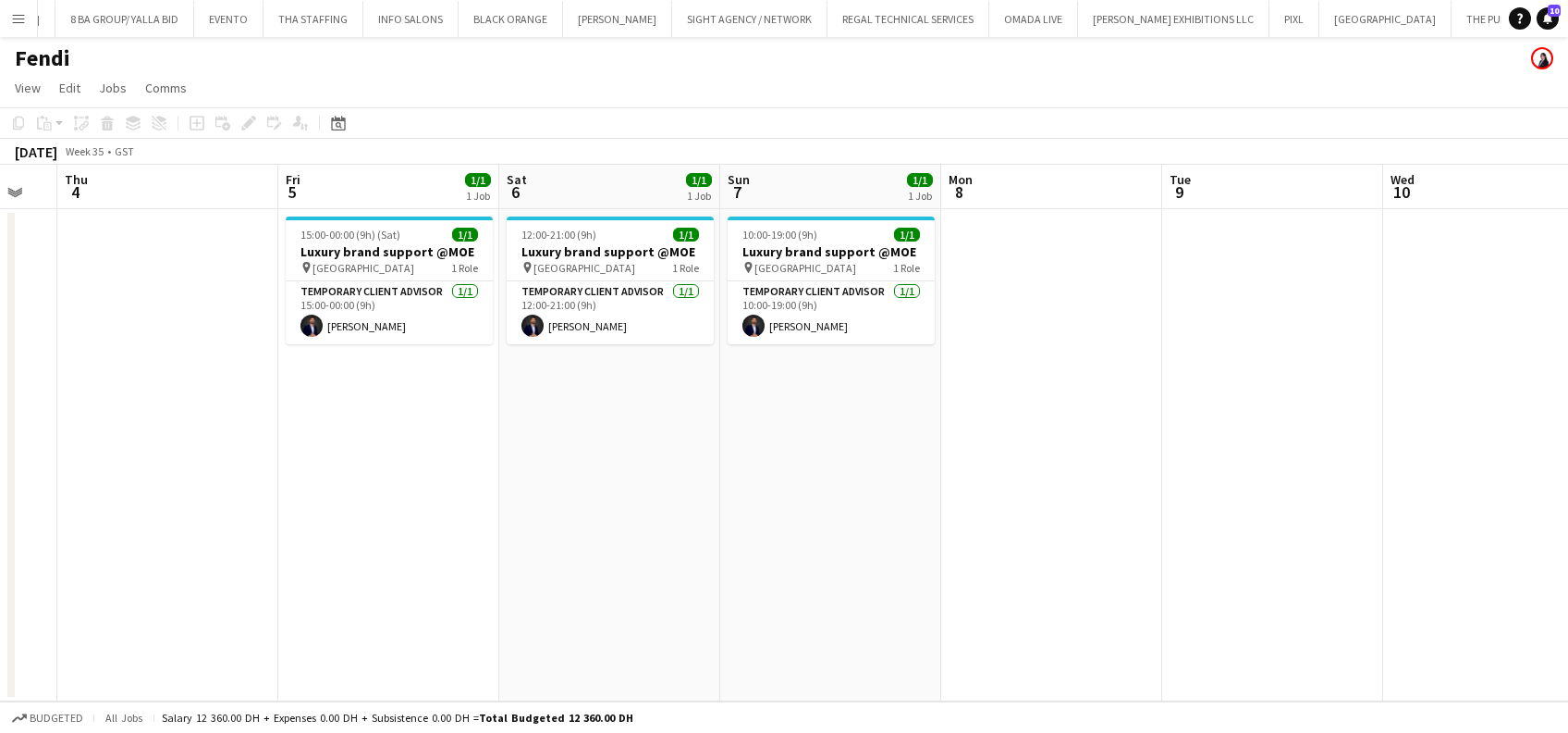
scroll to position [0, 541]
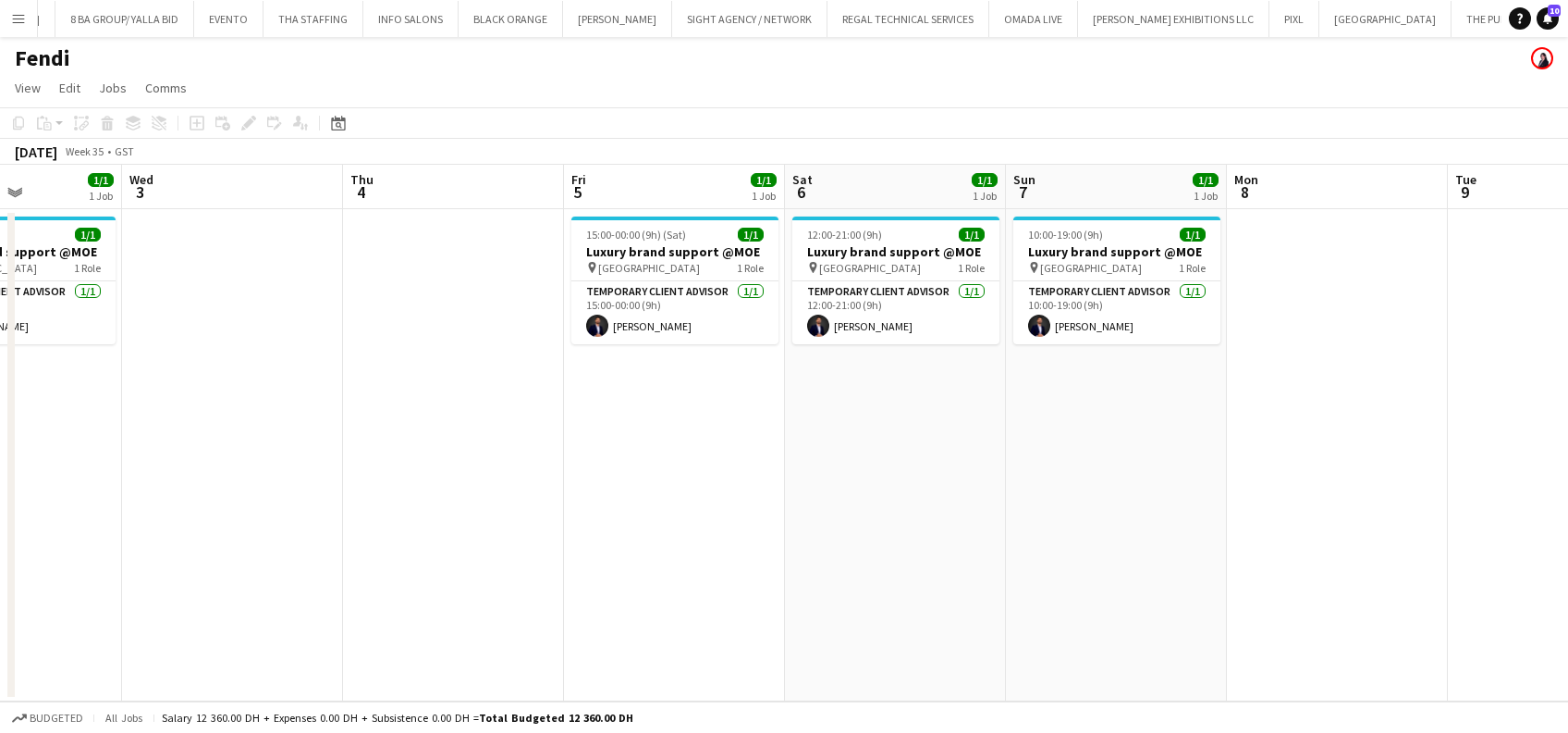
drag, startPoint x: 854, startPoint y: 437, endPoint x: 773, endPoint y: 432, distance: 81.2
click at [773, 437] on app-calendar-viewport "Sun 31 Mon 1 1/1 1 Job Tue 2 1/1 1 Job Wed 3 Thu 4 Fri 5 1/1 1 Job Sat 6 1/1 1 …" at bounding box center [784, 433] width 1568 height 537
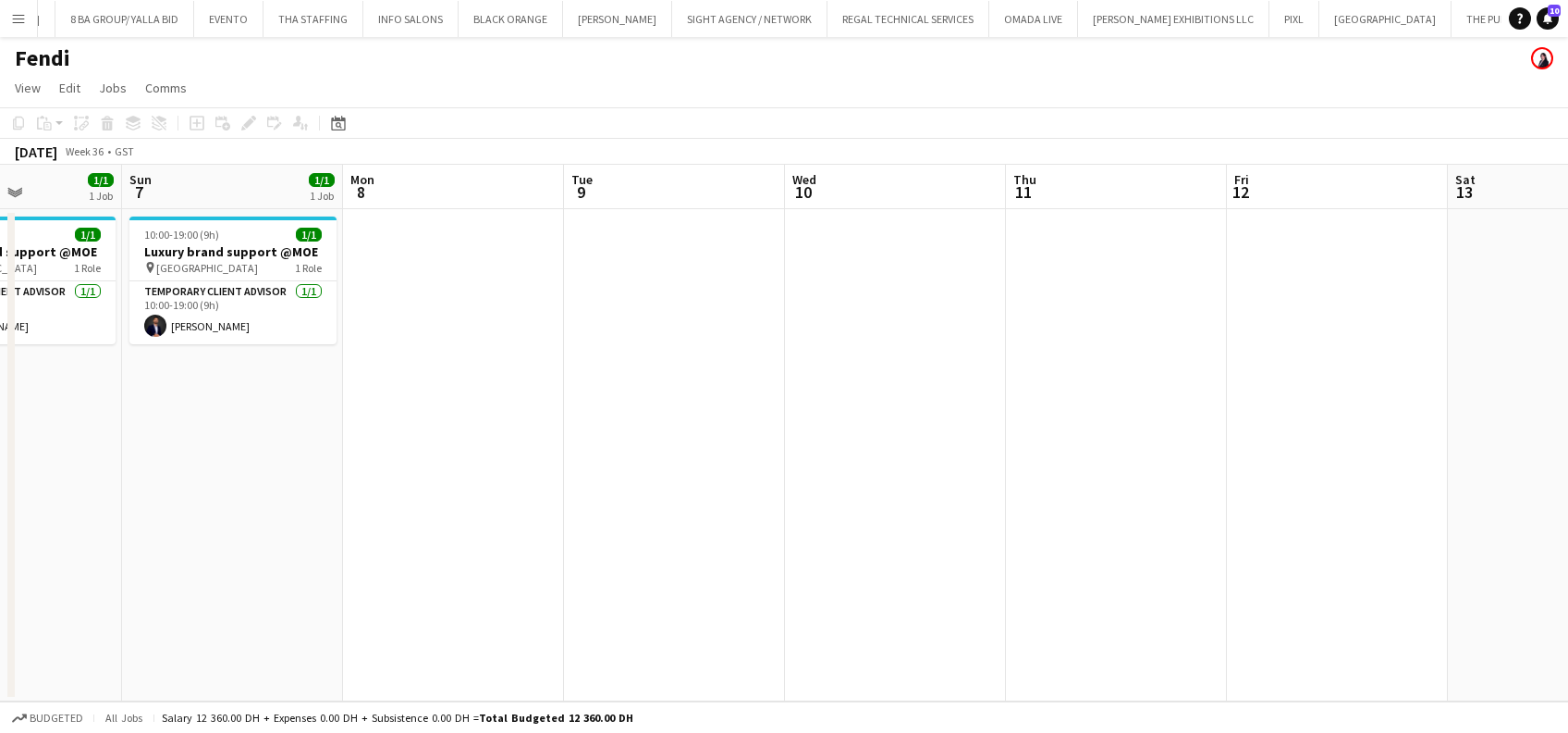
click at [24, 21] on app-icon "Menu" at bounding box center [18, 18] width 15 height 15
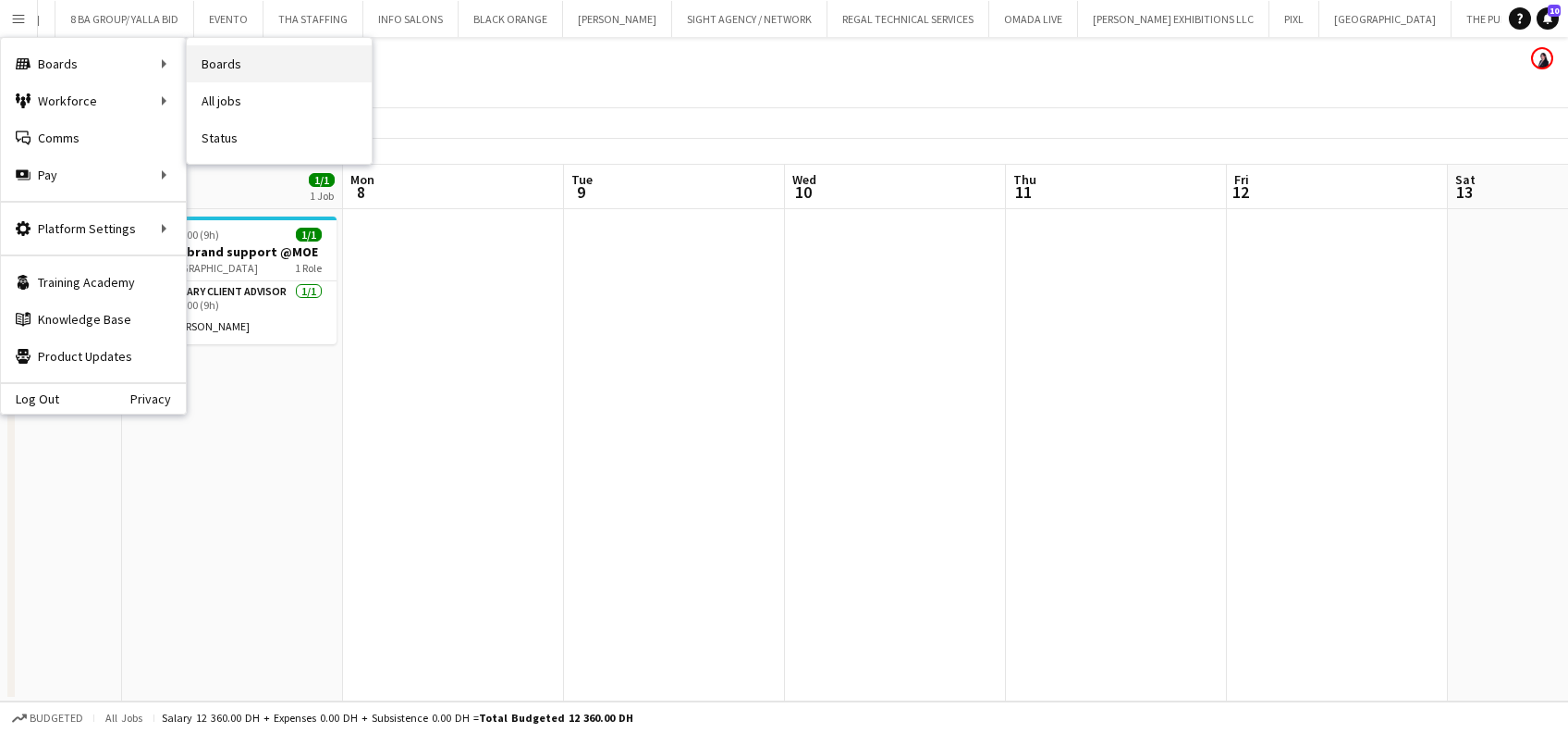
click at [269, 49] on link "Boards" at bounding box center [279, 64] width 185 height 37
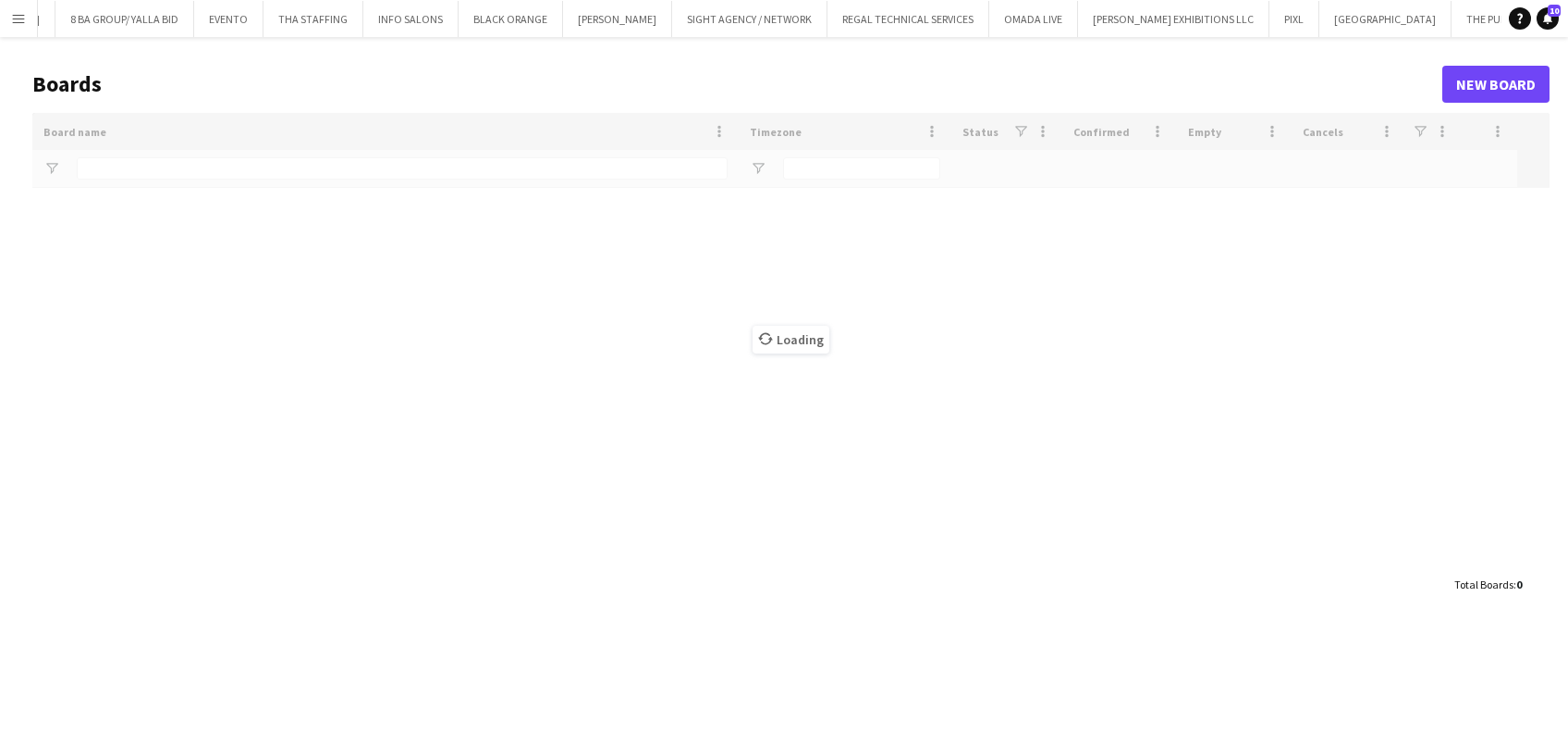
type input "*****"
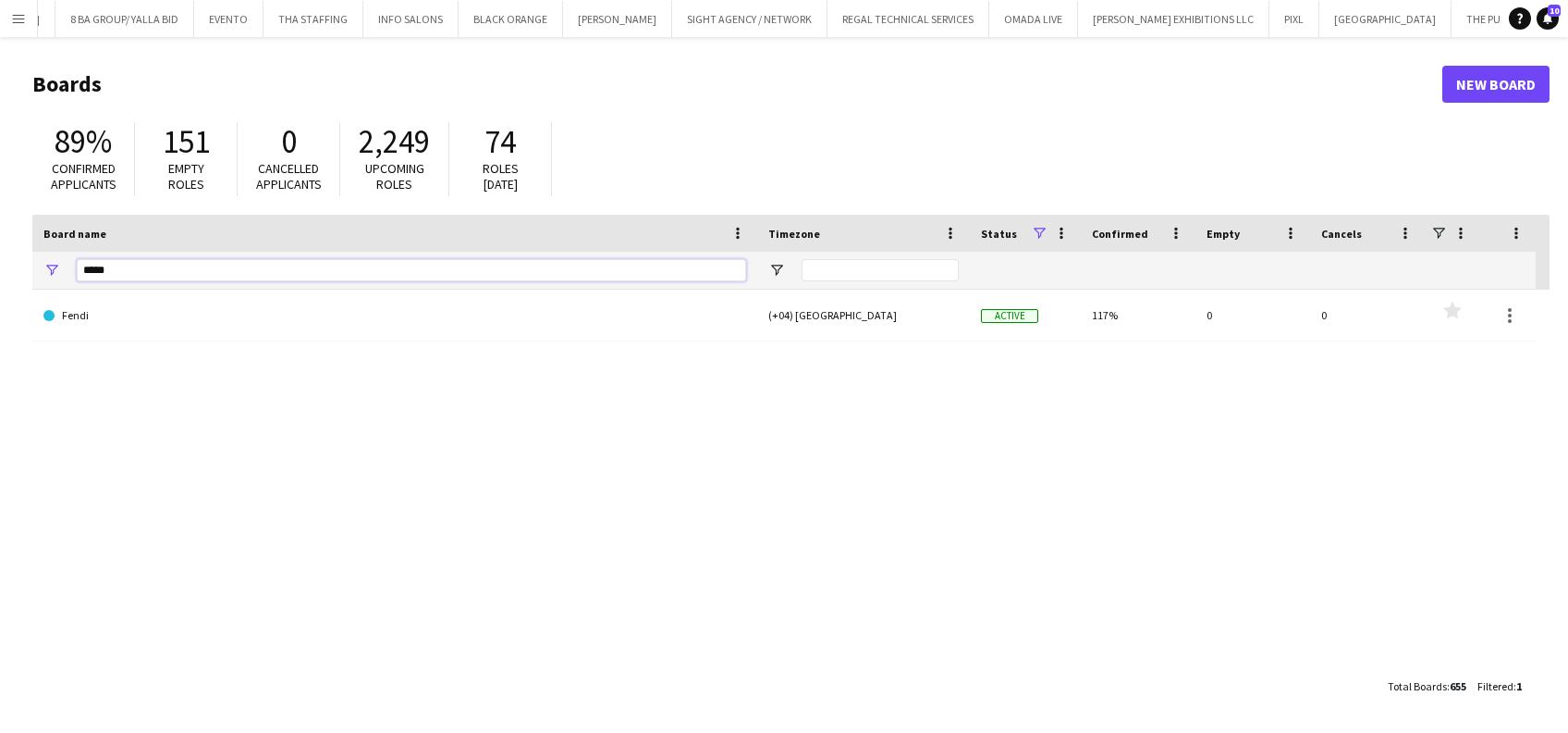
drag, startPoint x: 150, startPoint y: 266, endPoint x: 0, endPoint y: 278, distance: 150.5
click at [0, 284] on html "Menu Boards Boards Boards All jobs Status Workforce Workforce My Workforce Recr…" at bounding box center [784, 366] width 1568 height 733
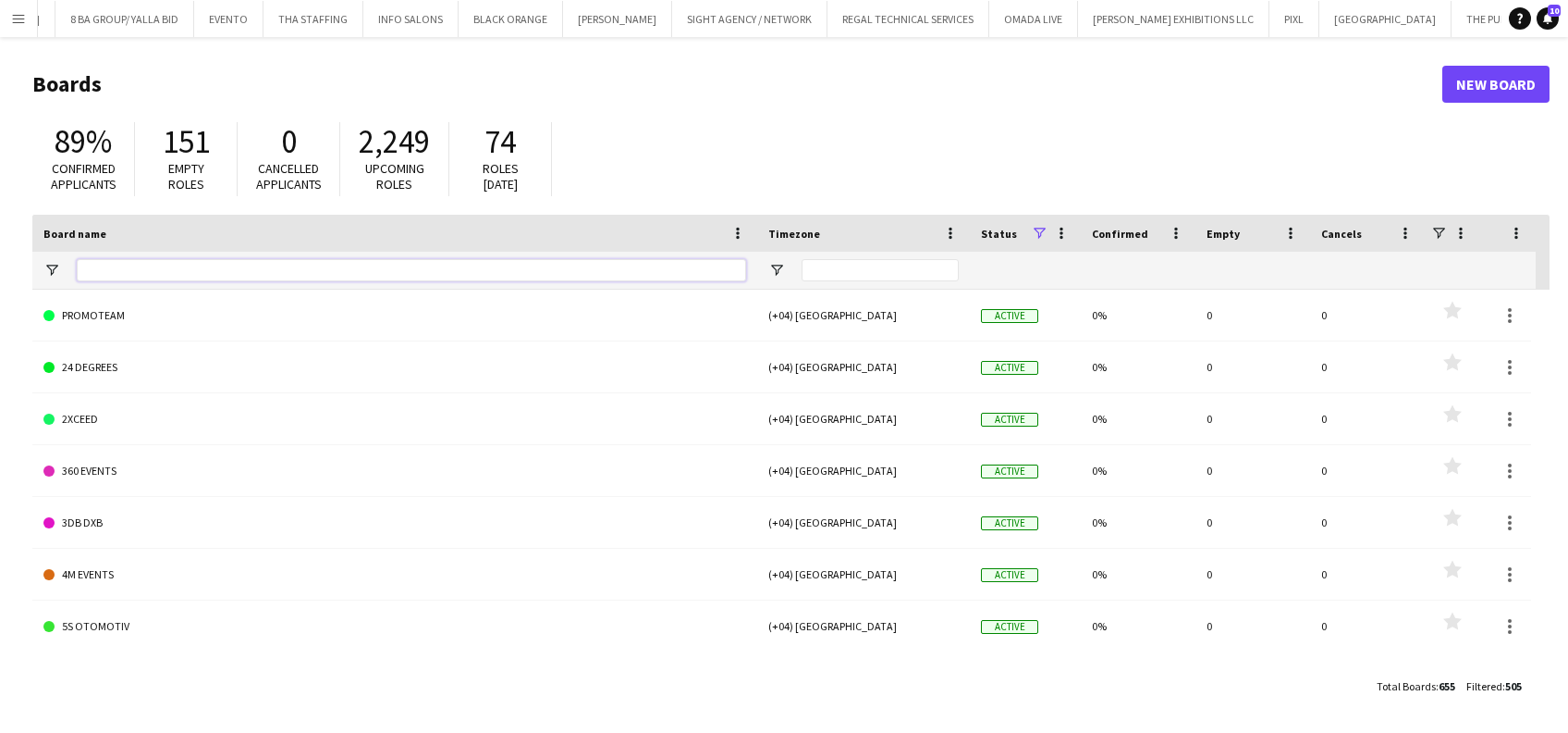
scroll to position [0, 14764]
click at [148, 274] on input "Board name Filter Input" at bounding box center [411, 269] width 670 height 23
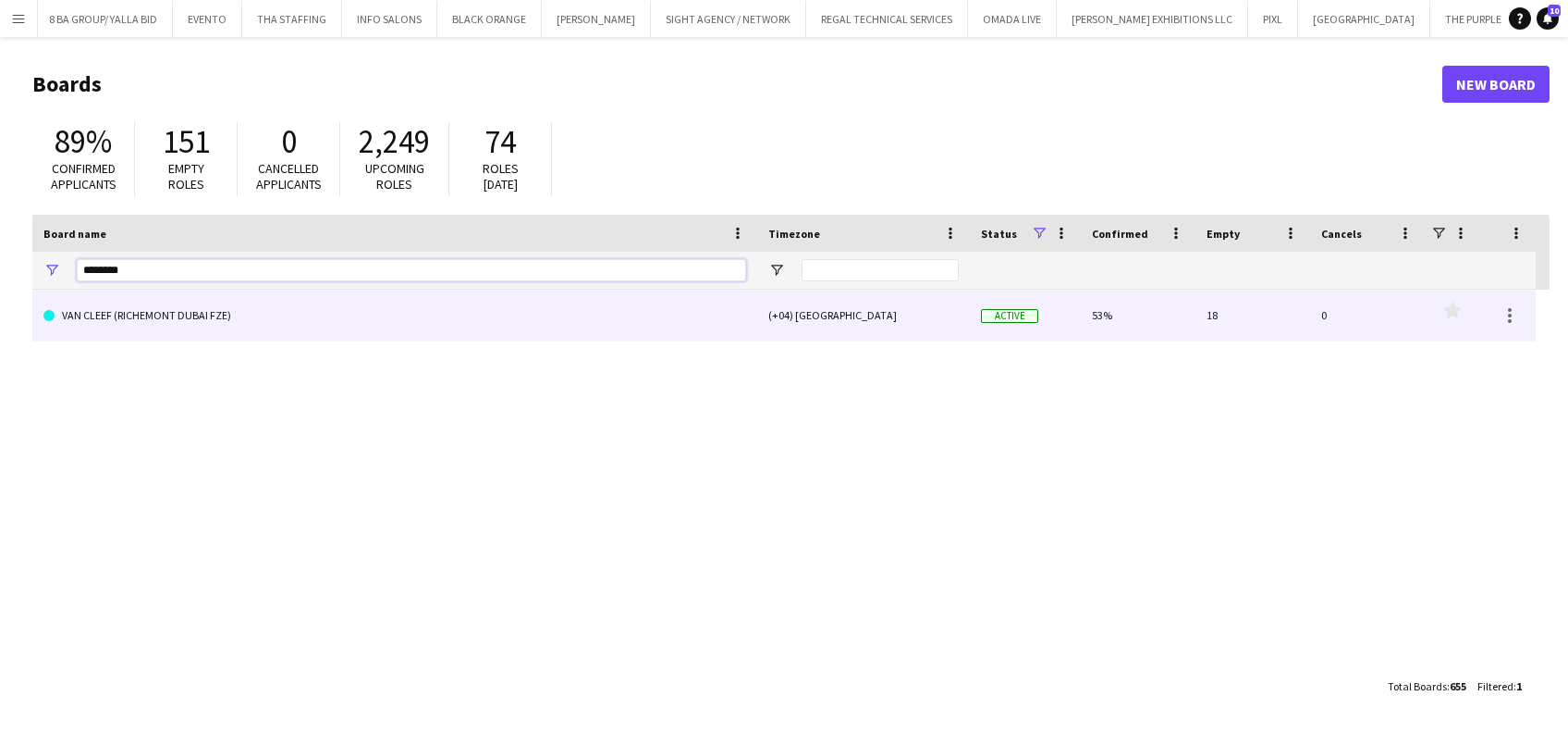
type input "********"
click at [134, 312] on link "VAN CLEEF (RICHEMONT DUBAI FZE)" at bounding box center [395, 316] width 703 height 52
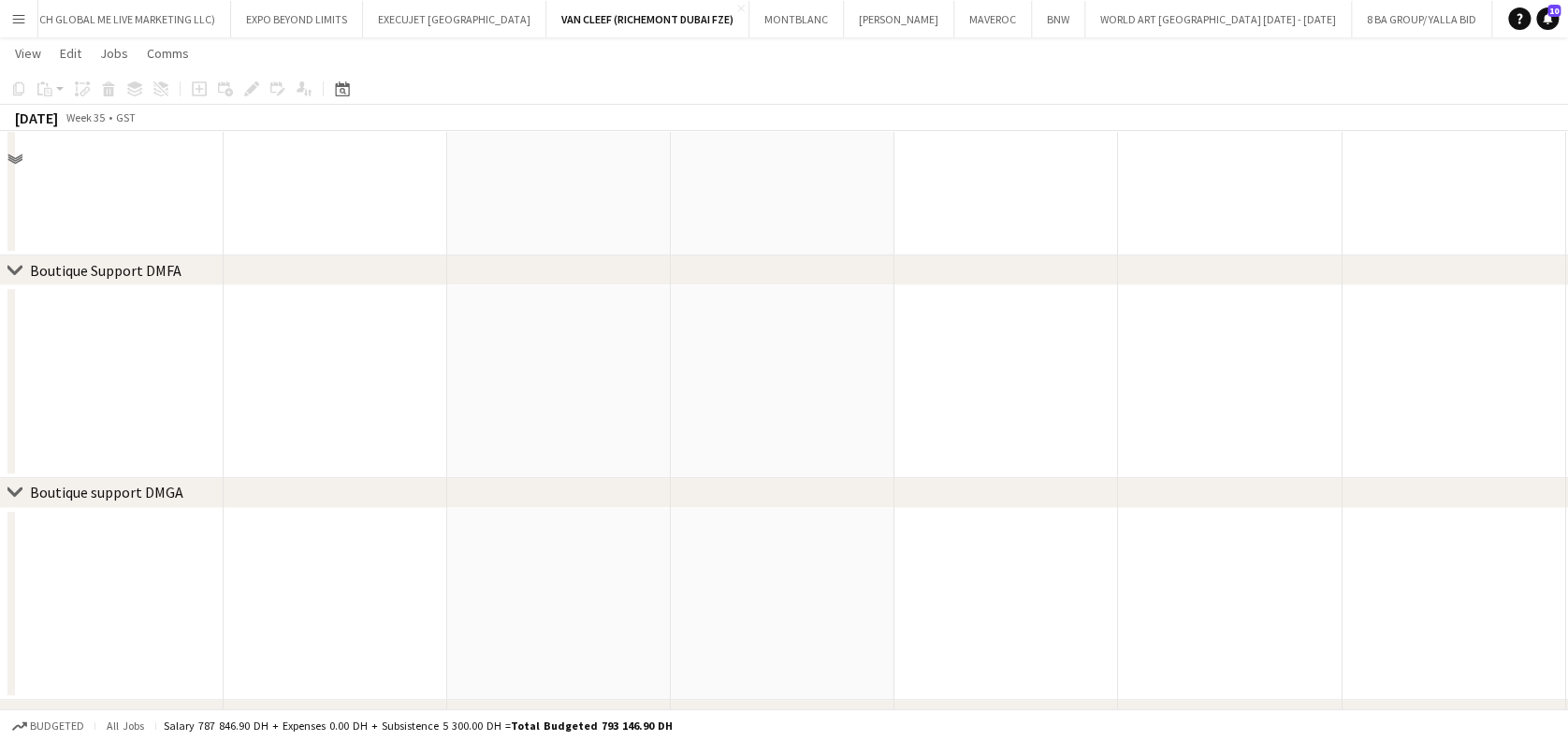
scroll to position [125, 0]
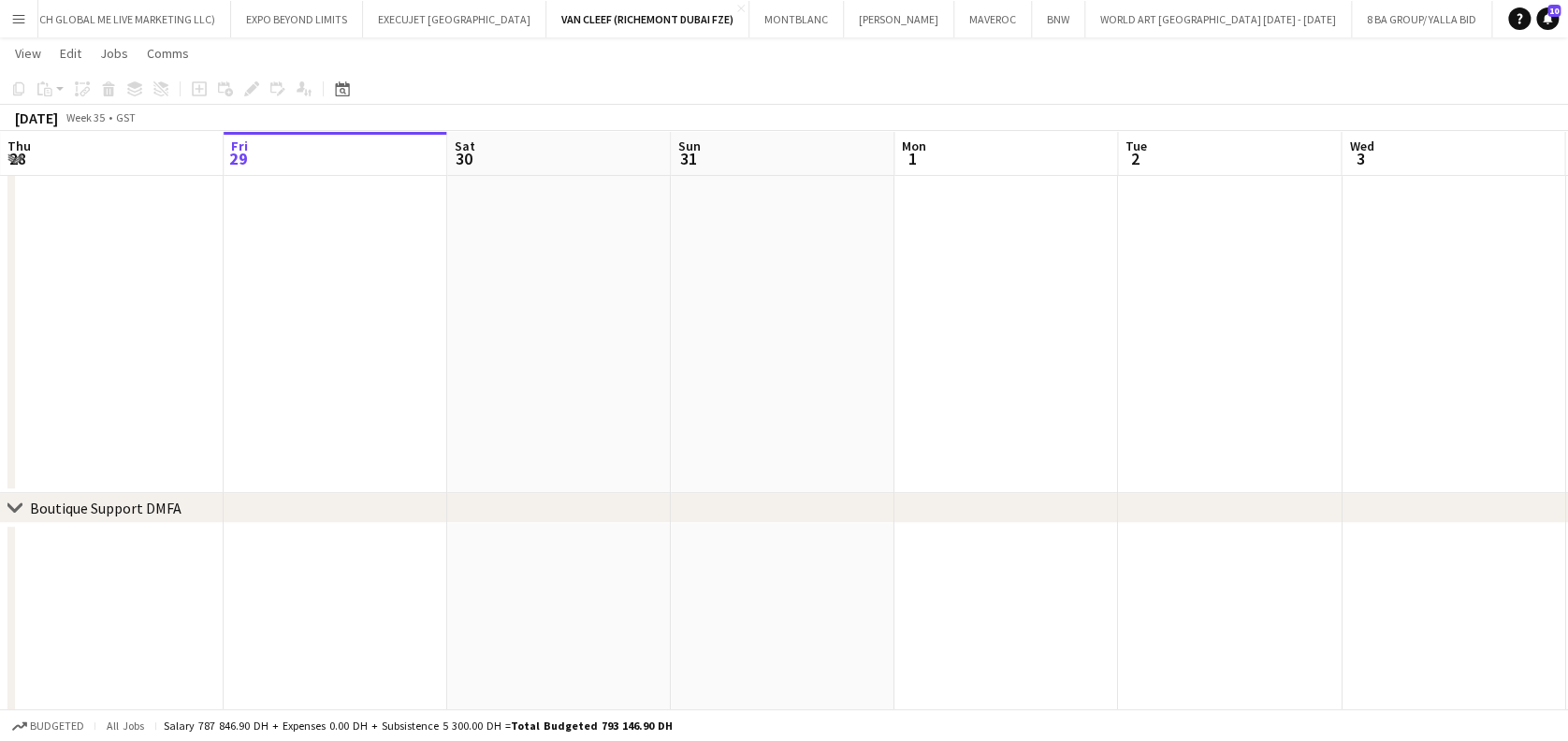
drag, startPoint x: 480, startPoint y: 328, endPoint x: 288, endPoint y: 328, distance: 192.0
click at [288, 328] on app-calendar-viewport "Tue 26 Wed 27 Thu 28 Fri 29 Sat 30 Sun 31 Mon 1 Tue 2 Wed 3 Thu 4 15/16 4 Jobs …" at bounding box center [784, 640] width 1568 height 1383
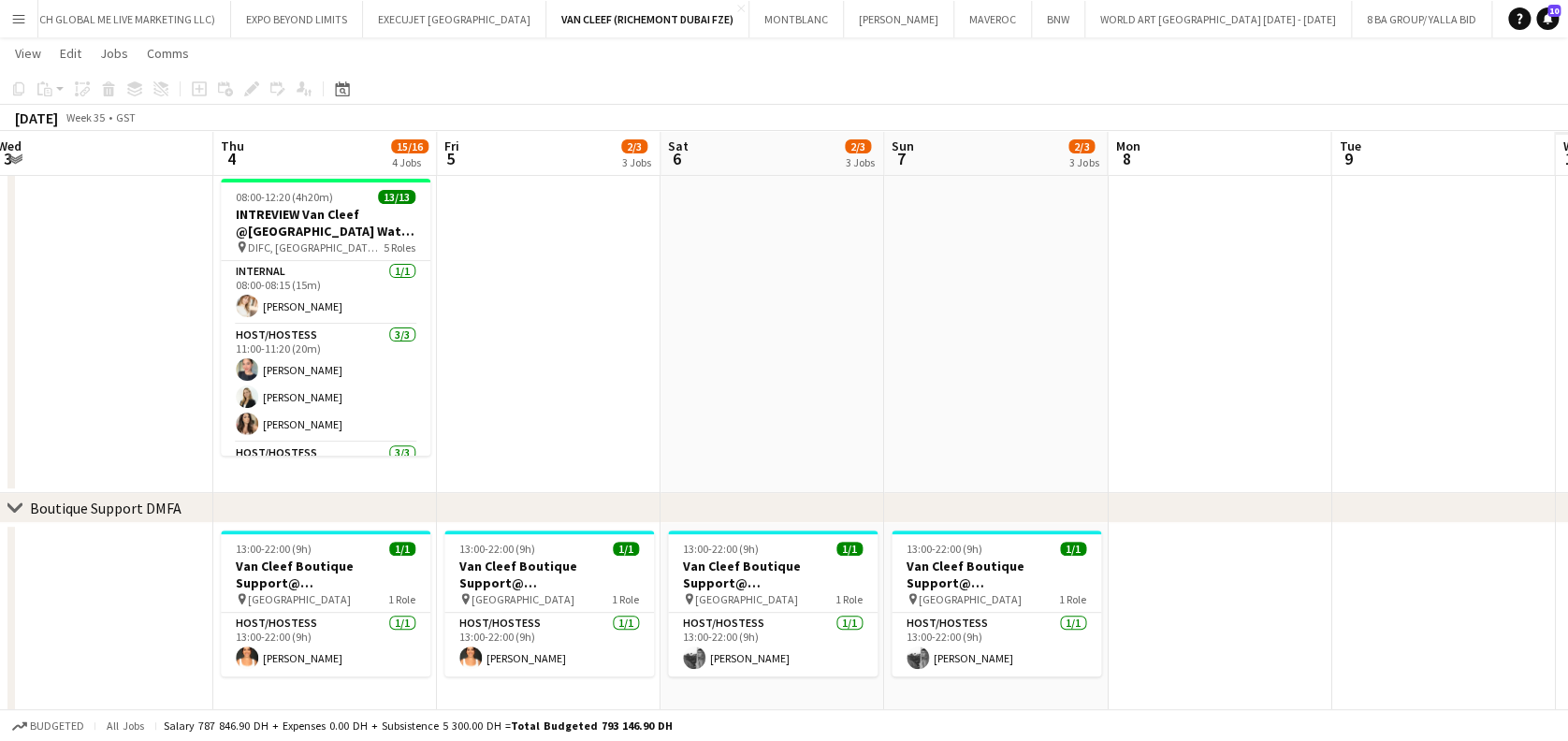
click at [689, 337] on app-calendar-viewport "Sun 31 Mon 1 Tue 2 Wed 3 Thu 4 15/16 4 Jobs Fri 5 2/3 3 Jobs Sat 6 2/3 3 Jobs S…" at bounding box center [784, 640] width 1568 height 1383
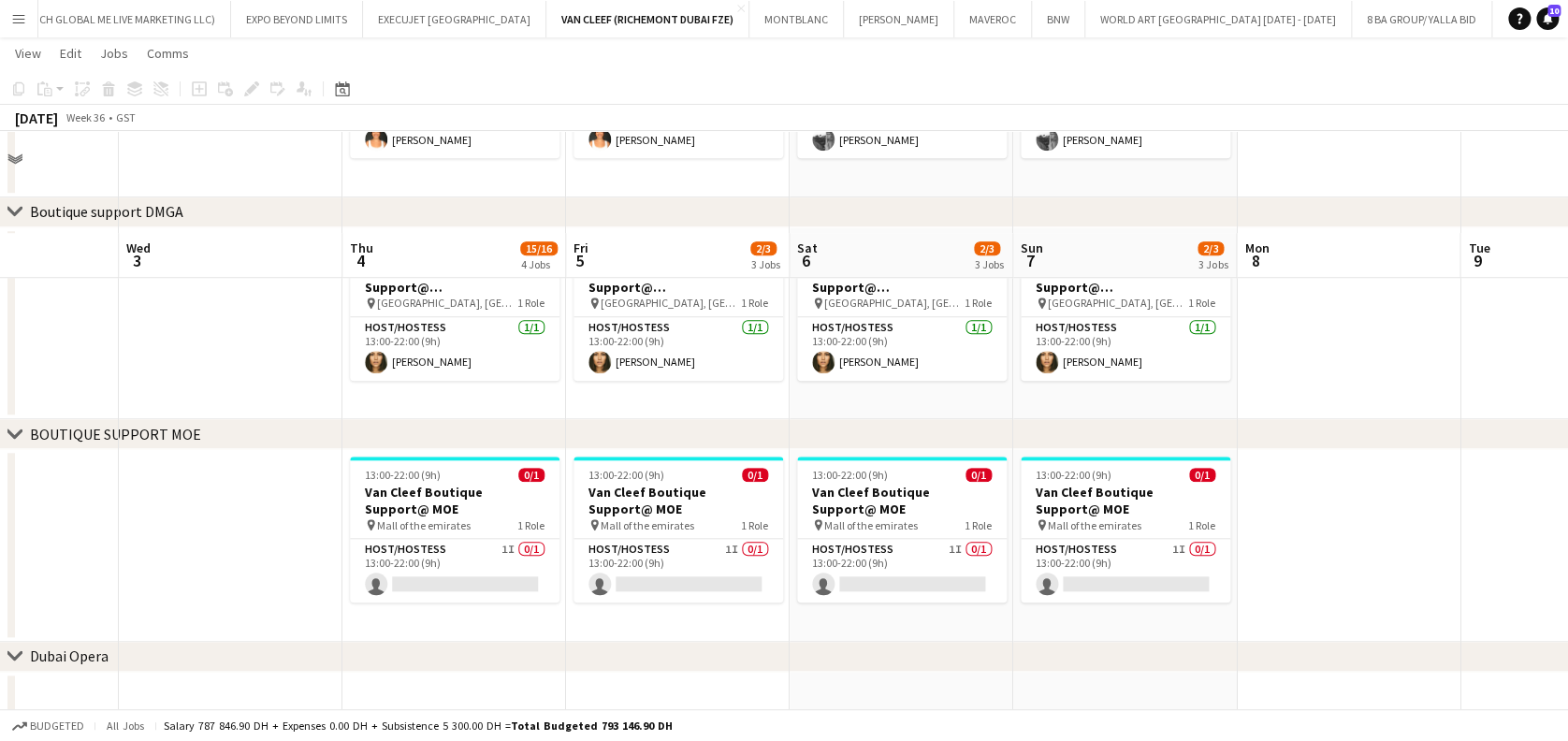
scroll to position [746, 0]
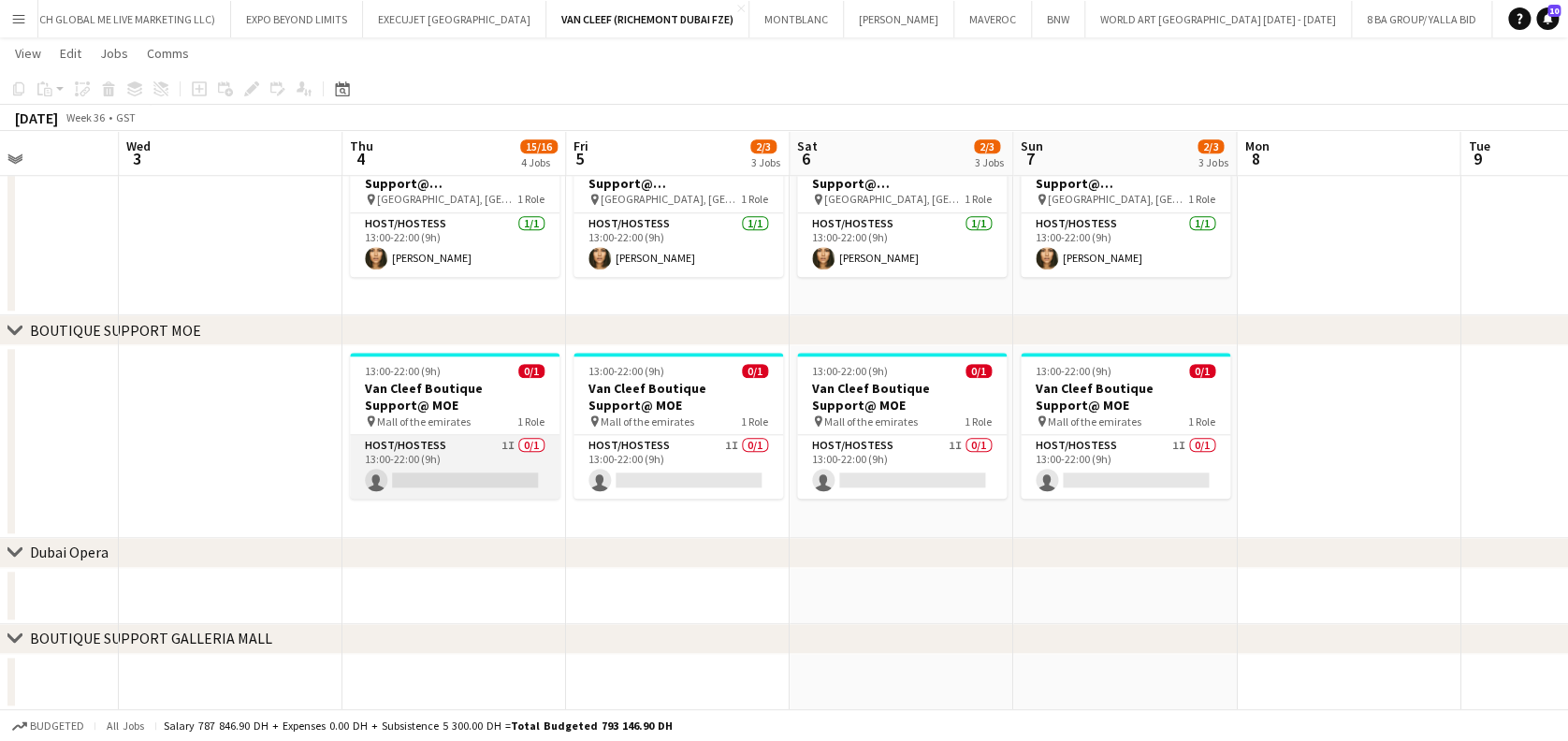
drag, startPoint x: 504, startPoint y: 477, endPoint x: 516, endPoint y: 468, distance: 15.0
click at [503, 477] on app-card-role "Host/Hostess 1I 0/1 13:00-22:00 (9h) single-neutral-actions" at bounding box center [454, 467] width 209 height 63
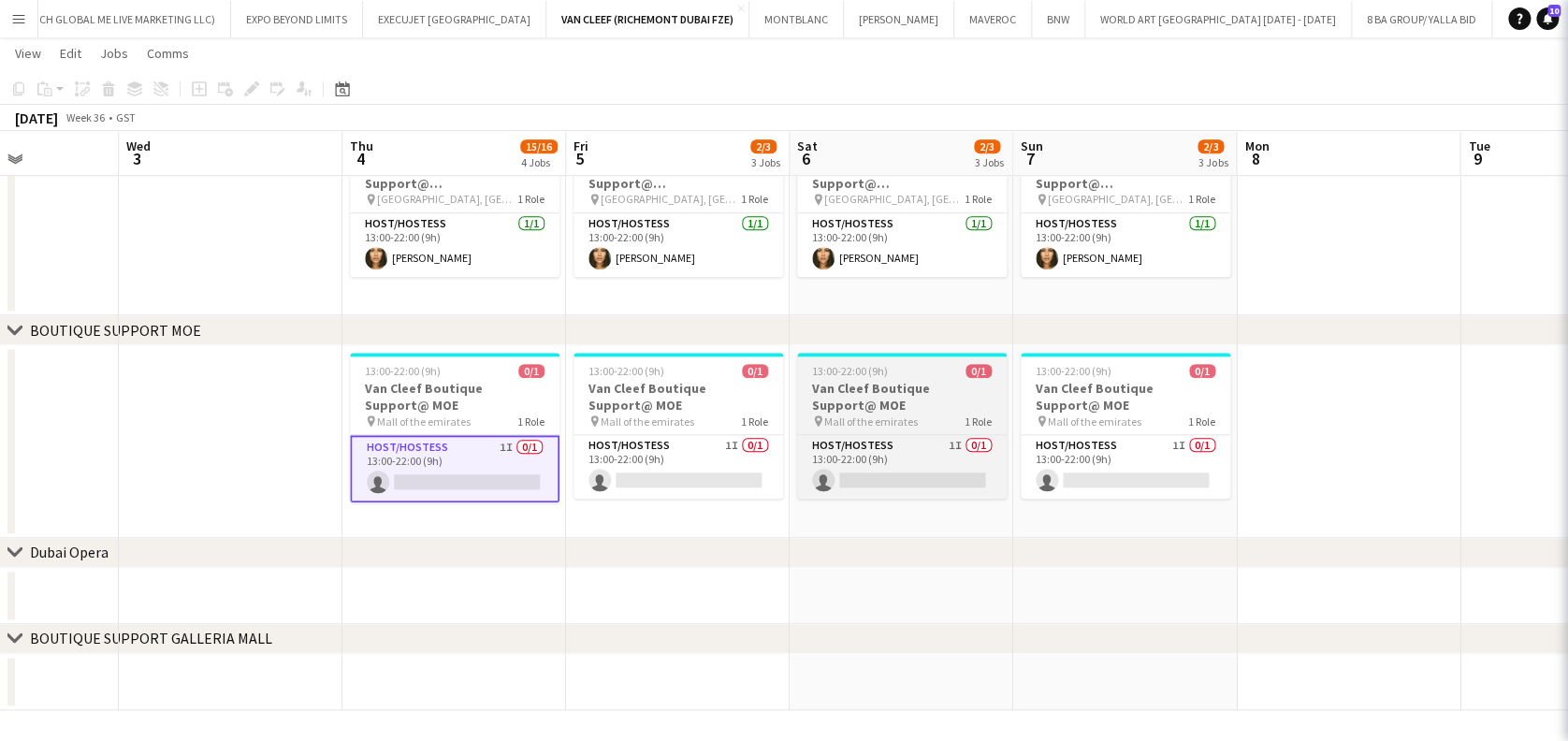
scroll to position [0, 554]
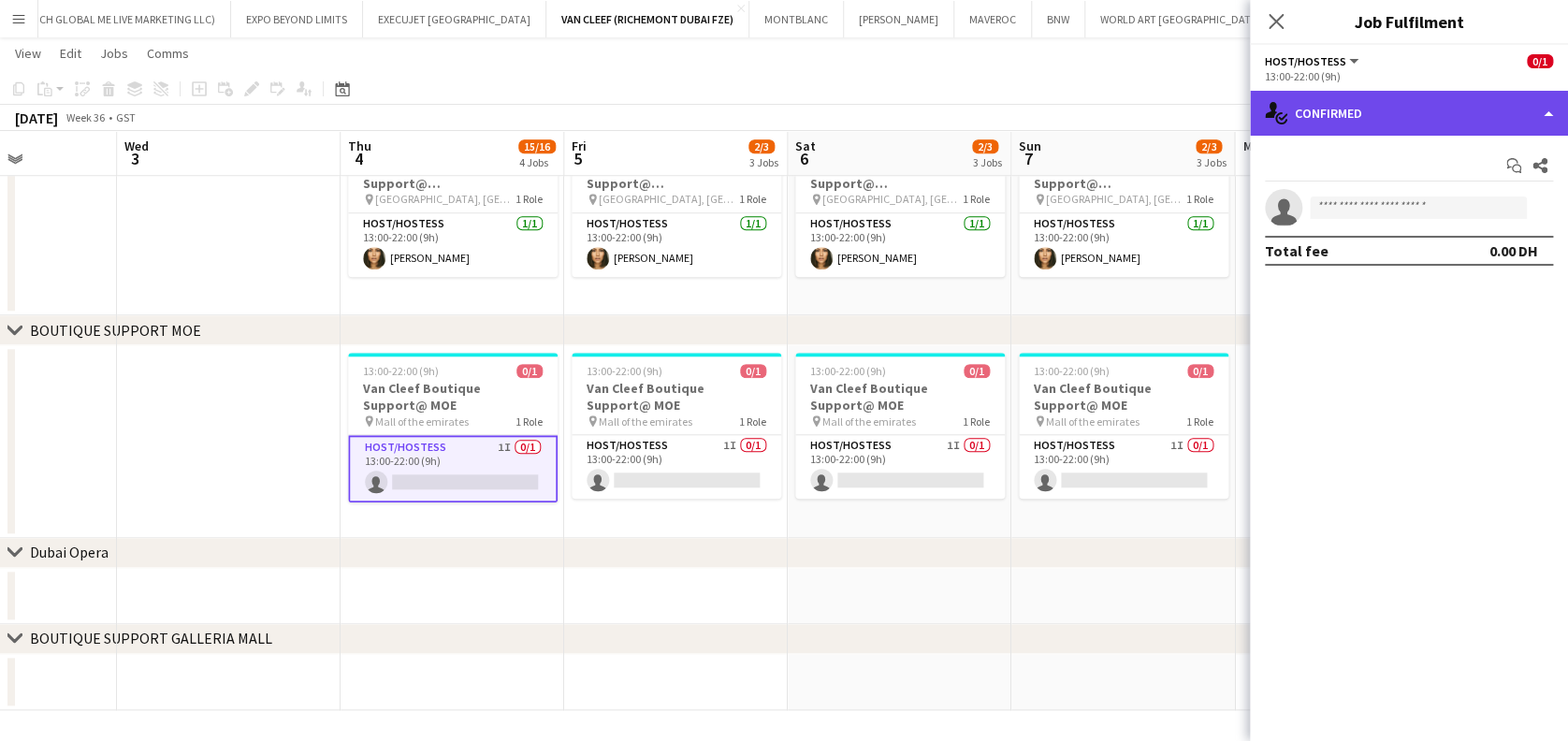
click at [1445, 100] on div "single-neutral-actions-check-2 Confirmed" at bounding box center [1408, 113] width 318 height 45
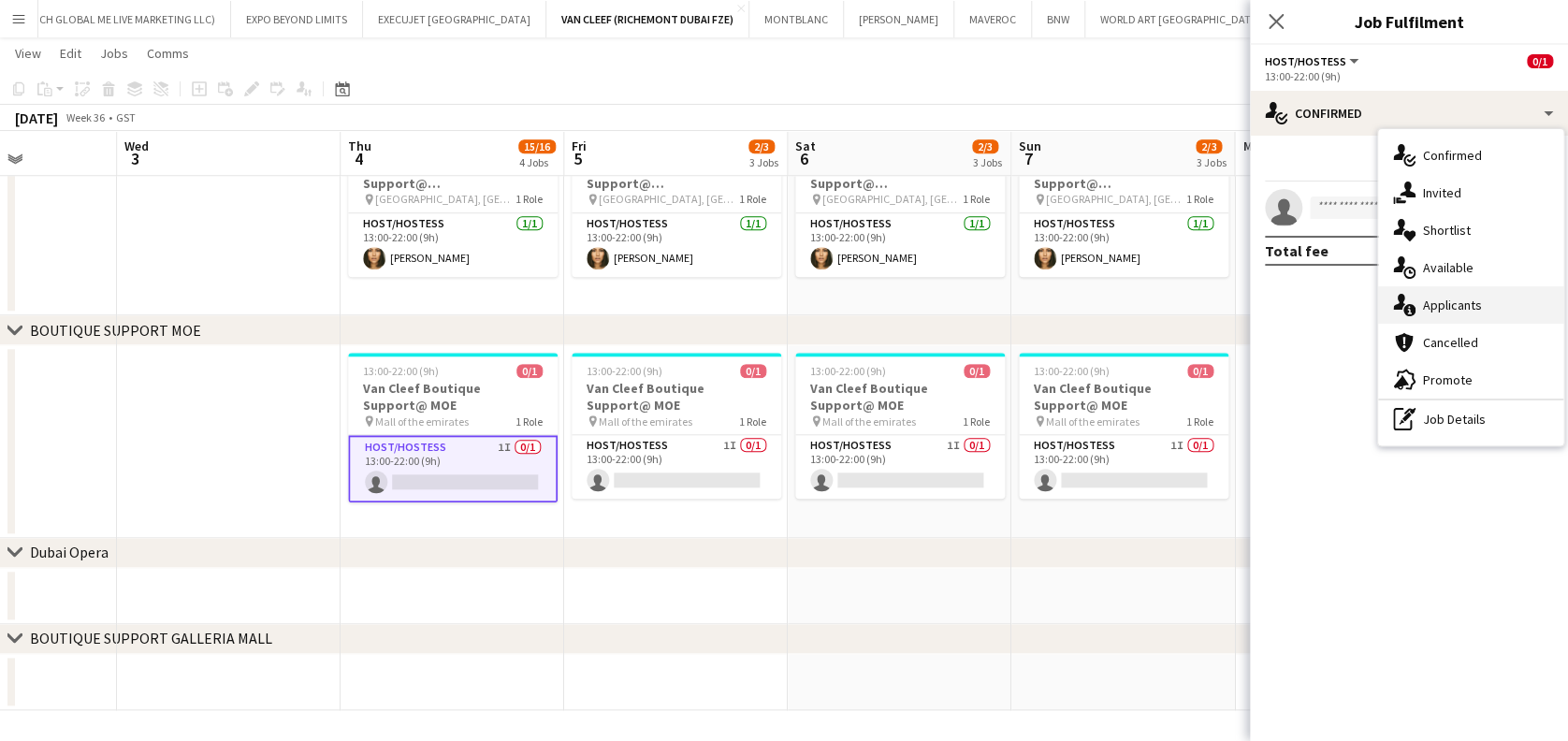
click at [1462, 293] on div "single-neutral-actions-information Applicants" at bounding box center [1471, 305] width 185 height 38
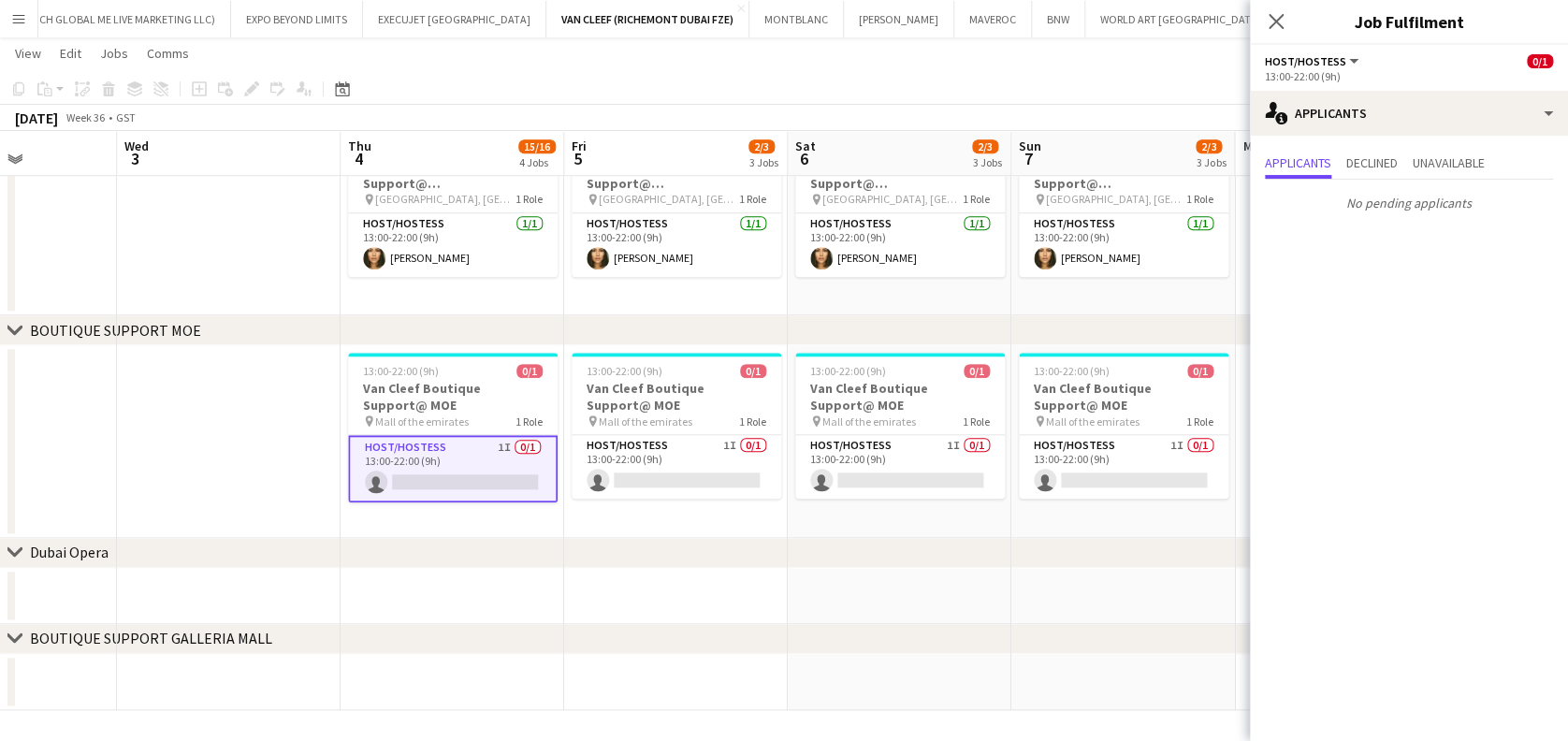
click at [317, 444] on app-calendar-viewport "Sun 31 Mon 1 Tue 2 Wed 3 Thu 4 15/16 4 Jobs Fri 5 2/3 3 Jobs Sat 6 2/3 3 Jobs S…" at bounding box center [784, 18] width 1568 height 1383
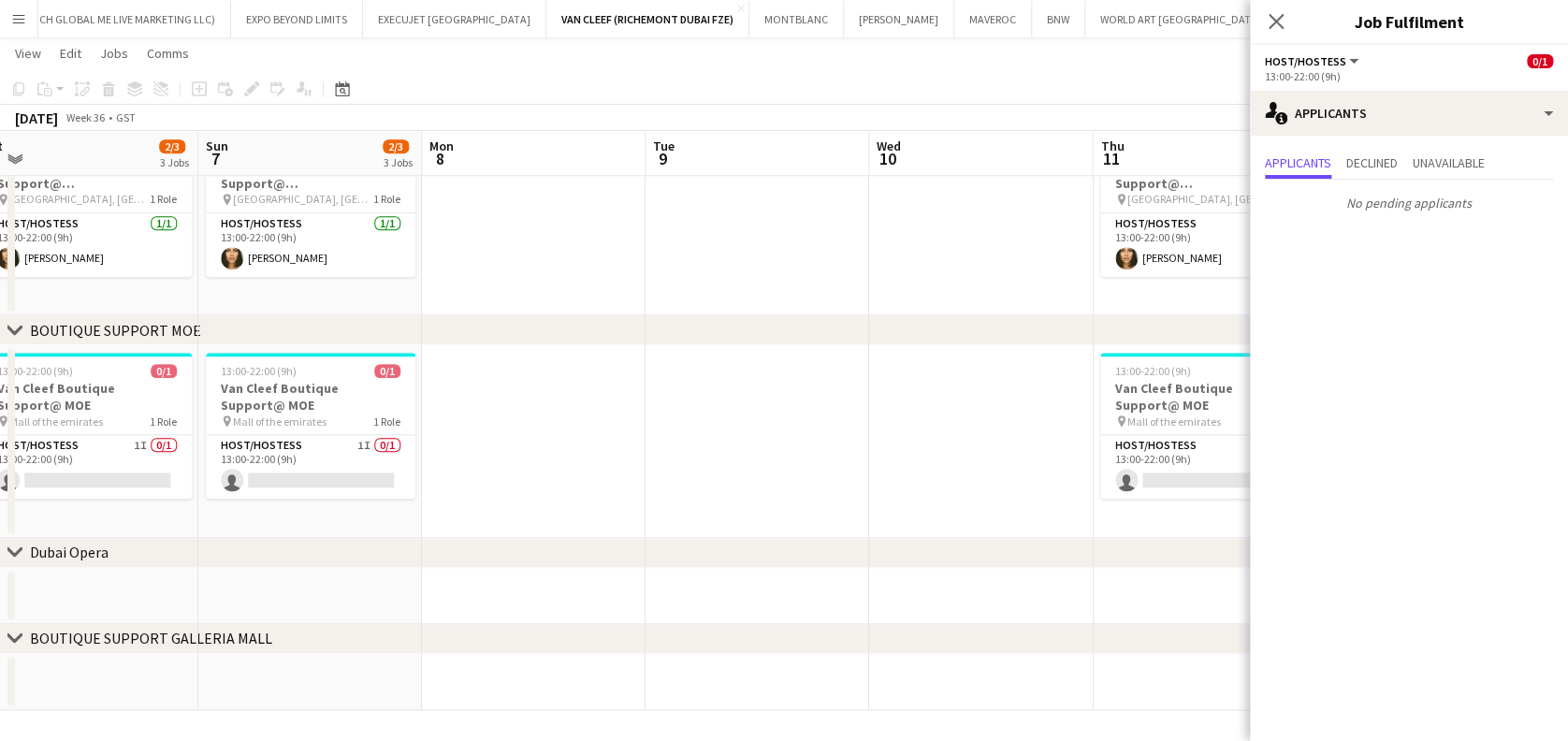
drag, startPoint x: 428, startPoint y: 449, endPoint x: 315, endPoint y: 444, distance: 113.1
click at [299, 453] on app-calendar-viewport "Wed 3 Thu 4 15/16 4 Jobs Fri 5 2/3 3 Jobs Sat 6 2/3 3 Jobs Sun 7 2/3 3 Jobs Mon…" at bounding box center [784, 18] width 1568 height 1383
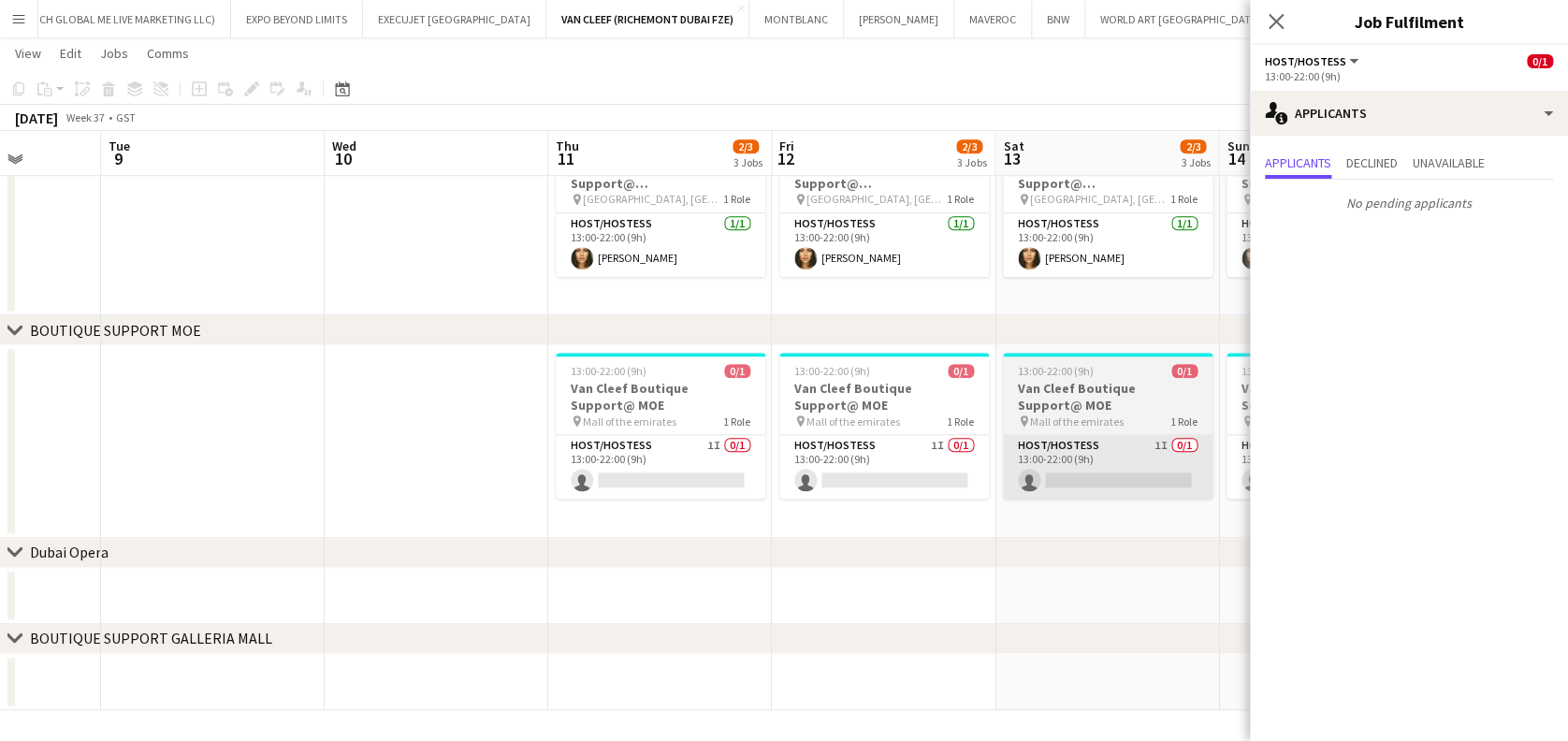
drag, startPoint x: 783, startPoint y: 460, endPoint x: 437, endPoint y: 450, distance: 346.1
click at [302, 462] on app-calendar-viewport "Fri 5 2/3 3 Jobs Sat 6 2/3 3 Jobs Sun 7 2/3 3 Jobs Mon 8 Tue 9 Wed 10 Thu 11 2/…" at bounding box center [784, 18] width 1568 height 1383
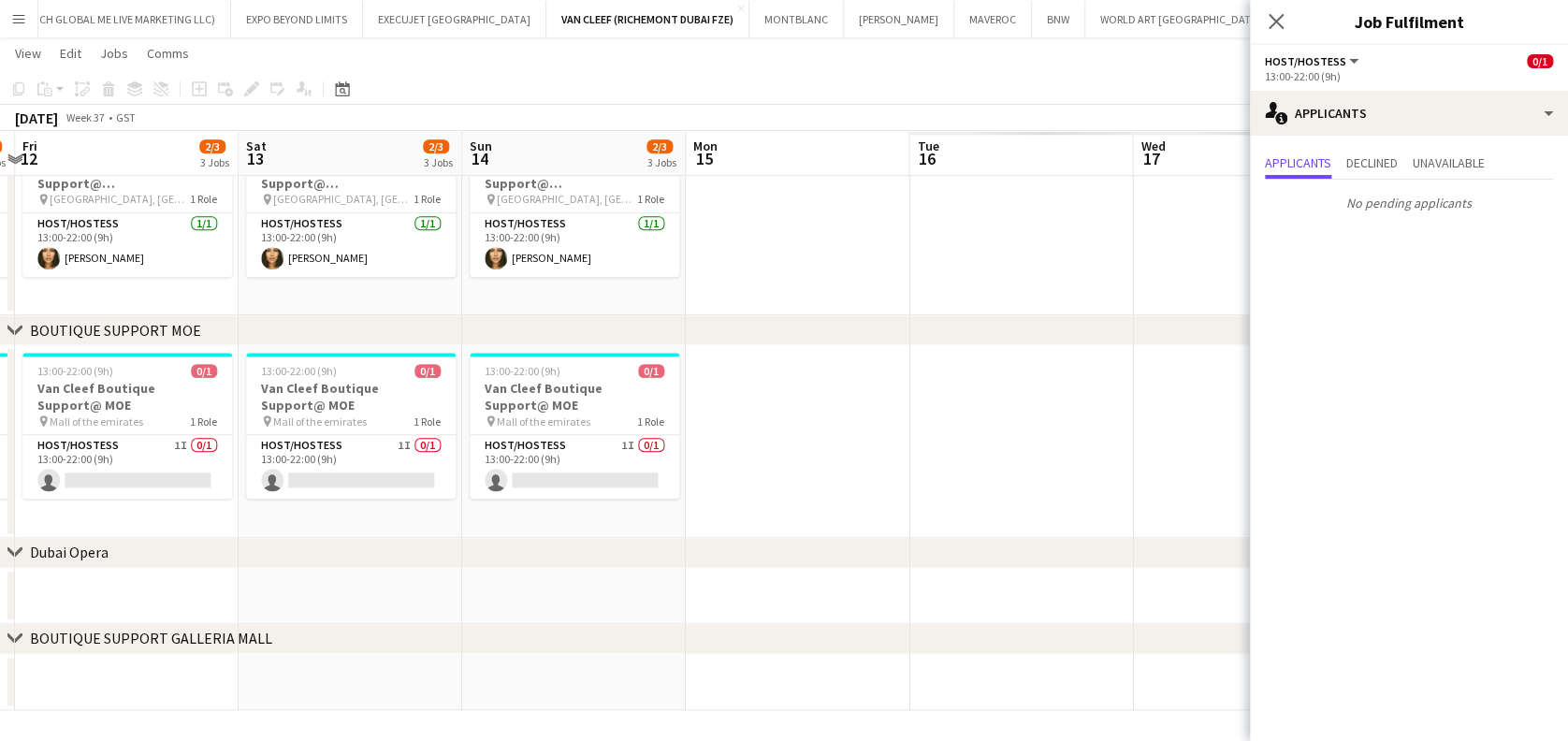
click at [159, 469] on app-calendar-viewport "Mon 8 Tue 9 Wed 10 Thu 11 2/3 3 Jobs Fri 12 2/3 3 Jobs Sat 13 2/3 3 Jobs Sun 14…" at bounding box center [784, 18] width 1568 height 1383
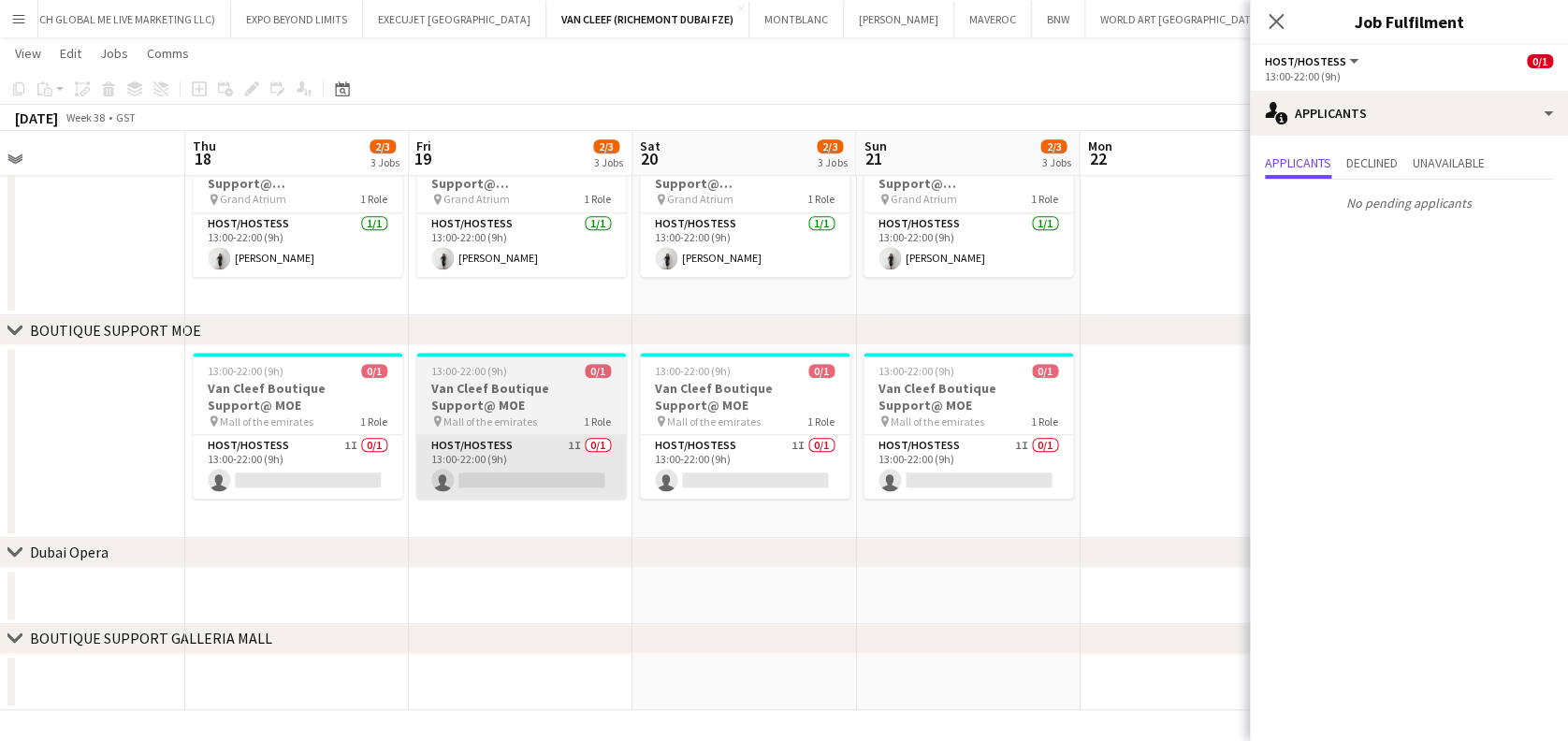
drag, startPoint x: 407, startPoint y: 472, endPoint x: 384, endPoint y: 471, distance: 23.0
click at [382, 472] on app-calendar-viewport "Sat 13 2/3 3 Jobs Sun 14 2/3 3 Jobs Mon 15 Tue 16 Wed 17 Thu 18 2/3 3 Jobs Fri …" at bounding box center [784, 18] width 1568 height 1383
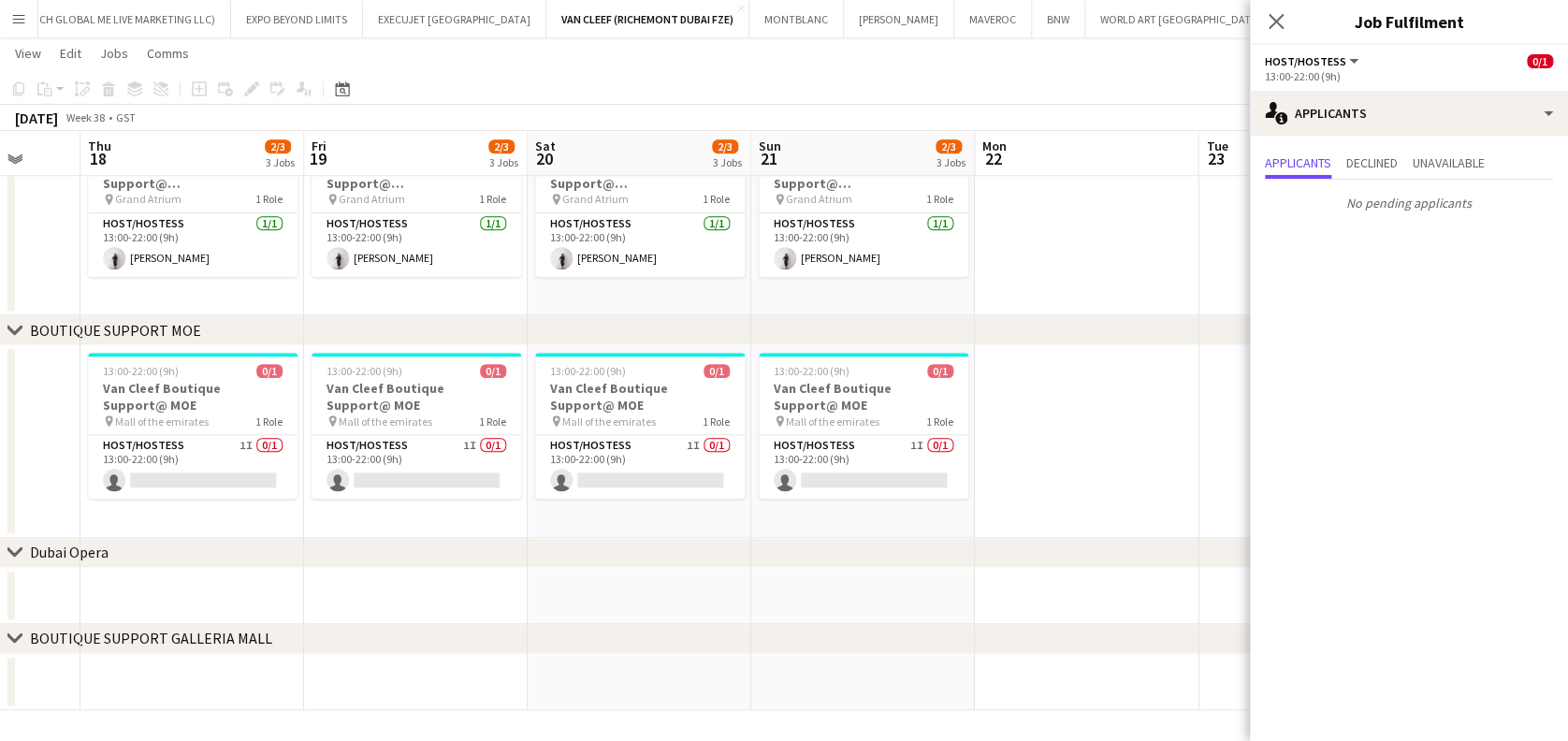
drag, startPoint x: 731, startPoint y: 516, endPoint x: 275, endPoint y: 516, distance: 456.0
click at [275, 516] on app-calendar-viewport "Mon 15 Tue 16 Wed 17 Thu 18 2/3 3 Jobs Fri 19 2/3 3 Jobs Sat 20 2/3 3 Jobs Sun …" at bounding box center [784, 18] width 1568 height 1383
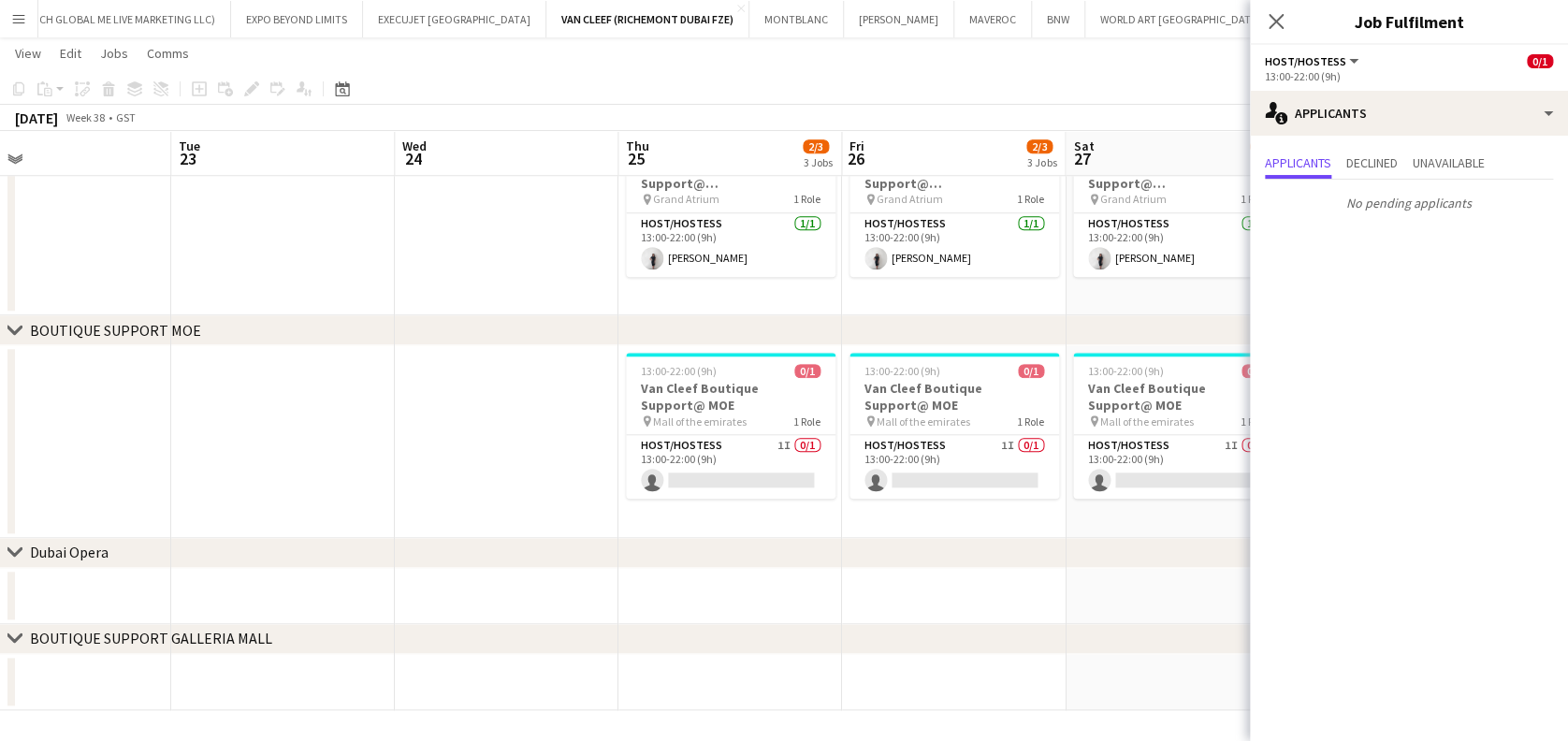
drag, startPoint x: 556, startPoint y: 494, endPoint x: 509, endPoint y: 494, distance: 47.0
click at [509, 494] on app-calendar-viewport "Fri 19 2/3 3 Jobs Sat 20 2/3 3 Jobs Sun 21 2/3 3 Jobs Mon 22 Tue 23 Wed 24 Thu …" at bounding box center [784, 18] width 1568 height 1383
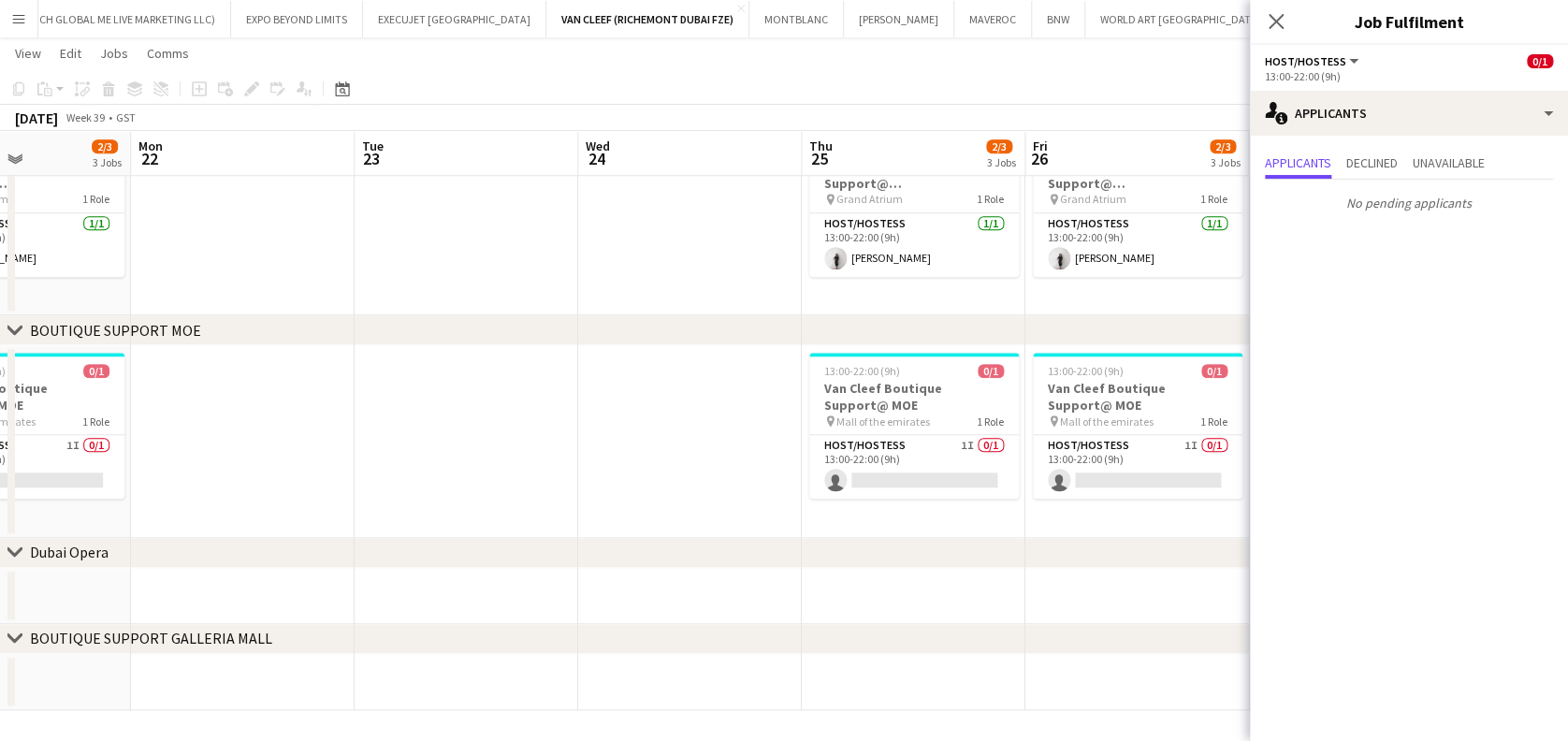
drag, startPoint x: 949, startPoint y: 372, endPoint x: 404, endPoint y: 385, distance: 545.2
click at [404, 385] on app-calendar-viewport "Fri 19 2/3 3 Jobs Sat 20 2/3 3 Jobs Sun 21 2/3 3 Jobs Mon 22 Tue 23 Wed 24 Thu …" at bounding box center [784, 18] width 1568 height 1383
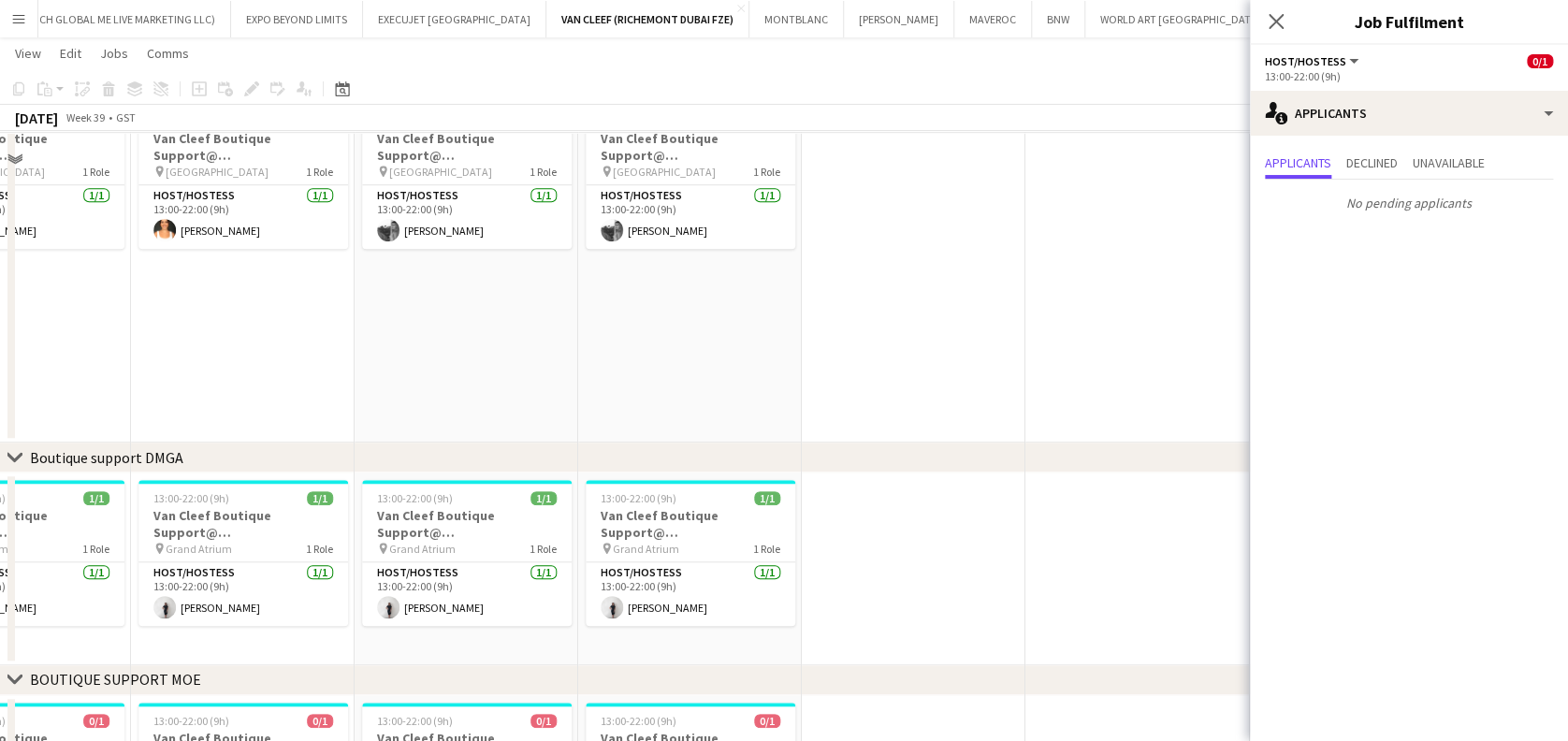
scroll to position [372, 0]
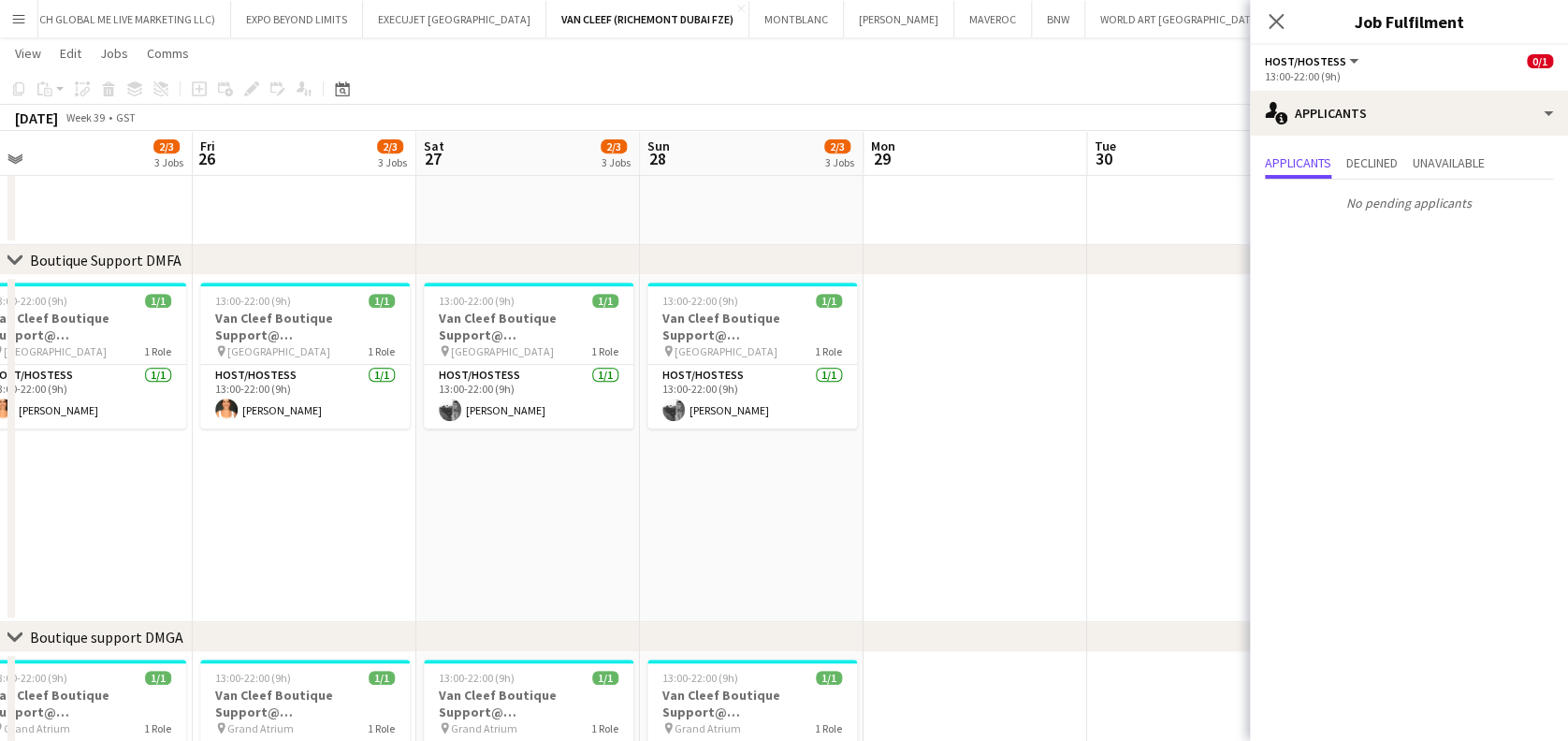
drag, startPoint x: 351, startPoint y: 522, endPoint x: 854, endPoint y: 498, distance: 503.6
click at [846, 501] on app-calendar-viewport "Tue 23 Wed 24 Thu 25 2/3 3 Jobs Fri 26 2/3 3 Jobs Sat 27 2/3 3 Jobs Sun 28 2/3 …" at bounding box center [784, 470] width 1568 height 1537
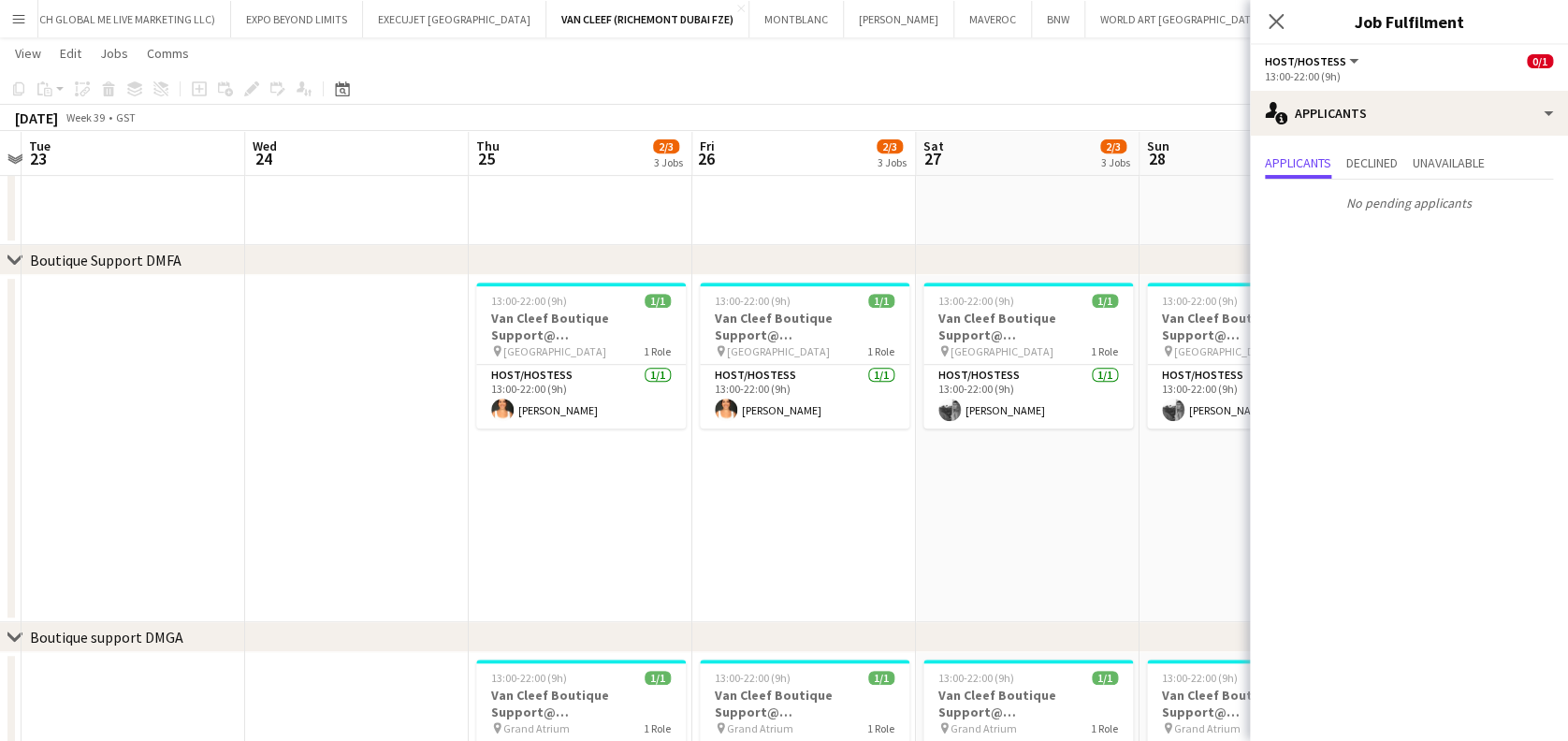
drag, startPoint x: 347, startPoint y: 498, endPoint x: 775, endPoint y: 434, distance: 432.8
click at [770, 435] on app-calendar-viewport "Sun 21 2/3 3 Jobs Mon 22 Tue 23 Wed 24 Thu 25 2/3 3 Jobs Fri 26 2/3 3 Jobs Sat …" at bounding box center [784, 470] width 1568 height 1537
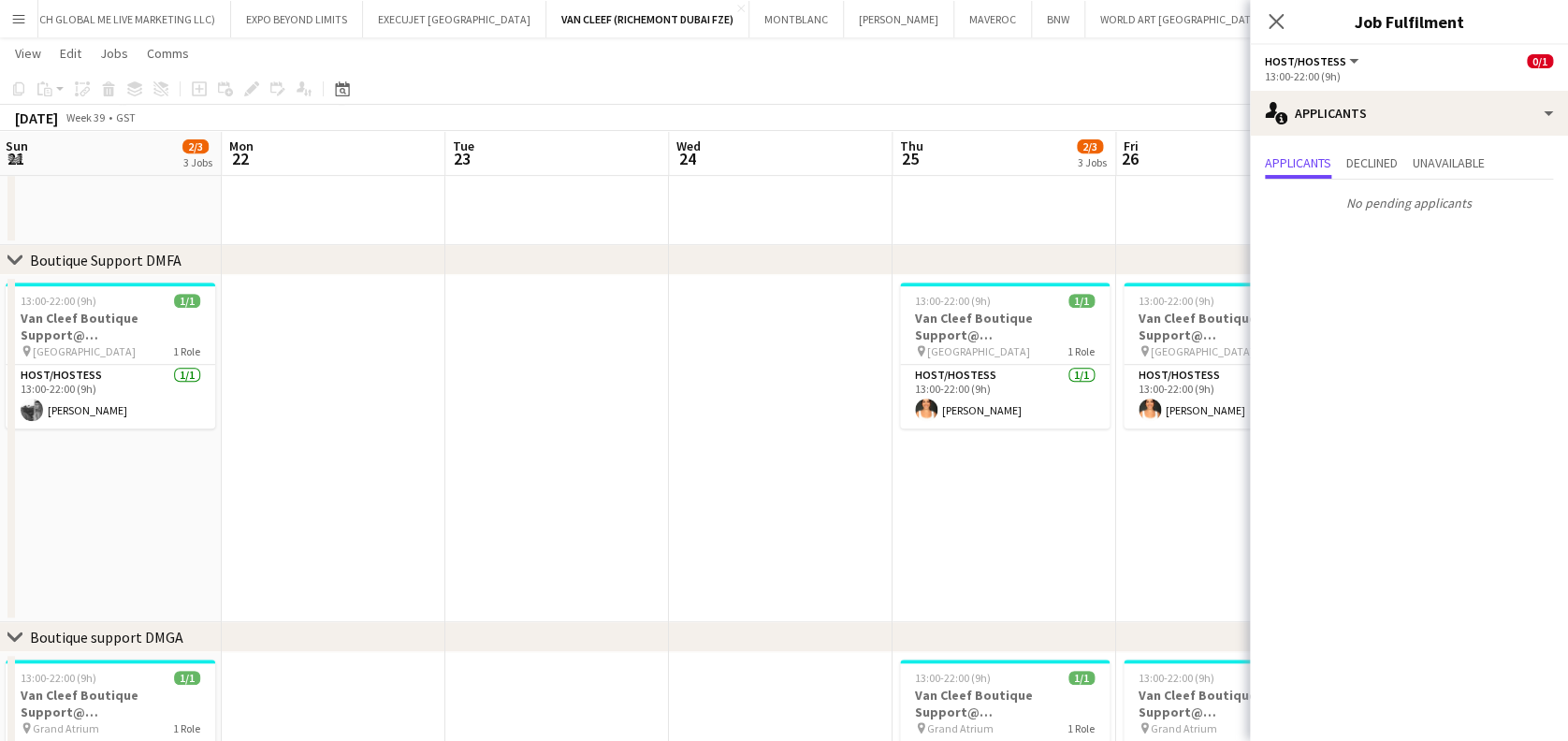
click at [947, 399] on app-calendar-viewport "Fri 19 2/3 3 Jobs Sat 20 2/3 3 Jobs Sun 21 2/3 3 Jobs Mon 22 Tue 23 Wed 24 Thu …" at bounding box center [784, 470] width 1568 height 1537
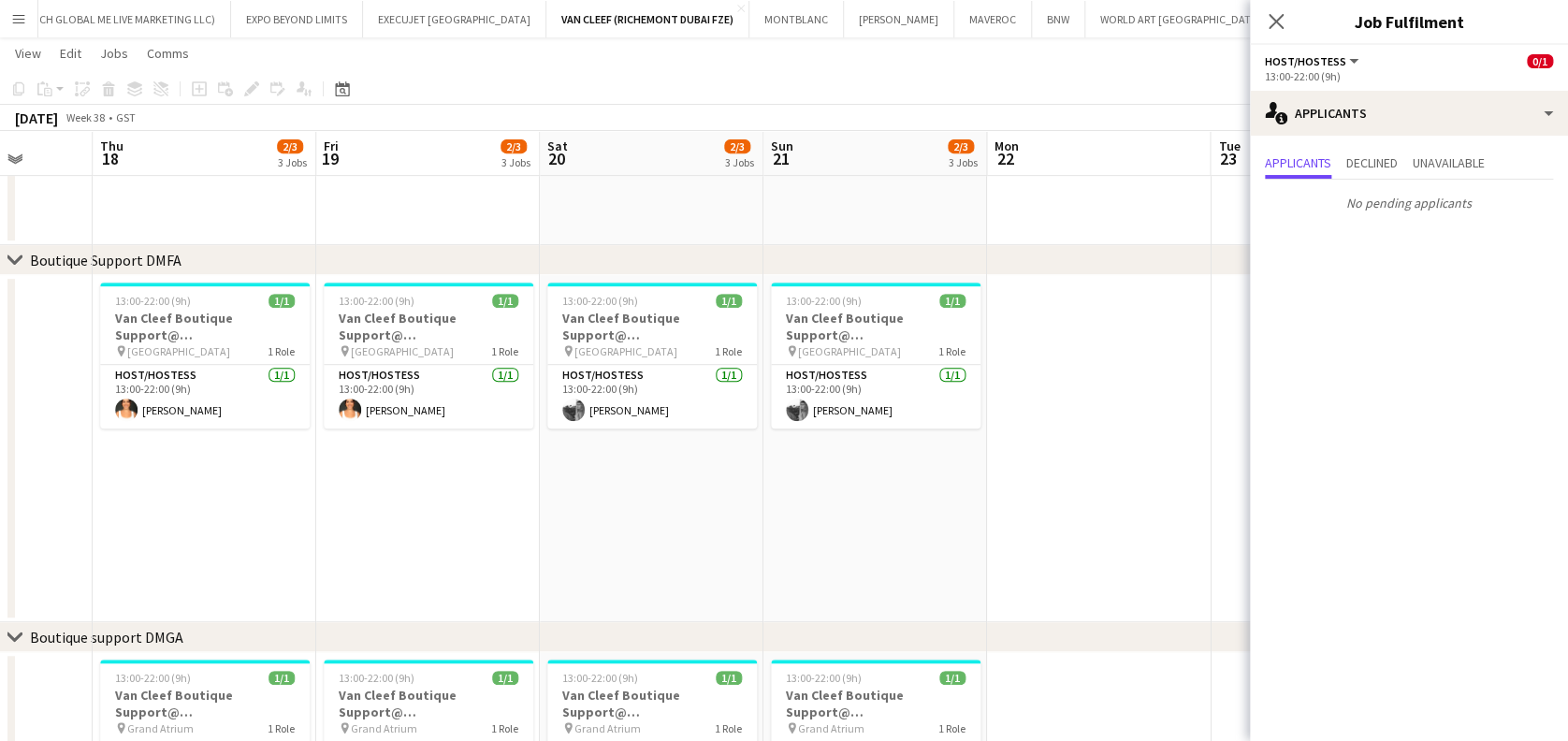
drag, startPoint x: 568, startPoint y: 416, endPoint x: 887, endPoint y: 386, distance: 320.4
click at [885, 388] on app-calendar-viewport "Mon 15 Tue 16 Wed 17 Thu 18 2/3 3 Jobs Fri 19 2/3 3 Jobs Sat 20 2/3 3 Jobs Sun …" at bounding box center [784, 470] width 1568 height 1537
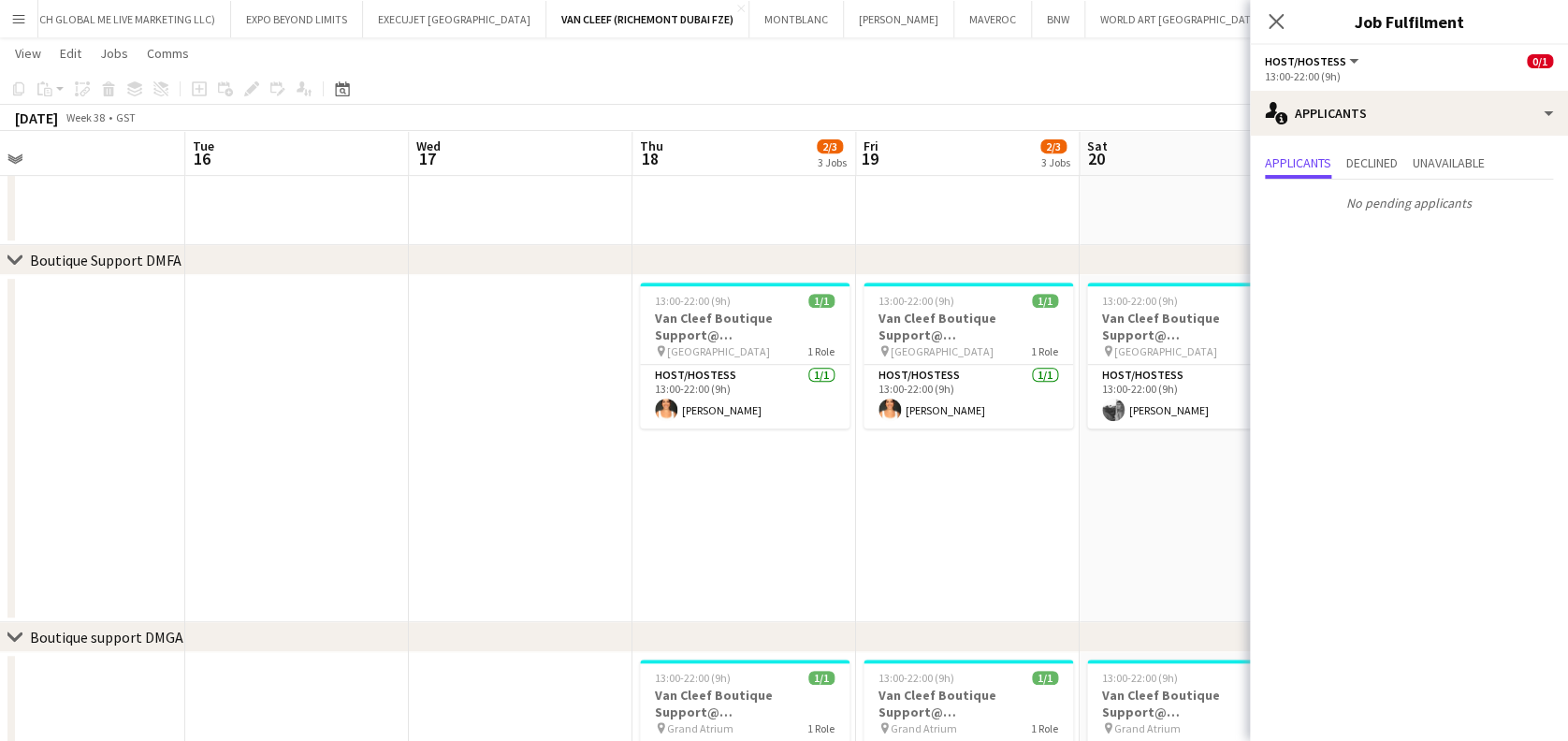
click at [798, 434] on app-calendar-viewport "Sat 13 2/3 3 Jobs Sun 14 2/3 3 Jobs Mon 15 Tue 16 Wed 17 Thu 18 2/3 3 Jobs Fri …" at bounding box center [784, 470] width 1568 height 1537
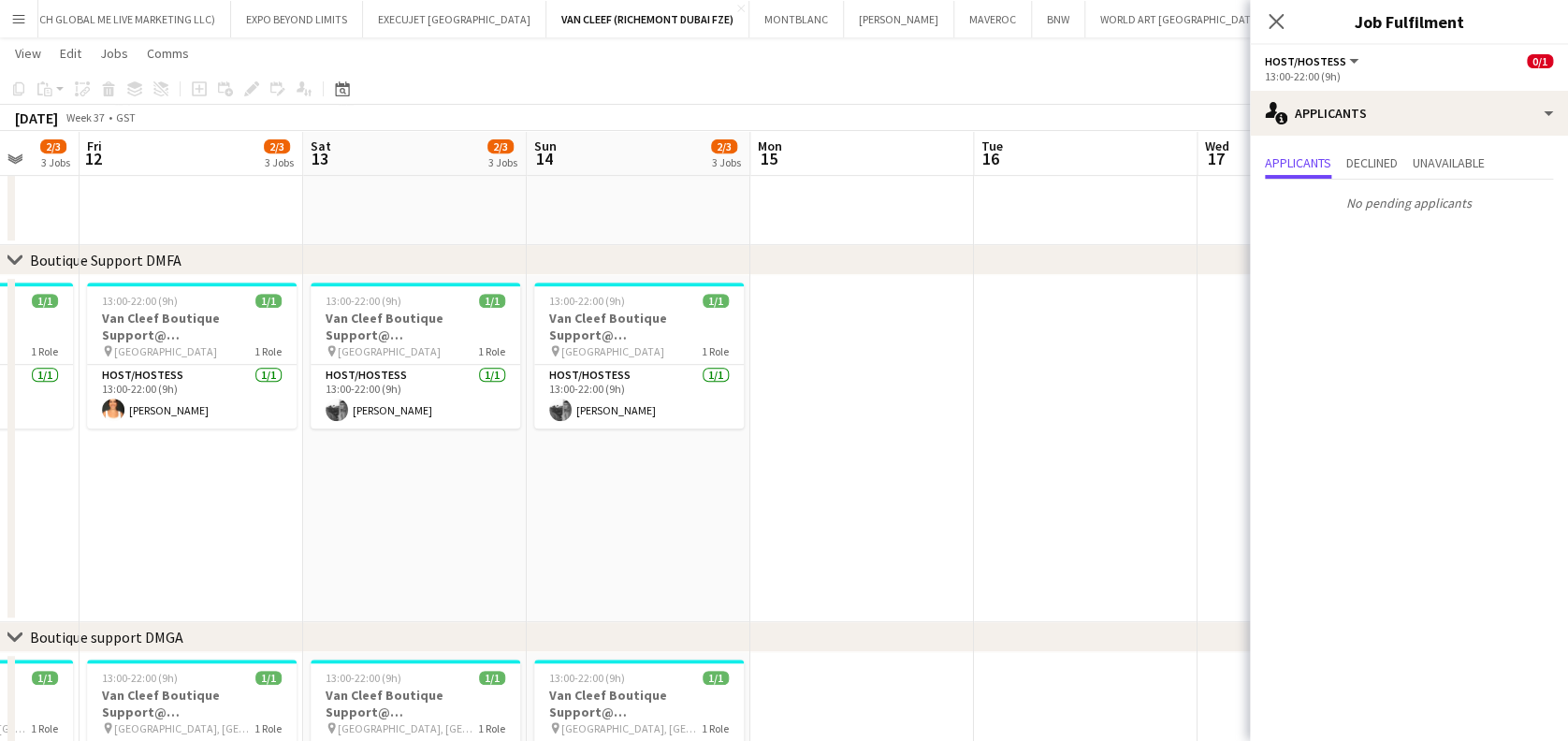
drag, startPoint x: 312, startPoint y: 456, endPoint x: 597, endPoint y: 442, distance: 285.3
click at [595, 442] on app-calendar-viewport "Wed 10 Thu 11 2/3 3 Jobs Fri 12 2/3 3 Jobs Sat 13 2/3 3 Jobs Sun 14 2/3 3 Jobs …" at bounding box center [784, 470] width 1568 height 1537
click at [0, 454] on html "Menu Boards Boards Boards All jobs Status Workforce Workforce My Workforce Recr…" at bounding box center [784, 449] width 1568 height 1642
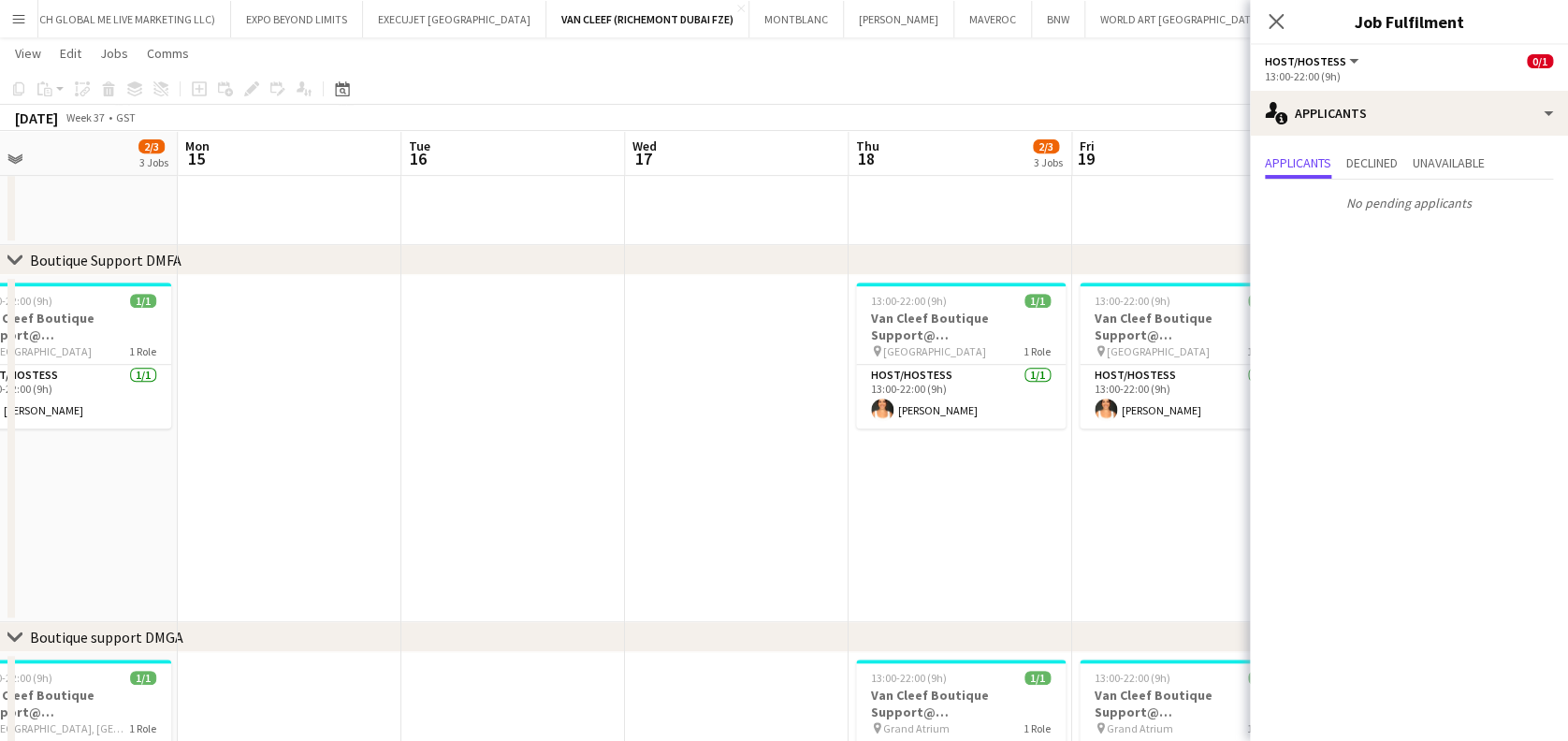
drag, startPoint x: 602, startPoint y: 456, endPoint x: 887, endPoint y: 417, distance: 287.7
click at [244, 456] on app-calendar-viewport "Fri 12 2/3 3 Jobs Sat 13 2/3 3 Jobs Sun 14 2/3 3 Jobs Mon 15 Tue 16 Wed 17 Thu …" at bounding box center [784, 470] width 1568 height 1537
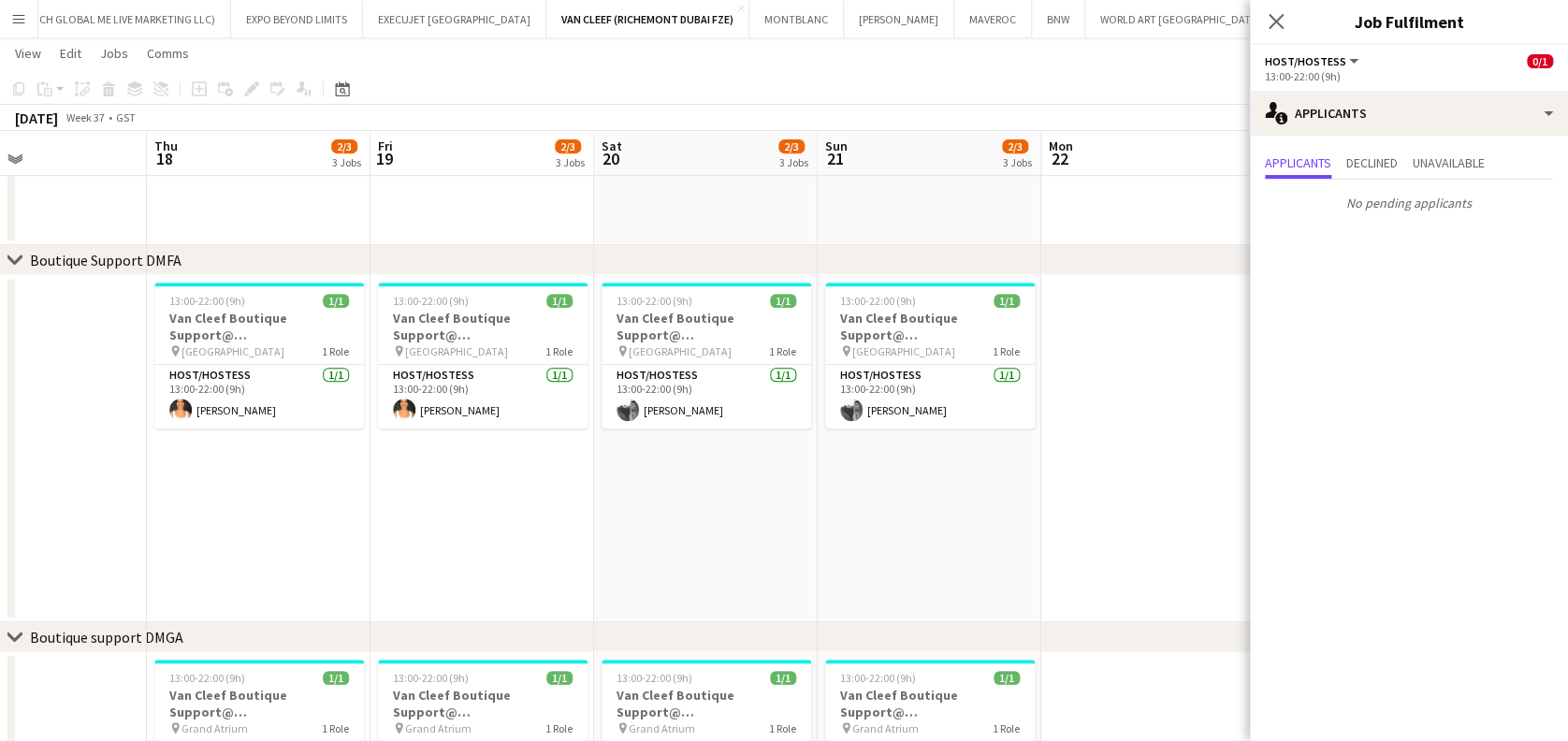
drag, startPoint x: 58, startPoint y: 444, endPoint x: 527, endPoint y: 425, distance: 469.4
click at [26, 443] on app-calendar-viewport "Mon 15 Tue 16 Wed 17 Thu 18 2/3 3 Jobs Fri 19 2/3 3 Jobs Sat 20 2/3 3 Jobs Sun …" at bounding box center [784, 470] width 1568 height 1537
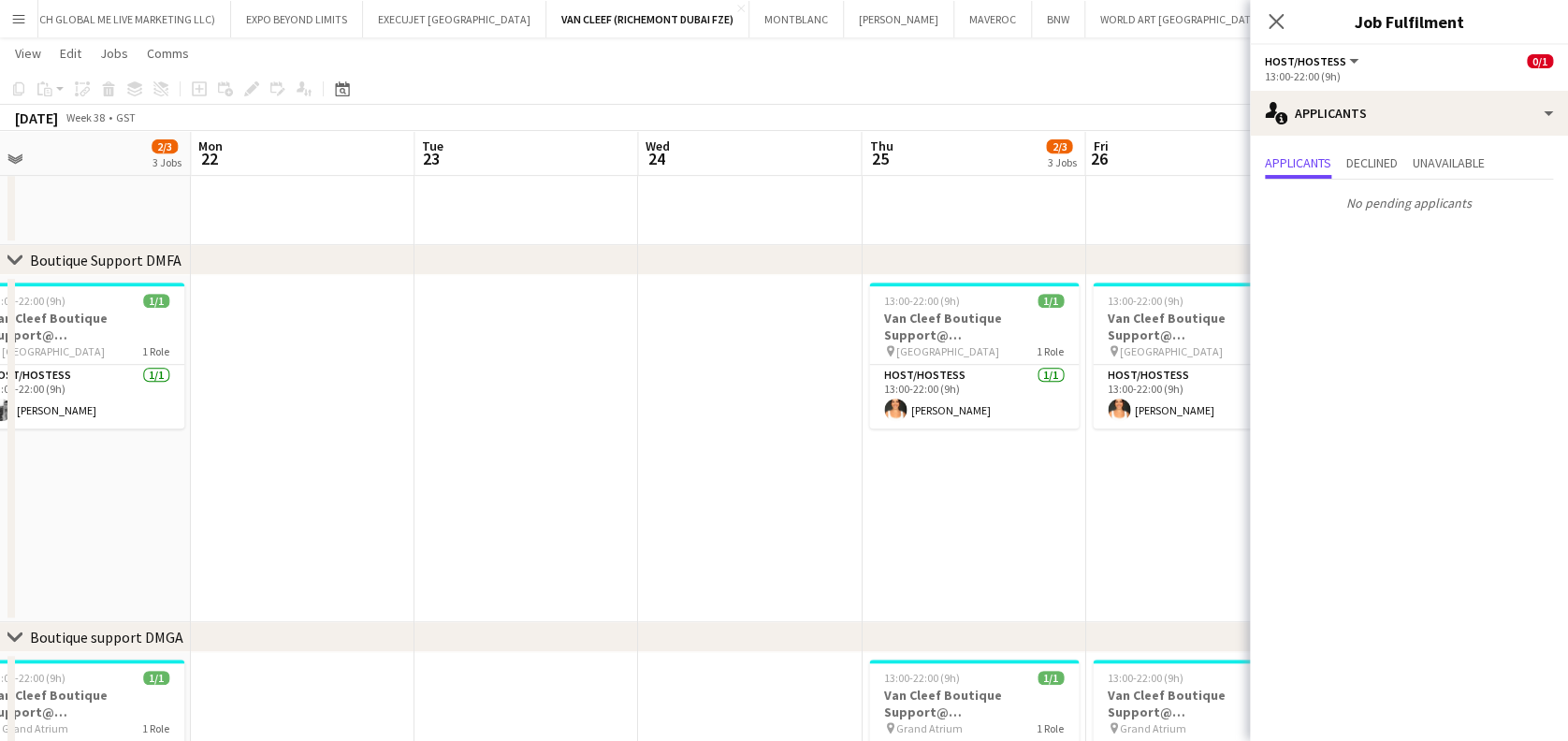
drag, startPoint x: 272, startPoint y: 488, endPoint x: 0, endPoint y: 488, distance: 272.0
click at [0, 488] on html "Menu Boards Boards Boards All jobs Status Workforce Workforce My Workforce Recr…" at bounding box center [784, 449] width 1568 height 1642
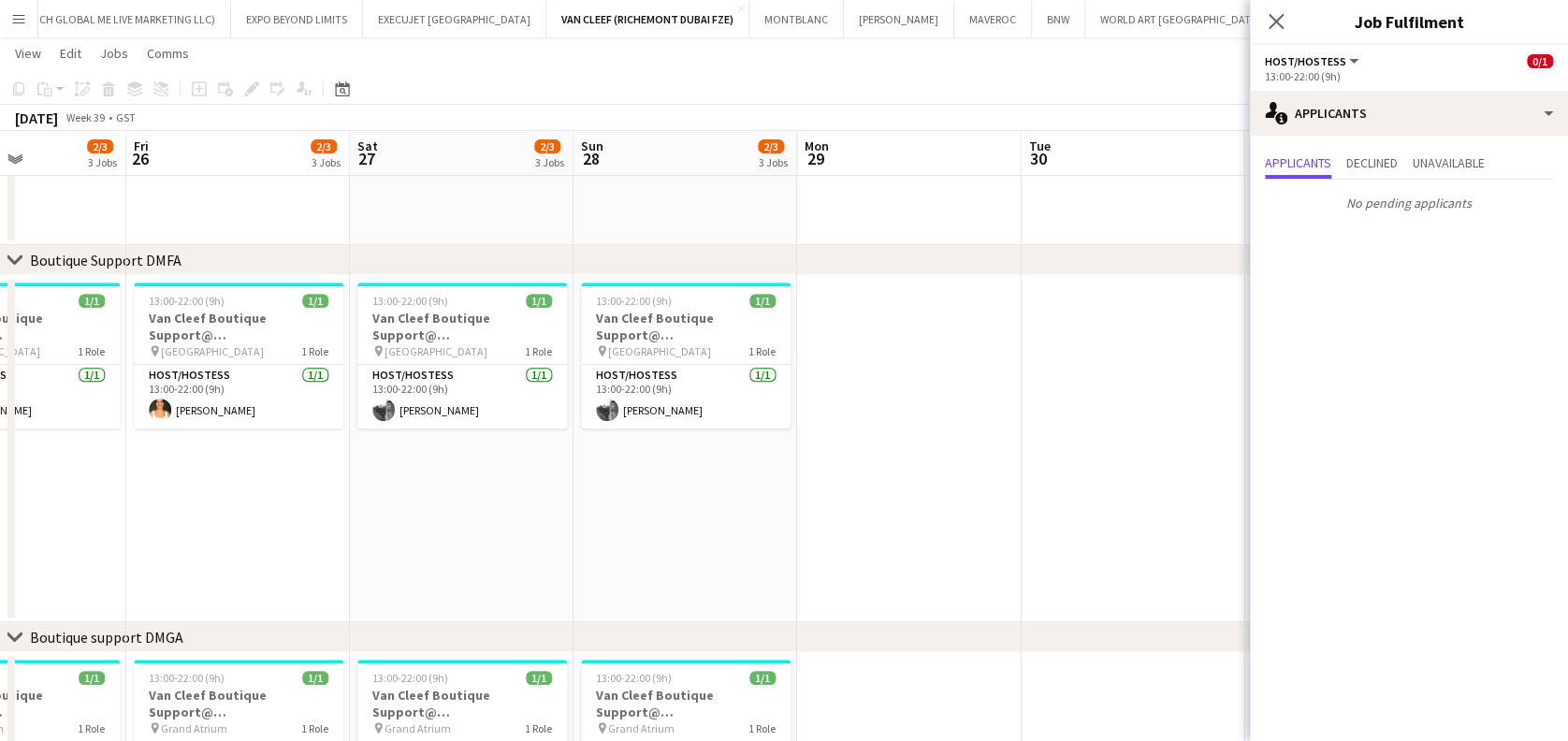
drag, startPoint x: 582, startPoint y: 464, endPoint x: 219, endPoint y: 440, distance: 363.8
click at [85, 462] on app-calendar-viewport "Mon 22 Tue 23 Wed 24 Thu 25 2/3 3 Jobs Fri 26 2/3 3 Jobs Sat 27 2/3 3 Jobs Sun …" at bounding box center [784, 470] width 1568 height 1537
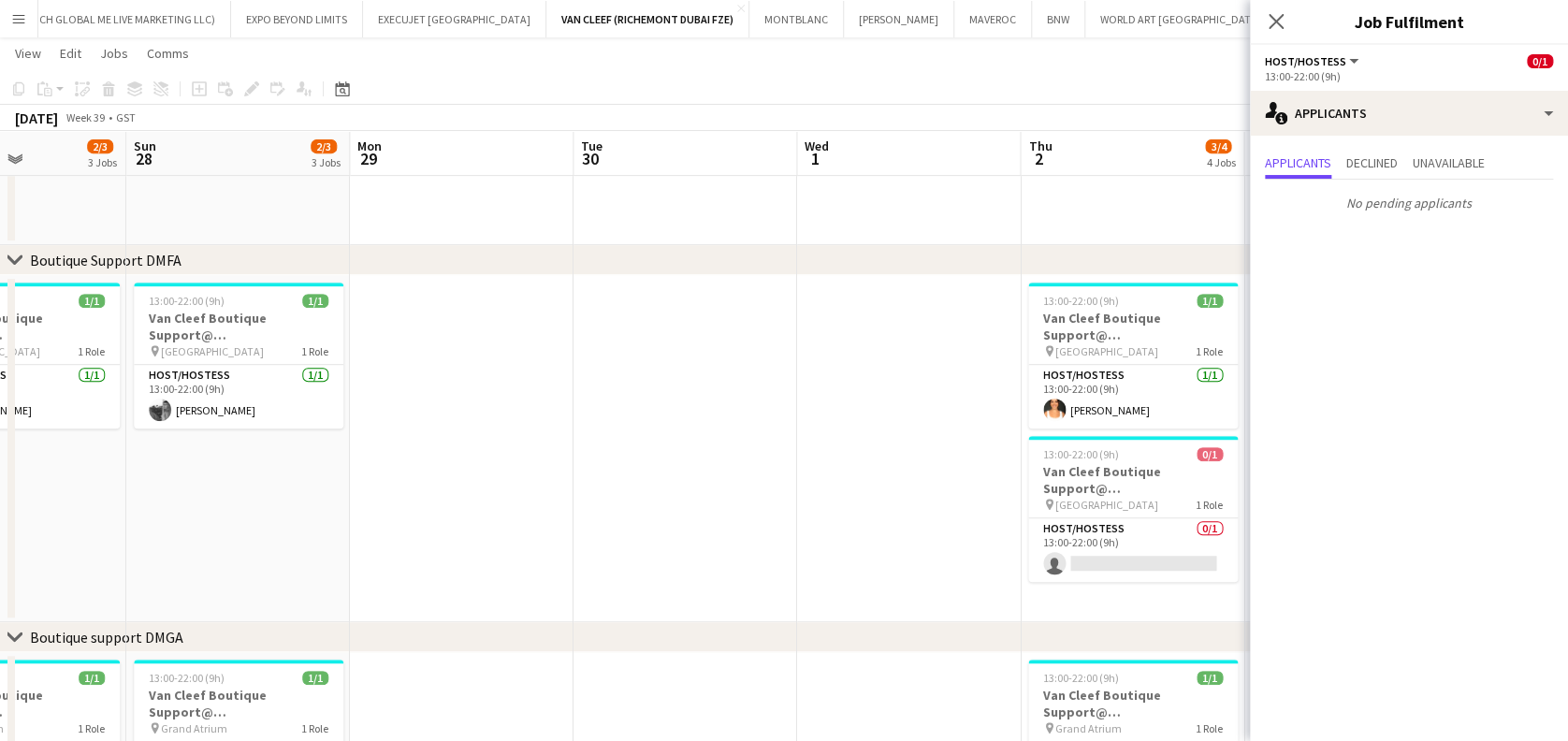
scroll to position [0, 943]
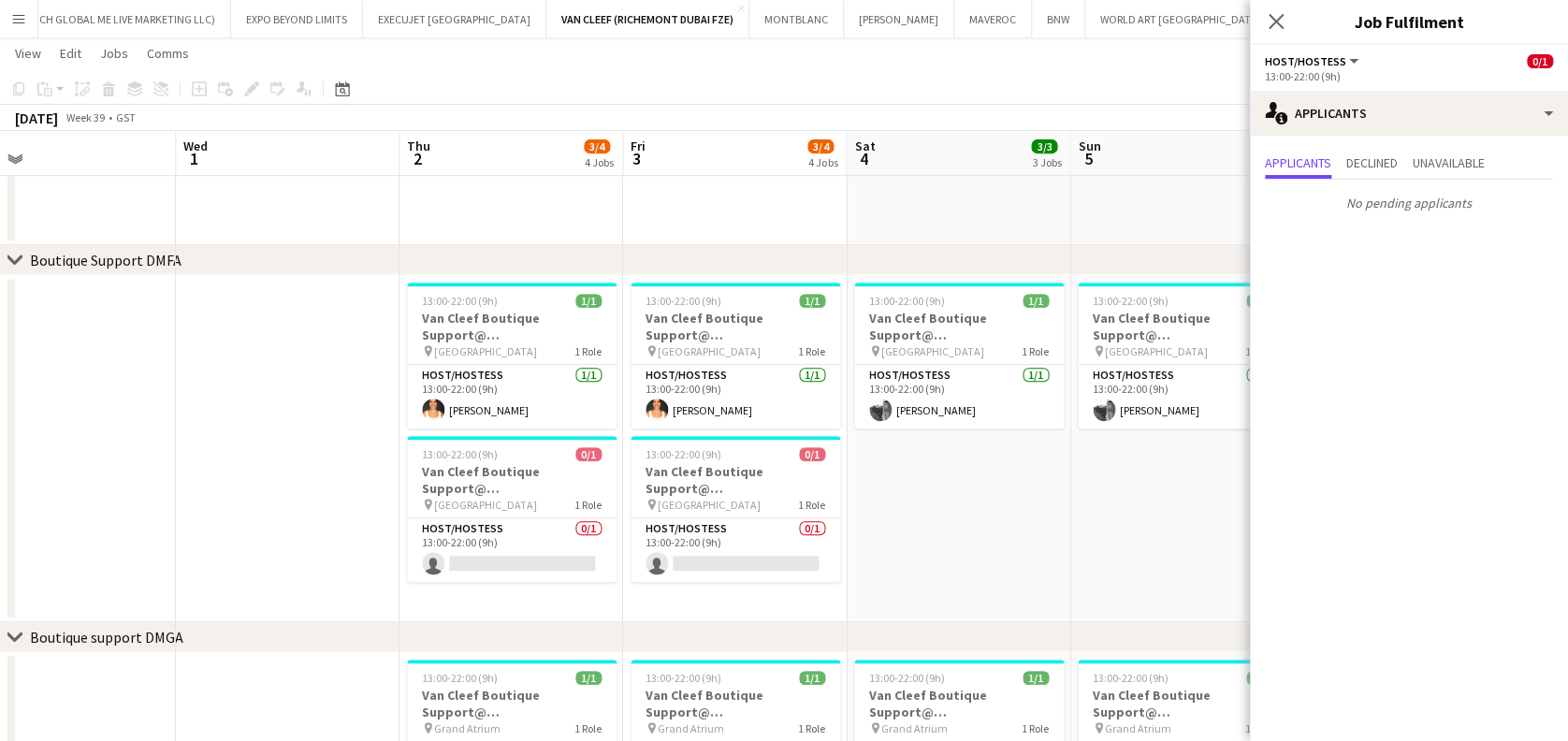
click at [158, 467] on app-calendar-viewport "Fri 26 2/3 3 Jobs Sat 27 2/3 3 Jobs Sun 28 2/3 3 Jobs Mon 29 Tue 30 Wed 1 Thu 2…" at bounding box center [784, 470] width 1568 height 1537
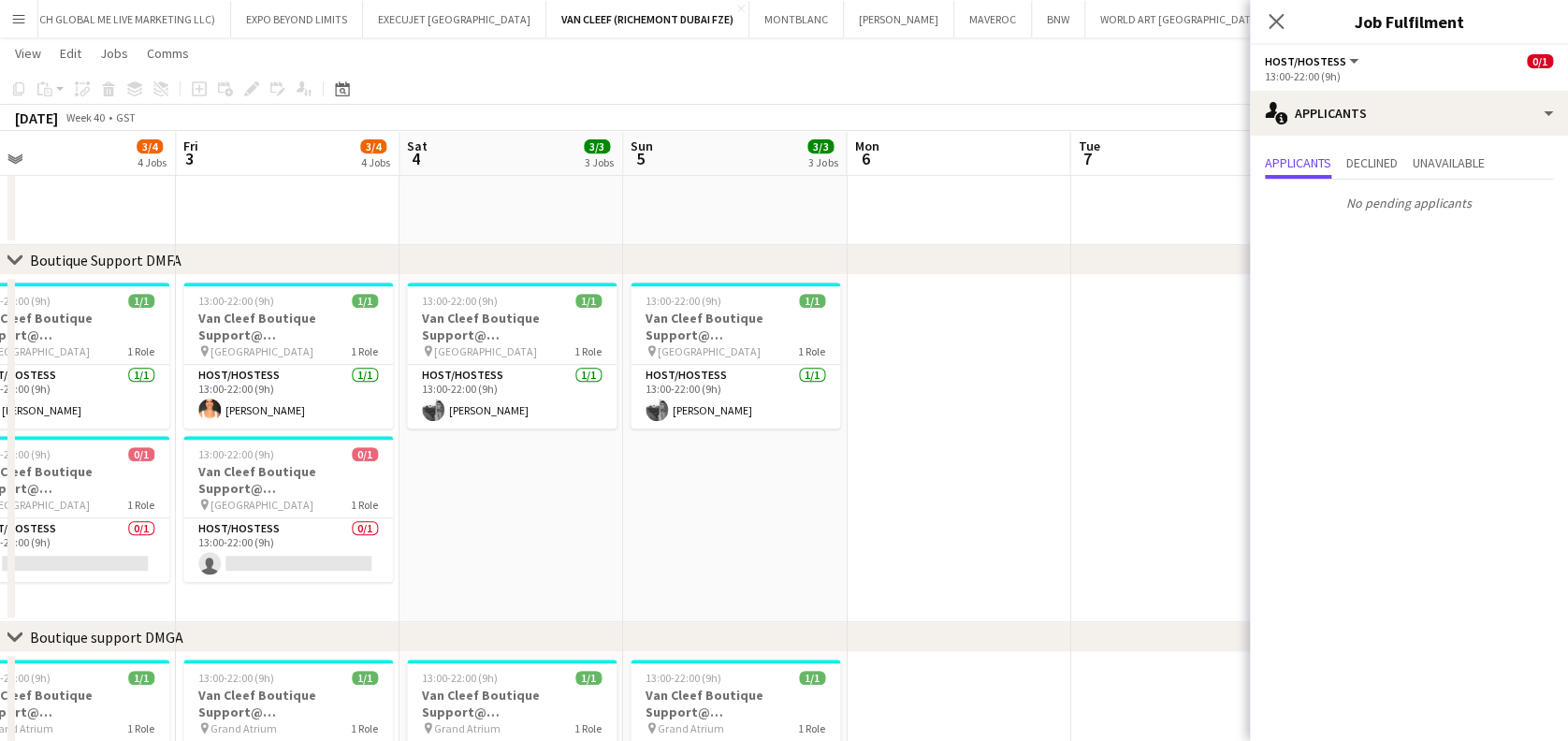
scroll to position [0, 860]
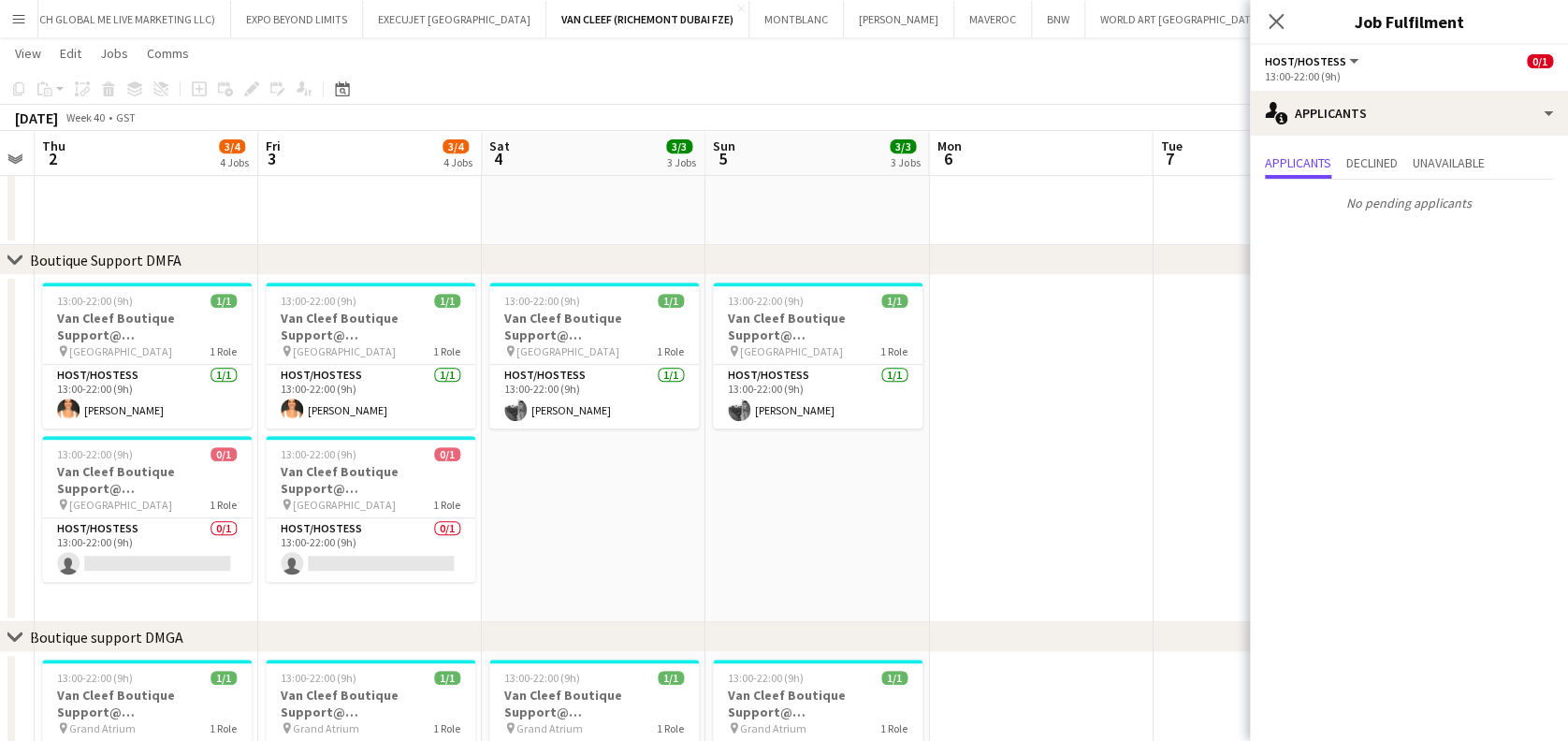
drag, startPoint x: 787, startPoint y: 544, endPoint x: 738, endPoint y: 539, distance: 49.3
click at [735, 544] on app-calendar-viewport "Sun 28 2/3 3 Jobs Mon 29 Tue 30 Wed 1 Thu 2 3/4 4 Jobs Fri 3 3/4 4 Jobs Sat 4 3…" at bounding box center [784, 470] width 1568 height 1537
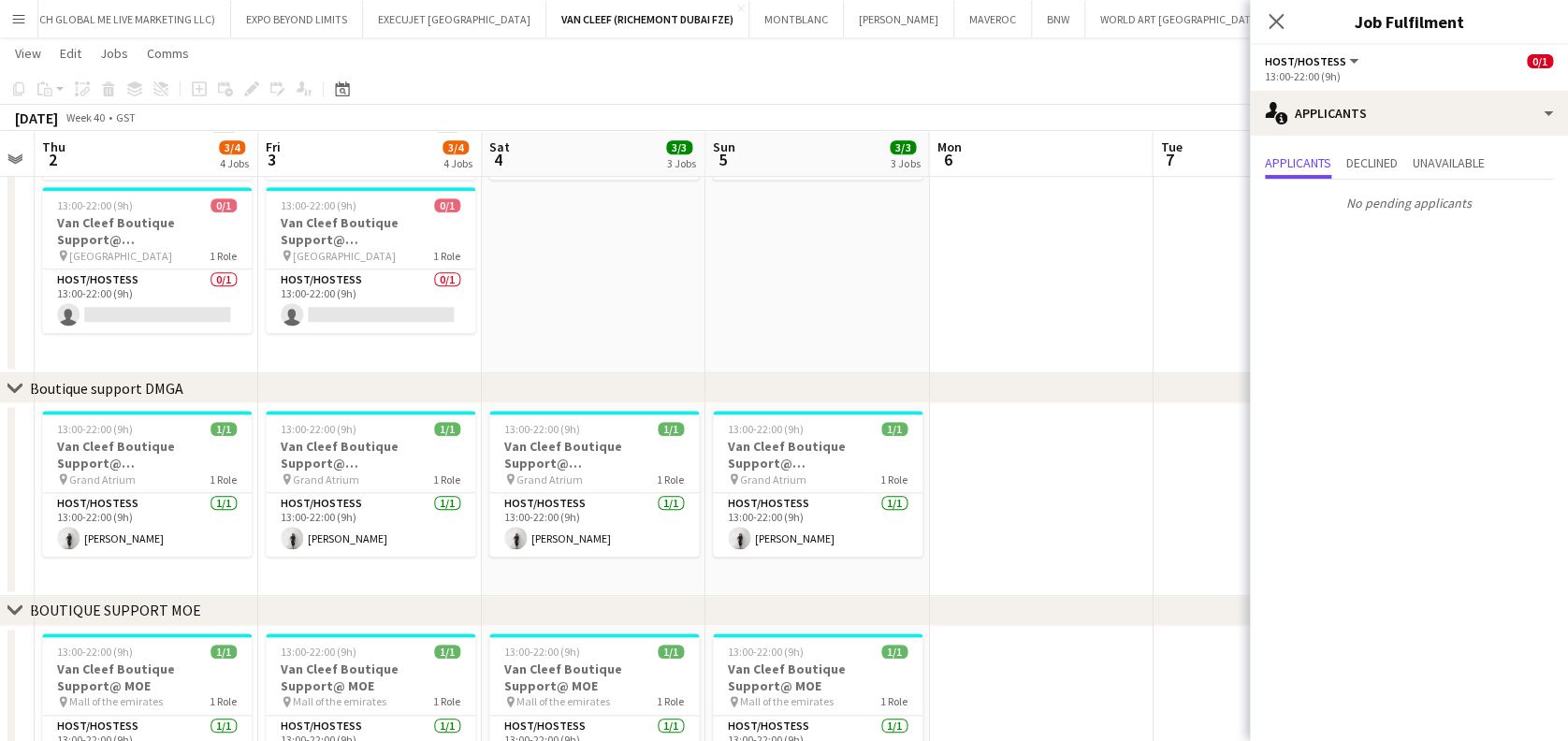
scroll to position [0, 868]
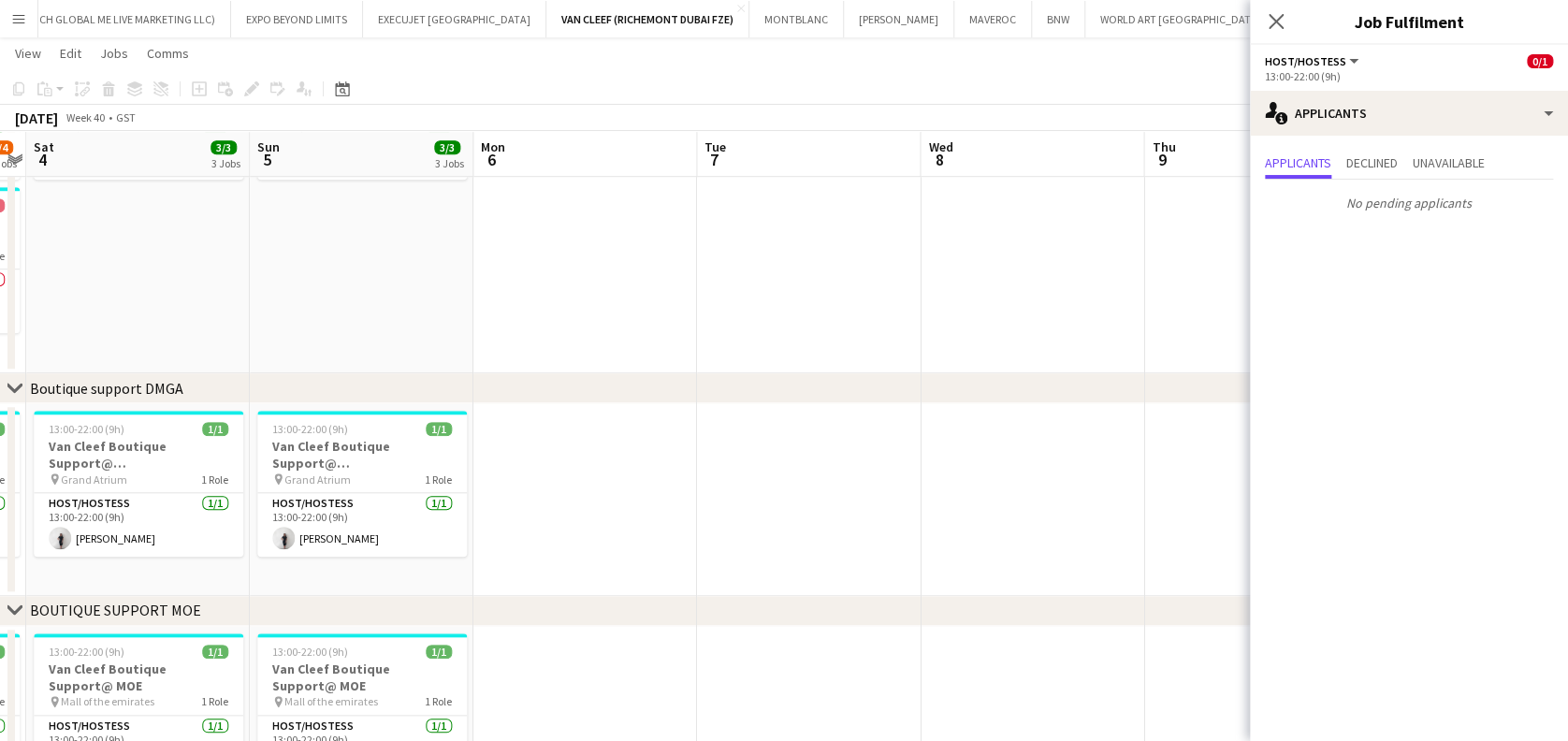
drag, startPoint x: 576, startPoint y: 527, endPoint x: 536, endPoint y: 527, distance: 40.0
click at [536, 527] on app-calendar-viewport "Tue 30 Wed 1 Thu 2 3/4 4 Jobs Fri 3 3/4 4 Jobs Sat 4 3/3 3 Jobs Sun 5 3/3 3 Job…" at bounding box center [784, 221] width 1568 height 1537
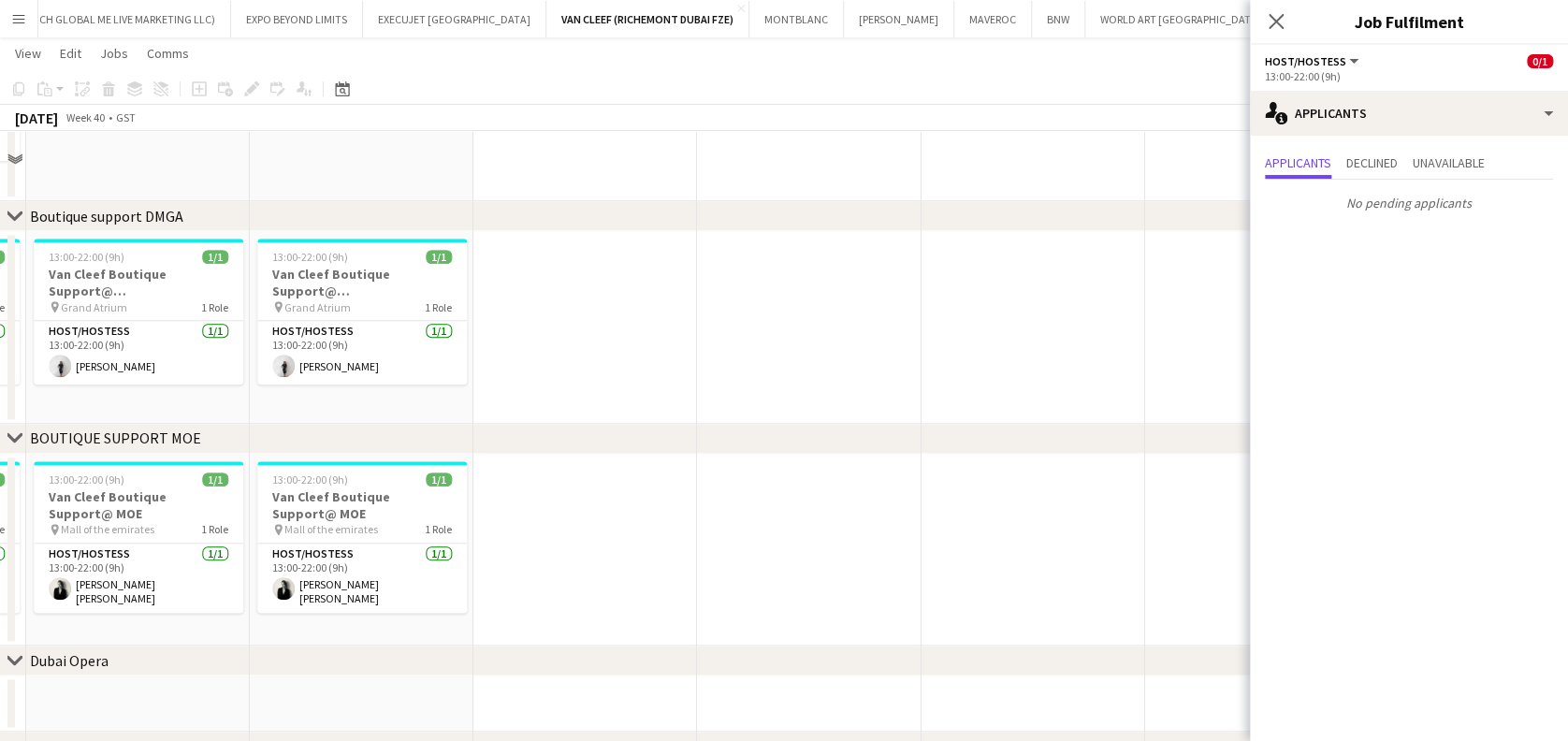
scroll to position [871, 0]
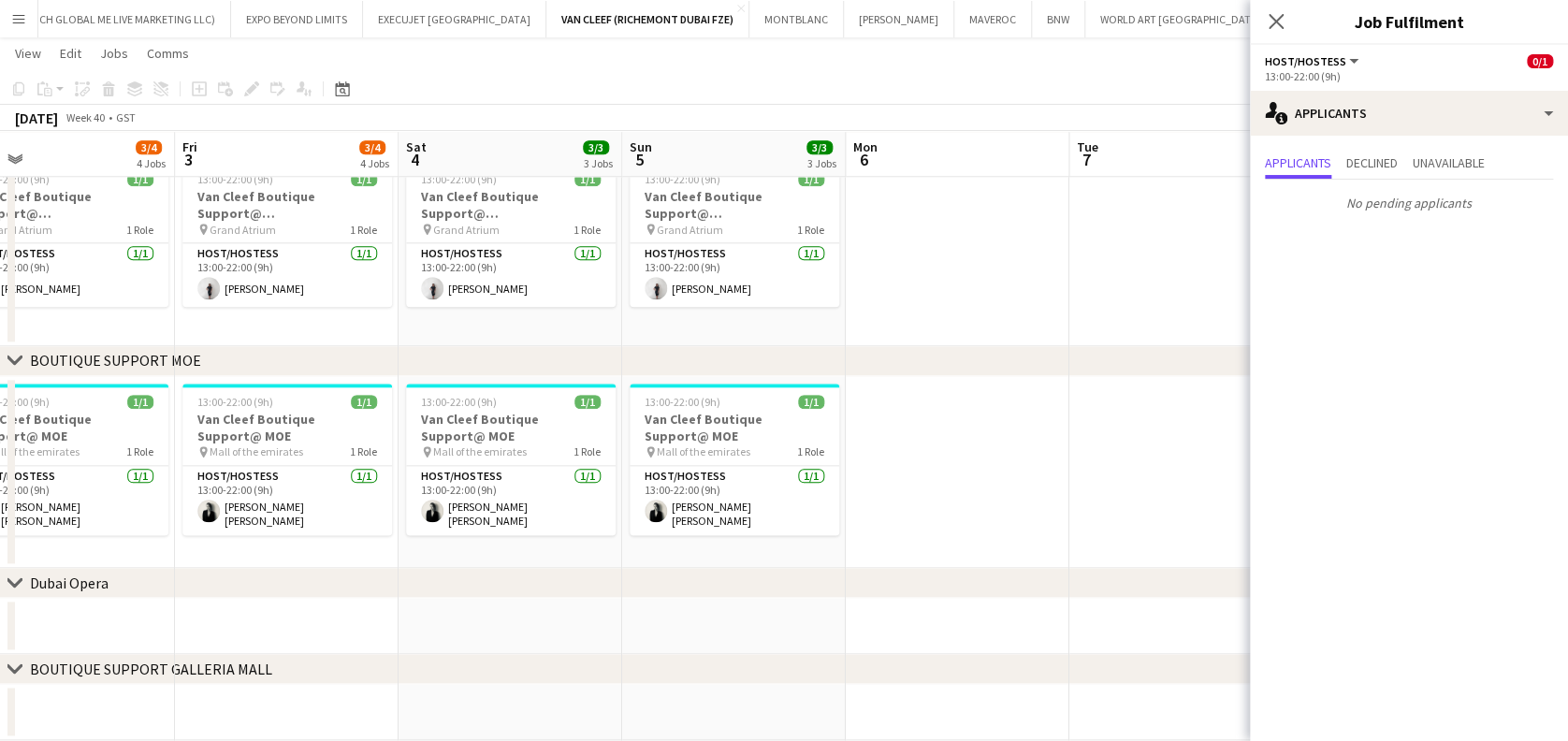
drag, startPoint x: 456, startPoint y: 473, endPoint x: 67, endPoint y: 472, distance: 389.0
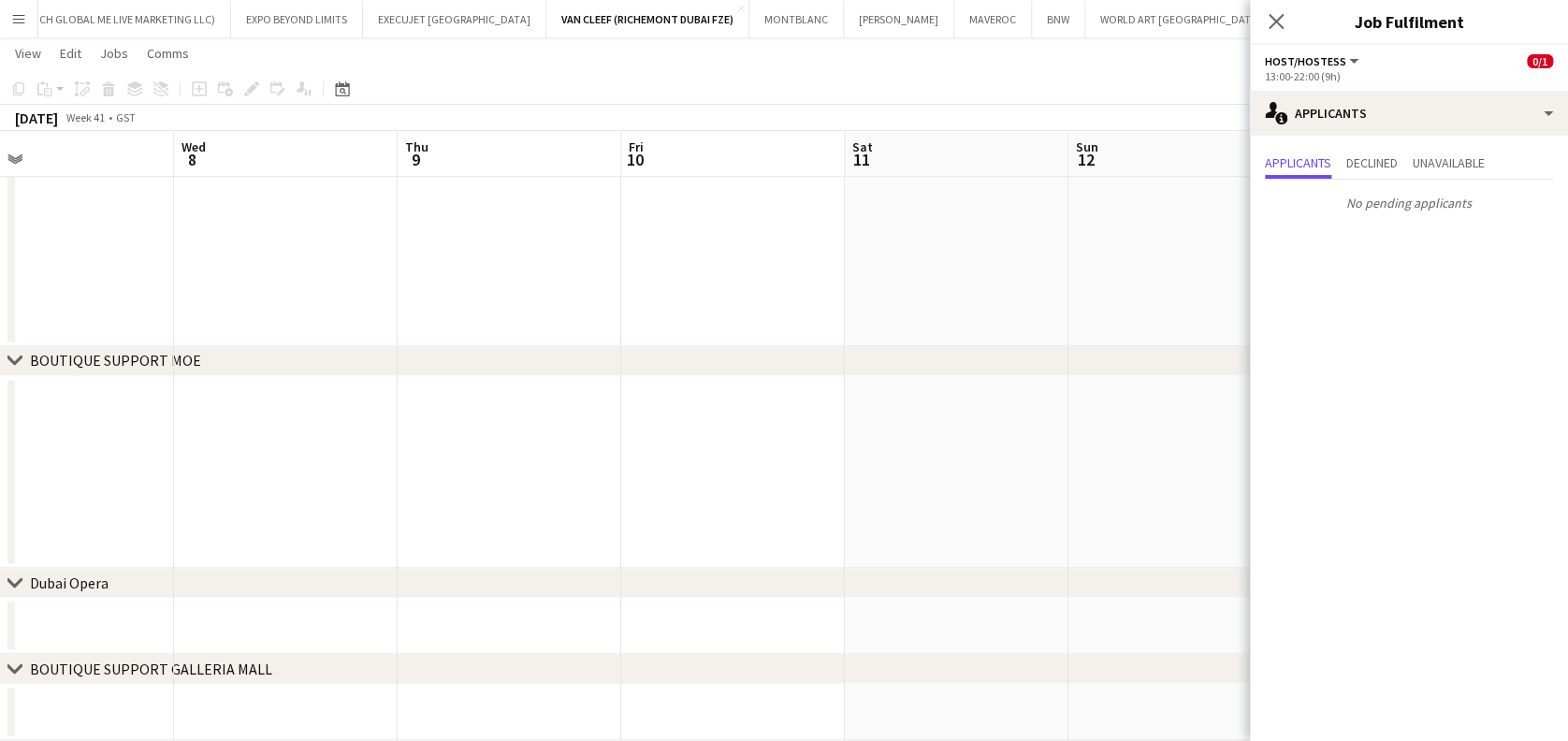
drag, startPoint x: 830, startPoint y: 490, endPoint x: 883, endPoint y: 464, distance: 59.0
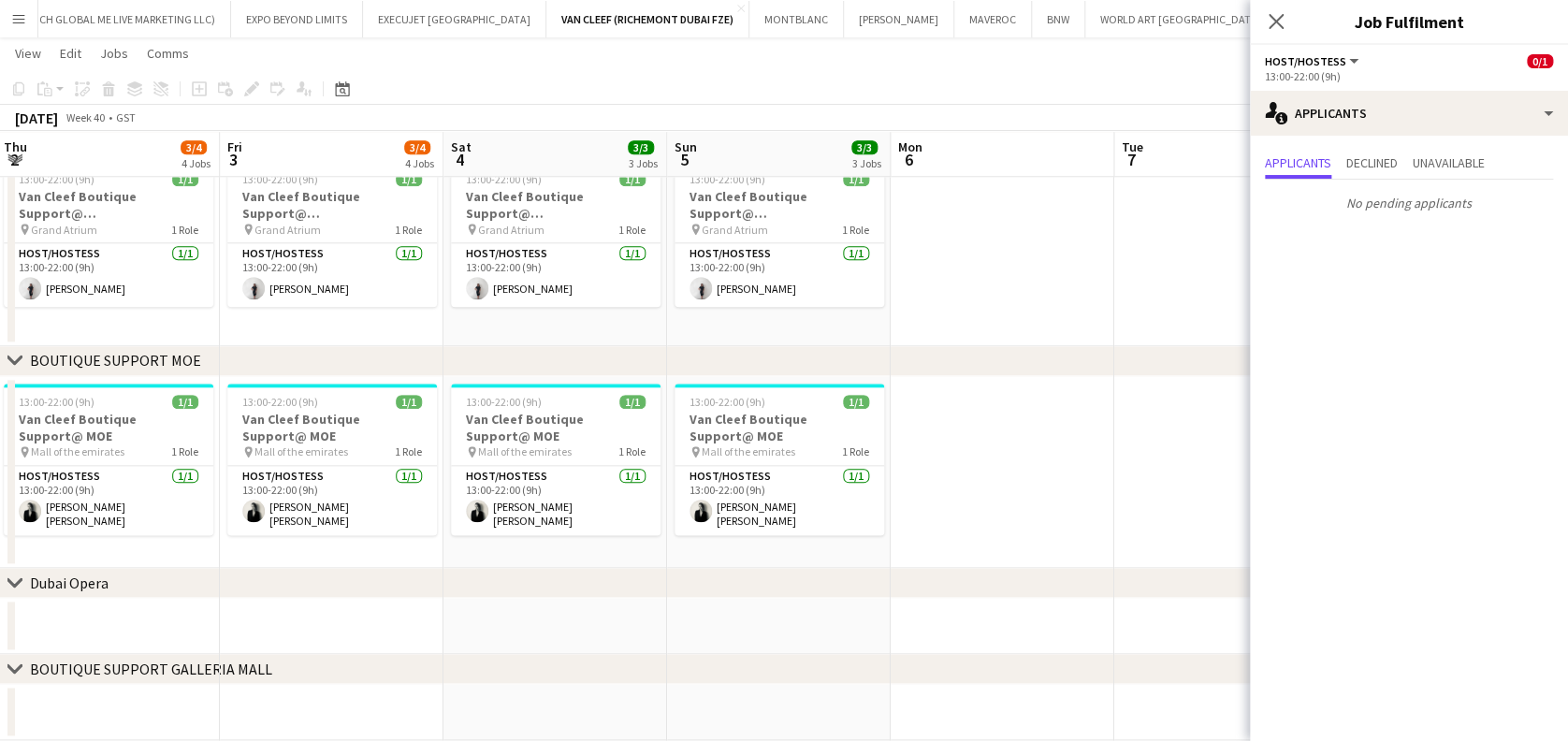
drag, startPoint x: 566, startPoint y: 498, endPoint x: 147, endPoint y: 558, distance: 423.3
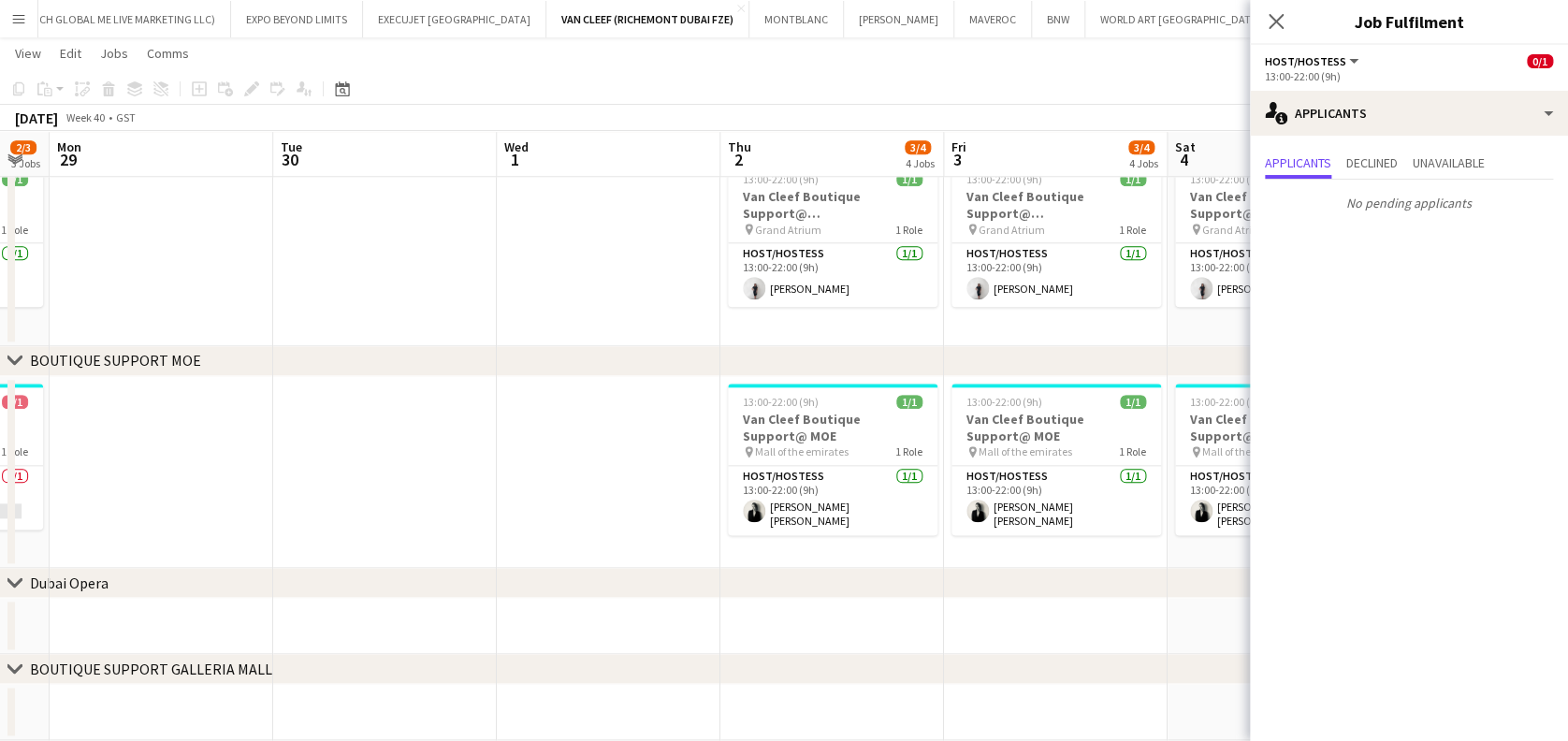
drag, startPoint x: 417, startPoint y: 546, endPoint x: 713, endPoint y: 513, distance: 297.8
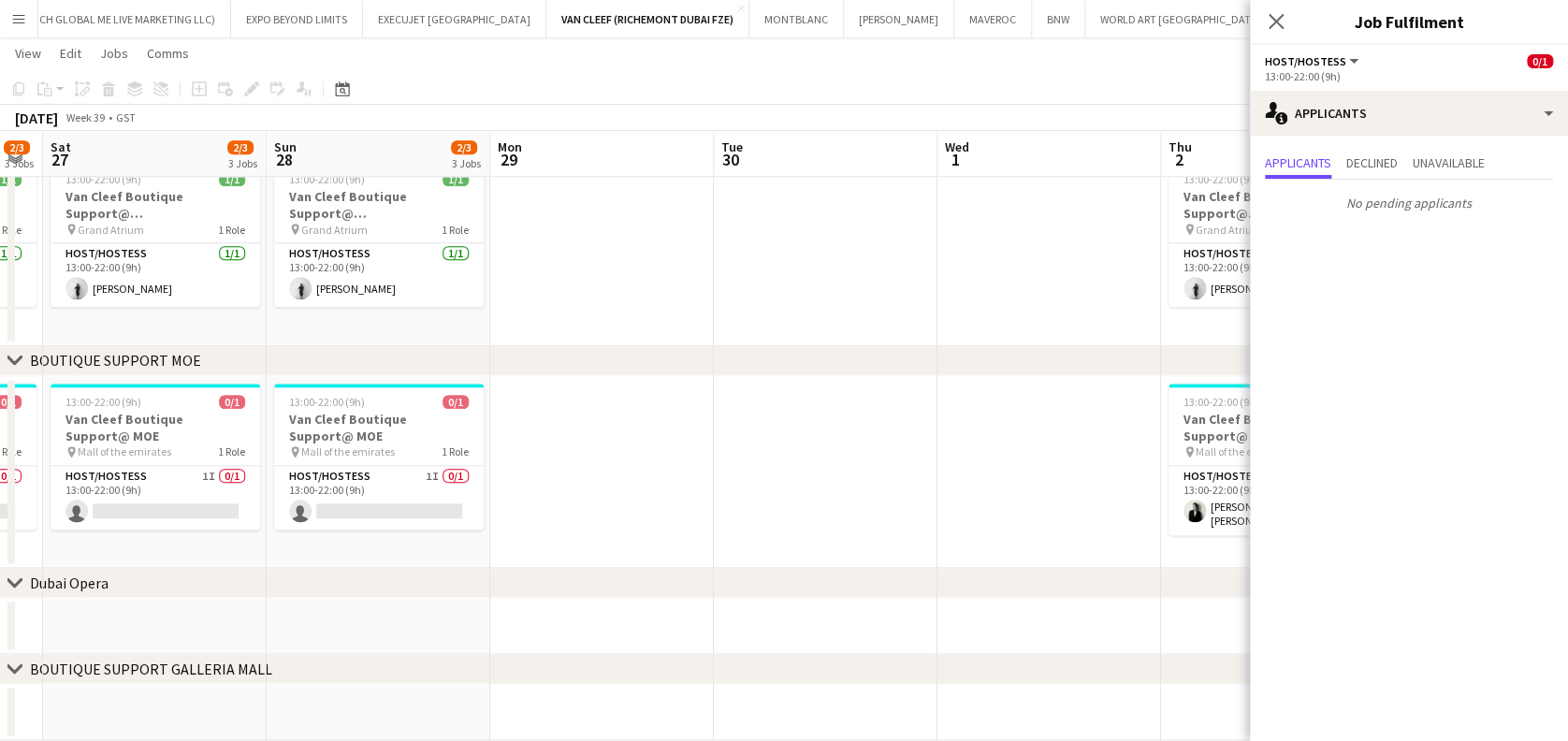
drag, startPoint x: 296, startPoint y: 492, endPoint x: 684, endPoint y: 492, distance: 388.0
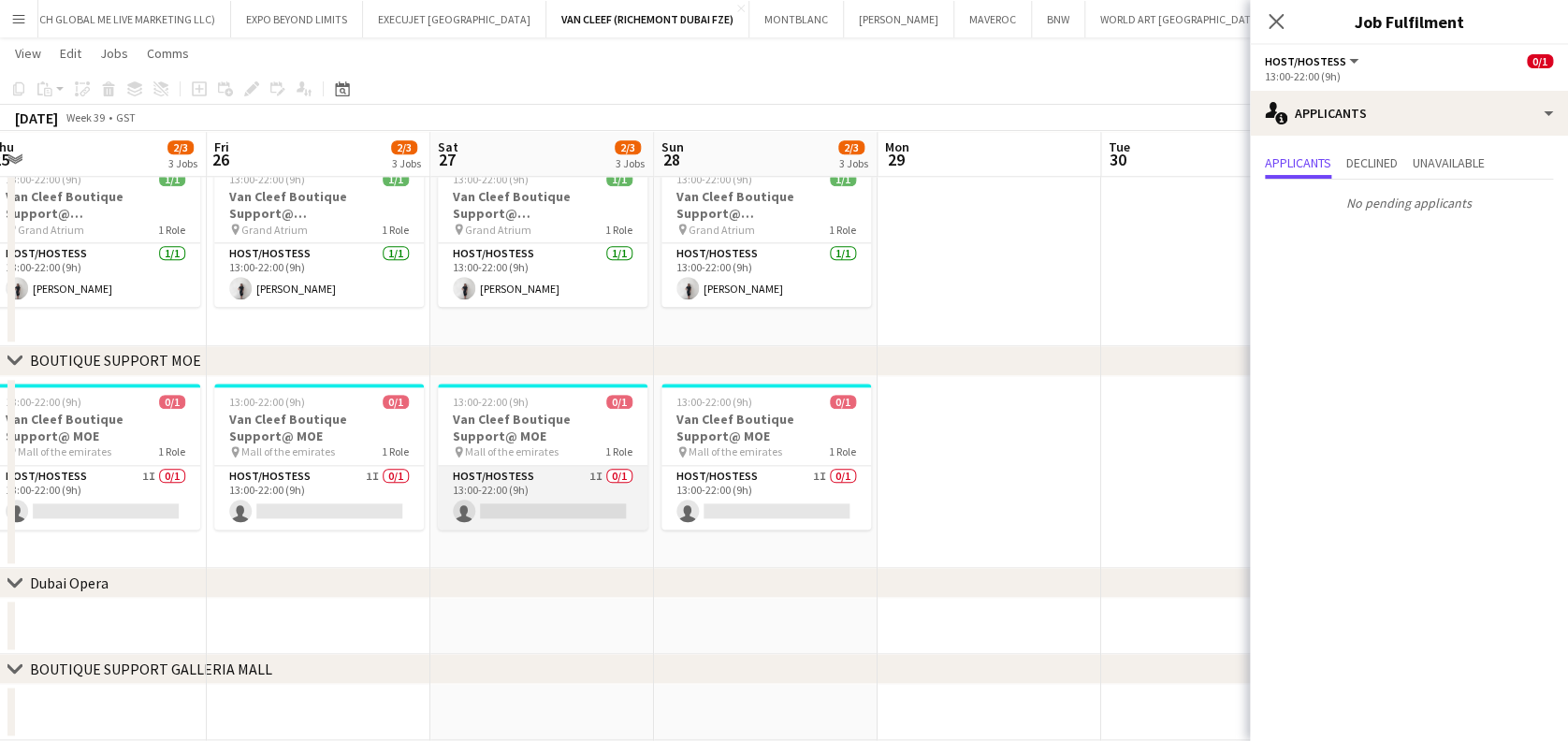
click at [560, 490] on app-card-role "Host/Hostess 1I 0/1 13:00-22:00 (9h) single-neutral-actions" at bounding box center [542, 497] width 209 height 63
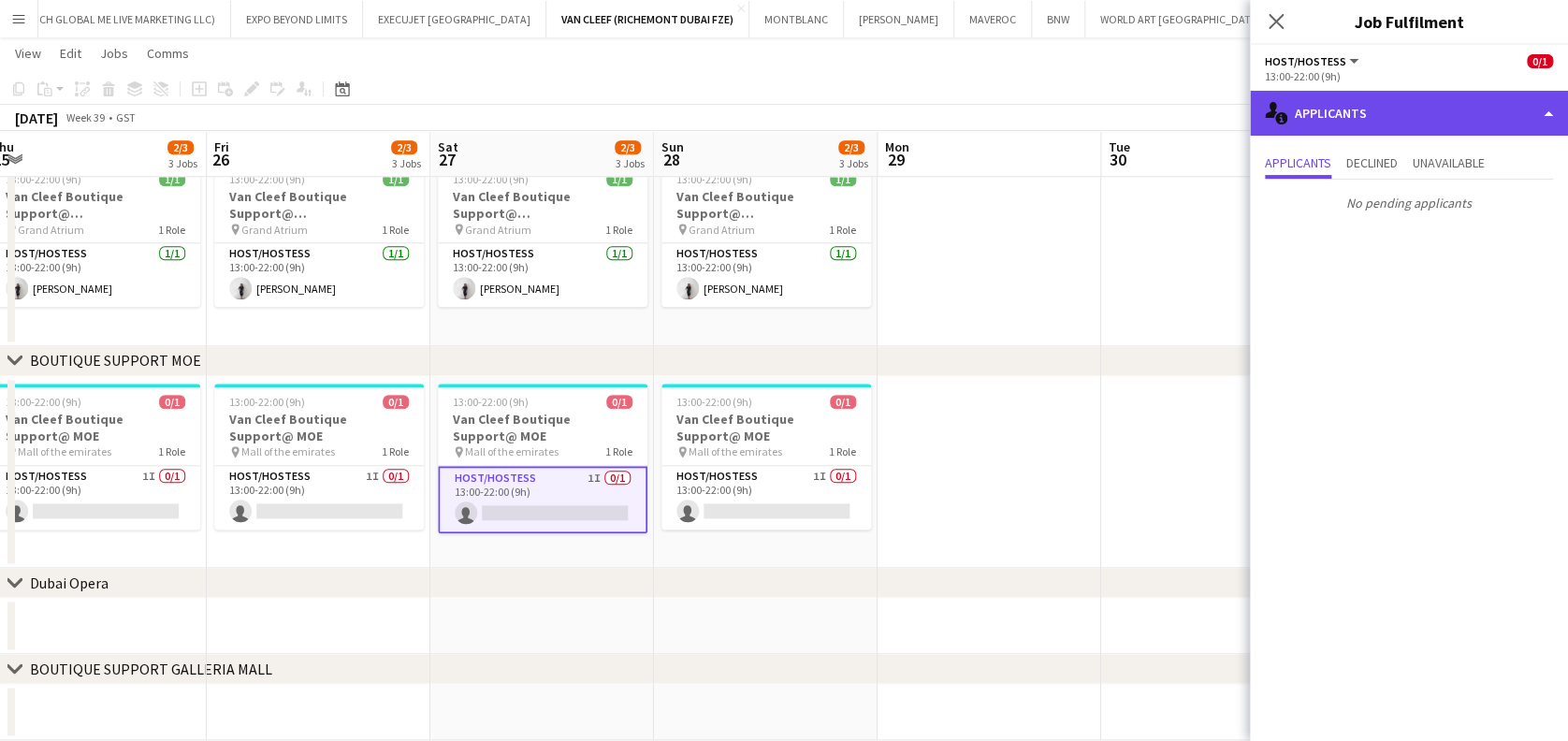
click at [1368, 93] on div "single-neutral-actions-information Applicants" at bounding box center [1408, 113] width 318 height 45
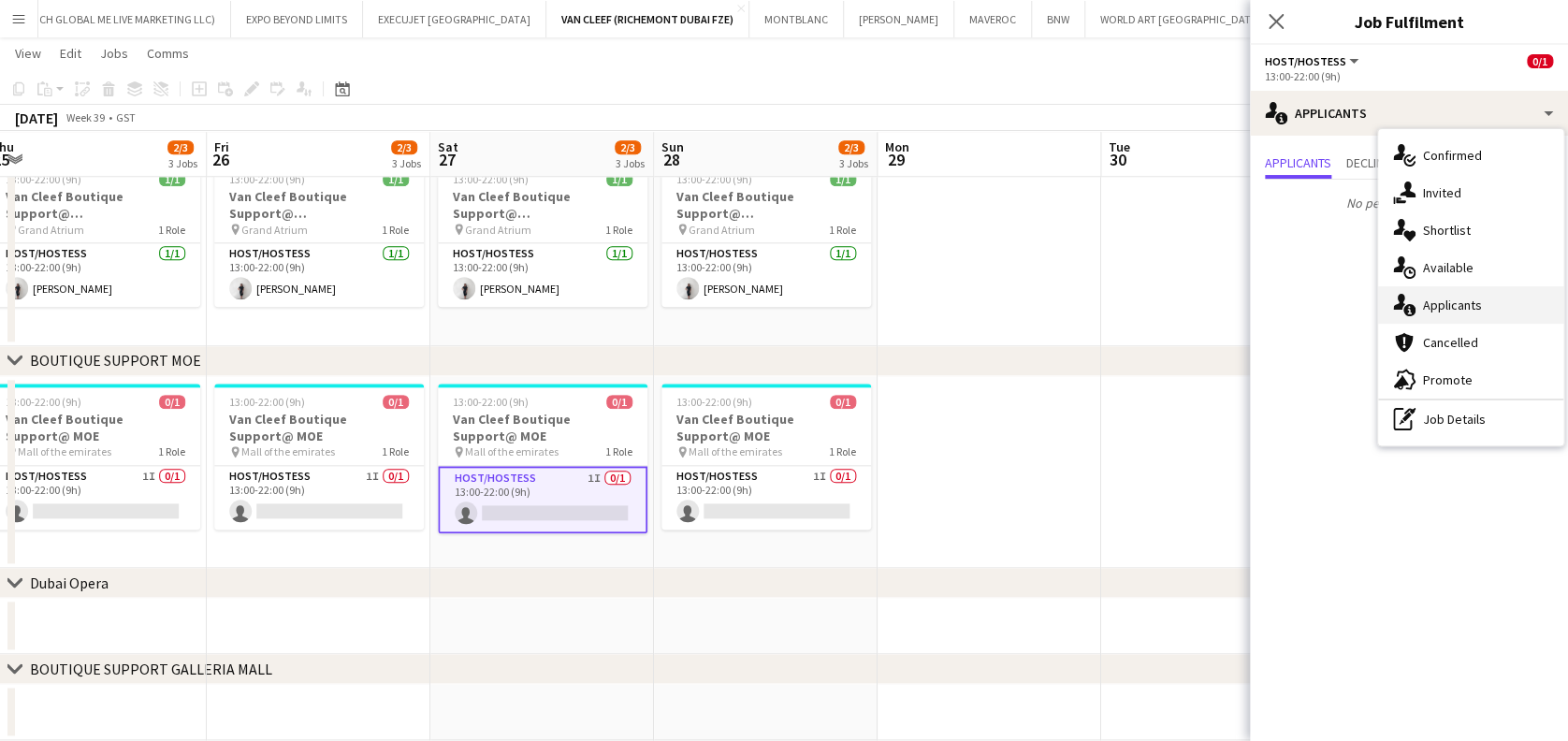
click at [1471, 288] on div "single-neutral-actions-information Applicants" at bounding box center [1471, 305] width 185 height 38
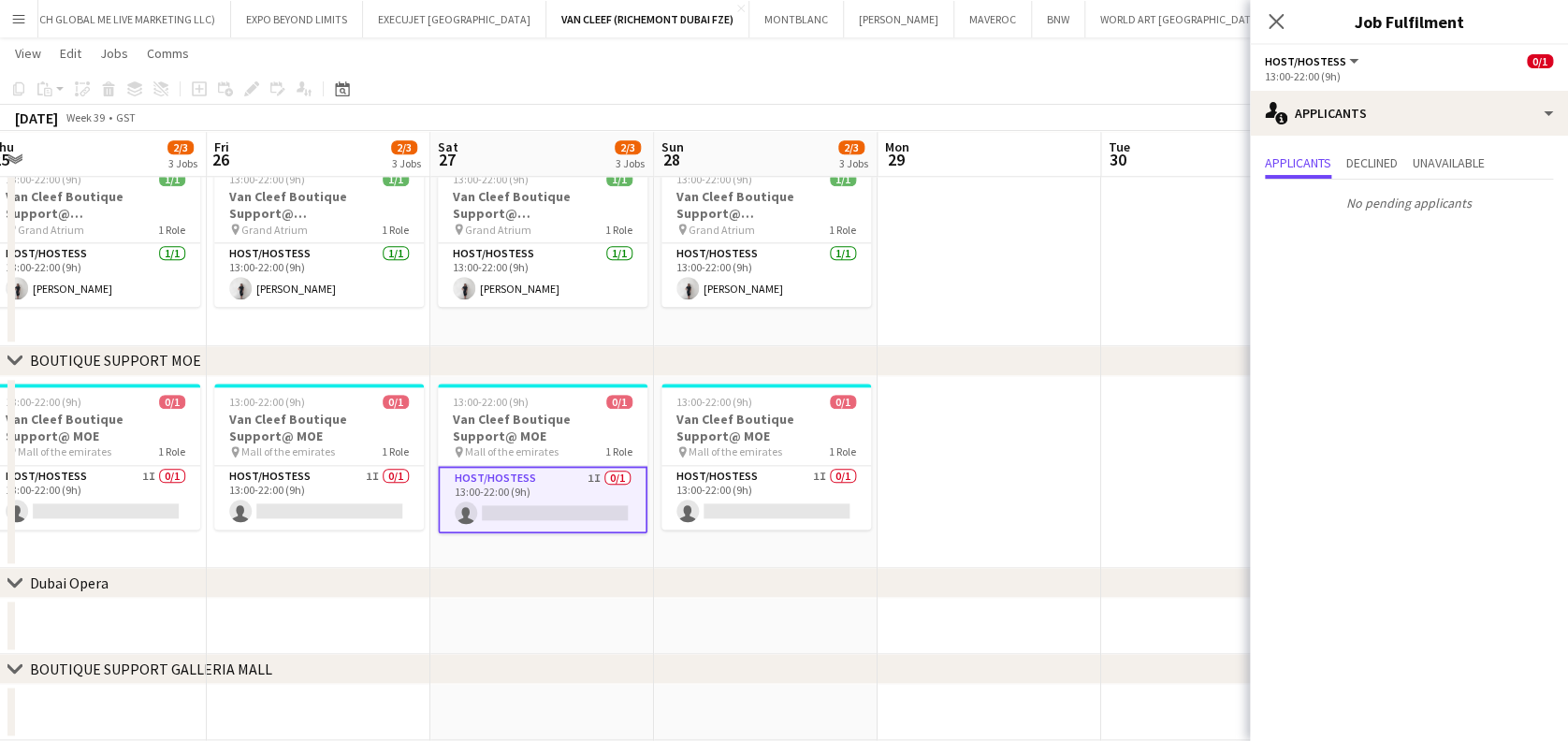
click at [960, 419] on app-date-cell at bounding box center [990, 473] width 224 height 192
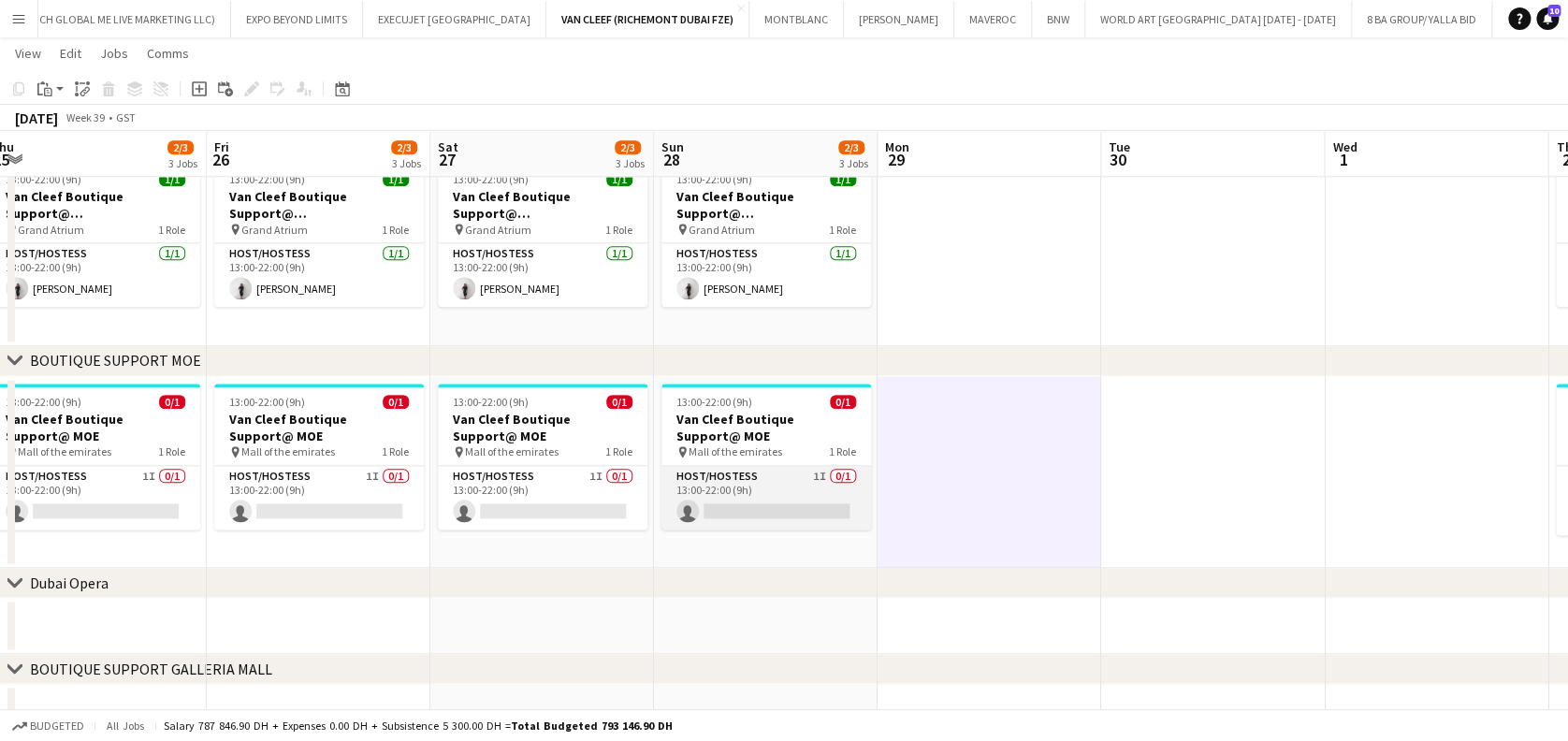
click at [808, 482] on app-card-role "Host/Hostess 1I 0/1 13:00-22:00 (9h) single-neutral-actions" at bounding box center [766, 497] width 209 height 63
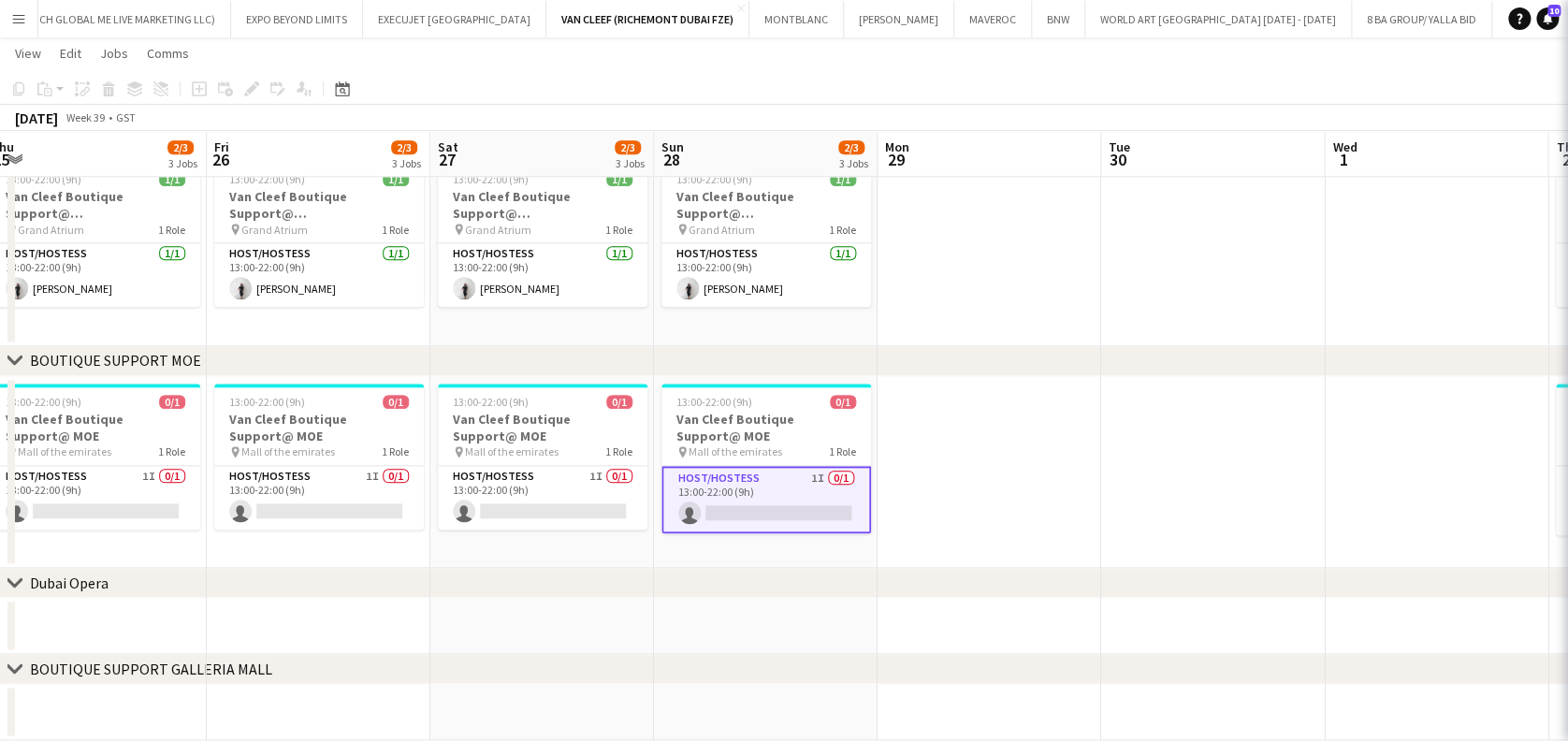
scroll to position [0, 465]
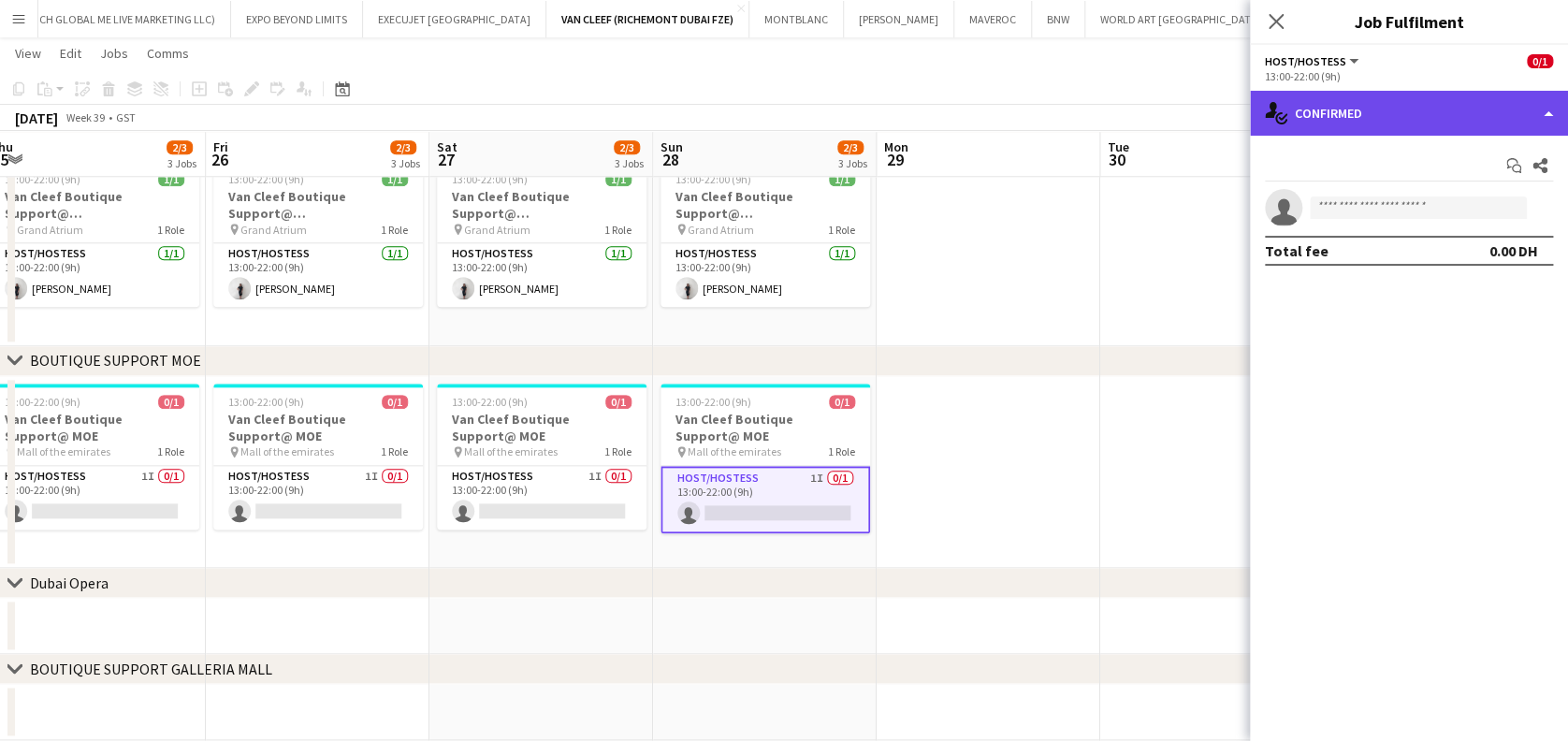
click at [1458, 107] on div "single-neutral-actions-check-2 Confirmed" at bounding box center [1408, 113] width 318 height 45
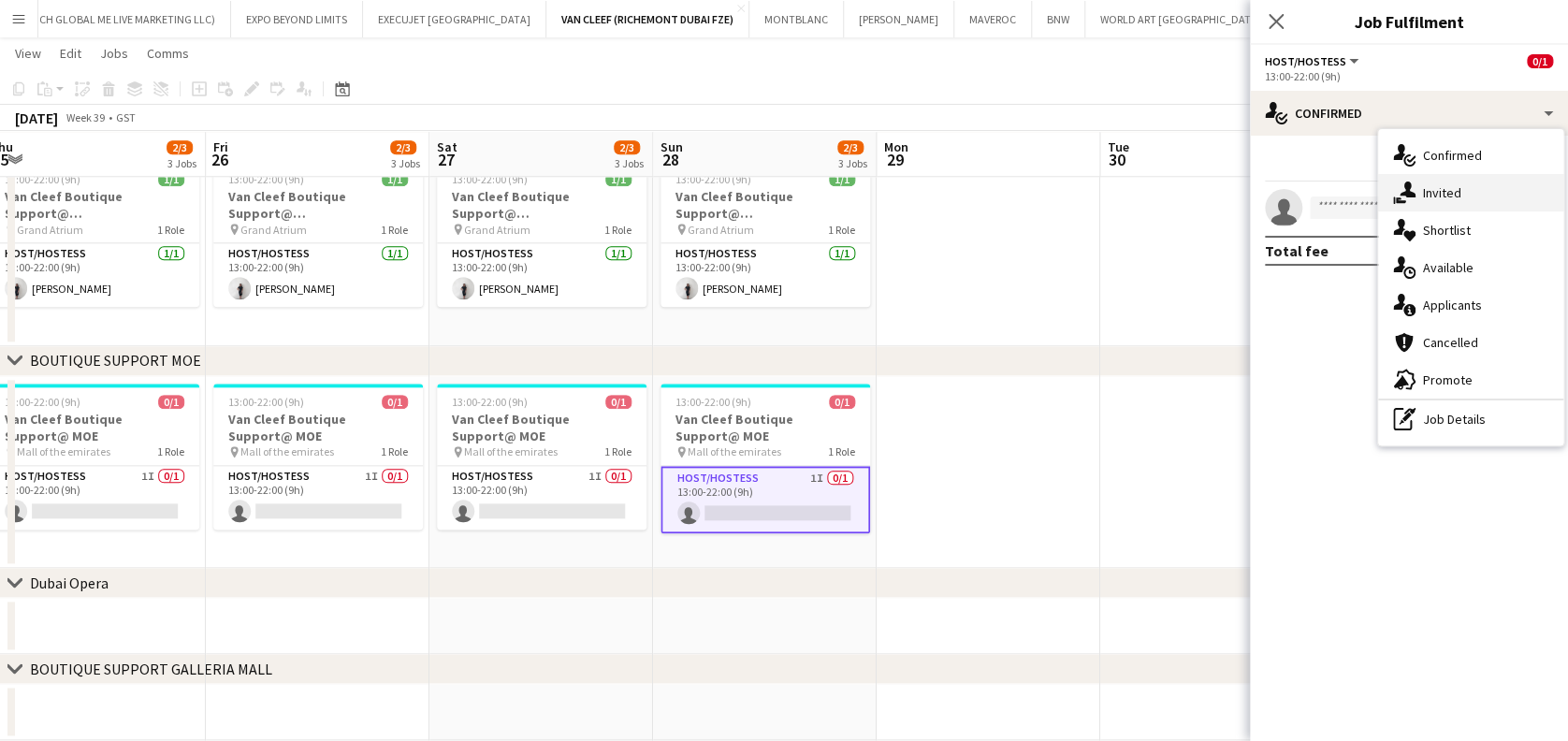
click at [1457, 183] on div "single-neutral-actions-share-1 Invited" at bounding box center [1471, 193] width 185 height 38
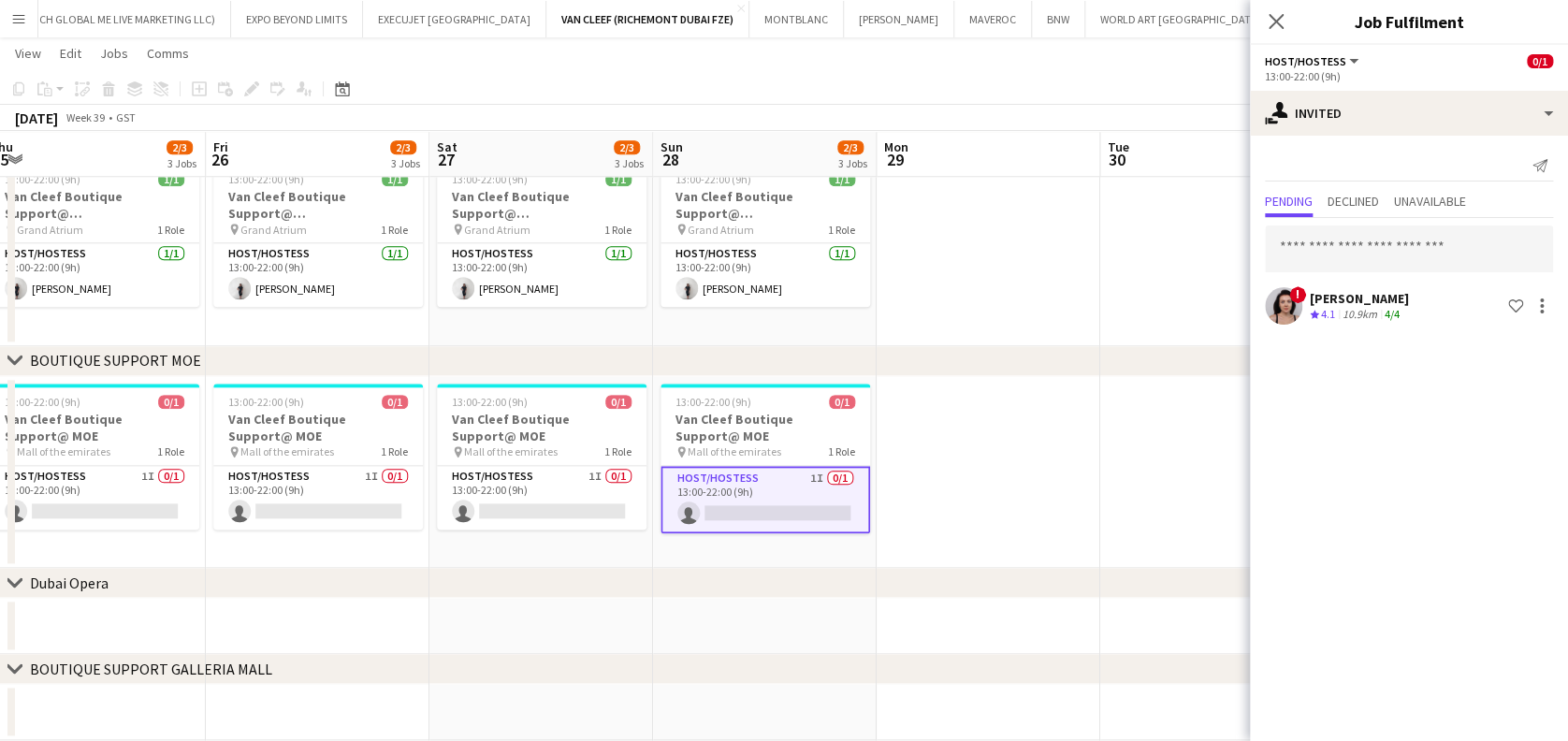
click at [971, 479] on app-date-cell at bounding box center [989, 473] width 224 height 192
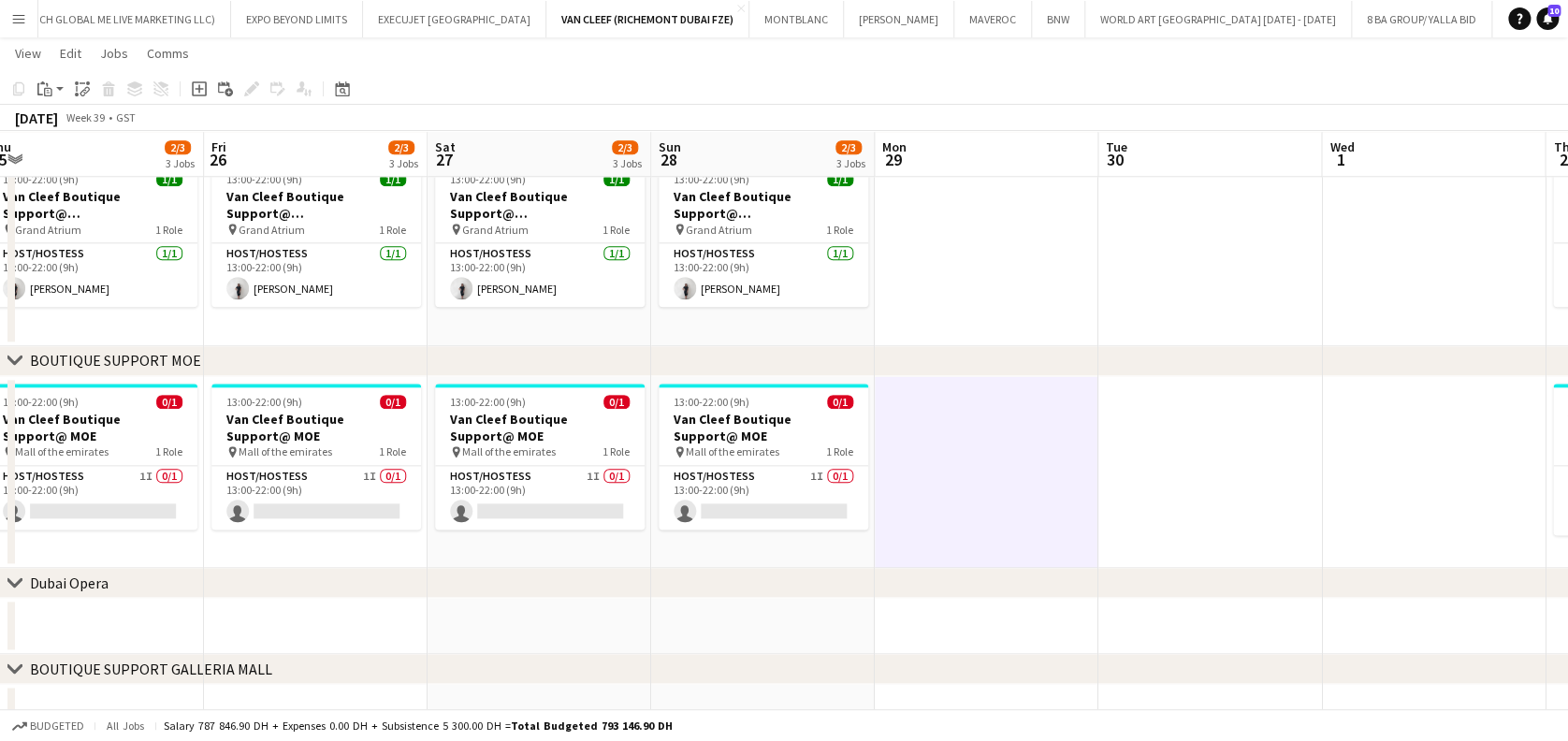
drag, startPoint x: 288, startPoint y: 498, endPoint x: 739, endPoint y: 461, distance: 452.5
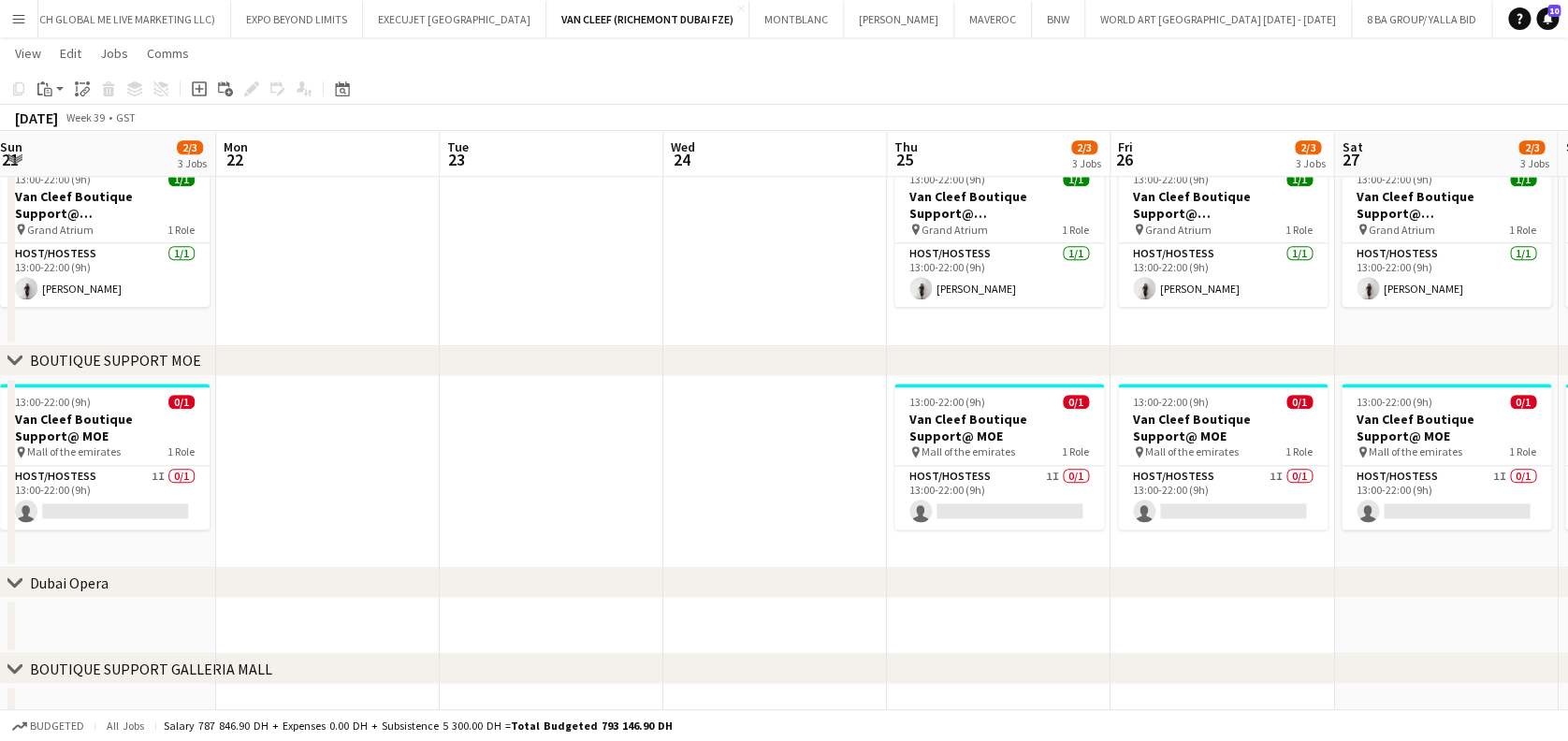
drag, startPoint x: 403, startPoint y: 539, endPoint x: 887, endPoint y: 539, distance: 484.0
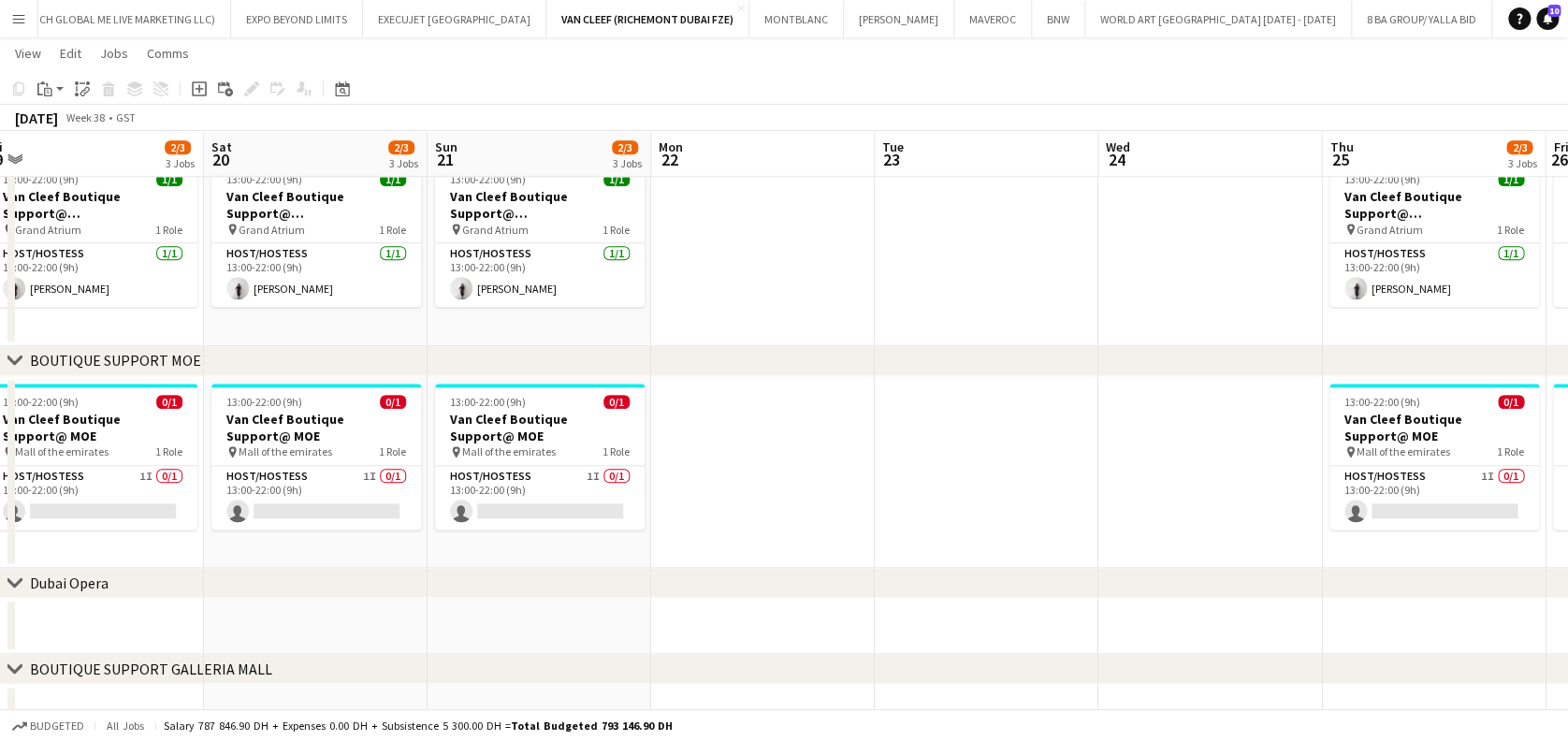
drag, startPoint x: 806, startPoint y: 524, endPoint x: 890, endPoint y: 521, distance: 84.1
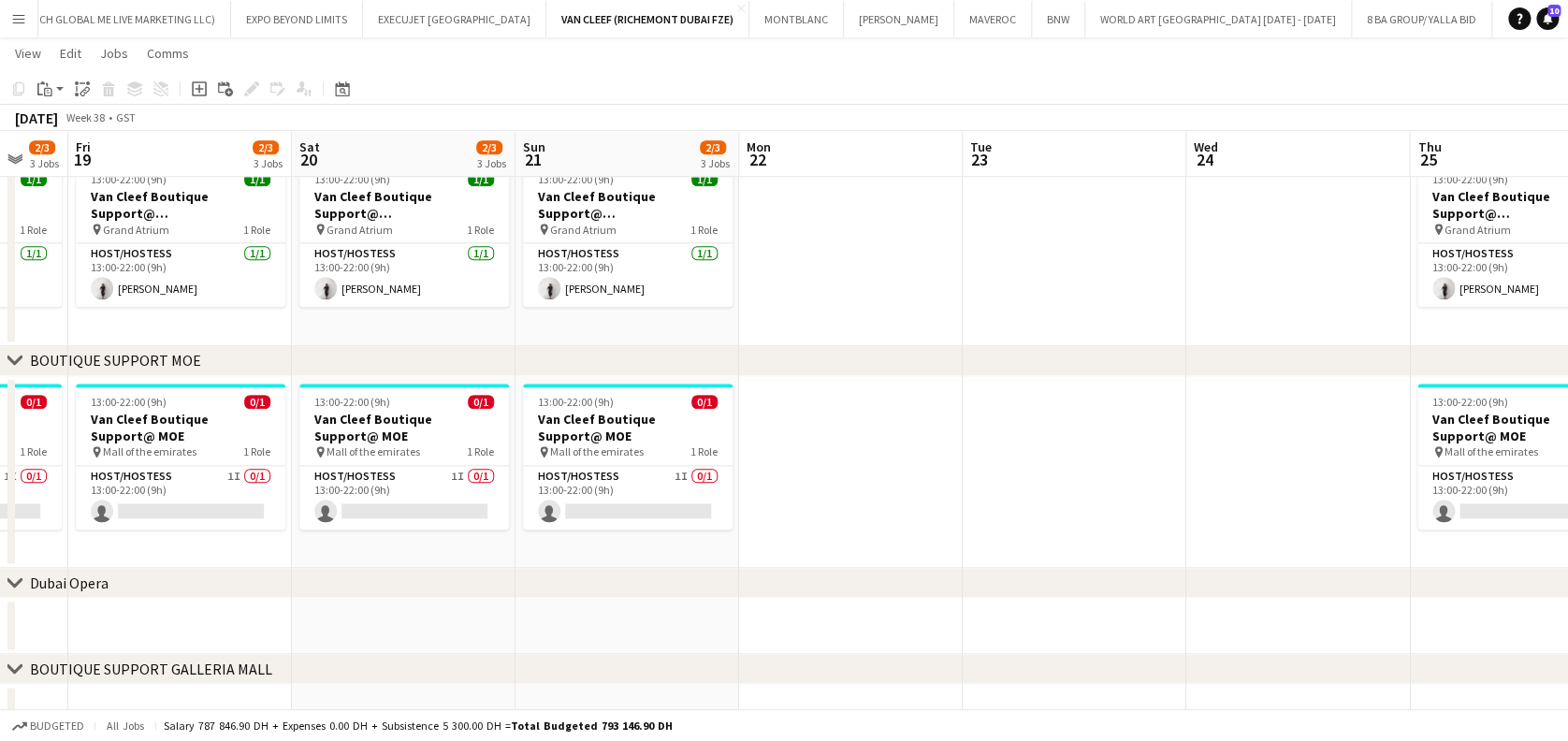
drag, startPoint x: 379, startPoint y: 523, endPoint x: 1072, endPoint y: 523, distance: 693.0
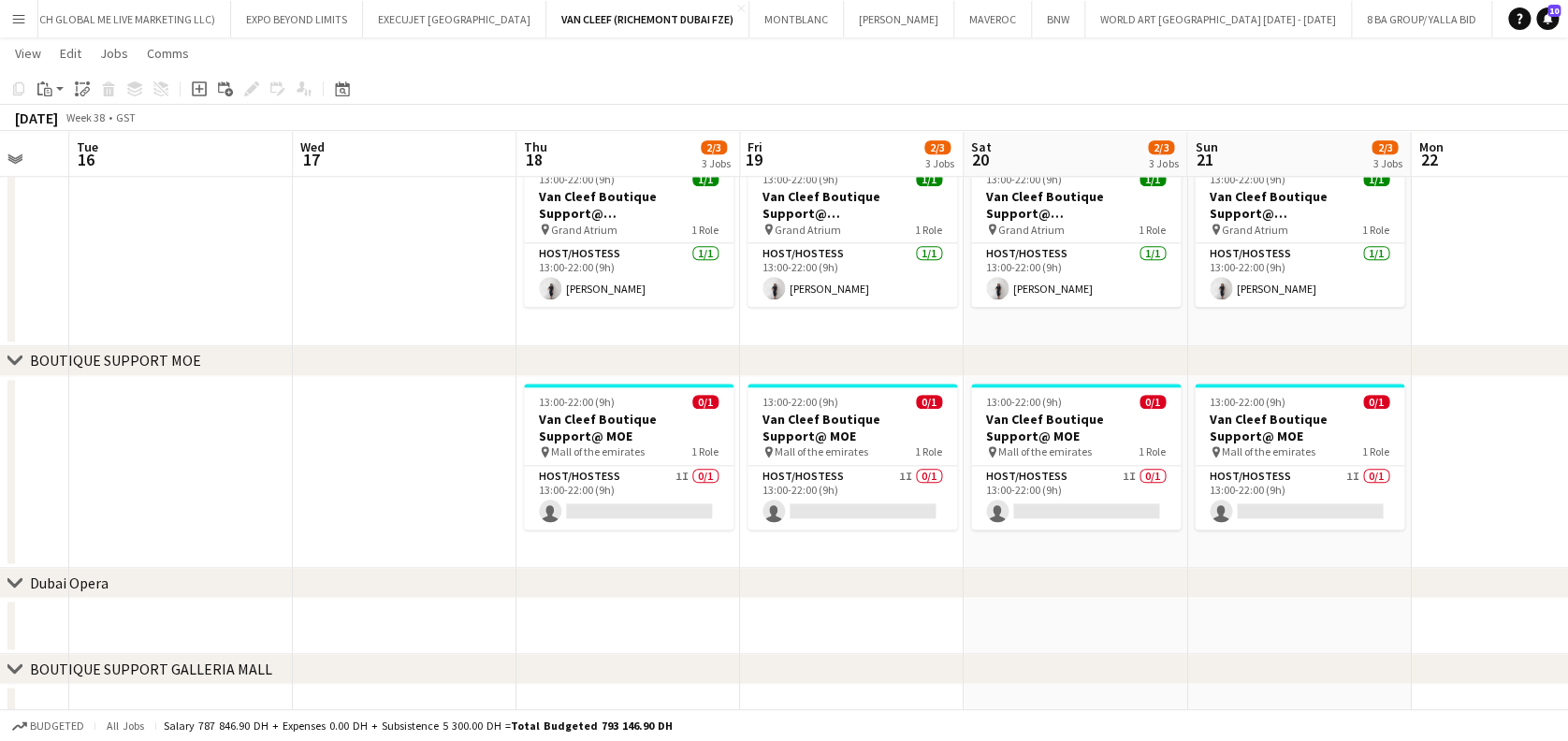
drag, startPoint x: 575, startPoint y: 542, endPoint x: 1217, endPoint y: 551, distance: 642.1
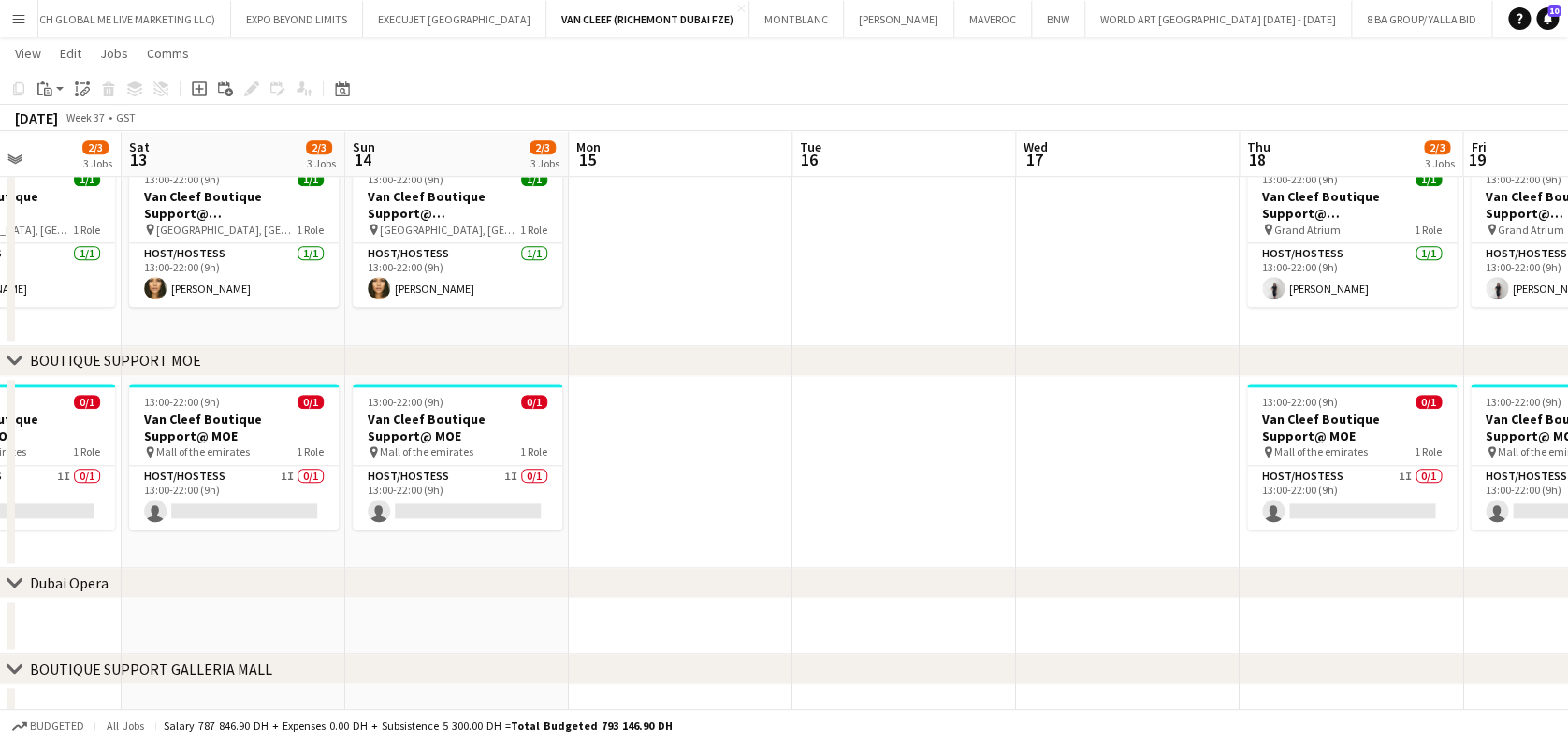
drag, startPoint x: 677, startPoint y: 446, endPoint x: 1170, endPoint y: 441, distance: 493.0
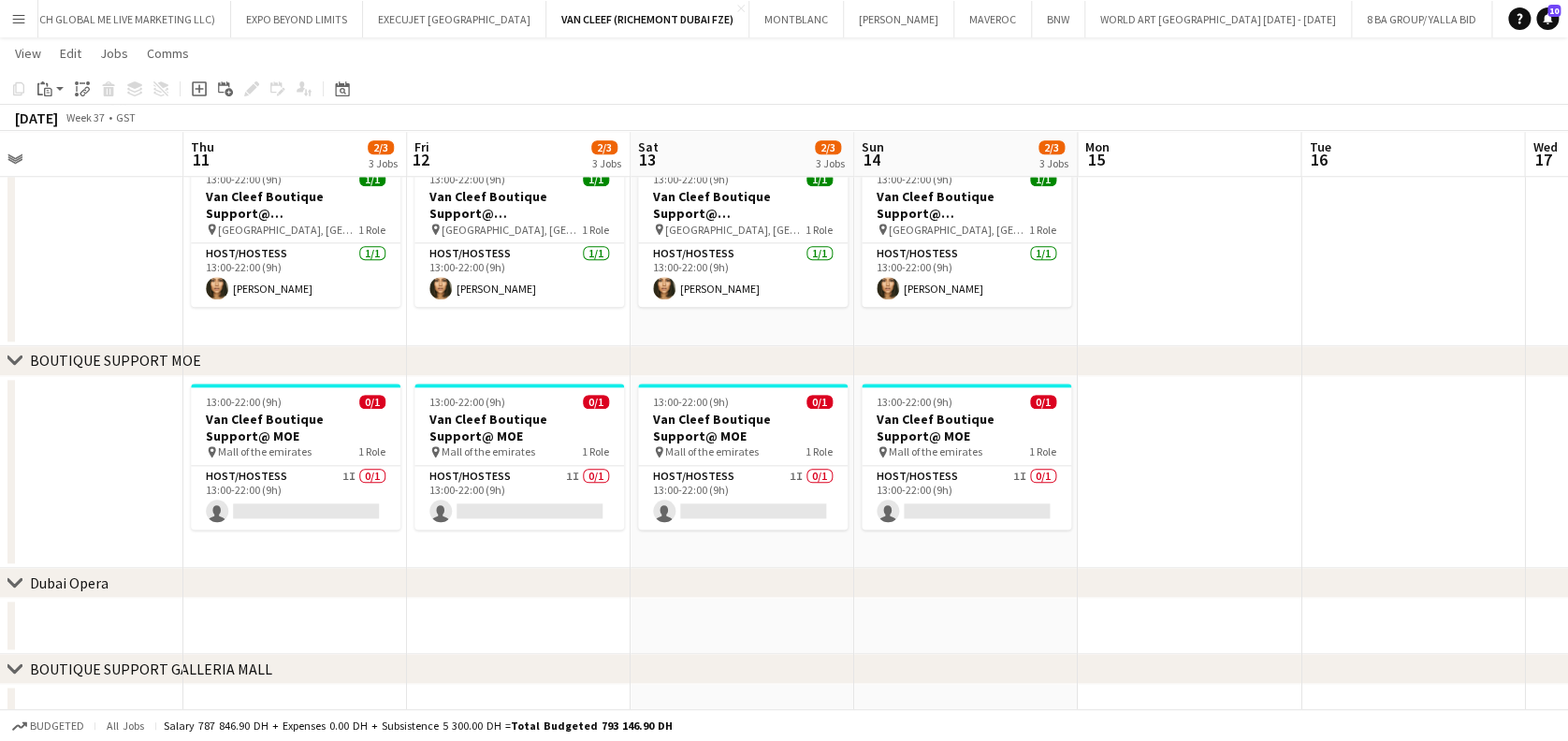
drag, startPoint x: 1110, startPoint y: 478, endPoint x: 1140, endPoint y: 478, distance: 30.0
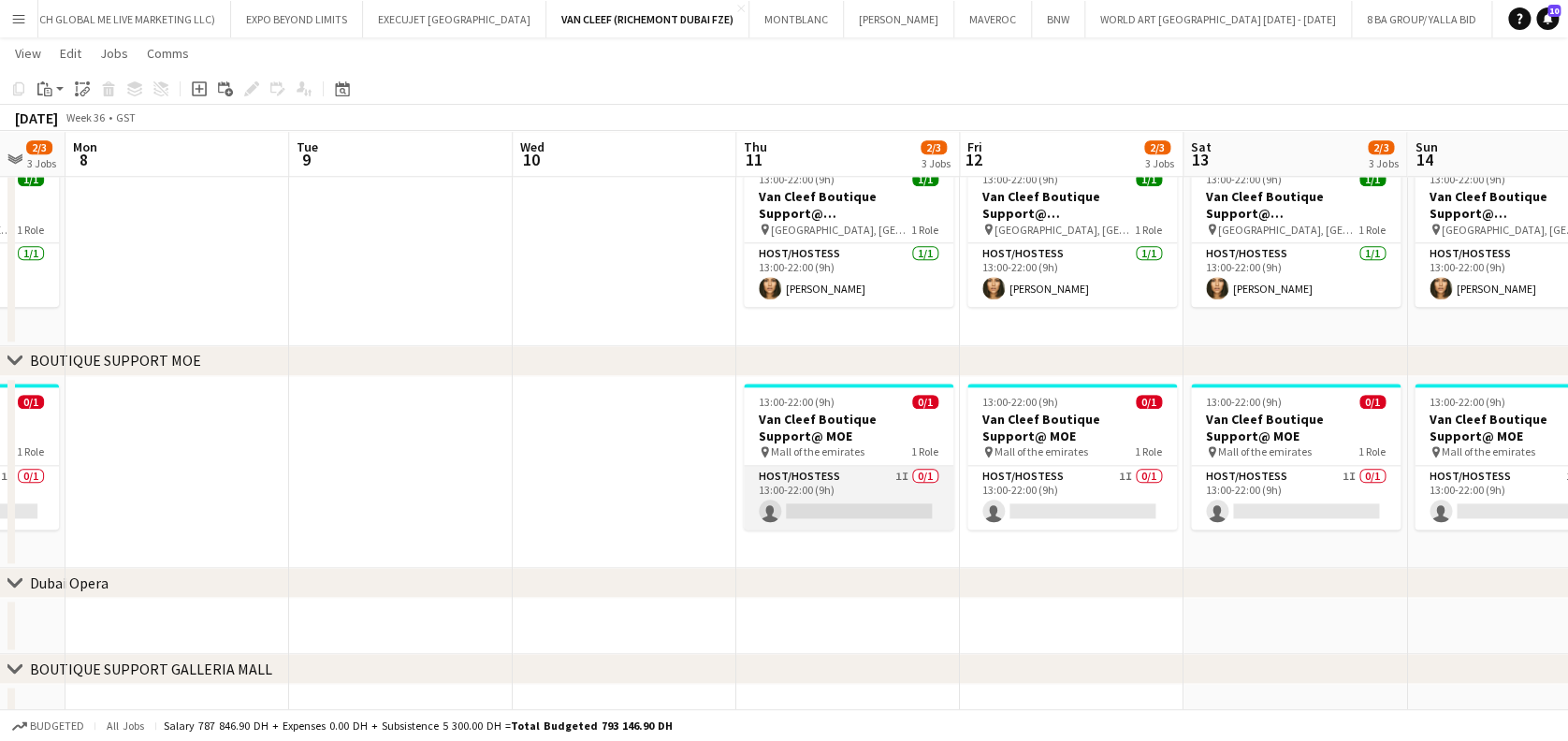
click at [792, 511] on app-card-role "Host/Hostess 1I 0/1 13:00-22:00 (9h) single-neutral-actions" at bounding box center [848, 497] width 209 height 63
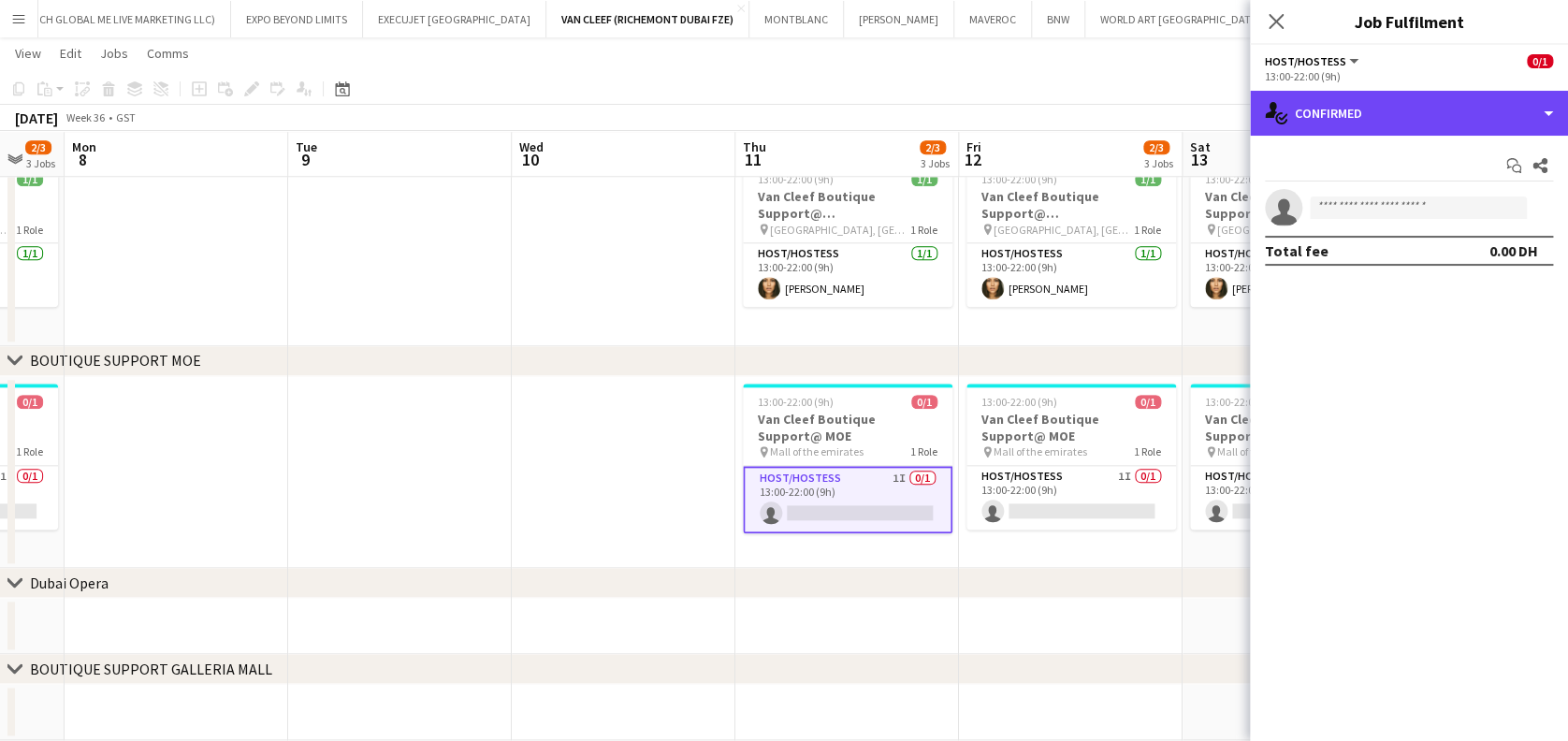
drag
click at [1423, 103] on div "single-neutral-actions-check-2 Confirmed" at bounding box center [1408, 113] width 318 height 45
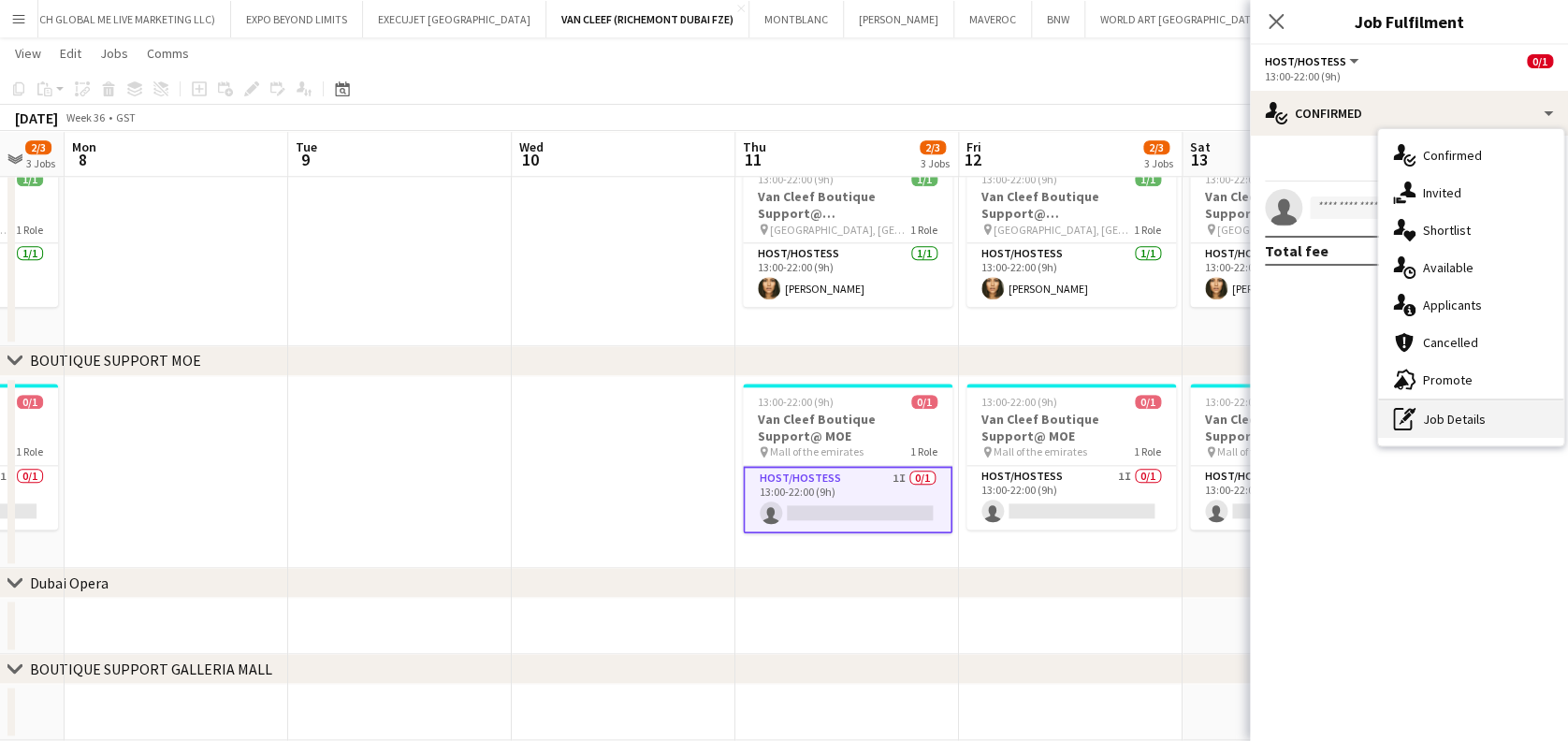
click at [1481, 405] on div "pen-write Job Details" at bounding box center [1471, 419] width 185 height 38
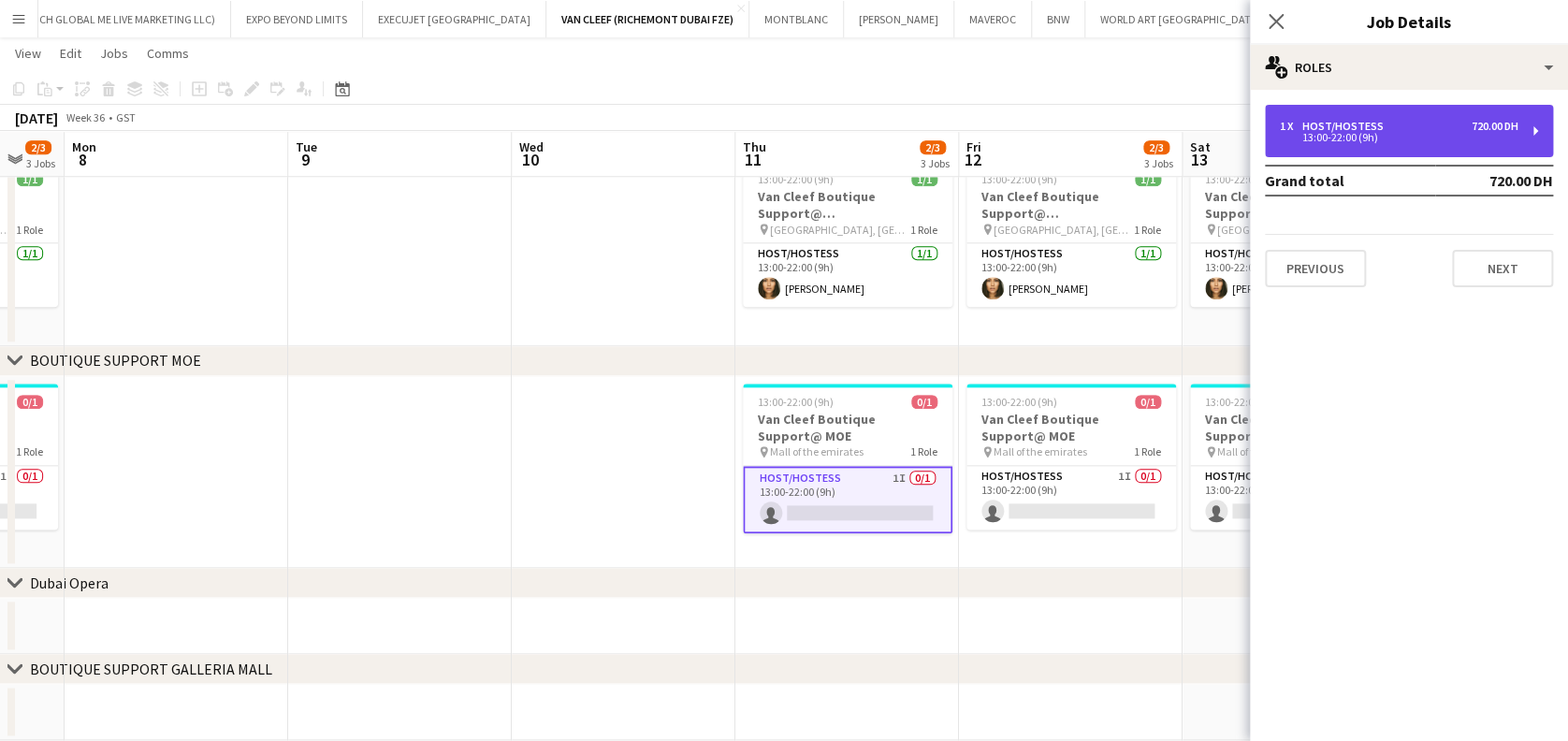
click at [1366, 137] on div "13:00-22:00 (9h)" at bounding box center [1400, 137] width 239 height 9
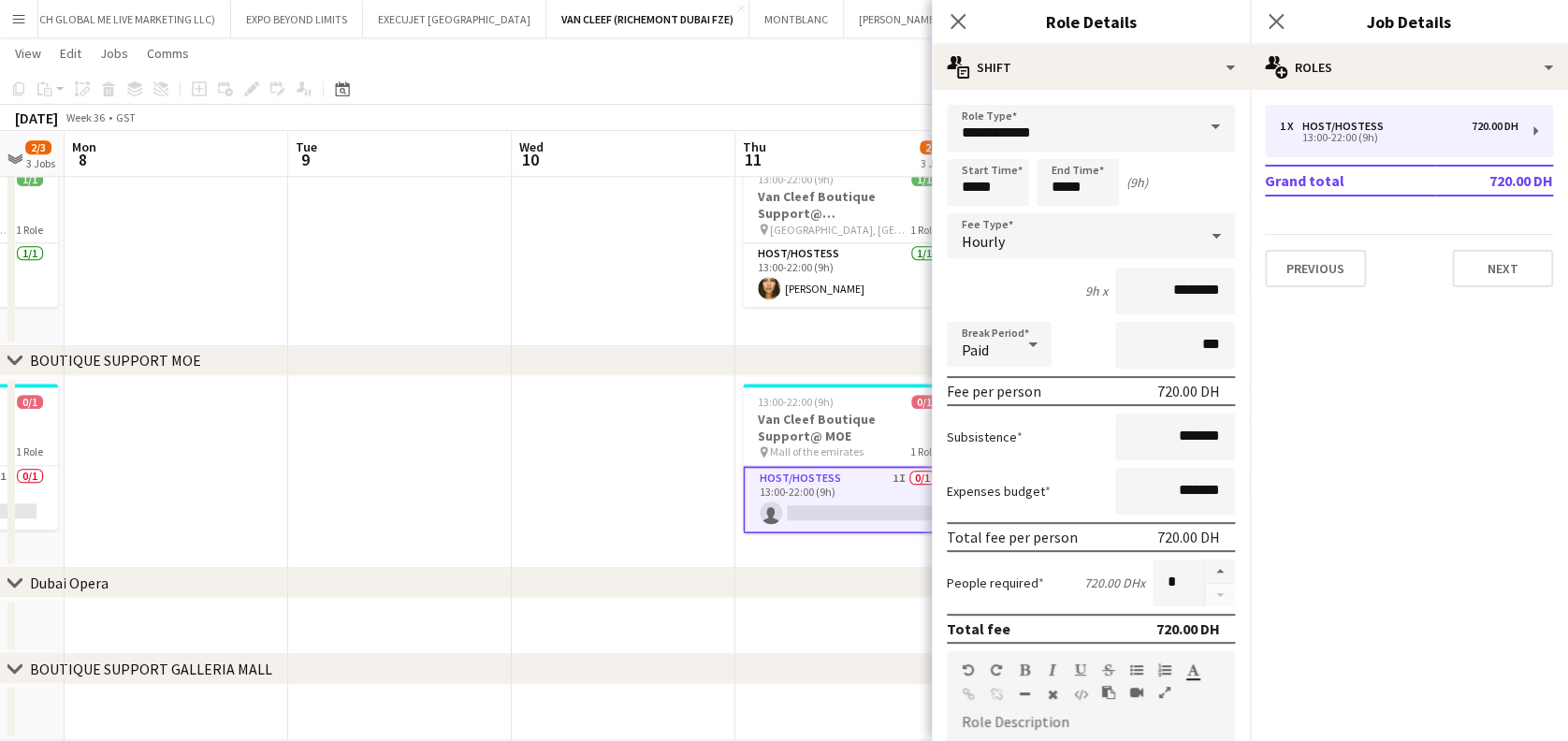
click at [449, 525] on app-date-cell at bounding box center [400, 473] width 224 height 192
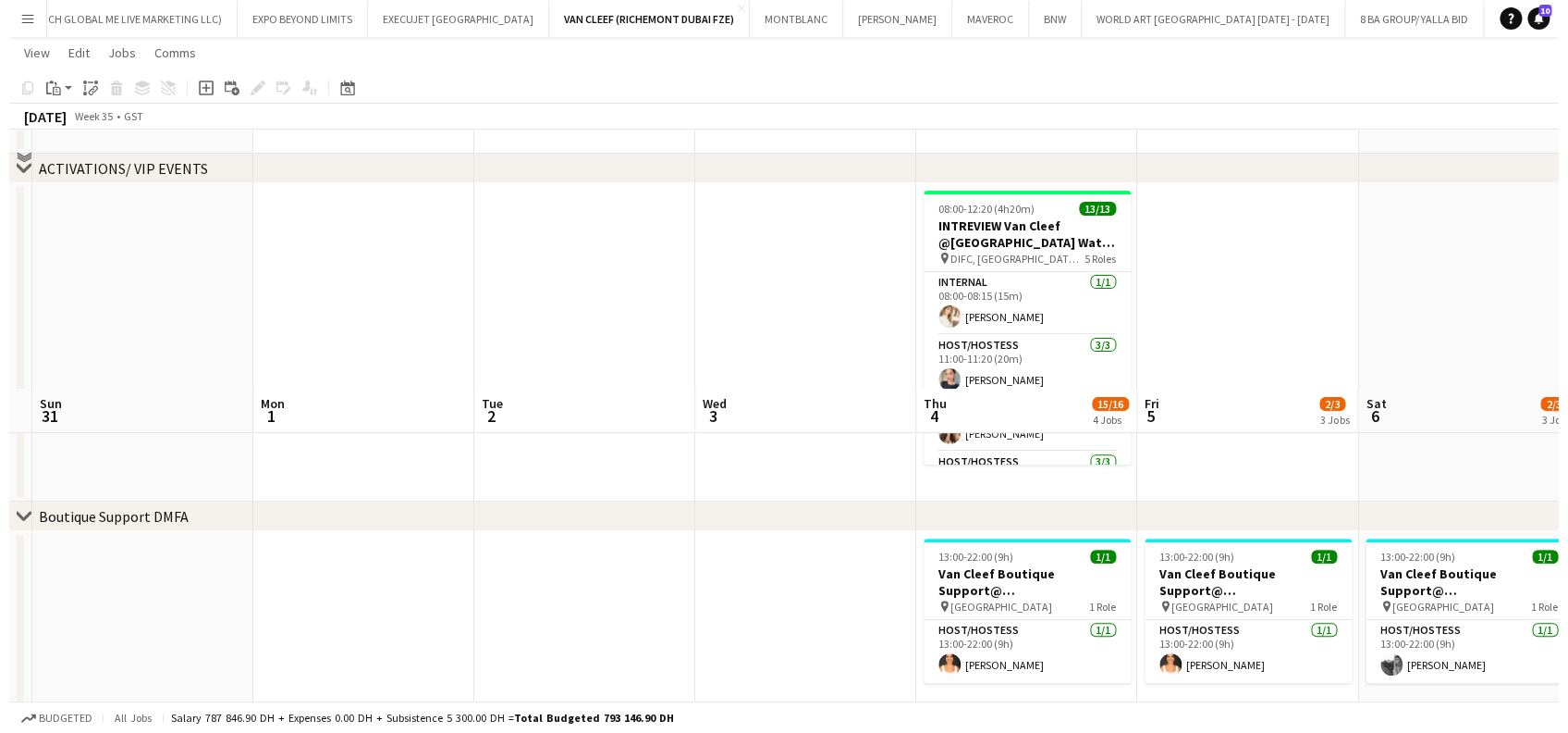
scroll to position [0, 0]
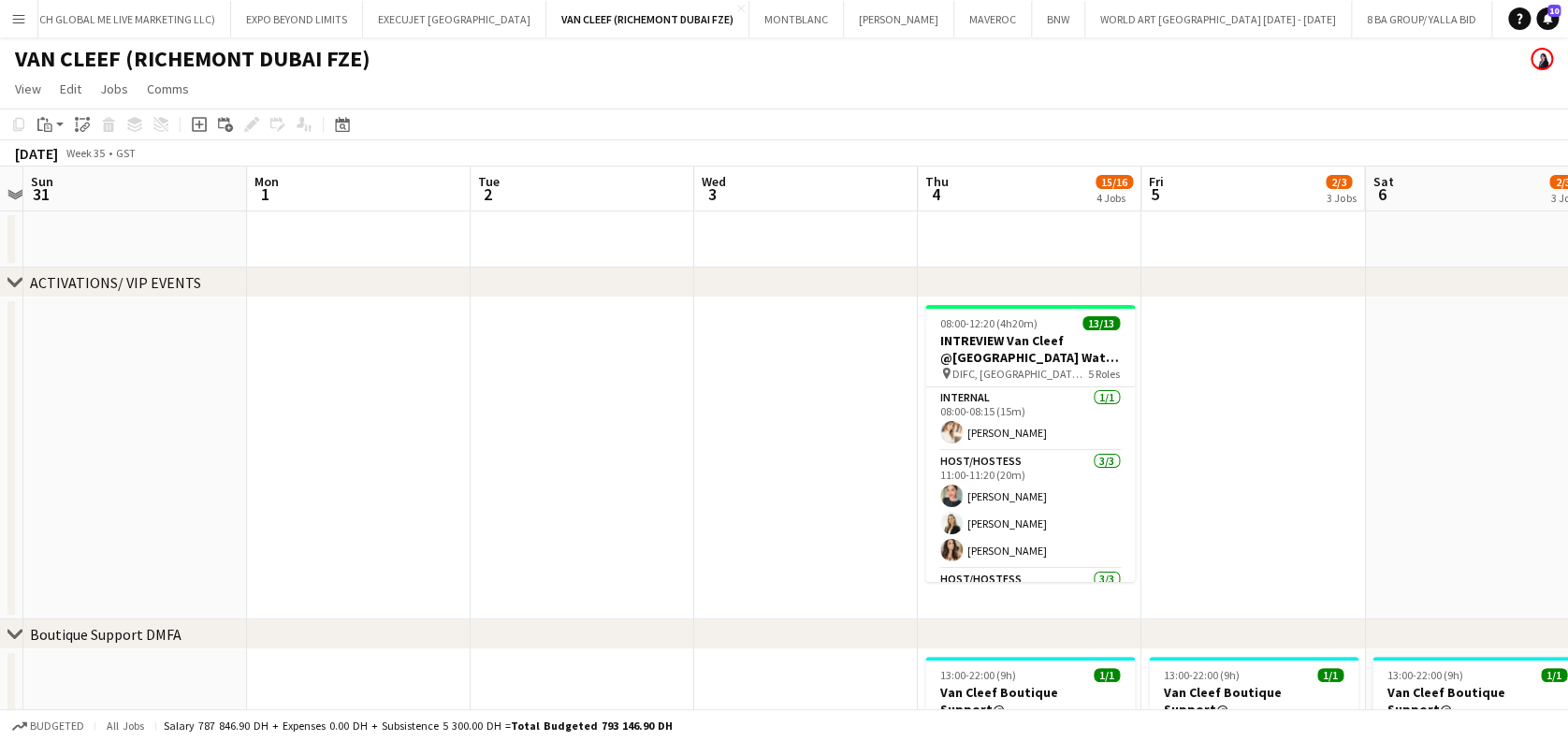
click at [7, 15] on button "Menu" at bounding box center [19, 19] width 38 height 38
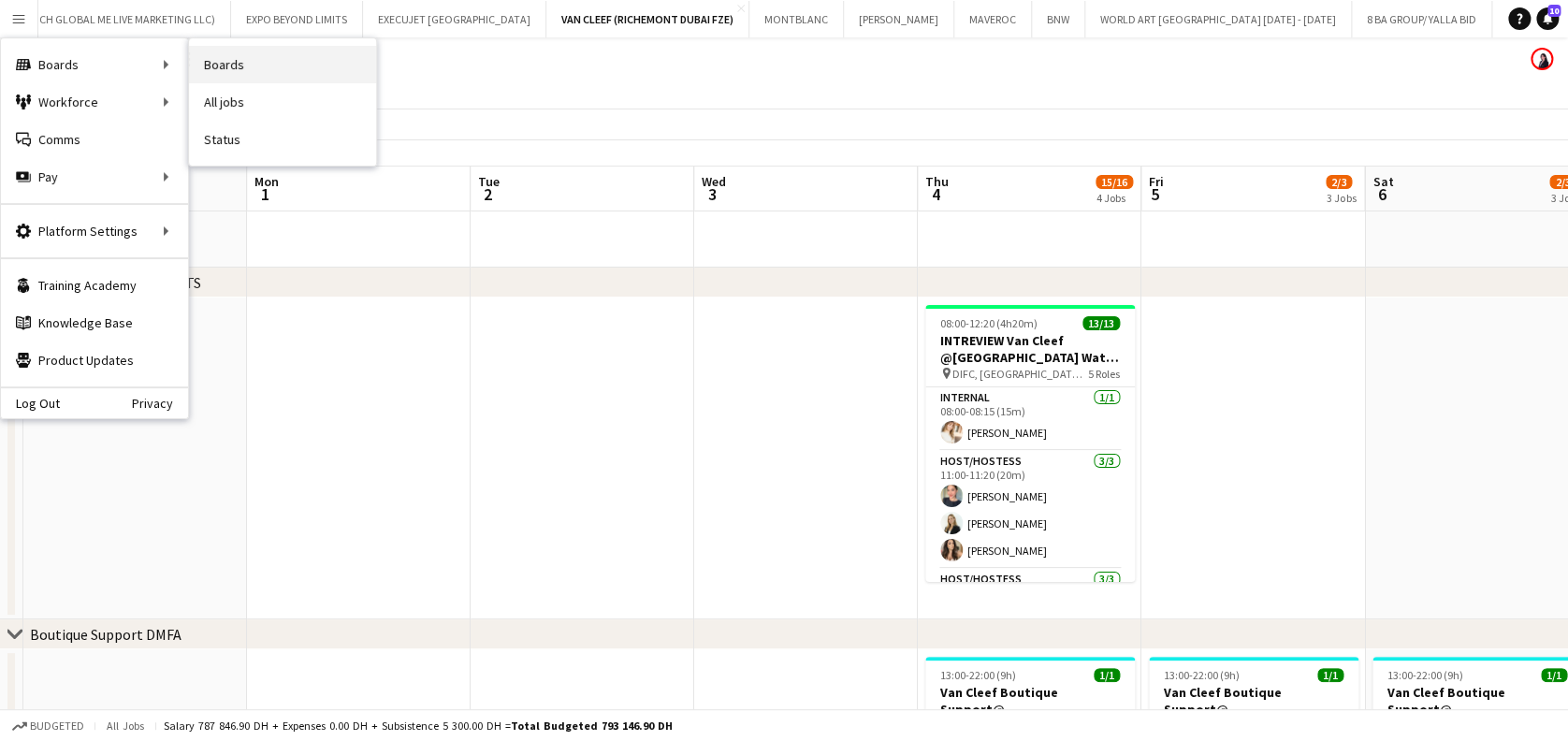
click at [277, 69] on link "Boards" at bounding box center [282, 64] width 187 height 38
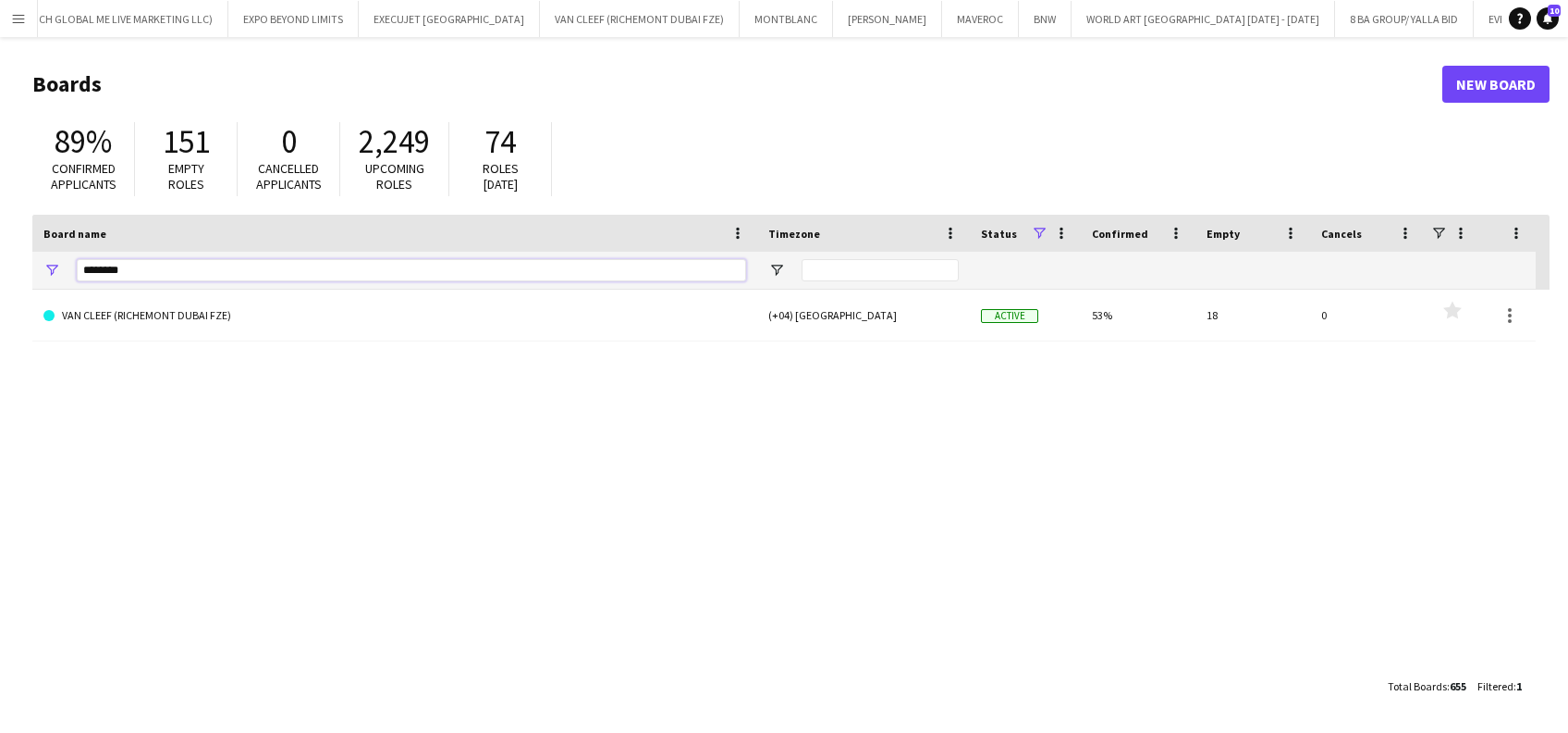
click at [103, 282] on div "********" at bounding box center [411, 270] width 670 height 37
type input "*"
type input "*******"
click at [542, 348] on div "MIU MIU (+04) Dubai Active 100% 0 0 Favourites" at bounding box center [790, 479] width 1517 height 378
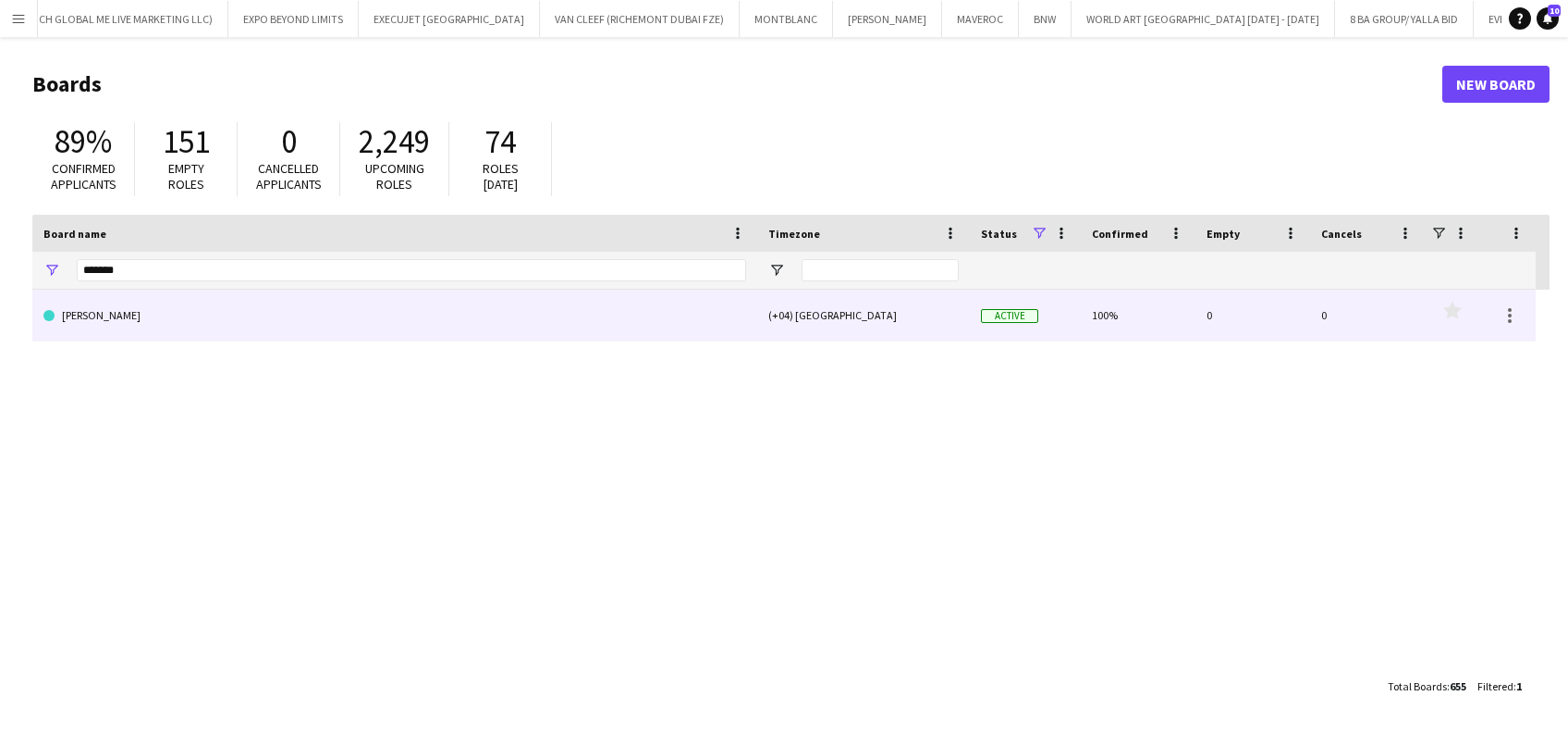
click at [549, 326] on link "[PERSON_NAME]" at bounding box center [395, 316] width 703 height 52
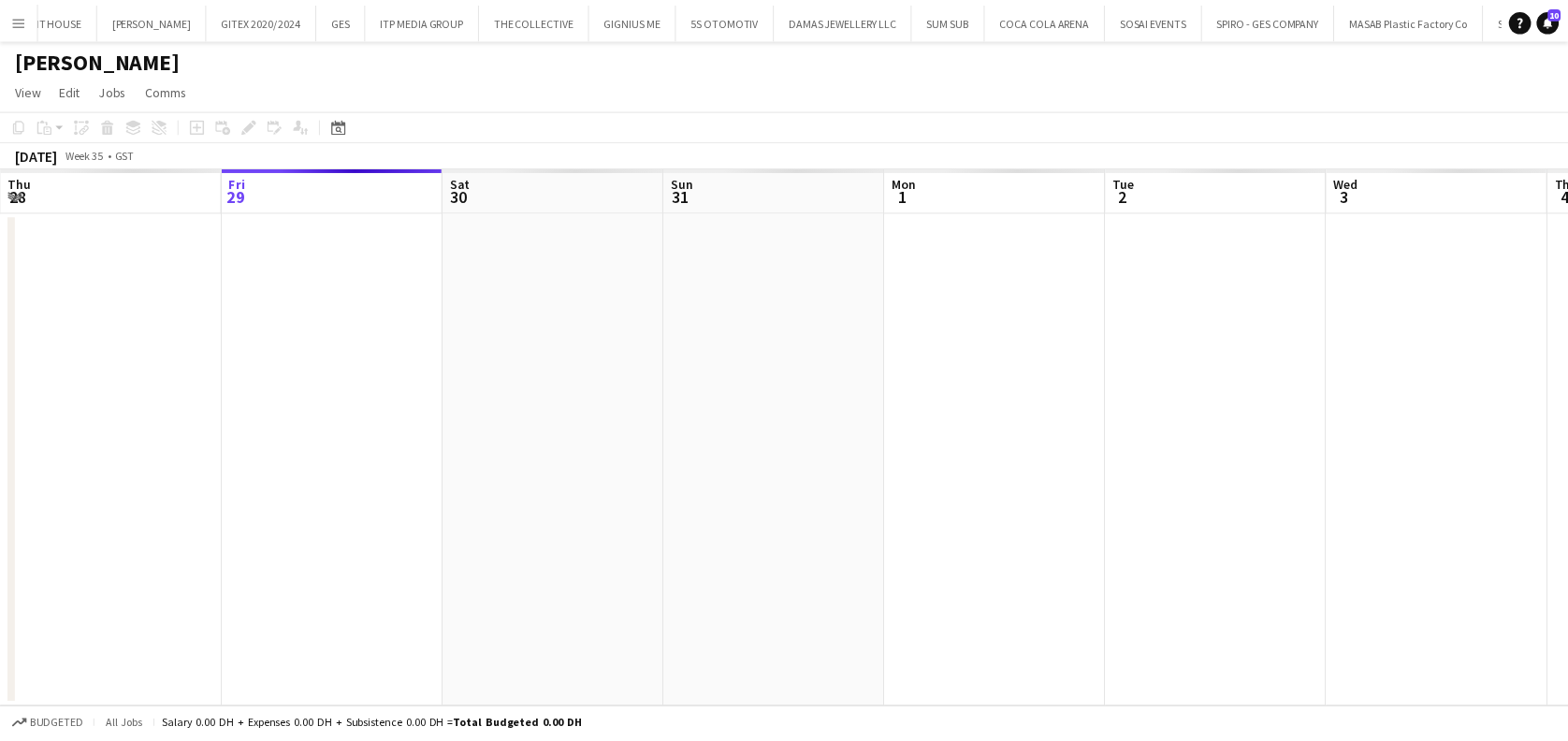
scroll to position [0, 4454]
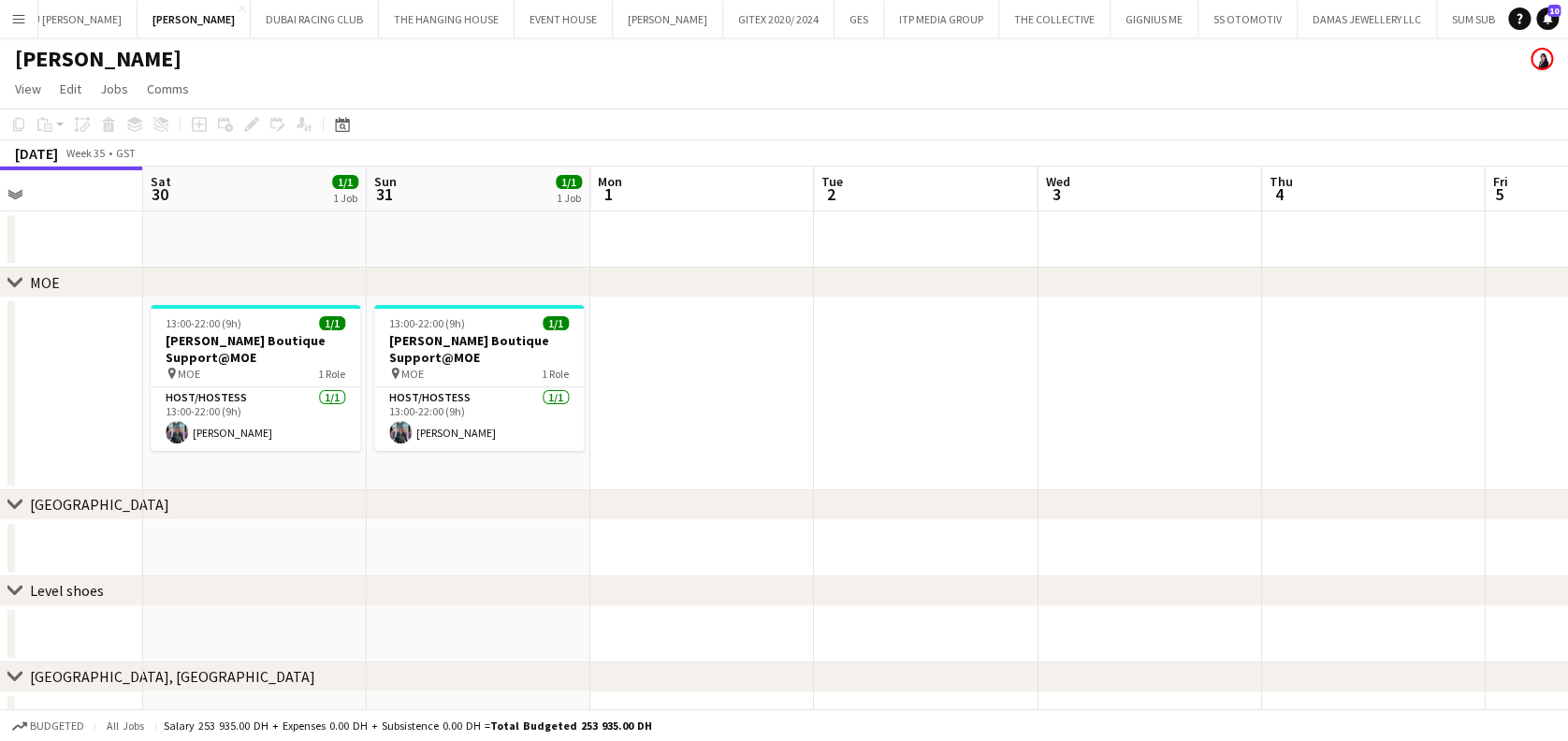
drag, startPoint x: 1071, startPoint y: 416, endPoint x: 584, endPoint y: 501, distance: 494.4
click at [607, 501] on div "chevron-right MOE chevron-right Dubai Mall chevron-right Level shoes chevron-ri…" at bounding box center [784, 543] width 1568 height 754
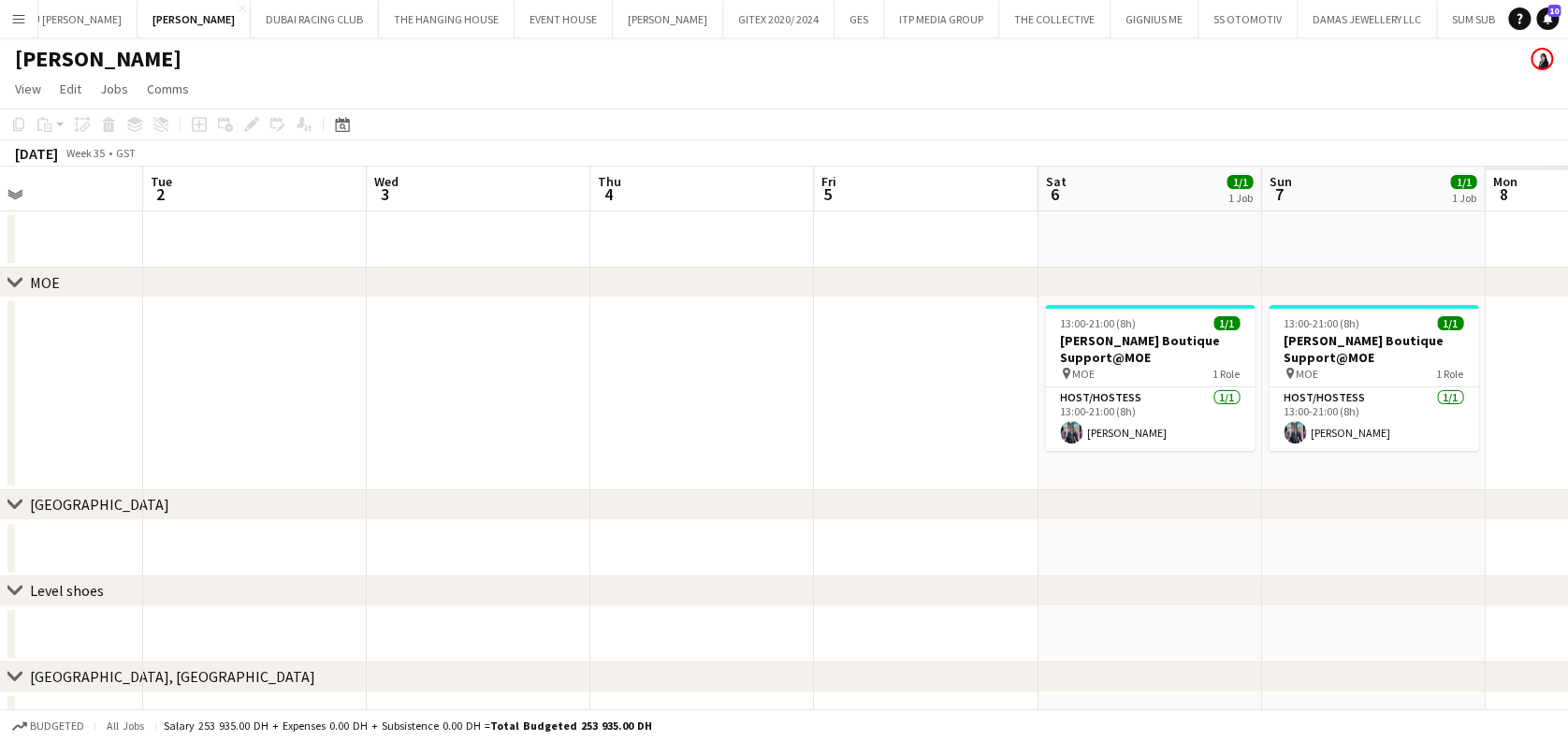
drag, startPoint x: 263, startPoint y: 362, endPoint x: 487, endPoint y: 322, distance: 227.5
click at [210, 357] on app-calendar-viewport "Fri 29 Sat 30 1/1 1 Job Sun 31 1/1 1 Job Mon 1 Tue 2 Wed 3 Thu 4 Fri 5 Sat 6 1/…" at bounding box center [784, 543] width 1568 height 754
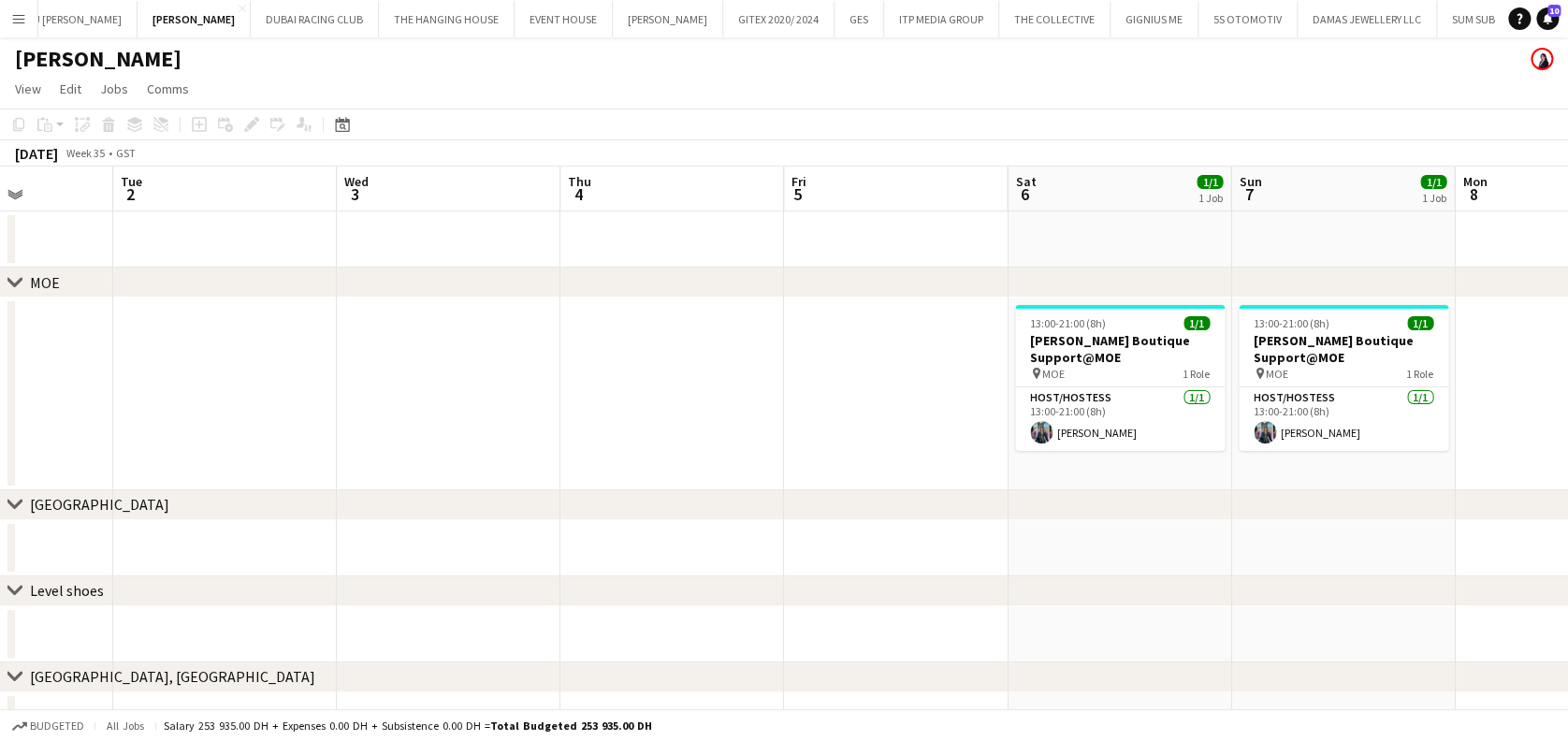
click at [309, 404] on app-calendar-viewport "Fri 29 Sat 30 1/1 1 Job Sun 31 1/1 1 Job Mon 1 Tue 2 Wed 3 Thu 4 Fri 5 Sat 6 1/…" at bounding box center [784, 543] width 1568 height 754
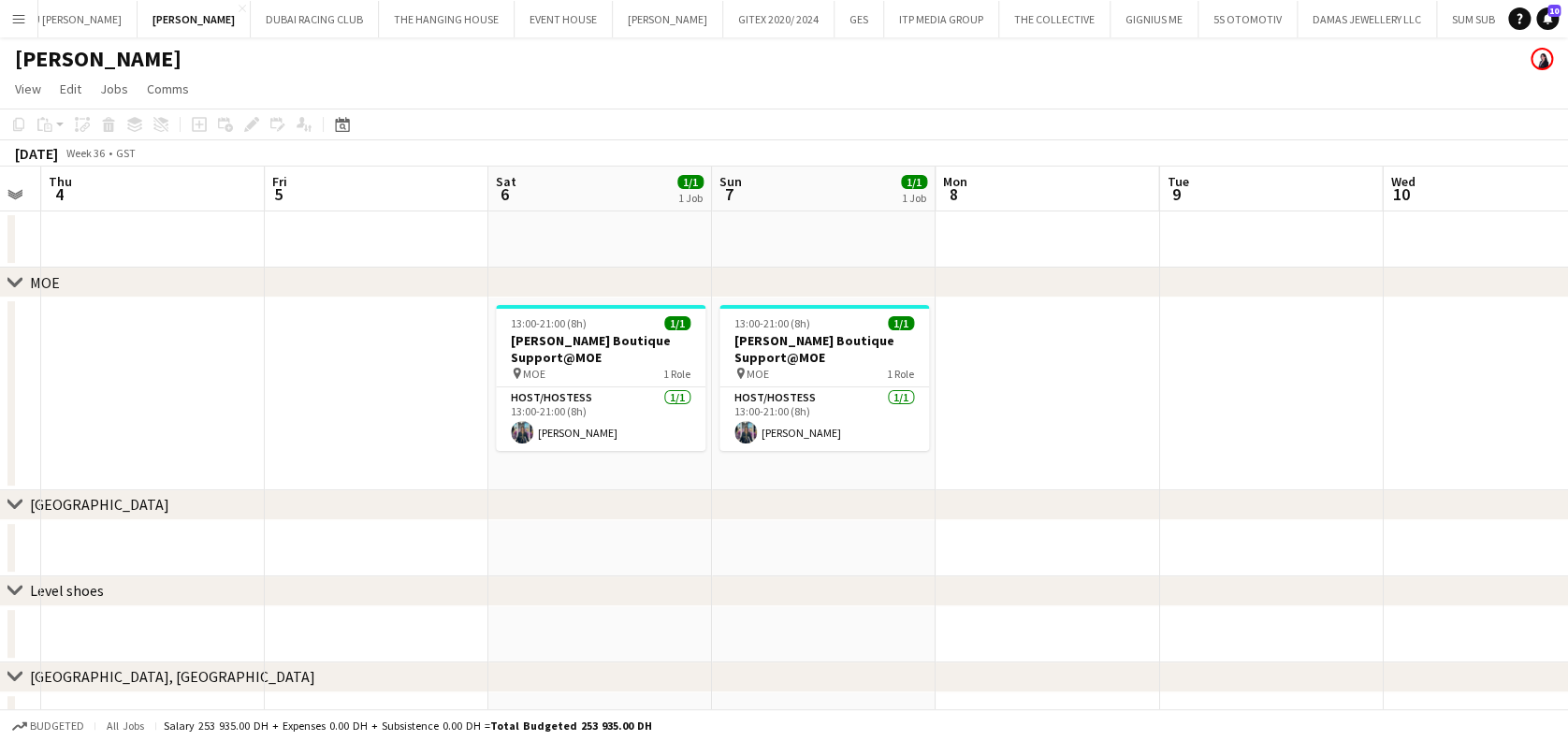
drag, startPoint x: 560, startPoint y: 406, endPoint x: 605, endPoint y: 343, distance: 77.4
click at [377, 406] on app-calendar-viewport "Mon 1 Tue 2 Wed 3 Thu 4 Fri 5 Sat 6 1/1 1 Job Sun 7 1/1 1 Job Mon 8 Tue 9 Wed 1…" at bounding box center [784, 543] width 1568 height 754
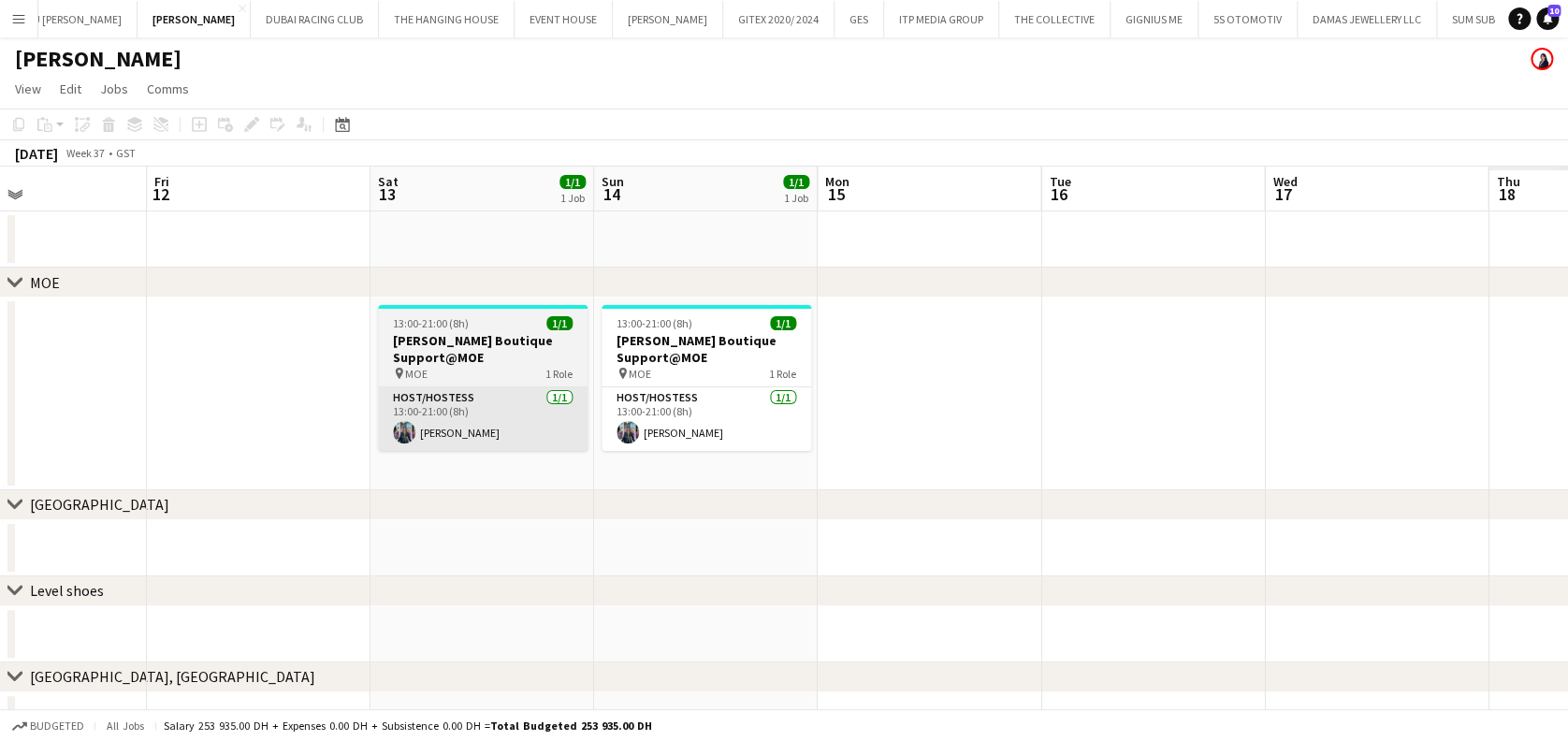
drag, startPoint x: 951, startPoint y: 404, endPoint x: 509, endPoint y: 422, distance: 442.4
click at [502, 426] on app-calendar-viewport "Mon 8 Tue 9 Wed 10 Thu 11 Fri 12 Sat 13 1/1 1 Job Sun 14 1/1 1 Job Mon 15 Tue 1…" at bounding box center [784, 543] width 1568 height 754
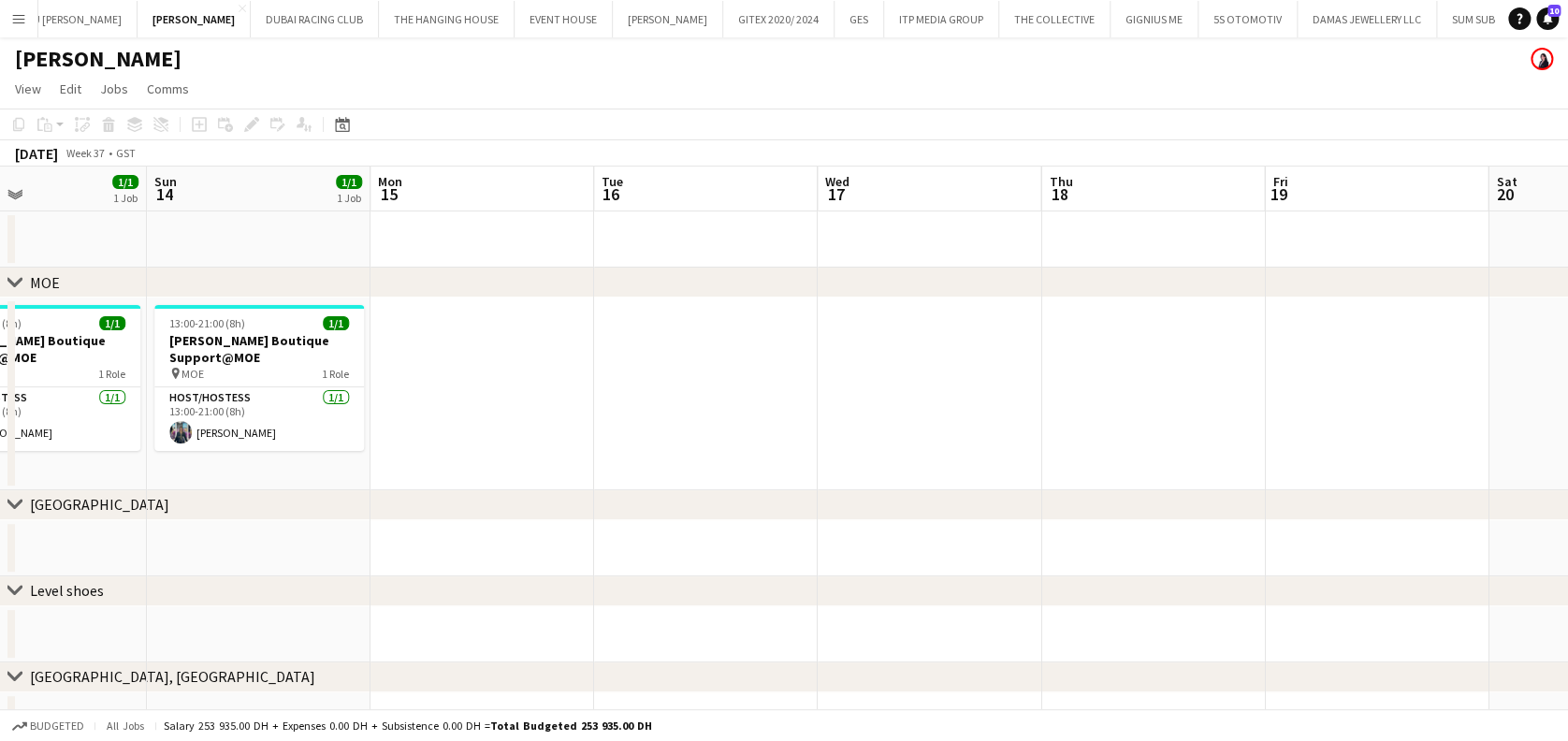
drag, startPoint x: 564, startPoint y: 452, endPoint x: 839, endPoint y: 393, distance: 281.3
click at [346, 452] on app-calendar-viewport "Wed 10 Thu 11 Fri 12 Sat 13 1/1 1 Job Sun 14 1/1 1 Job Mon 15 Tue 16 Wed 17 Thu…" at bounding box center [784, 543] width 1568 height 754
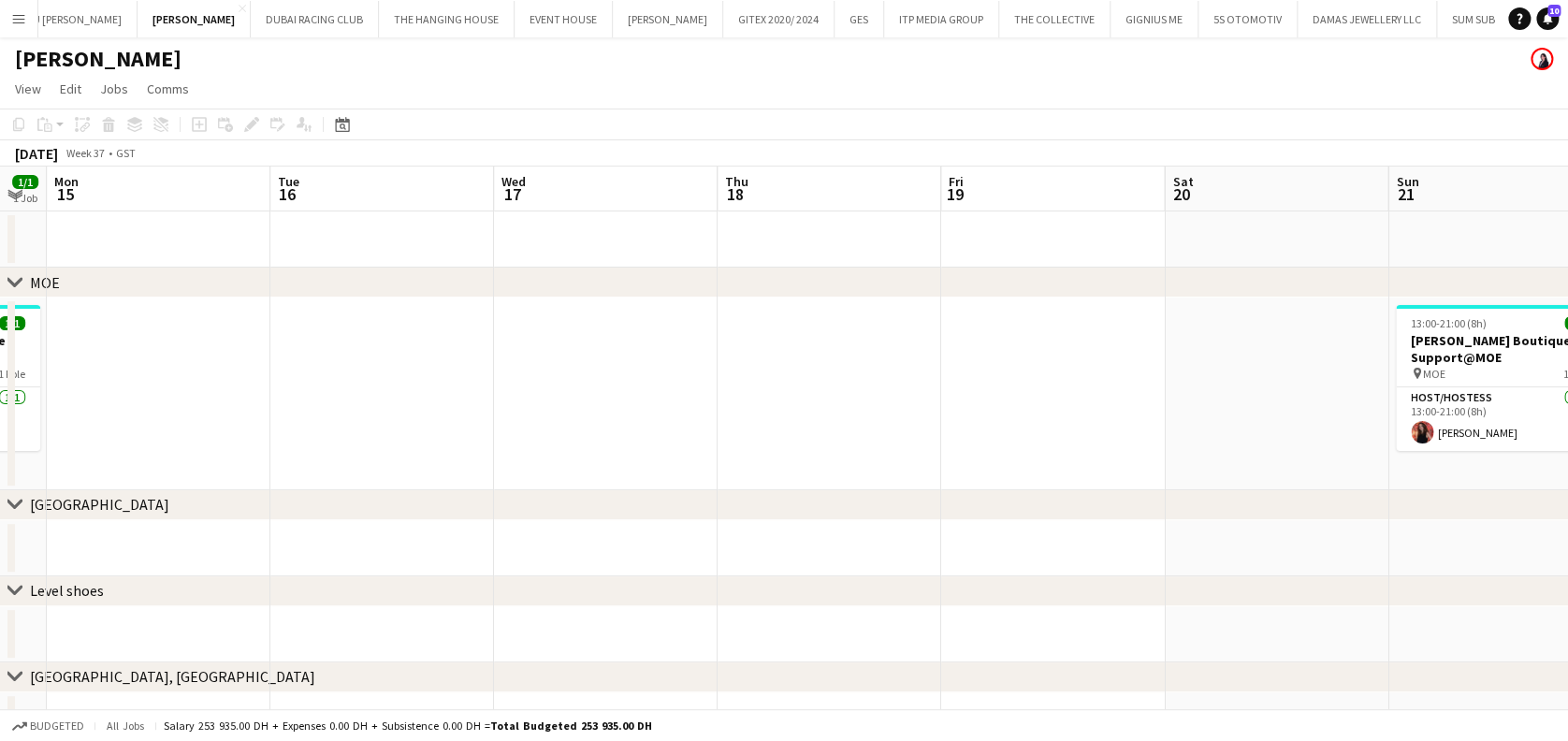
drag, startPoint x: 1129, startPoint y: 456, endPoint x: 540, endPoint y: 456, distance: 589.0
click at [539, 456] on app-calendar-viewport "Fri 12 Sat 13 1/1 1 Job Sun 14 1/1 1 Job Mon 15 Tue 16 Wed 17 Thu 18 Fri 19 Sat…" at bounding box center [784, 543] width 1568 height 754
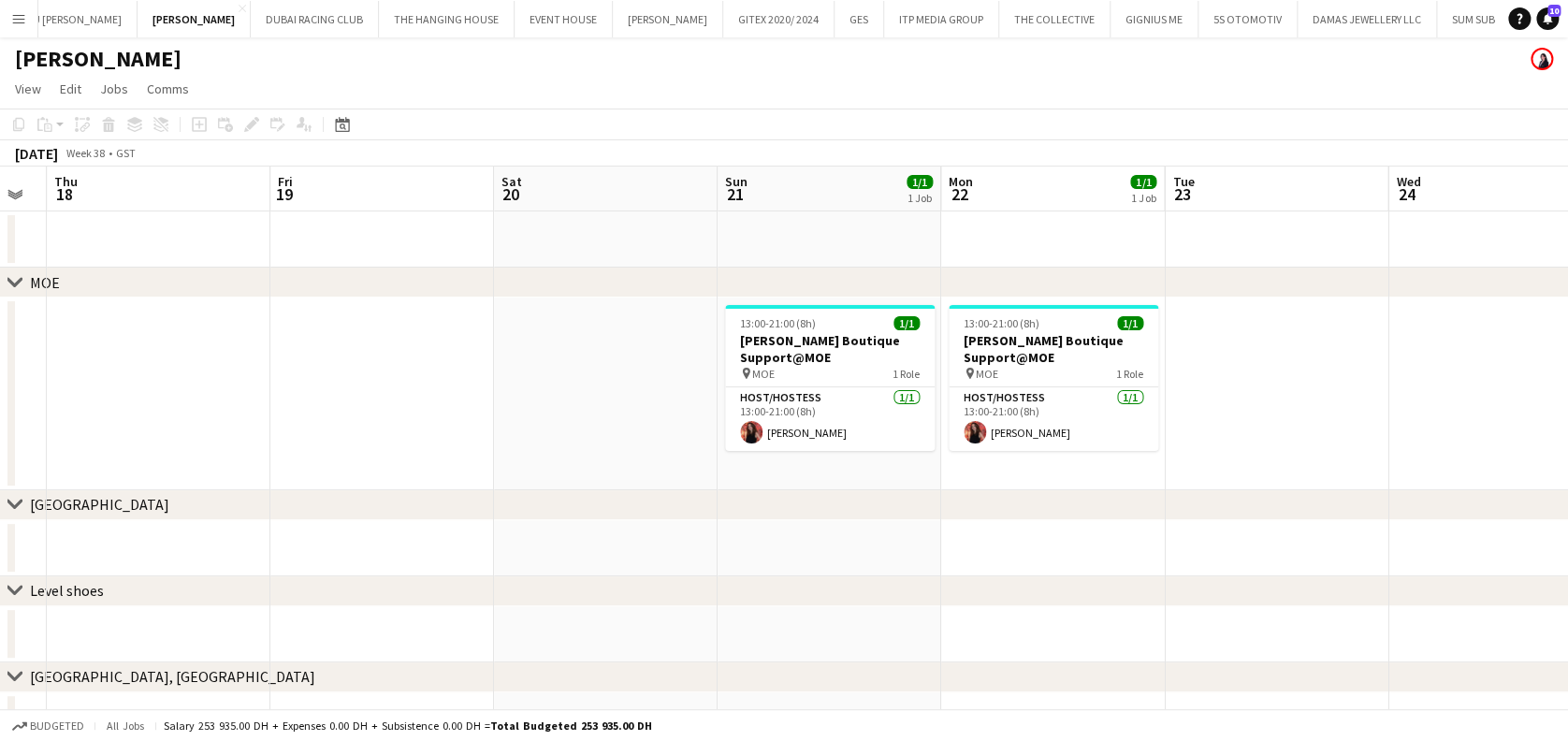
scroll to position [0, 544]
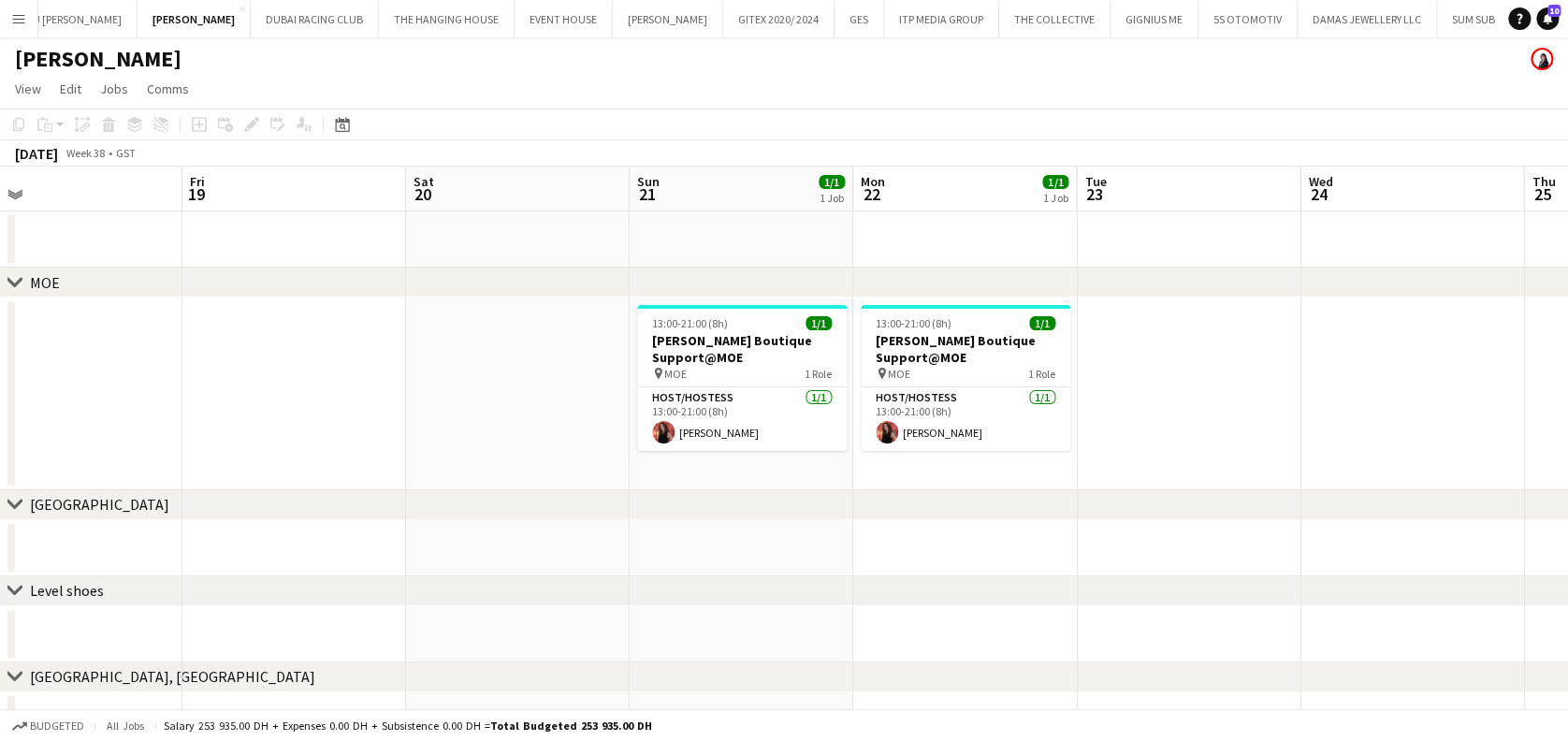
drag, startPoint x: 1273, startPoint y: 436, endPoint x: 1030, endPoint y: 437, distance: 243.0
click at [1035, 440] on app-calendar-viewport "Mon 15 Tue 16 Wed 17 Thu 18 Fri 19 Sat 20 Sun 21 1/1 1 Job Mon 22 1/1 1 Job Tue…" at bounding box center [784, 543] width 1568 height 754
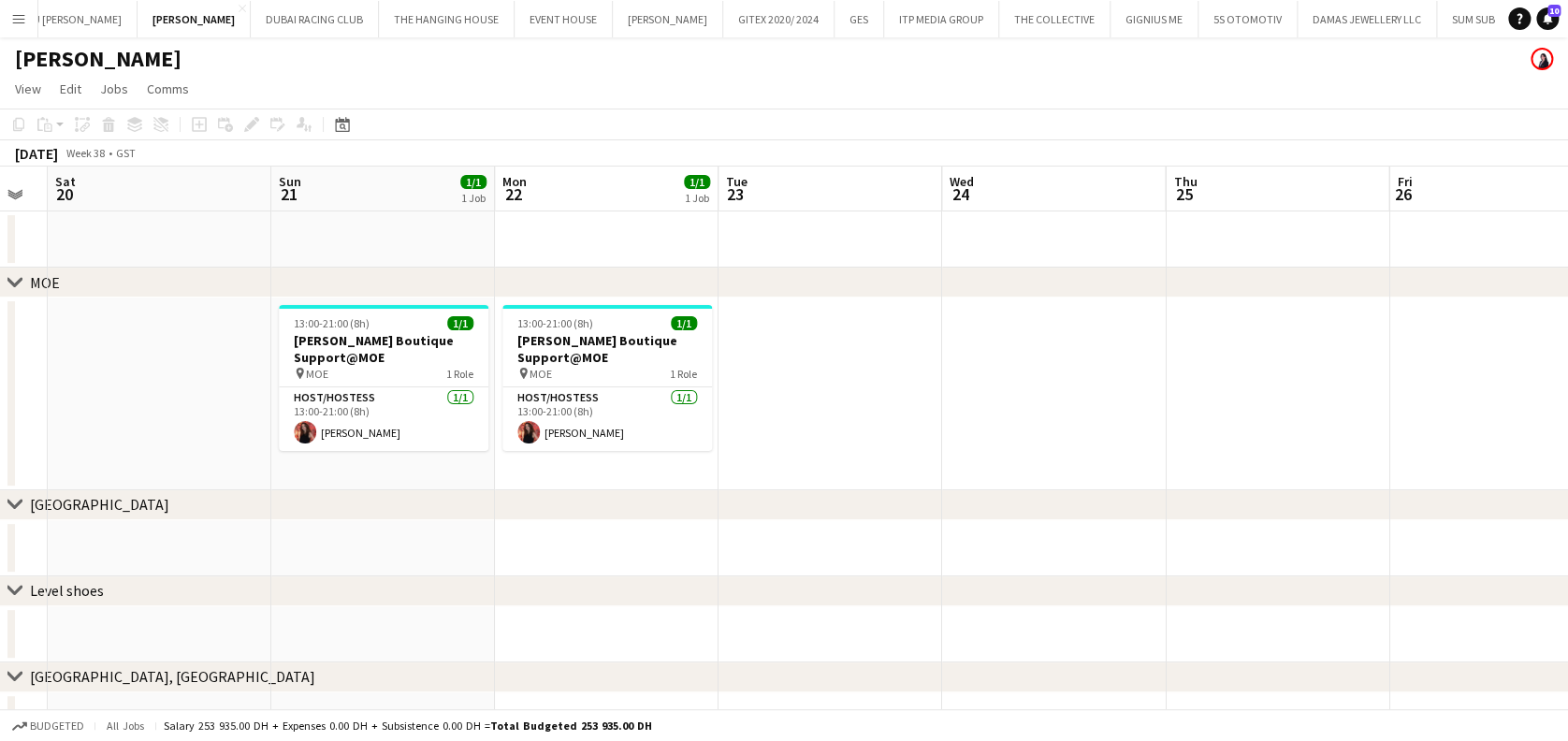
drag, startPoint x: 1114, startPoint y: 327, endPoint x: 400, endPoint y: 421, distance: 720.2
click at [413, 421] on app-calendar-viewport "Wed 17 Thu 18 Fri 19 Sat 20 Sun 21 1/1 1 Job Mon 22 1/1 1 Job Tue 23 Wed 24 Thu…" at bounding box center [784, 543] width 1568 height 754
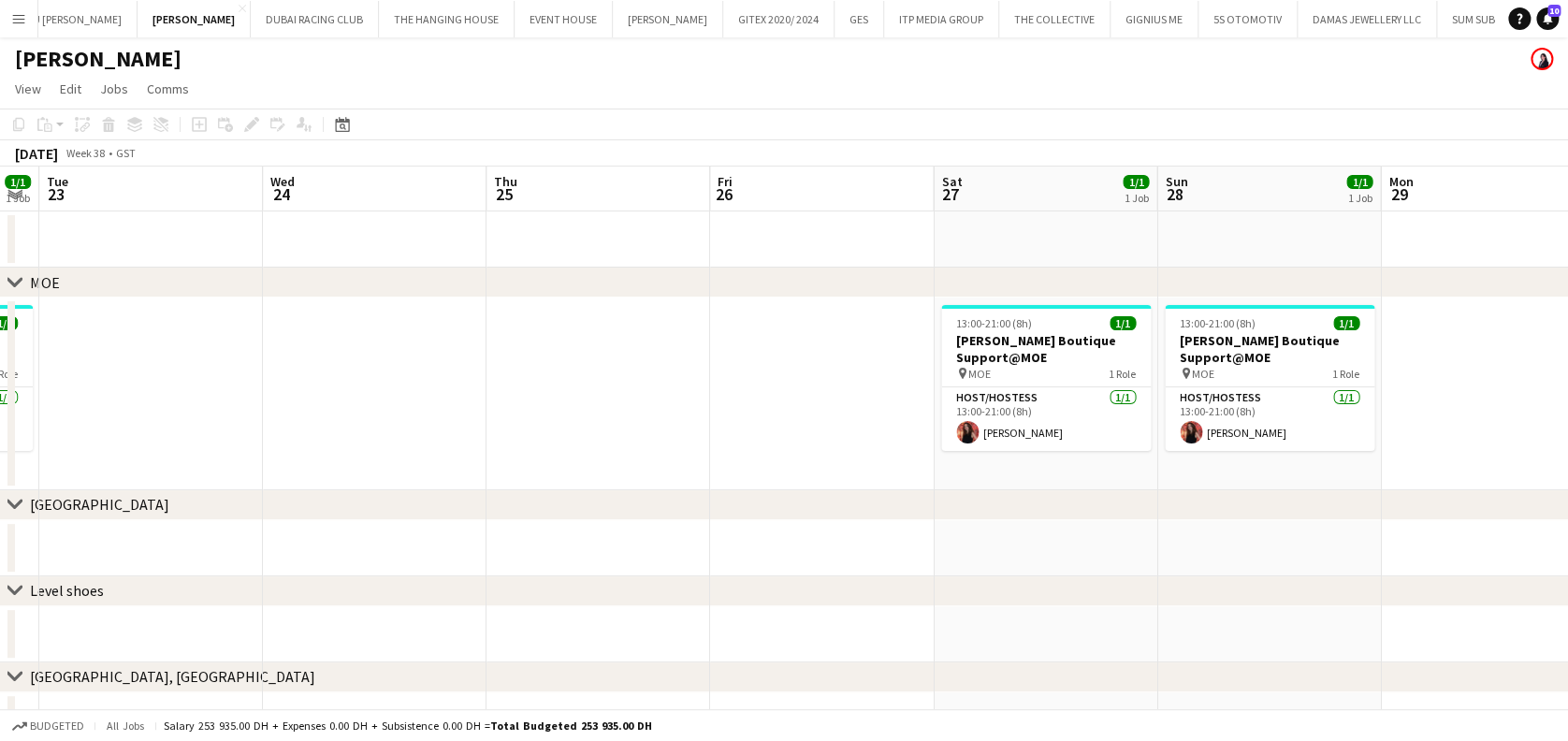
drag, startPoint x: 1235, startPoint y: 408, endPoint x: 786, endPoint y: 407, distance: 449.0
click at [506, 467] on app-calendar-viewport "Fri 19 Sat 20 Sun 21 1/1 1 Job Mon 22 1/1 1 Job Tue 23 Wed 24 Thu 25 Fri 26 Sat…" at bounding box center [784, 543] width 1568 height 754
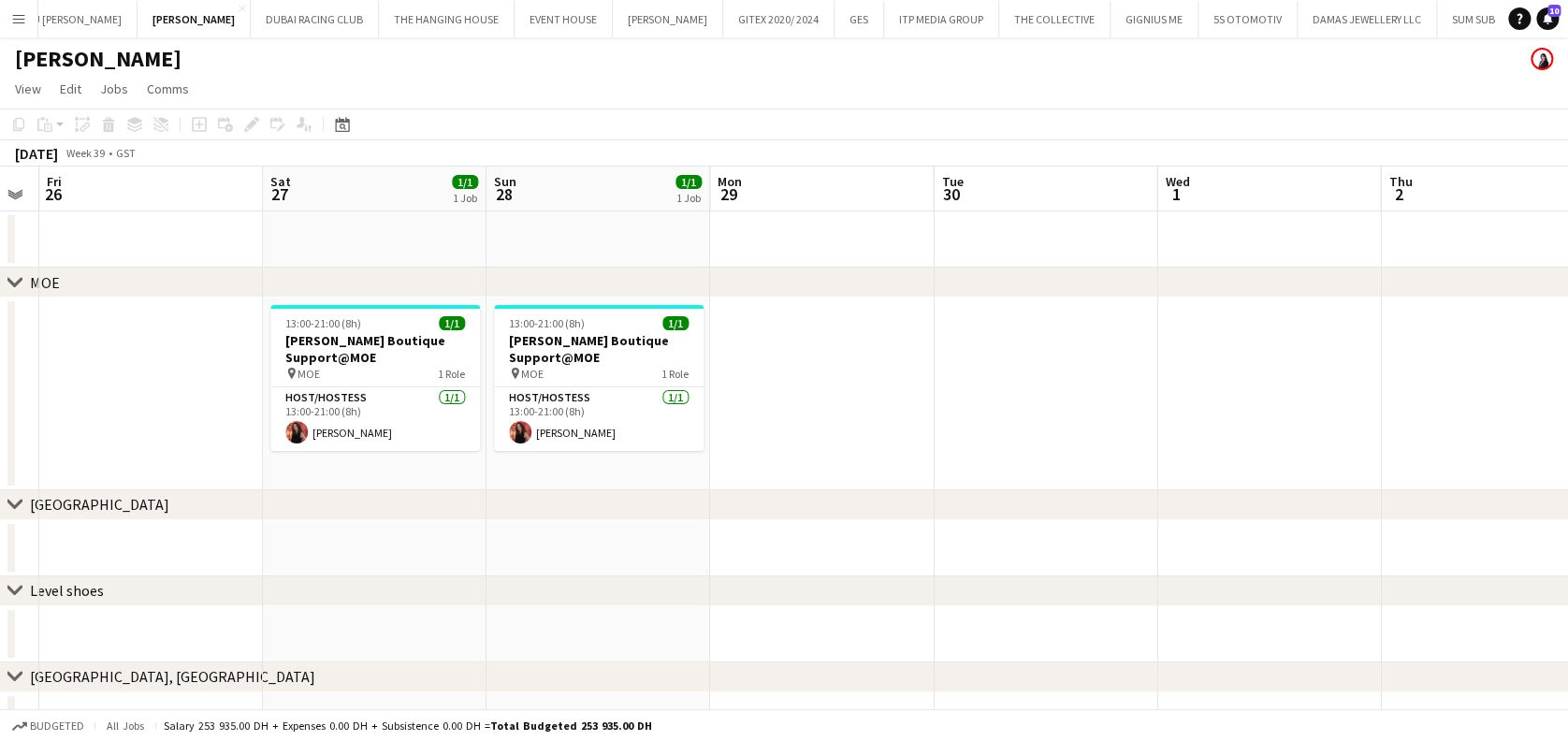
drag, startPoint x: 1117, startPoint y: 428, endPoint x: 495, endPoint y: 434, distance: 622.0
click at [495, 434] on app-calendar-viewport "Mon 22 1/1 1 Job Tue 23 Wed 24 Thu 25 Fri 26 Sat 27 1/1 1 Job Sun 28 1/1 1 Job …" at bounding box center [784, 543] width 1568 height 754
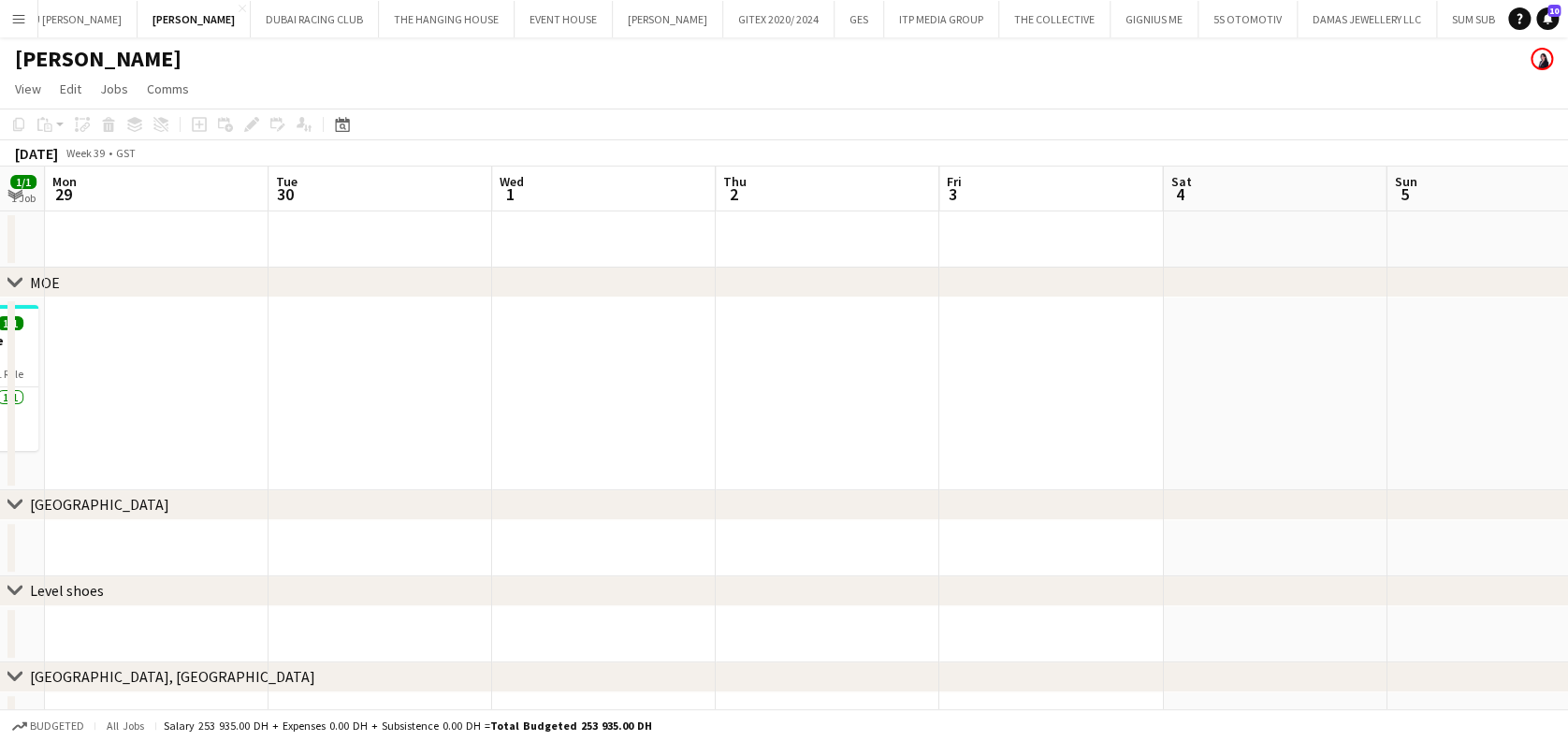
drag, startPoint x: 1270, startPoint y: 389, endPoint x: 798, endPoint y: 393, distance: 472.0
click at [769, 404] on app-calendar-viewport "Fri 26 Sat 27 1/1 1 Job Sun 28 1/1 1 Job Mon 29 Tue 30 Wed 1 Thu 2 Fri 3 Sat 4 …" at bounding box center [784, 543] width 1568 height 754
drag, startPoint x: 375, startPoint y: 397, endPoint x: 719, endPoint y: 396, distance: 344.0
click at [720, 392] on app-calendar-viewport "Fri 26 Sat 27 1/1 1 Job Sun 28 1/1 1 Job Mon 29 Tue 30 Wed 1 Thu 2 Fri 3 Sat 4 …" at bounding box center [784, 543] width 1568 height 754
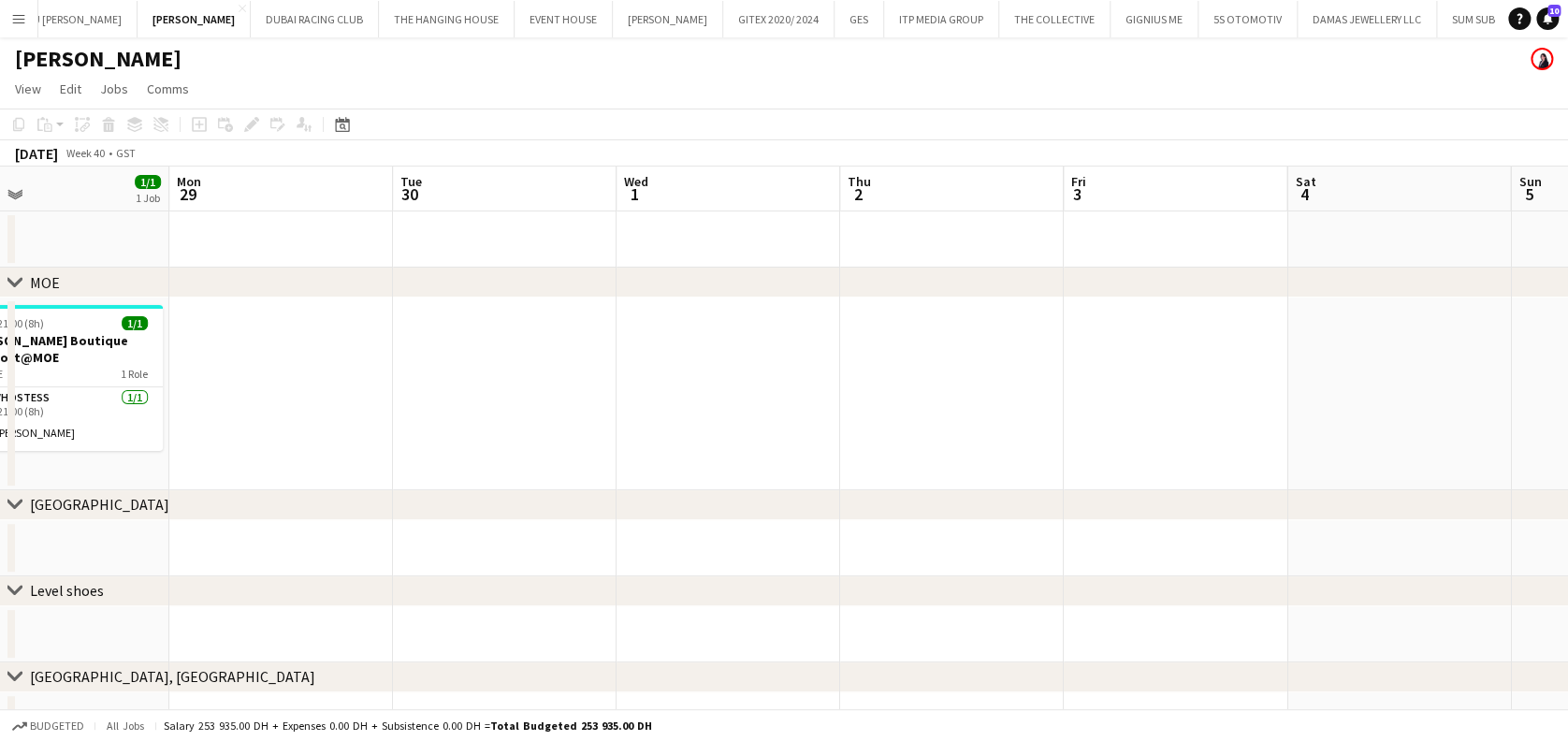
drag, startPoint x: 322, startPoint y: 439, endPoint x: 993, endPoint y: 433, distance: 671.0
click at [993, 433] on app-calendar-viewport "Fri 26 Sat 27 1/1 1 Job Sun 28 1/1 1 Job Mon 29 Tue 30 Wed 1 Thu 2 Fri 3 Sat 4 …" at bounding box center [784, 543] width 1568 height 754
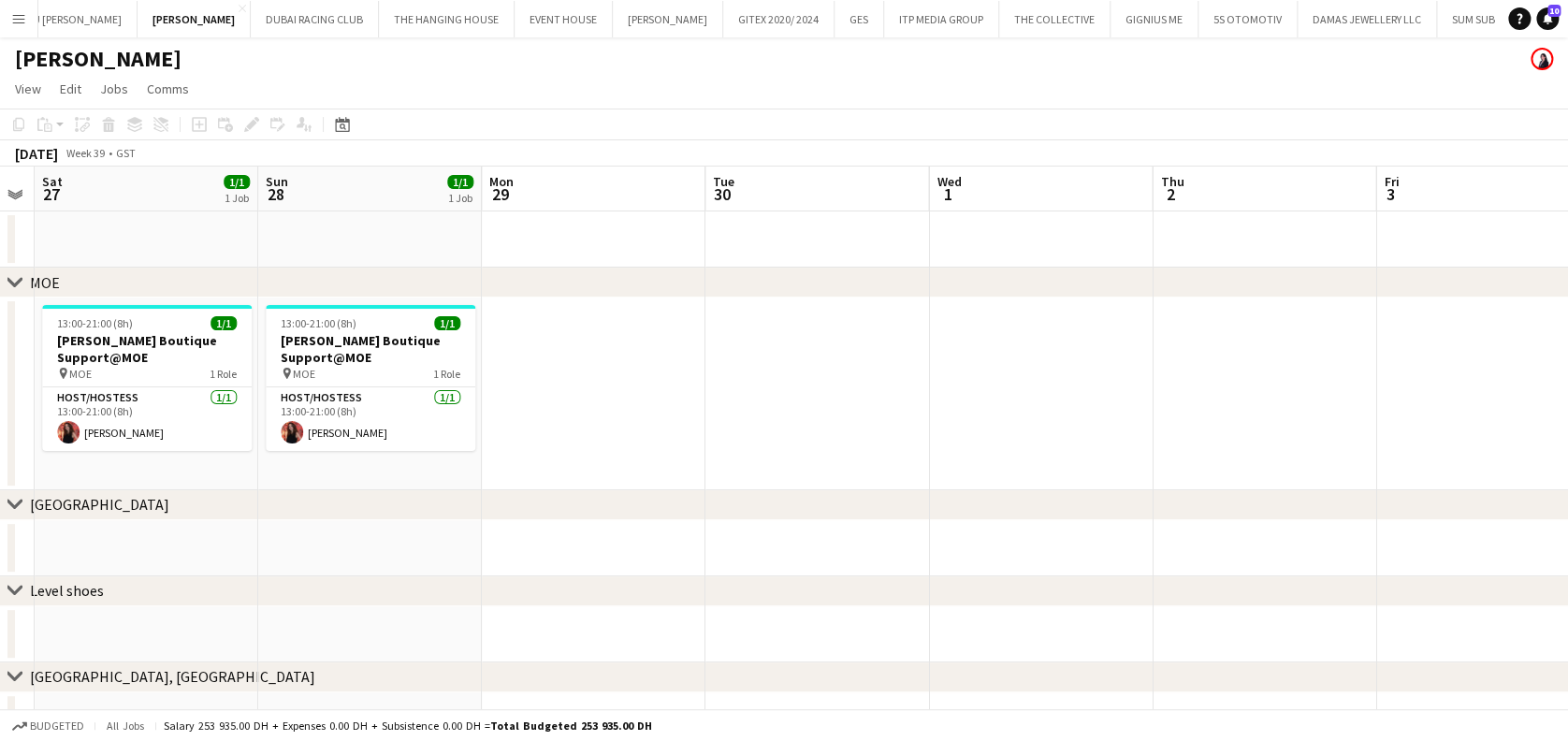
click at [913, 415] on app-calendar-viewport "Tue 23 Wed 24 Thu 25 Fri 26 Sat 27 1/1 1 Job Sun 28 1/1 1 Job Mon 29 Tue 30 Wed…" at bounding box center [784, 543] width 1568 height 754
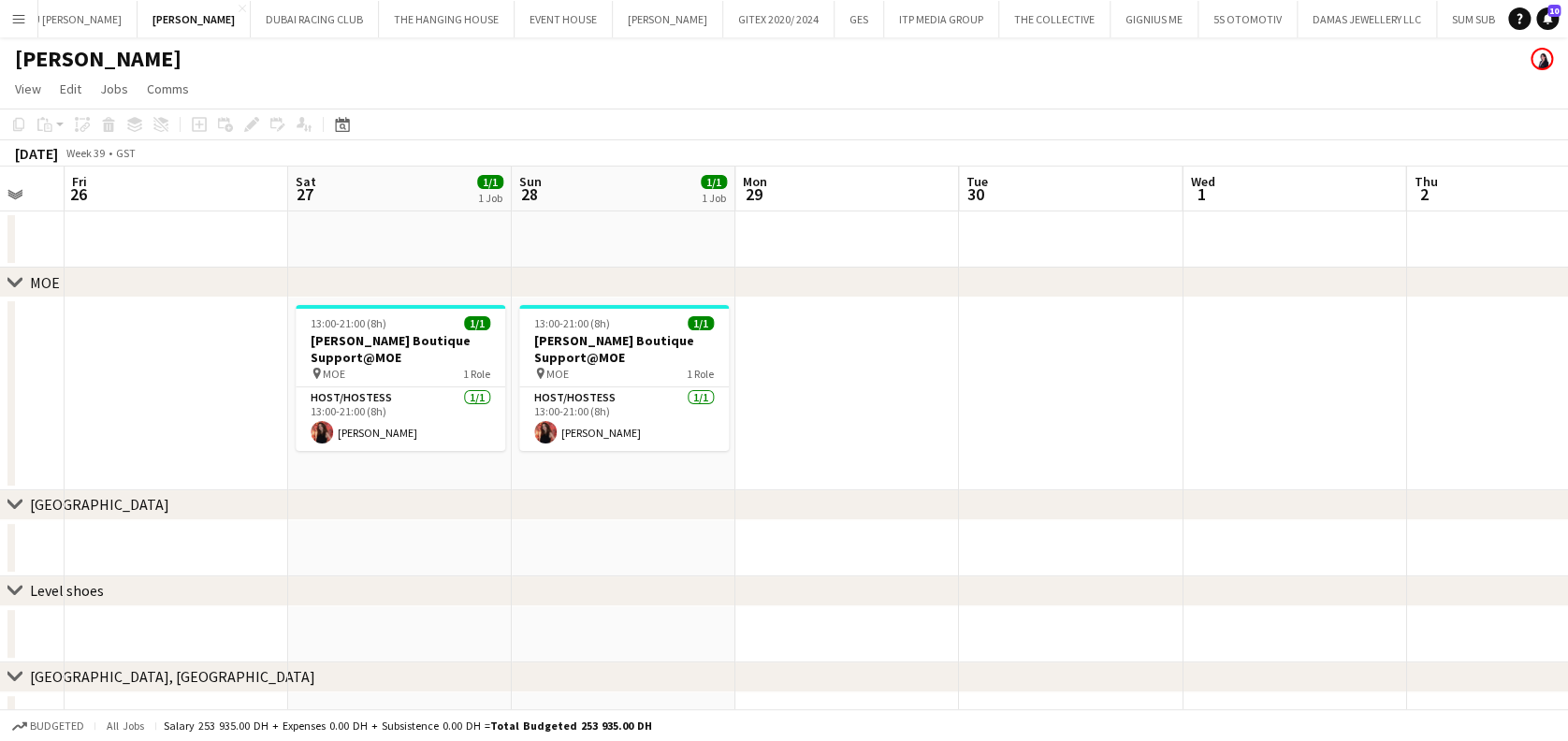
click at [748, 391] on app-calendar-viewport "Tue 23 Wed 24 Thu 25 Fri 26 Sat 27 1/1 1 Job Sun 28 1/1 1 Job Mon 29 Tue 30 Wed…" at bounding box center [784, 543] width 1568 height 754
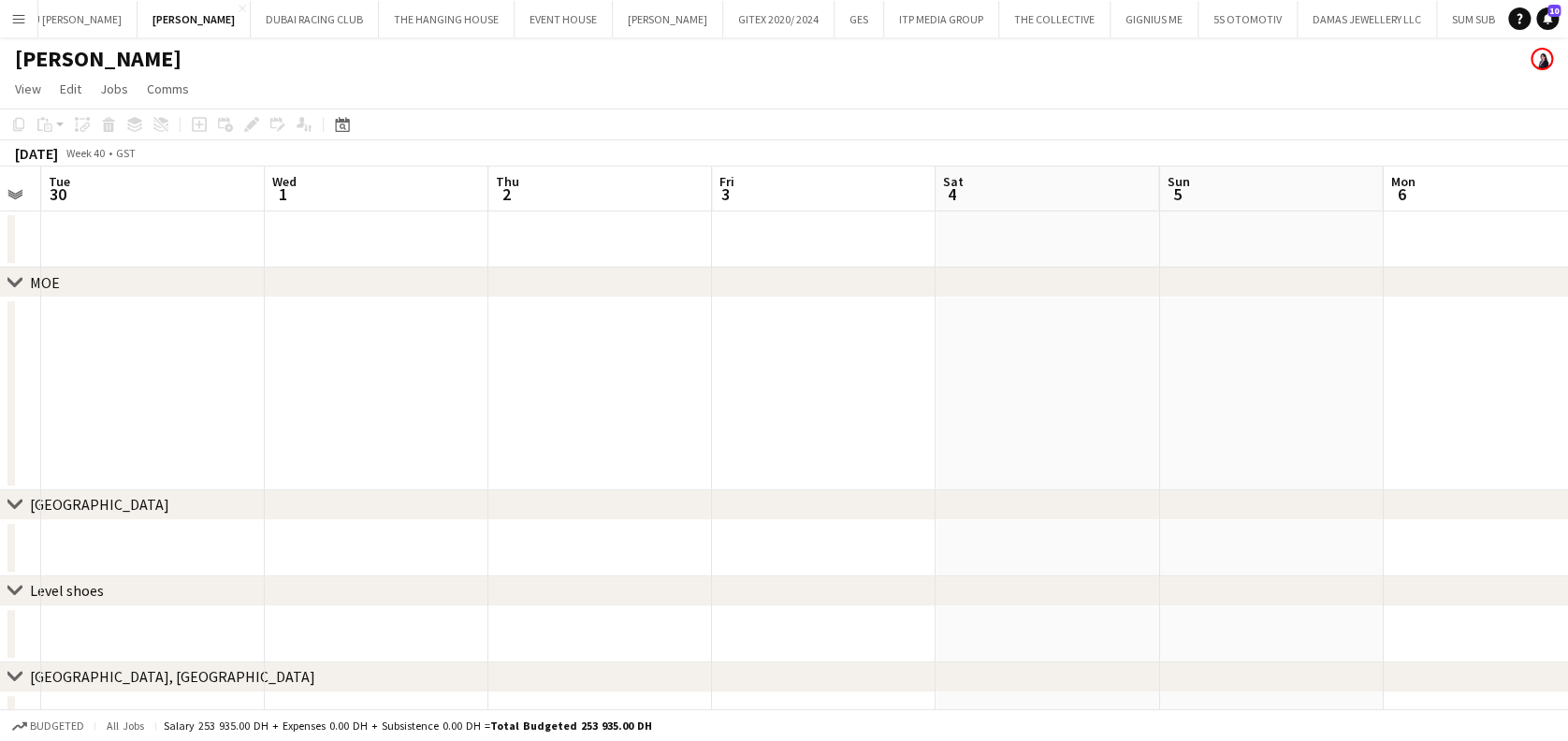
scroll to position [0, 527]
click at [786, 436] on app-calendar-viewport "Sat 27 1/1 1 Job Sun 28 1/1 1 Job Mon 29 Tue 30 Wed 1 Thu 2 Fri 3 Sat 4 Sun 5 M…" at bounding box center [784, 543] width 1568 height 754
